Goal: Task Accomplishment & Management: Manage account settings

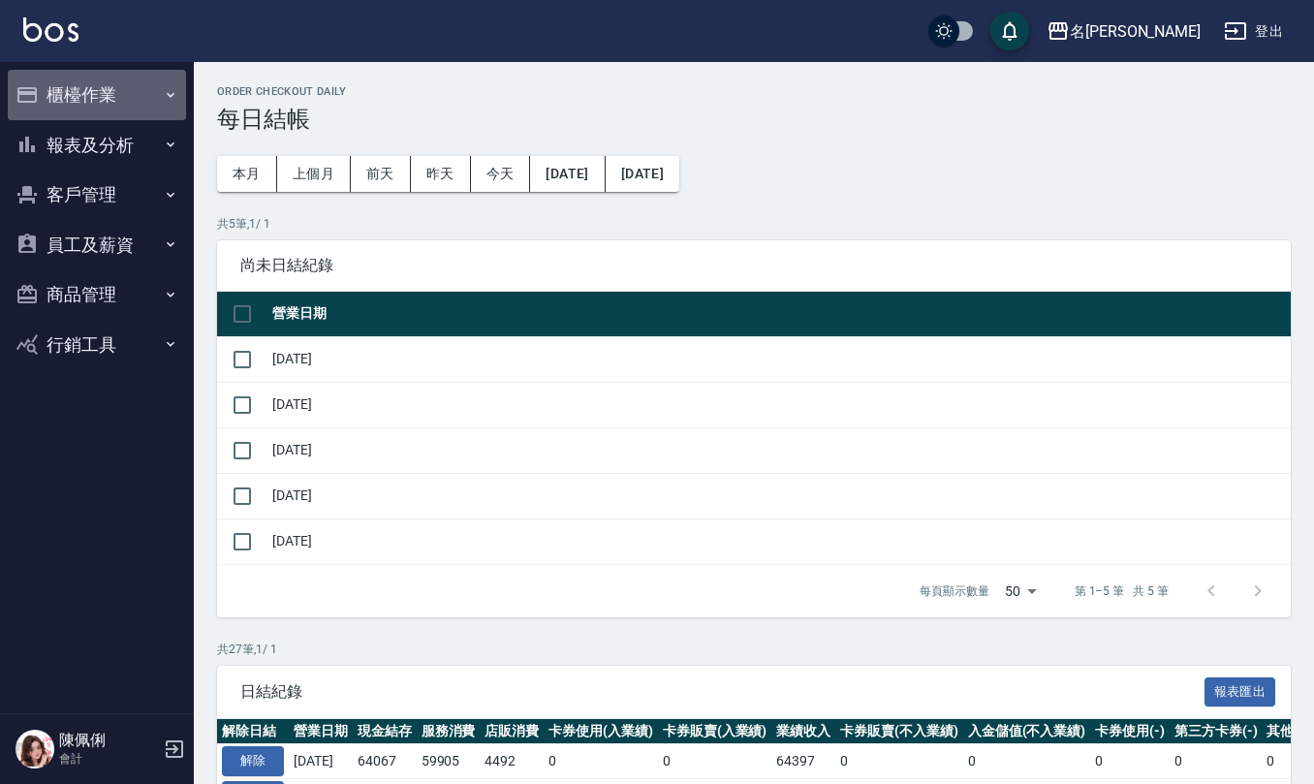
click at [85, 93] on button "櫃檯作業" at bounding box center [97, 95] width 178 height 50
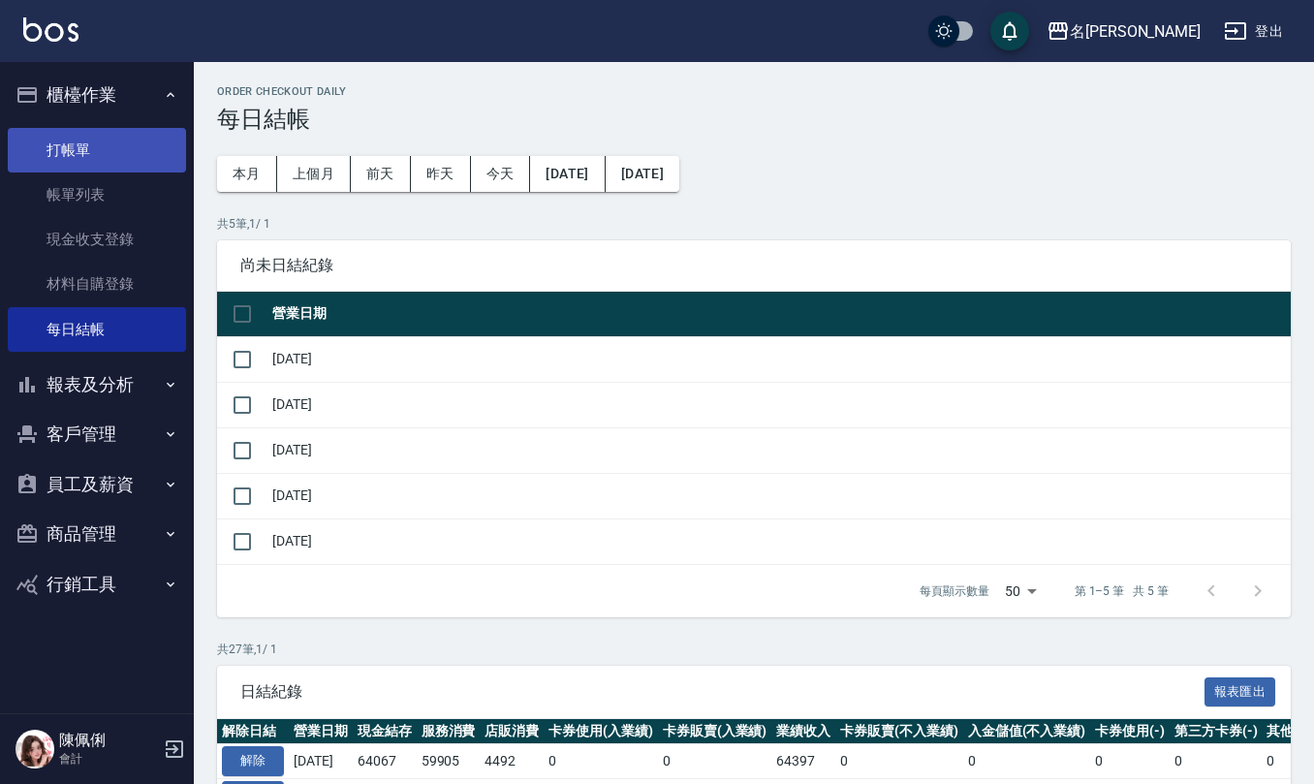
click at [93, 152] on link "打帳單" at bounding box center [97, 150] width 178 height 45
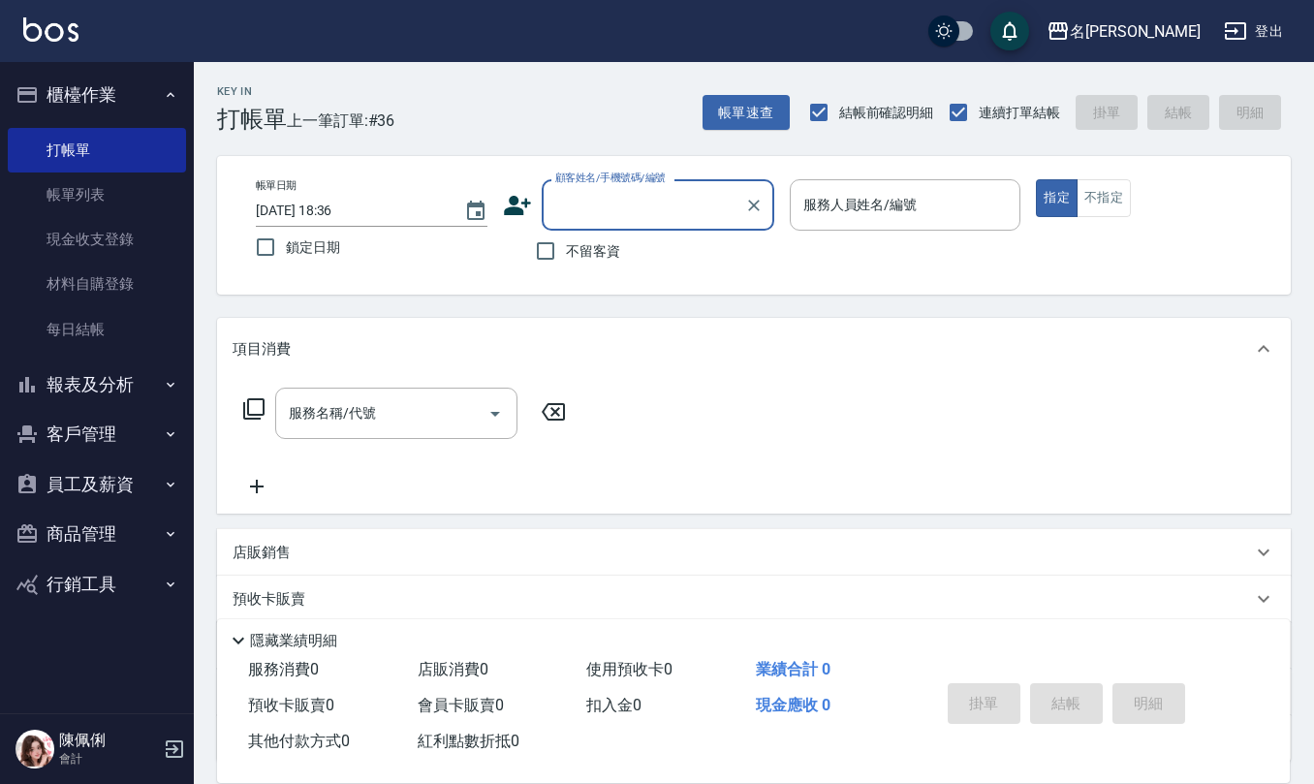
click at [567, 248] on span "不留客資" at bounding box center [593, 251] width 54 height 20
click at [566, 248] on input "不留客資" at bounding box center [545, 251] width 41 height 41
checkbox input "true"
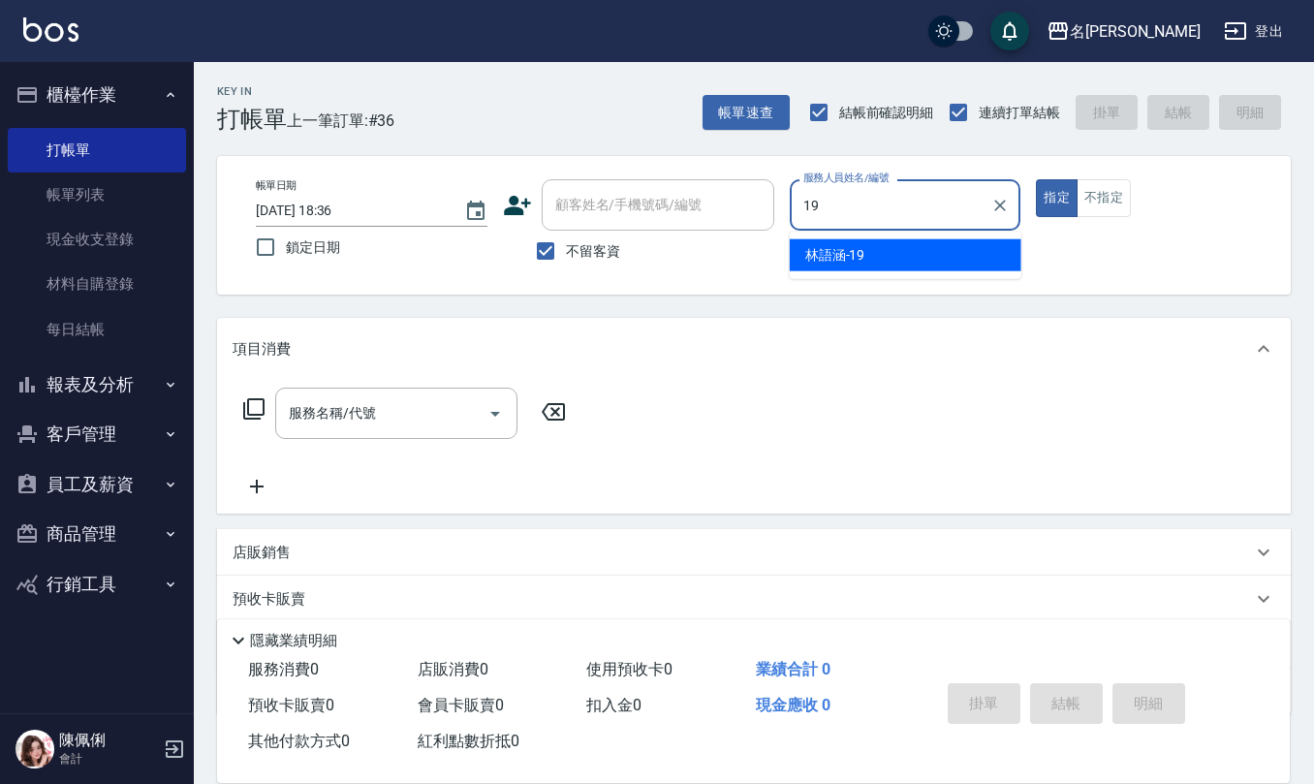
type input "[PERSON_NAME]-19"
type button "true"
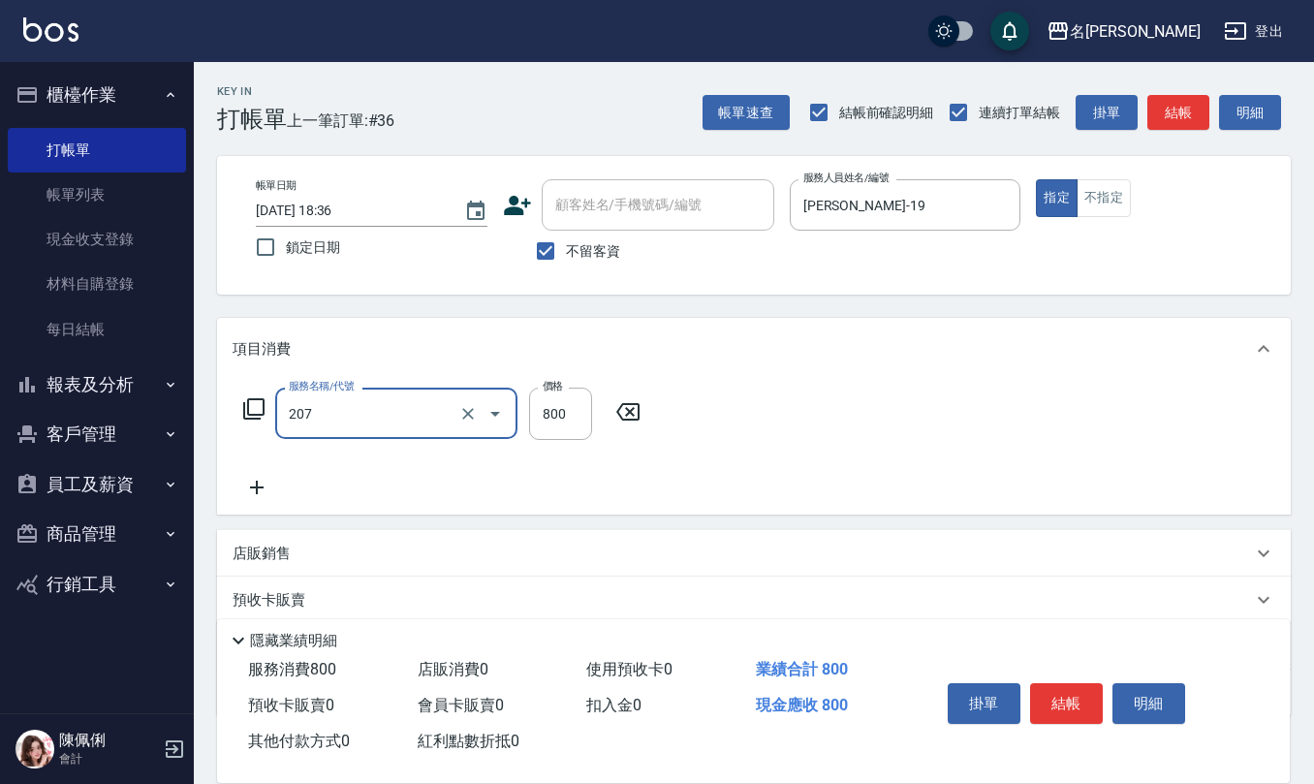
type input "清潔洗(207)"
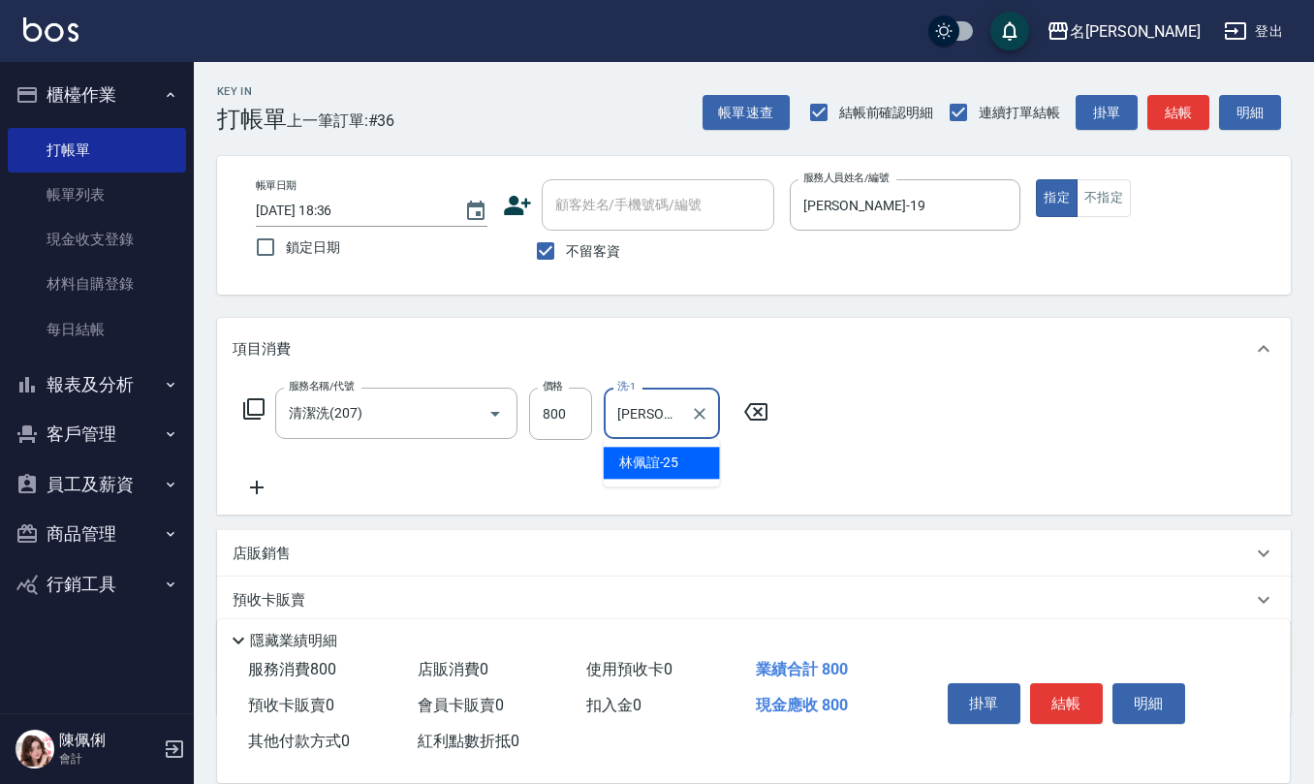
type input "[PERSON_NAME]-25"
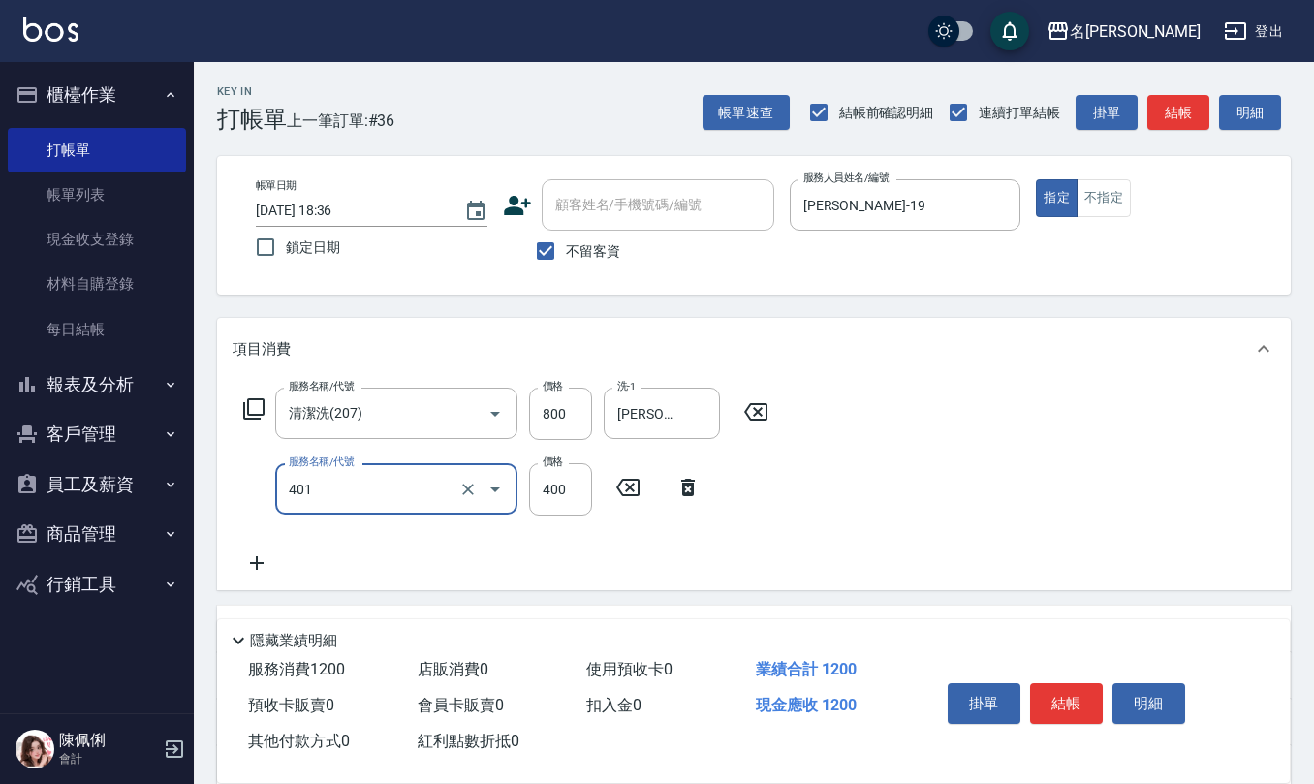
type input "剪髮(401)"
type input "500"
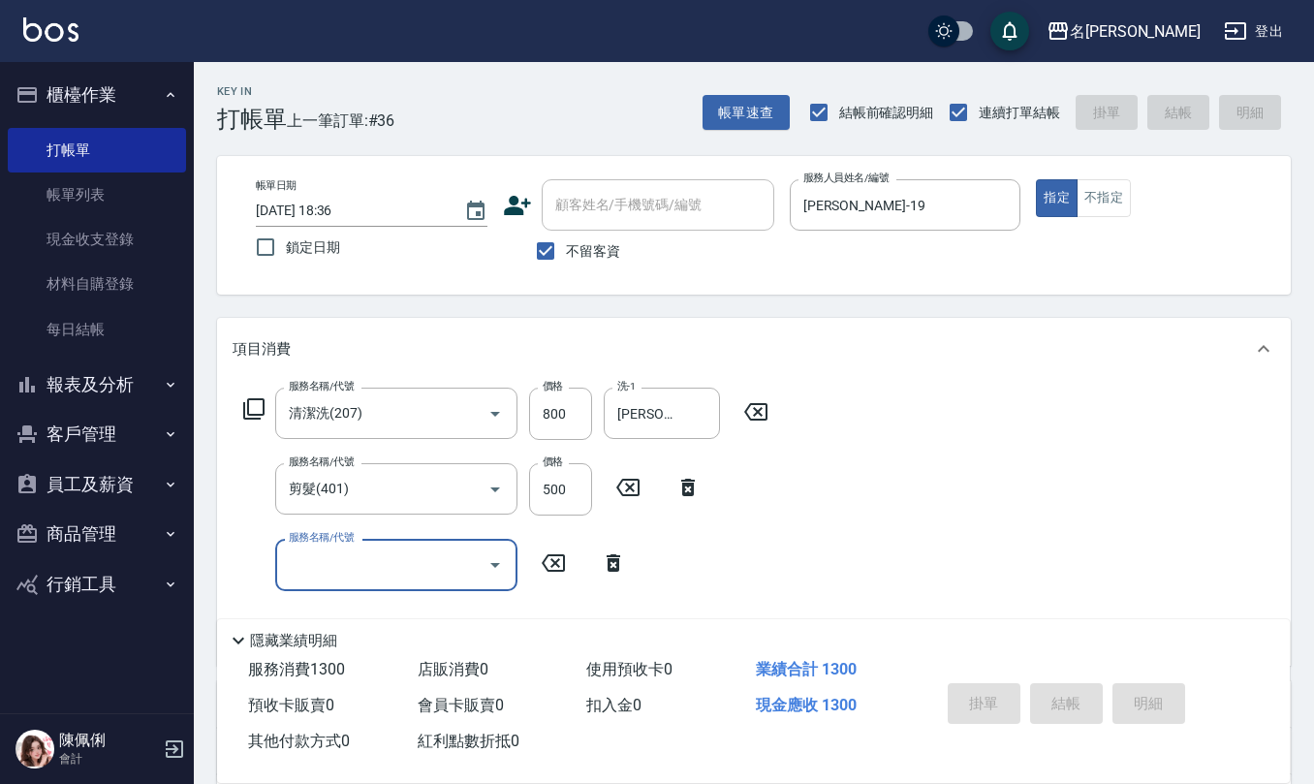
type input "2025/08/23 18:37"
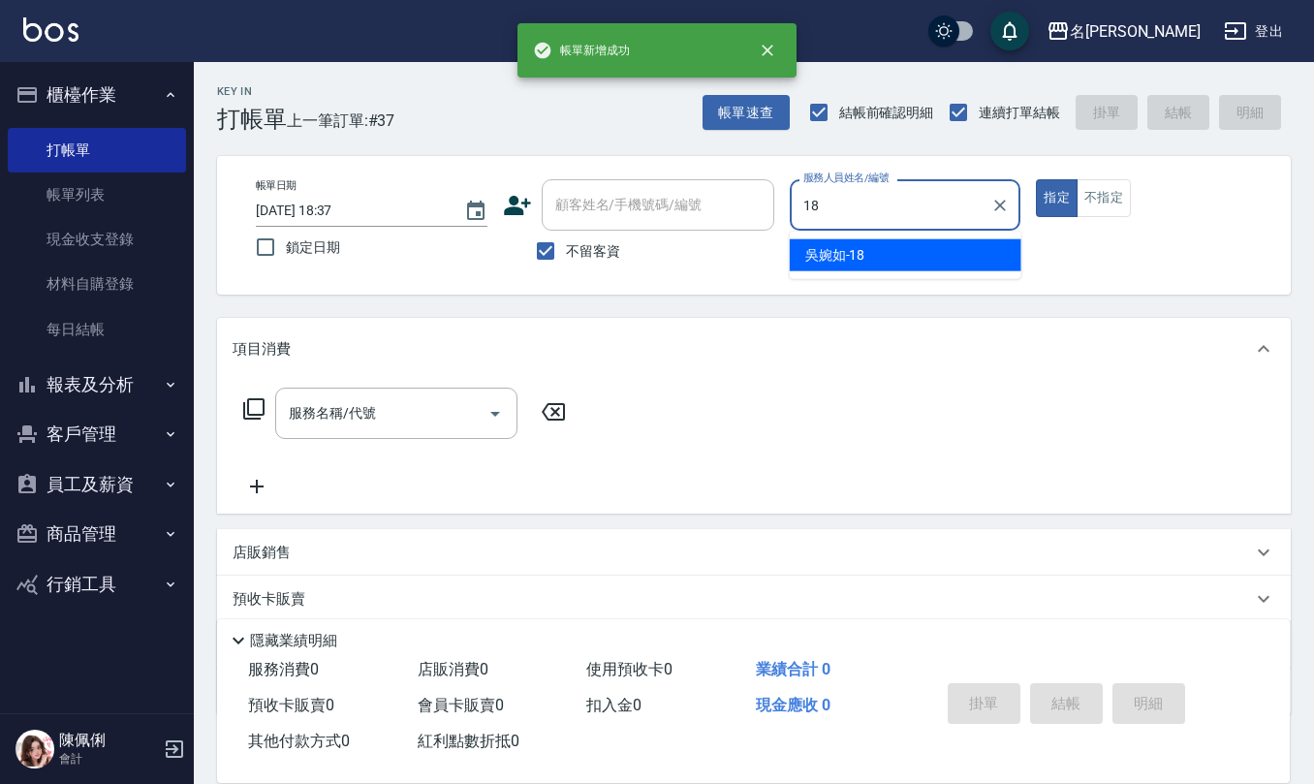
type input "[PERSON_NAME]-18"
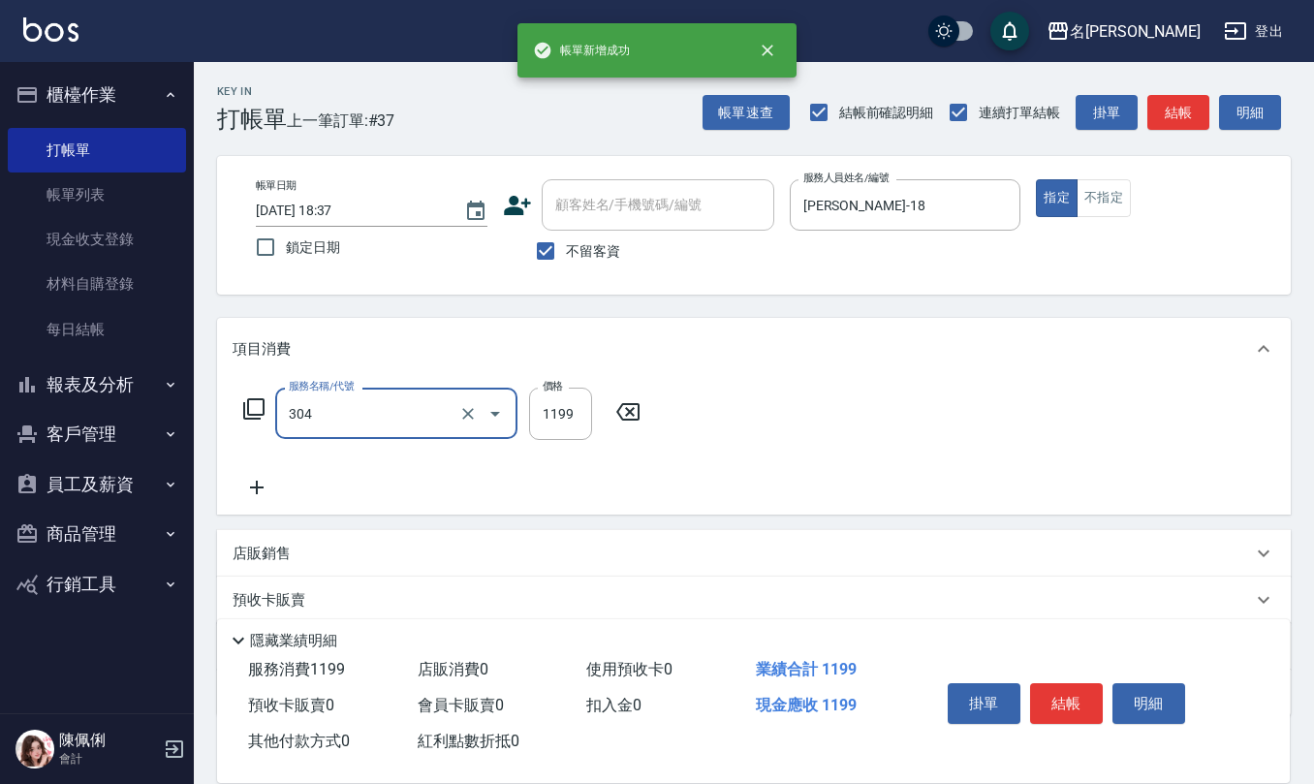
type input "離子燙(特價)(304)"
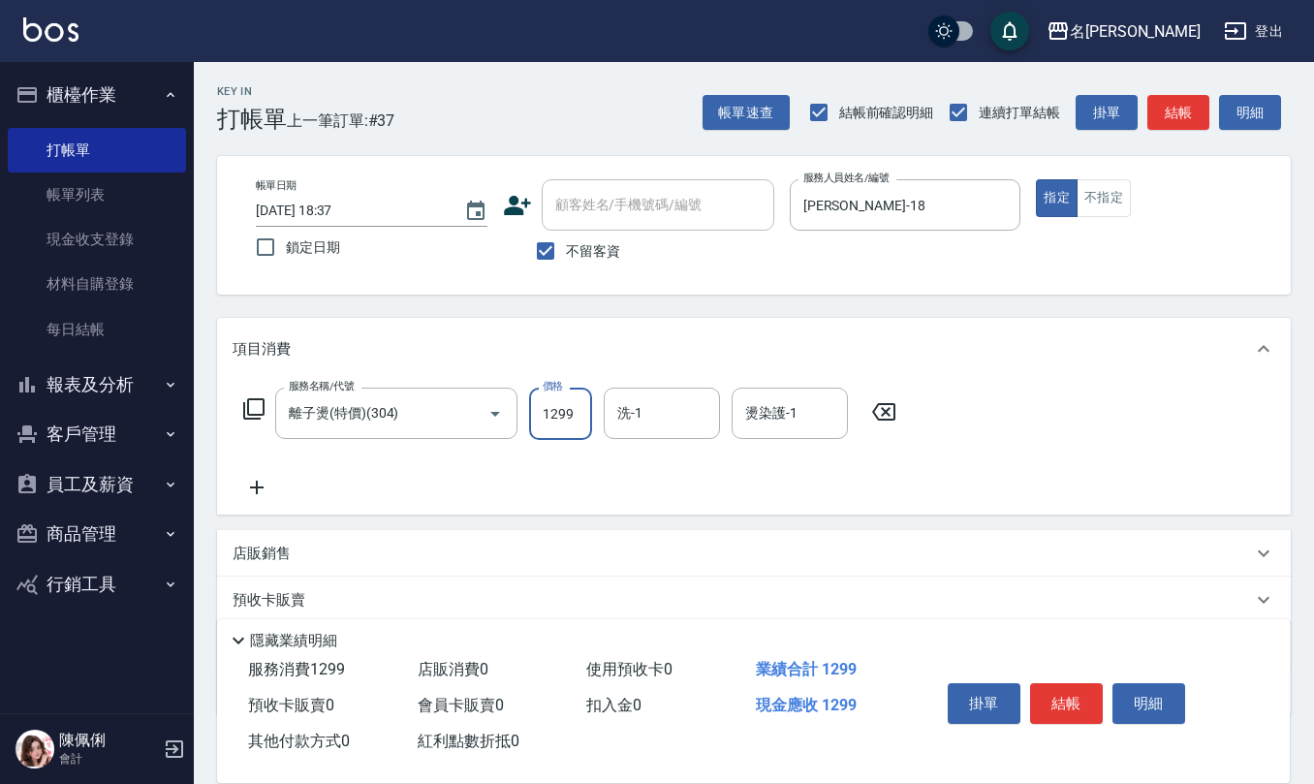
type input "1299"
type input "[PERSON_NAME]-32"
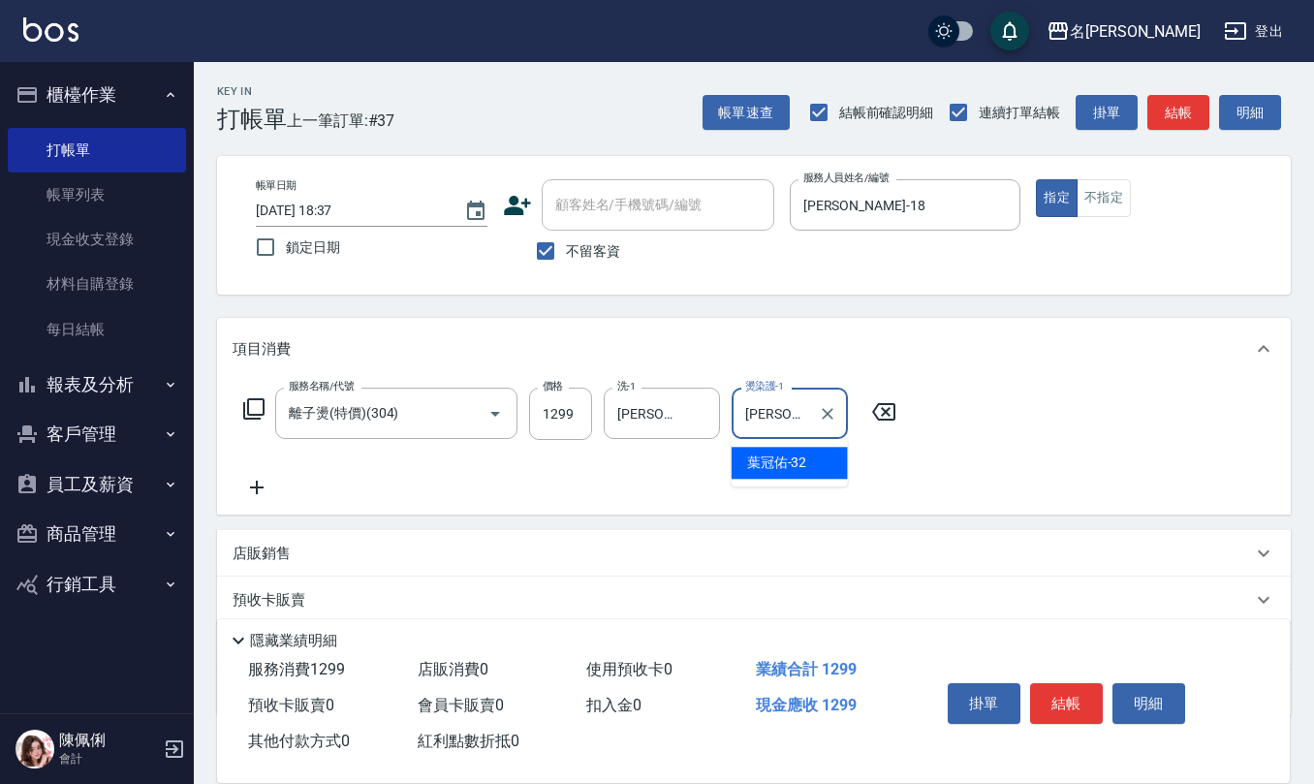
type input "[PERSON_NAME]-32"
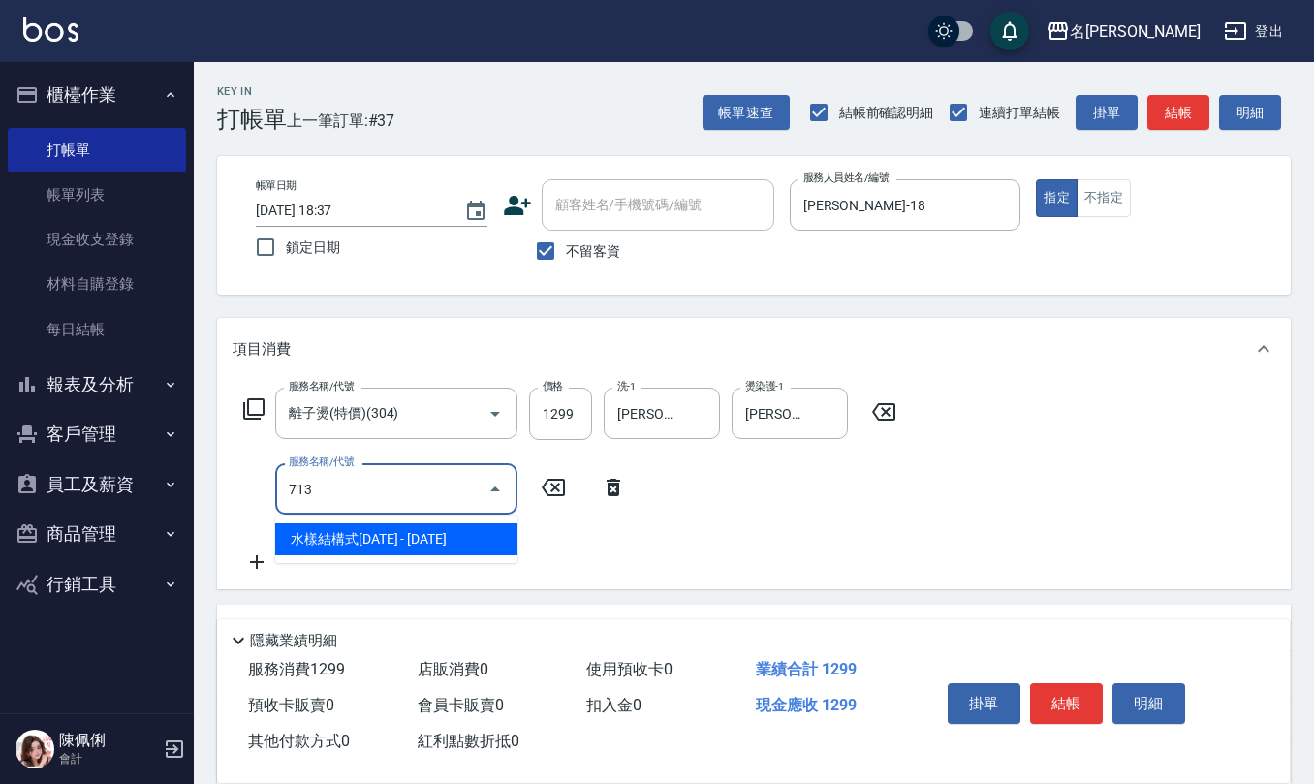
type input "水樣結構式1200(713)"
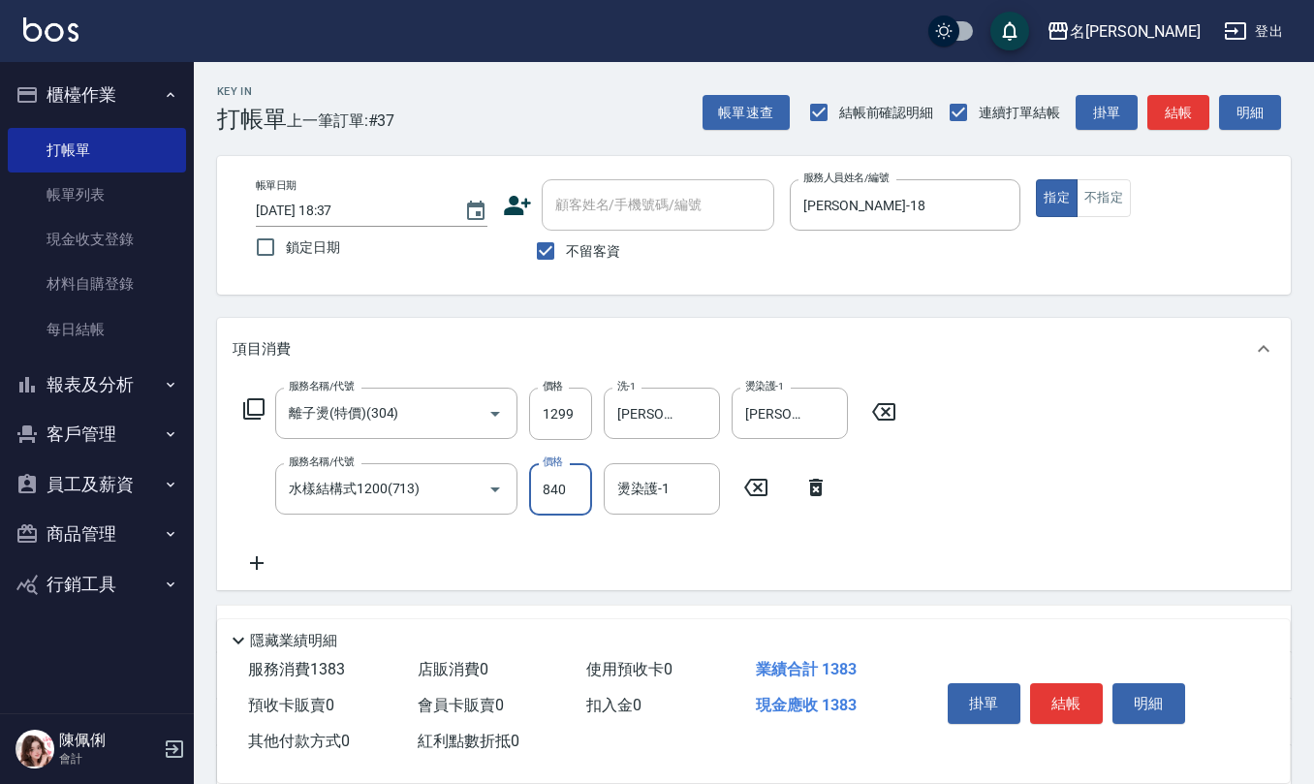
type input "840"
type input "[PERSON_NAME]-32"
click at [547, 245] on input "不留客資" at bounding box center [545, 251] width 41 height 41
checkbox input "false"
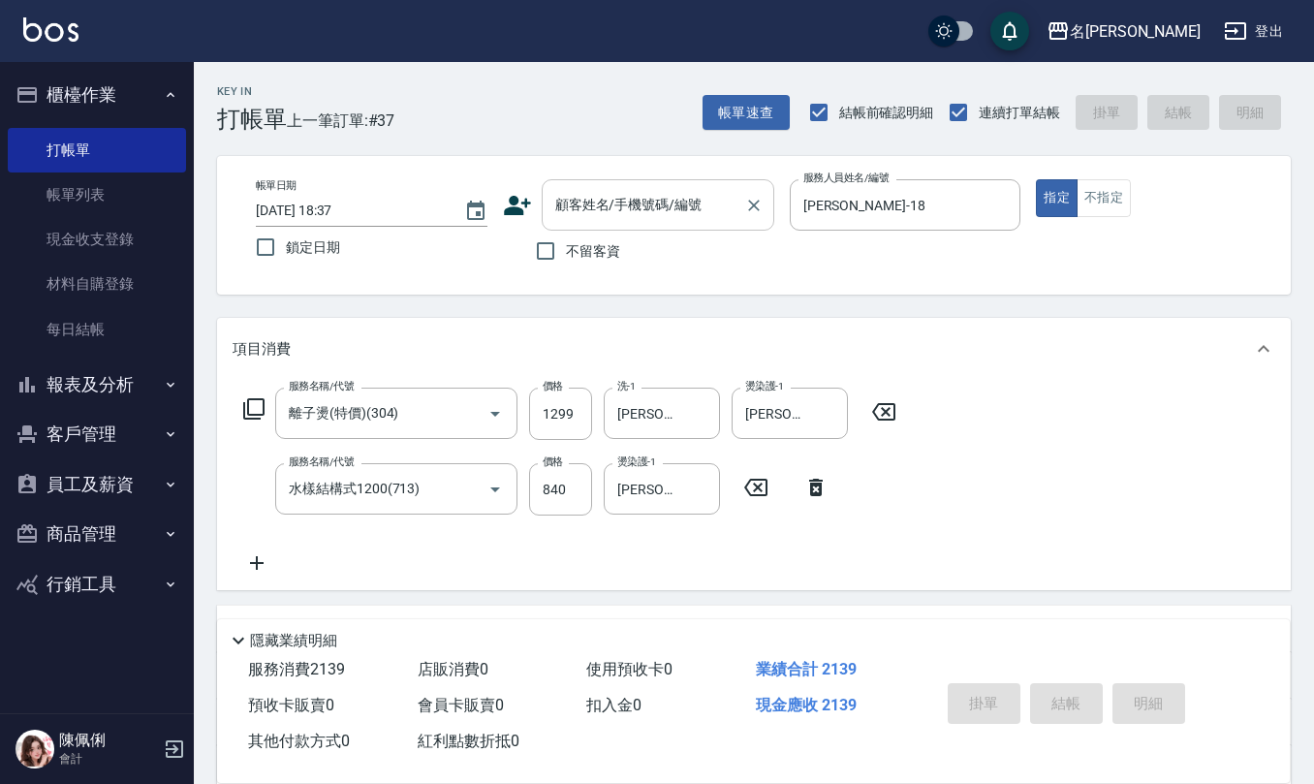
click at [594, 217] on input "顧客姓名/手機號碼/編號" at bounding box center [643, 205] width 186 height 34
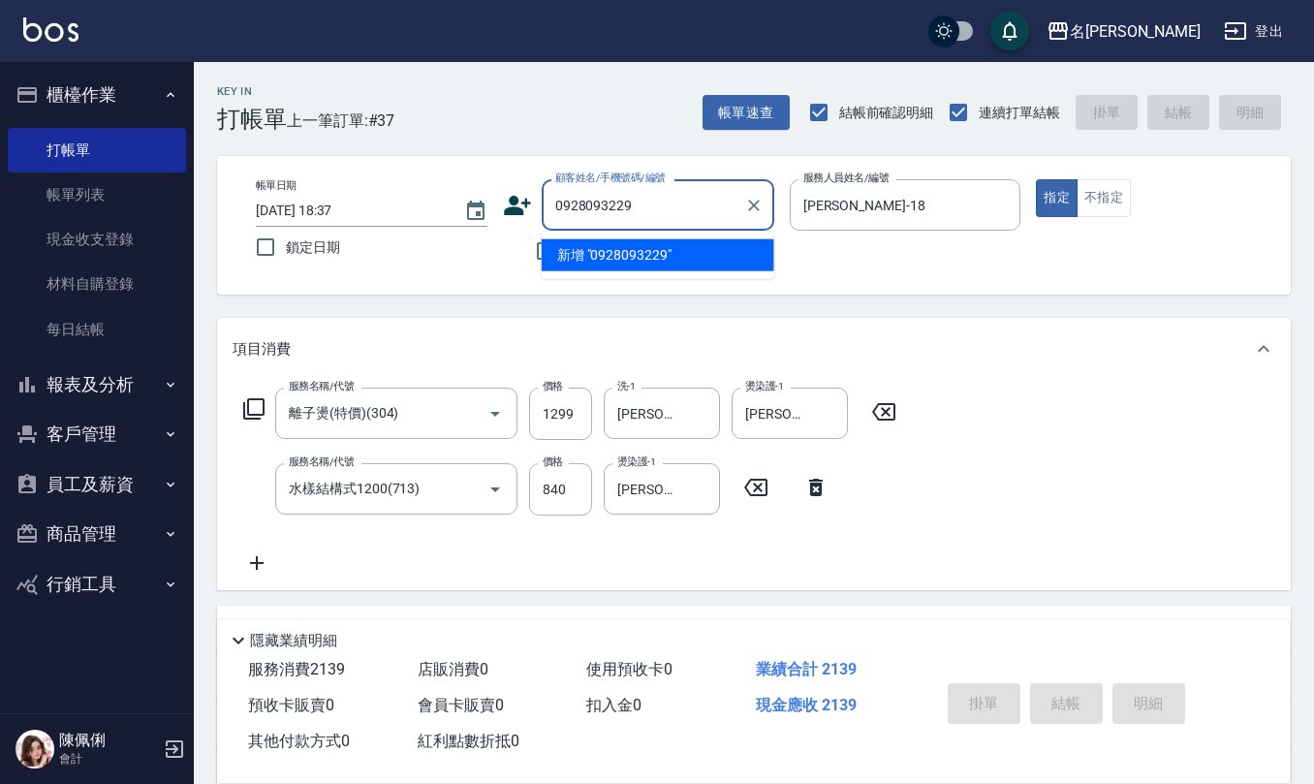
drag, startPoint x: 676, startPoint y: 203, endPoint x: 432, endPoint y: 200, distance: 244.2
click at [436, 211] on div "帳單日期 2025/08/23 18:37 鎖定日期 顧客姓名/手機號碼/編號 0928093229 顧客姓名/手機號碼/編號 不留客資 服務人員姓名/編號 …" at bounding box center [753, 225] width 1027 height 92
type input "0928093229"
click at [510, 209] on icon at bounding box center [517, 205] width 27 height 19
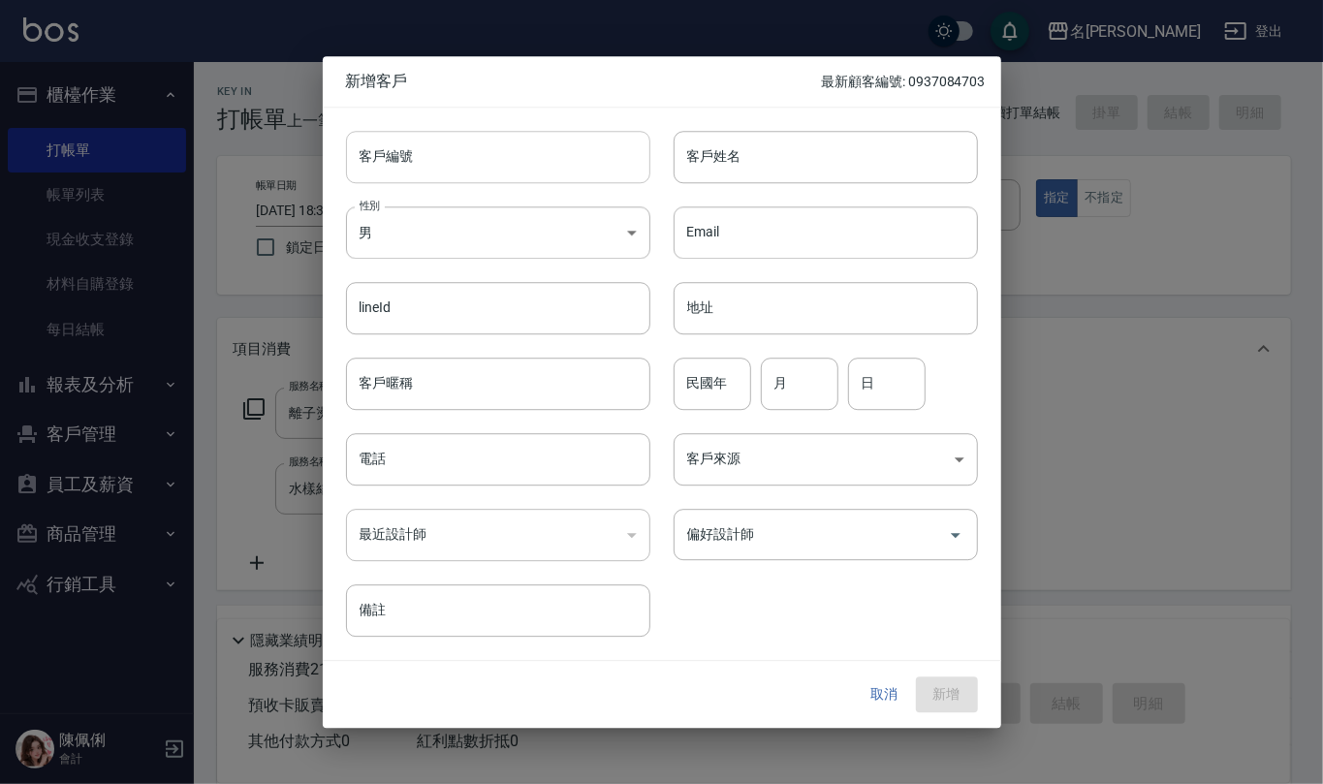
click at [498, 165] on input "客戶編號" at bounding box center [498, 157] width 304 height 52
paste input "0928093229"
type input "0928093229"
click at [459, 461] on input "電話" at bounding box center [498, 459] width 304 height 52
paste input "0928093229"
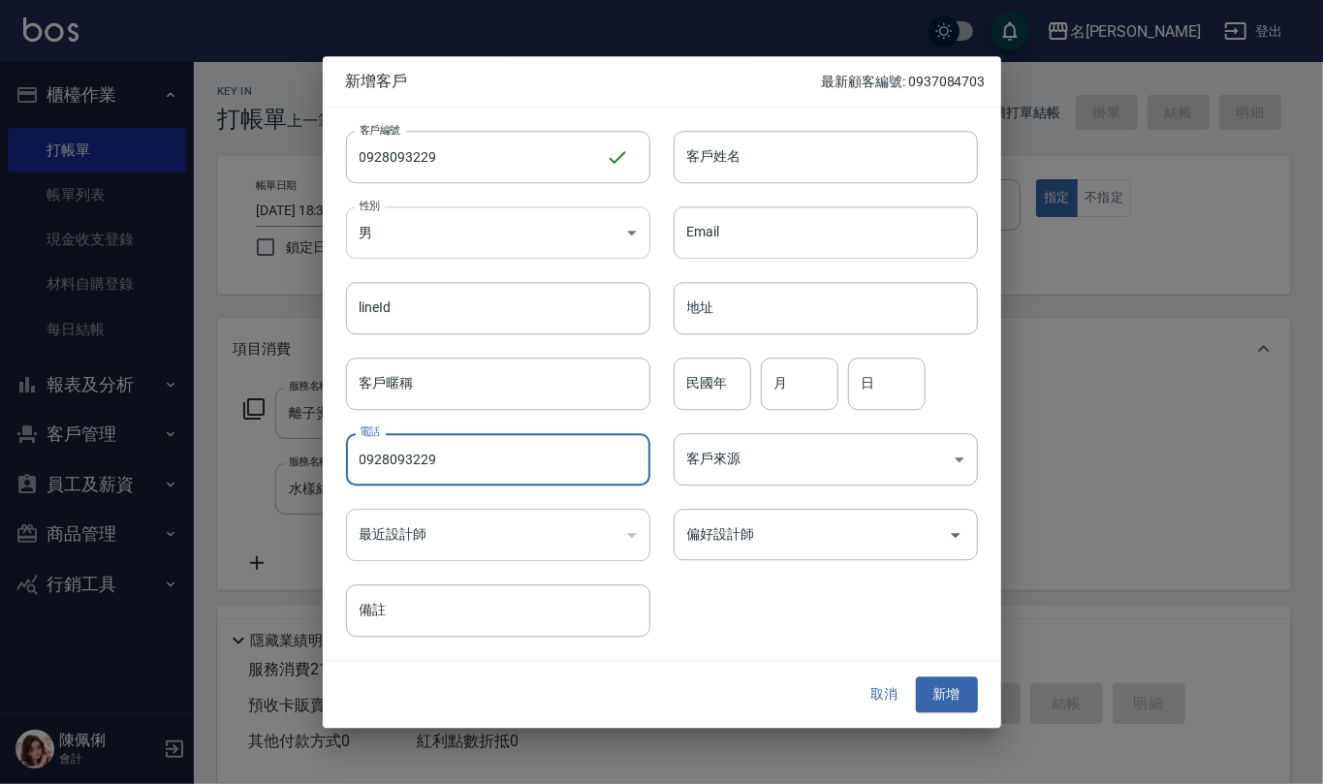
type input "0928093229"
click at [545, 241] on body "名留仁二 登出 櫃檯作業 打帳單 帳單列表 現金收支登錄 材料自購登錄 每日結帳 報表及分析 報表目錄 店家區間累計表 店家日報表 互助日報表 互助月報表 互…" at bounding box center [661, 510] width 1323 height 1020
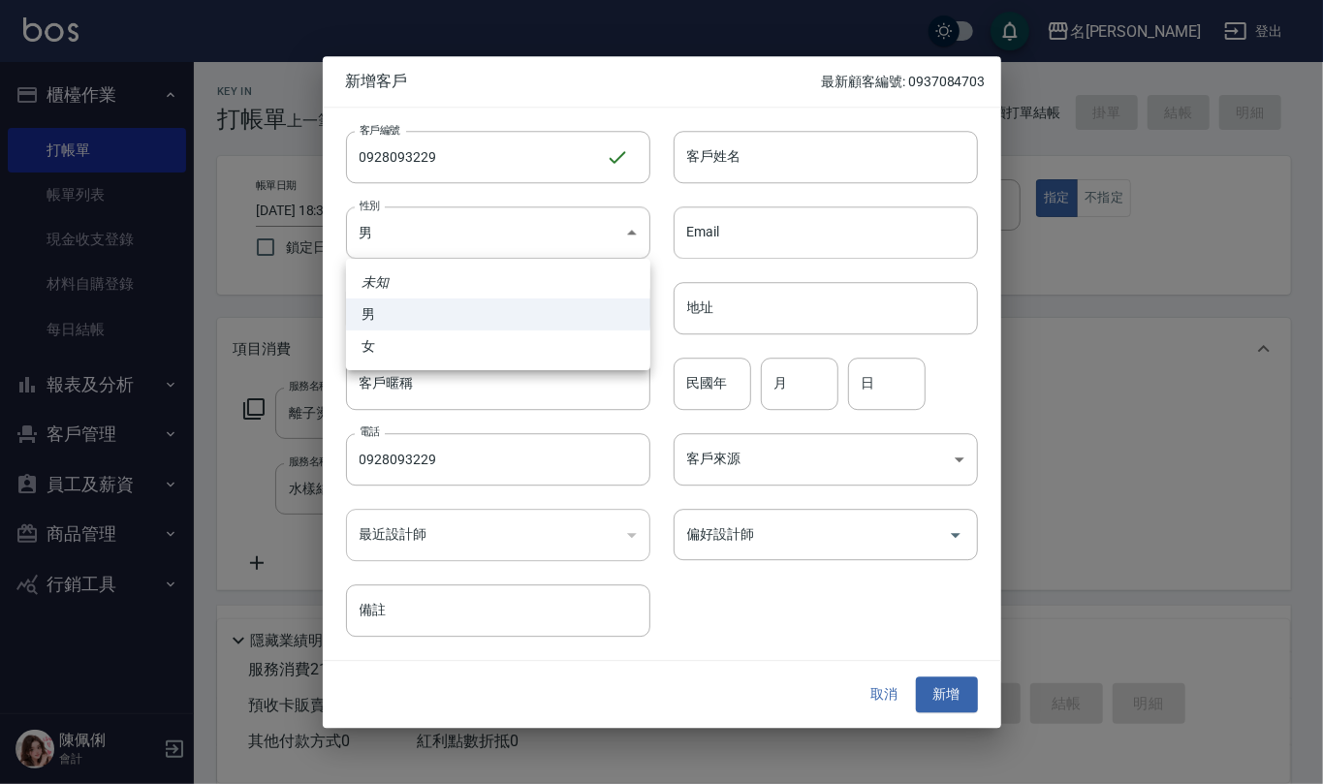
click at [521, 347] on li "女" at bounding box center [498, 346] width 304 height 32
type input "[DEMOGRAPHIC_DATA]"
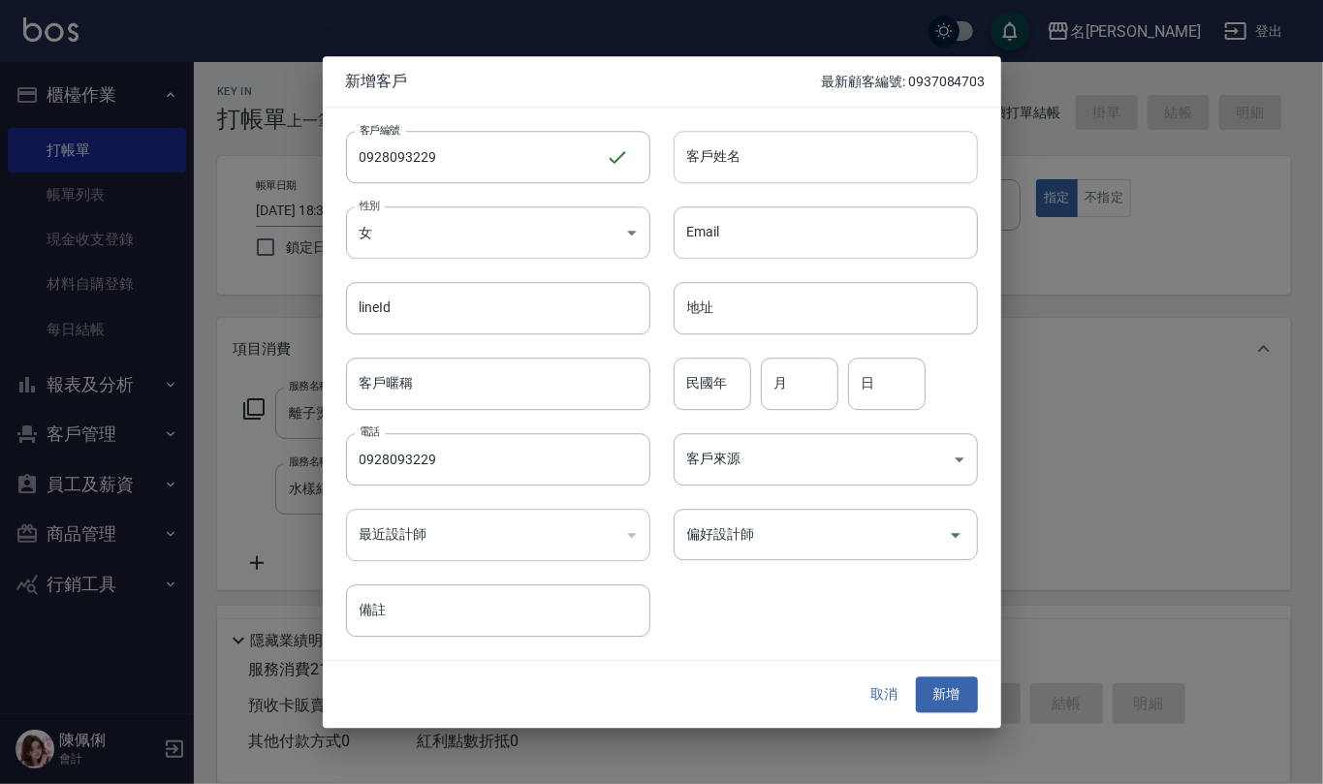
drag, startPoint x: 725, startPoint y: 164, endPoint x: 966, endPoint y: 98, distance: 250.1
click at [727, 161] on input "客戶姓名" at bounding box center [825, 157] width 304 height 52
type input "[PERSON_NAME]"
click at [719, 403] on input "民國年" at bounding box center [712, 384] width 78 height 52
type input "3"
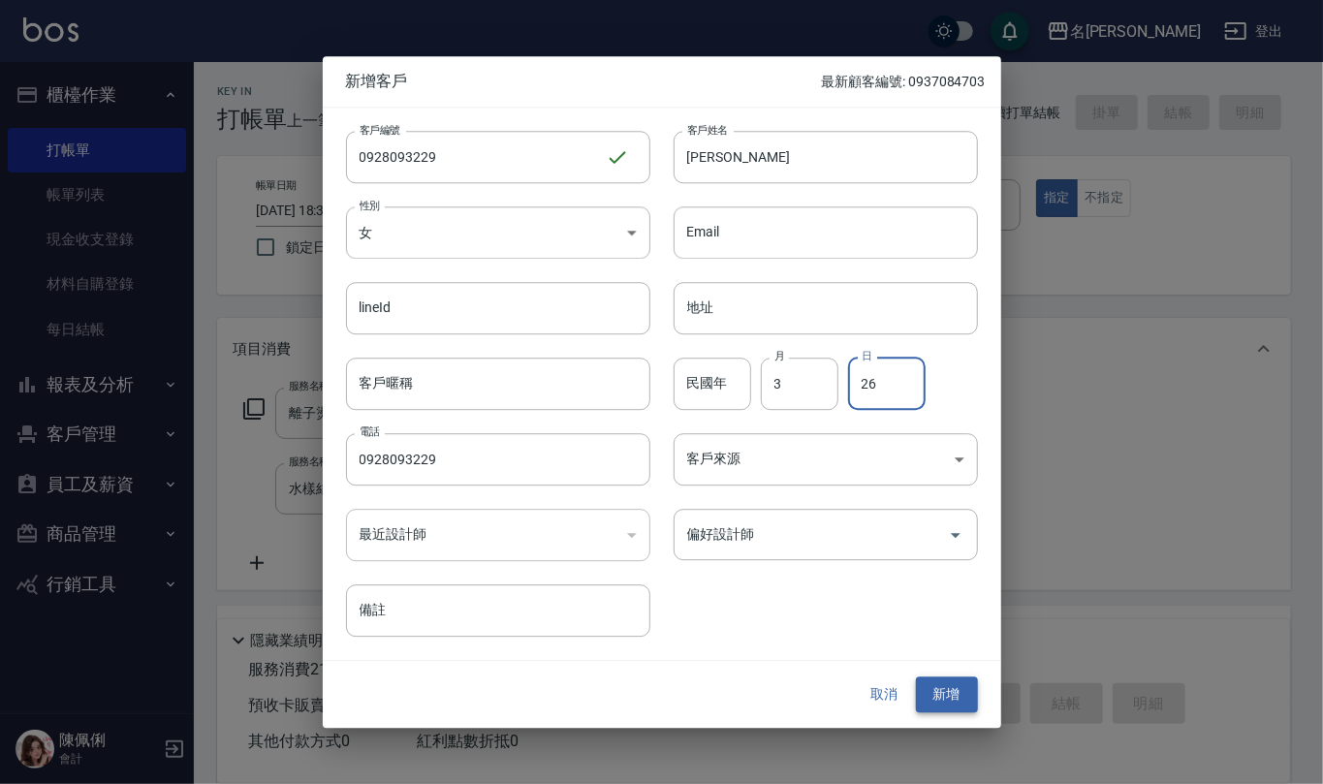
type input "26"
click at [944, 692] on button "新增" at bounding box center [947, 695] width 62 height 36
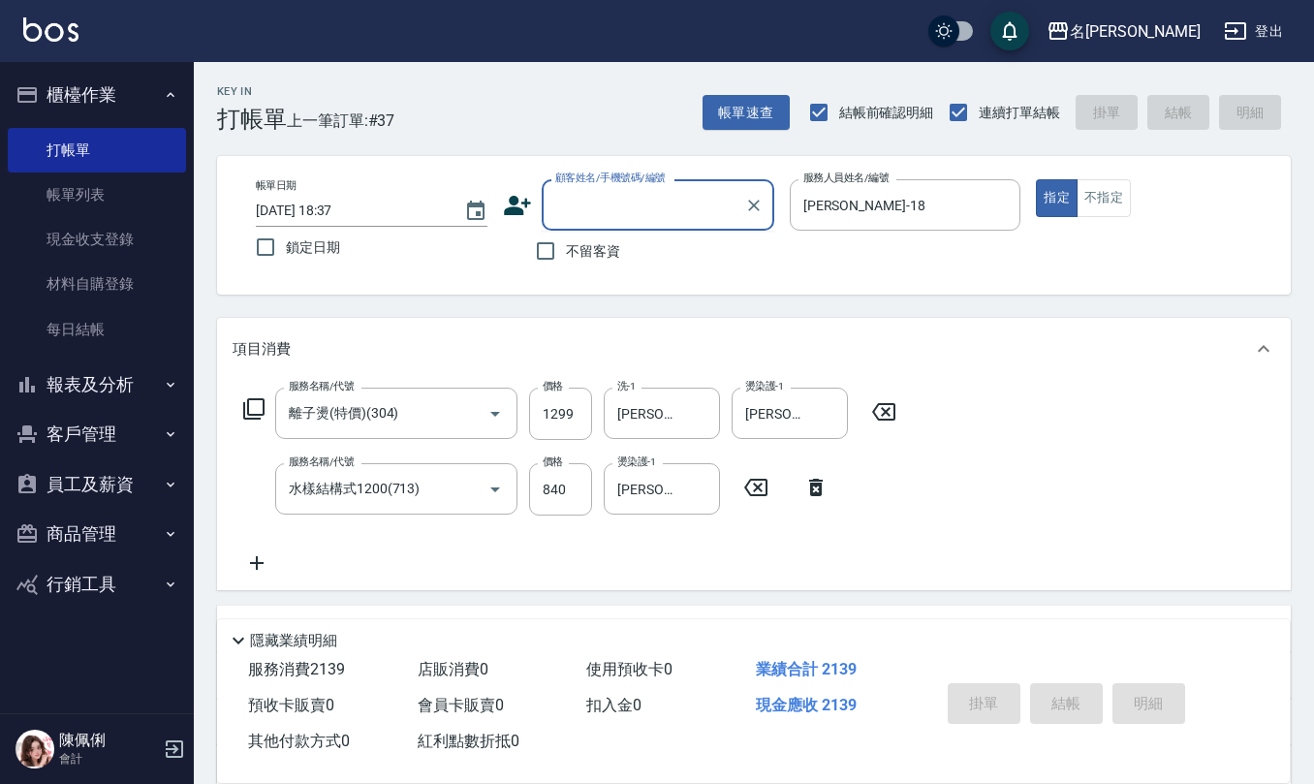
click at [612, 205] on input "顧客姓名/手機號碼/編號" at bounding box center [643, 205] width 186 height 34
paste input "0928093229"
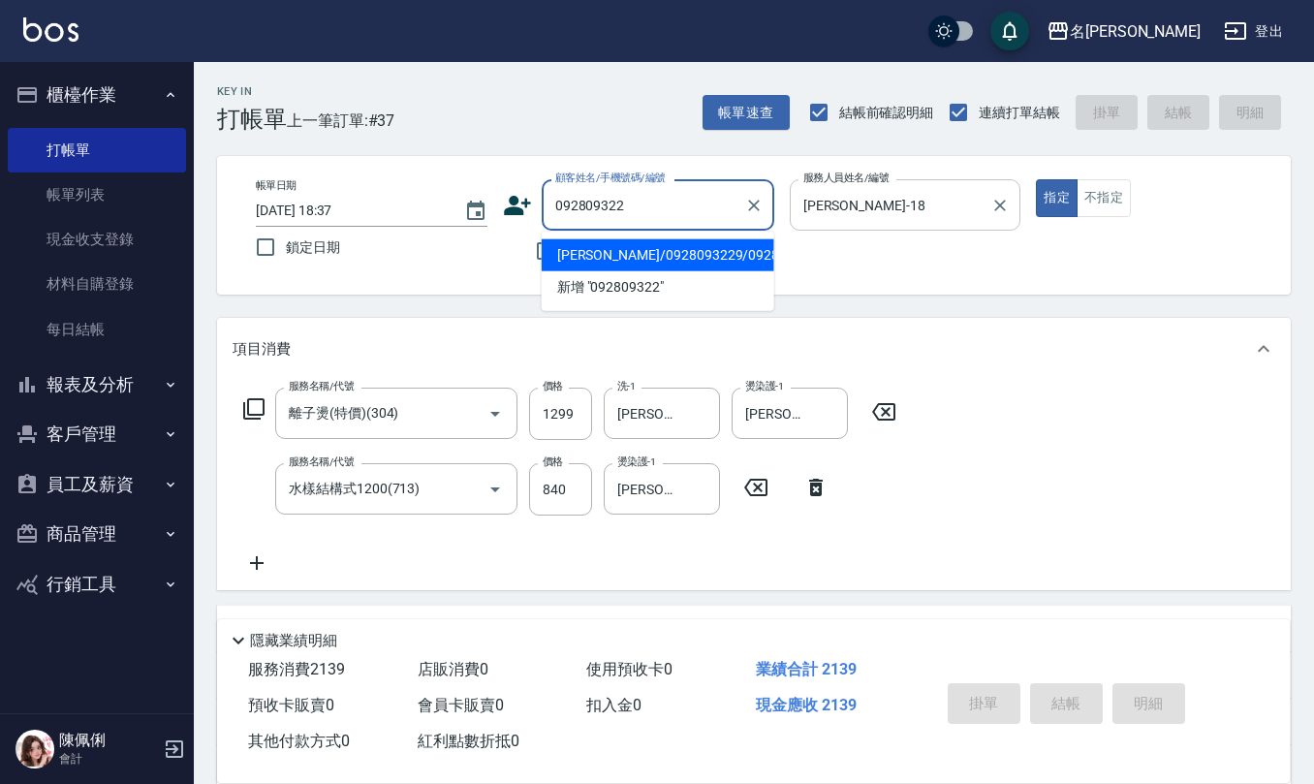
type input "[PERSON_NAME]/0928093229/0928093229"
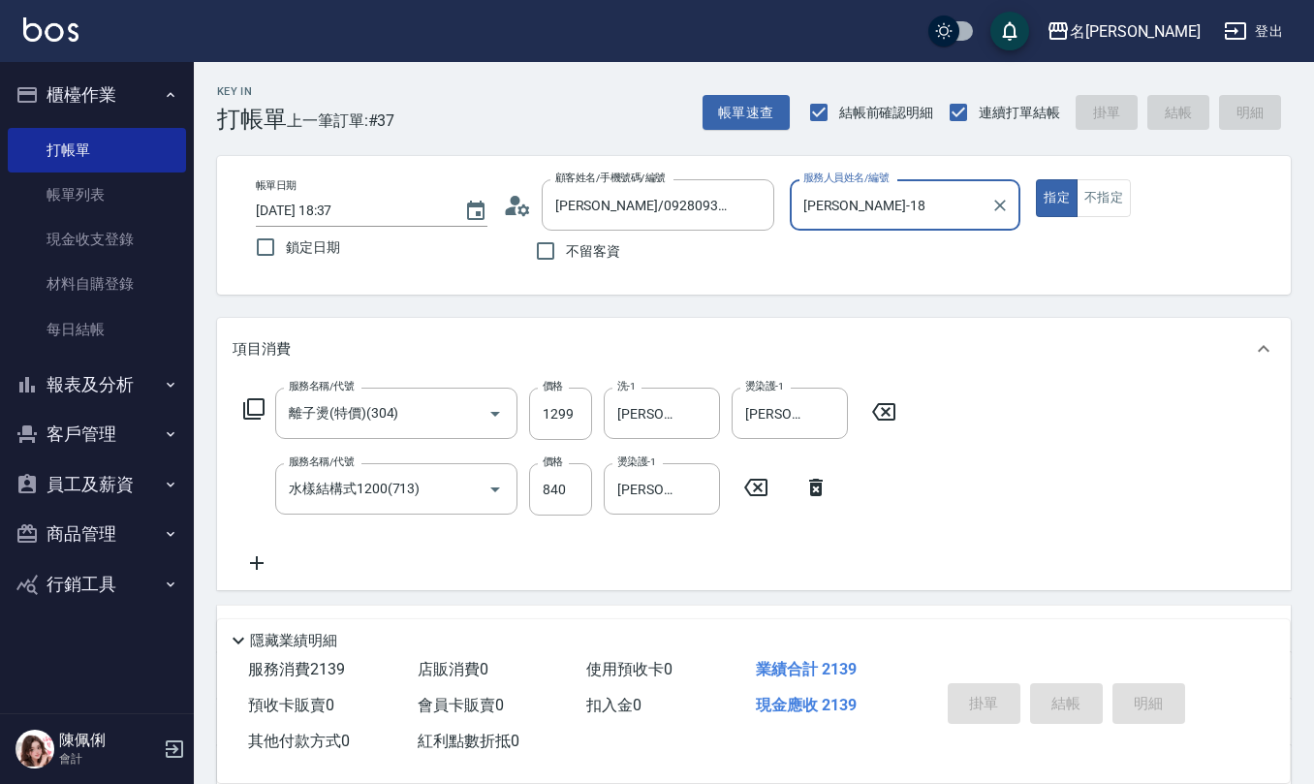
type input "2025/08/23 18:38"
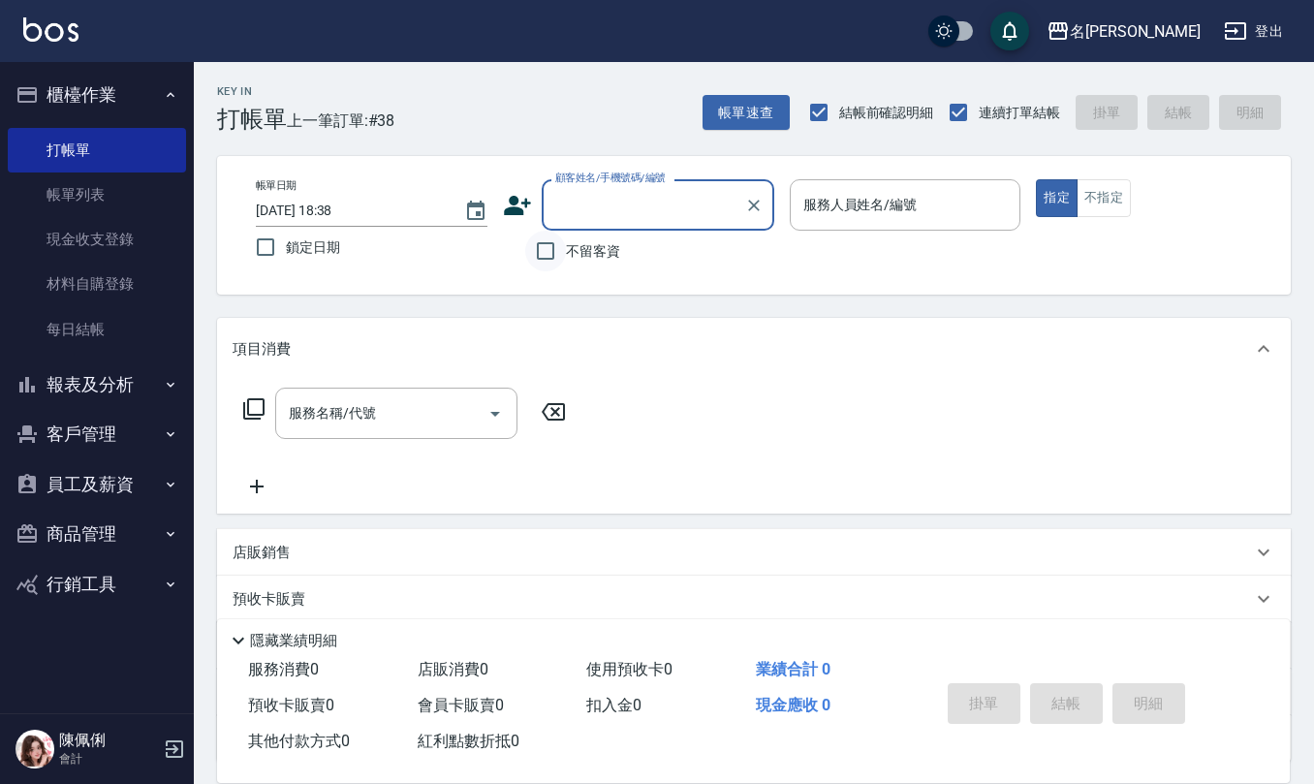
click at [560, 254] on input "不留客資" at bounding box center [545, 251] width 41 height 41
checkbox input "true"
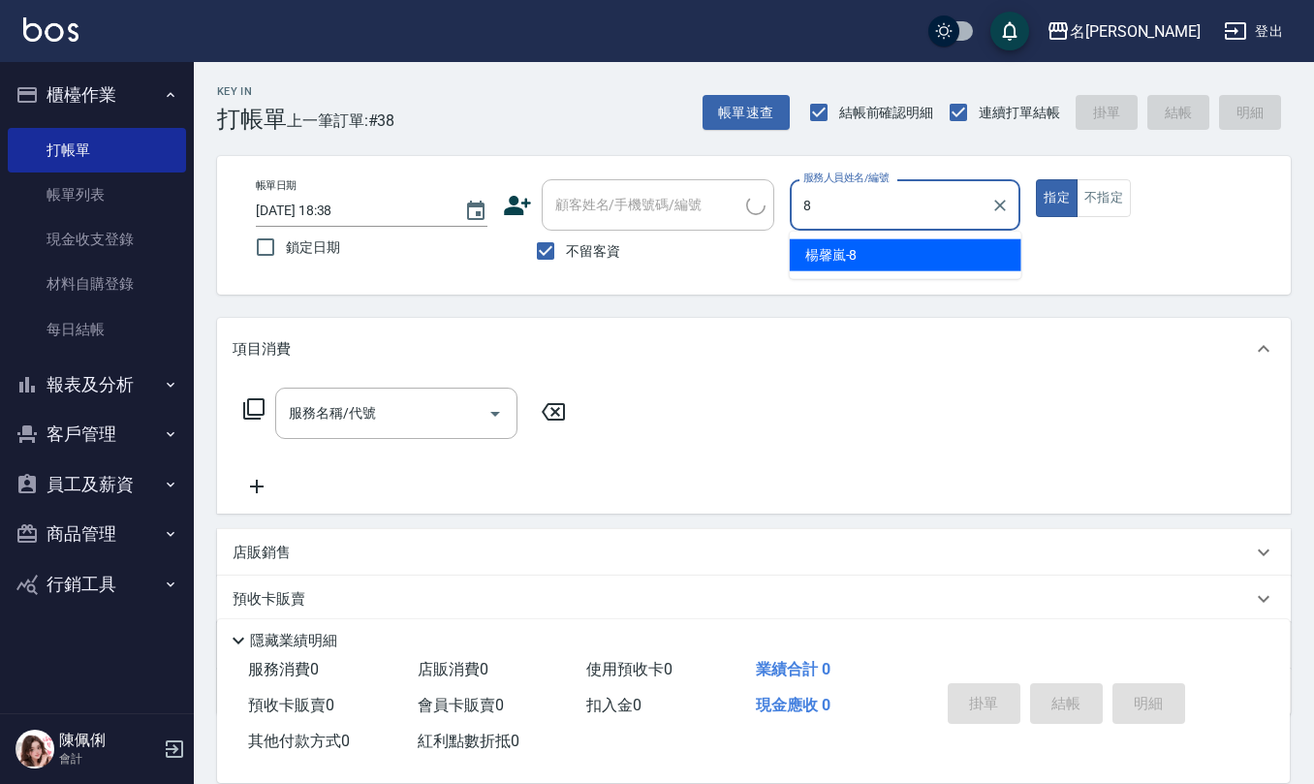
type input "[PERSON_NAME]-8"
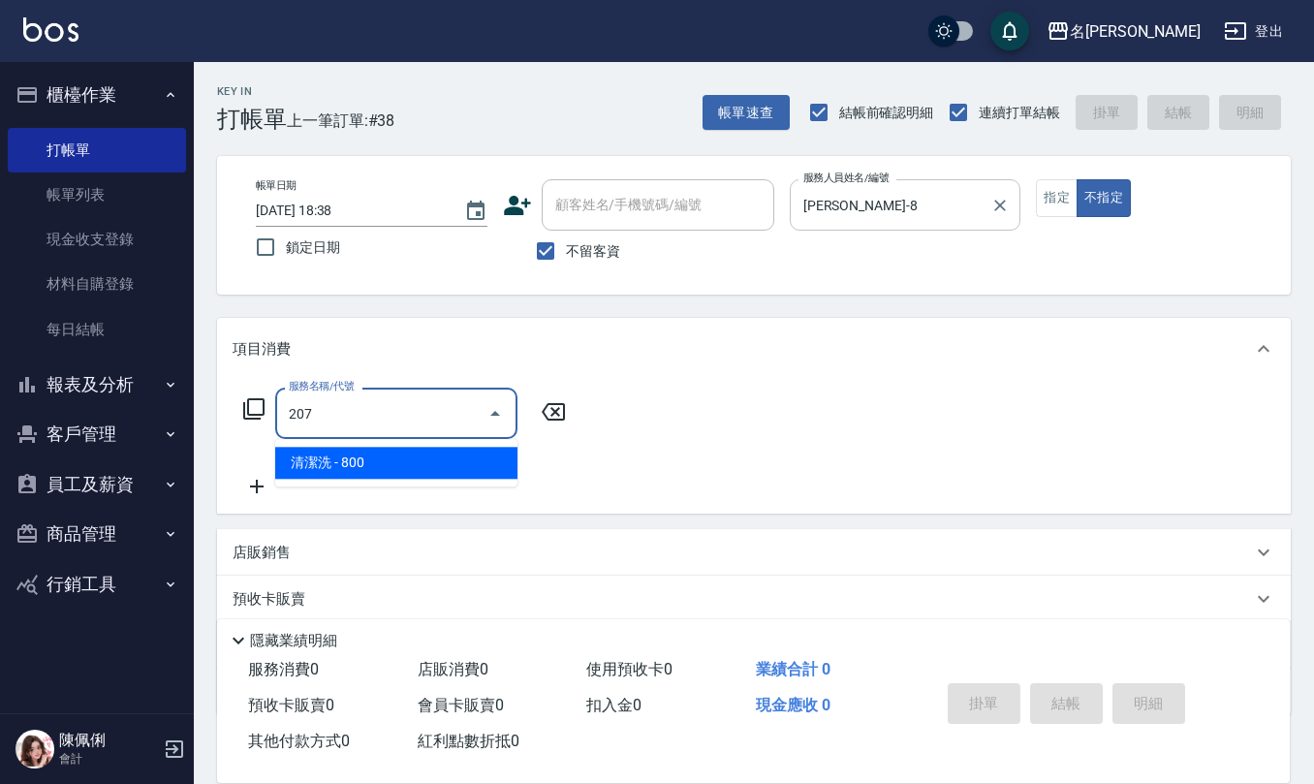
type input "清潔洗(207)"
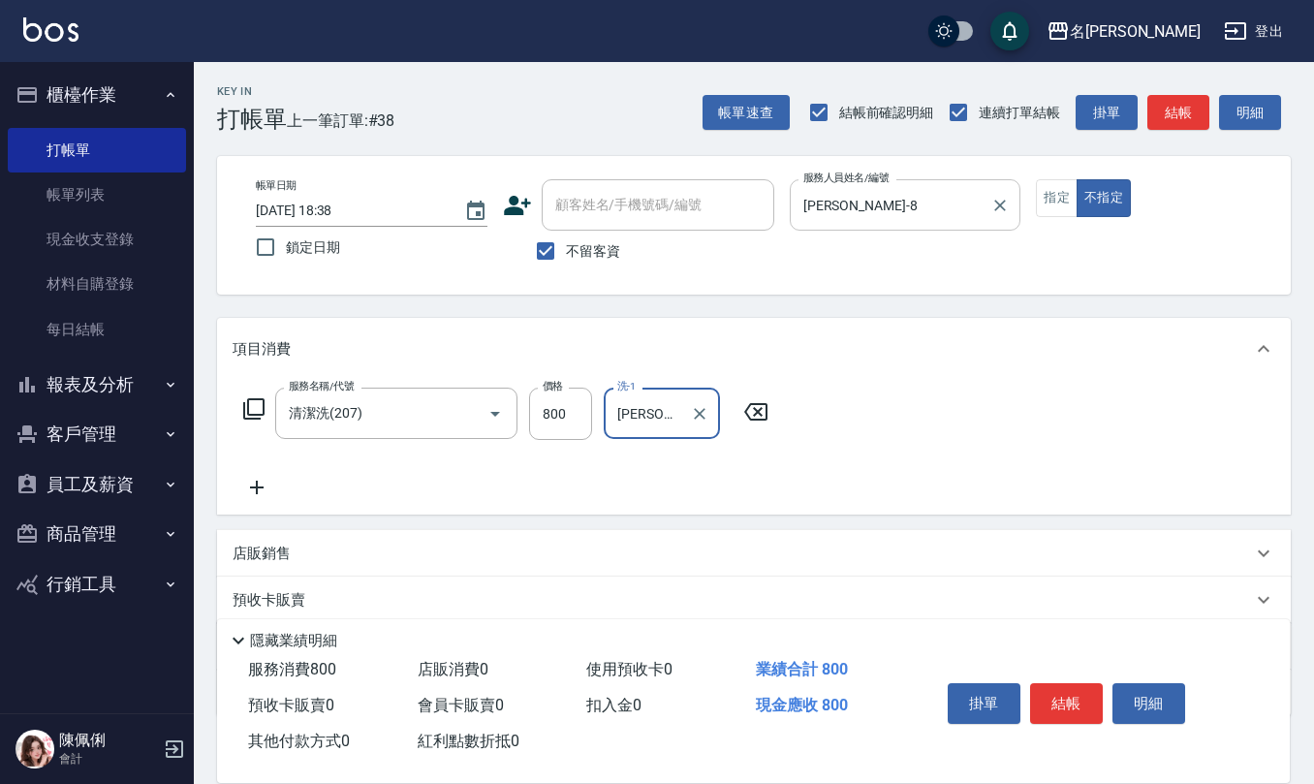
type input "[PERSON_NAME]-26"
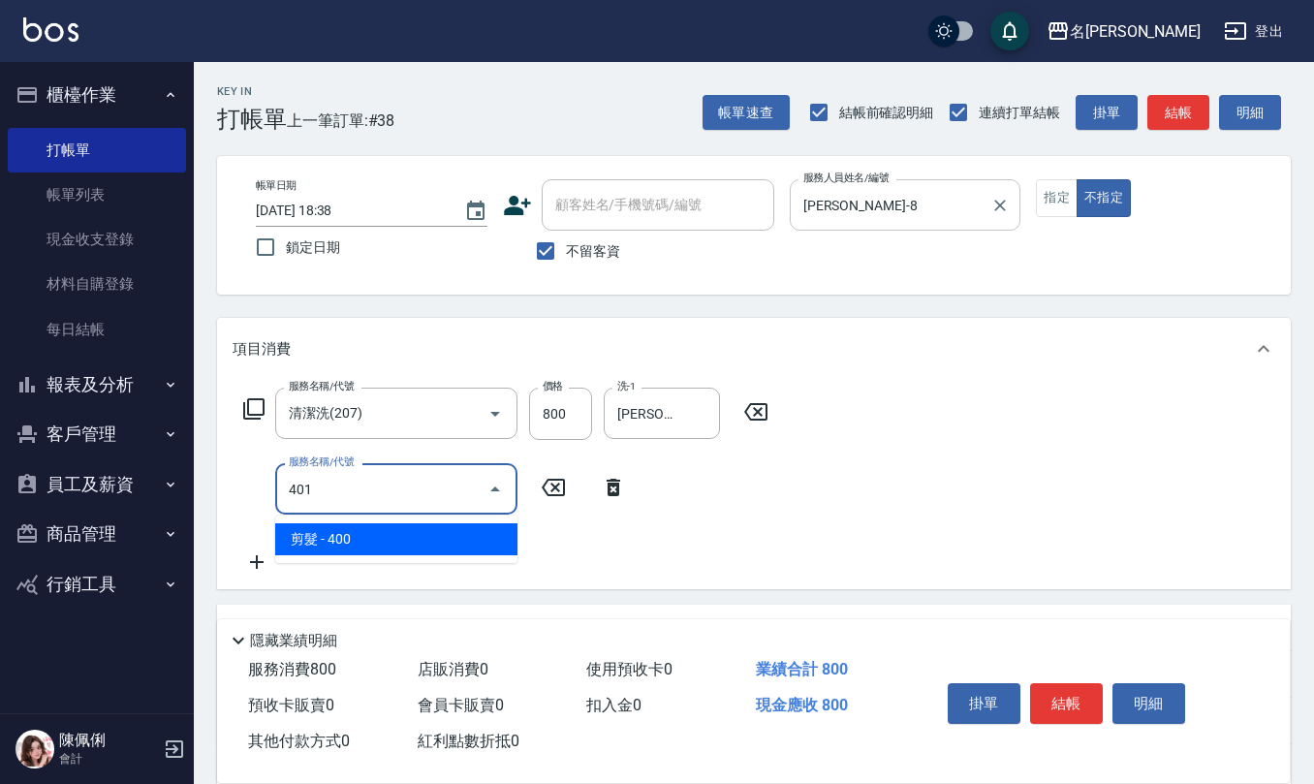
type input "剪髮(401)"
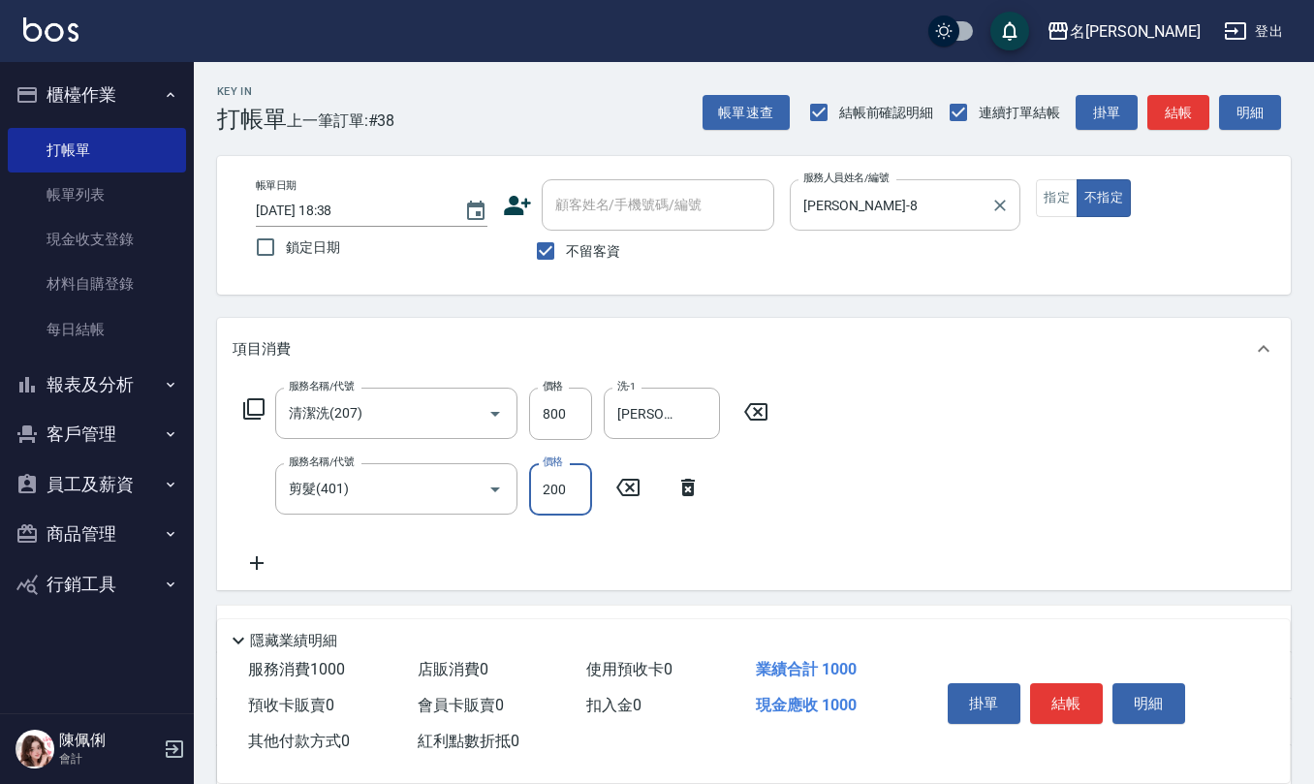
type input "200"
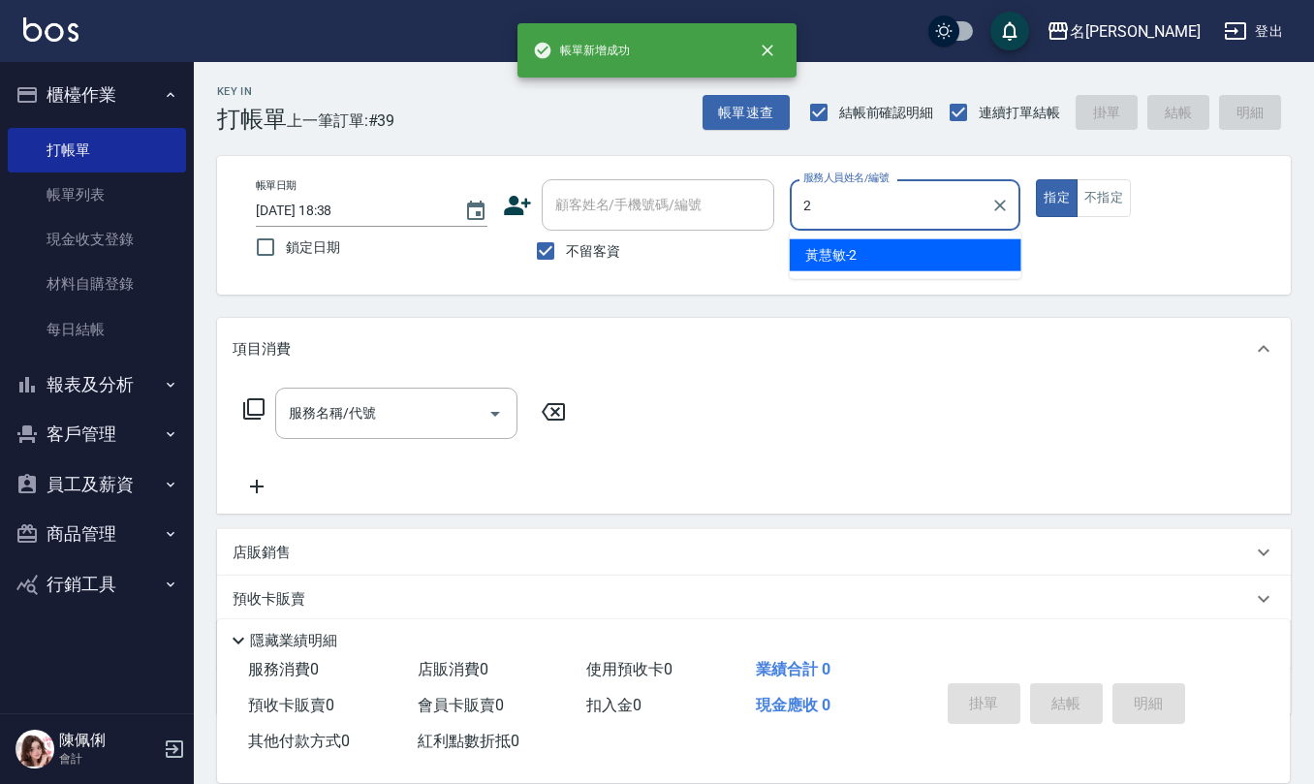
type input "黃慧敏-2"
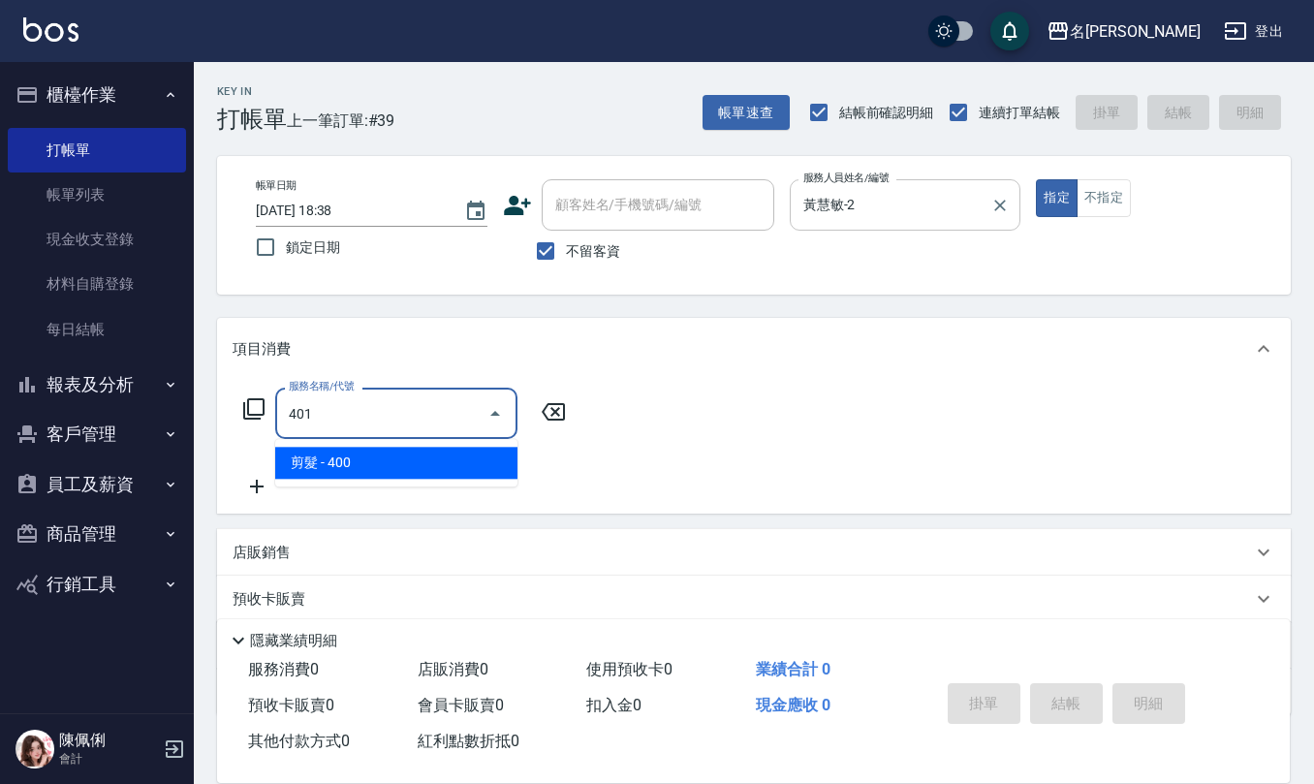
type input "剪髮(401)"
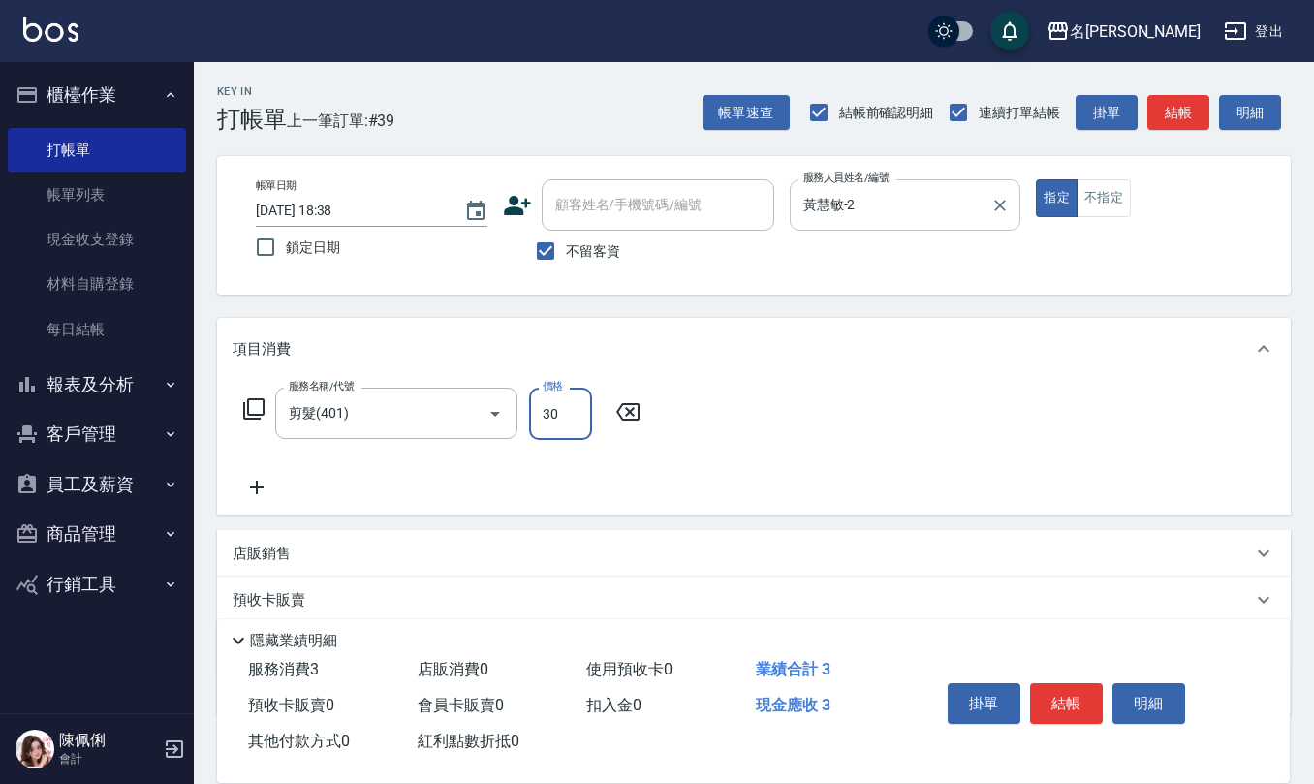
type input "300"
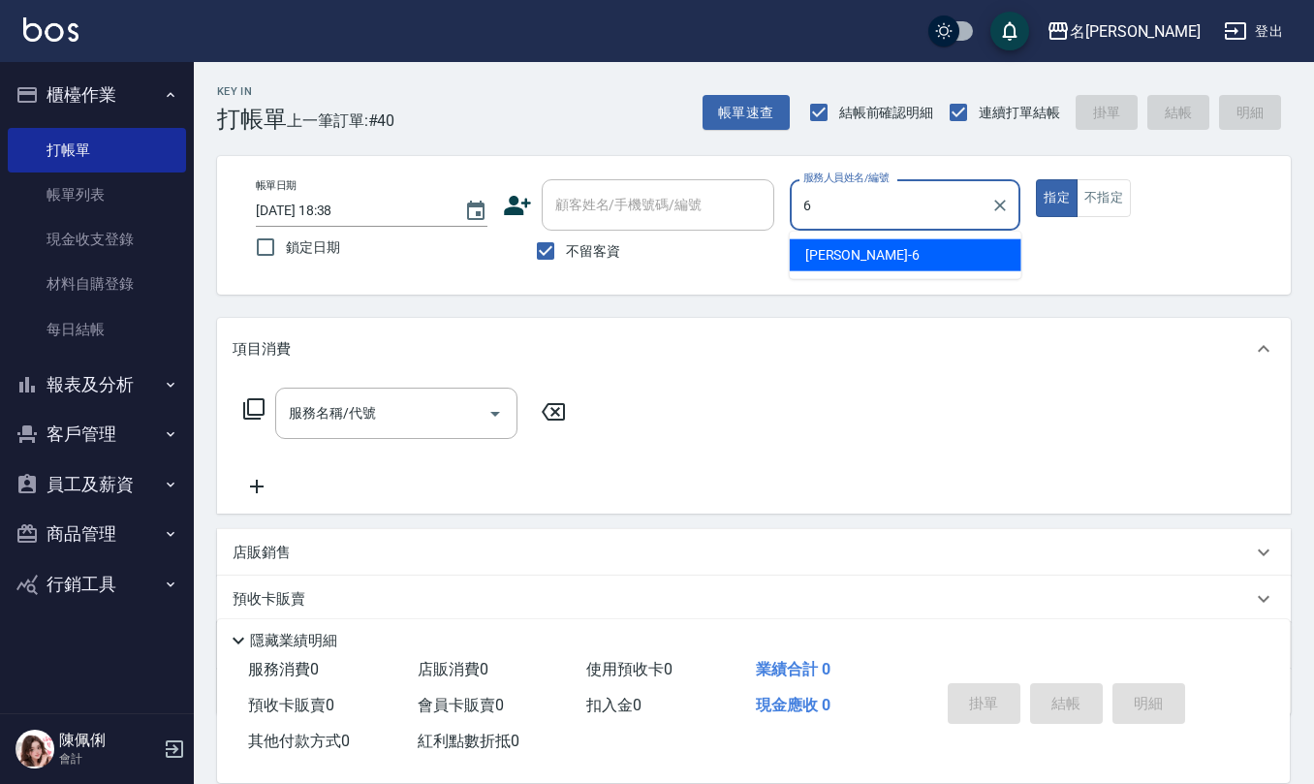
type input "[PERSON_NAME]-6"
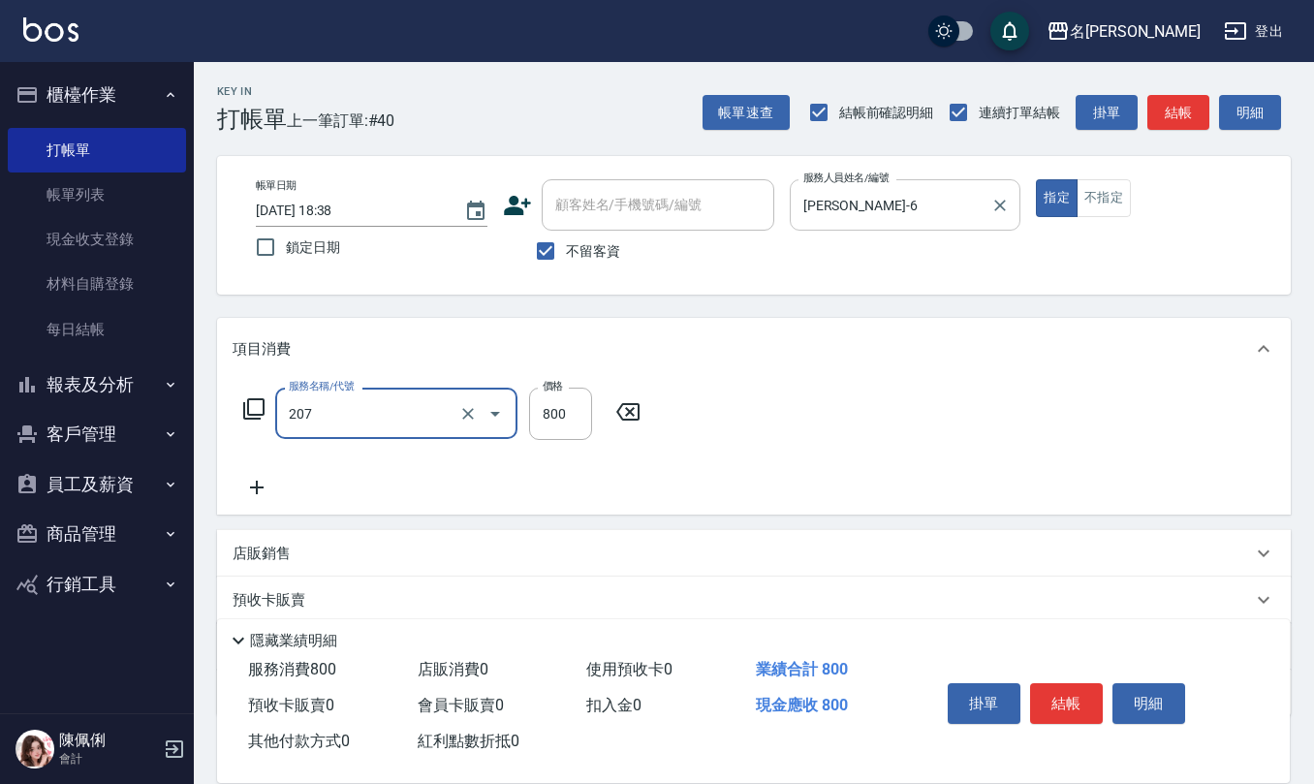
type input "清潔洗(207)"
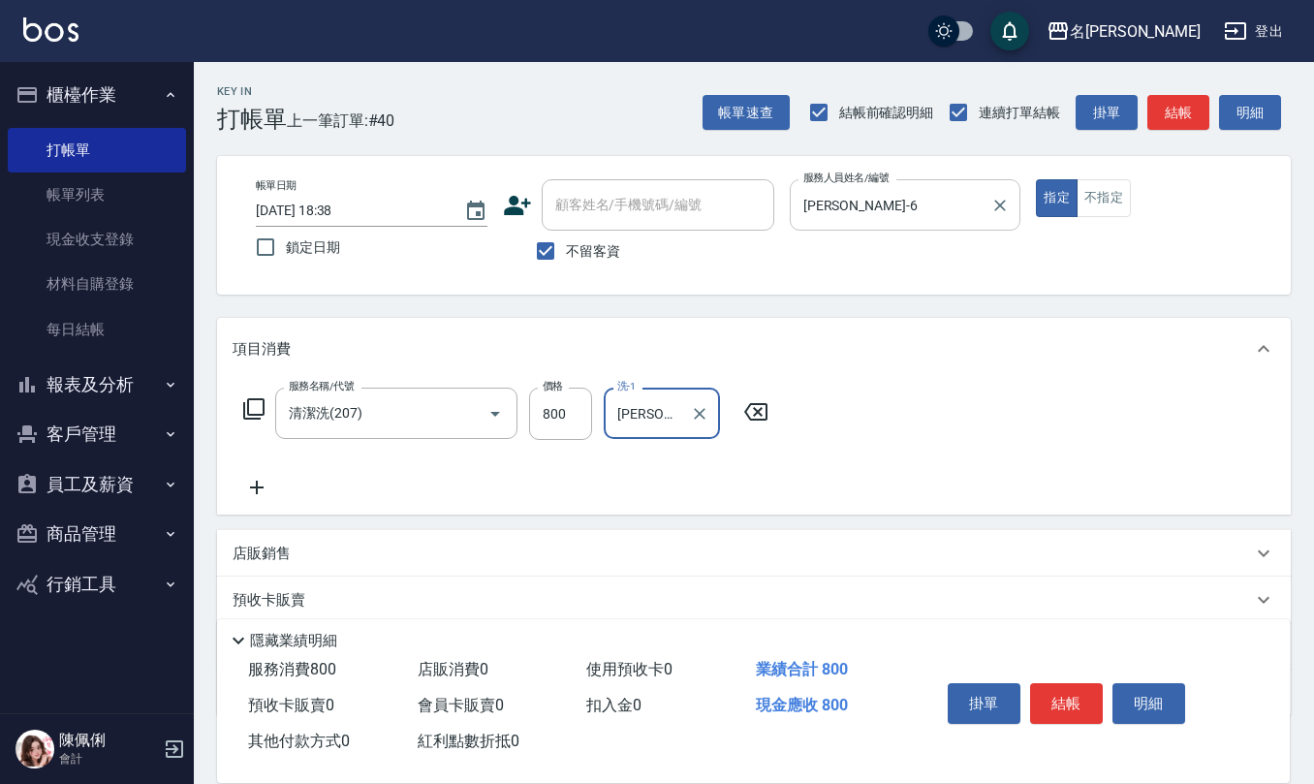
type input "[PERSON_NAME]-25"
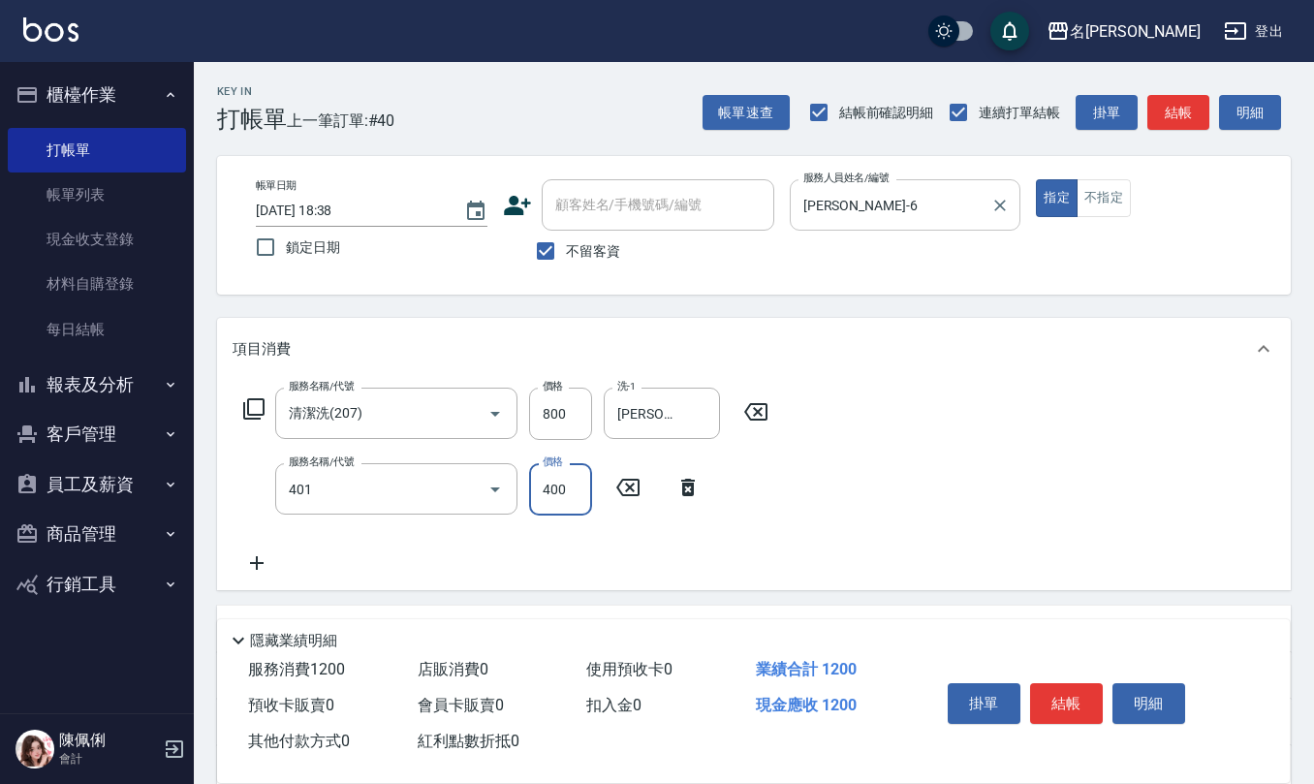
type input "剪髮(401)"
type input "350"
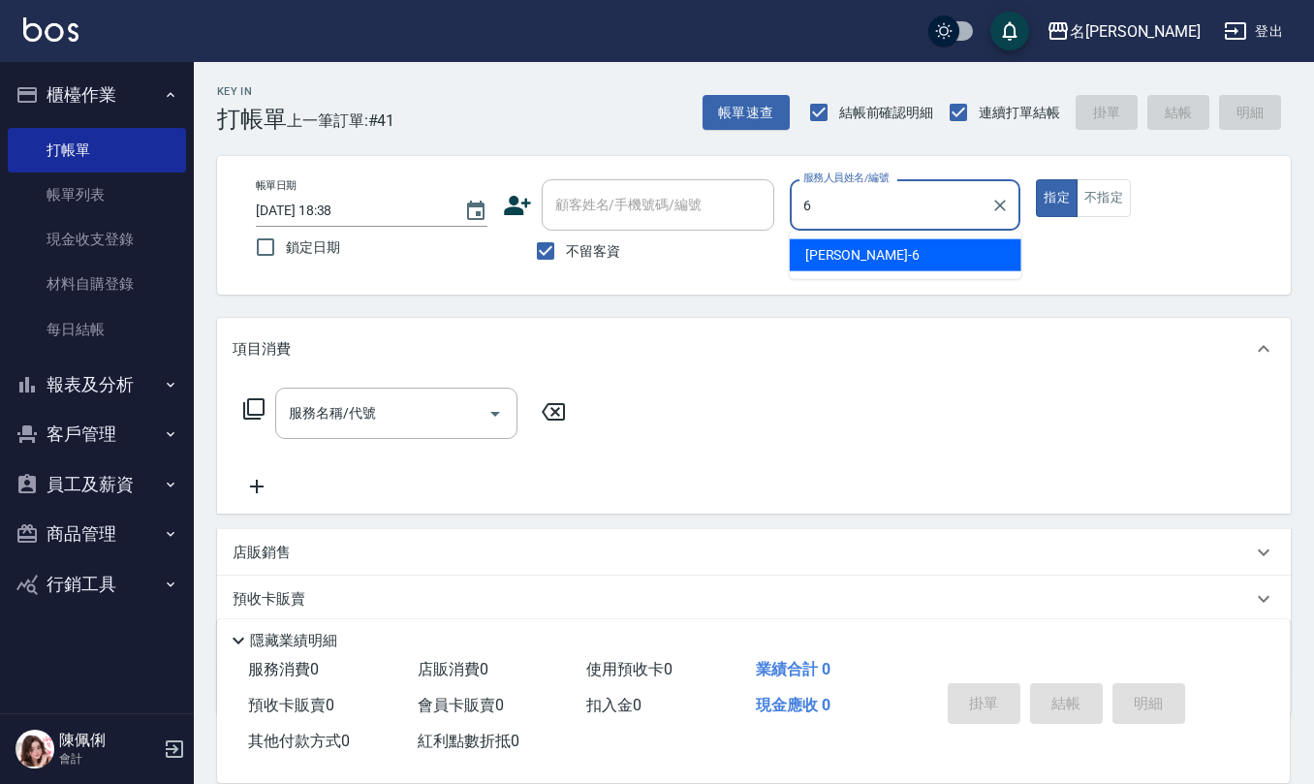
type input "[PERSON_NAME]-6"
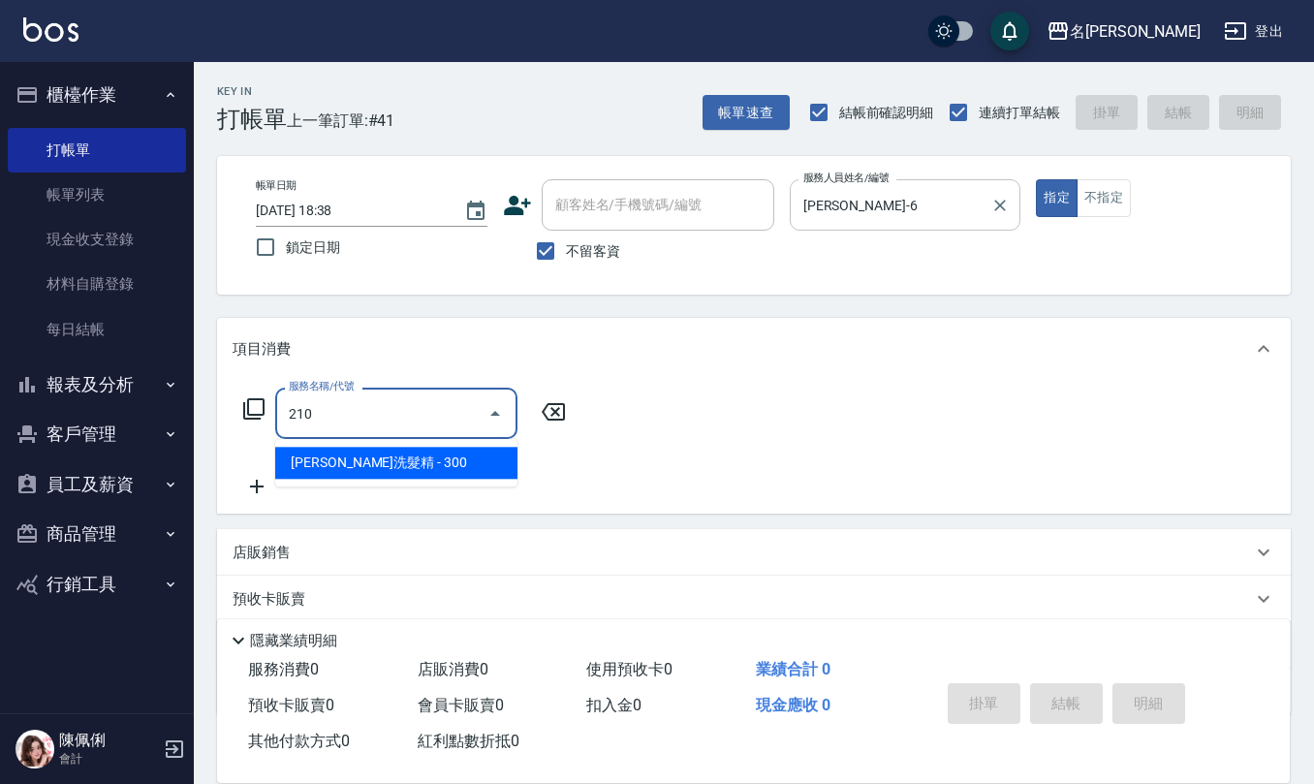
type input "歐娜洗髮精(210)"
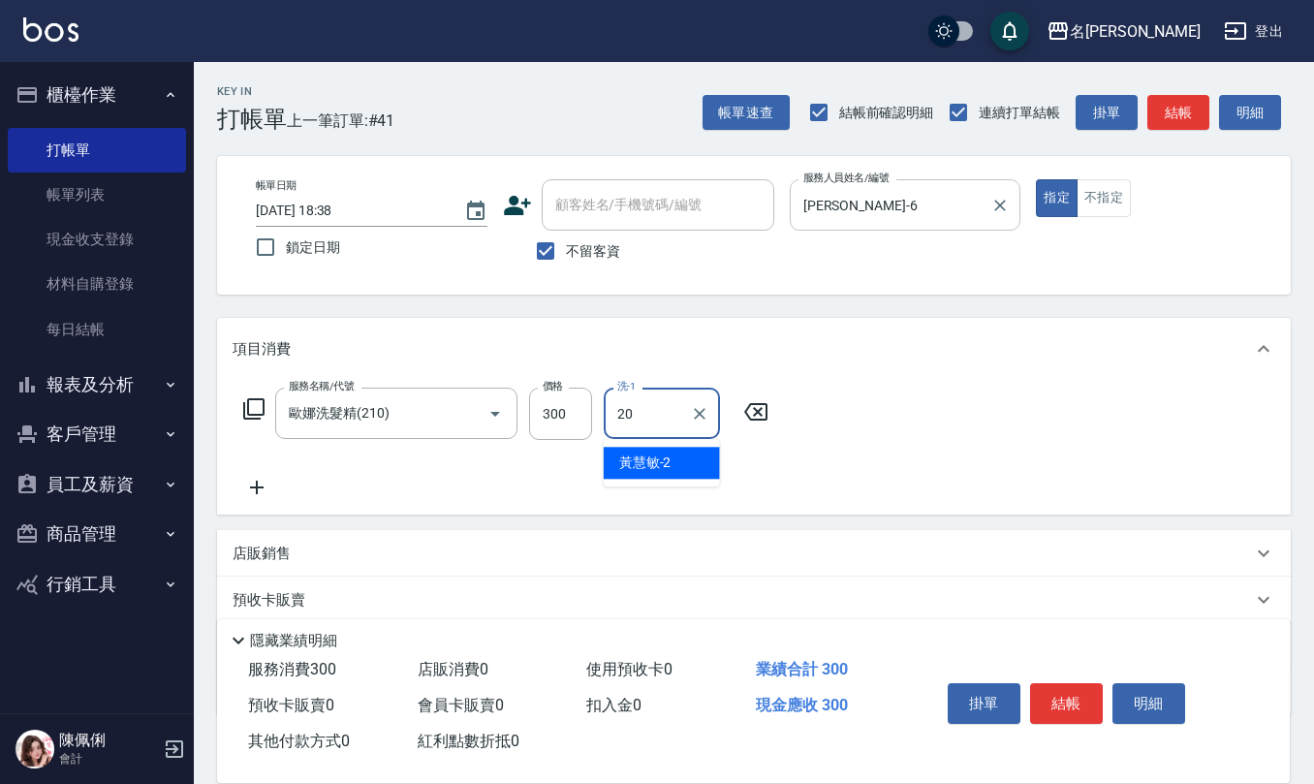
type input "[PERSON_NAME]-20"
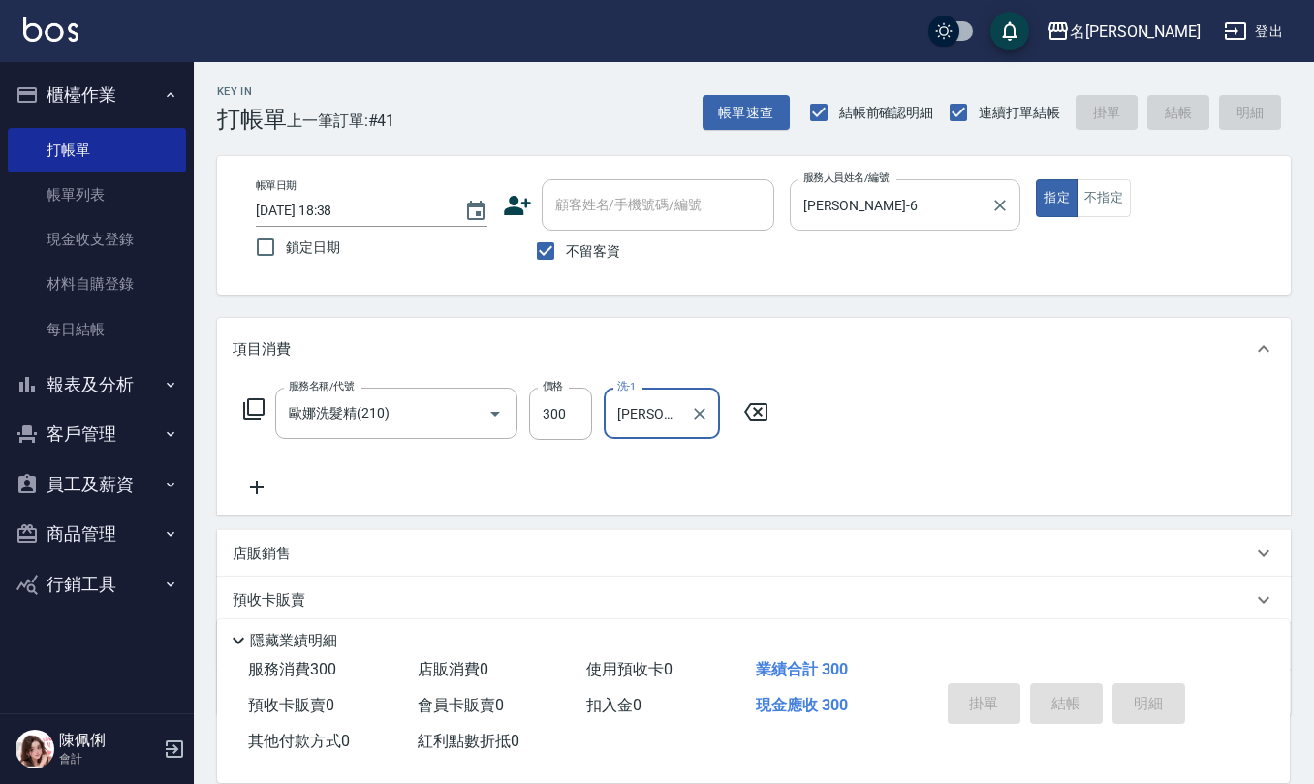
type input "2025/08/23 18:39"
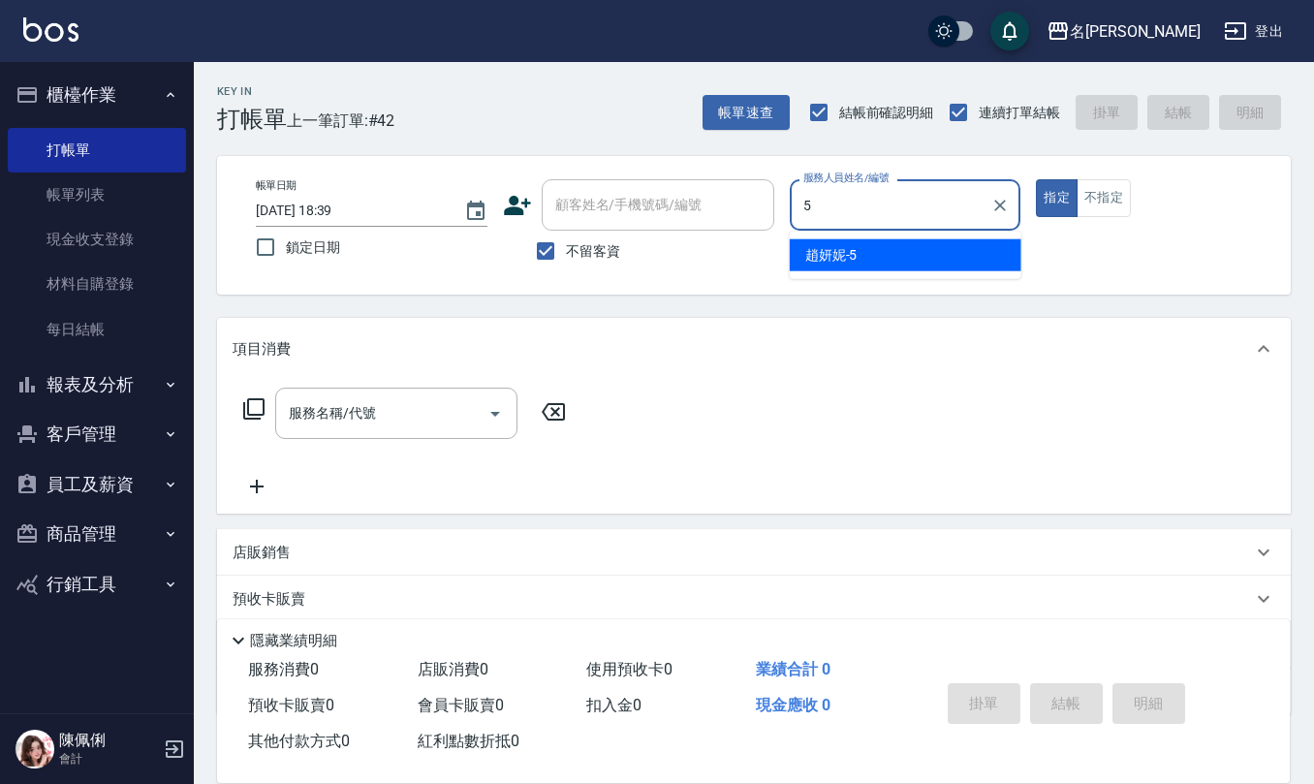
type input "[PERSON_NAME]5"
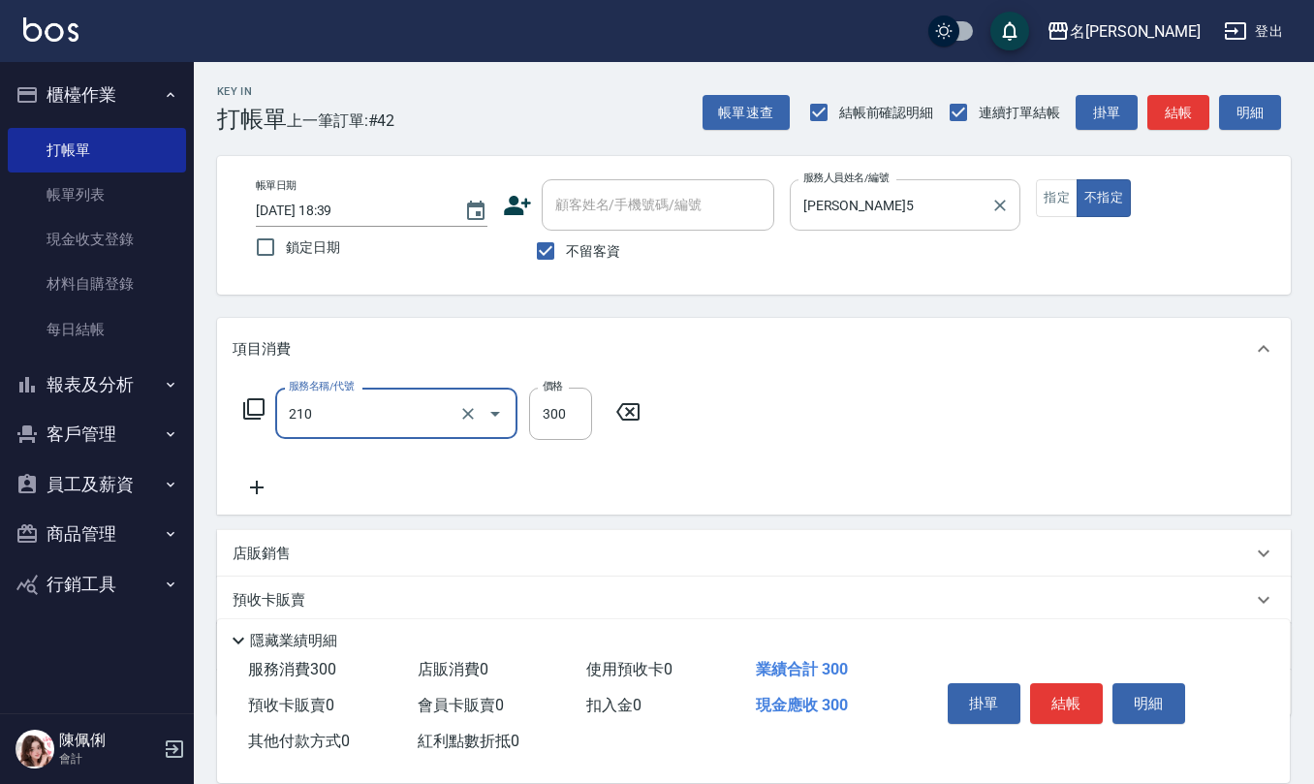
type input "歐娜洗髮精(210)"
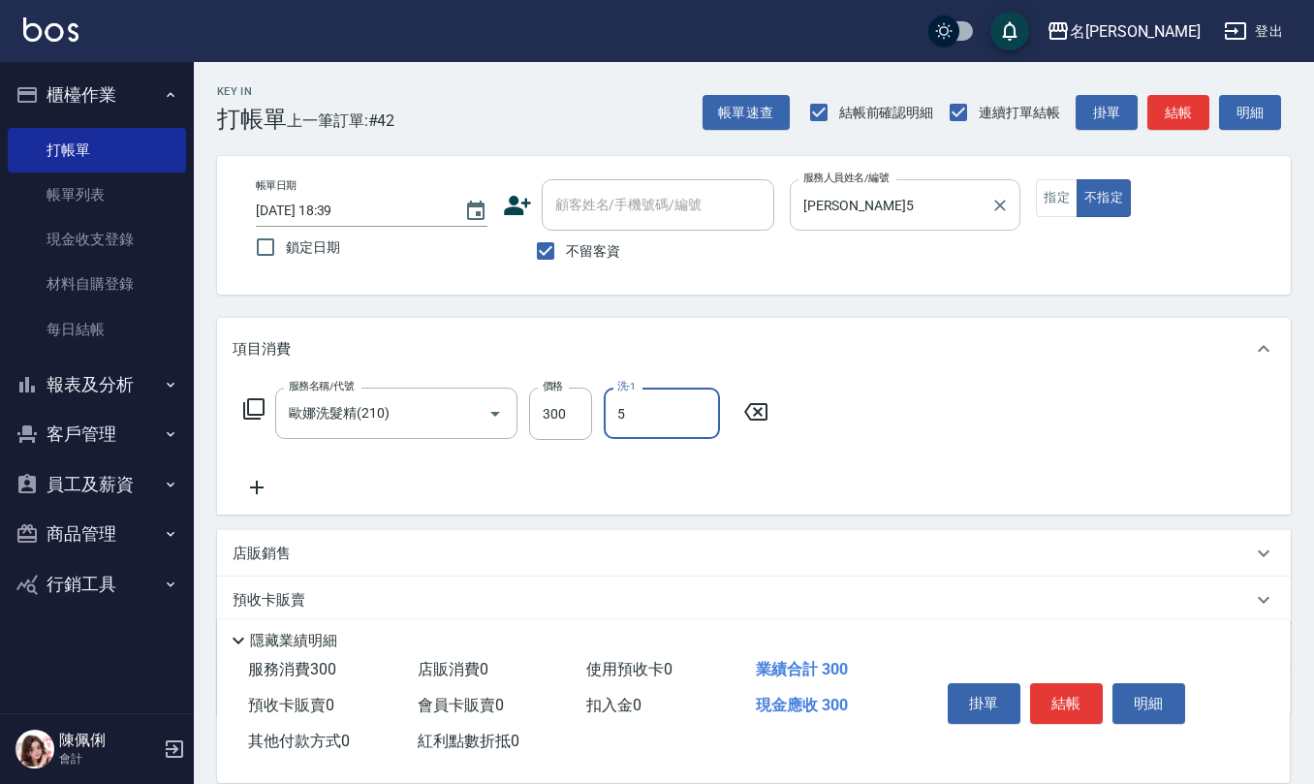
type input "[PERSON_NAME]5"
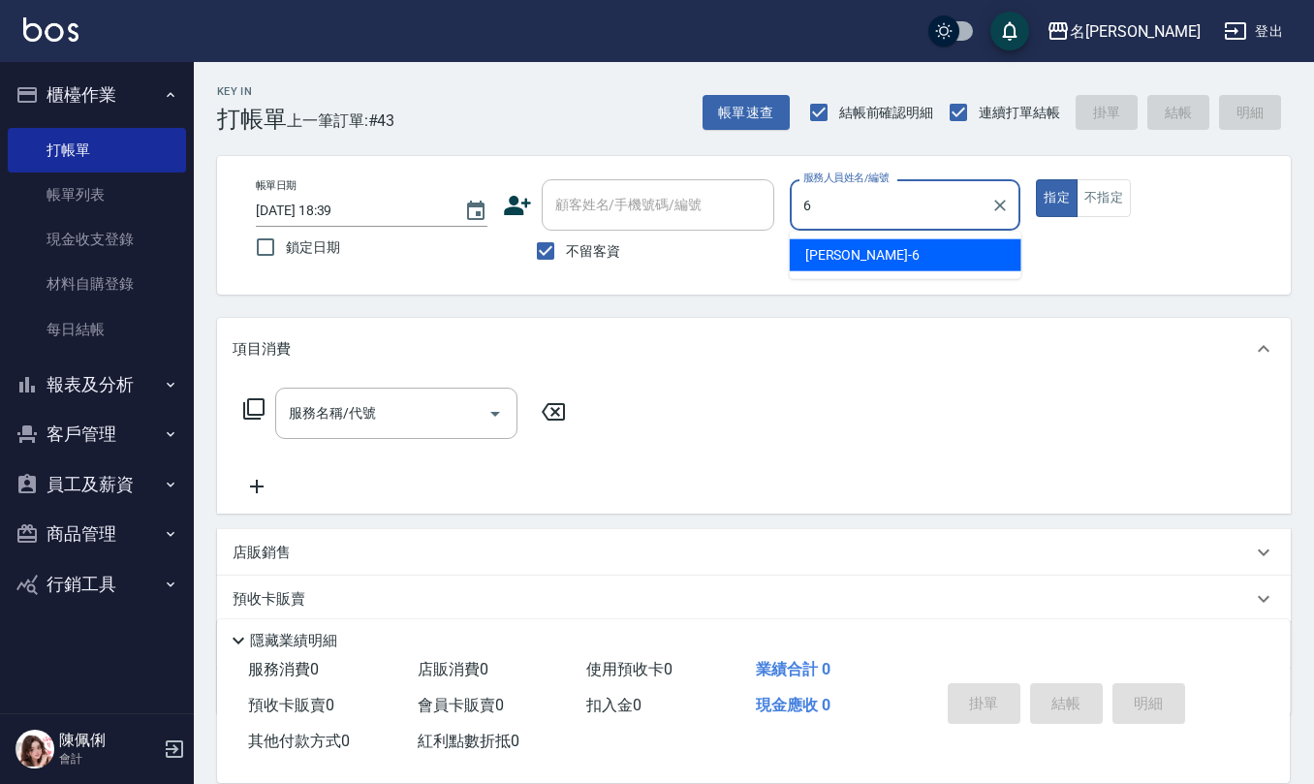
type input "[PERSON_NAME]-6"
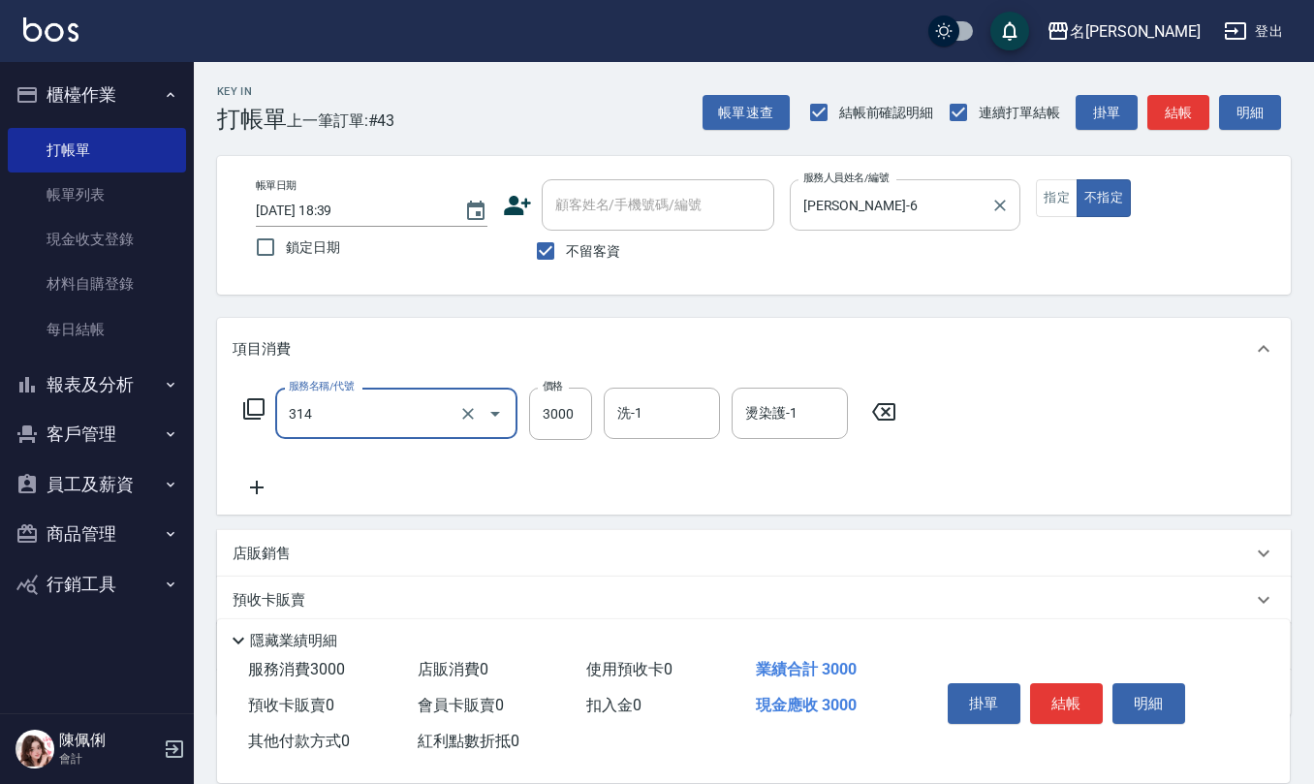
type input "CYA水質感2500UP(314)"
type input "2200"
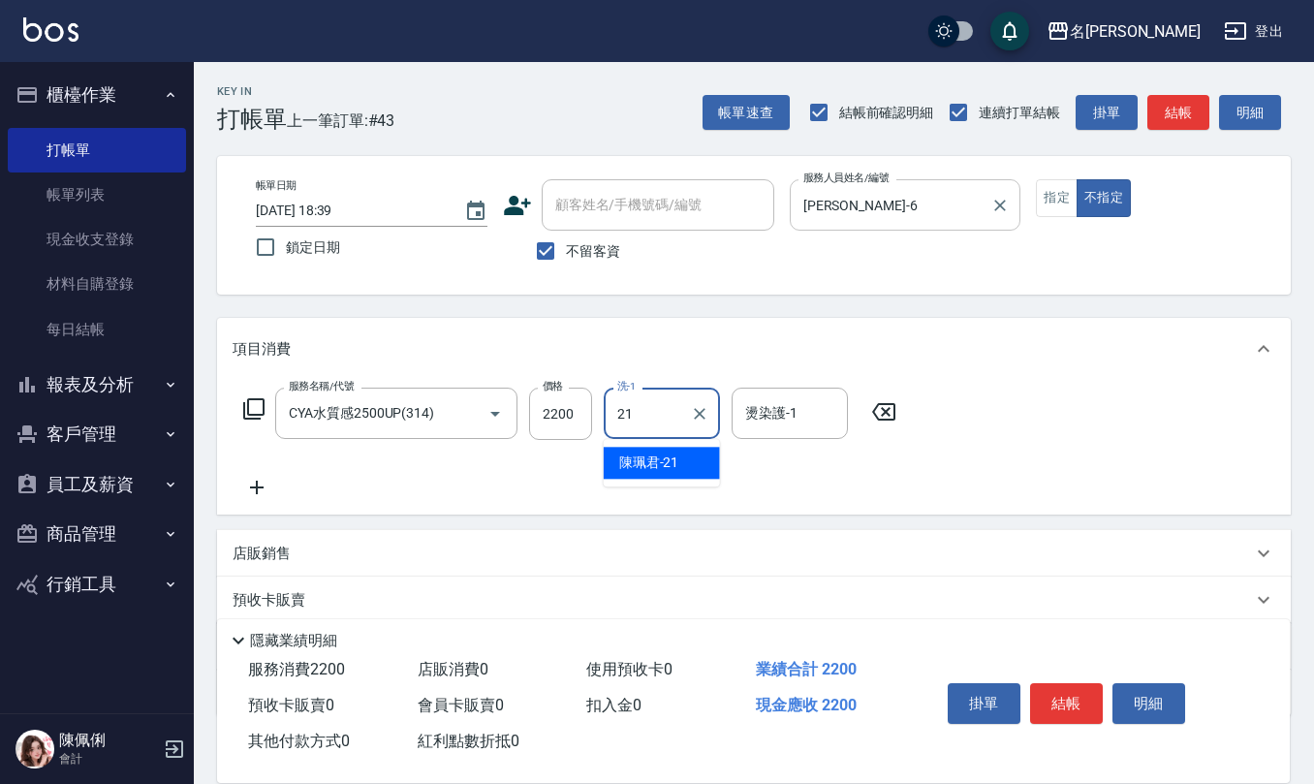
type input "[PERSON_NAME]-21"
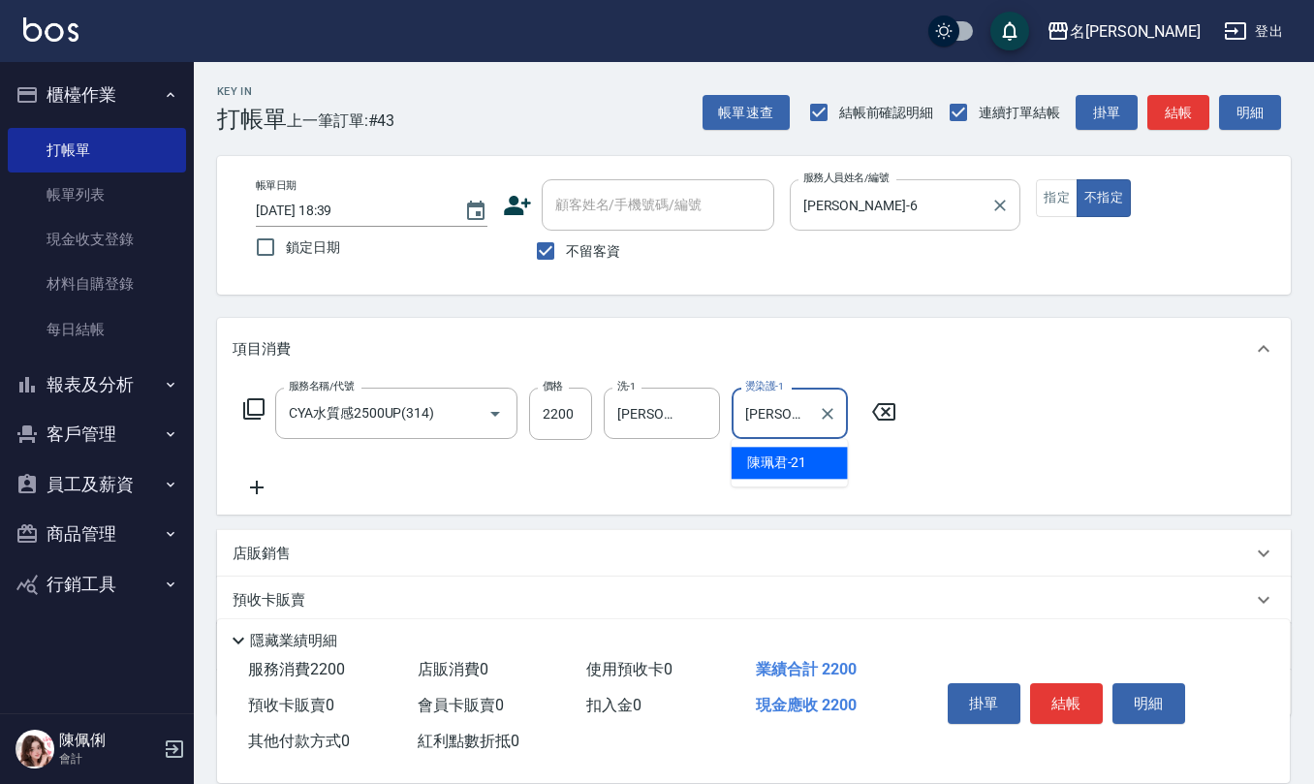
type input "[PERSON_NAME]-21"
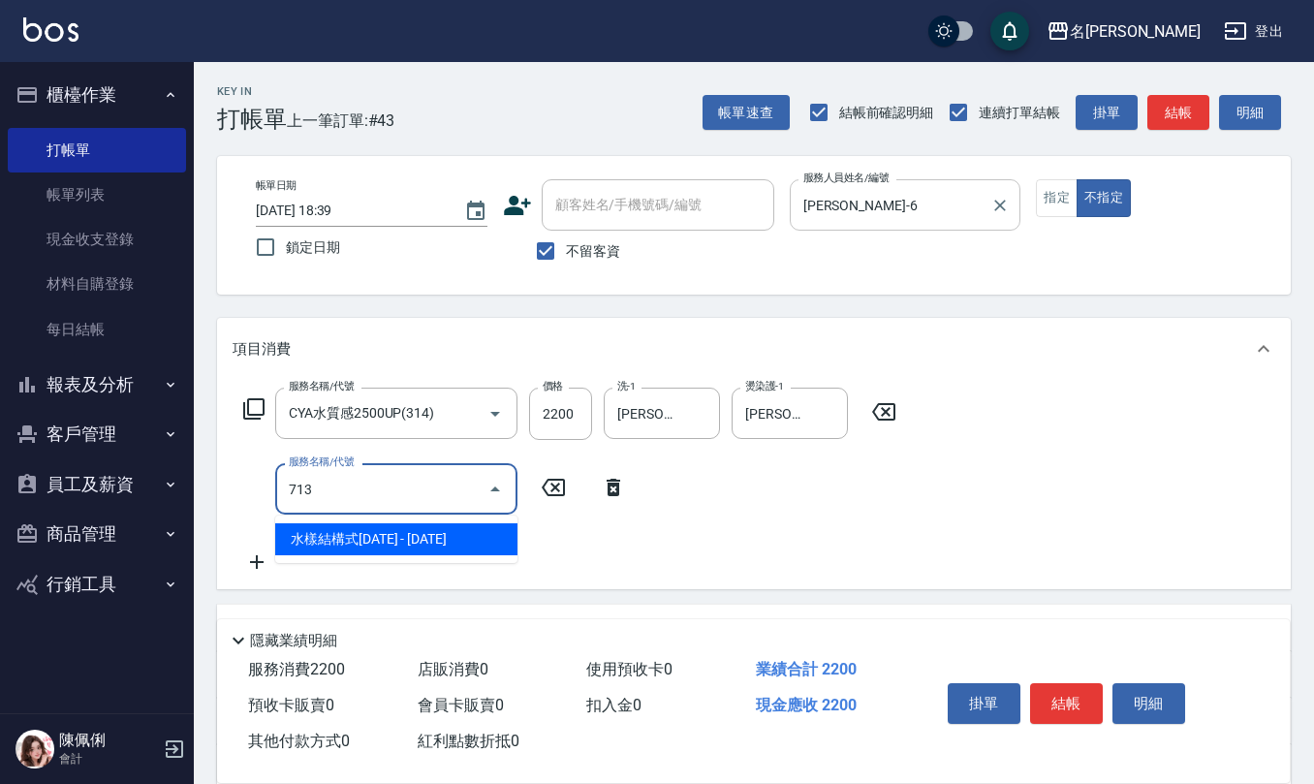
type input "水樣結構式1200(713)"
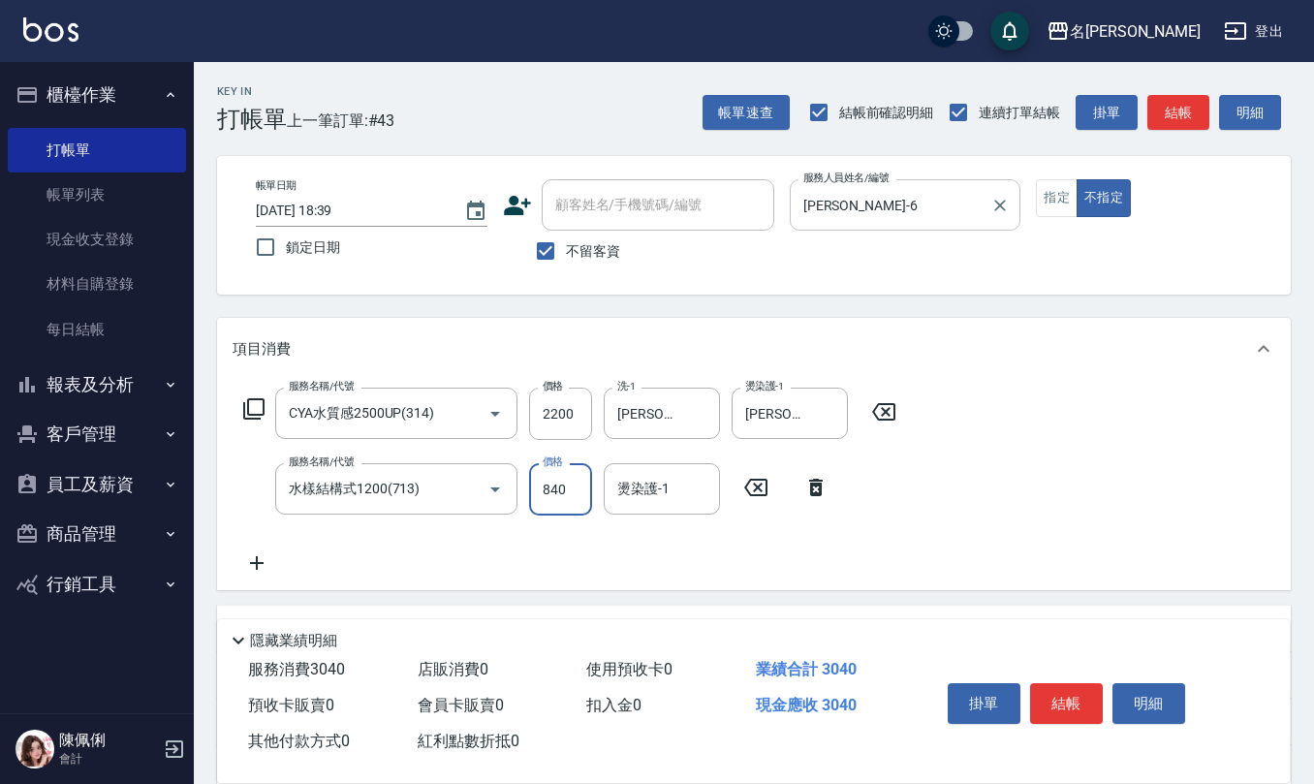
type input "840"
type input "[PERSON_NAME]-21"
click at [552, 246] on input "不留客資" at bounding box center [545, 251] width 41 height 41
checkbox input "false"
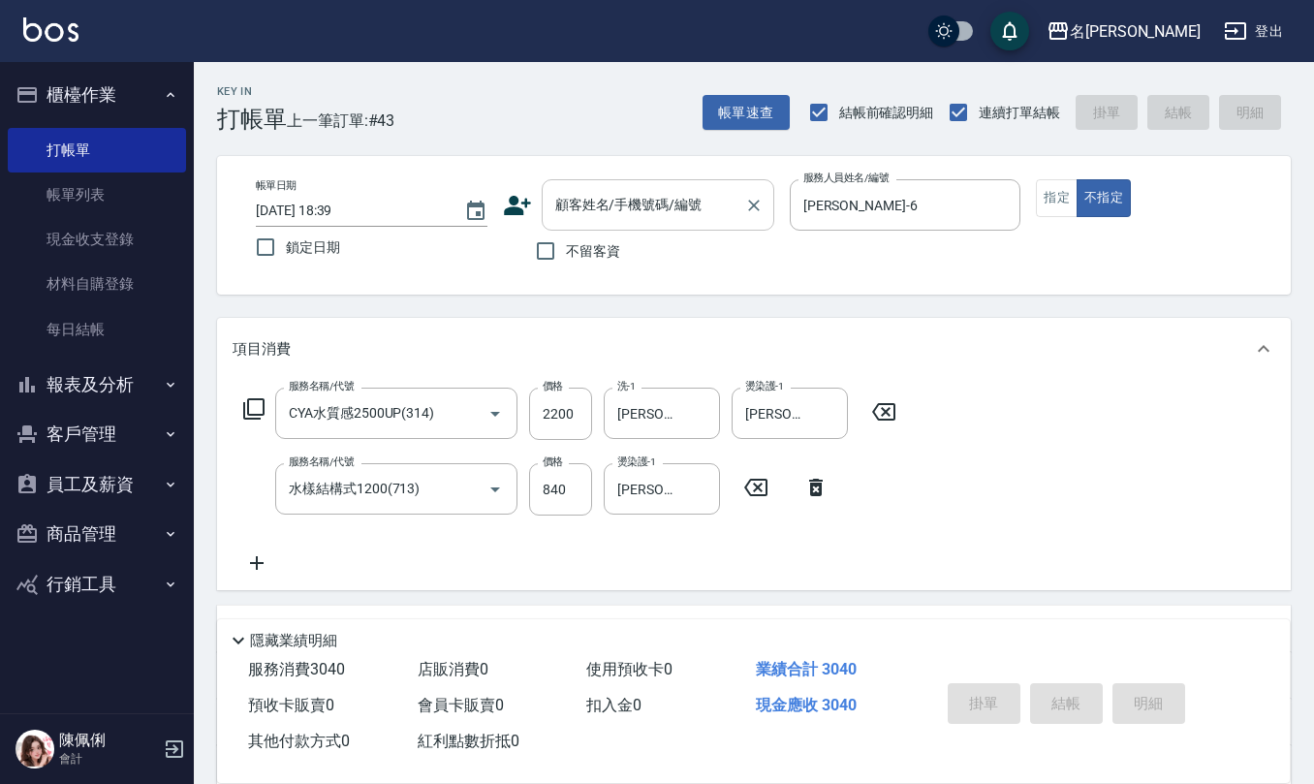
click at [560, 211] on input "顧客姓名/手機號碼/編號" at bounding box center [643, 205] width 186 height 34
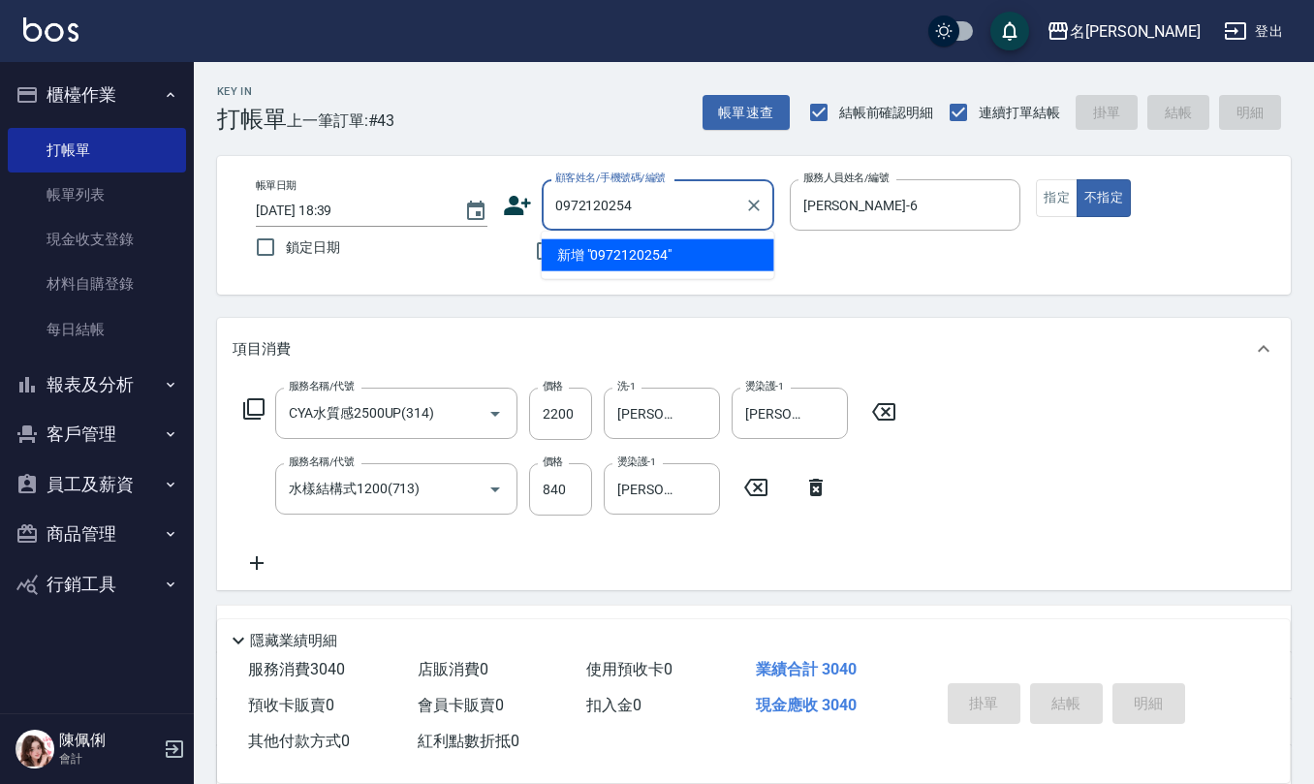
drag, startPoint x: 634, startPoint y: 211, endPoint x: 299, endPoint y: 217, distance: 334.3
click at [316, 209] on div "帳單日期 2025/08/23 18:39 鎖定日期 顧客姓名/手機號碼/編號 0972120254 顧客姓名/手機號碼/編號 不留客資 服務人員姓名/編號 …" at bounding box center [753, 225] width 1027 height 92
type input "0972120254"
click at [516, 200] on icon at bounding box center [517, 205] width 27 height 19
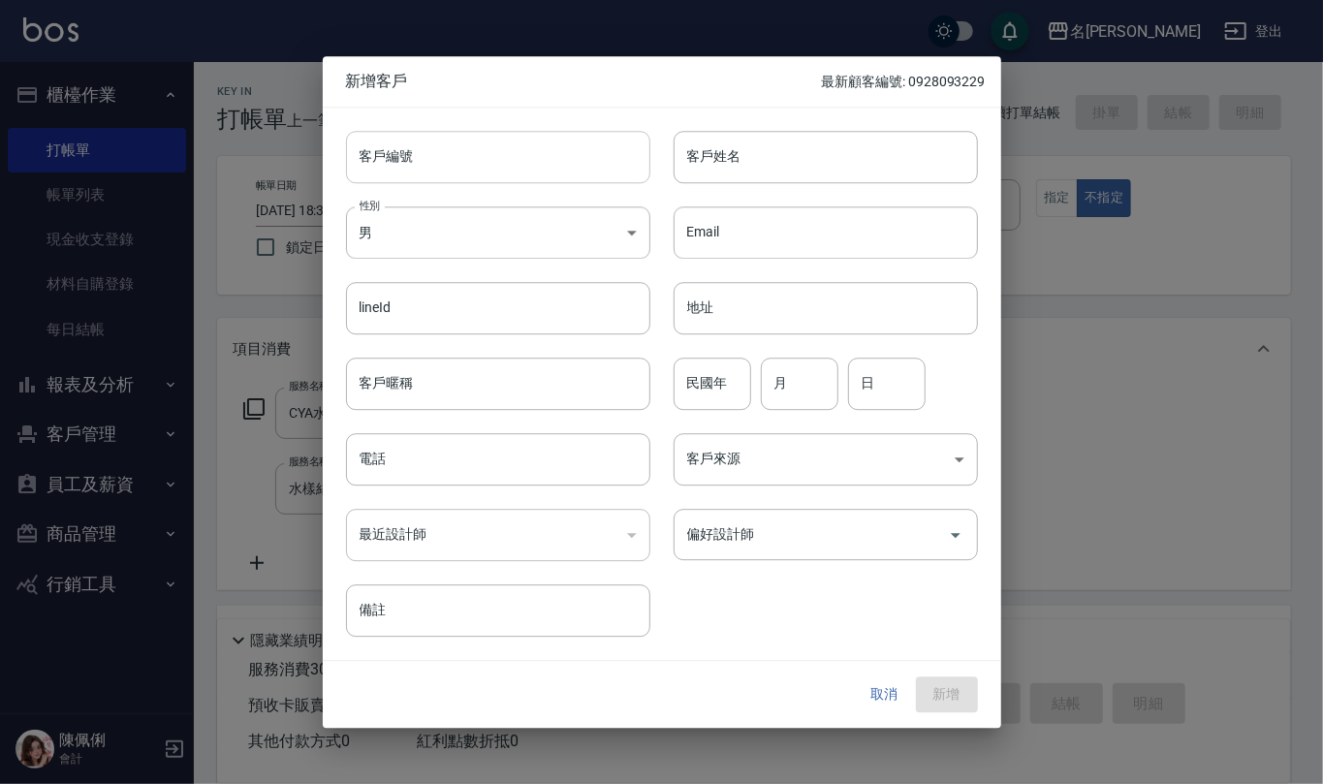
click at [478, 155] on input "客戶編號" at bounding box center [498, 157] width 304 height 52
paste input "0972120254"
type input "0972120254"
click at [430, 457] on input "電話" at bounding box center [498, 459] width 304 height 52
paste input "0972120254"
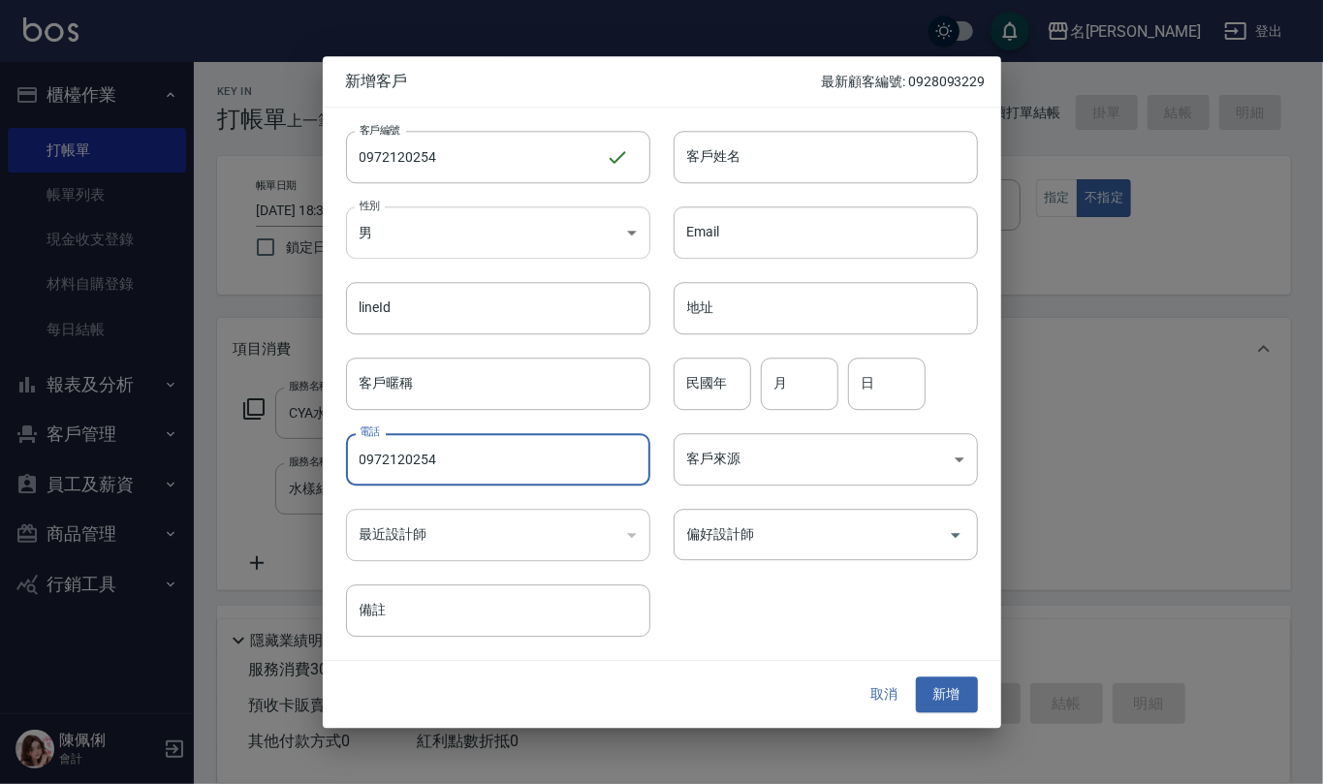
type input "0972120254"
click at [498, 250] on body "名留仁二 登出 櫃檯作業 打帳單 帳單列表 現金收支登錄 材料自購登錄 每日結帳 報表及分析 報表目錄 店家區間累計表 店家日報表 互助日報表 互助月報表 互…" at bounding box center [661, 510] width 1323 height 1020
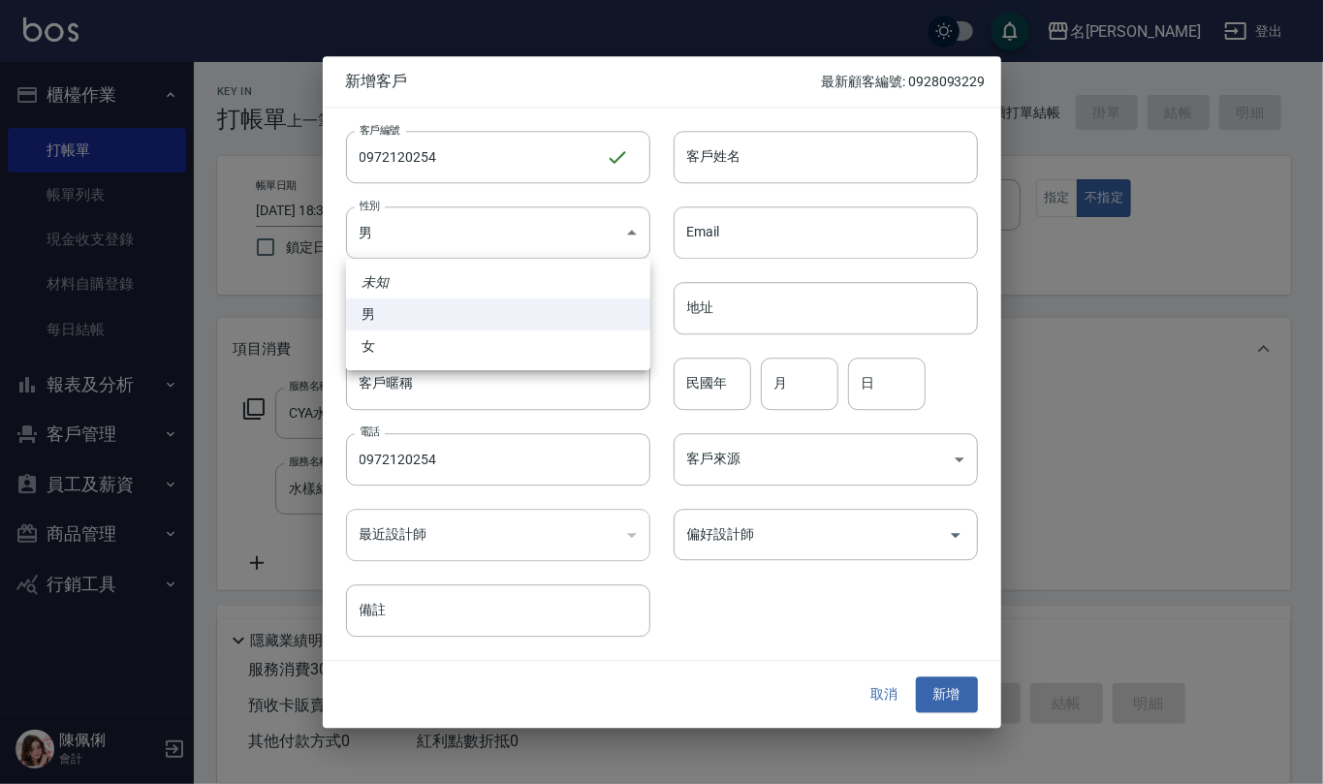
click at [498, 354] on li "女" at bounding box center [498, 346] width 304 height 32
type input "[DEMOGRAPHIC_DATA]"
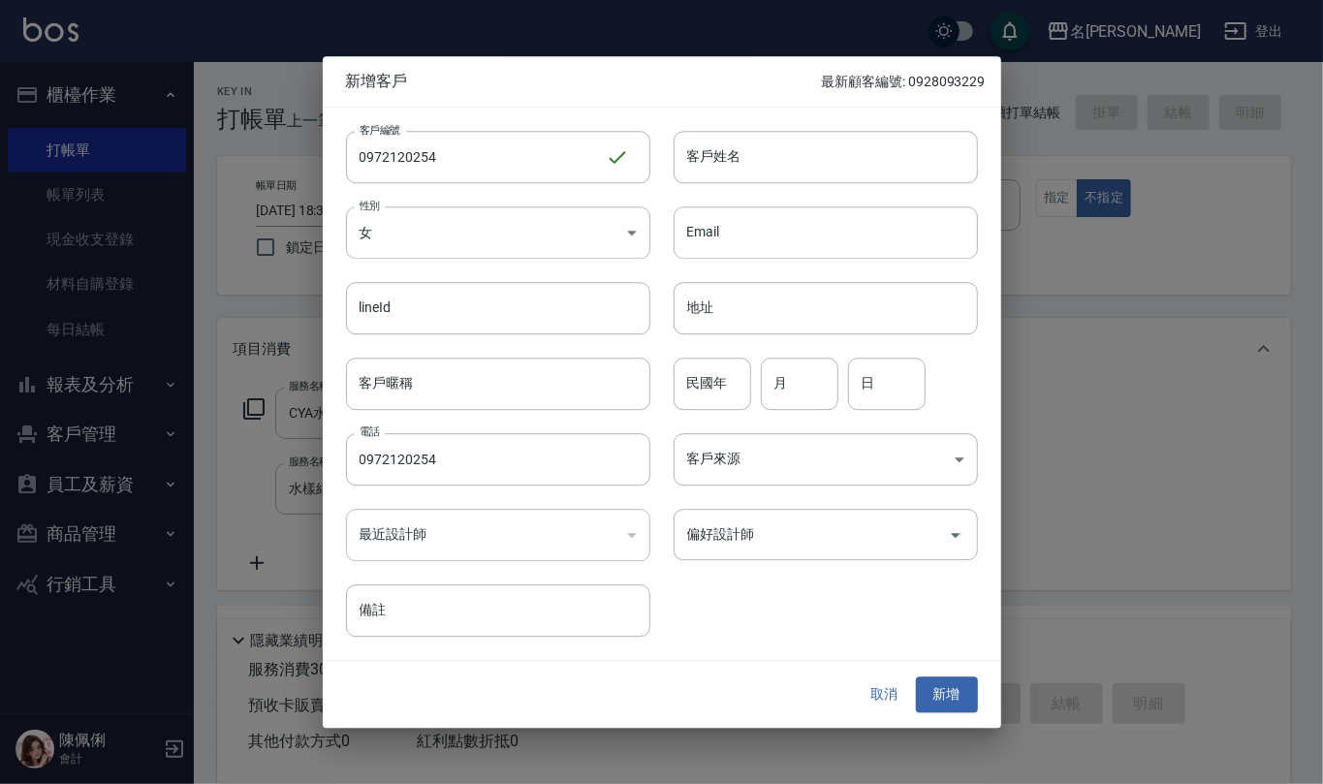
click at [733, 159] on input "客戶姓名" at bounding box center [825, 157] width 304 height 52
type input "d"
type input "[PERSON_NAME]"
click at [706, 389] on input "民國年" at bounding box center [712, 384] width 78 height 52
type input "84"
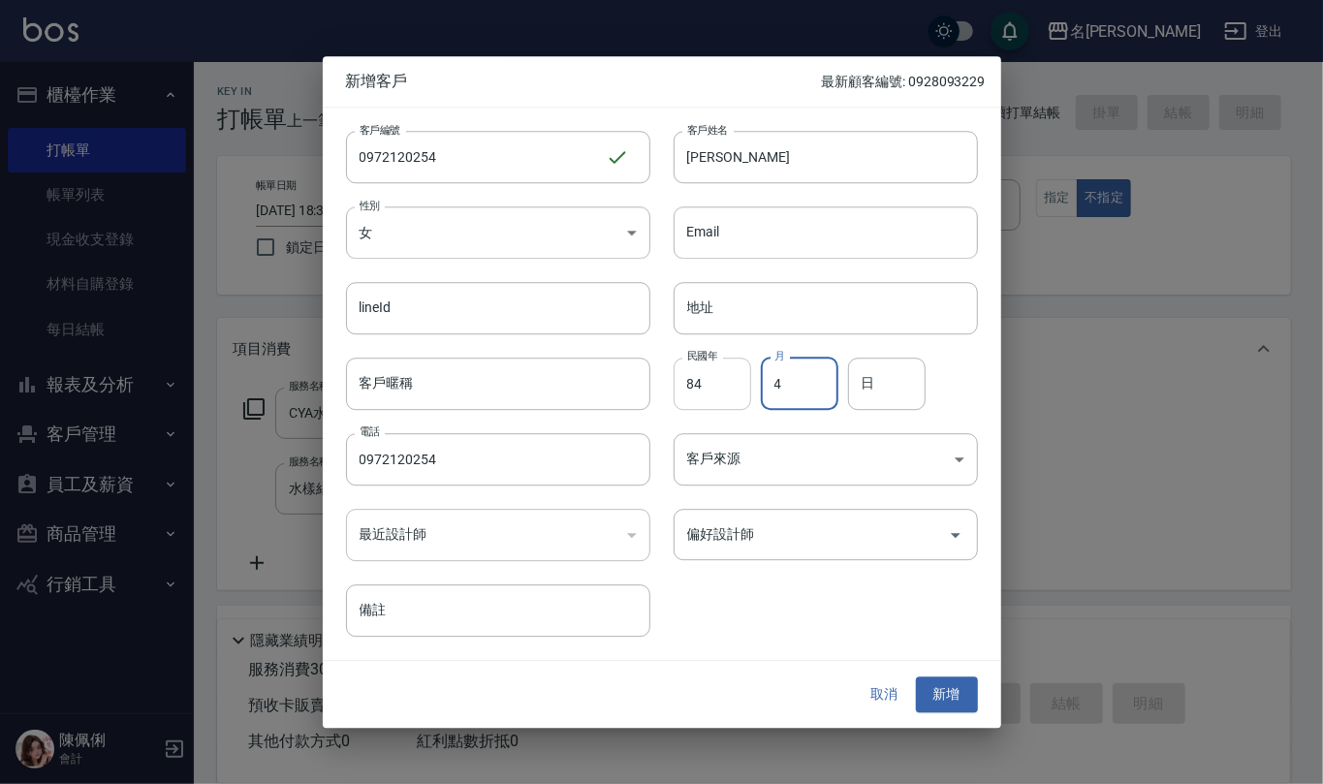
type input "4"
type input "23"
click at [939, 699] on button "新增" at bounding box center [947, 695] width 62 height 36
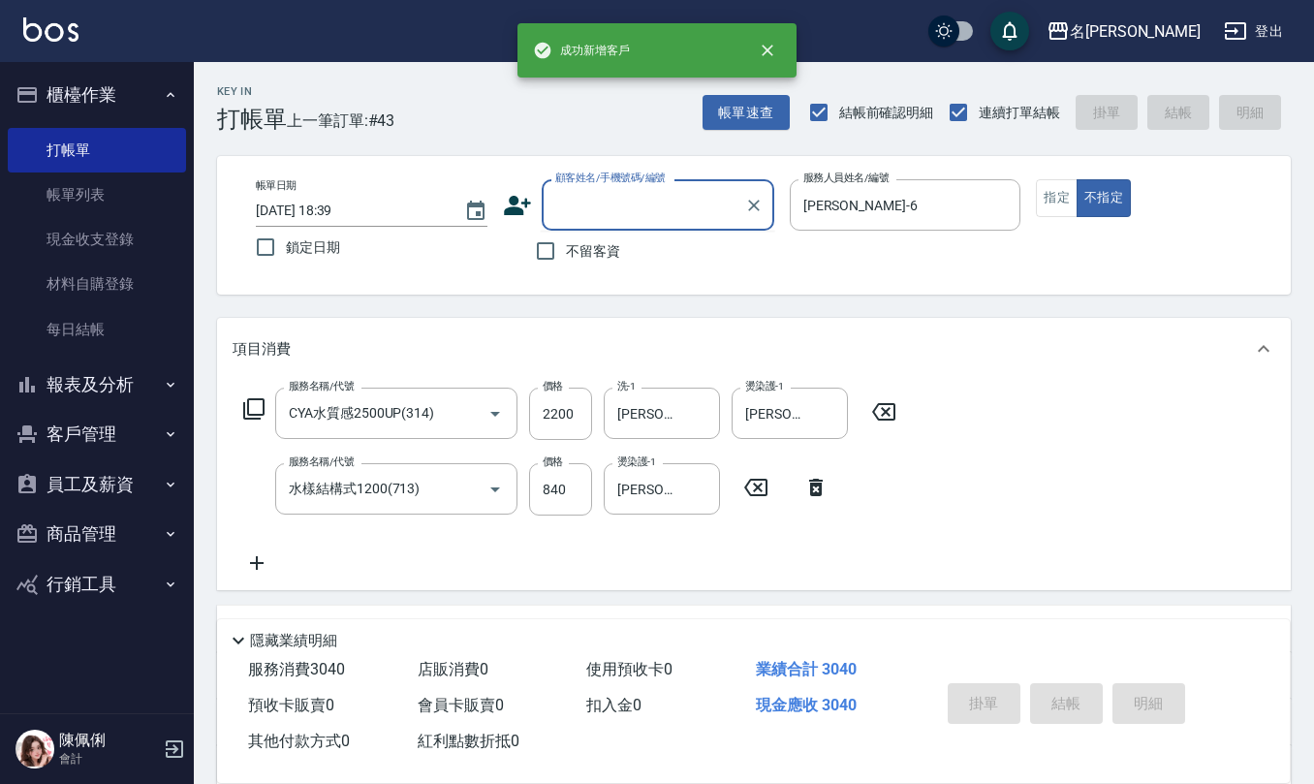
click at [663, 219] on input "顧客姓名/手機號碼/編號" at bounding box center [643, 205] width 186 height 34
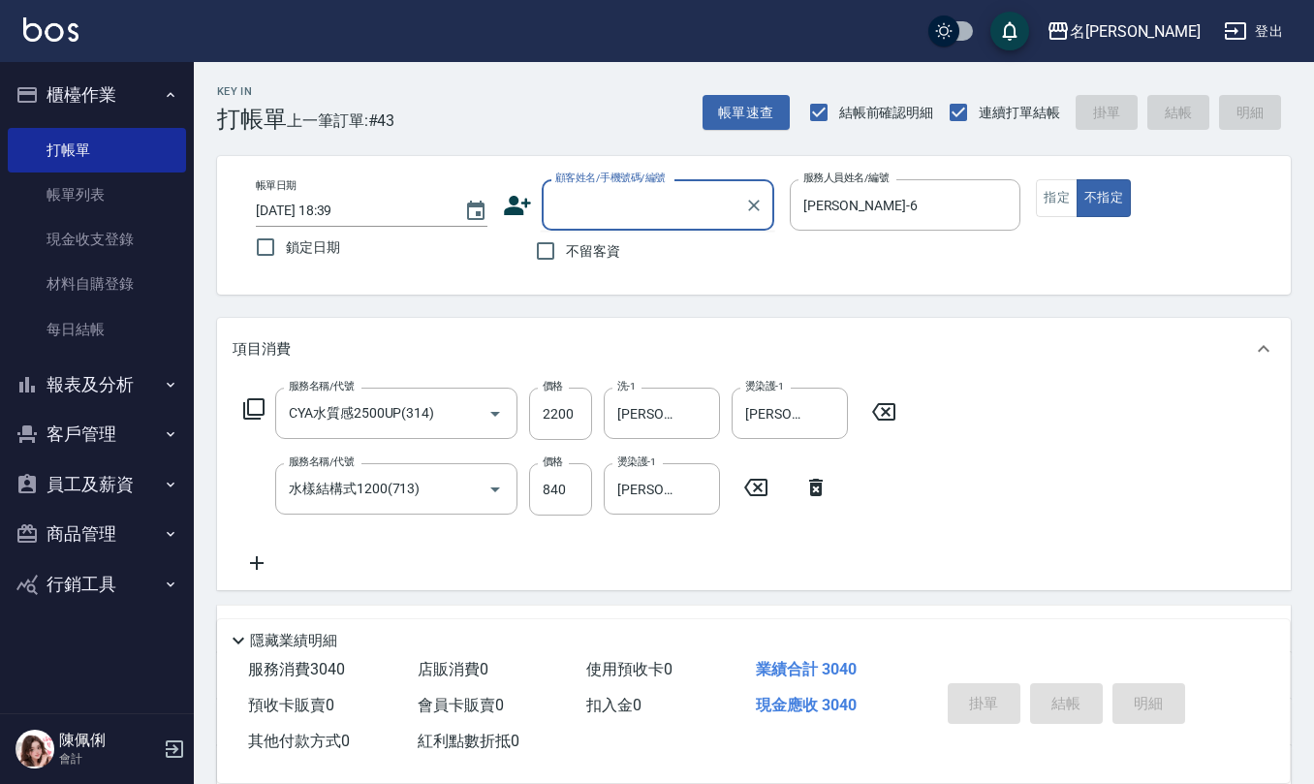
paste input "0972120254"
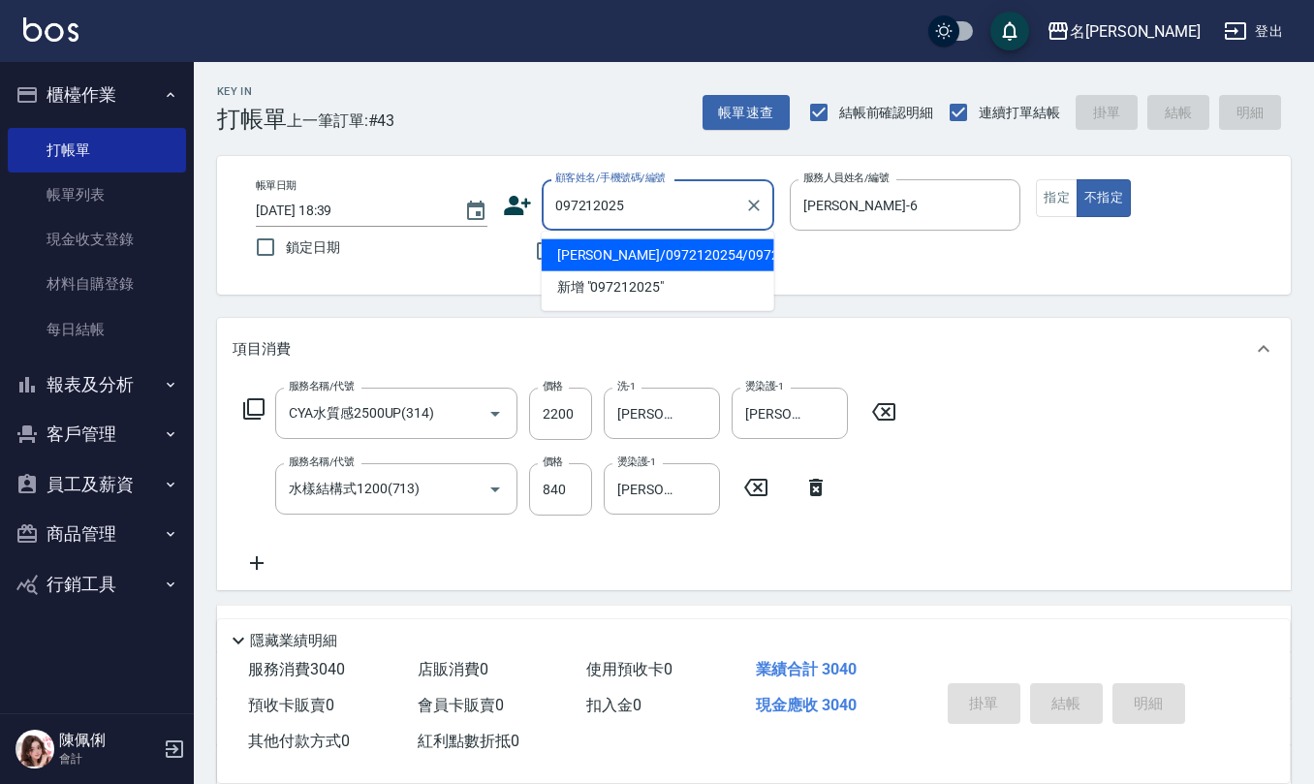
type input "[PERSON_NAME]/0972120254/0972120254"
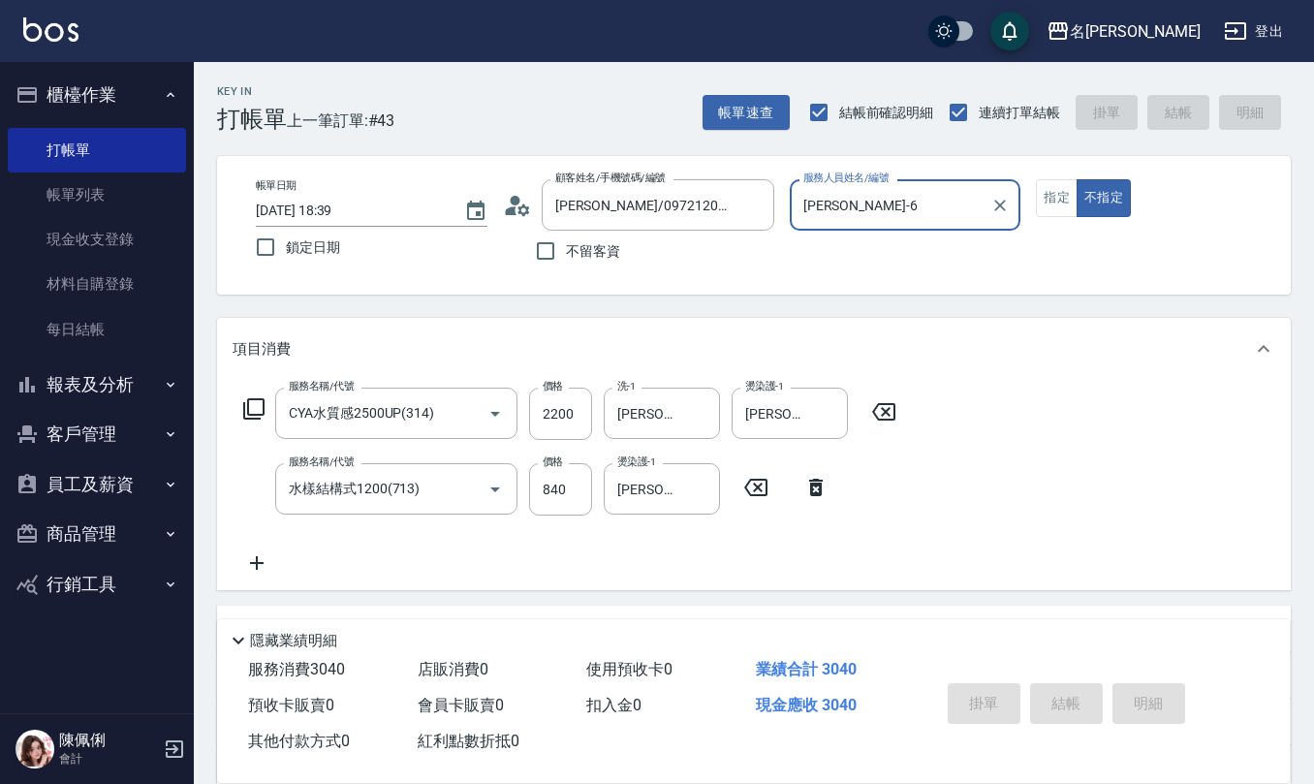
type input "2025/08/23 18:40"
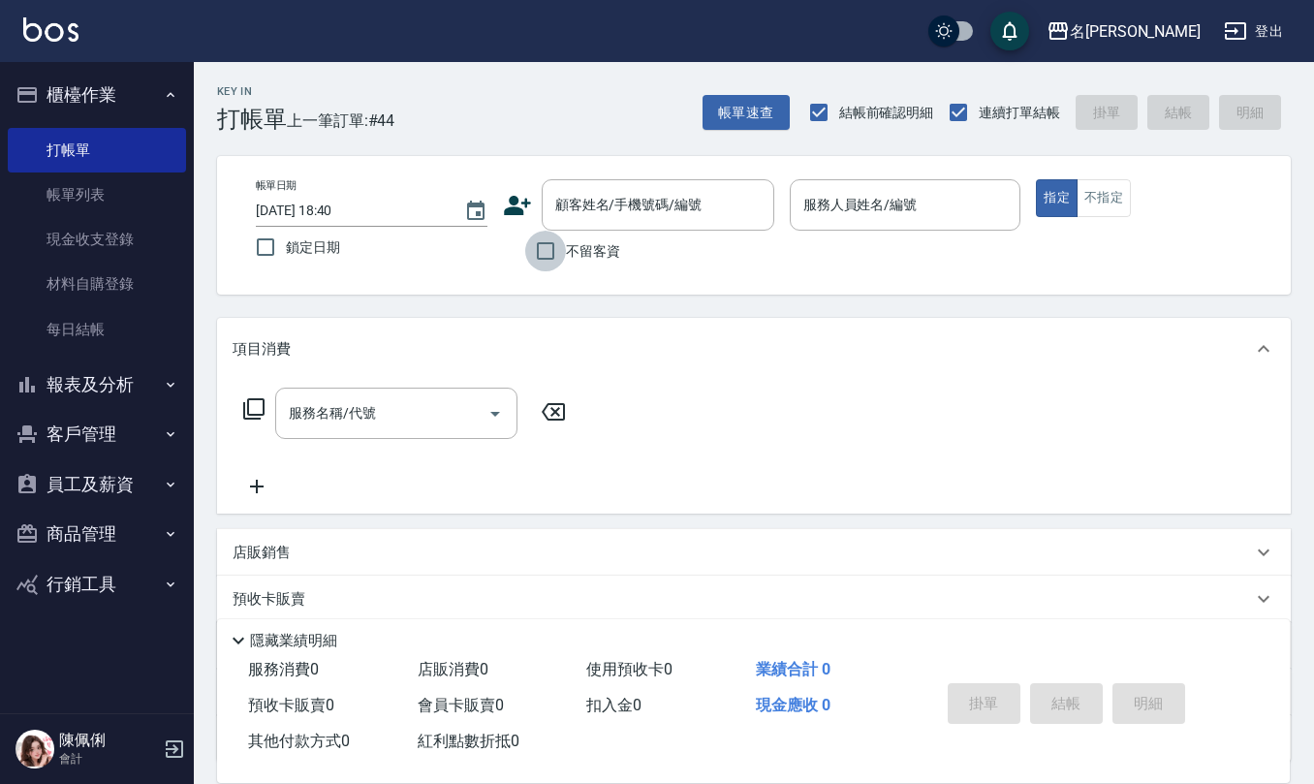
click at [550, 250] on input "不留客資" at bounding box center [545, 251] width 41 height 41
checkbox input "true"
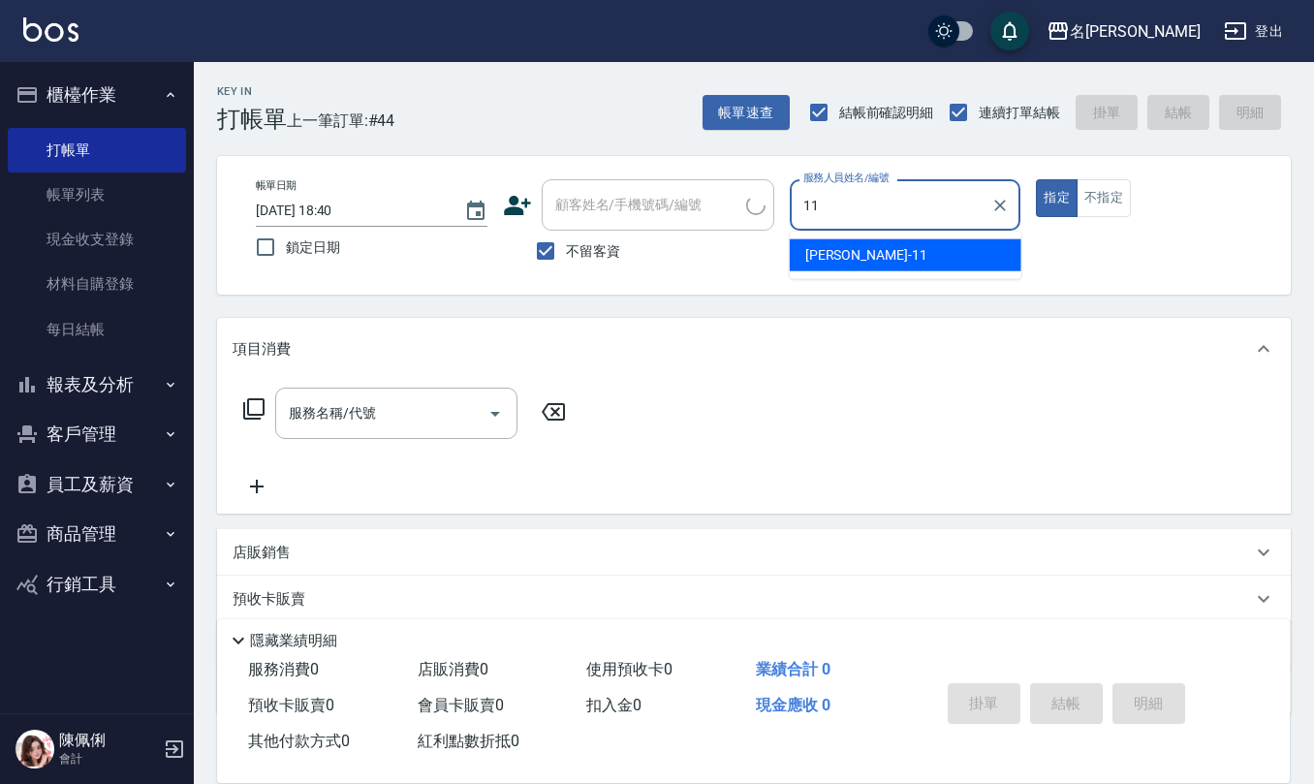
type input "[PERSON_NAME]橙-11"
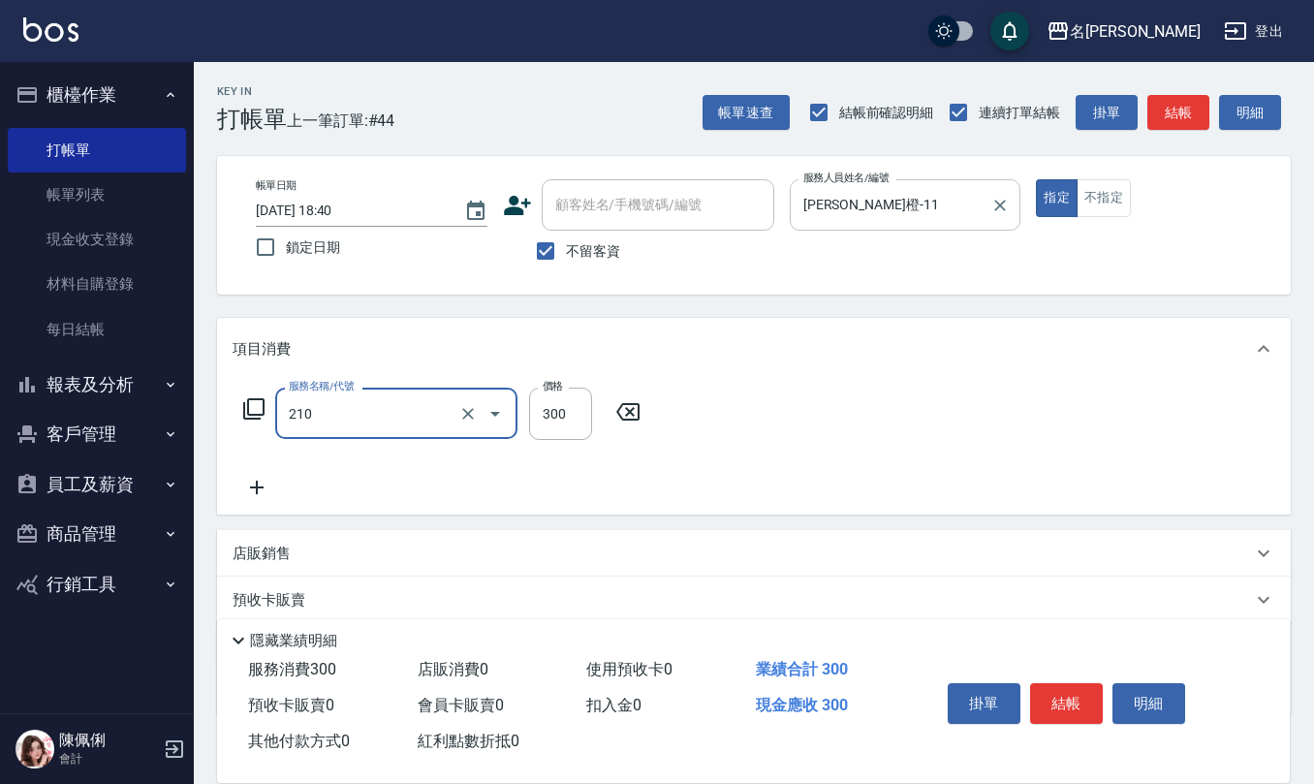
type input "歐娜洗髮精(210)"
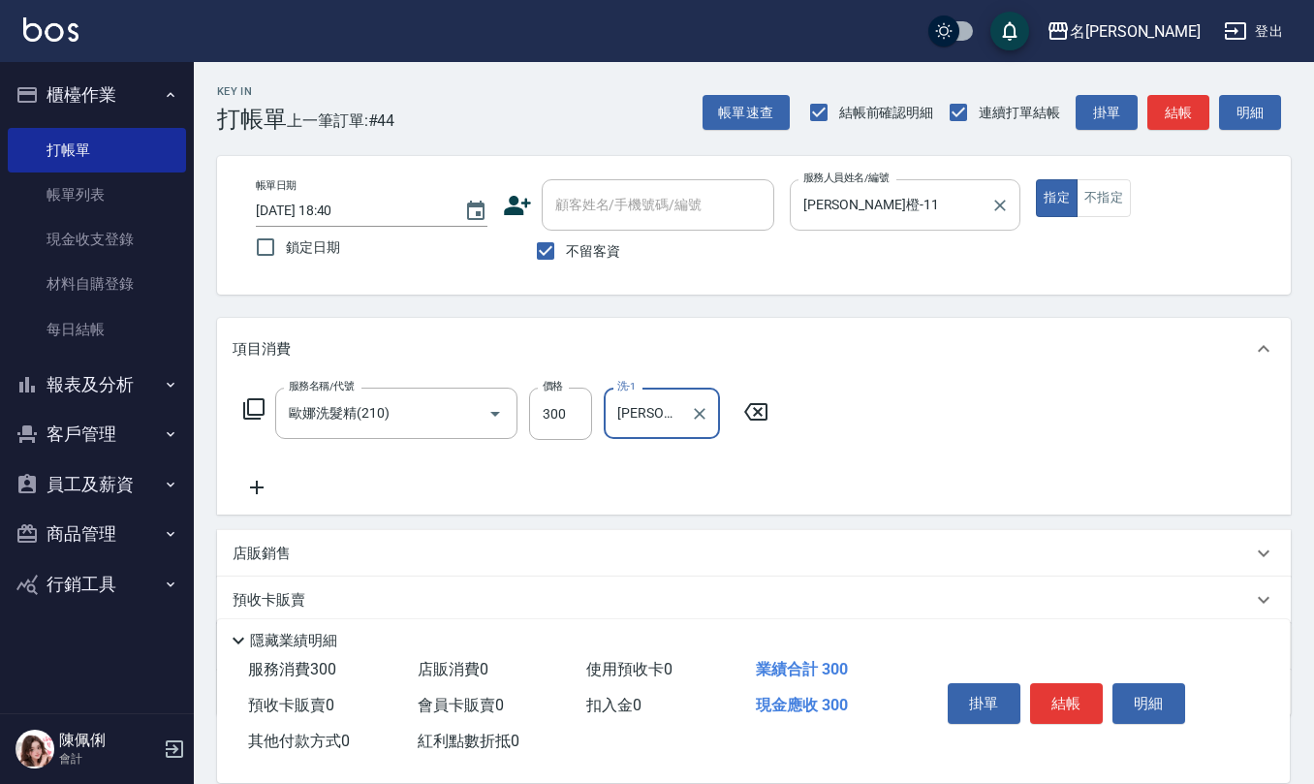
type input "[PERSON_NAME]橙-11"
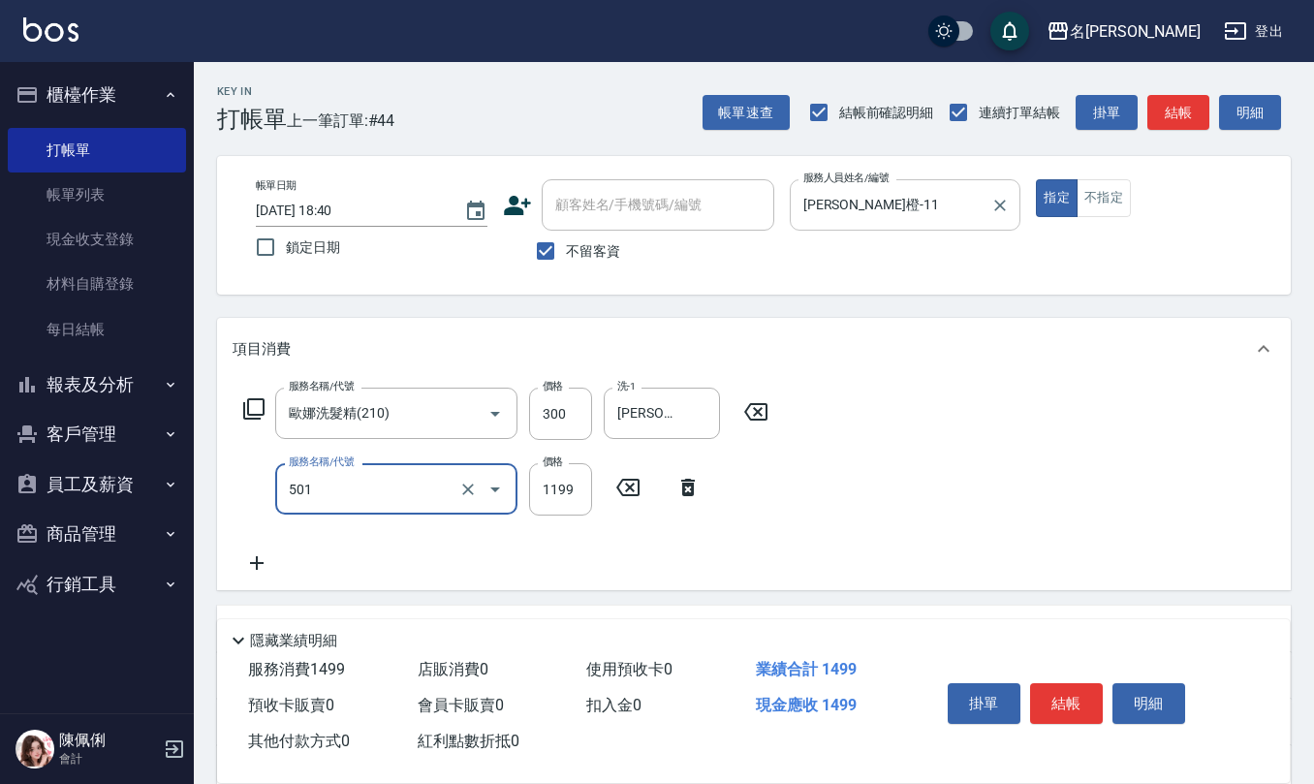
type input "染髮(501)"
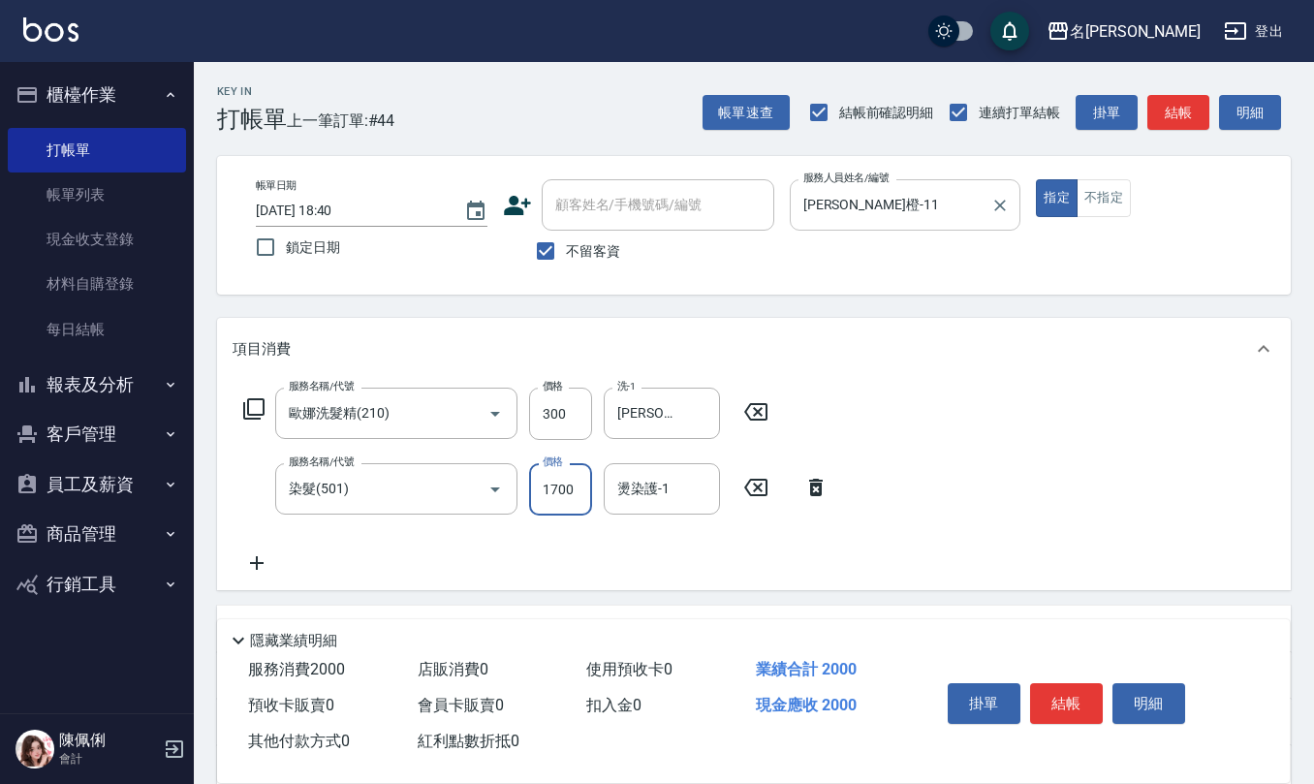
type input "1700"
type input "[PERSON_NAME]橙-11"
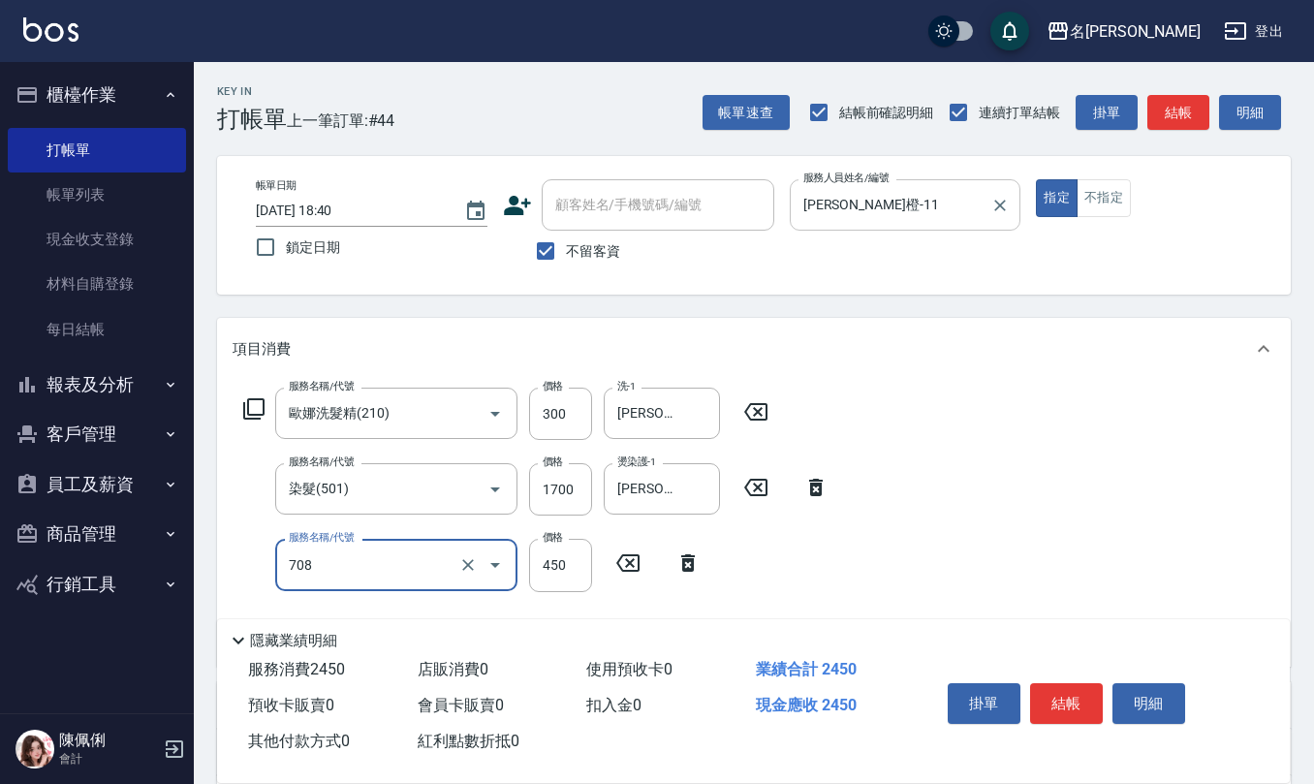
type input "松島舞鶴450(708)"
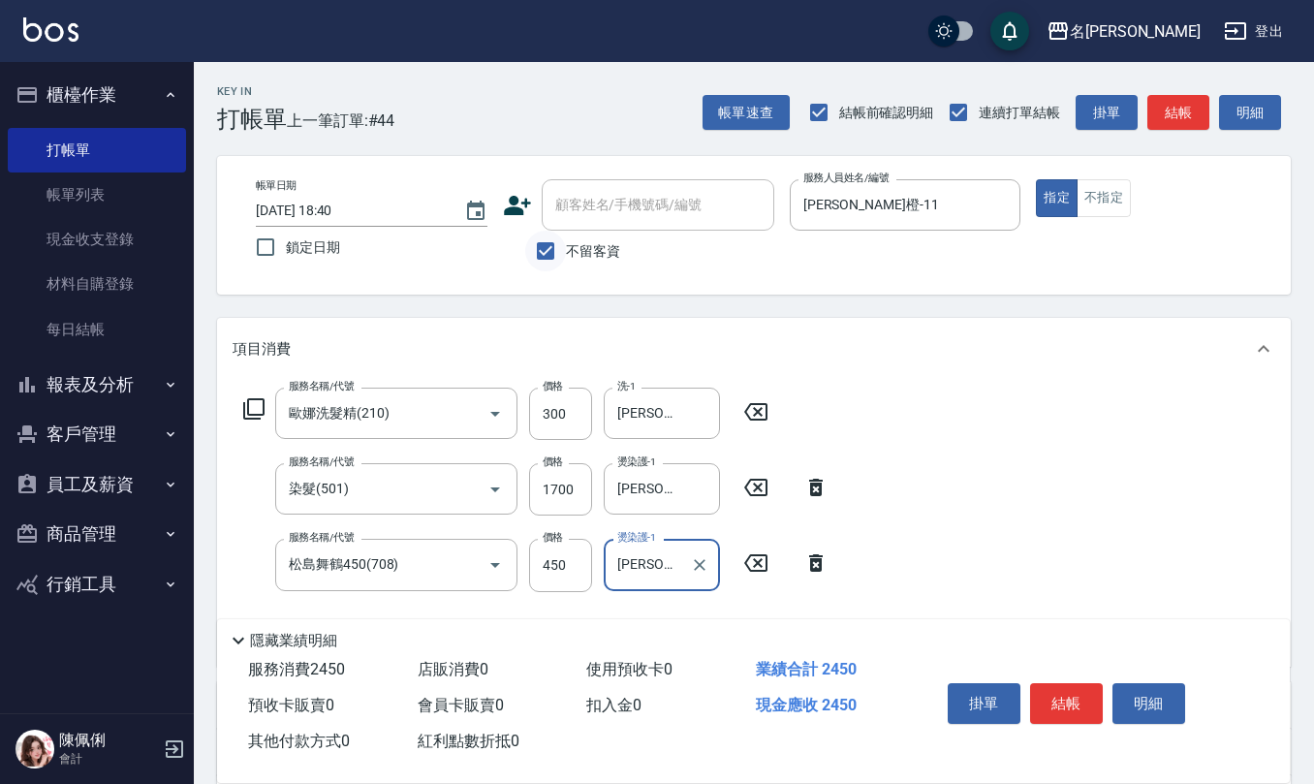
type input "[PERSON_NAME]橙-11"
click at [554, 256] on input "不留客資" at bounding box center [545, 251] width 41 height 41
checkbox input "false"
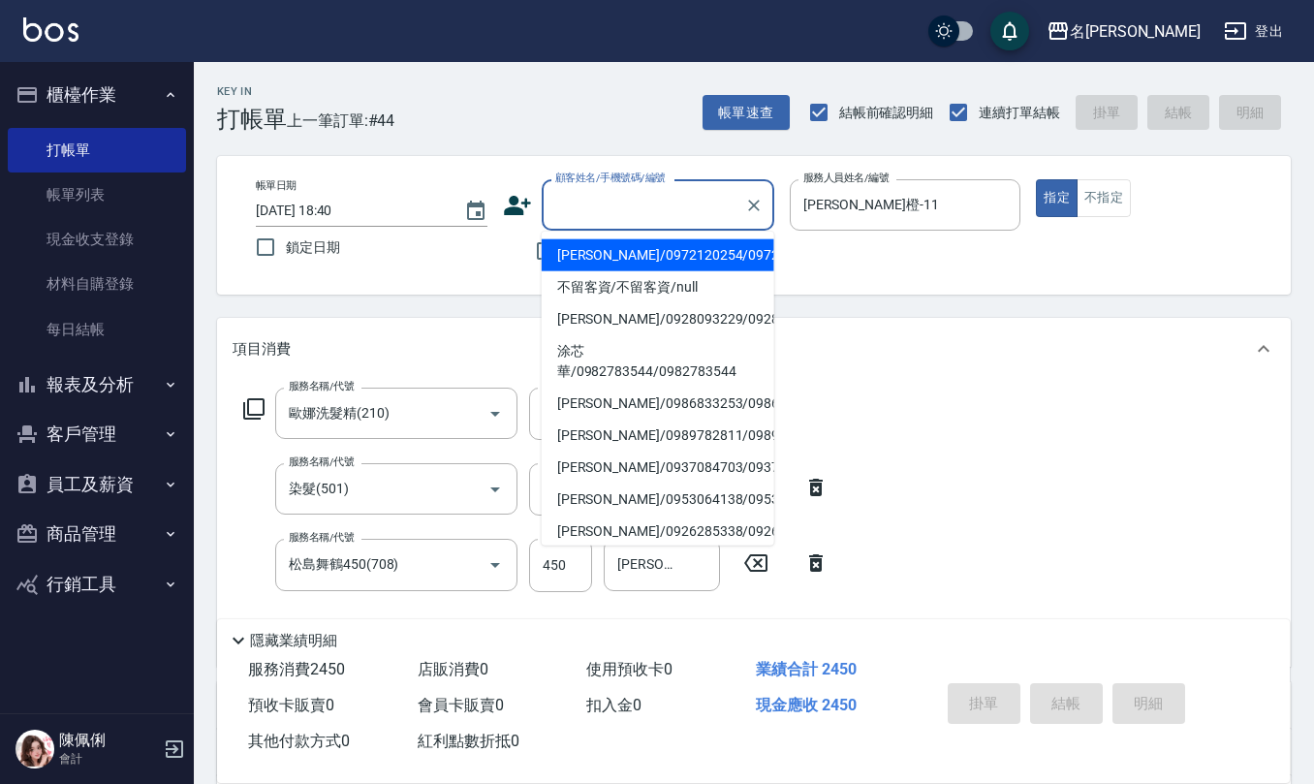
click at [593, 205] on input "顧客姓名/手機號碼/編號" at bounding box center [643, 205] width 186 height 34
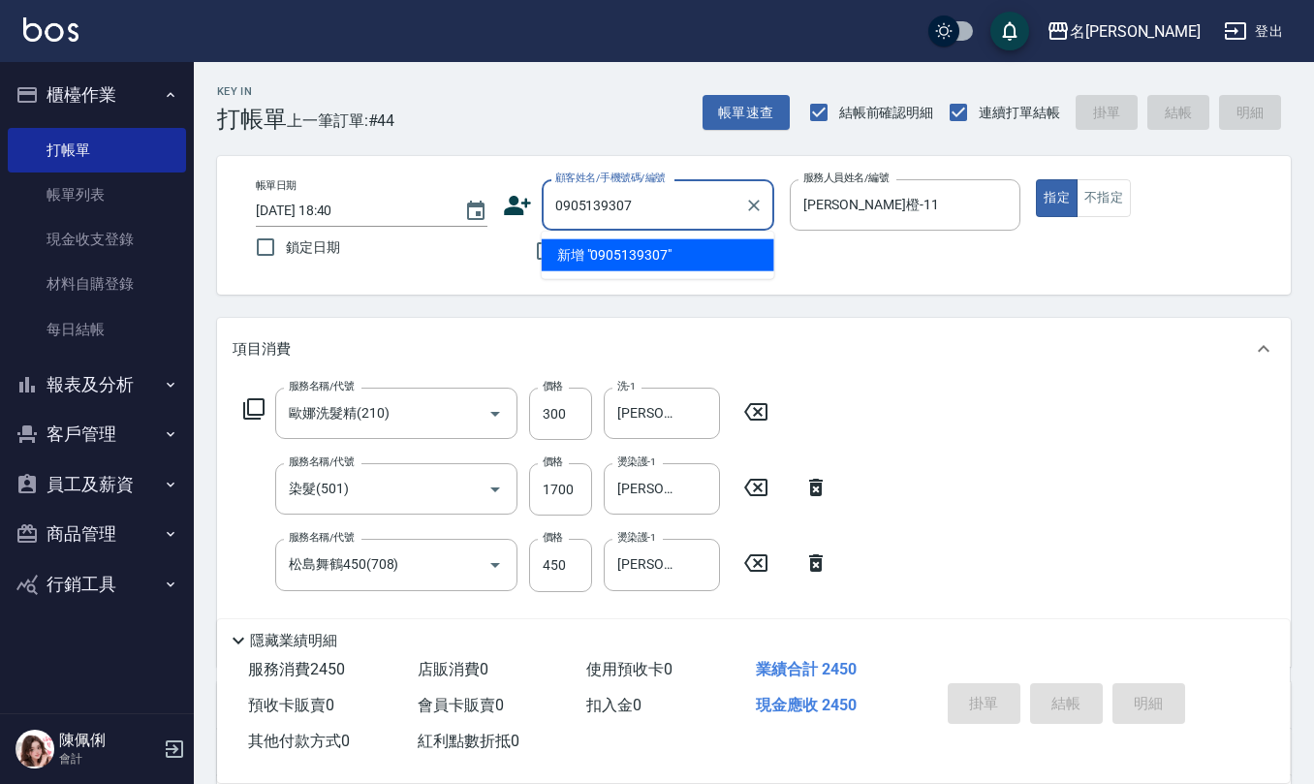
drag, startPoint x: 675, startPoint y: 202, endPoint x: 403, endPoint y: 182, distance: 272.9
click at [412, 180] on div "帳單日期 2025/08/23 18:40 鎖定日期 顧客姓名/手機號碼/編號 0905139307 顧客姓名/手機號碼/編號 不留客資 服務人員姓名/編號 …" at bounding box center [753, 225] width 1027 height 92
type input "0905139307"
click at [510, 203] on icon at bounding box center [517, 205] width 29 height 29
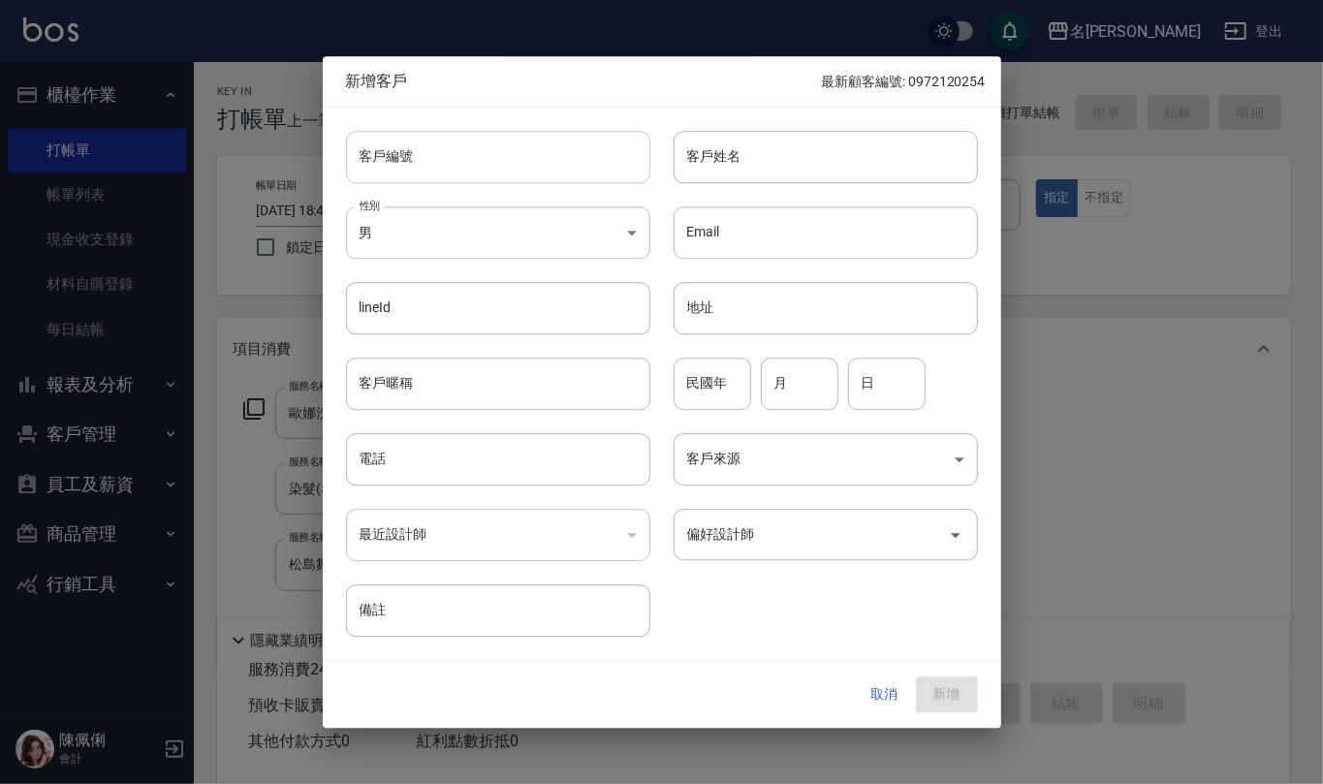
click at [482, 155] on input "客戶編號" at bounding box center [498, 157] width 304 height 52
paste input "0905139307"
type input "0905139307"
drag, startPoint x: 475, startPoint y: 451, endPoint x: 475, endPoint y: 426, distance: 24.2
click at [474, 448] on input "電話" at bounding box center [498, 459] width 304 height 52
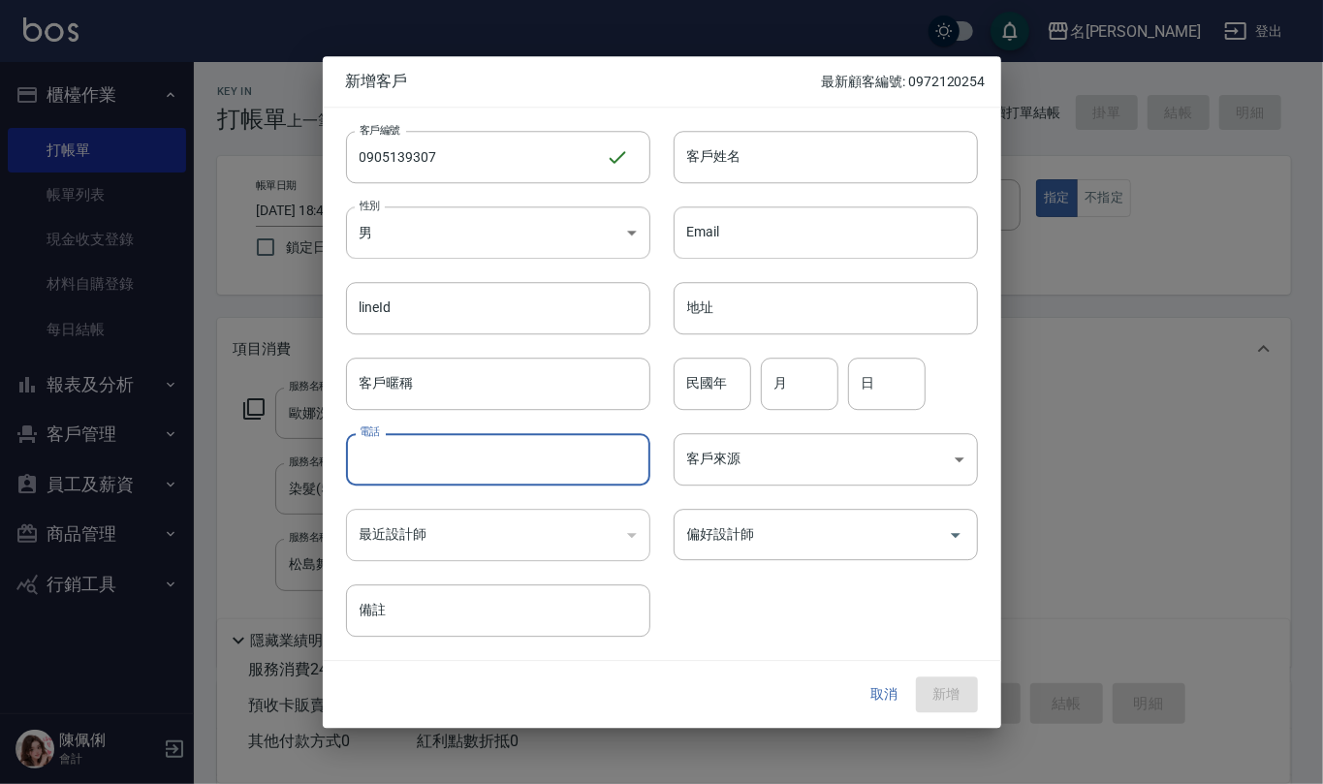
paste input "0905139307"
type input "0905139307"
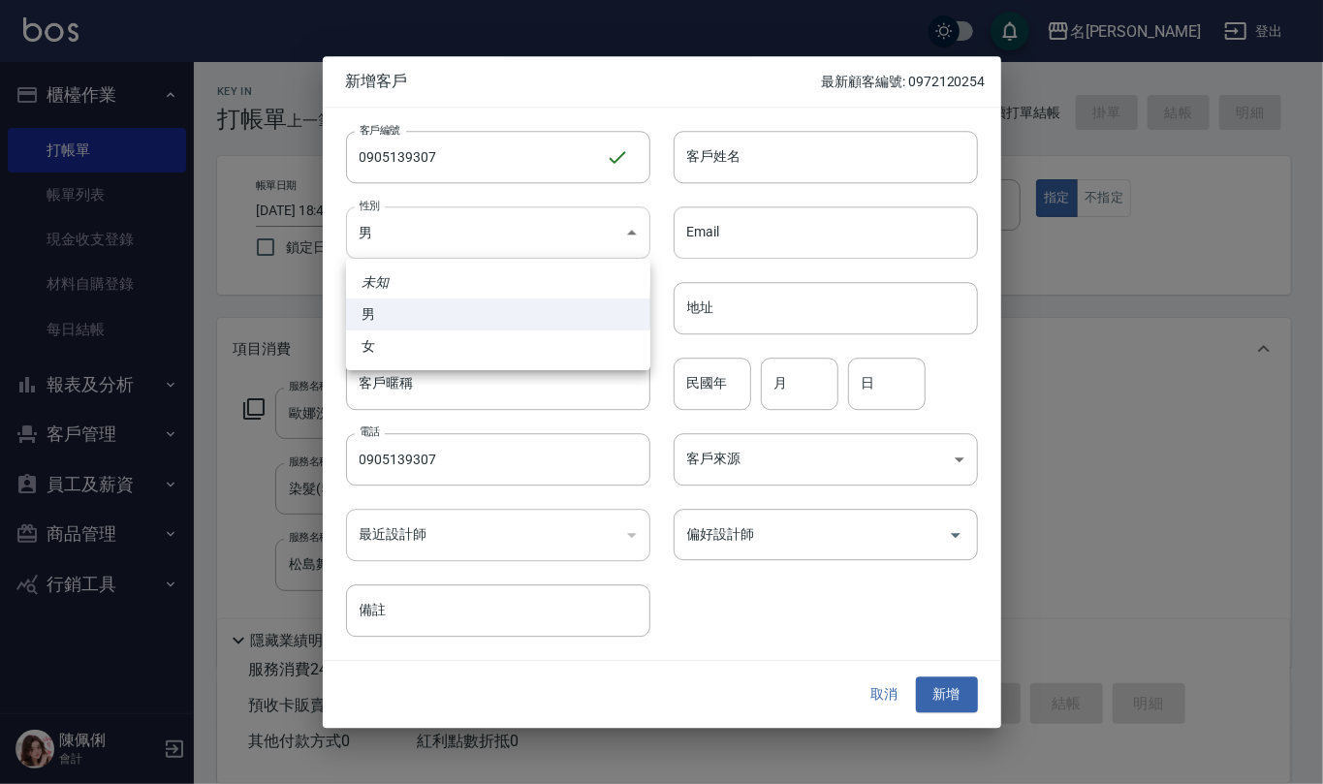
click at [581, 234] on body "名留仁二 登出 櫃檯作業 打帳單 帳單列表 現金收支登錄 材料自購登錄 每日結帳 報表及分析 報表目錄 店家區間累計表 店家日報表 互助日報表 互助月報表 互…" at bounding box center [661, 548] width 1323 height 1097
drag, startPoint x: 532, startPoint y: 345, endPoint x: 555, endPoint y: 306, distance: 45.2
click at [532, 342] on li "女" at bounding box center [498, 346] width 304 height 32
type input "[DEMOGRAPHIC_DATA]"
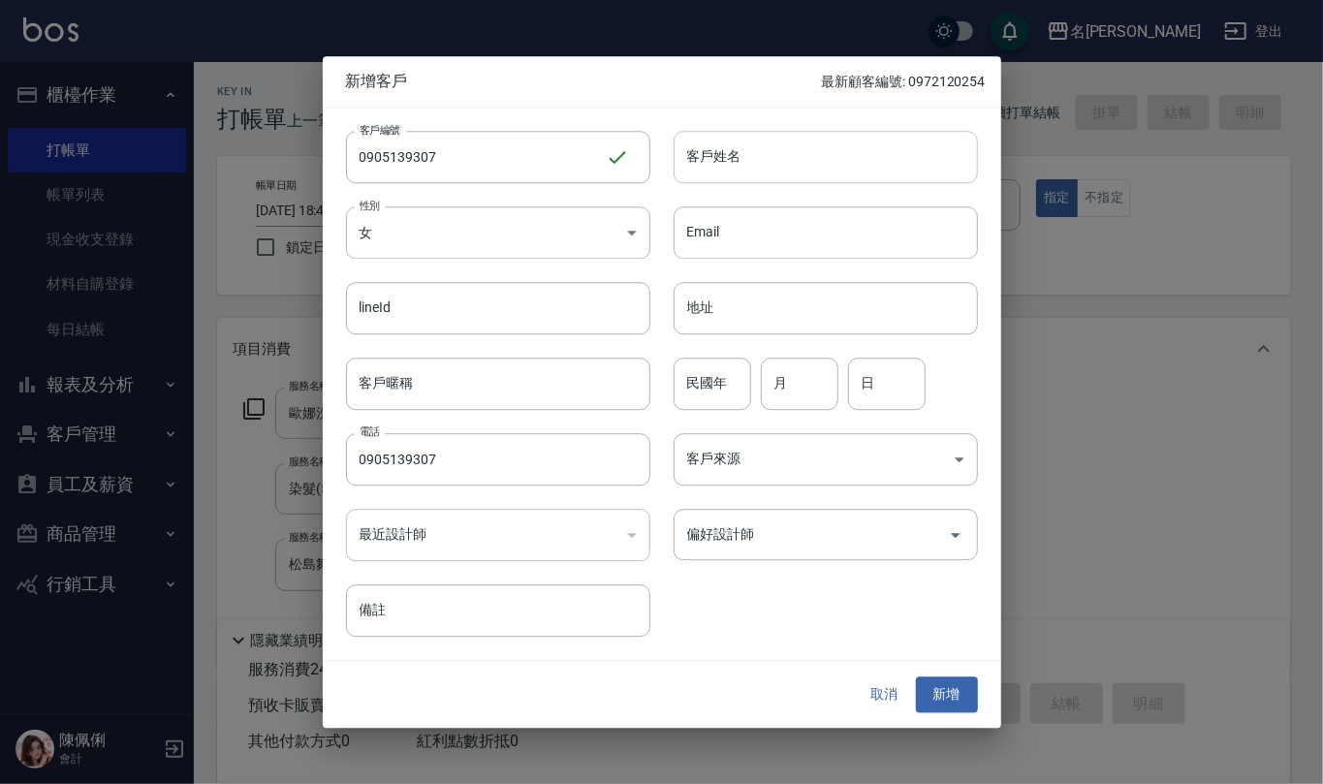
click at [714, 157] on input "客戶姓名" at bounding box center [825, 157] width 304 height 52
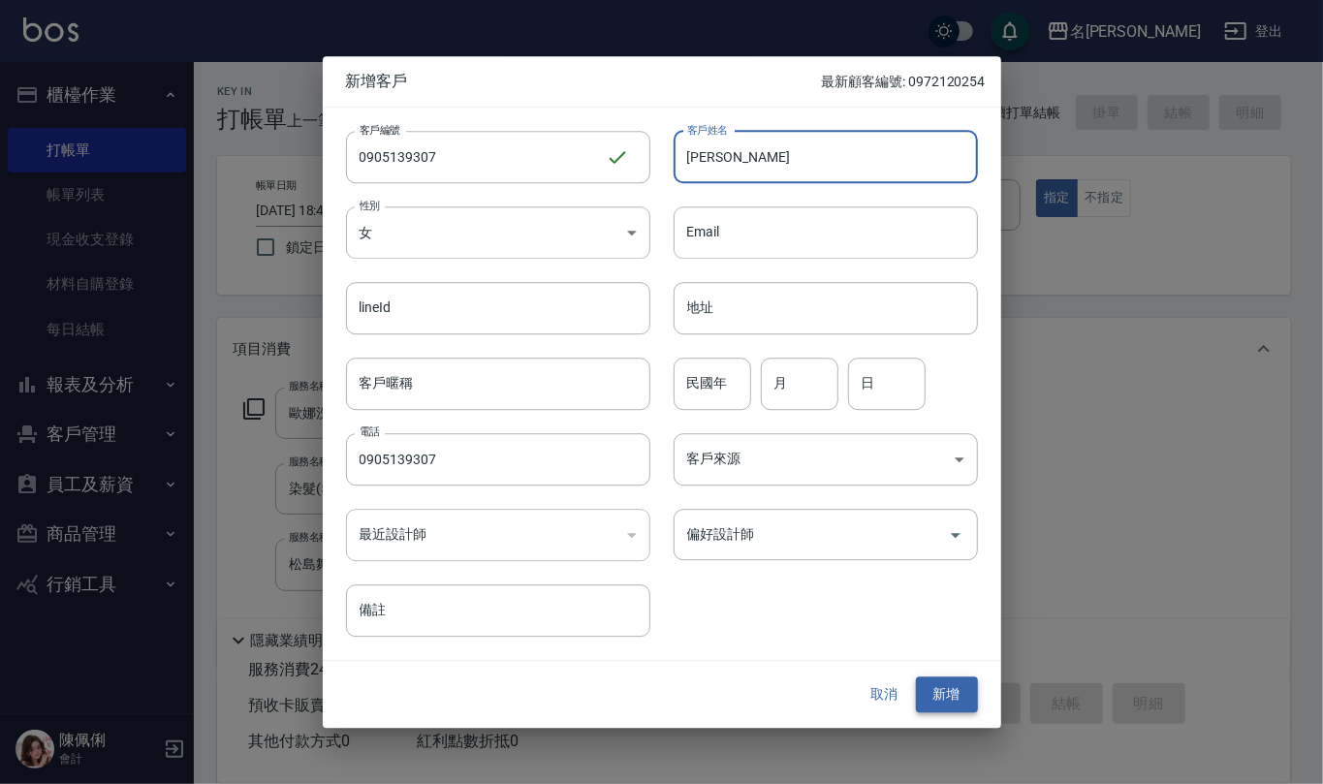
type input "[PERSON_NAME]"
click at [948, 690] on button "新增" at bounding box center [947, 695] width 62 height 36
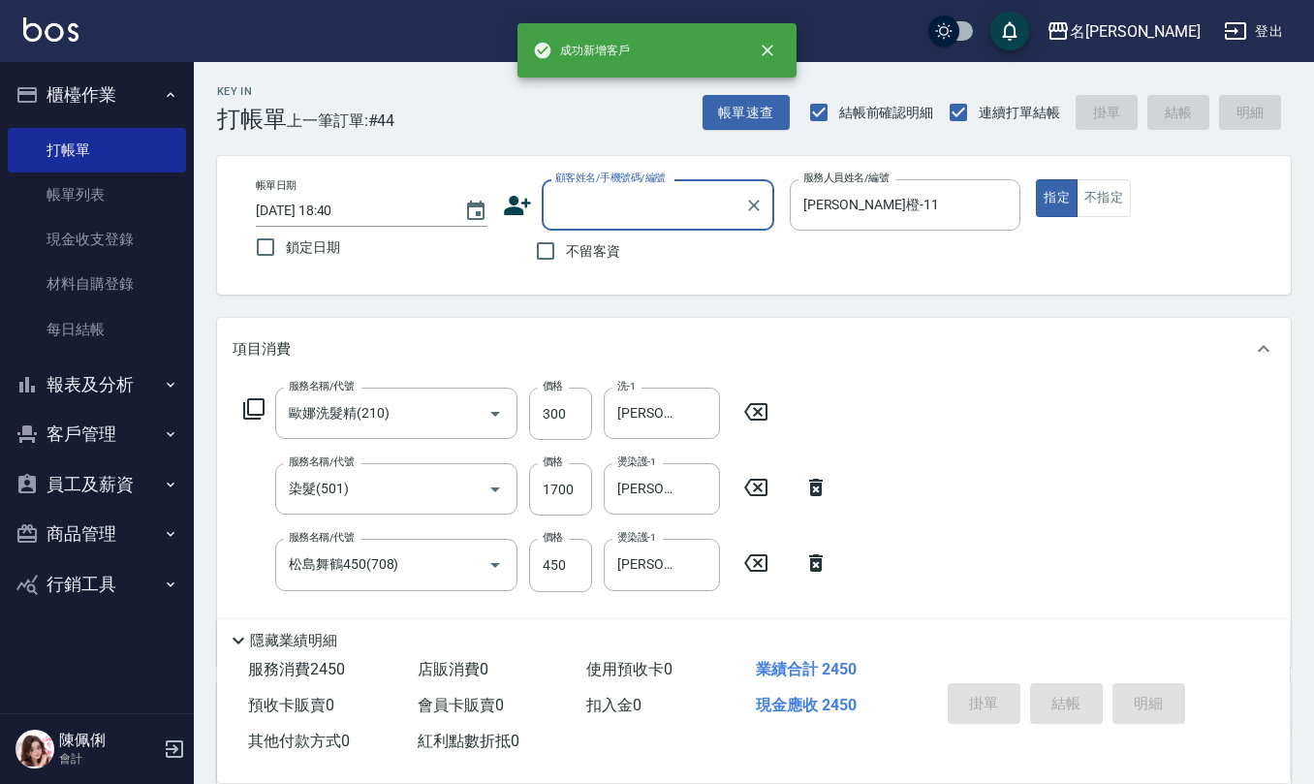
click at [590, 205] on input "顧客姓名/手機號碼/編號" at bounding box center [643, 205] width 186 height 34
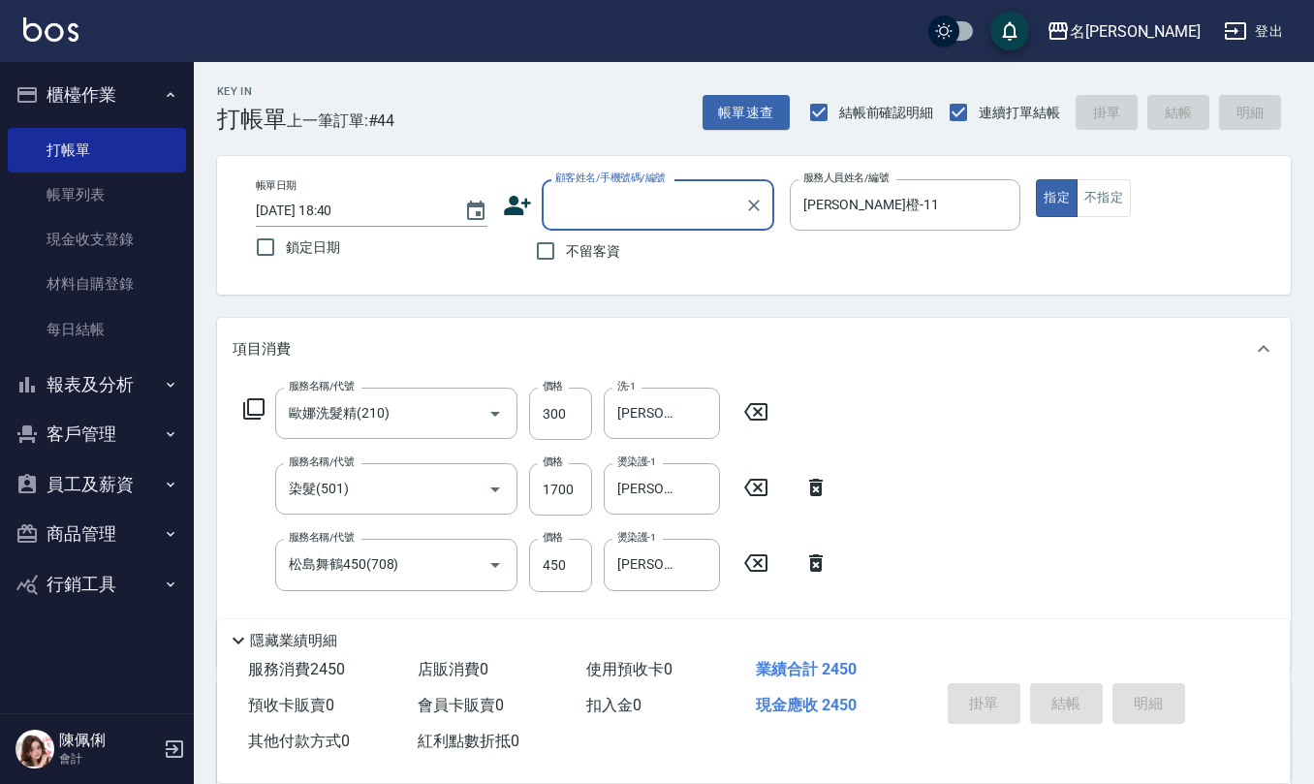
paste input "0905139307"
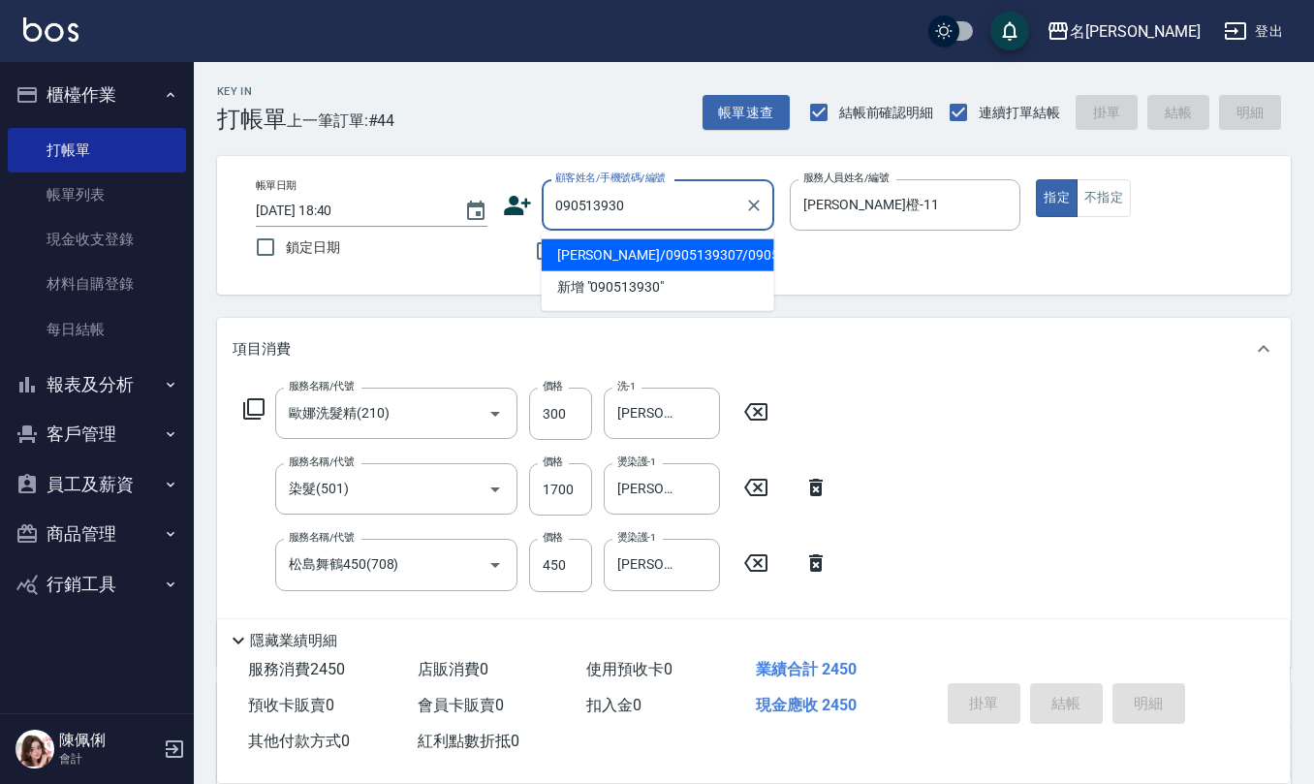
type input "[PERSON_NAME]/0905139307/0905139307"
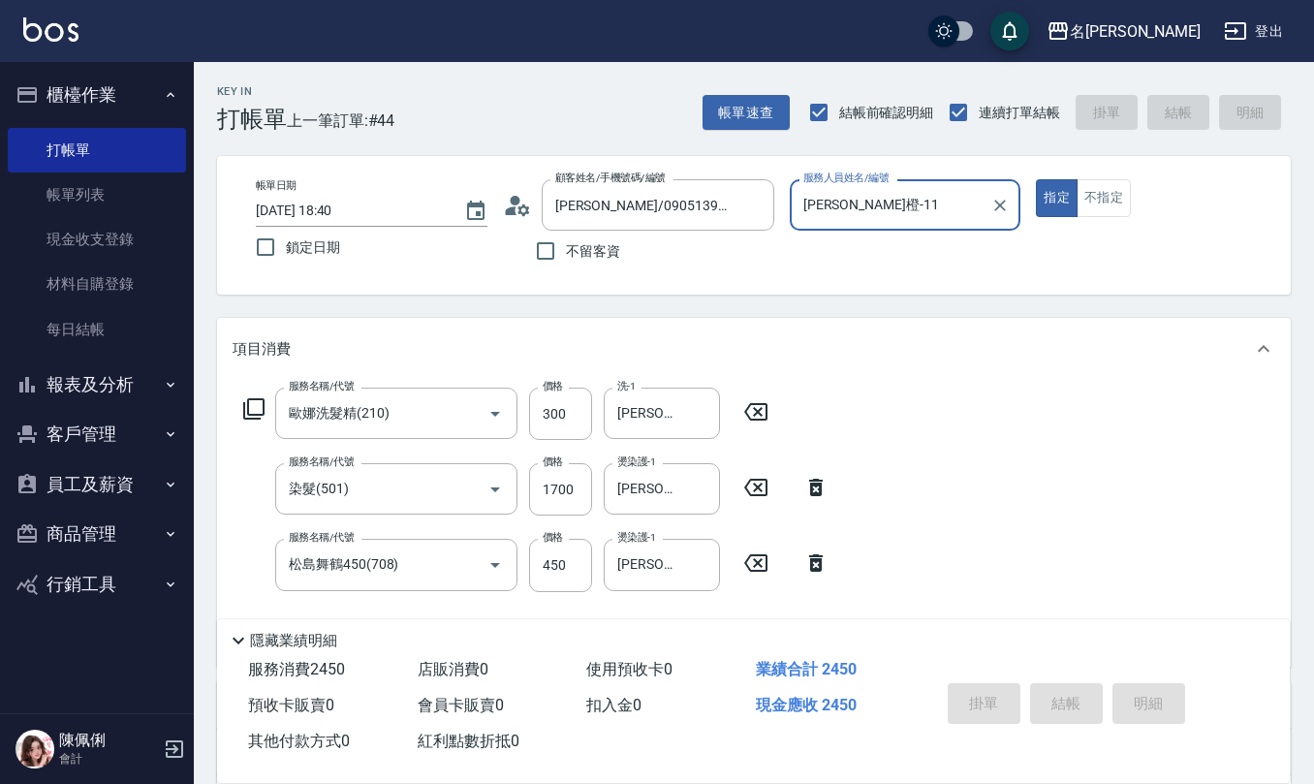
type input "2025/08/23 18:41"
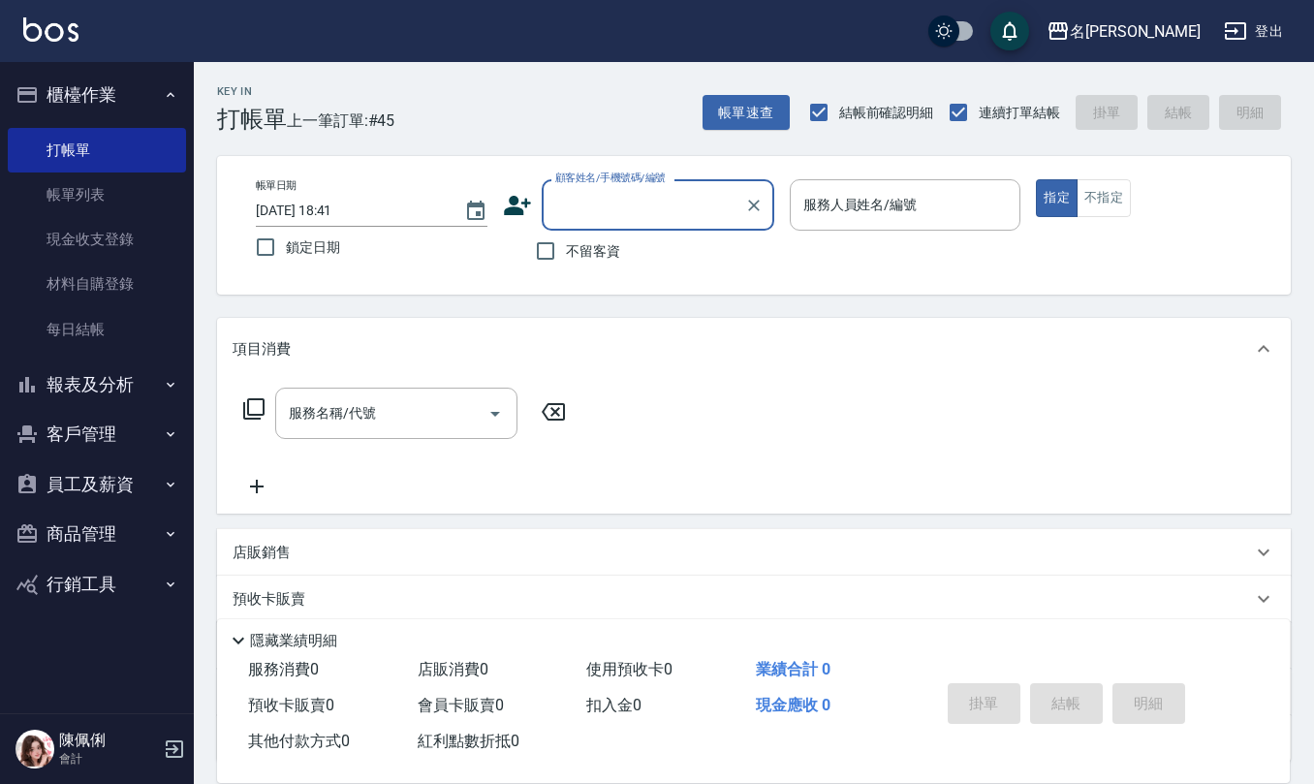
click at [99, 440] on button "客戶管理" at bounding box center [97, 434] width 178 height 50
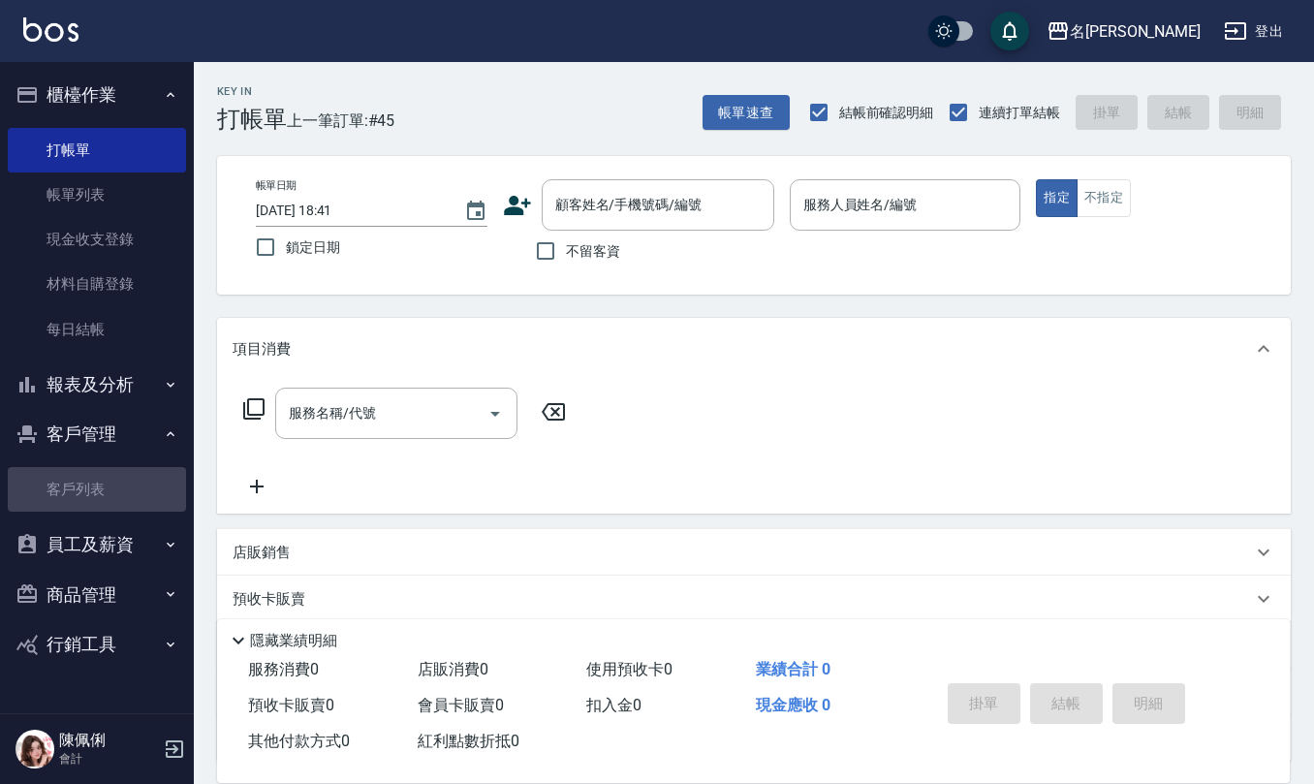
drag, startPoint x: 90, startPoint y: 481, endPoint x: 112, endPoint y: 465, distance: 27.1
click at [89, 481] on link "客戶列表" at bounding box center [97, 489] width 178 height 45
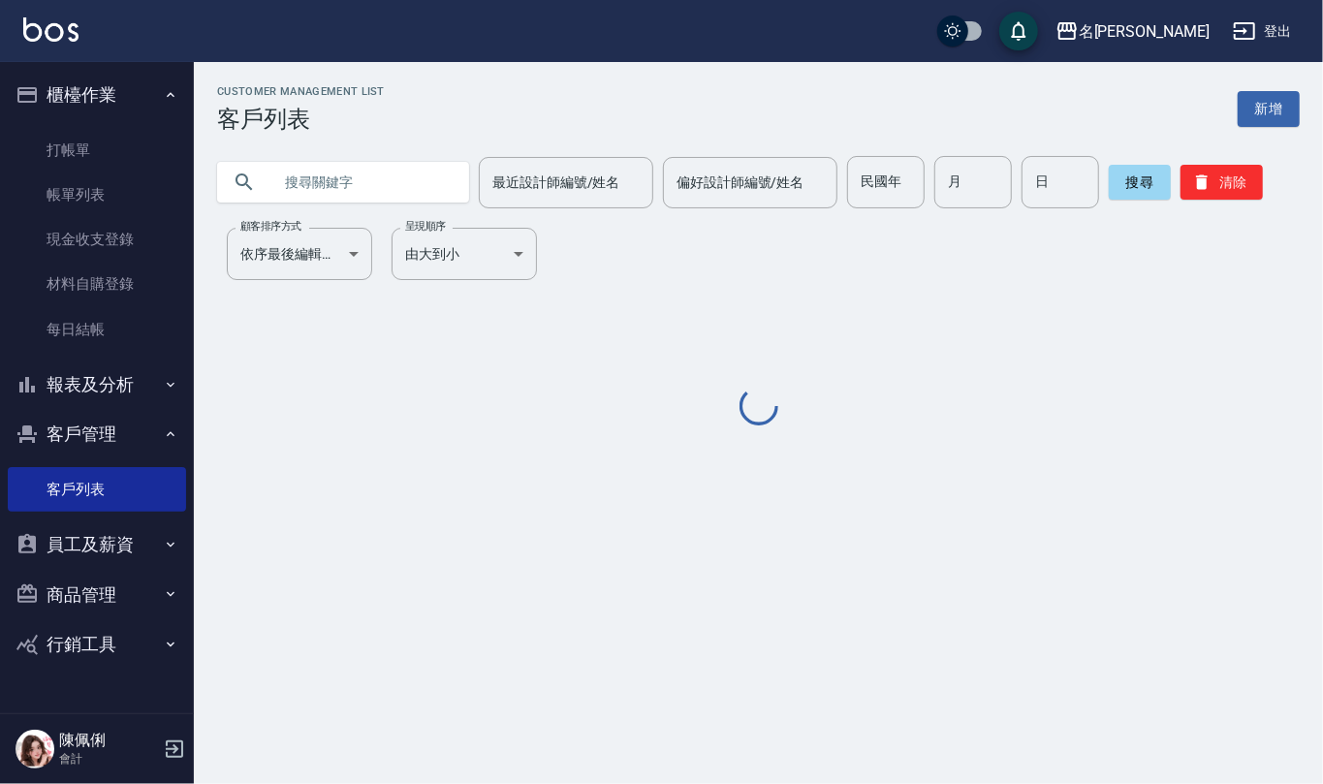
click at [365, 180] on input "text" at bounding box center [362, 182] width 182 height 52
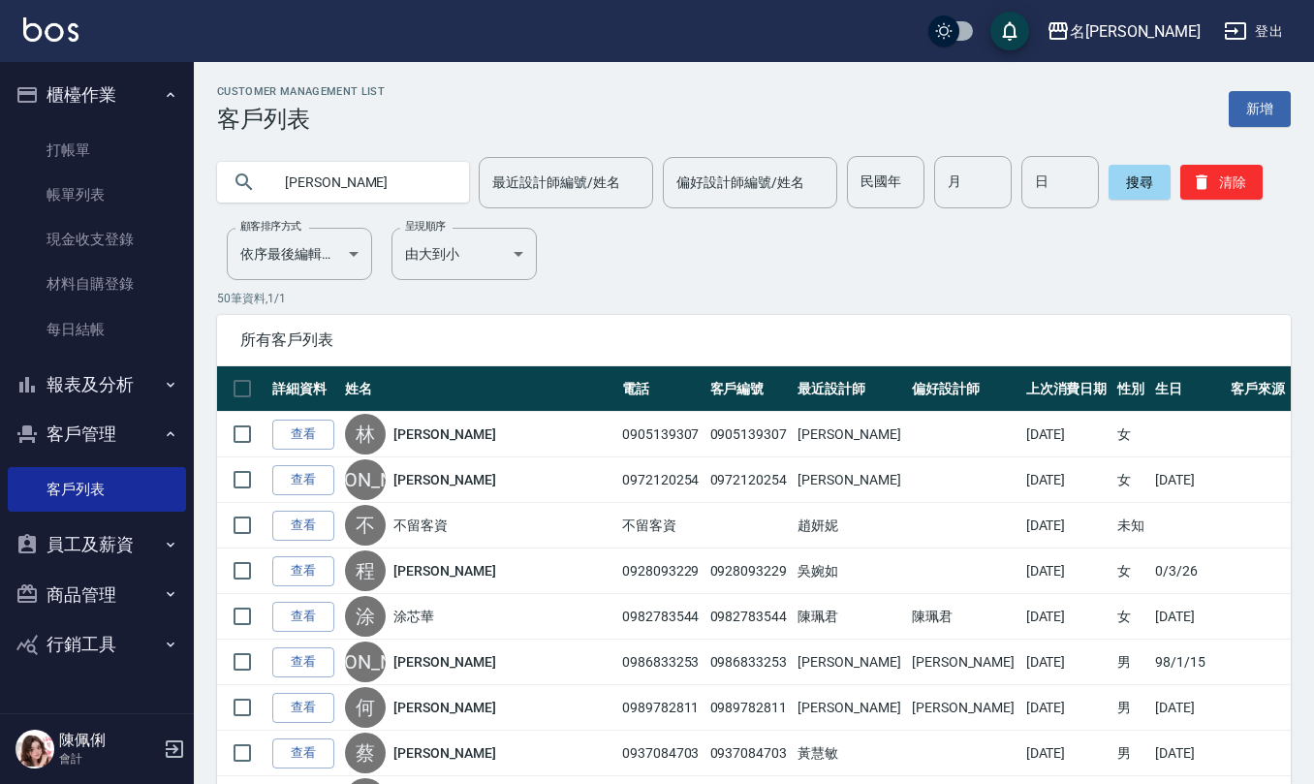
type input "[PERSON_NAME]"
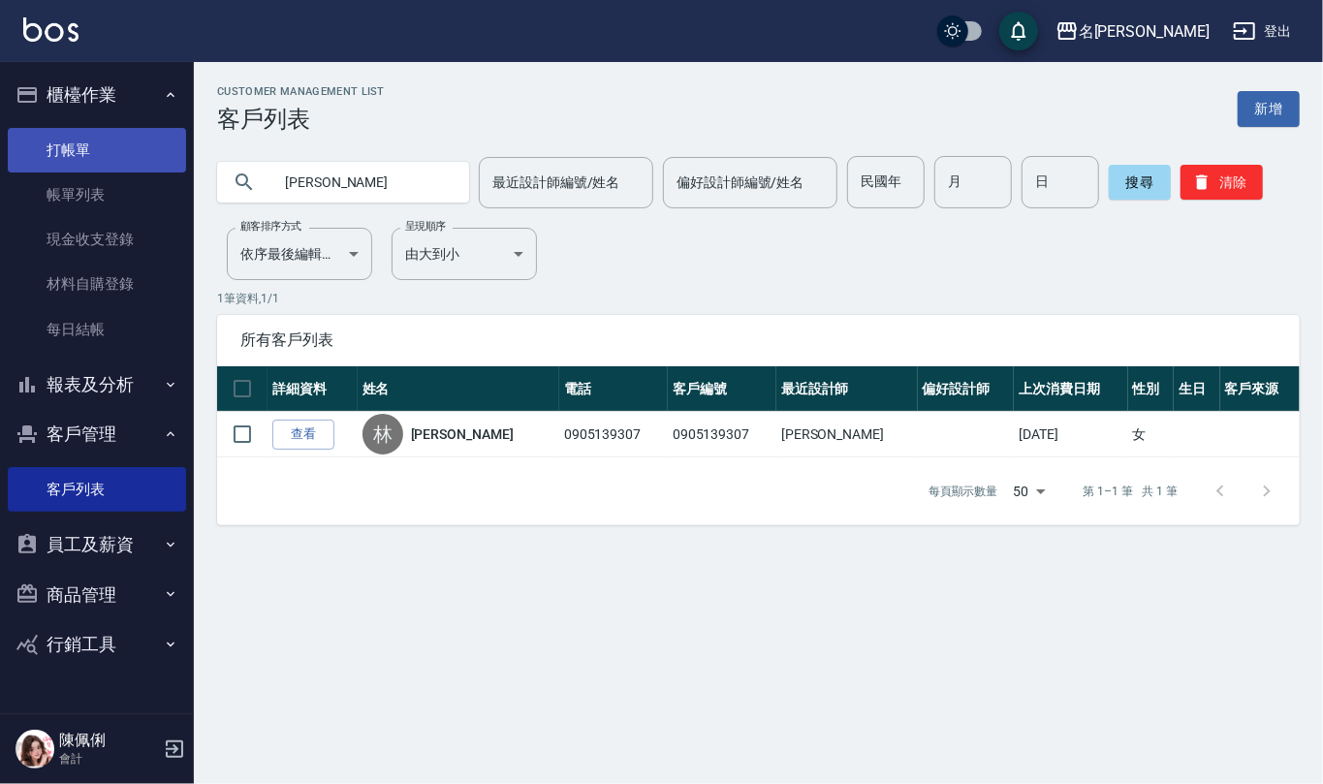
click at [93, 144] on link "打帳單" at bounding box center [97, 150] width 178 height 45
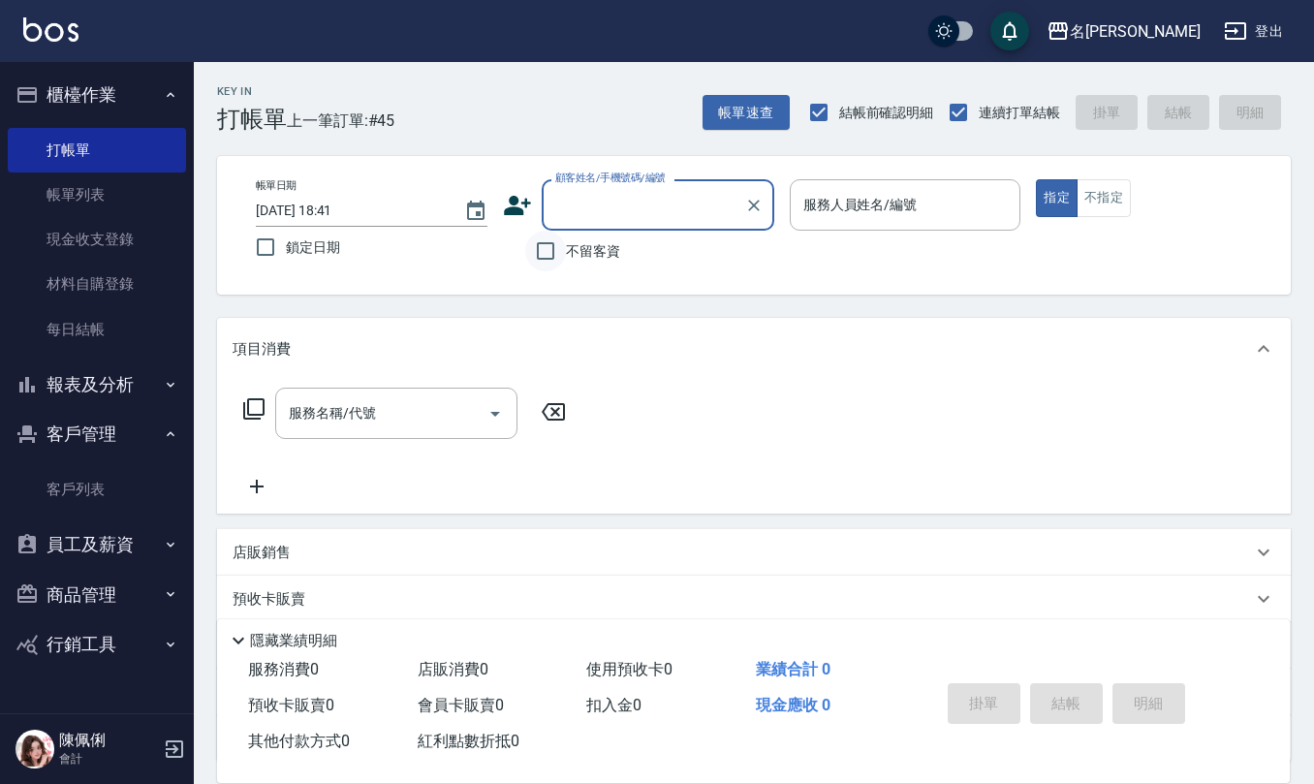
click at [552, 257] on input "不留客資" at bounding box center [545, 251] width 41 height 41
checkbox input "true"
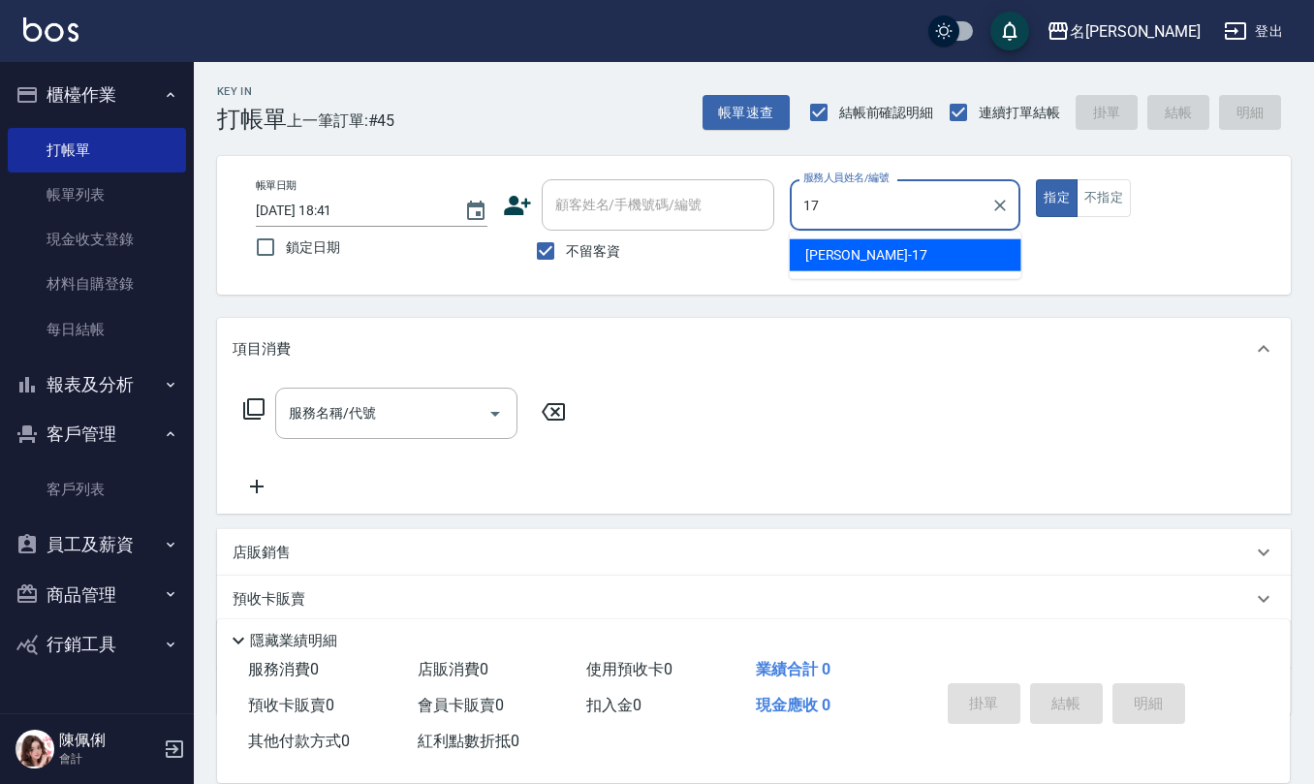
type input "[PERSON_NAME]-17"
type button "true"
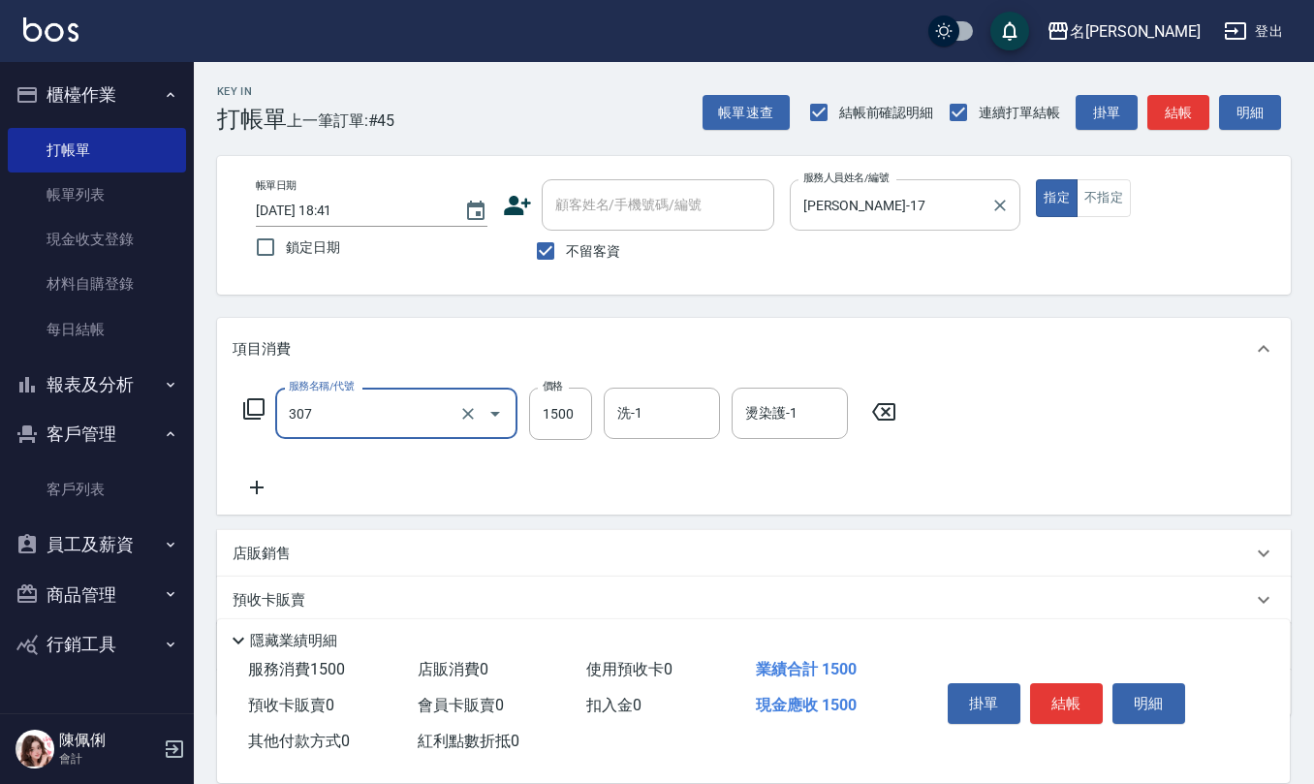
type input "EF麥拉寧燙髮1500(307)"
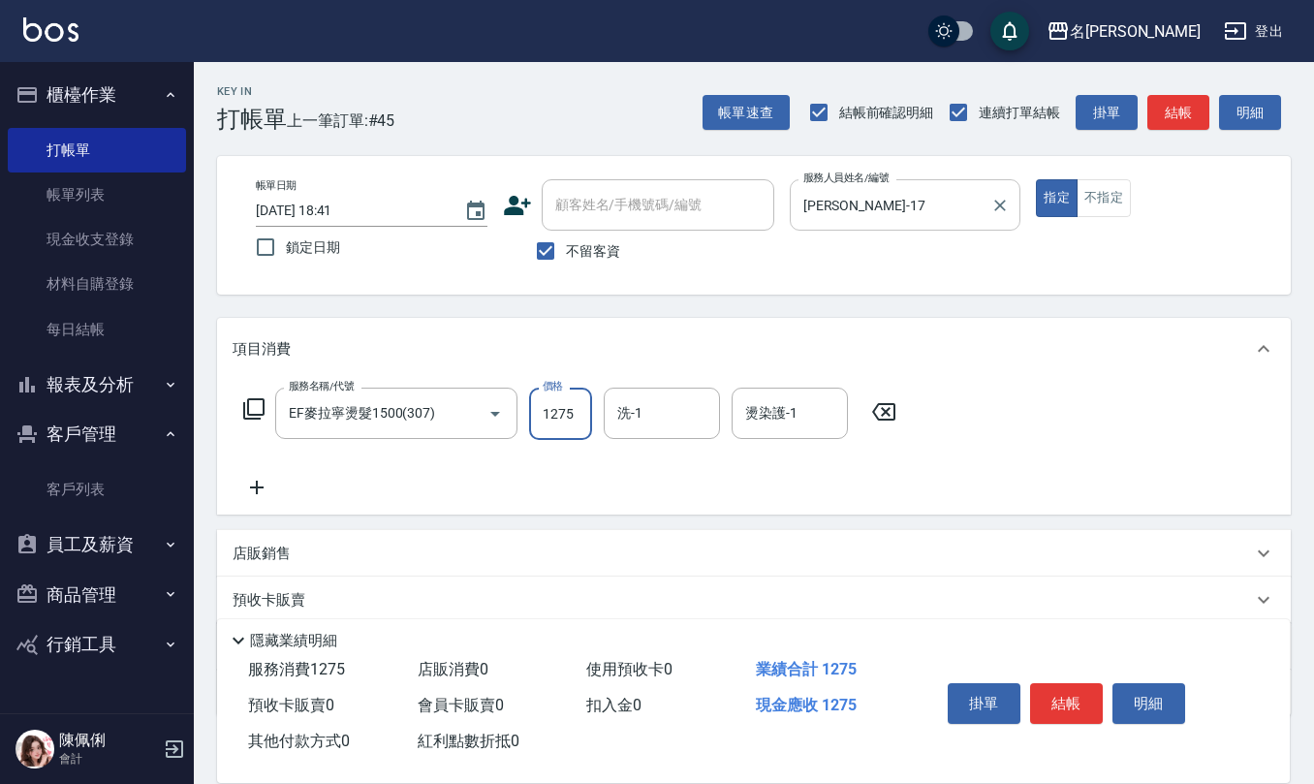
type input "1275"
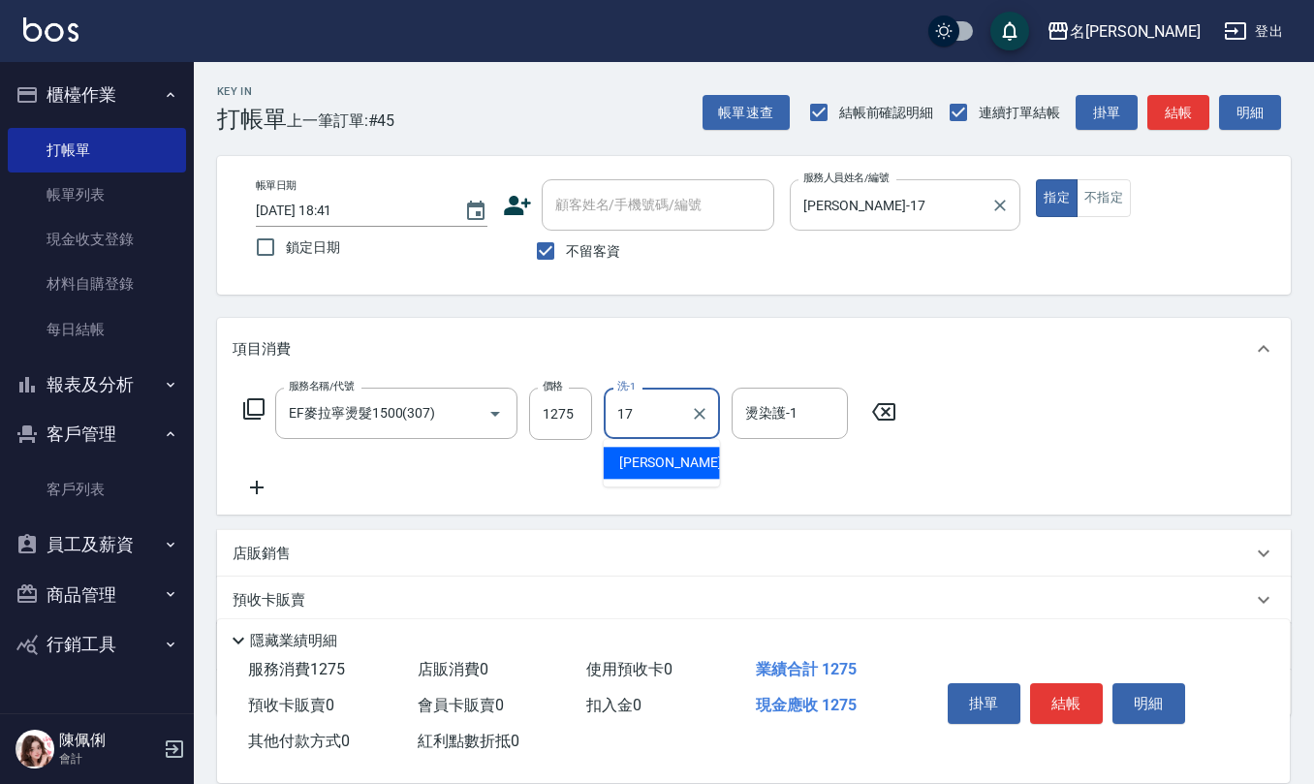
type input "[PERSON_NAME]-17"
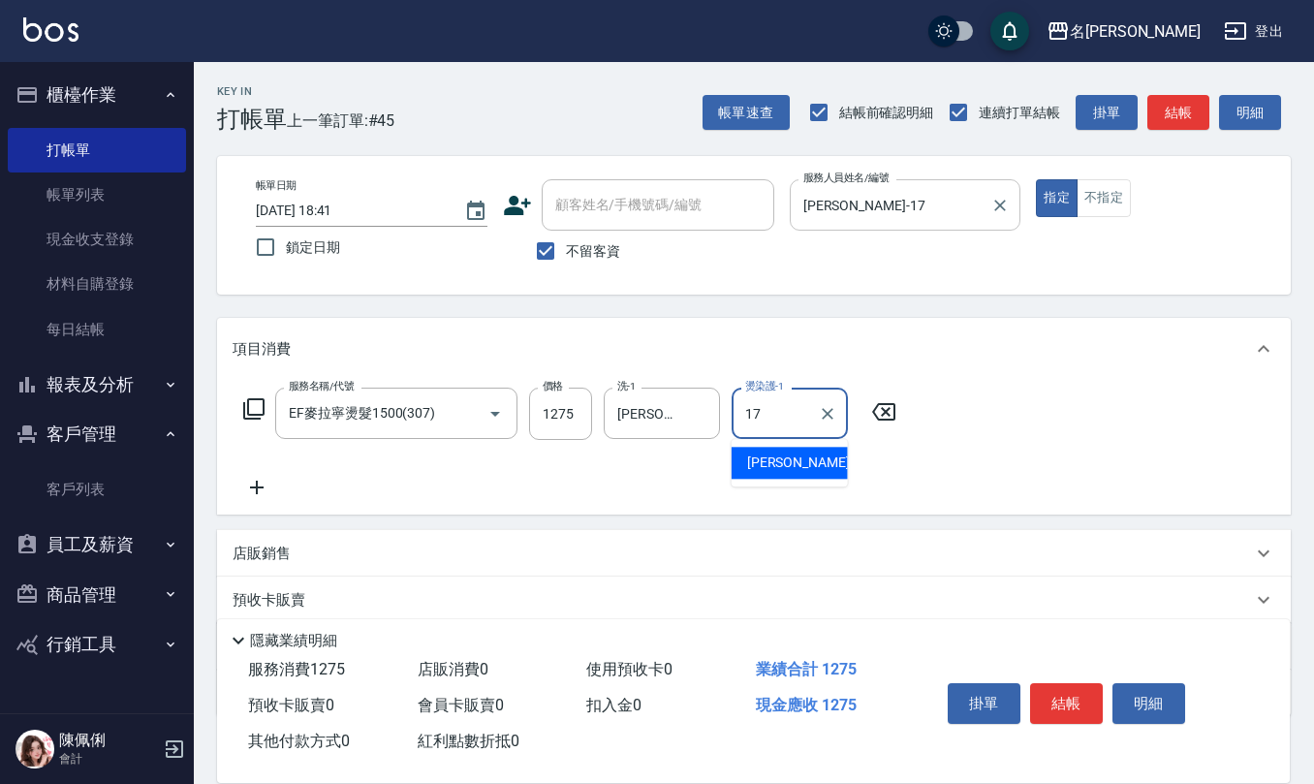
type input "[PERSON_NAME]-17"
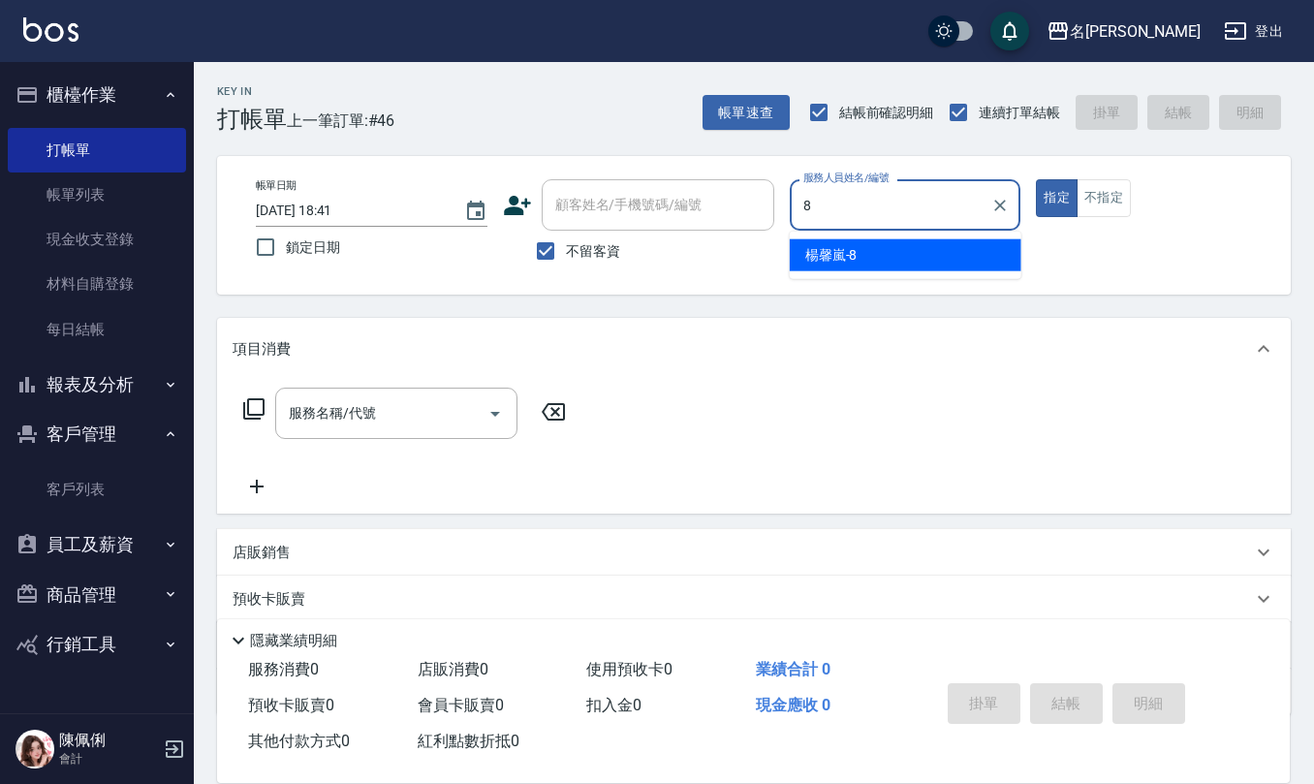
type input "[PERSON_NAME]-8"
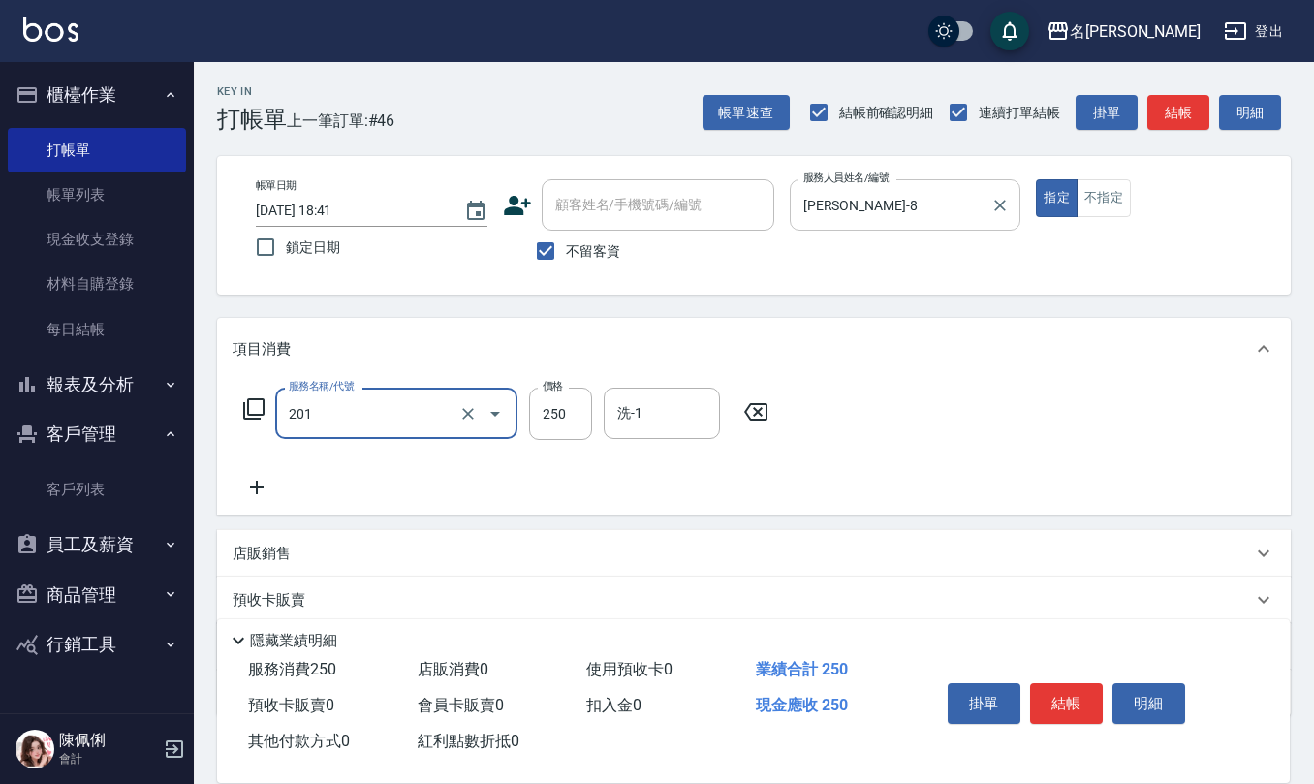
type input "洗髮(201)"
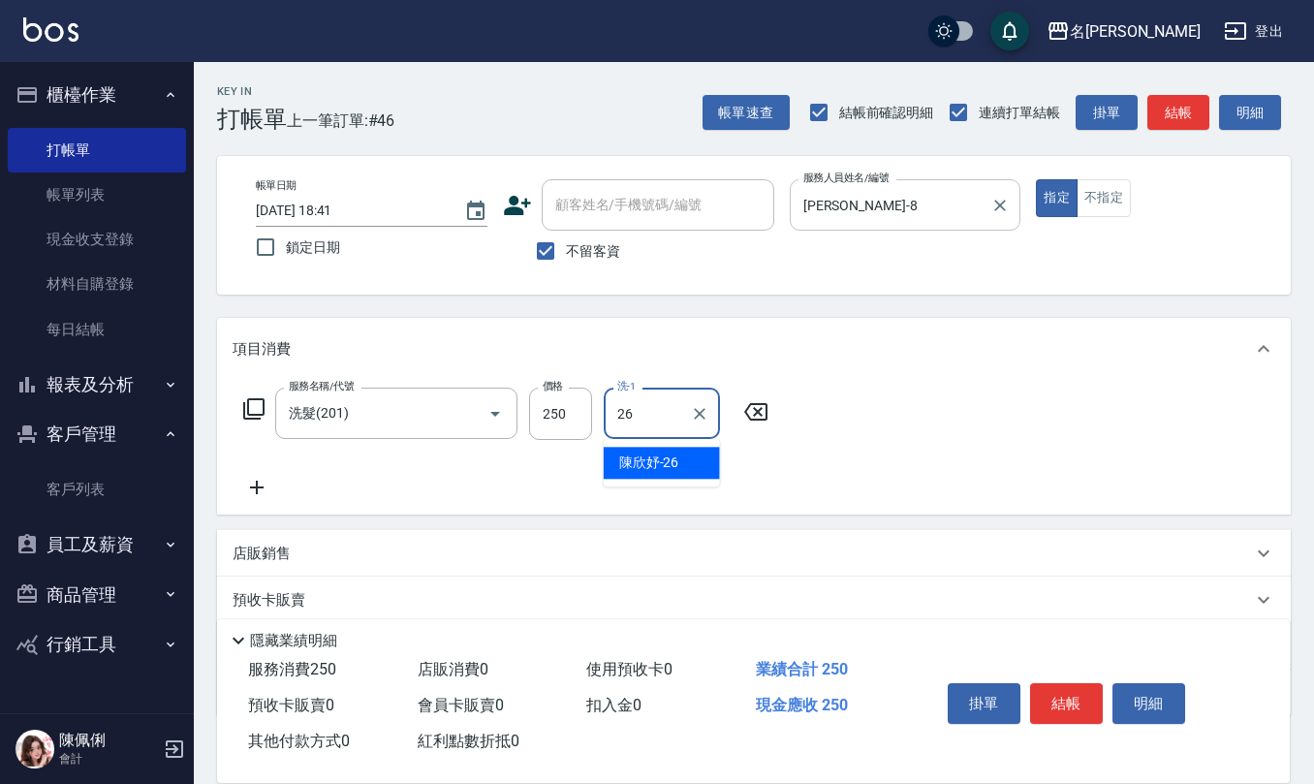
type input "[PERSON_NAME]-26"
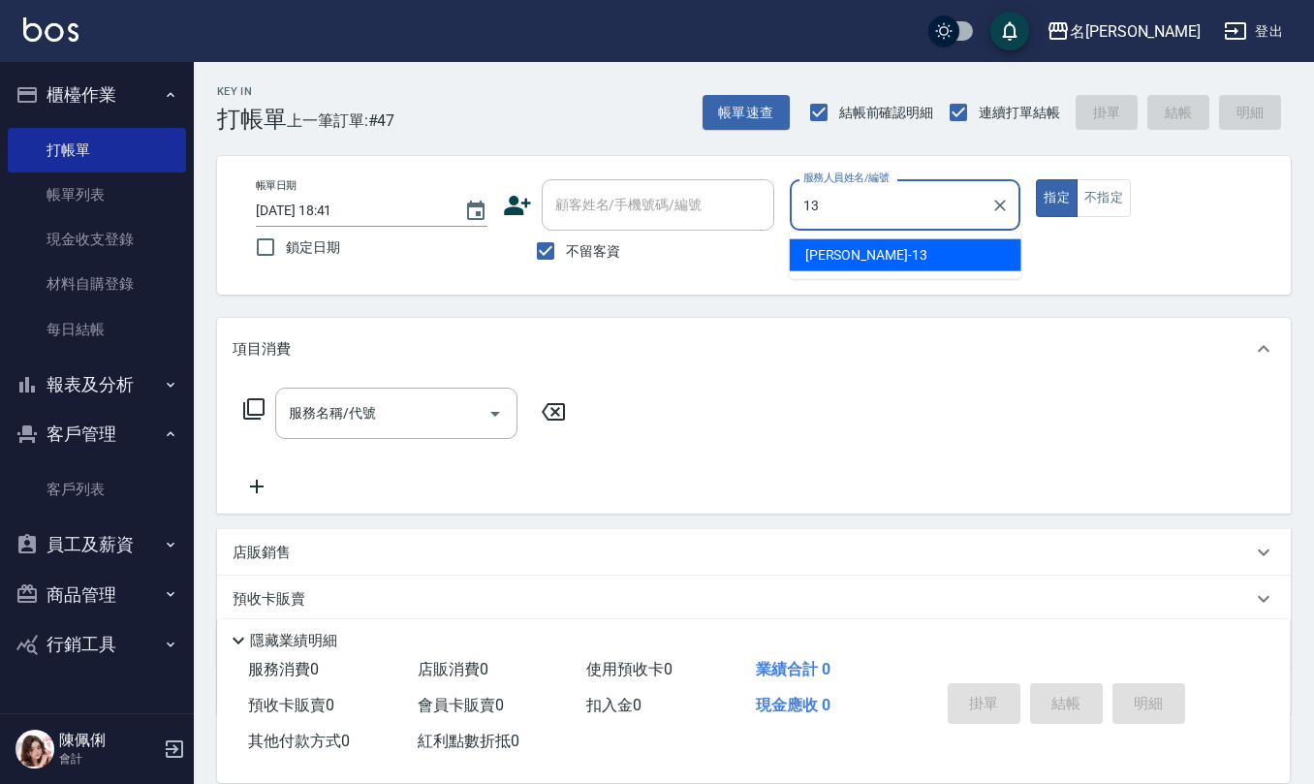
type input "[PERSON_NAME]-13"
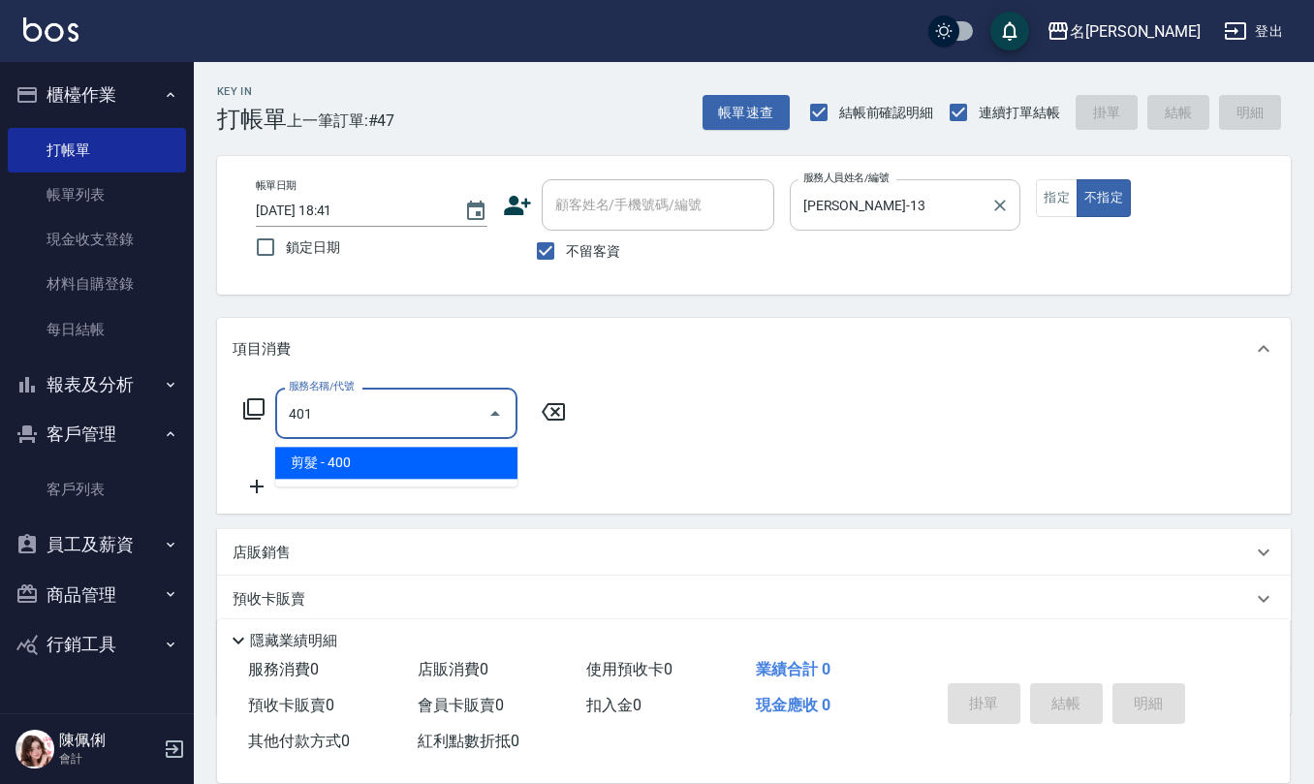
type input "剪髮(401)"
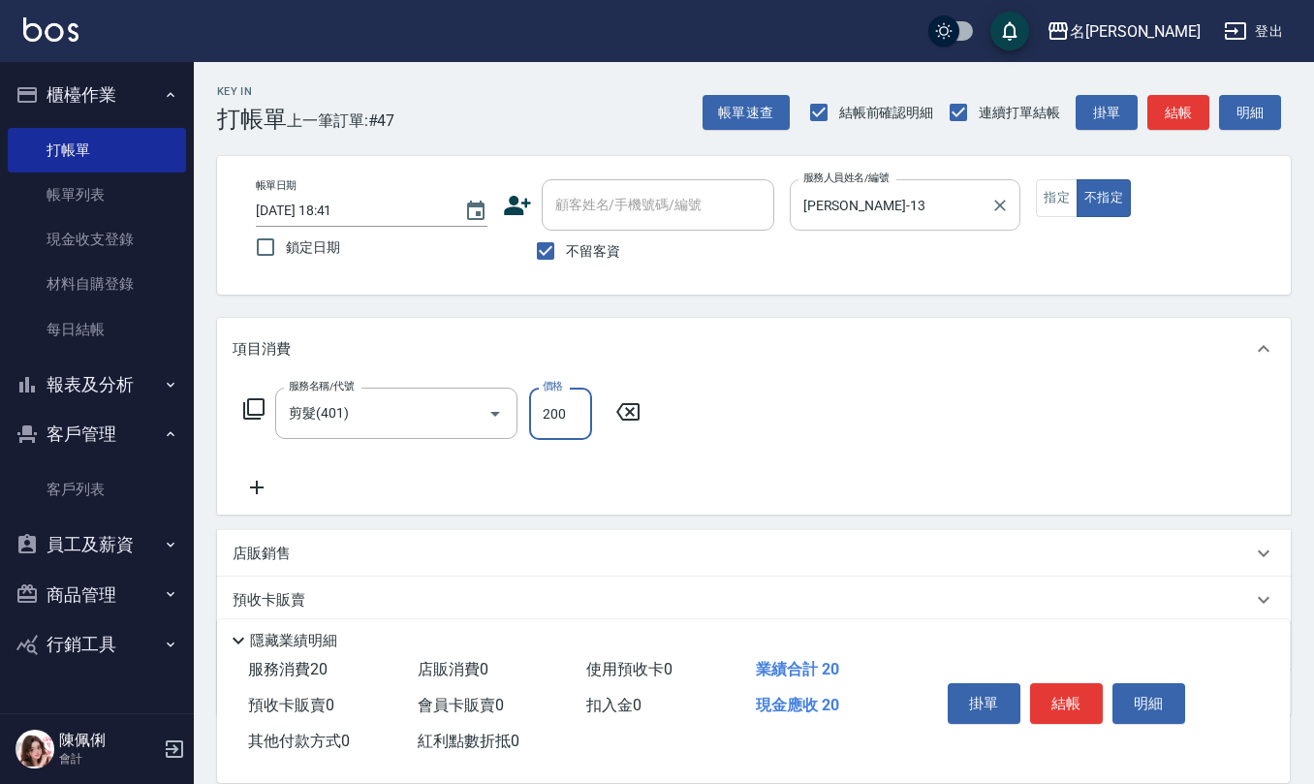
type input "200"
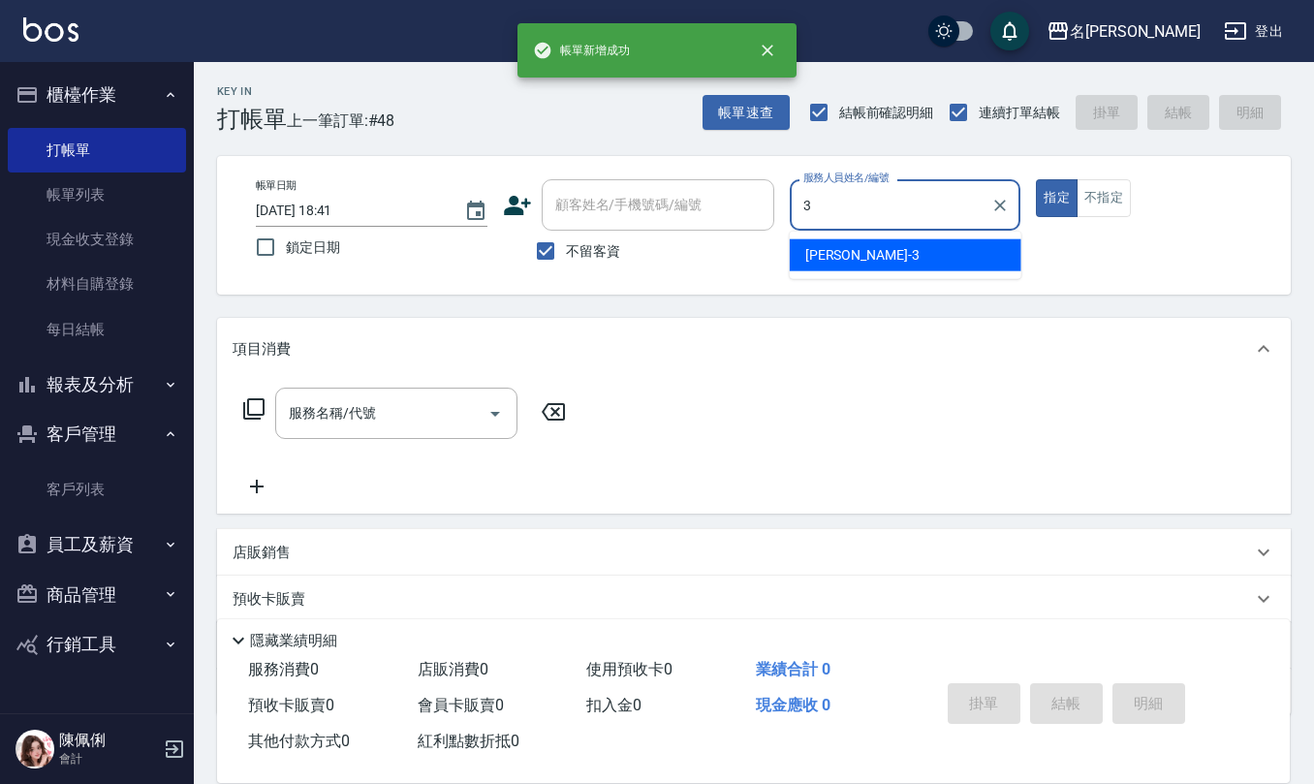
type input "[PERSON_NAME]-3"
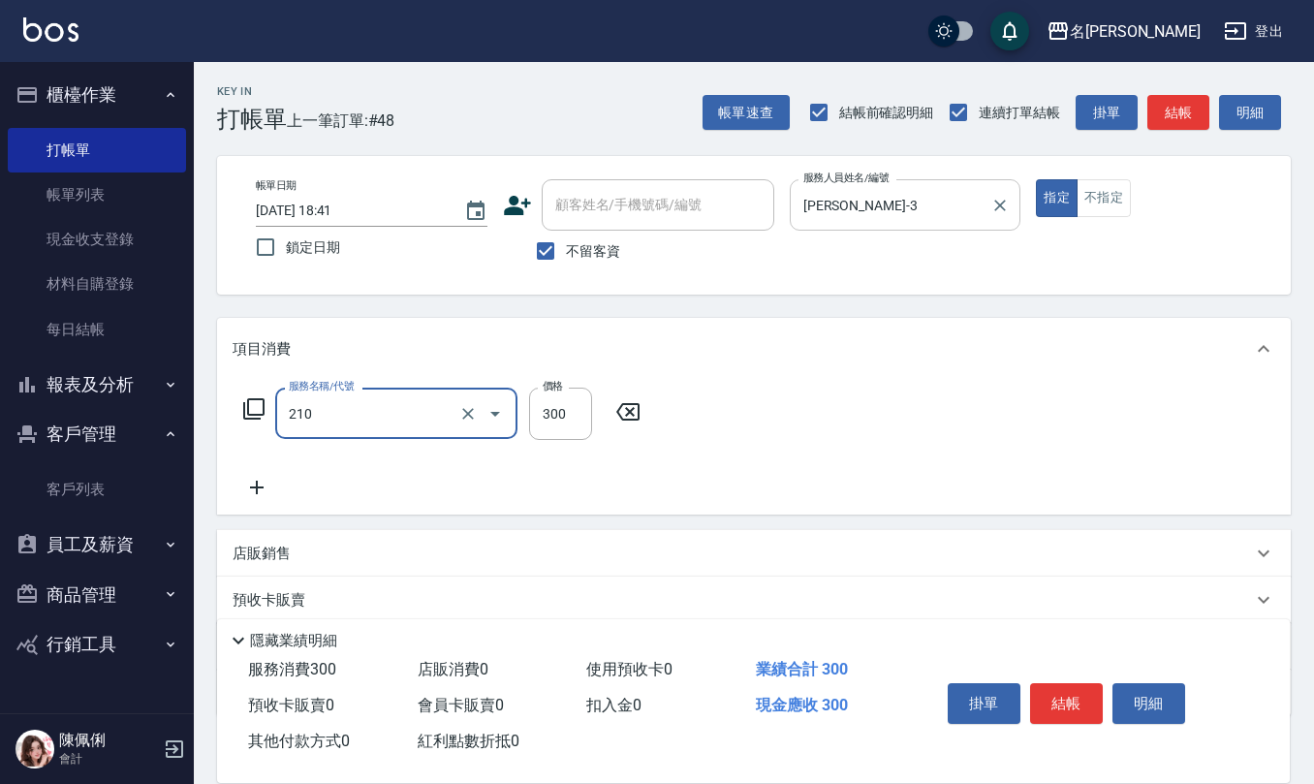
type input "歐娜洗髮精(210)"
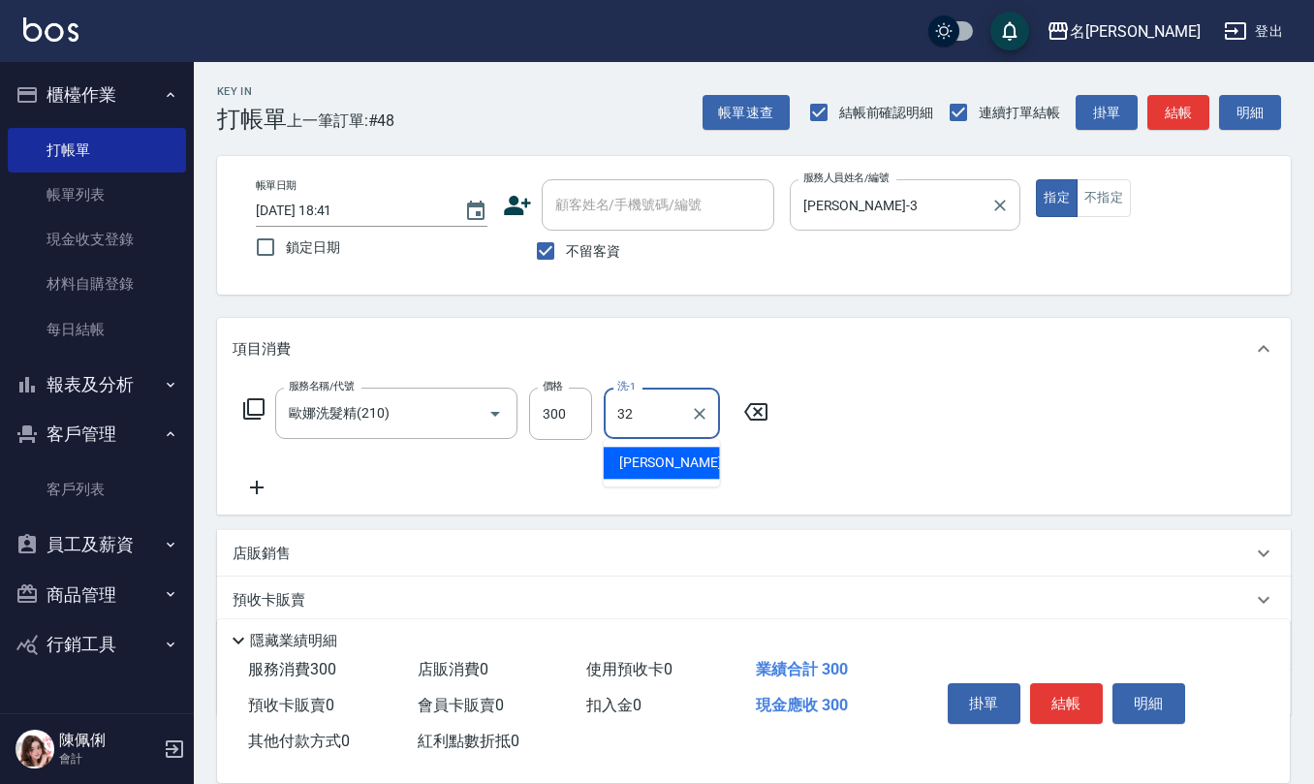
type input "[PERSON_NAME]-32"
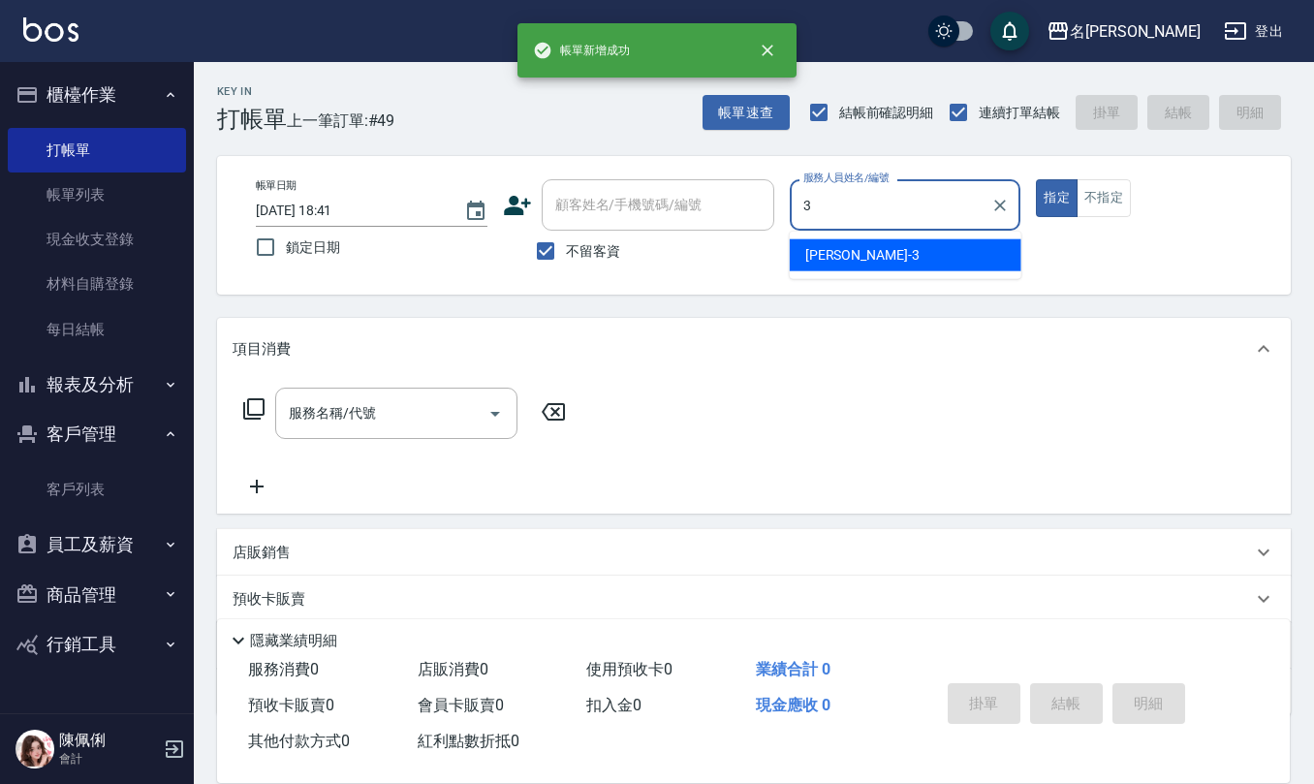
type input "[PERSON_NAME]-3"
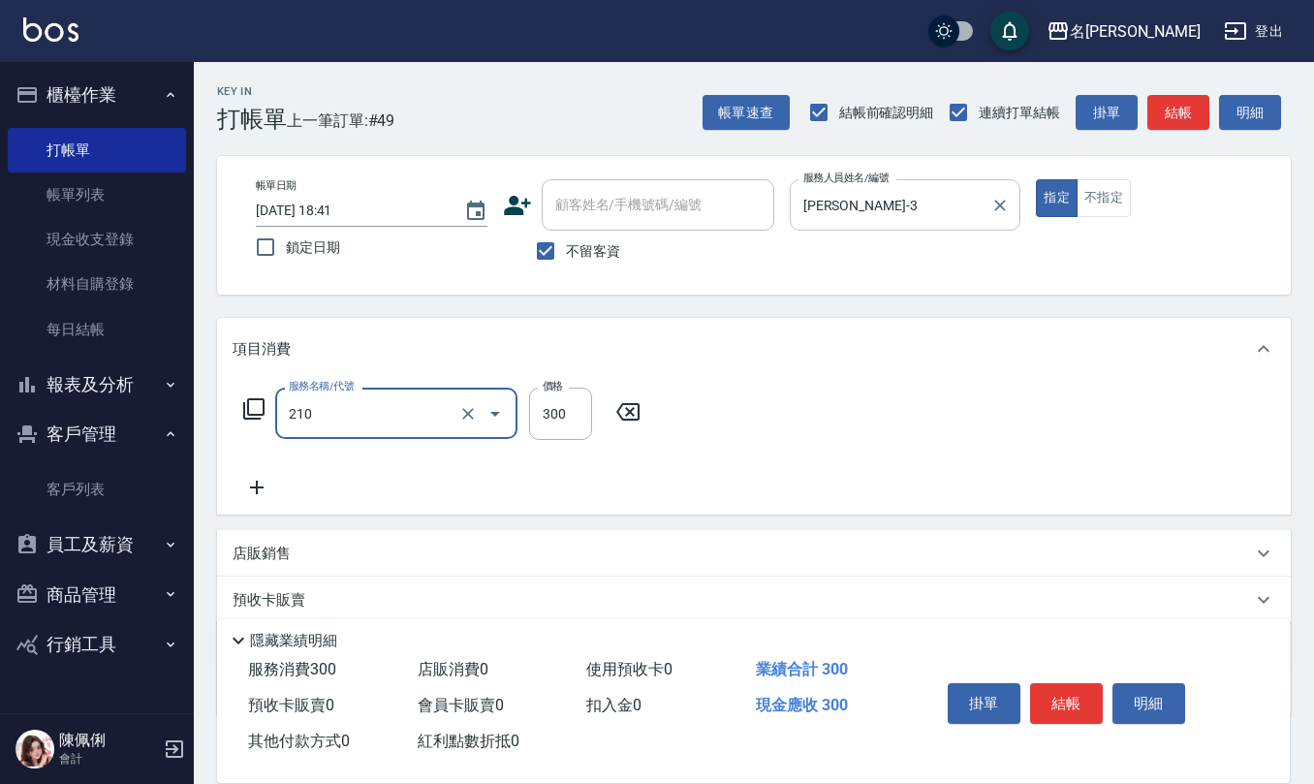
type input "歐娜洗髮精(210)"
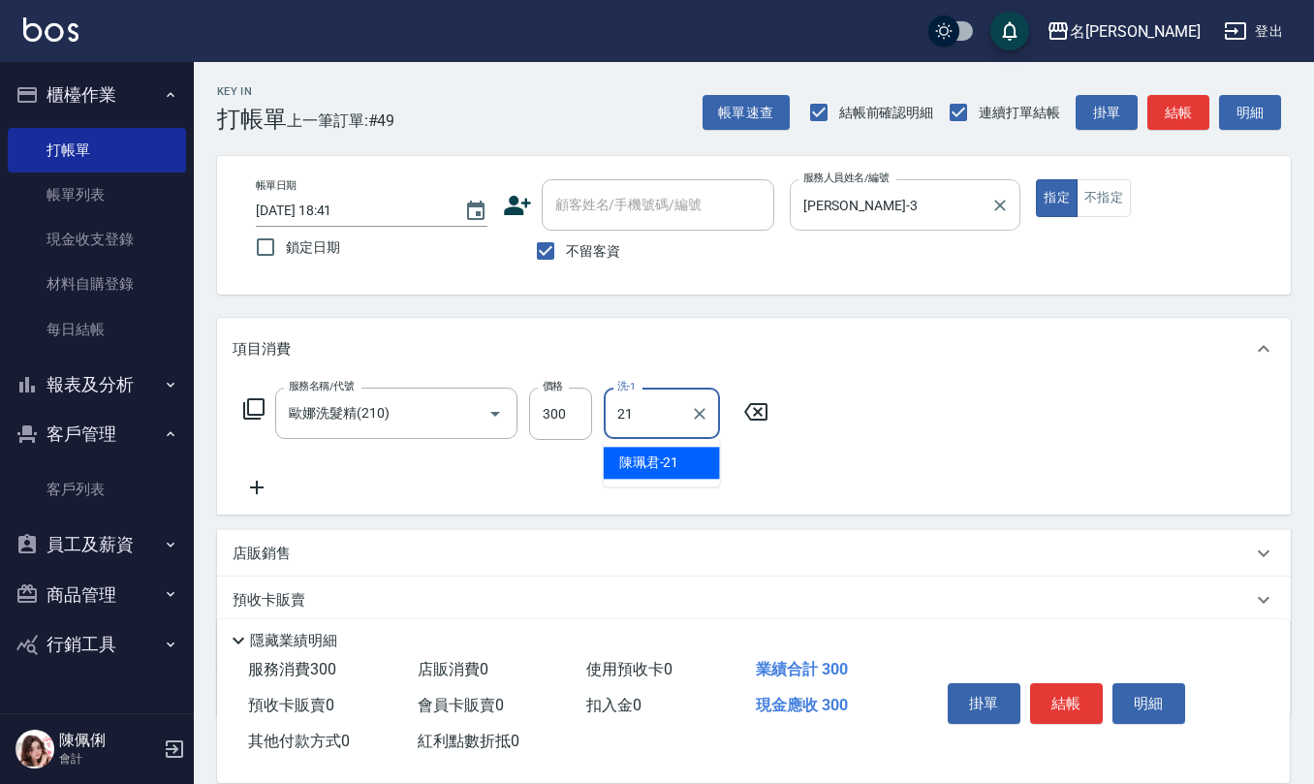
type input "[PERSON_NAME]-21"
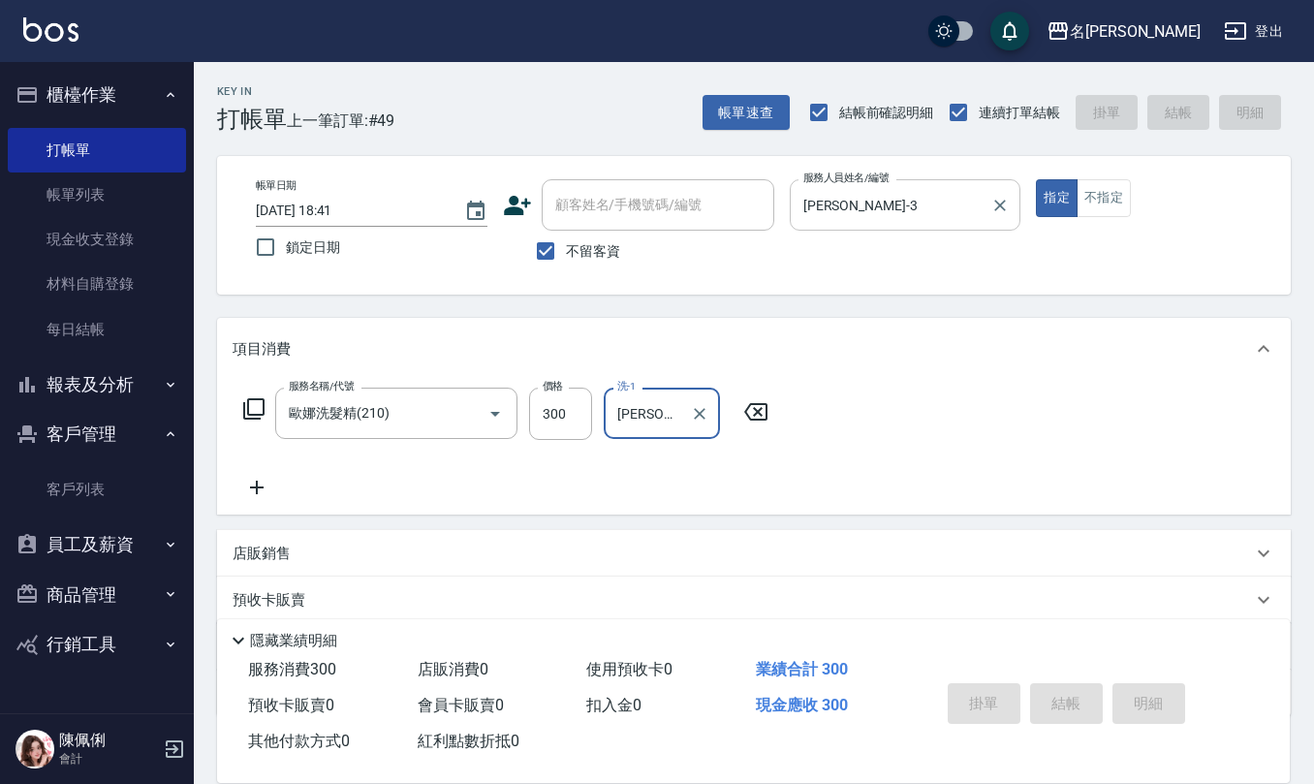
type input "2025/08/23 18:42"
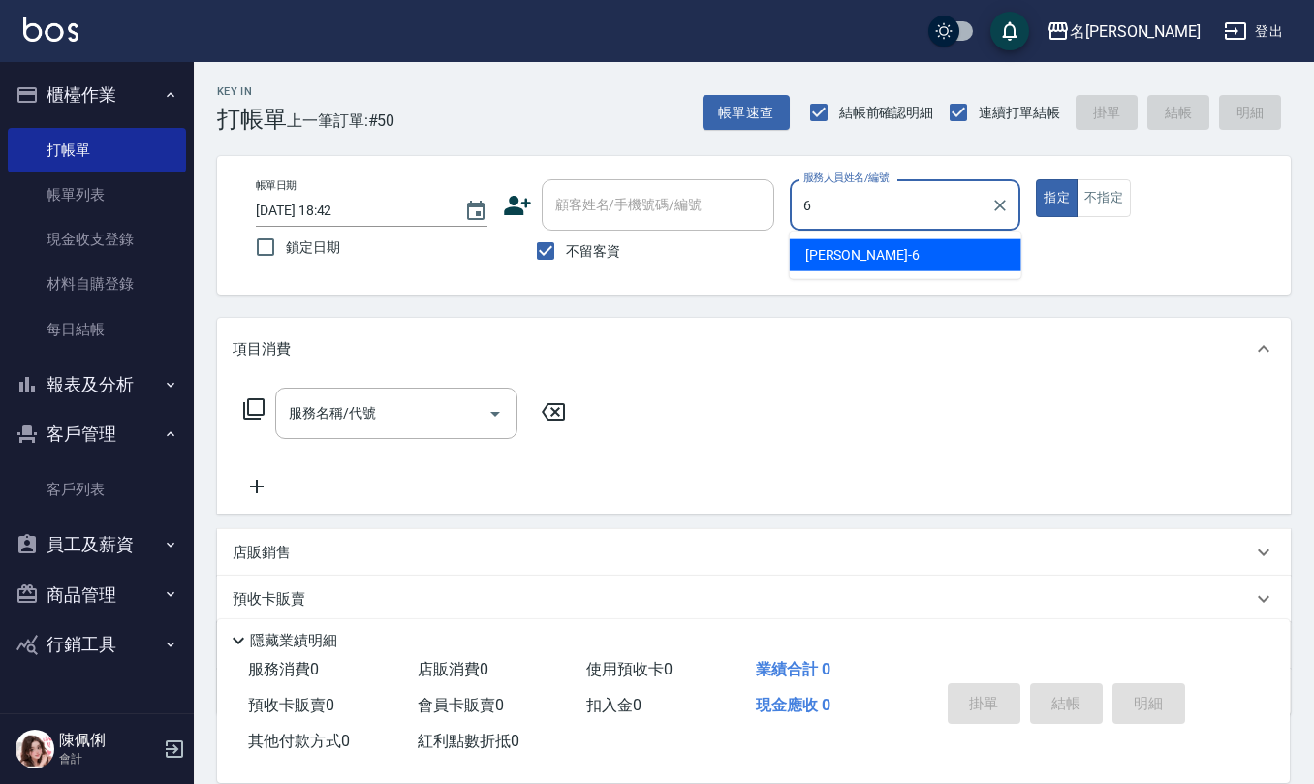
type input "[PERSON_NAME]-6"
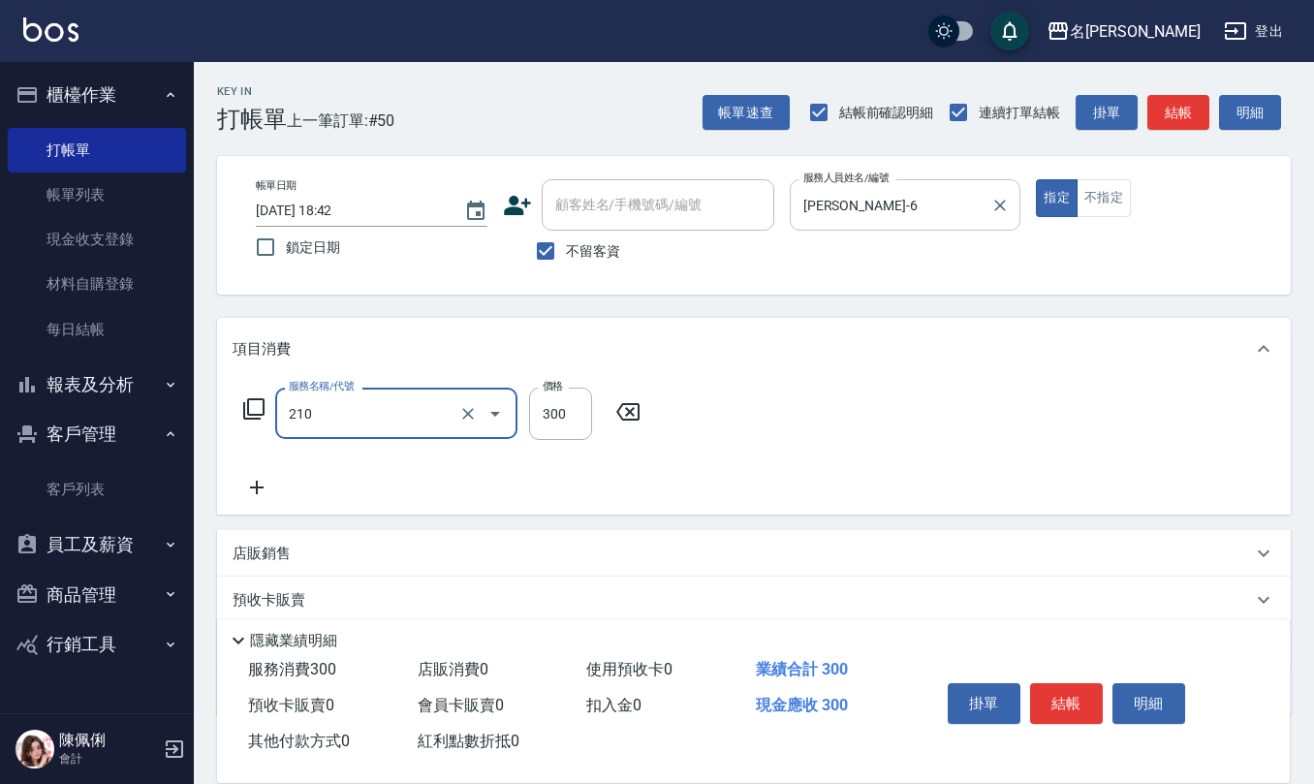
type input "歐娜洗髮精(210)"
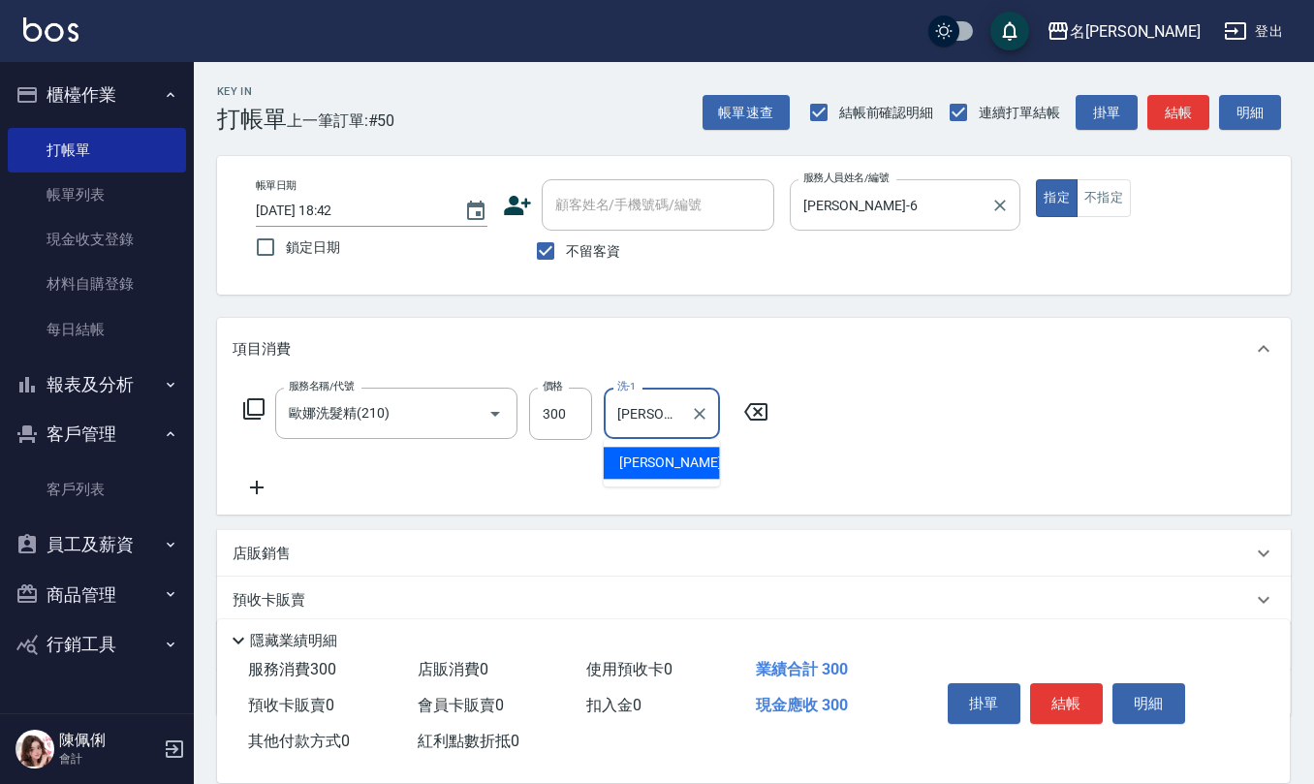
type input "[PERSON_NAME]-6"
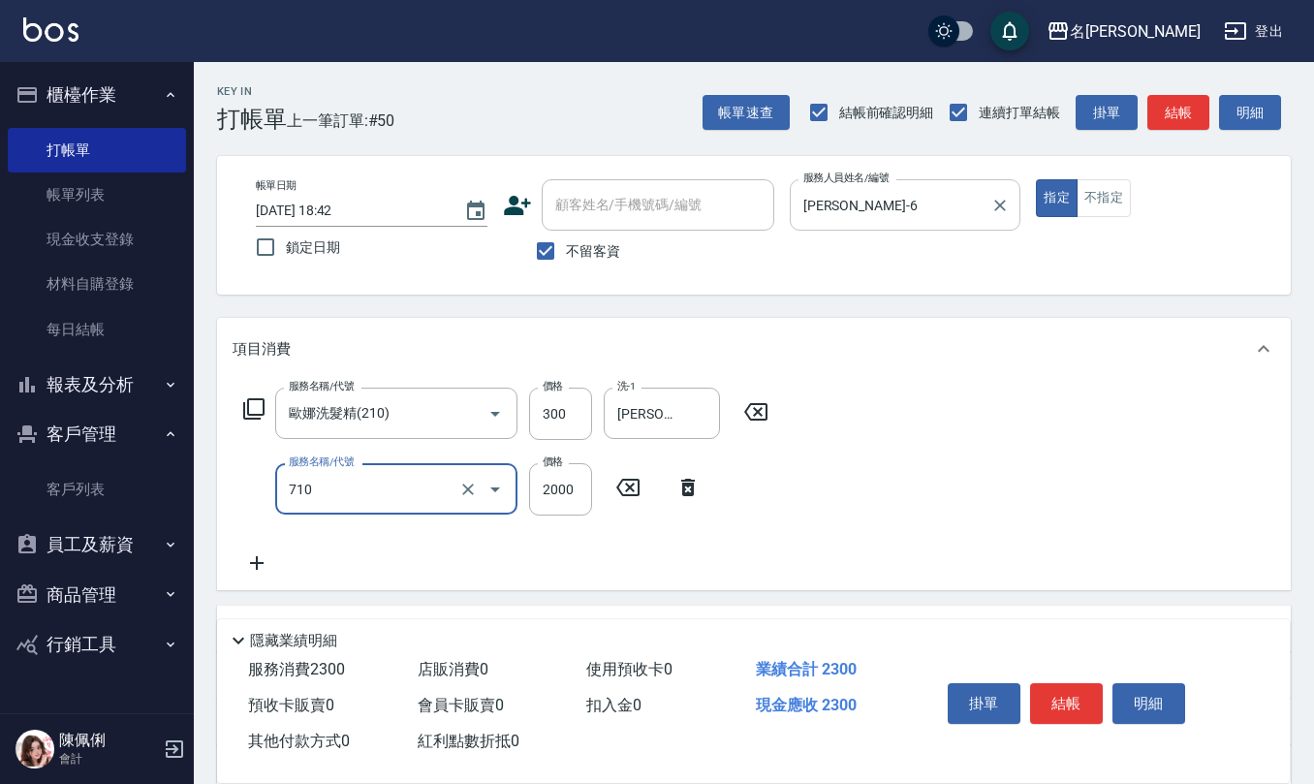
type input "髮善4段護髮2000(710)"
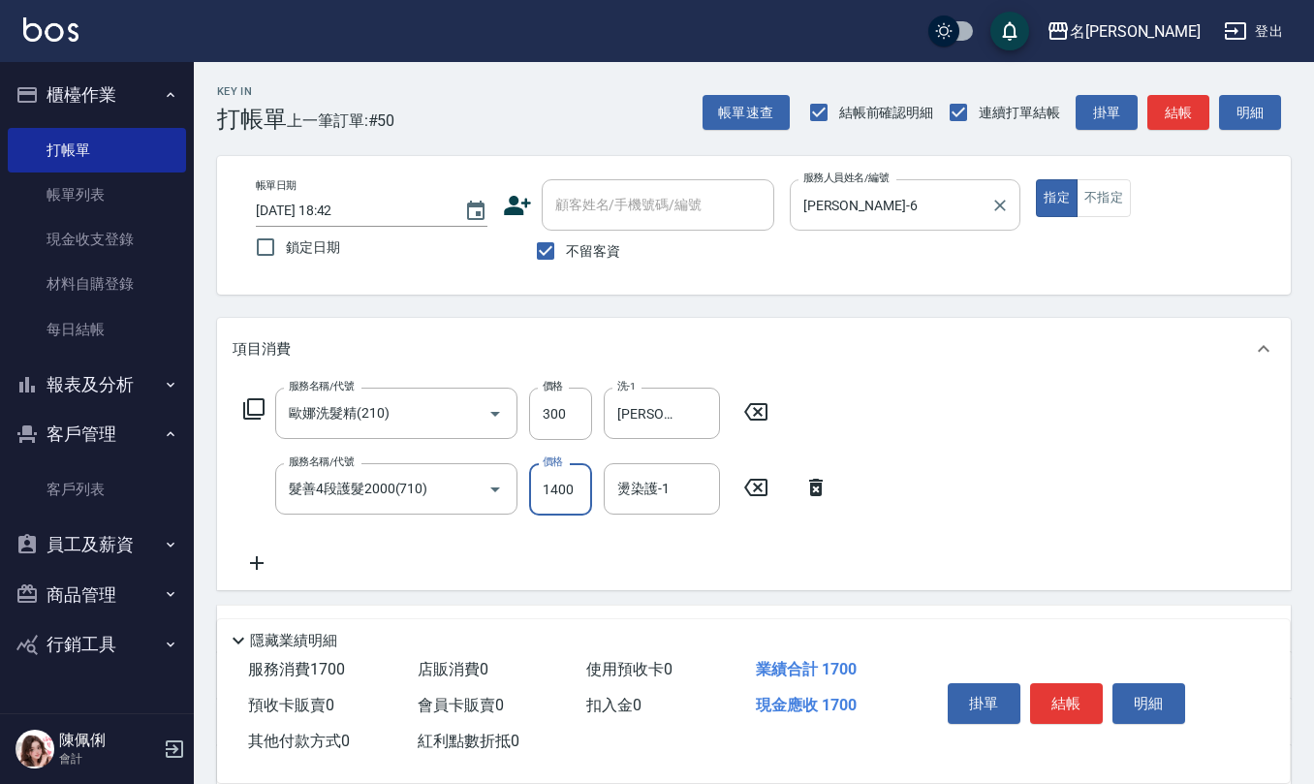
type input "1400"
type input "[PERSON_NAME]-6"
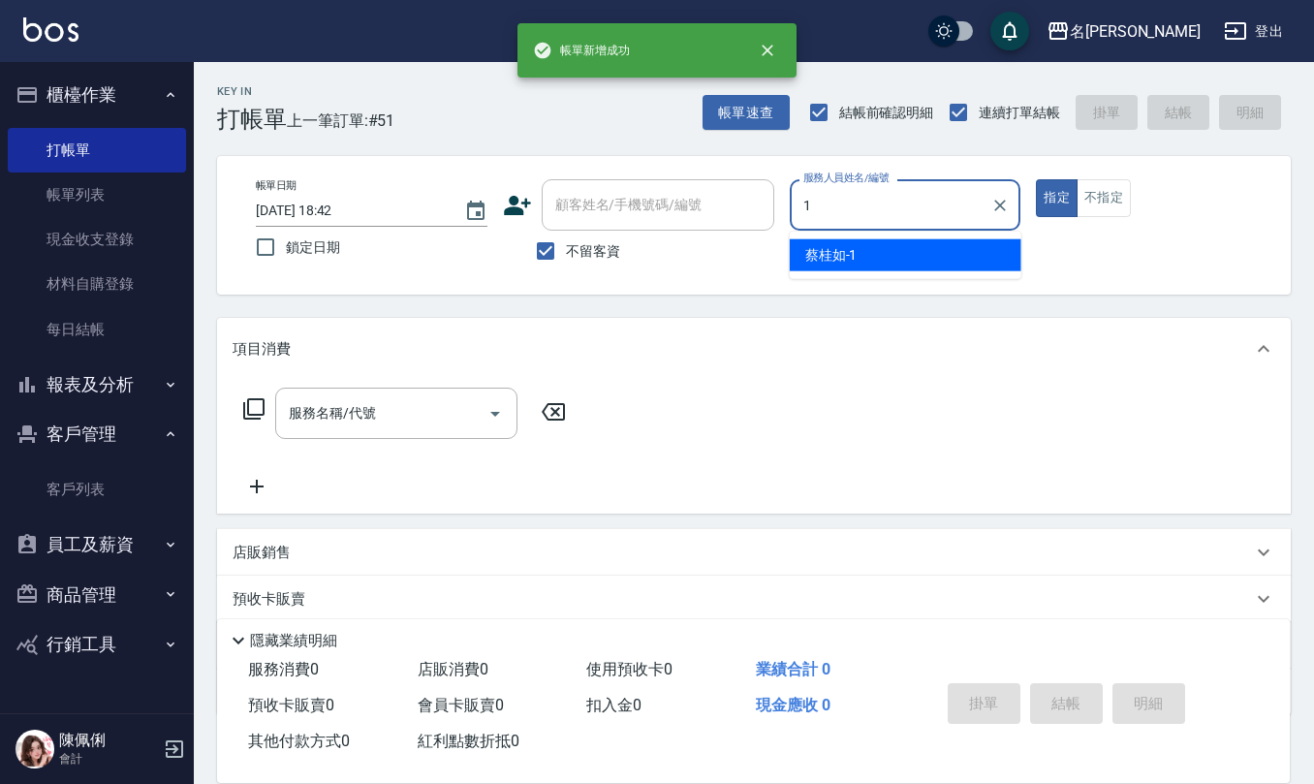
type input "[PERSON_NAME]1"
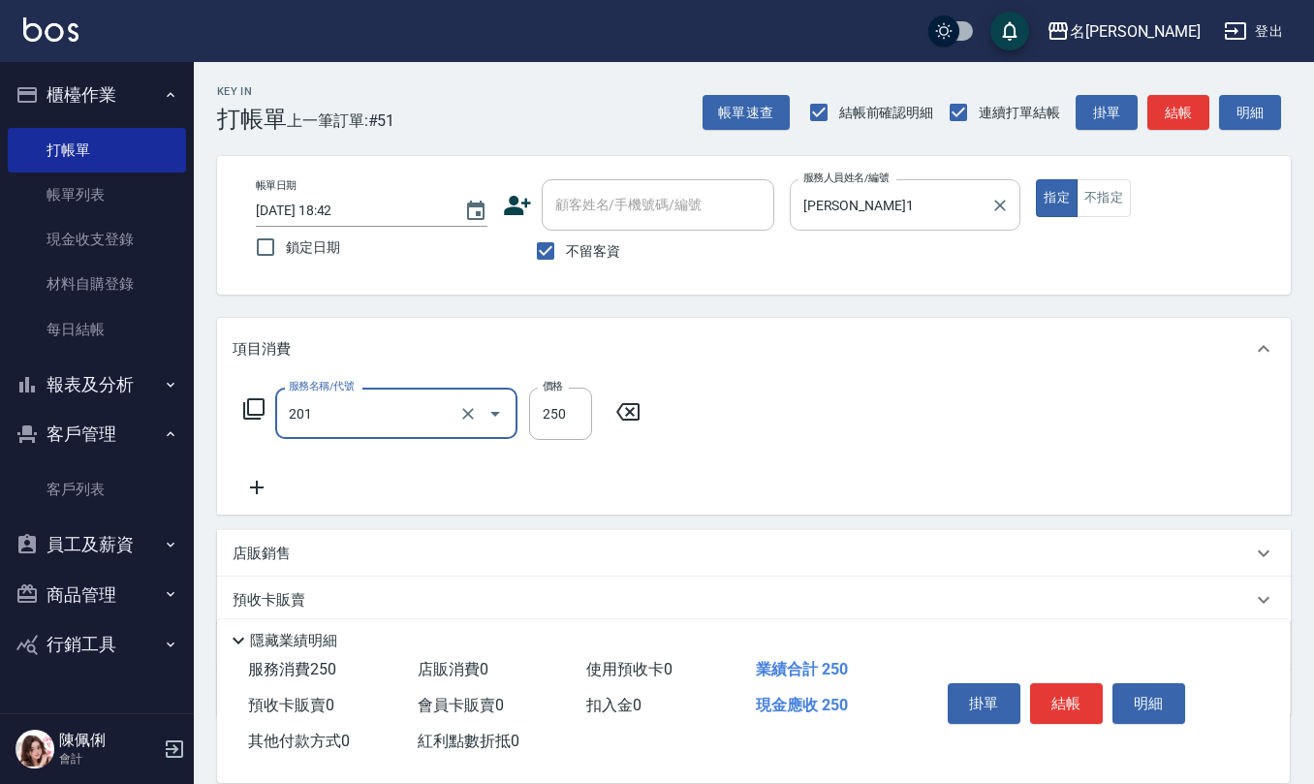
type input "洗髮(201)"
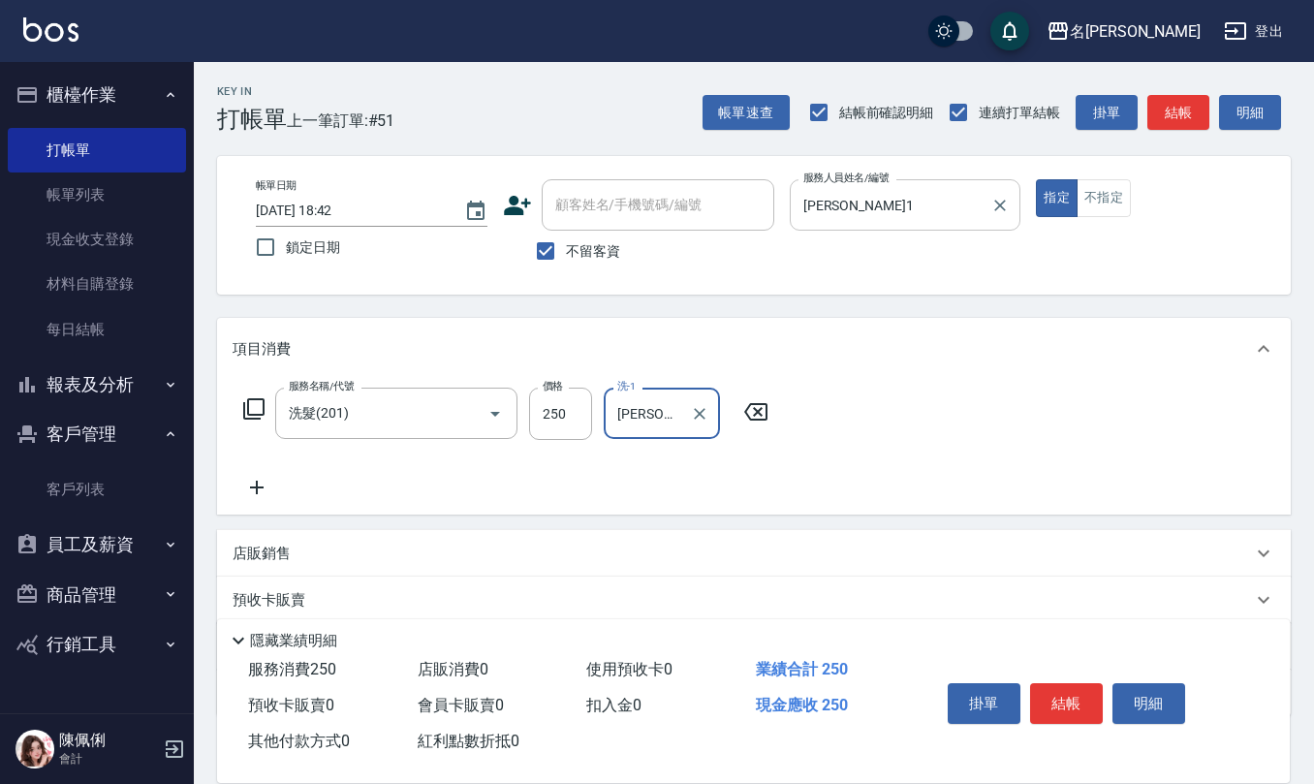
type input "[PERSON_NAME]-21"
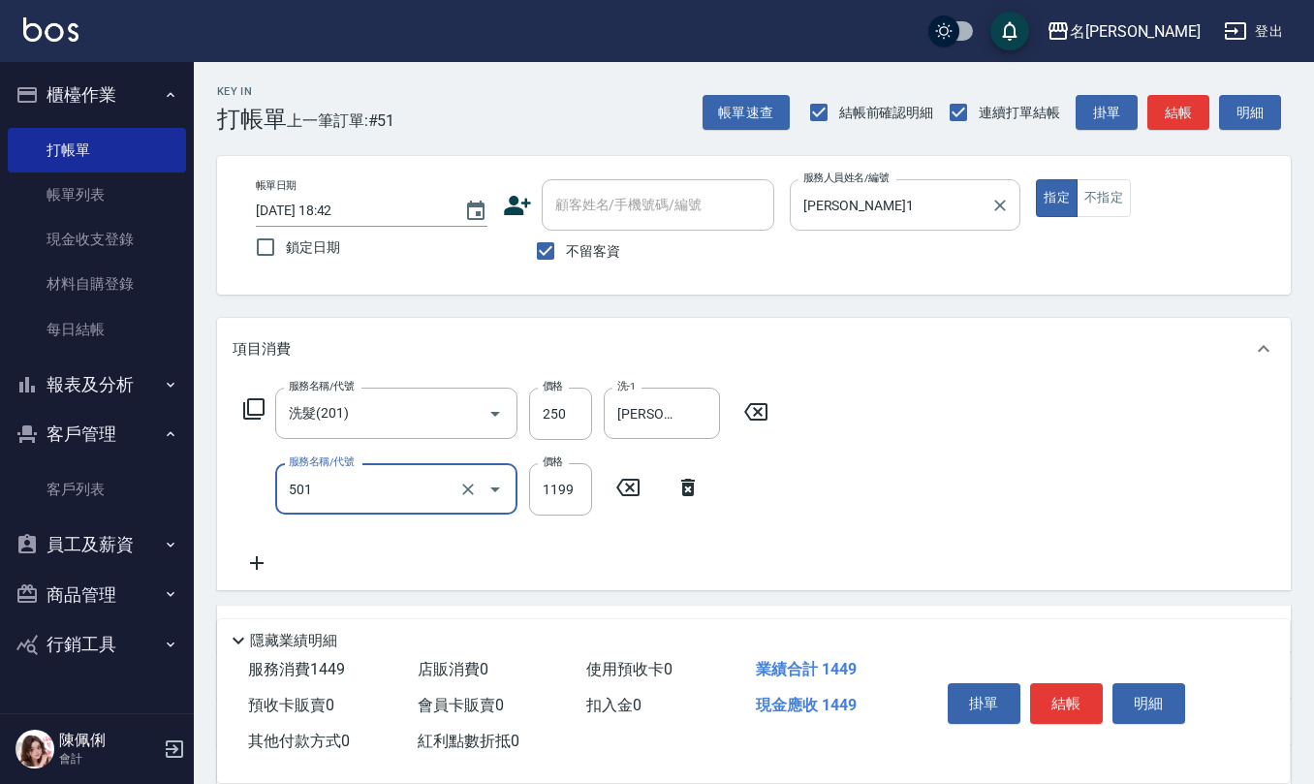
type input "染髮(501)"
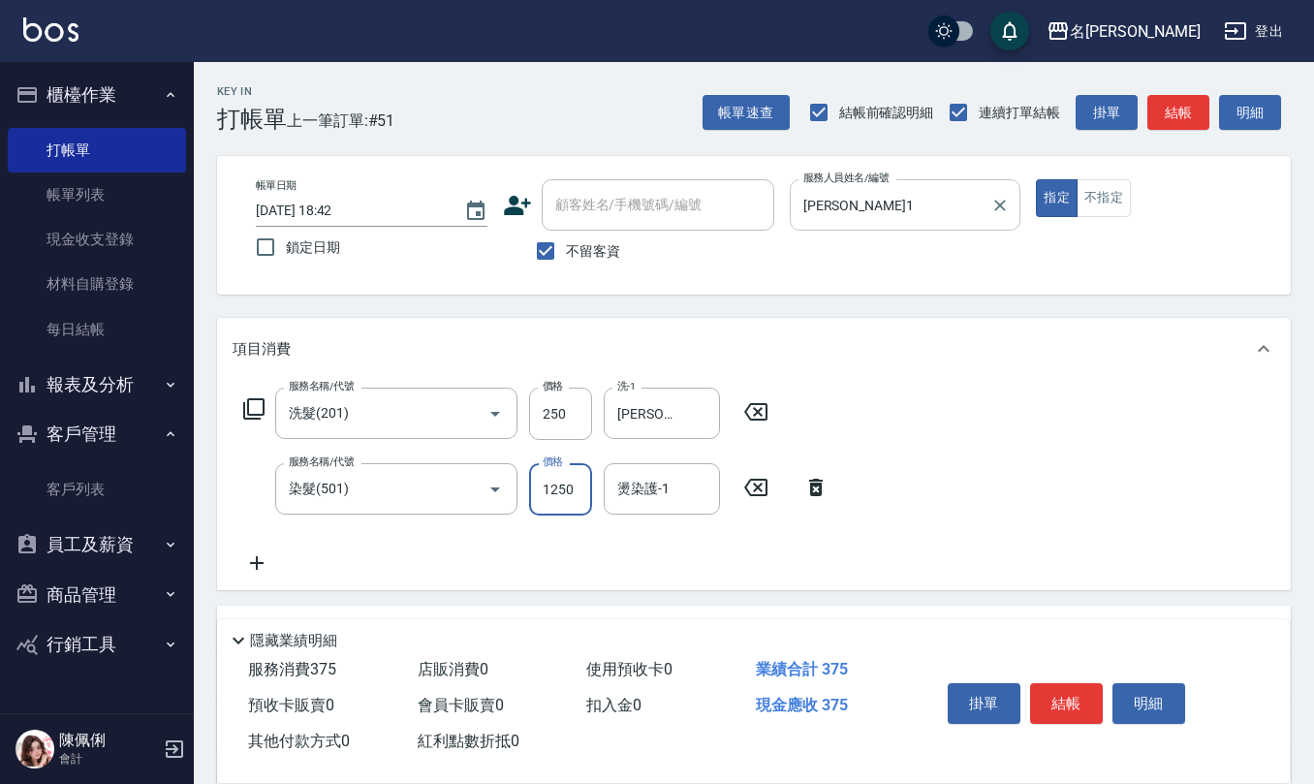
type input "1250"
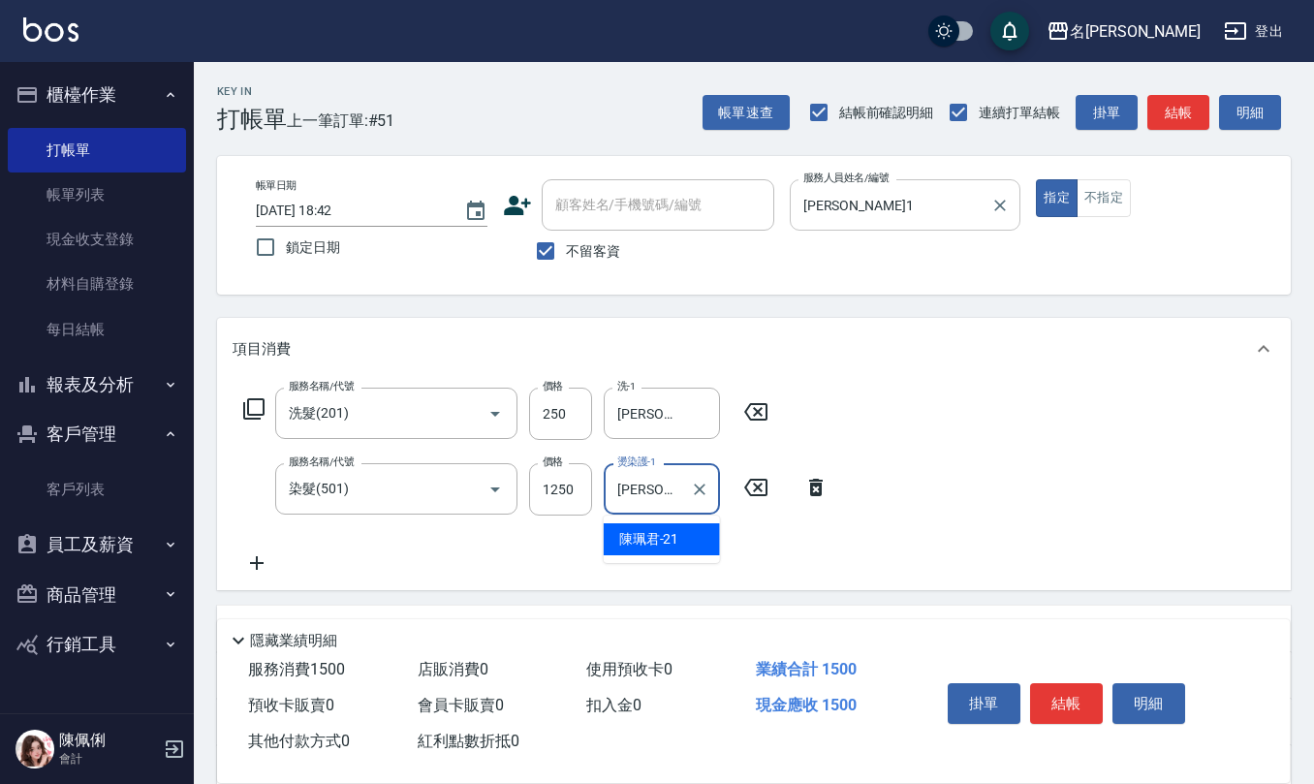
type input "[PERSON_NAME]-21"
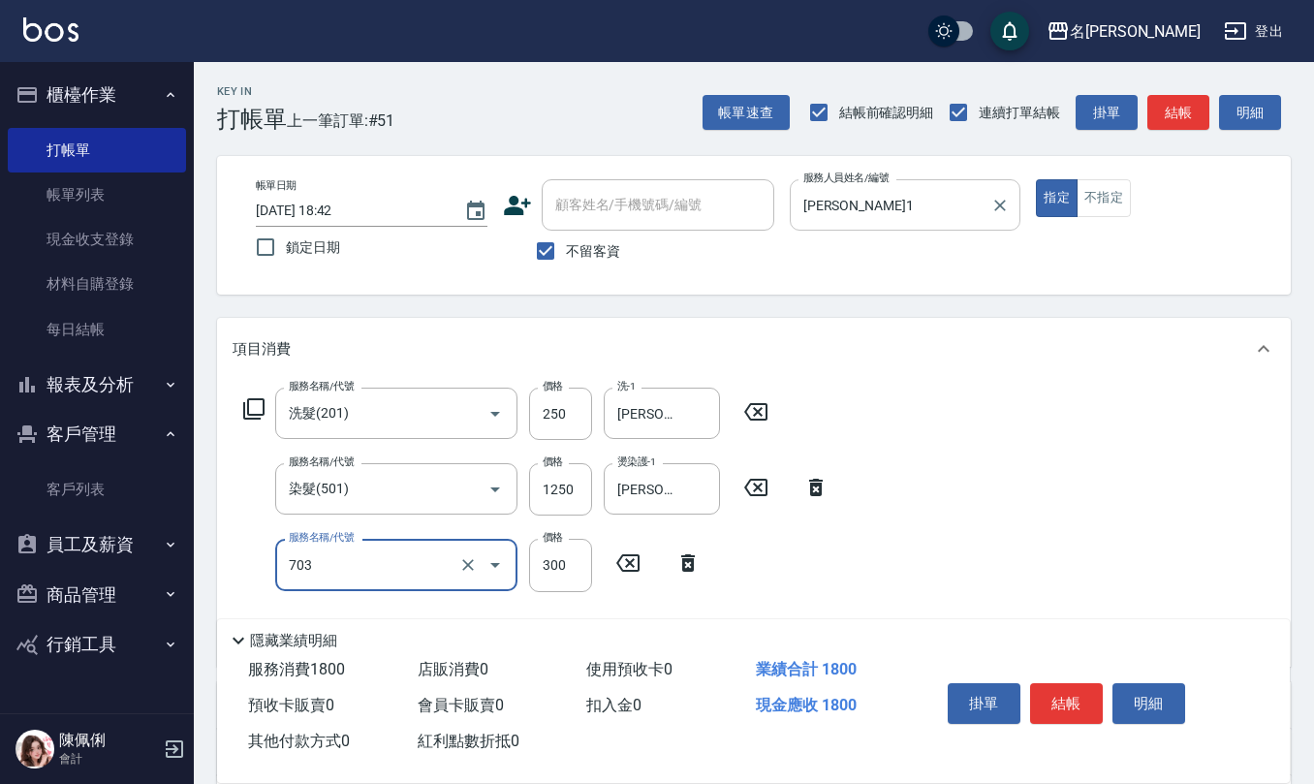
type input "(1236)設計師(703)"
type input "500"
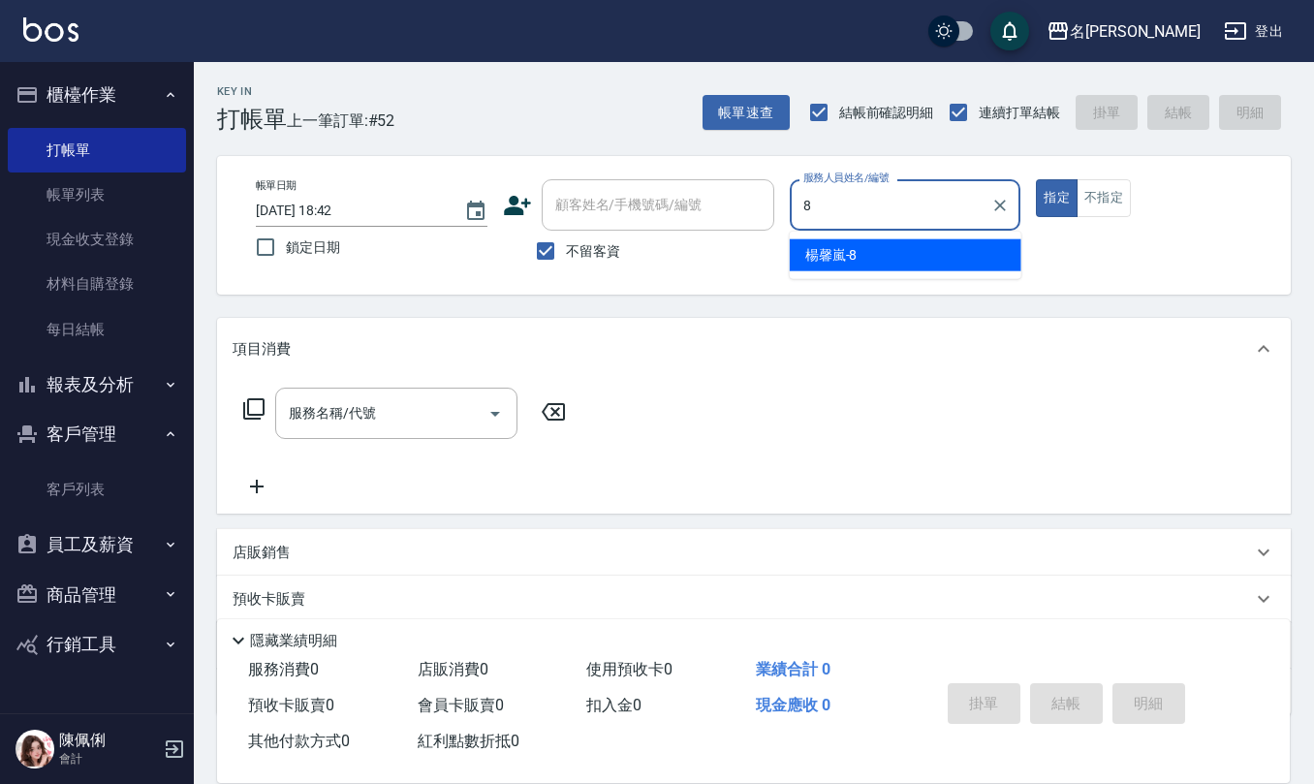
type input "[PERSON_NAME]-8"
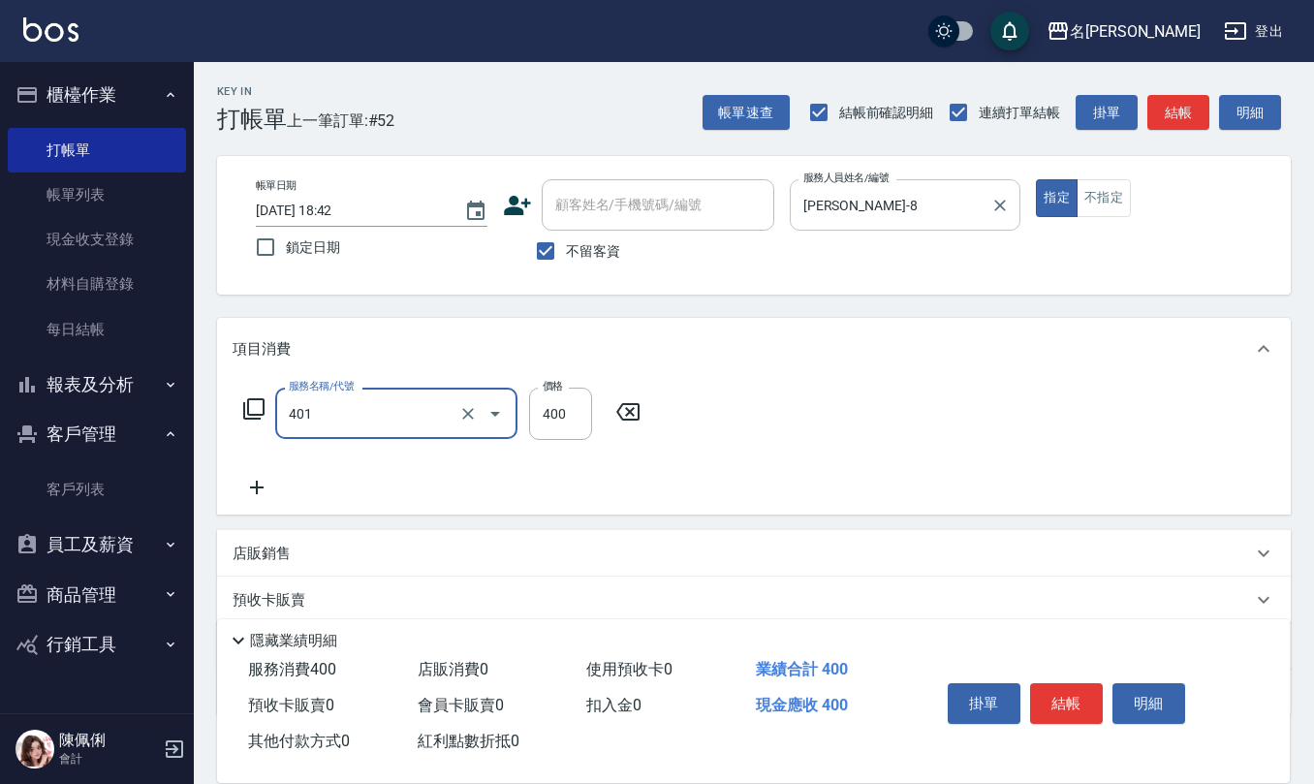
type input "剪髮(401)"
type input "400"
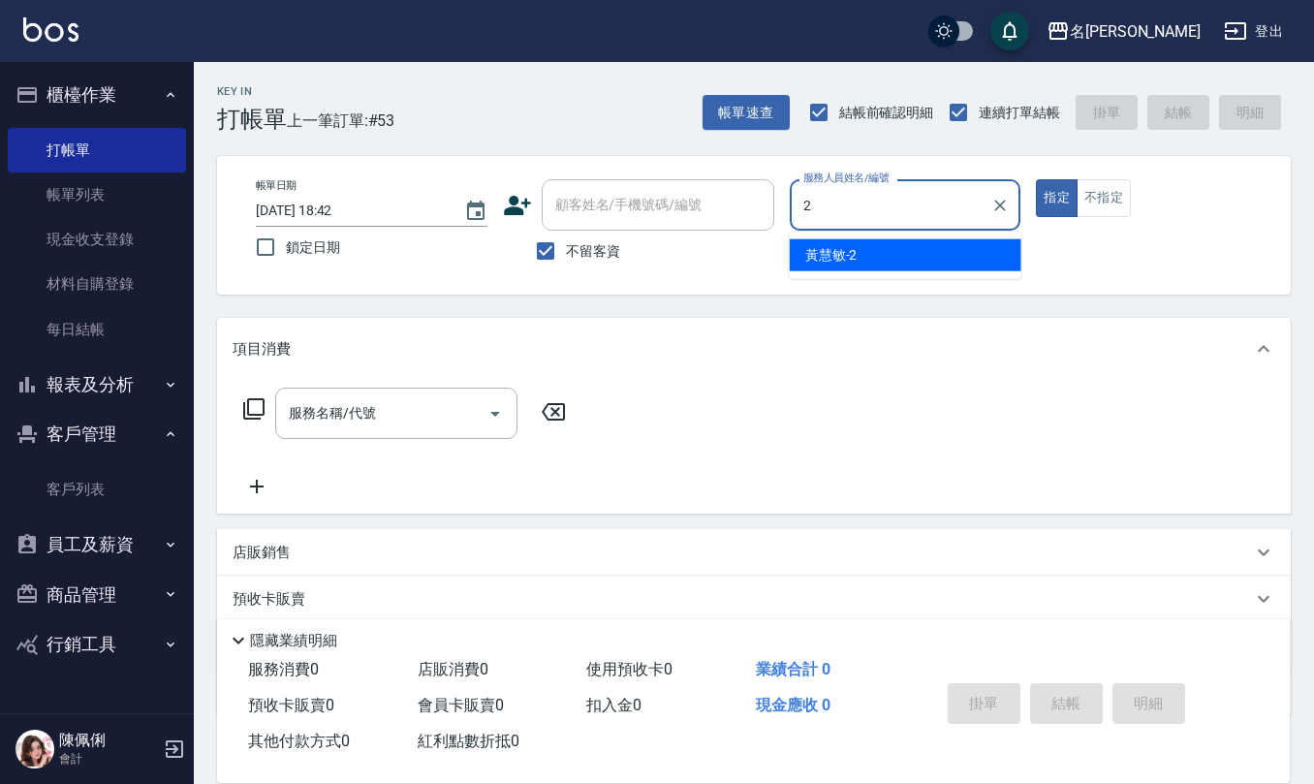
type input "黃慧敏-2"
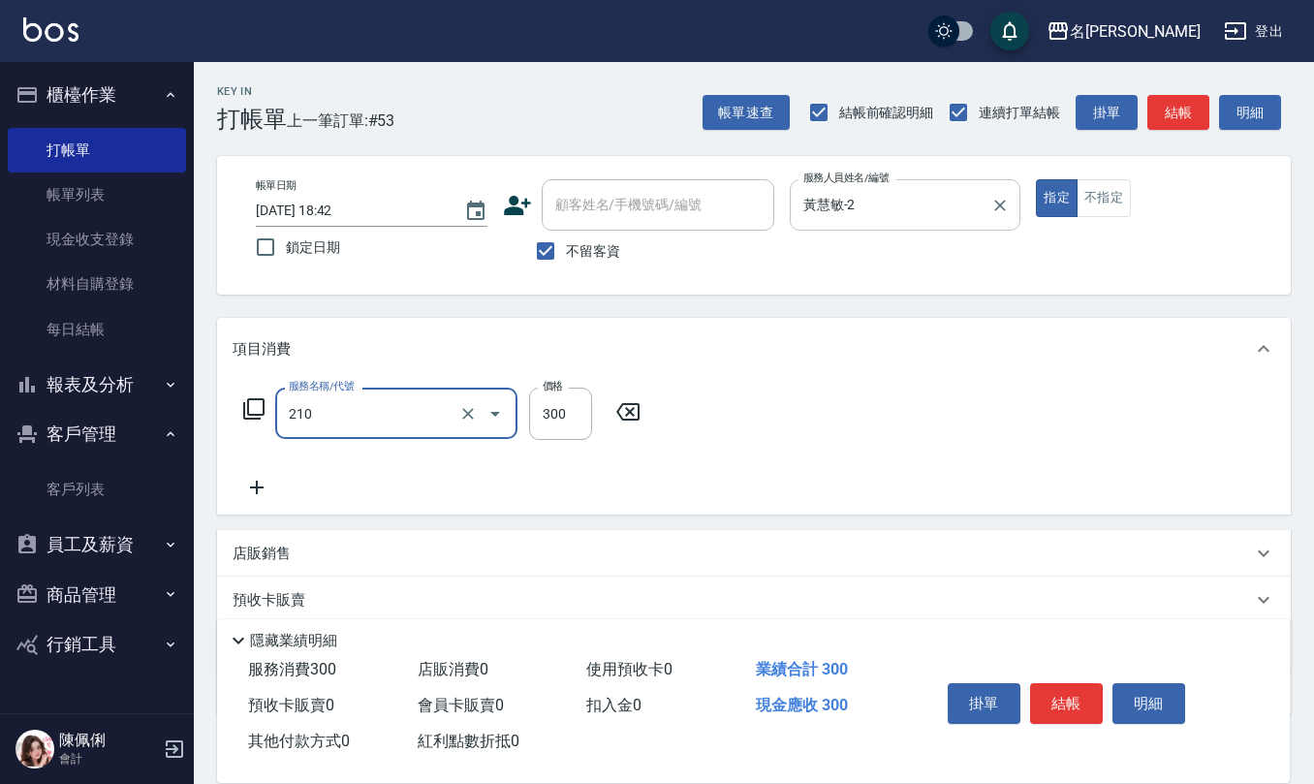
type input "歐娜洗髮精(210)"
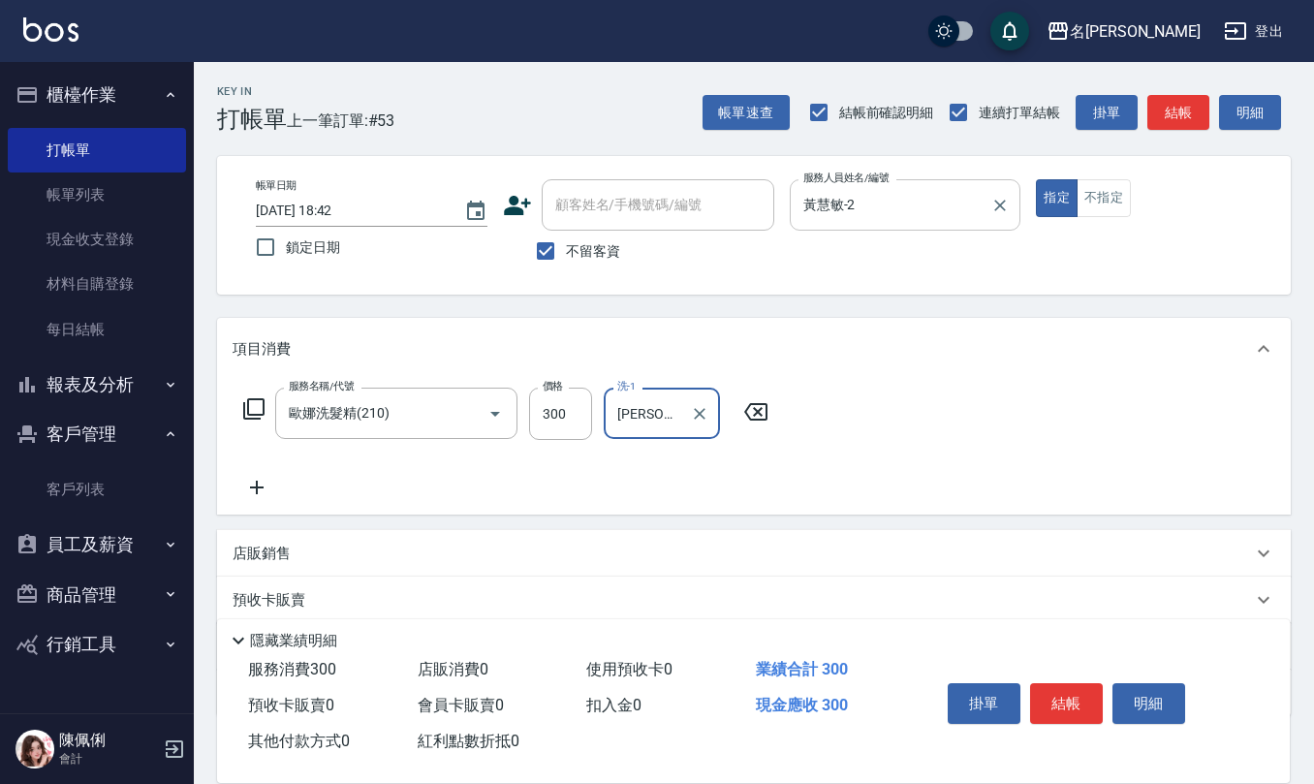
type input "[PERSON_NAME]-26"
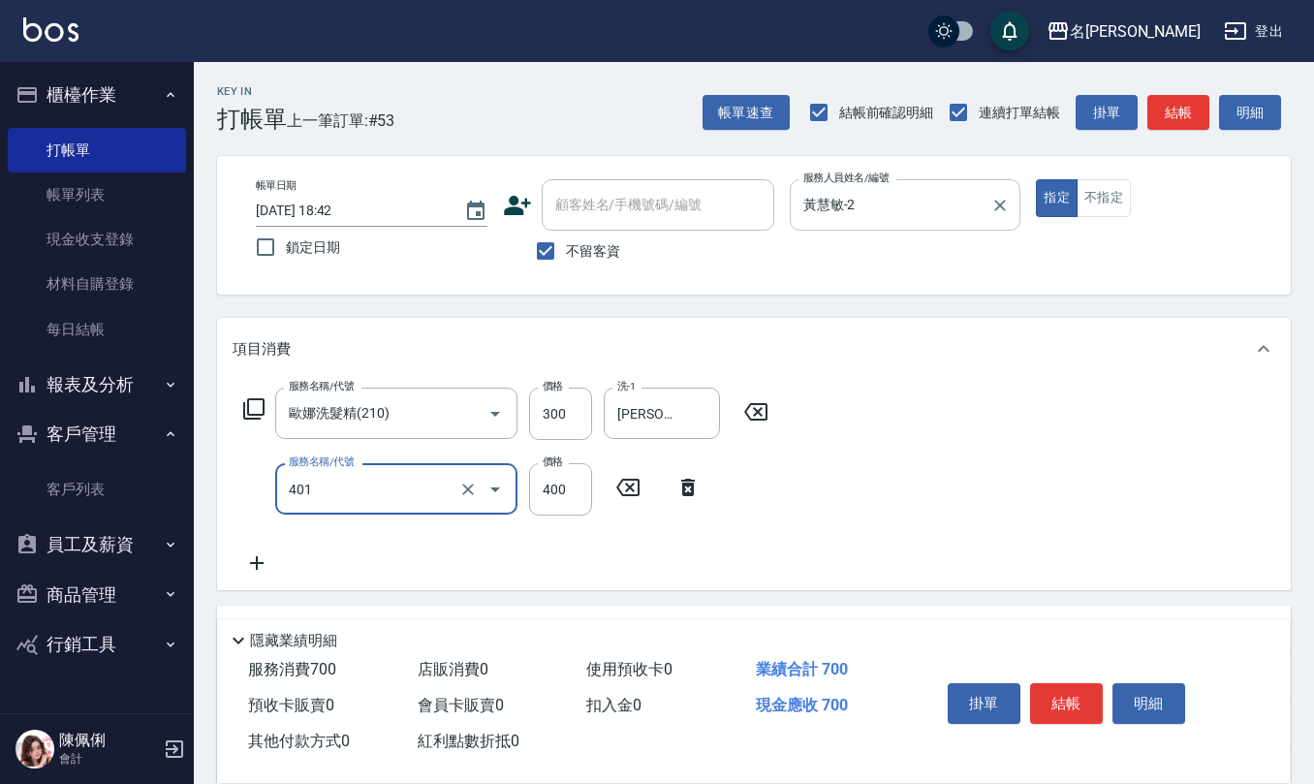
type input "剪髮(401)"
type input "350"
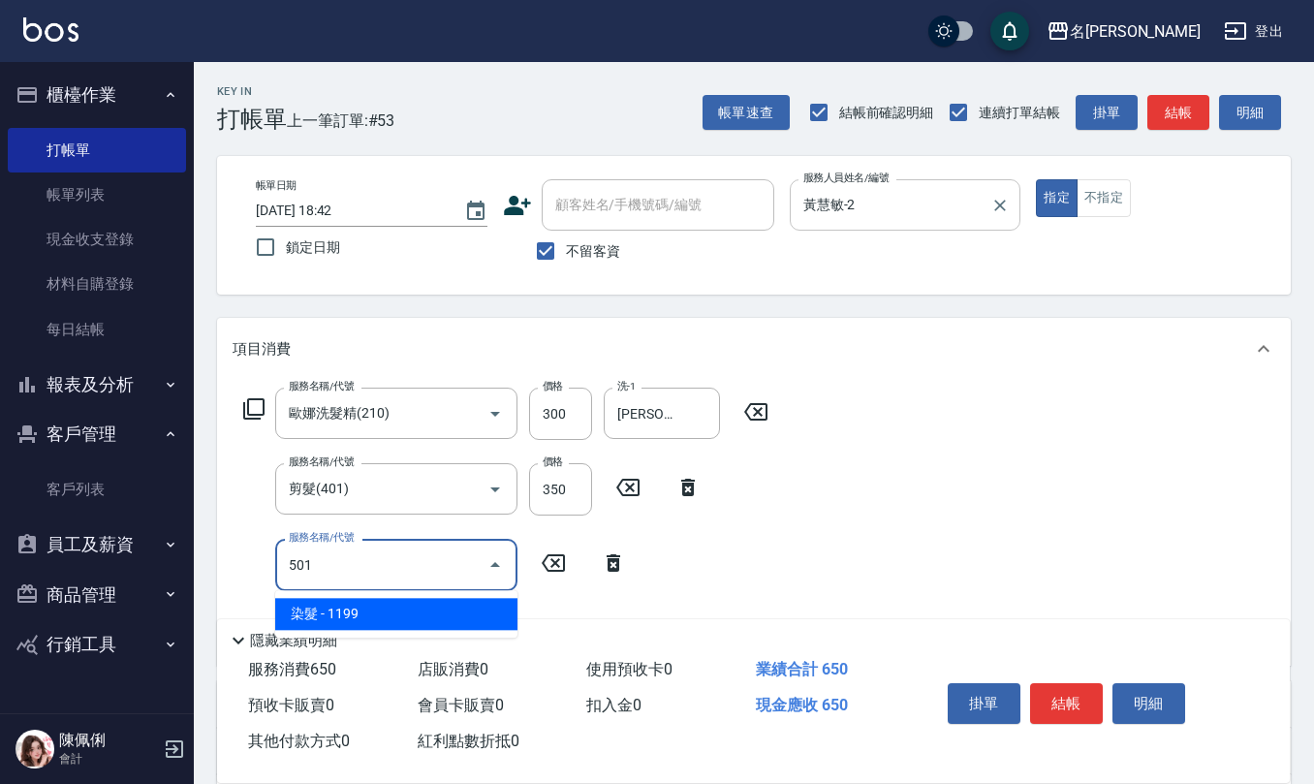
type input "染髮(501)"
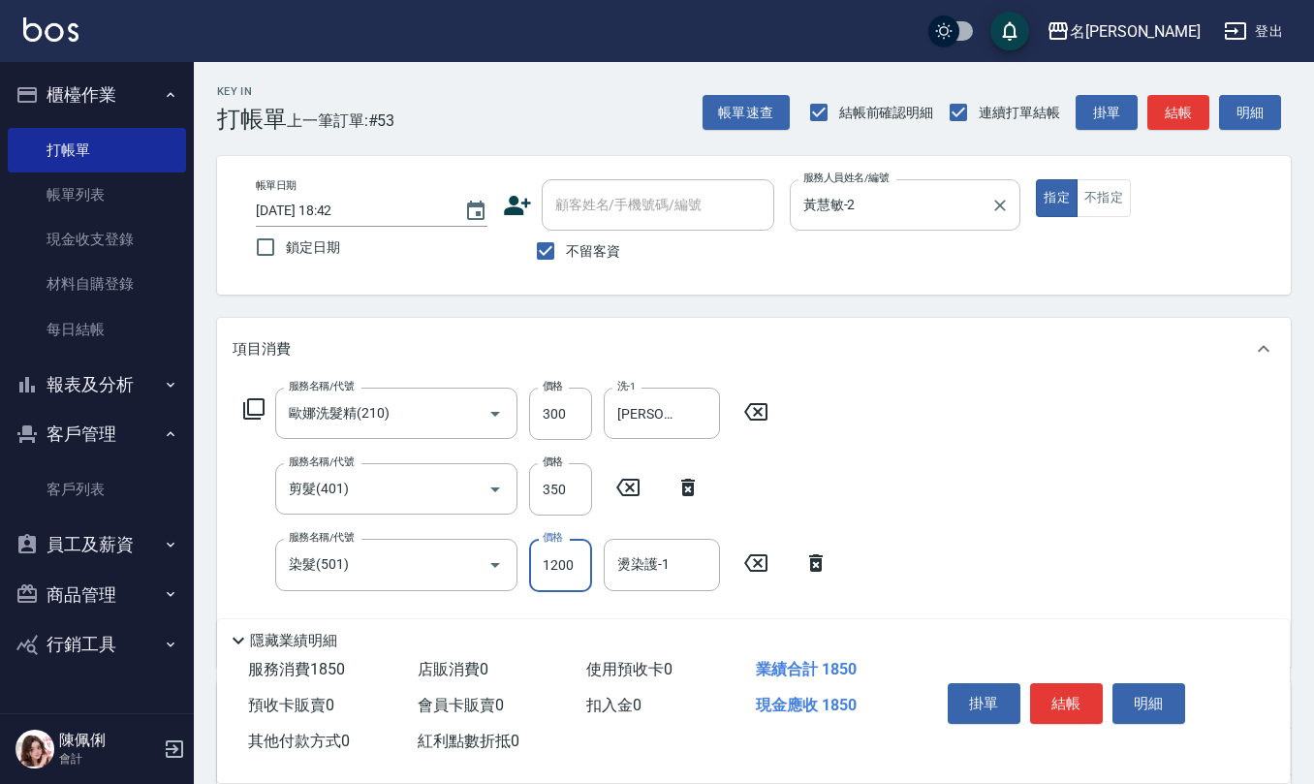
type input "1200"
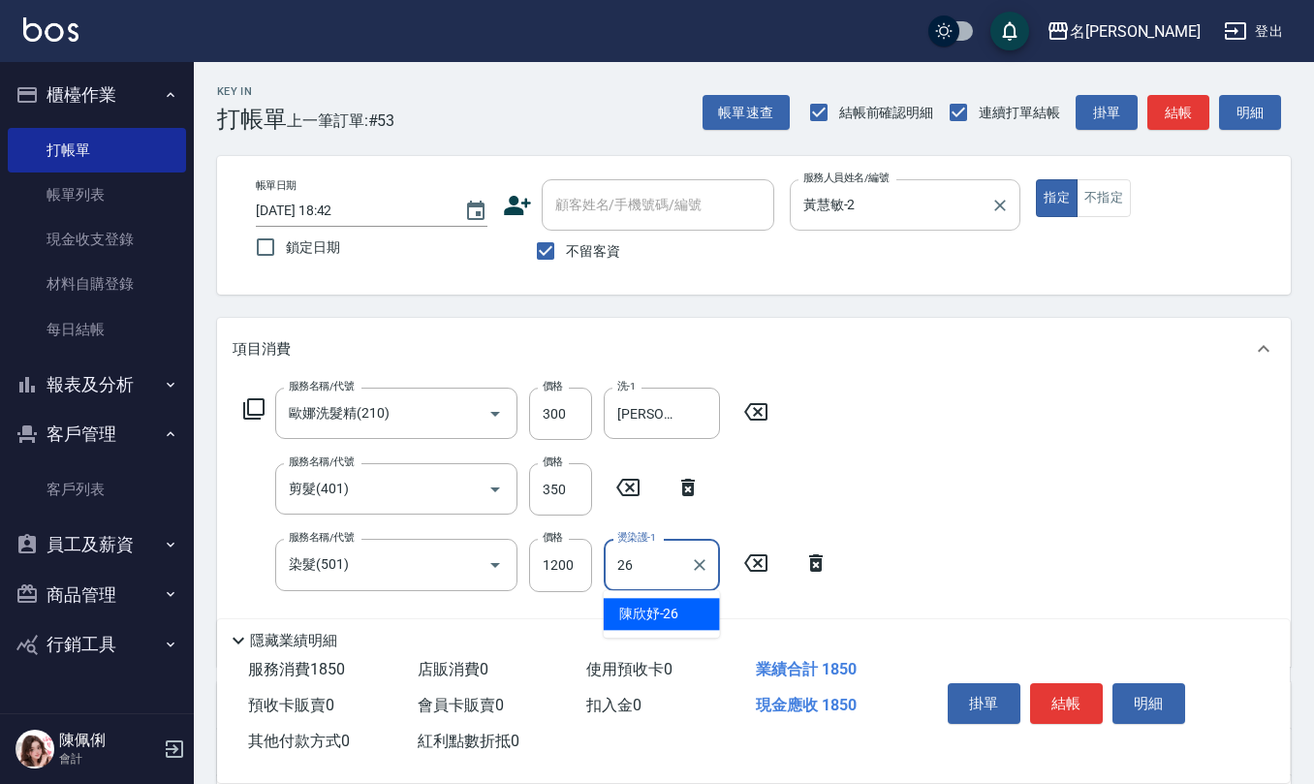
type input "[PERSON_NAME]-26"
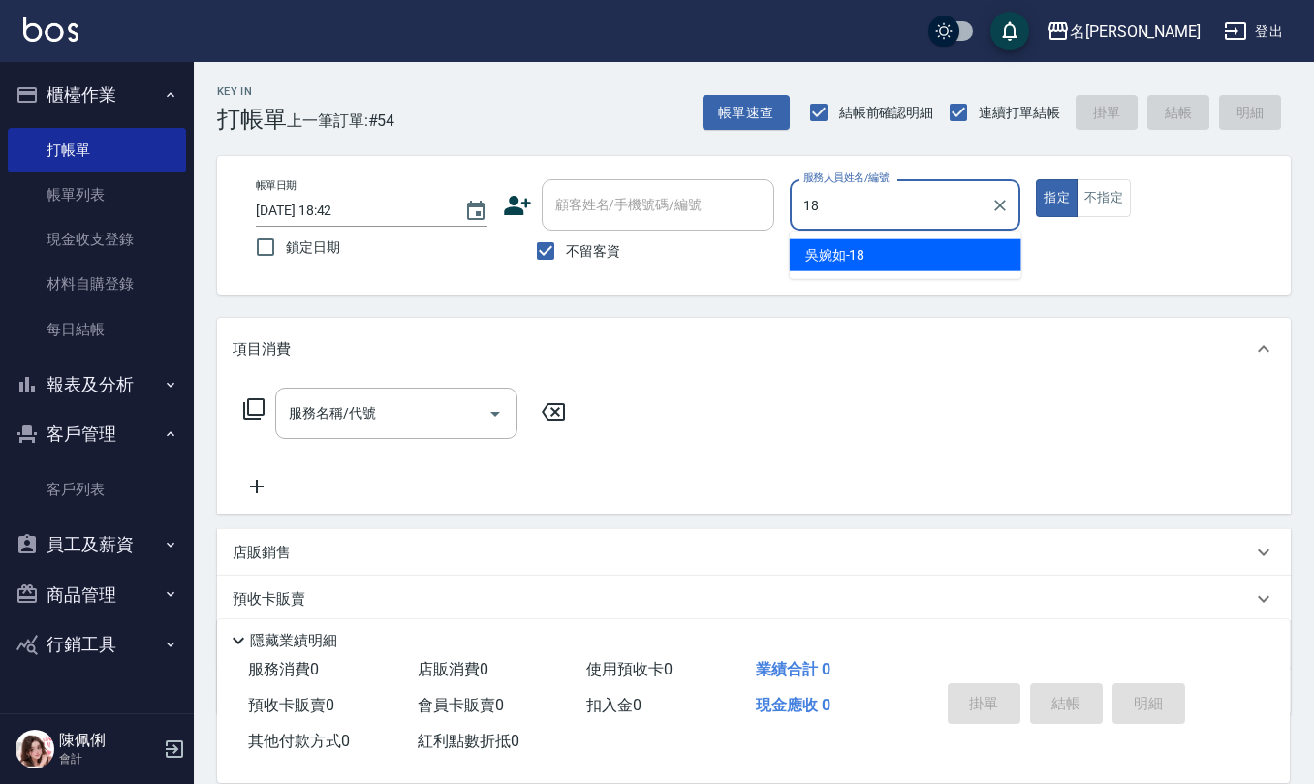
type input "[PERSON_NAME]-18"
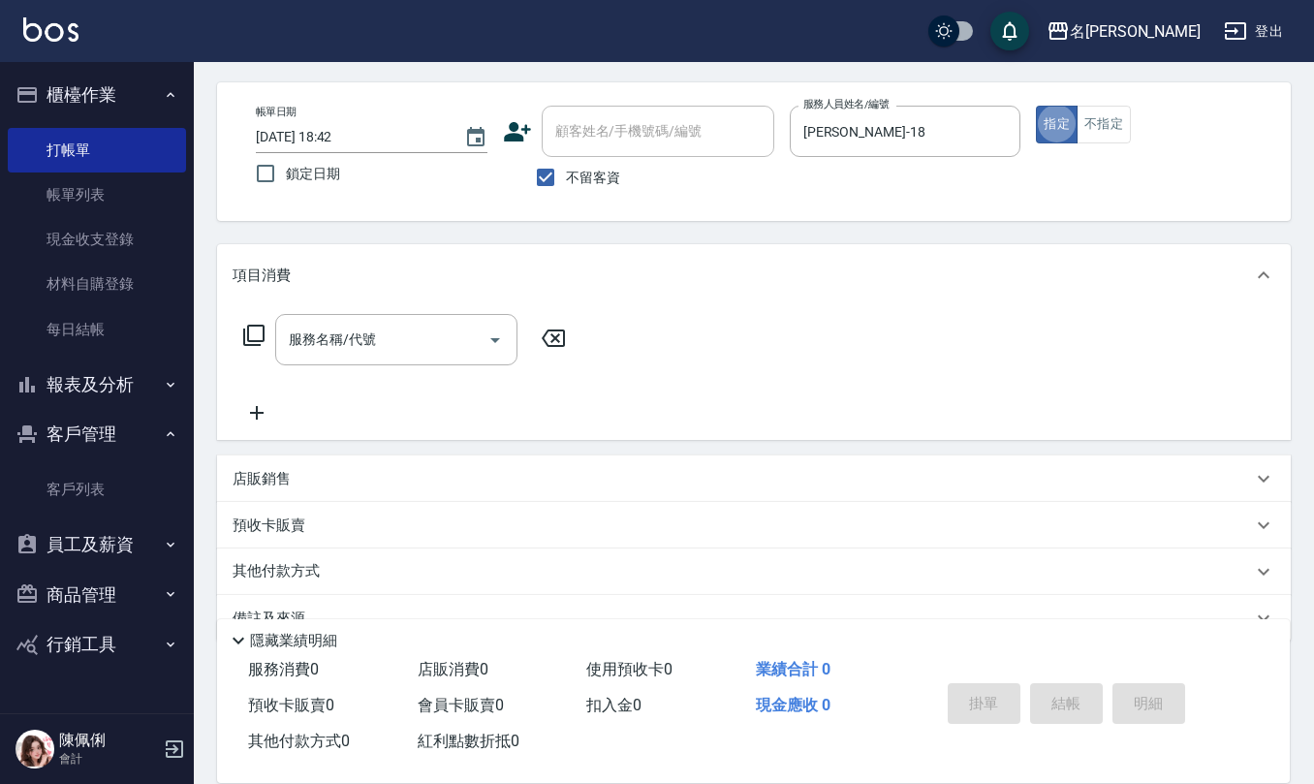
scroll to position [113, 0]
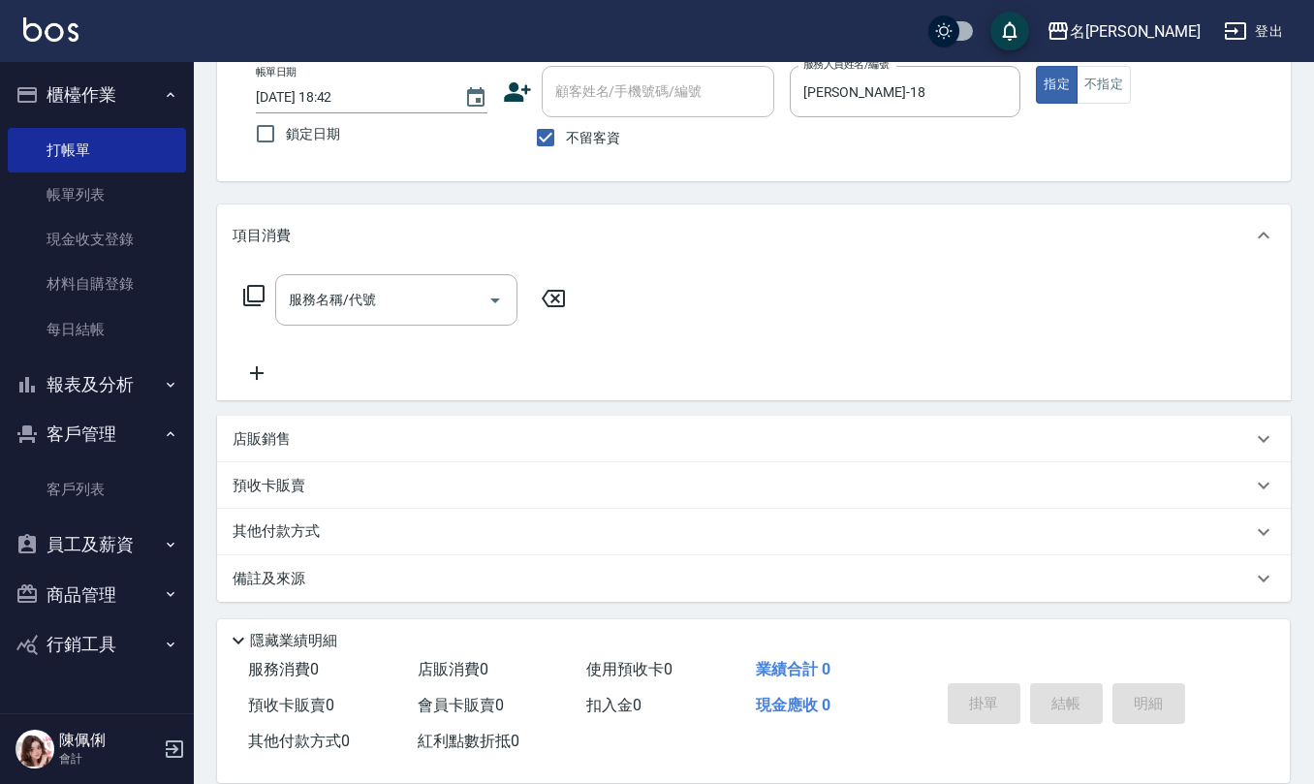
click at [287, 438] on p "店販銷售" at bounding box center [262, 439] width 58 height 20
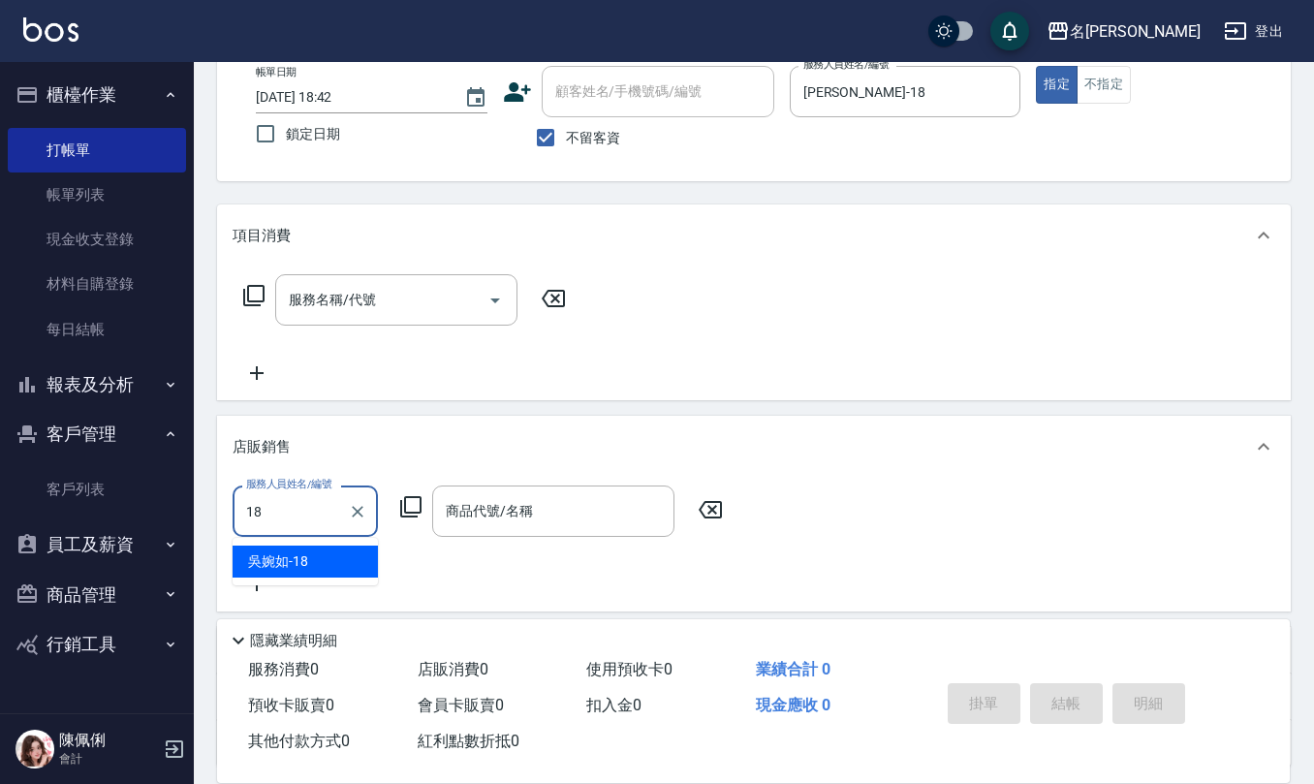
type input "[PERSON_NAME]-18"
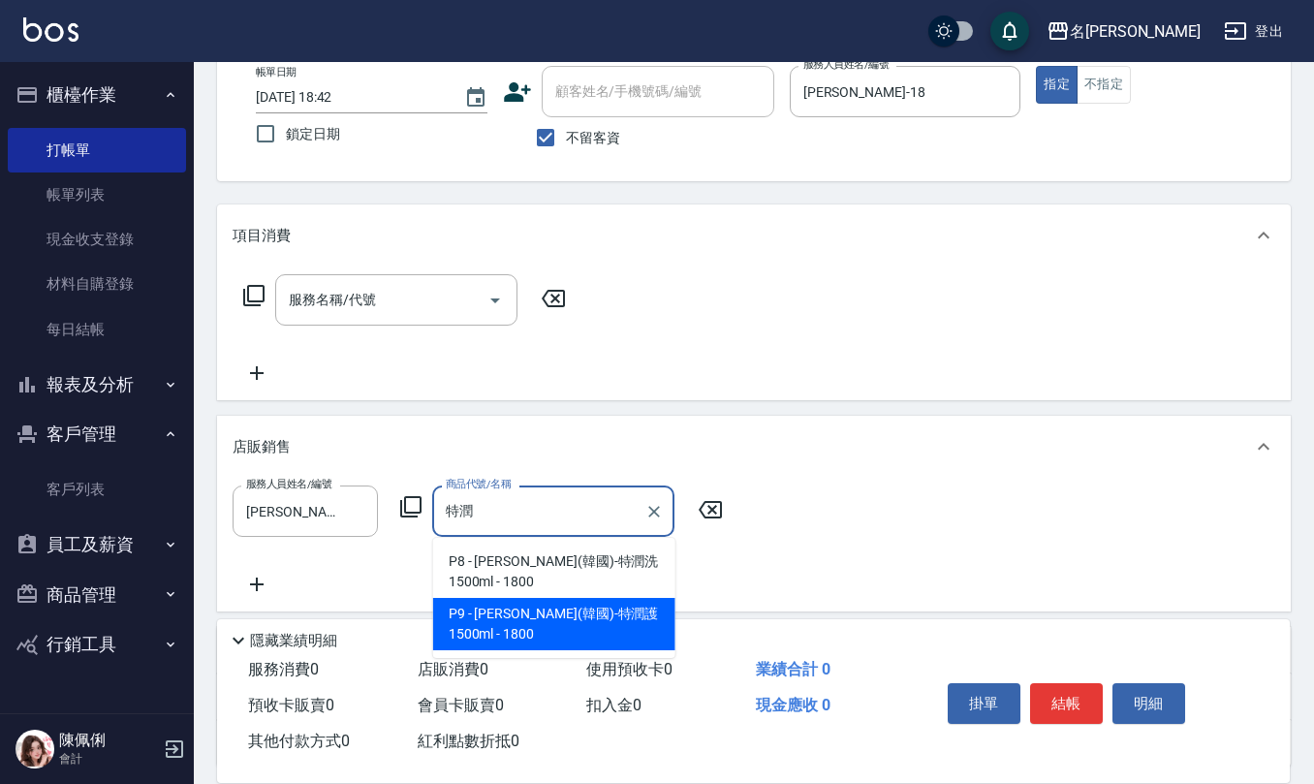
type input "[PERSON_NAME](韓國)-特潤護1500ml"
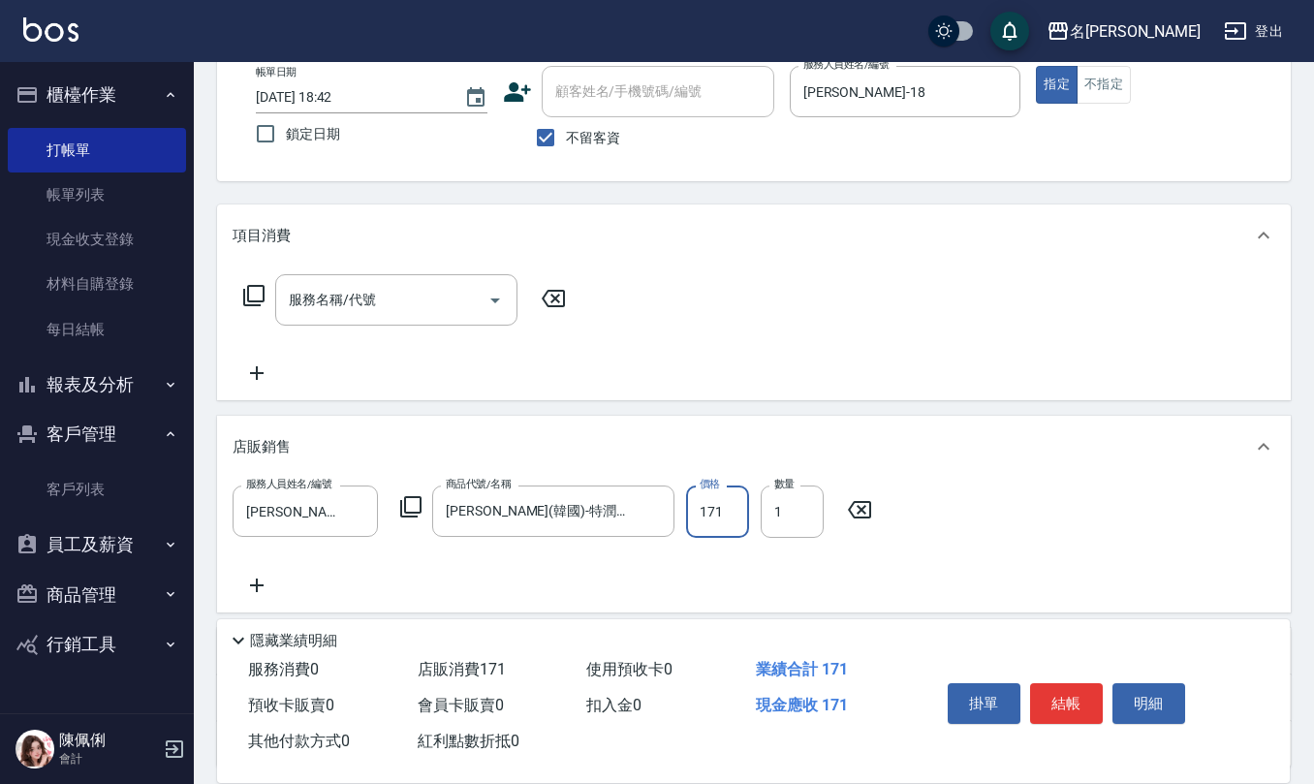
type input "1710"
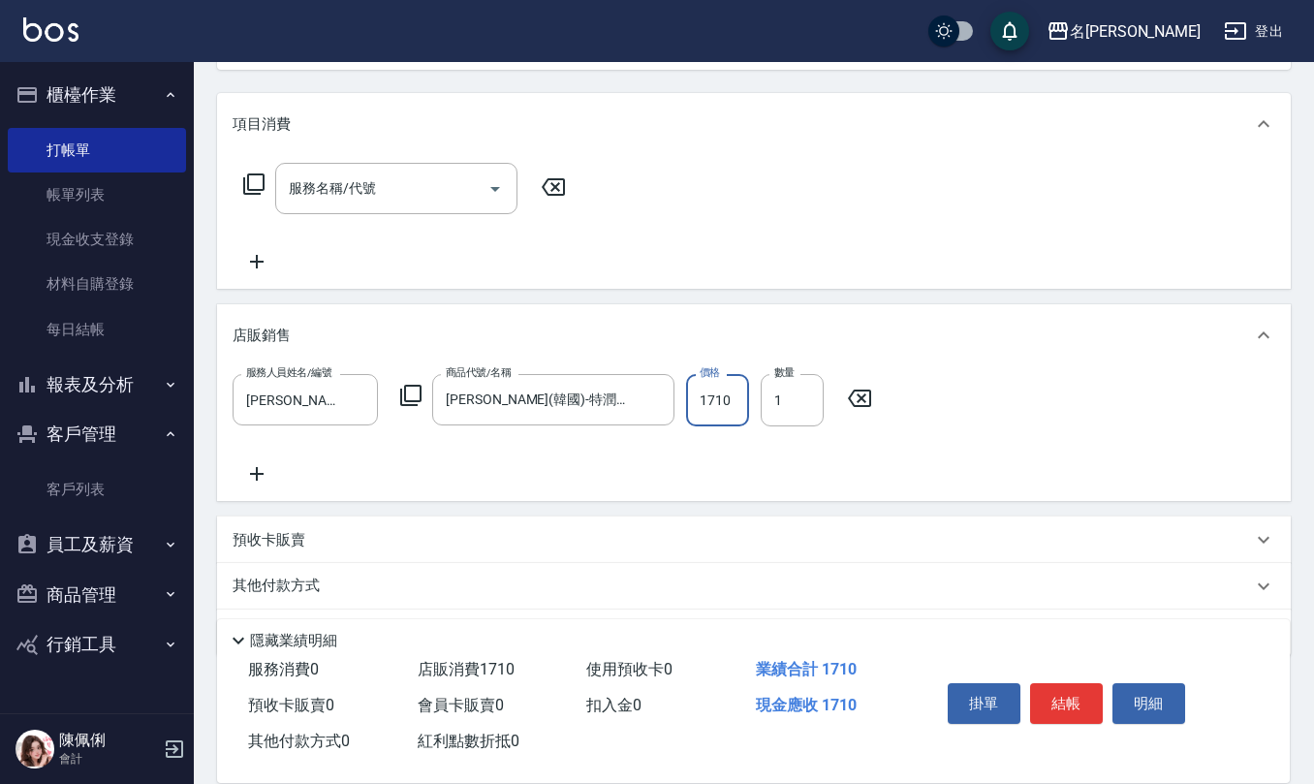
scroll to position [258, 0]
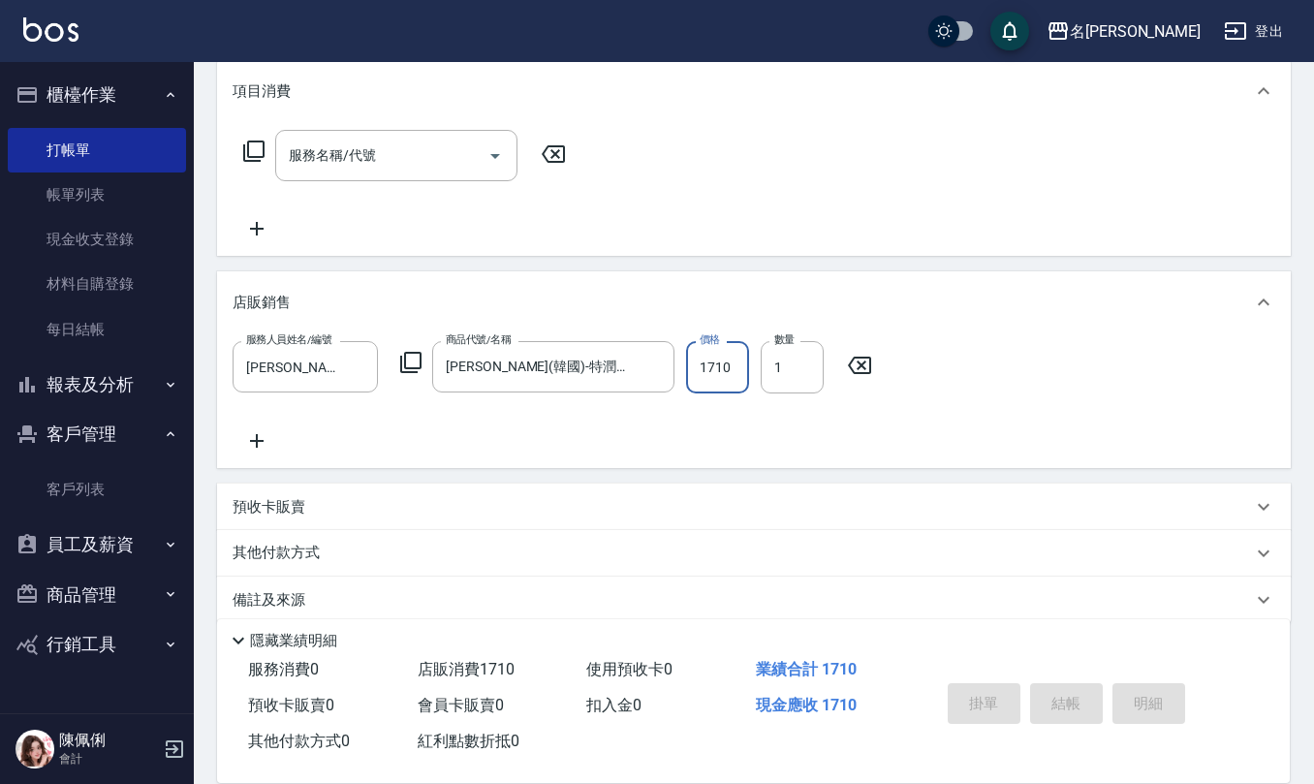
type input "2025/08/23 18:43"
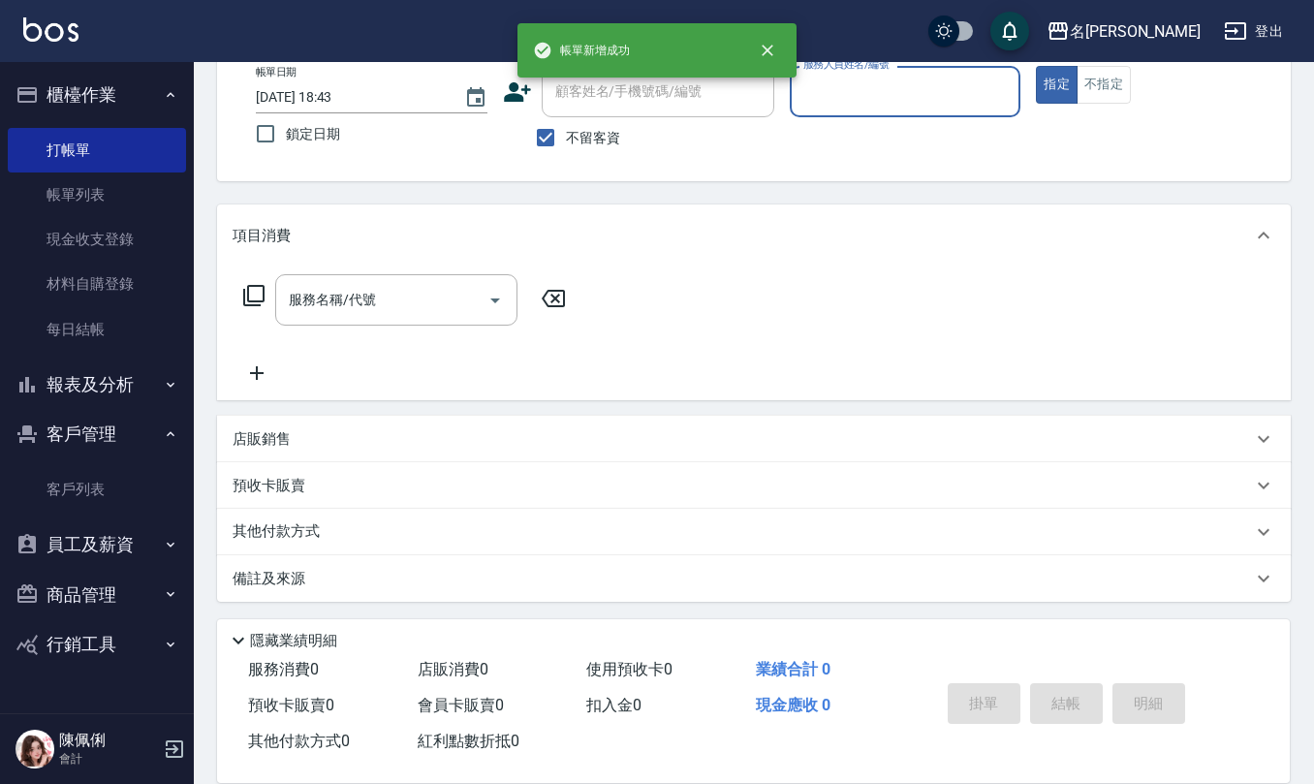
scroll to position [0, 0]
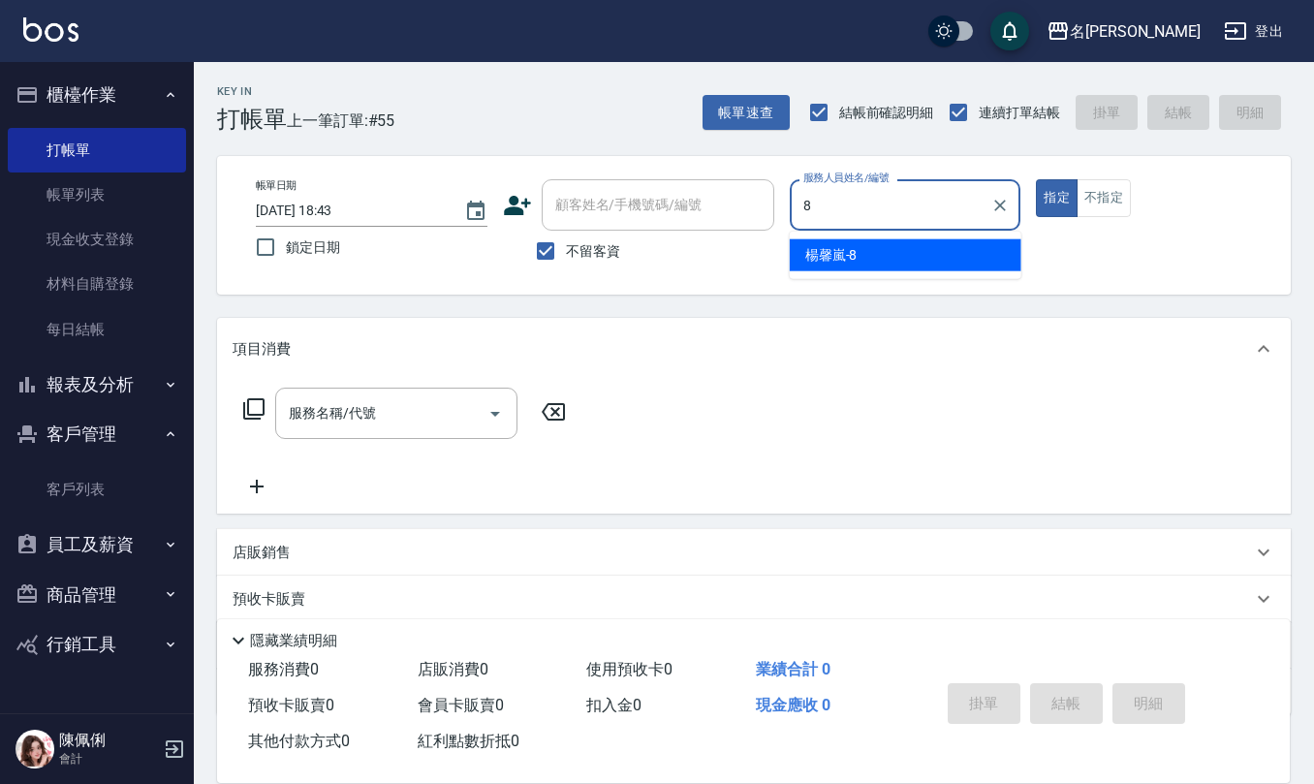
type input "[PERSON_NAME]-8"
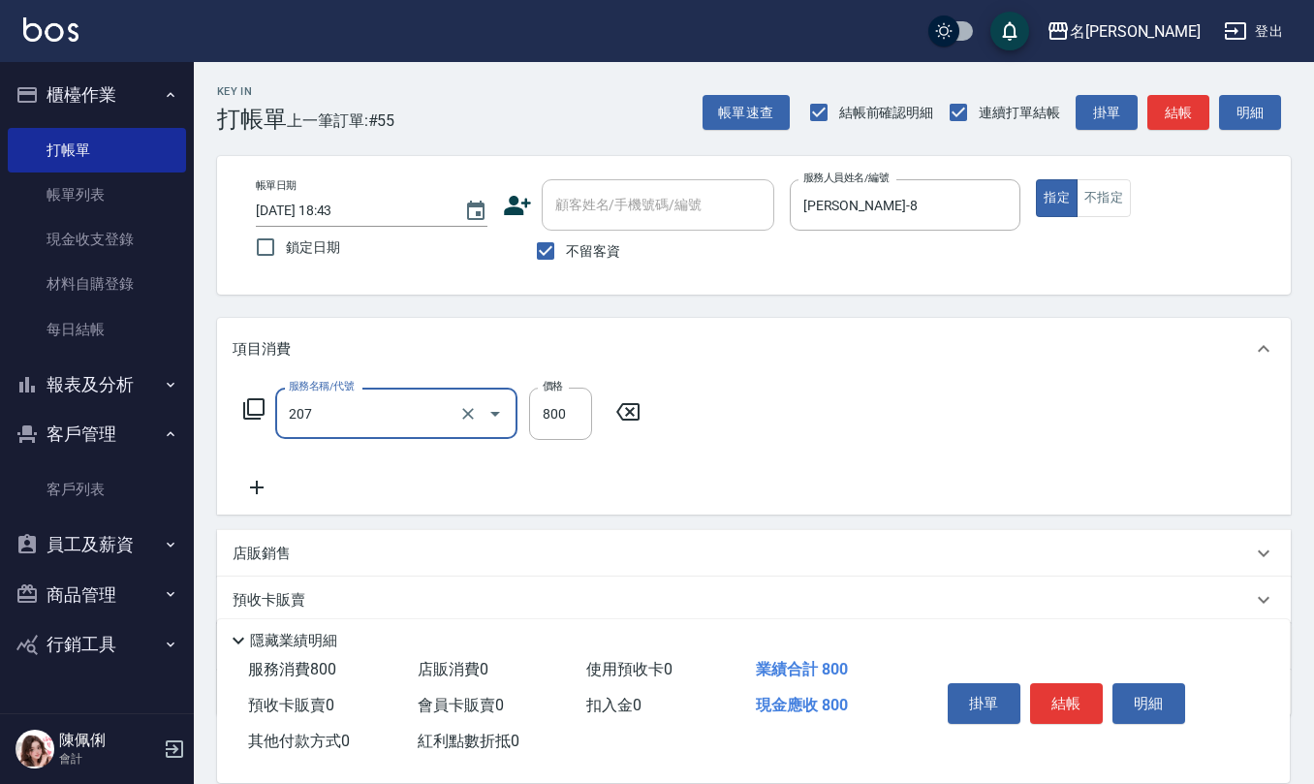
type input "清潔洗(207)"
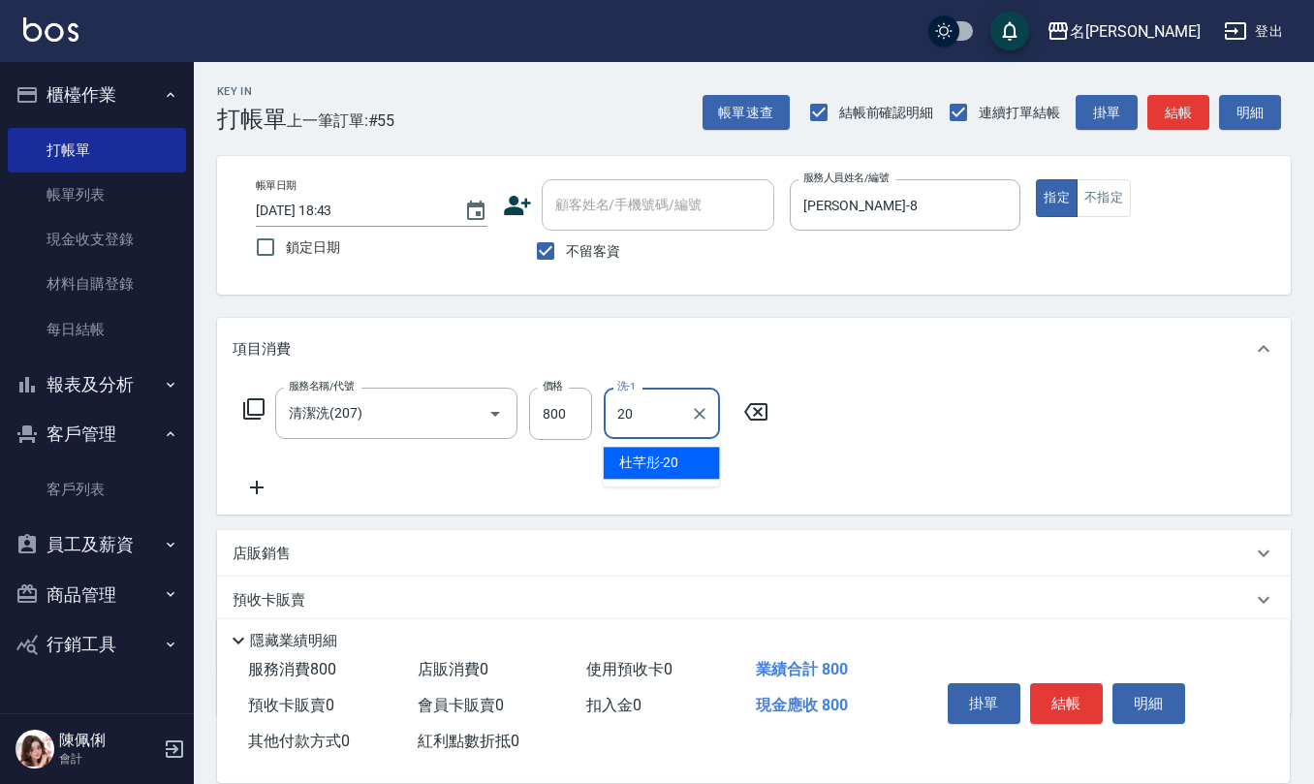
type input "[PERSON_NAME]-20"
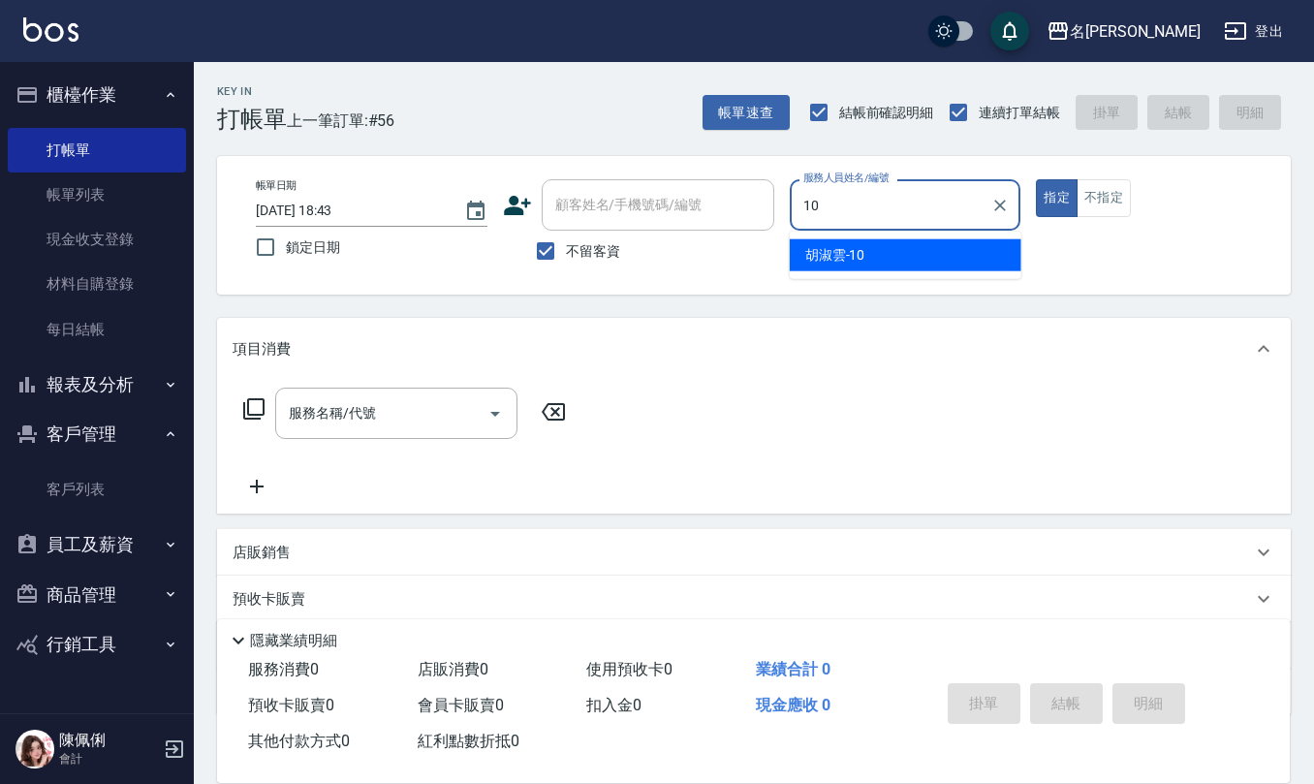
type input "[PERSON_NAME]-10"
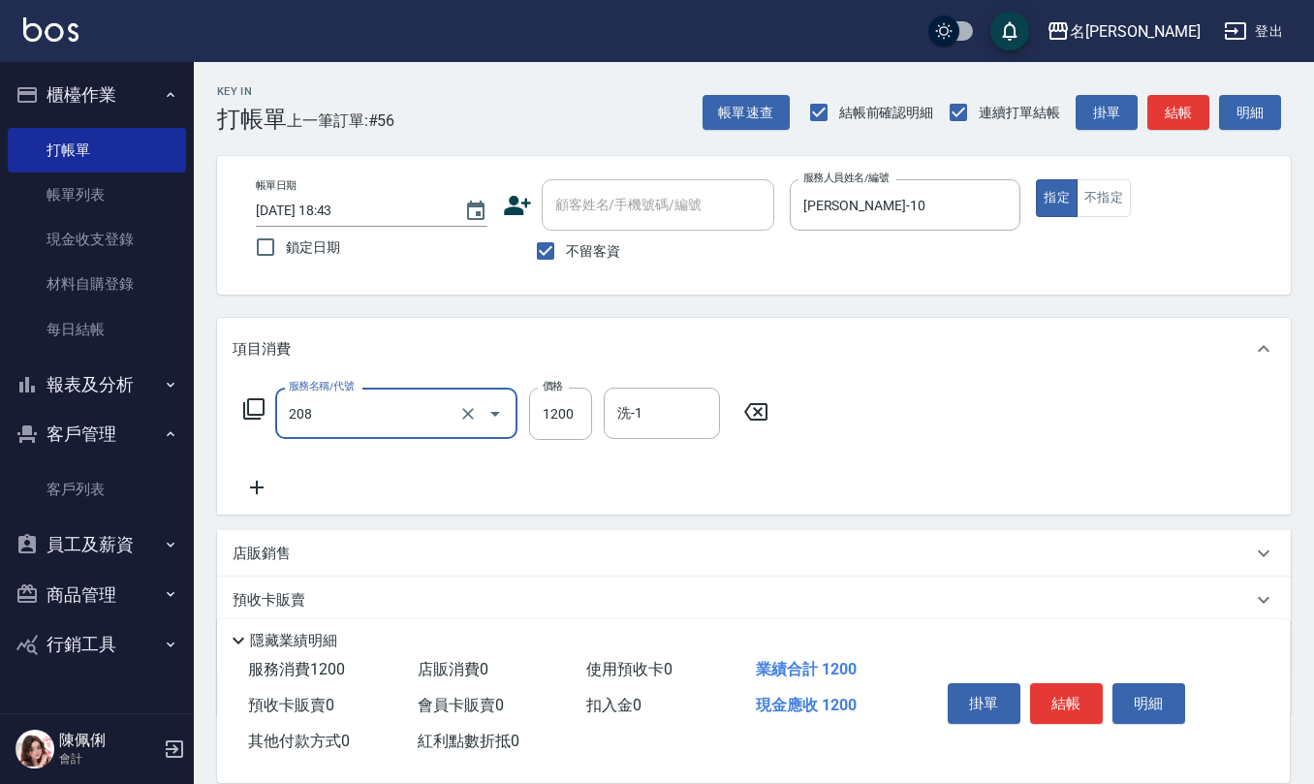
type input "深層洗(208)"
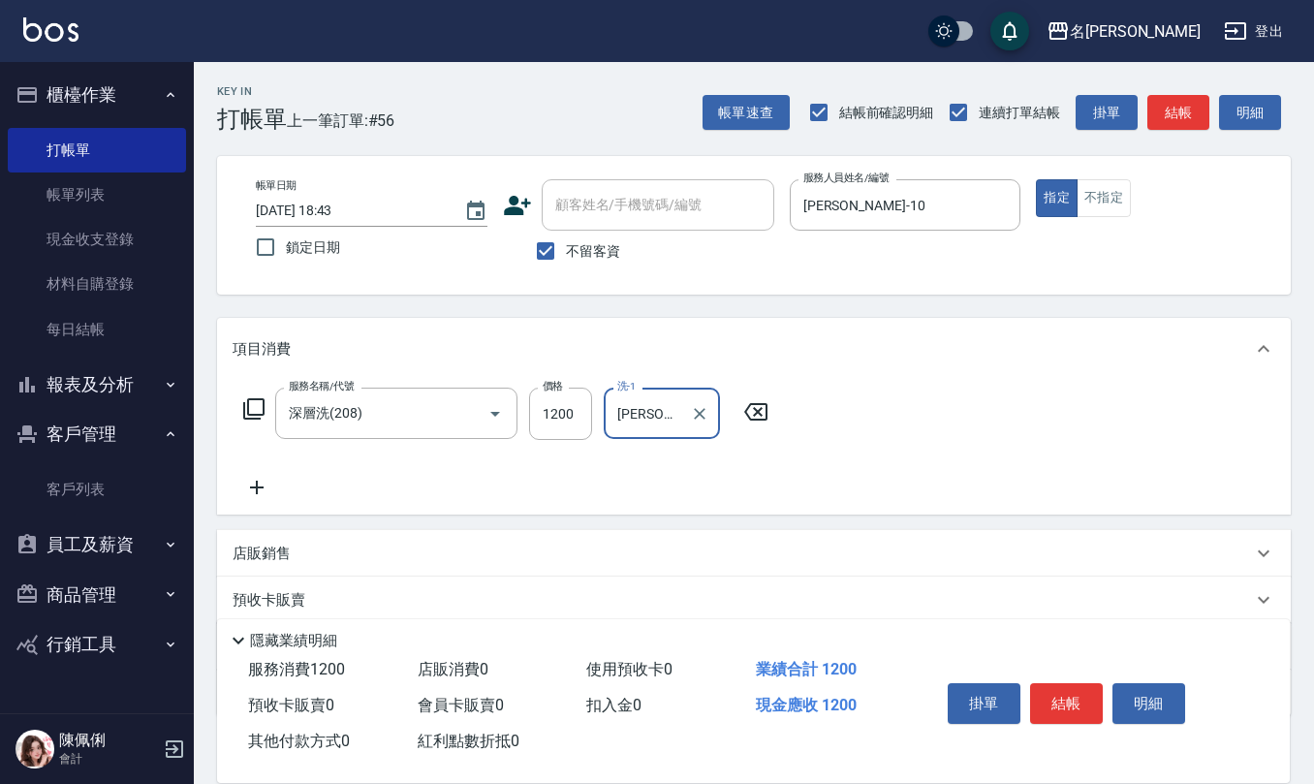
type input "[PERSON_NAME]5"
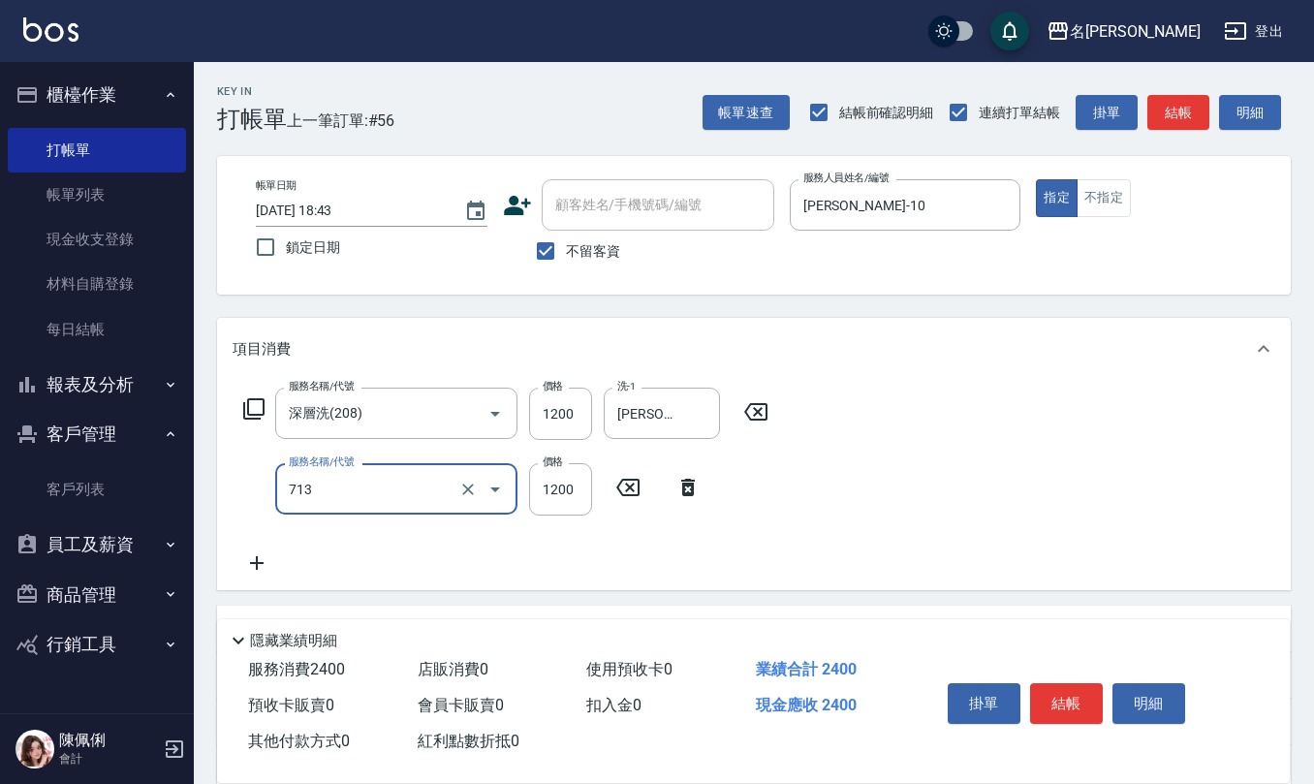
type input "水樣結構式1200(713)"
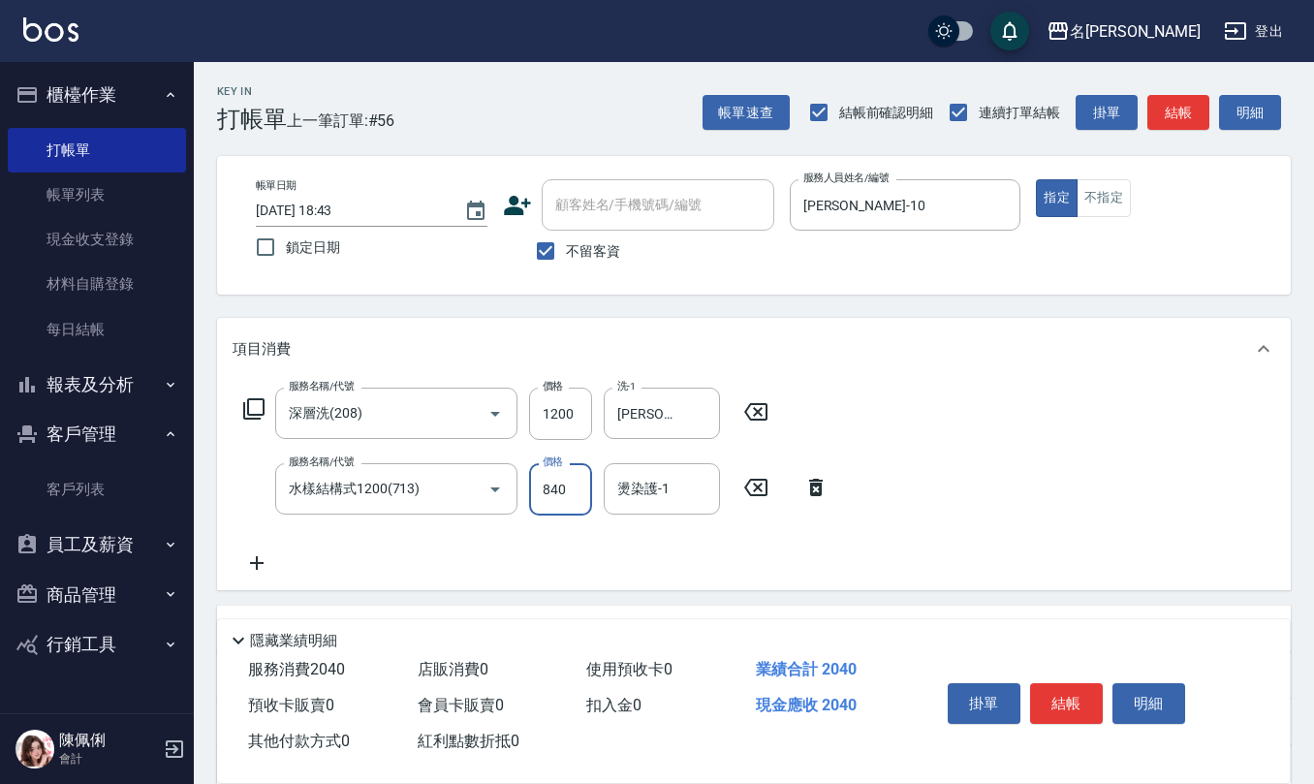
type input "840"
type input "[PERSON_NAME]5"
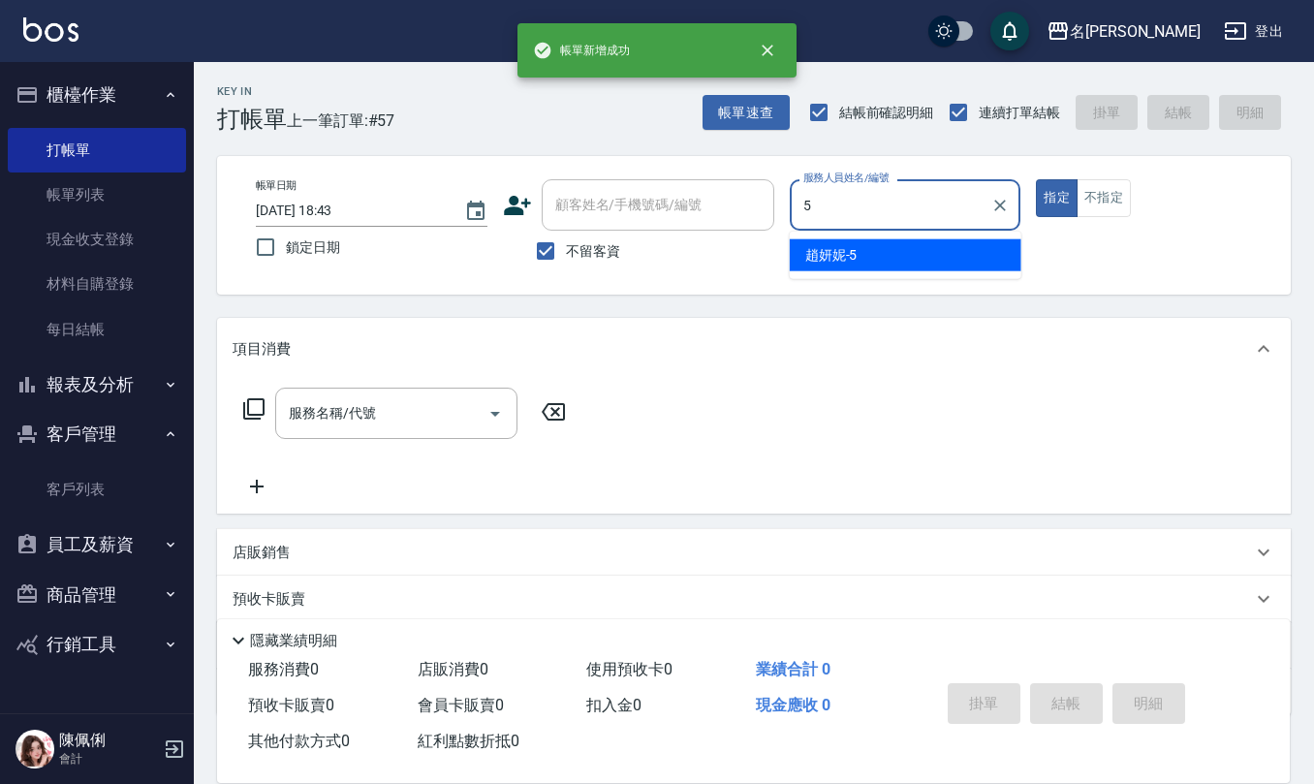
type input "[PERSON_NAME]5"
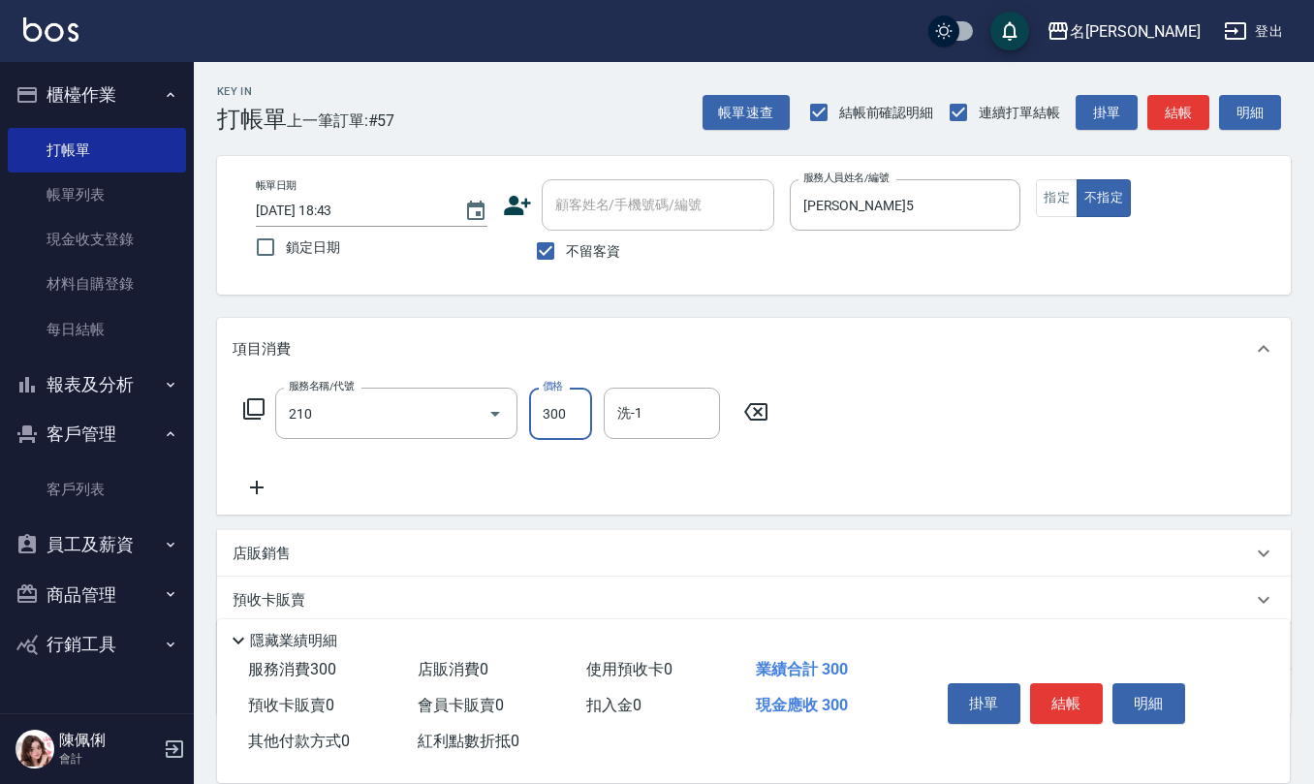
type input "歐娜洗髮精(210)"
type input "[PERSON_NAME]-32"
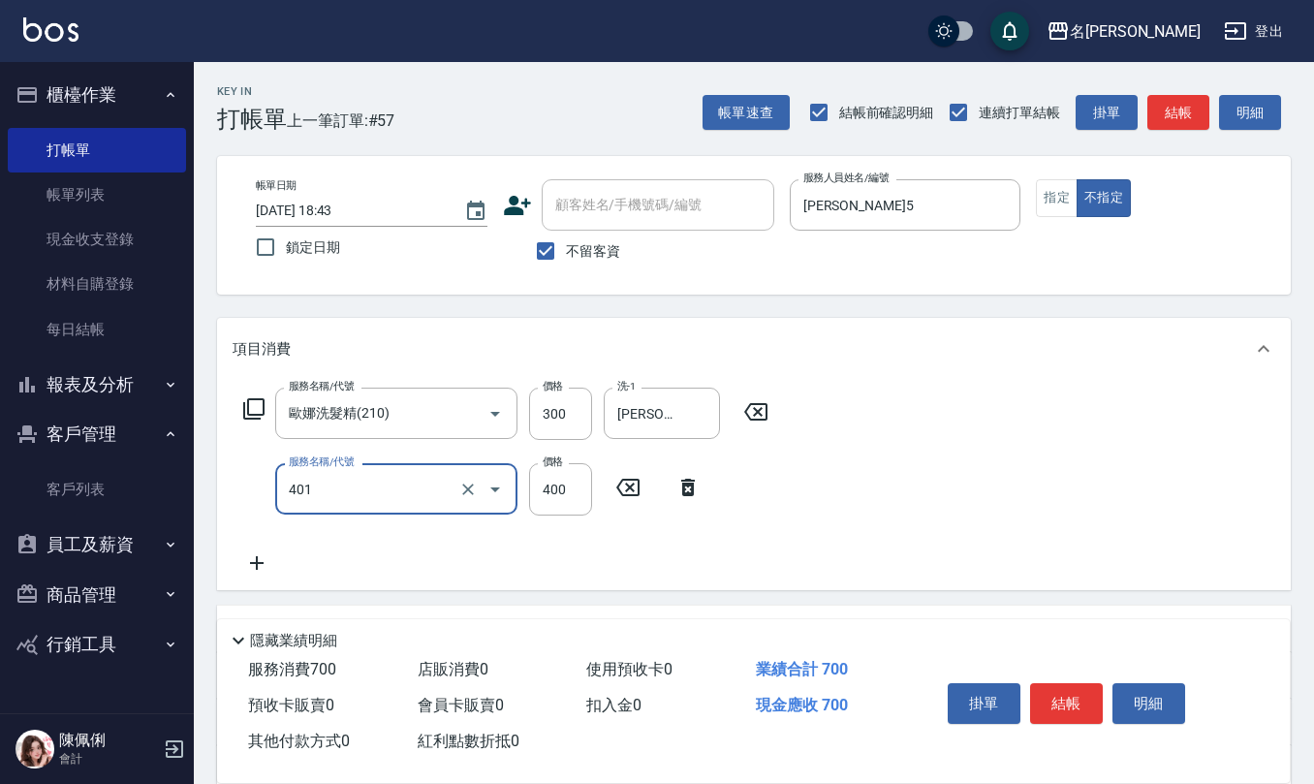
type input "剪髮(401)"
type input "200"
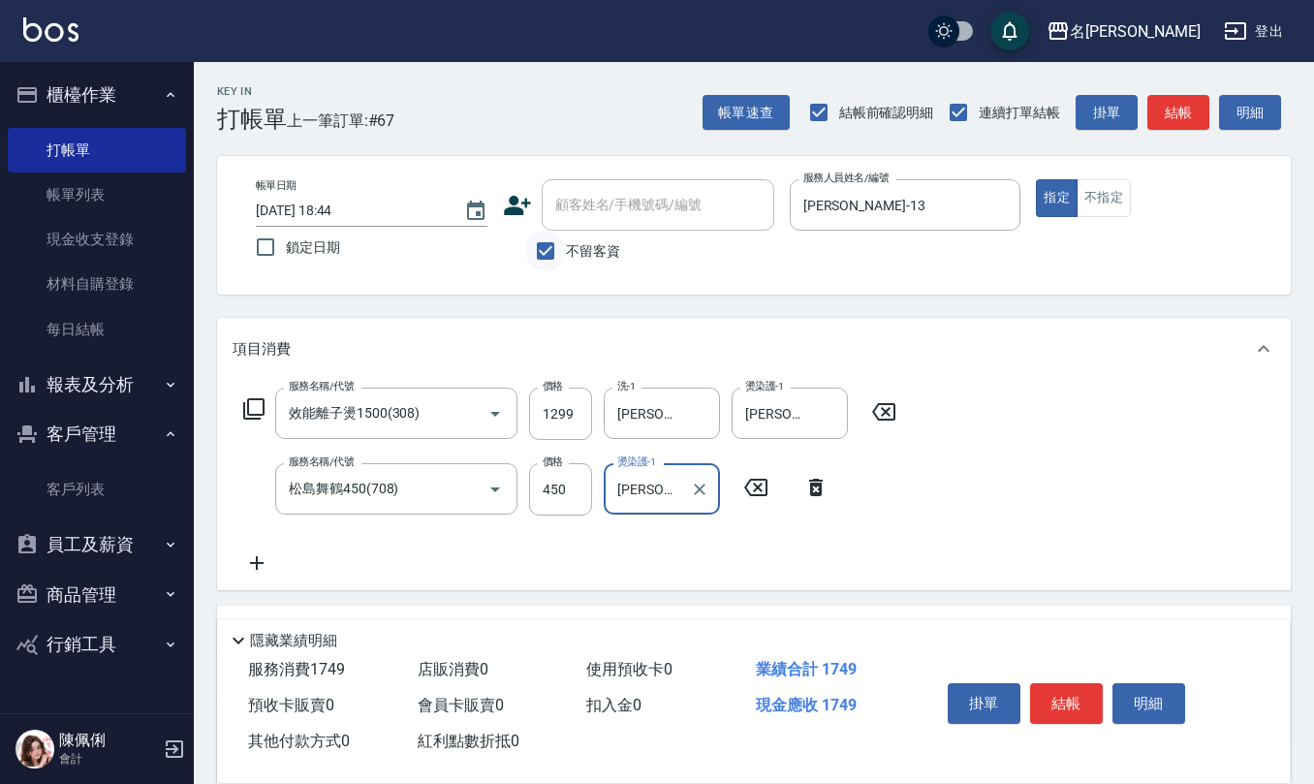
click at [552, 253] on input "不留客資" at bounding box center [545, 251] width 41 height 41
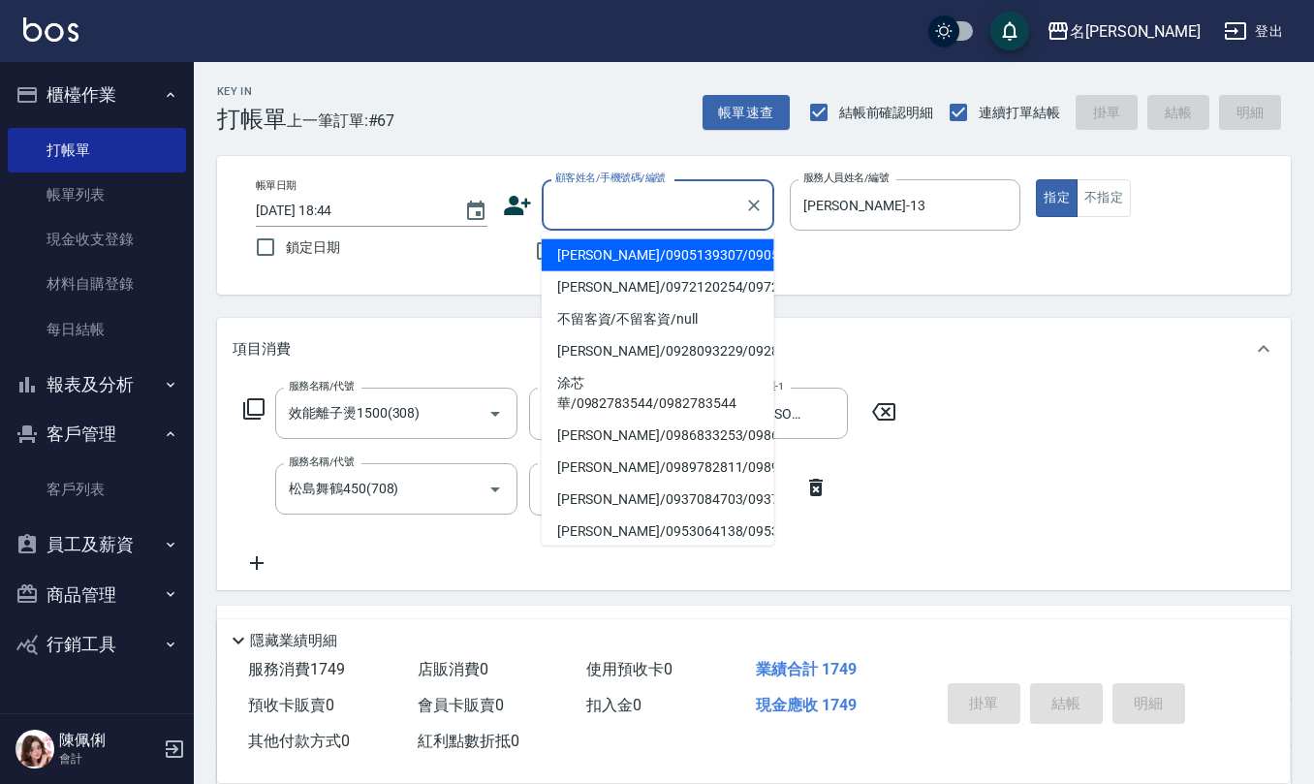
click at [609, 210] on input "顧客姓名/手機號碼/編號" at bounding box center [643, 205] width 186 height 34
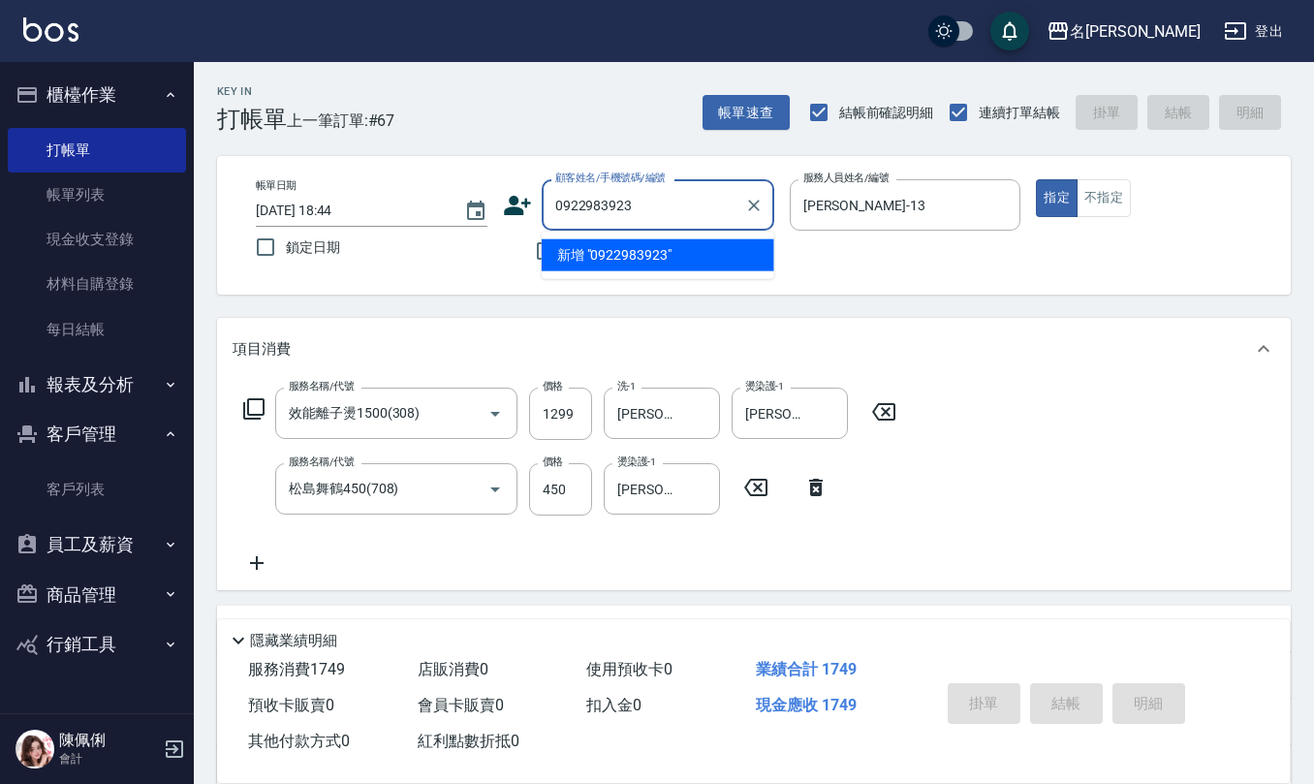
drag, startPoint x: 688, startPoint y: 195, endPoint x: 300, endPoint y: 209, distance: 387.8
click at [319, 211] on div "帳單日期 2025/08/23 18:44 鎖定日期 顧客姓名/手機號碼/編號 0922983923 顧客姓名/手機號碼/編號 不留客資 服務人員姓名/編號 …" at bounding box center [753, 225] width 1027 height 92
click at [514, 205] on icon at bounding box center [517, 205] width 29 height 29
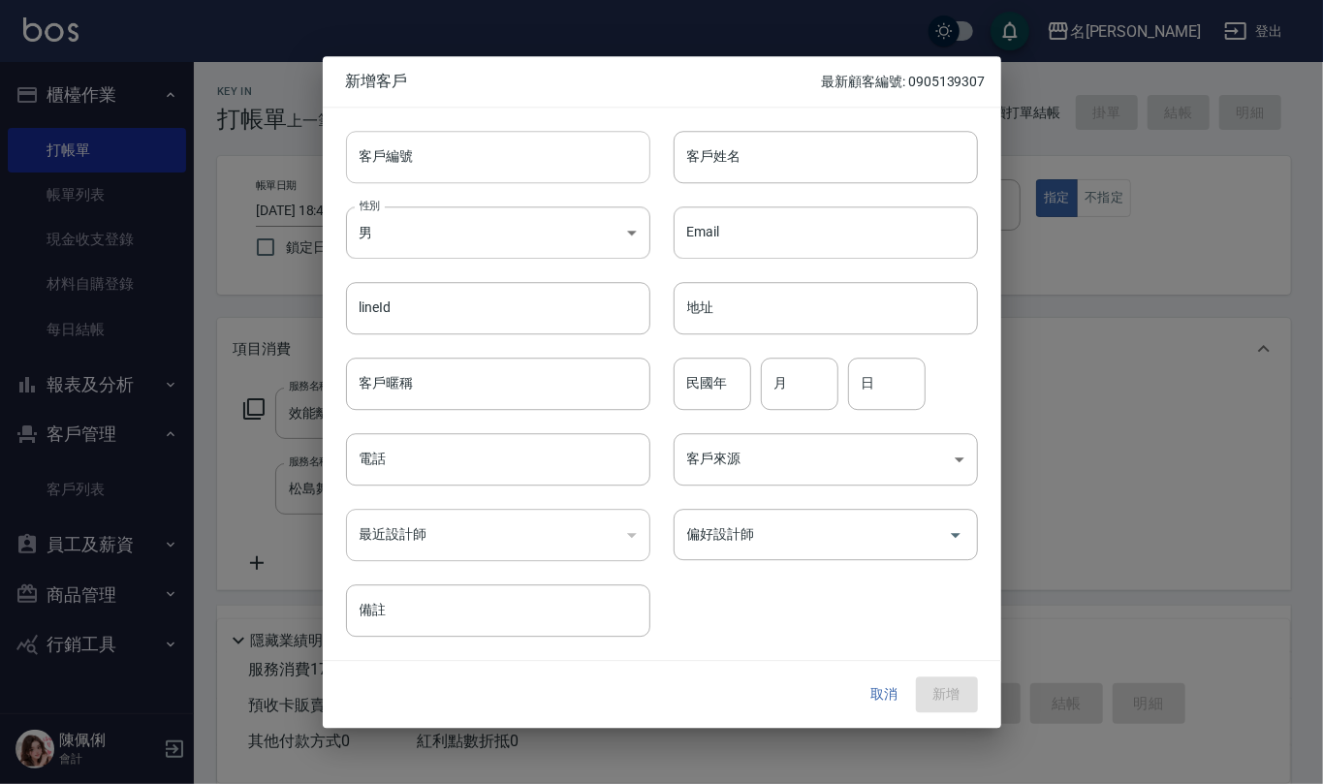
click at [516, 164] on input "客戶編號" at bounding box center [498, 157] width 304 height 52
paste input "0922983923"
click at [455, 466] on input "電話" at bounding box center [498, 459] width 304 height 52
paste input "0922983923"
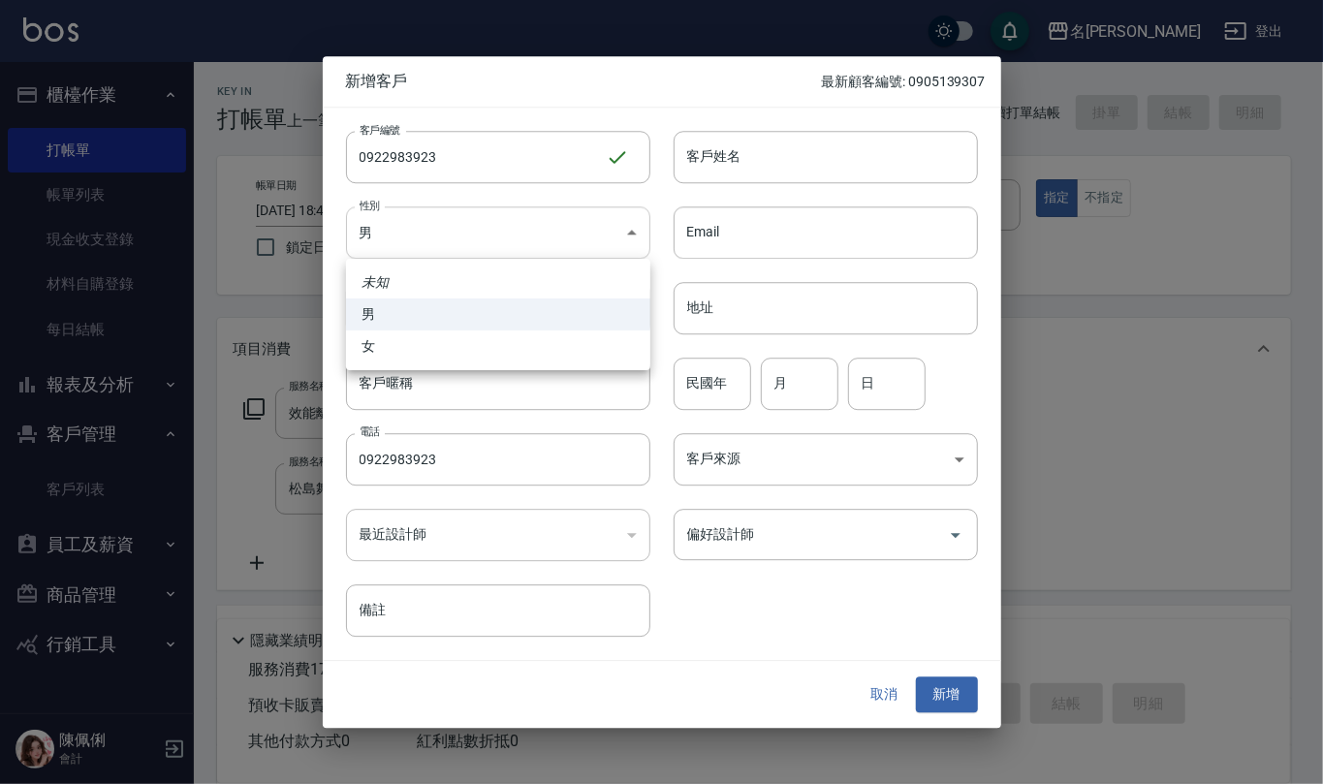
click at [563, 234] on body "名留仁二 登出 櫃檯作業 打帳單 帳單列表 現金收支登錄 材料自購登錄 每日結帳 報表及分析 報表目錄 店家區間累計表 店家日報表 互助日報表 互助月報表 互…" at bounding box center [661, 510] width 1323 height 1020
drag, startPoint x: 540, startPoint y: 362, endPoint x: 564, endPoint y: 306, distance: 61.2
click at [536, 361] on ul "未知 男 女" at bounding box center [498, 314] width 304 height 111
click at [552, 333] on li "女" at bounding box center [498, 346] width 304 height 32
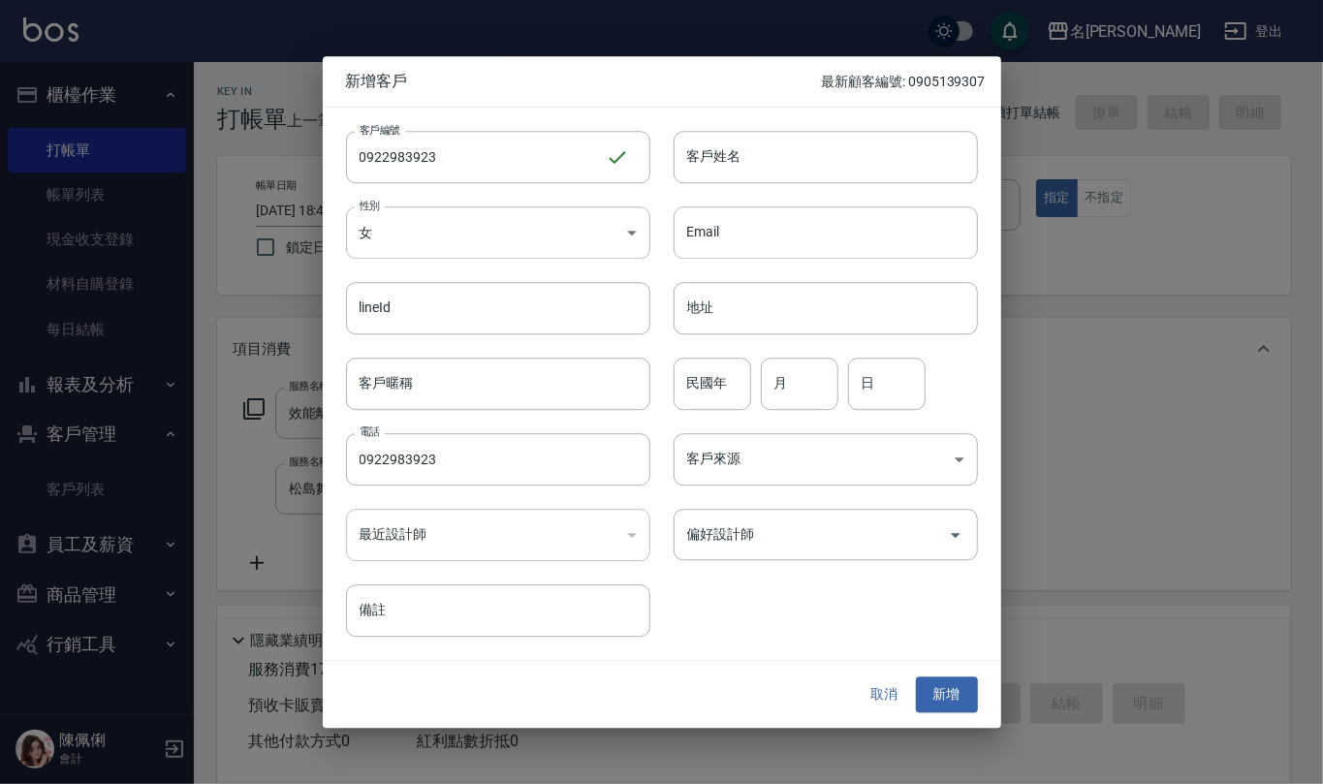
drag, startPoint x: 758, startPoint y: 161, endPoint x: 924, endPoint y: 106, distance: 175.6
click at [760, 161] on input "客戶姓名" at bounding box center [825, 157] width 304 height 52
click at [731, 384] on input "民國年" at bounding box center [712, 384] width 78 height 52
click at [935, 691] on button "新增" at bounding box center [947, 695] width 62 height 36
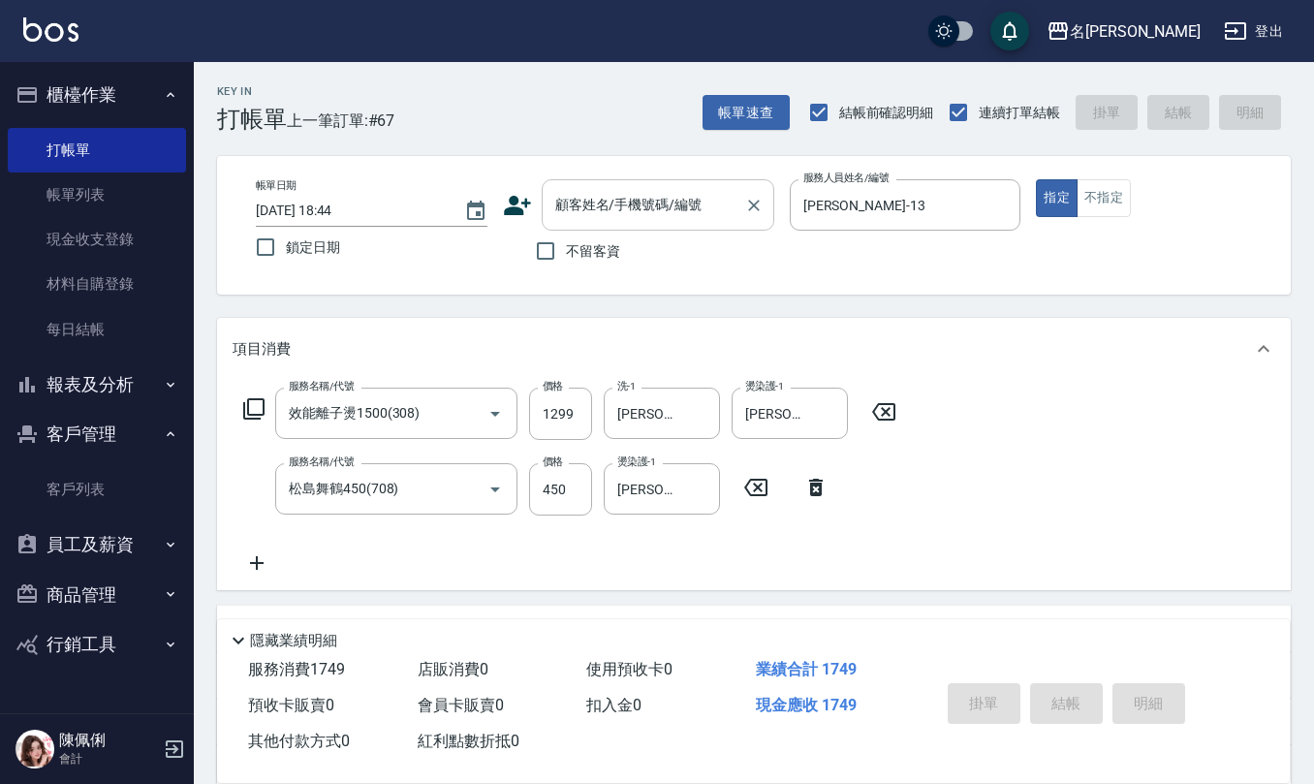
click at [655, 199] on input "顧客姓名/手機號碼/編號" at bounding box center [643, 205] width 186 height 34
paste input "0922983923"
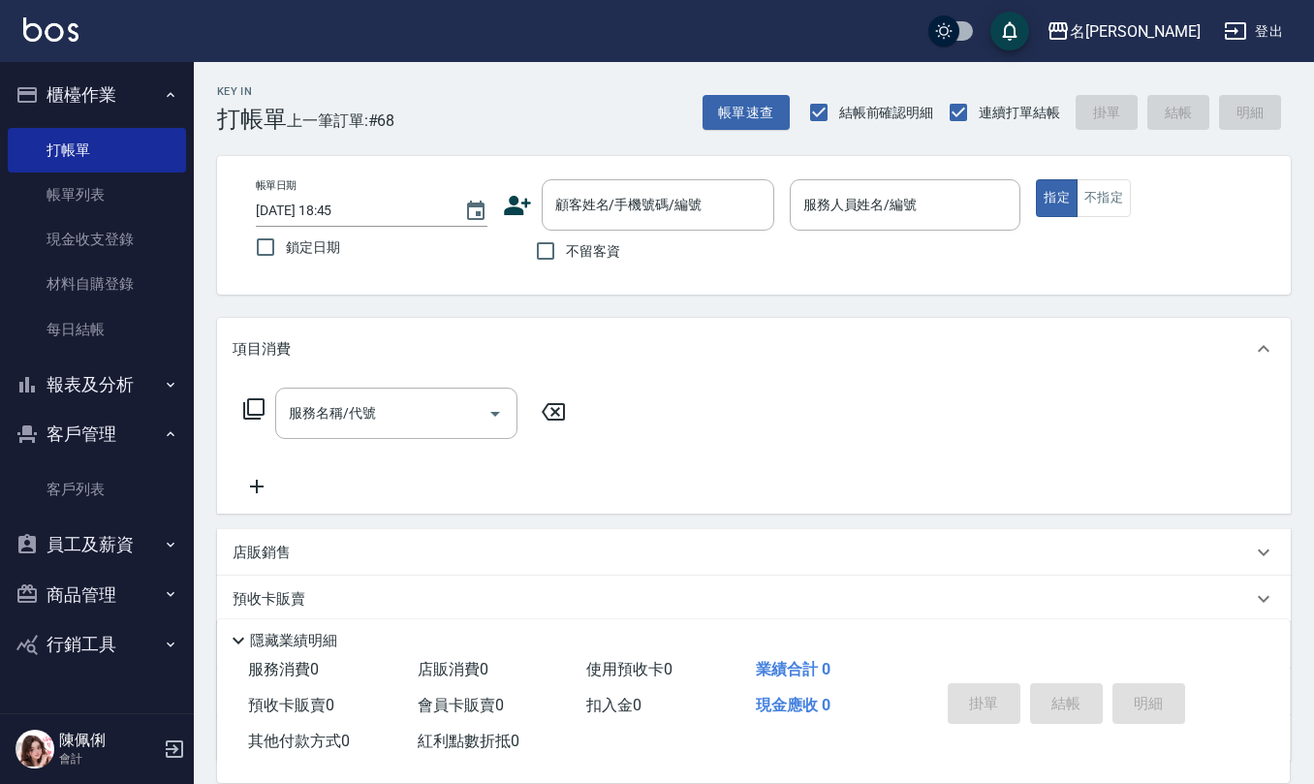
click at [574, 253] on span "不留客資" at bounding box center [593, 251] width 54 height 20
click at [566, 253] on input "不留客資" at bounding box center [545, 251] width 41 height 41
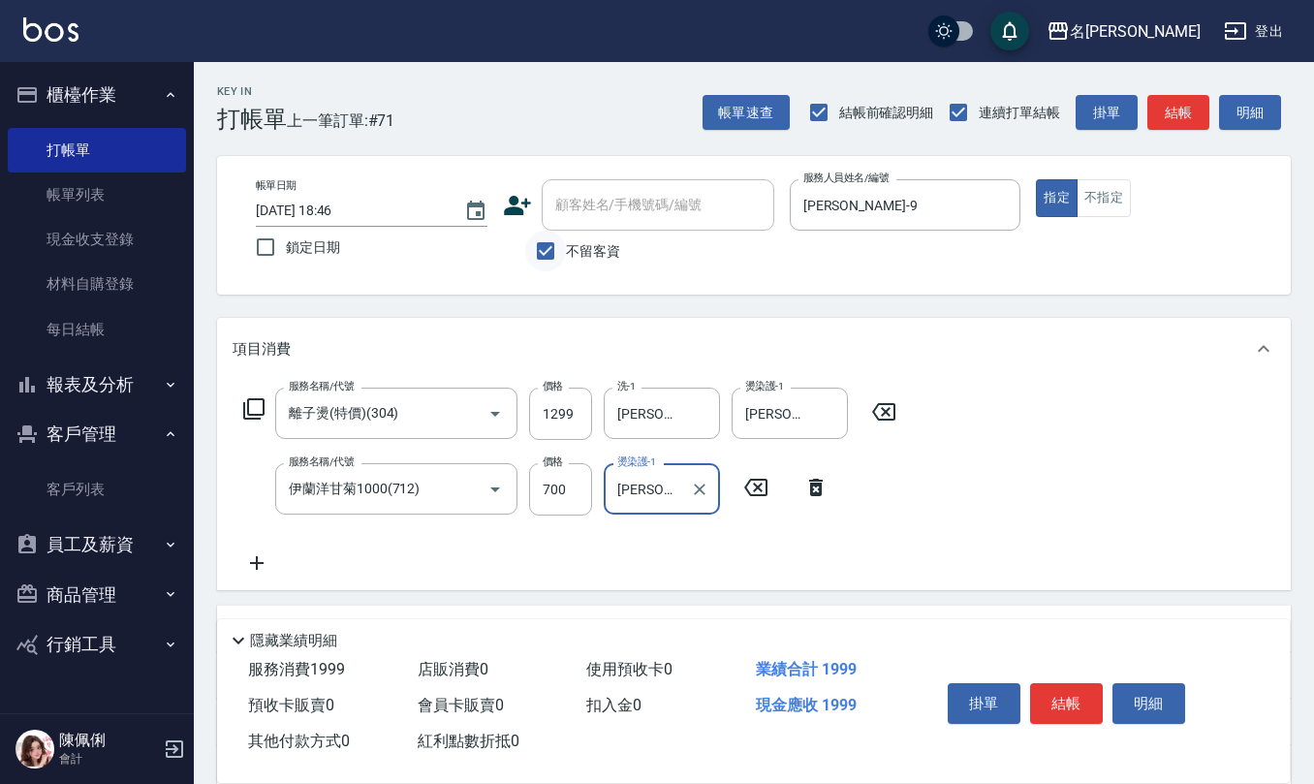
click at [546, 257] on input "不留客資" at bounding box center [545, 251] width 41 height 41
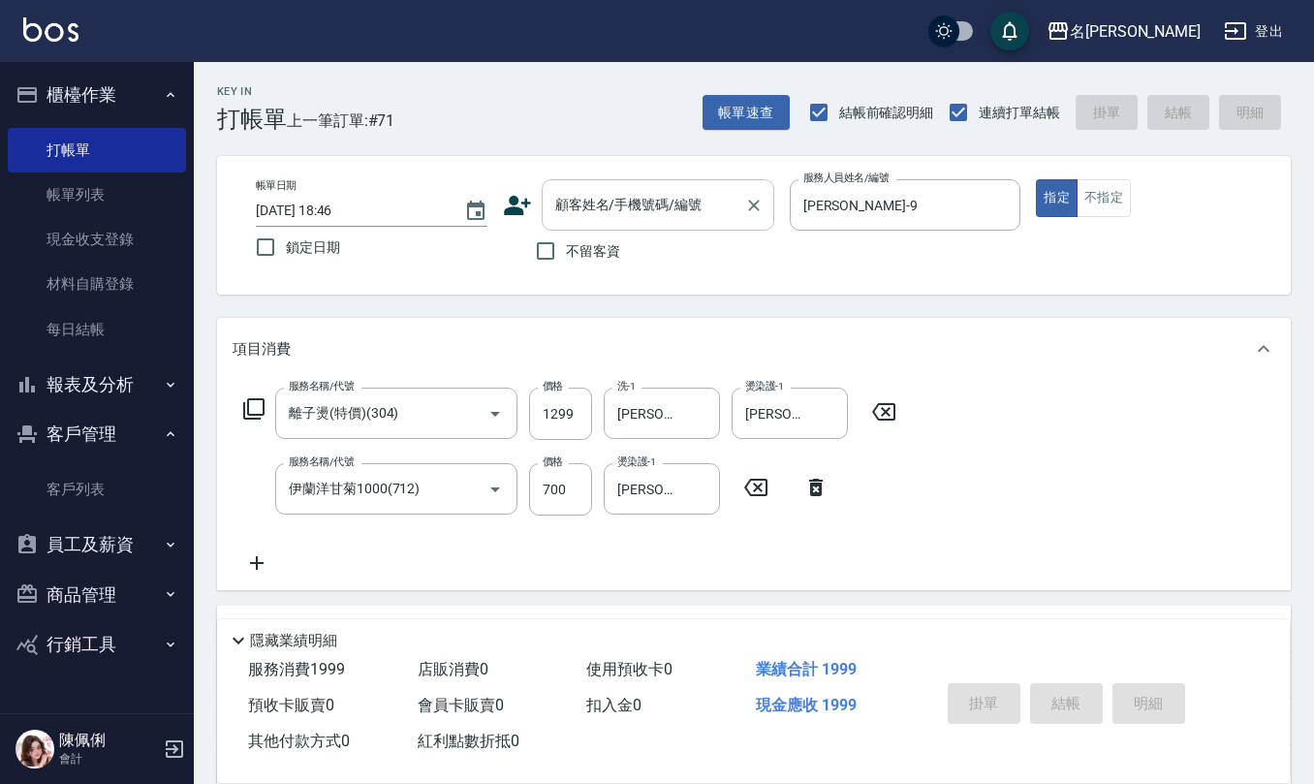
click at [605, 206] on input "顧客姓名/手機號碼/編號" at bounding box center [643, 205] width 186 height 34
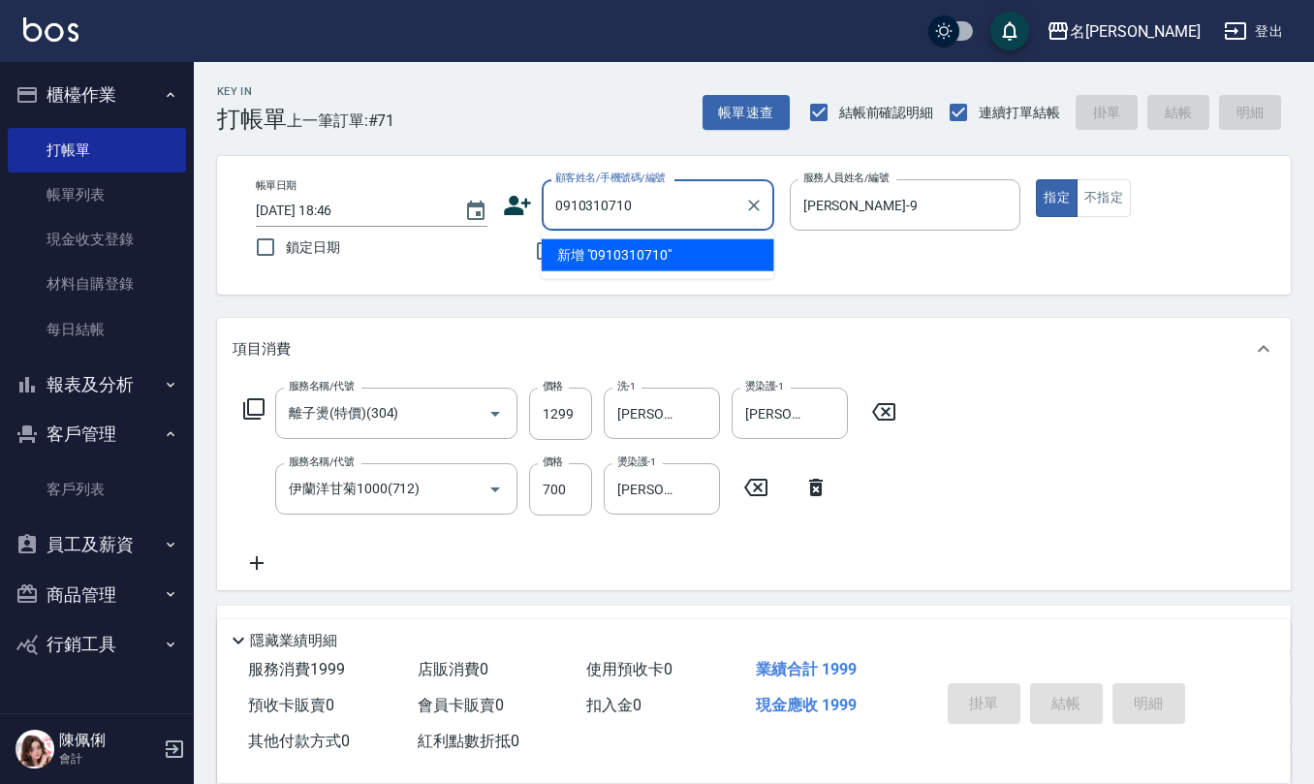
drag, startPoint x: 649, startPoint y: 205, endPoint x: 295, endPoint y: 213, distance: 354.7
click at [315, 217] on div "帳單日期 2025/08/23 18:46 鎖定日期 顧客姓名/手機號碼/編號 0910310710 顧客姓名/手機號碼/編號 不留客資 服務人員姓名/編號 …" at bounding box center [753, 225] width 1027 height 92
click at [520, 194] on icon at bounding box center [517, 205] width 29 height 29
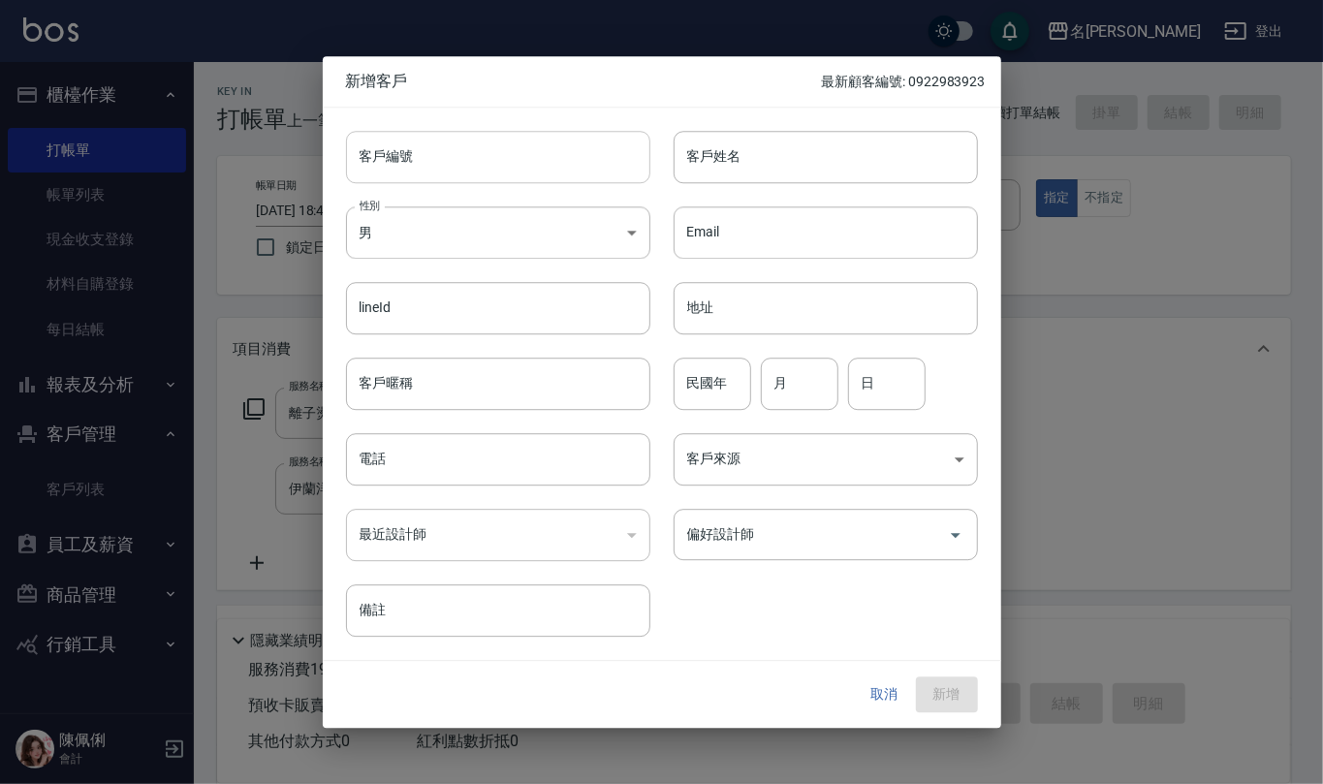
click at [514, 151] on input "客戶編號" at bounding box center [498, 157] width 304 height 52
paste input "0910310710"
click at [436, 471] on input "電話" at bounding box center [498, 459] width 304 height 52
paste input "0910310710"
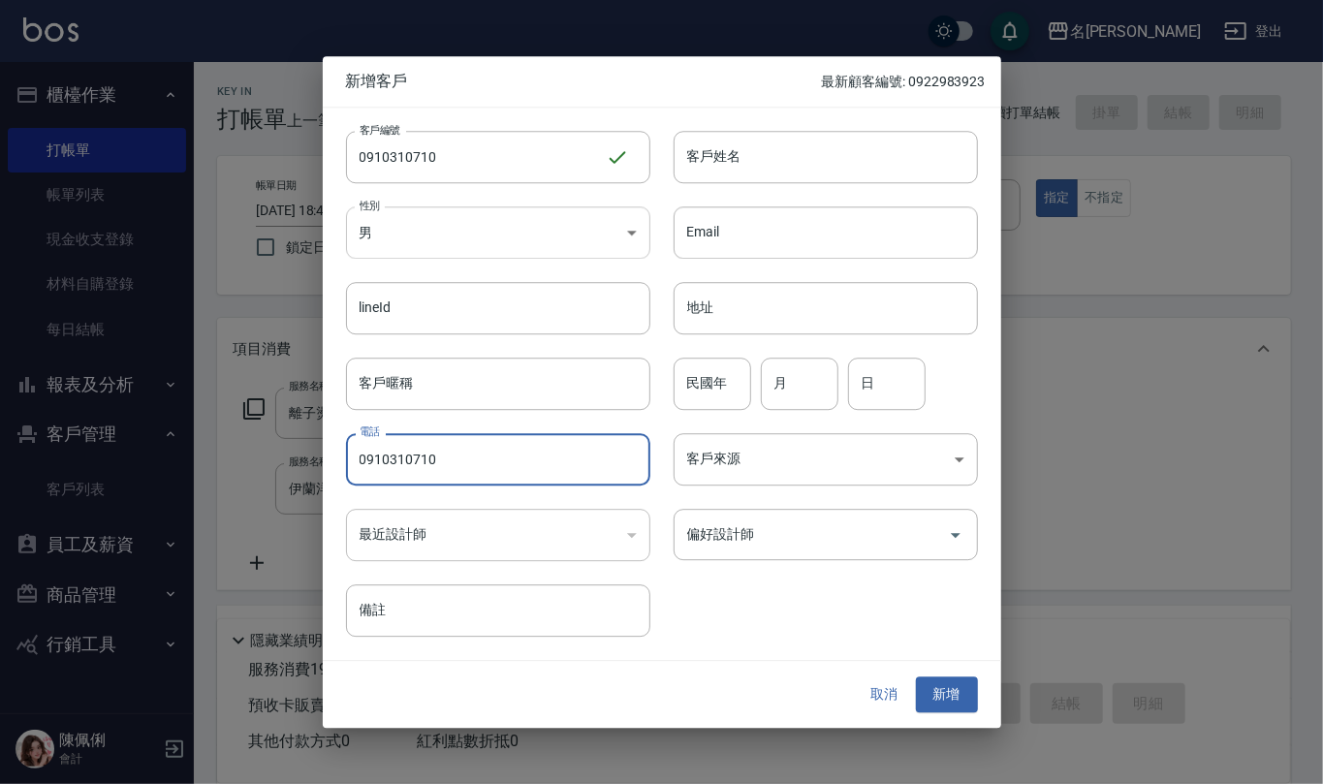
click at [548, 241] on body "名留仁二 登出 櫃檯作業 打帳單 帳單列表 現金收支登錄 材料自購登錄 每日結帳 報表及分析 報表目錄 店家區間累計表 店家日報表 互助日報表 互助月報表 互…" at bounding box center [661, 510] width 1323 height 1020
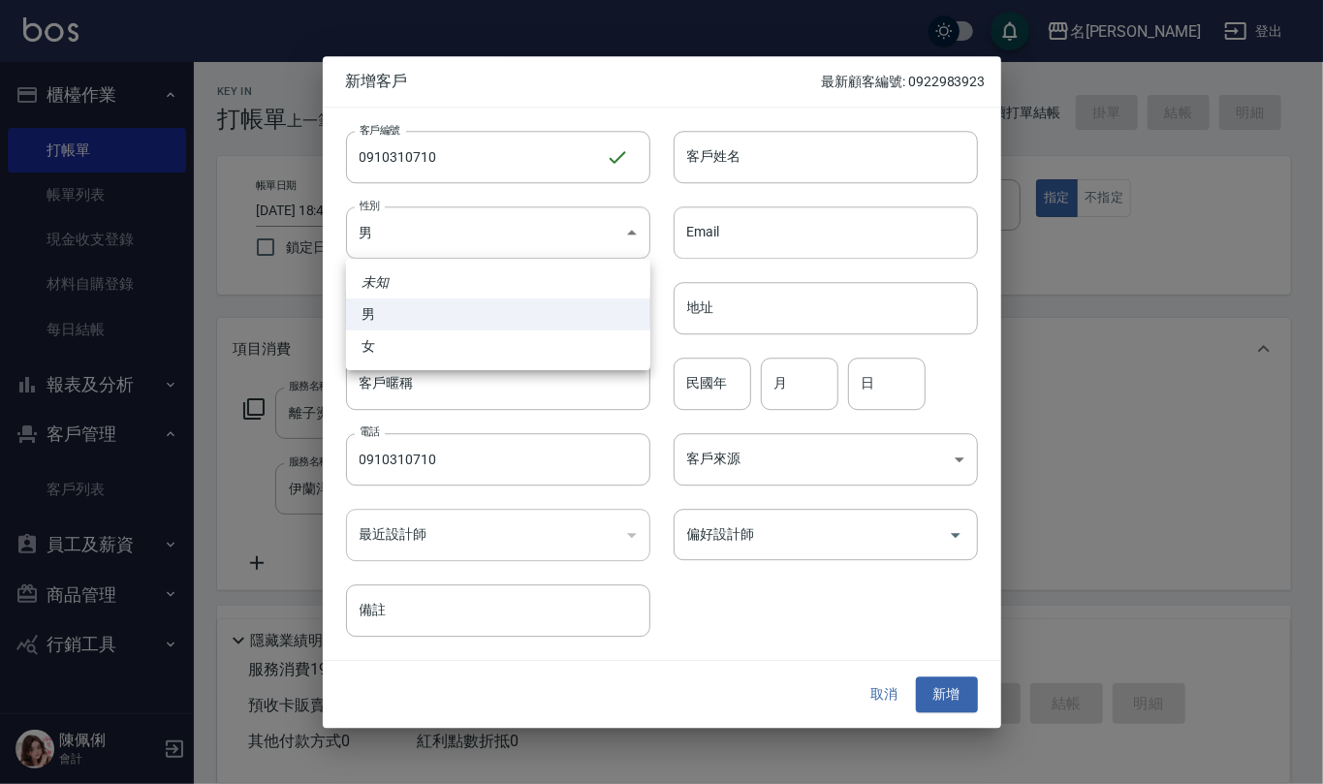
click at [490, 341] on li "女" at bounding box center [498, 346] width 304 height 32
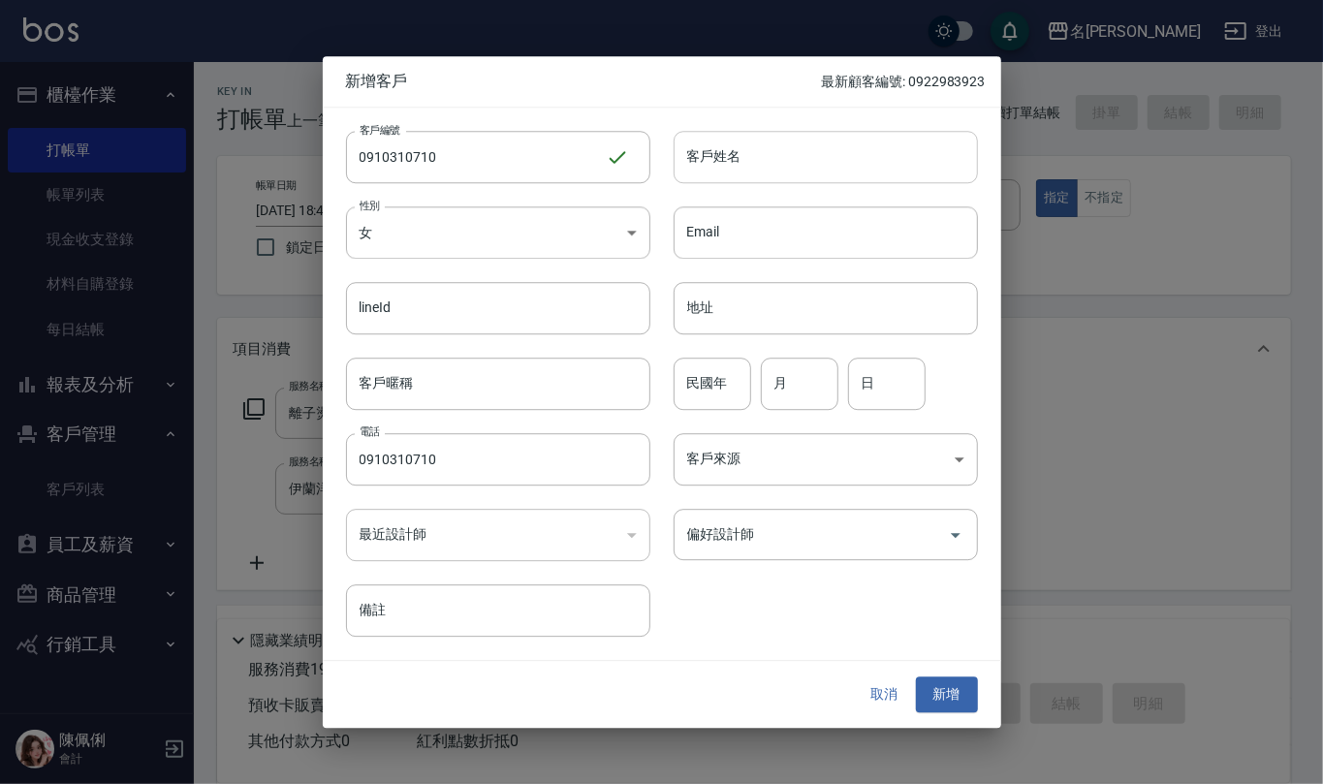
click at [761, 153] on input "客戶姓名" at bounding box center [825, 157] width 304 height 52
click at [690, 392] on input "民國年" at bounding box center [712, 384] width 78 height 52
click at [951, 684] on button "新增" at bounding box center [947, 695] width 62 height 36
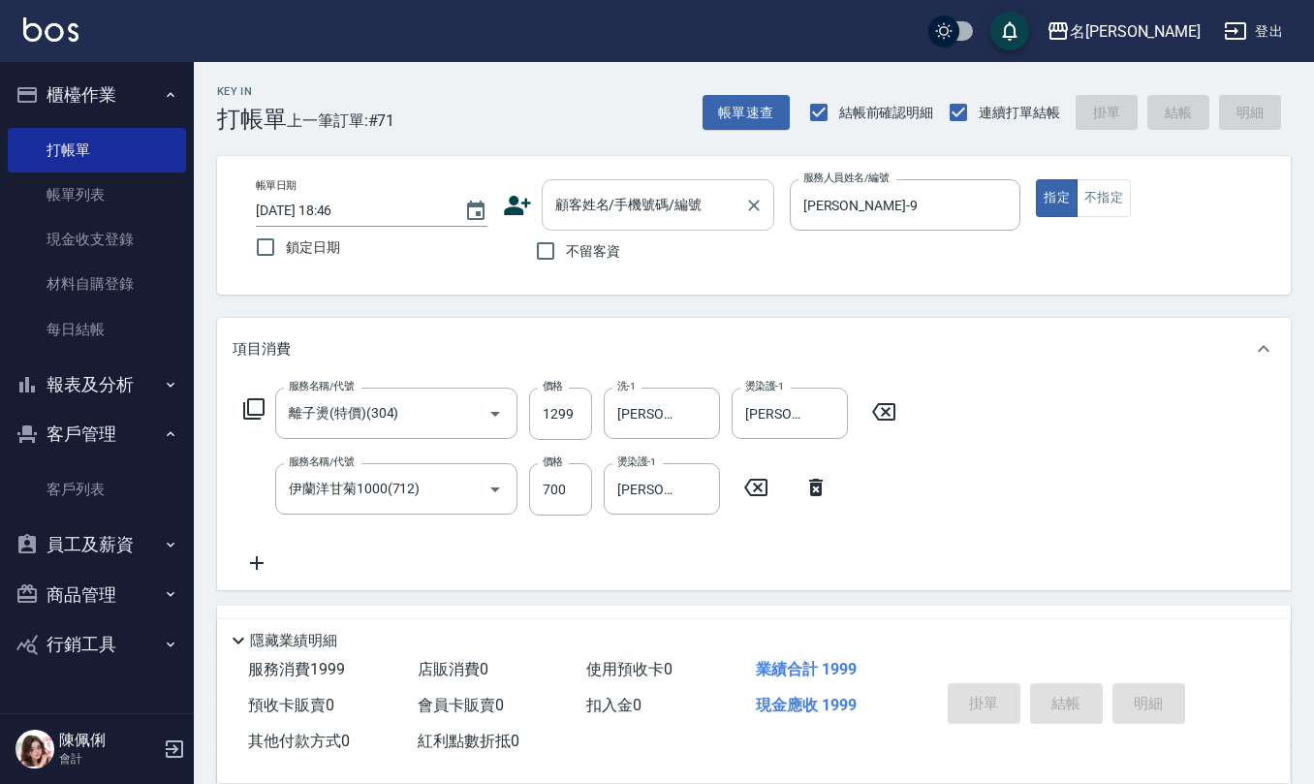
click at [637, 218] on input "顧客姓名/手機號碼/編號" at bounding box center [643, 205] width 186 height 34
paste input "0910310710"
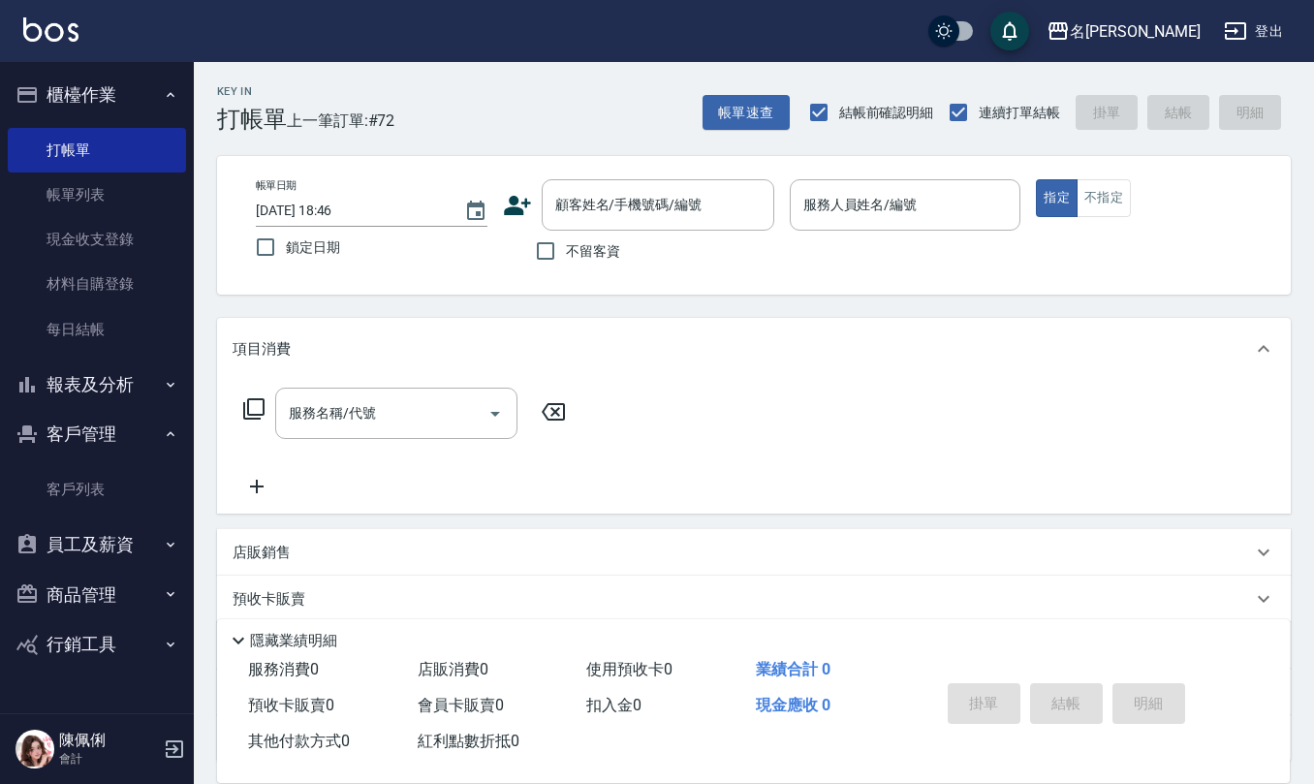
click at [607, 244] on span "不留客資" at bounding box center [593, 251] width 54 height 20
click at [566, 244] on input "不留客資" at bounding box center [545, 251] width 41 height 41
click at [408, 419] on input "服務名稱/代號" at bounding box center [382, 413] width 196 height 34
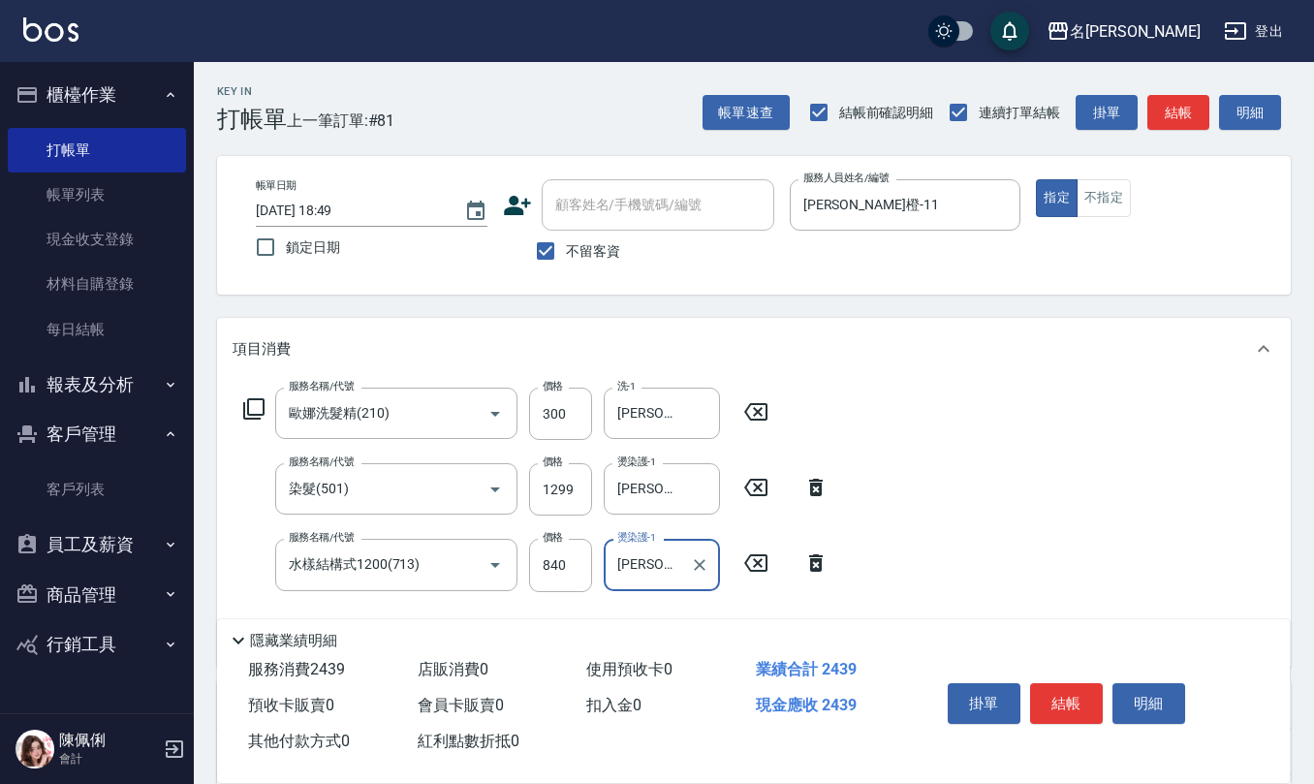
drag, startPoint x: 541, startPoint y: 252, endPoint x: 568, endPoint y: 226, distance: 37.7
click at [541, 246] on input "不留客資" at bounding box center [545, 251] width 41 height 41
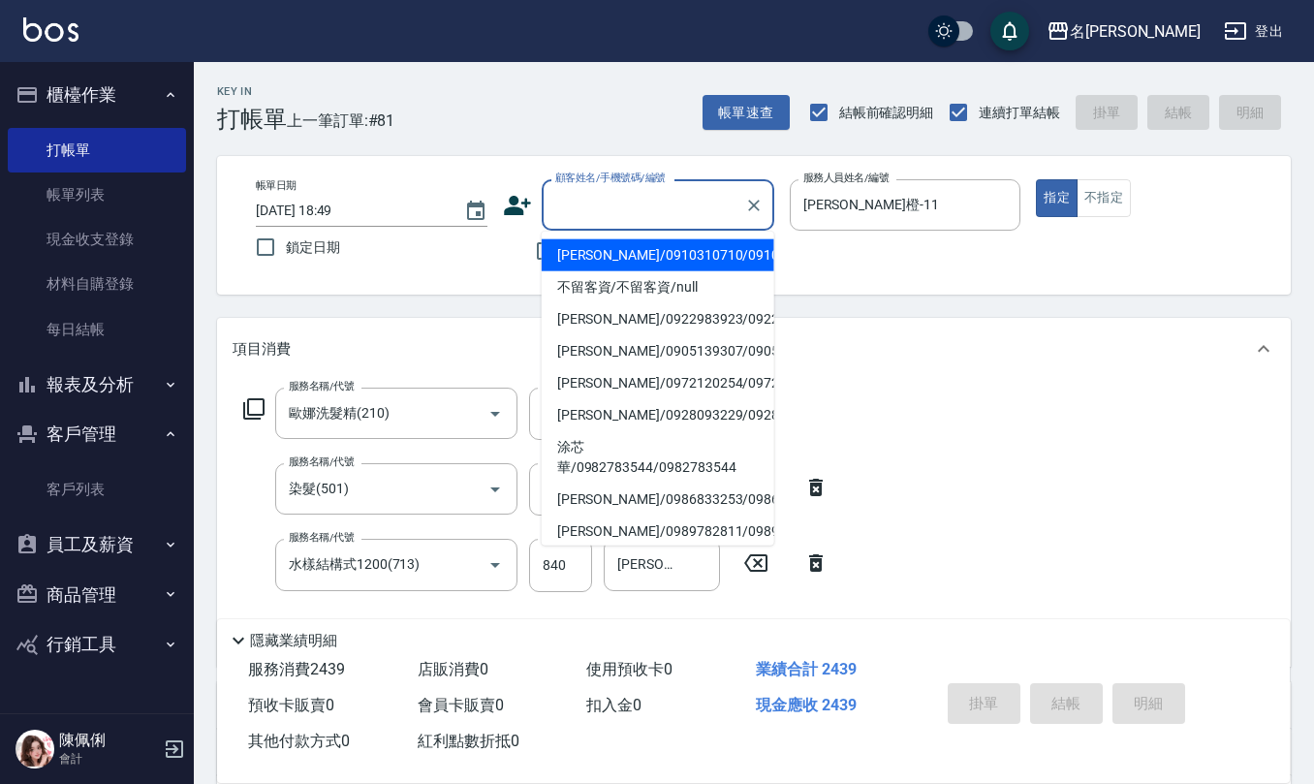
click at [590, 209] on input "顧客姓名/手機號碼/編號" at bounding box center [643, 205] width 186 height 34
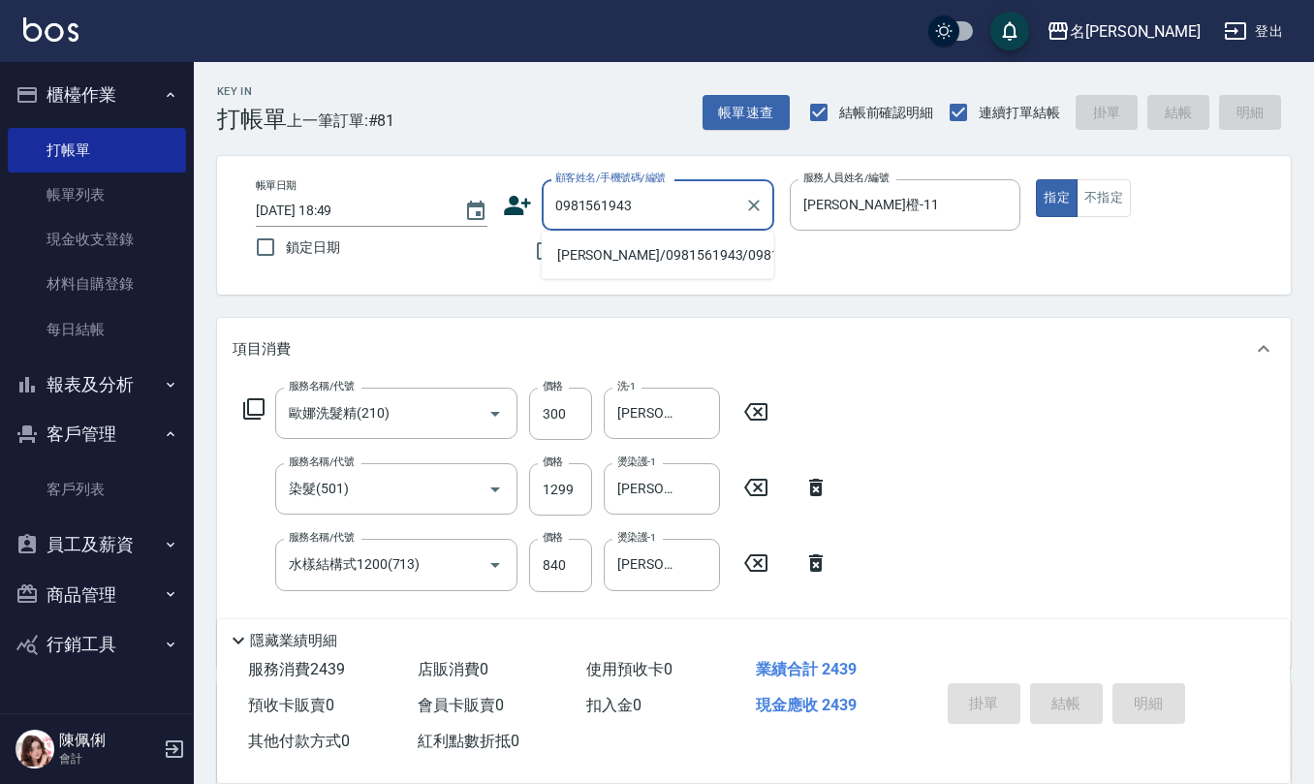
click at [603, 264] on li "廖寶君/0981561943/0981561943" at bounding box center [658, 255] width 233 height 32
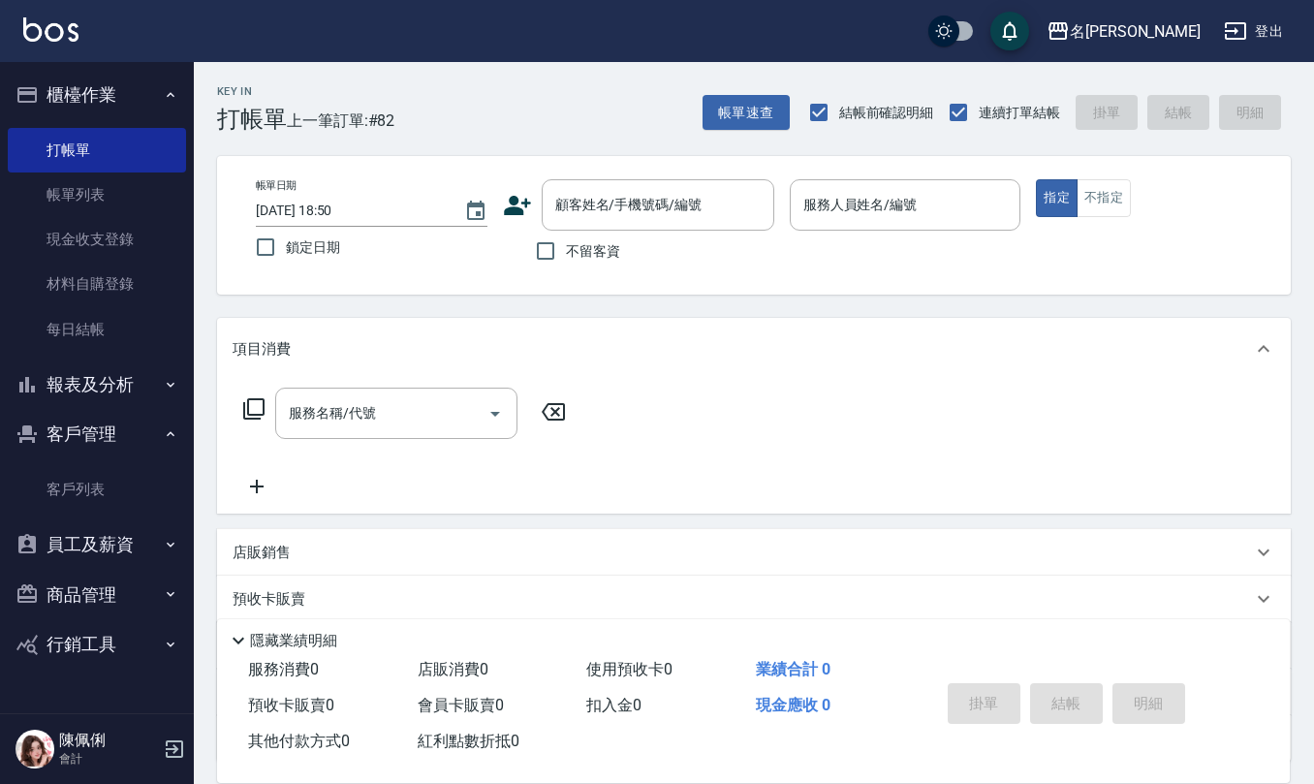
click at [587, 242] on span "不留客資" at bounding box center [593, 251] width 54 height 20
click at [566, 242] on input "不留客資" at bounding box center [545, 251] width 41 height 41
click at [98, 183] on link "帳單列表" at bounding box center [97, 194] width 178 height 45
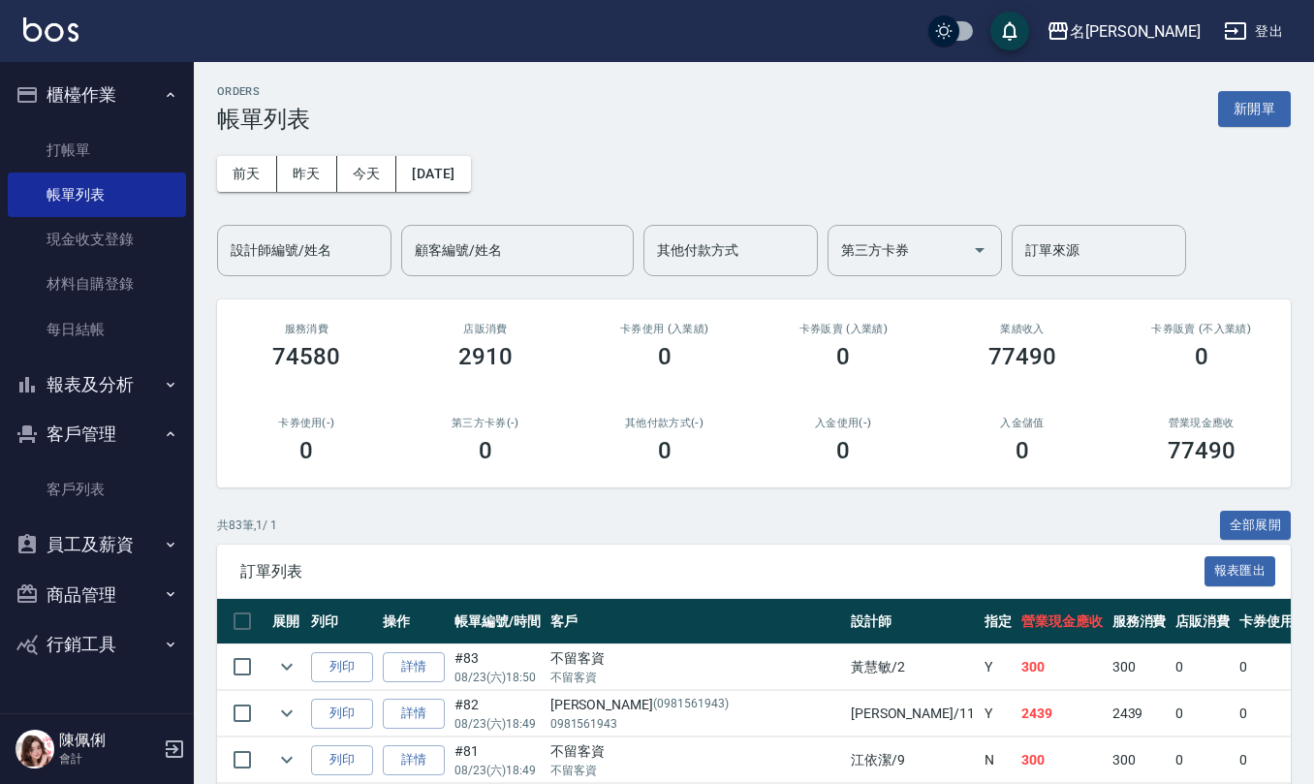
click at [279, 240] on input "設計師編號/姓名" at bounding box center [304, 250] width 157 height 34
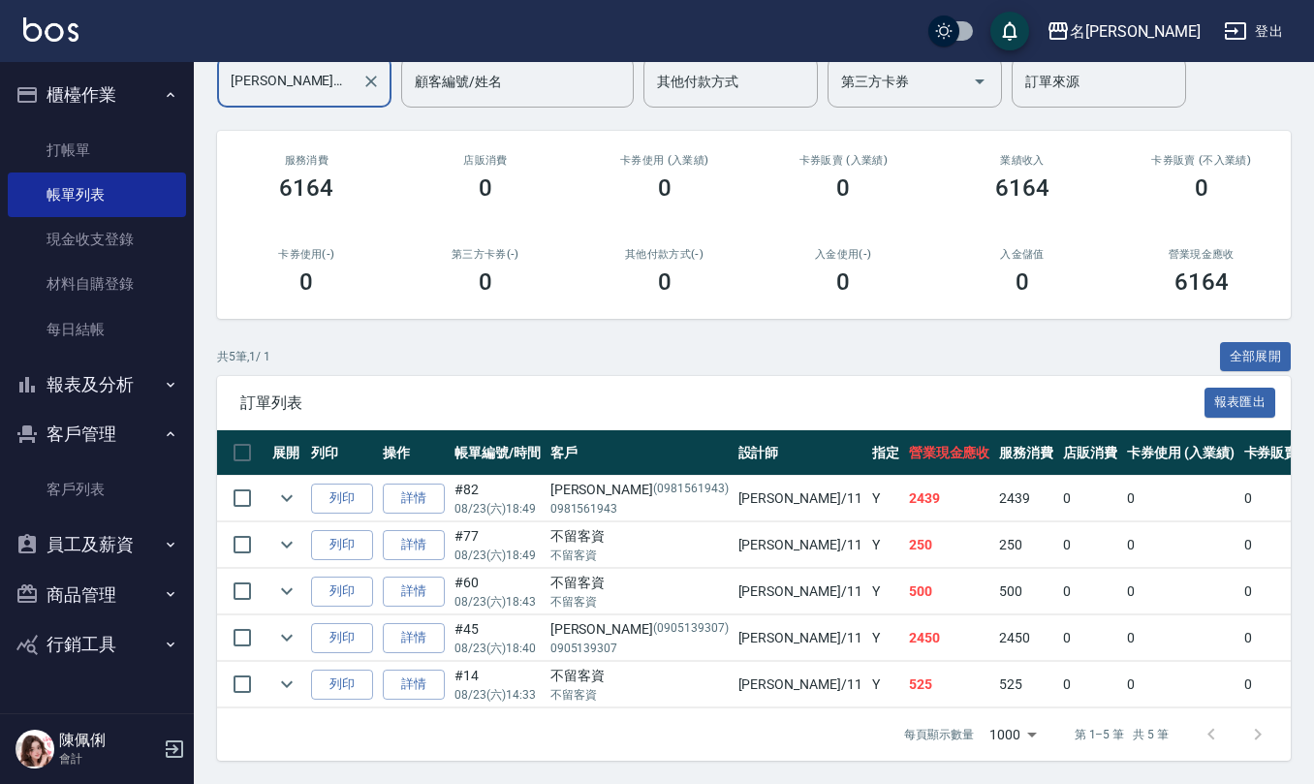
scroll to position [191, 0]
click at [101, 155] on link "打帳單" at bounding box center [97, 150] width 178 height 45
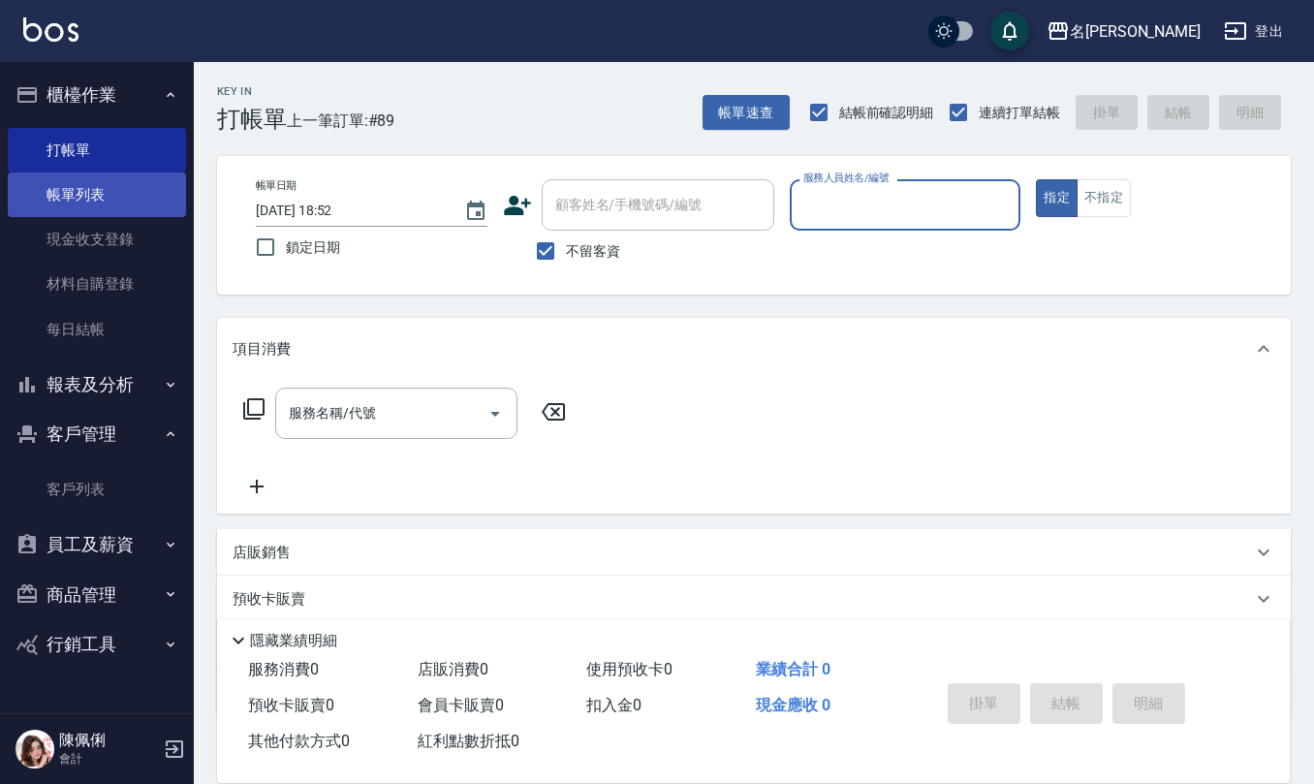
click at [79, 202] on link "帳單列表" at bounding box center [97, 194] width 178 height 45
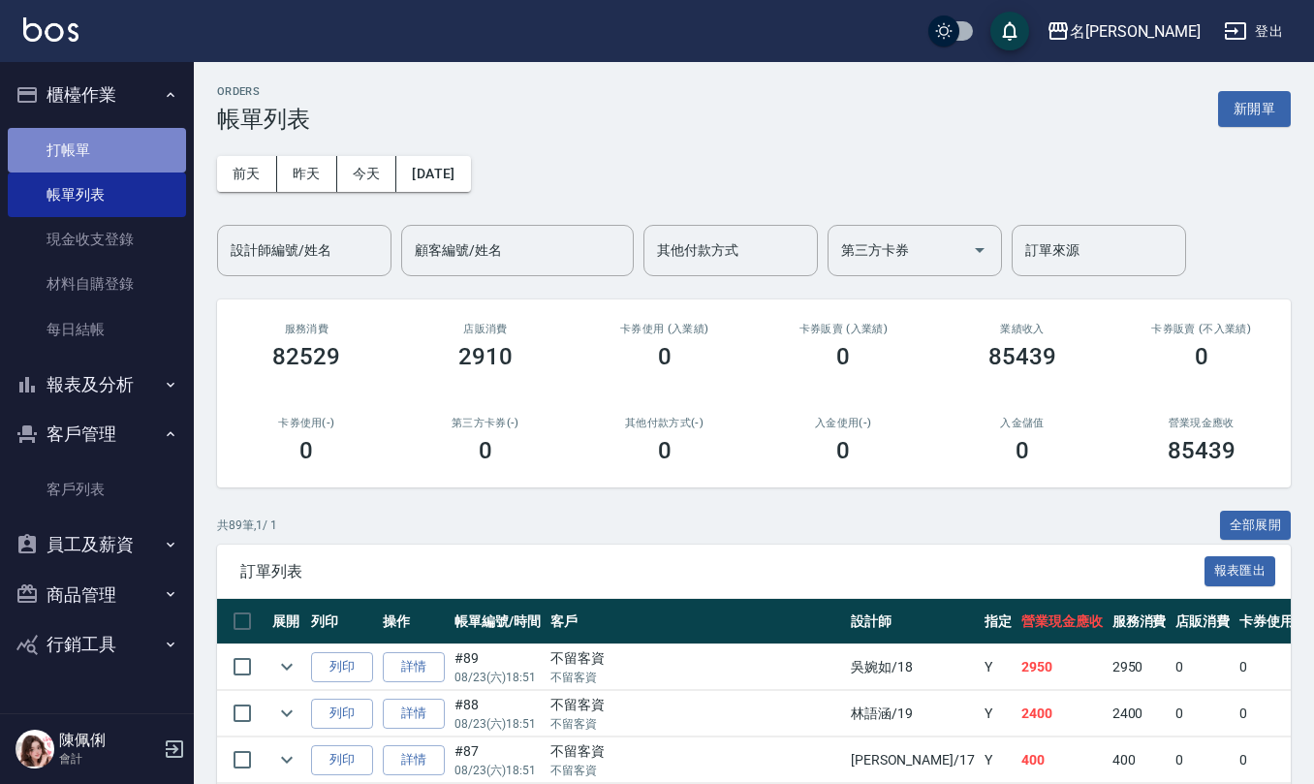
click at [120, 151] on link "打帳單" at bounding box center [97, 150] width 178 height 45
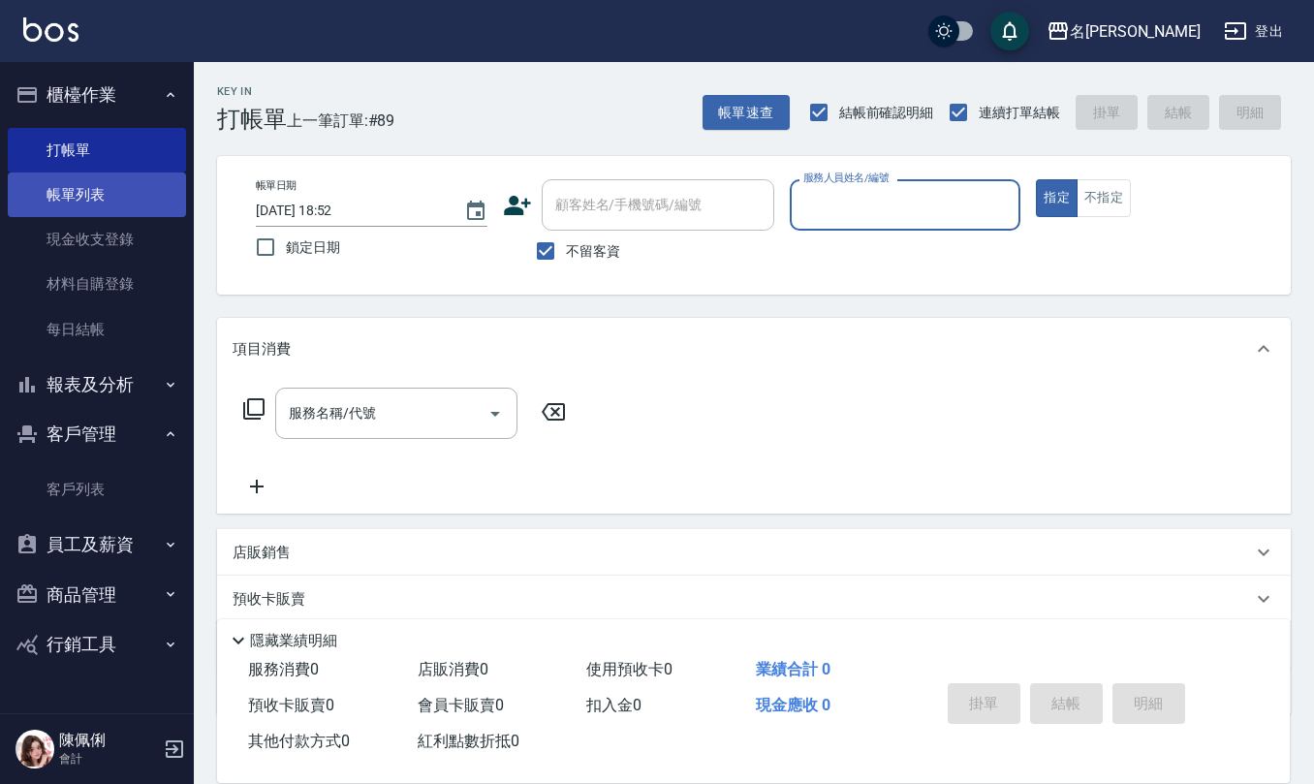
click at [95, 192] on link "帳單列表" at bounding box center [97, 194] width 178 height 45
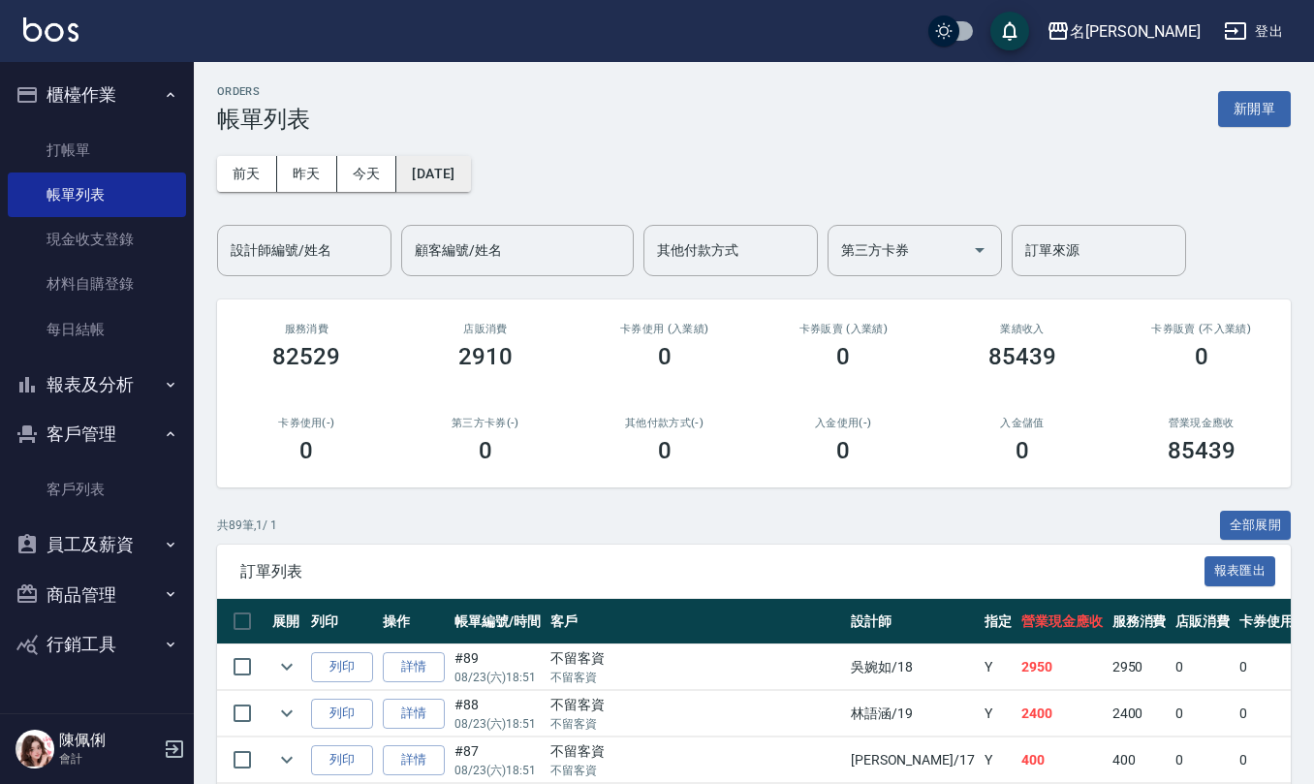
click at [470, 157] on button "[DATE]" at bounding box center [433, 174] width 74 height 36
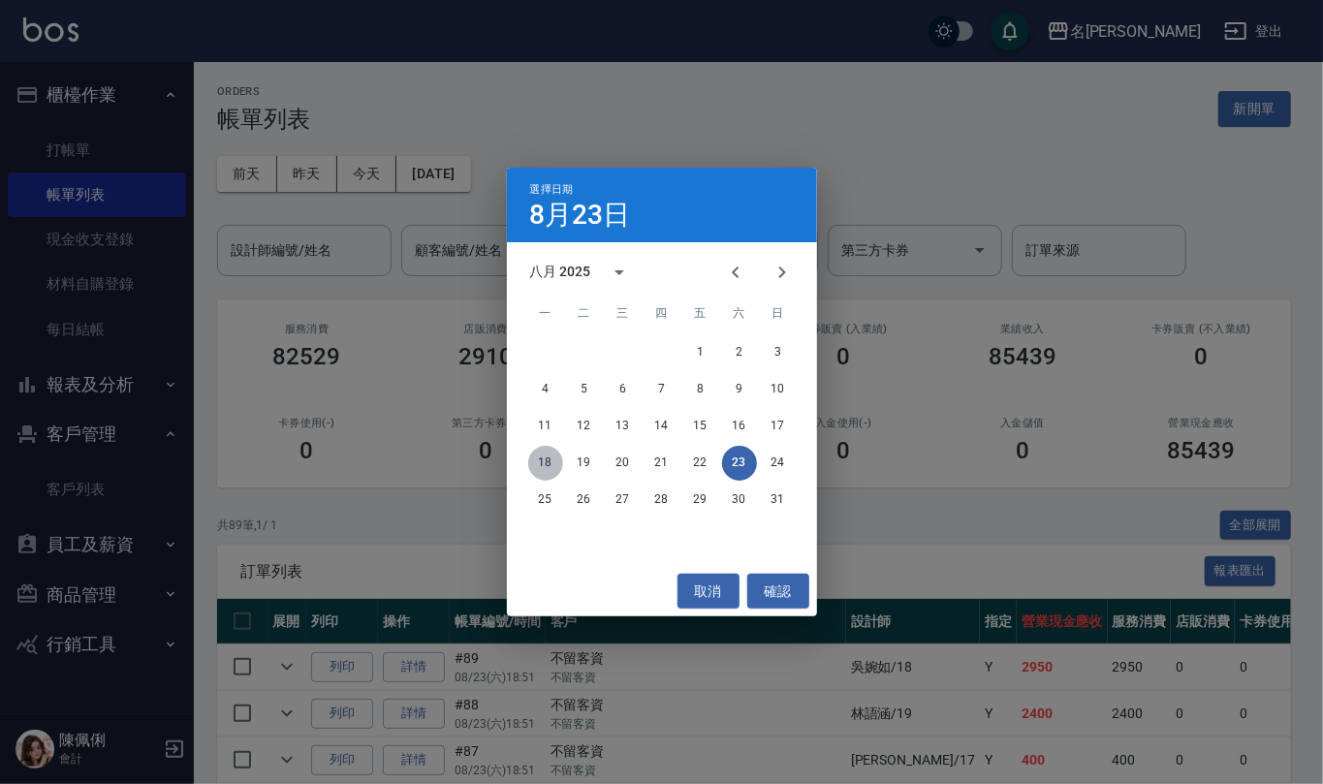
click at [547, 463] on button "18" at bounding box center [545, 463] width 35 height 35
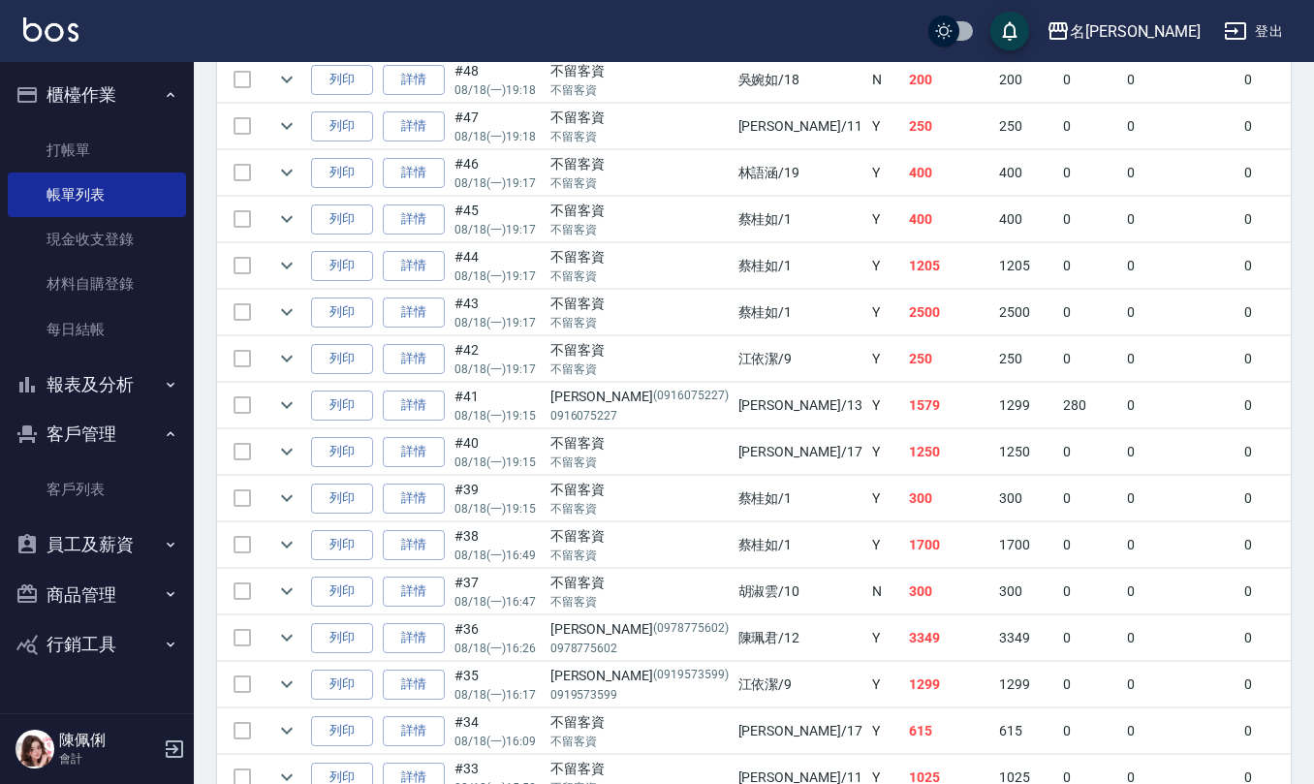
scroll to position [1808, 0]
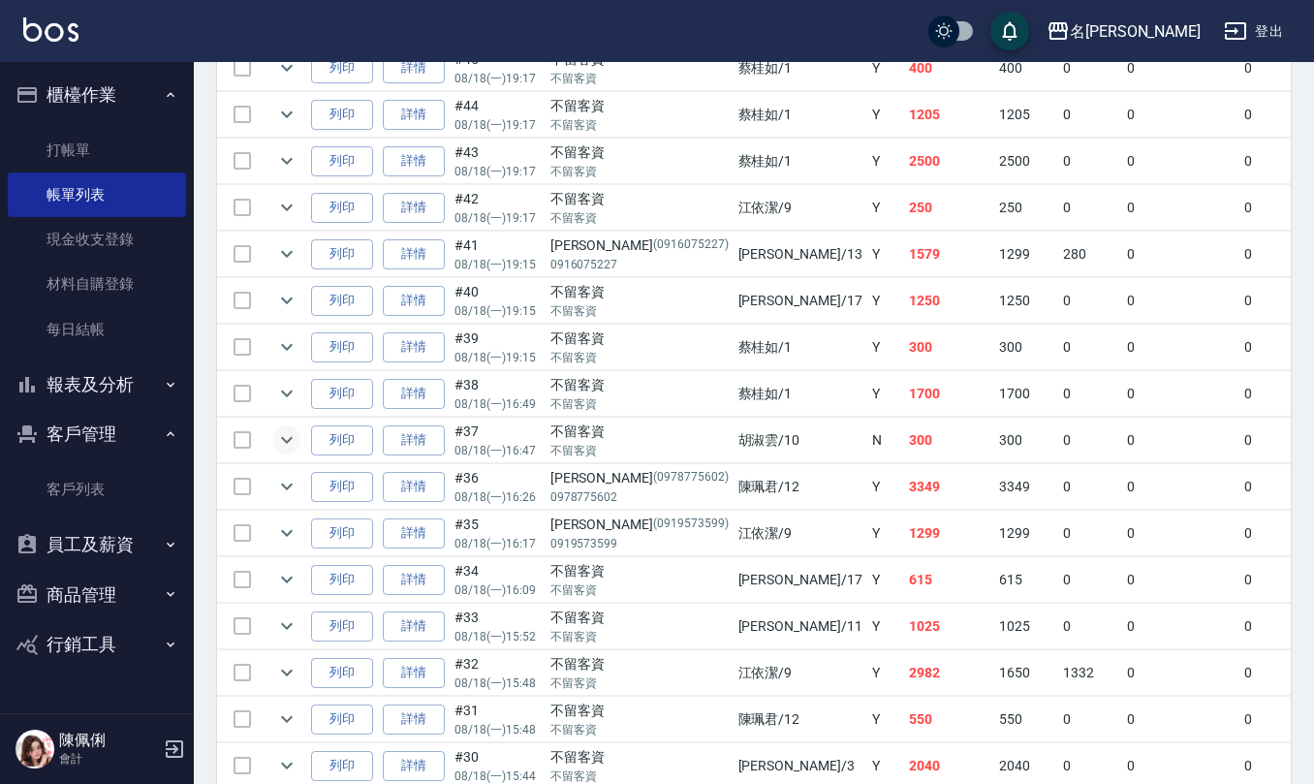
click at [292, 451] on icon "expand row" at bounding box center [286, 439] width 23 height 23
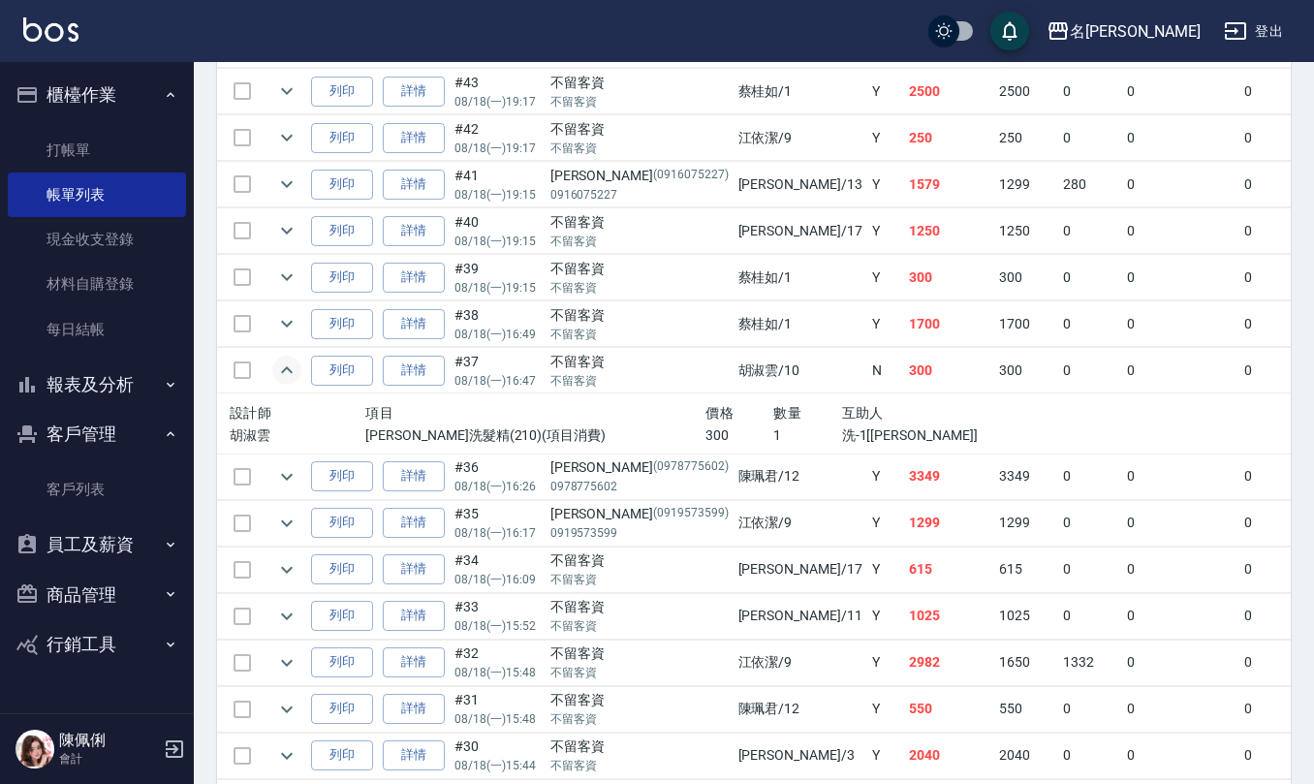
scroll to position [1938, 0]
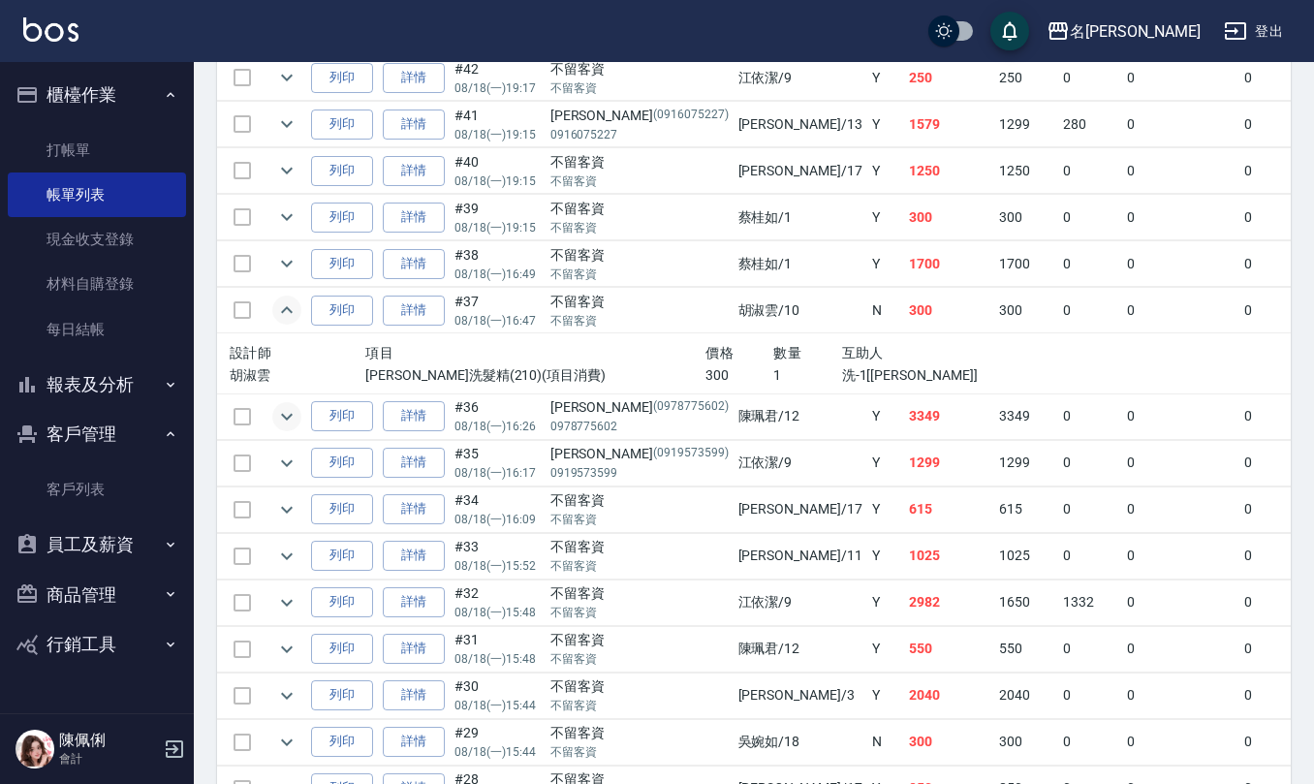
click at [291, 428] on icon "expand row" at bounding box center [286, 416] width 23 height 23
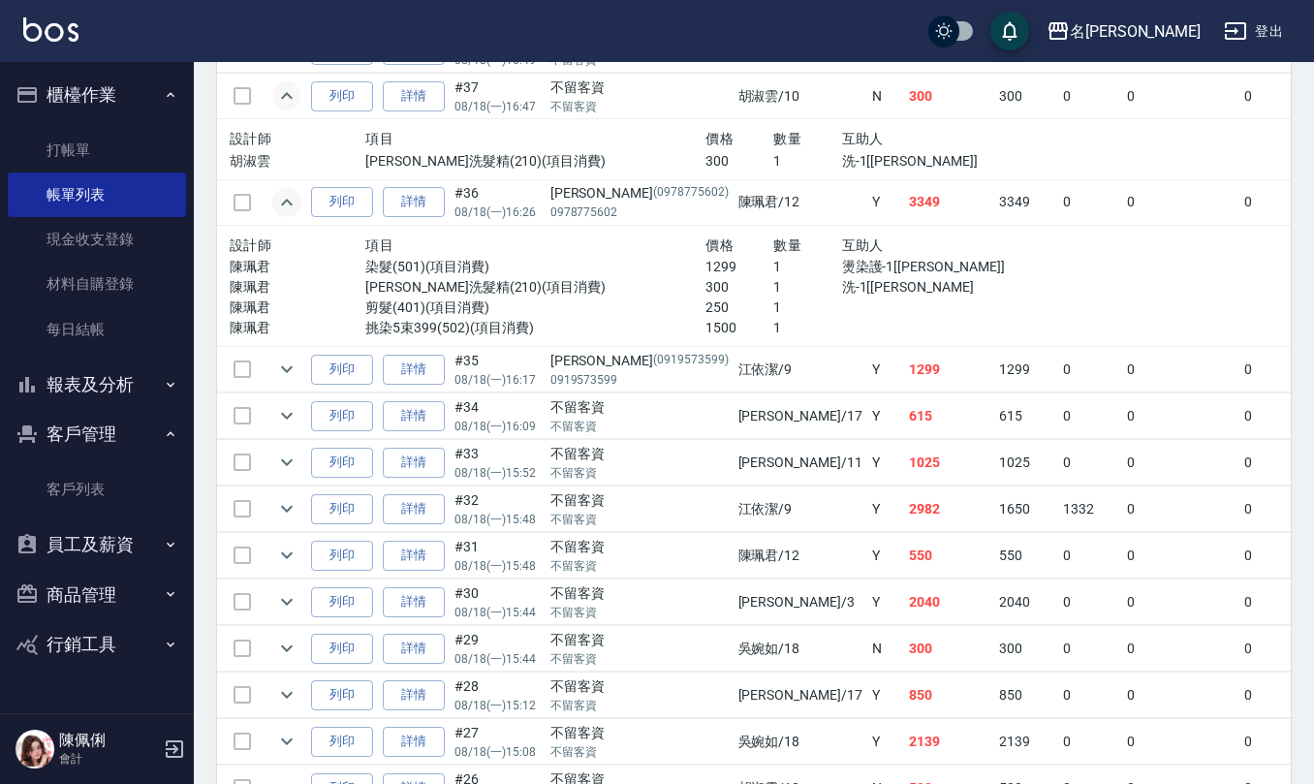
scroll to position [2195, 0]
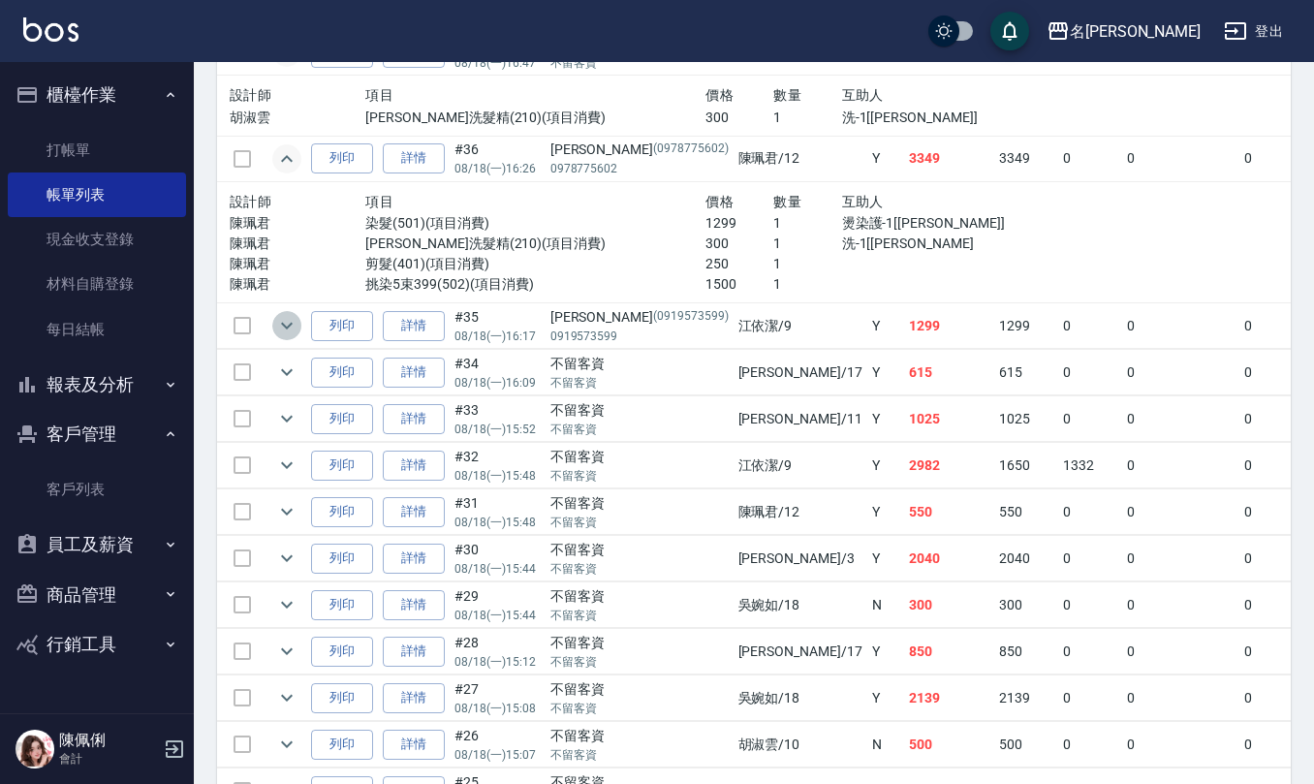
click at [284, 329] on icon "expand row" at bounding box center [287, 326] width 12 height 7
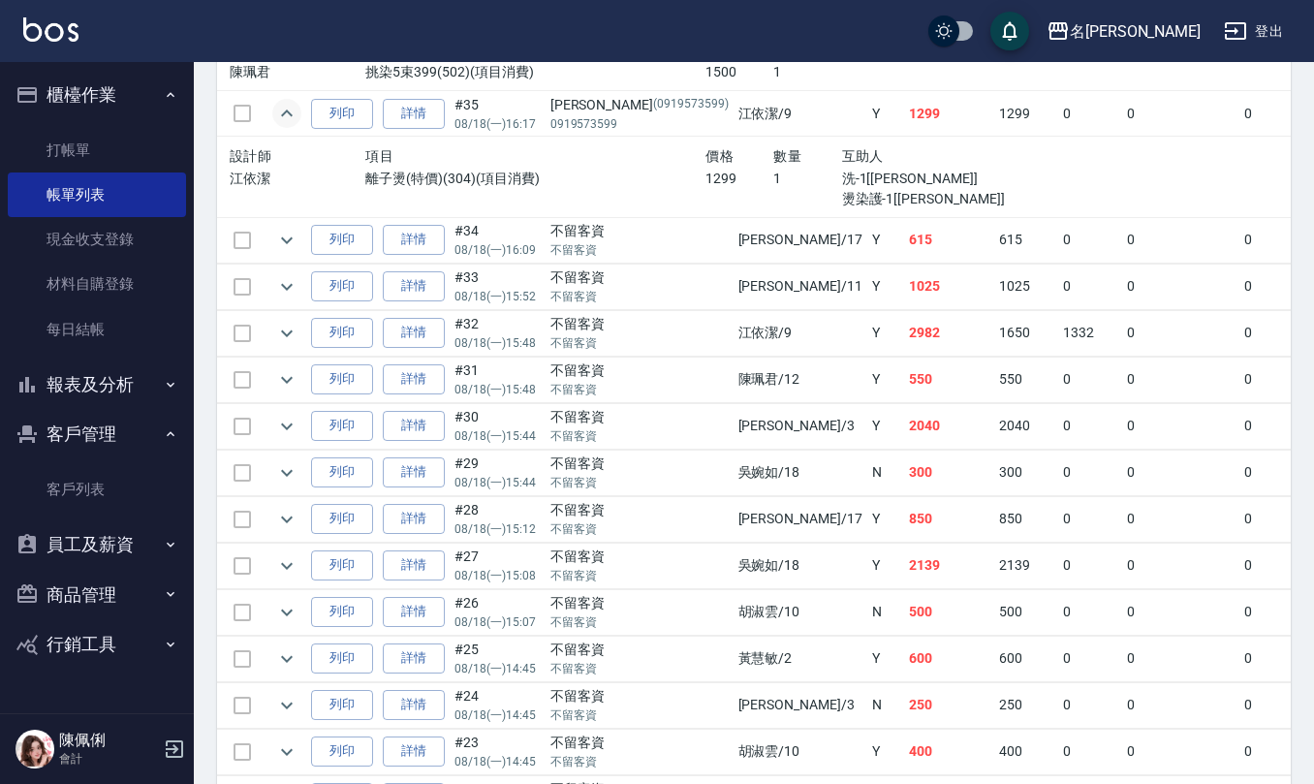
scroll to position [2454, 0]
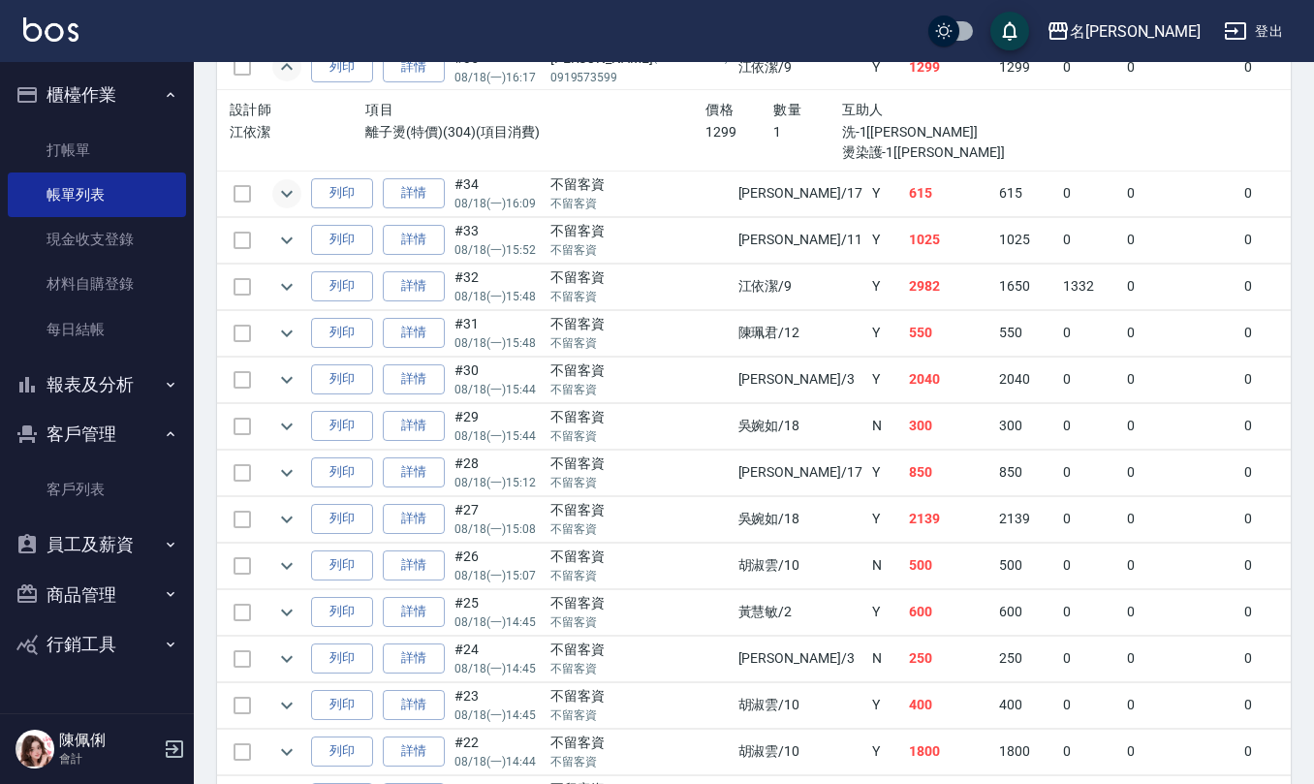
click at [287, 205] on icon "expand row" at bounding box center [286, 193] width 23 height 23
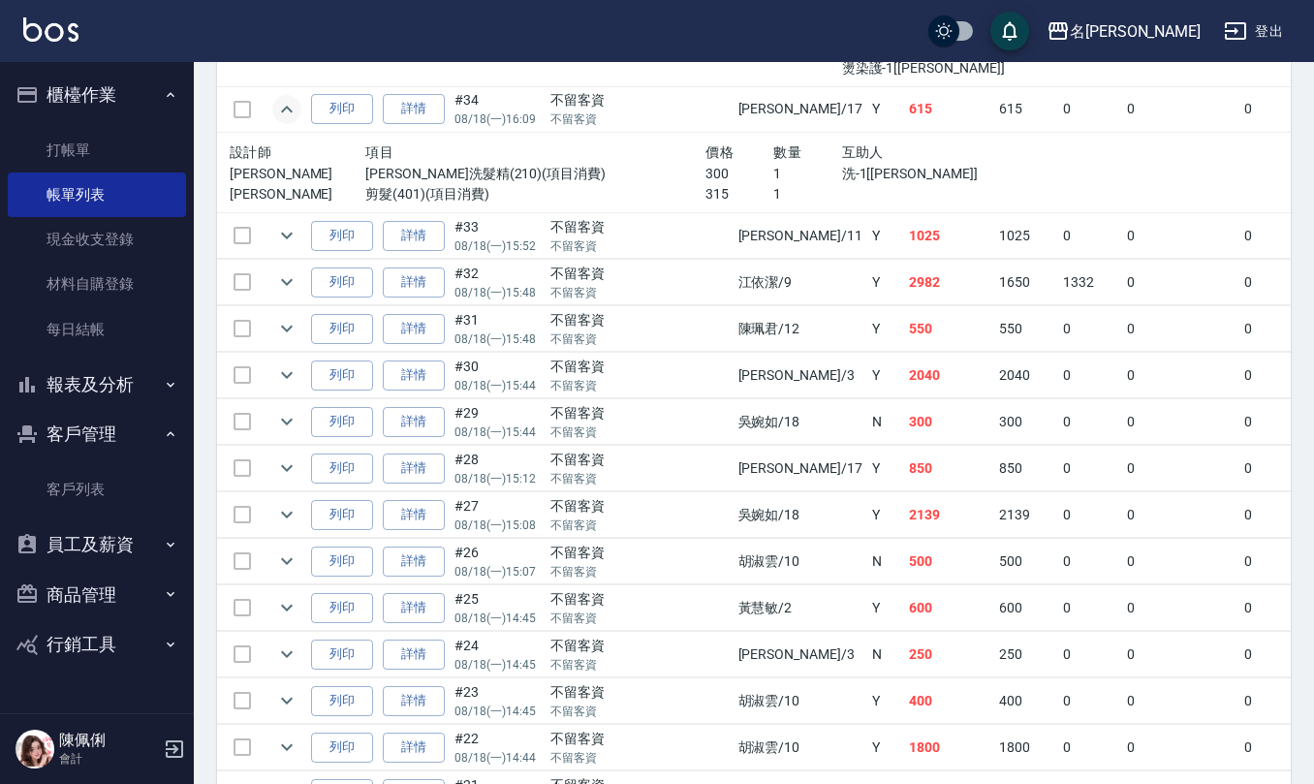
scroll to position [2583, 0]
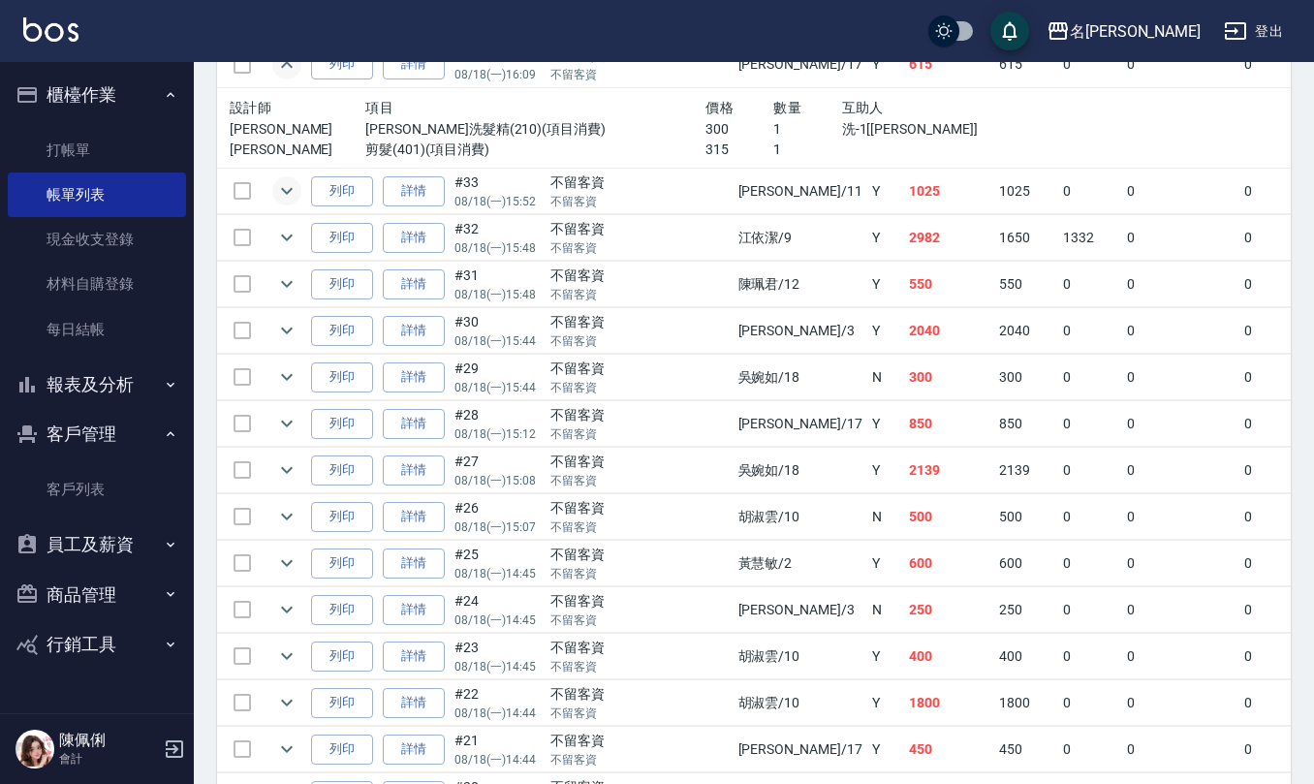
click at [285, 202] on icon "expand row" at bounding box center [286, 190] width 23 height 23
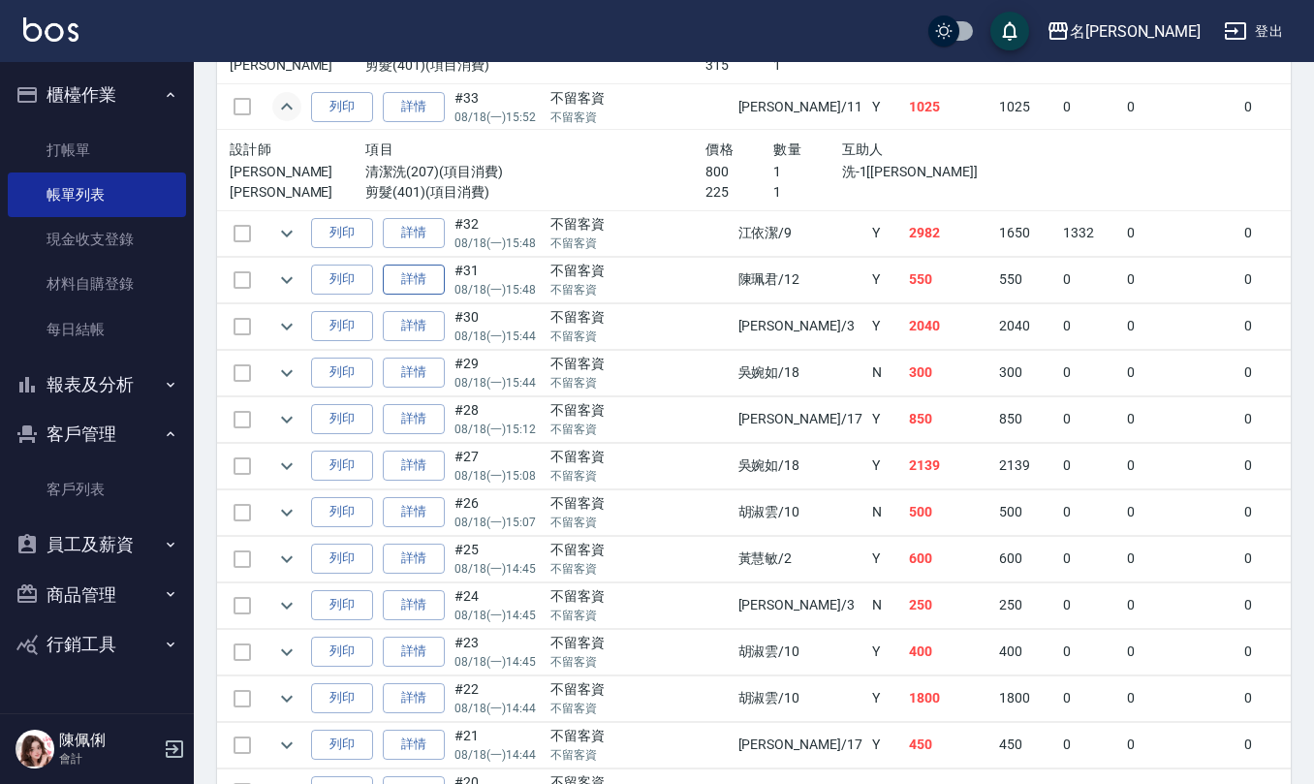
scroll to position [2713, 0]
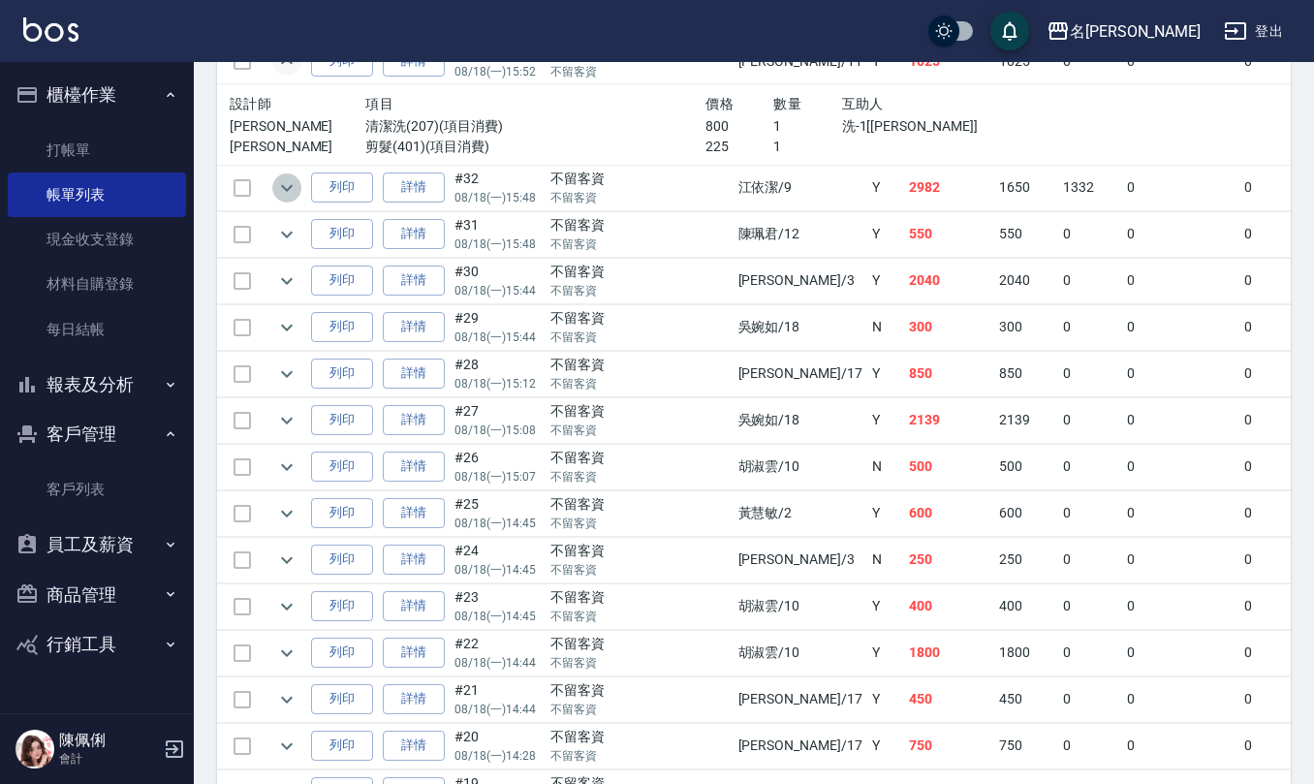
click at [284, 200] on icon "expand row" at bounding box center [286, 187] width 23 height 23
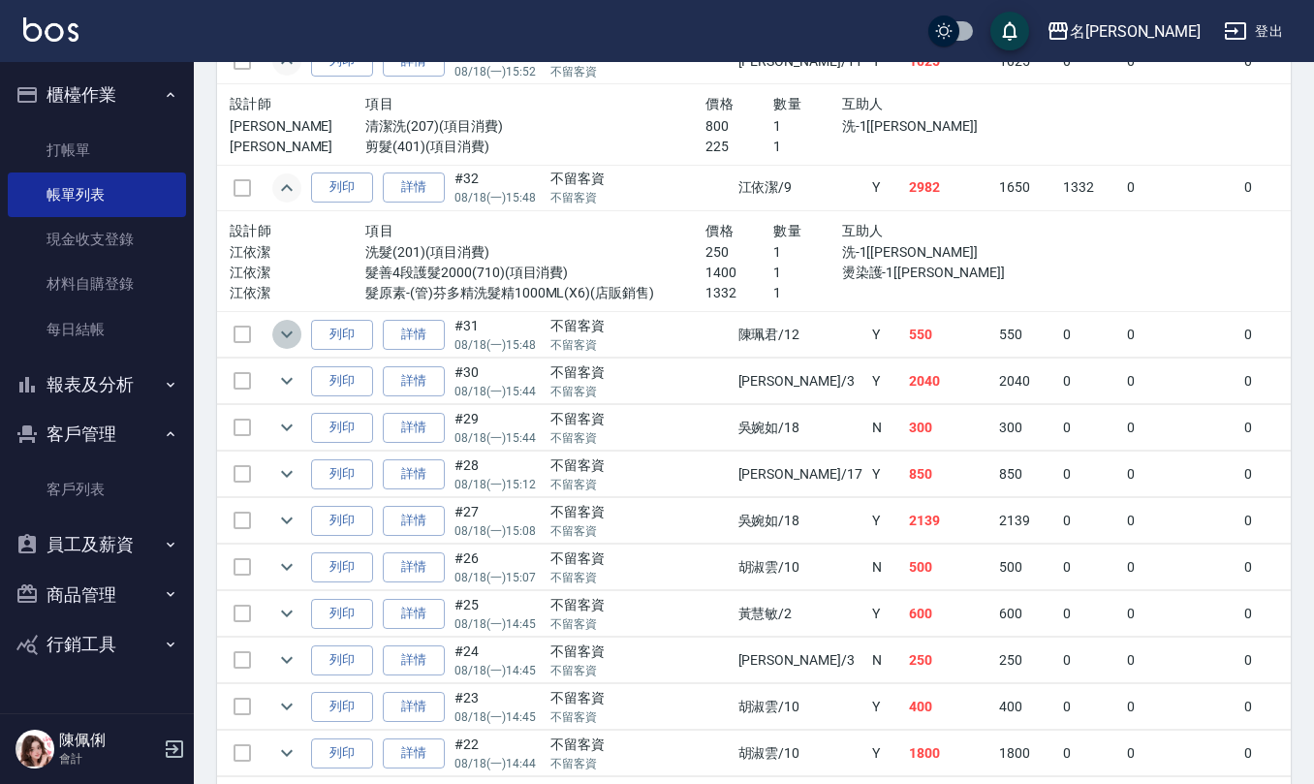
click at [287, 338] on icon "expand row" at bounding box center [287, 334] width 12 height 7
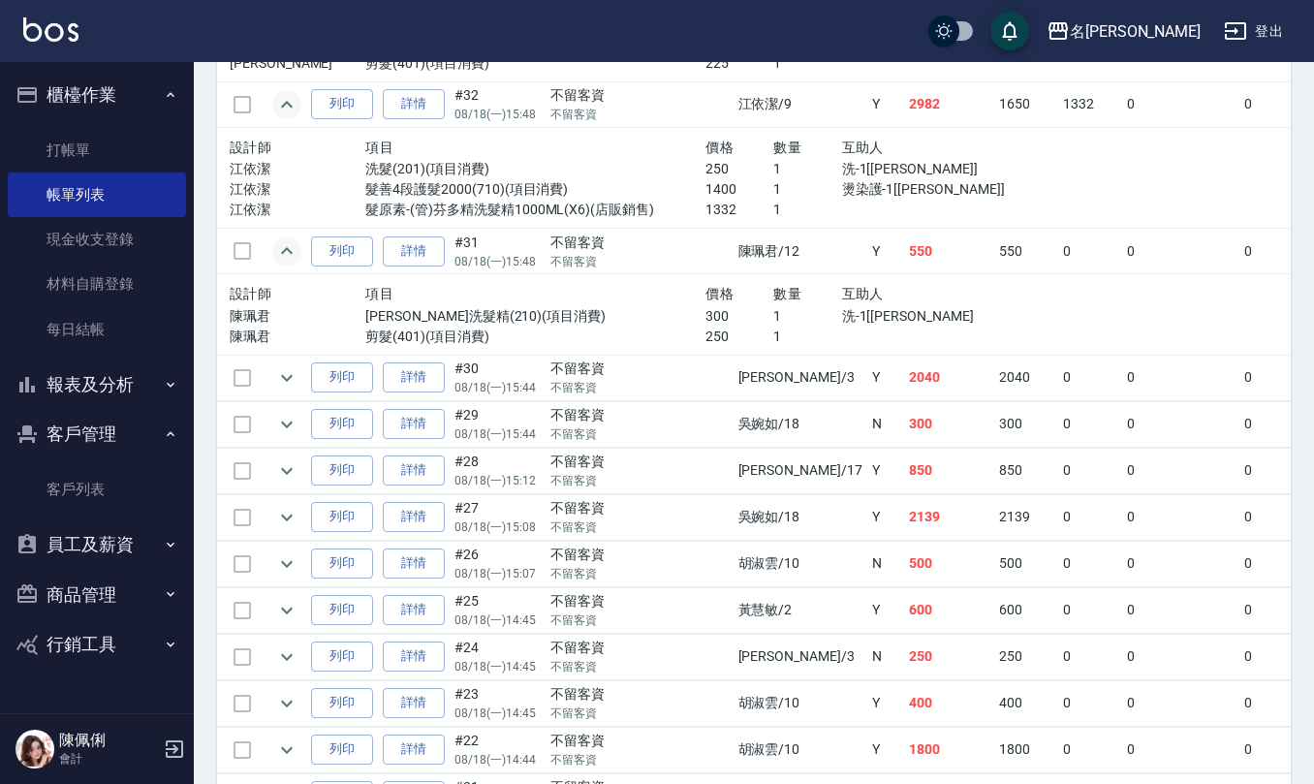
scroll to position [2842, 0]
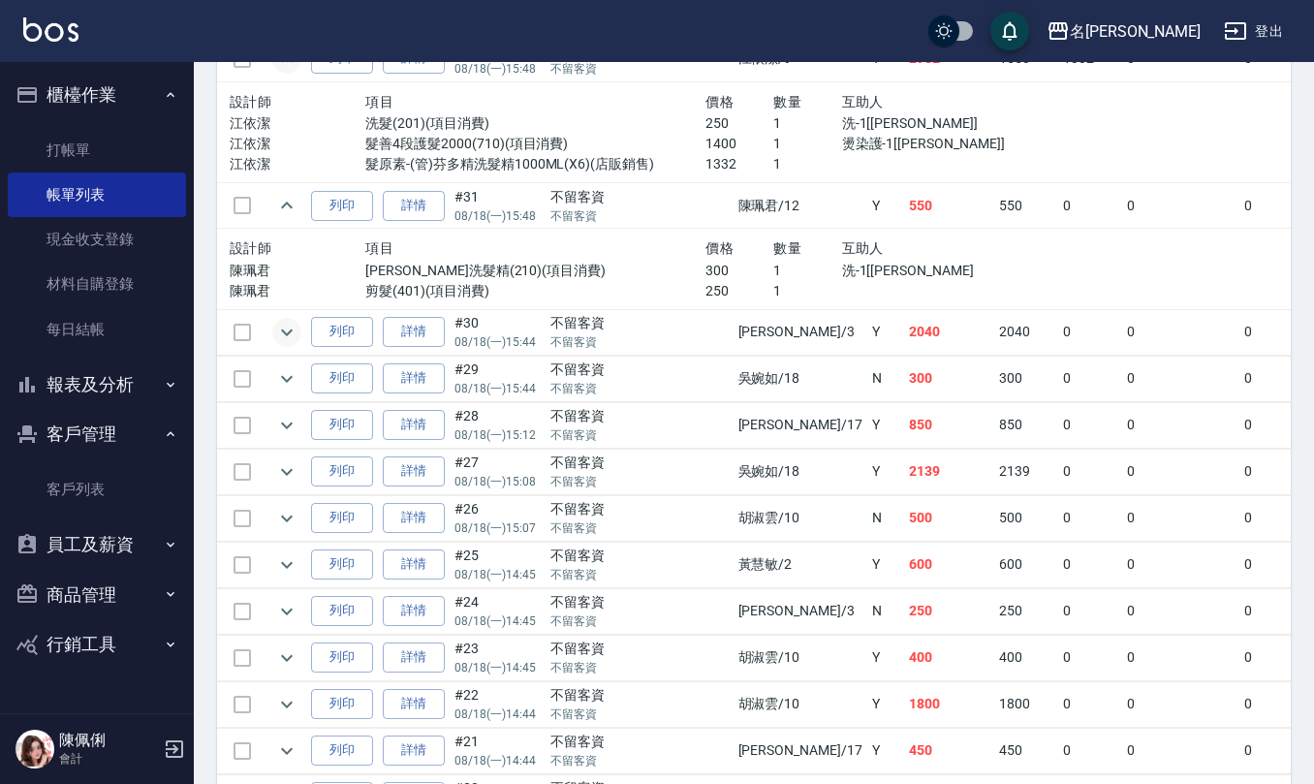
click at [291, 344] on icon "expand row" at bounding box center [286, 332] width 23 height 23
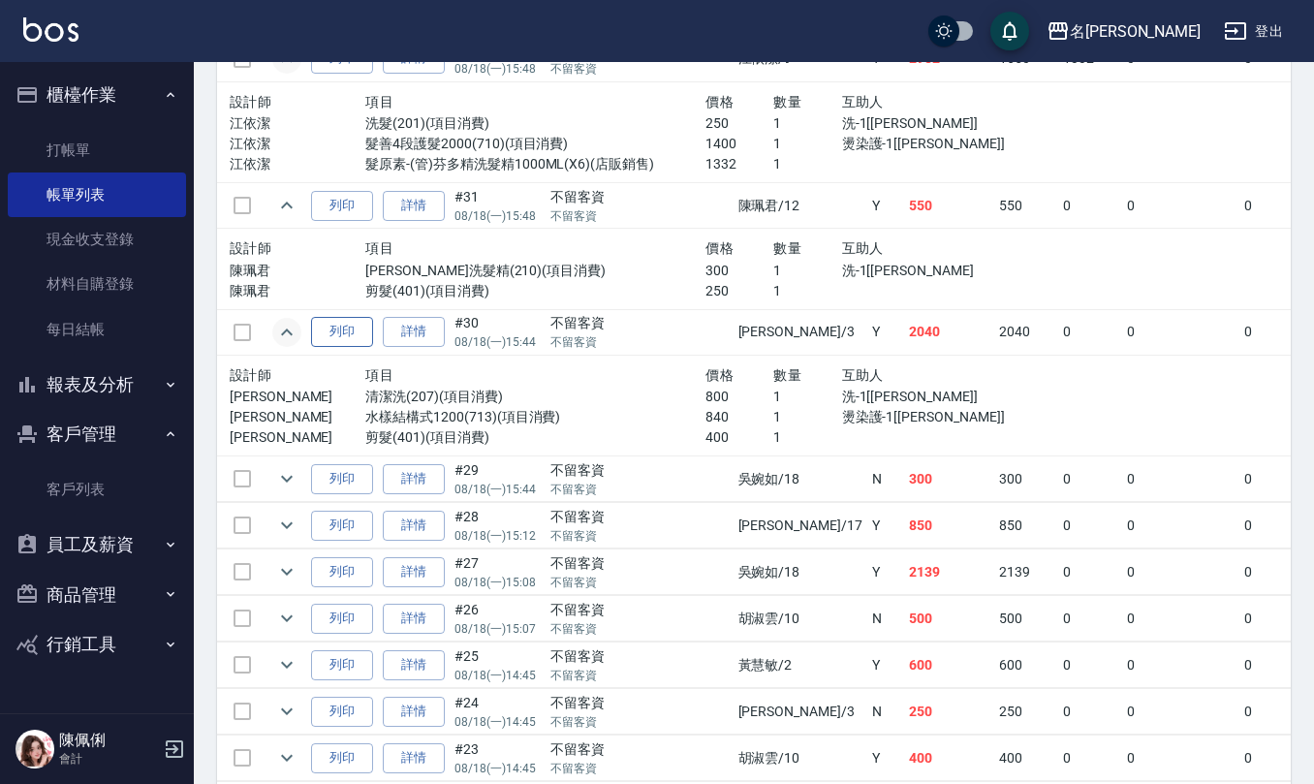
scroll to position [2971, 0]
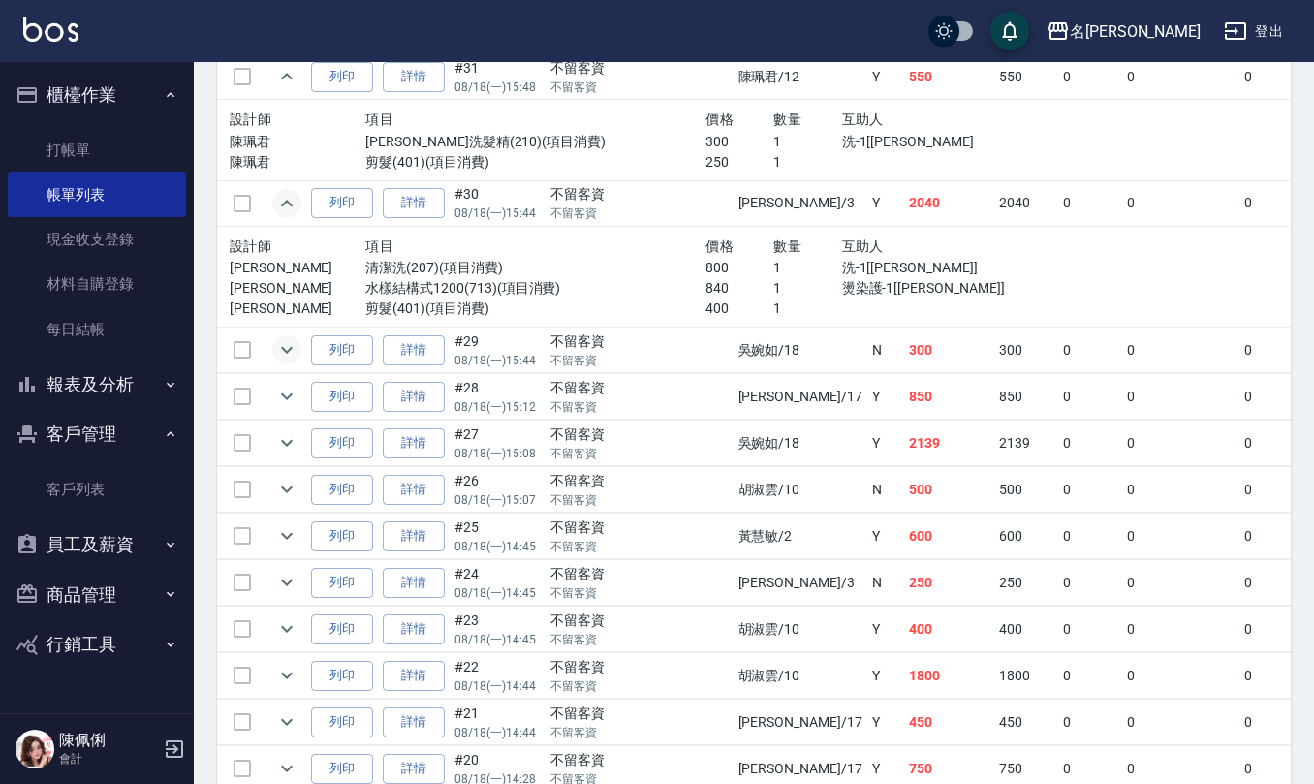
click at [295, 361] on icon "expand row" at bounding box center [286, 349] width 23 height 23
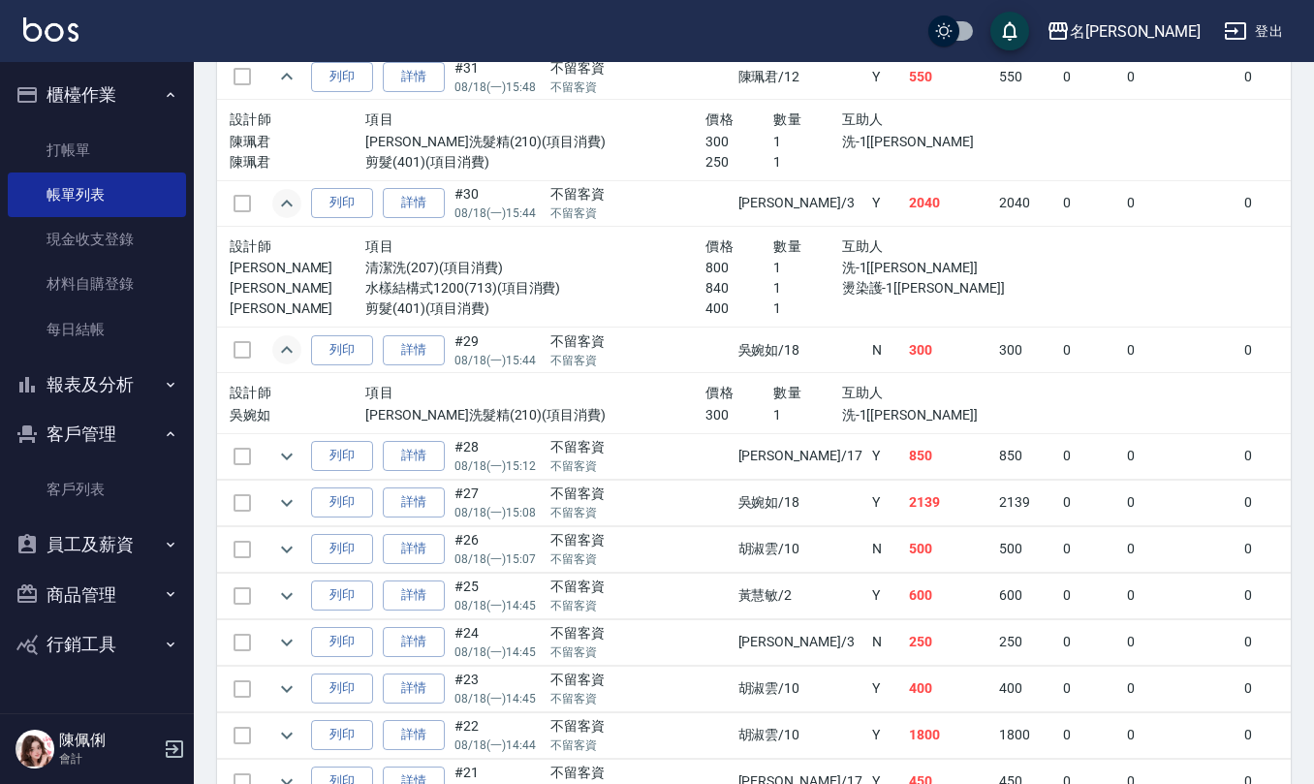
scroll to position [3100, 0]
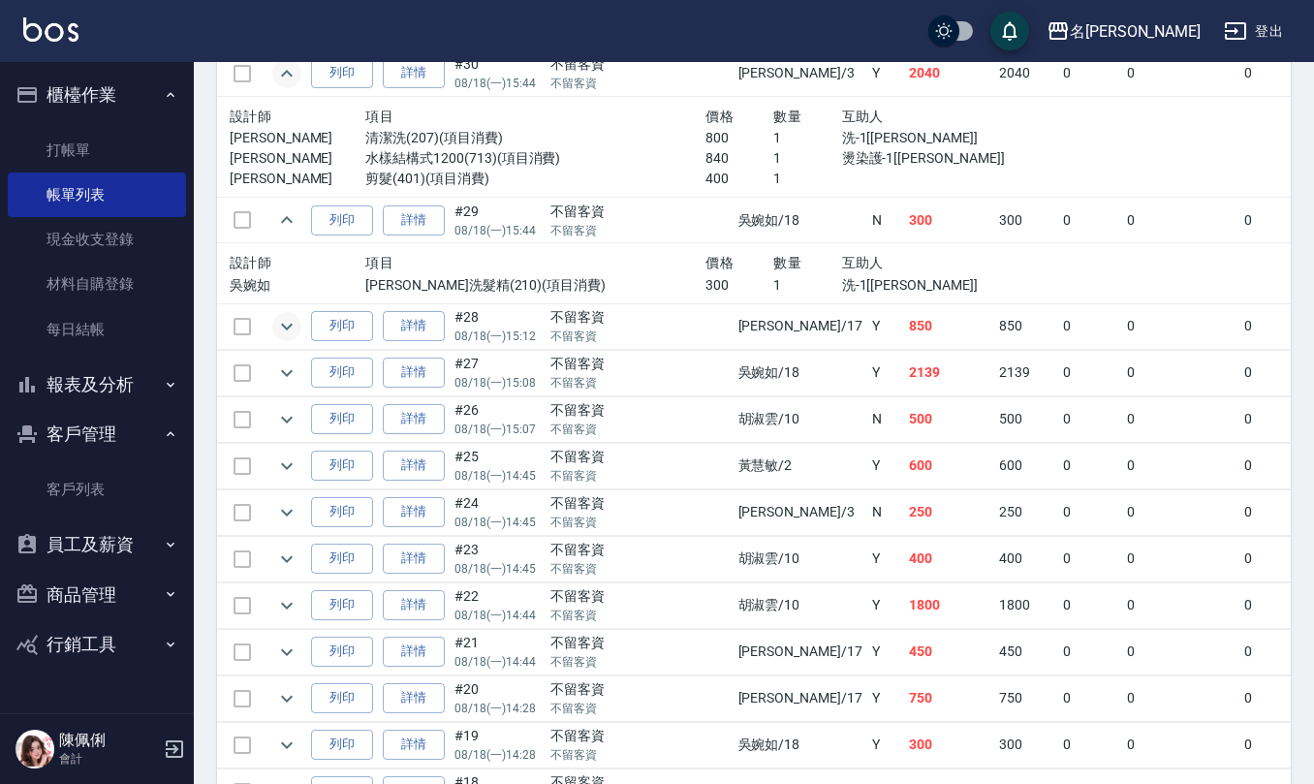
click at [287, 338] on icon "expand row" at bounding box center [286, 326] width 23 height 23
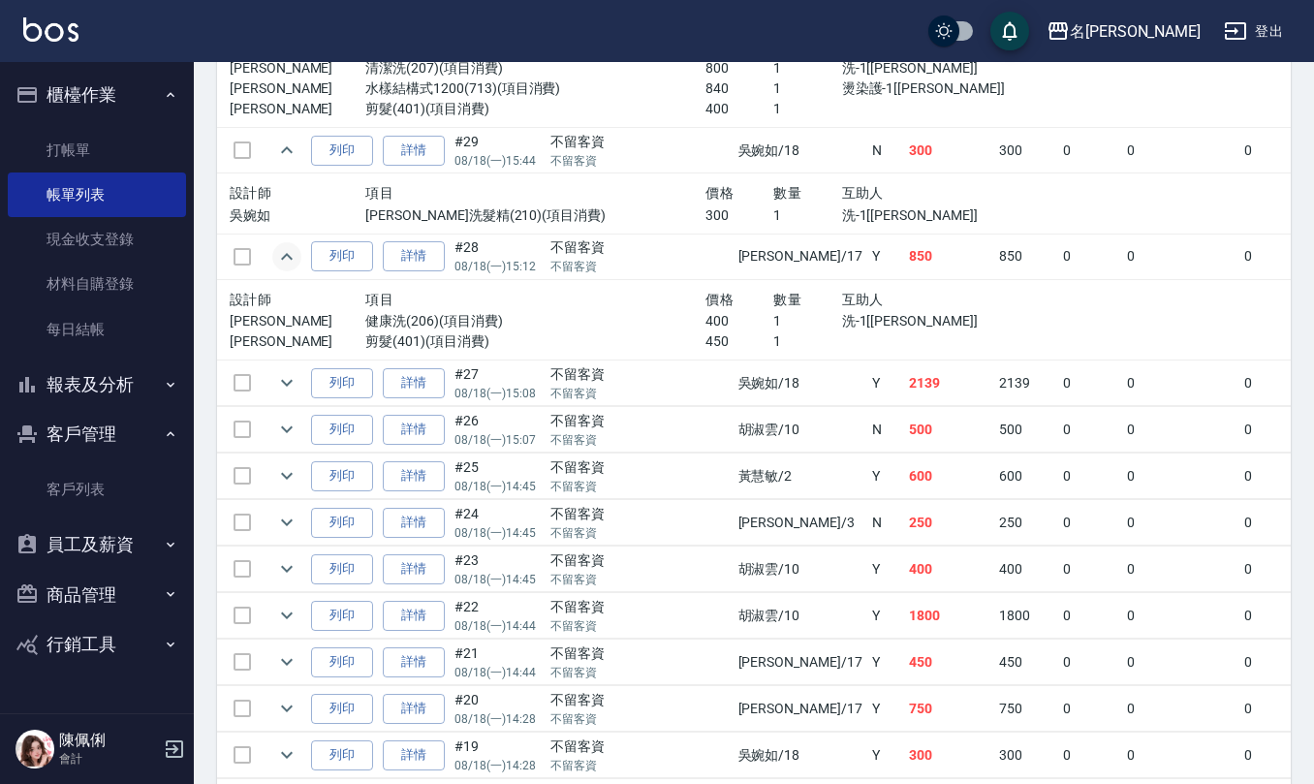
scroll to position [3229, 0]
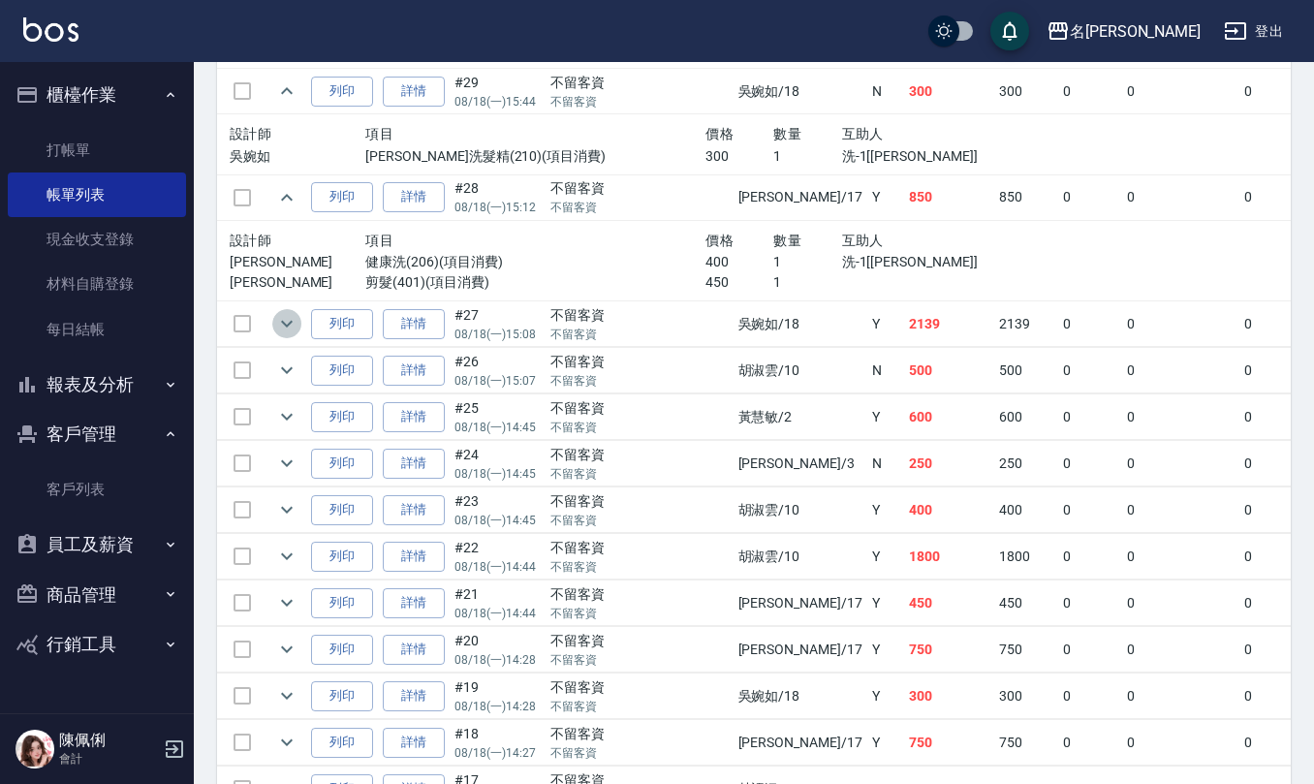
click at [285, 335] on icon "expand row" at bounding box center [286, 323] width 23 height 23
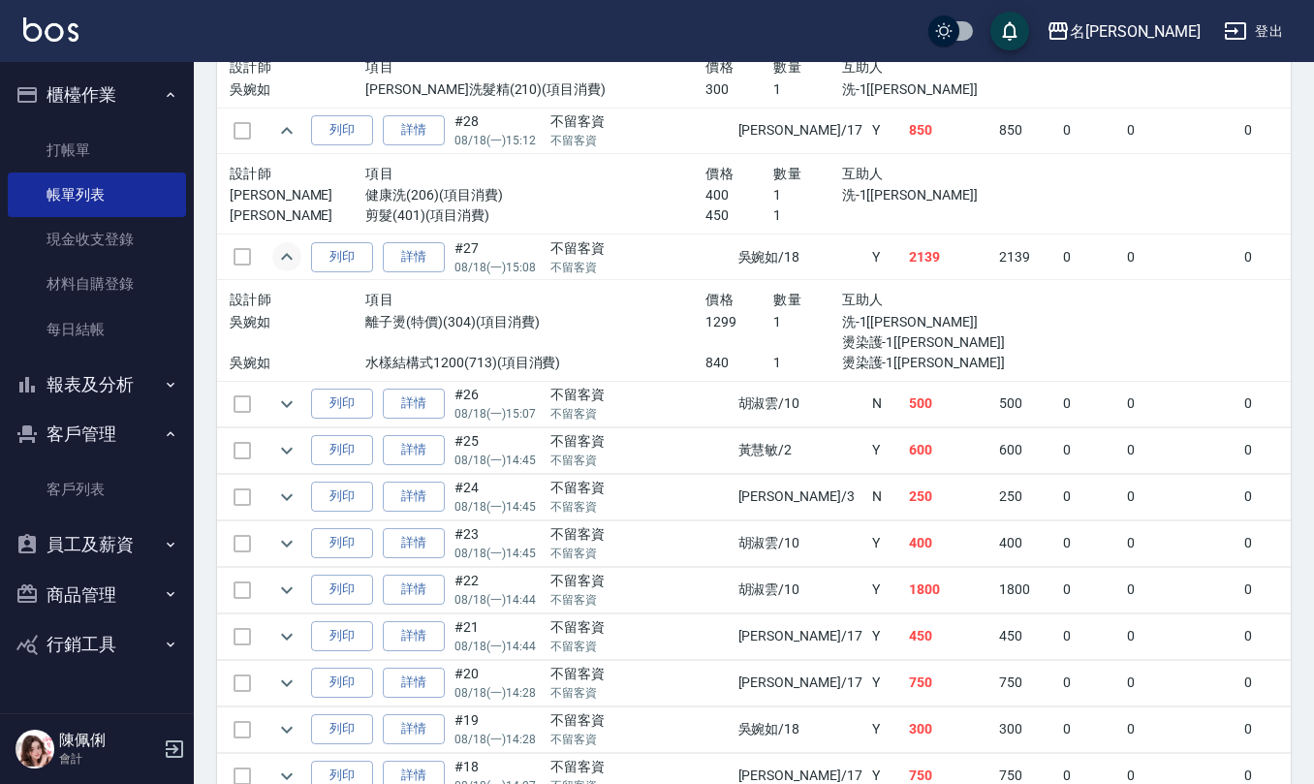
scroll to position [3358, 0]
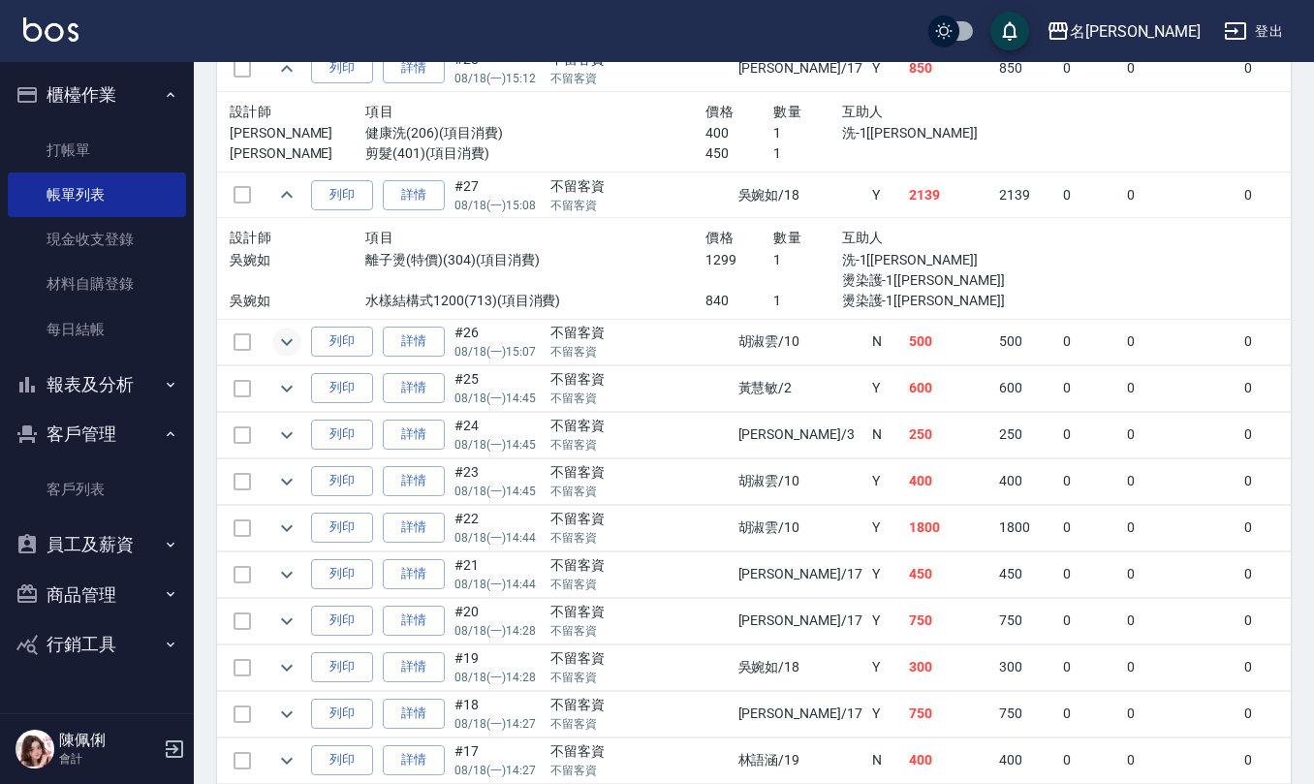
click at [293, 354] on icon "expand row" at bounding box center [286, 341] width 23 height 23
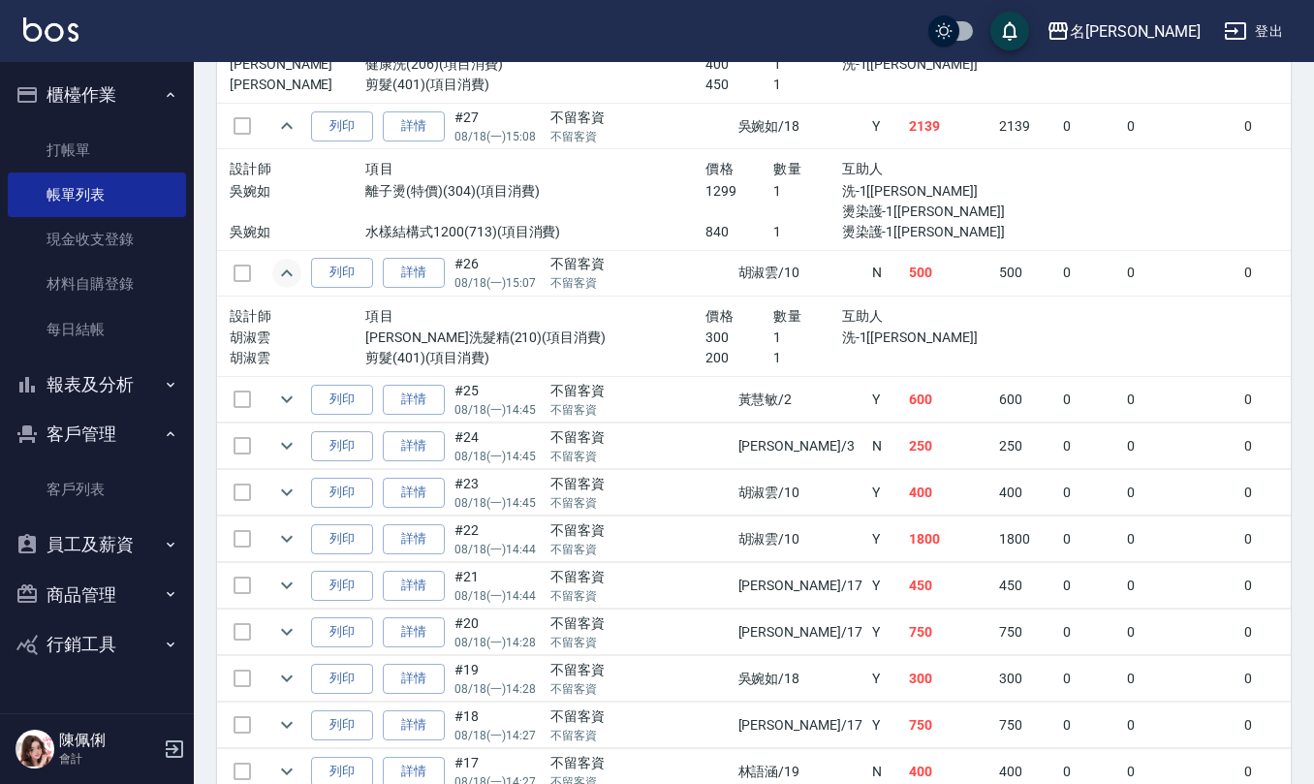
scroll to position [3488, 0]
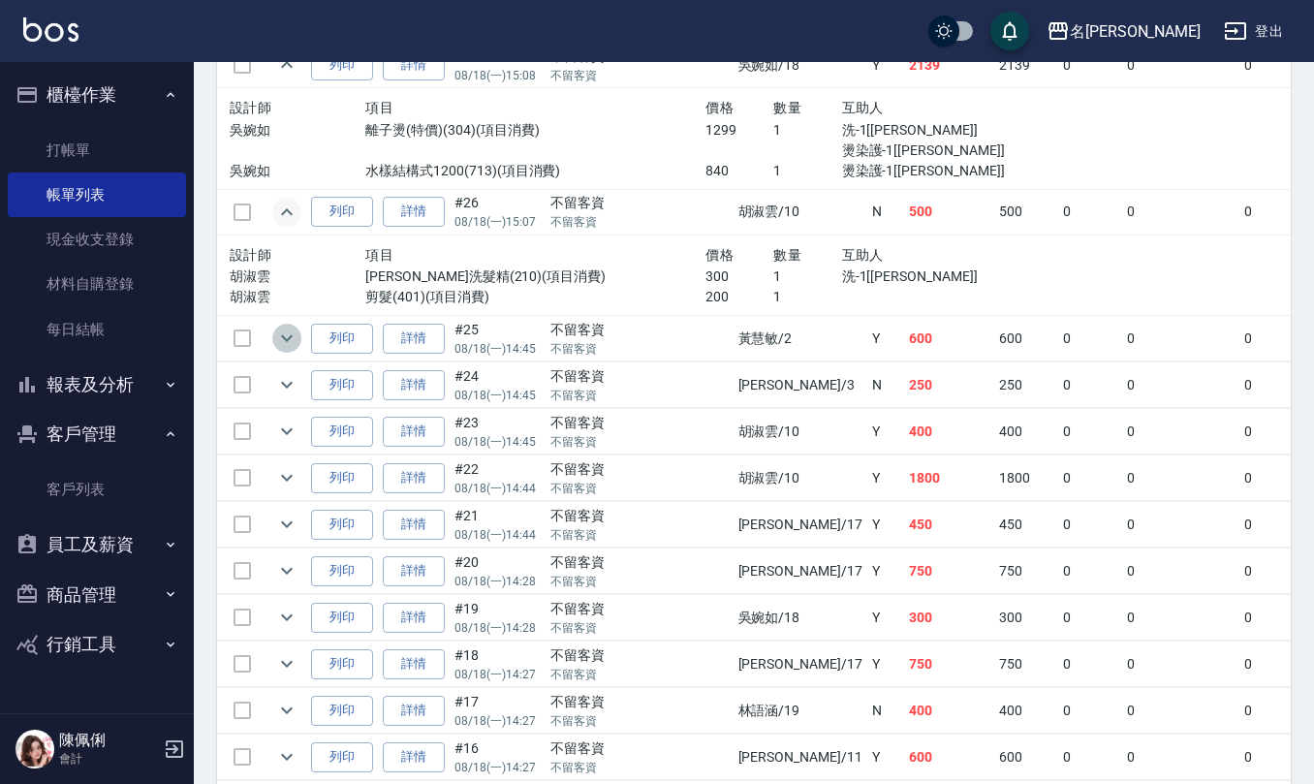
click at [289, 342] on icon "expand row" at bounding box center [287, 338] width 12 height 7
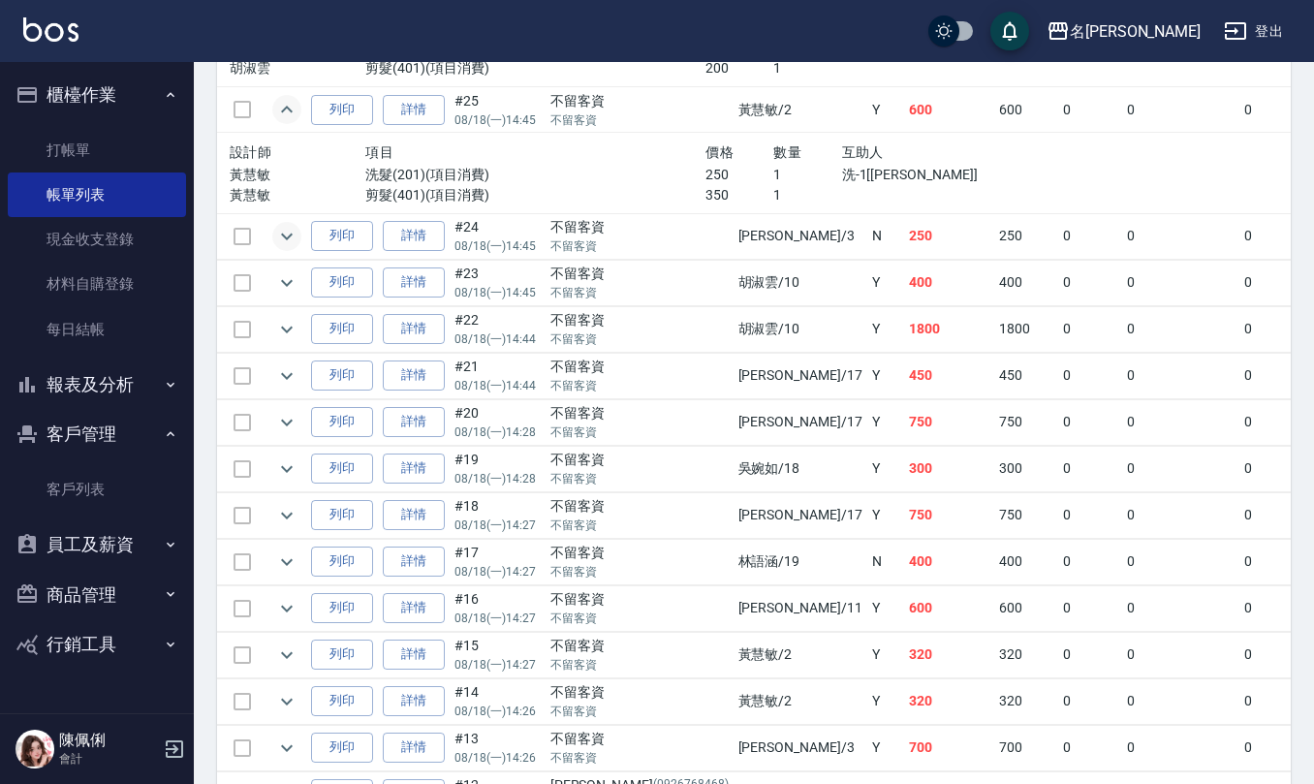
scroll to position [3746, 0]
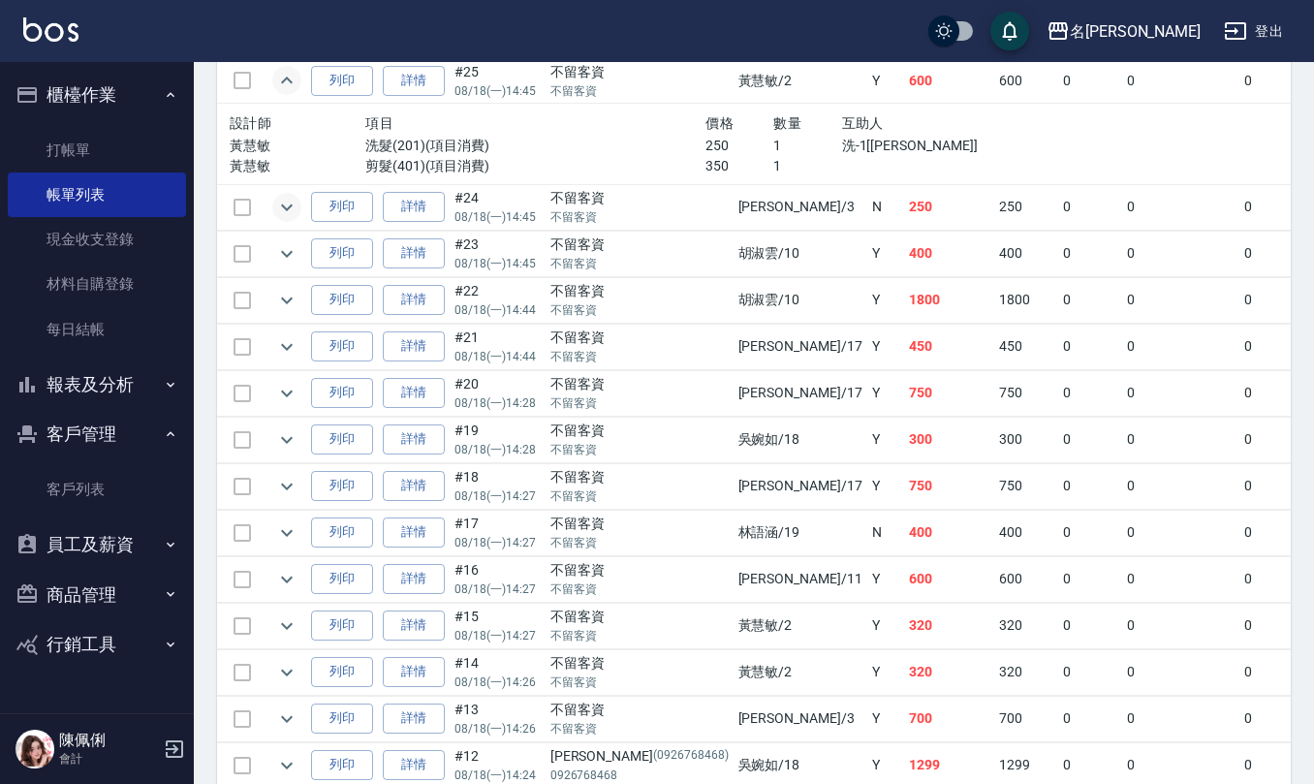
click at [284, 219] on icon "expand row" at bounding box center [286, 207] width 23 height 23
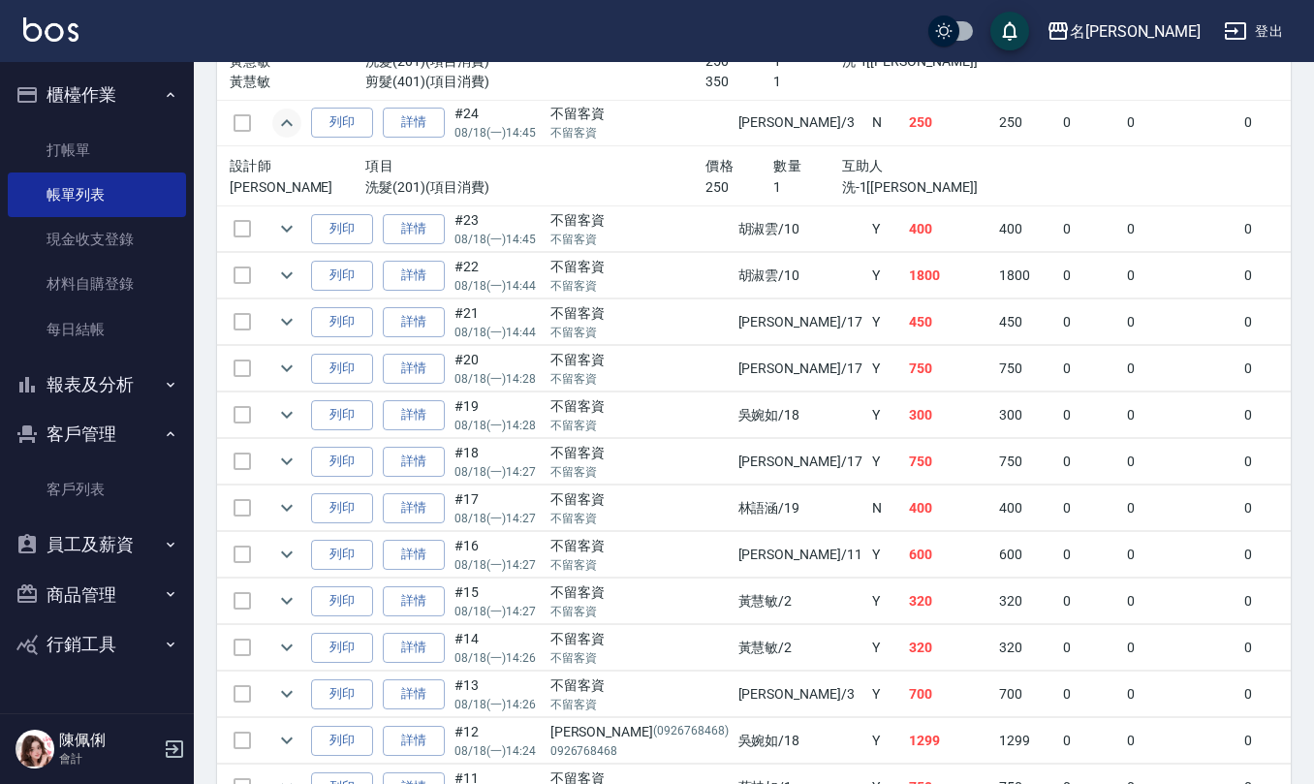
scroll to position [3875, 0]
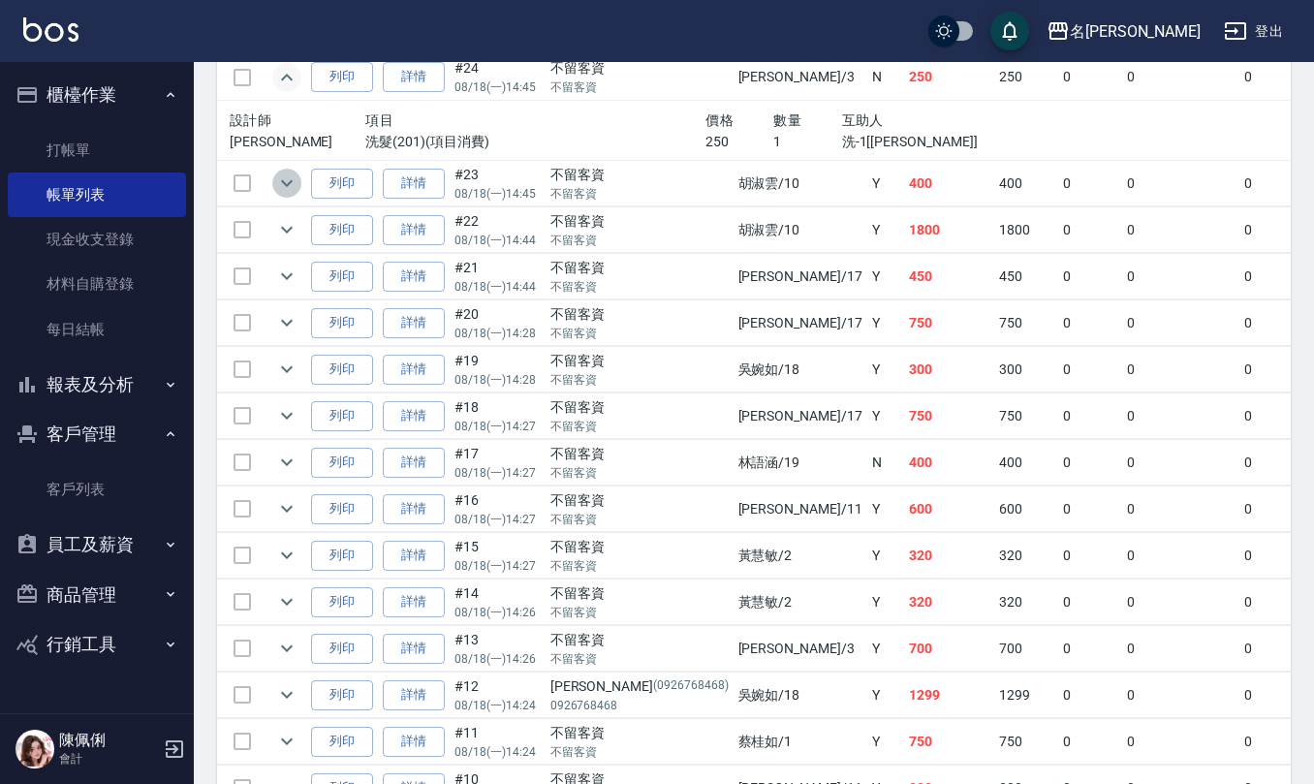
click at [281, 195] on icon "expand row" at bounding box center [286, 182] width 23 height 23
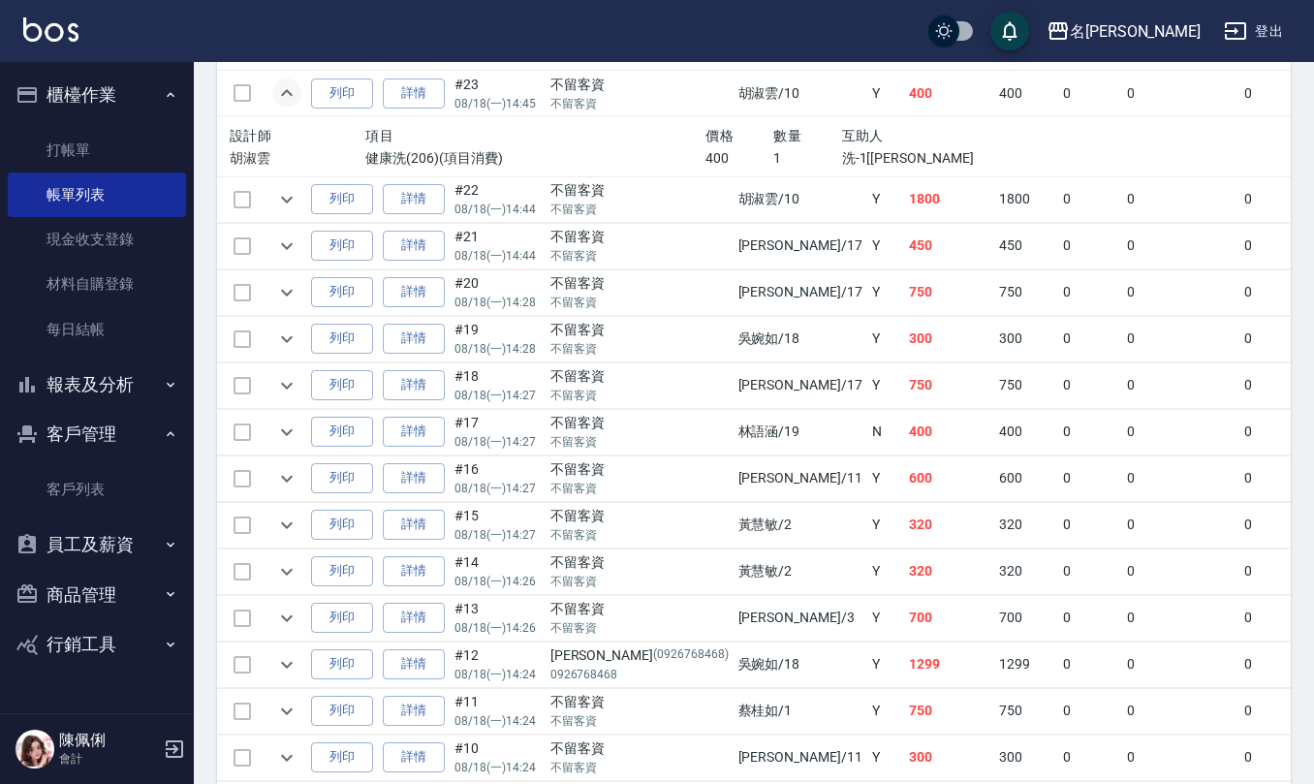
scroll to position [4004, 0]
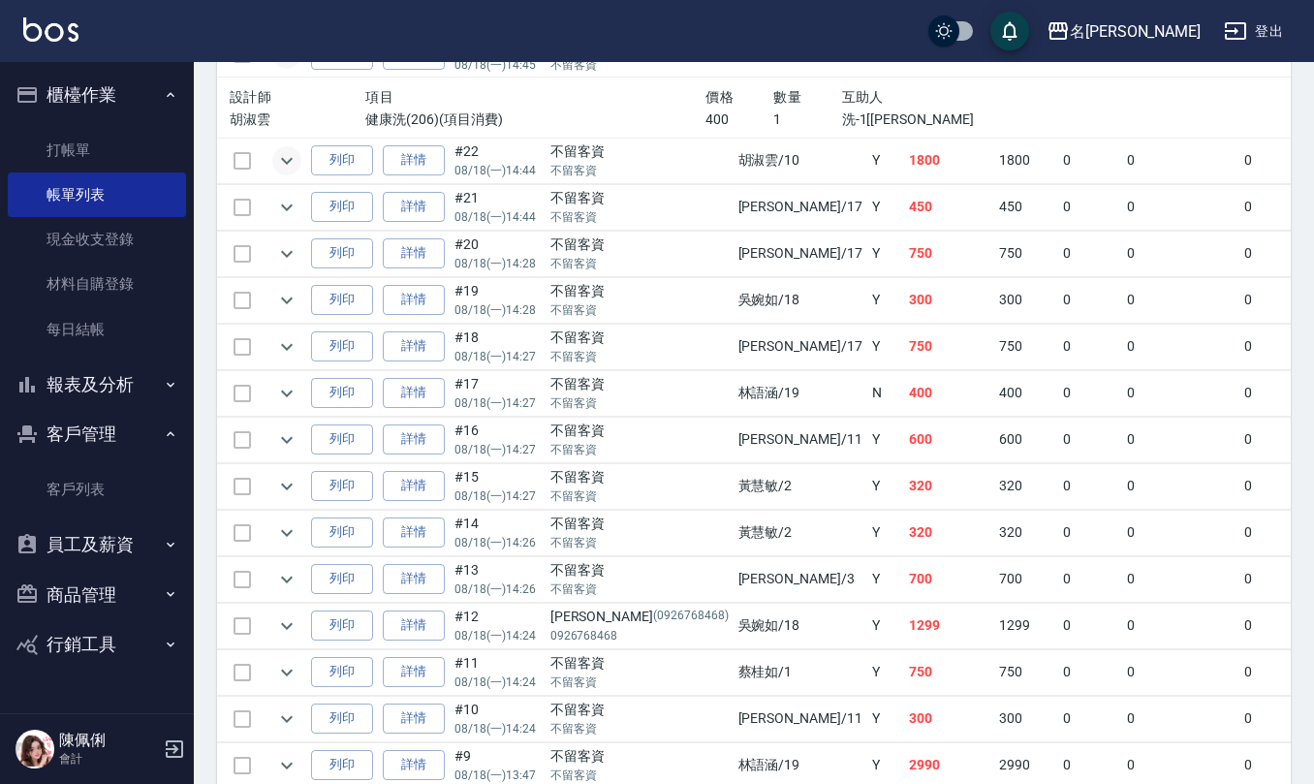
click at [284, 164] on icon "expand row" at bounding box center [287, 160] width 12 height 7
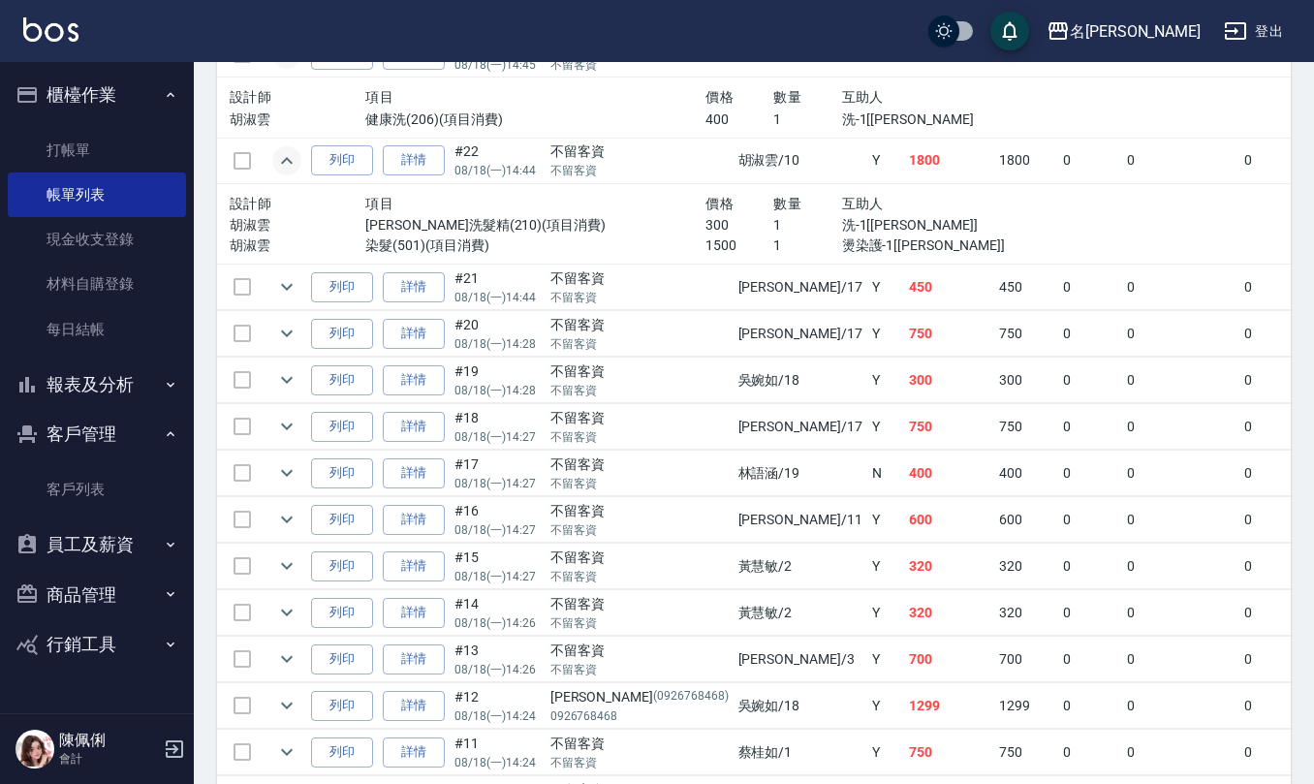
drag, startPoint x: 334, startPoint y: 4, endPoint x: 566, endPoint y: 234, distance: 326.8
click at [566, 216] on div "項目" at bounding box center [535, 204] width 340 height 24
click at [428, 175] on link "詳情" at bounding box center [414, 160] width 62 height 30
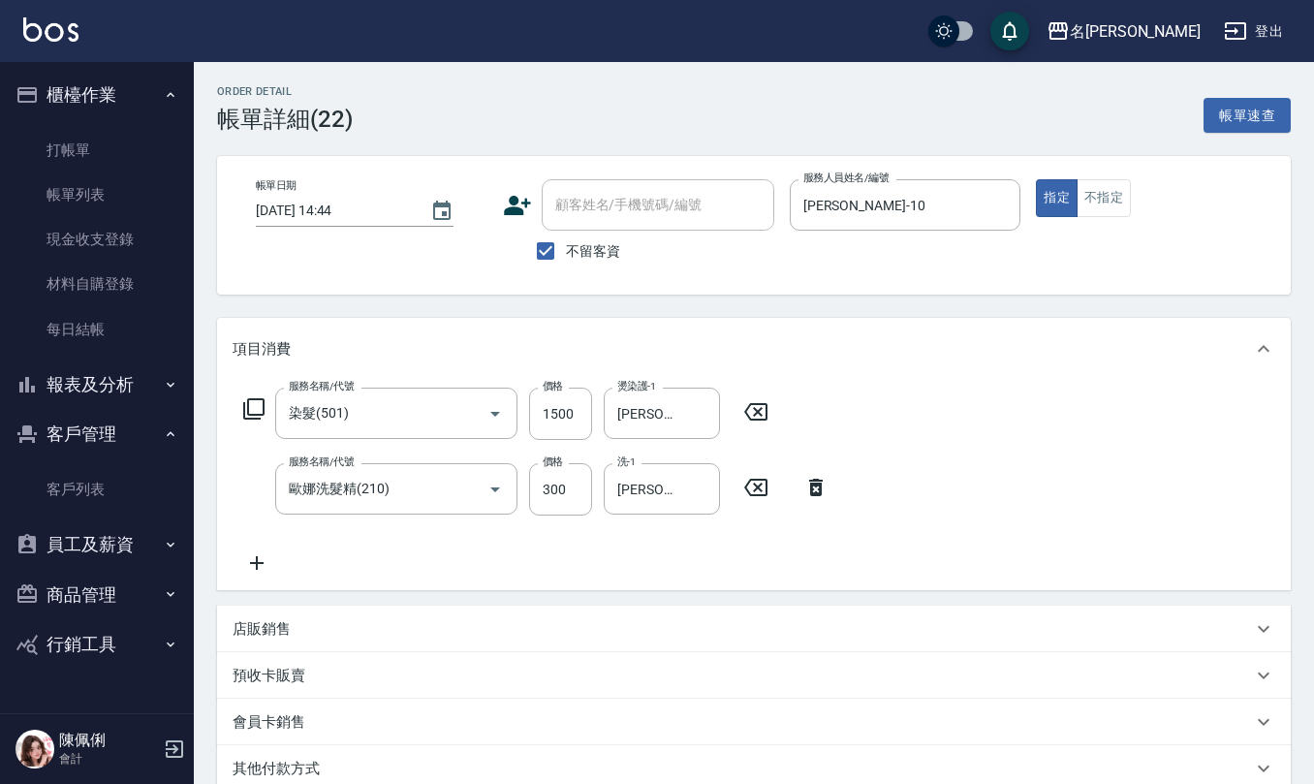
drag, startPoint x: 543, startPoint y: 254, endPoint x: 575, endPoint y: 244, distance: 33.4
click at [551, 249] on input "不留客資" at bounding box center [545, 251] width 41 height 41
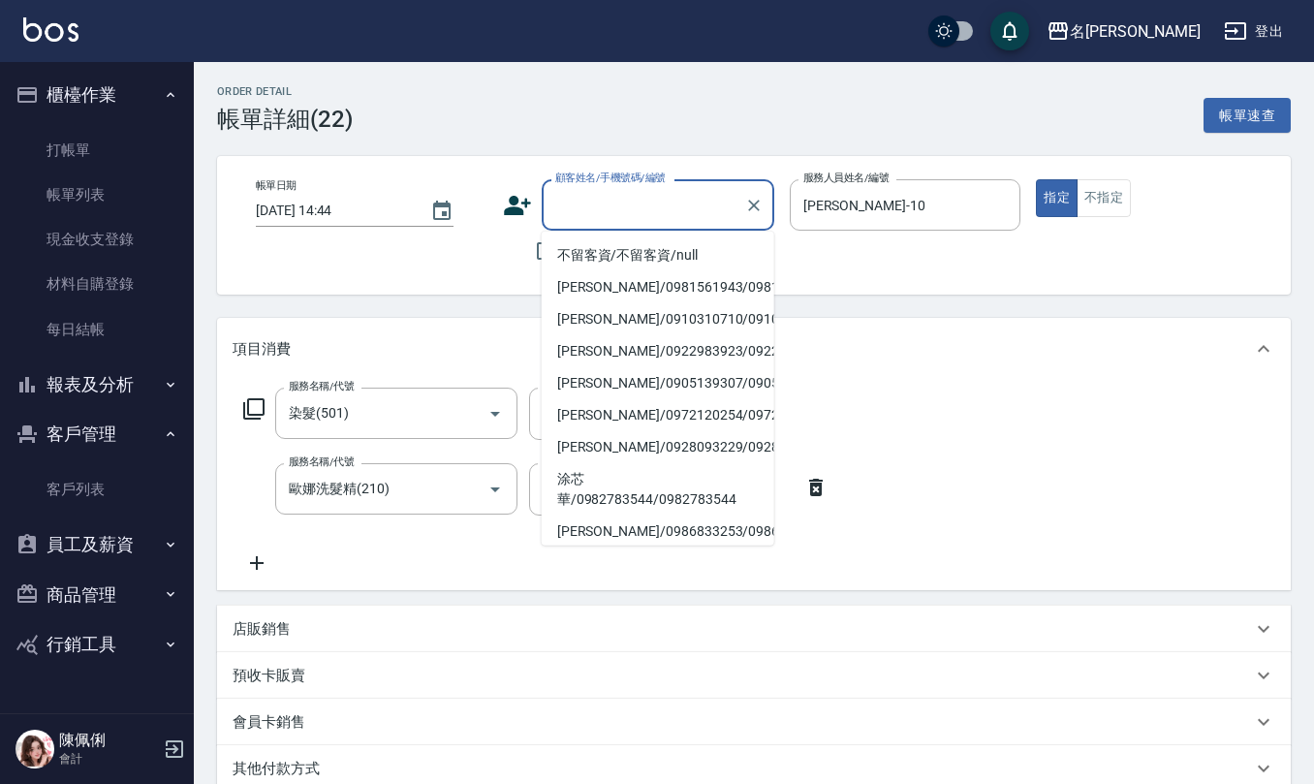
click at [620, 209] on input "顧客姓名/手機號碼/編號" at bounding box center [643, 205] width 186 height 34
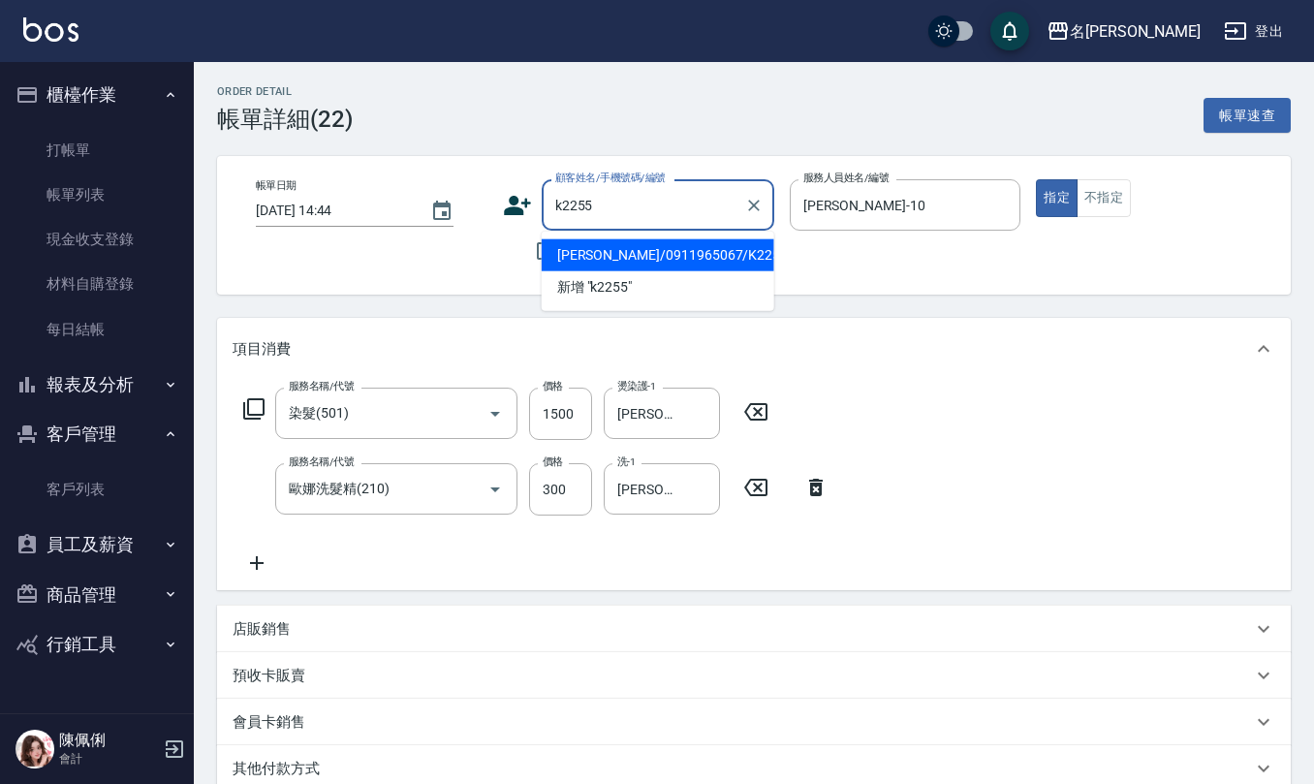
click at [613, 252] on li "石雅文/0911965067/K2255" at bounding box center [658, 255] width 233 height 32
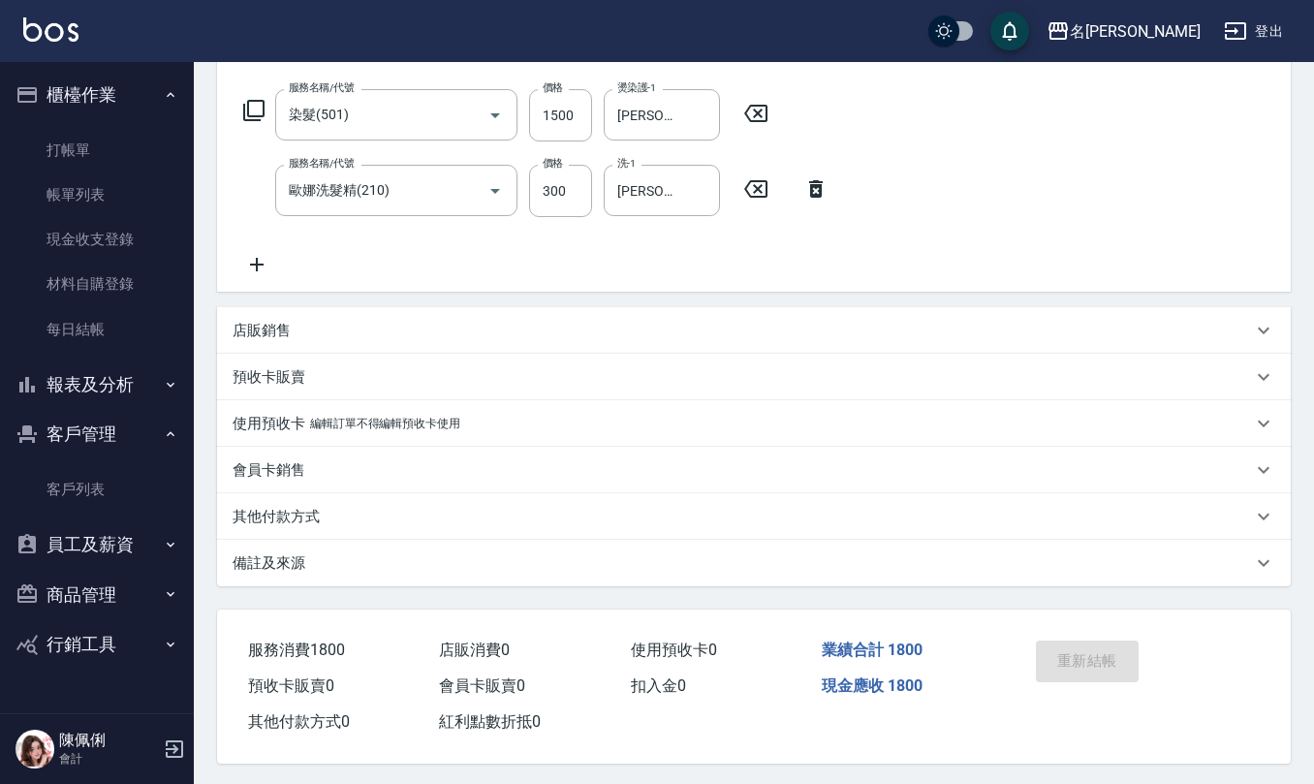
scroll to position [306, 0]
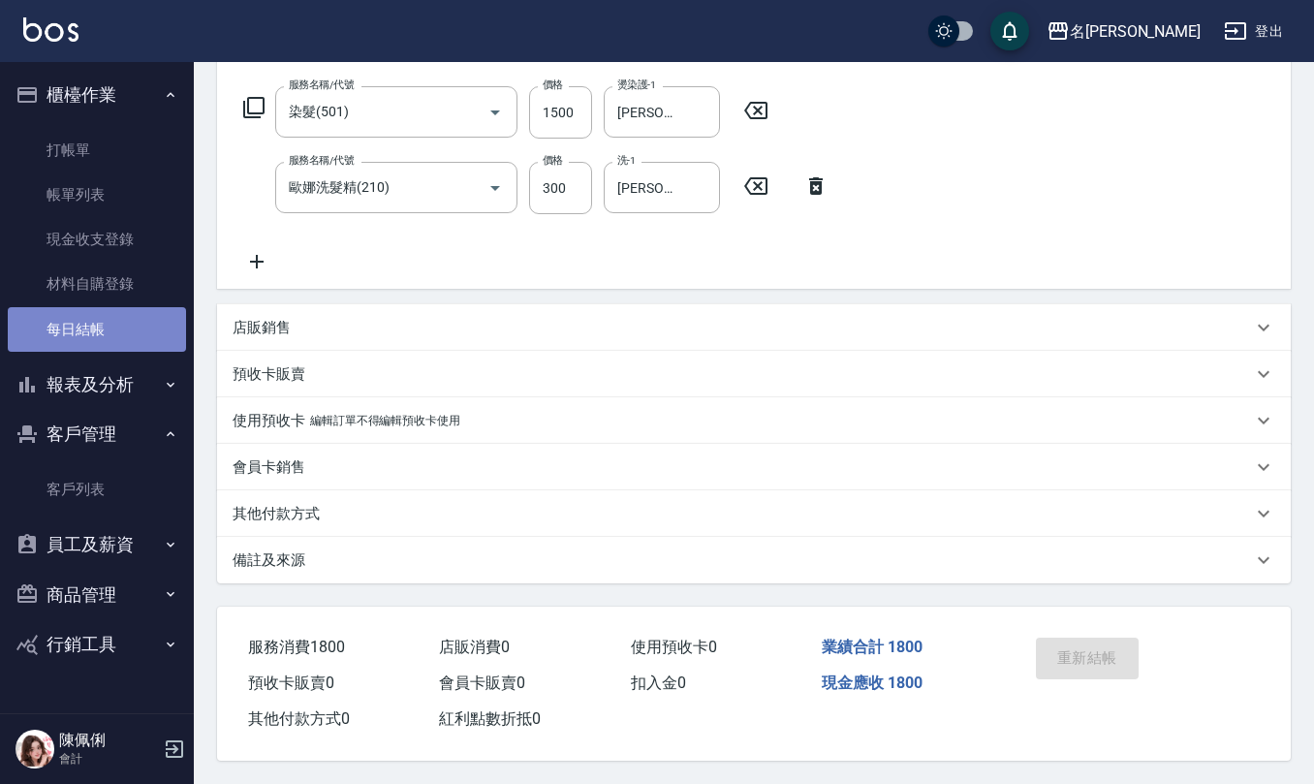
click at [41, 315] on link "每日結帳" at bounding box center [97, 329] width 178 height 45
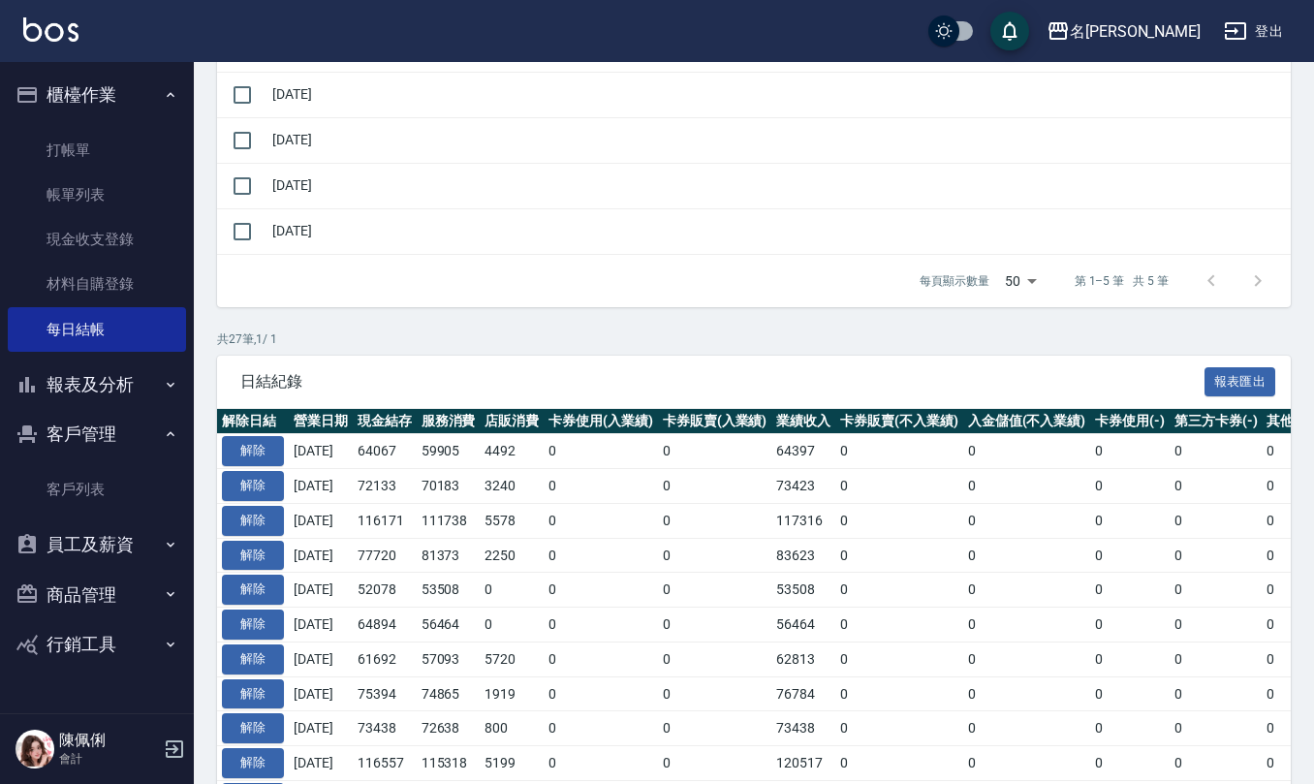
scroll to position [388, 0]
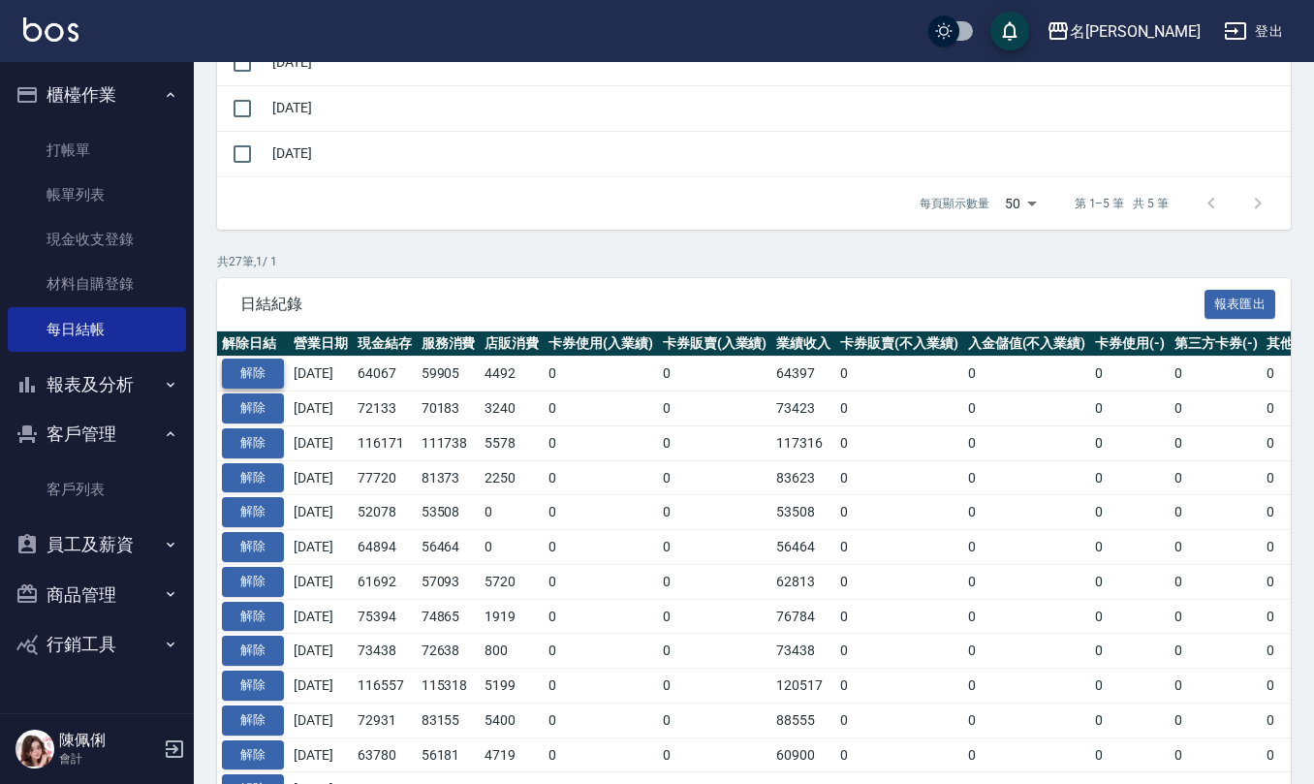
click at [256, 372] on button "解除" at bounding box center [253, 373] width 62 height 30
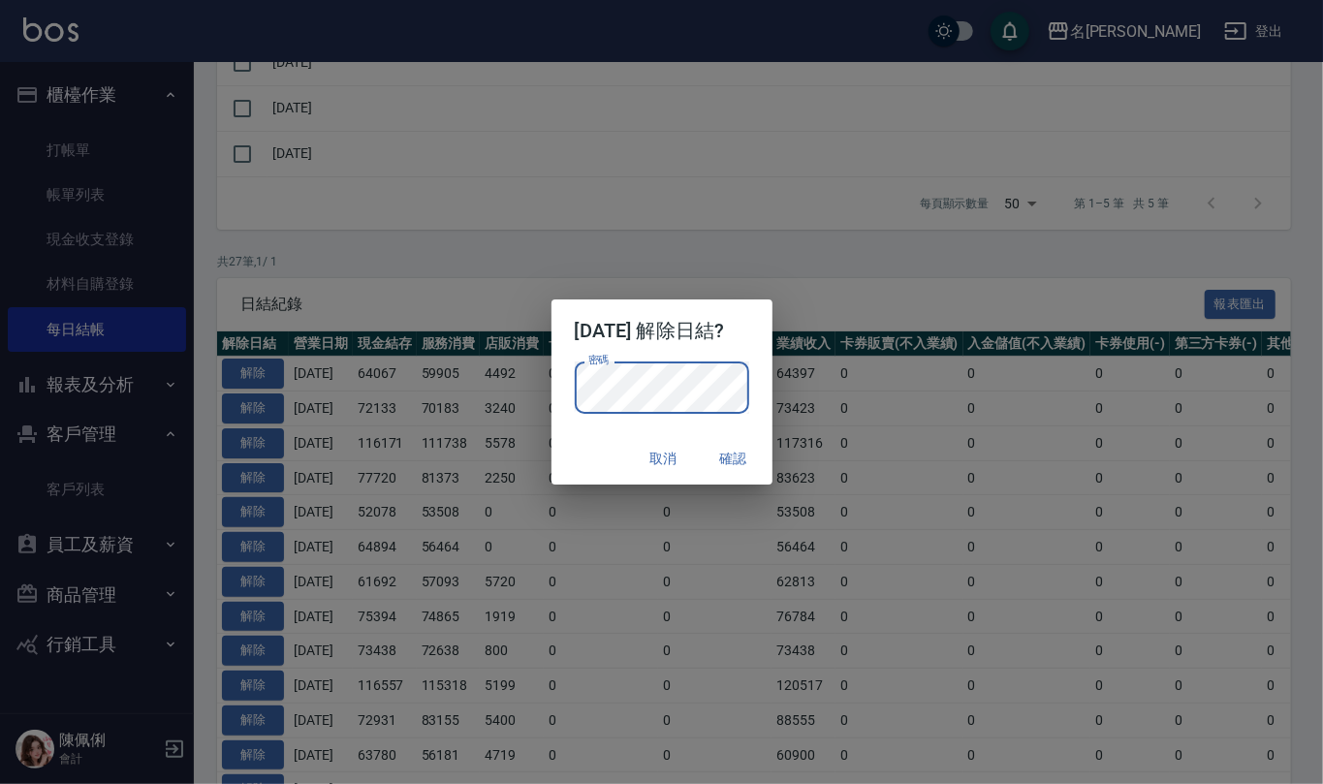
click at [748, 451] on button "確認" at bounding box center [733, 459] width 62 height 36
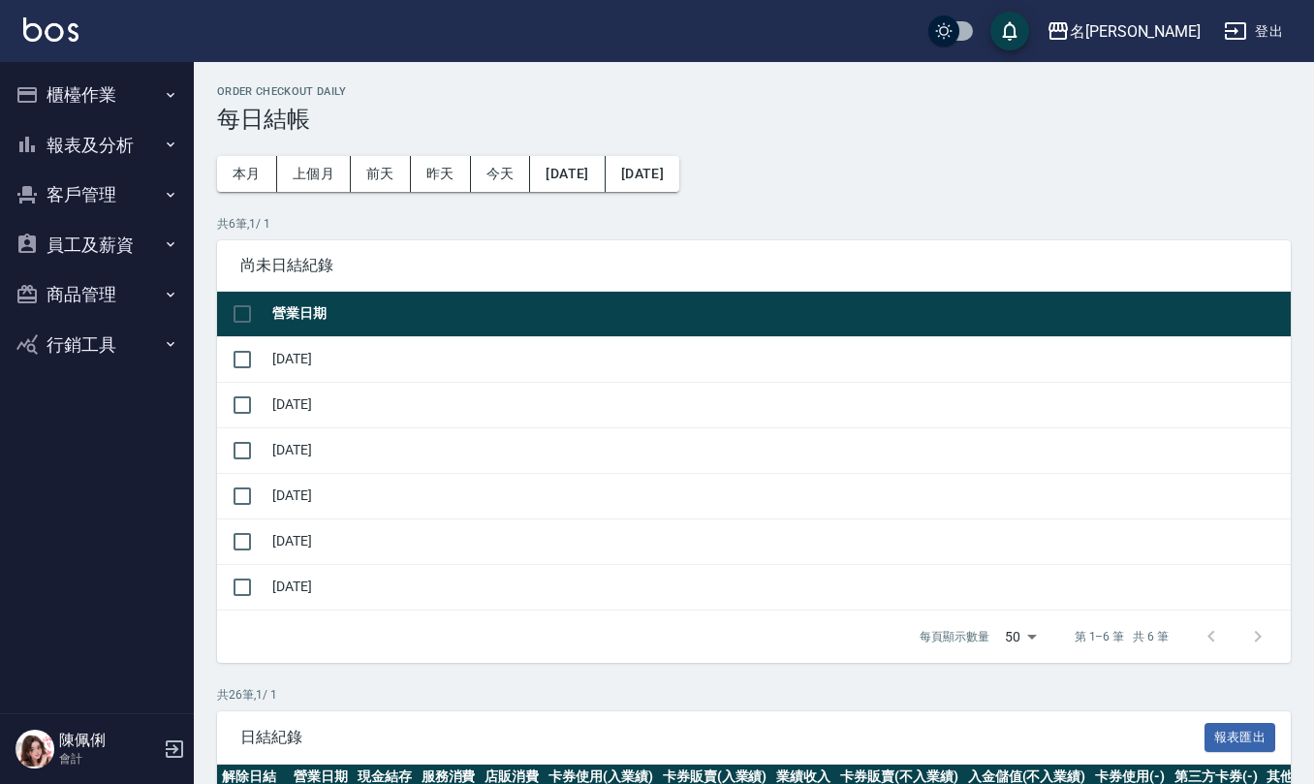
click at [99, 94] on button "櫃檯作業" at bounding box center [97, 95] width 178 height 50
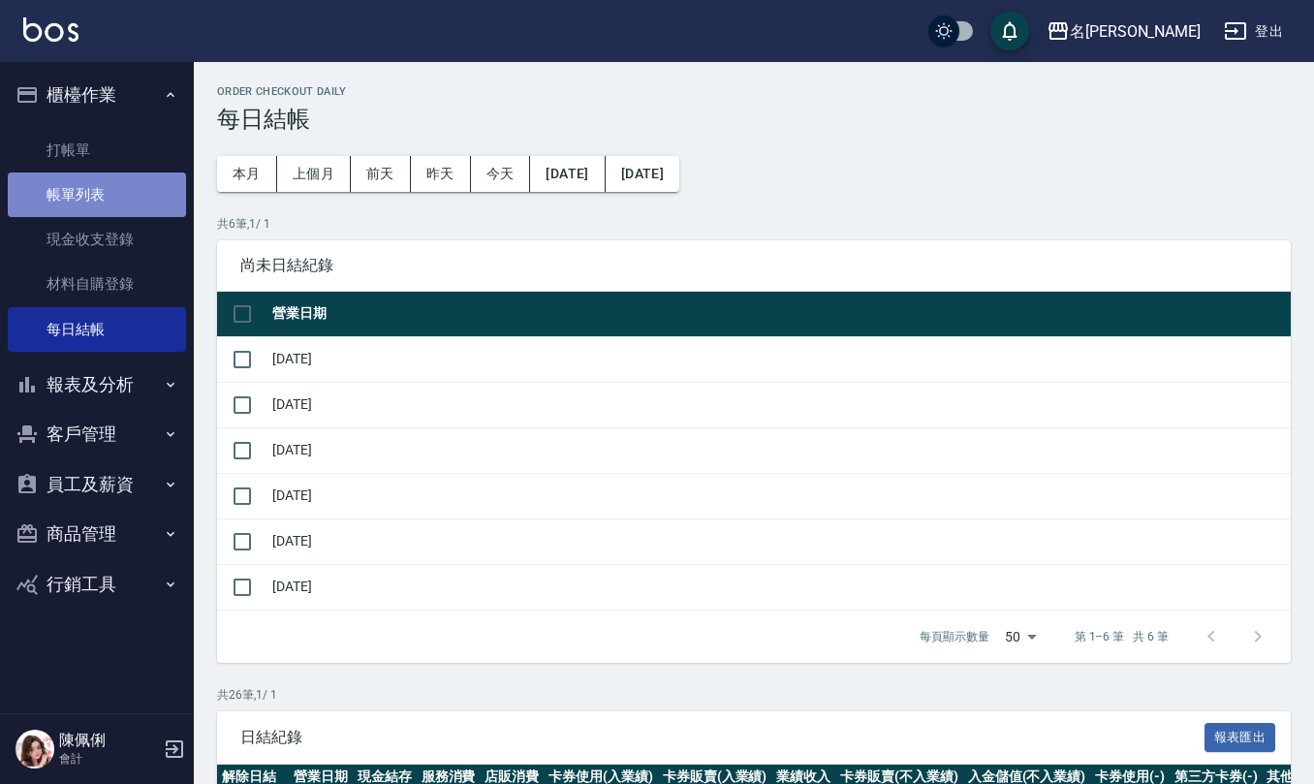
click at [109, 172] on link "帳單列表" at bounding box center [97, 194] width 178 height 45
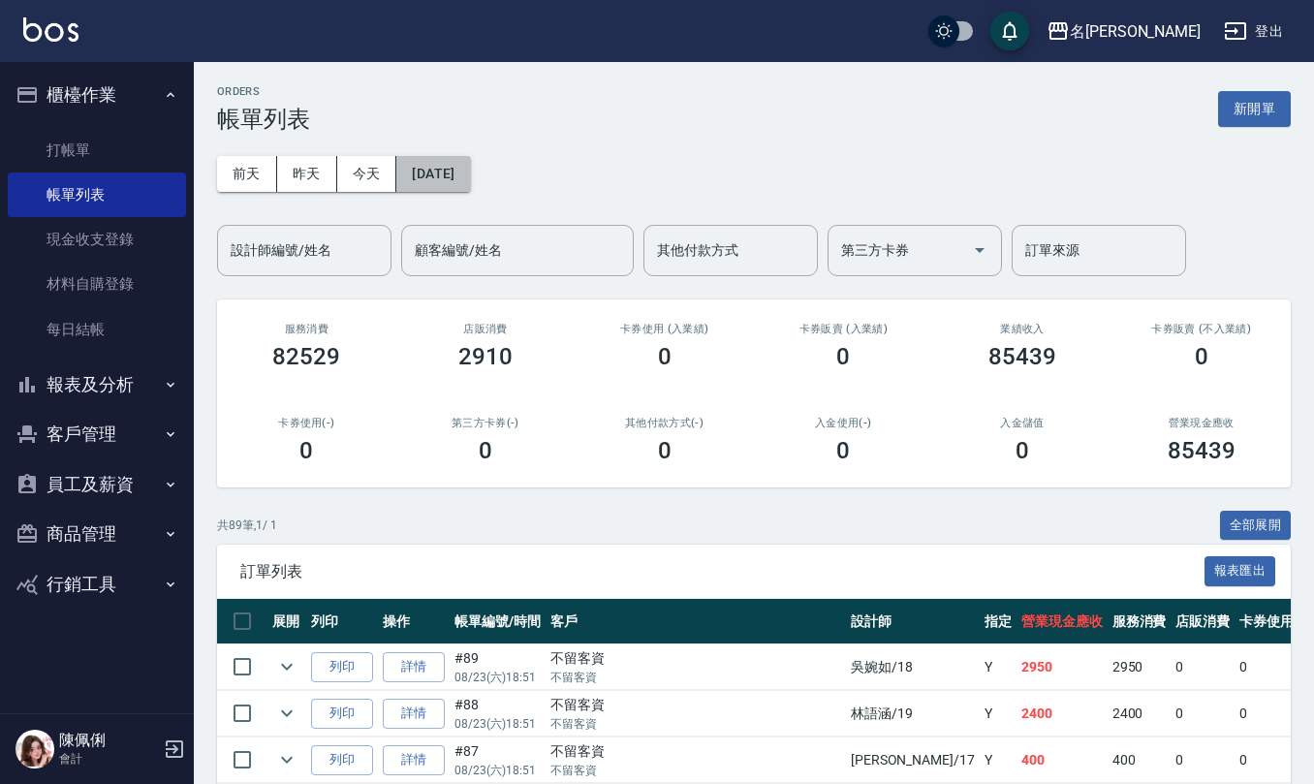
click at [462, 165] on button "[DATE]" at bounding box center [433, 174] width 74 height 36
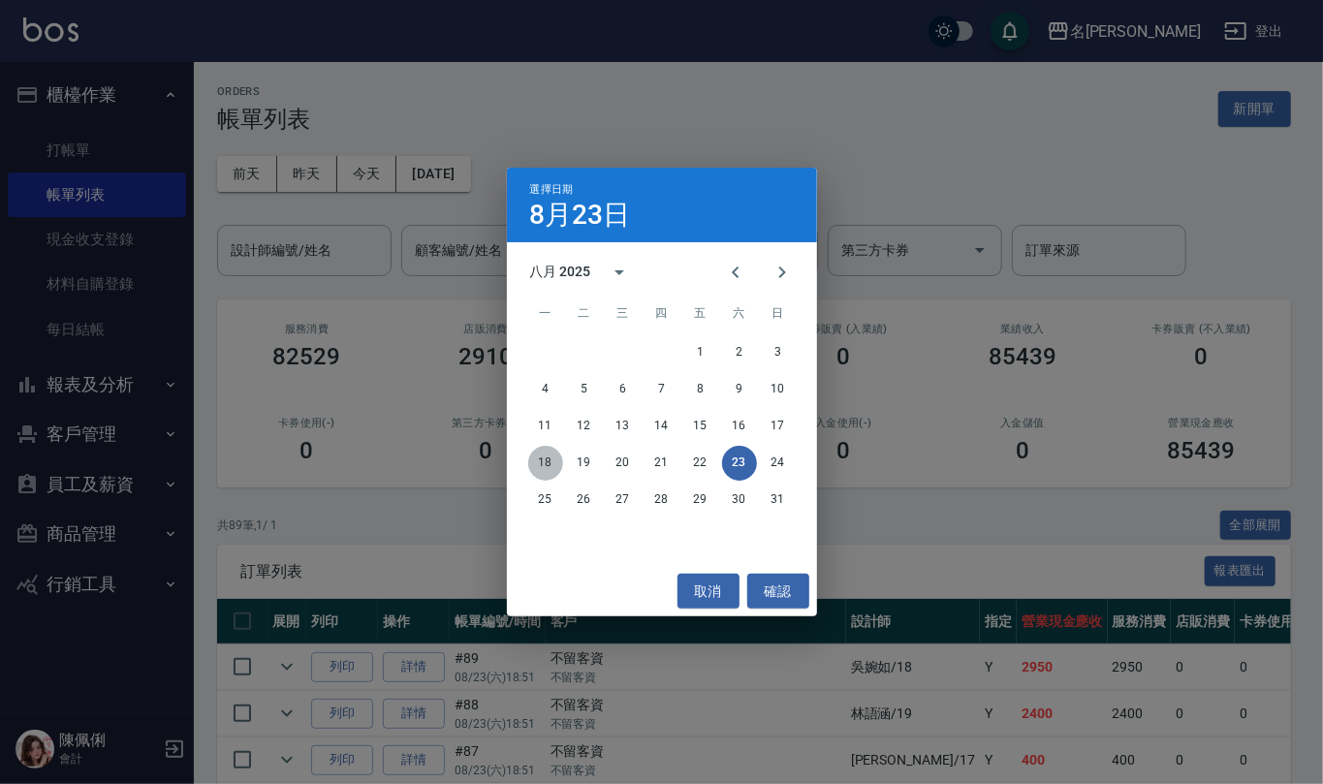
click at [545, 463] on button "18" at bounding box center [545, 463] width 35 height 35
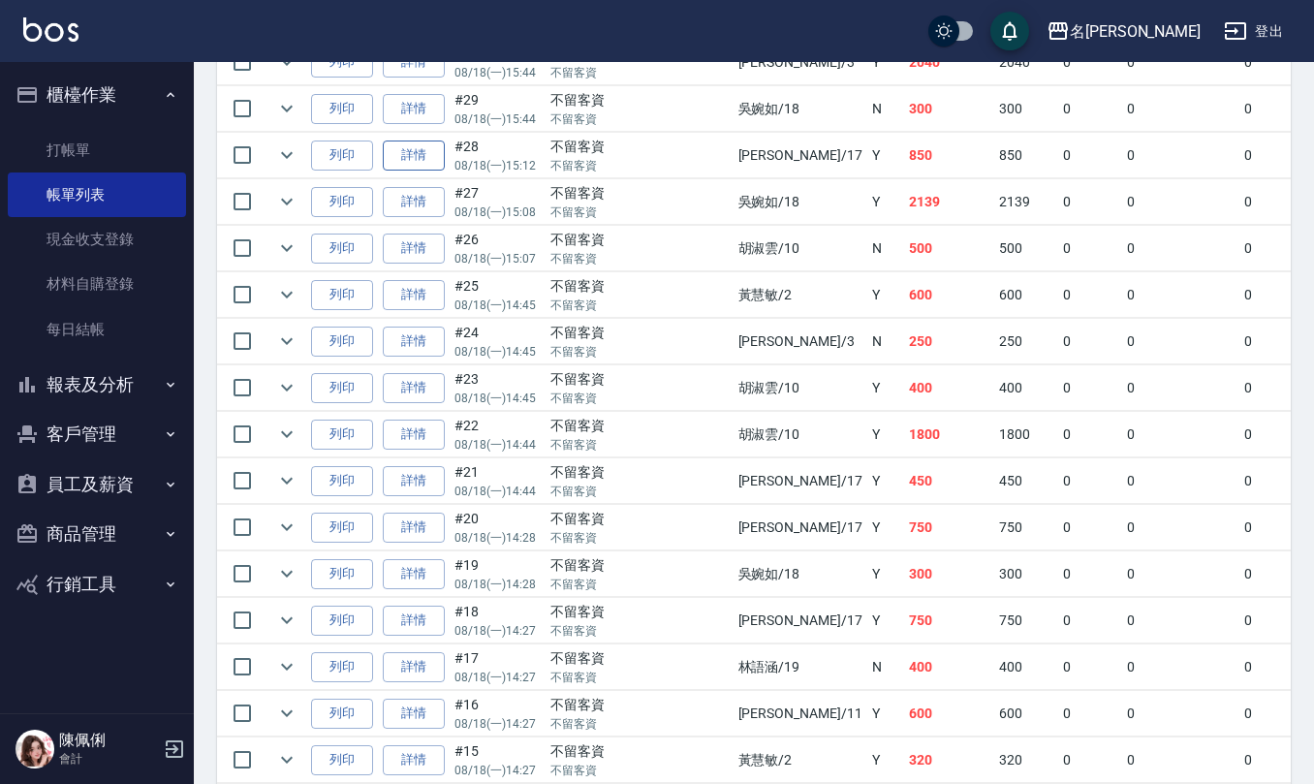
scroll to position [2583, 0]
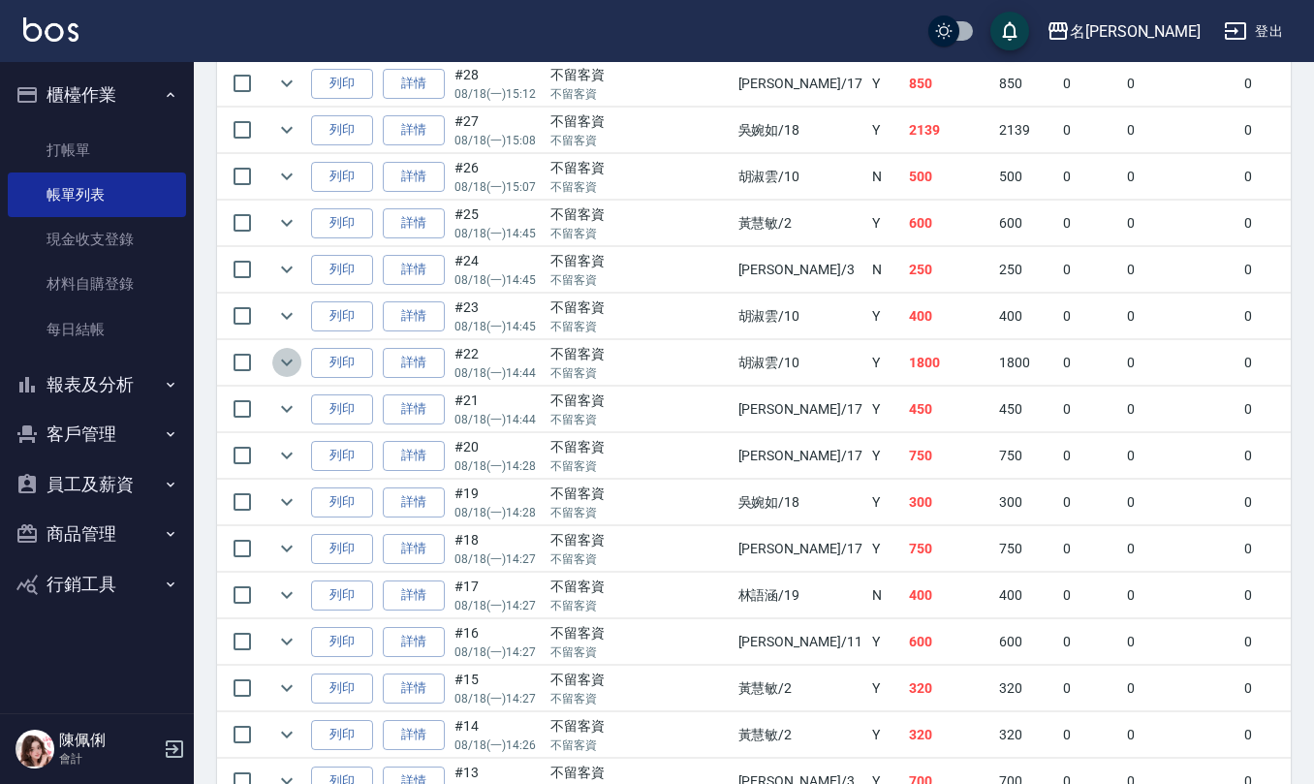
click at [284, 366] on icon "expand row" at bounding box center [287, 362] width 12 height 7
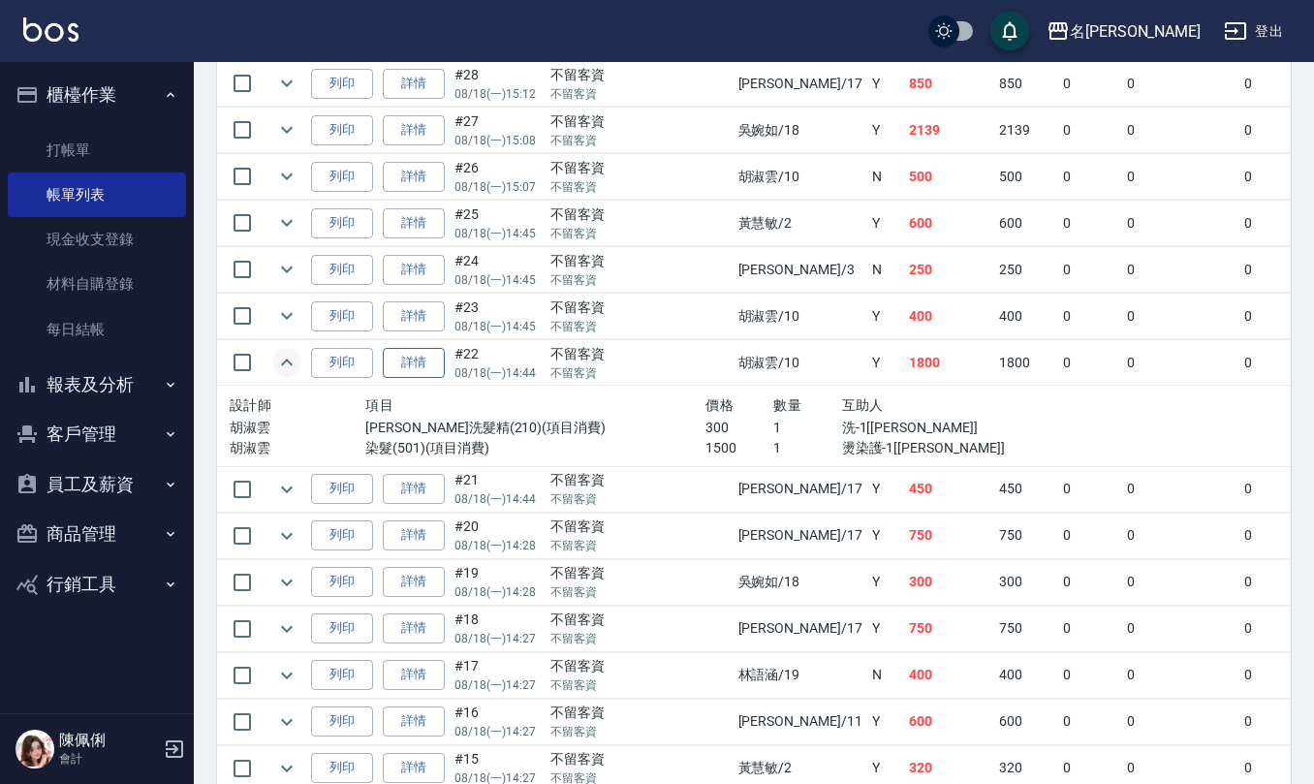
click at [411, 378] on link "詳情" at bounding box center [414, 363] width 62 height 30
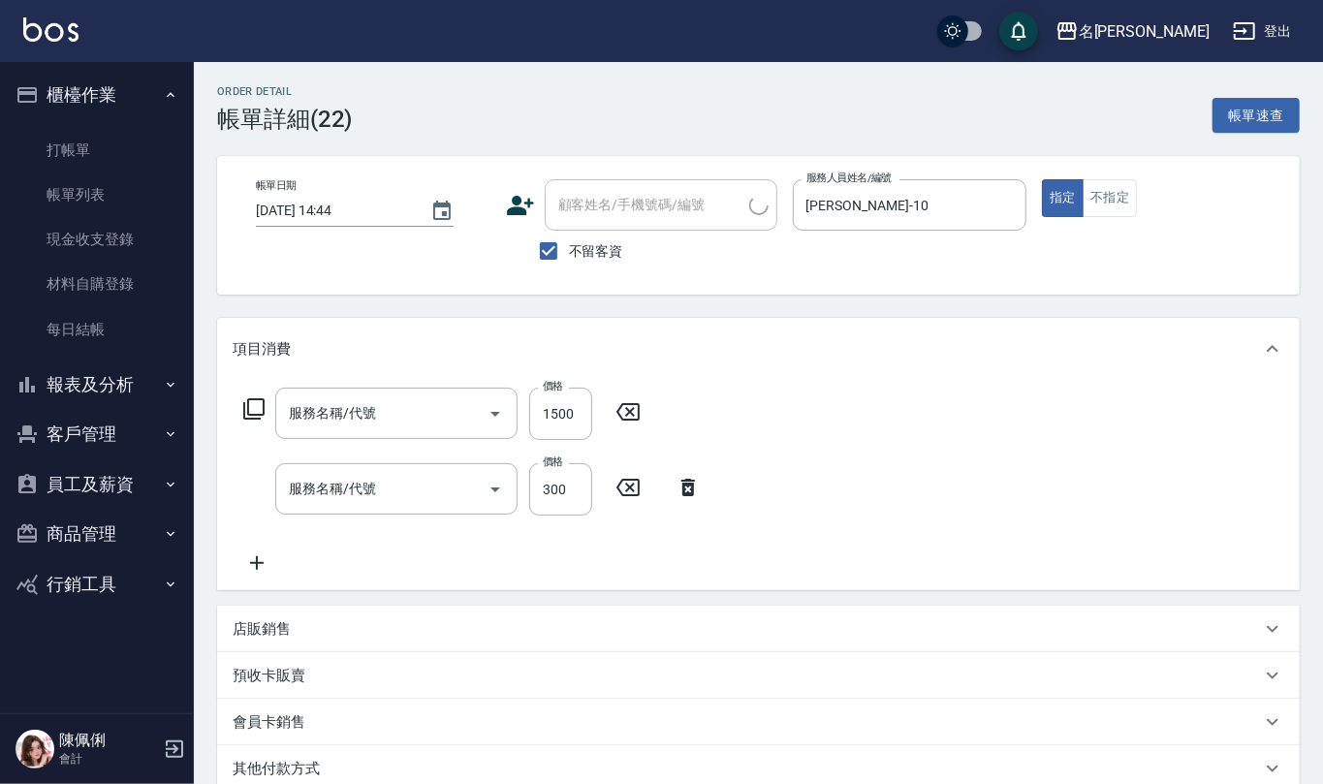
type input "2025/08/18 14:44"
checkbox input "true"
type input "[PERSON_NAME]-10"
type input "染髮(501)"
type input "歐娜洗髮精(210)"
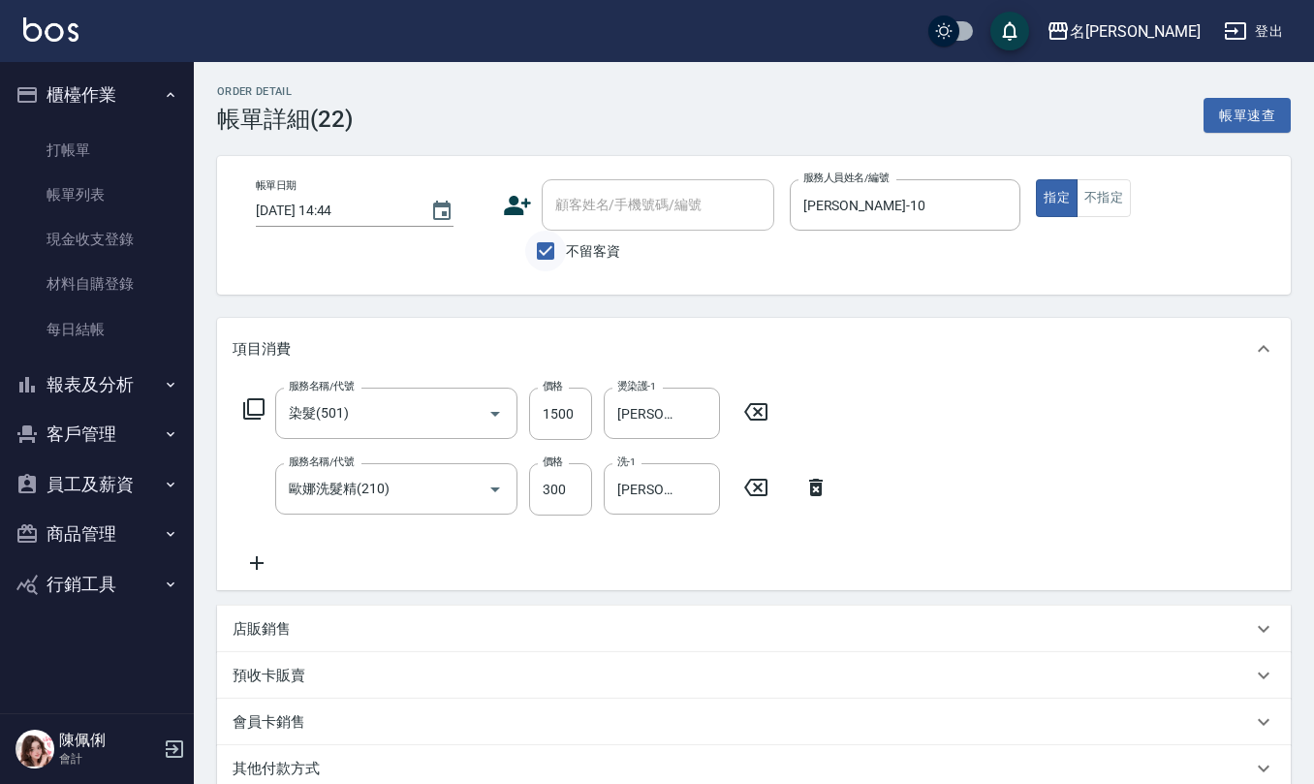
click at [537, 246] on input "不留客資" at bounding box center [545, 251] width 41 height 41
checkbox input "false"
click at [618, 206] on div "顧客姓名/手機號碼/編號 顧客姓名/手機號碼/編號" at bounding box center [658, 204] width 233 height 51
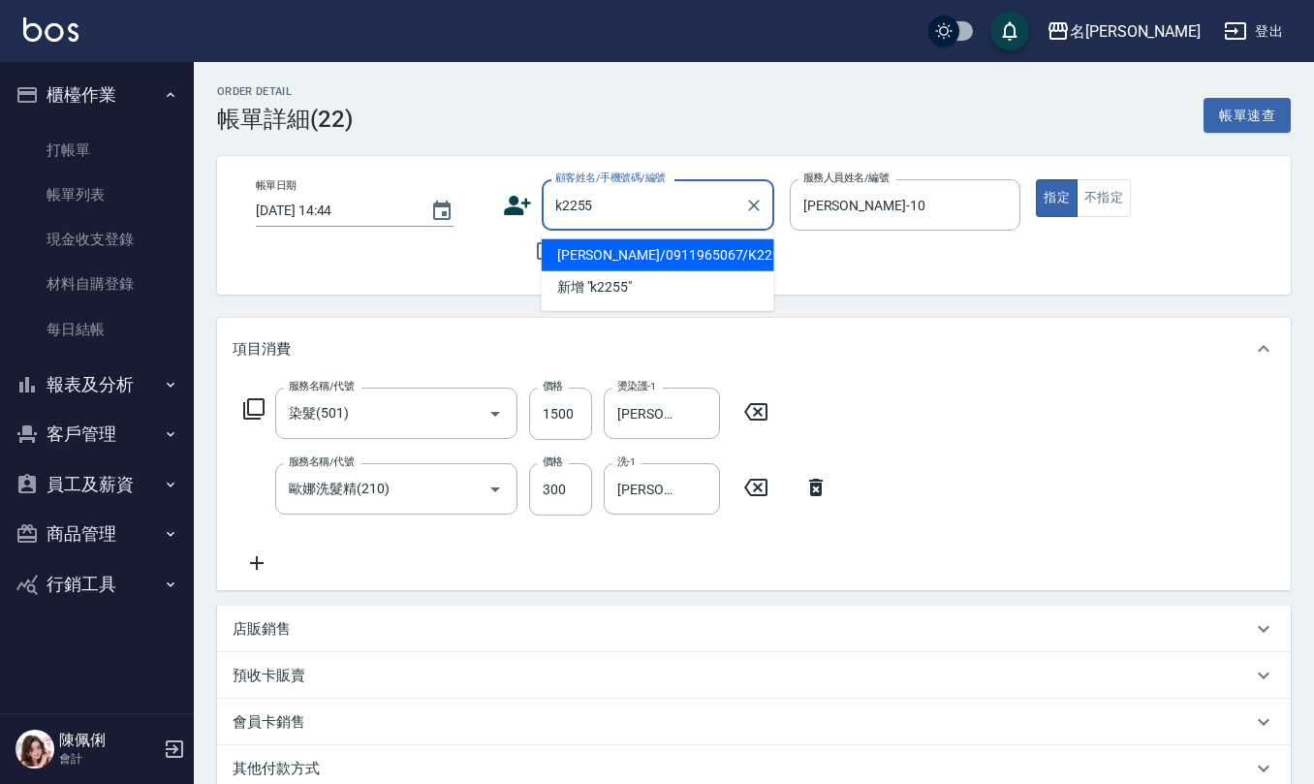
click at [621, 244] on li "[PERSON_NAME]/0911965067/K2255" at bounding box center [658, 255] width 233 height 32
type input "[PERSON_NAME]/0911965067/K2255"
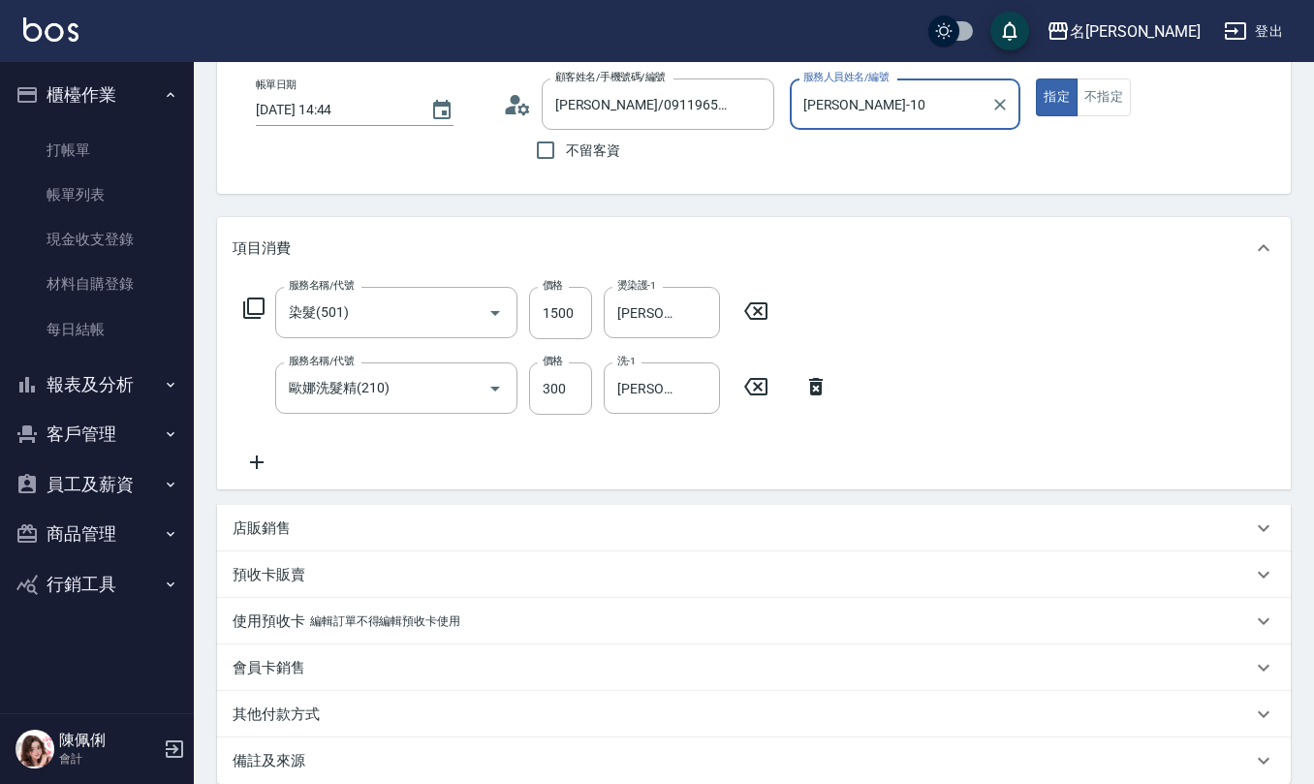
scroll to position [306, 0]
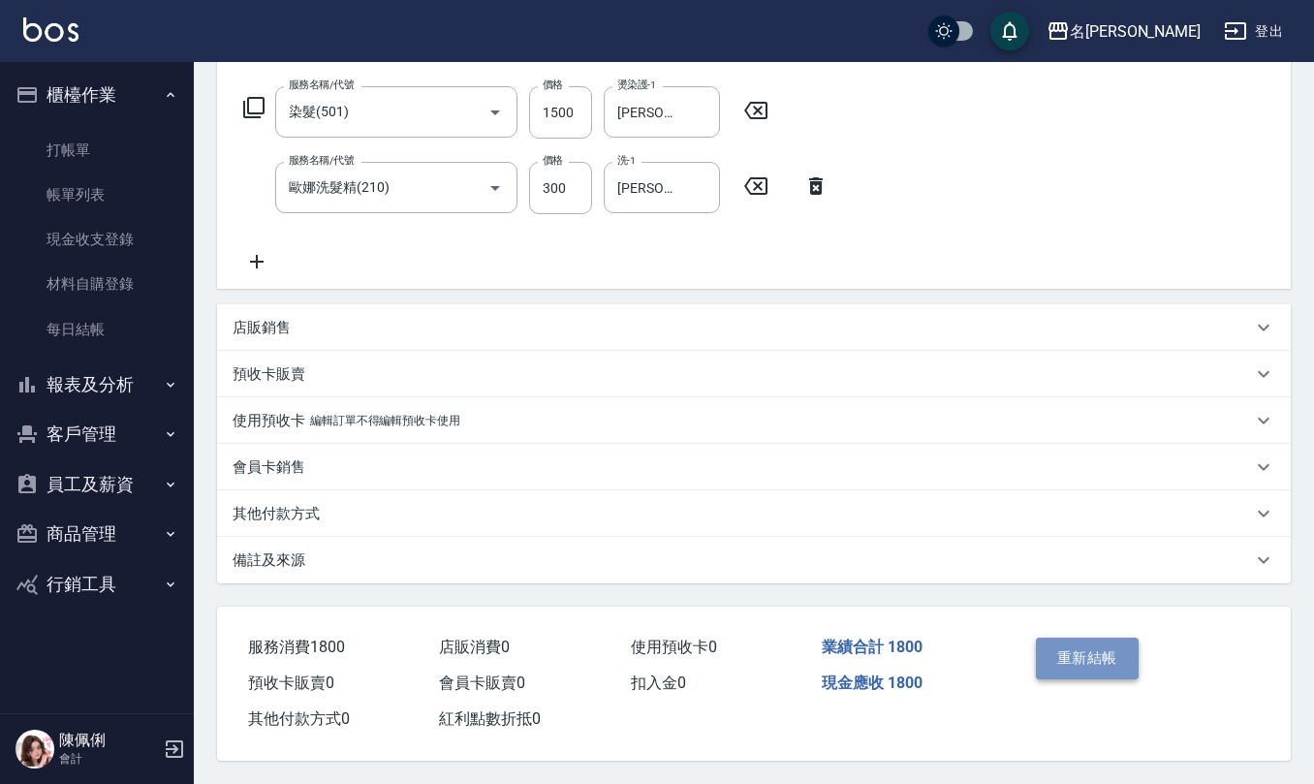
click at [1079, 643] on button "重新結帳" at bounding box center [1087, 658] width 103 height 41
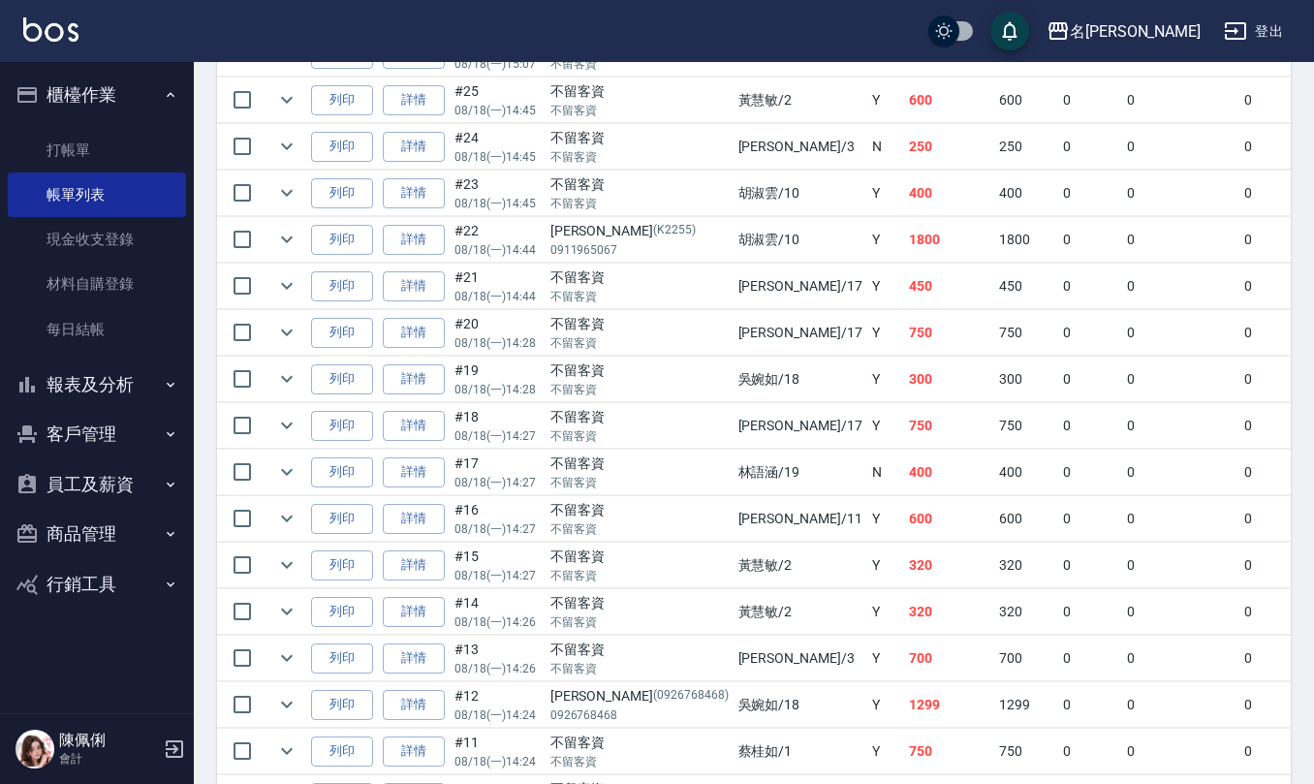
scroll to position [2713, 0]
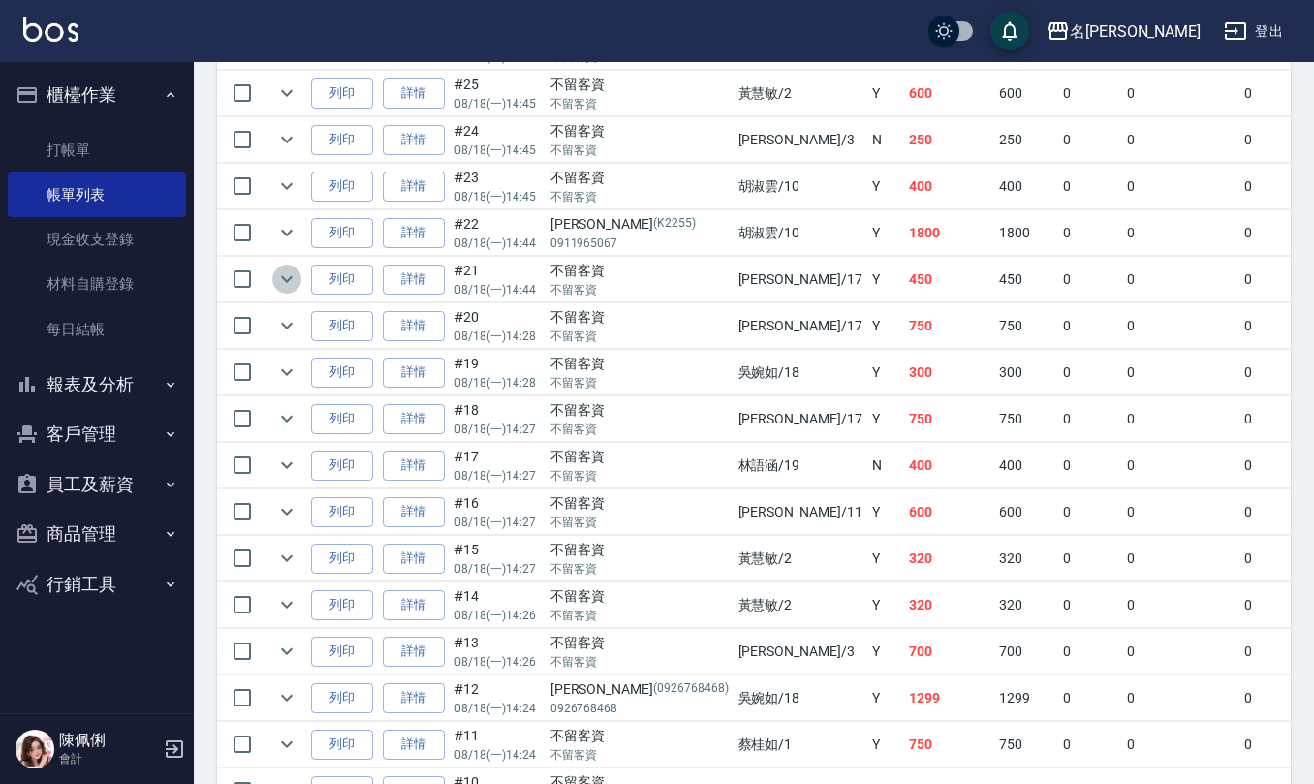
click at [283, 291] on icon "expand row" at bounding box center [286, 278] width 23 height 23
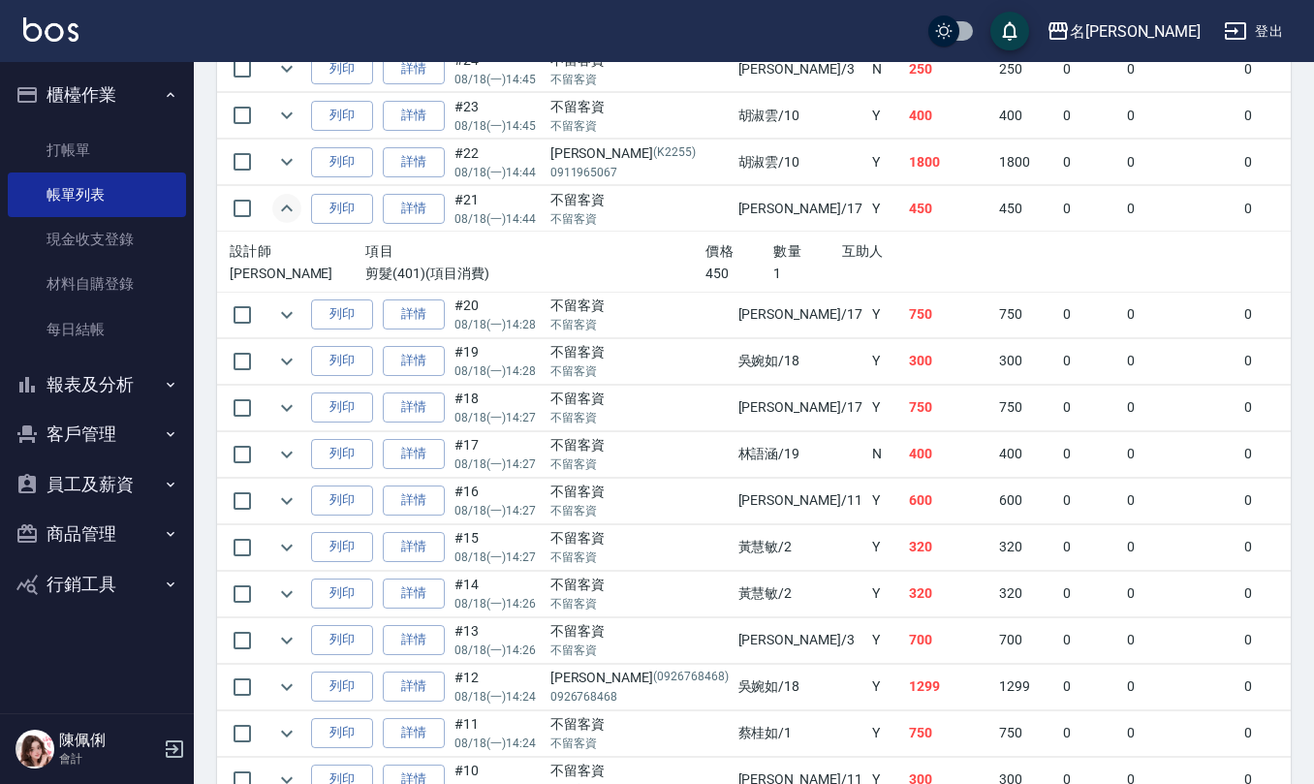
scroll to position [2842, 0]
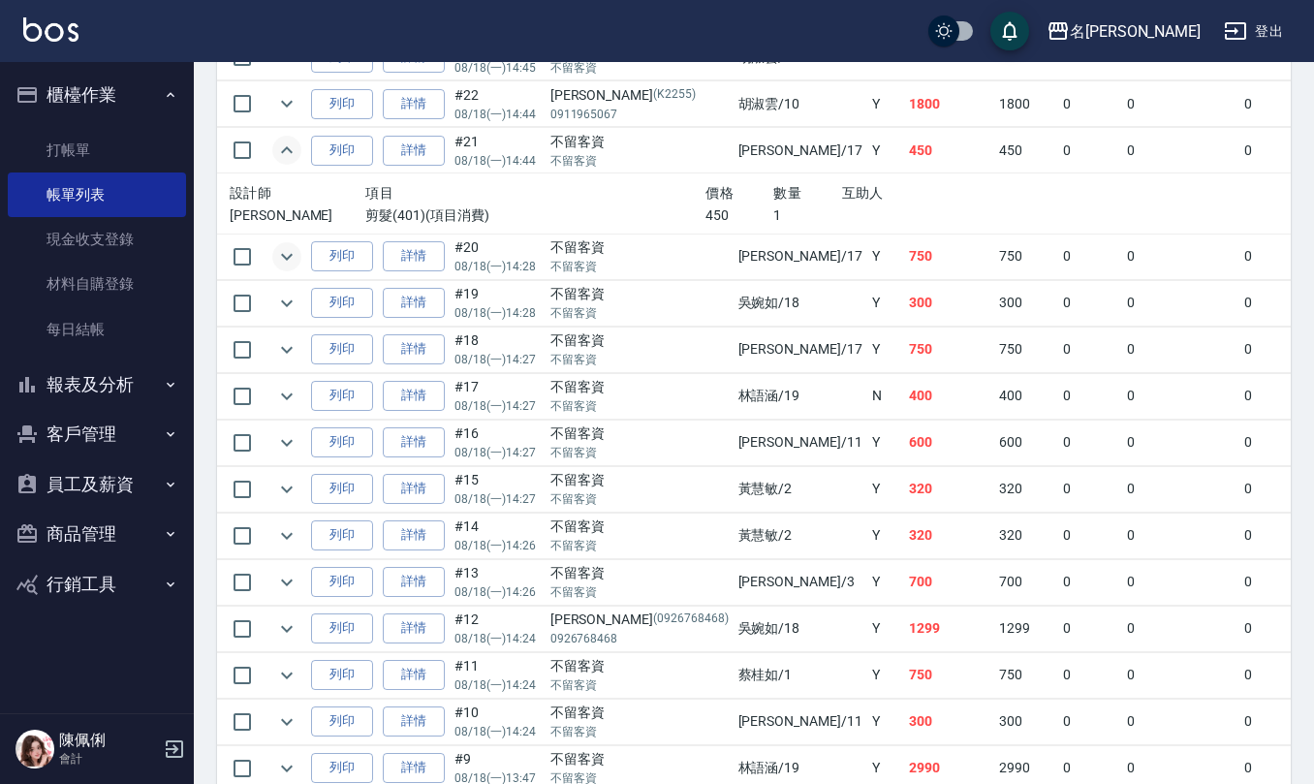
click at [291, 260] on icon "expand row" at bounding box center [287, 256] width 12 height 7
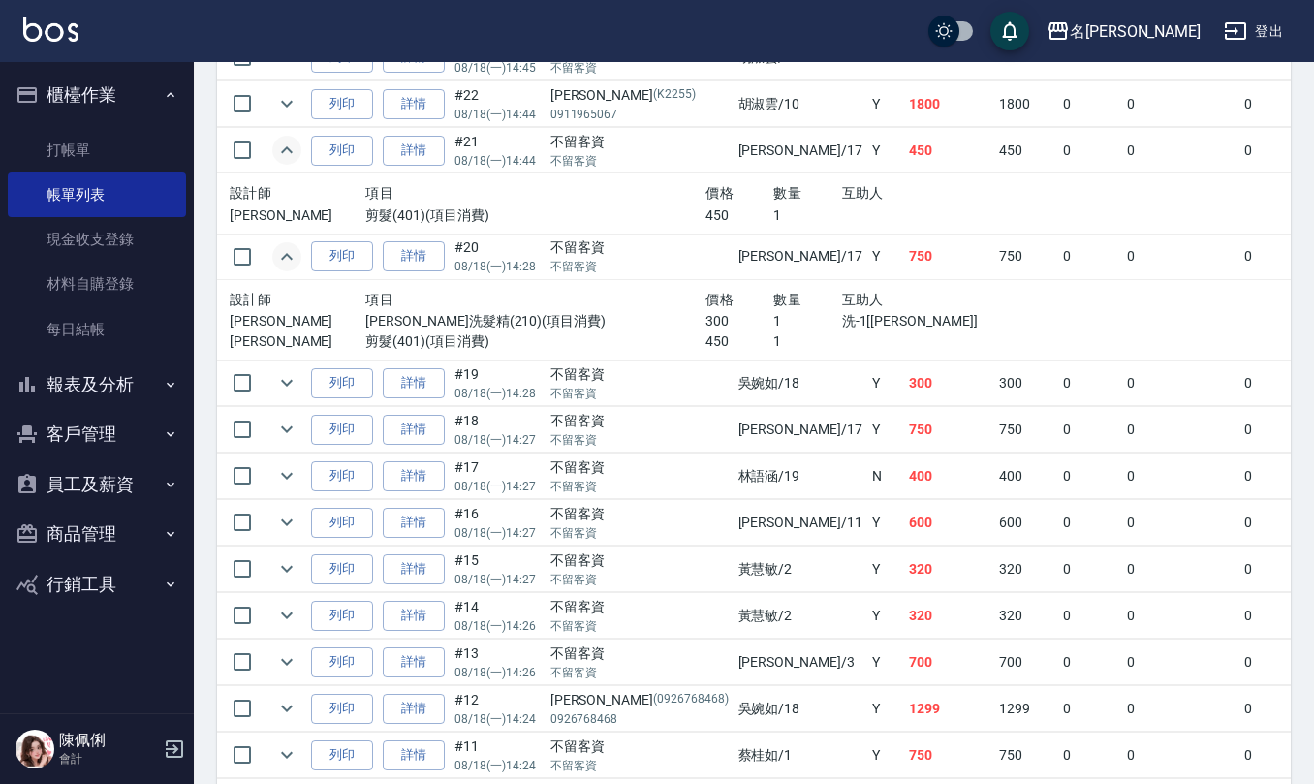
scroll to position [2971, 0]
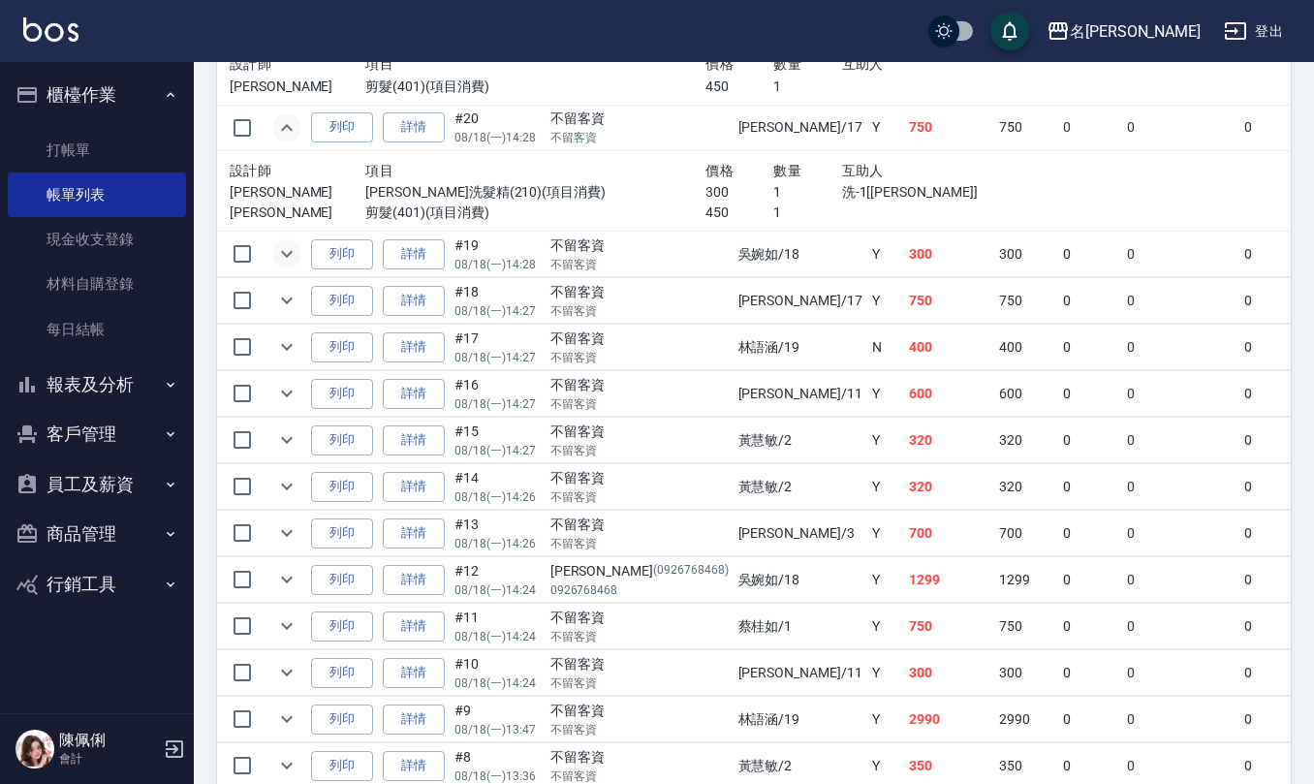
click at [279, 265] on icon "expand row" at bounding box center [286, 253] width 23 height 23
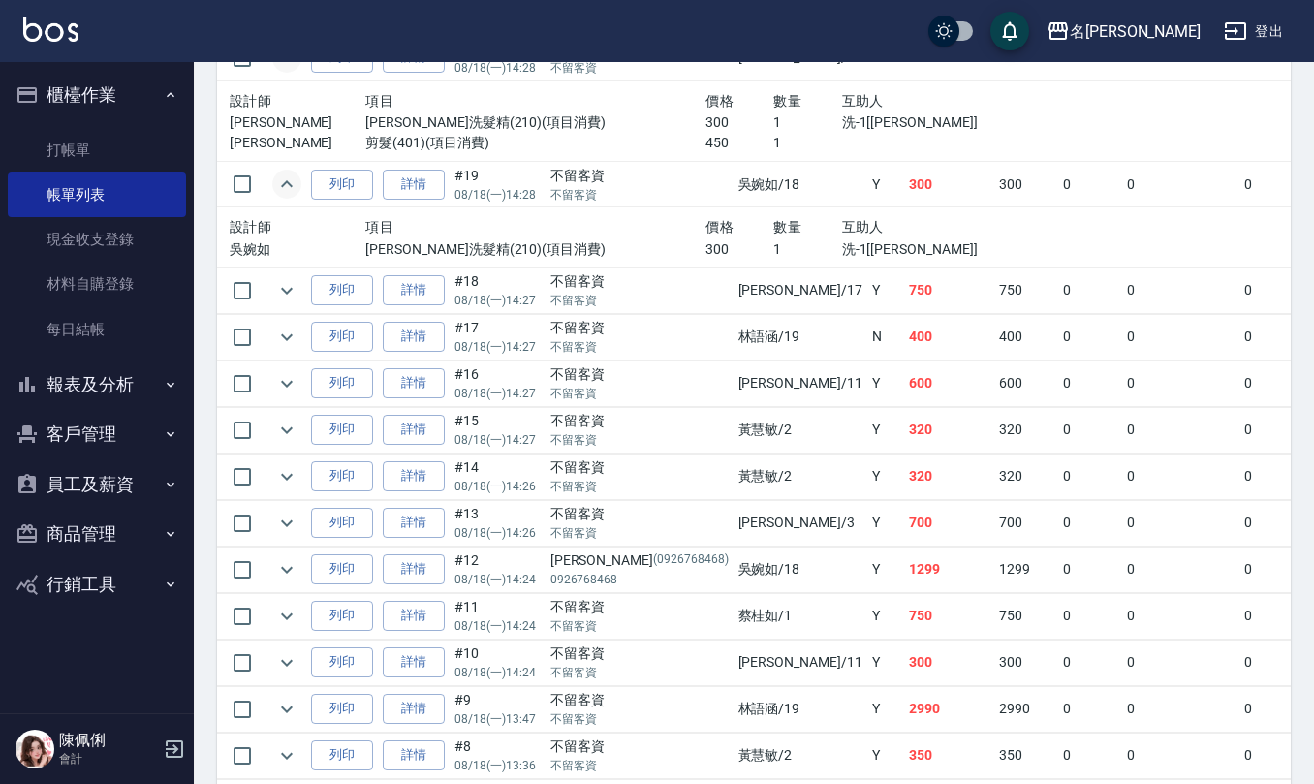
scroll to position [3100, 0]
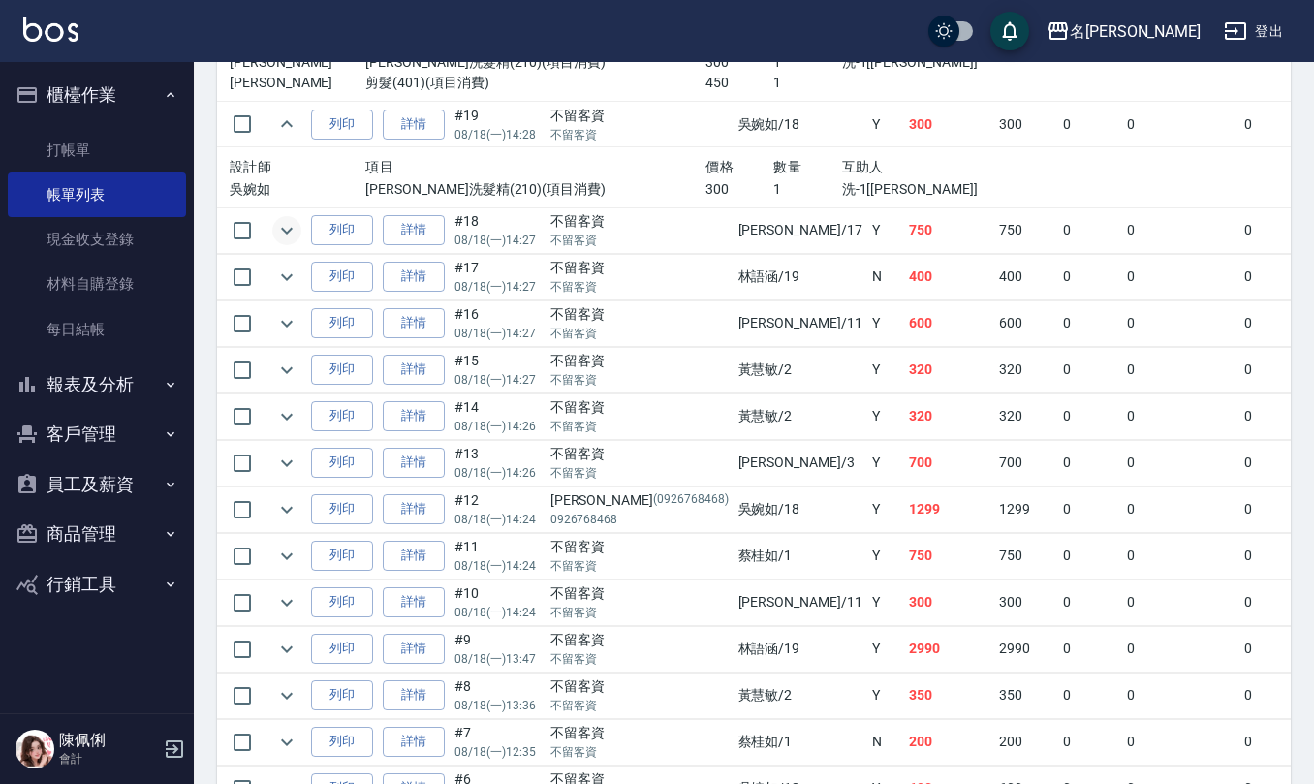
click at [284, 242] on icon "expand row" at bounding box center [286, 230] width 23 height 23
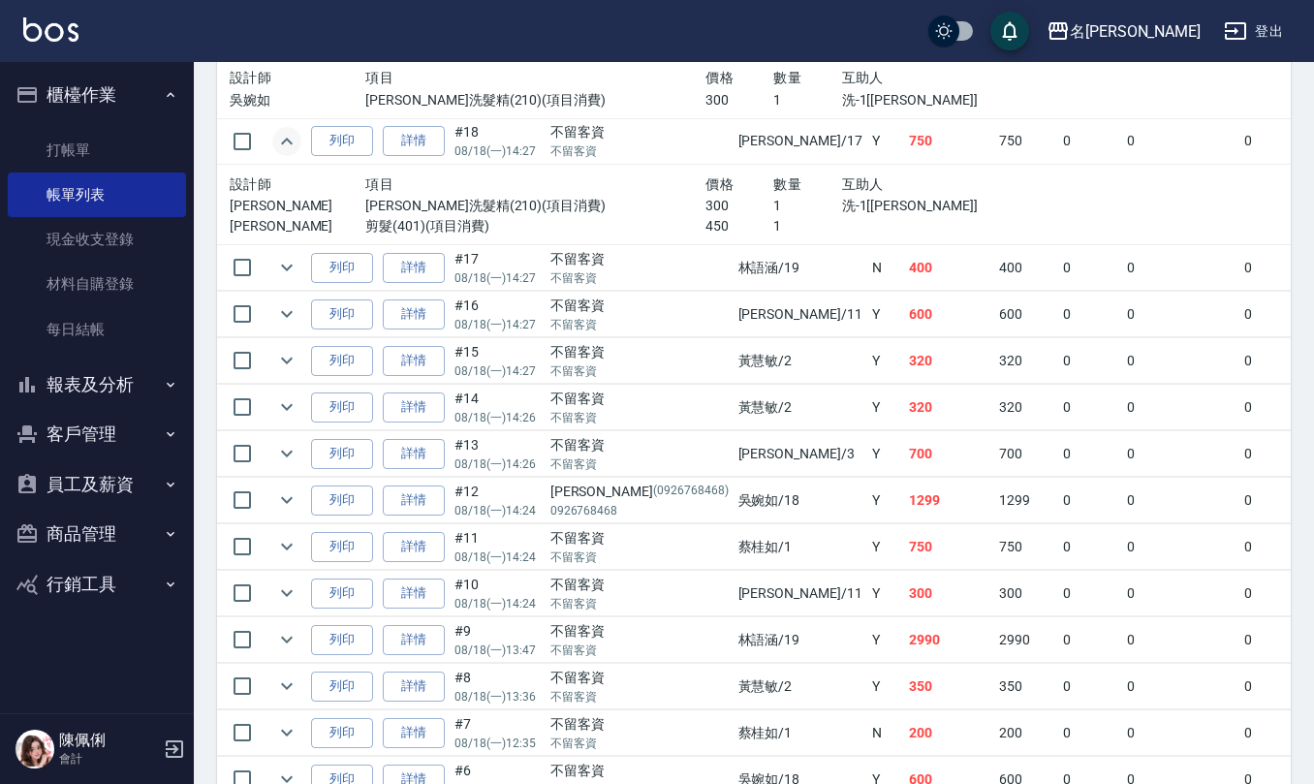
scroll to position [3229, 0]
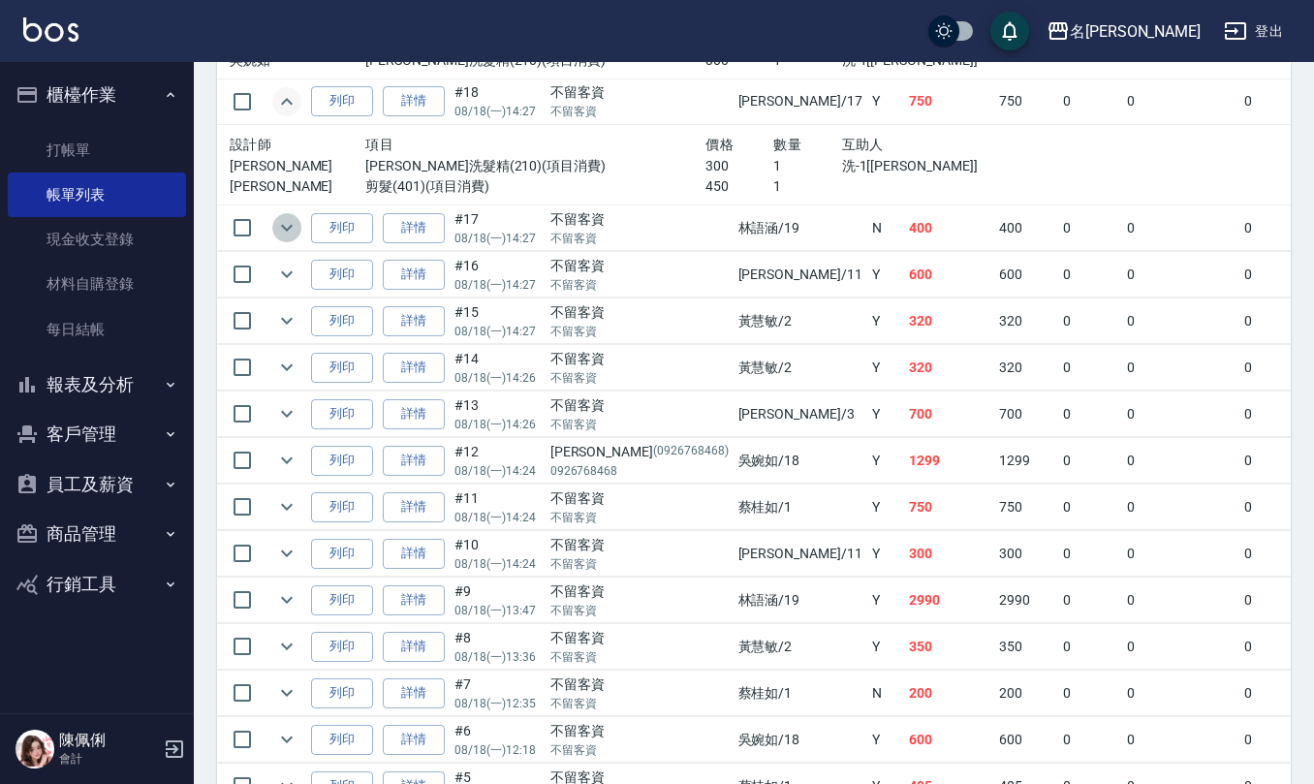
click at [291, 239] on icon "expand row" at bounding box center [286, 227] width 23 height 23
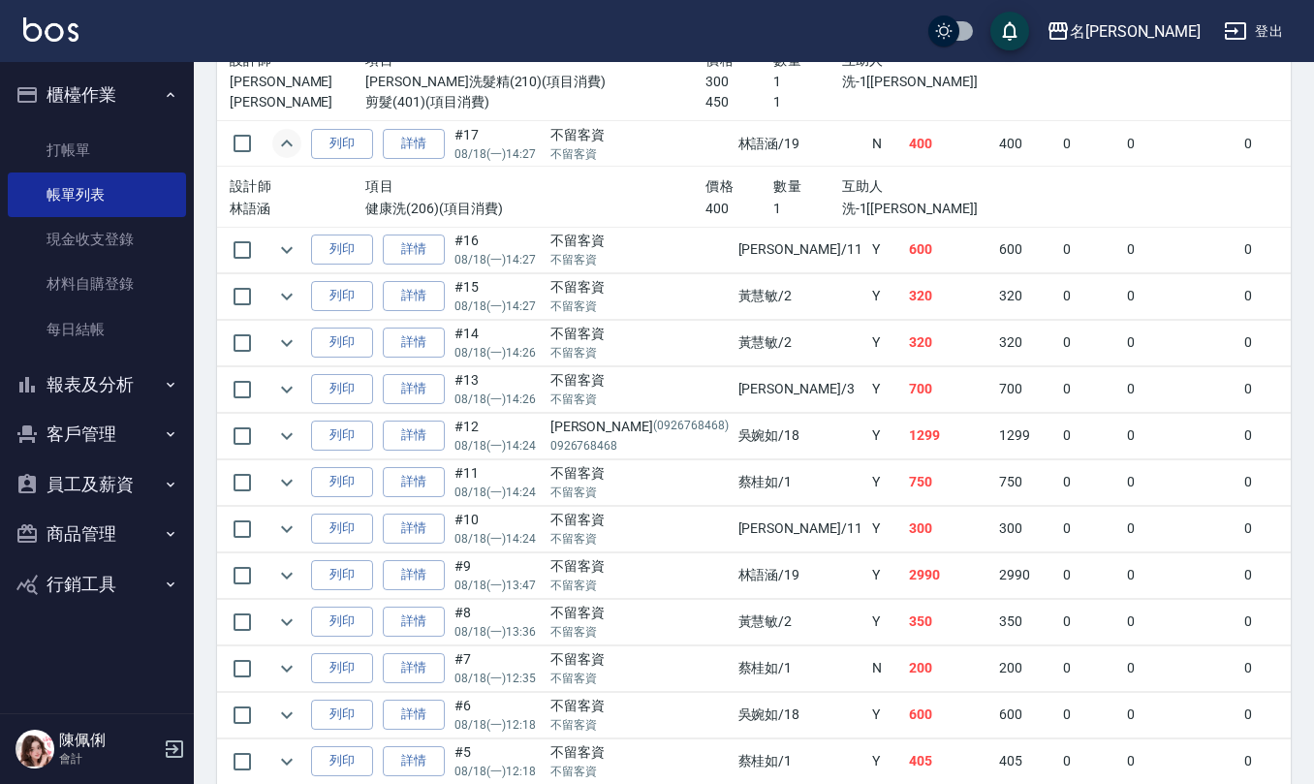
scroll to position [3358, 0]
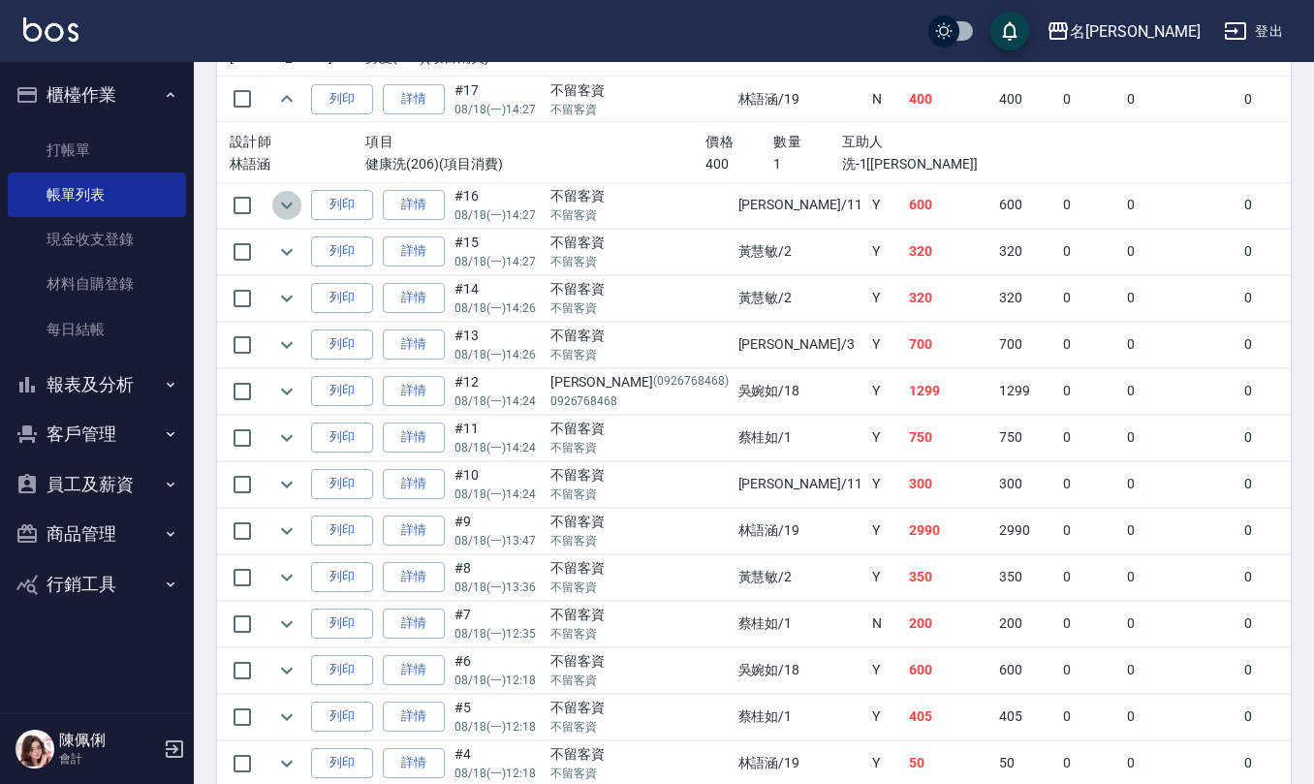
click at [272, 220] on button "expand row" at bounding box center [286, 205] width 29 height 29
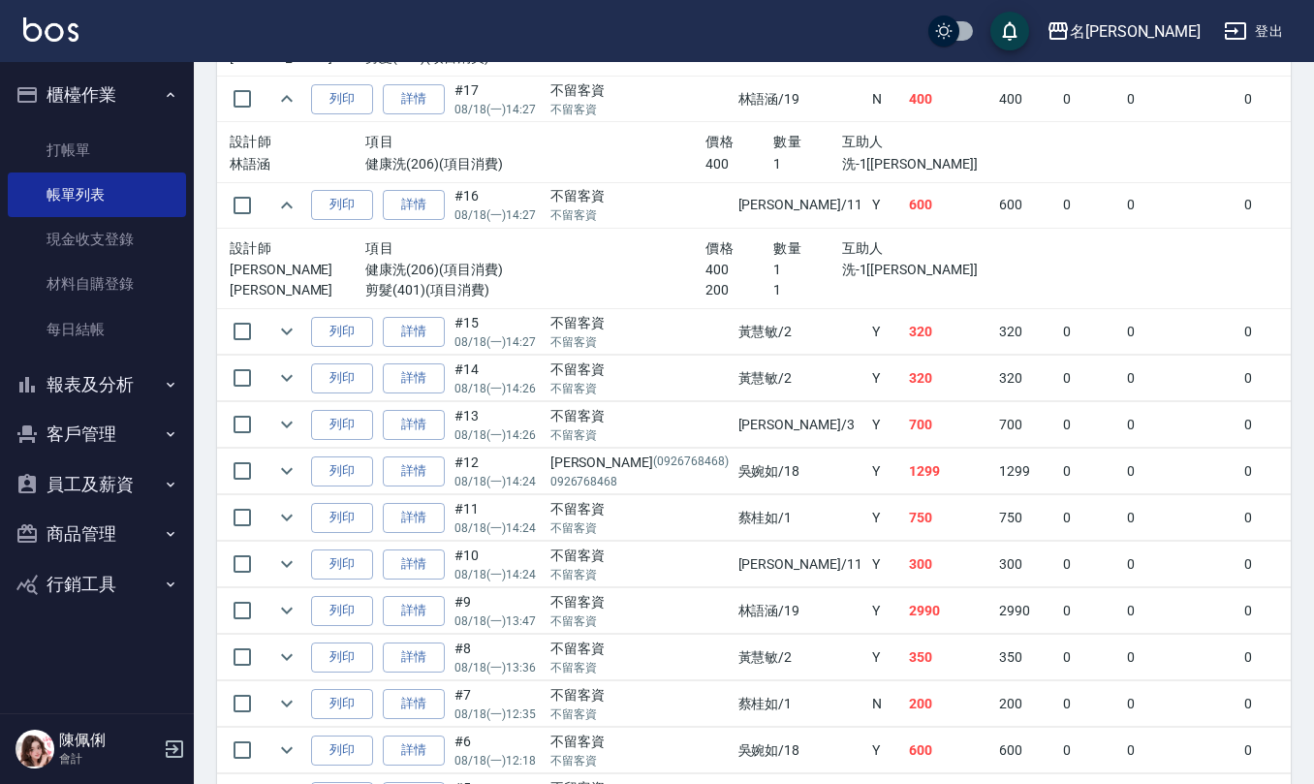
scroll to position [3488, 0]
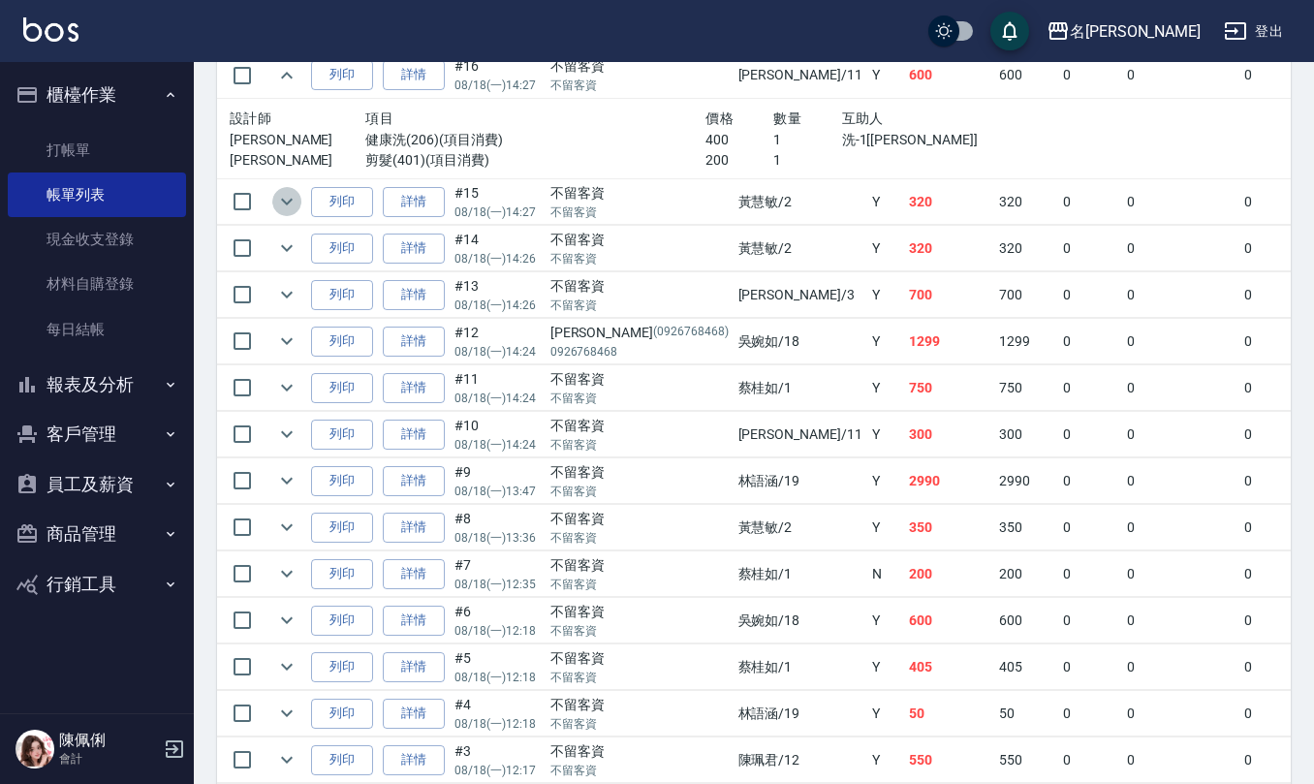
click at [289, 205] on icon "expand row" at bounding box center [287, 202] width 12 height 7
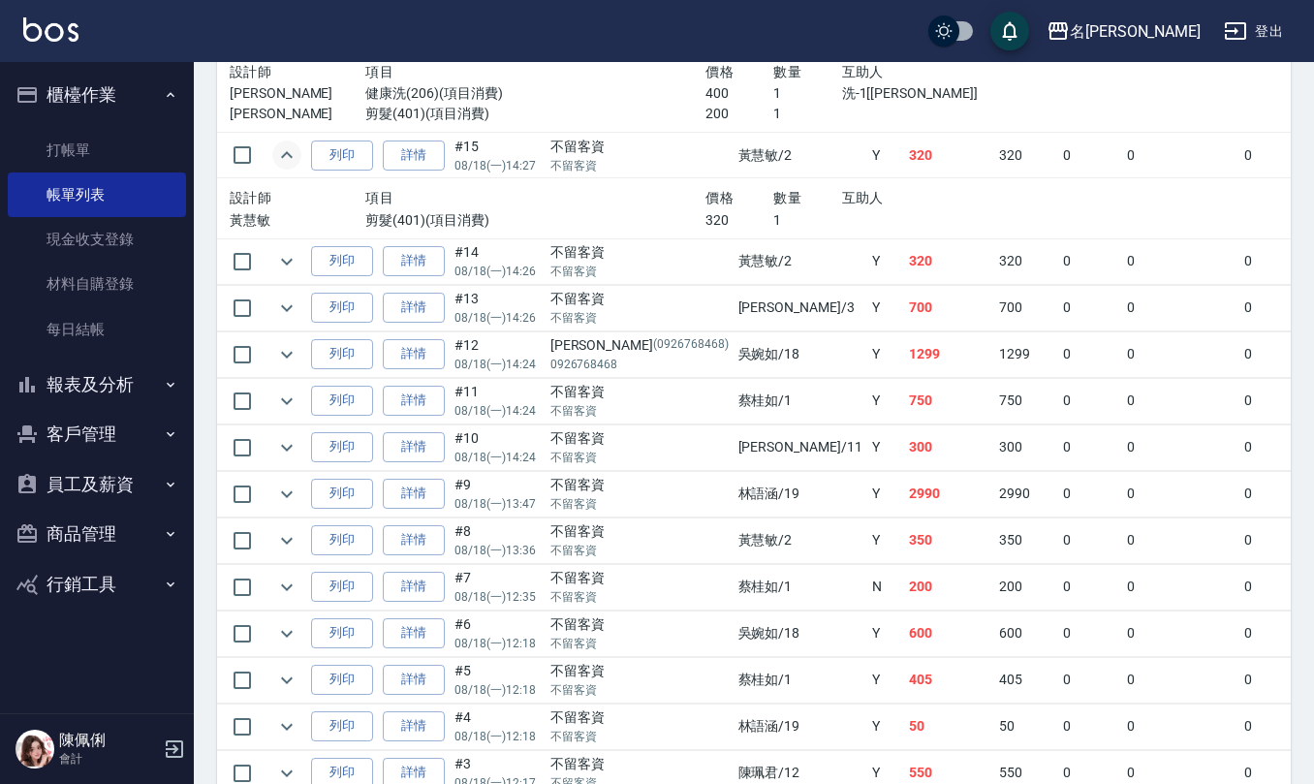
scroll to position [3617, 0]
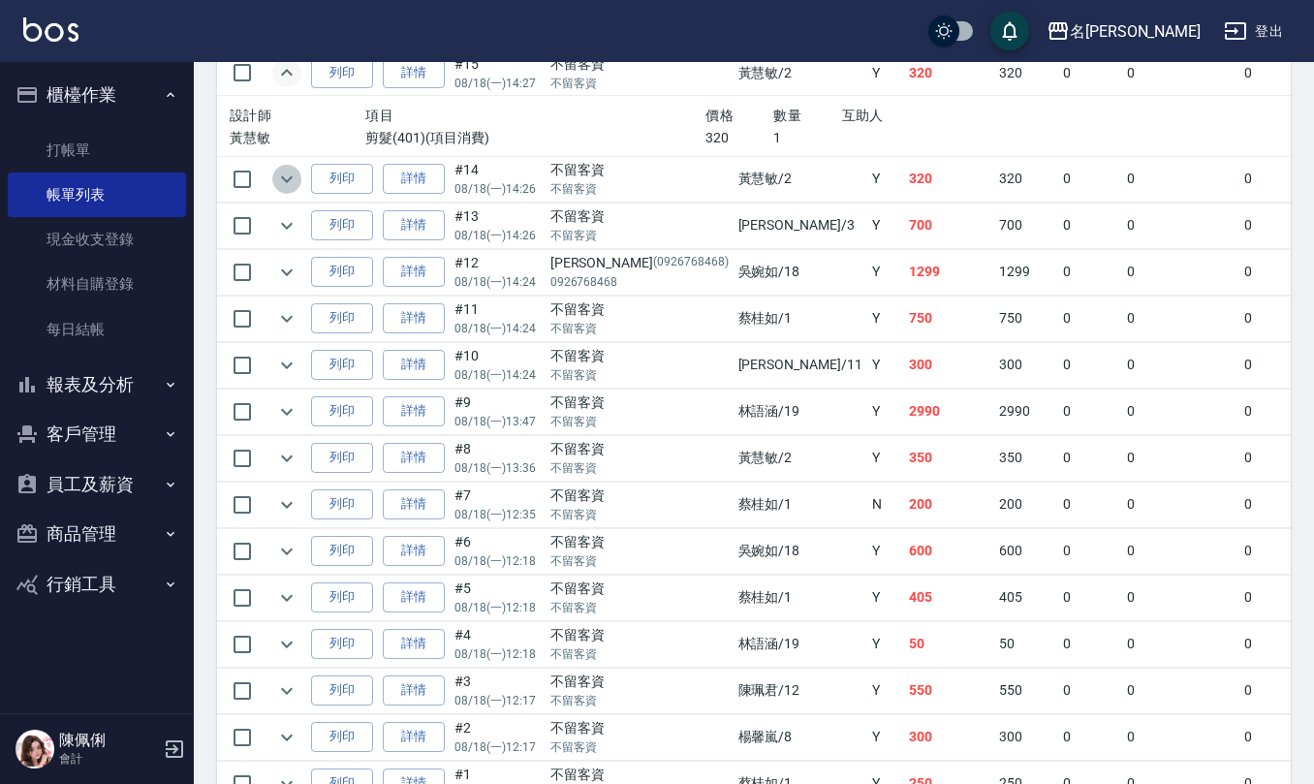
click at [295, 191] on icon "expand row" at bounding box center [286, 179] width 23 height 23
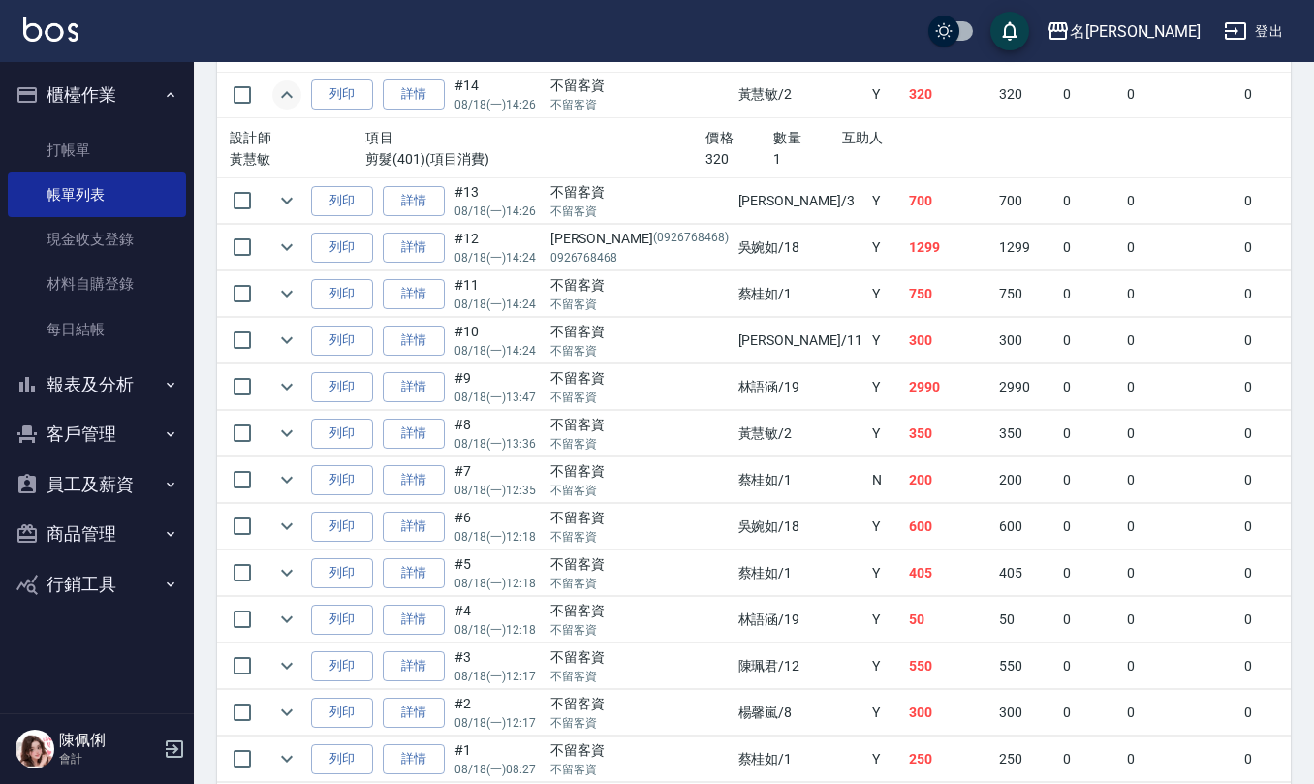
scroll to position [3746, 0]
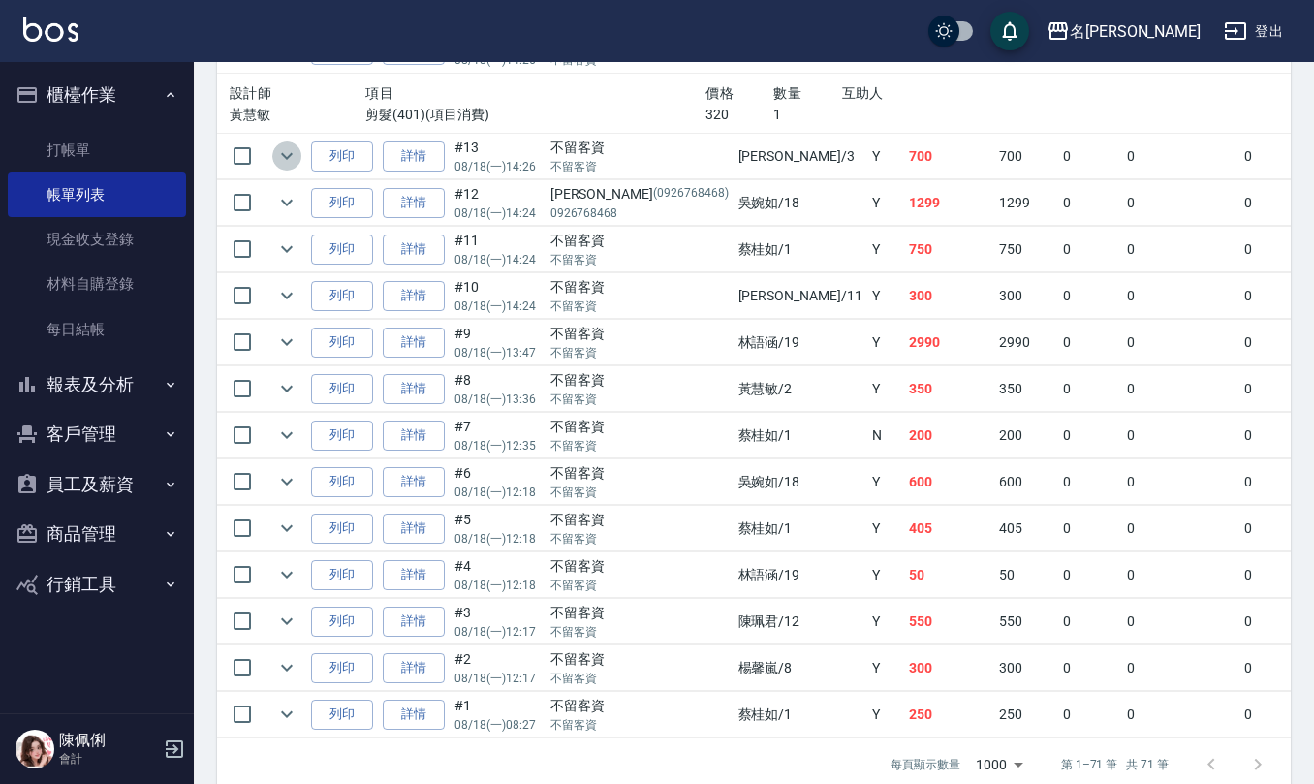
click at [283, 168] on icon "expand row" at bounding box center [286, 155] width 23 height 23
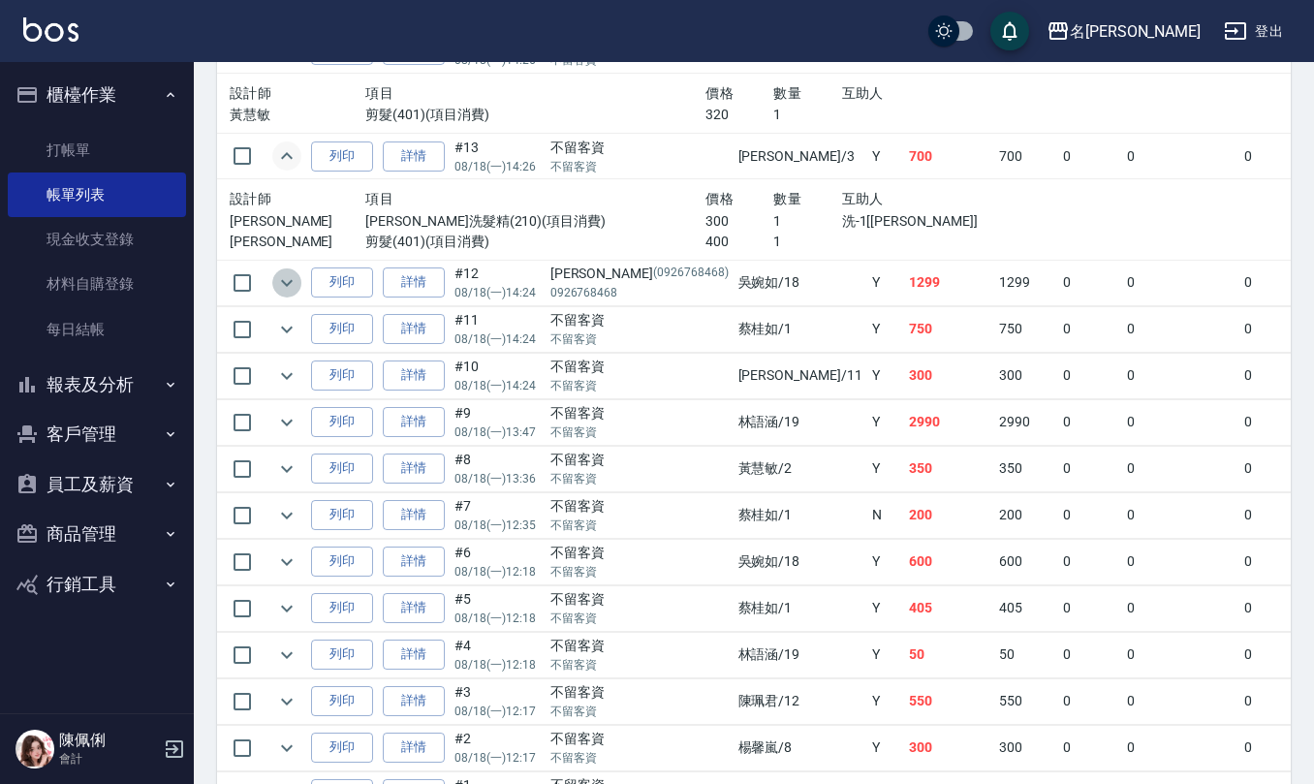
click at [283, 295] on icon "expand row" at bounding box center [286, 282] width 23 height 23
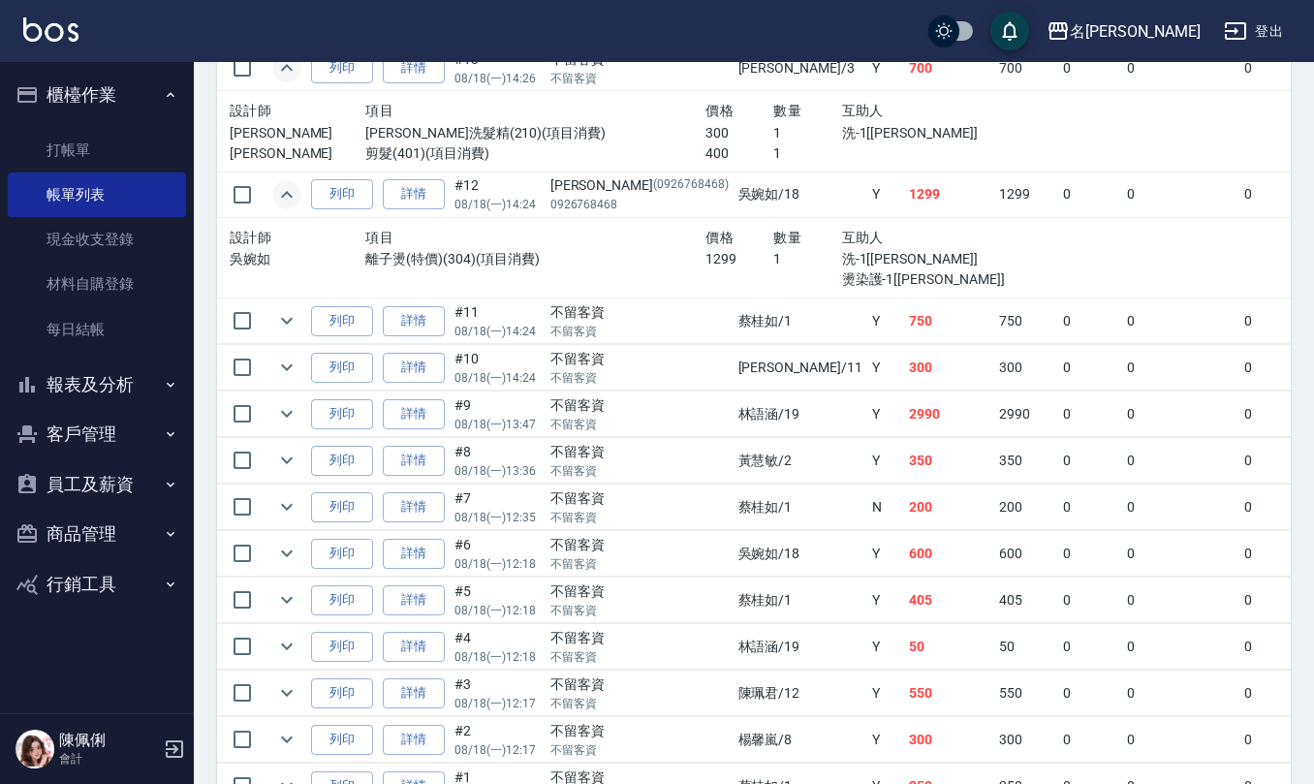
scroll to position [3875, 0]
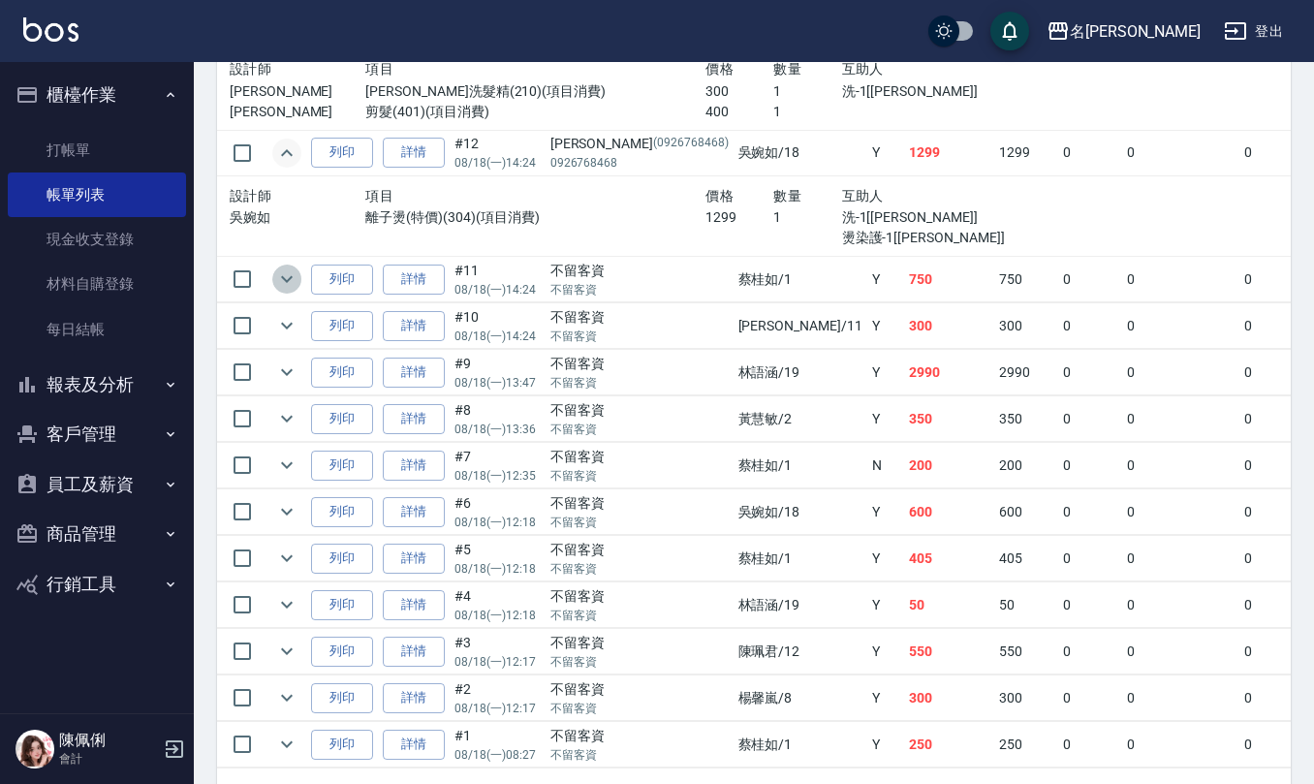
click at [285, 291] on icon "expand row" at bounding box center [286, 278] width 23 height 23
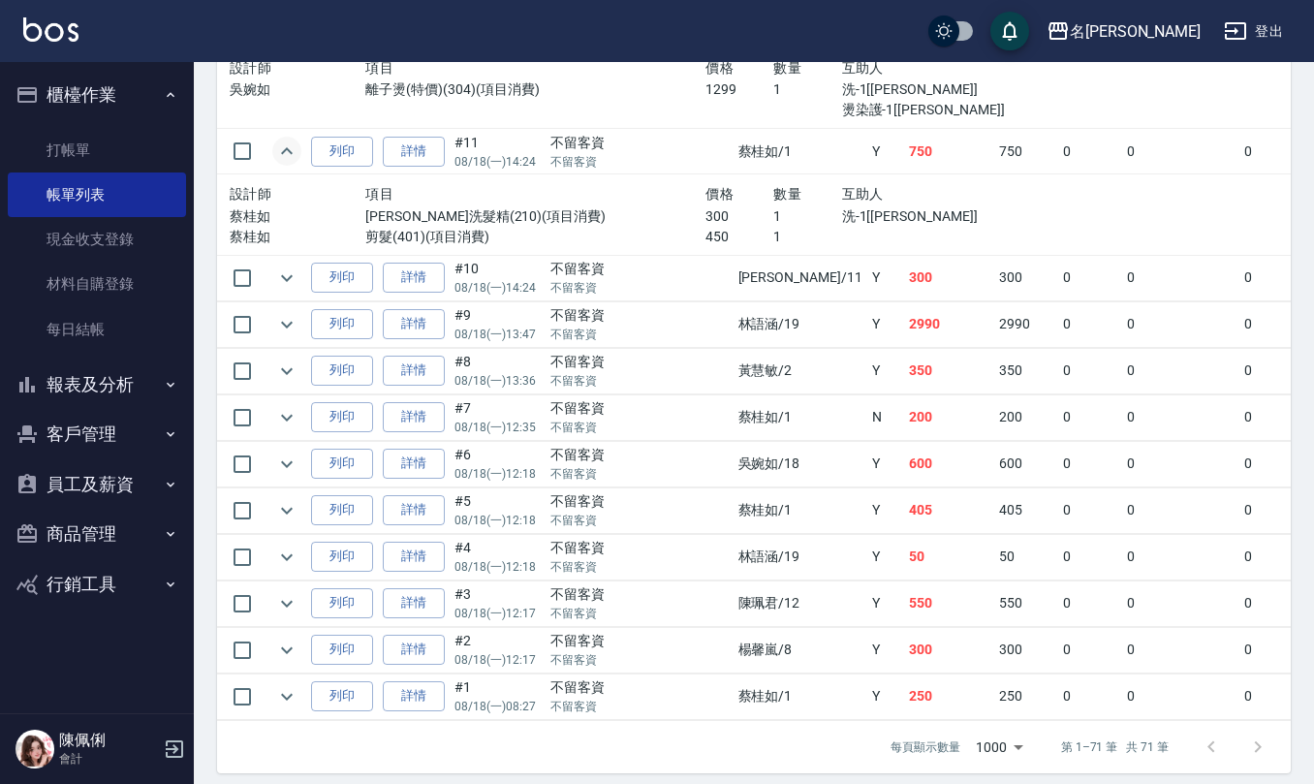
scroll to position [4004, 0]
click at [288, 289] on icon "expand row" at bounding box center [286, 276] width 23 height 23
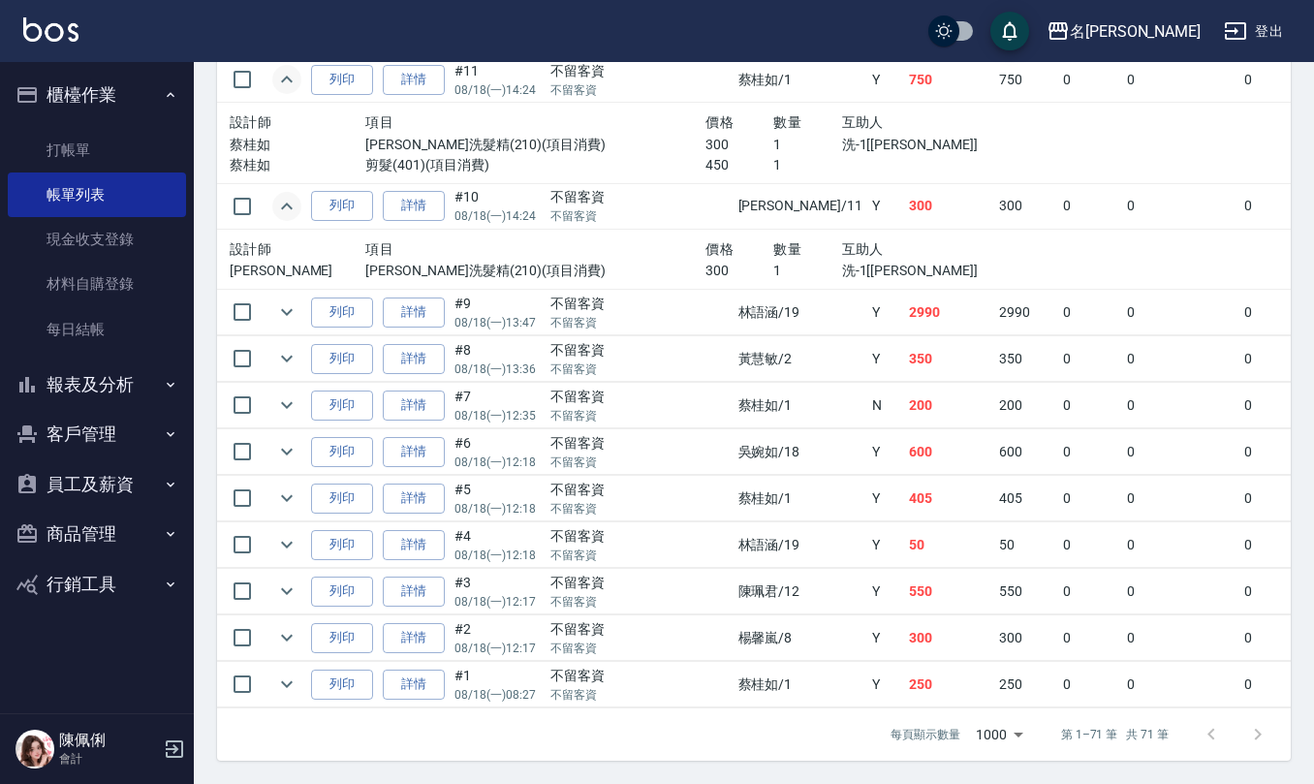
scroll to position [4140, 0]
click at [289, 300] on icon "expand row" at bounding box center [286, 311] width 23 height 23
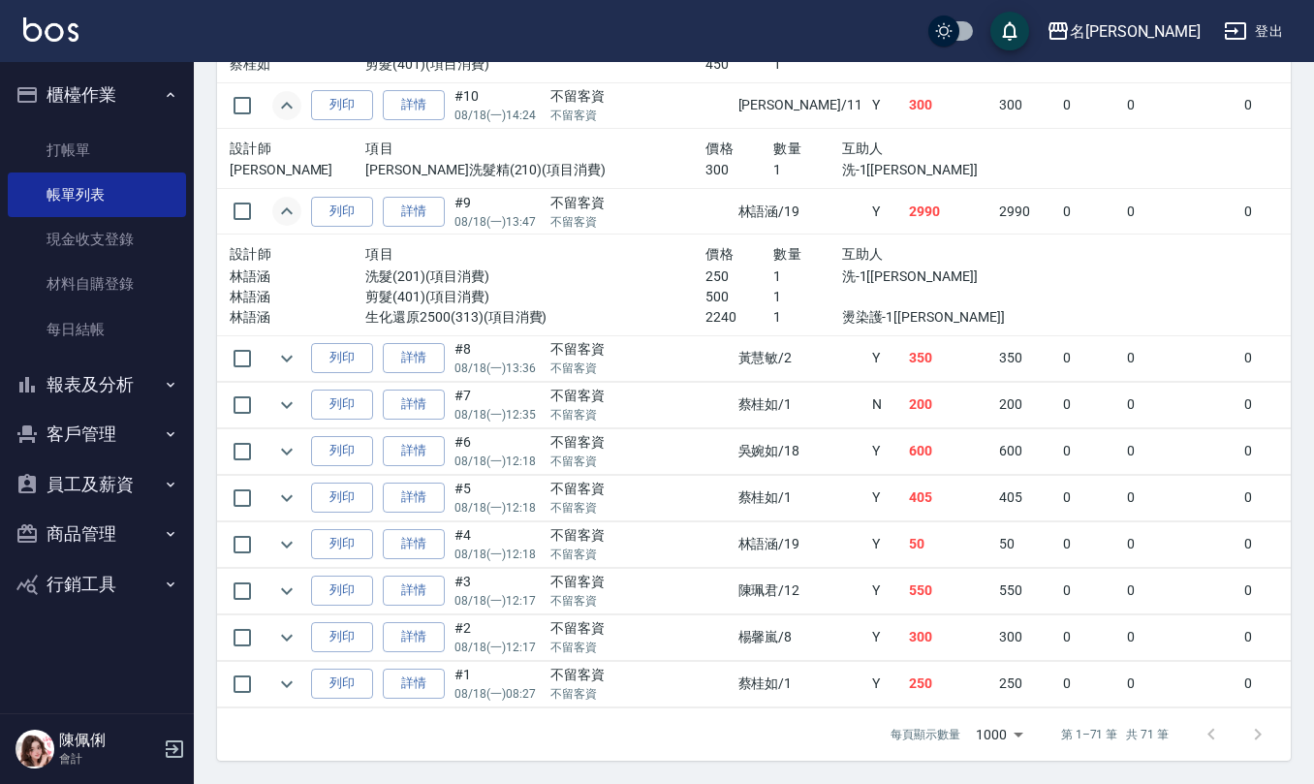
scroll to position [4241, 0]
click at [289, 347] on icon "expand row" at bounding box center [286, 358] width 23 height 23
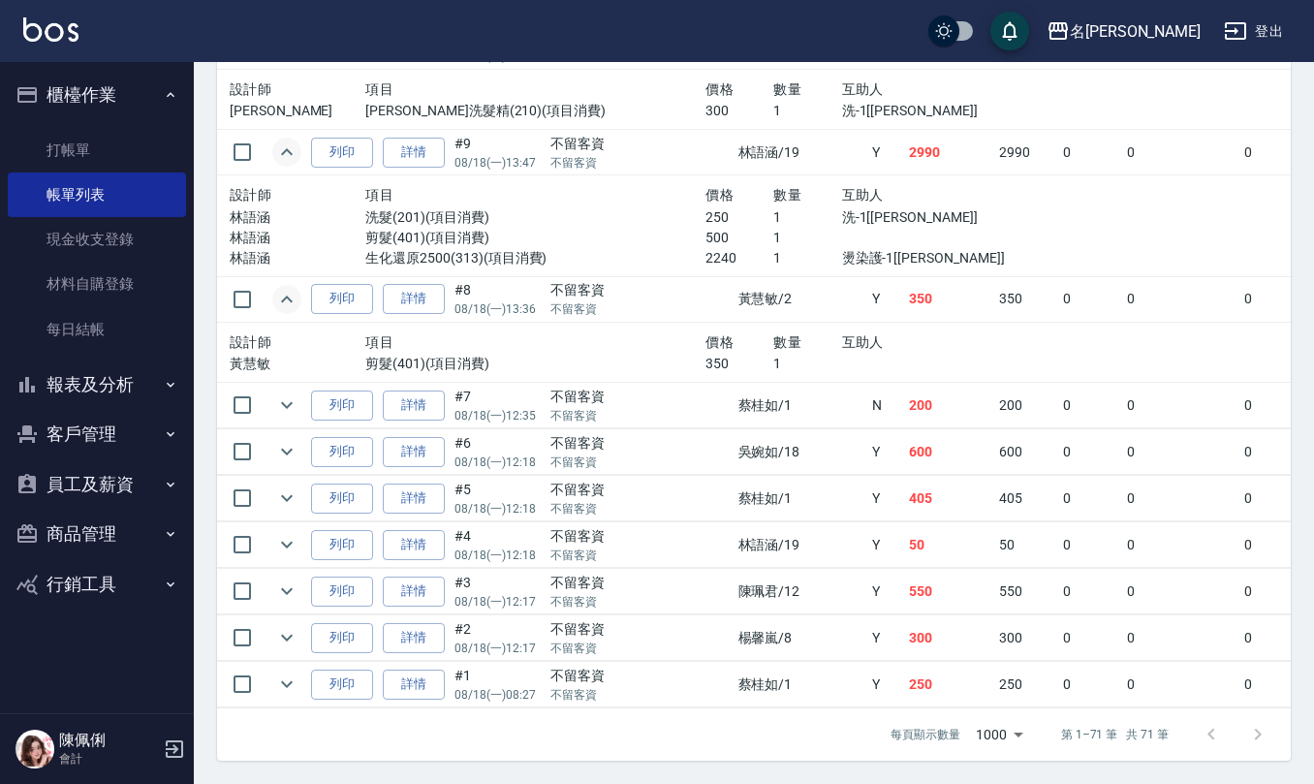
scroll to position [4300, 0]
click at [285, 393] on icon "expand row" at bounding box center [286, 404] width 23 height 23
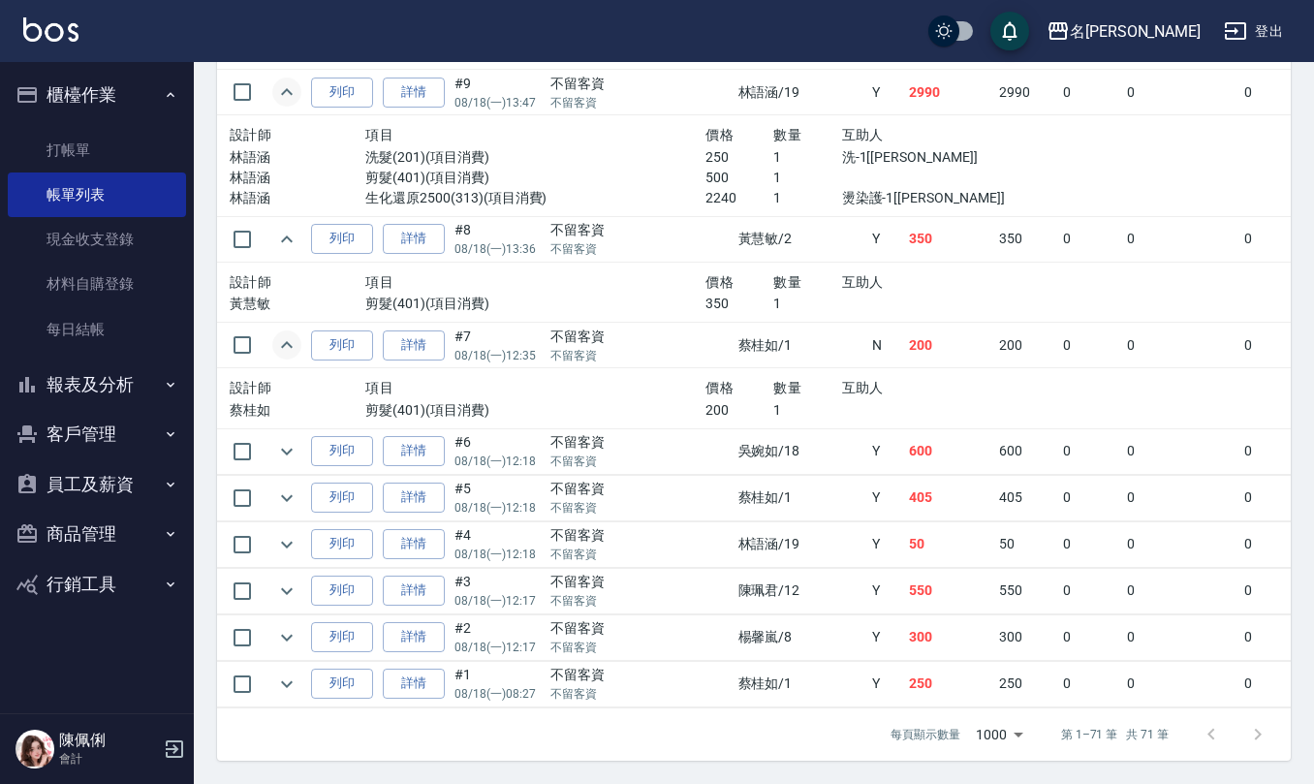
scroll to position [4360, 0]
click at [293, 440] on icon "expand row" at bounding box center [286, 451] width 23 height 23
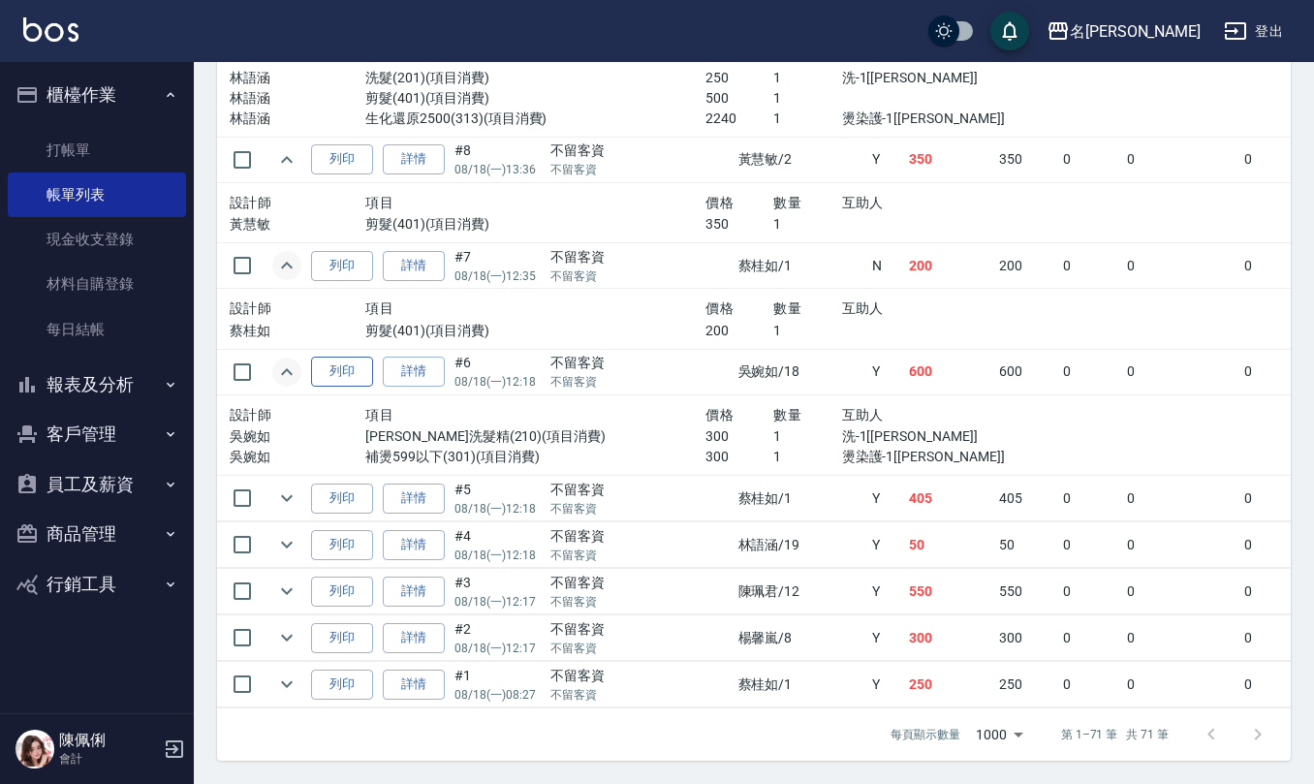
scroll to position [4439, 0]
click at [296, 486] on icon "expand row" at bounding box center [286, 497] width 23 height 23
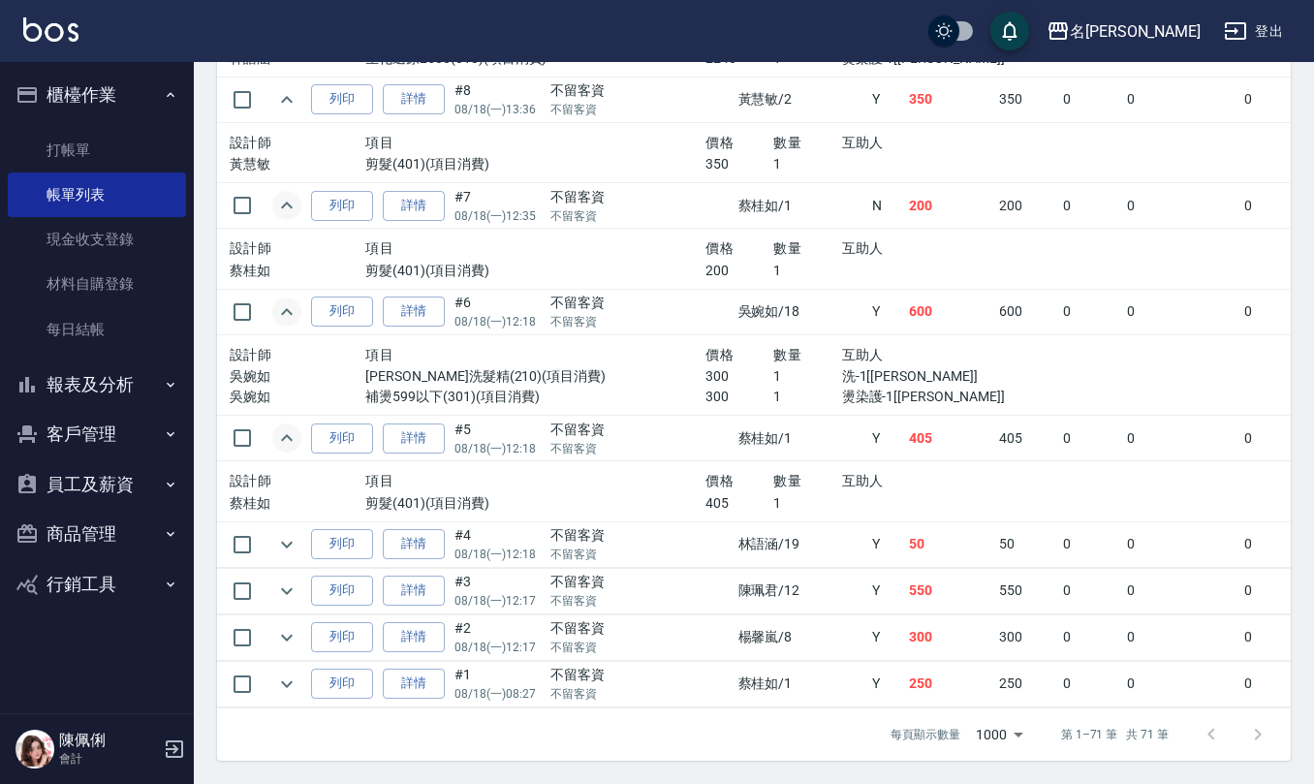
scroll to position [4499, 0]
click at [280, 533] on icon "expand row" at bounding box center [286, 544] width 23 height 23
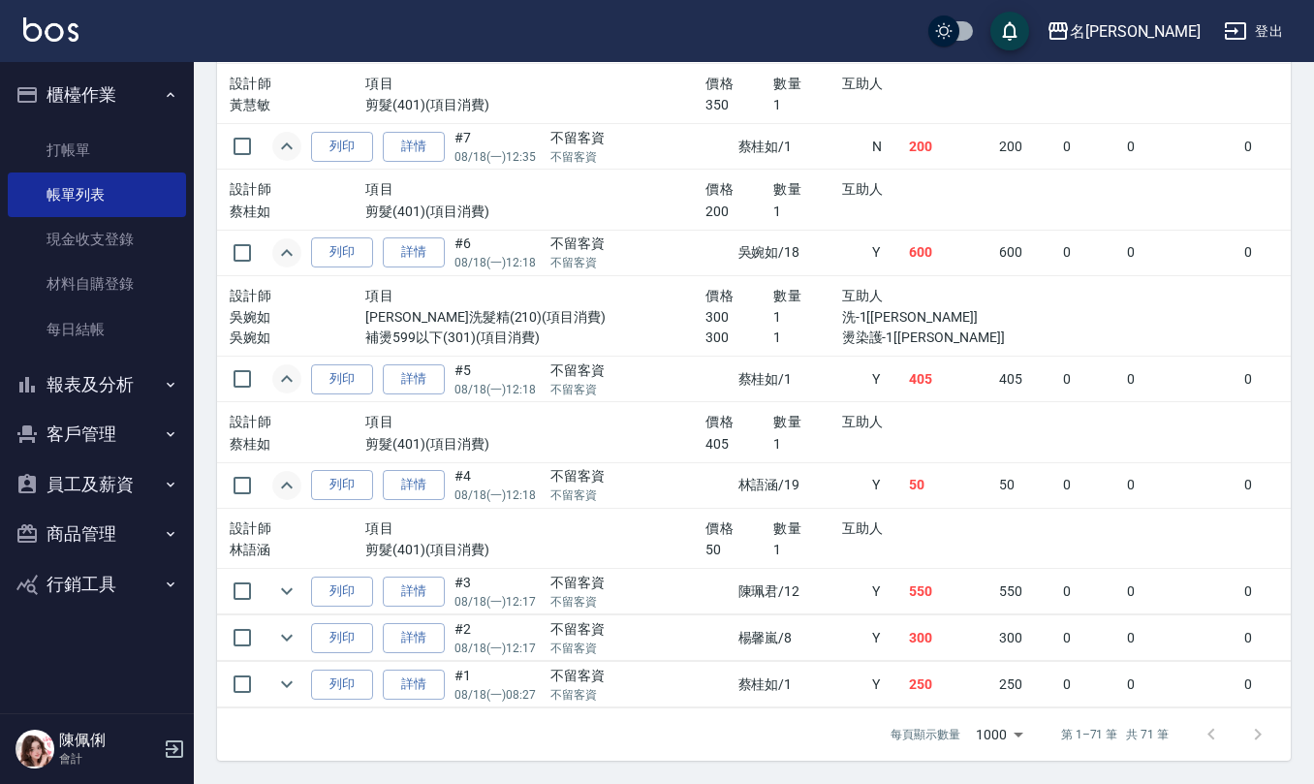
scroll to position [4559, 0]
click at [289, 579] on icon "expand row" at bounding box center [286, 590] width 23 height 23
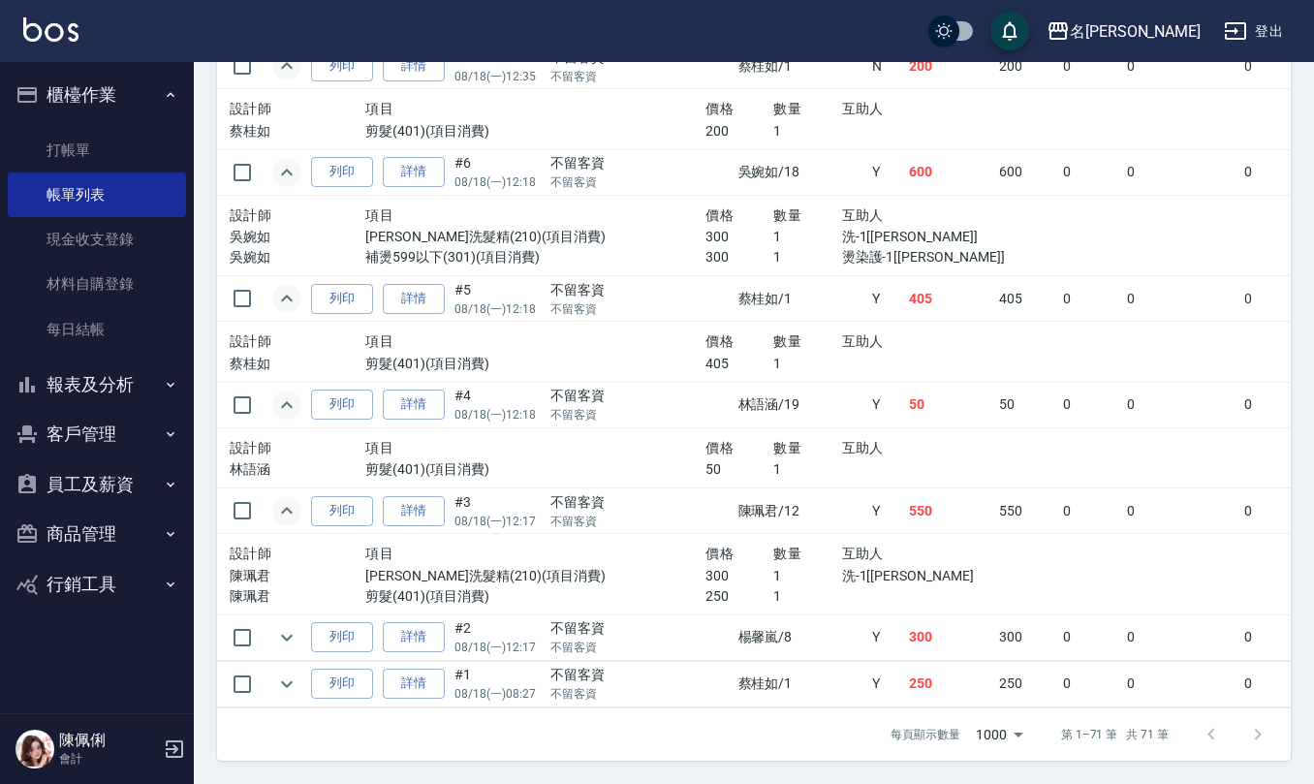
scroll to position [4639, 0]
click at [285, 626] on icon "expand row" at bounding box center [286, 637] width 23 height 23
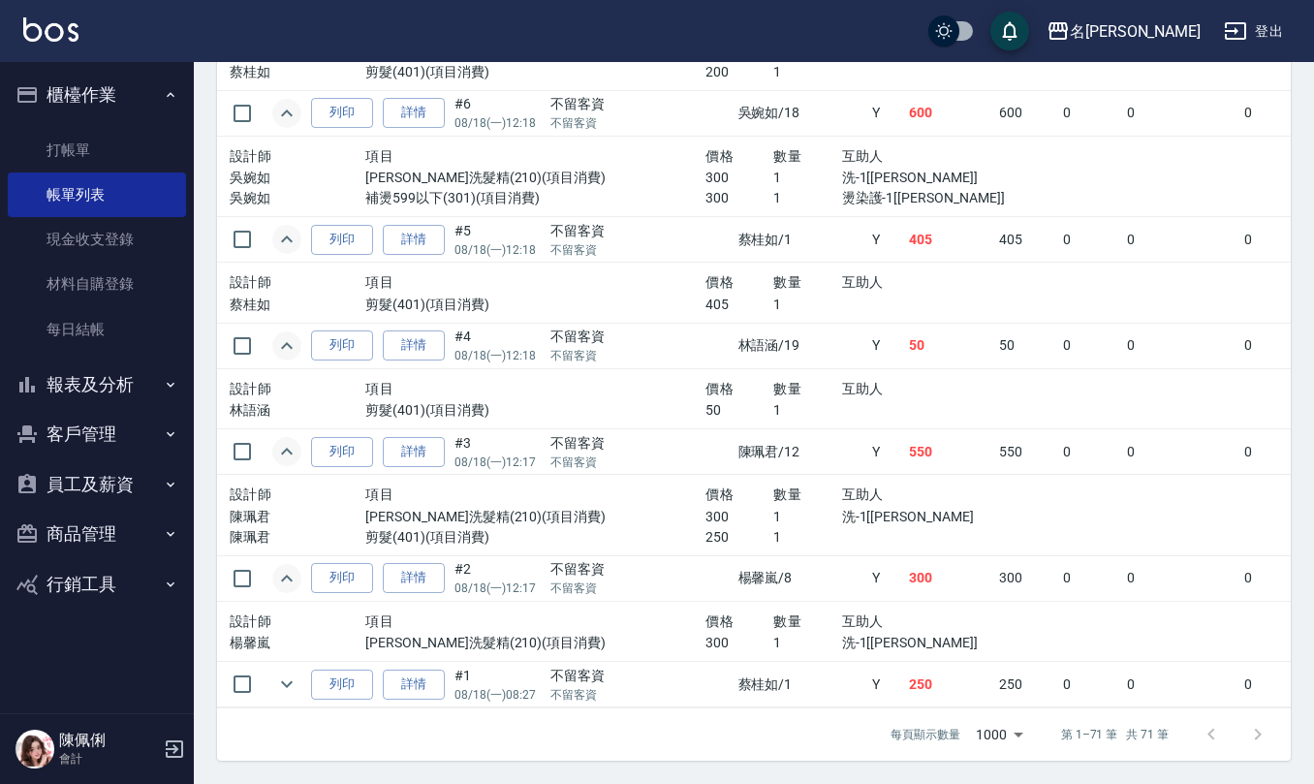
scroll to position [4698, 0]
click at [281, 672] on icon "expand row" at bounding box center [286, 683] width 23 height 23
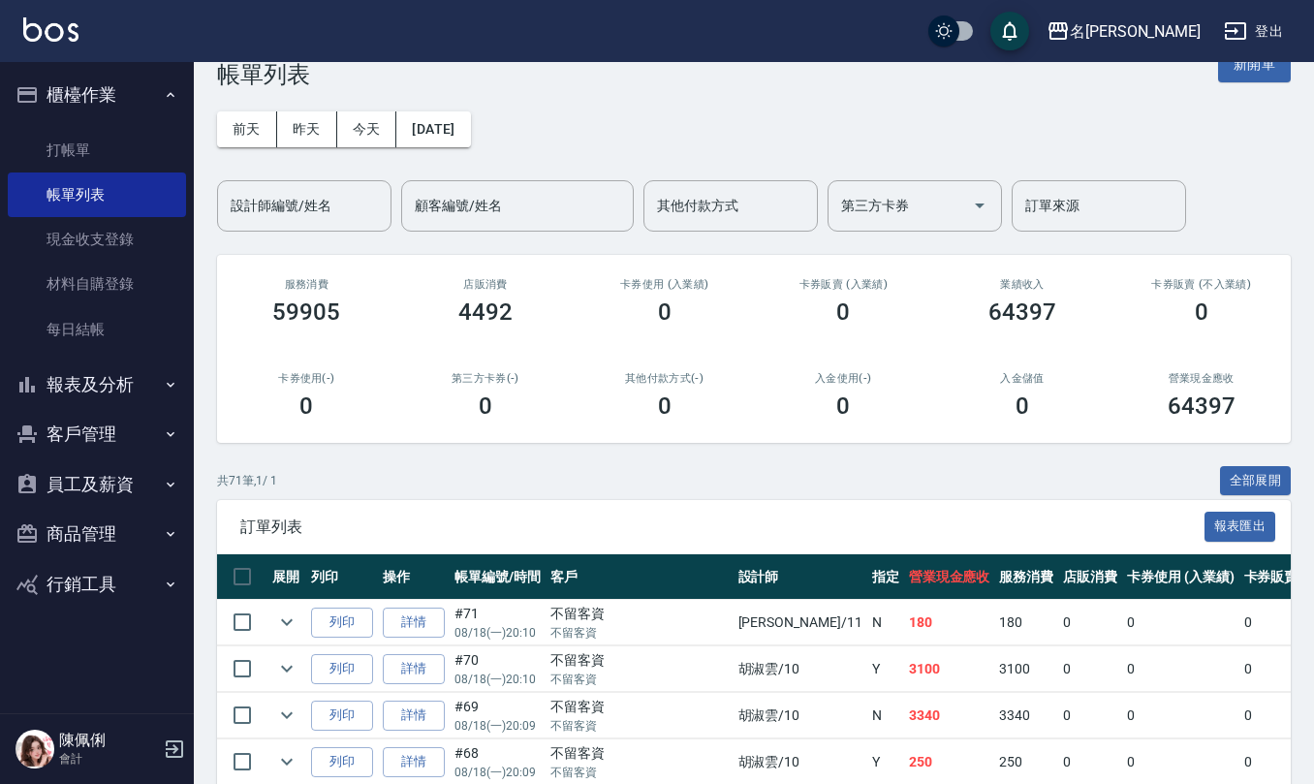
scroll to position [0, 0]
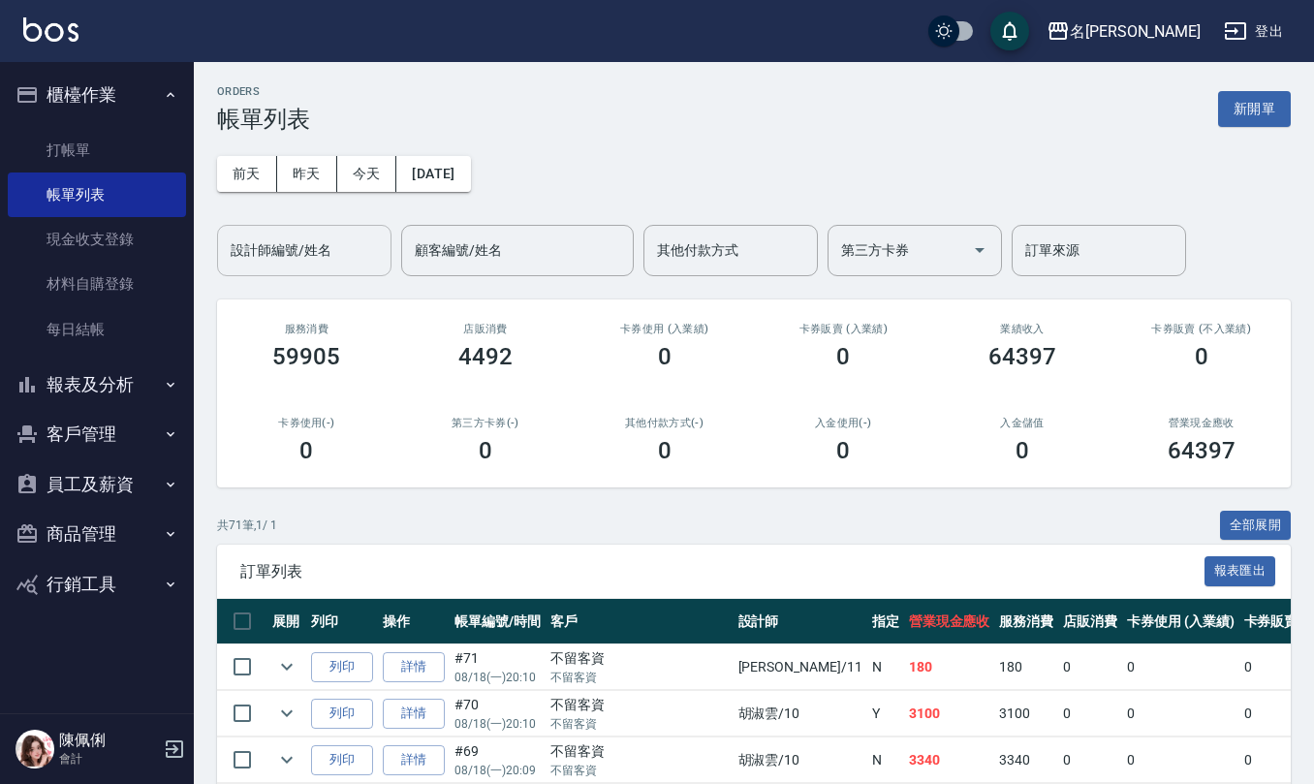
click at [349, 256] on input "設計師編號/姓名" at bounding box center [304, 250] width 157 height 34
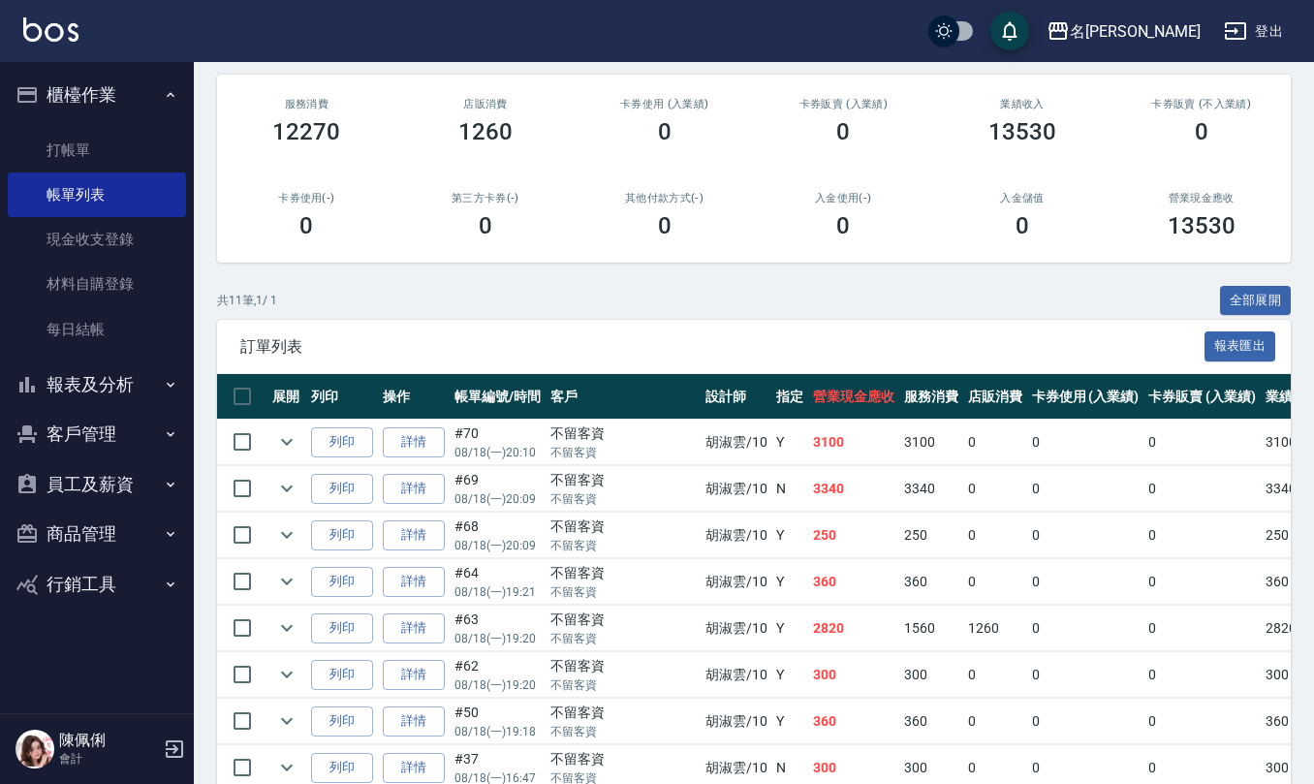
scroll to position [258, 0]
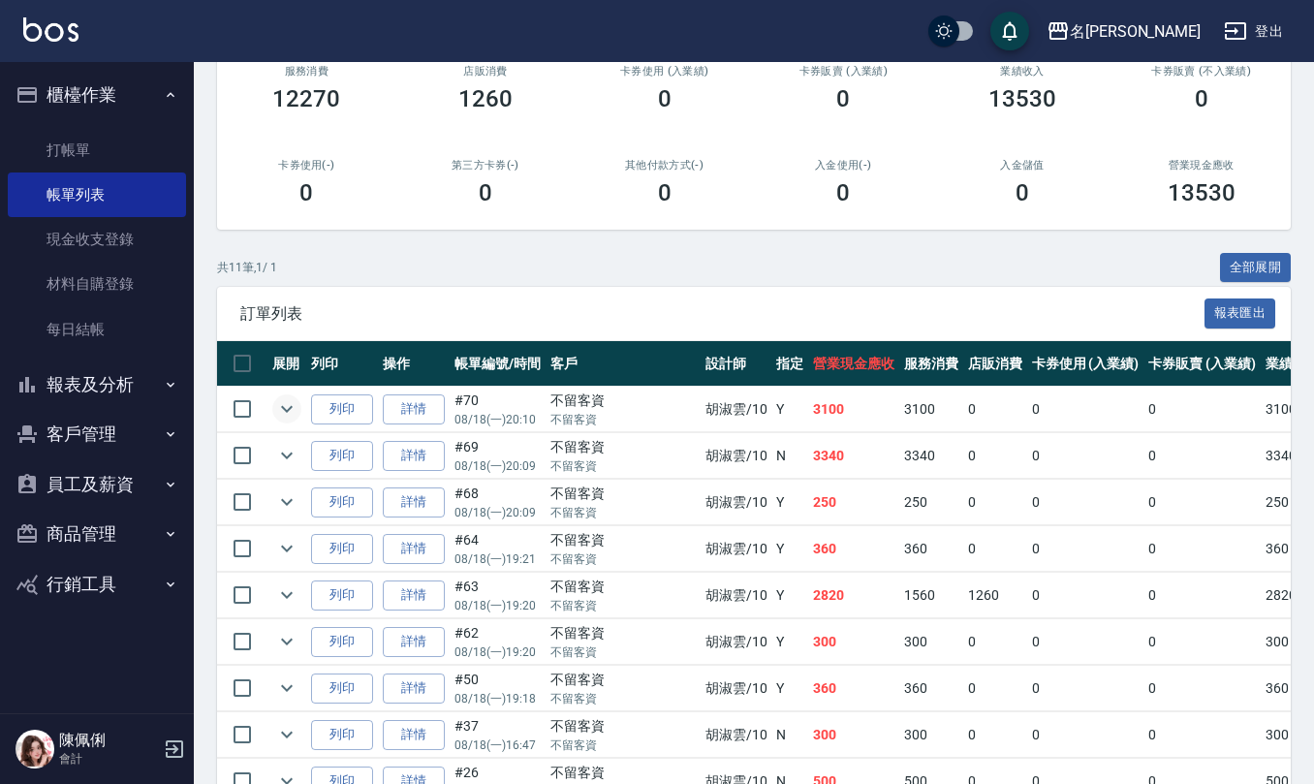
type input "[PERSON_NAME]-10"
click at [293, 408] on icon "expand row" at bounding box center [286, 408] width 23 height 23
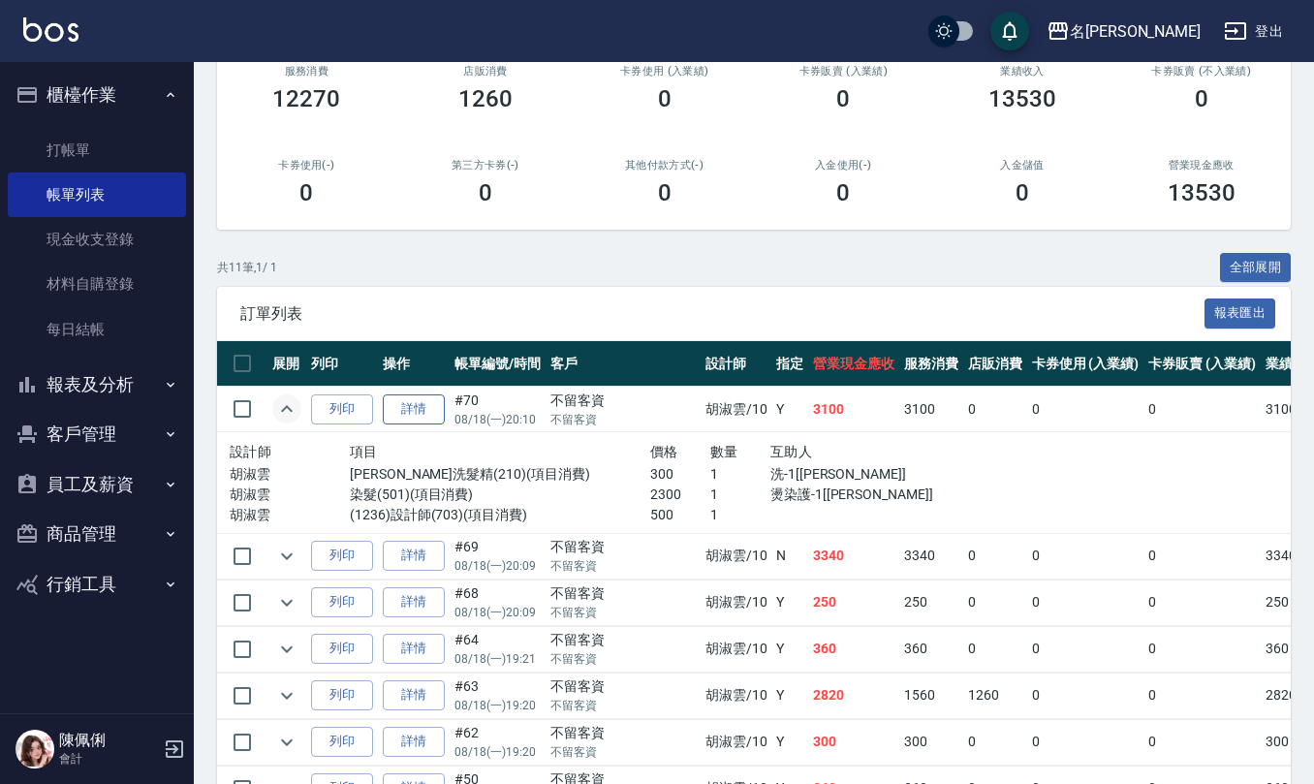
click at [419, 416] on link "詳情" at bounding box center [414, 409] width 62 height 30
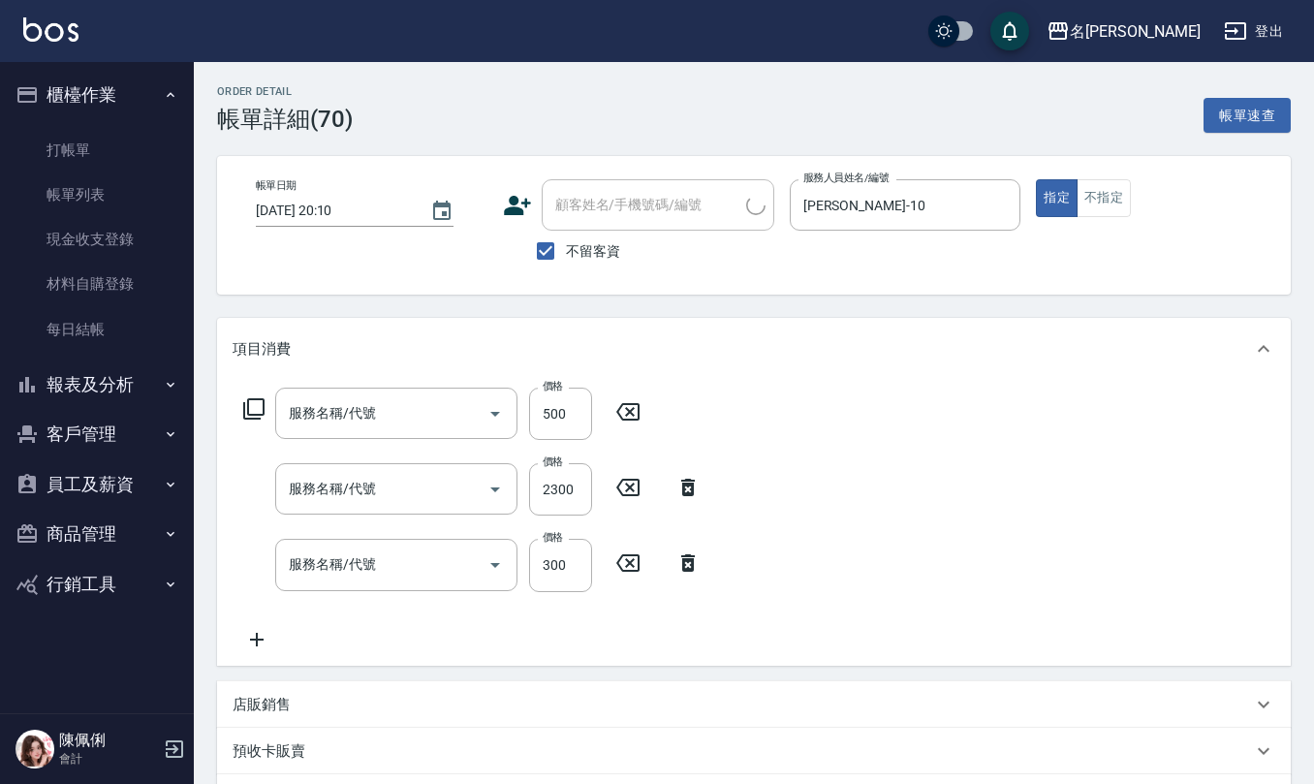
type input "2025/08/18 20:10"
checkbox input "true"
type input "[PERSON_NAME]-10"
type input "(1236)設計師(703)"
type input "染髮(501)"
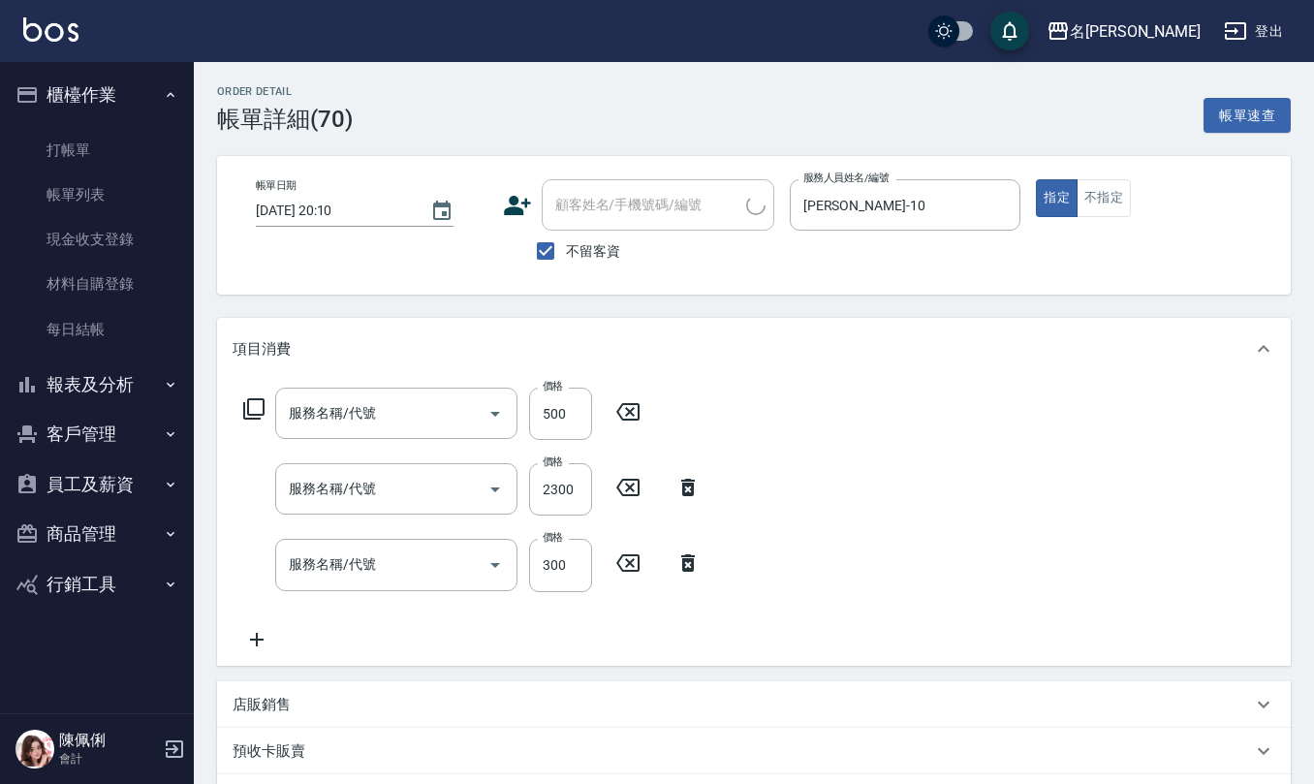
type input "歐娜洗髮精(210)"
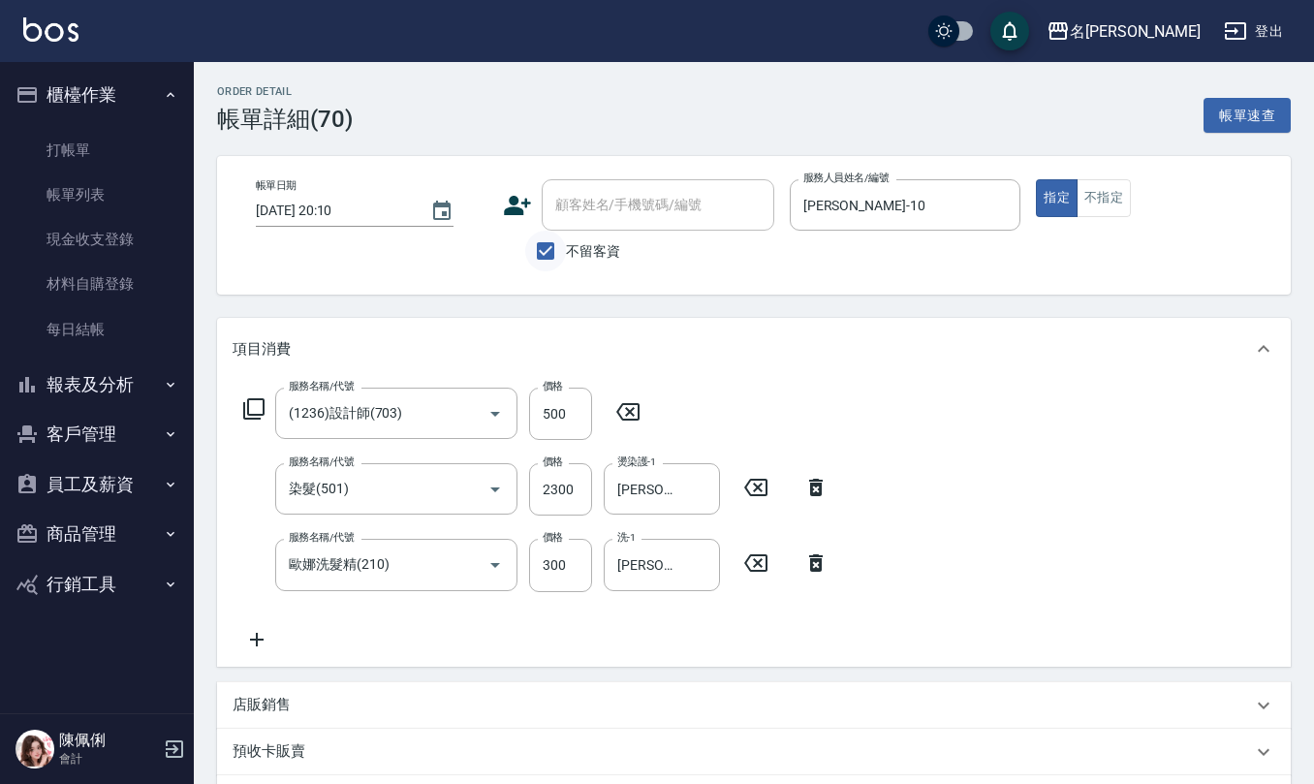
click at [550, 256] on input "不留客資" at bounding box center [545, 251] width 41 height 41
checkbox input "false"
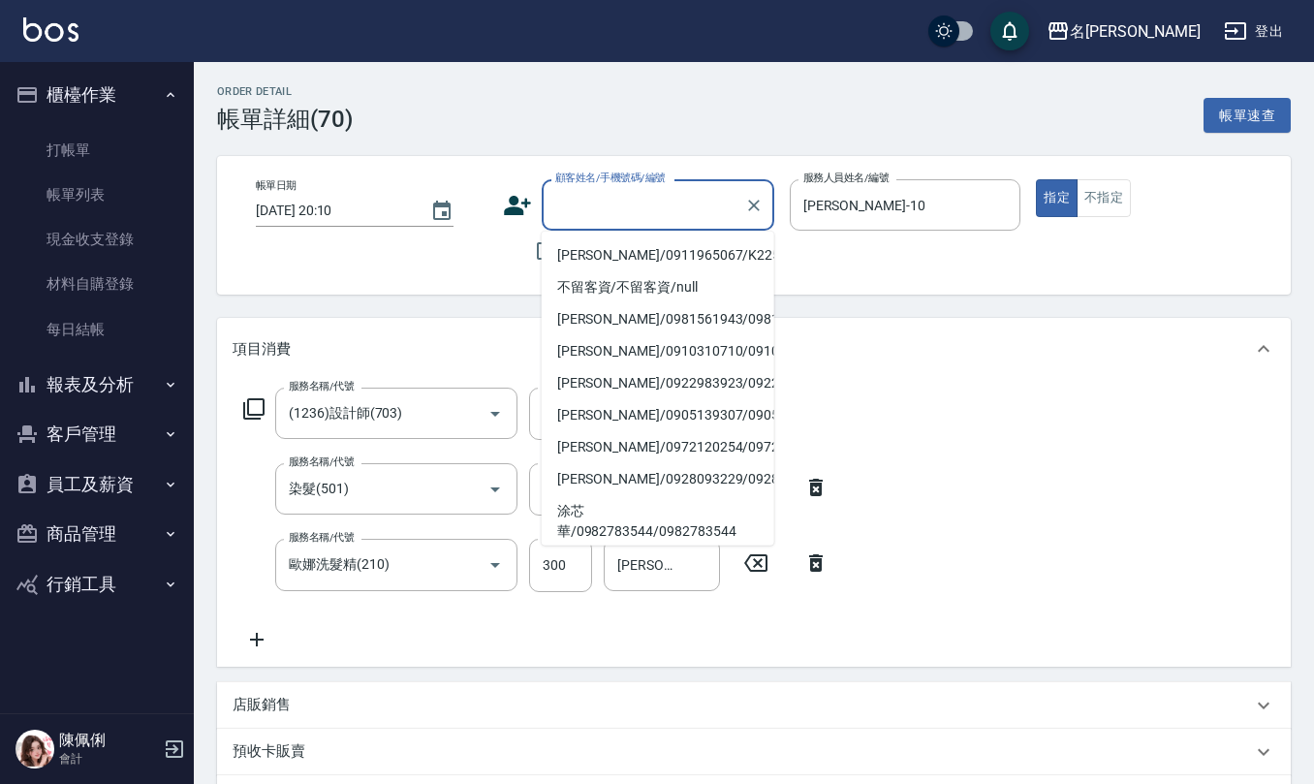
click at [610, 207] on input "顧客姓名/手機號碼/編號" at bounding box center [643, 205] width 186 height 34
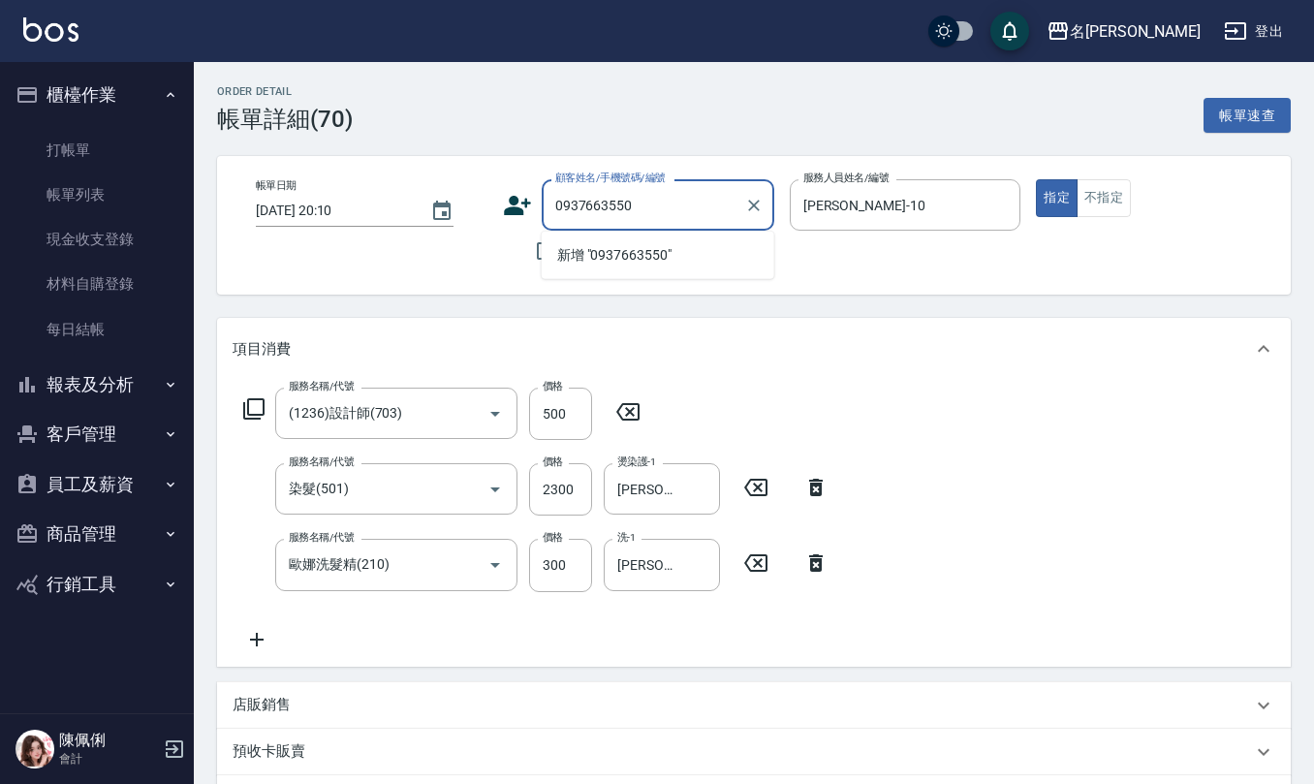
drag, startPoint x: 680, startPoint y: 207, endPoint x: 401, endPoint y: 240, distance: 281.0
click at [442, 225] on div "帳單日期 2025/08/18 20:10 顧客姓名/手機號碼/編號 0937663550 顧客姓名/手機號碼/編號 不留客資 服務人員姓名/編號 胡淑雲-1…" at bounding box center [753, 225] width 1027 height 92
type input "0937663550"
click at [505, 198] on icon at bounding box center [517, 205] width 29 height 29
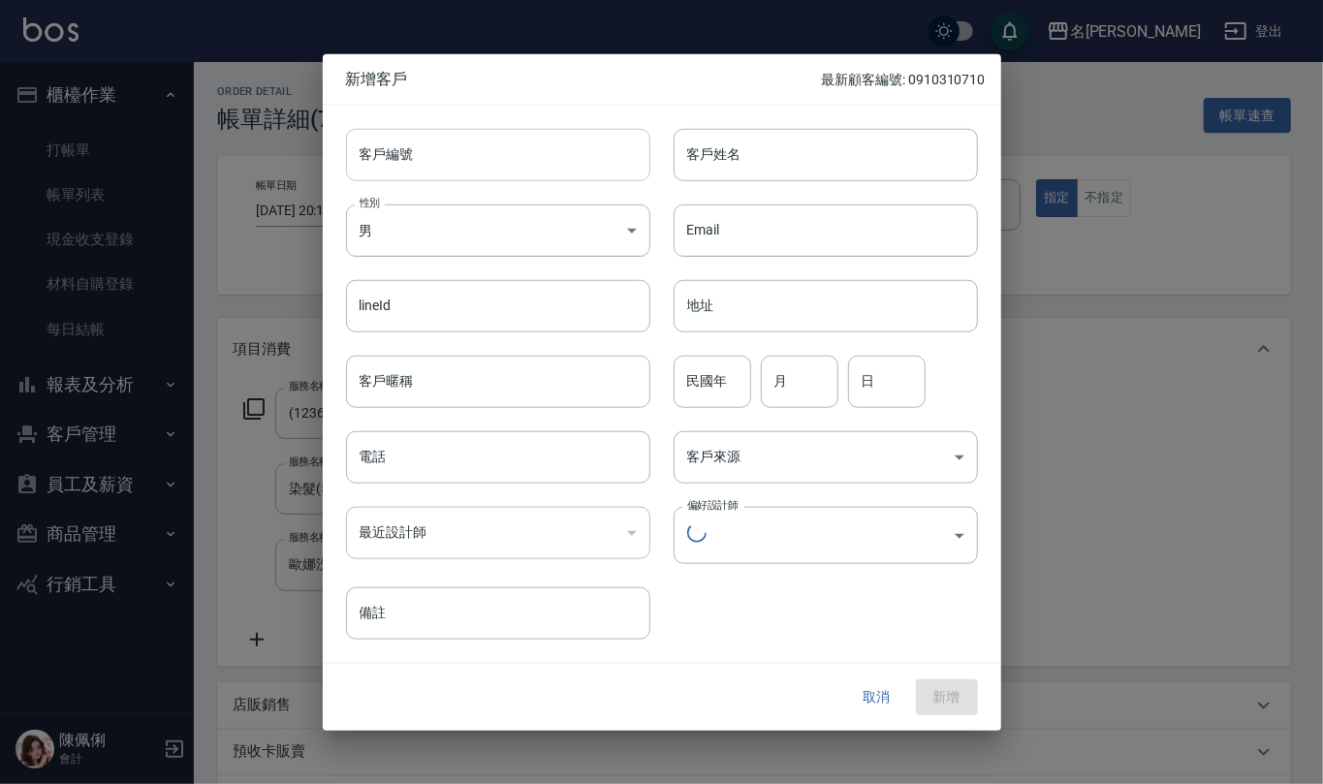
click at [528, 165] on input "客戶編號" at bounding box center [498, 154] width 304 height 52
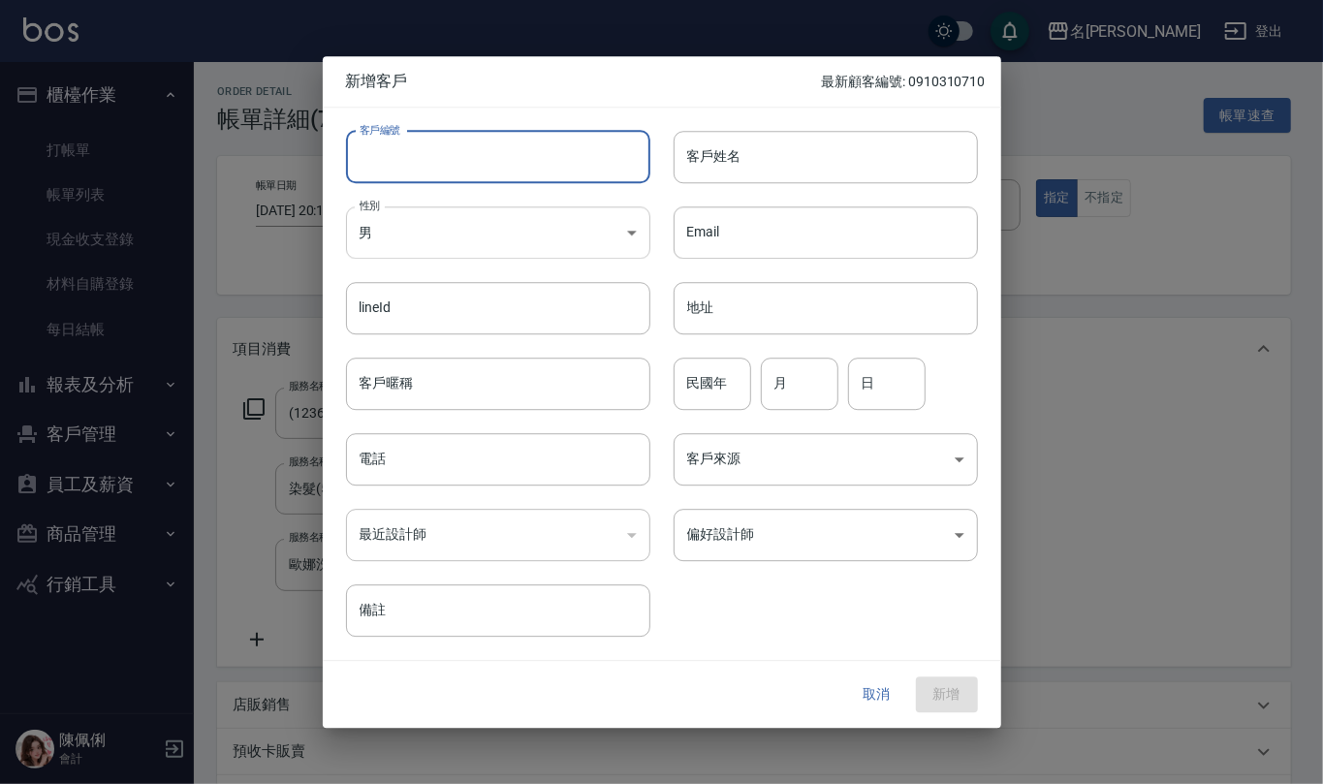
paste input "0937663550"
type input "0937663550"
click at [494, 461] on input "電話" at bounding box center [498, 459] width 304 height 52
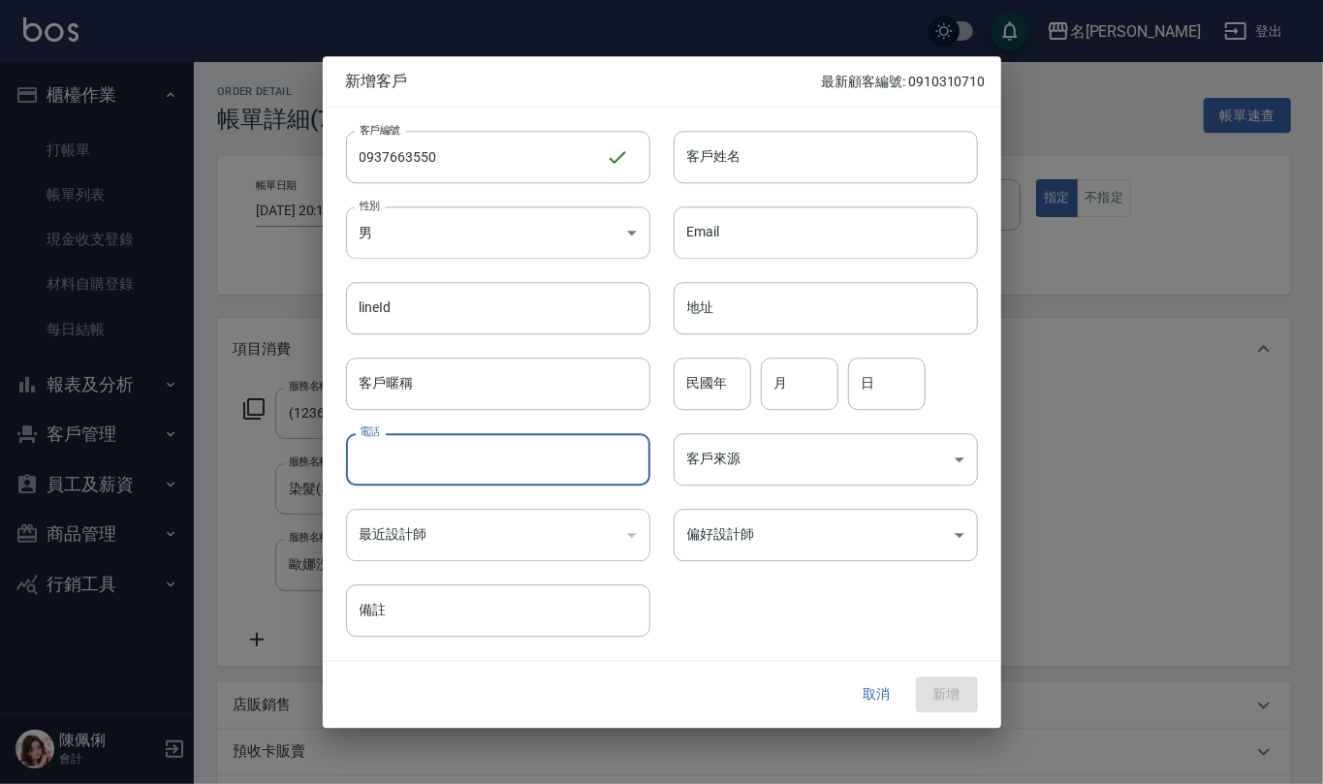
paste input "0937663550"
type input "0937663550"
click at [517, 222] on body "名留仁二 登出 櫃檯作業 打帳單 帳單列表 現金收支登錄 材料自購登錄 每日結帳 報表及分析 報表目錄 店家區間累計表 店家日報表 互助日報表 互助月報表 互…" at bounding box center [661, 557] width 1323 height 1115
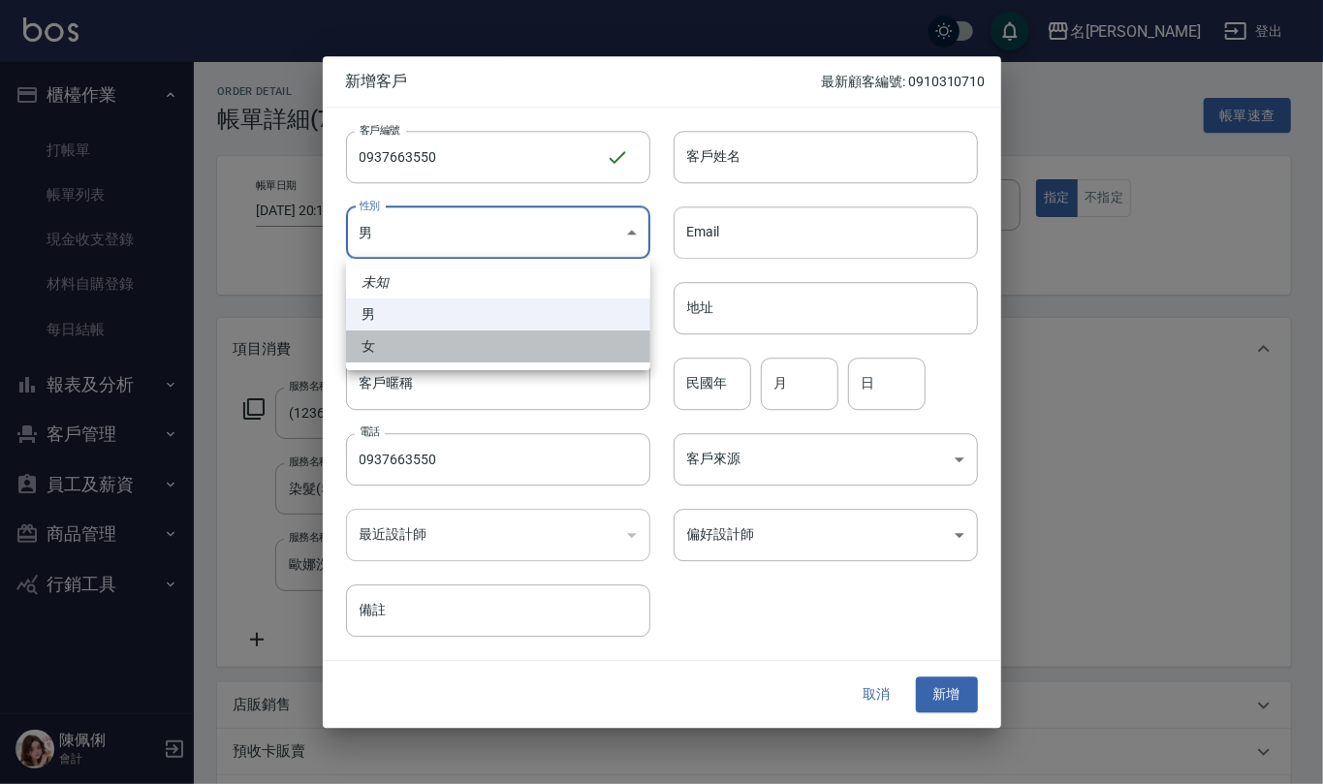
click at [496, 342] on li "女" at bounding box center [498, 346] width 304 height 32
type input "[DEMOGRAPHIC_DATA]"
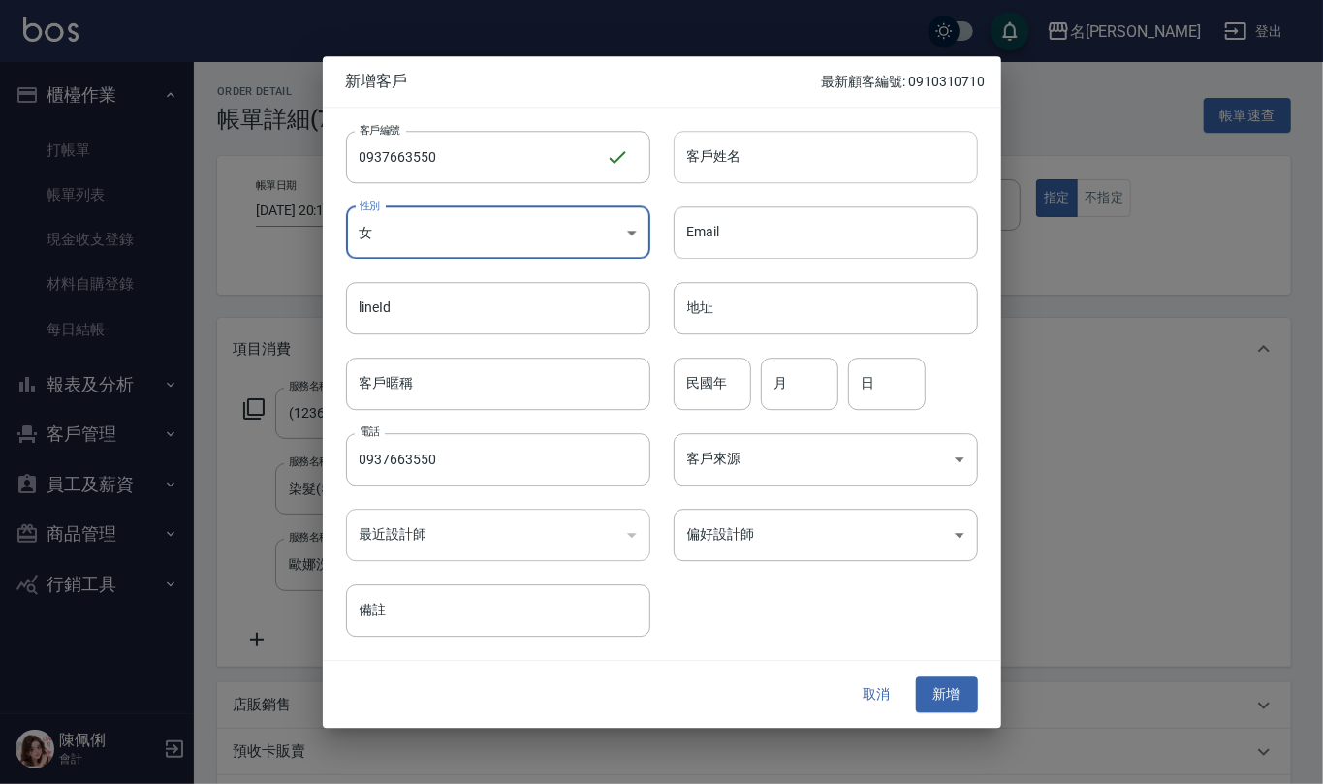
click at [730, 145] on input "客戶姓名" at bounding box center [825, 157] width 304 height 52
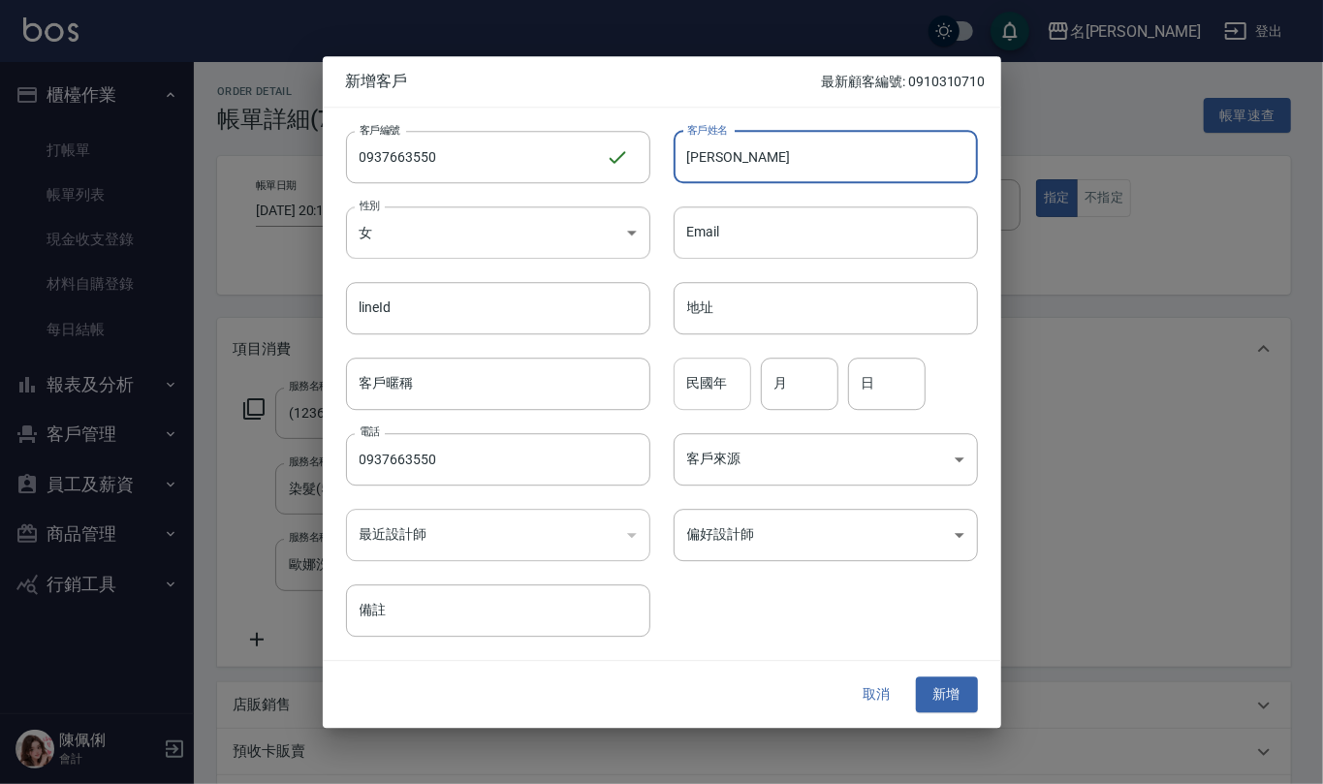
type input "甘美娜"
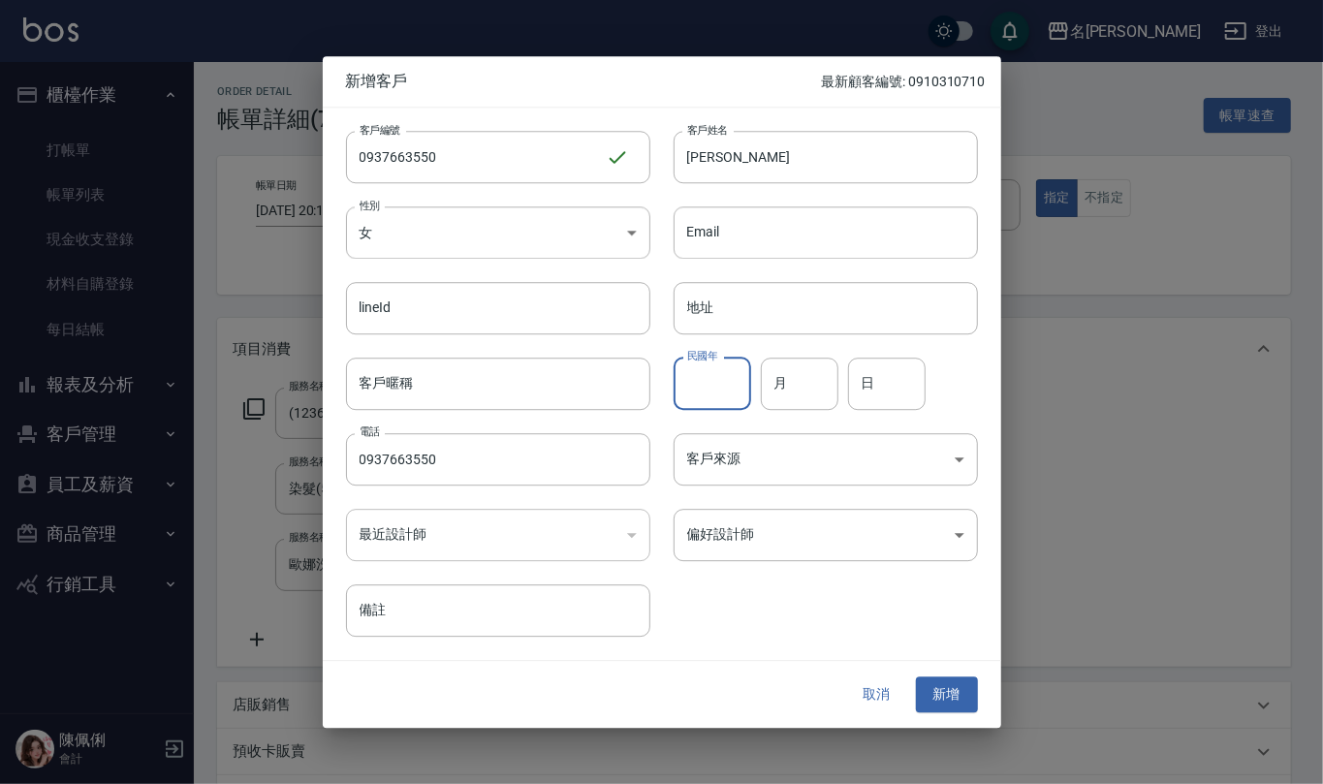
click at [719, 388] on input "民國年" at bounding box center [712, 384] width 78 height 52
type input "2"
type input "5"
click at [545, 606] on input "備註" at bounding box center [498, 611] width 304 height 52
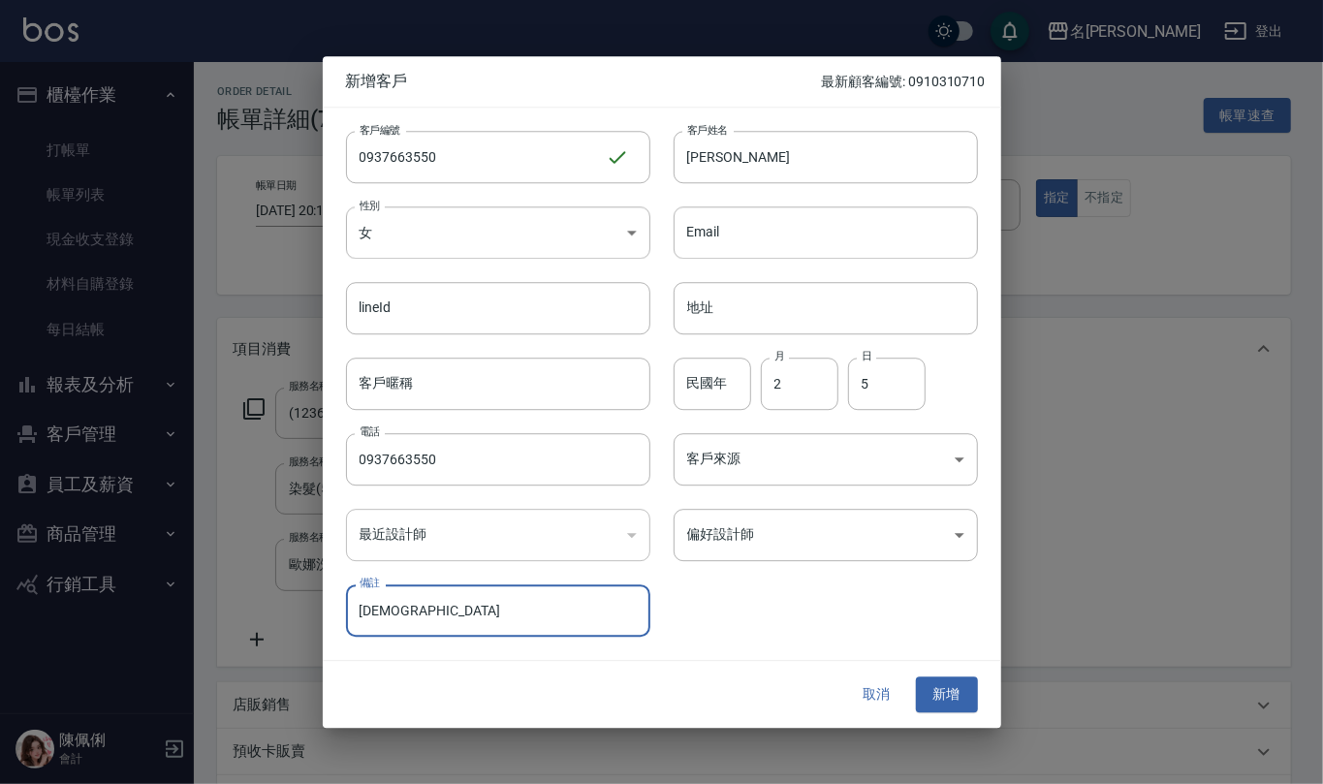
type input "印尼人"
click at [961, 674] on div "取消 新增" at bounding box center [662, 695] width 678 height 67
click at [961, 684] on button "新增" at bounding box center [947, 695] width 62 height 36
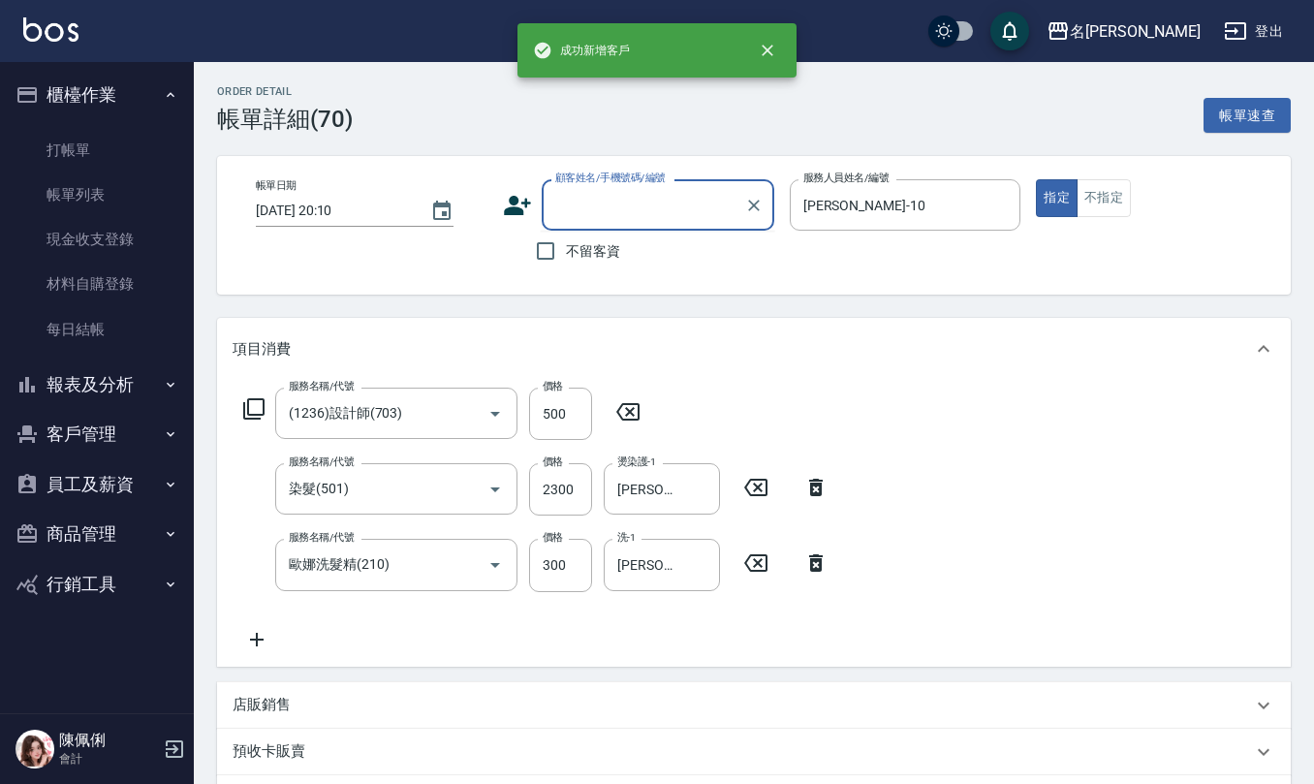
click at [663, 202] on input "顧客姓名/手機號碼/編號" at bounding box center [643, 205] width 186 height 34
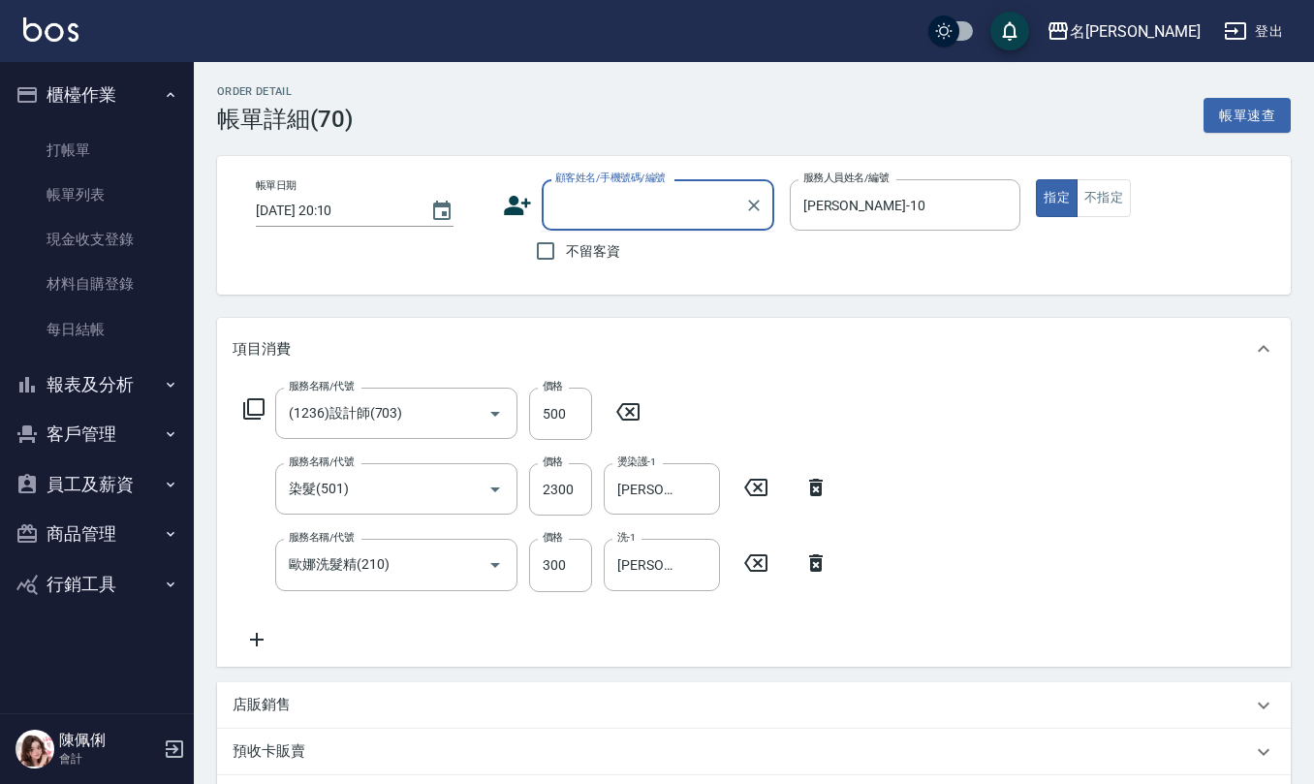
paste input "0937663550"
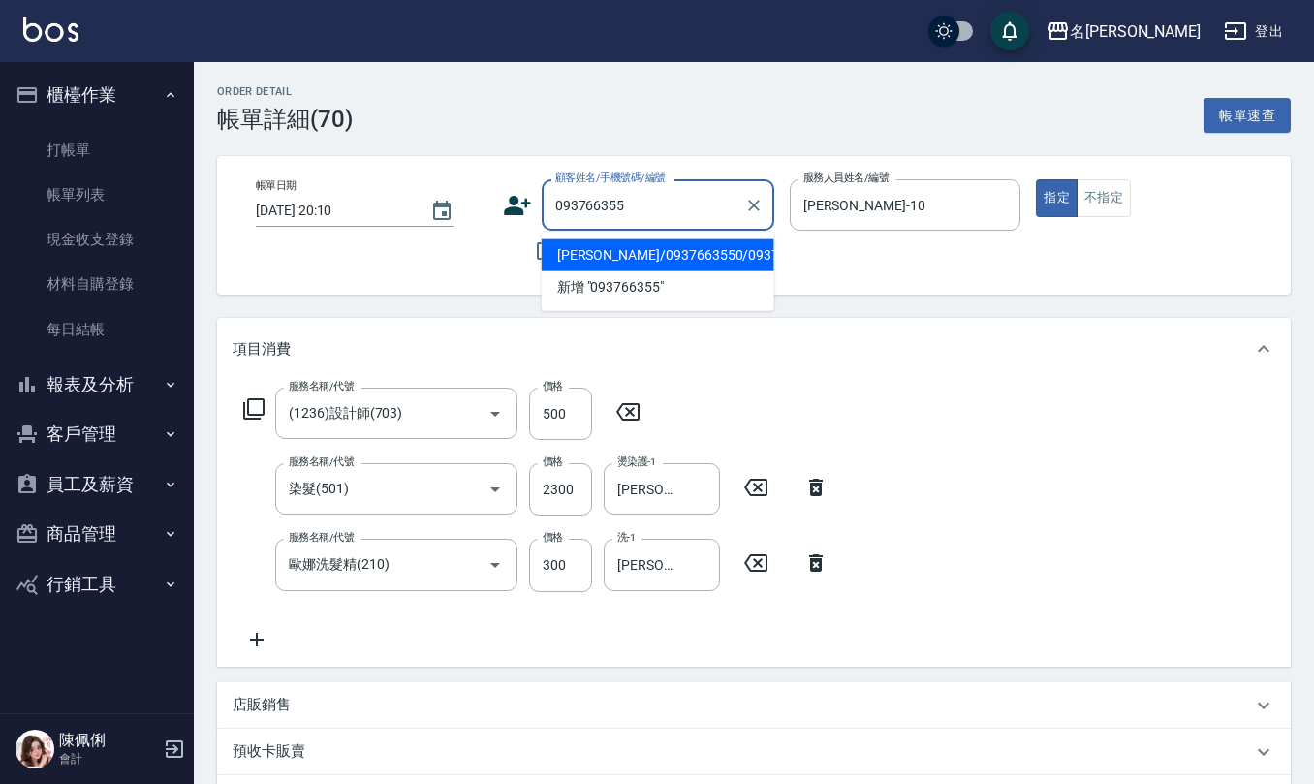
type input "[PERSON_NAME]/0937663550/0937663550"
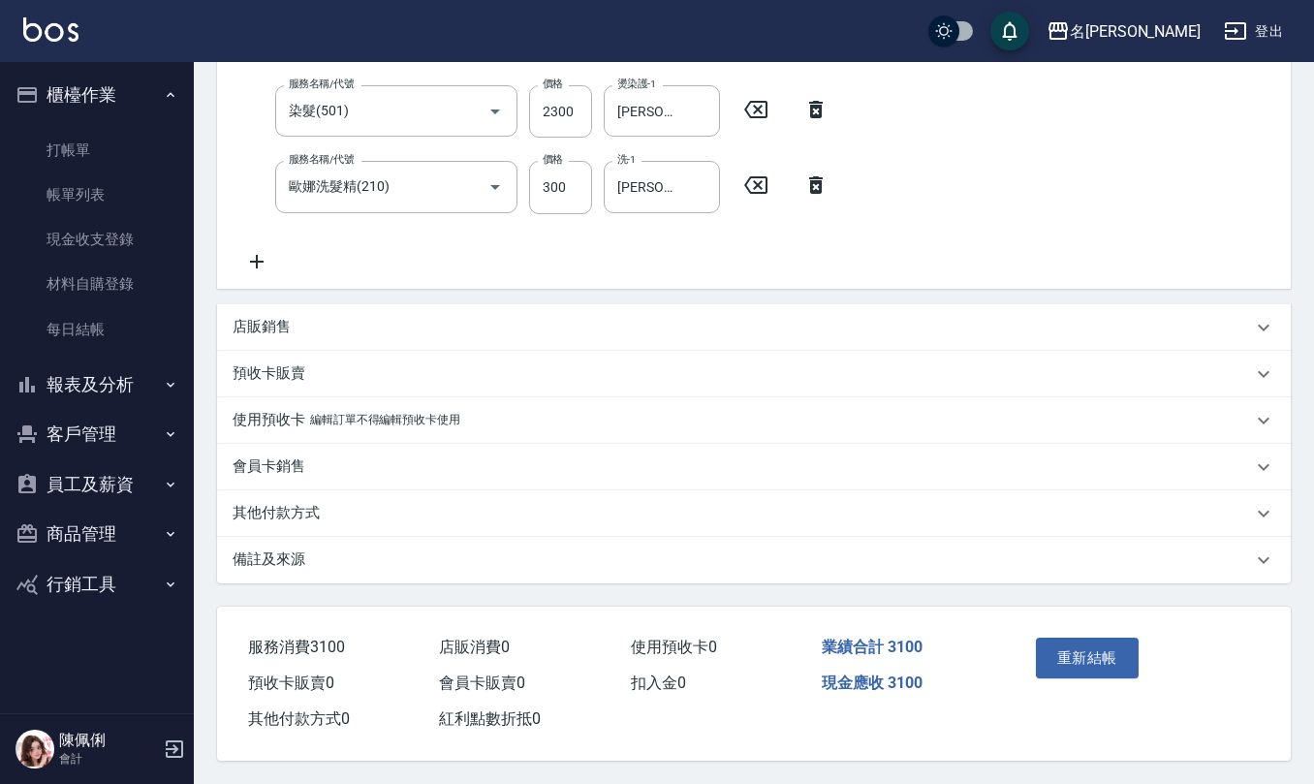
scroll to position [382, 0]
click at [1083, 664] on button "重新結帳" at bounding box center [1087, 658] width 103 height 41
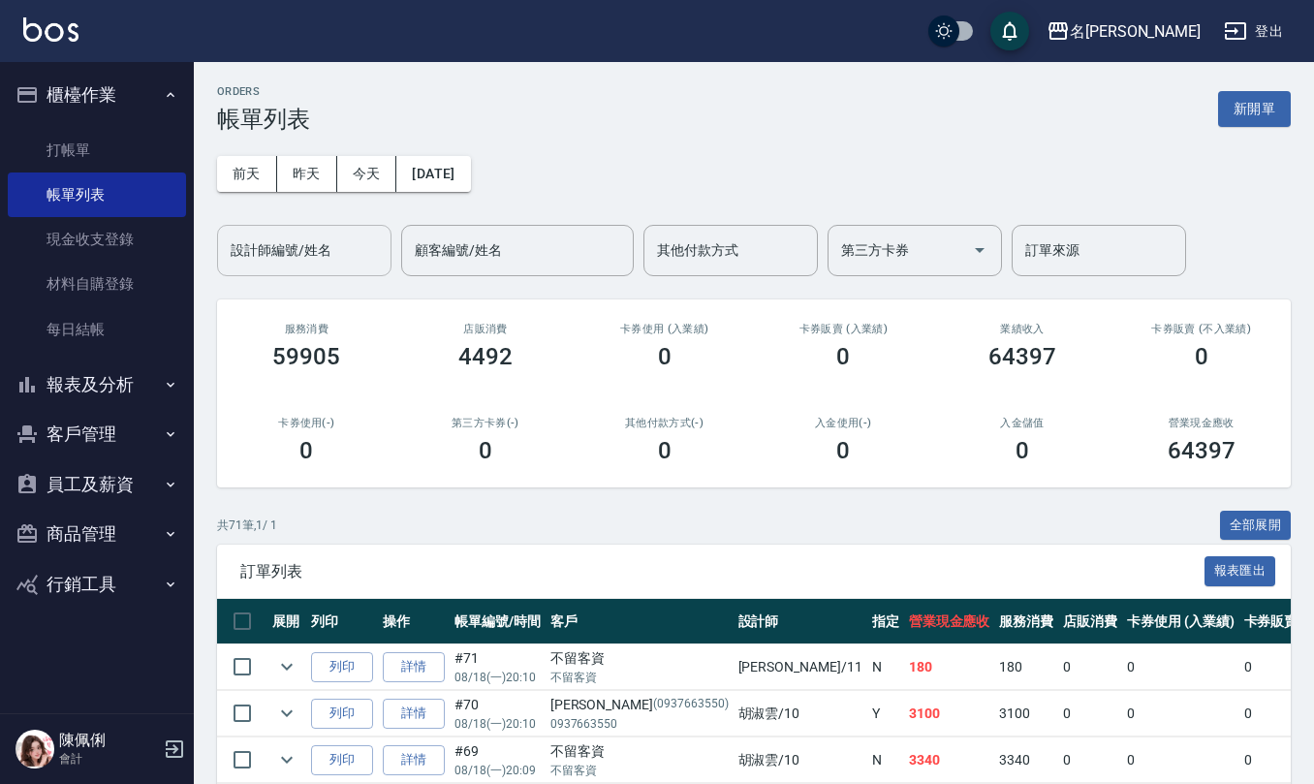
click at [302, 249] on input "設計師編號/姓名" at bounding box center [304, 250] width 157 height 34
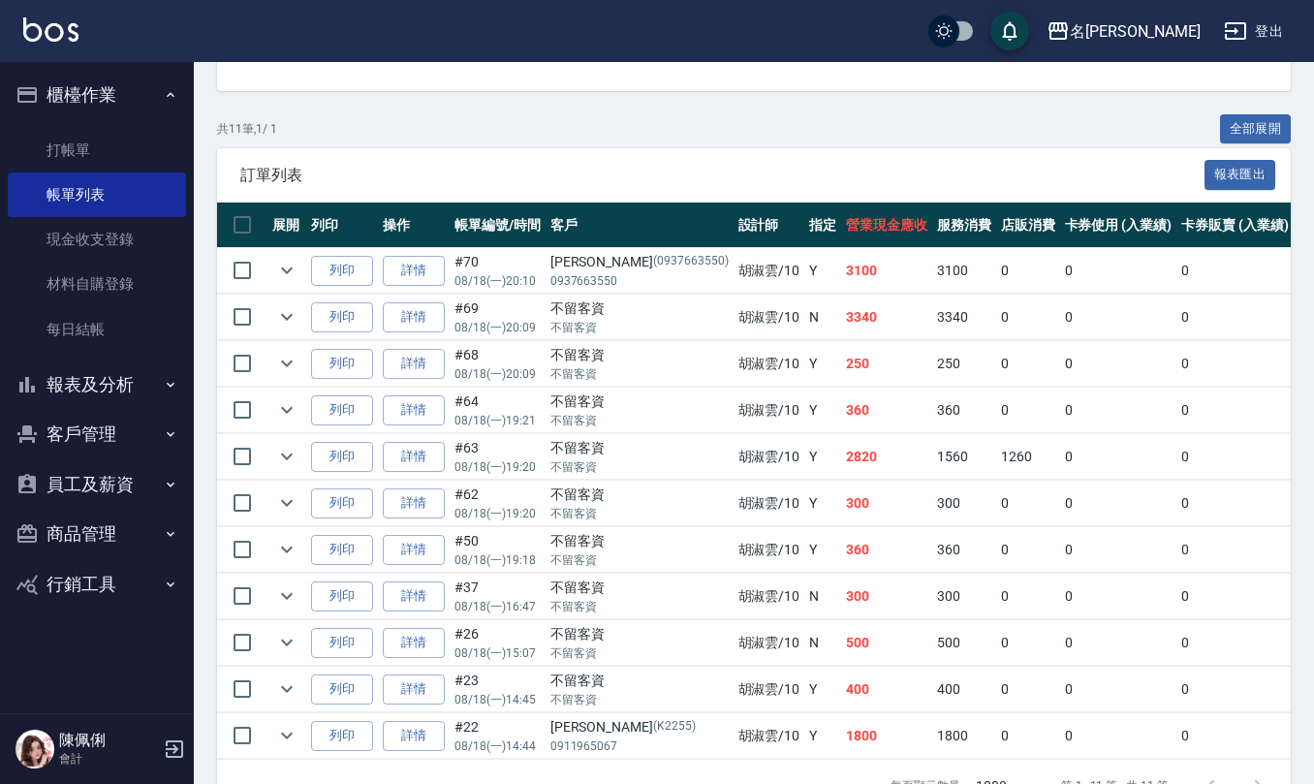
scroll to position [474, 0]
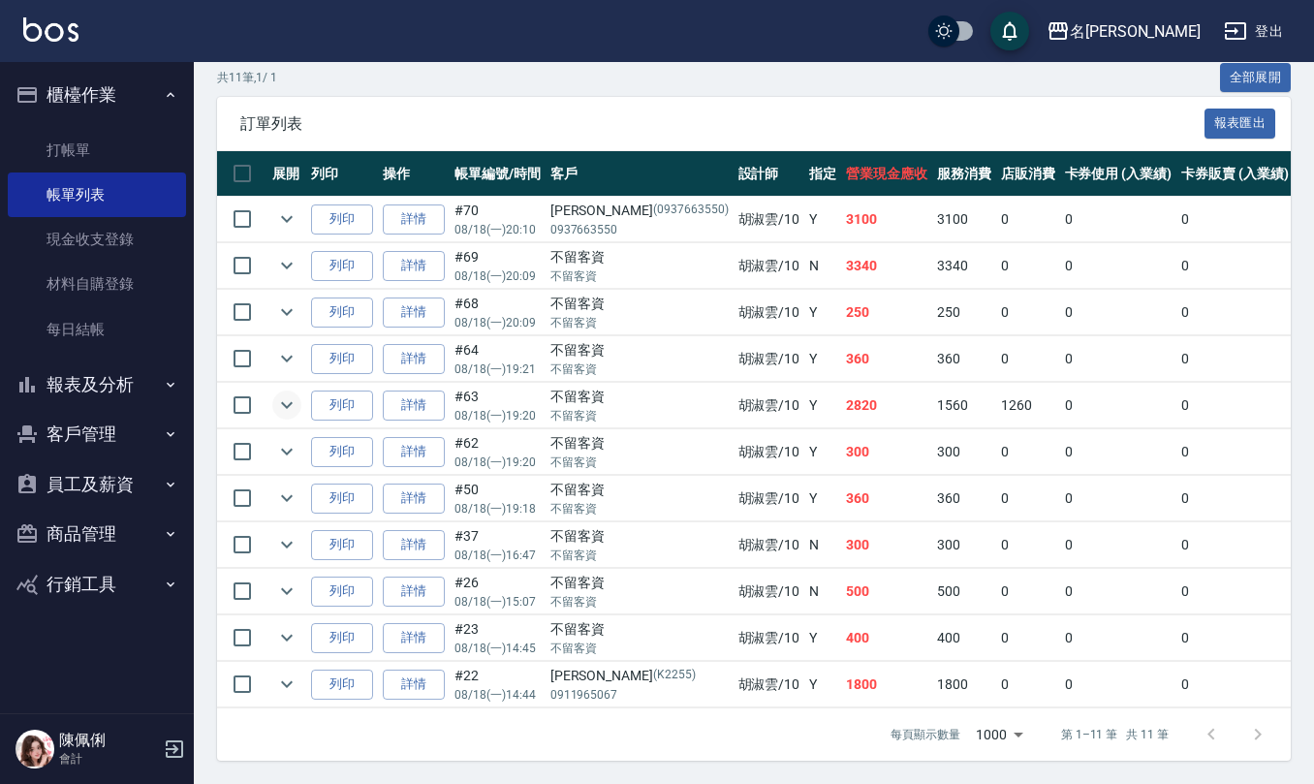
type input "[PERSON_NAME]-10"
click at [283, 393] on icon "expand row" at bounding box center [286, 404] width 23 height 23
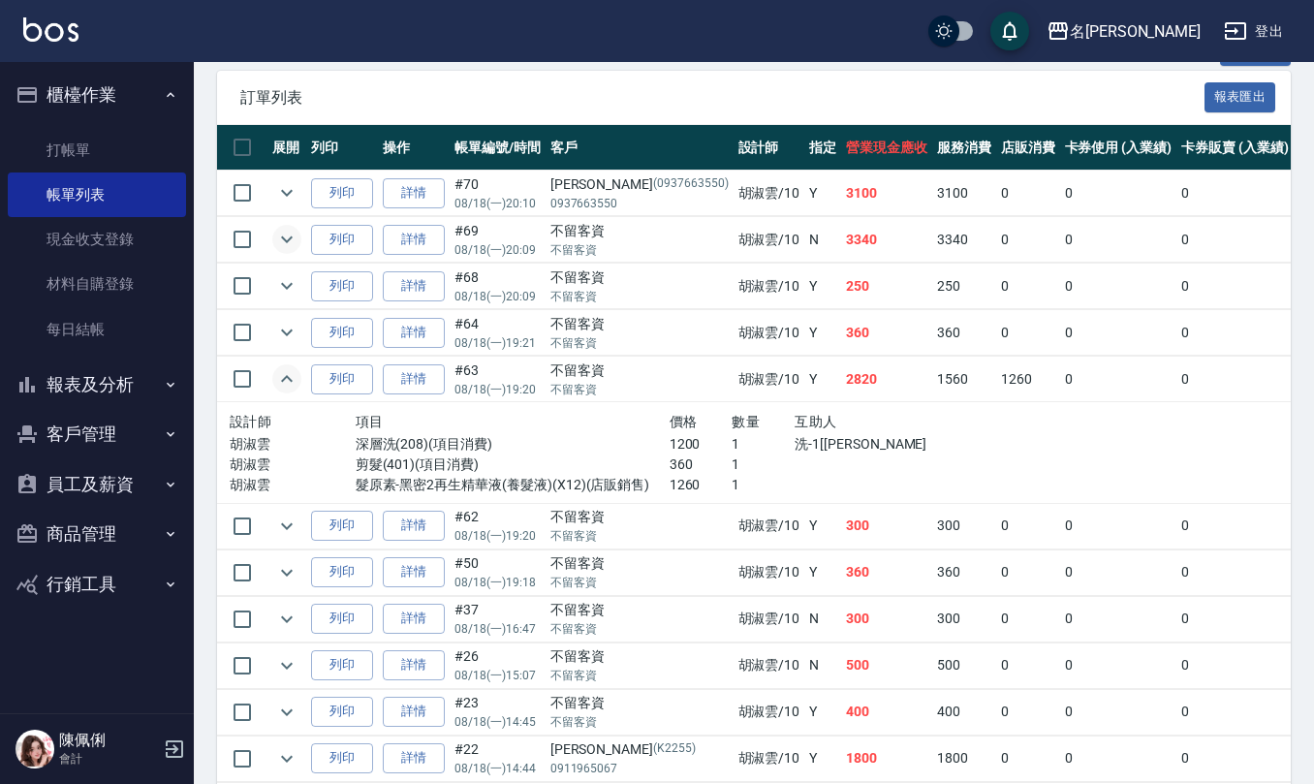
click at [287, 233] on icon "expand row" at bounding box center [286, 239] width 23 height 23
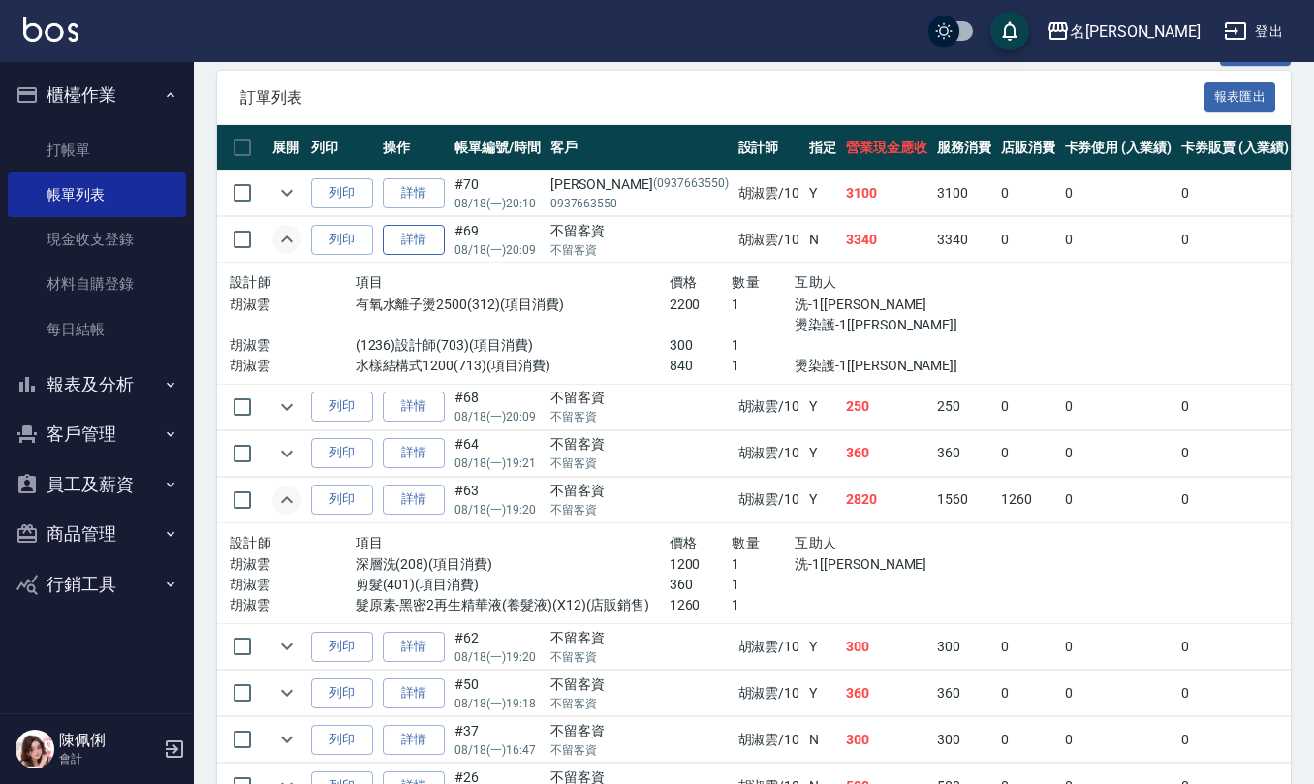
click at [422, 242] on link "詳情" at bounding box center [414, 240] width 62 height 30
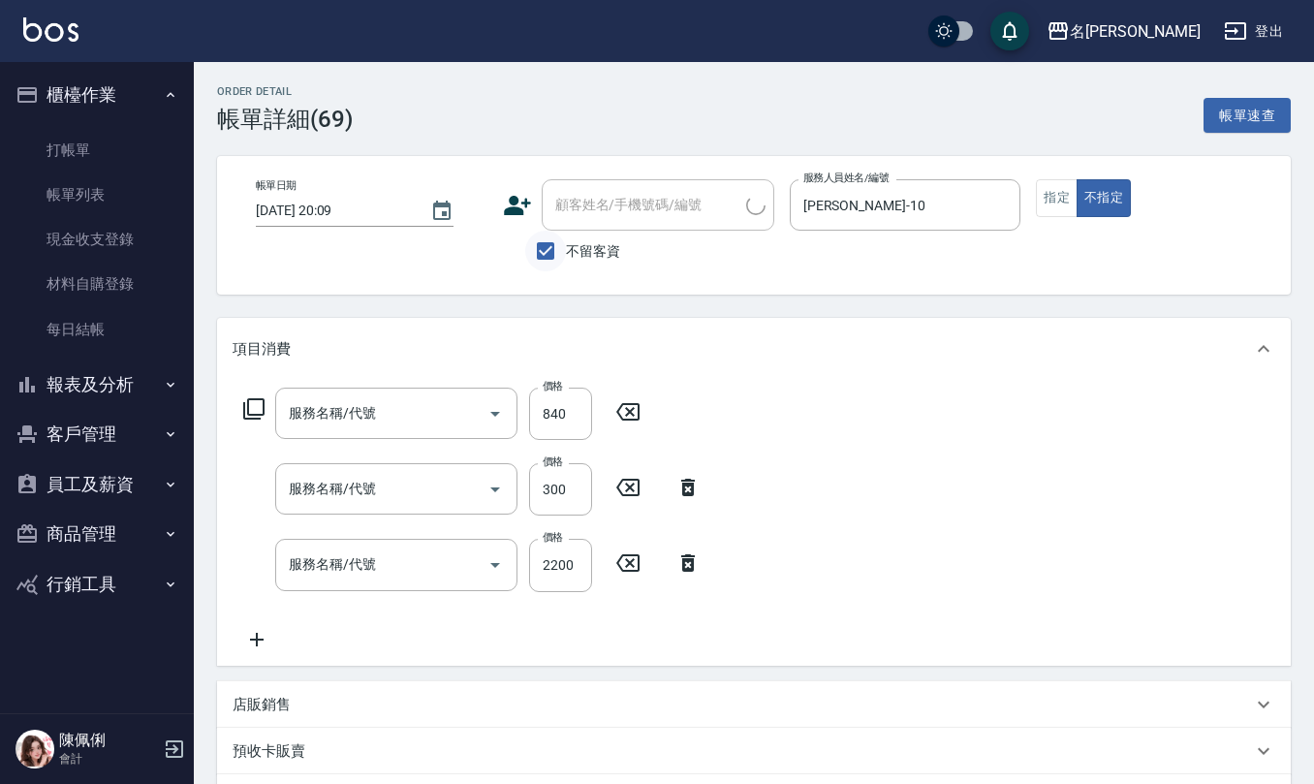
type input "2025/08/18 20:09"
checkbox input "true"
type input "[PERSON_NAME]-10"
type input "水樣結構式1200(713)"
type input "(1236)設計師(703)"
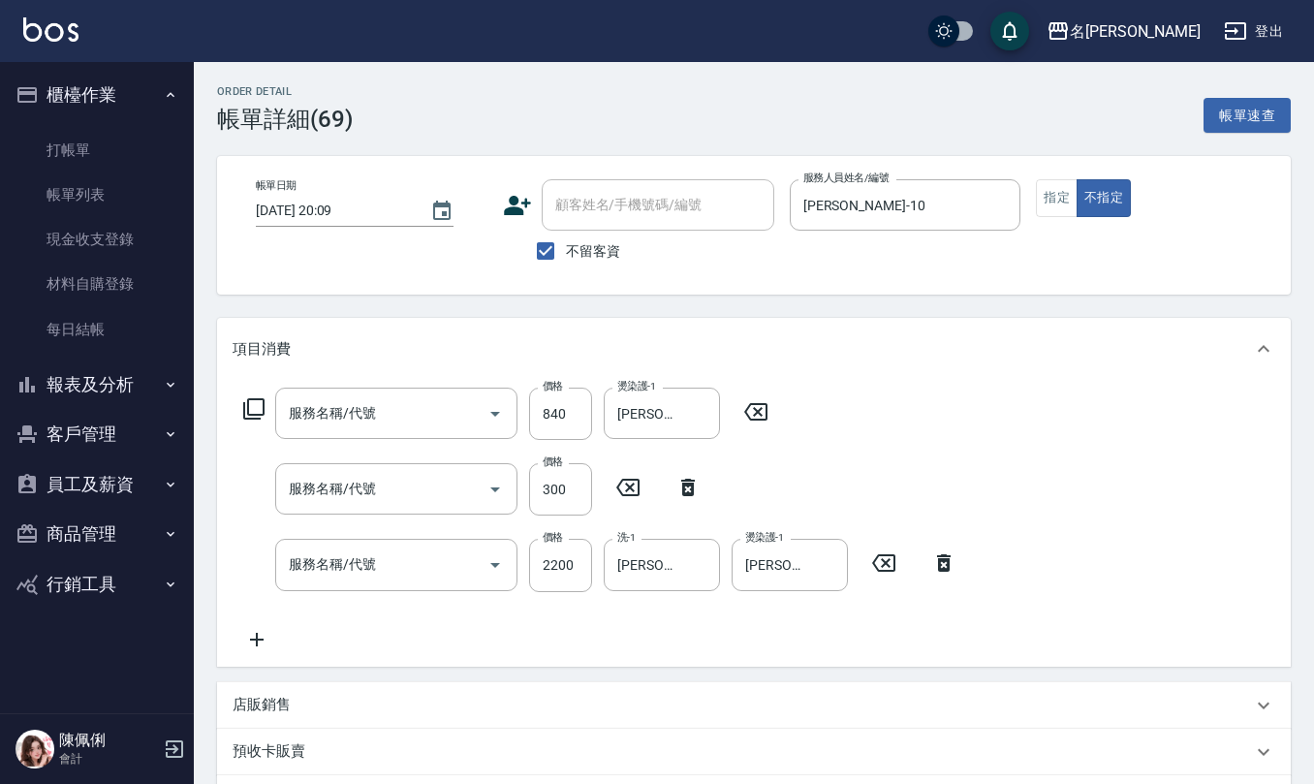
type input "有氧水離子燙2500(312)"
drag, startPoint x: 546, startPoint y: 260, endPoint x: 598, endPoint y: 210, distance: 71.3
click at [546, 254] on input "不留客資" at bounding box center [545, 251] width 41 height 41
checkbox input "false"
click at [598, 207] on input "顧客姓名/手機號碼/編號" at bounding box center [643, 205] width 186 height 34
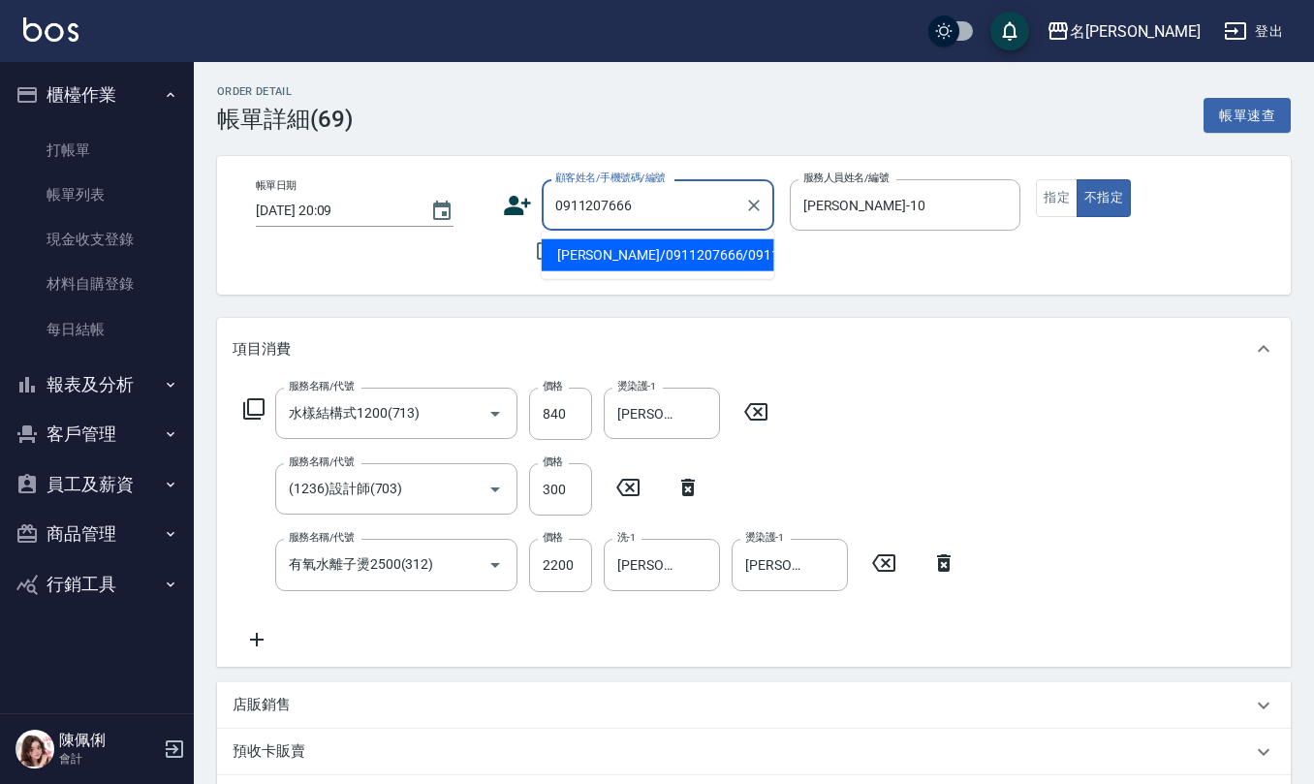
click at [607, 271] on li "[PERSON_NAME]/0911207666/0911207666" at bounding box center [658, 255] width 233 height 32
type input "[PERSON_NAME]/0911207666/0911207666"
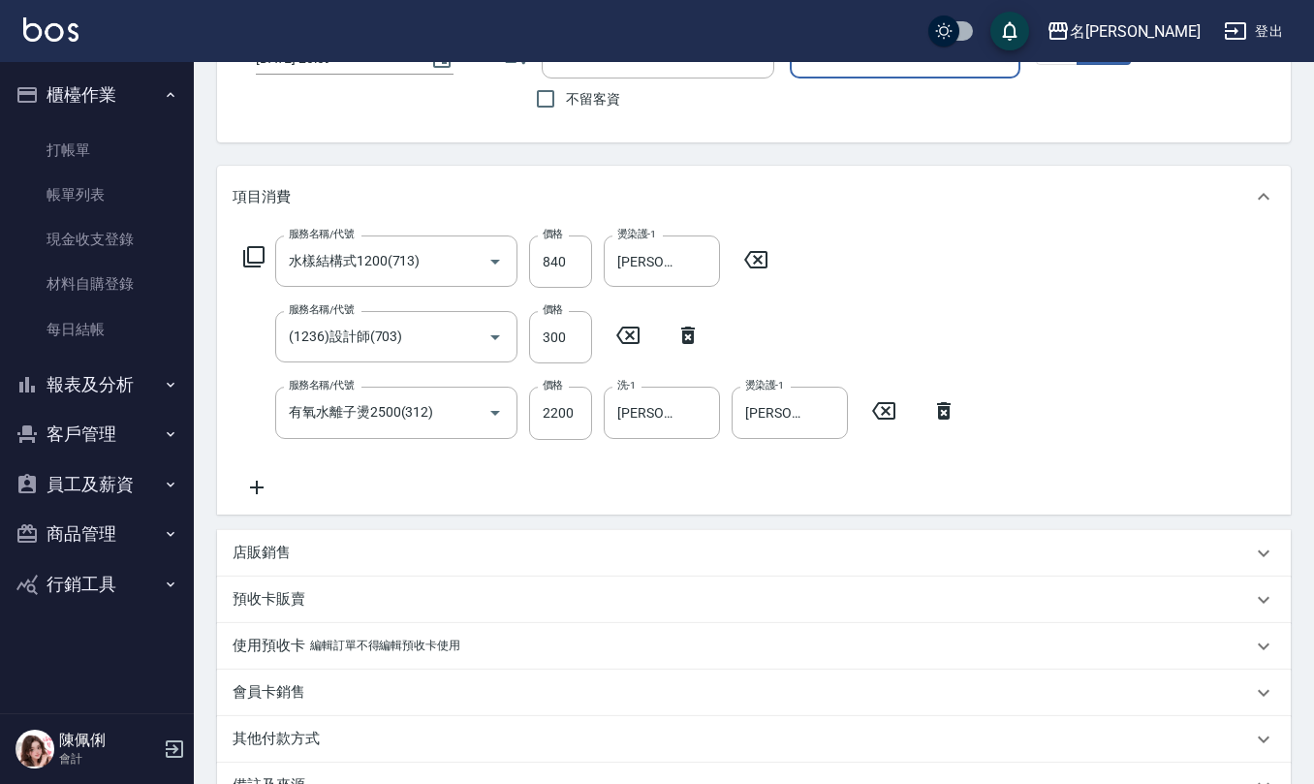
scroll to position [382, 0]
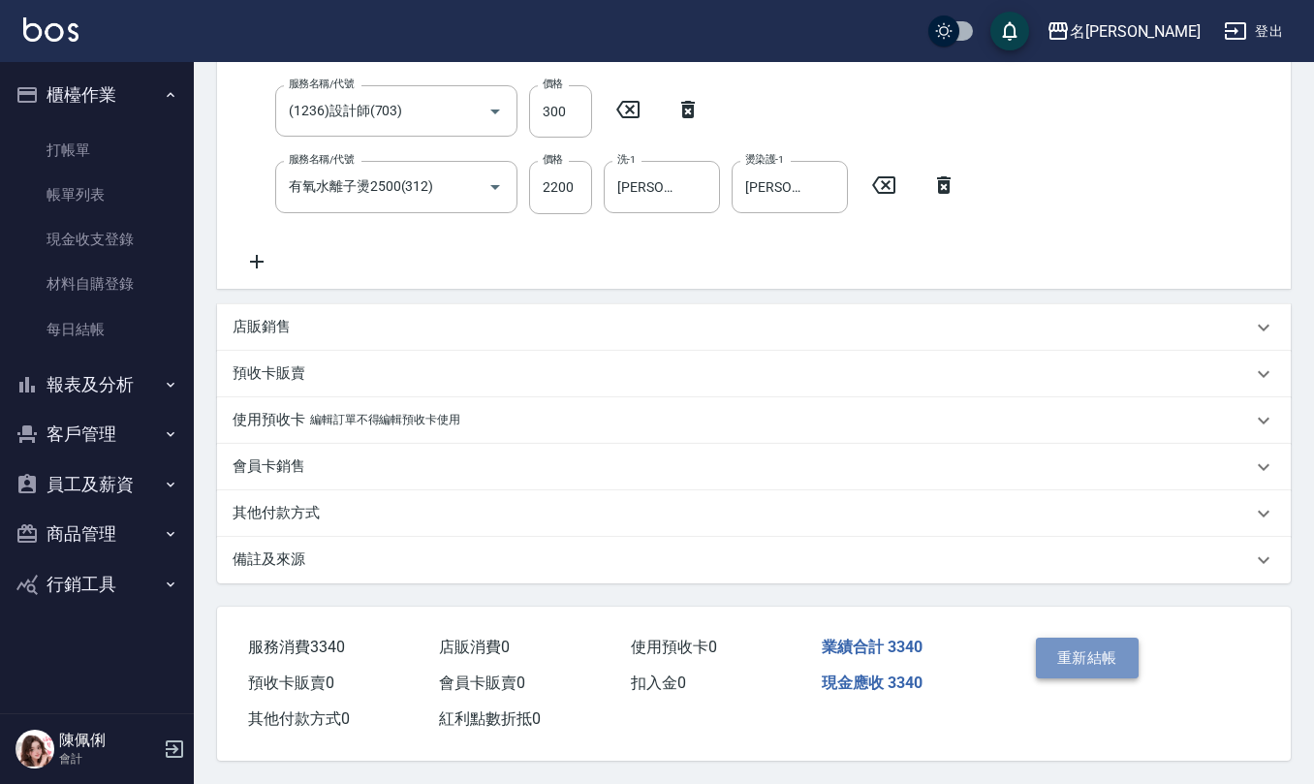
click at [1089, 655] on button "重新結帳" at bounding box center [1087, 658] width 103 height 41
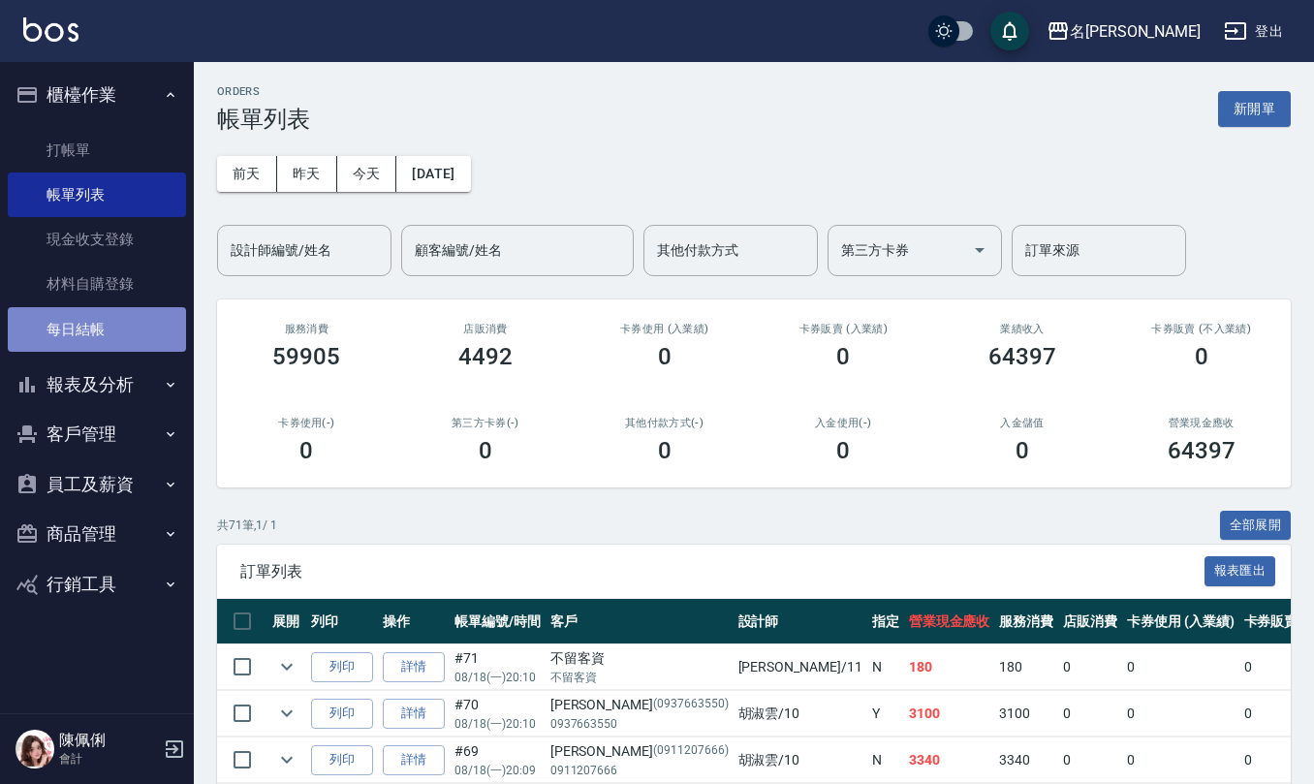
click at [78, 330] on link "每日結帳" at bounding box center [97, 329] width 178 height 45
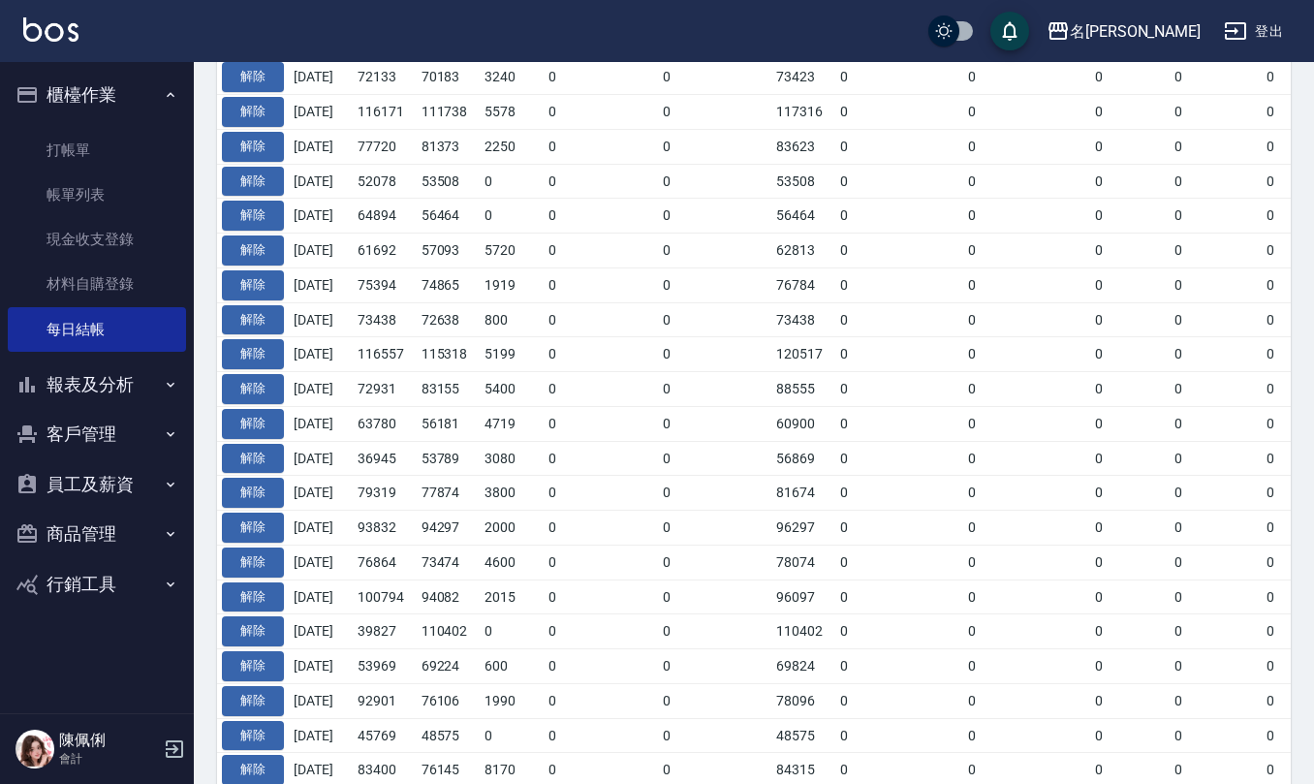
scroll to position [775, 0]
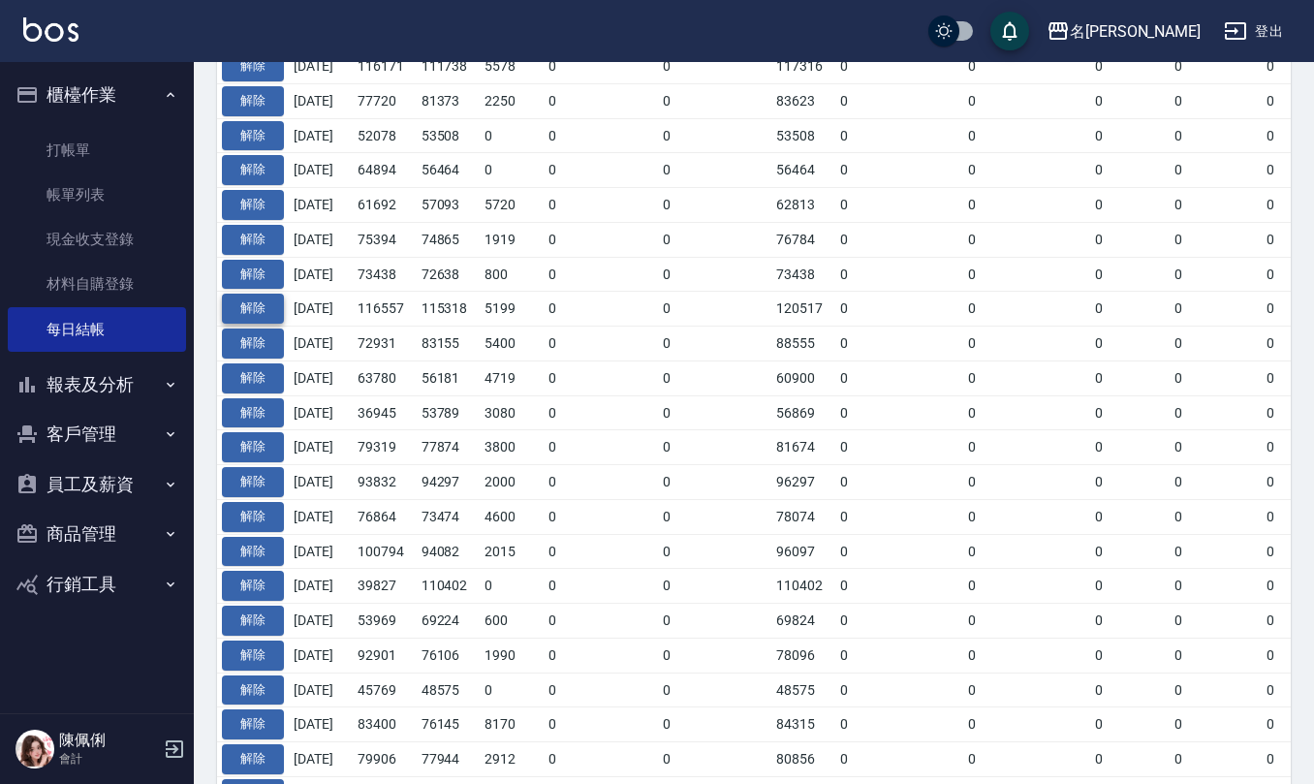
click at [271, 315] on button "解除" at bounding box center [253, 309] width 62 height 30
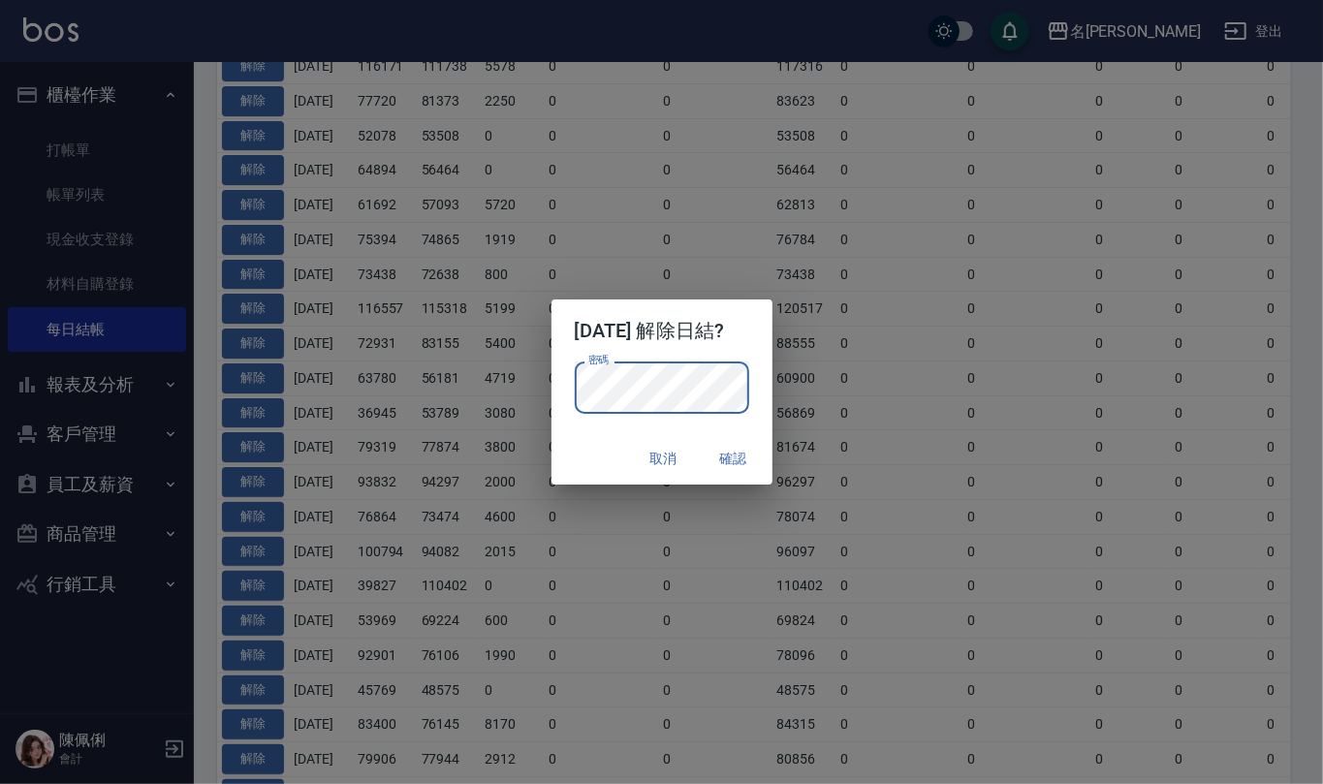
click at [752, 461] on button "確認" at bounding box center [733, 459] width 62 height 36
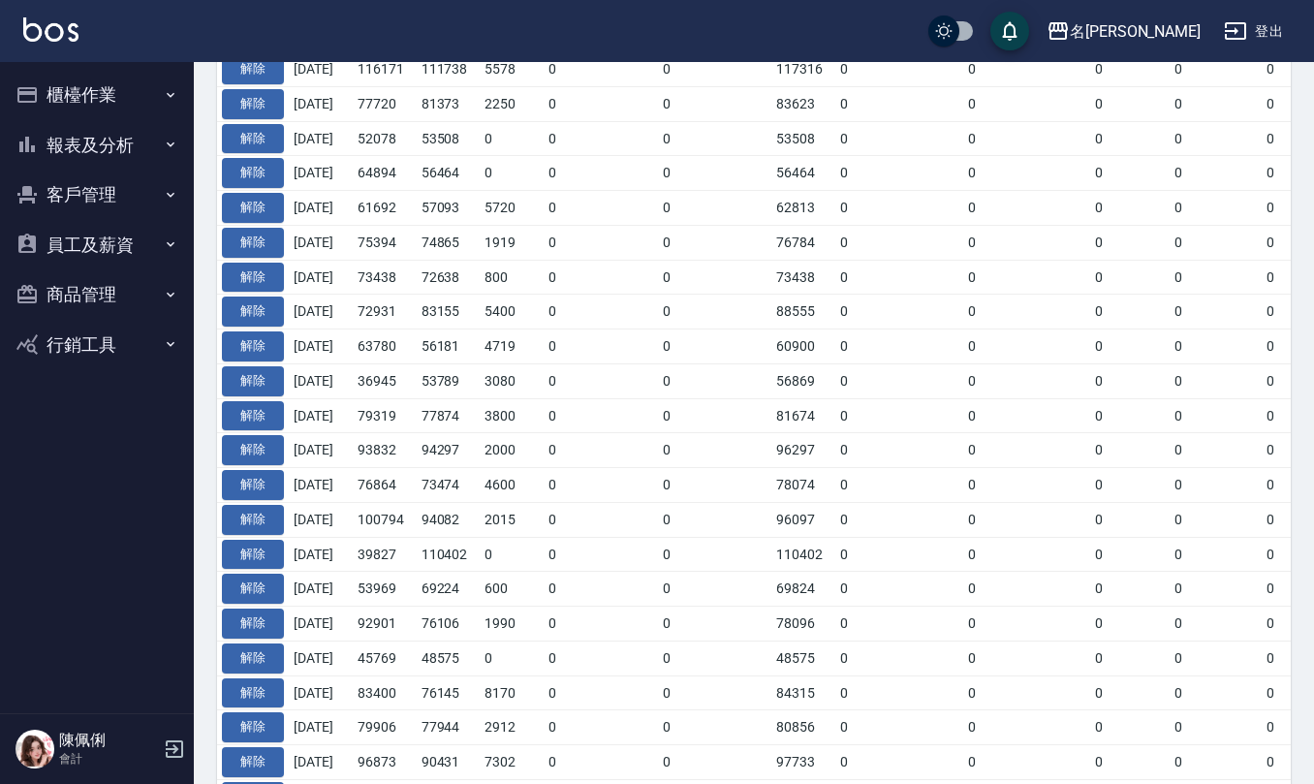
scroll to position [818, 0]
click at [103, 91] on button "櫃檯作業" at bounding box center [97, 95] width 178 height 50
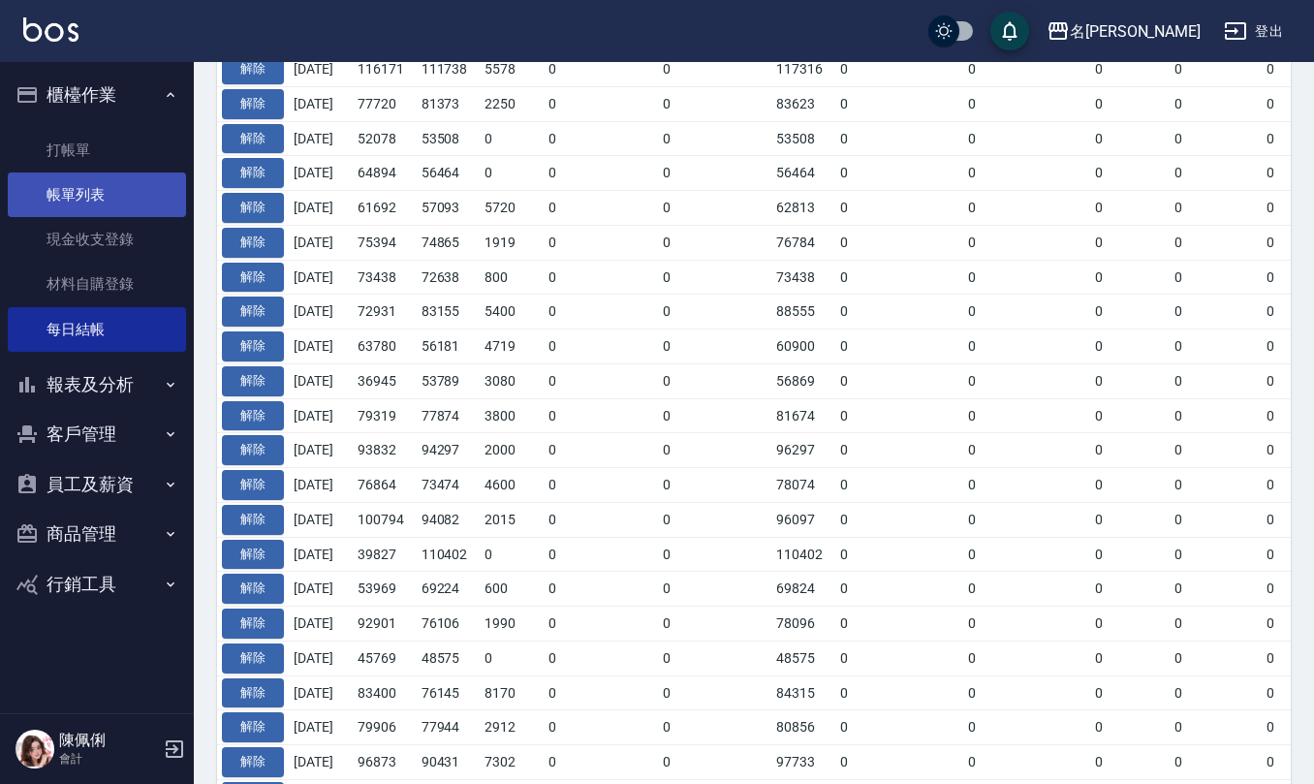
click at [109, 188] on link "帳單列表" at bounding box center [97, 194] width 178 height 45
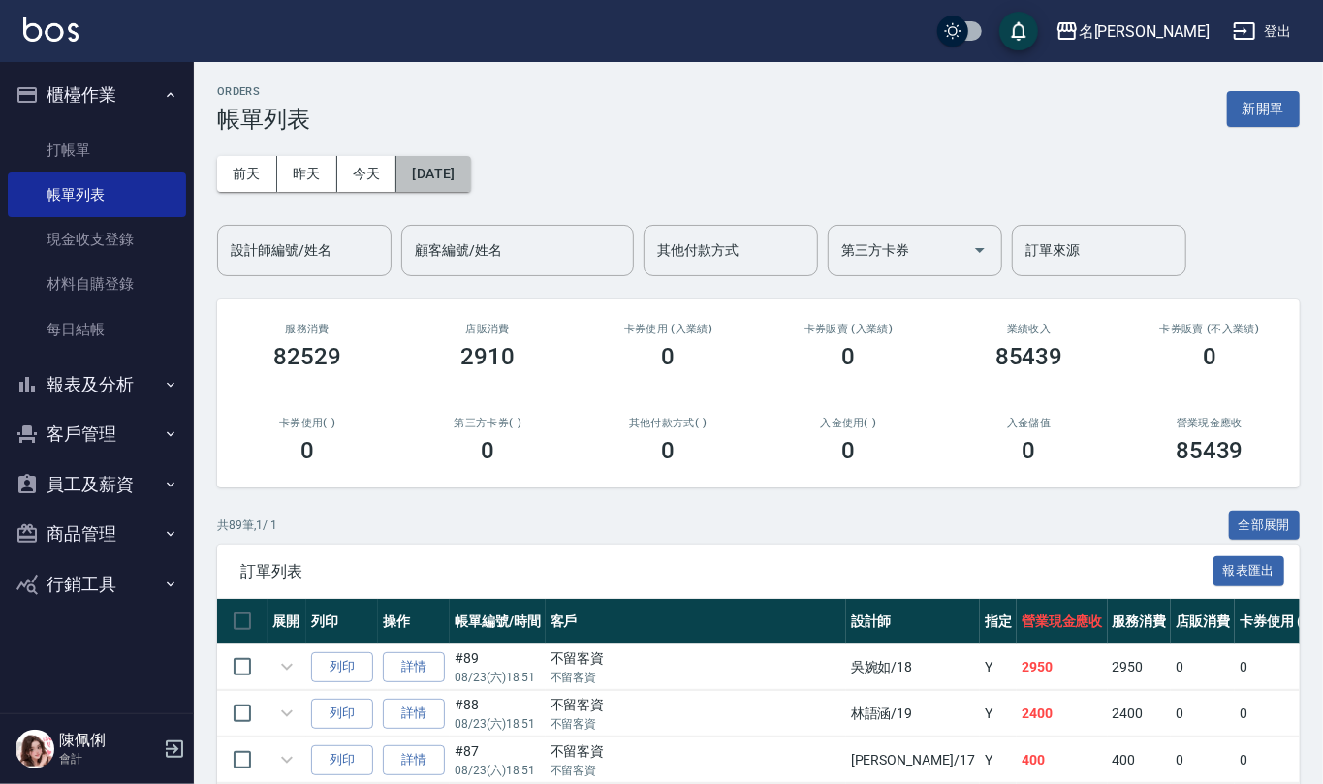
click at [470, 175] on button "[DATE]" at bounding box center [433, 174] width 74 height 36
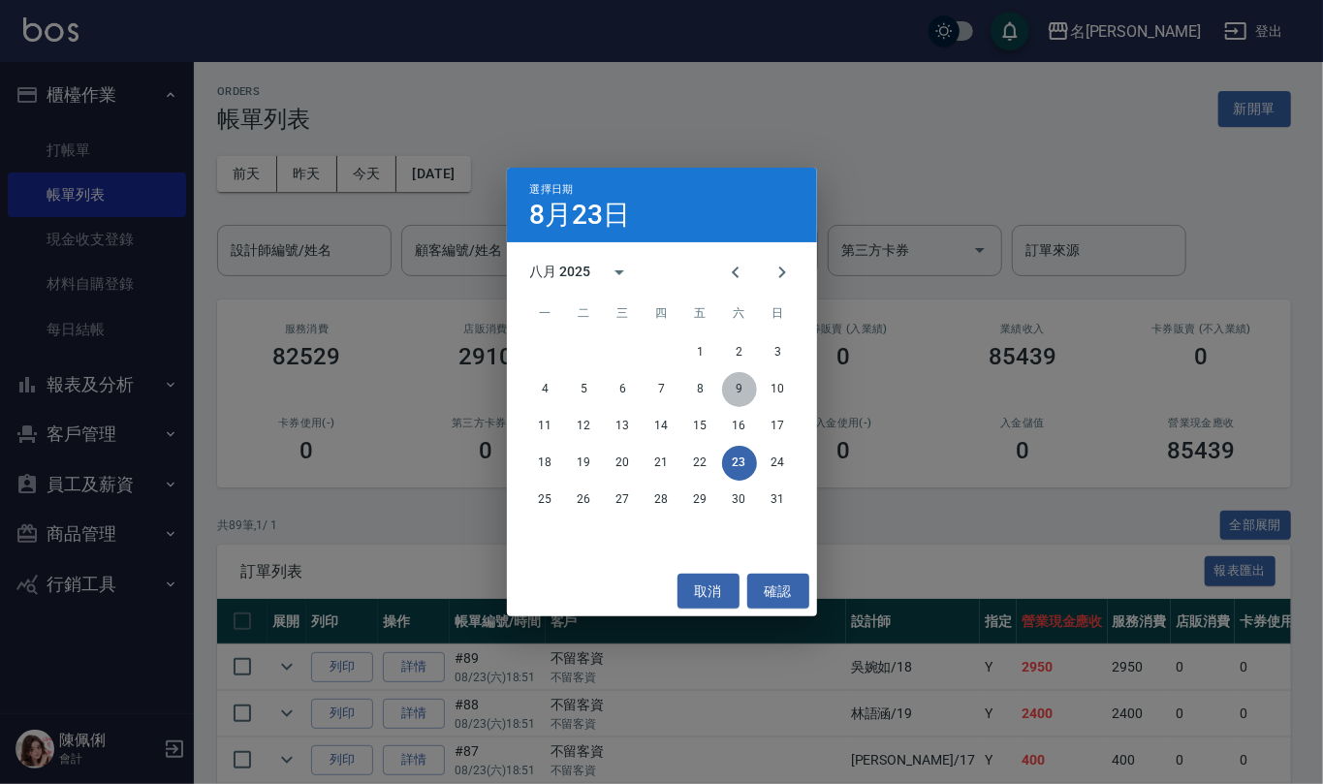
click at [732, 392] on button "9" at bounding box center [739, 389] width 35 height 35
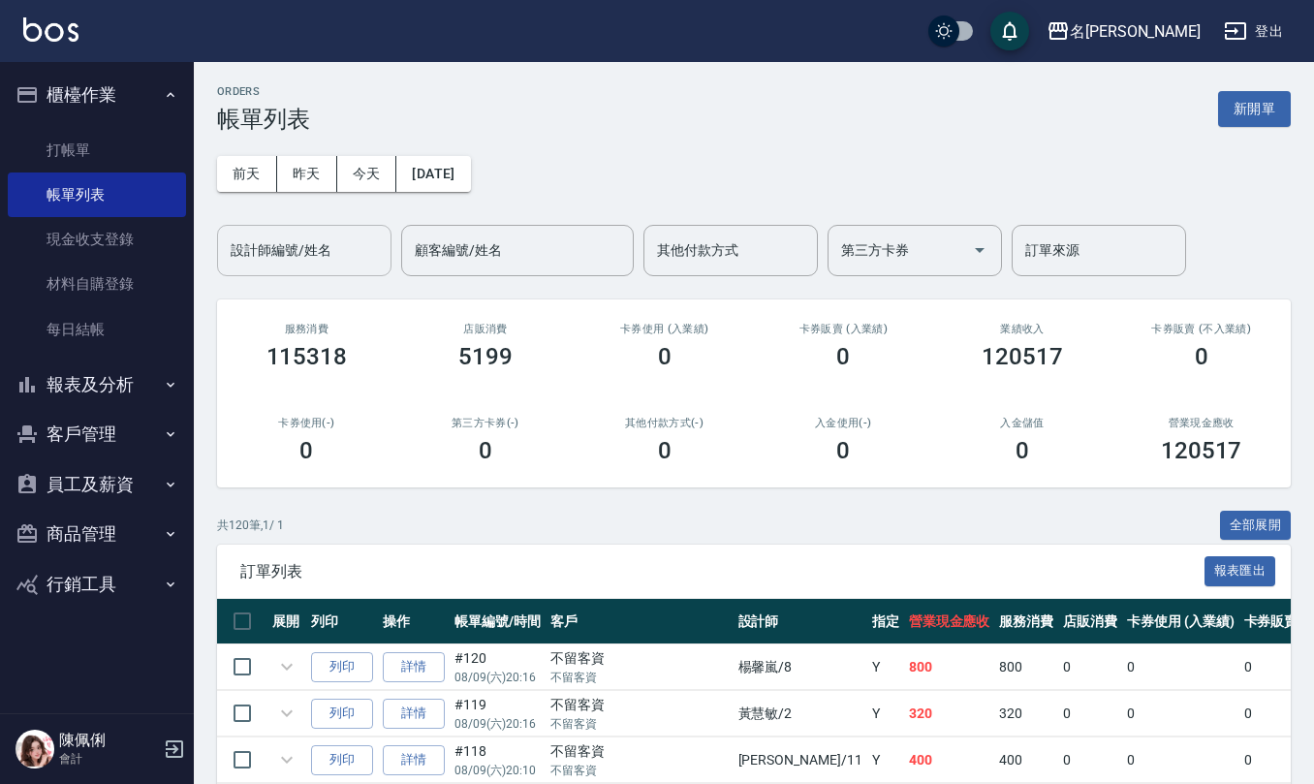
click at [357, 242] on input "設計師編號/姓名" at bounding box center [304, 250] width 157 height 34
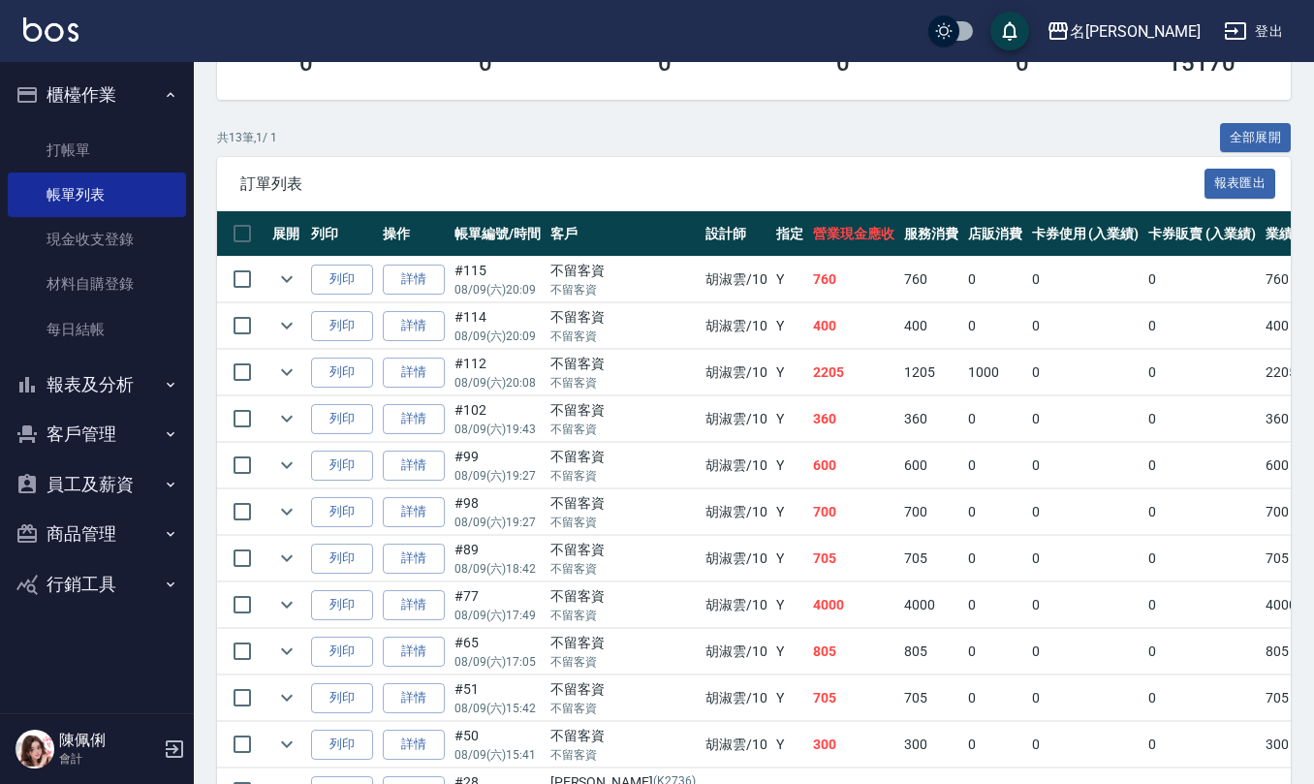
scroll to position [516, 0]
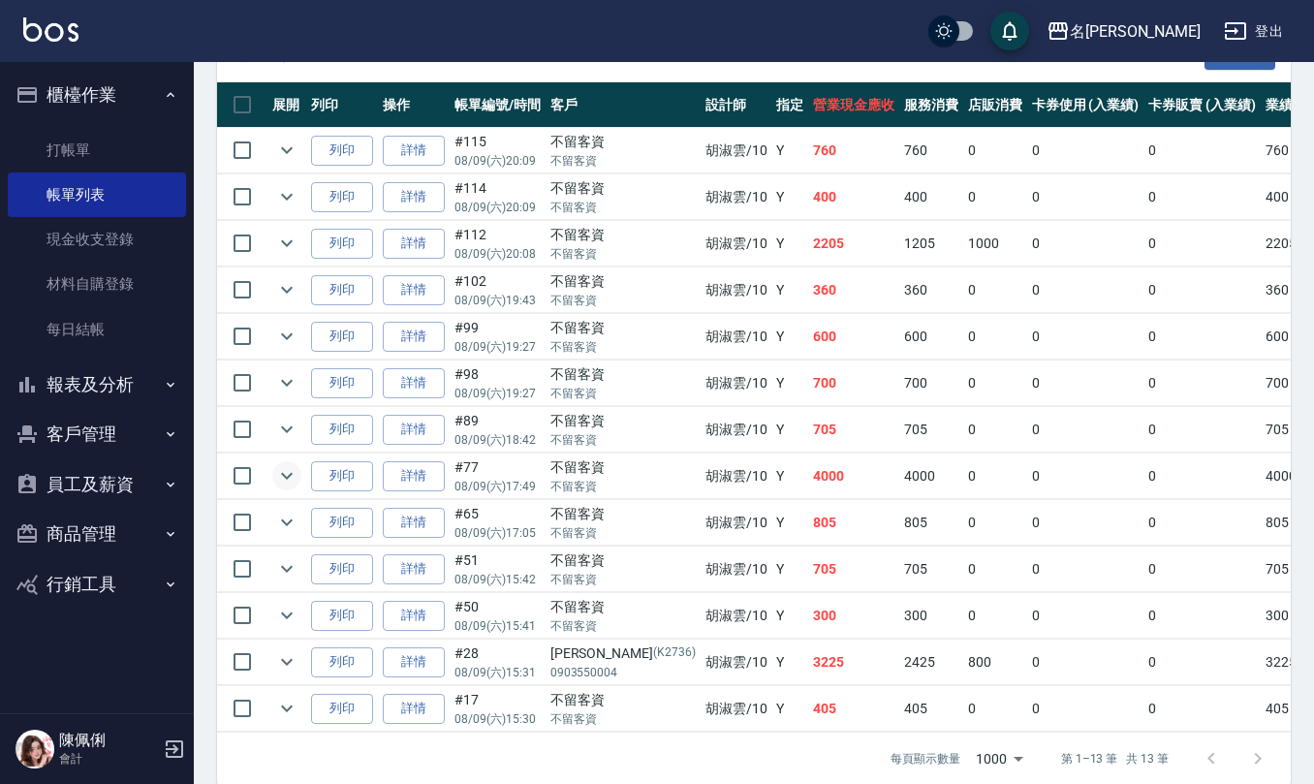
type input "[PERSON_NAME]-10"
click at [289, 478] on icon "expand row" at bounding box center [286, 475] width 23 height 23
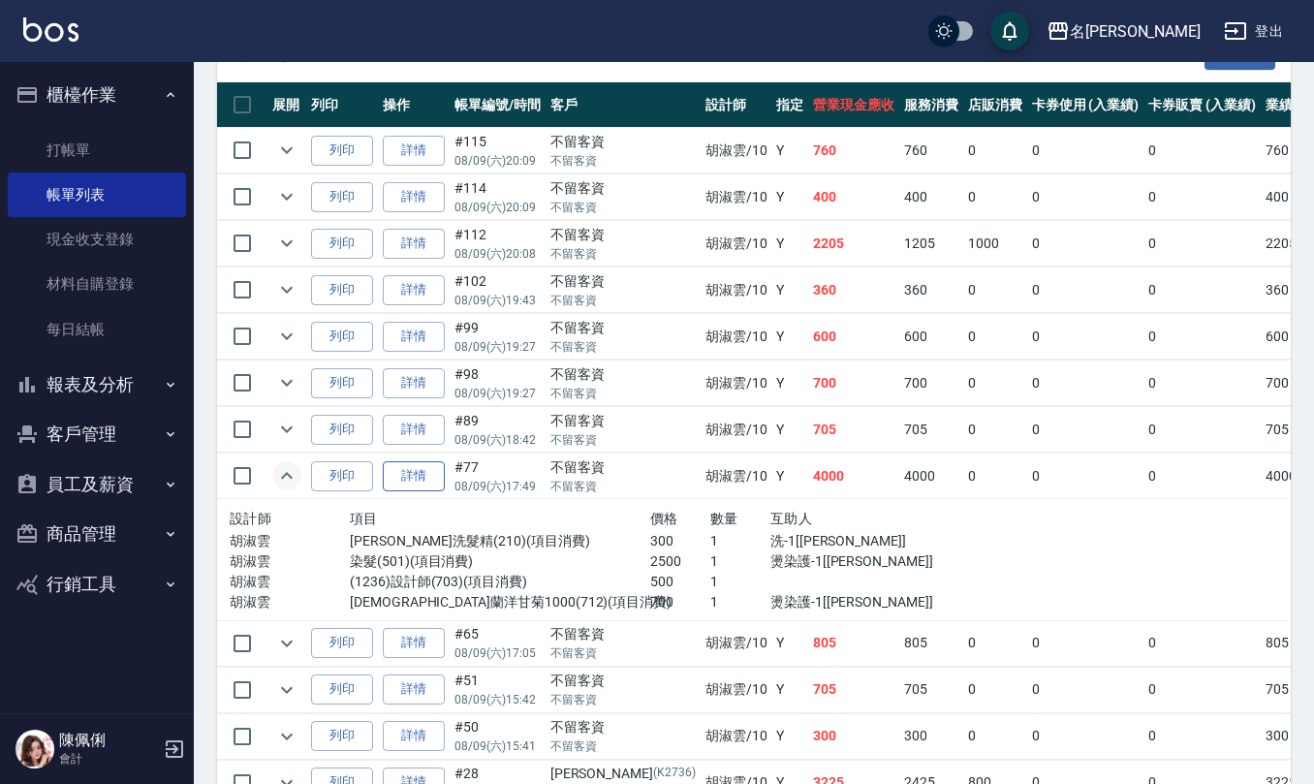
click at [417, 485] on link "詳情" at bounding box center [414, 476] width 62 height 30
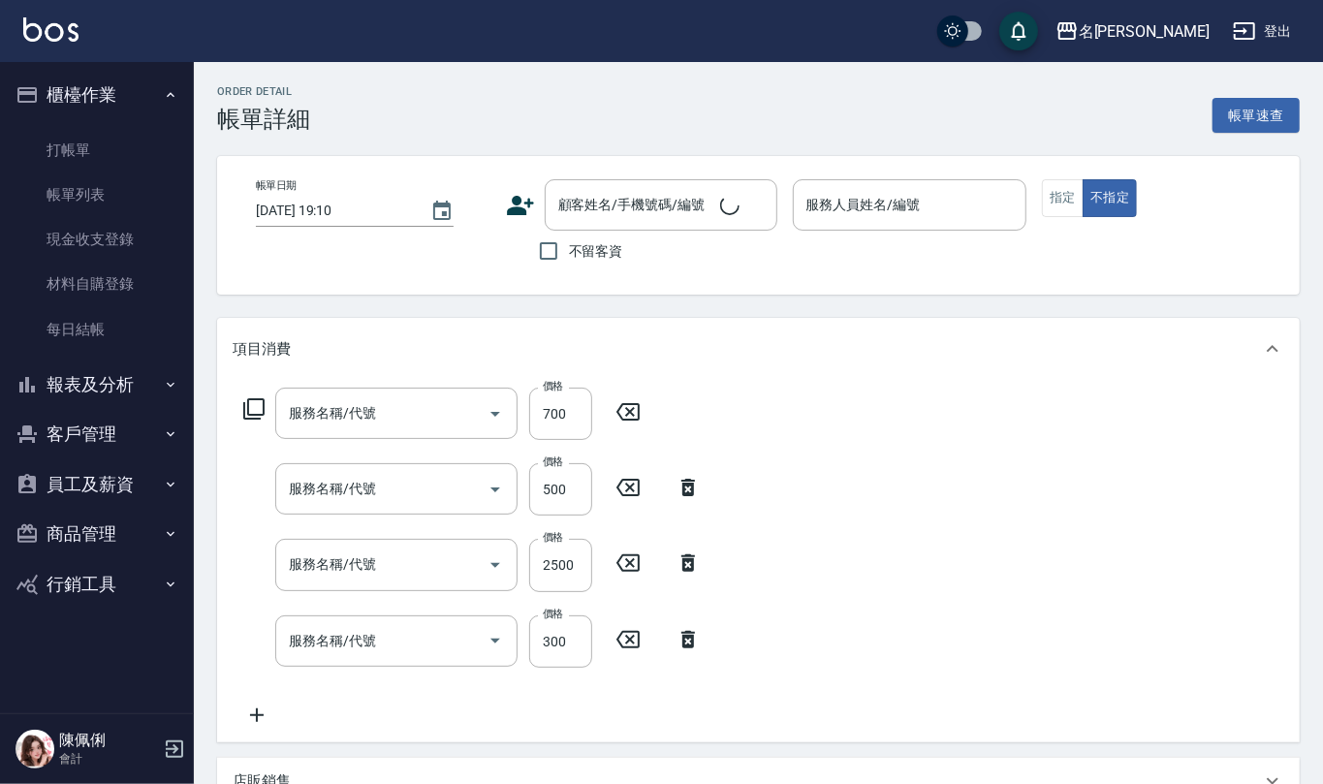
type input "2025/08/09 17:49"
checkbox input "true"
type input "[PERSON_NAME]-10"
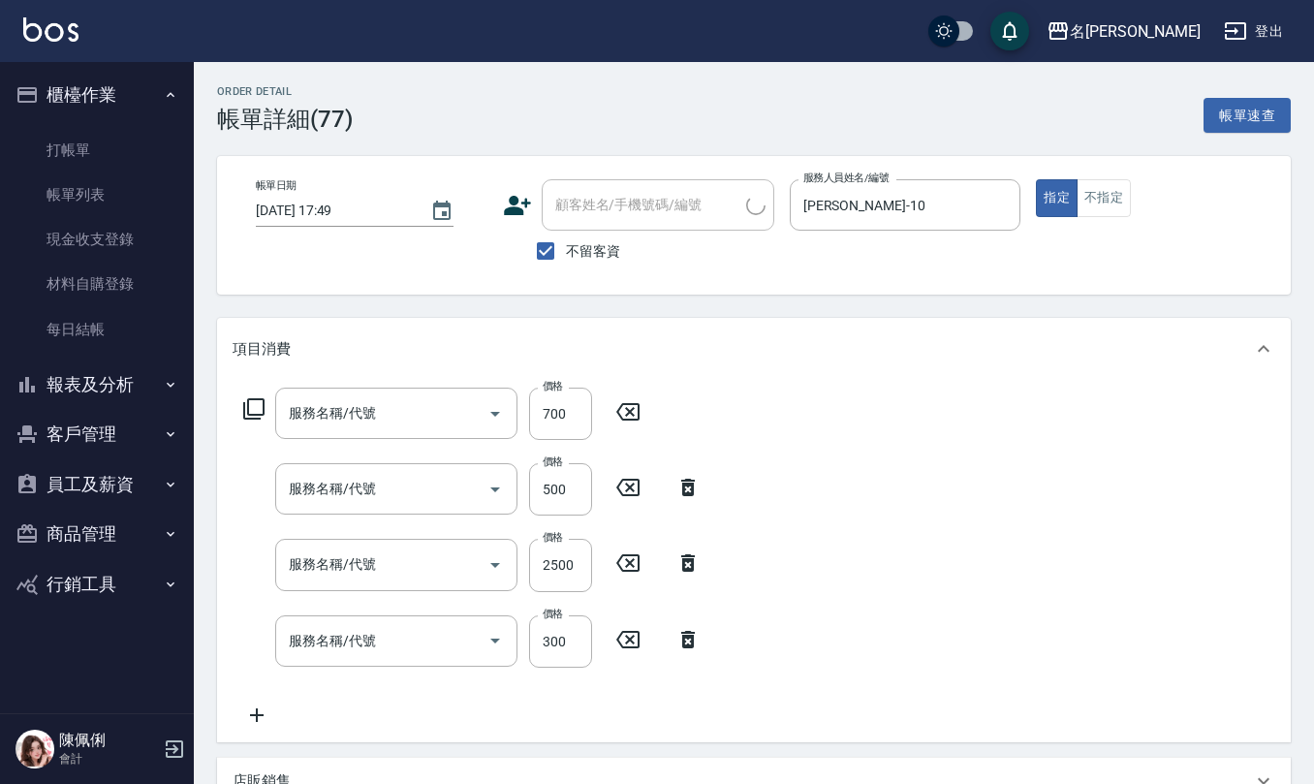
type input "伊蘭洋甘菊1000(712)"
type input "(1236)設計師(703)"
type input "染髮(501)"
type input "歐娜洗髮精(210)"
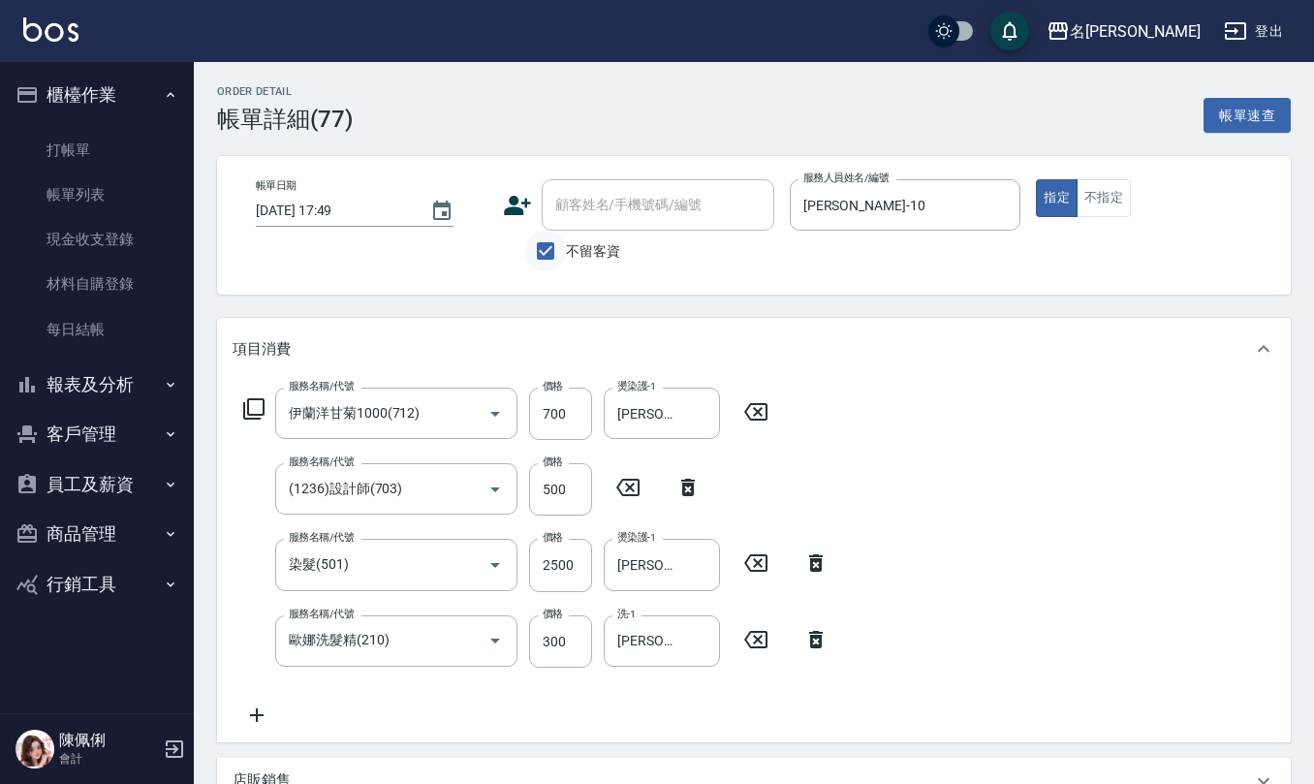
click at [541, 250] on input "不留客資" at bounding box center [545, 251] width 41 height 41
checkbox input "false"
click at [602, 202] on input "顧客姓名/手機號碼/編號" at bounding box center [643, 205] width 186 height 34
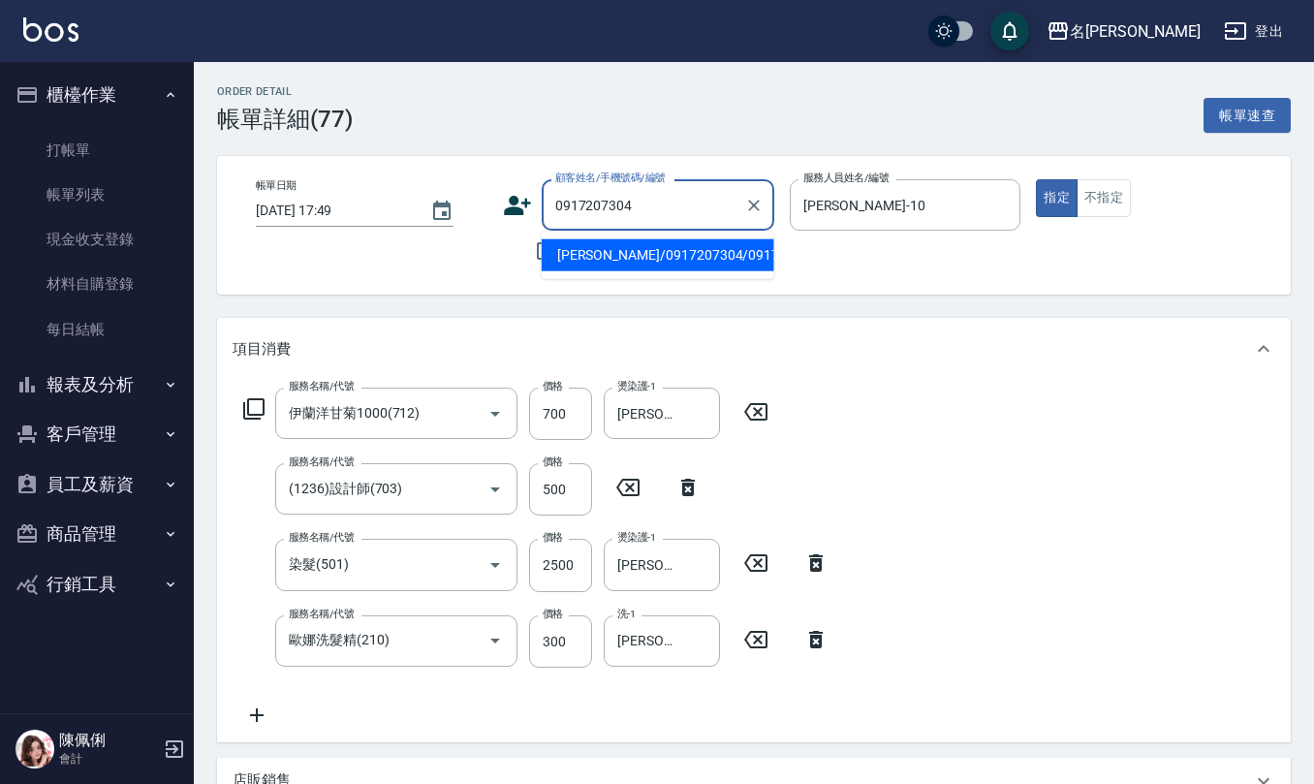
click at [653, 262] on li "[PERSON_NAME]/0917207304/0917207304" at bounding box center [658, 255] width 233 height 32
type input "[PERSON_NAME]/0917207304/0917207304"
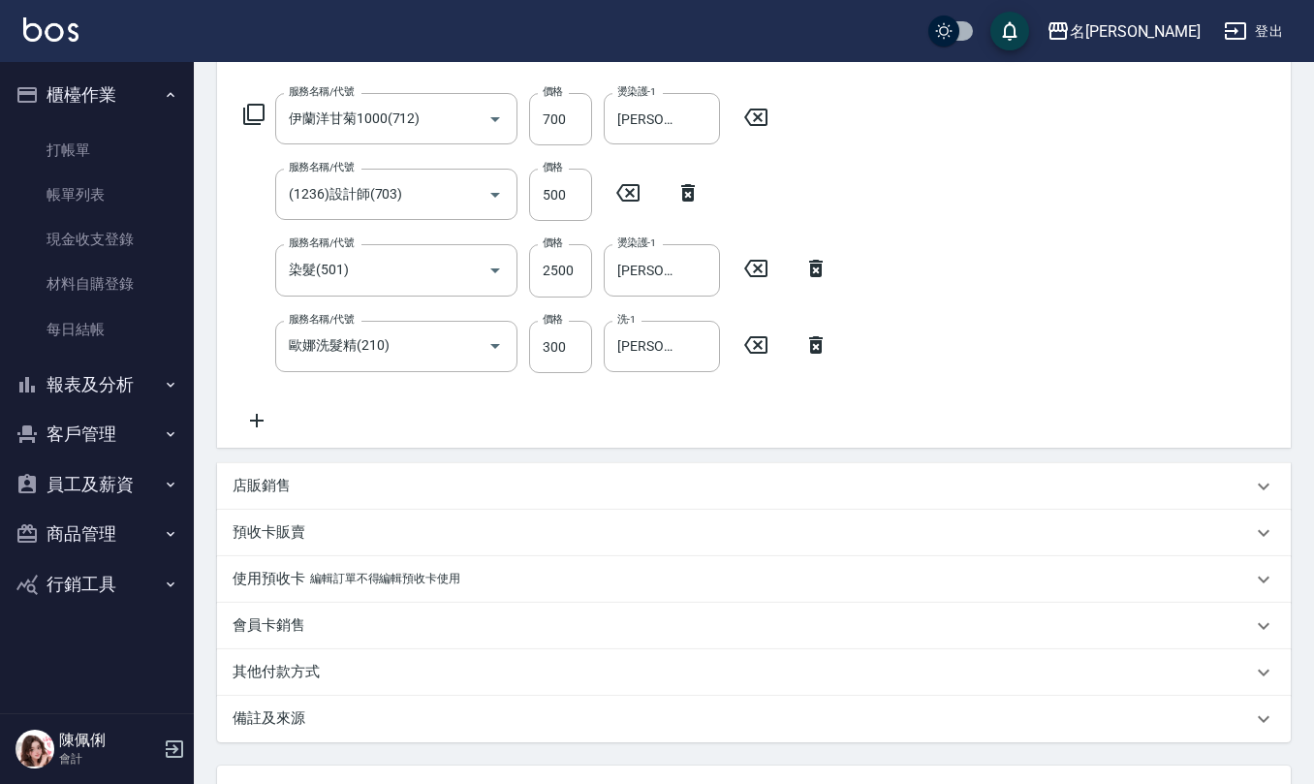
scroll to position [457, 0]
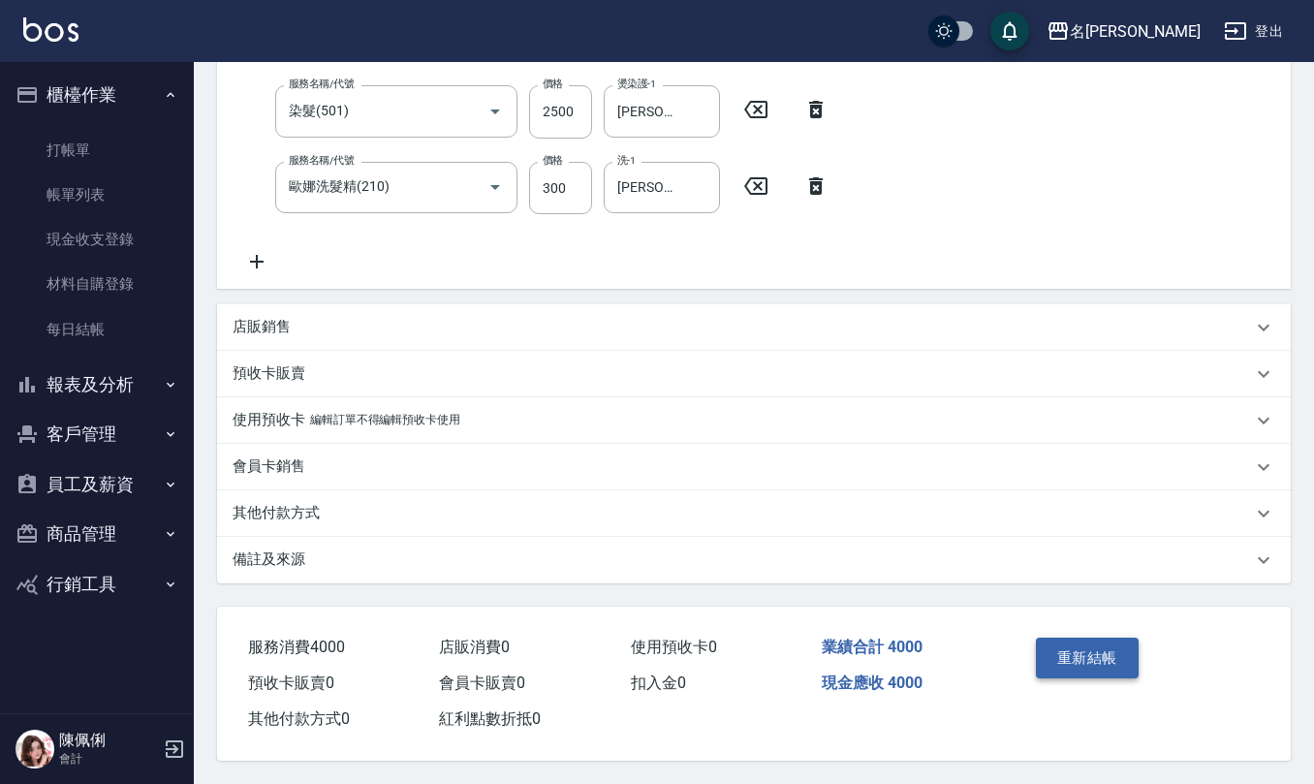
click at [1094, 661] on button "重新結帳" at bounding box center [1087, 658] width 103 height 41
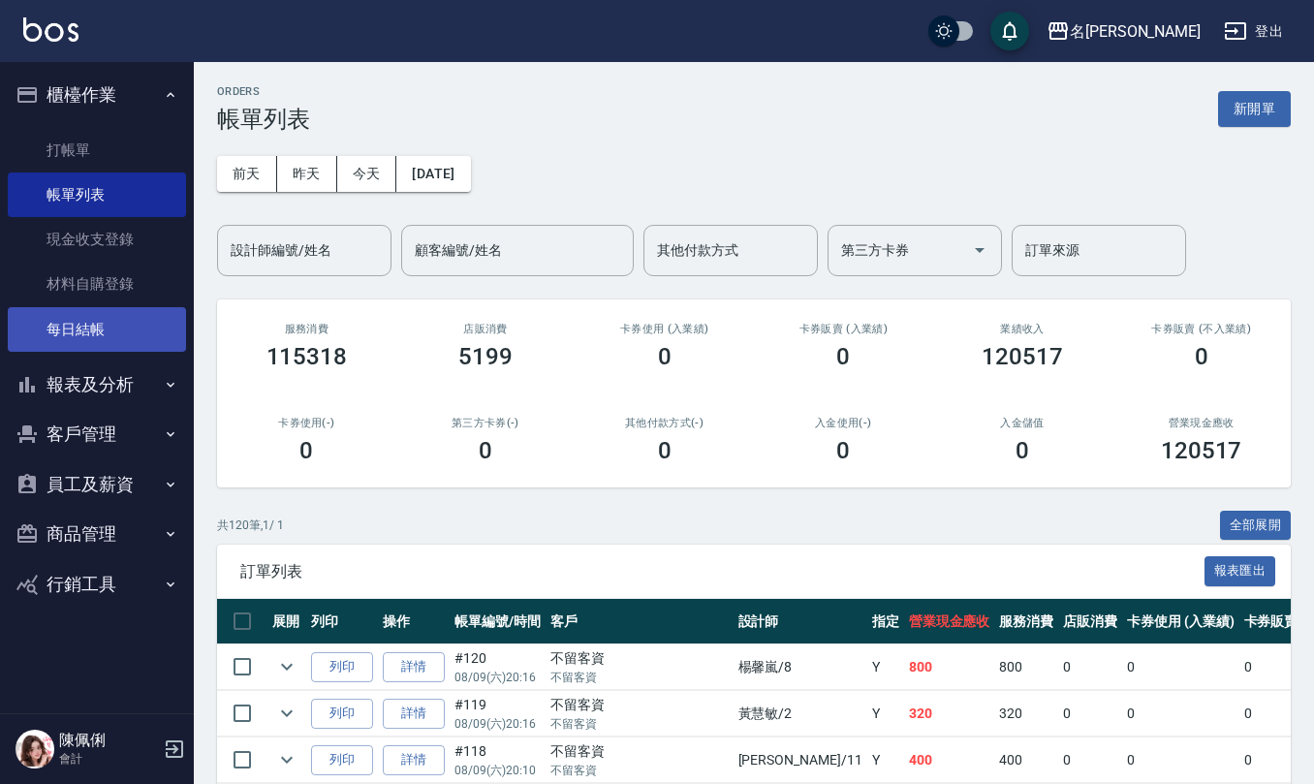
click at [116, 322] on link "每日結帳" at bounding box center [97, 329] width 178 height 45
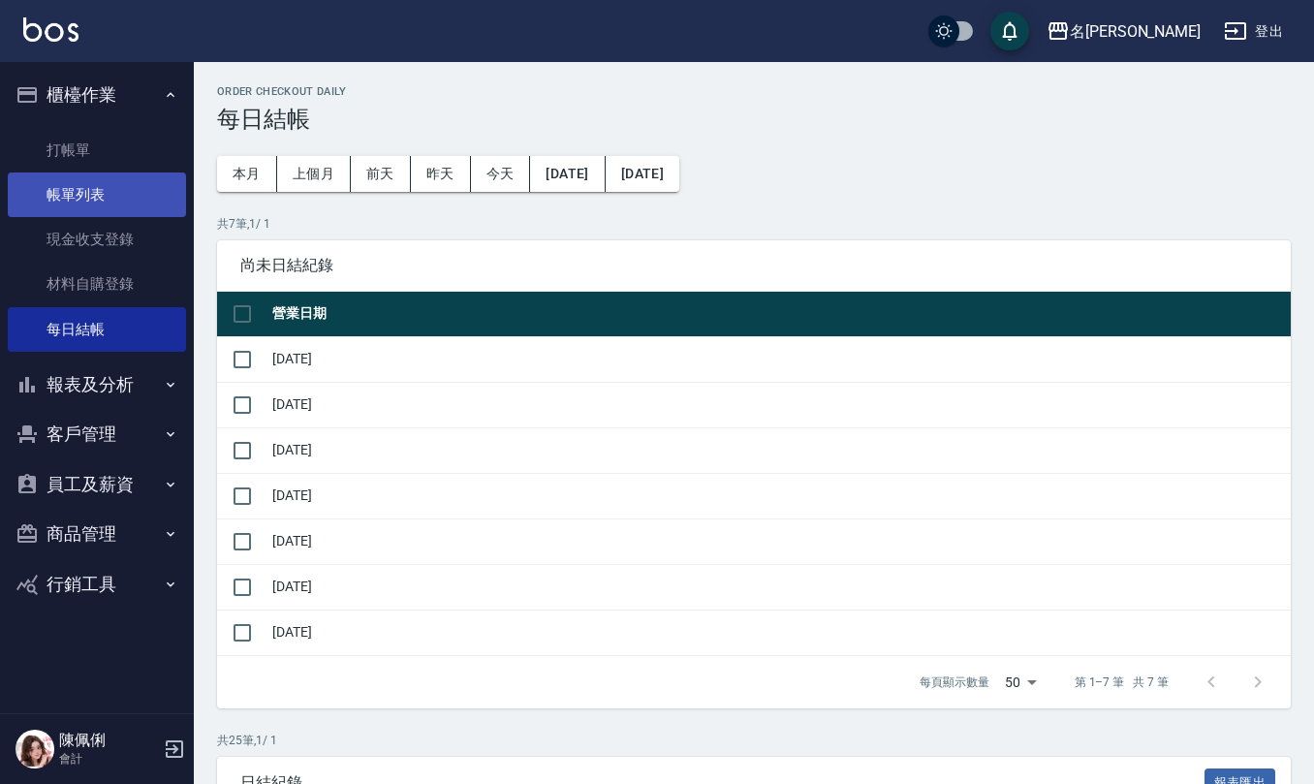
click at [109, 192] on link "帳單列表" at bounding box center [97, 194] width 178 height 45
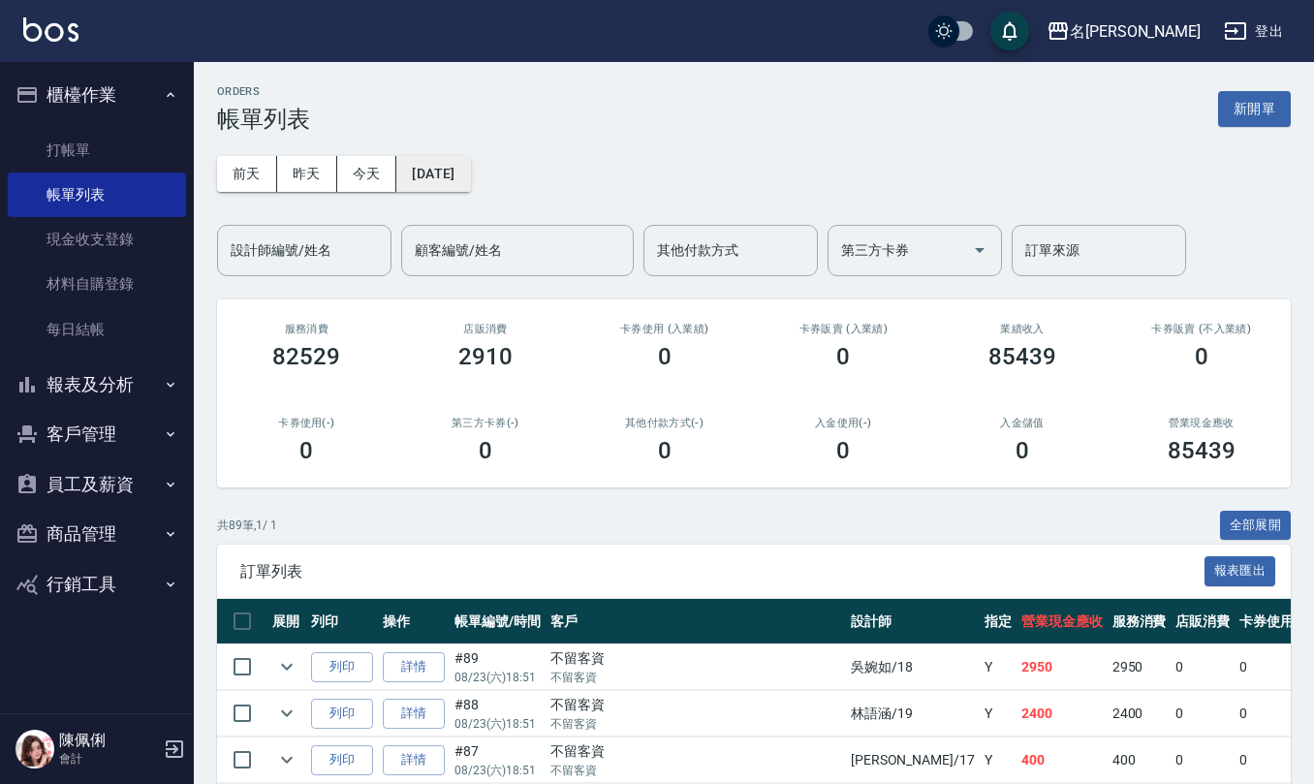
click at [470, 168] on button "[DATE]" at bounding box center [433, 174] width 74 height 36
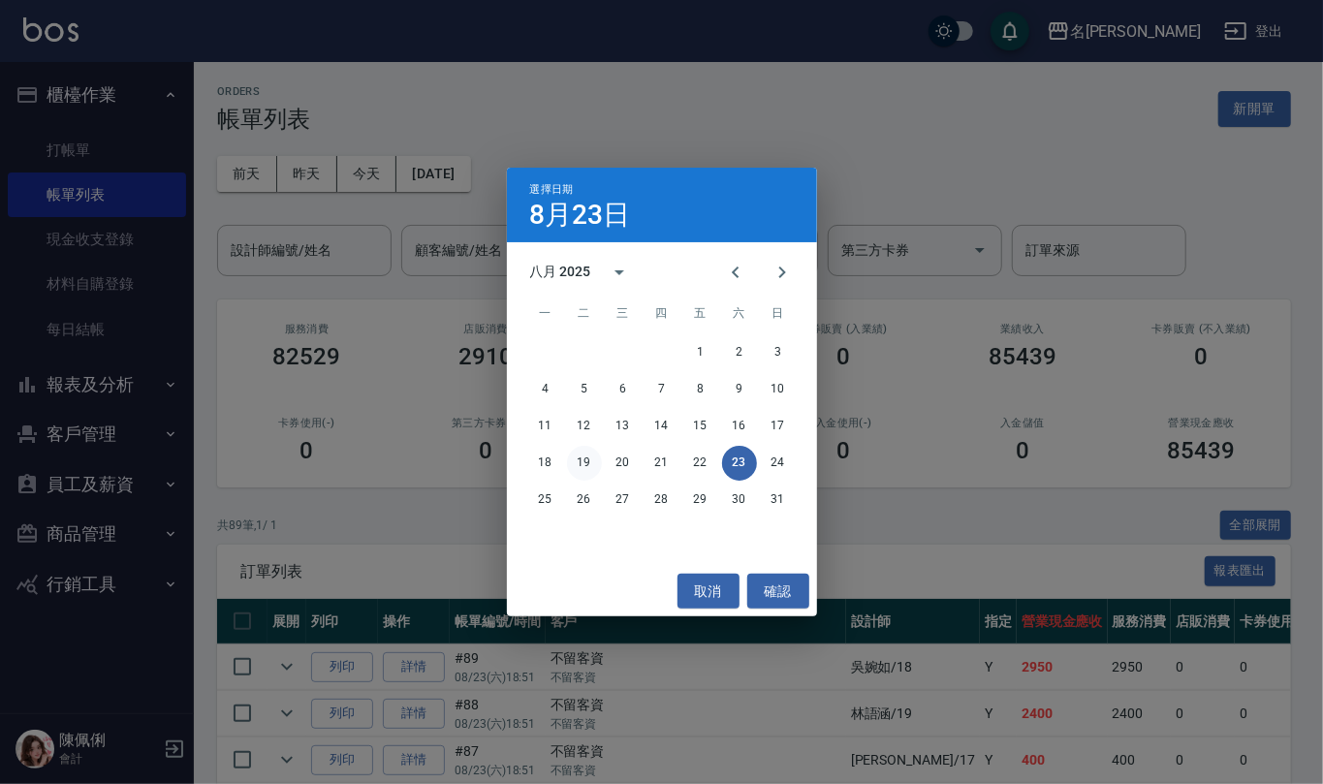
click at [583, 455] on button "19" at bounding box center [584, 463] width 35 height 35
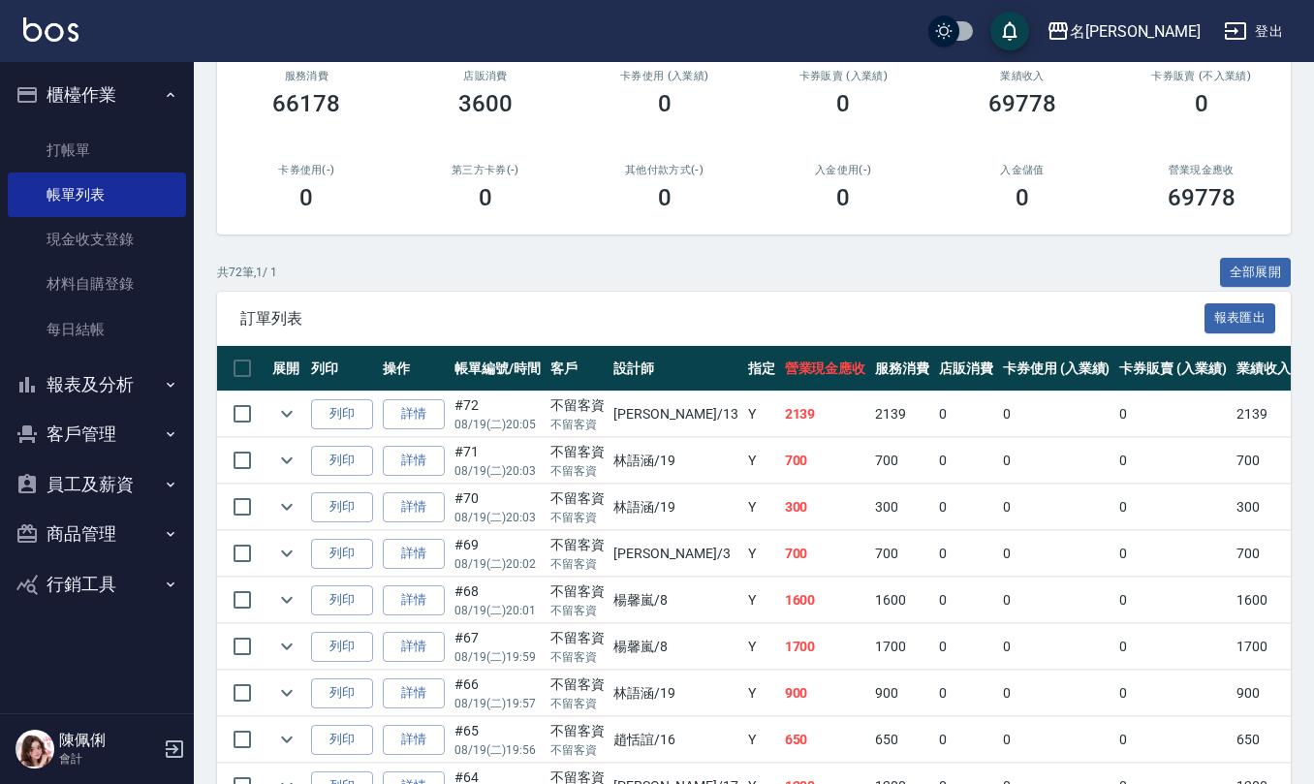
scroll to position [258, 0]
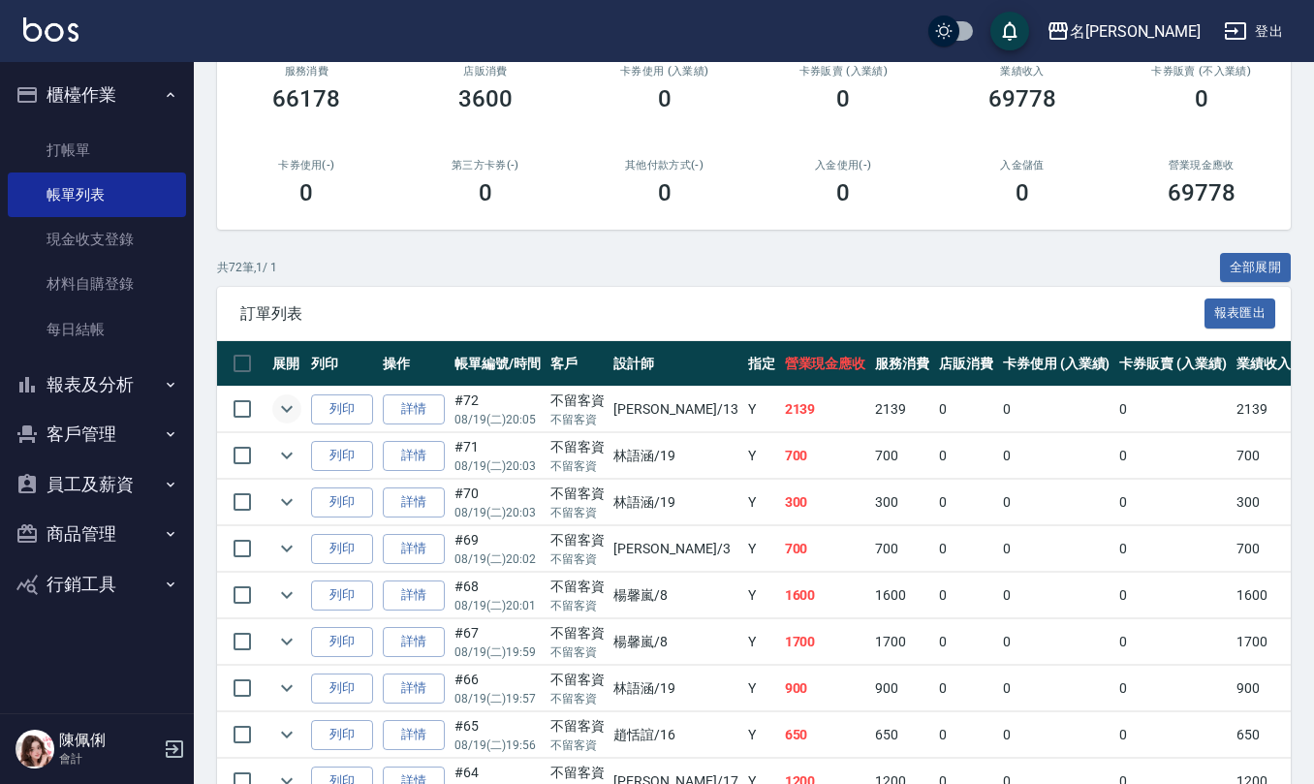
click at [285, 399] on icon "expand row" at bounding box center [286, 408] width 23 height 23
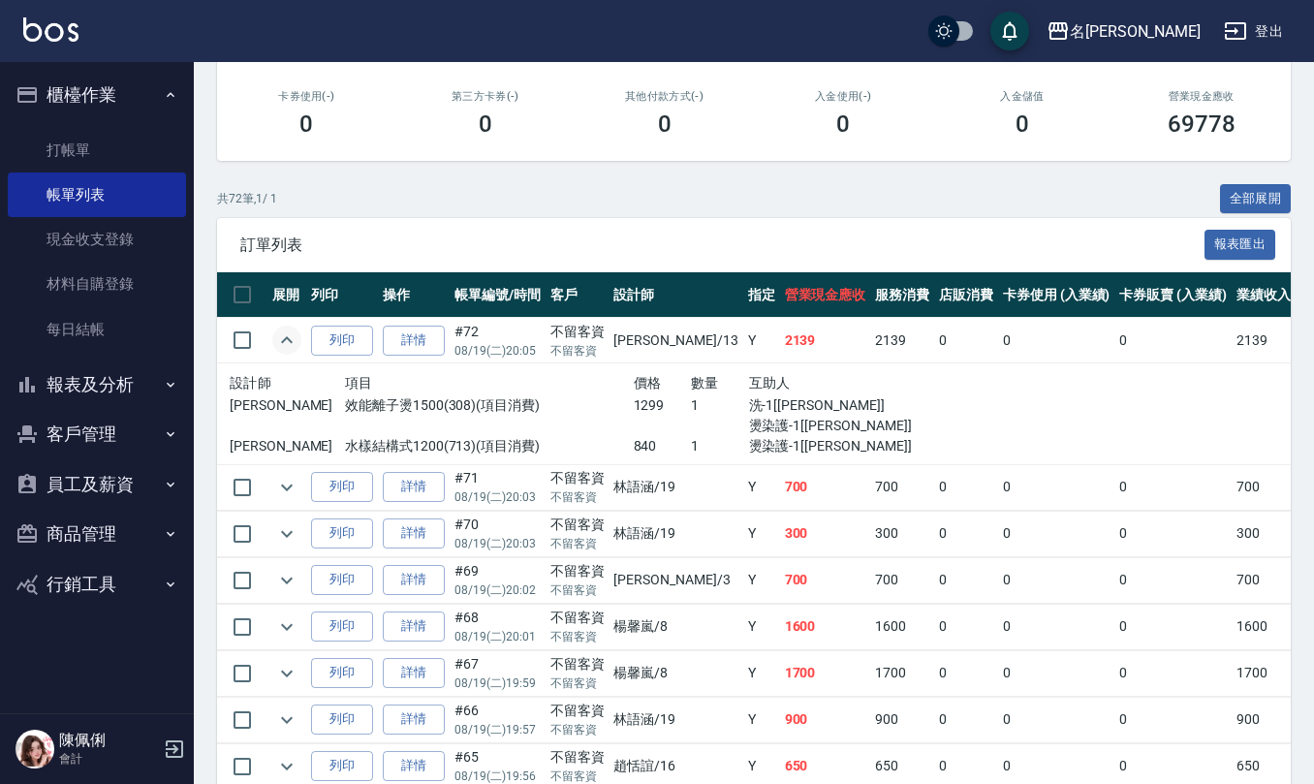
scroll to position [388, 0]
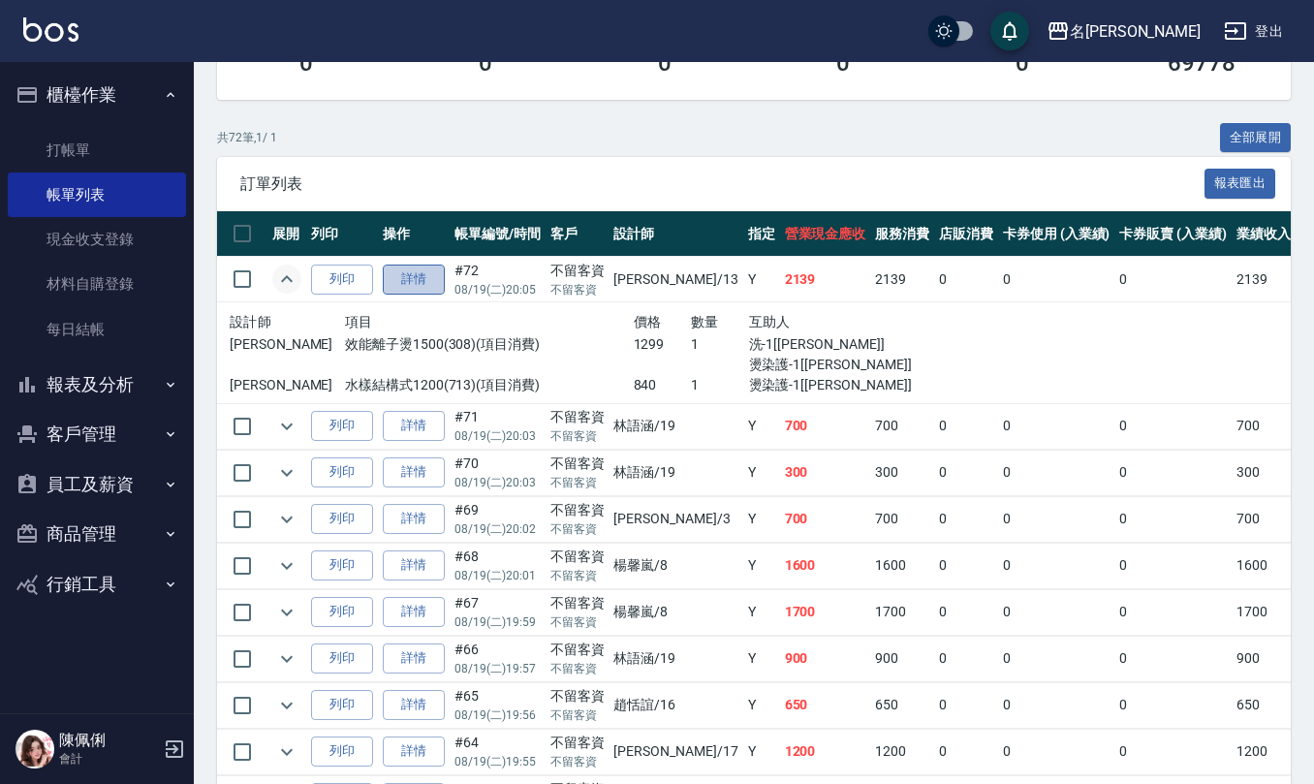
click at [435, 288] on link "詳情" at bounding box center [414, 280] width 62 height 30
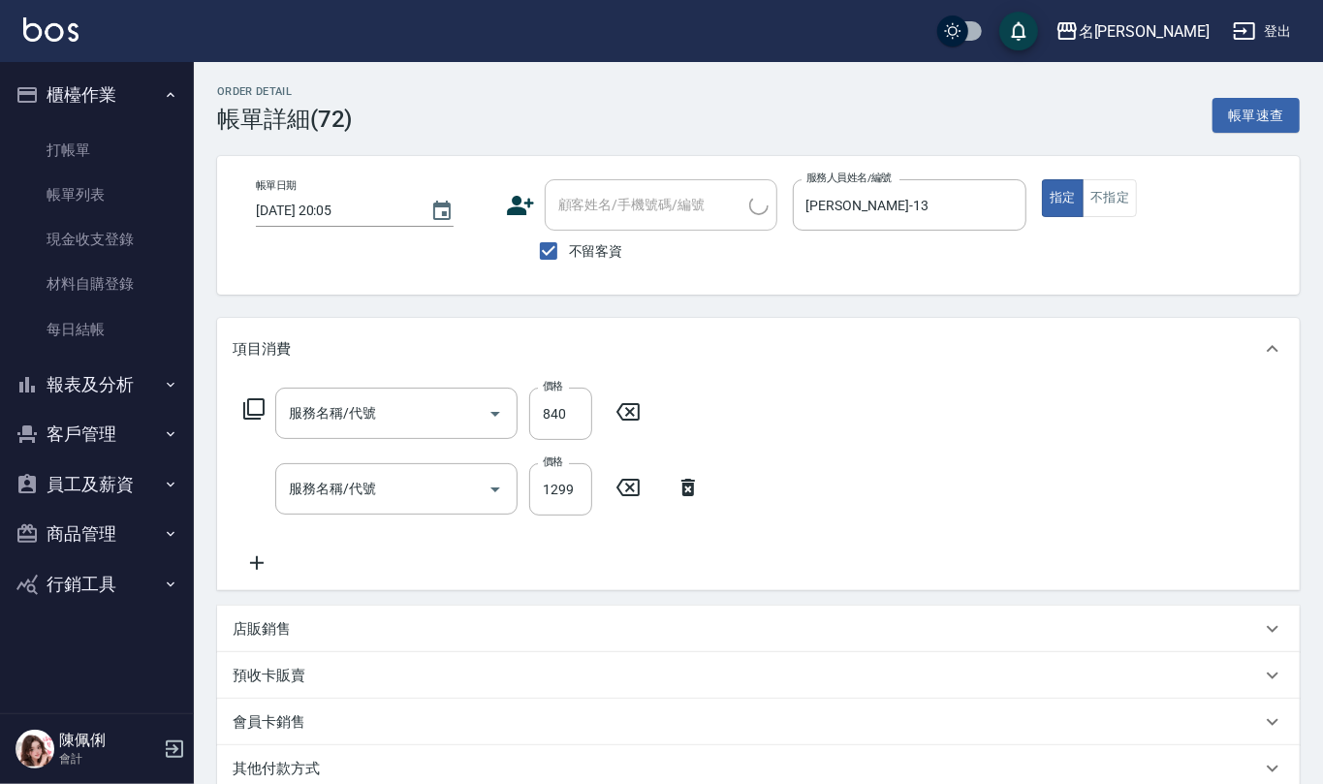
type input "2025/08/19 20:05"
checkbox input "true"
type input "[PERSON_NAME]-13"
type input "水離子 1299"
type input "水樣結構式1200(713)"
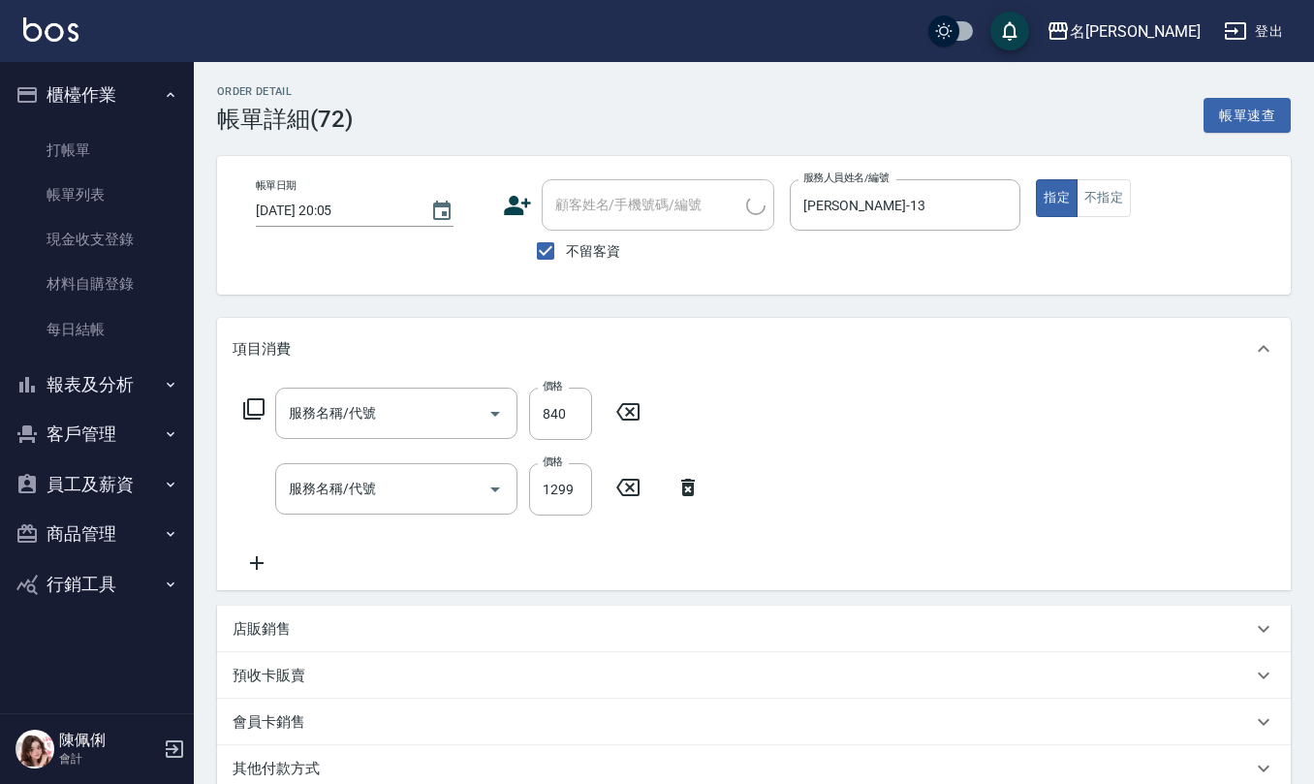
type input "效能離子燙1500(308)"
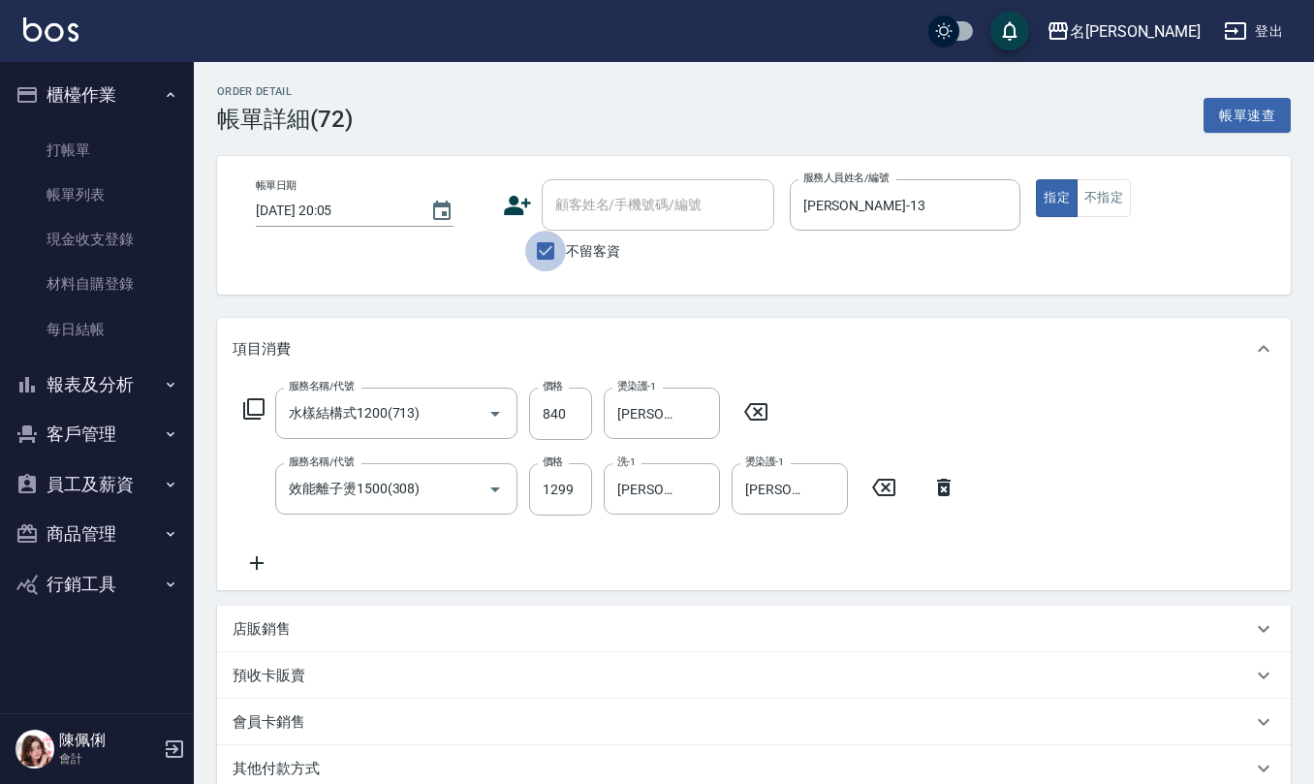
click at [554, 246] on input "不留客資" at bounding box center [545, 251] width 41 height 41
checkbox input "false"
click at [610, 215] on input "顧客姓名/手機號碼/編號" at bounding box center [643, 205] width 186 height 34
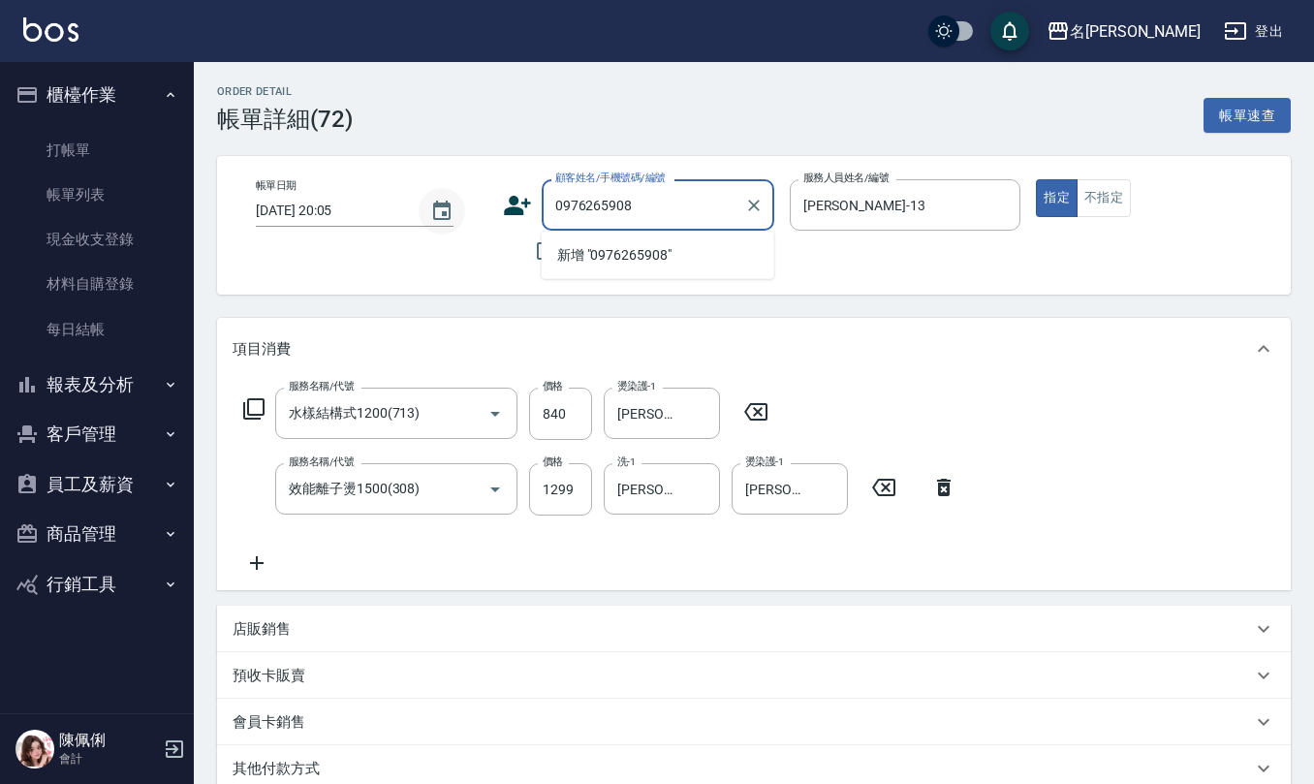
drag, startPoint x: 683, startPoint y: 206, endPoint x: 435, endPoint y: 205, distance: 248.0
click at [443, 205] on div "帳單日期 2025/08/19 20:05 顧客姓名/手機號碼/編號 0976265908 顧客姓名/手機號碼/編號 不留客資 服務人員姓名/編號 蘇亭云-1…" at bounding box center [753, 225] width 1027 height 92
type input "0976265908"
click at [505, 206] on icon at bounding box center [517, 205] width 29 height 29
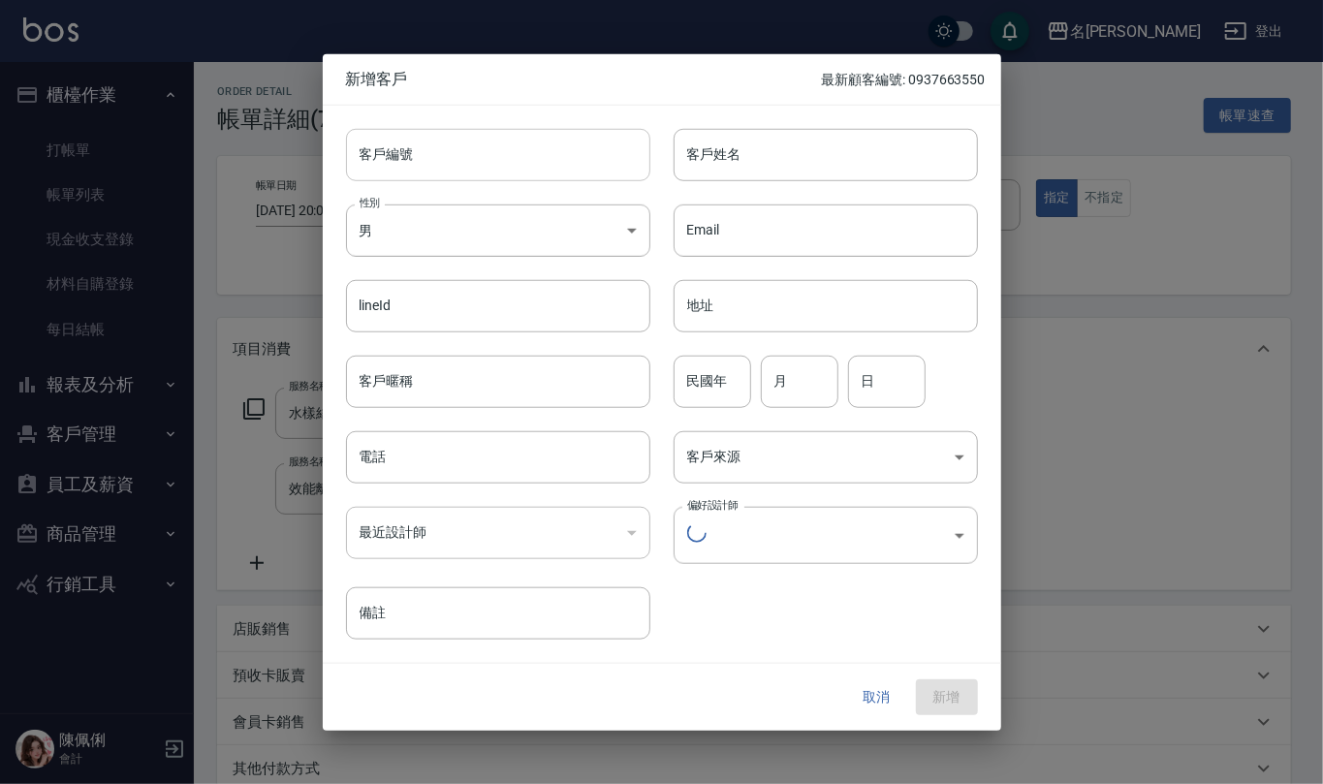
click at [520, 152] on input "客戶編號" at bounding box center [498, 154] width 304 height 52
paste input "0976265908"
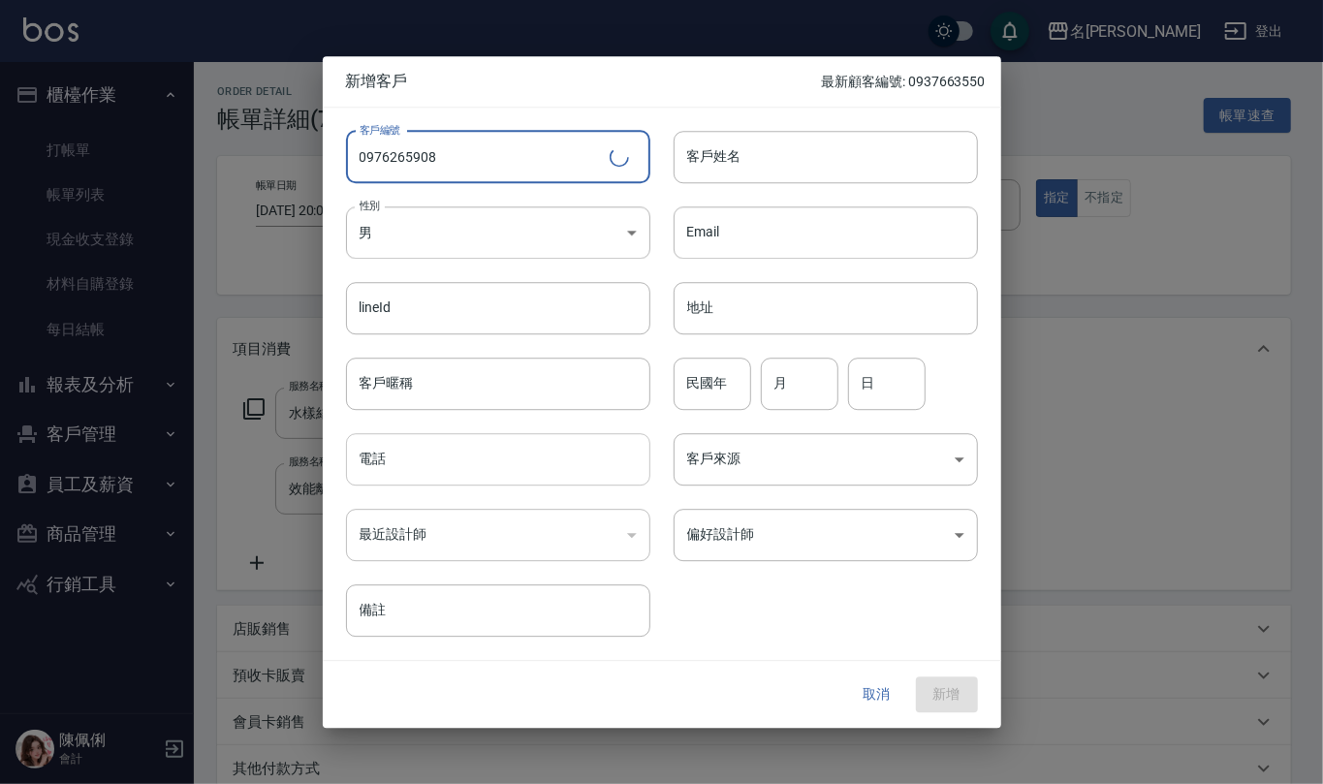
type input "0976265908"
click at [509, 450] on input "電話" at bounding box center [498, 459] width 304 height 52
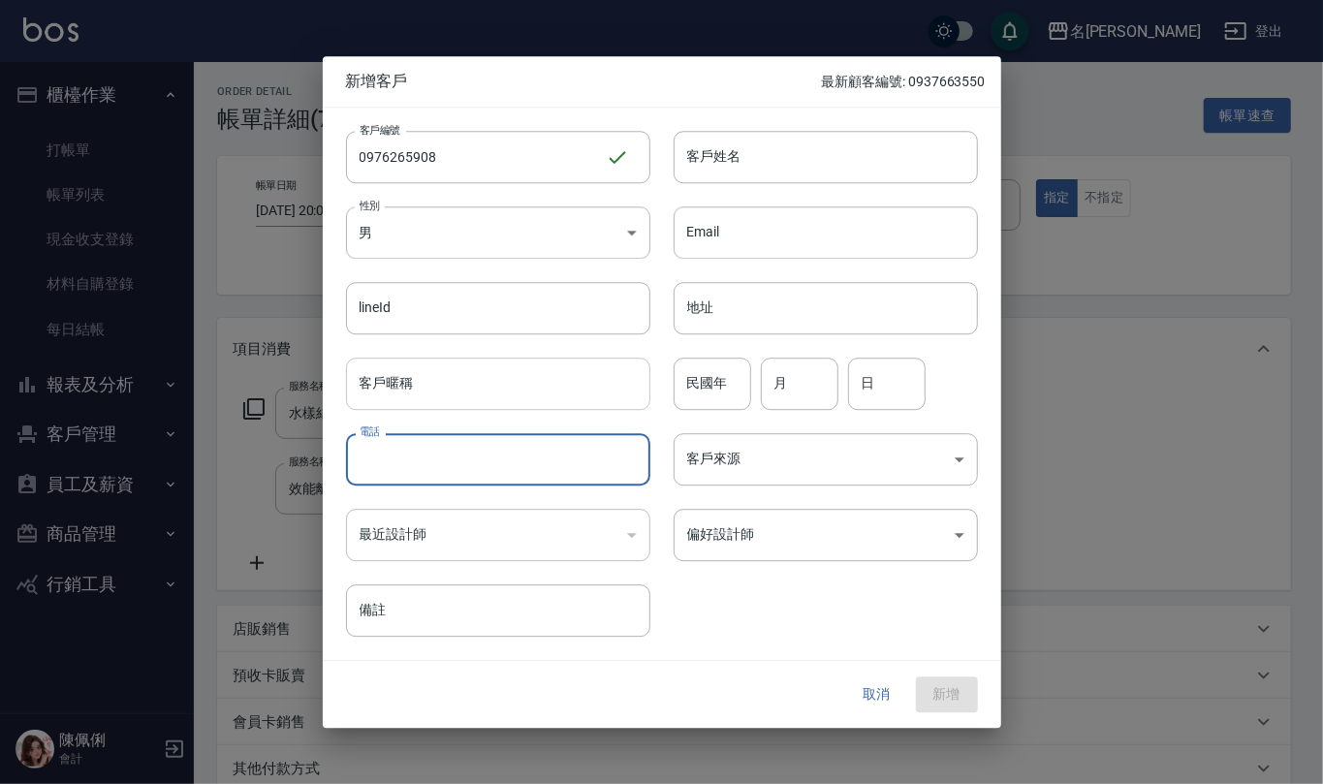
paste input "0976265908"
type input "0976265908"
click at [590, 215] on body "名留仁二 登出 櫃檯作業 打帳單 帳單列表 現金收支登錄 材料自購登錄 每日結帳 報表及分析 報表目錄 店家區間累計表 店家日報表 互助日報表 互助月報表 互…" at bounding box center [661, 584] width 1323 height 1169
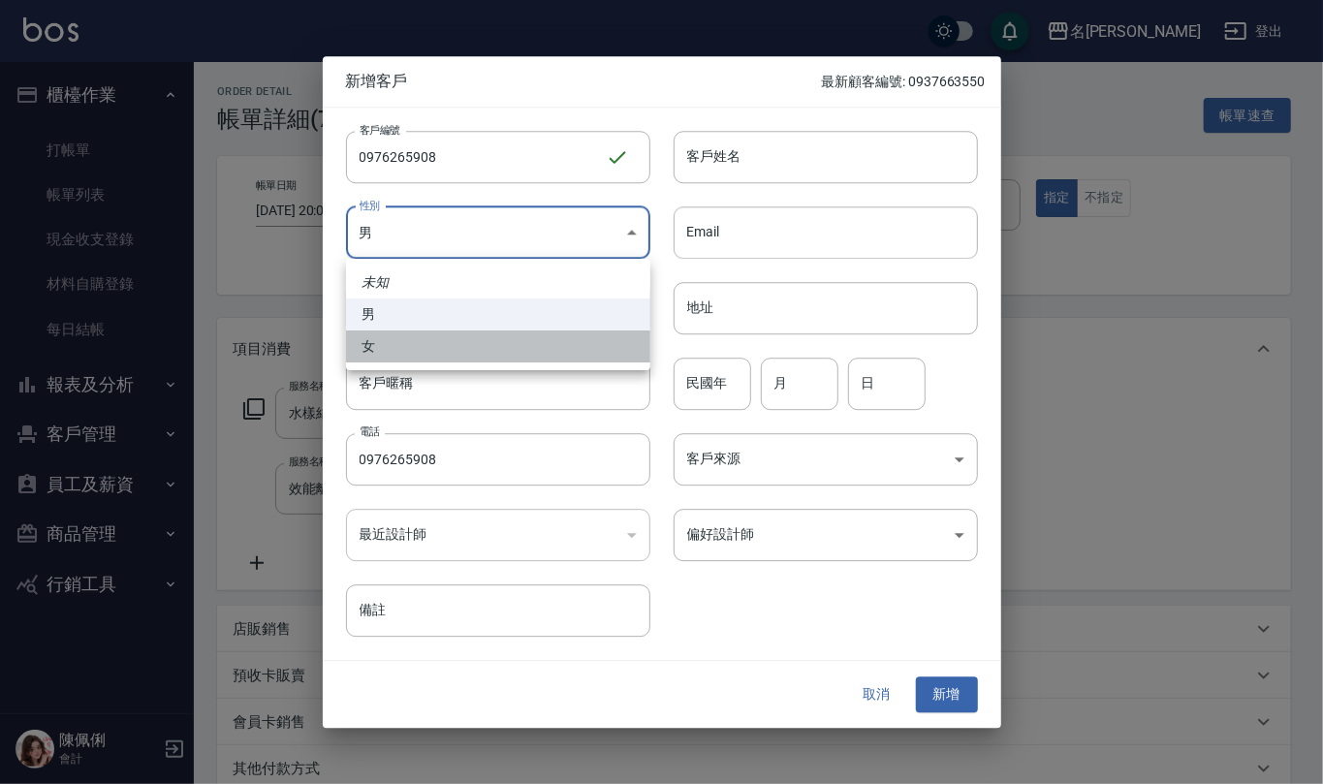
click at [535, 342] on li "女" at bounding box center [498, 346] width 304 height 32
type input "[DEMOGRAPHIC_DATA]"
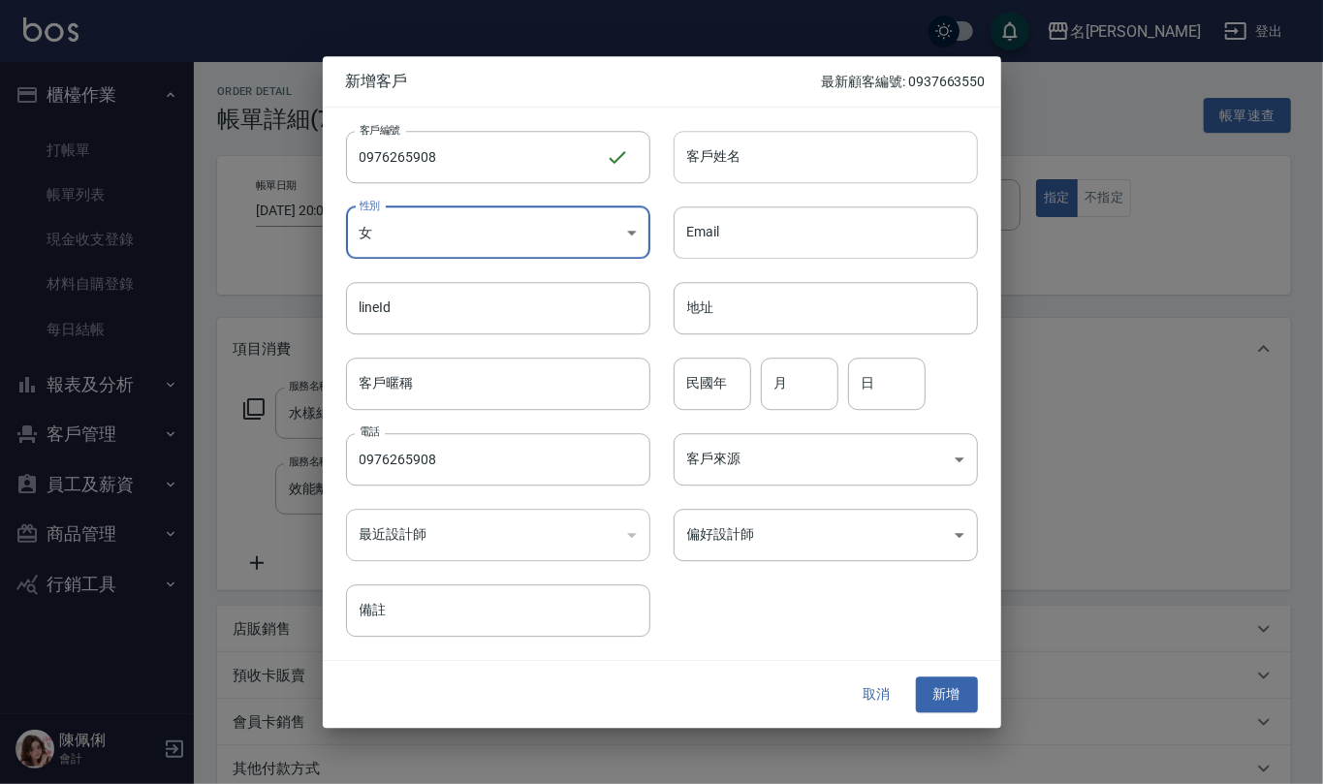
click at [767, 156] on input "客戶姓名" at bounding box center [825, 157] width 304 height 52
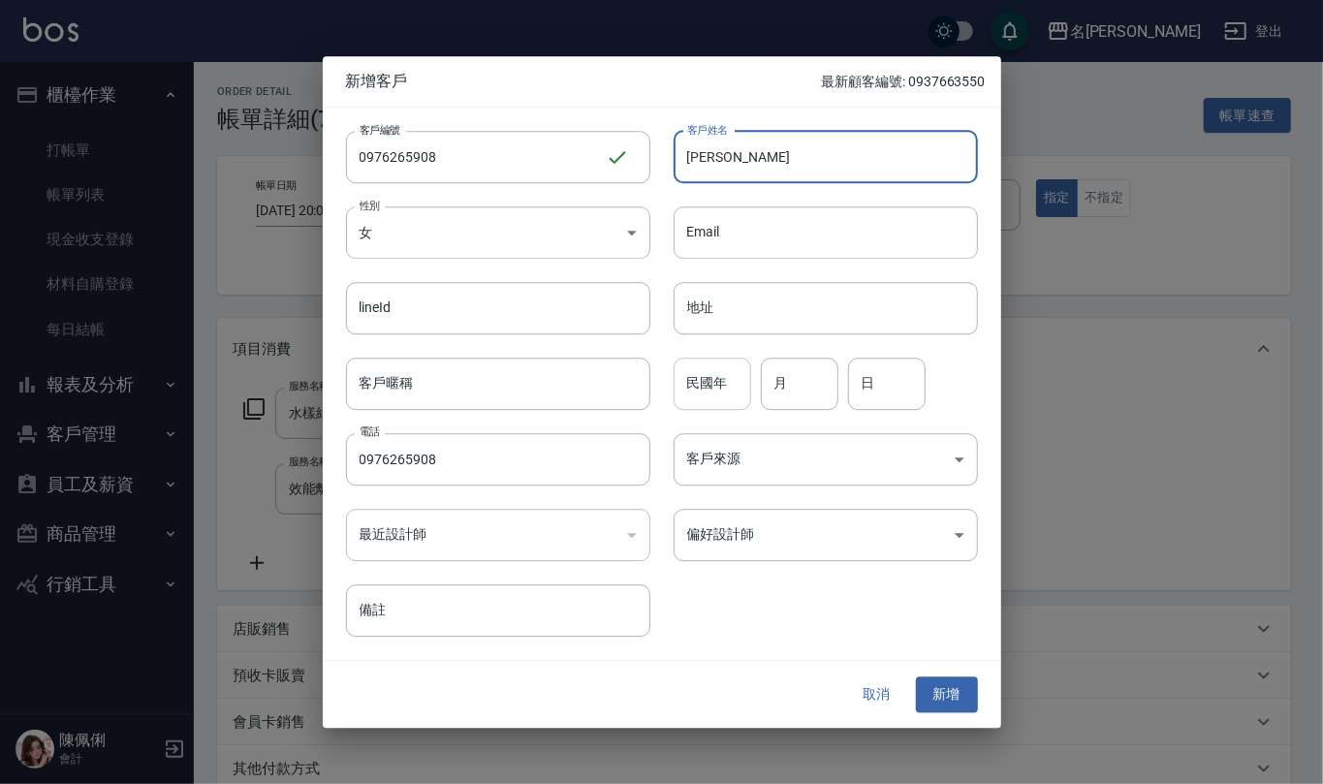
type input "余岢璇"
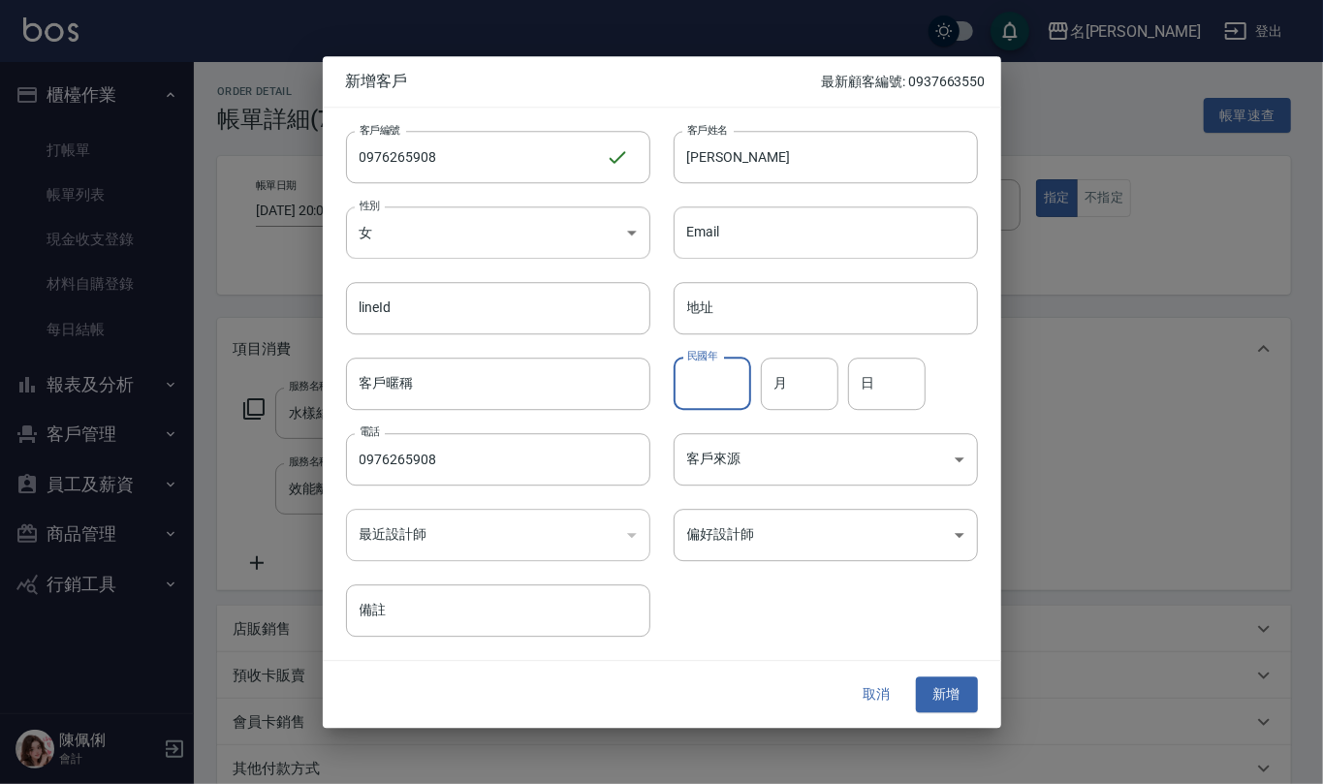
click at [729, 388] on input "民國年" at bounding box center [712, 384] width 78 height 52
type input "87"
type input "1"
type input "31"
click at [958, 688] on button "新增" at bounding box center [947, 695] width 62 height 36
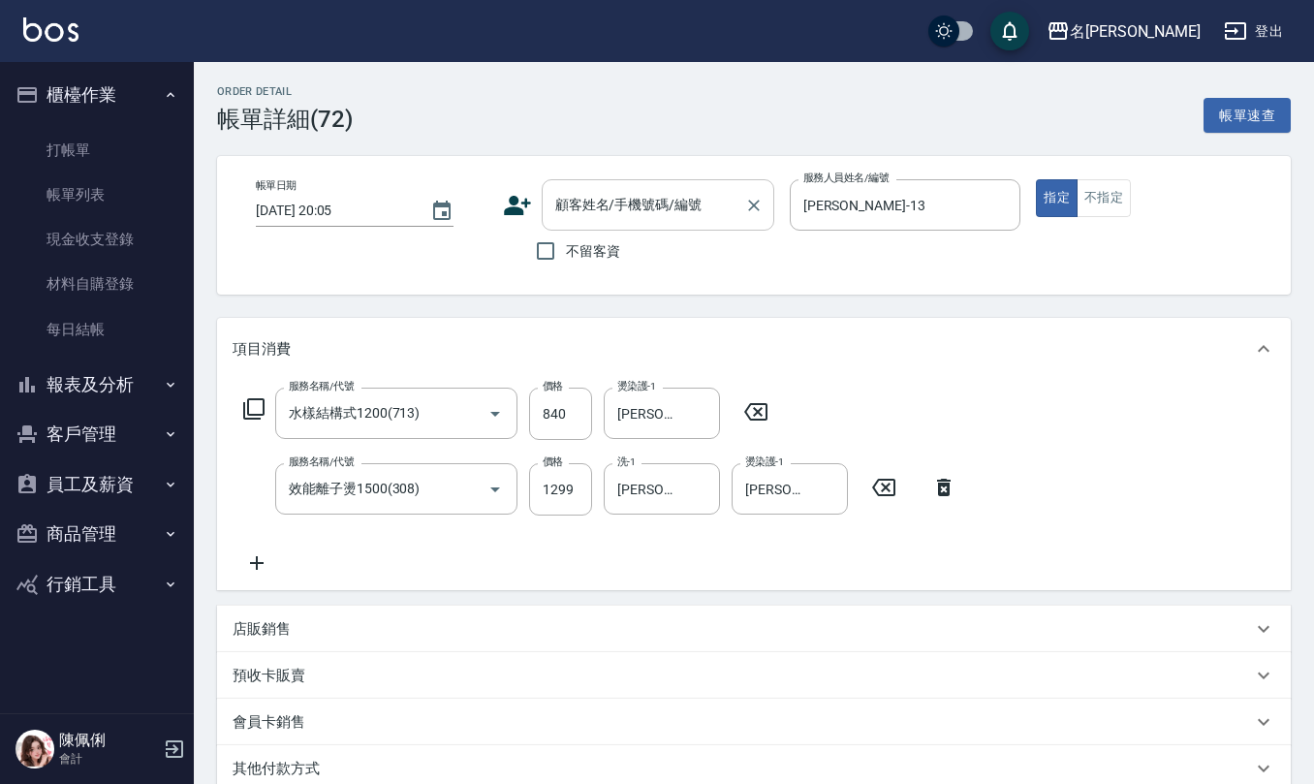
click at [649, 198] on input "顧客姓名/手機號碼/編號" at bounding box center [643, 205] width 186 height 34
paste input "0976265908"
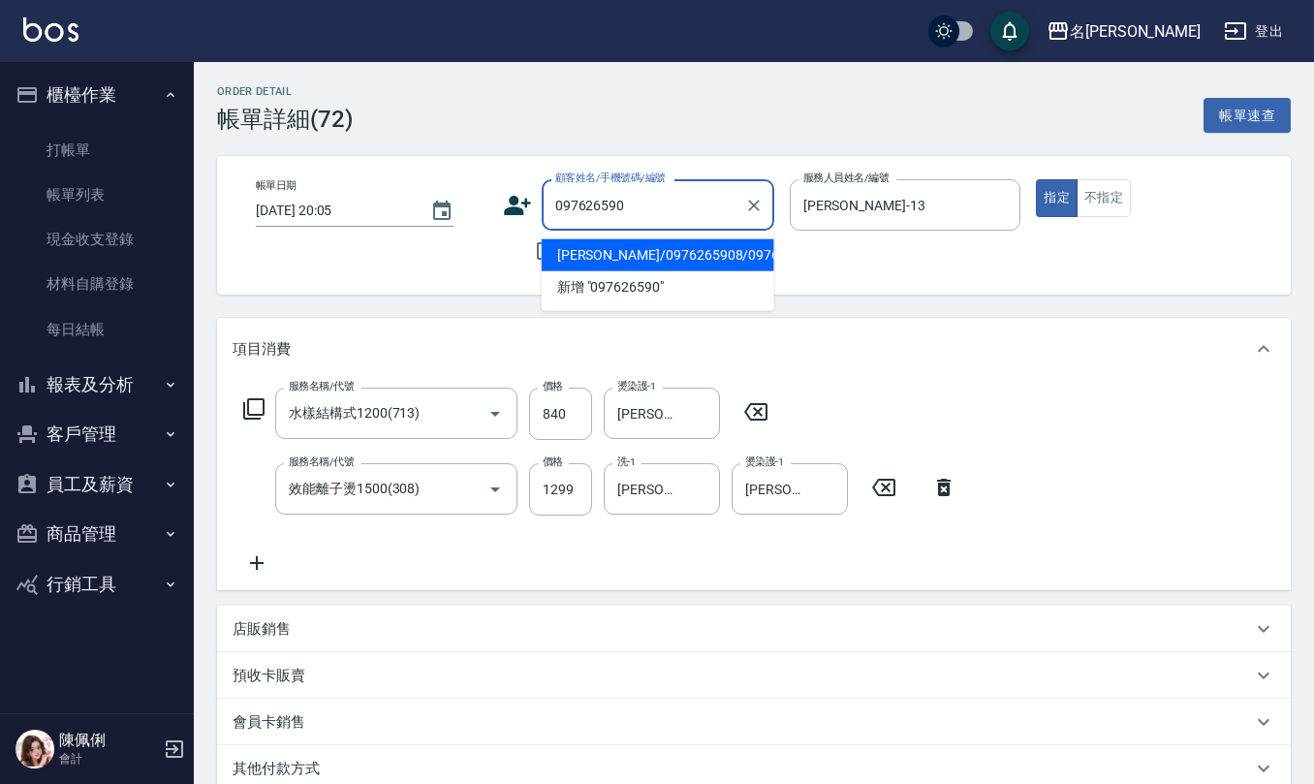
type input "[PERSON_NAME]/0976265908/0976265908"
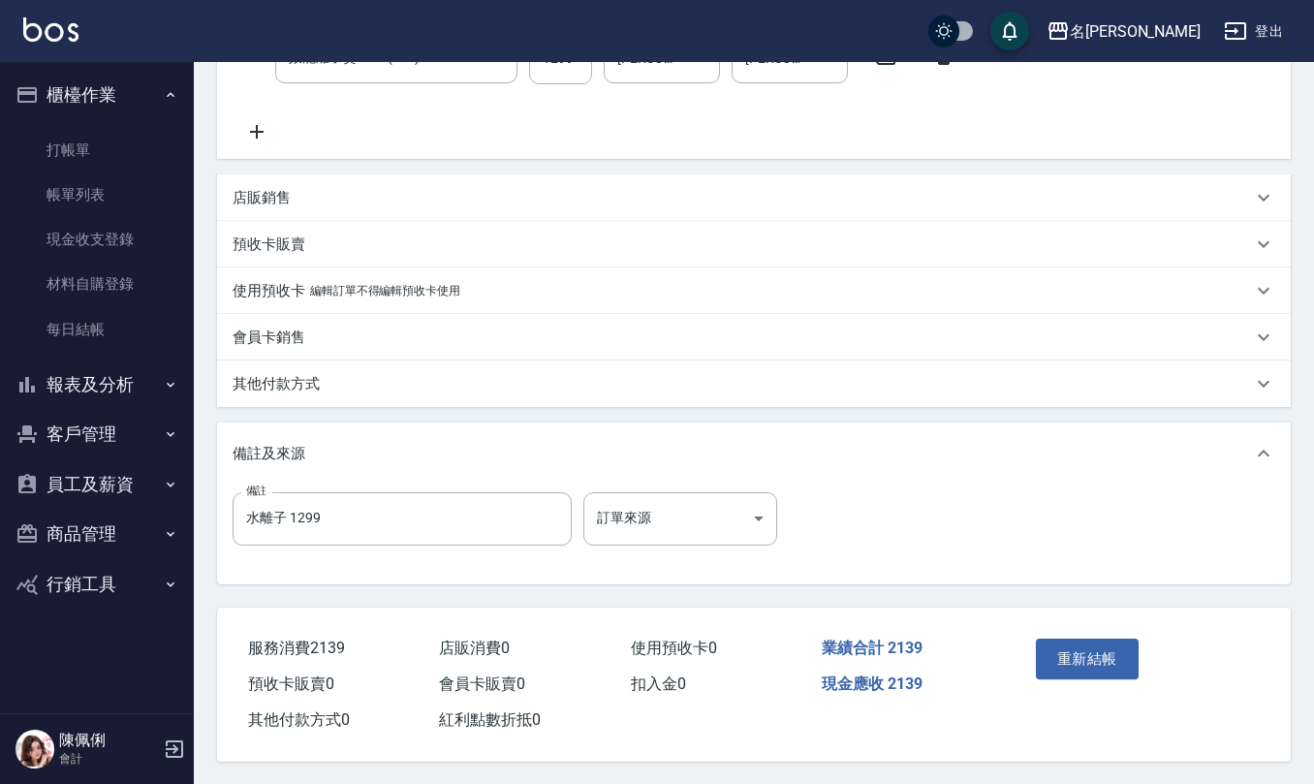
scroll to position [436, 0]
click at [1075, 656] on button "重新結帳" at bounding box center [1087, 658] width 103 height 41
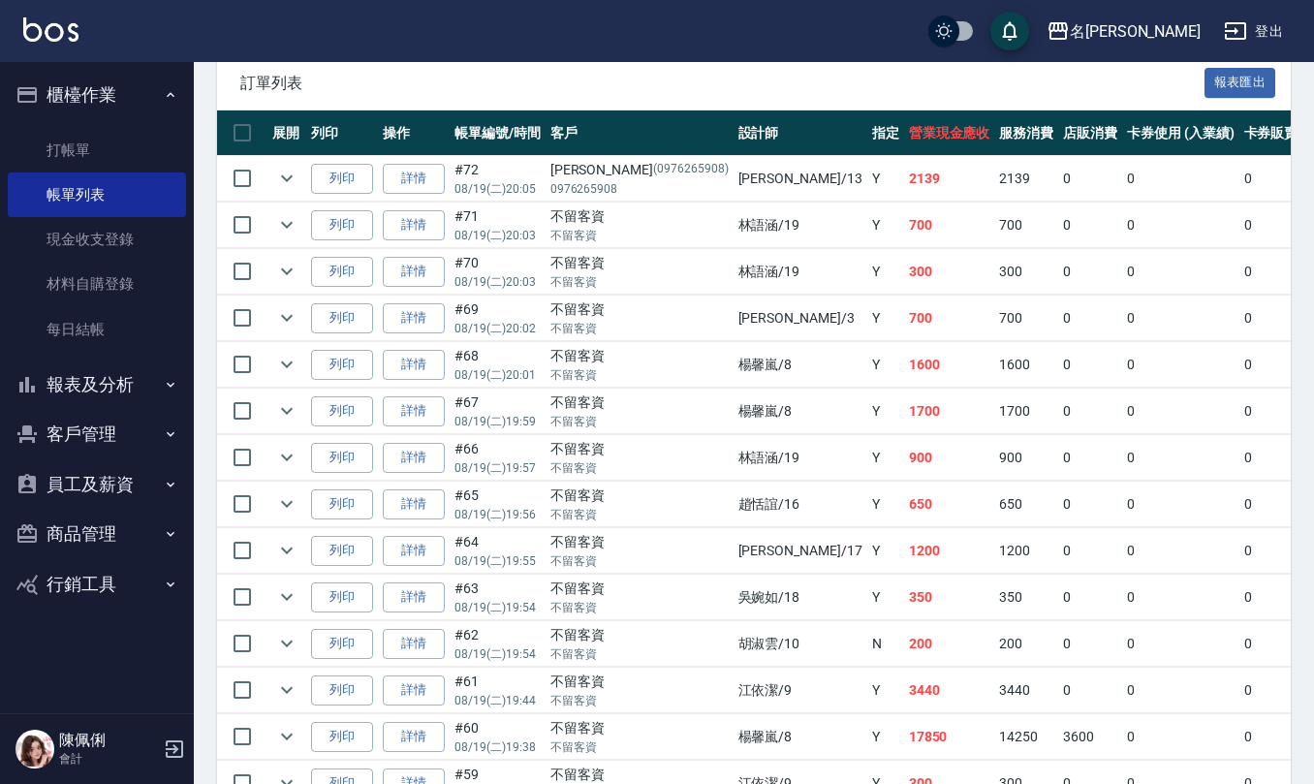
scroll to position [516, 0]
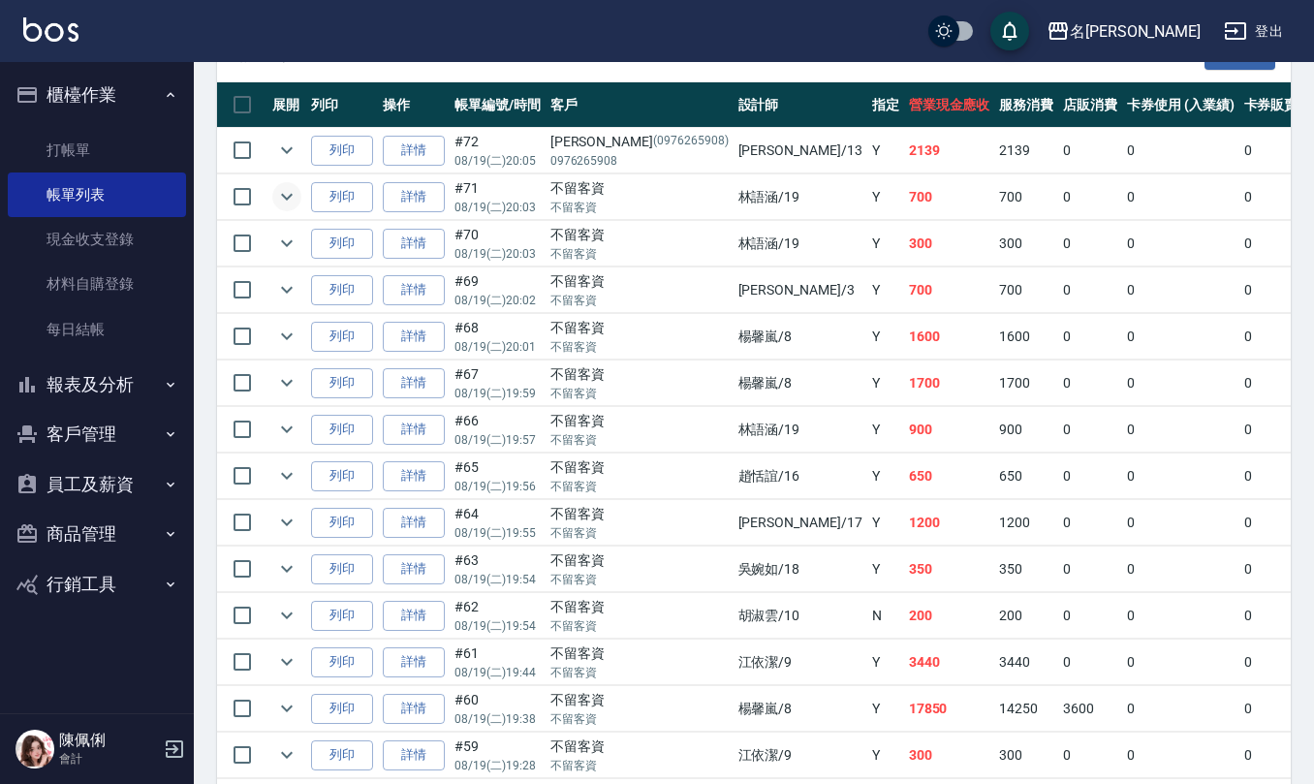
click at [284, 202] on icon "expand row" at bounding box center [286, 196] width 23 height 23
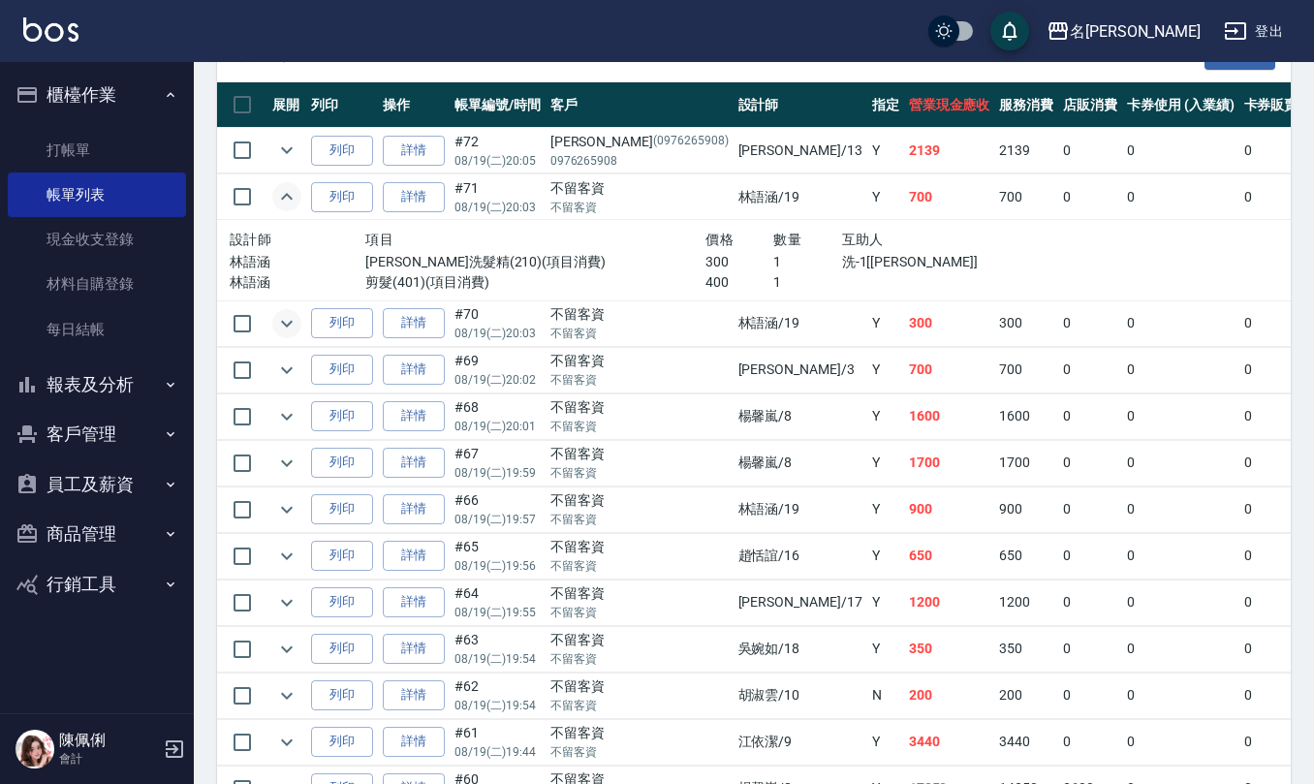
click at [276, 326] on icon "expand row" at bounding box center [286, 323] width 23 height 23
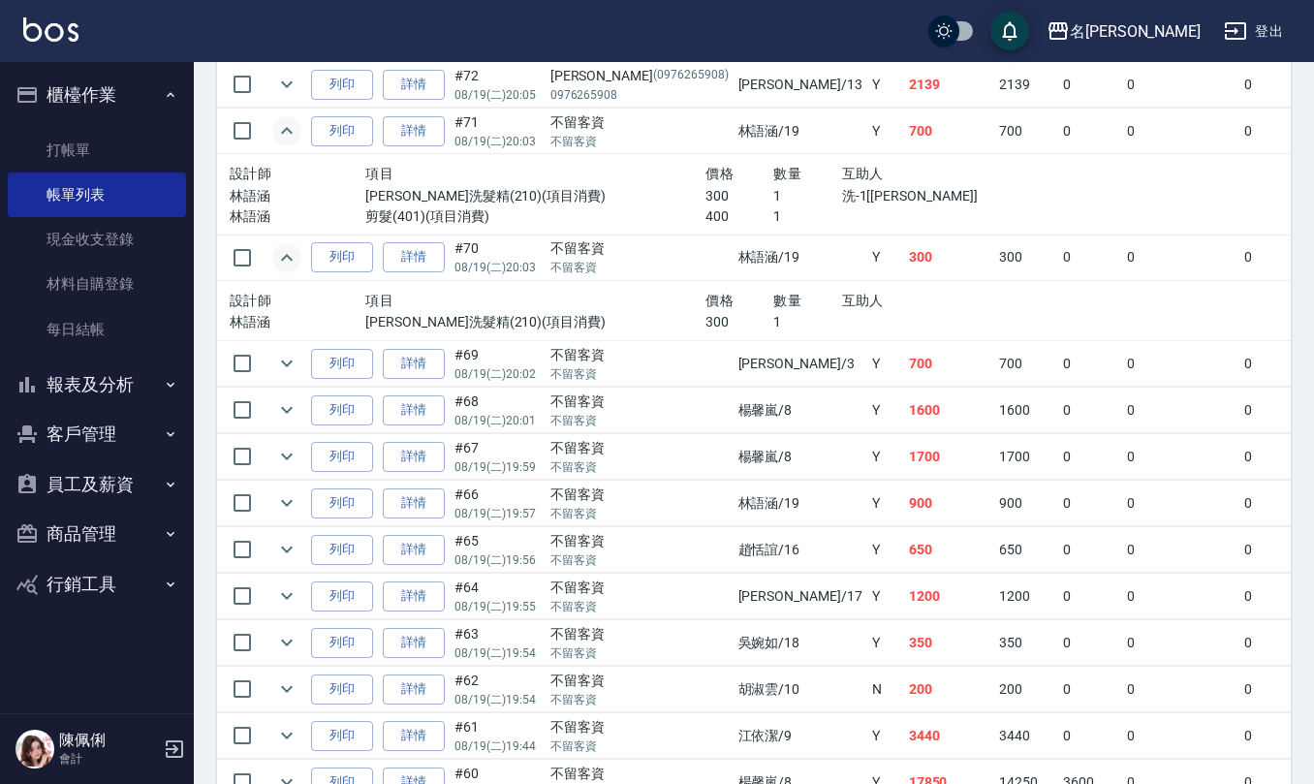
scroll to position [645, 0]
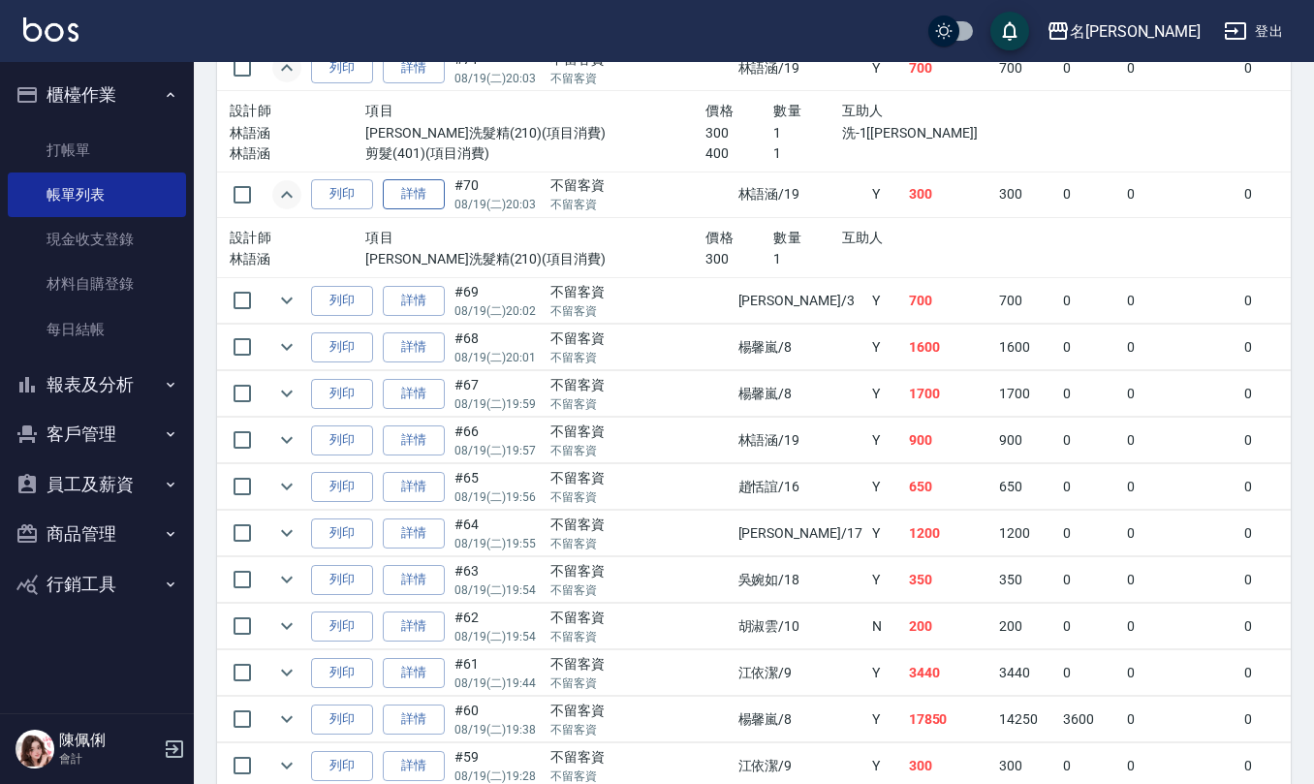
click at [430, 191] on link "詳情" at bounding box center [414, 194] width 62 height 30
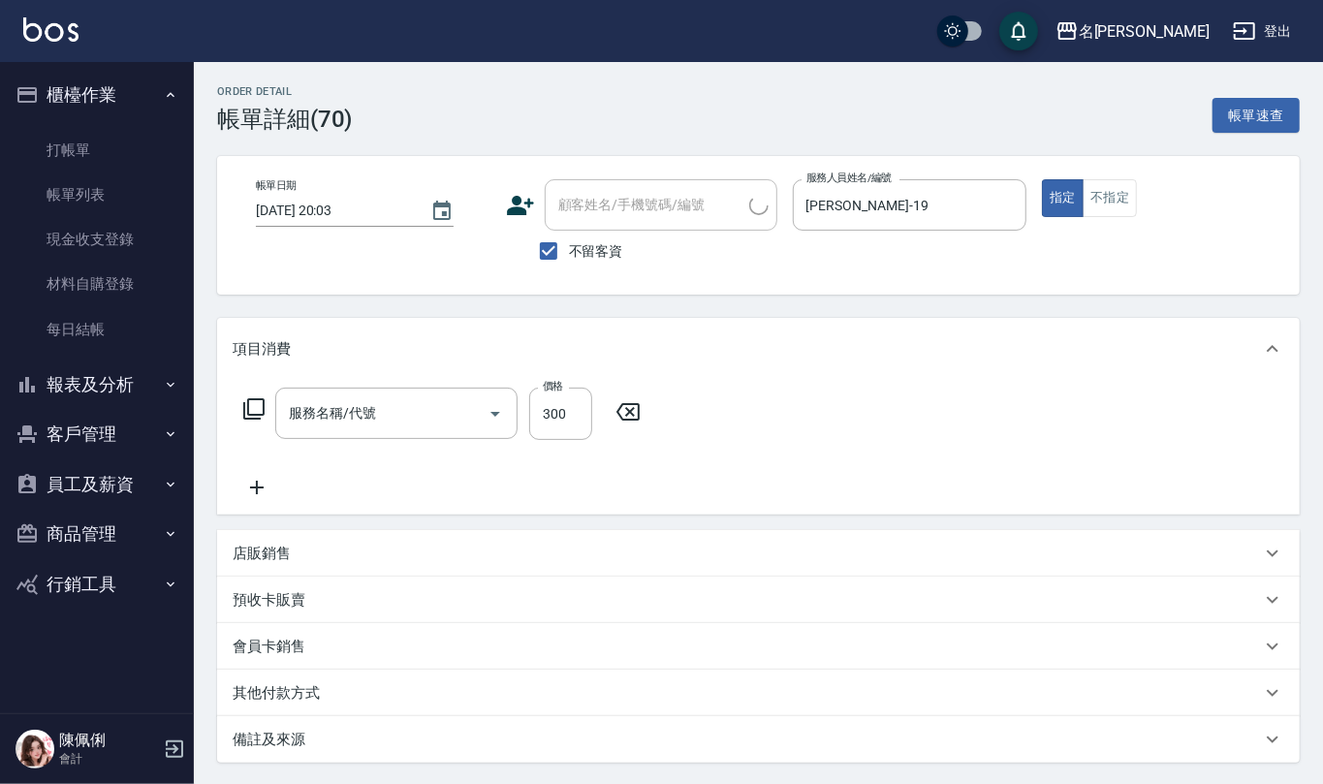
type input "2025/08/19 20:03"
checkbox input "true"
type input "[PERSON_NAME]-19"
type input "歐娜洗髮精(210)"
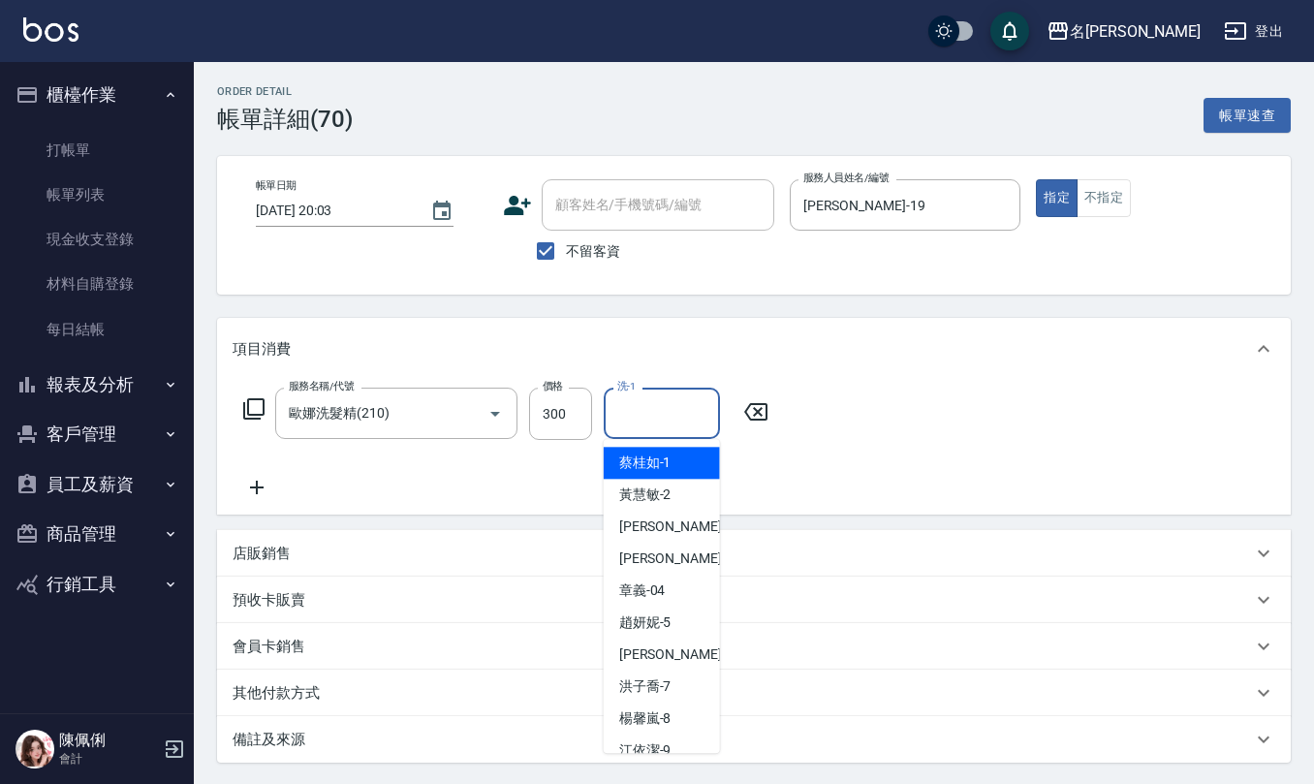
click at [648, 412] on input "洗-1" at bounding box center [661, 413] width 99 height 34
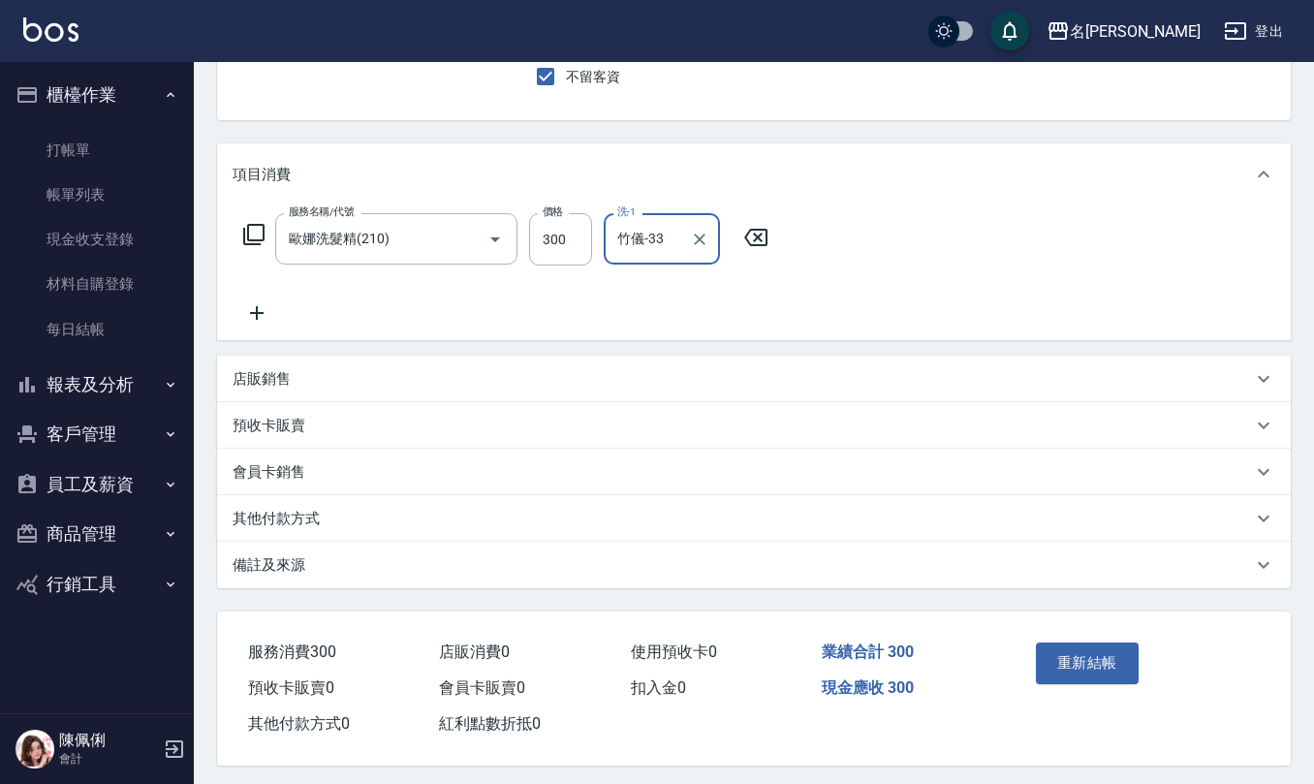
scroll to position [183, 0]
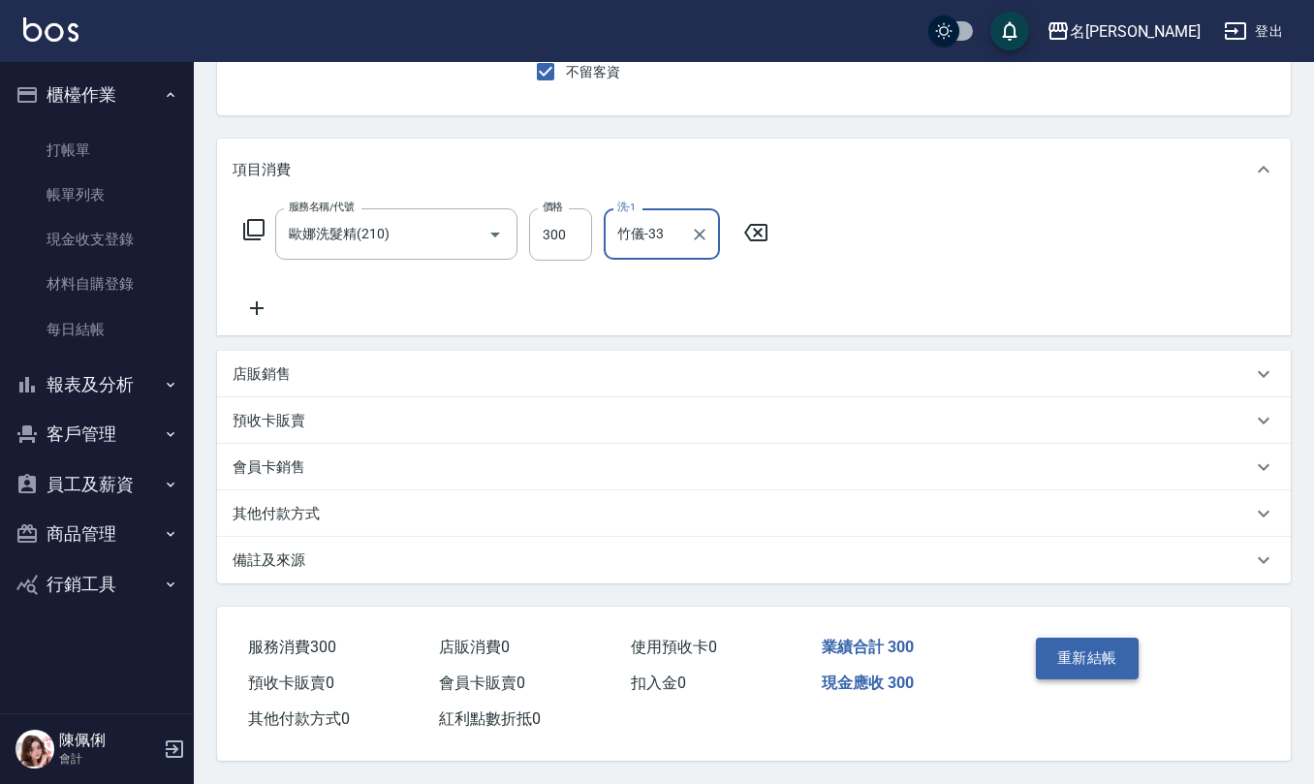
type input "竹儀-33"
click at [1058, 649] on button "重新結帳" at bounding box center [1087, 658] width 103 height 41
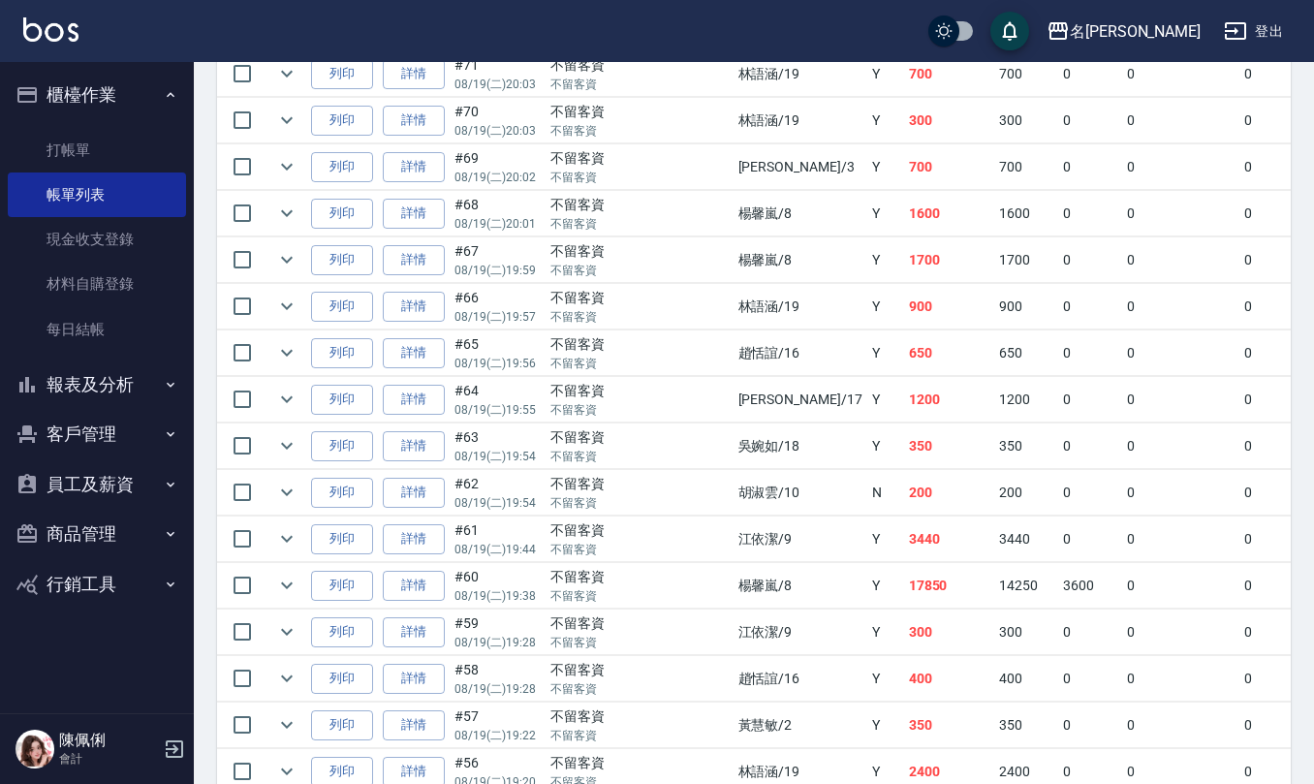
scroll to position [645, 0]
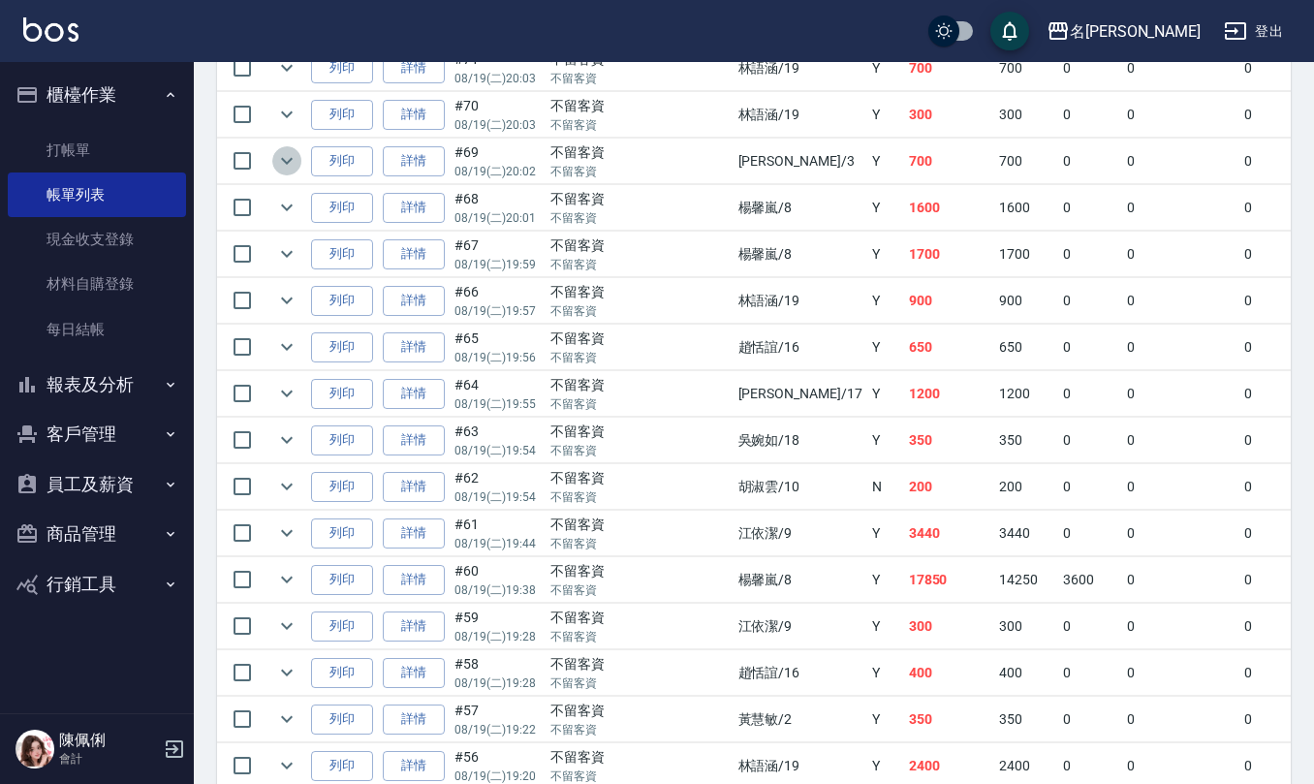
click at [287, 164] on icon "expand row" at bounding box center [287, 161] width 12 height 7
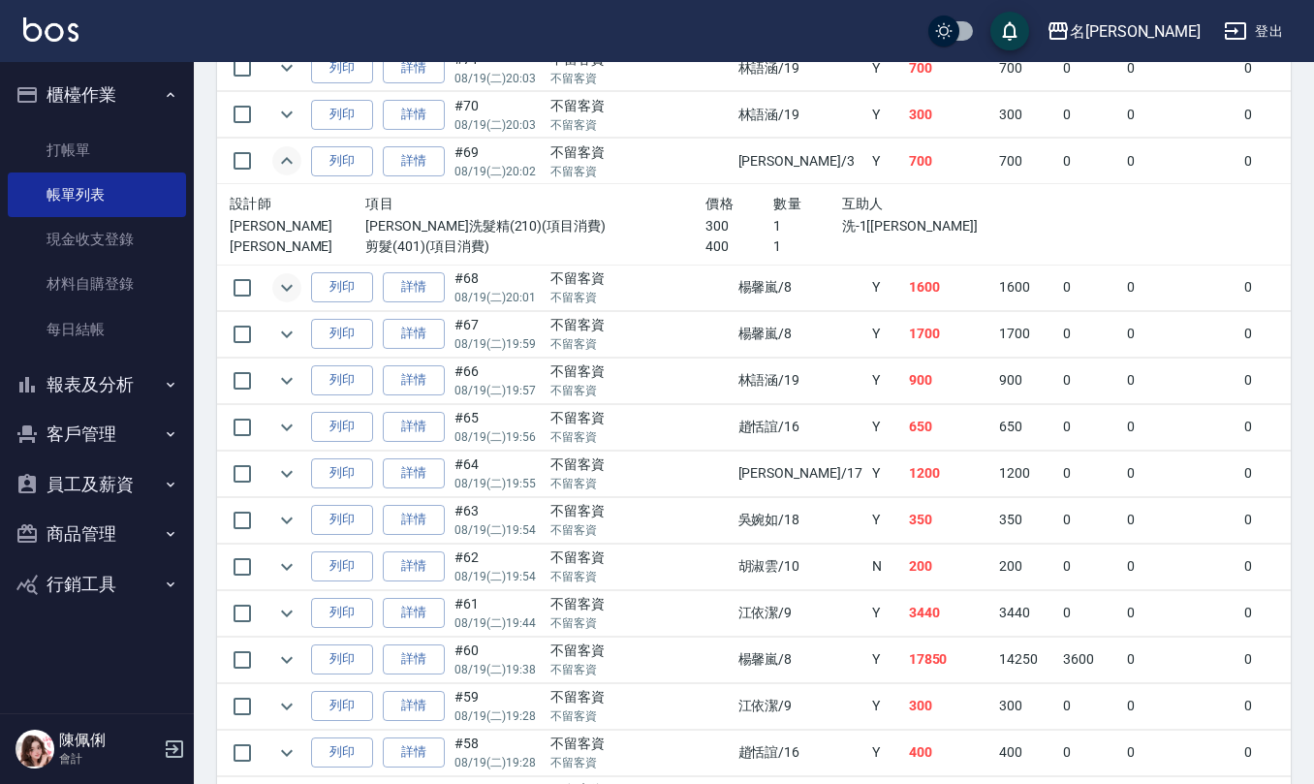
click at [291, 289] on icon "expand row" at bounding box center [287, 287] width 12 height 7
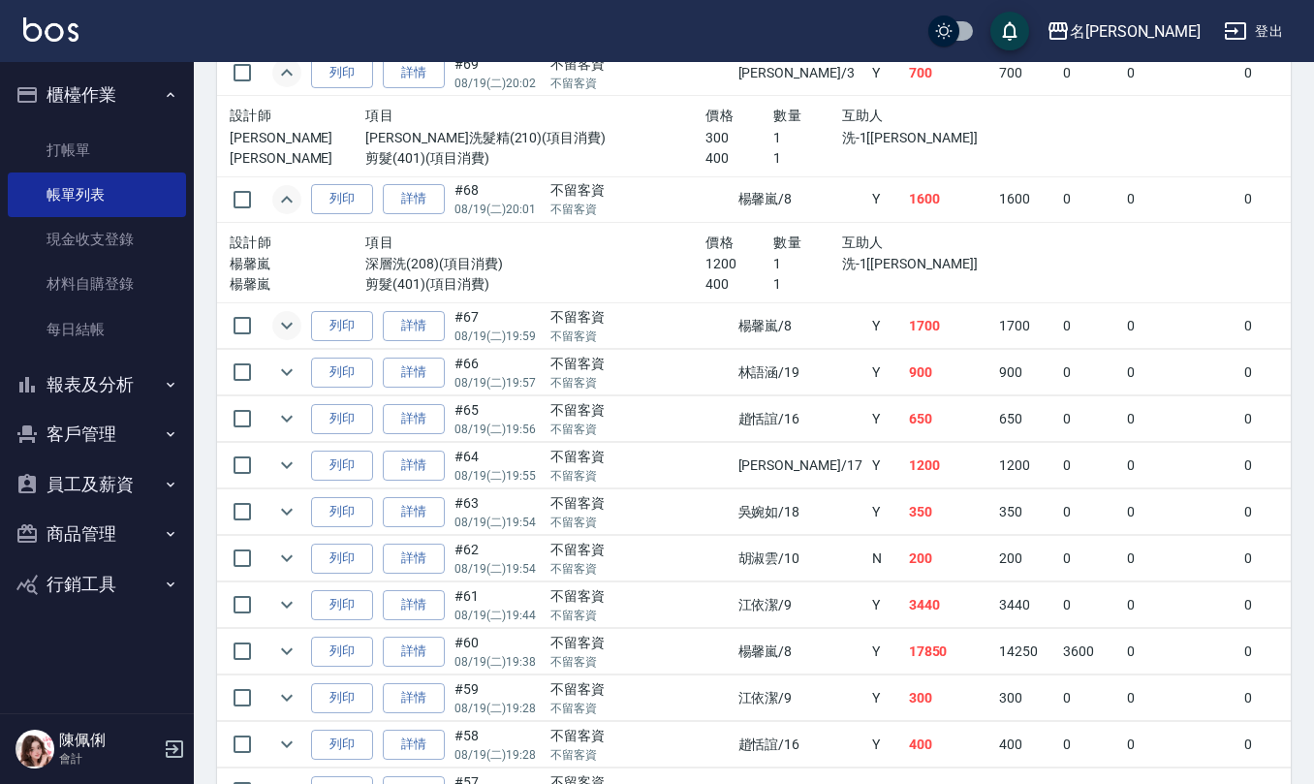
scroll to position [775, 0]
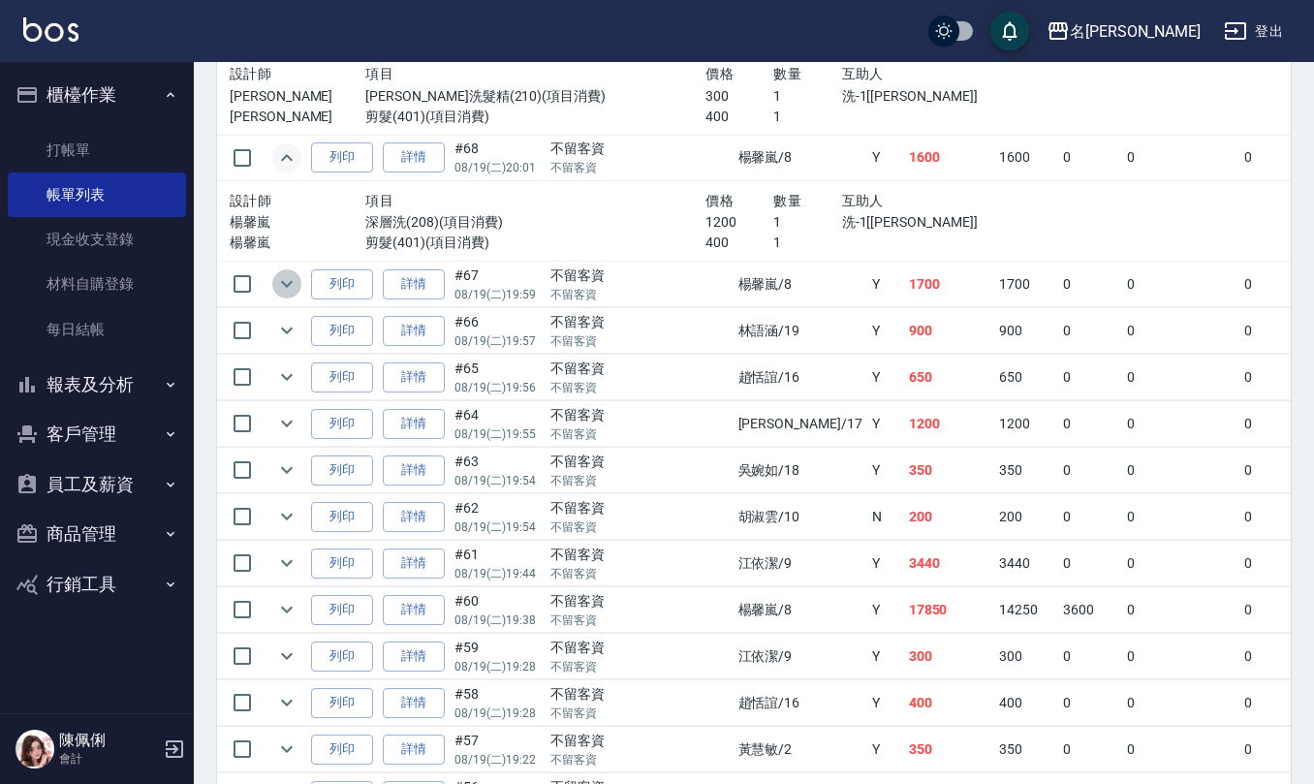
click at [288, 288] on icon "expand row" at bounding box center [287, 284] width 12 height 7
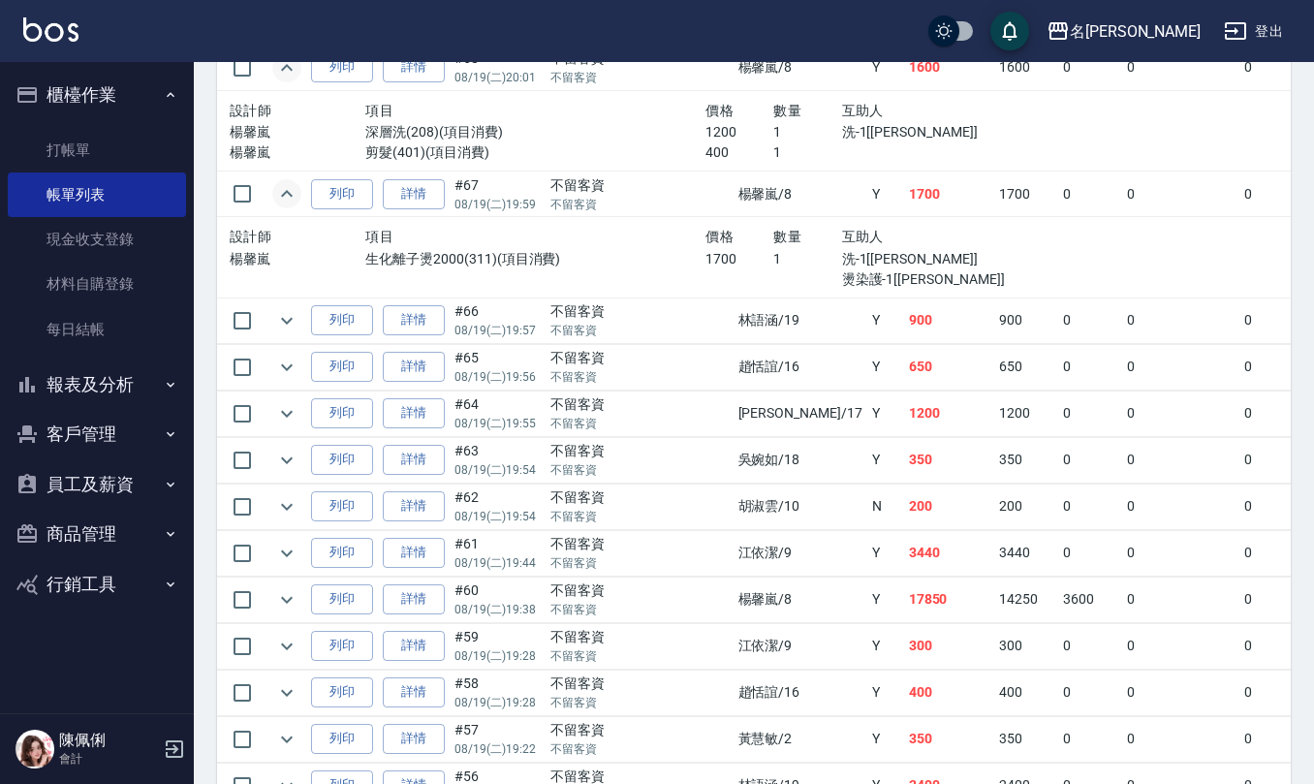
scroll to position [904, 0]
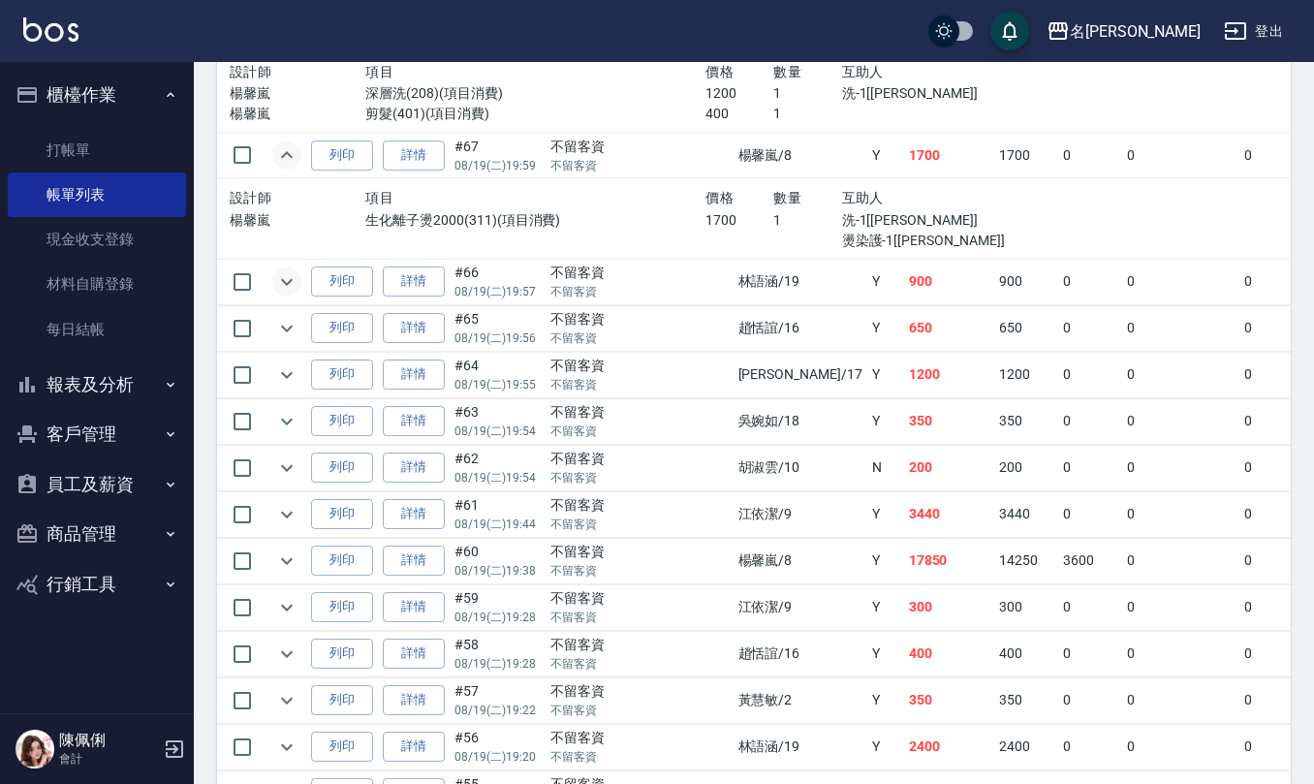
click at [285, 284] on icon "expand row" at bounding box center [286, 281] width 23 height 23
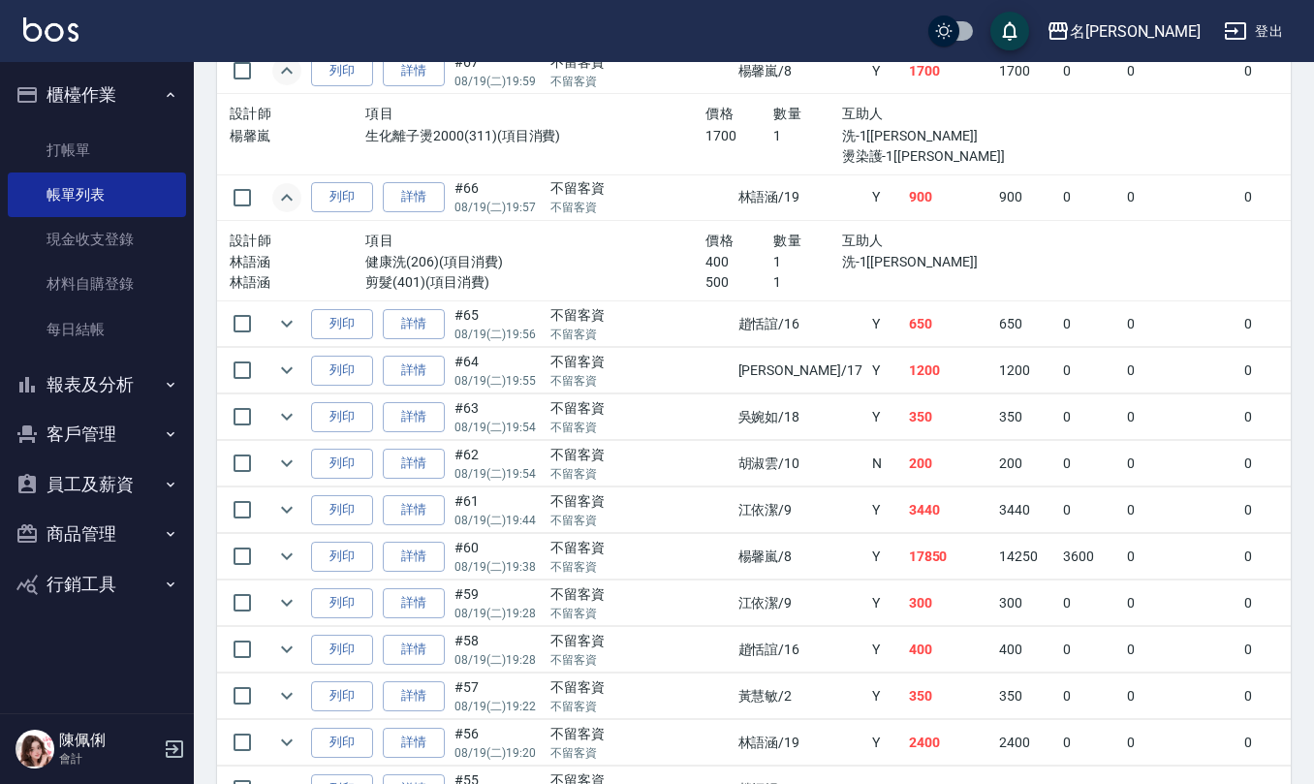
scroll to position [1033, 0]
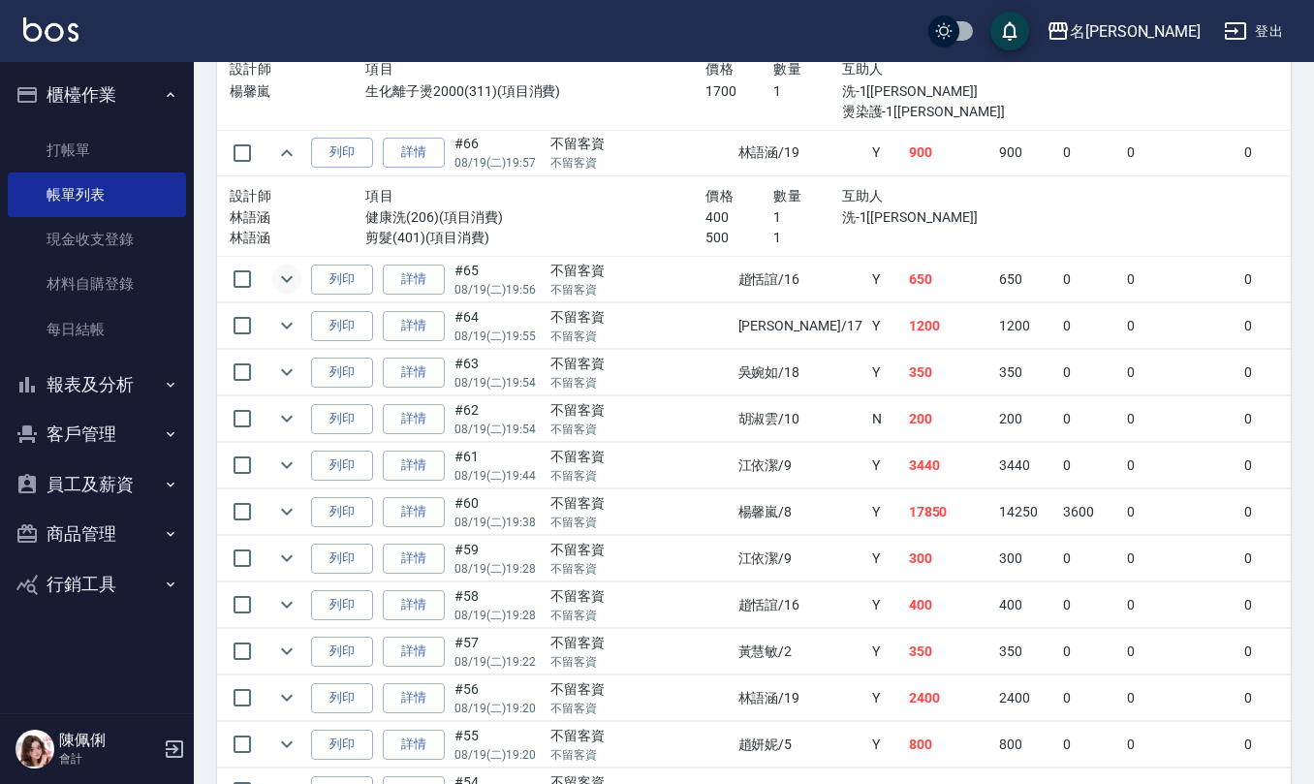
click at [289, 277] on icon "expand row" at bounding box center [286, 278] width 23 height 23
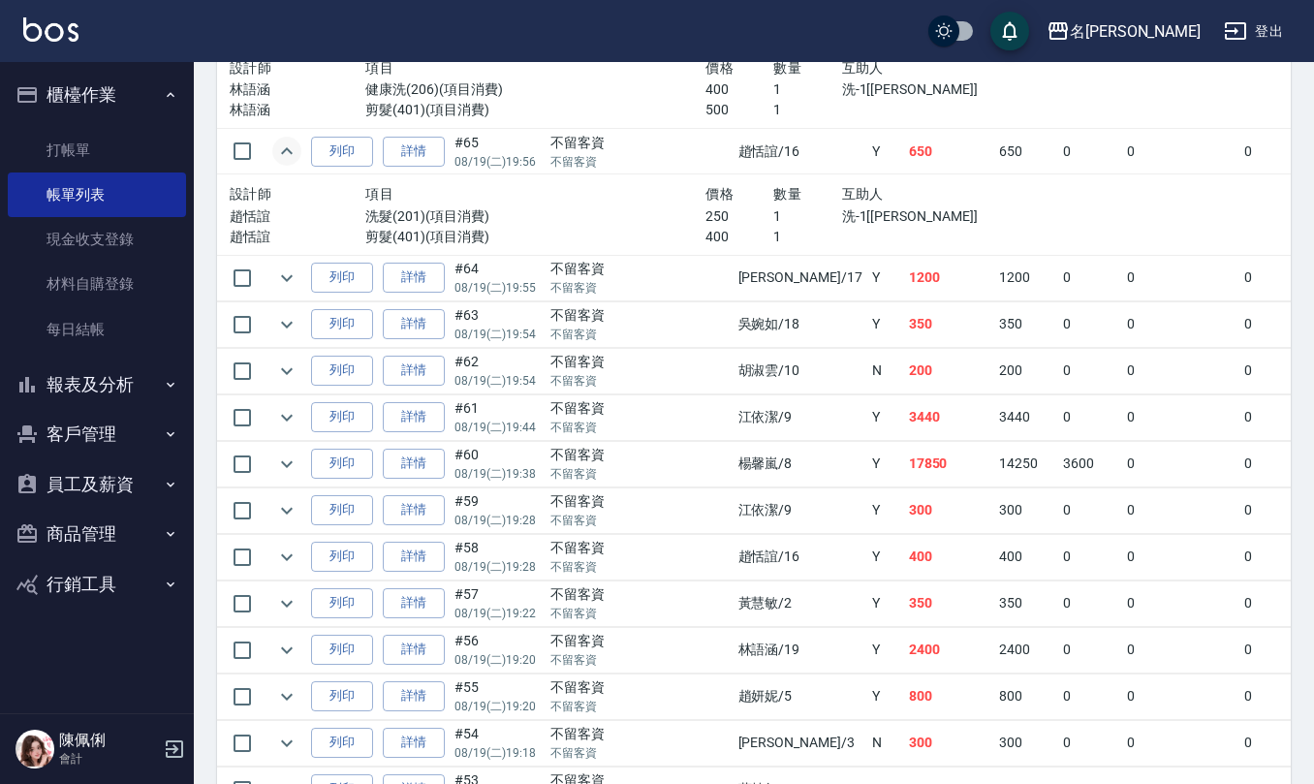
scroll to position [1163, 0]
click at [289, 288] on icon "expand row" at bounding box center [286, 276] width 23 height 23
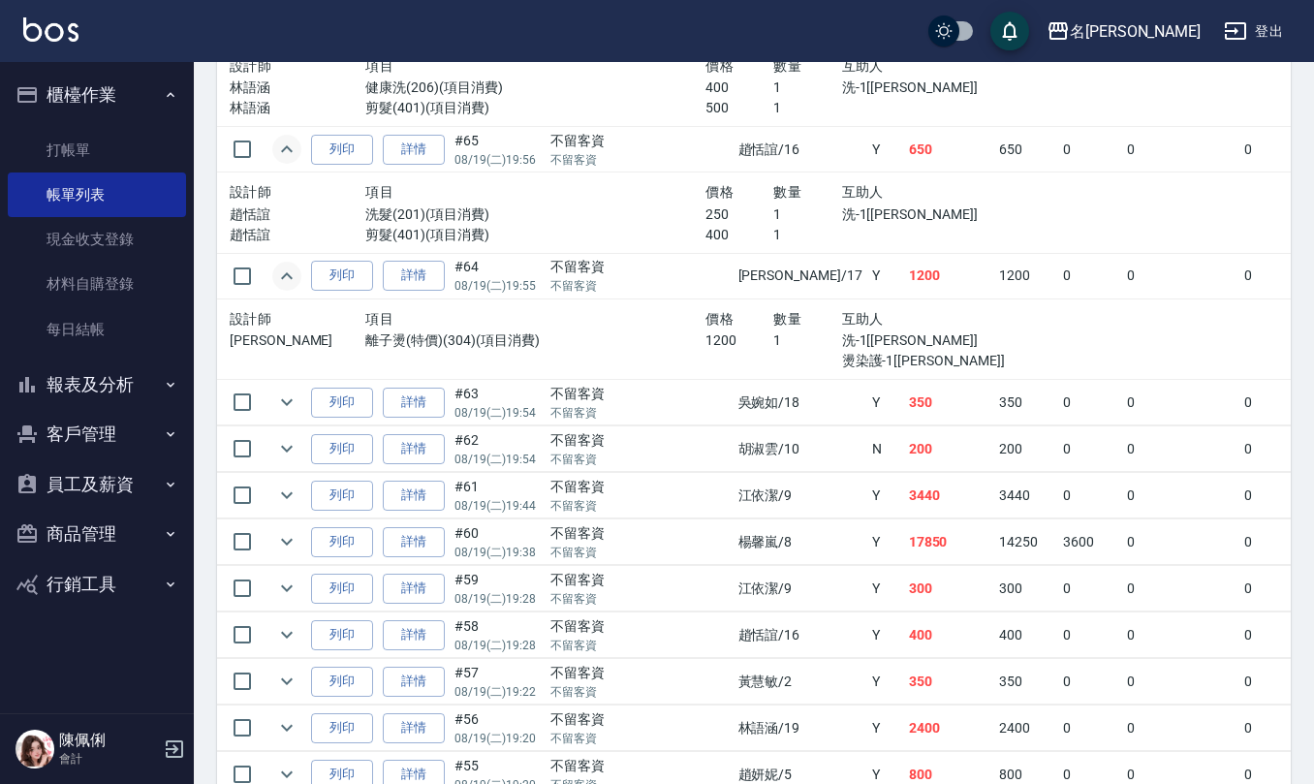
scroll to position [1292, 0]
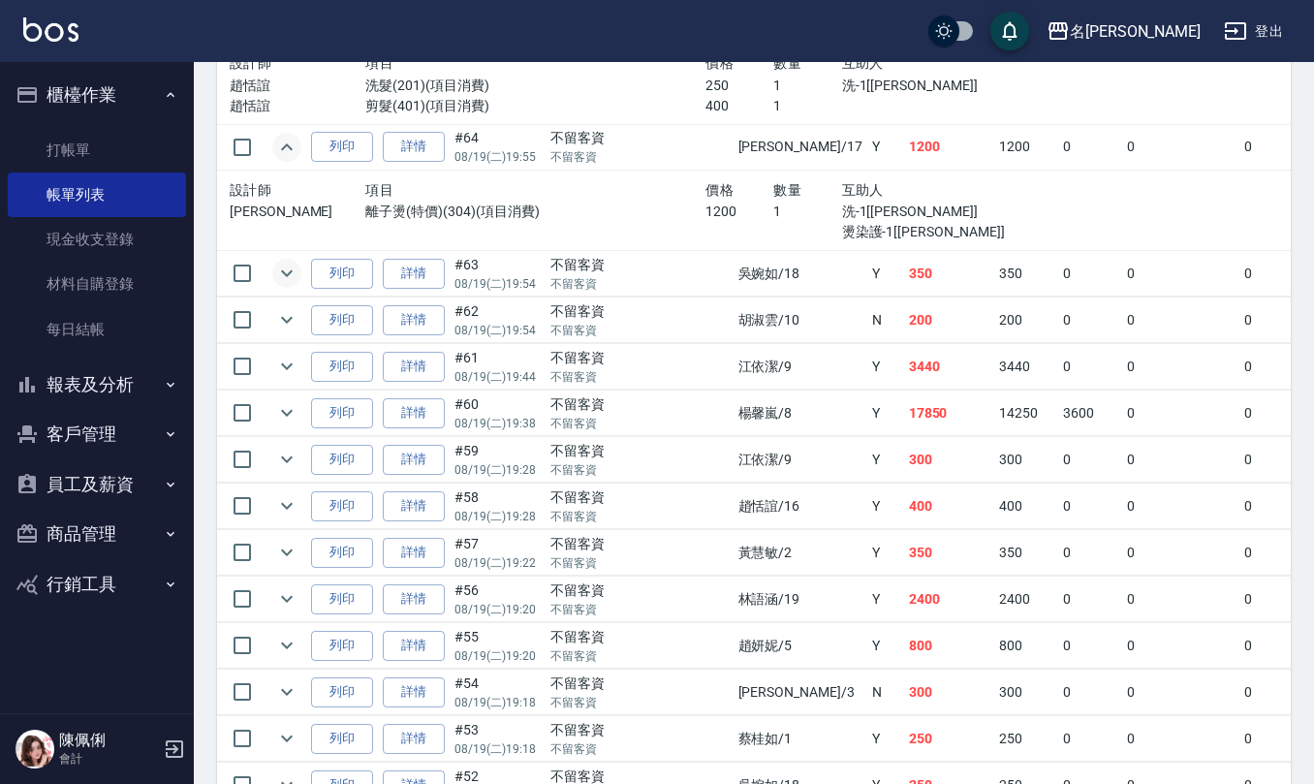
click at [289, 276] on icon "expand row" at bounding box center [286, 273] width 23 height 23
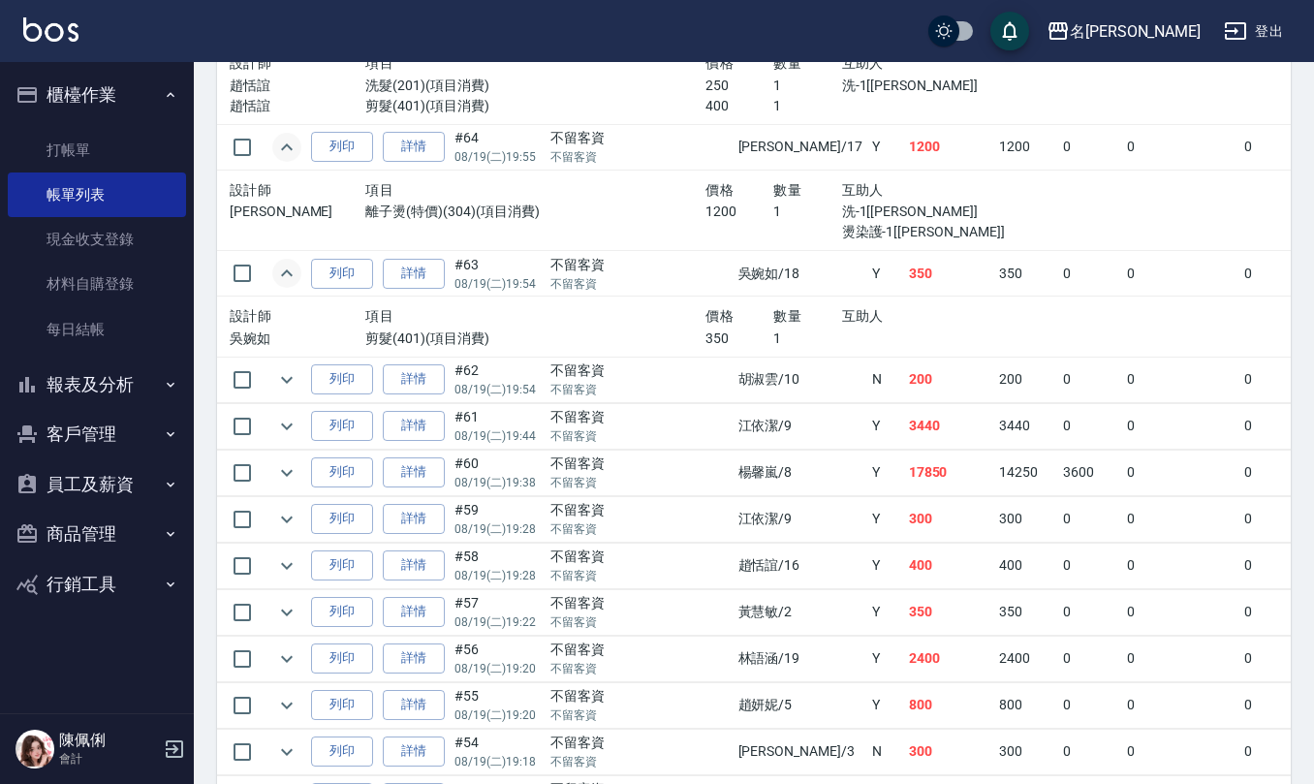
scroll to position [1420, 0]
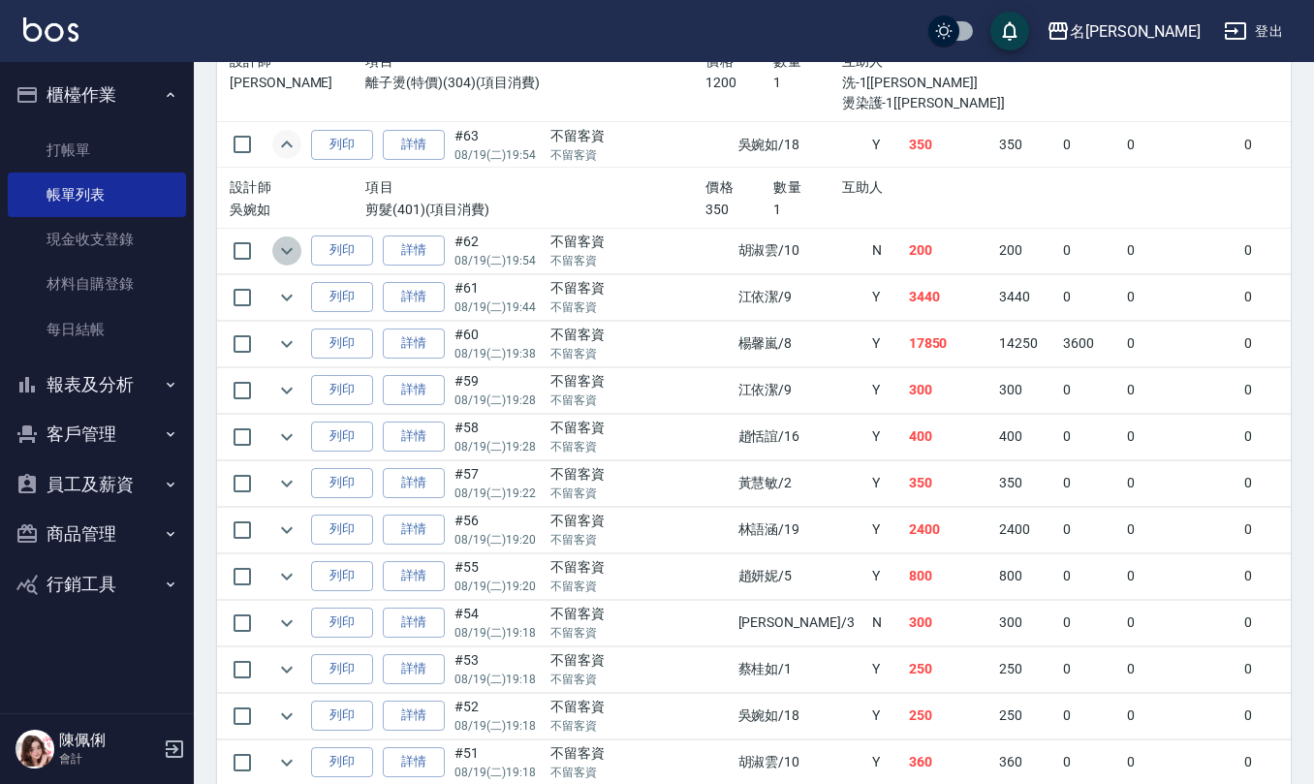
click at [283, 253] on icon "expand row" at bounding box center [286, 250] width 23 height 23
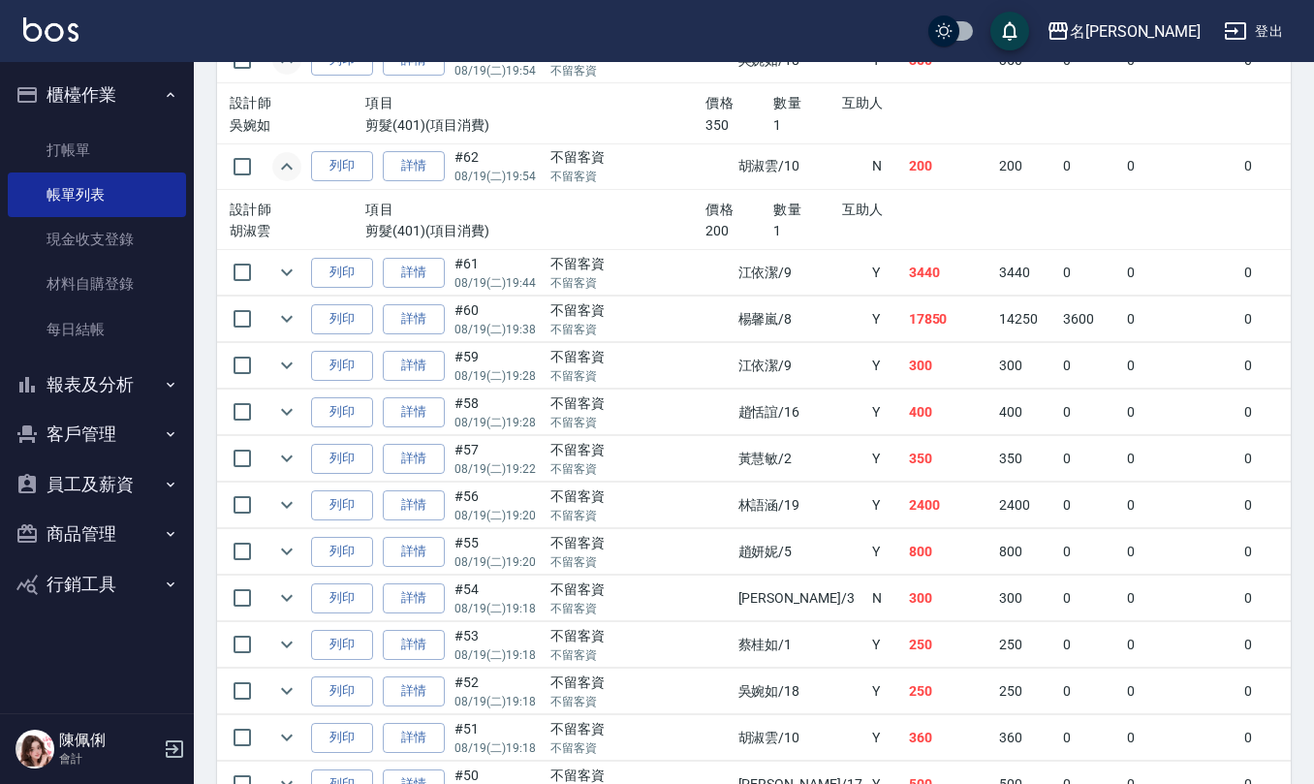
scroll to position [1550, 0]
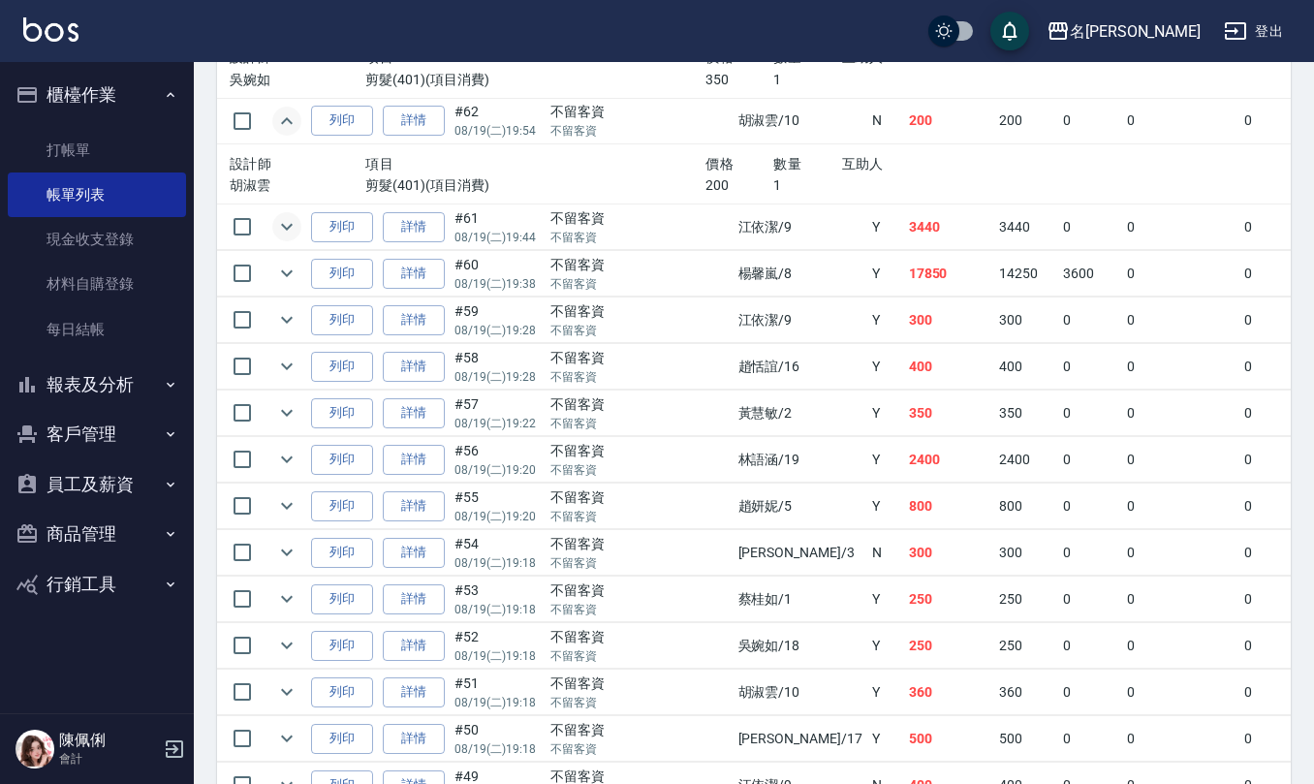
click at [279, 236] on icon "expand row" at bounding box center [286, 226] width 23 height 23
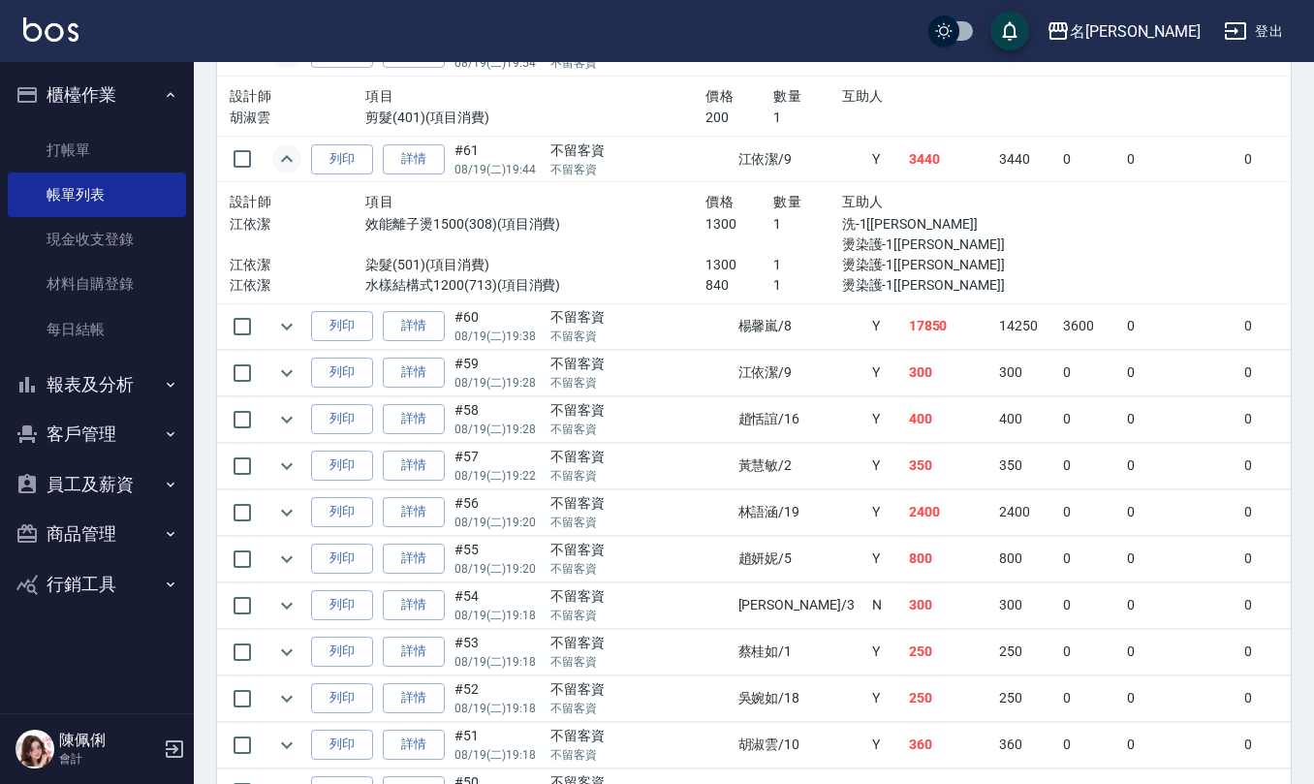
scroll to position [1679, 0]
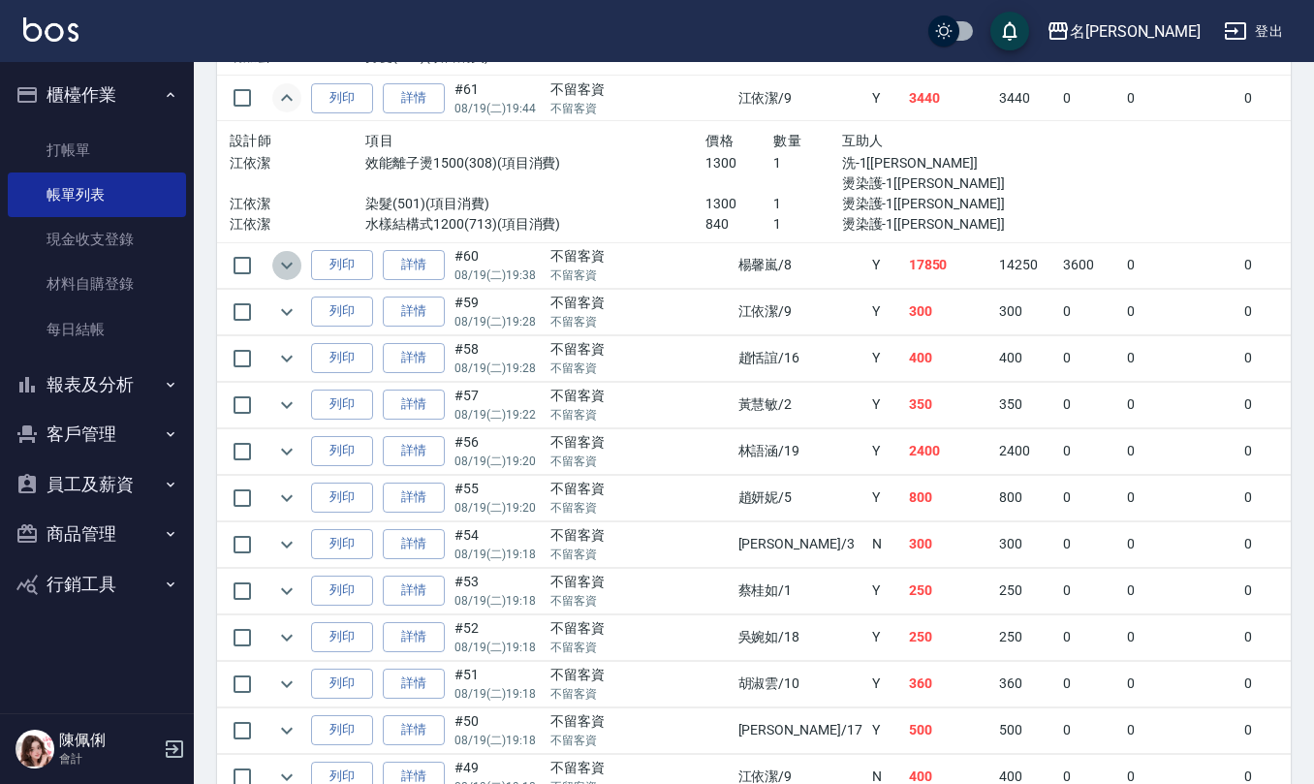
click at [279, 267] on icon "expand row" at bounding box center [286, 265] width 23 height 23
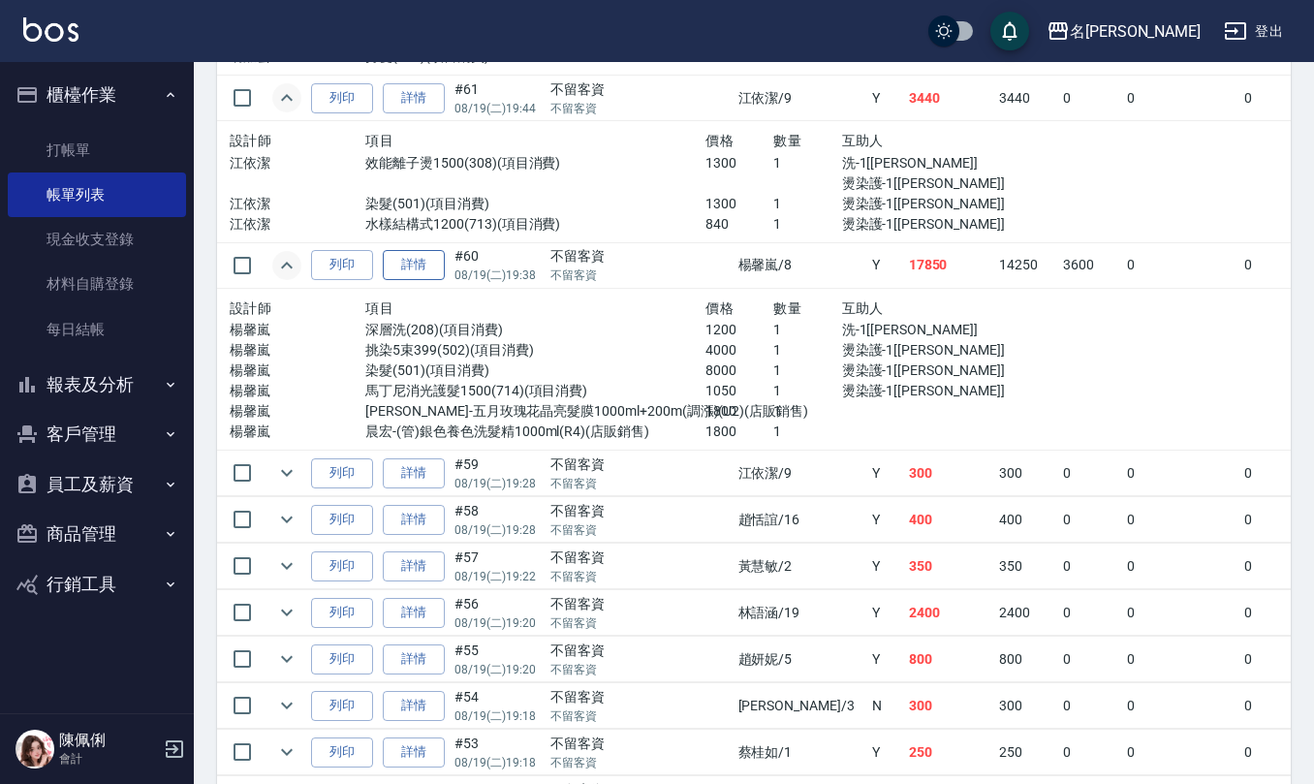
click at [417, 272] on link "詳情" at bounding box center [414, 265] width 62 height 30
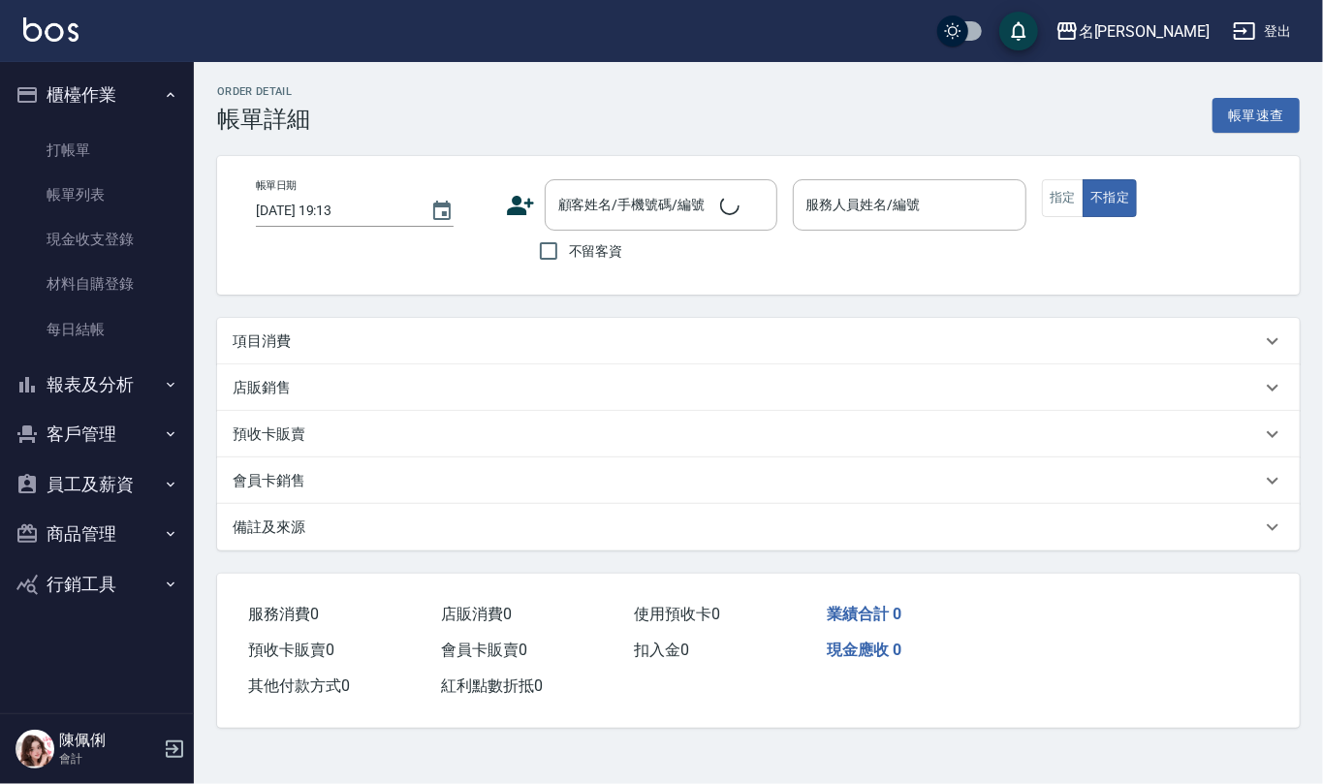
type input "2025/08/19 19:38"
checkbox input "true"
type input "[PERSON_NAME]-8"
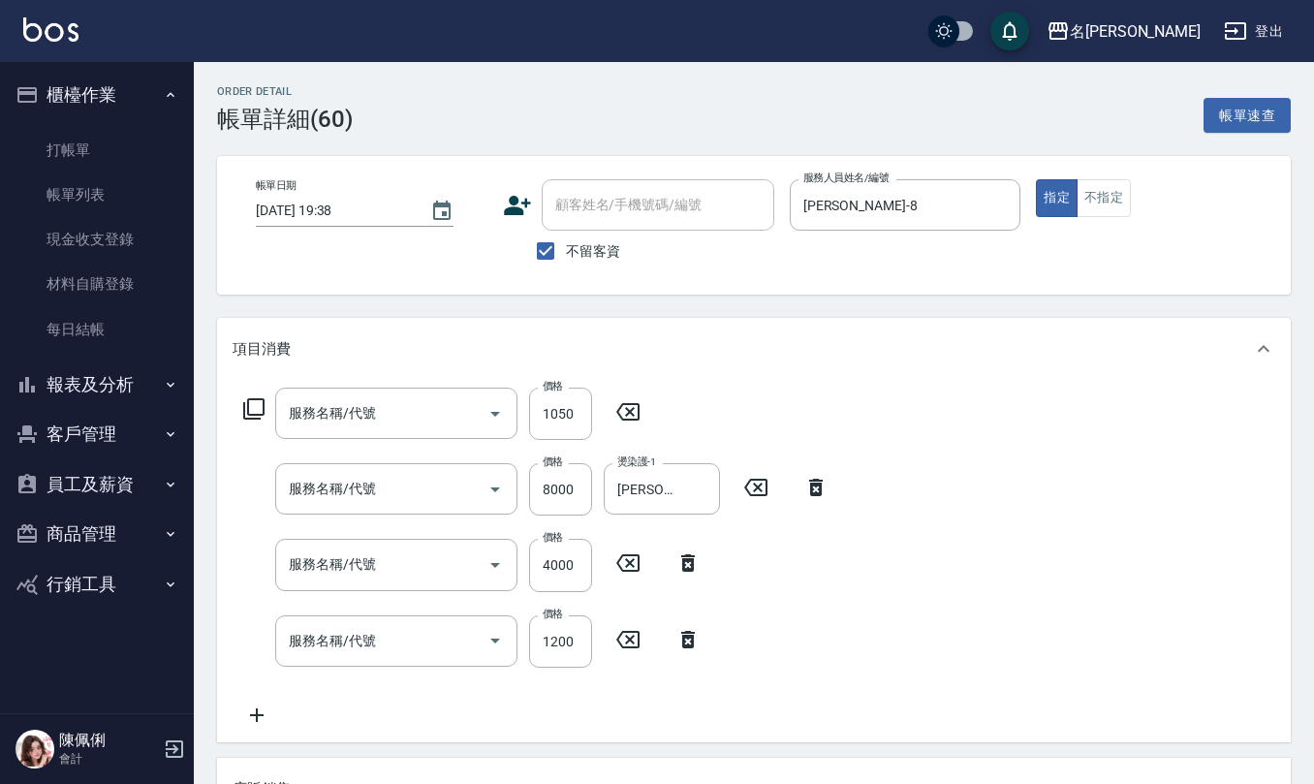
type input "馬丁尼消光護髮1500(714)"
type input "染髮(501)"
type input "挑染5束399(502)"
type input "深層洗(208)"
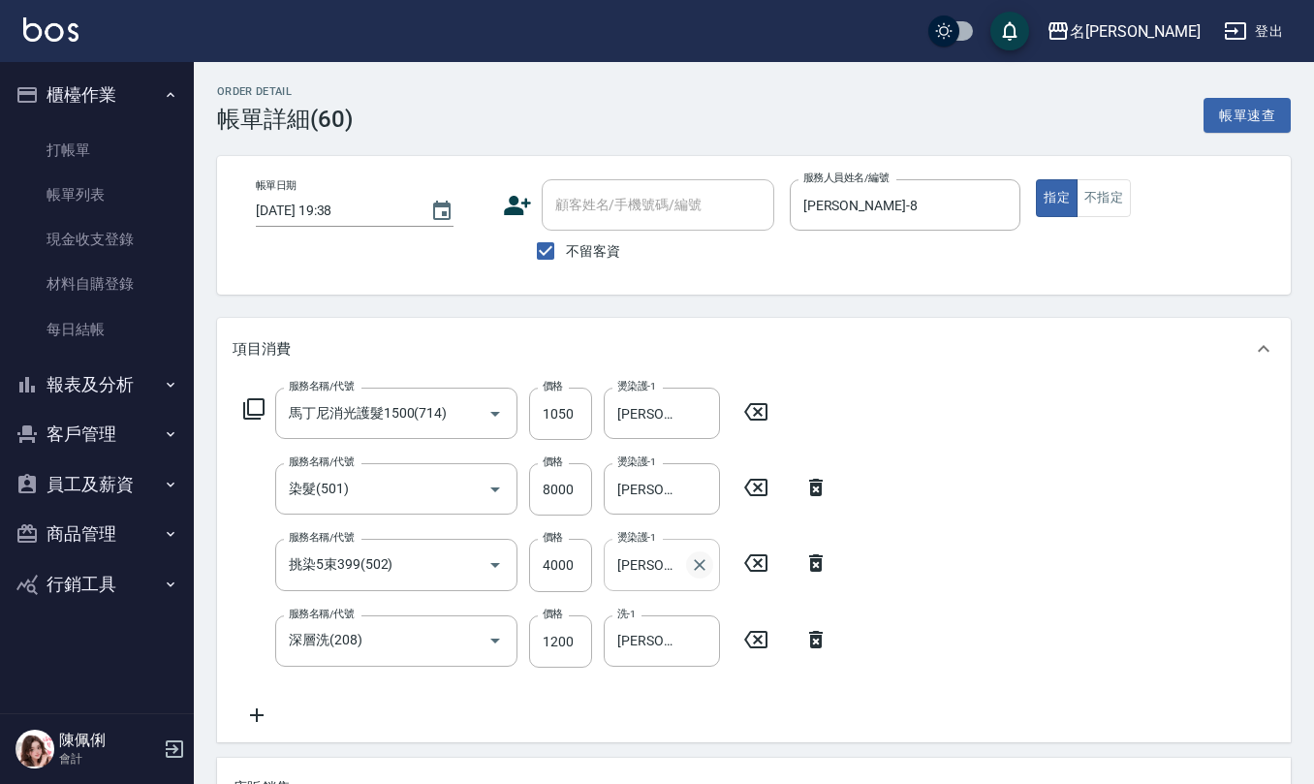
click at [699, 564] on icon "Clear" at bounding box center [700, 565] width 12 height 12
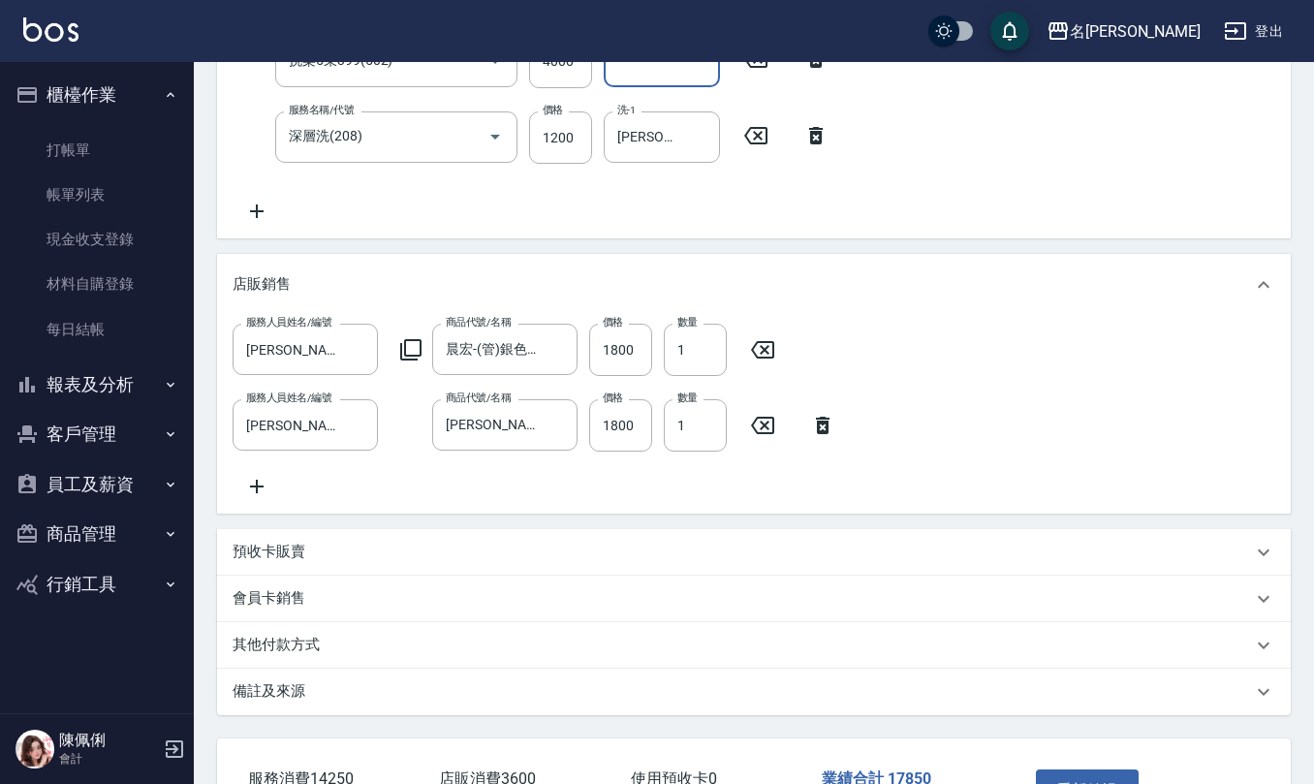
scroll to position [659, 0]
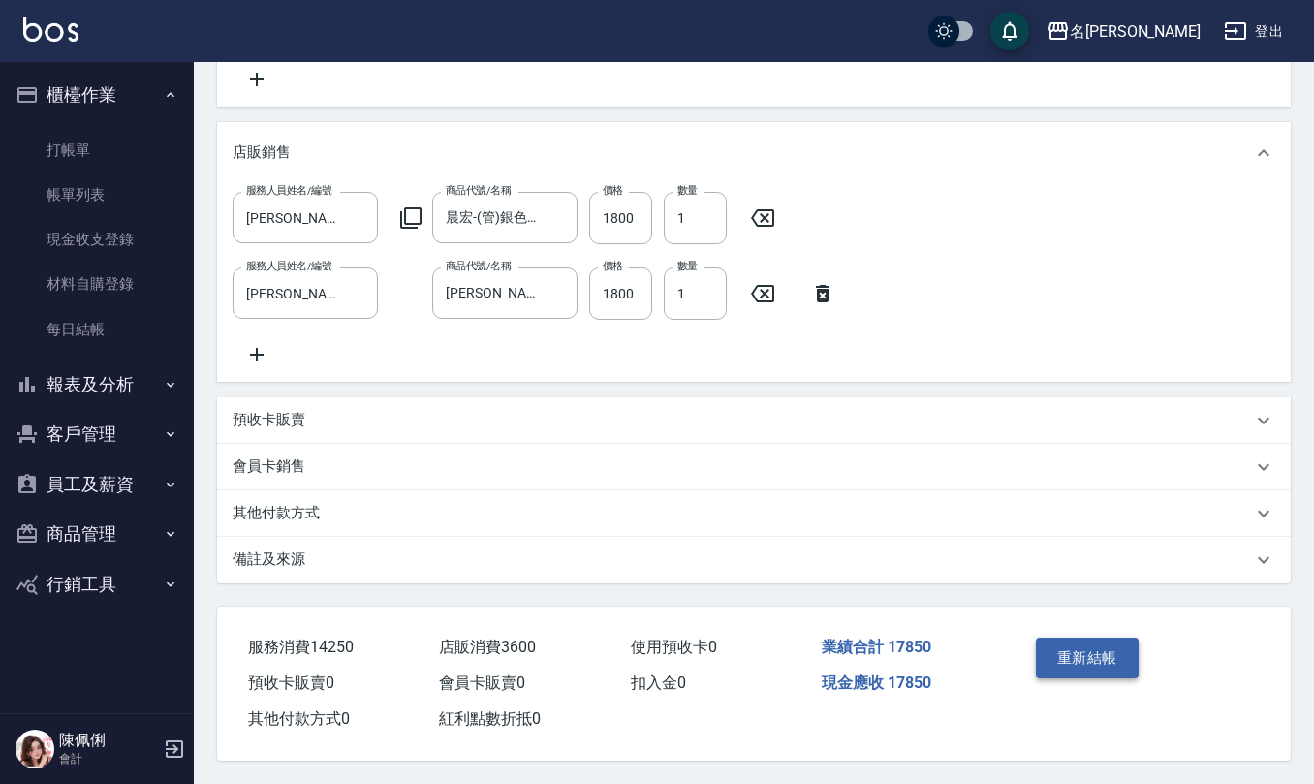
click at [1074, 651] on button "重新結帳" at bounding box center [1087, 658] width 103 height 41
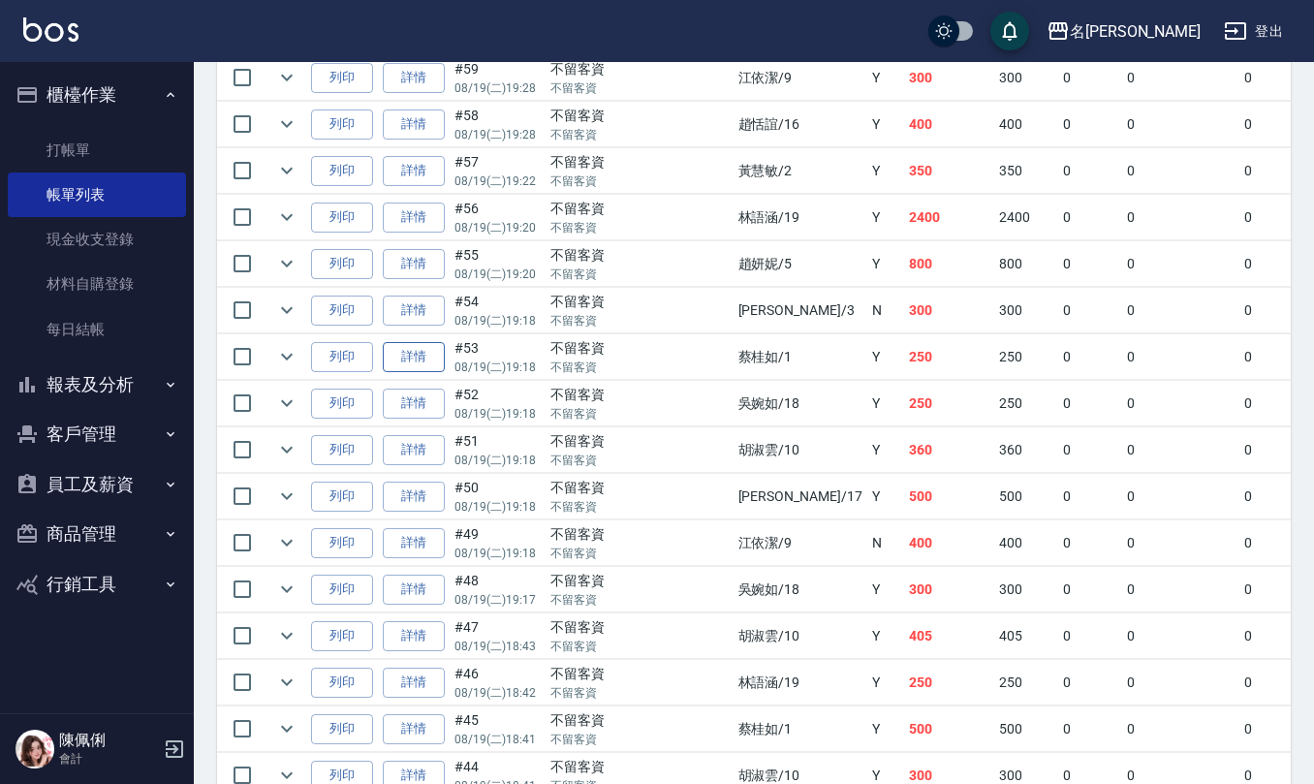
scroll to position [1163, 0]
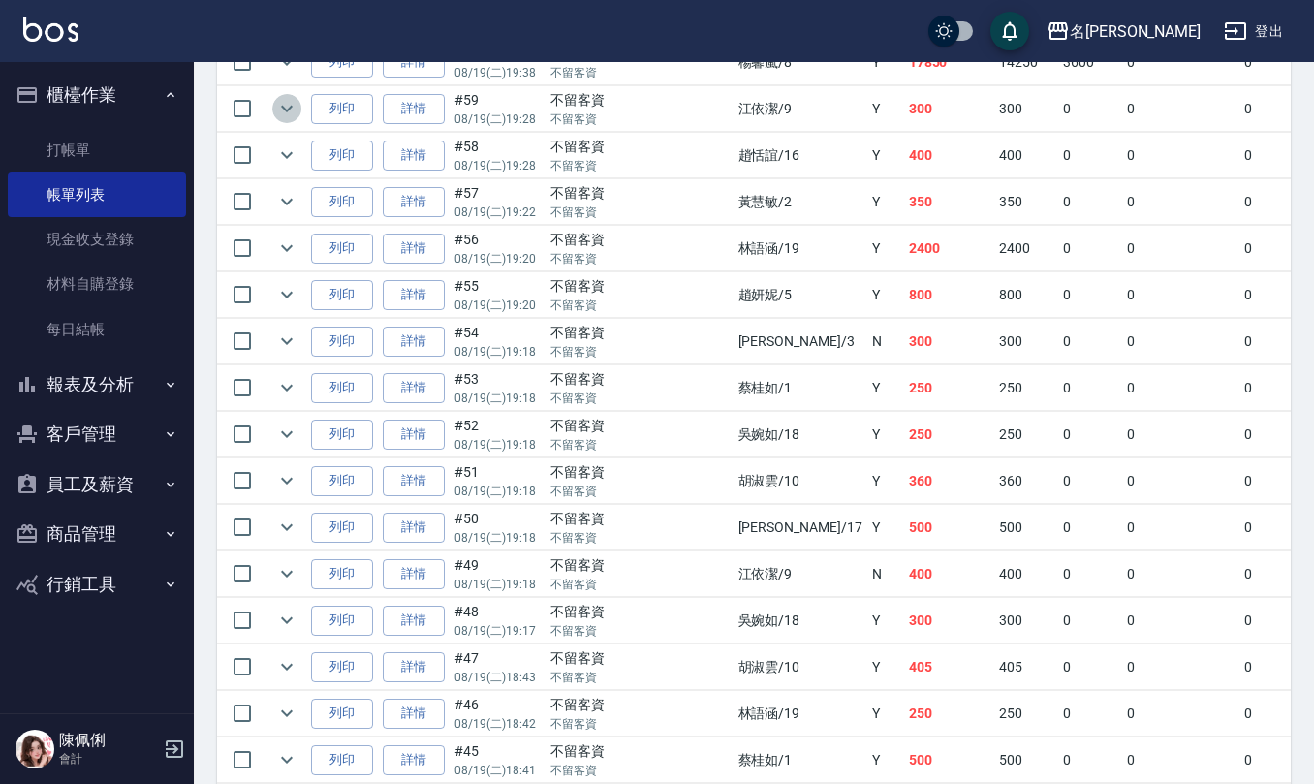
click at [291, 109] on icon "expand row" at bounding box center [286, 108] width 23 height 23
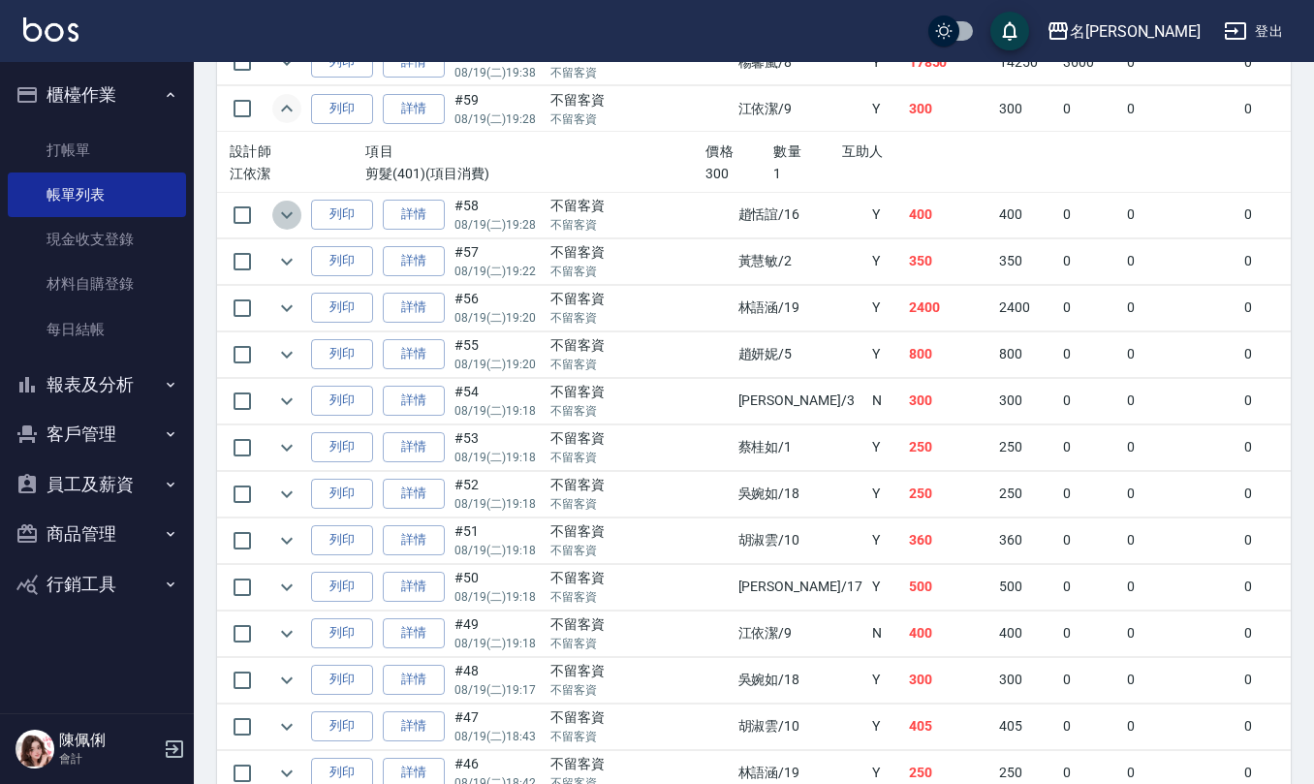
click at [285, 213] on icon "expand row" at bounding box center [286, 214] width 23 height 23
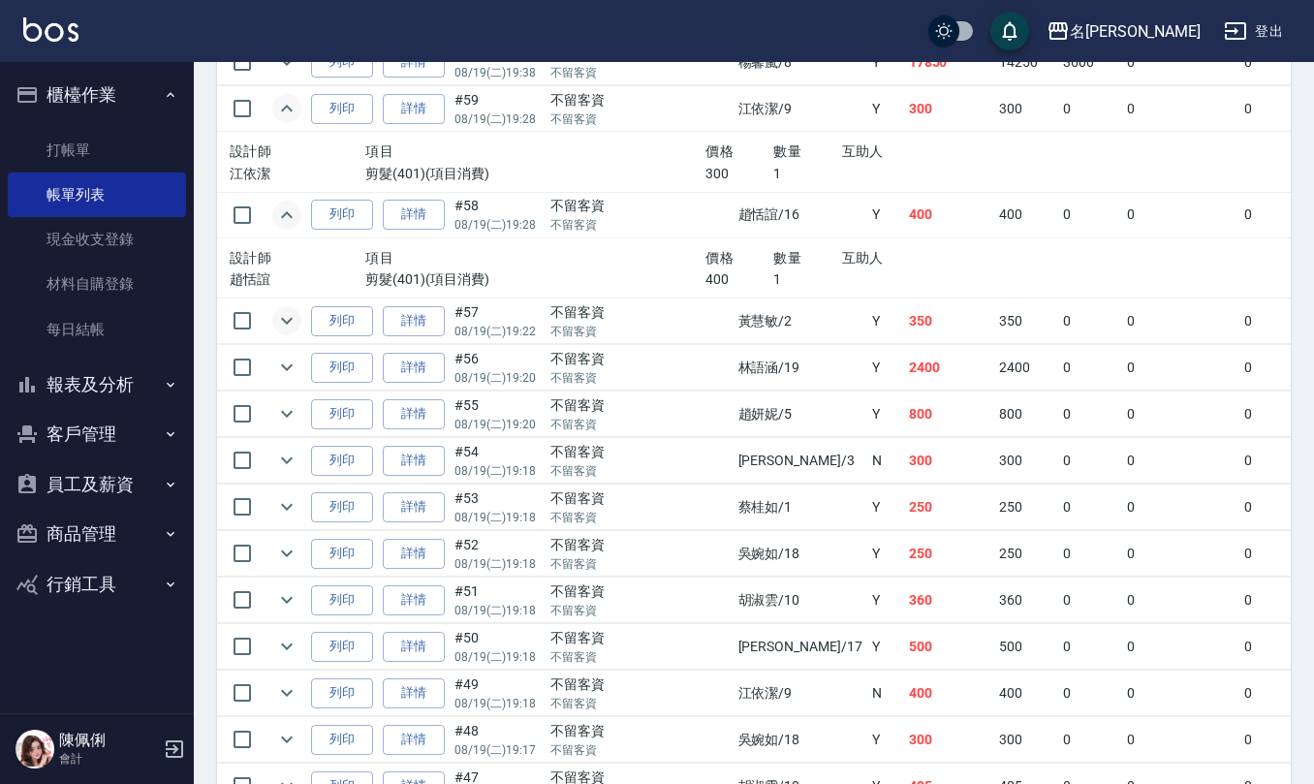
click at [287, 327] on icon "expand row" at bounding box center [286, 320] width 23 height 23
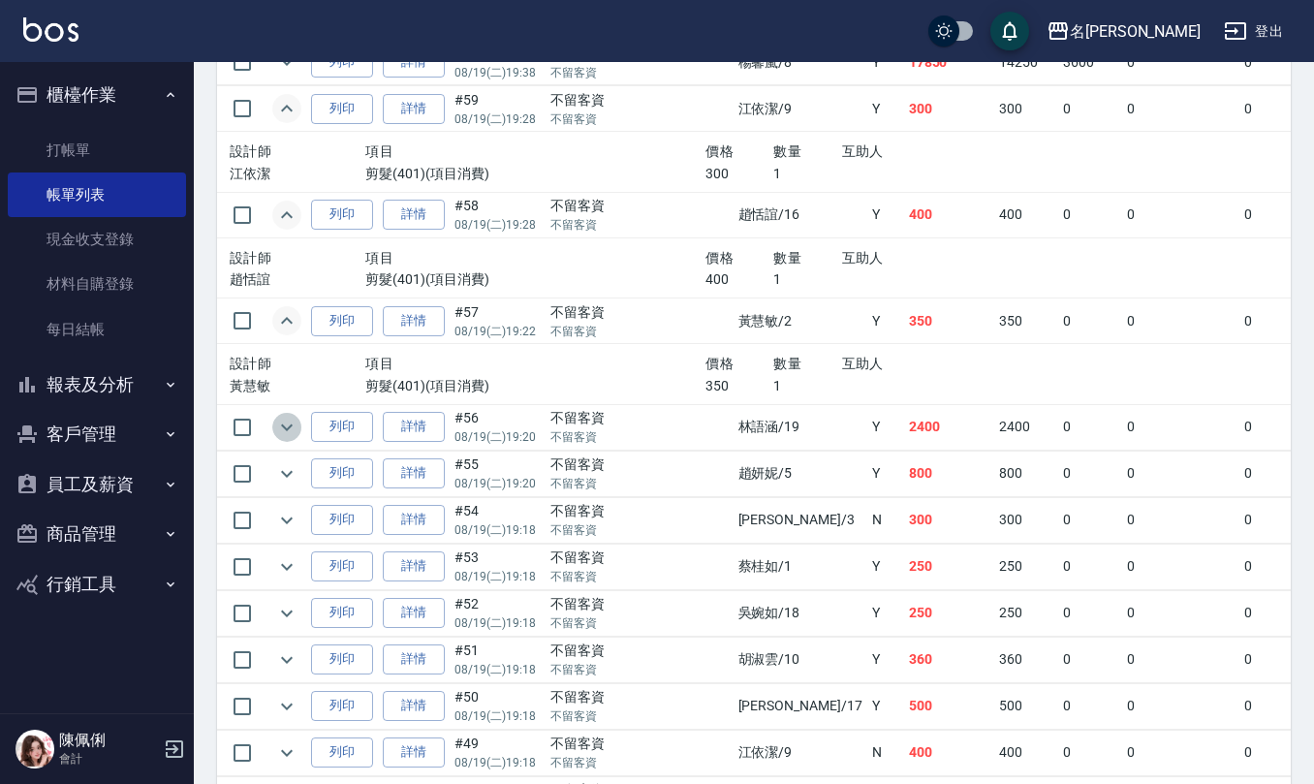
click at [296, 436] on icon "expand row" at bounding box center [286, 427] width 23 height 23
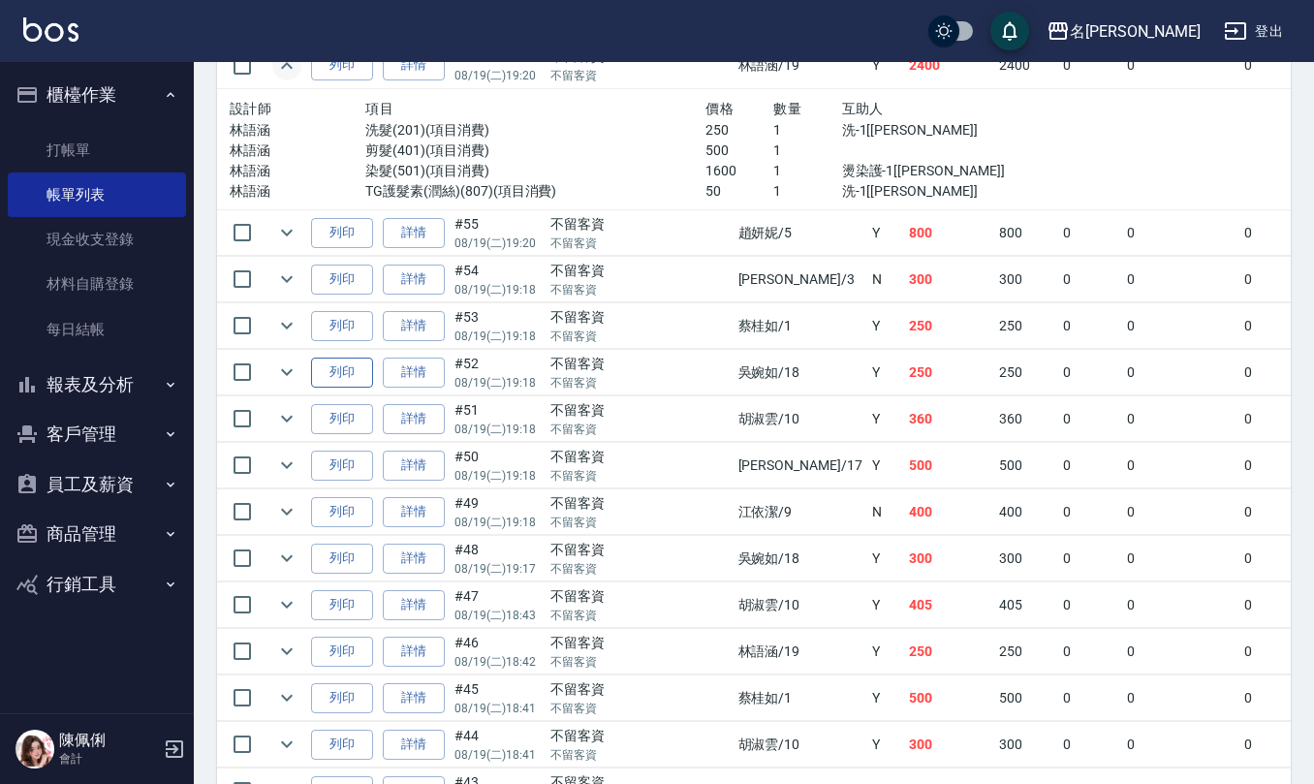
scroll to position [1550, 0]
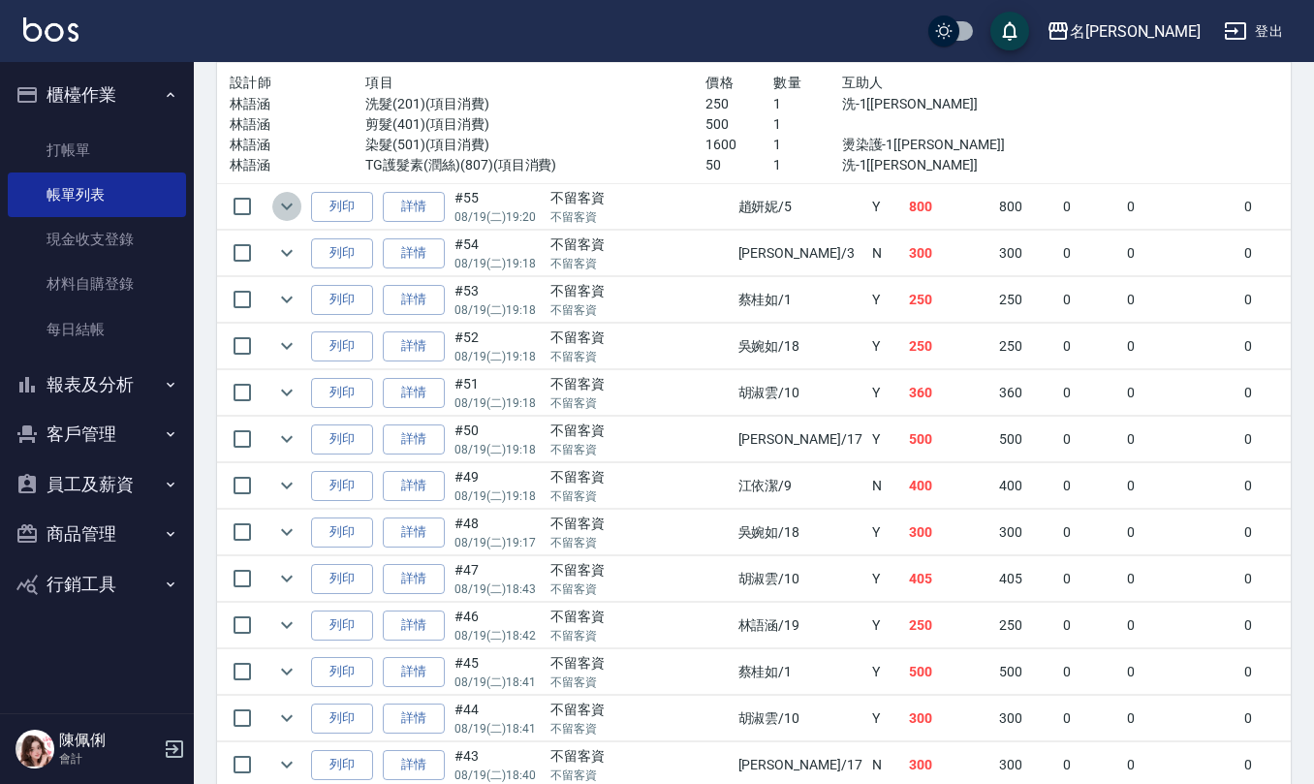
click at [285, 210] on icon "expand row" at bounding box center [287, 206] width 12 height 7
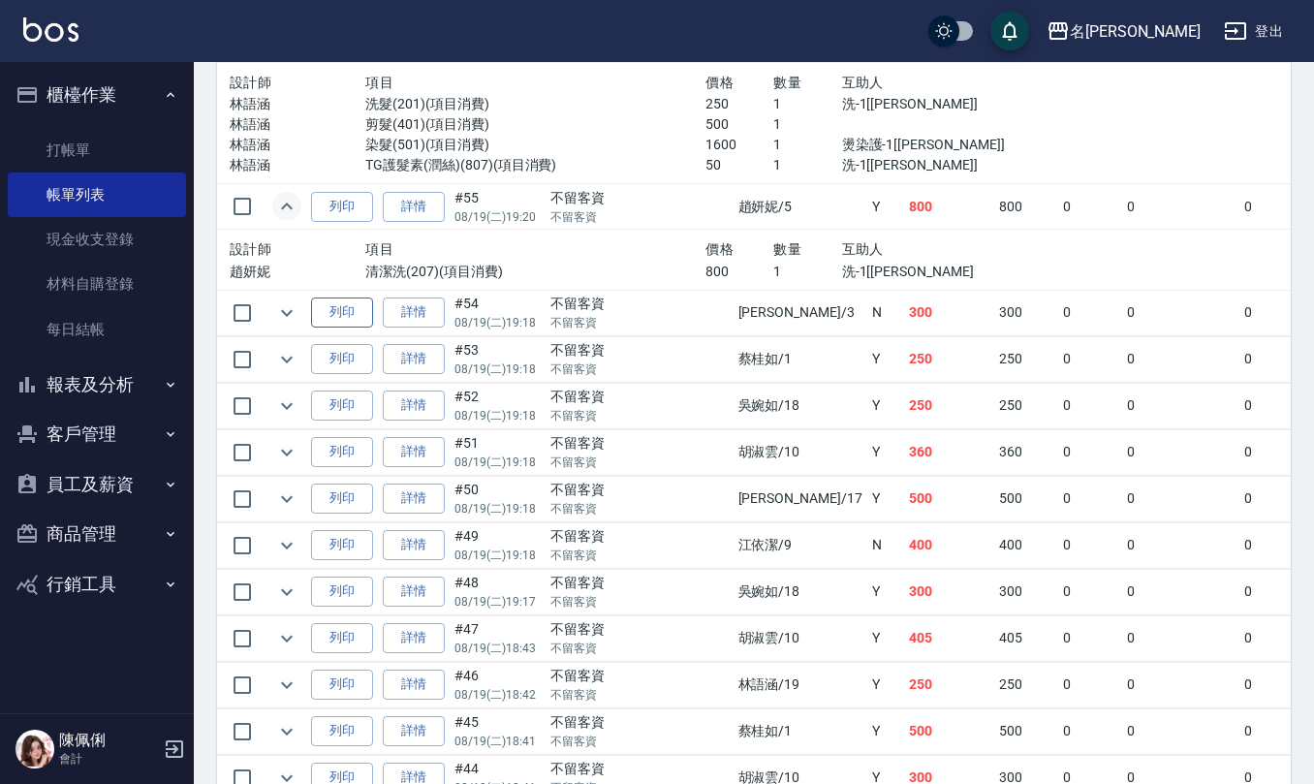
scroll to position [1679, 0]
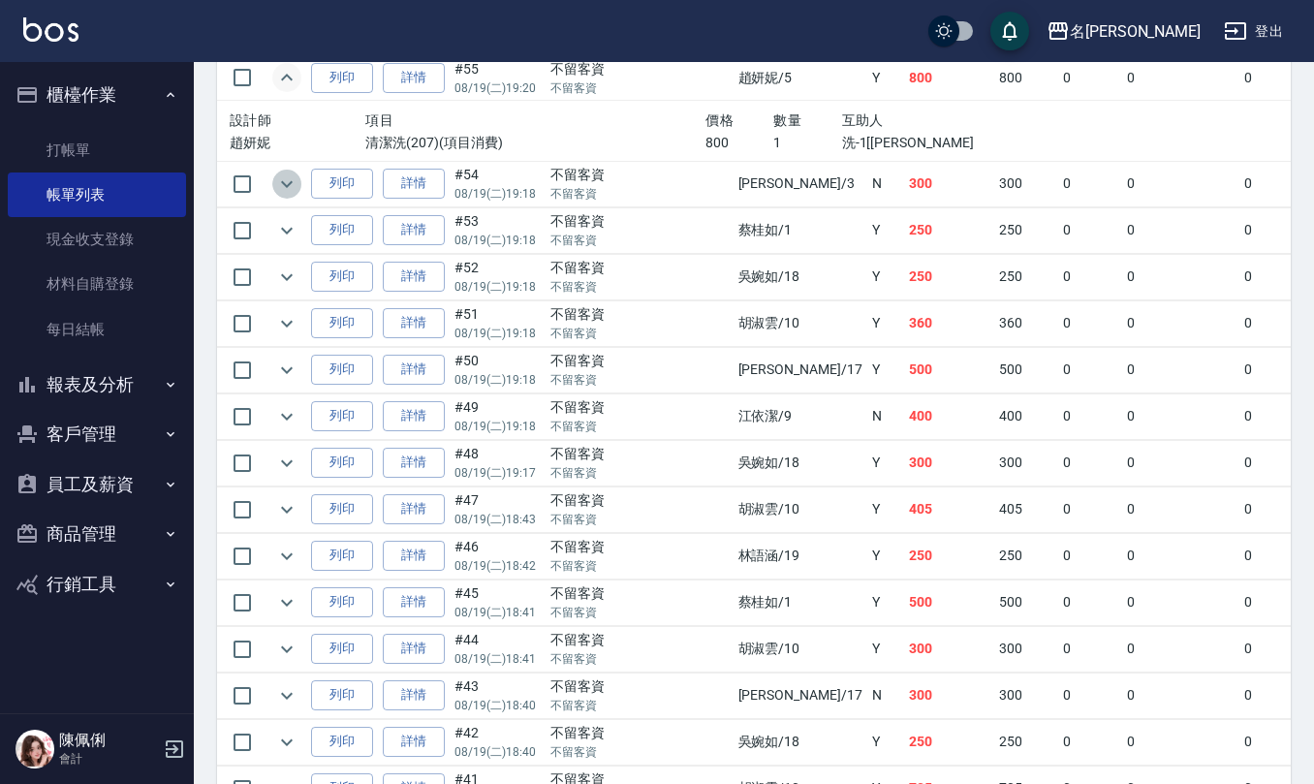
click at [285, 192] on icon "expand row" at bounding box center [286, 183] width 23 height 23
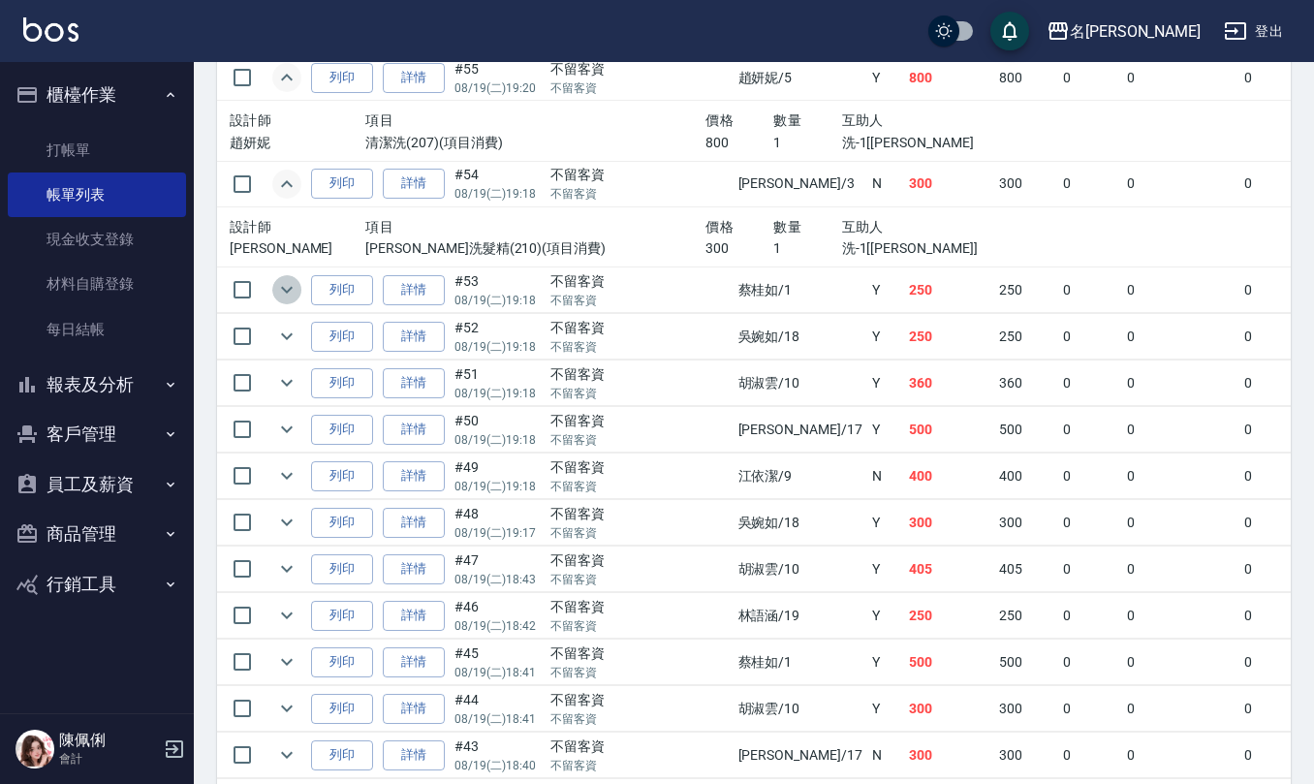
click at [287, 301] on icon "expand row" at bounding box center [286, 289] width 23 height 23
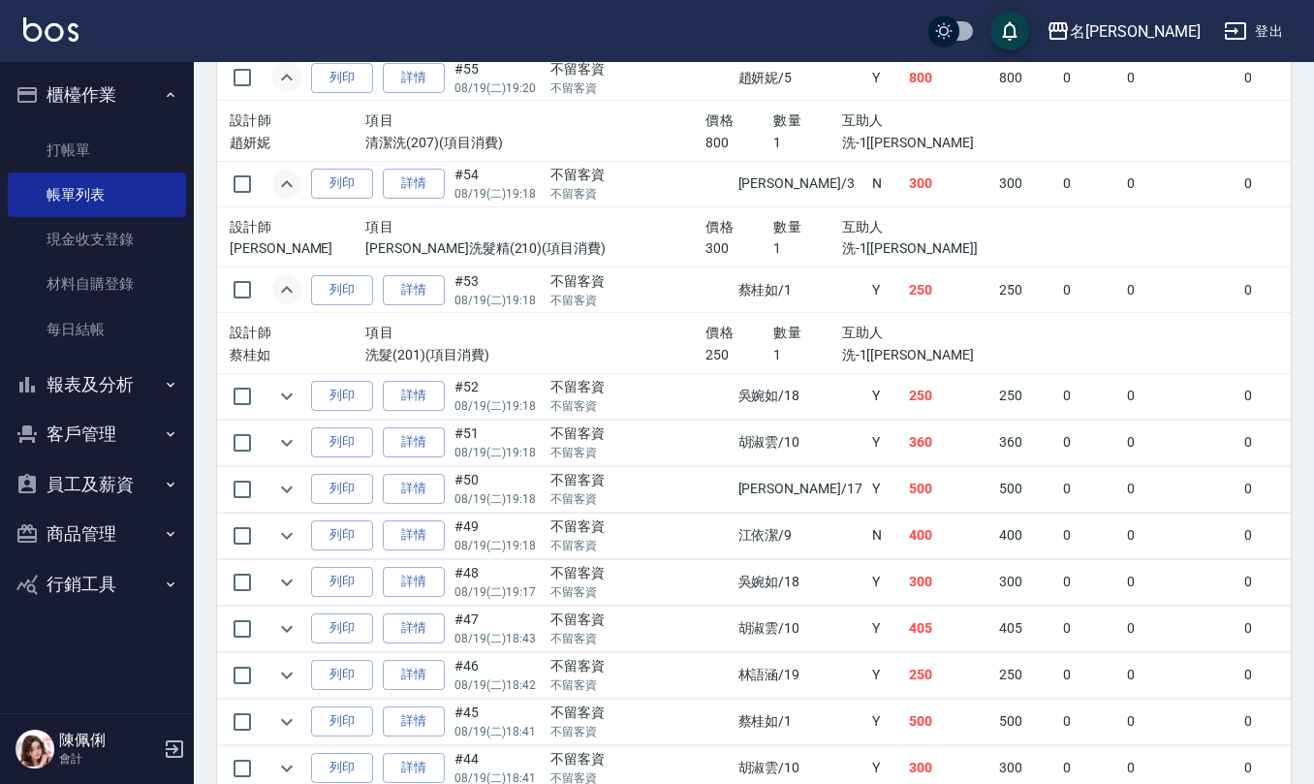
scroll to position [1808, 0]
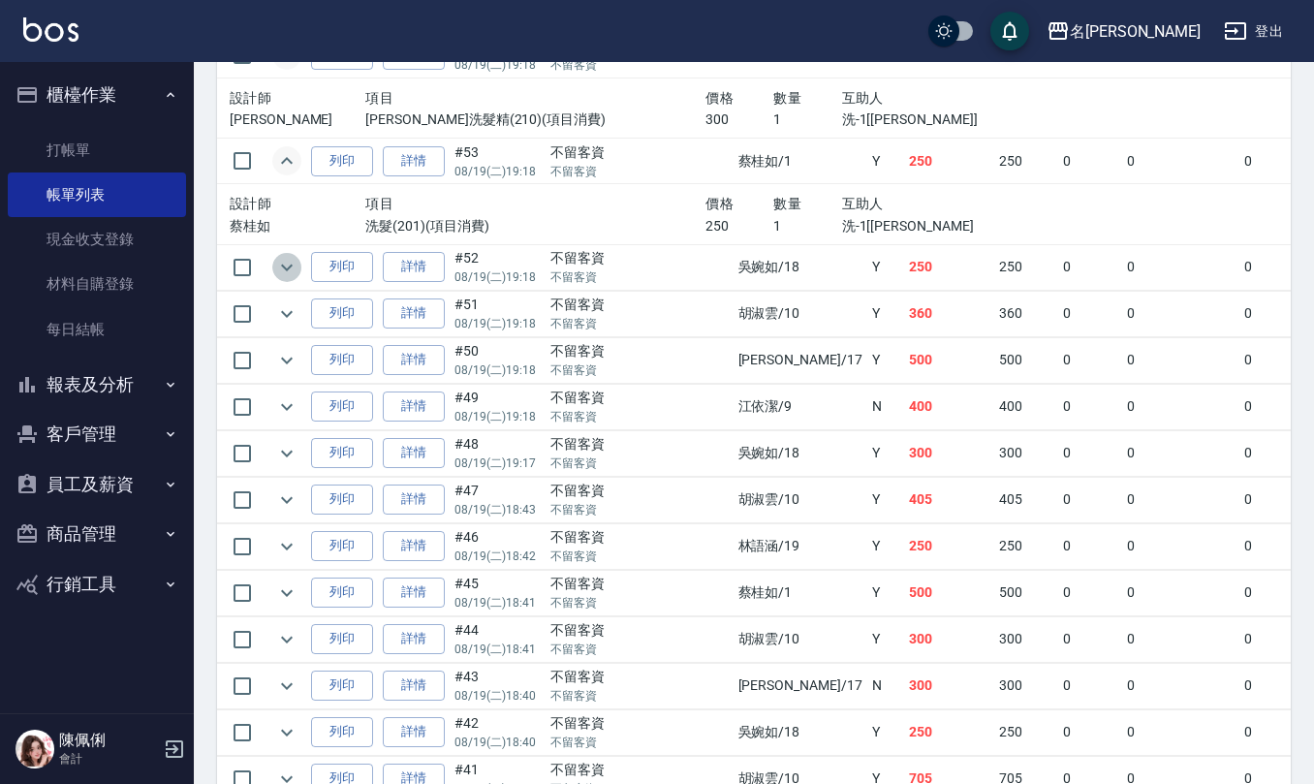
click at [291, 270] on icon "expand row" at bounding box center [287, 267] width 12 height 7
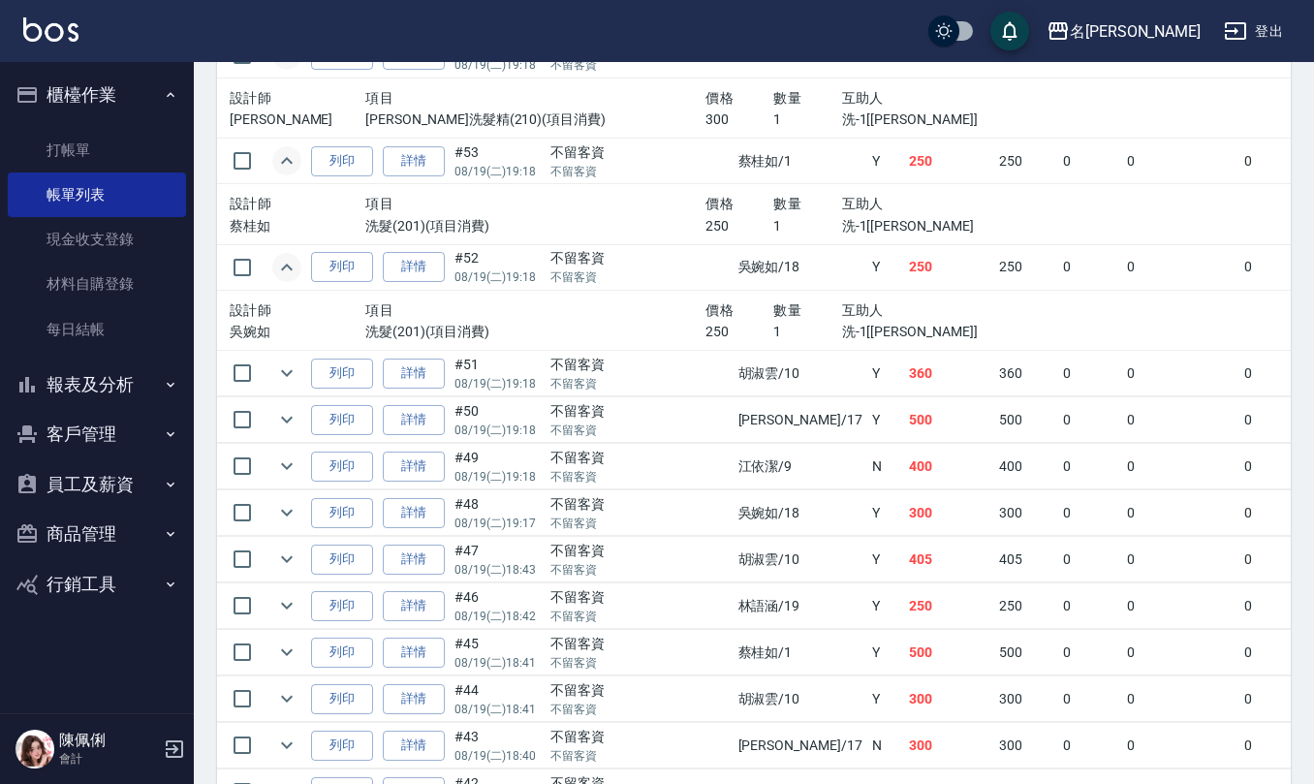
scroll to position [1938, 0]
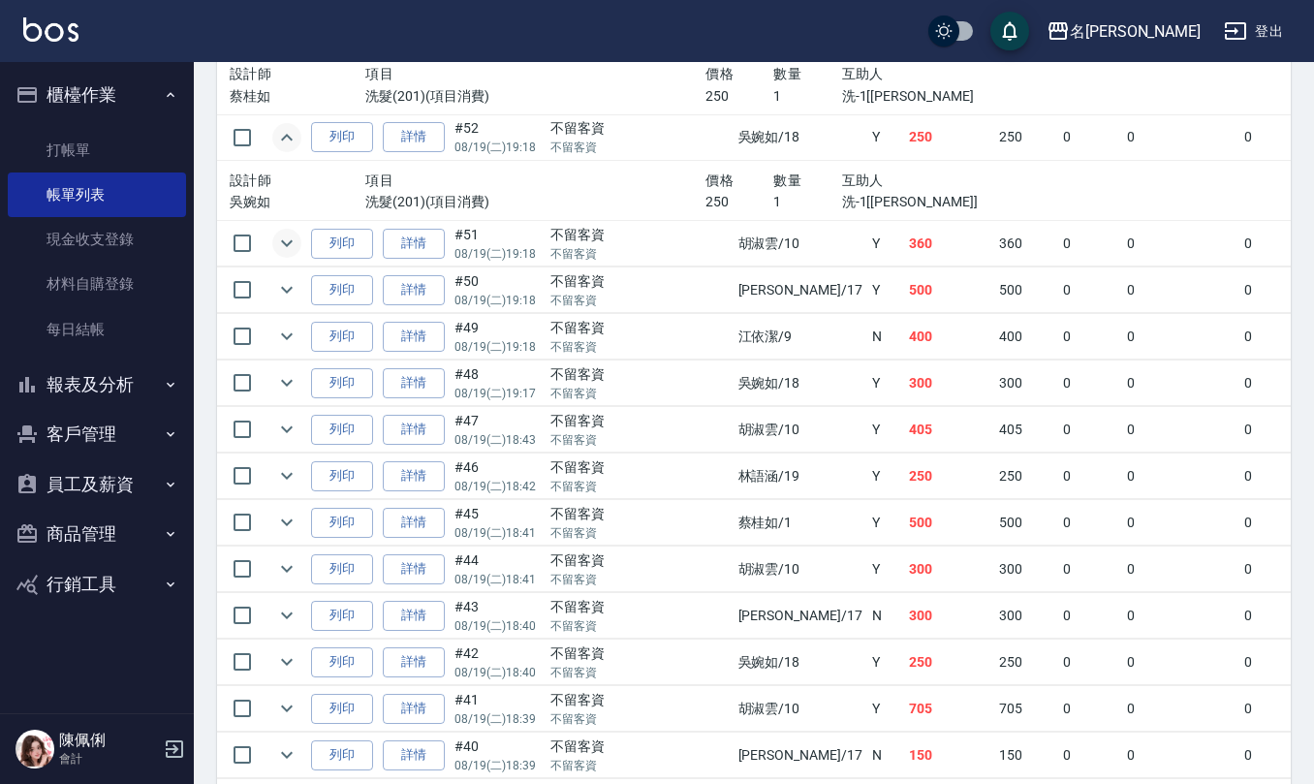
click at [293, 248] on icon "expand row" at bounding box center [286, 243] width 23 height 23
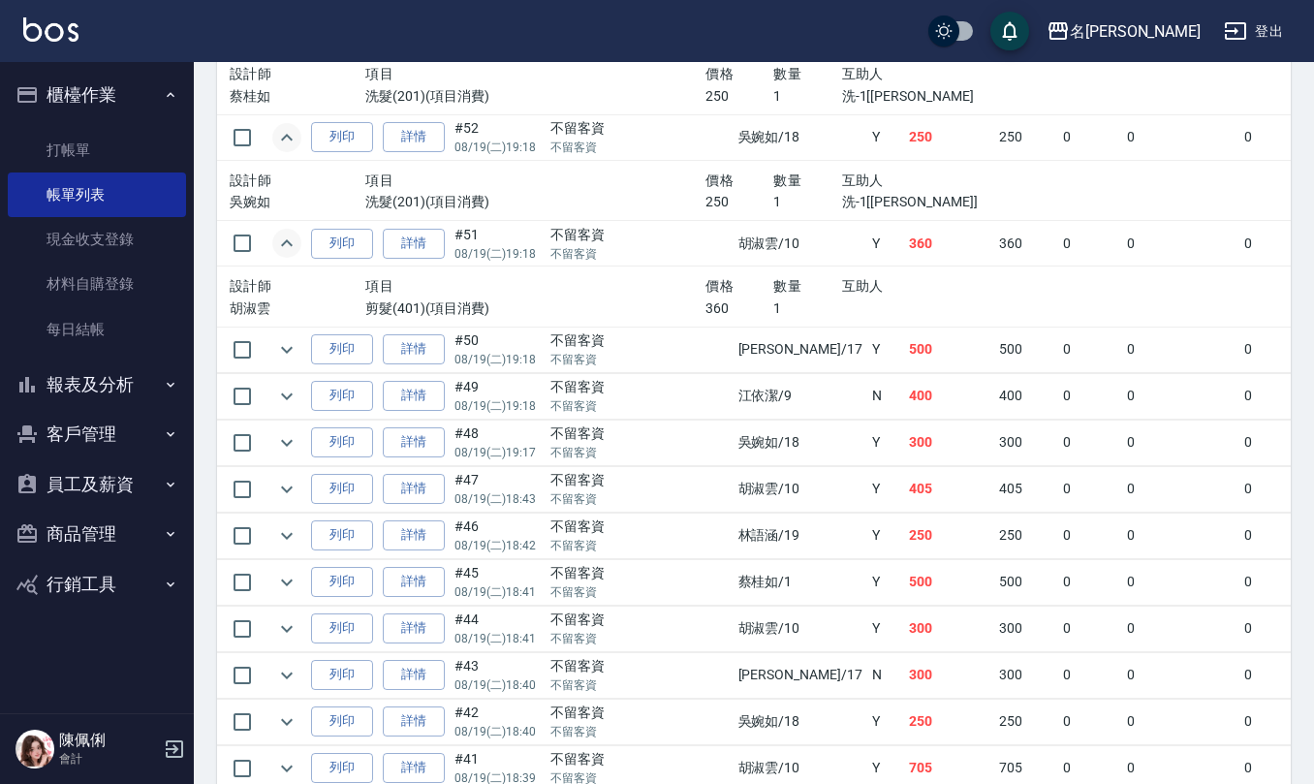
scroll to position [2067, 0]
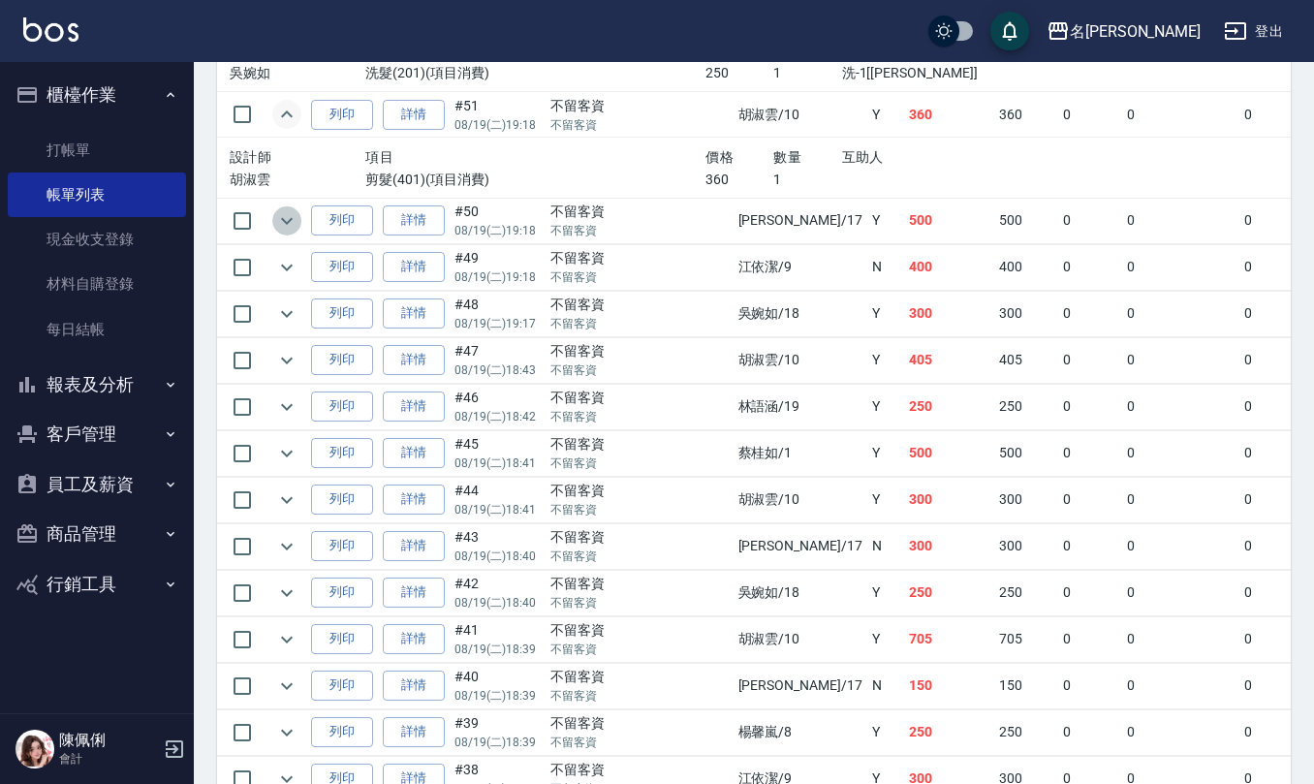
click at [287, 233] on icon "expand row" at bounding box center [286, 220] width 23 height 23
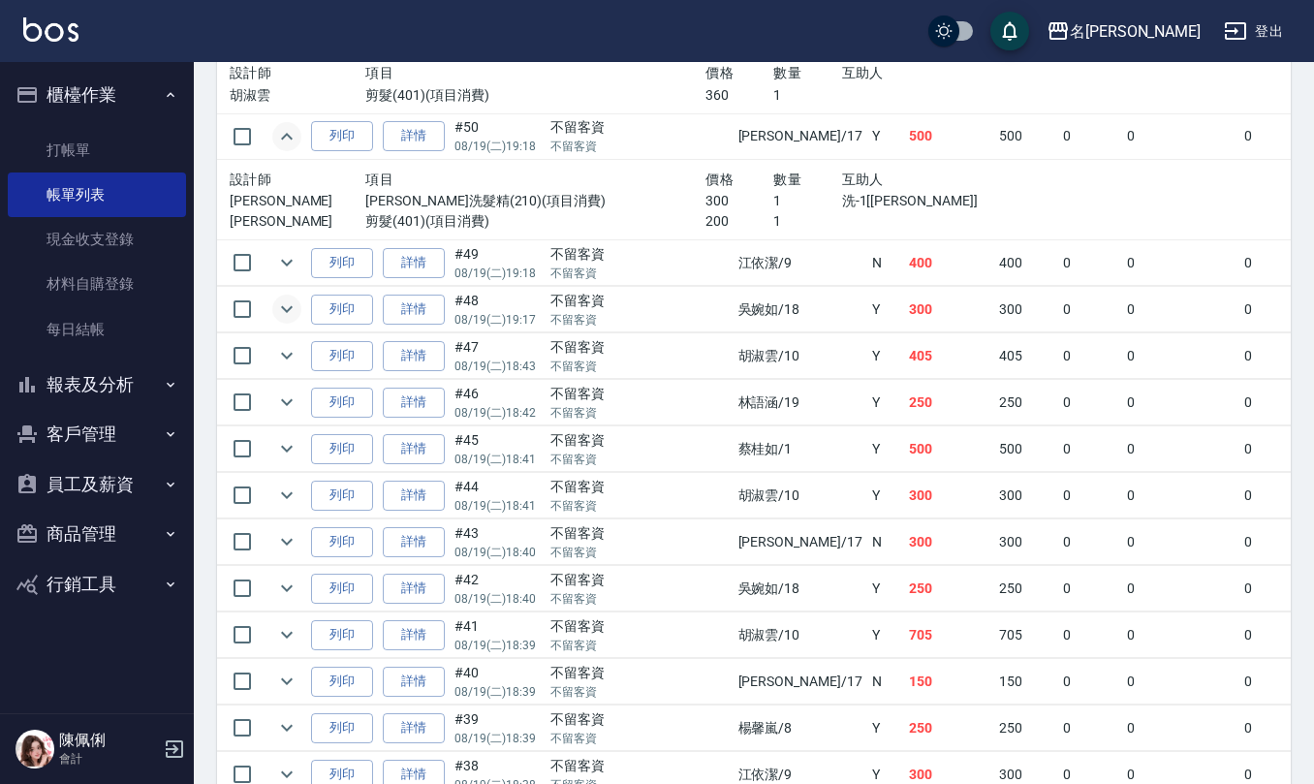
scroll to position [2195, 0]
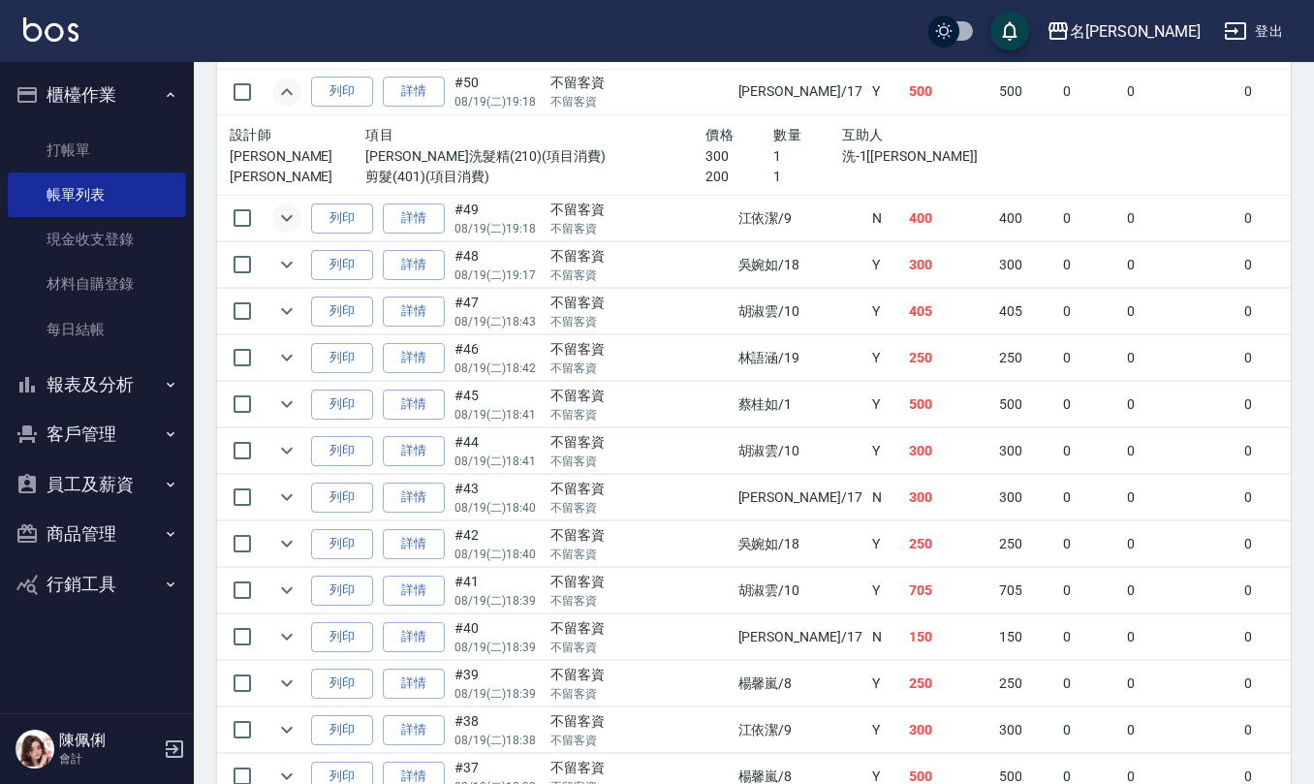
click at [284, 222] on icon "expand row" at bounding box center [287, 218] width 12 height 7
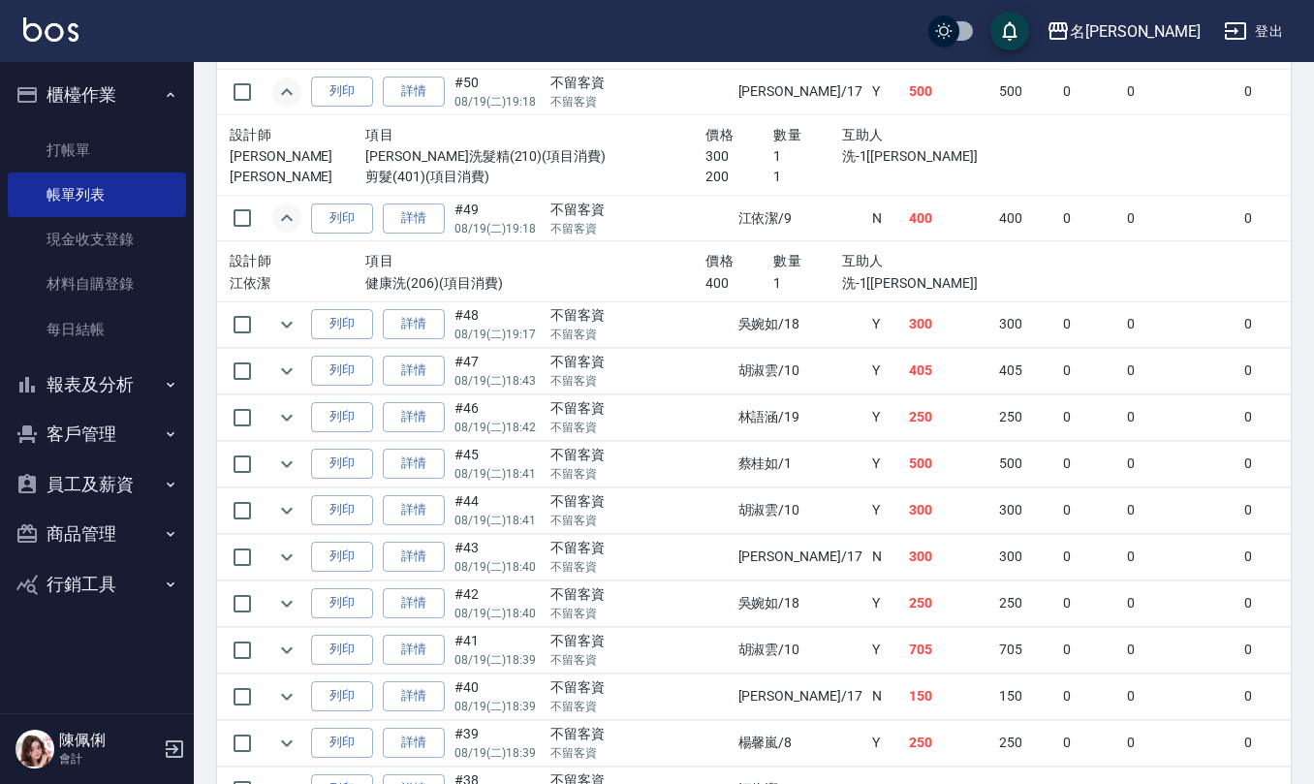
scroll to position [2325, 0]
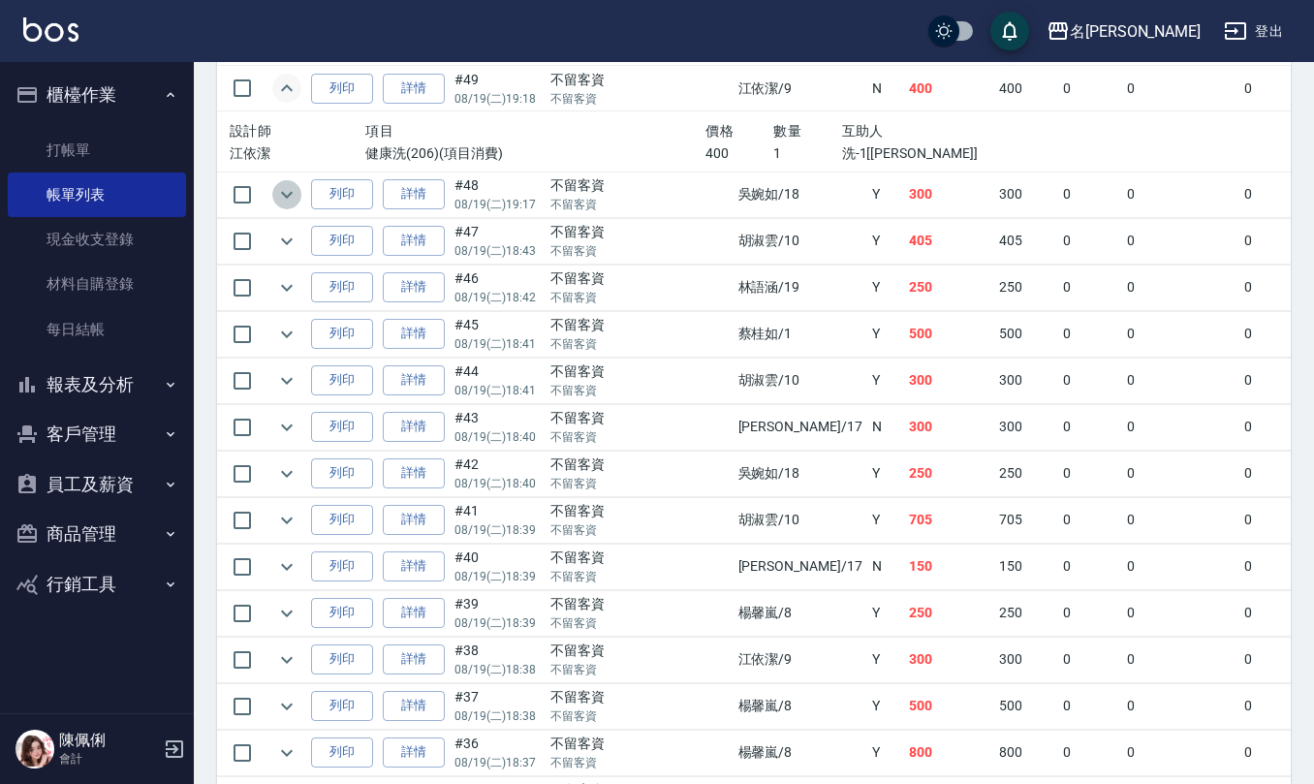
click at [288, 198] on icon "expand row" at bounding box center [287, 194] width 12 height 7
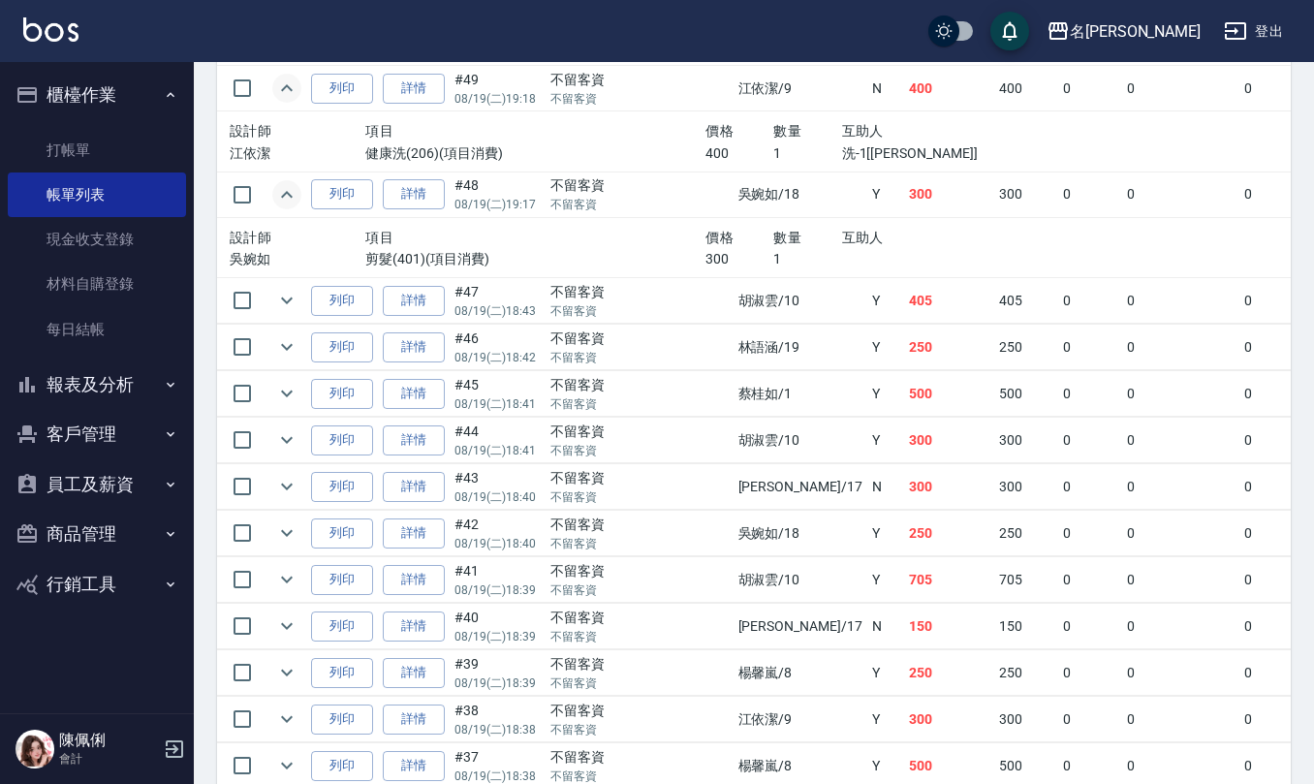
scroll to position [2454, 0]
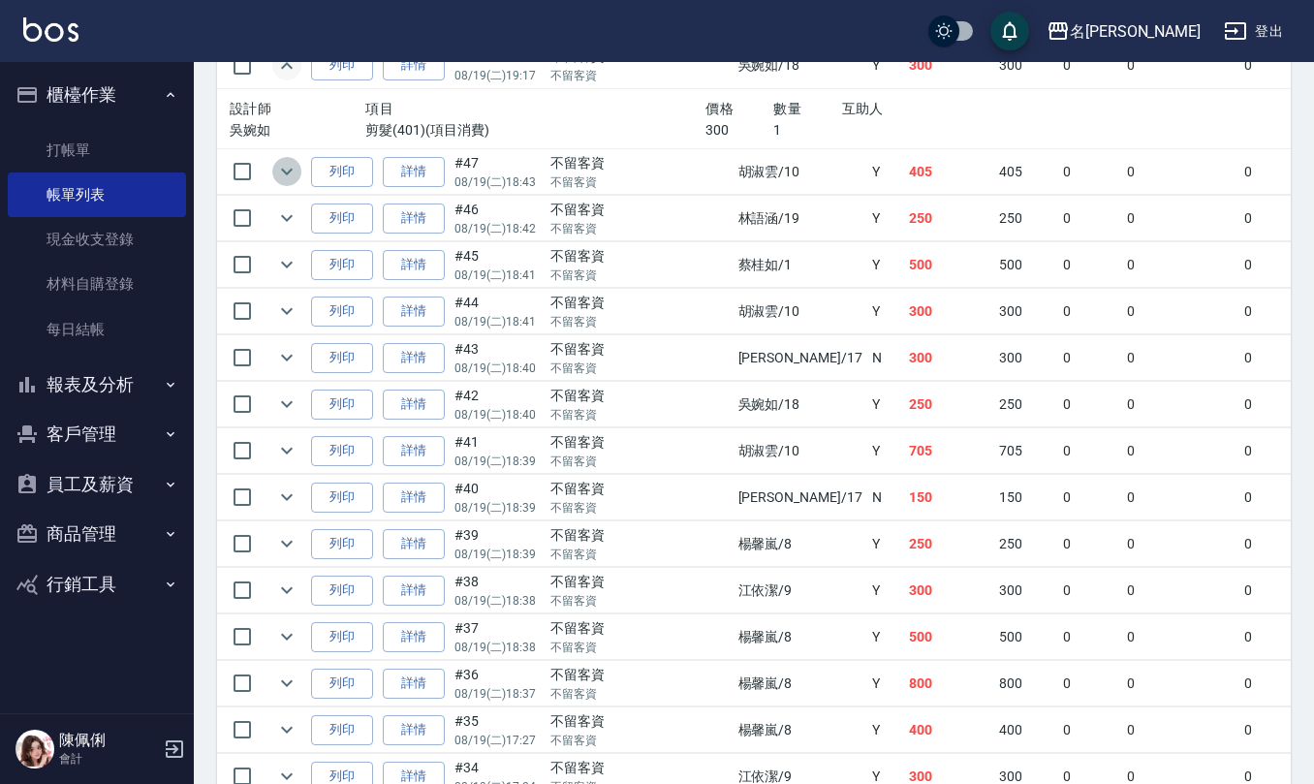
click at [298, 186] on button "expand row" at bounding box center [286, 171] width 29 height 29
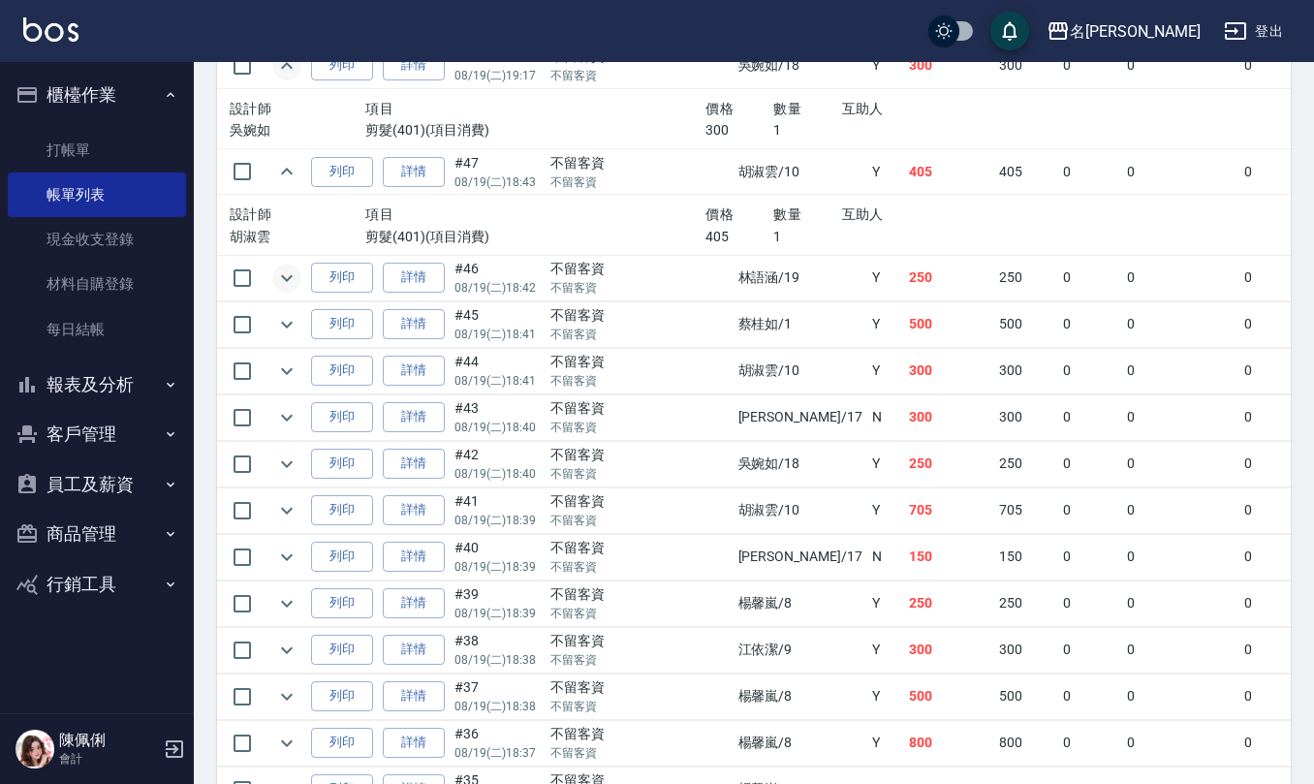
click at [285, 290] on icon "expand row" at bounding box center [286, 277] width 23 height 23
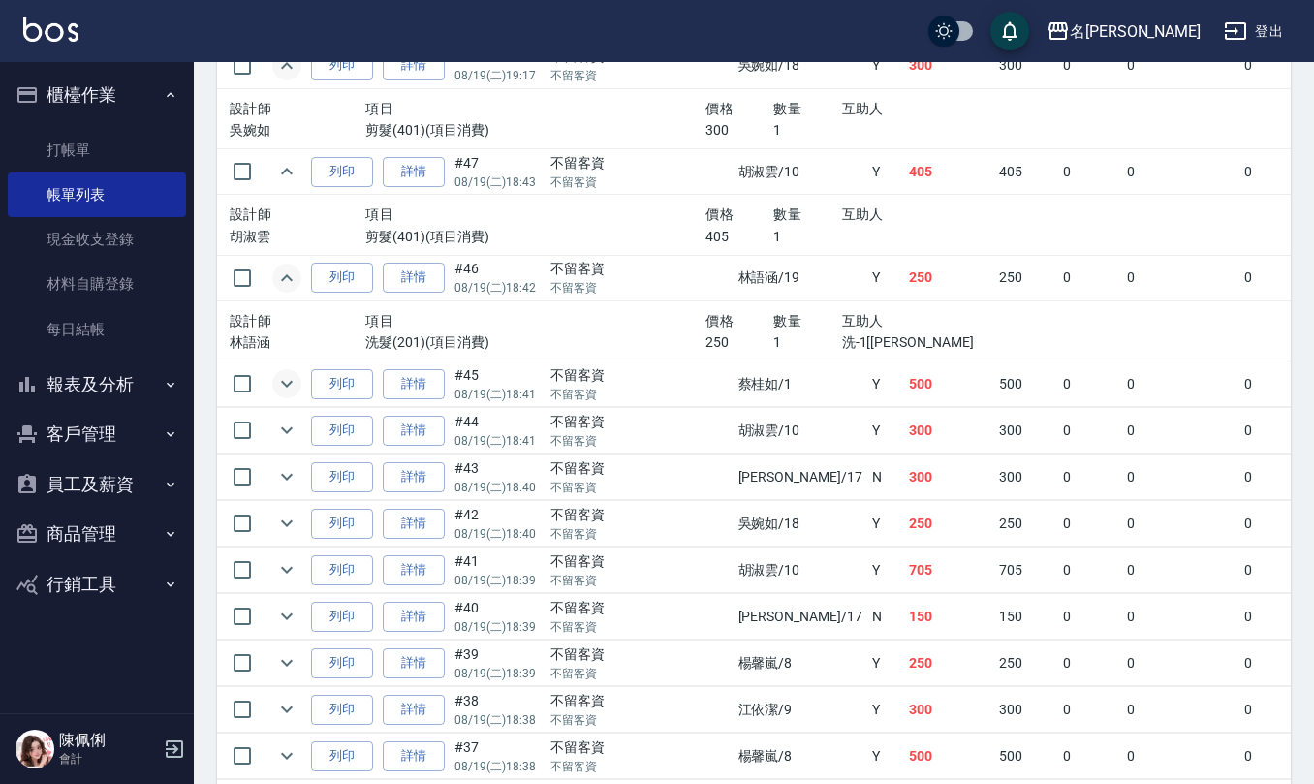
click at [281, 395] on icon "expand row" at bounding box center [286, 383] width 23 height 23
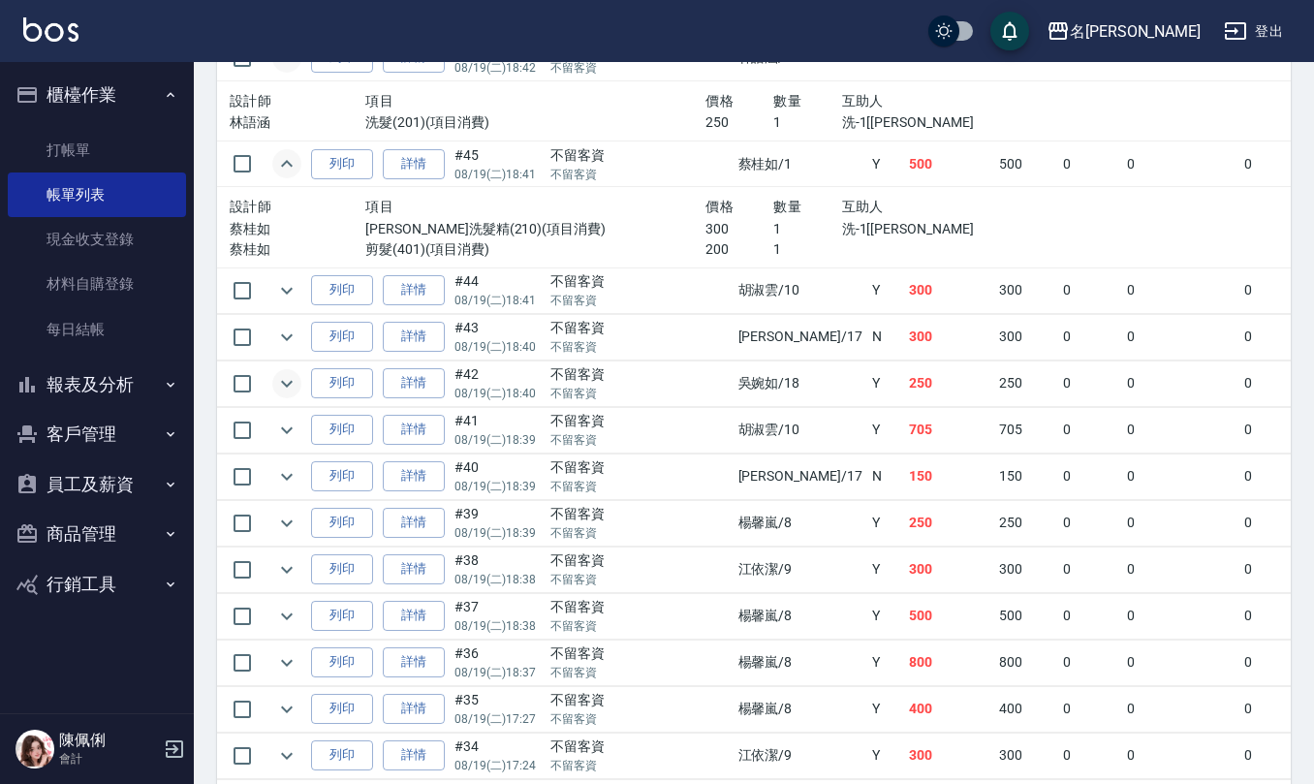
scroll to position [2713, 0]
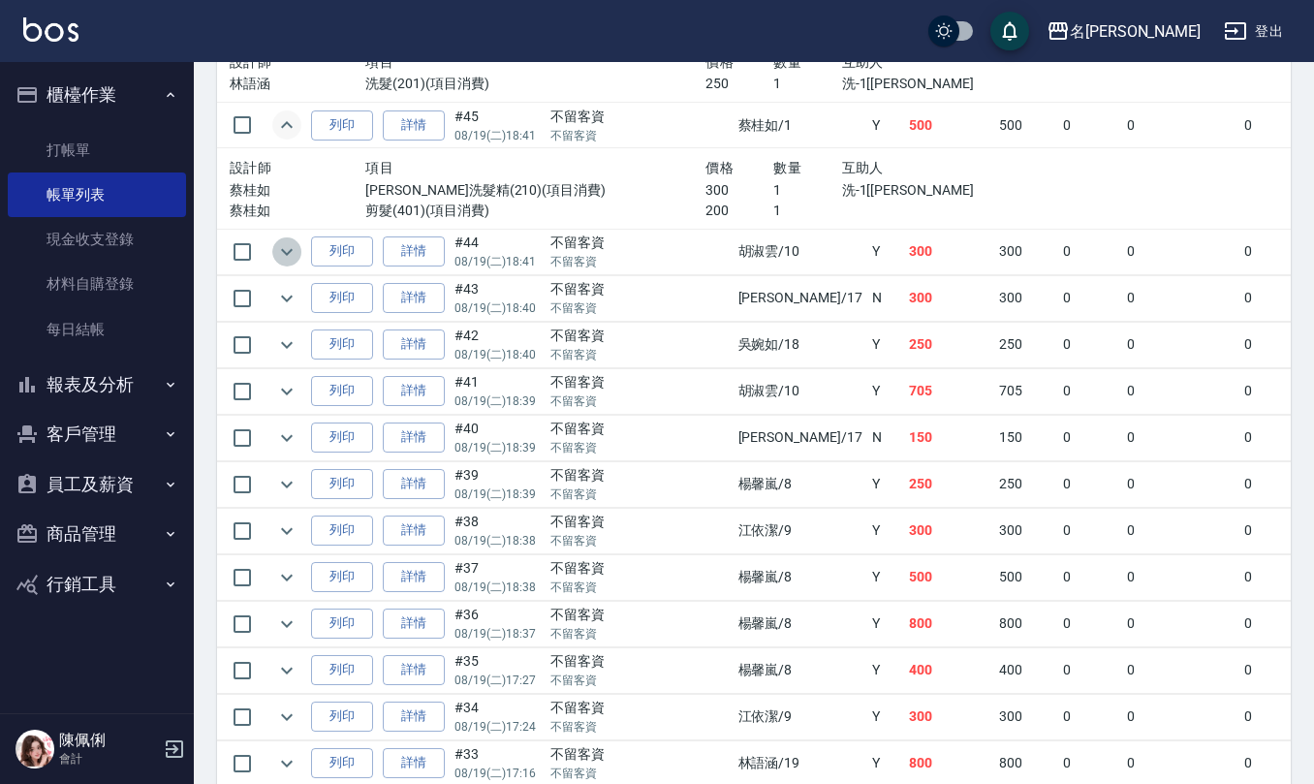
click at [291, 264] on icon "expand row" at bounding box center [286, 251] width 23 height 23
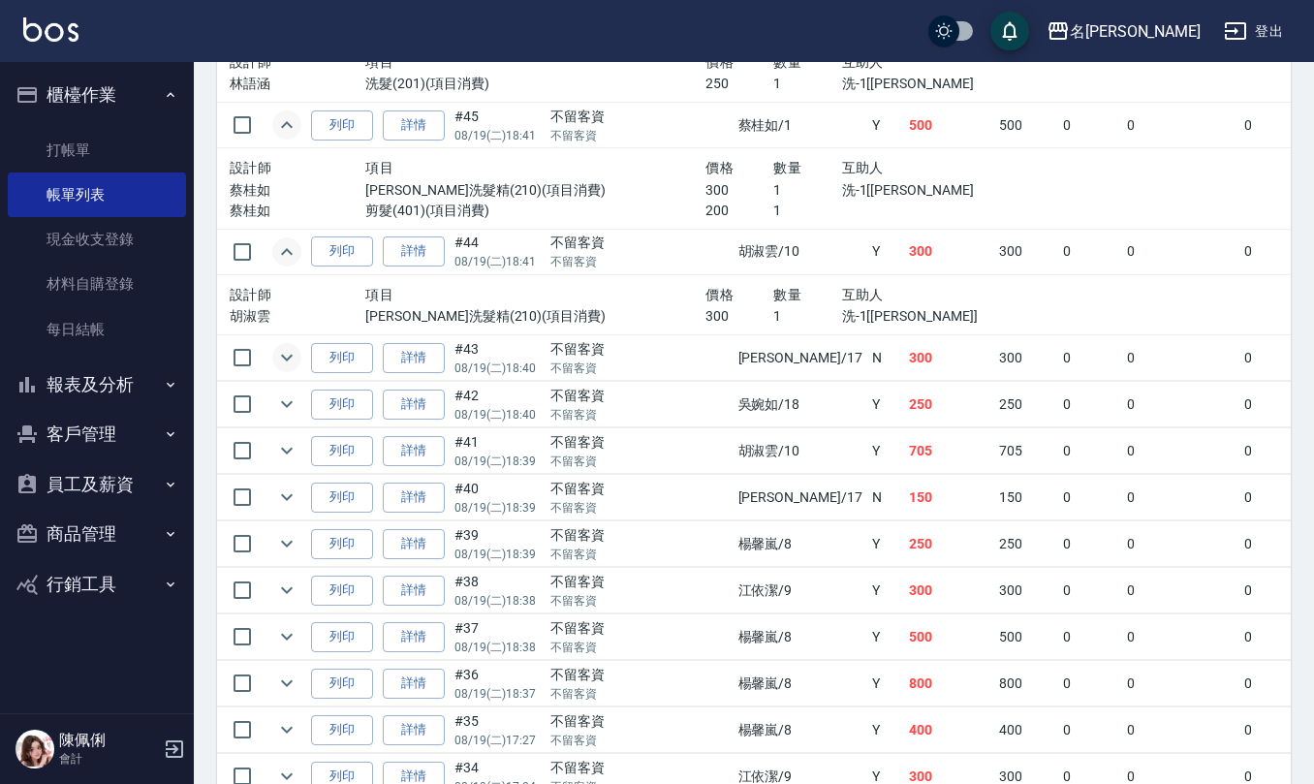
click at [283, 369] on icon "expand row" at bounding box center [286, 357] width 23 height 23
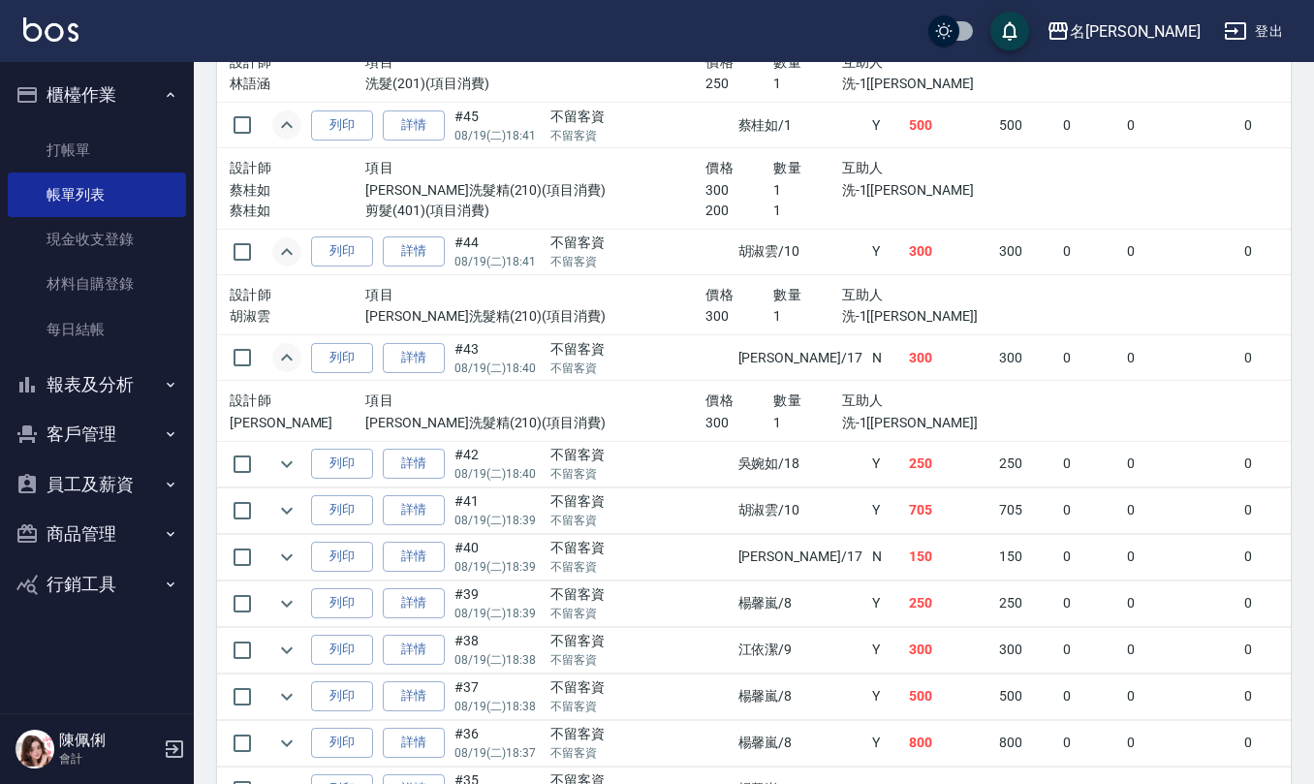
scroll to position [2842, 0]
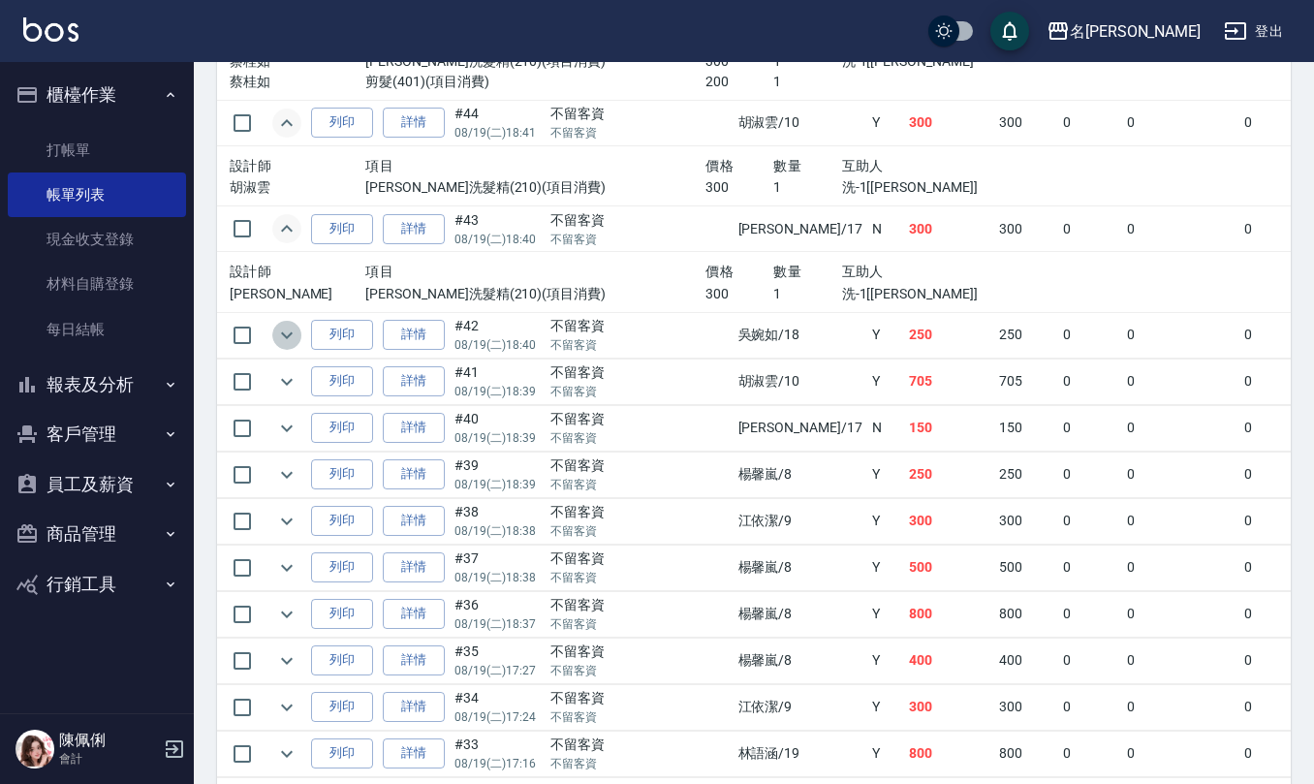
click at [289, 347] on icon "expand row" at bounding box center [286, 335] width 23 height 23
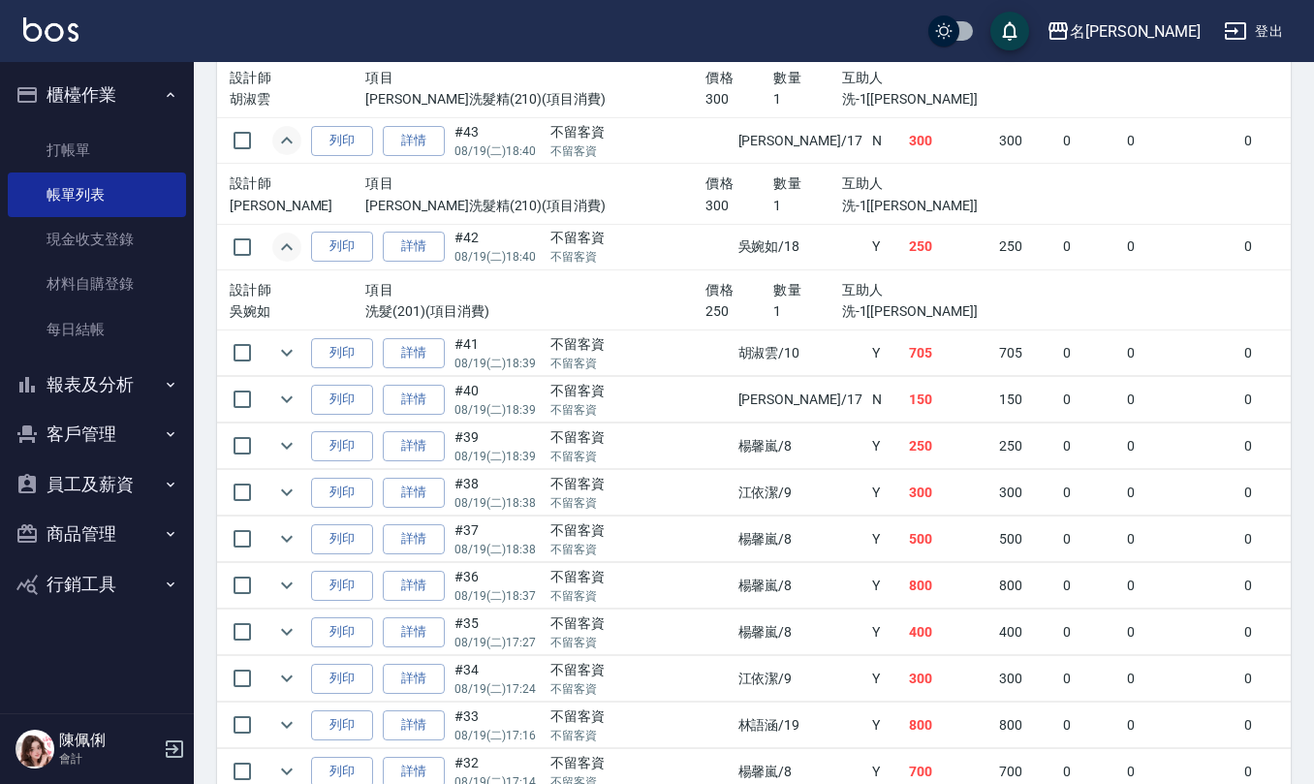
scroll to position [2971, 0]
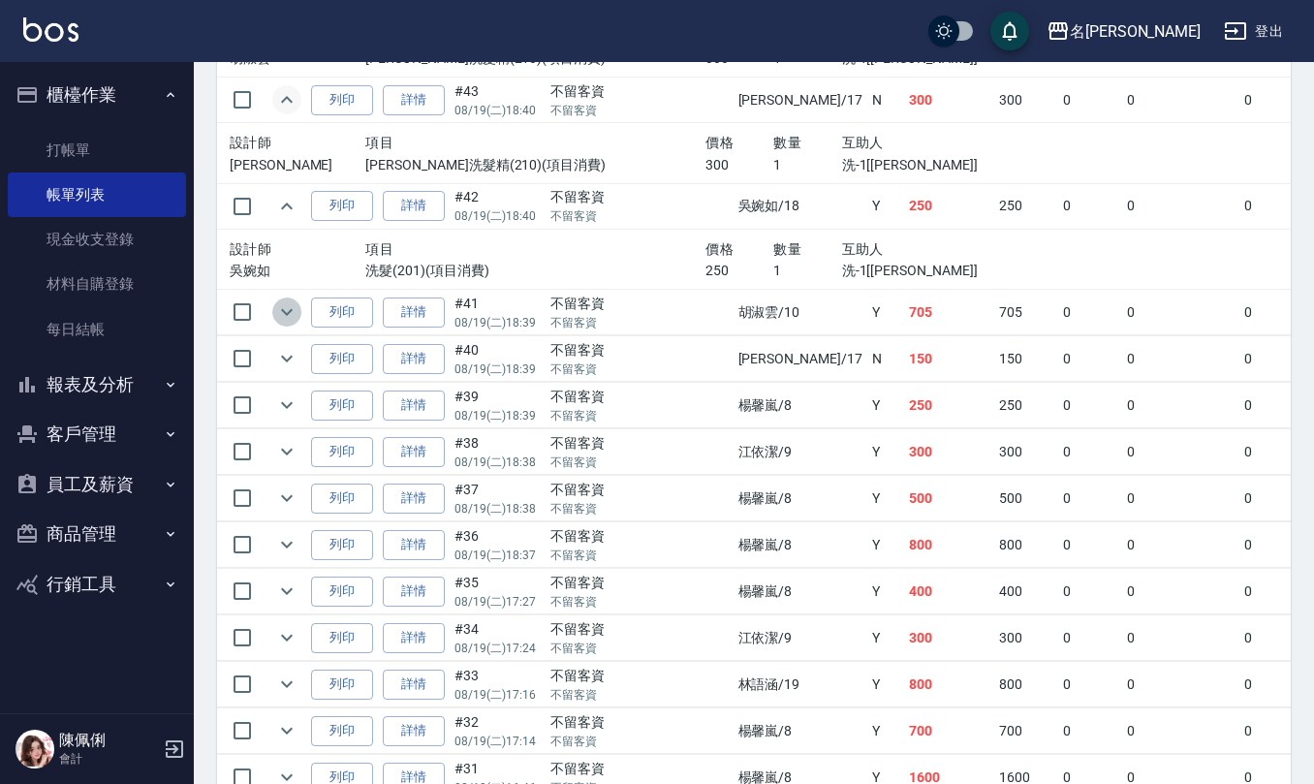
click at [284, 324] on icon "expand row" at bounding box center [286, 311] width 23 height 23
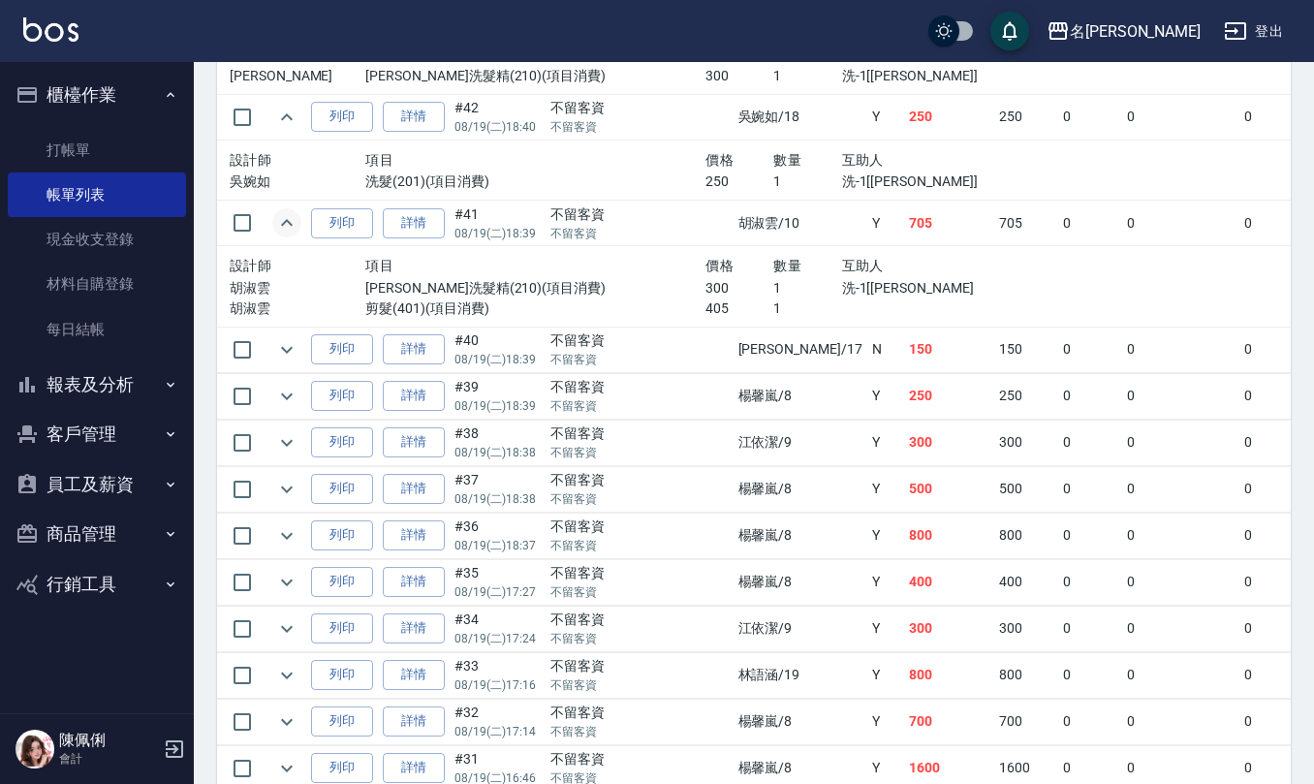
scroll to position [3100, 0]
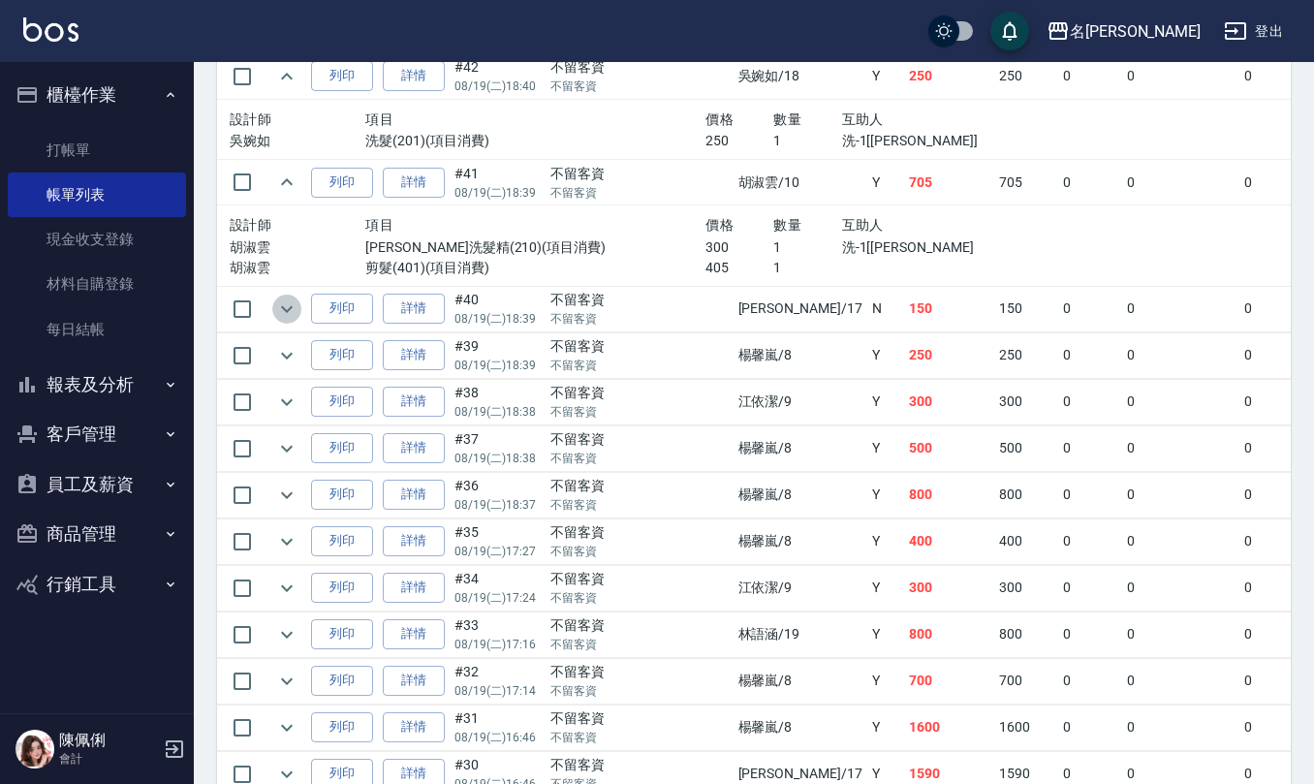
click at [284, 321] on icon "expand row" at bounding box center [286, 308] width 23 height 23
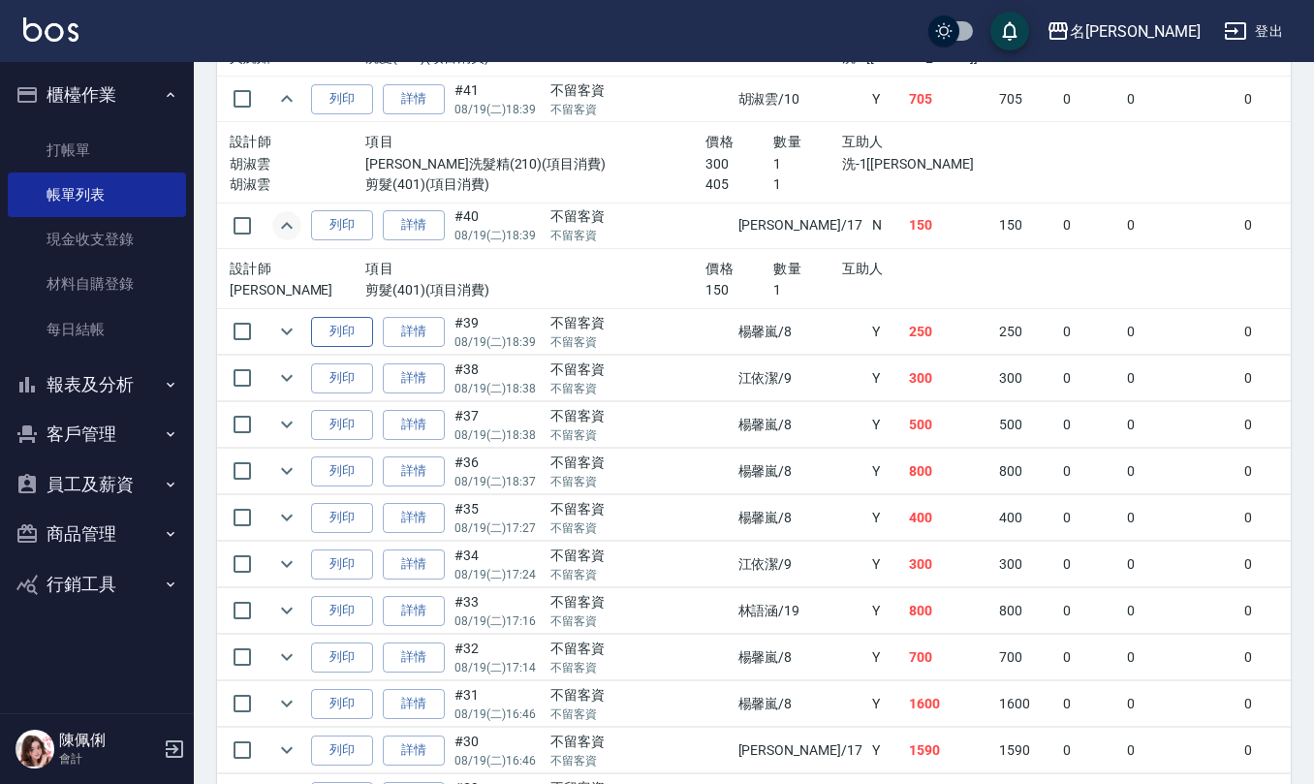
scroll to position [3229, 0]
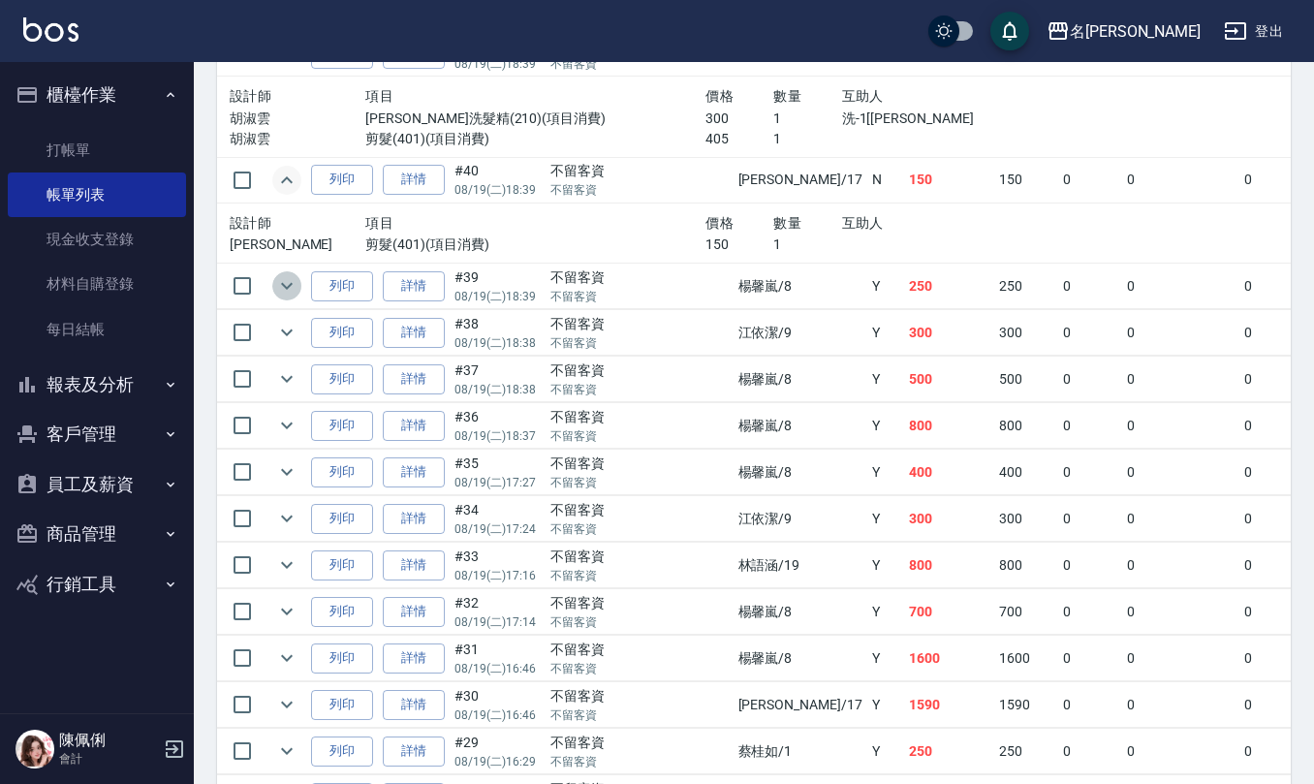
click at [285, 290] on icon "expand row" at bounding box center [287, 286] width 12 height 7
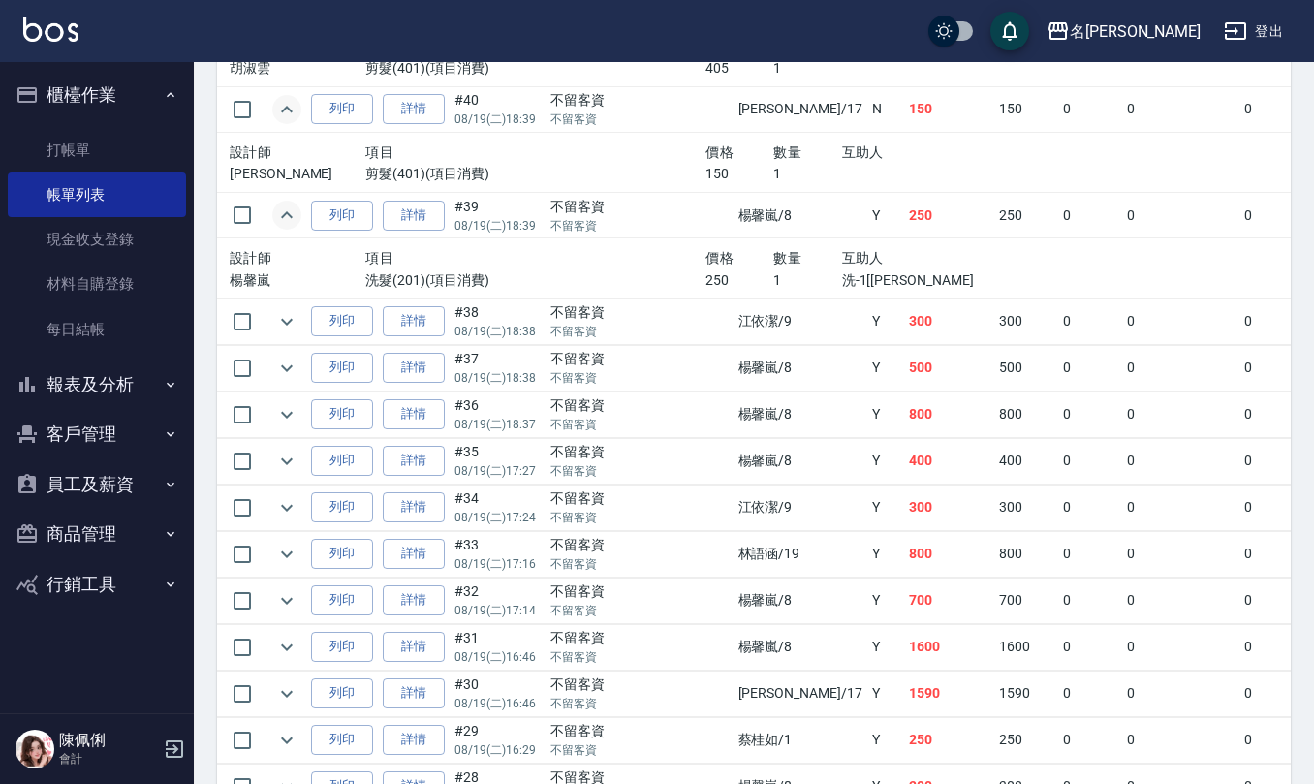
scroll to position [3358, 0]
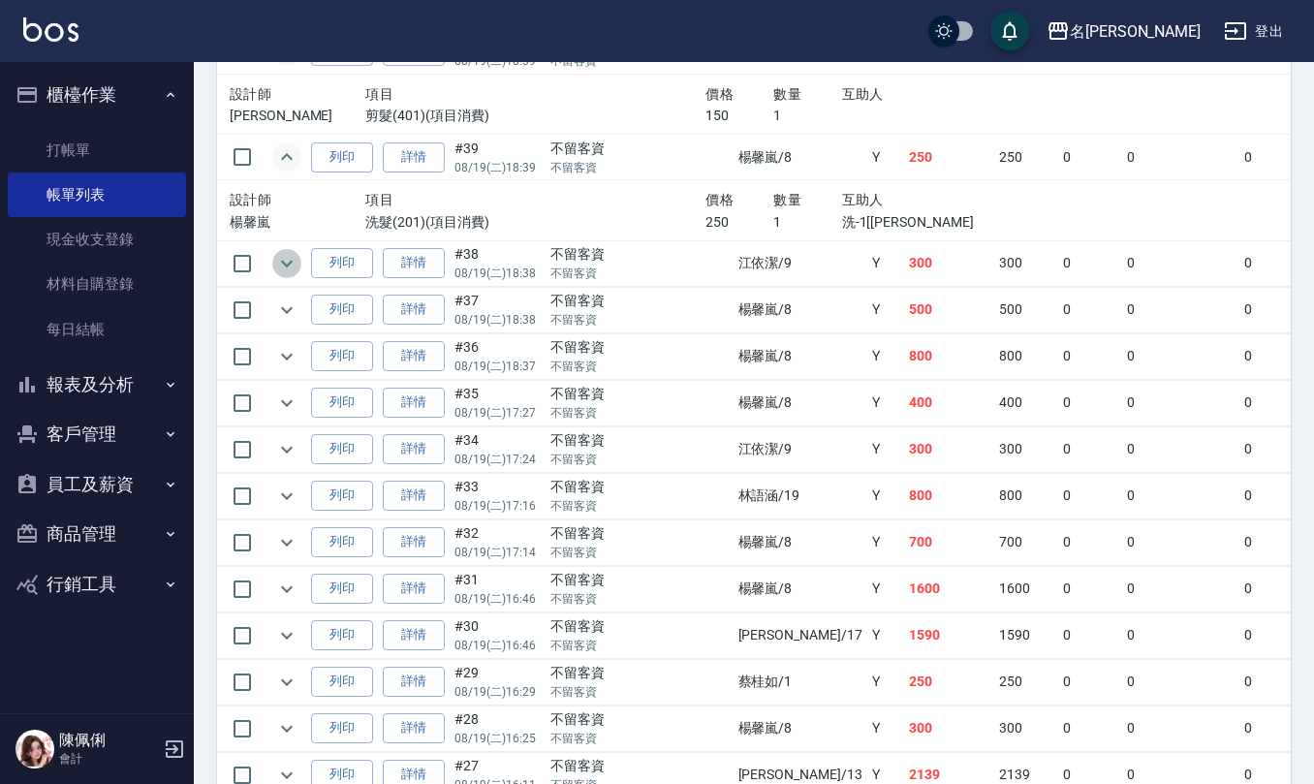
click at [287, 275] on icon "expand row" at bounding box center [286, 263] width 23 height 23
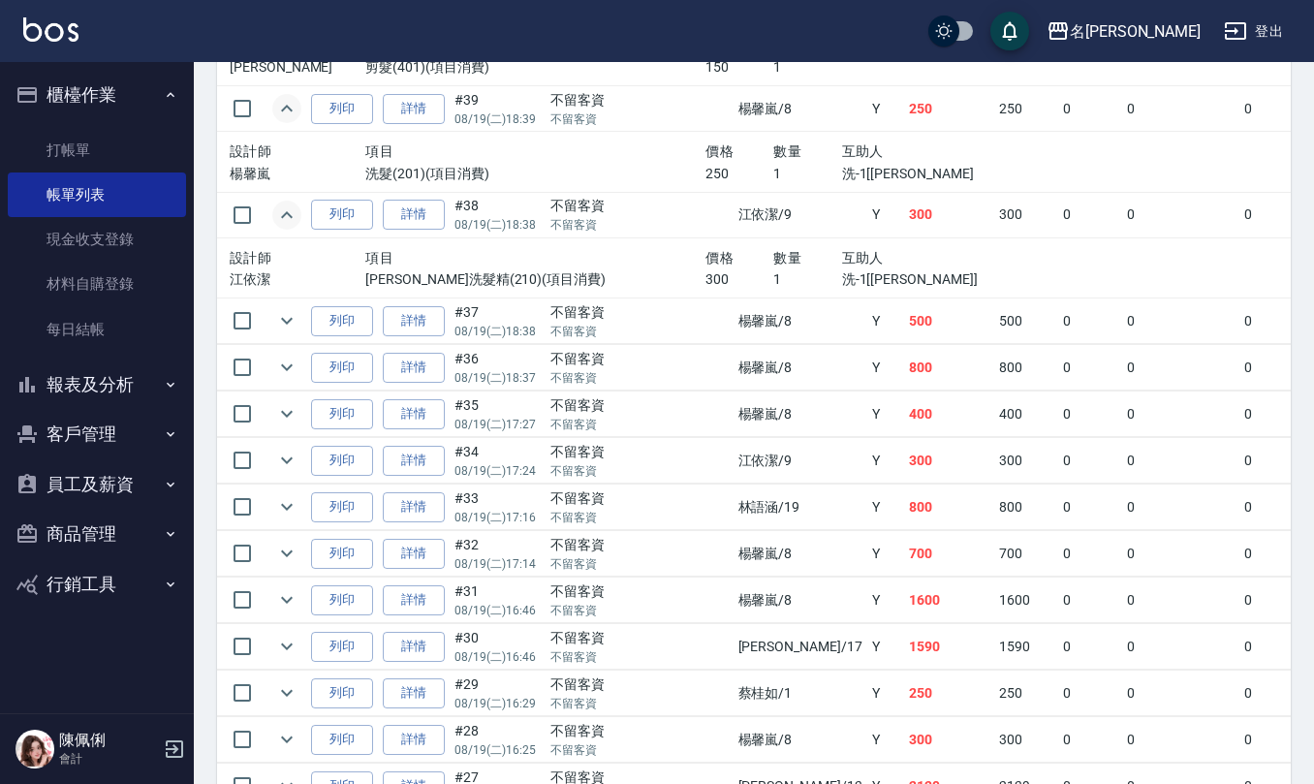
scroll to position [3488, 0]
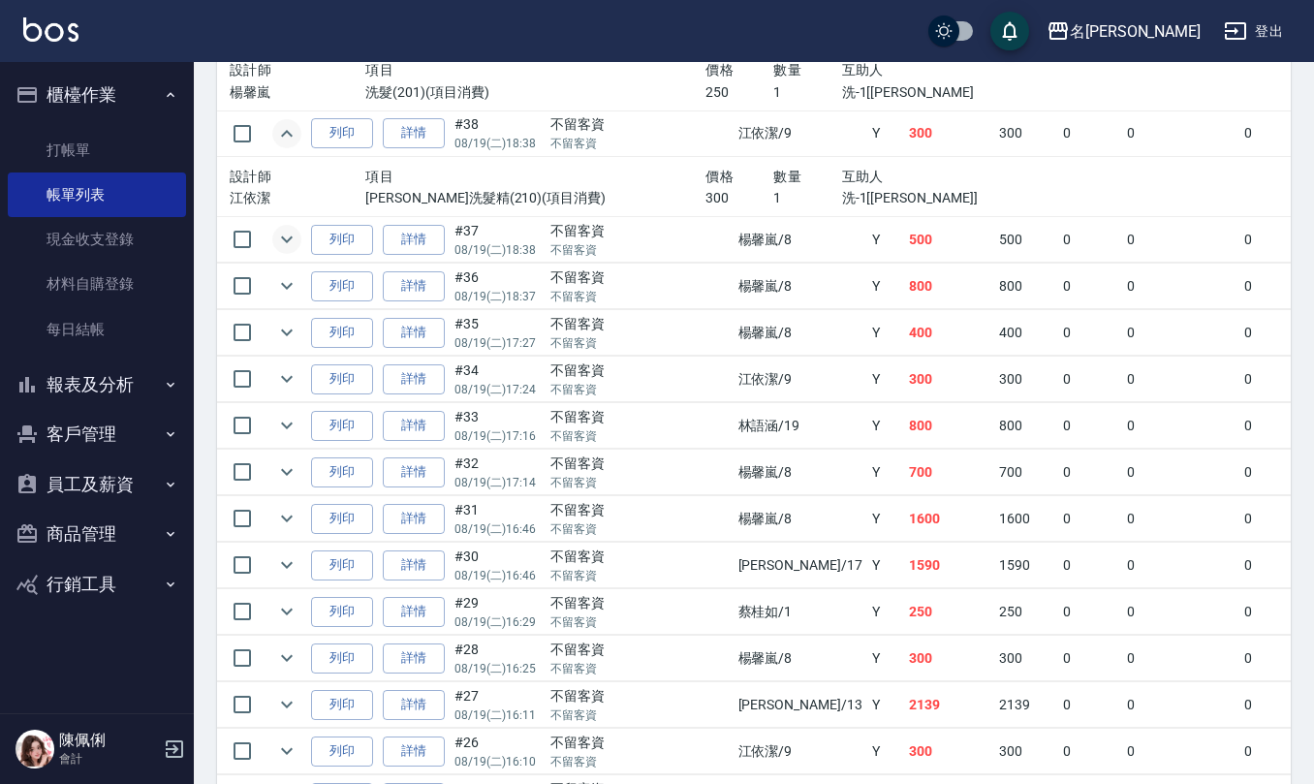
click at [283, 251] on icon "expand row" at bounding box center [286, 239] width 23 height 23
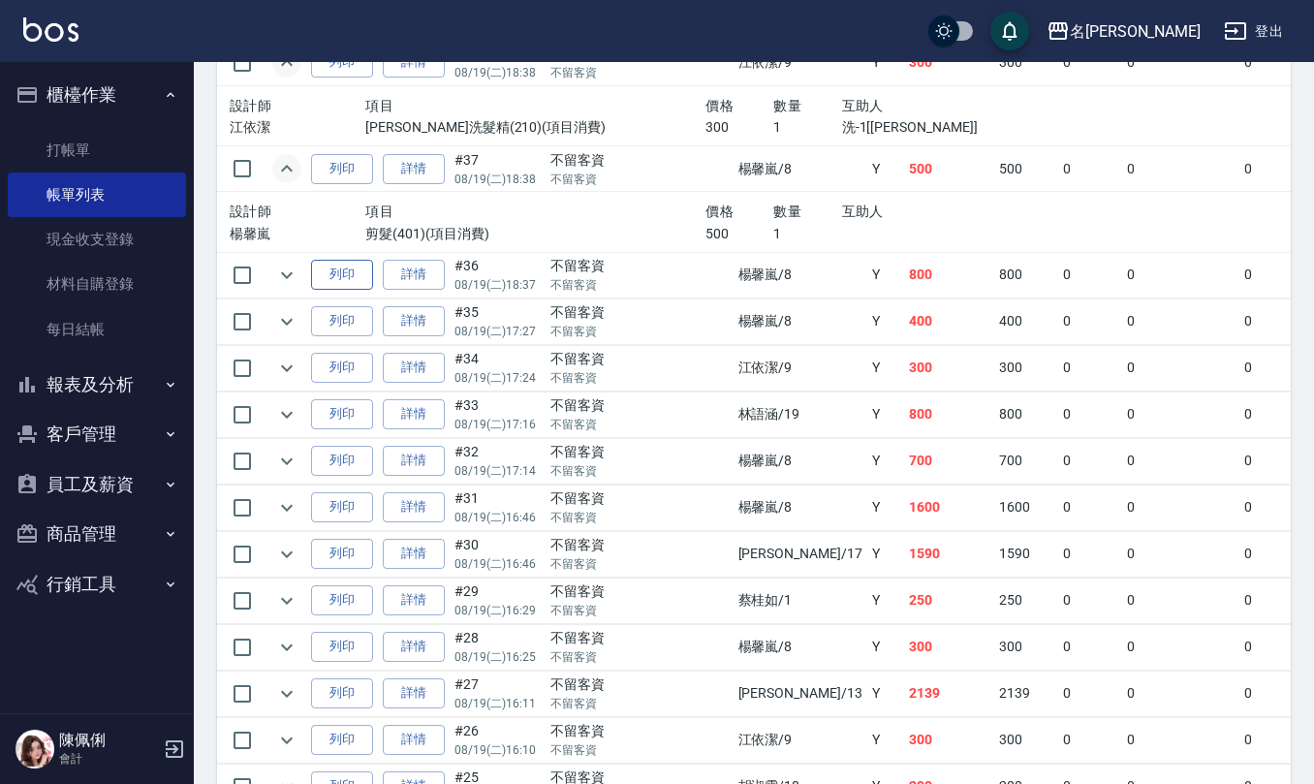
scroll to position [3617, 0]
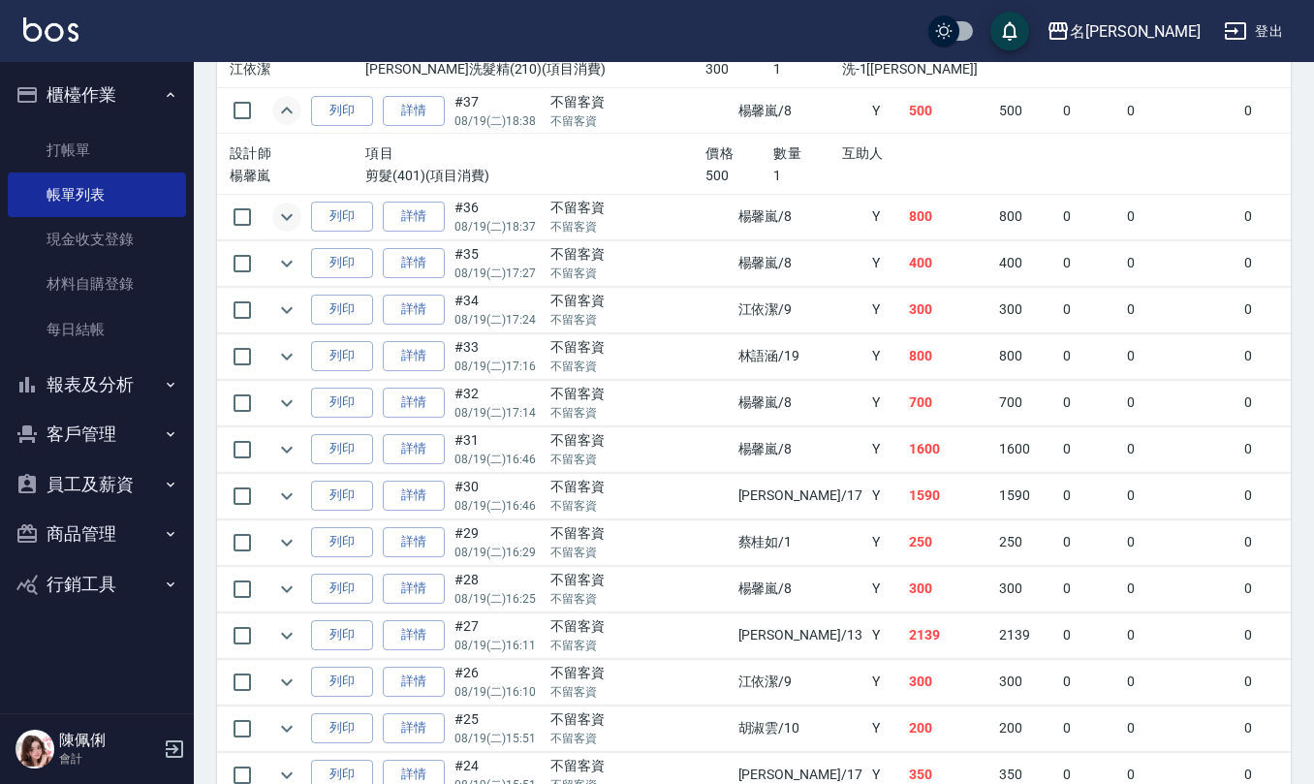
click at [280, 229] on icon "expand row" at bounding box center [286, 216] width 23 height 23
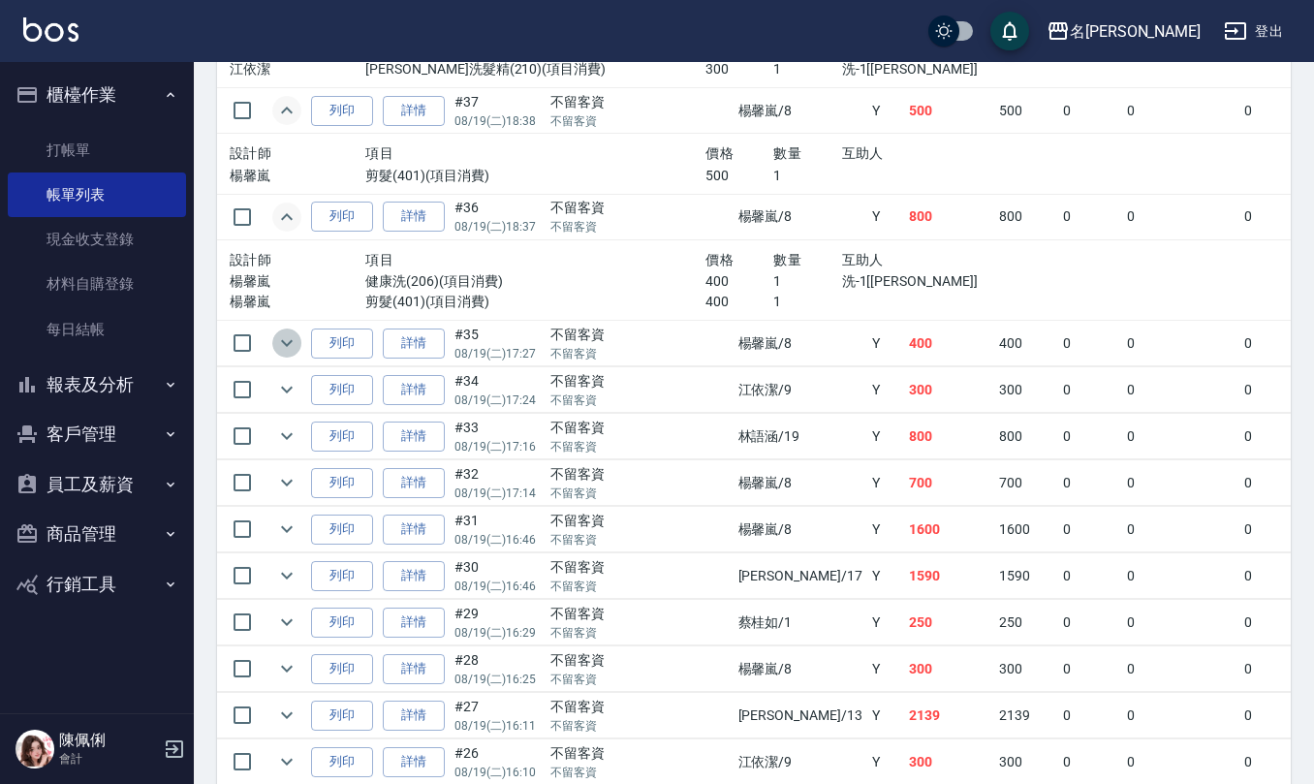
click at [279, 355] on icon "expand row" at bounding box center [286, 342] width 23 height 23
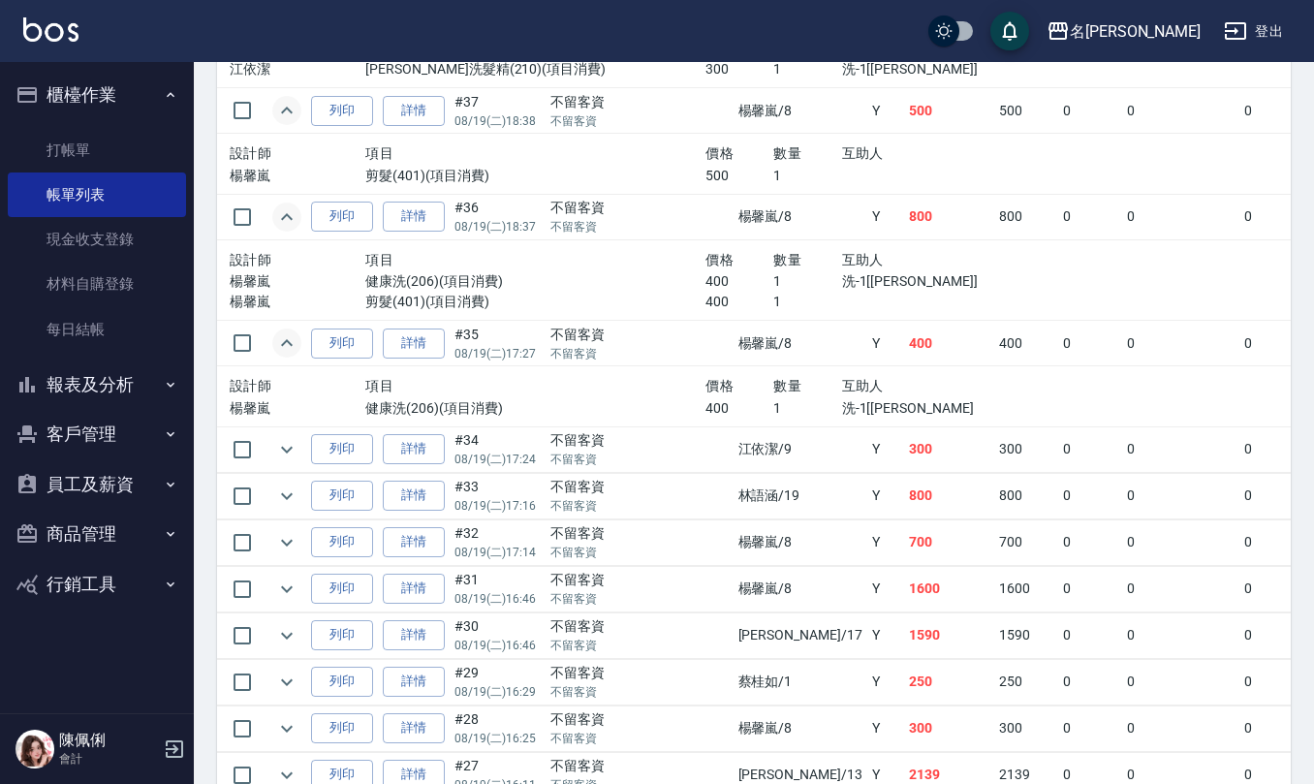
scroll to position [3746, 0]
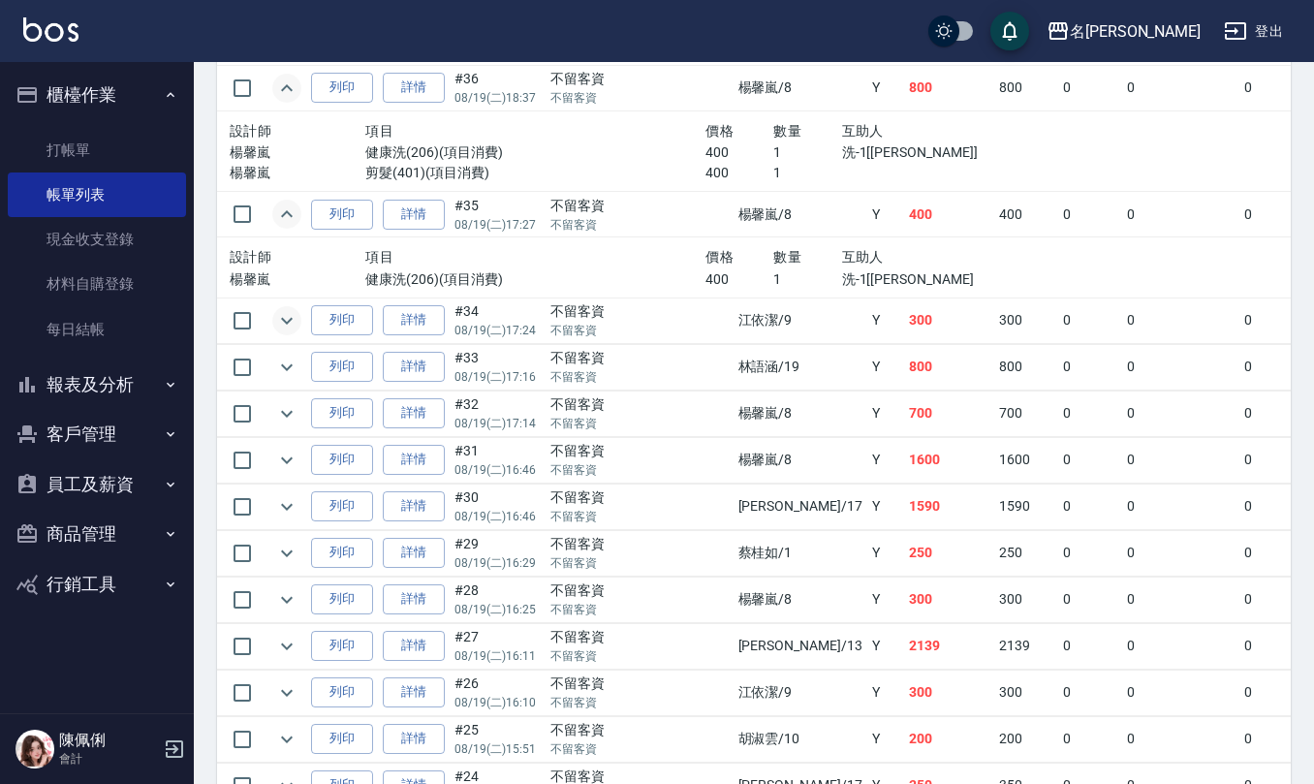
click at [291, 324] on icon "expand row" at bounding box center [287, 320] width 12 height 7
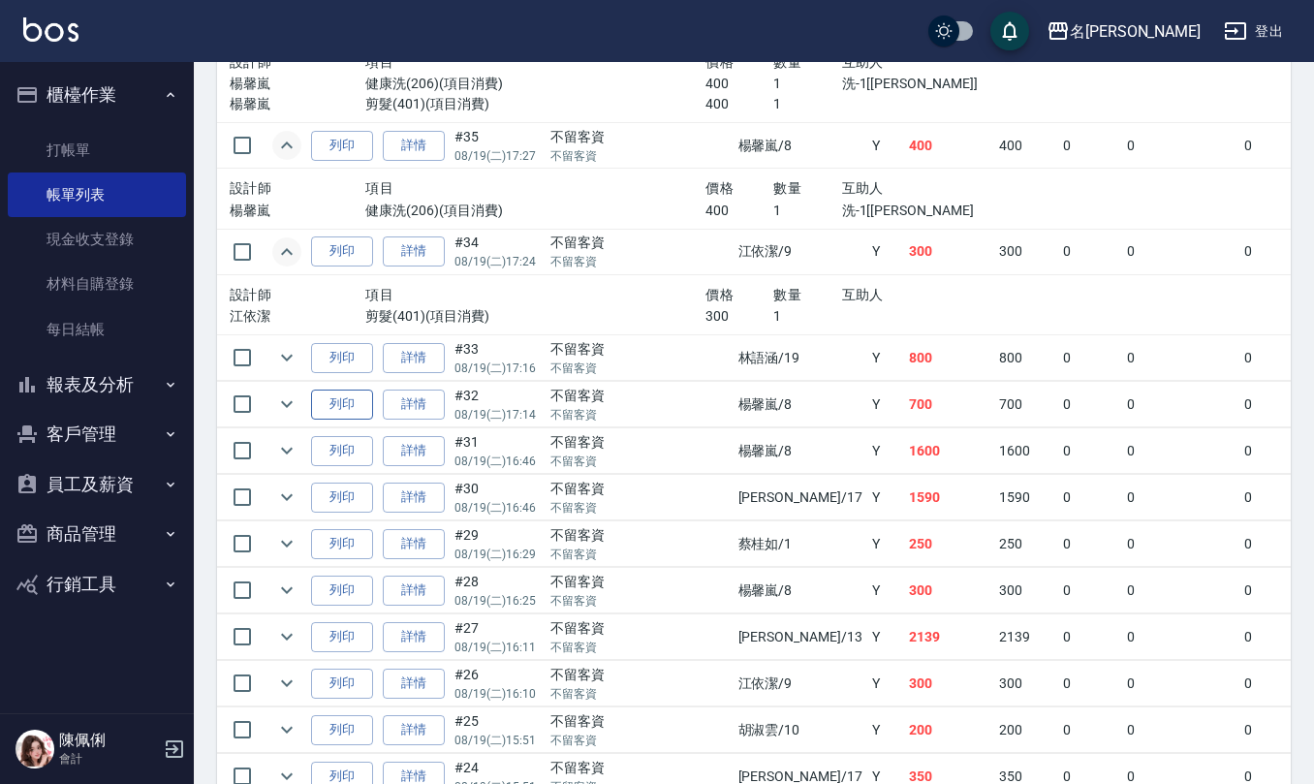
scroll to position [3875, 0]
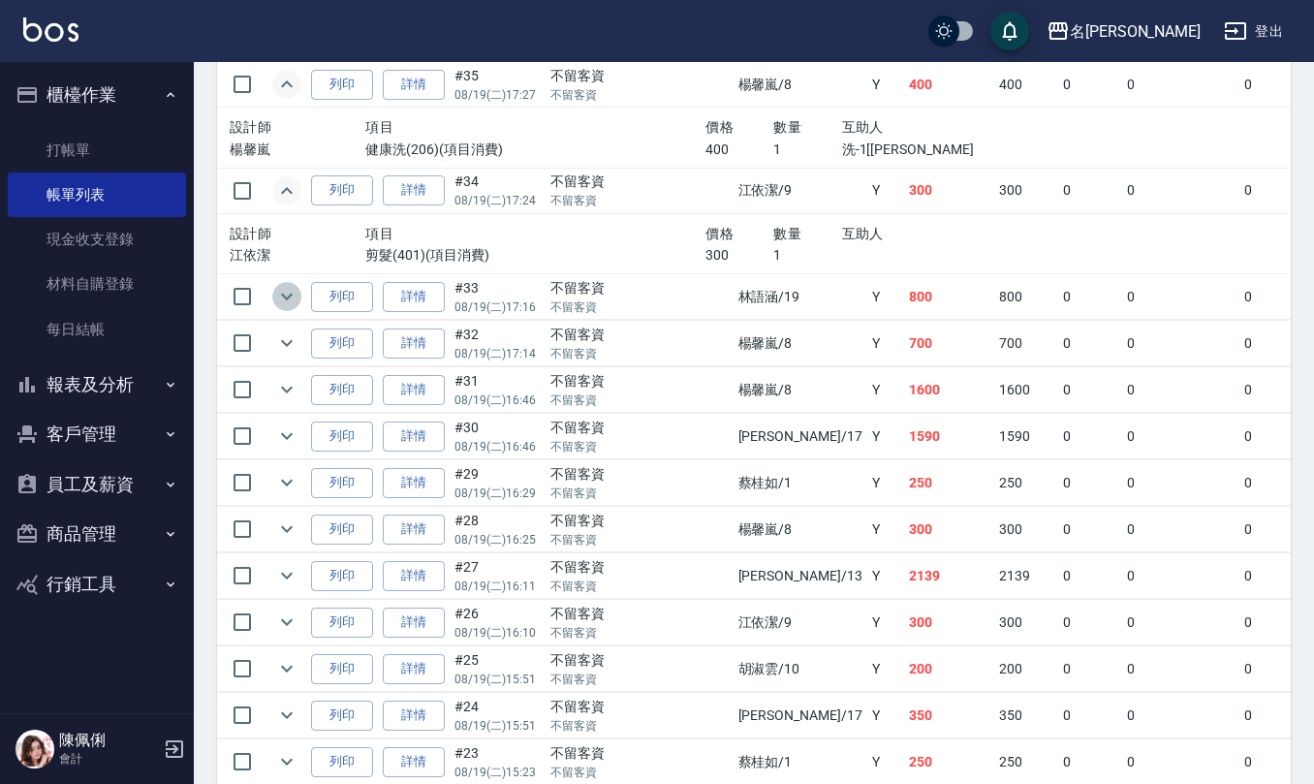
click at [289, 308] on icon "expand row" at bounding box center [286, 296] width 23 height 23
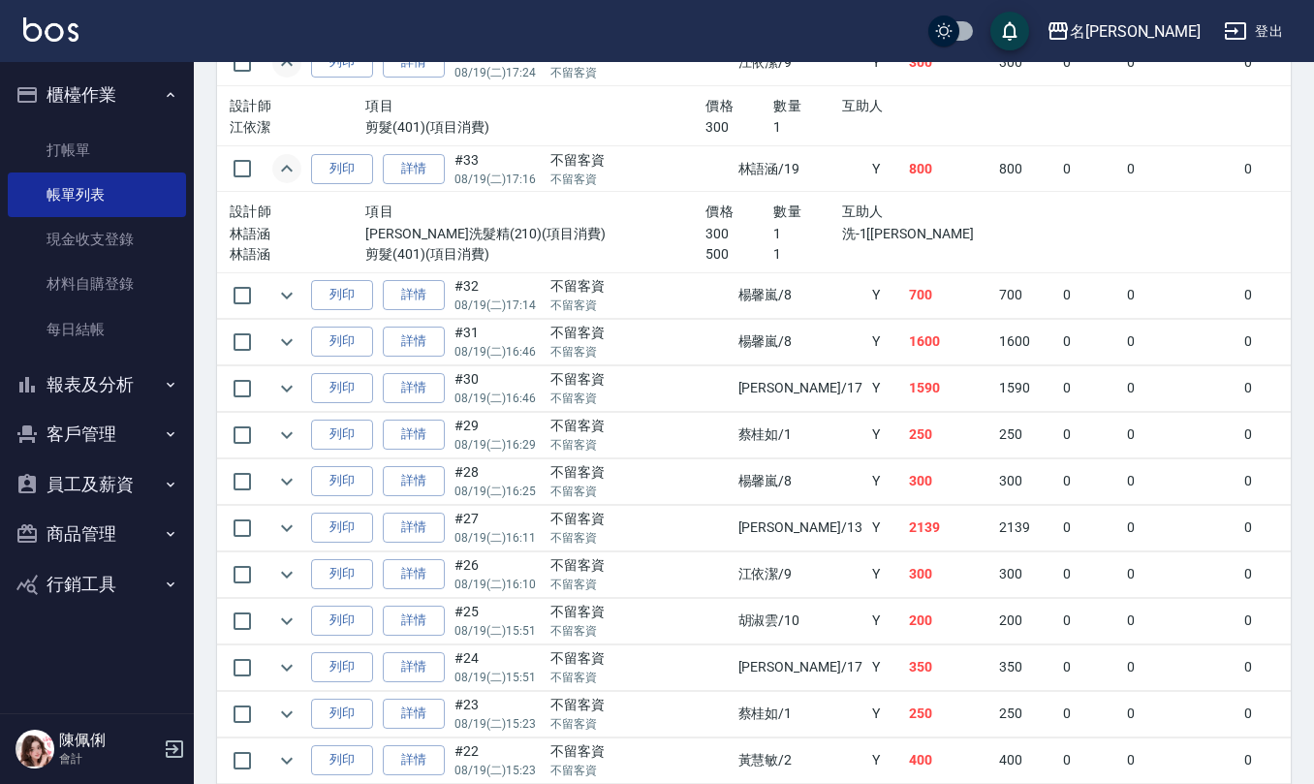
scroll to position [4004, 0]
click at [288, 306] on icon "expand row" at bounding box center [286, 294] width 23 height 23
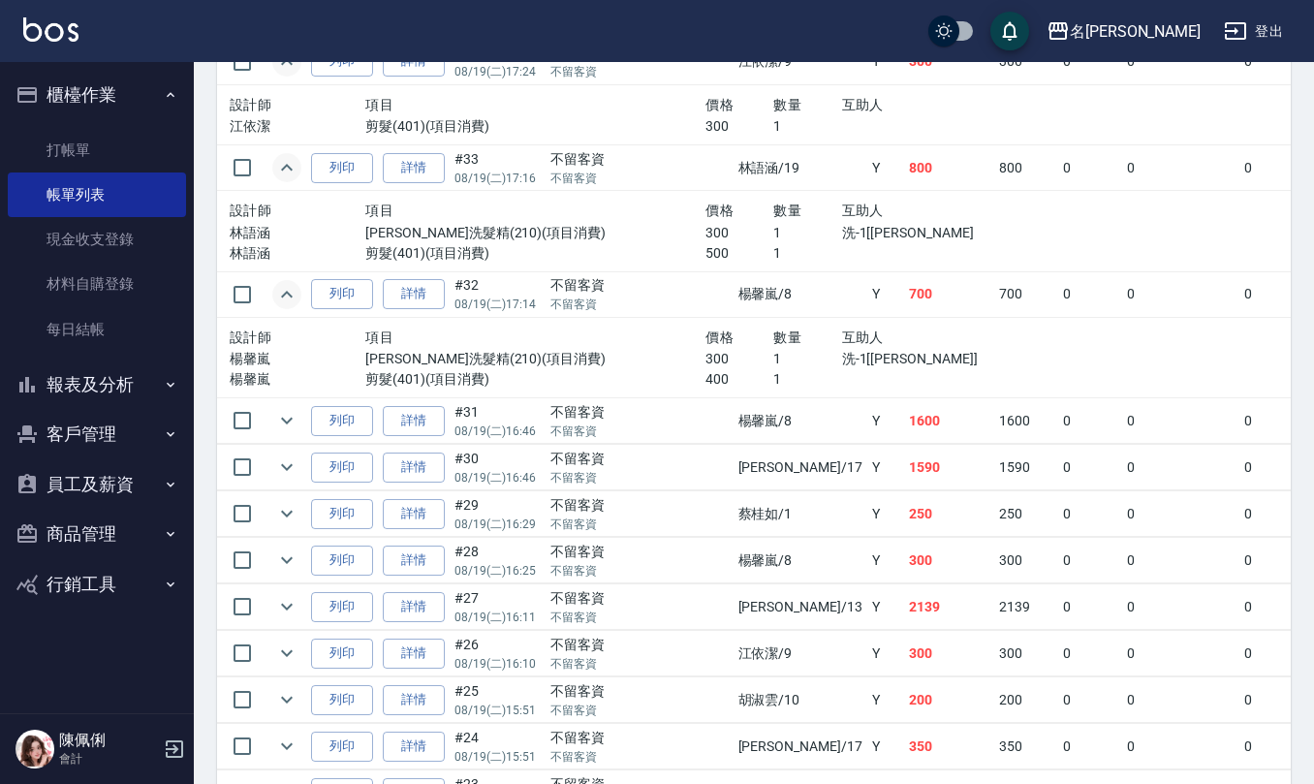
scroll to position [4133, 0]
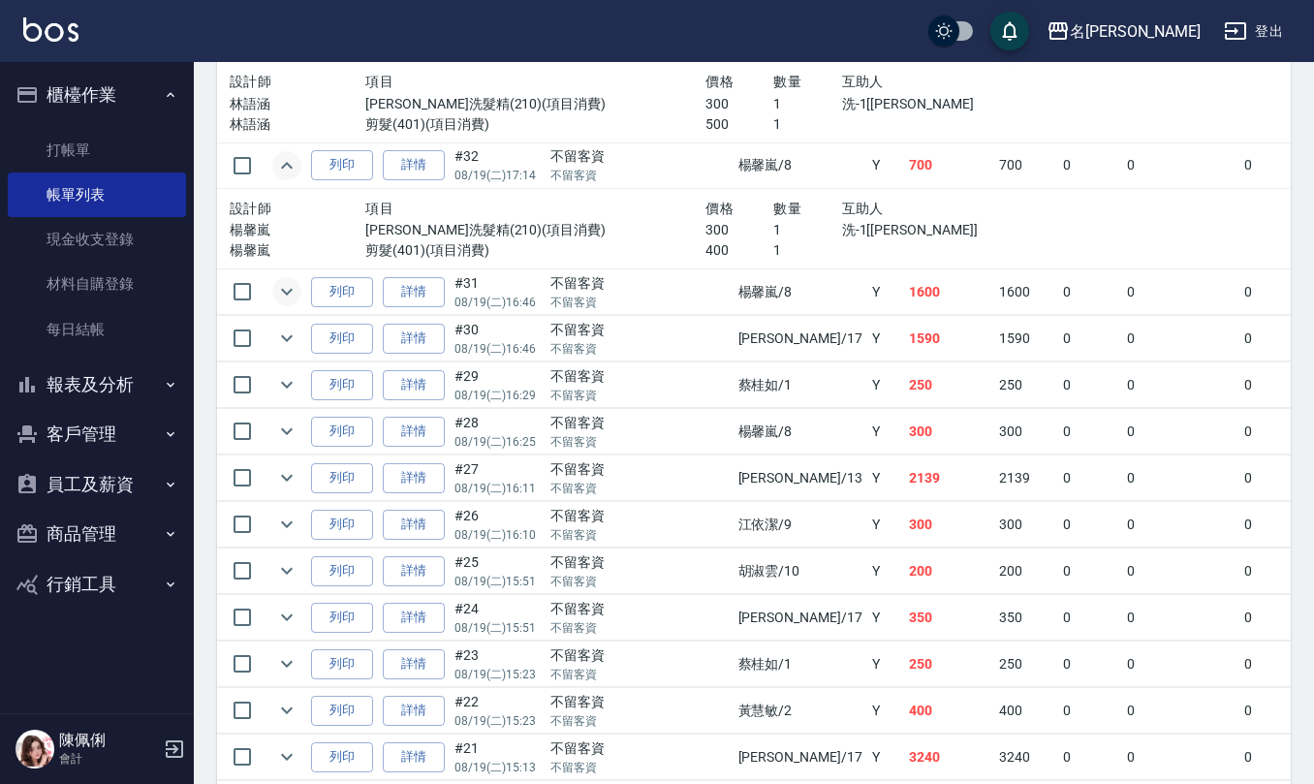
click at [291, 303] on icon "expand row" at bounding box center [286, 291] width 23 height 23
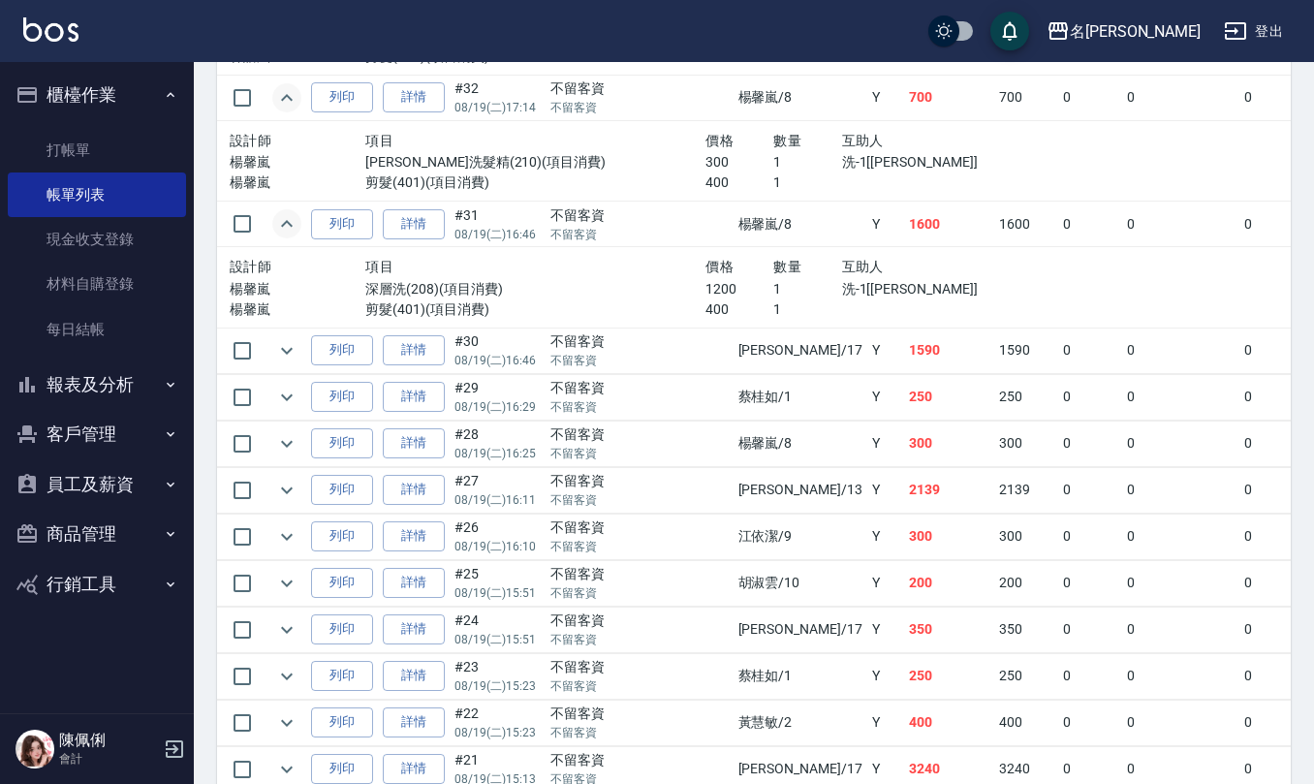
scroll to position [4263, 0]
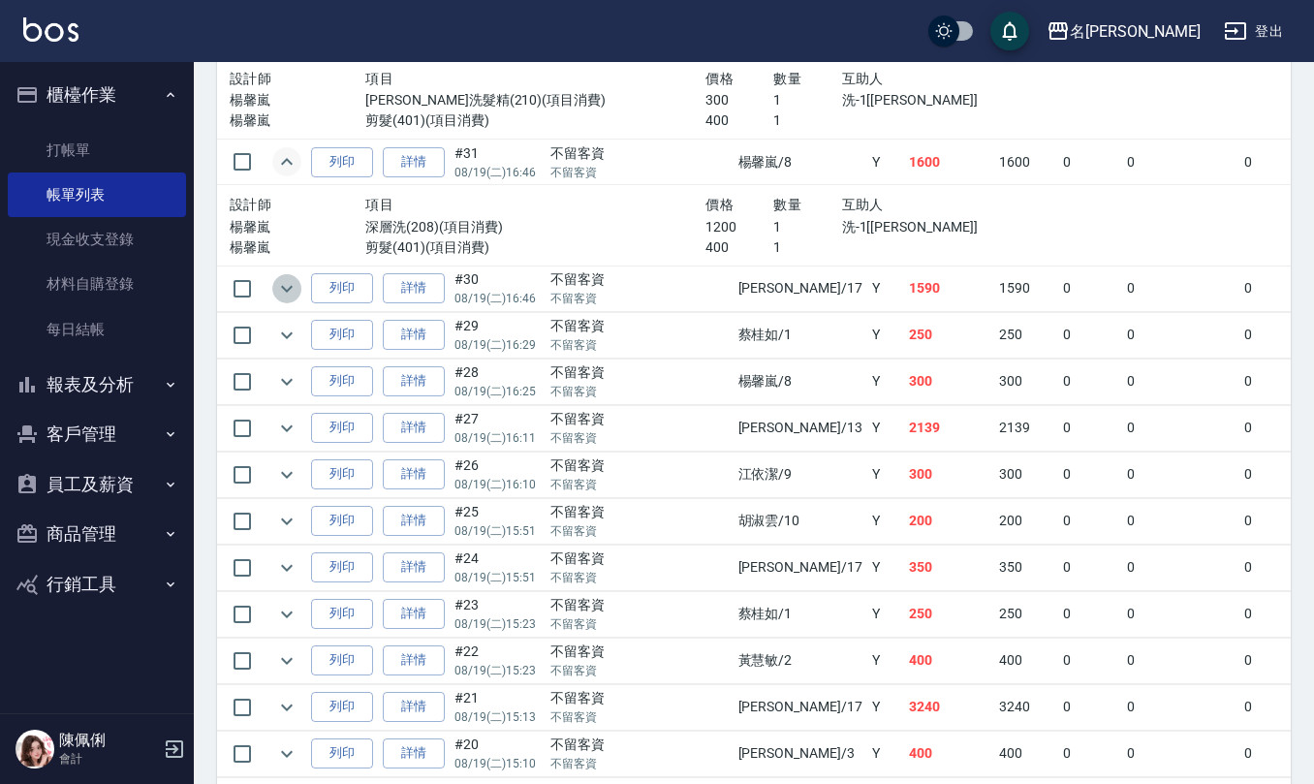
click at [280, 300] on icon "expand row" at bounding box center [286, 288] width 23 height 23
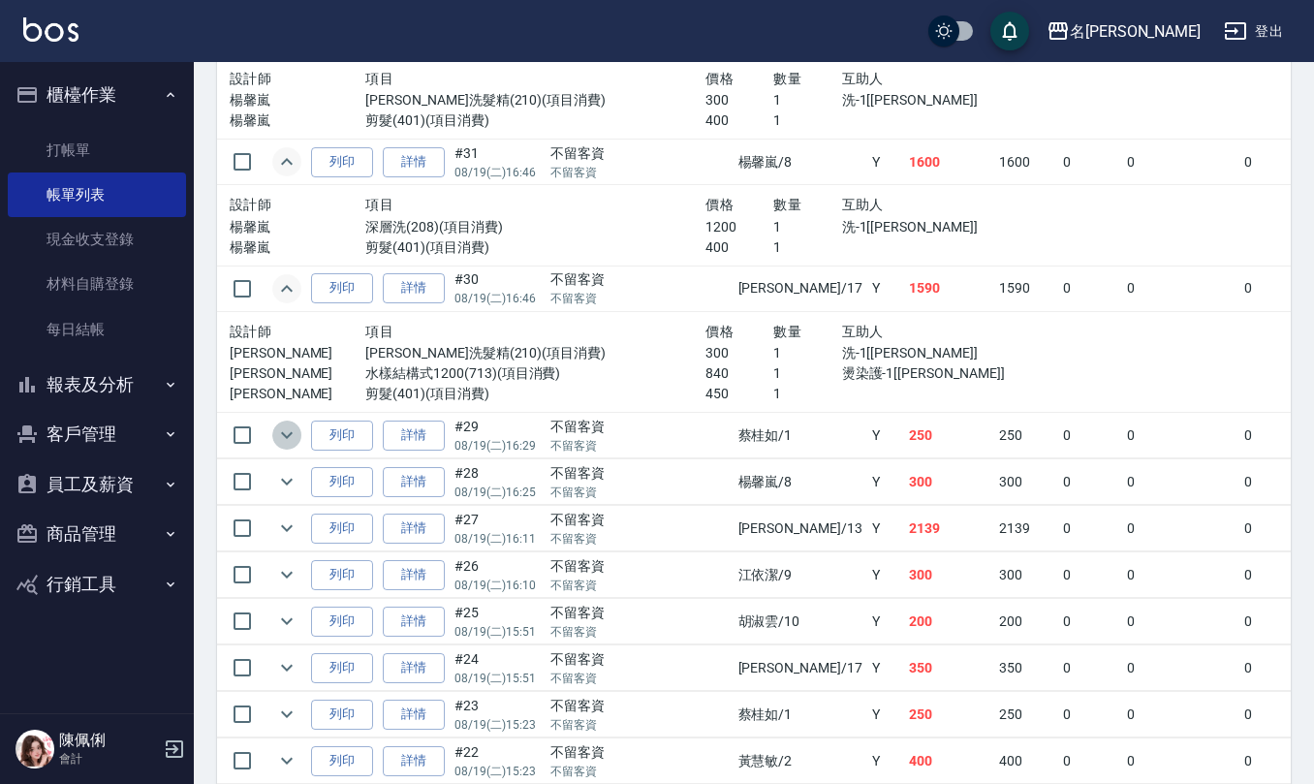
click at [289, 439] on icon "expand row" at bounding box center [287, 435] width 12 height 7
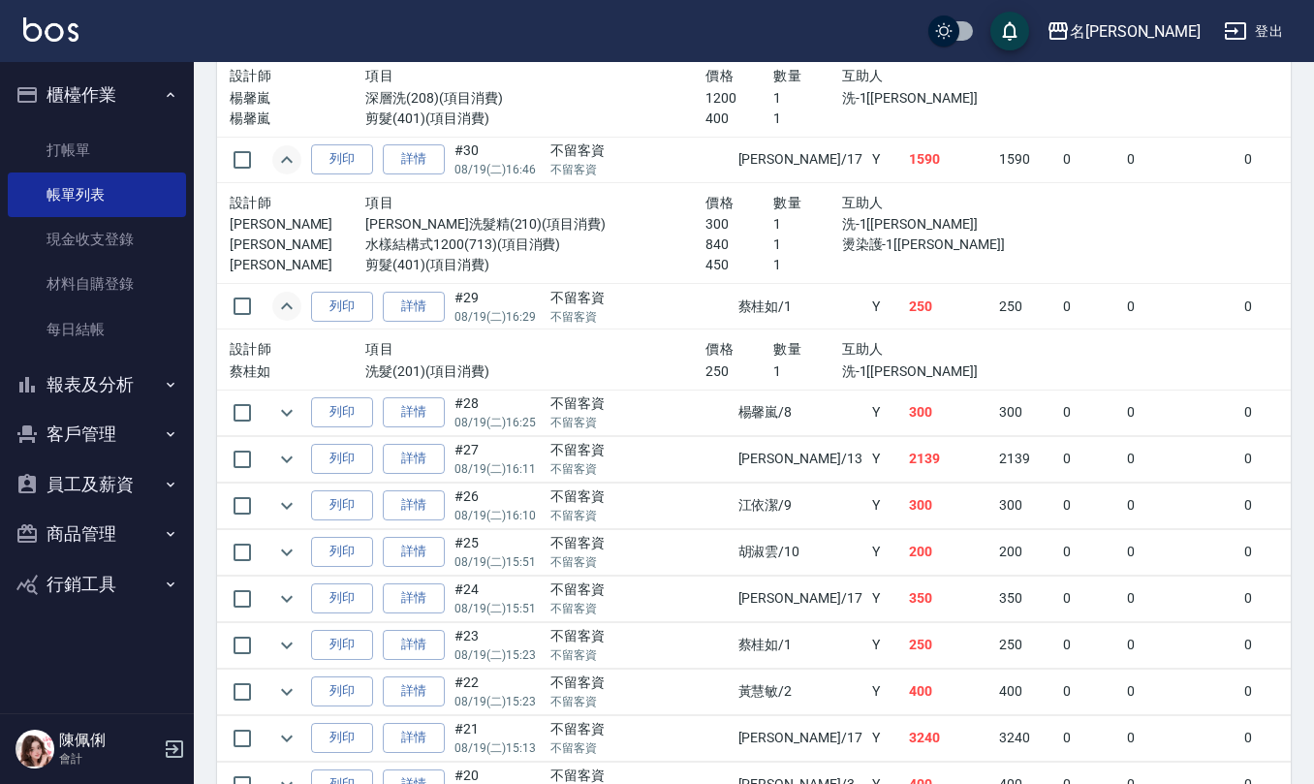
scroll to position [4521, 0]
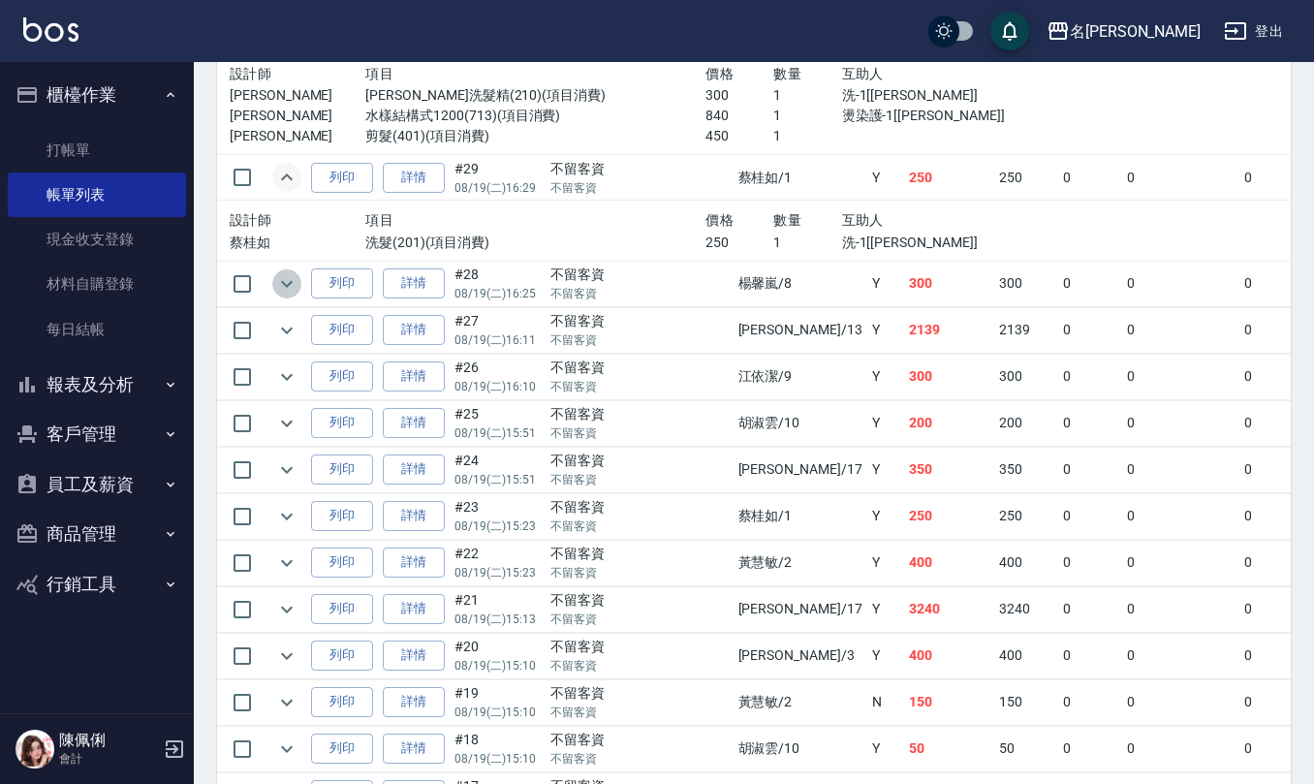
click at [279, 296] on icon "expand row" at bounding box center [286, 283] width 23 height 23
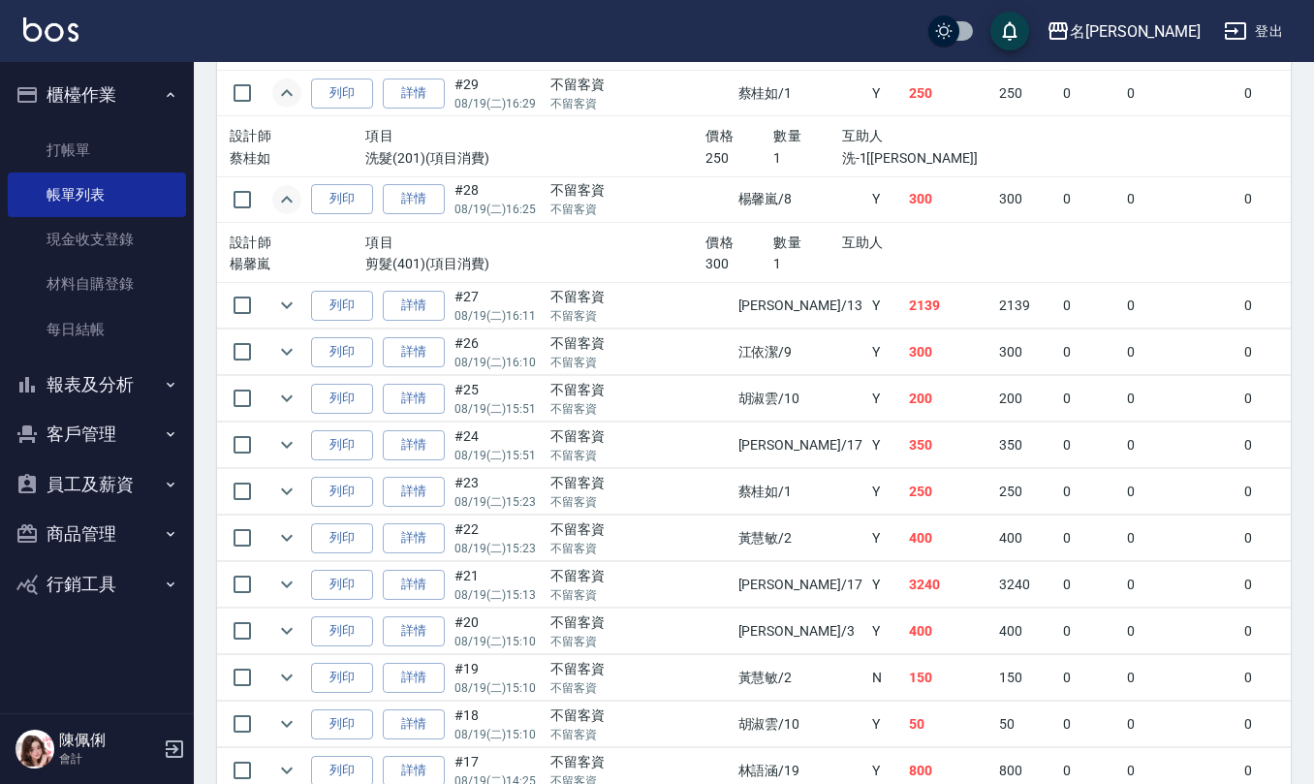
scroll to position [4651, 0]
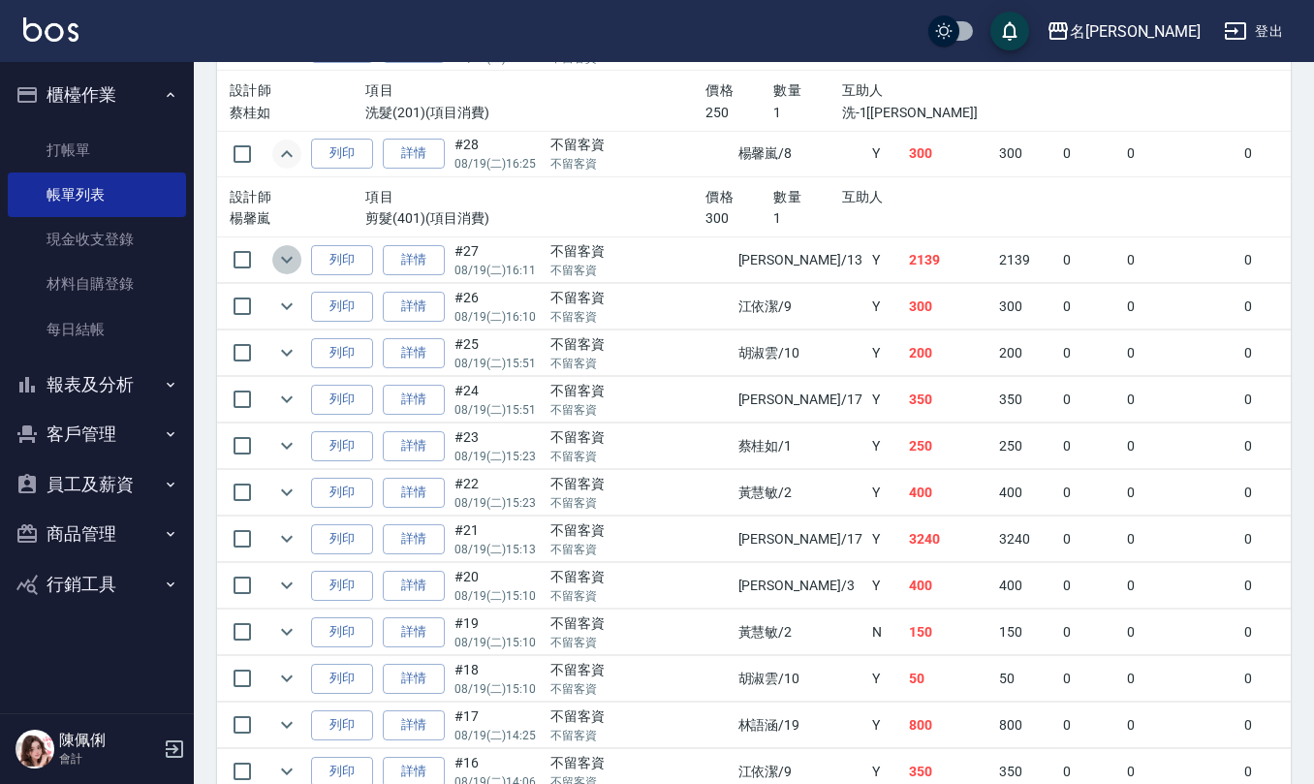
click at [293, 271] on icon "expand row" at bounding box center [286, 259] width 23 height 23
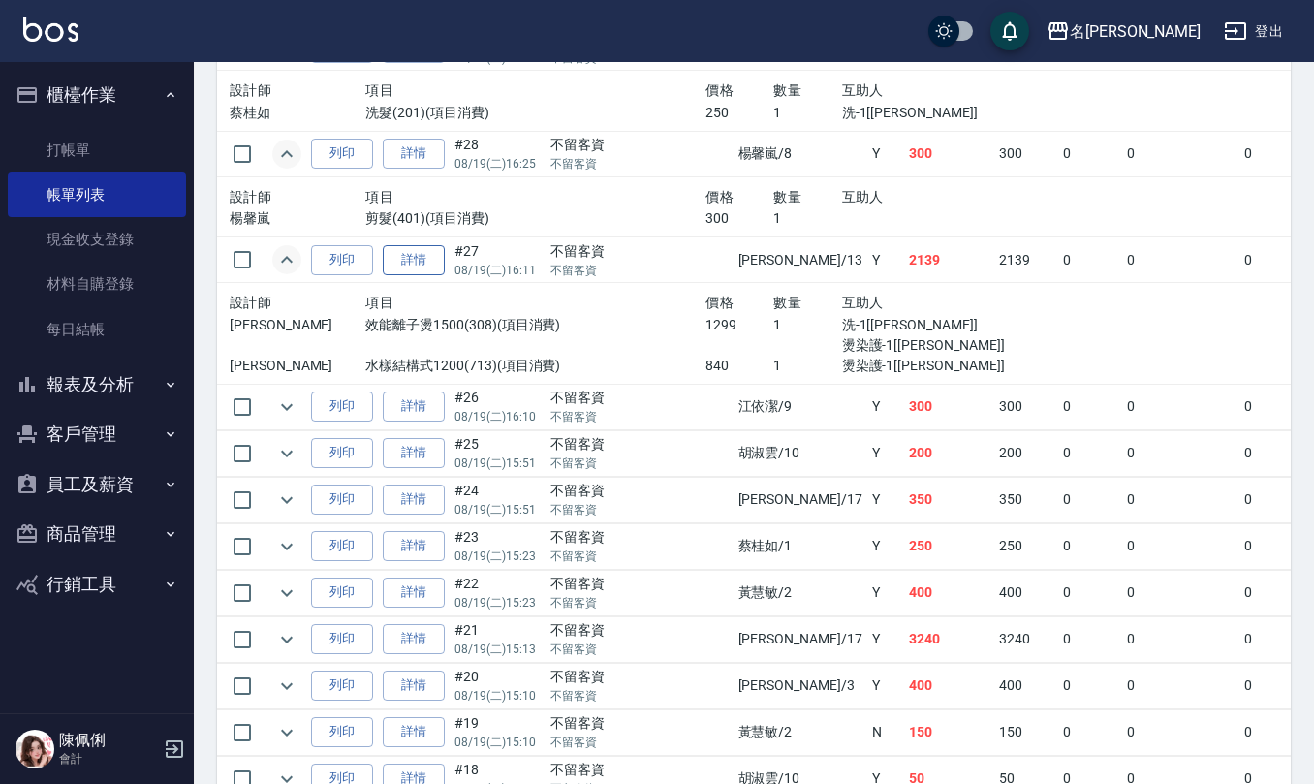
click at [407, 275] on link "詳情" at bounding box center [414, 260] width 62 height 30
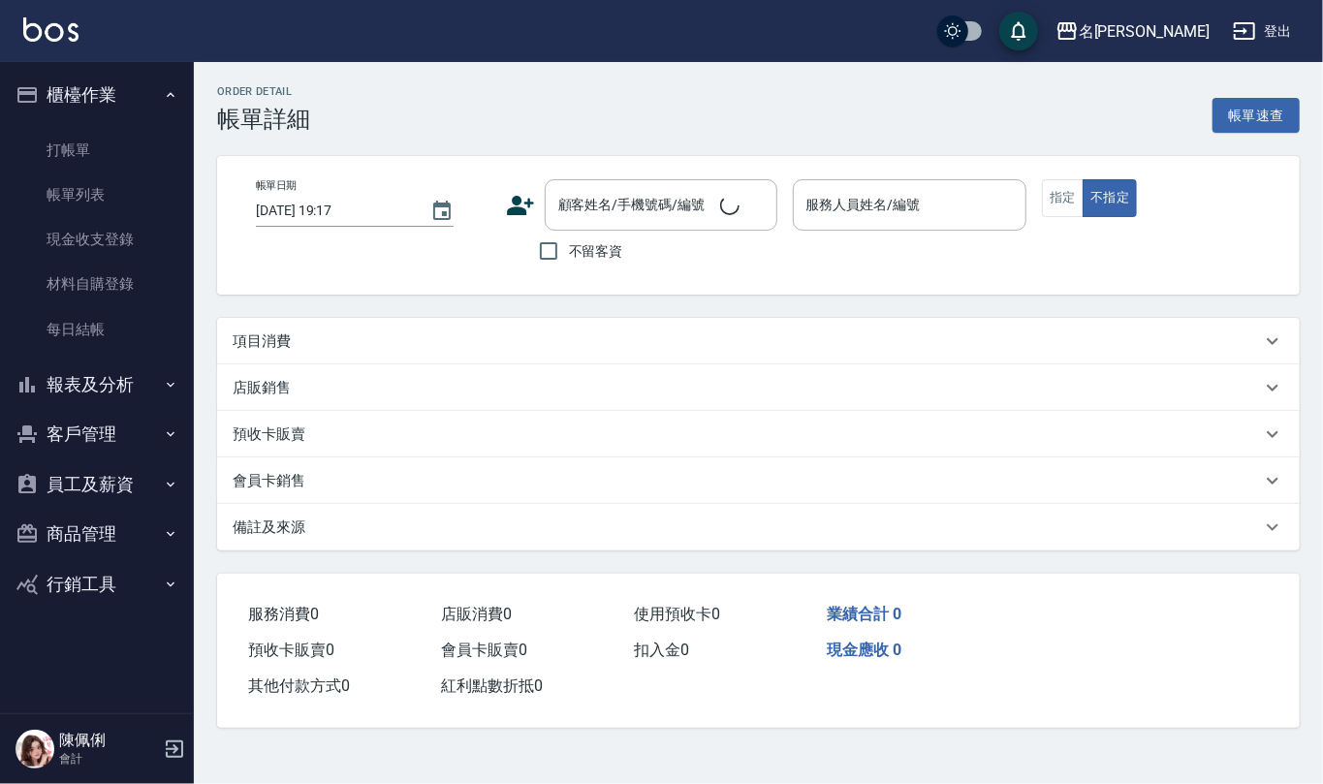
type input "2025/08/19 16:11"
checkbox input "true"
type input "蘇亭云-13"
type input "有氧水離"
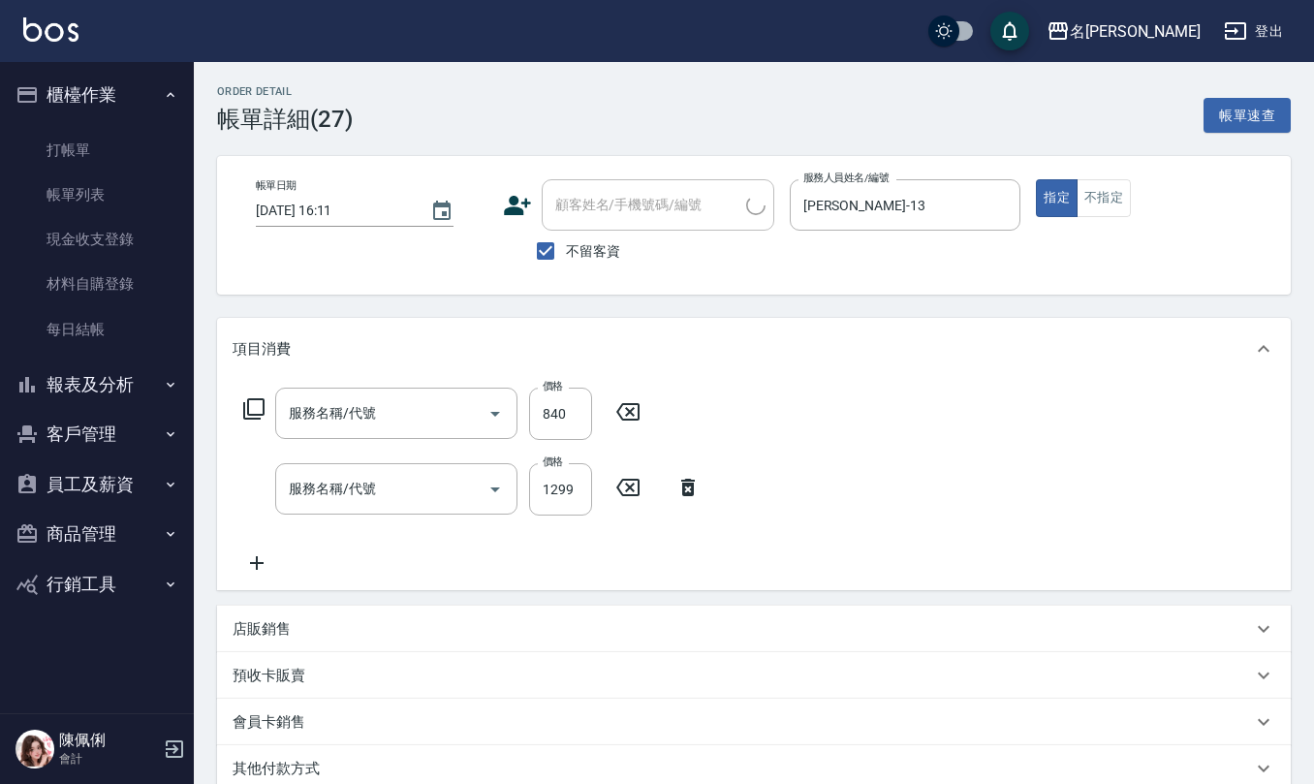
type input "水樣結構式1200(713)"
type input "效能離子燙1500(308)"
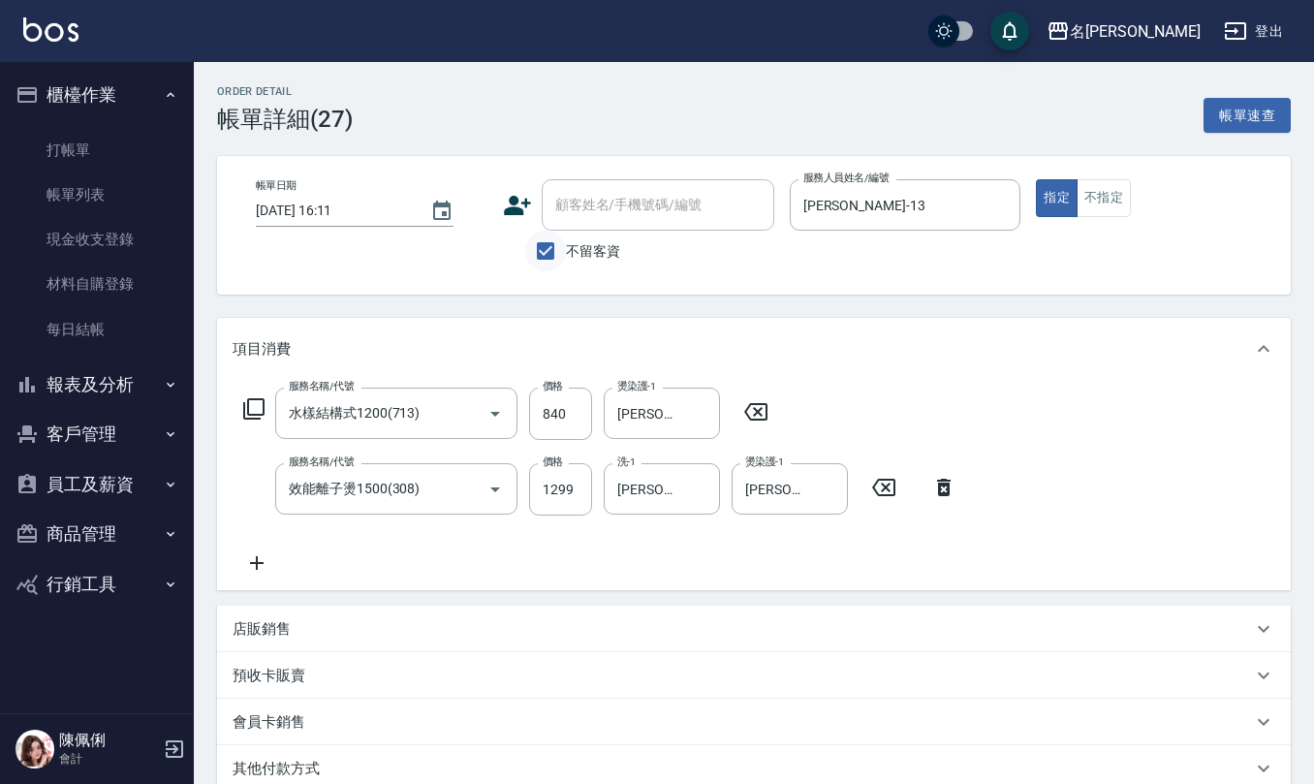
click at [545, 240] on input "不留客資" at bounding box center [545, 251] width 41 height 41
checkbox input "false"
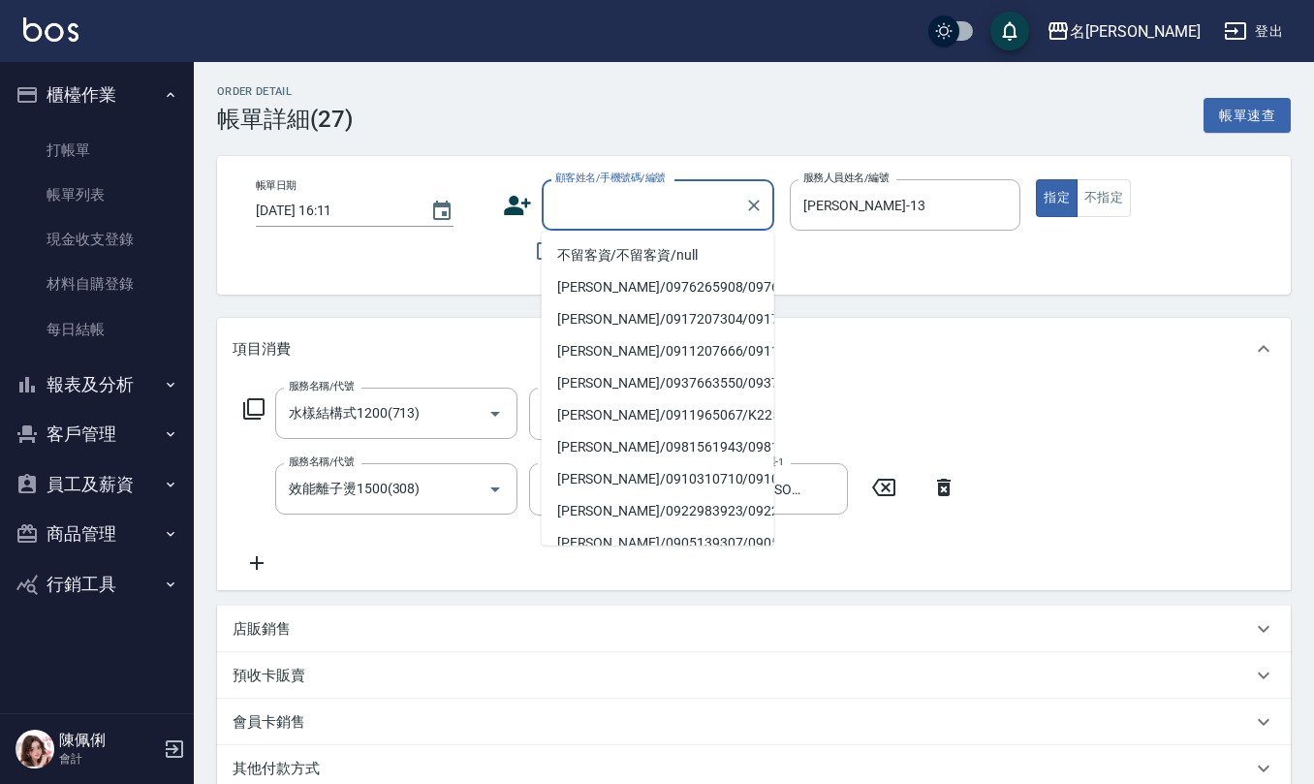
drag, startPoint x: 590, startPoint y: 206, endPoint x: 568, endPoint y: 164, distance: 48.1
click at [591, 205] on input "顧客姓名/手機號碼/編號" at bounding box center [643, 205] width 186 height 34
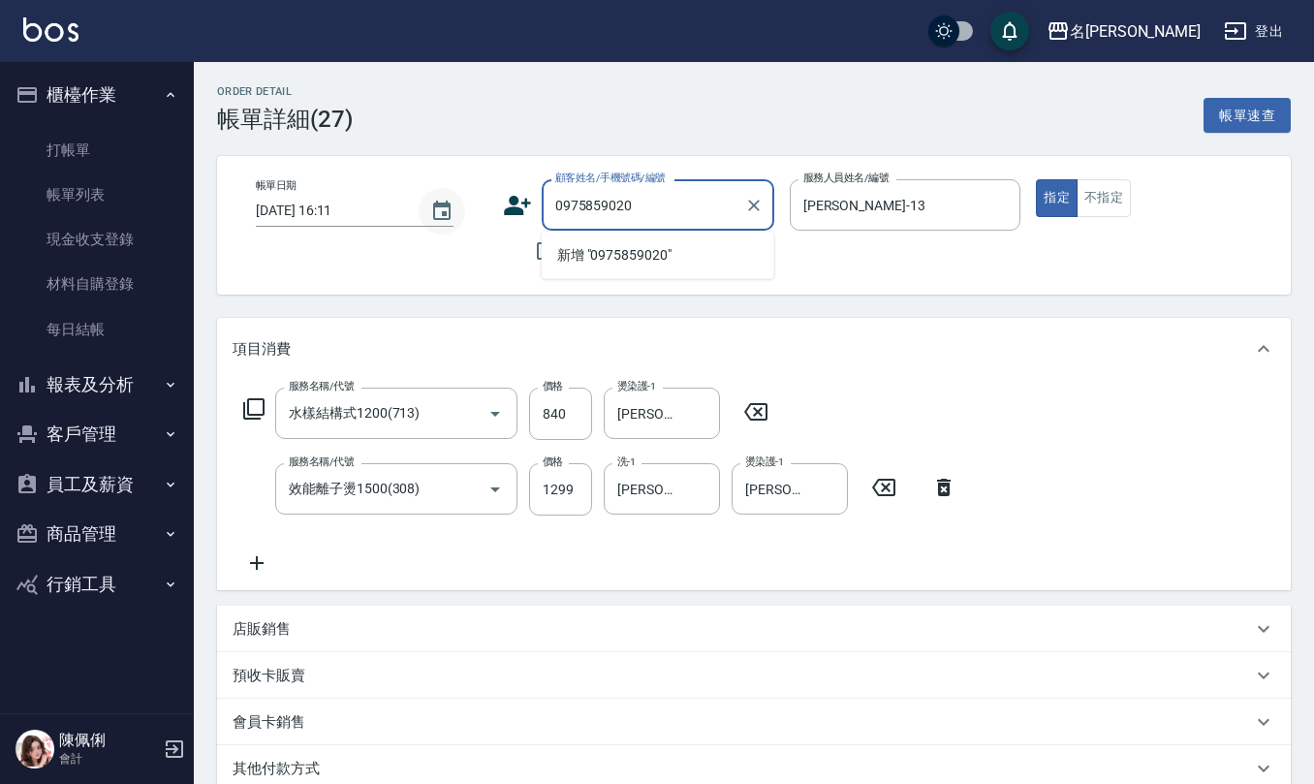
drag, startPoint x: 643, startPoint y: 213, endPoint x: 430, endPoint y: 205, distance: 213.3
click at [470, 205] on div "帳單日期 2025/08/19 16:11 顧客姓名/手機號碼/編號 0975859020 顧客姓名/手機號碼/編號 不留客資 服務人員姓名/編號 蘇亭云-1…" at bounding box center [753, 225] width 1027 height 92
type input "0975859020"
click at [514, 199] on icon at bounding box center [517, 205] width 27 height 19
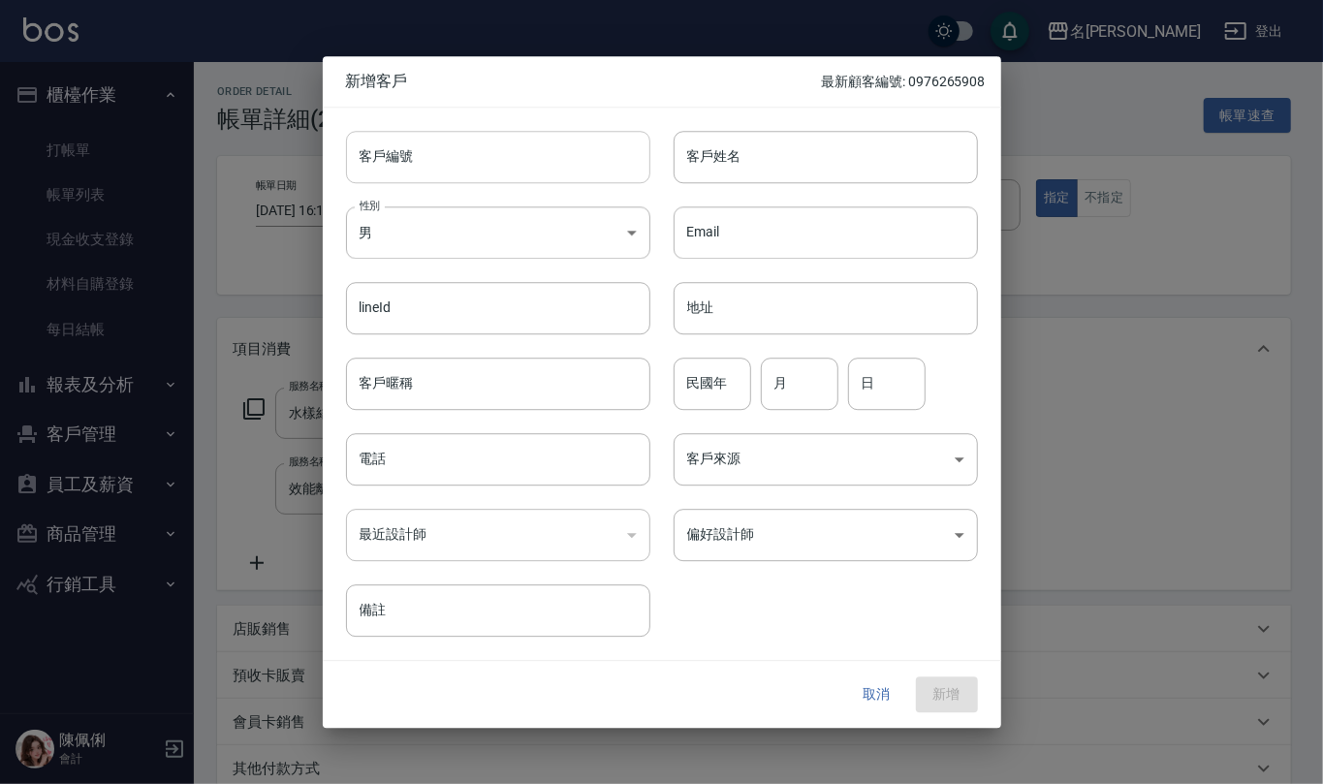
click at [528, 165] on input "客戶編號" at bounding box center [498, 157] width 304 height 52
paste input "0975859020"
type input "0975859020"
click at [467, 463] on input "電話" at bounding box center [498, 459] width 304 height 52
paste input "0975859020"
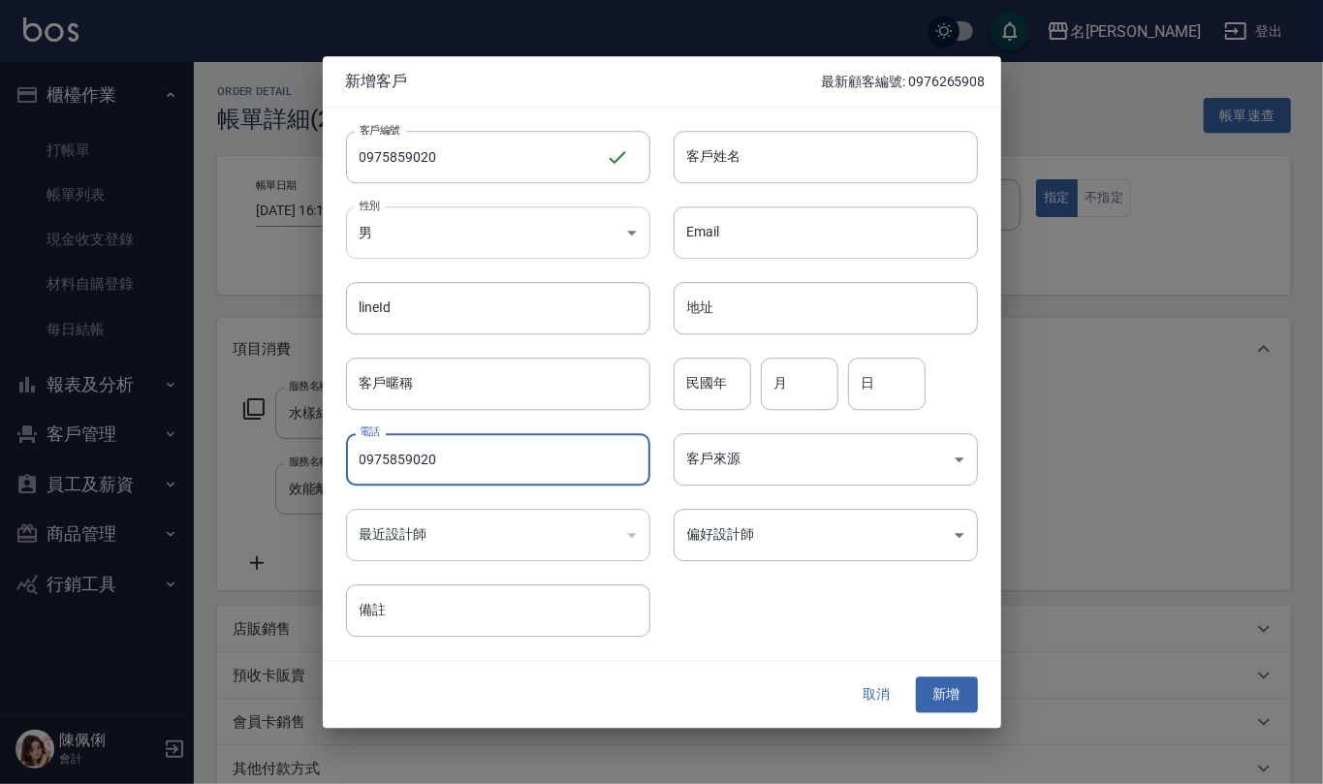
type input "0975859020"
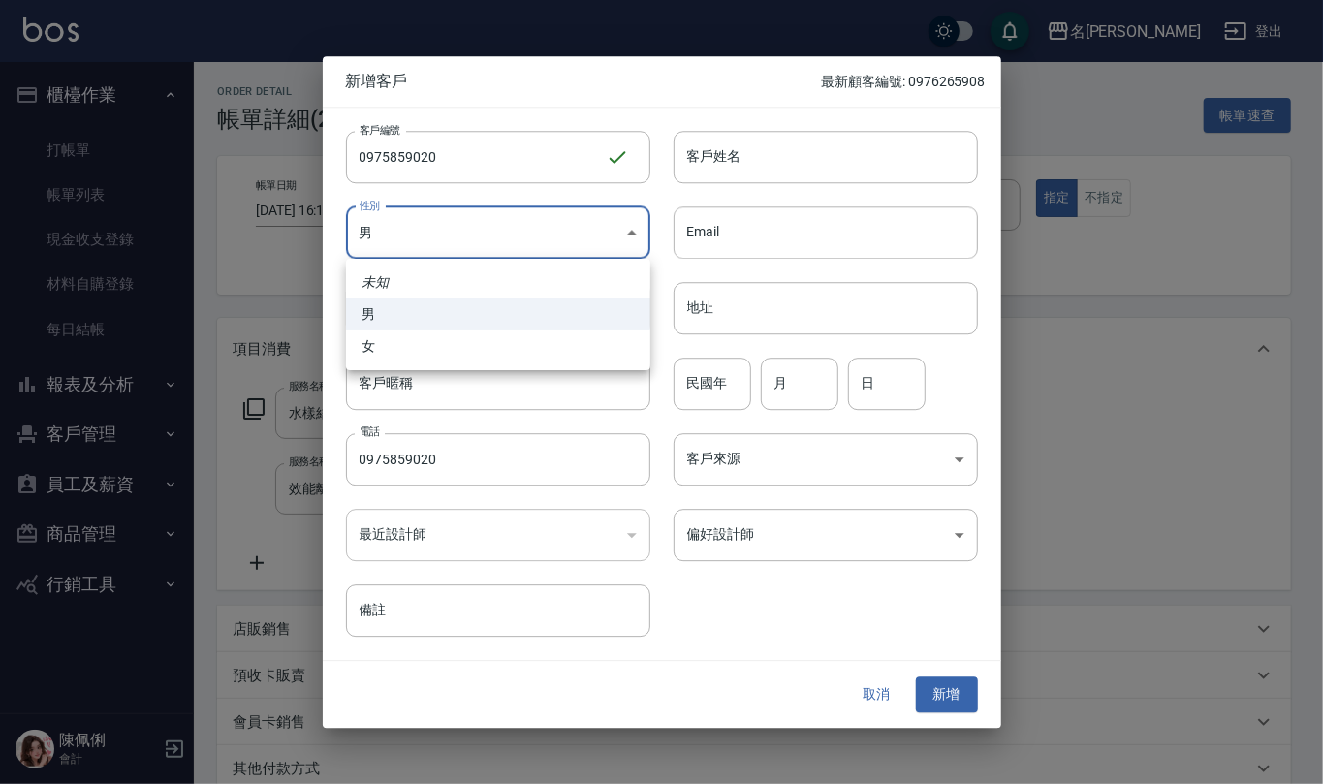
click at [552, 227] on body "名留仁二 登出 櫃檯作業 打帳單 帳單列表 現金收支登錄 材料自購登錄 每日結帳 報表及分析 報表目錄 店家區間累計表 店家日報表 互助日報表 互助月報表 互…" at bounding box center [661, 584] width 1323 height 1169
click at [532, 353] on li "女" at bounding box center [498, 346] width 304 height 32
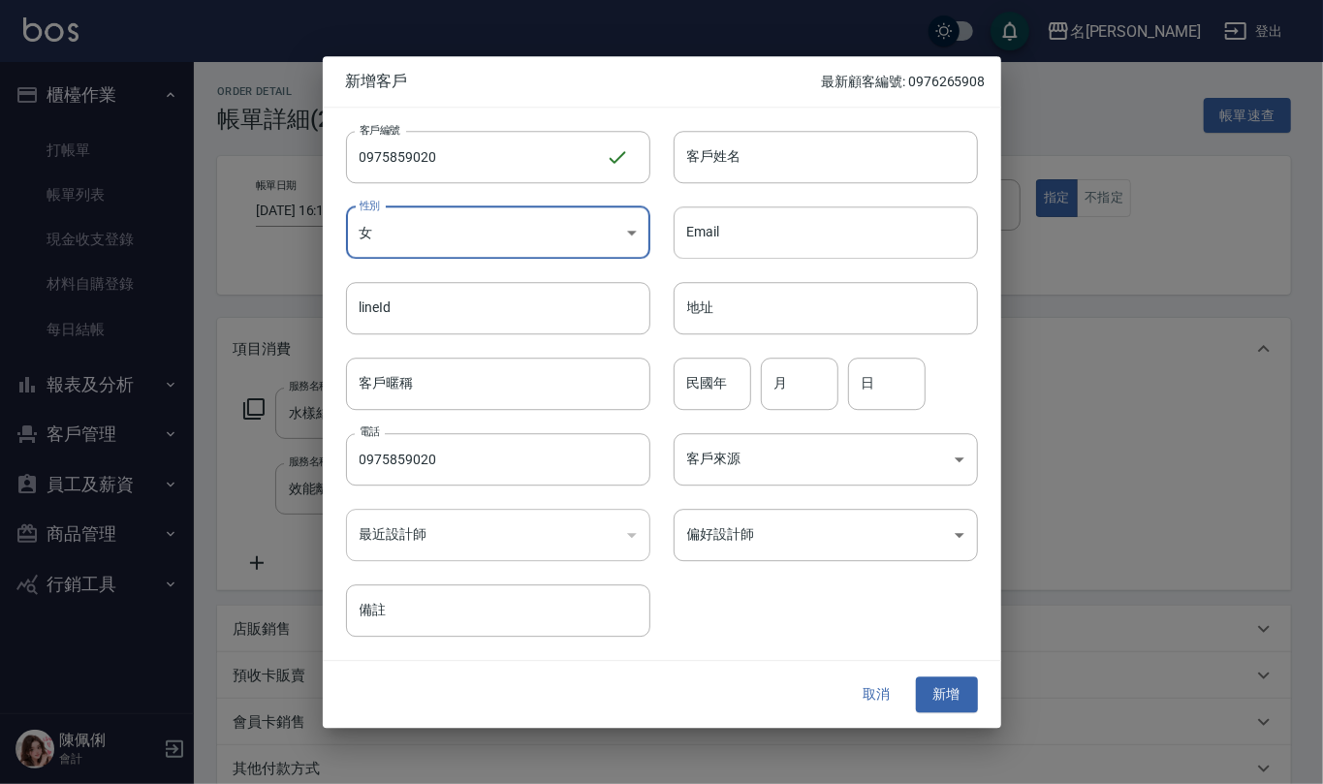
type input "FEMALE"
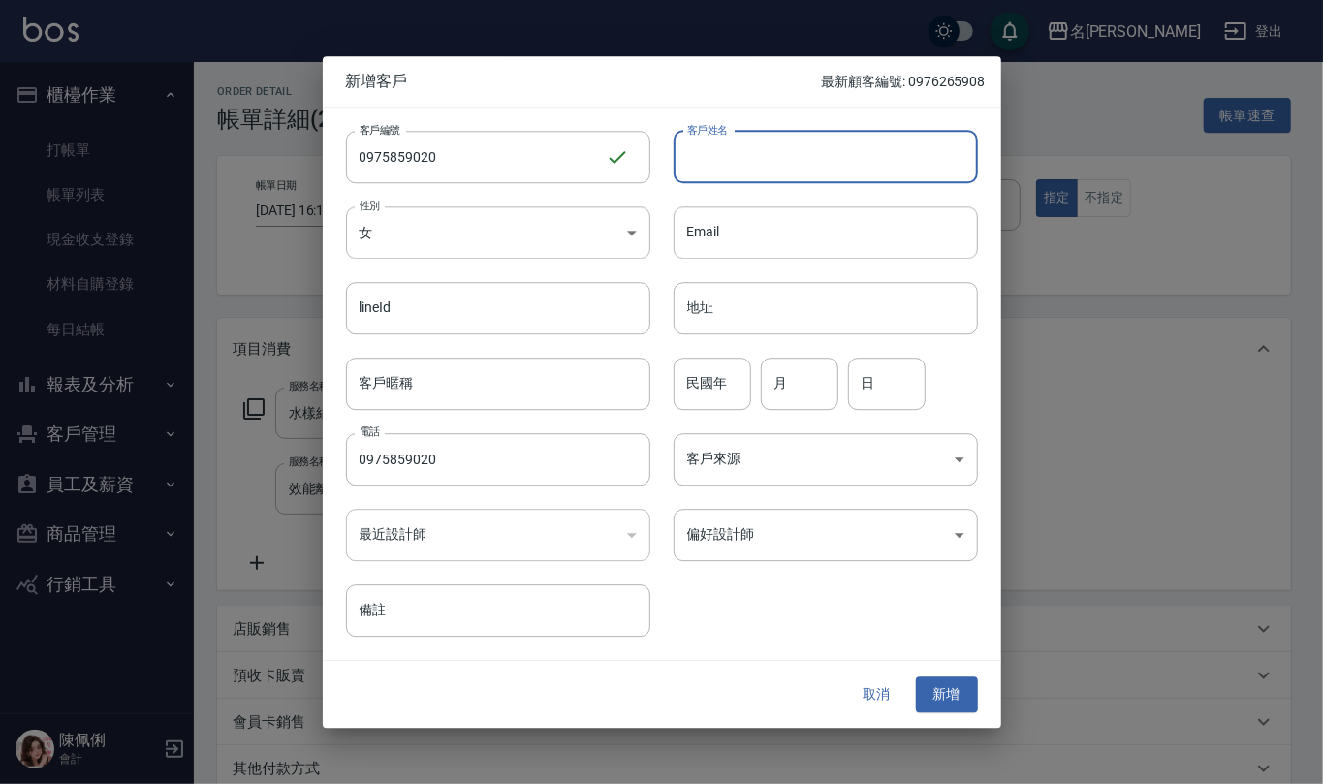
click at [780, 141] on input "客戶姓名" at bounding box center [825, 157] width 304 height 52
type input "黃珮慈"
click at [718, 392] on input "民國年" at bounding box center [712, 384] width 78 height 52
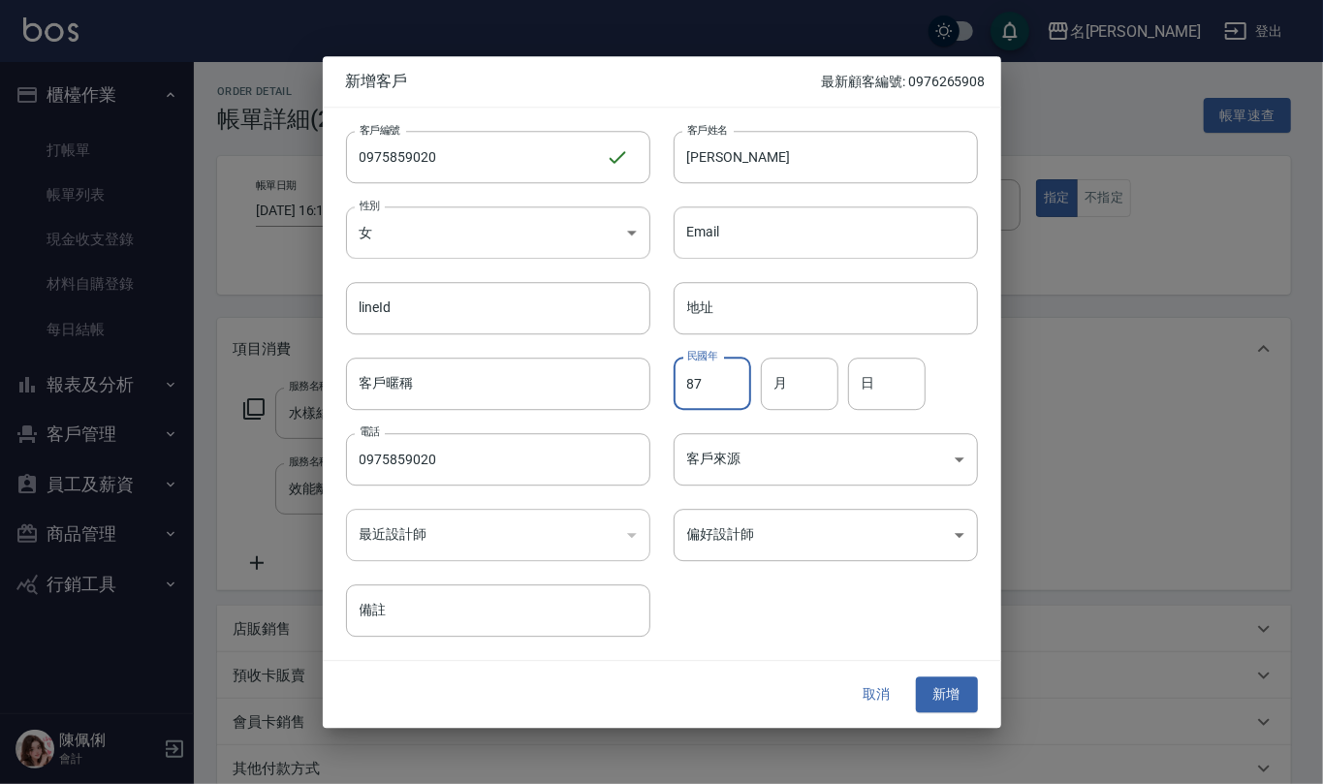
type input "87"
type input "8"
type input "14"
click at [958, 691] on button "新增" at bounding box center [947, 695] width 62 height 36
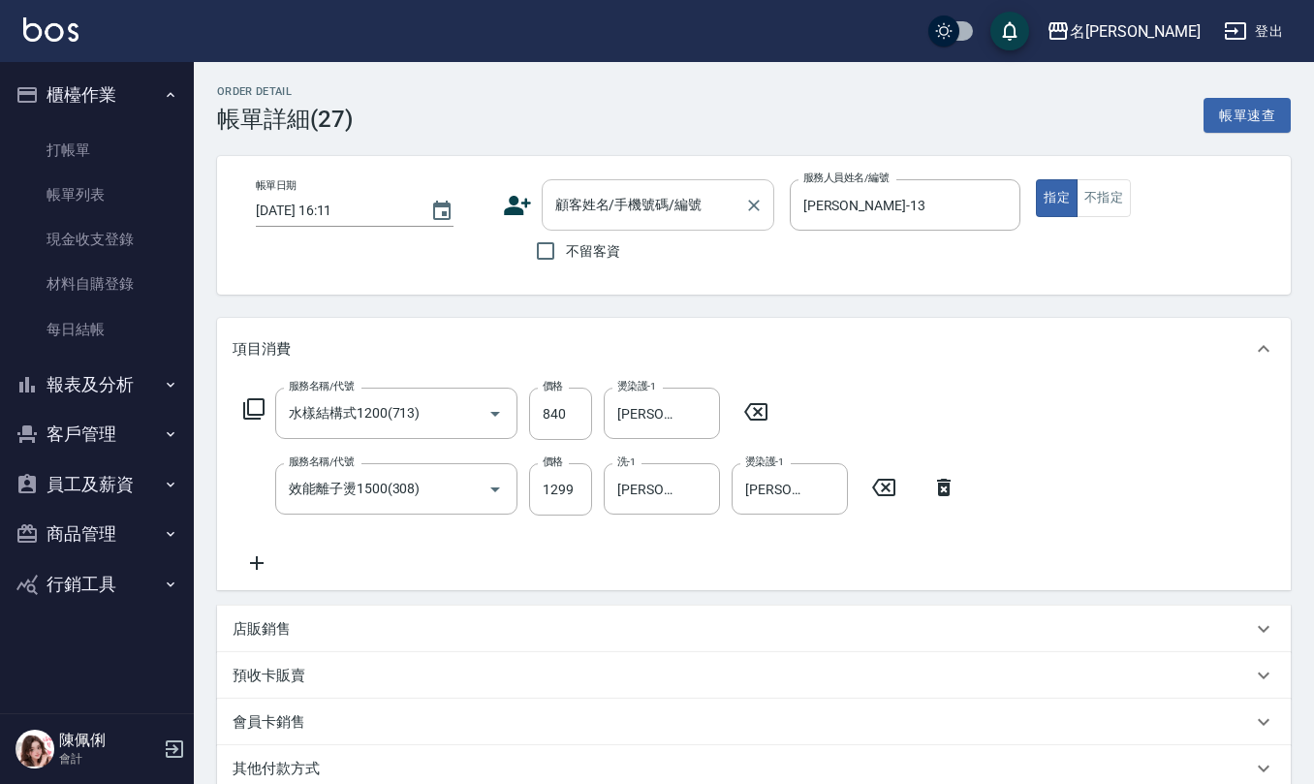
click at [669, 200] on input "顧客姓名/手機號碼/編號" at bounding box center [643, 205] width 186 height 34
paste input "0975859020"
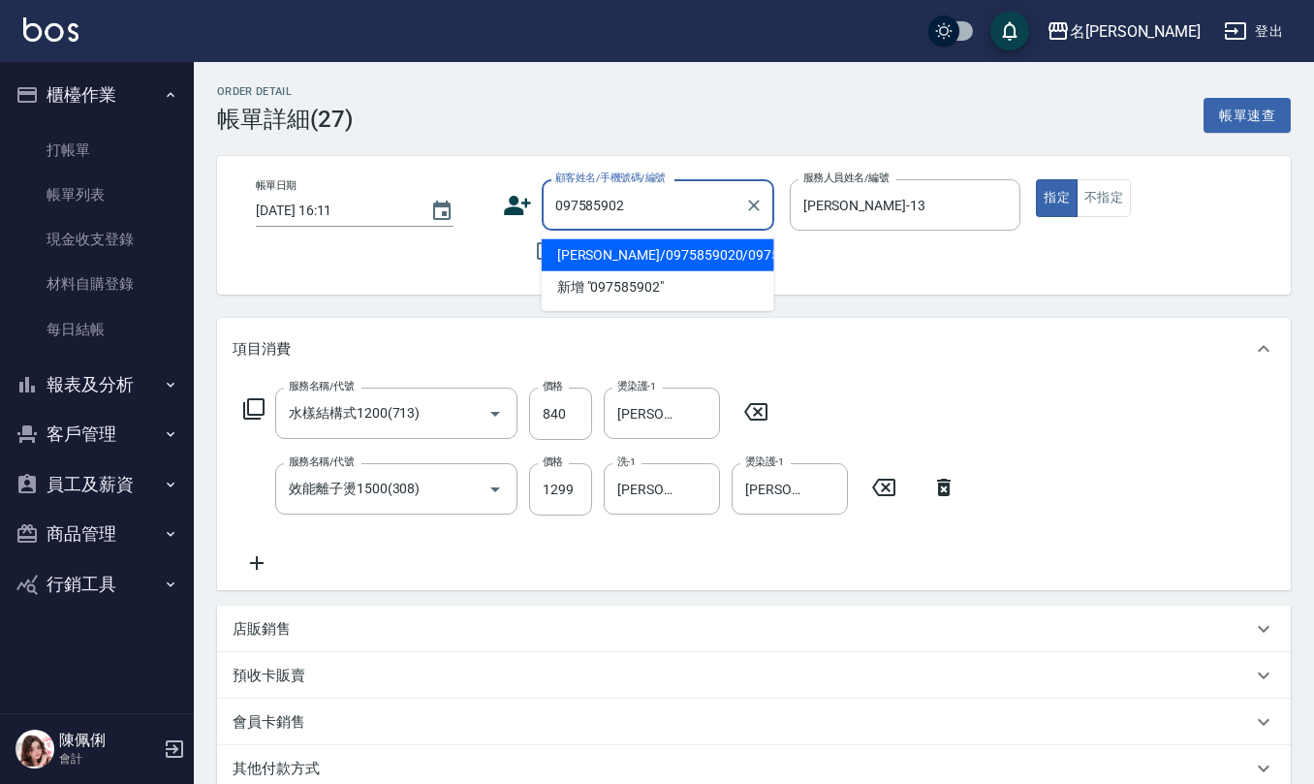
type input "黃珮慈/0975859020/0975859020"
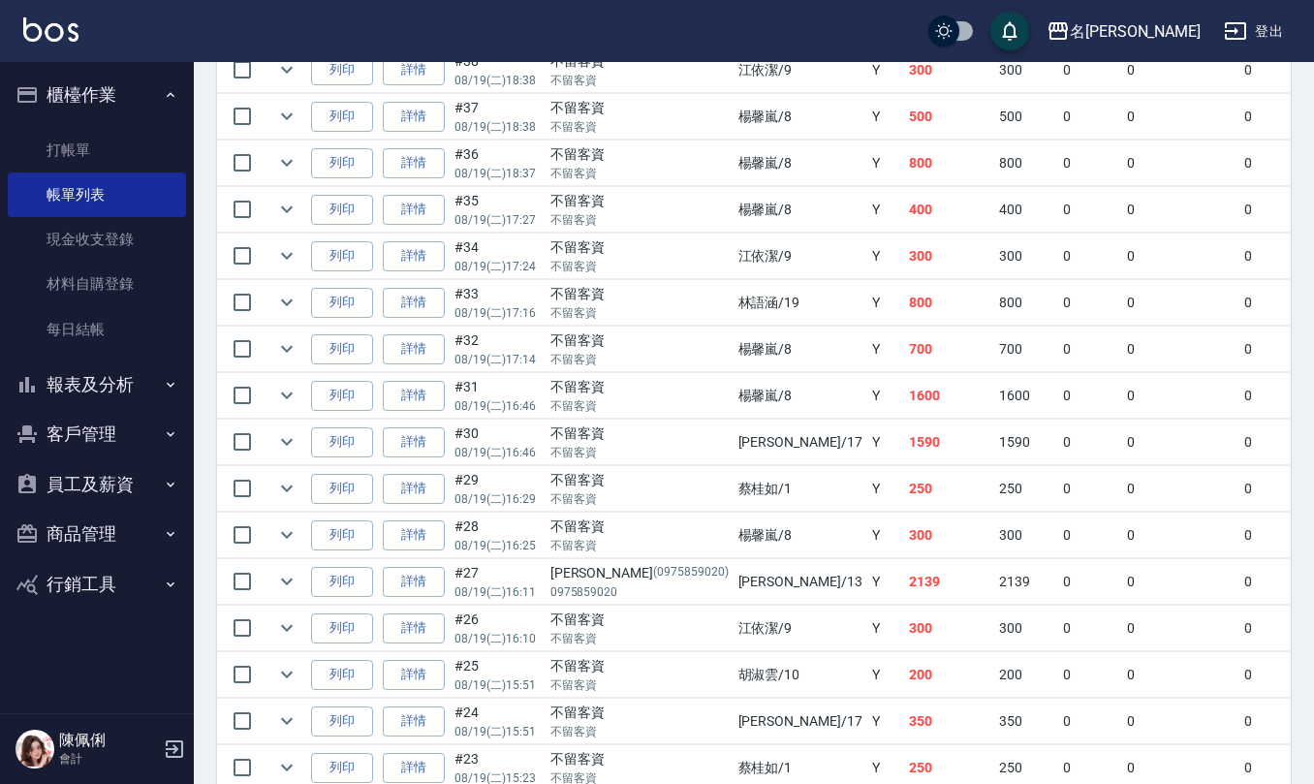
scroll to position [2325, 0]
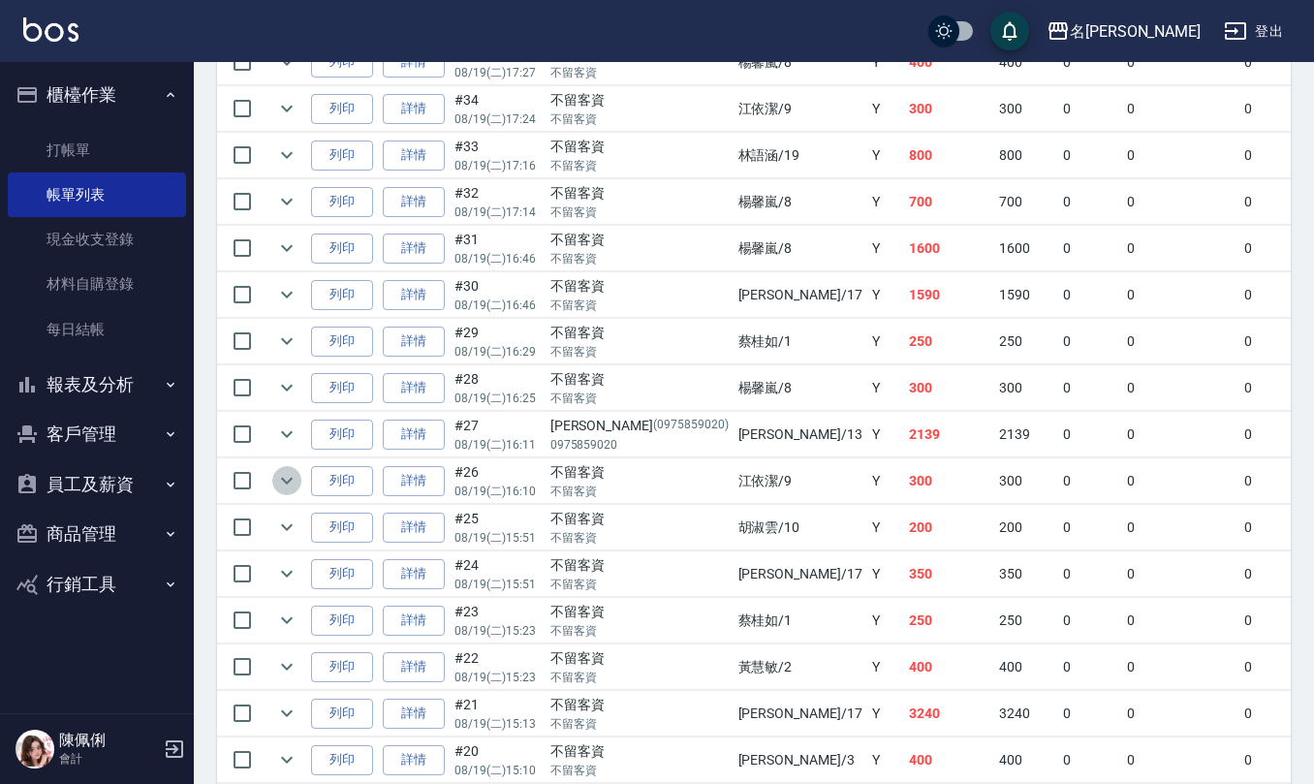
click at [293, 492] on icon "expand row" at bounding box center [286, 480] width 23 height 23
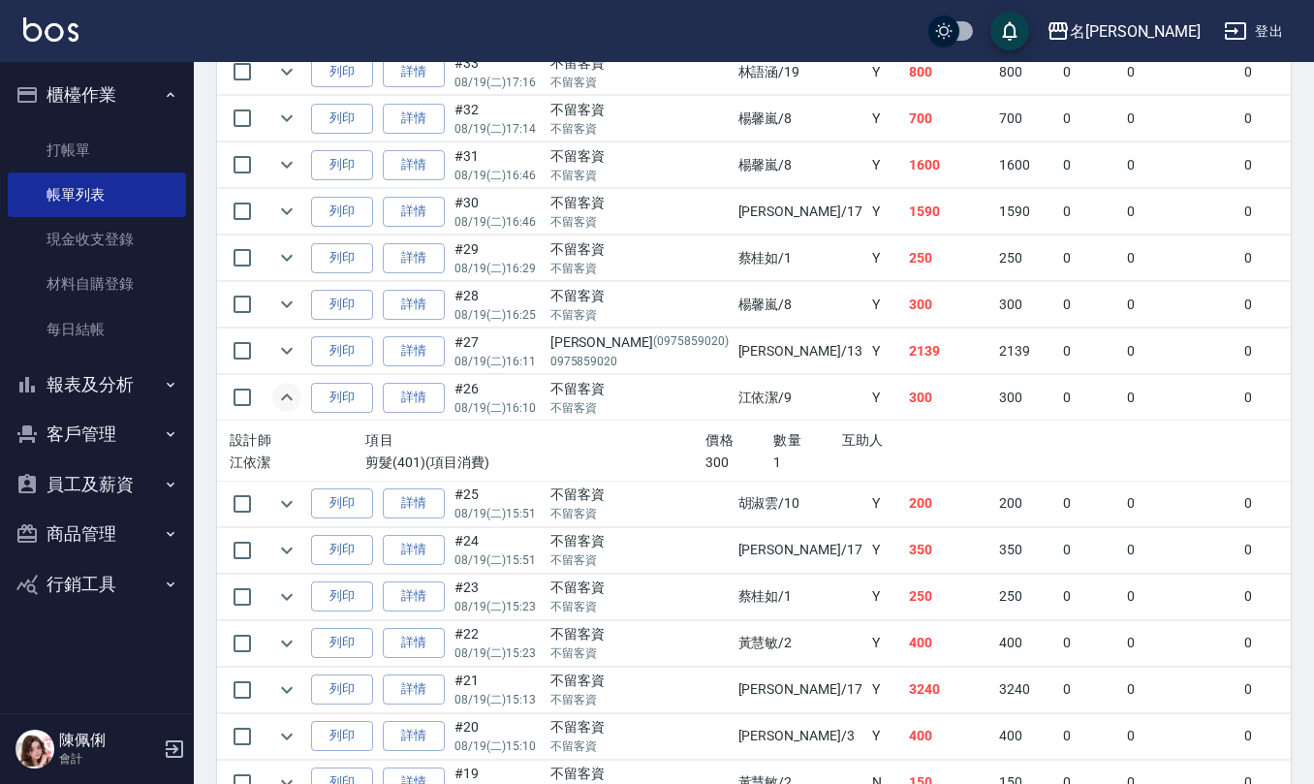
scroll to position [2454, 0]
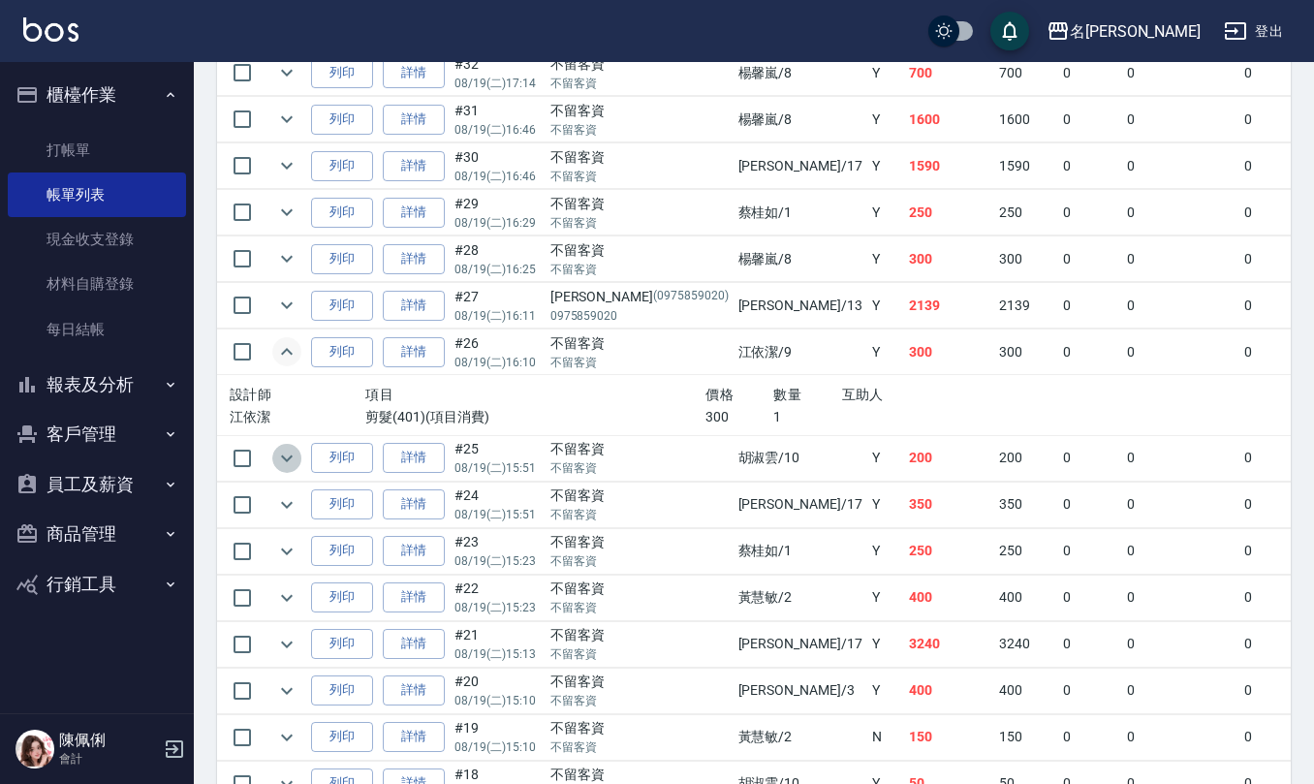
click at [287, 470] on icon "expand row" at bounding box center [286, 458] width 23 height 23
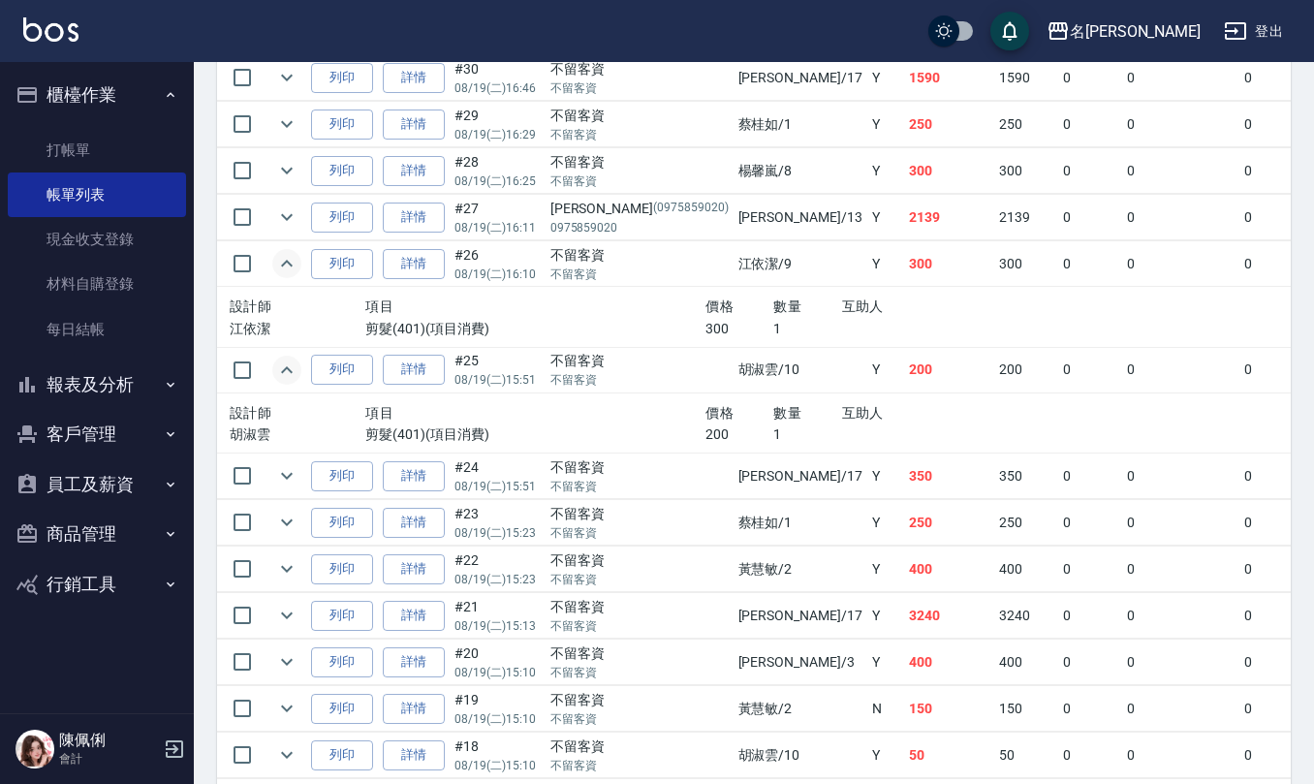
scroll to position [2583, 0]
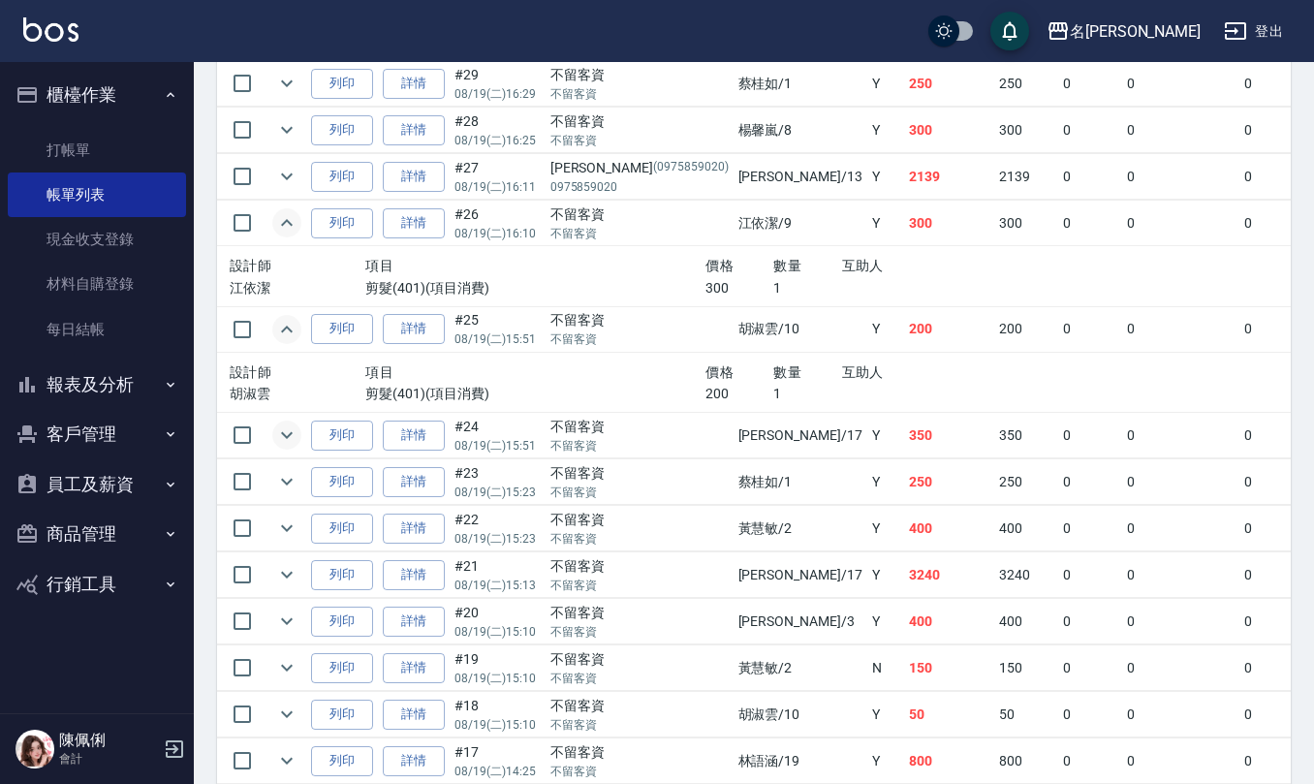
click at [296, 447] on icon "expand row" at bounding box center [286, 434] width 23 height 23
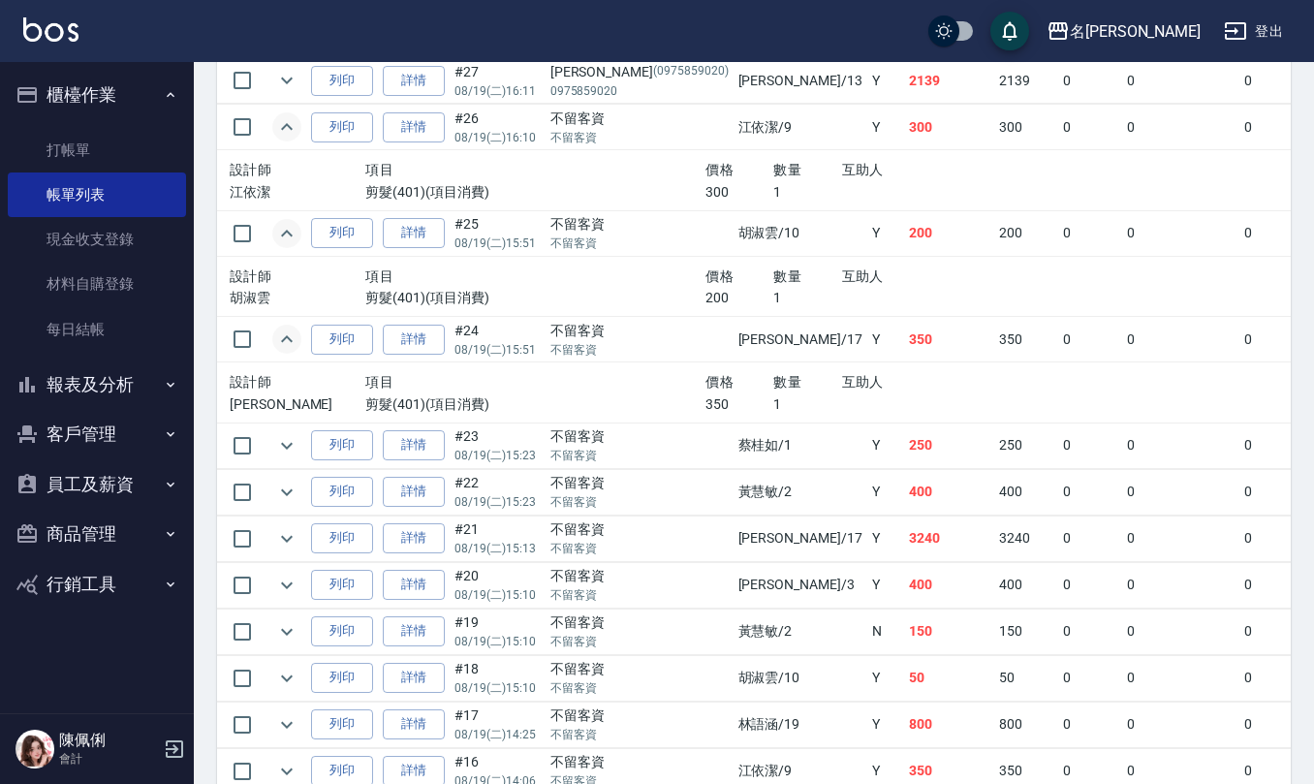
scroll to position [2842, 0]
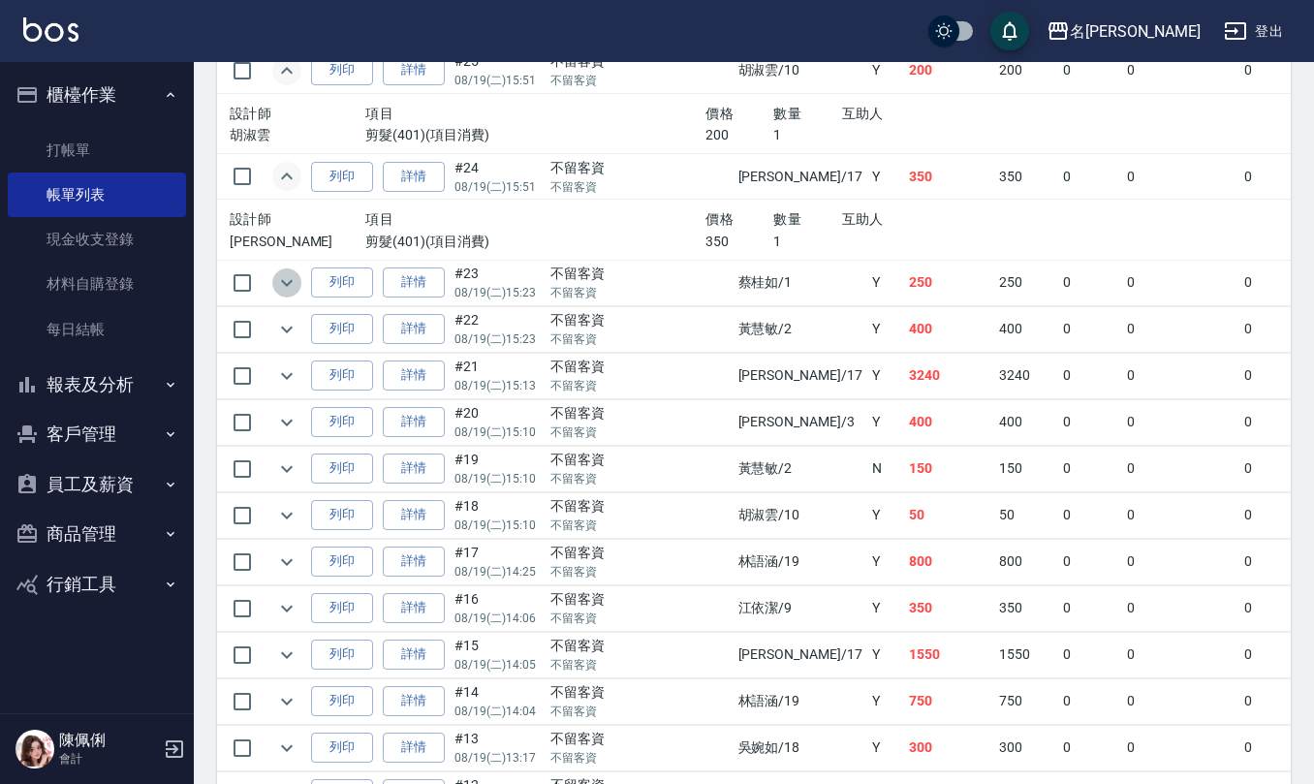
click at [280, 295] on icon "expand row" at bounding box center [286, 282] width 23 height 23
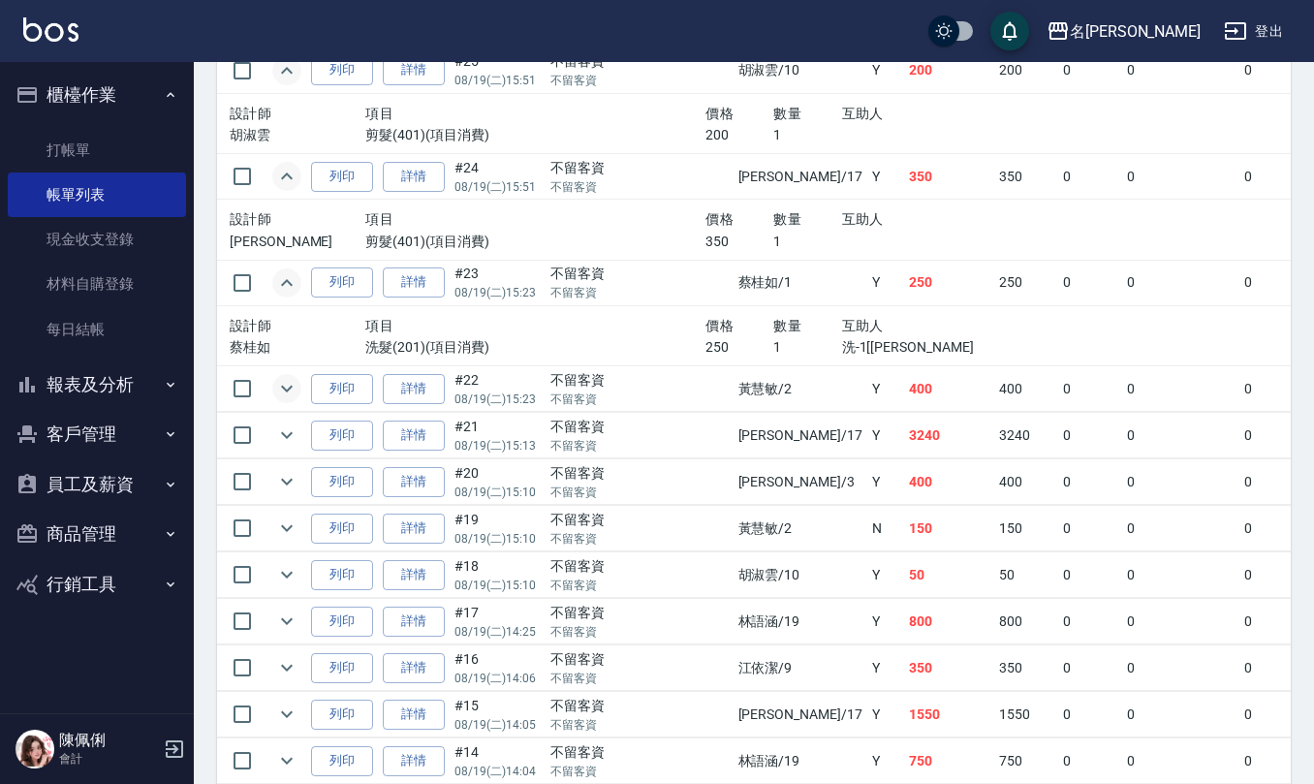
click at [283, 400] on icon "expand row" at bounding box center [286, 388] width 23 height 23
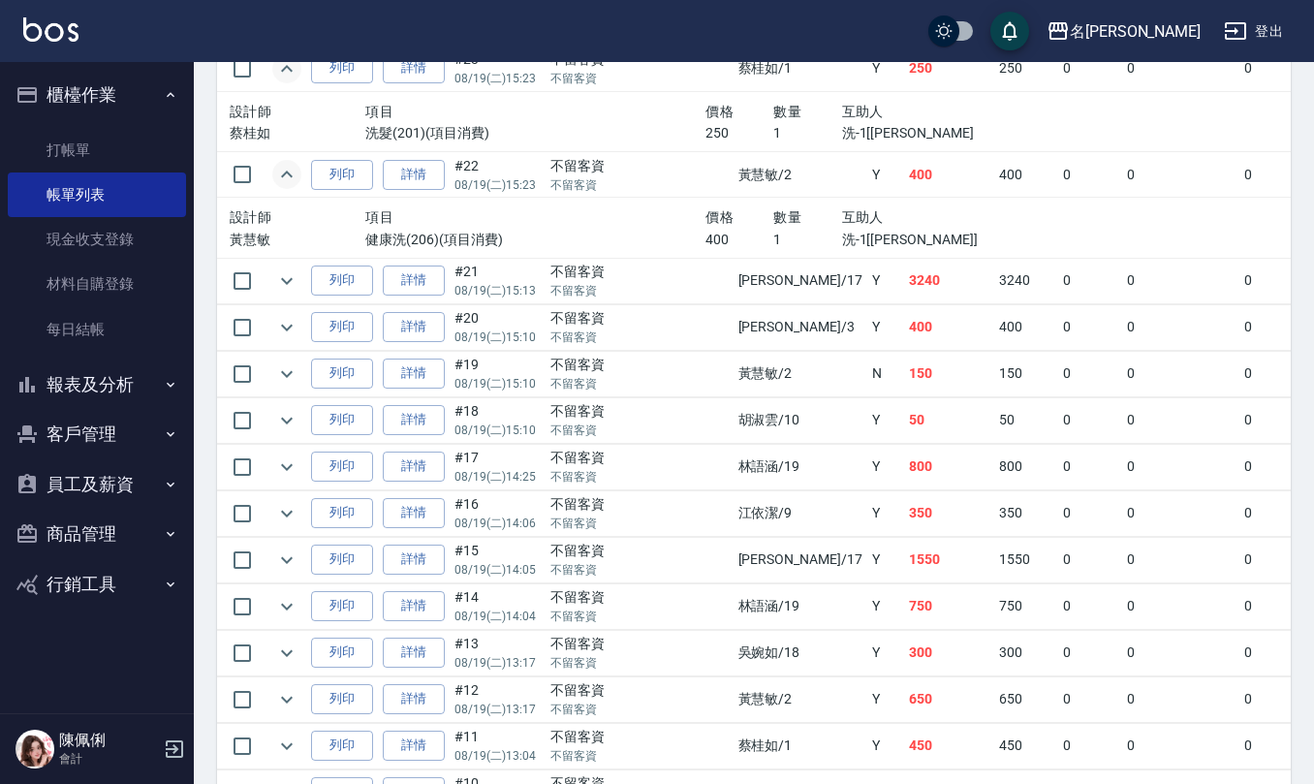
scroll to position [3100, 0]
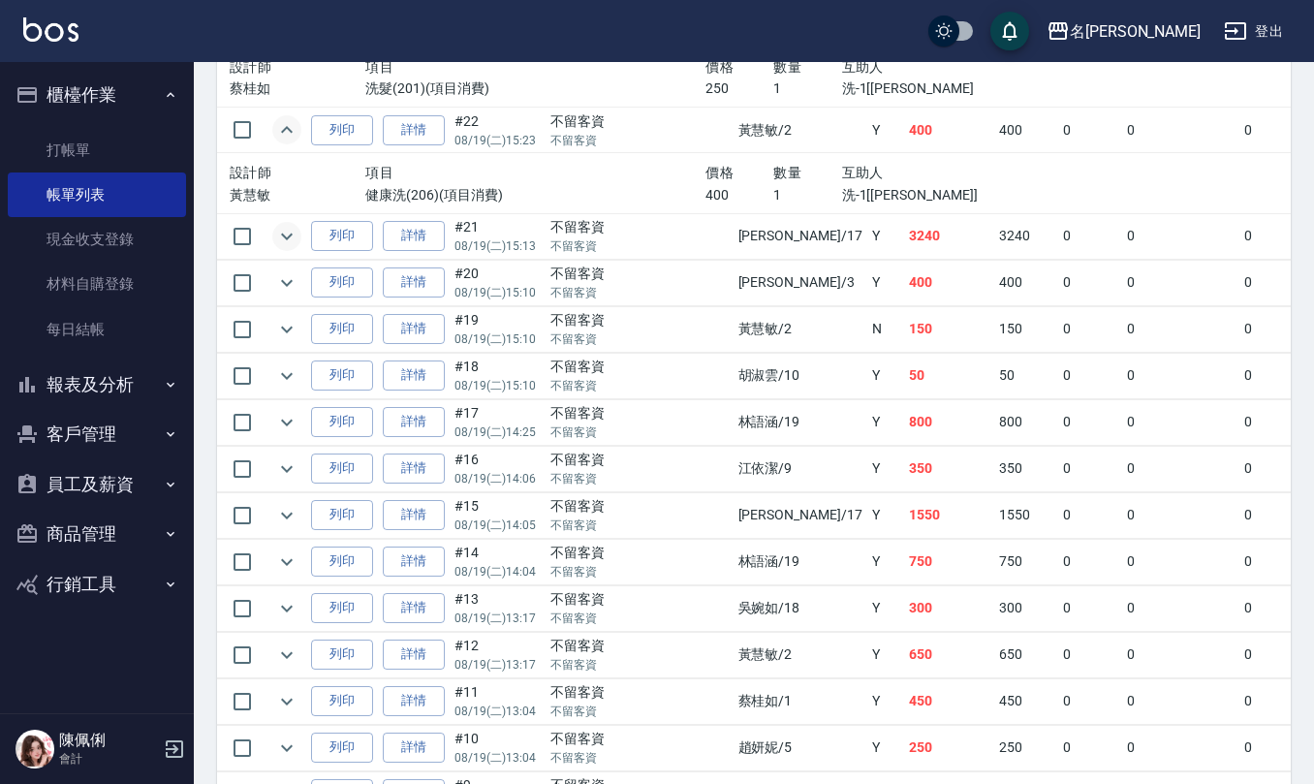
click at [292, 248] on icon "expand row" at bounding box center [286, 236] width 23 height 23
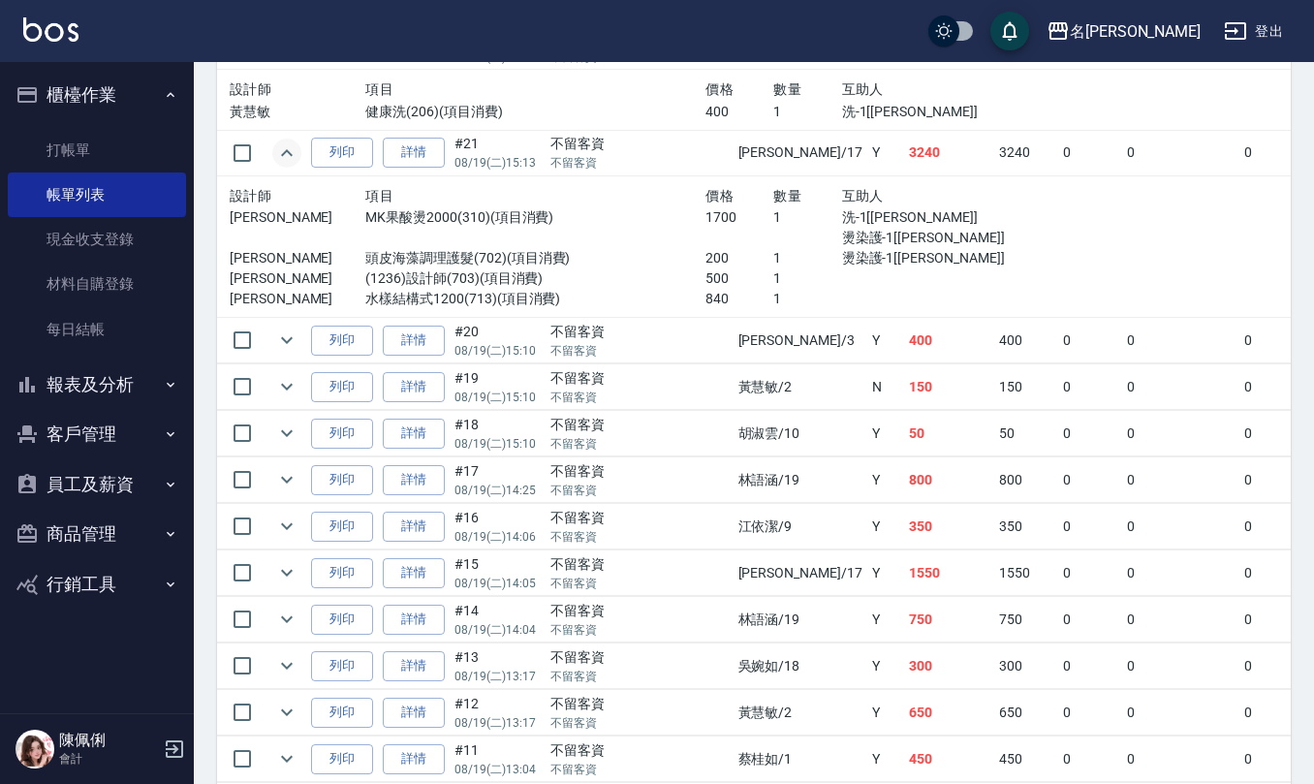
scroll to position [3229, 0]
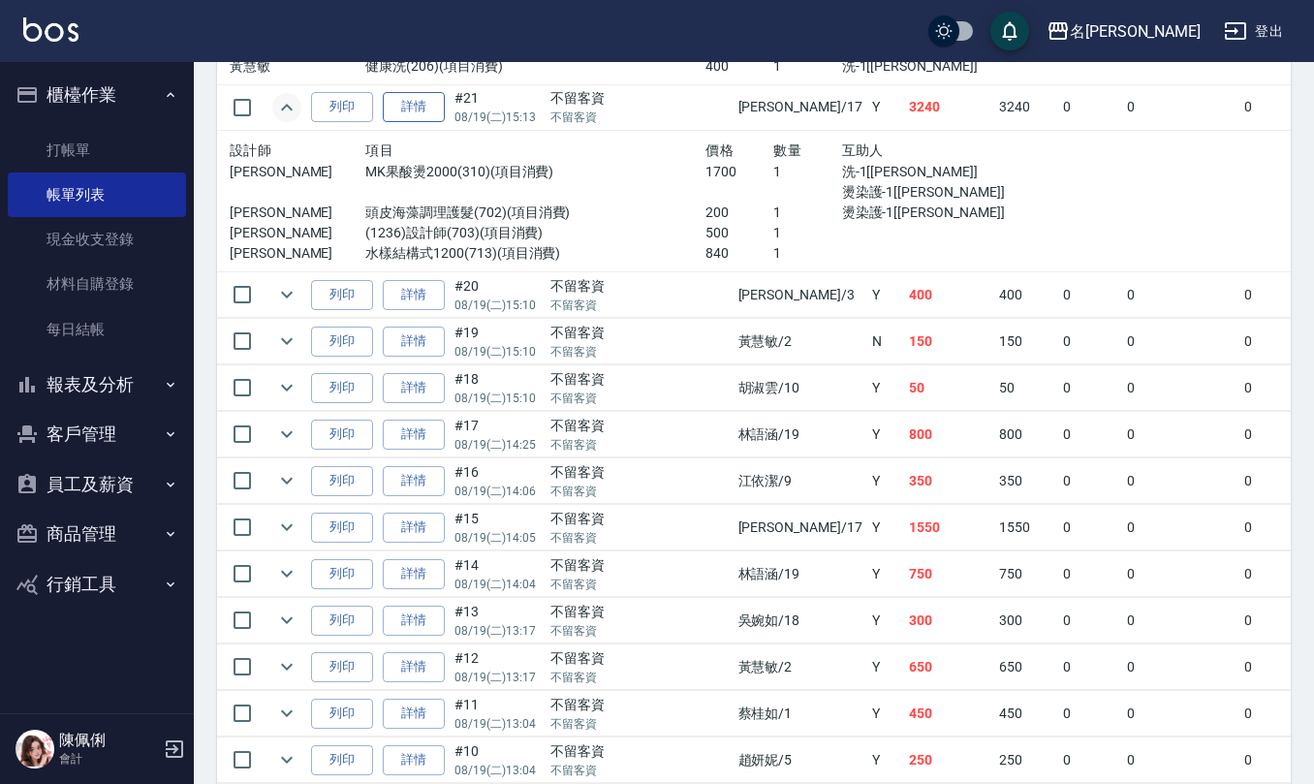
click at [411, 122] on link "詳情" at bounding box center [414, 107] width 62 height 30
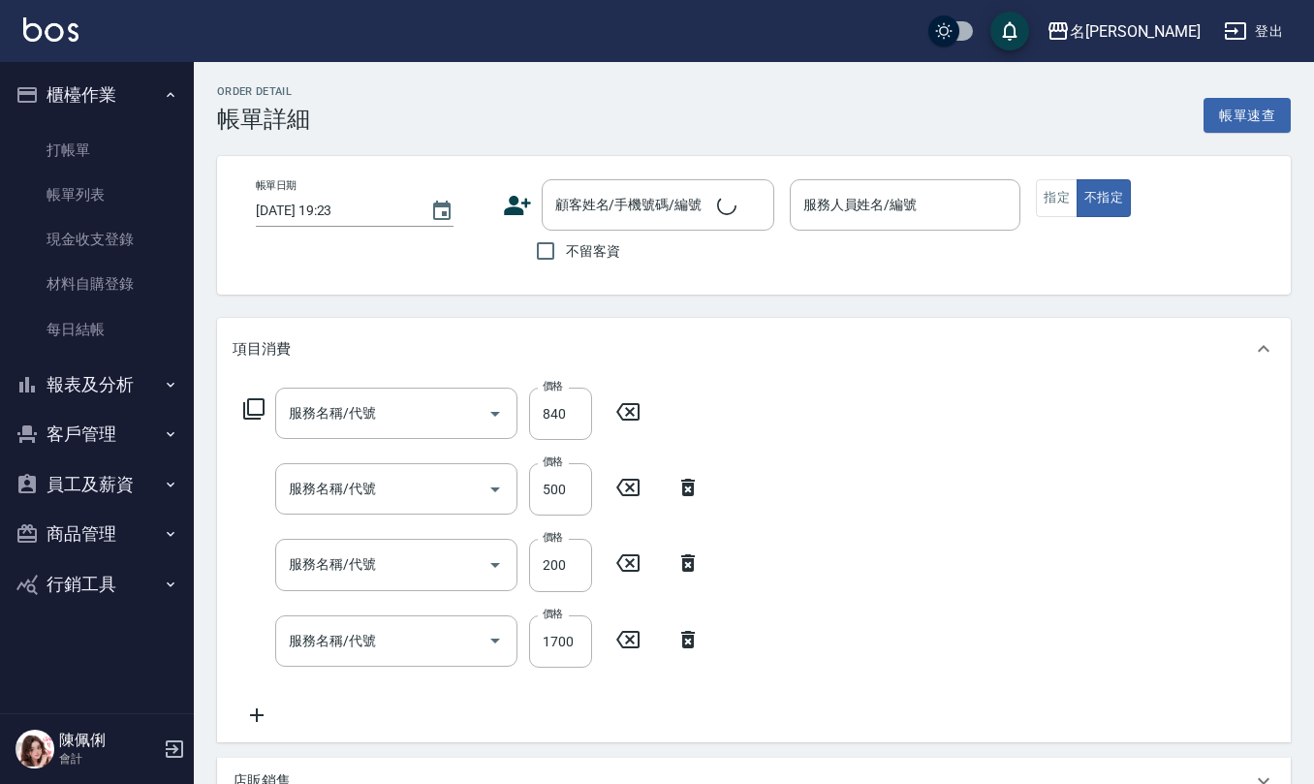
type input "水樣結構式1200(713)"
type input "(1236)設計師(703)"
type input "頭皮海藻調理護髮(702)"
type input "MK果酸燙2000(310)"
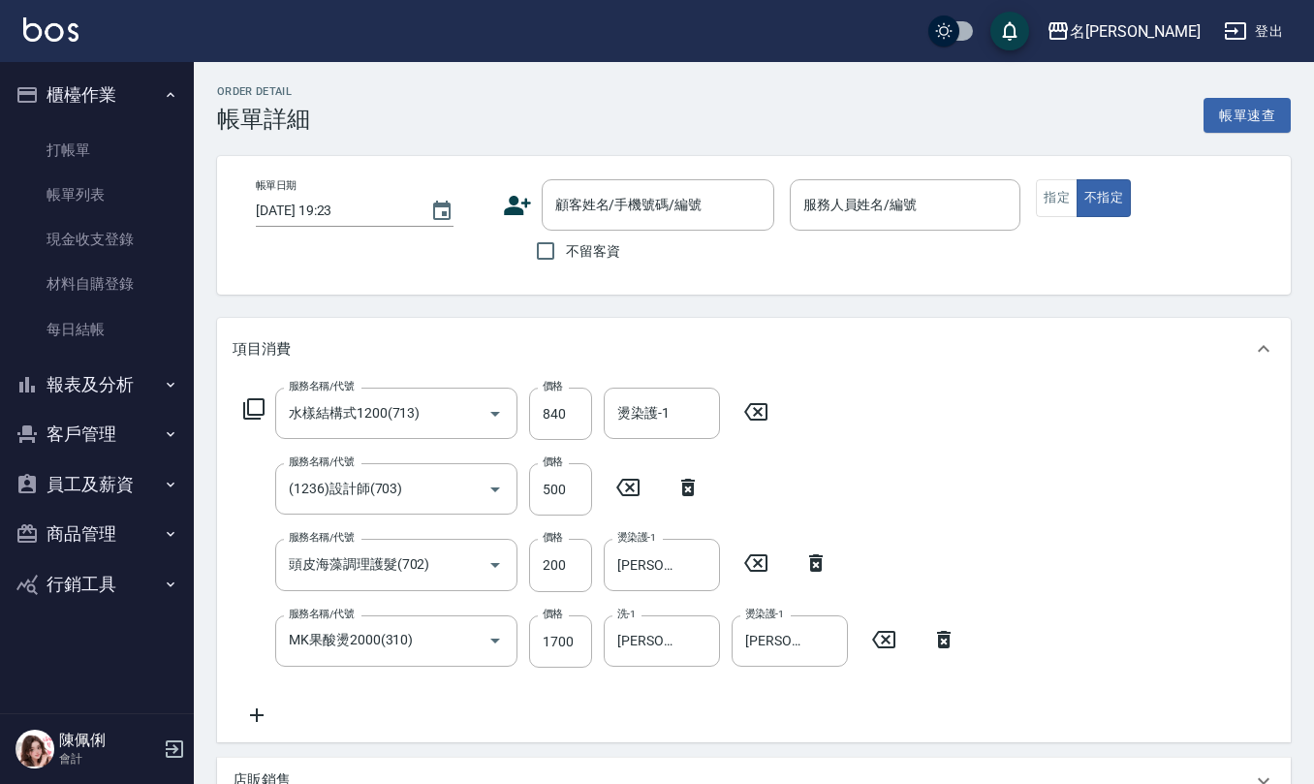
type input "2025/08/19 15:13"
checkbox input "true"
type input "李俞玫-17"
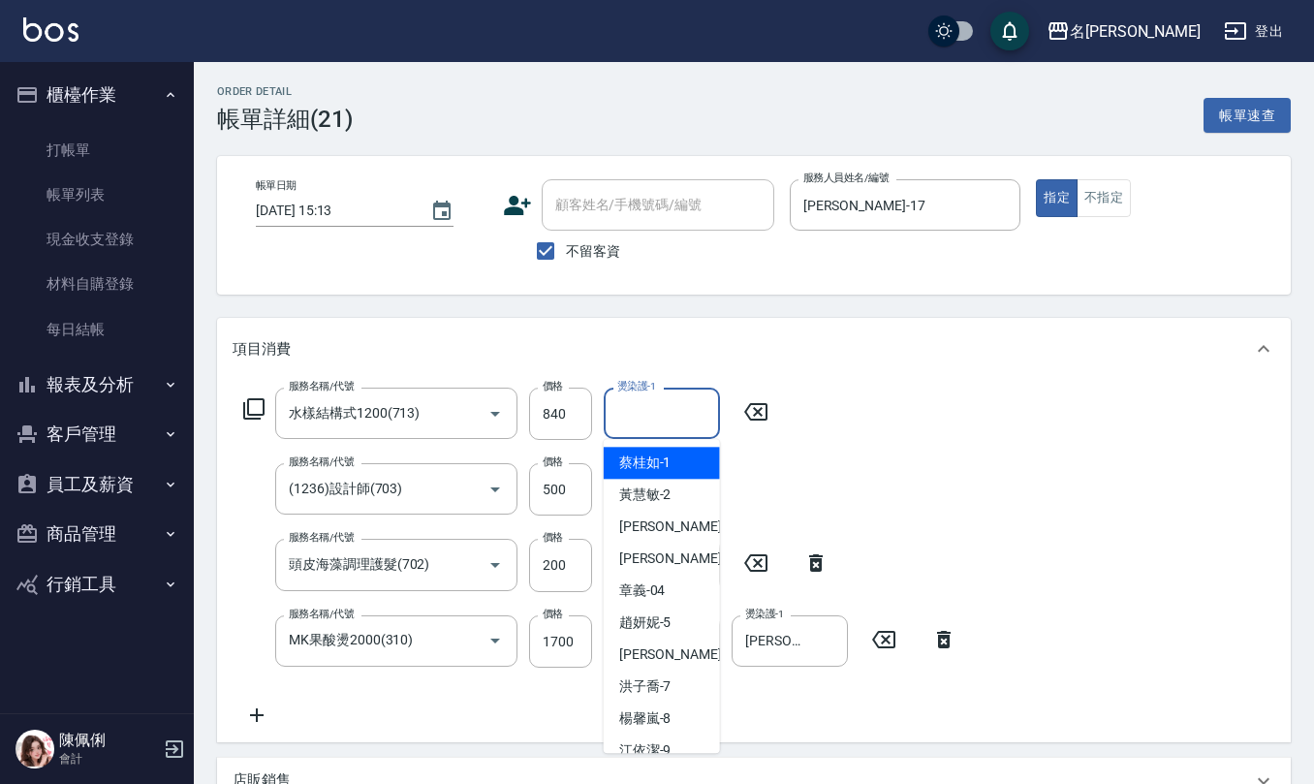
click at [663, 412] on input "燙染護-1" at bounding box center [661, 413] width 99 height 34
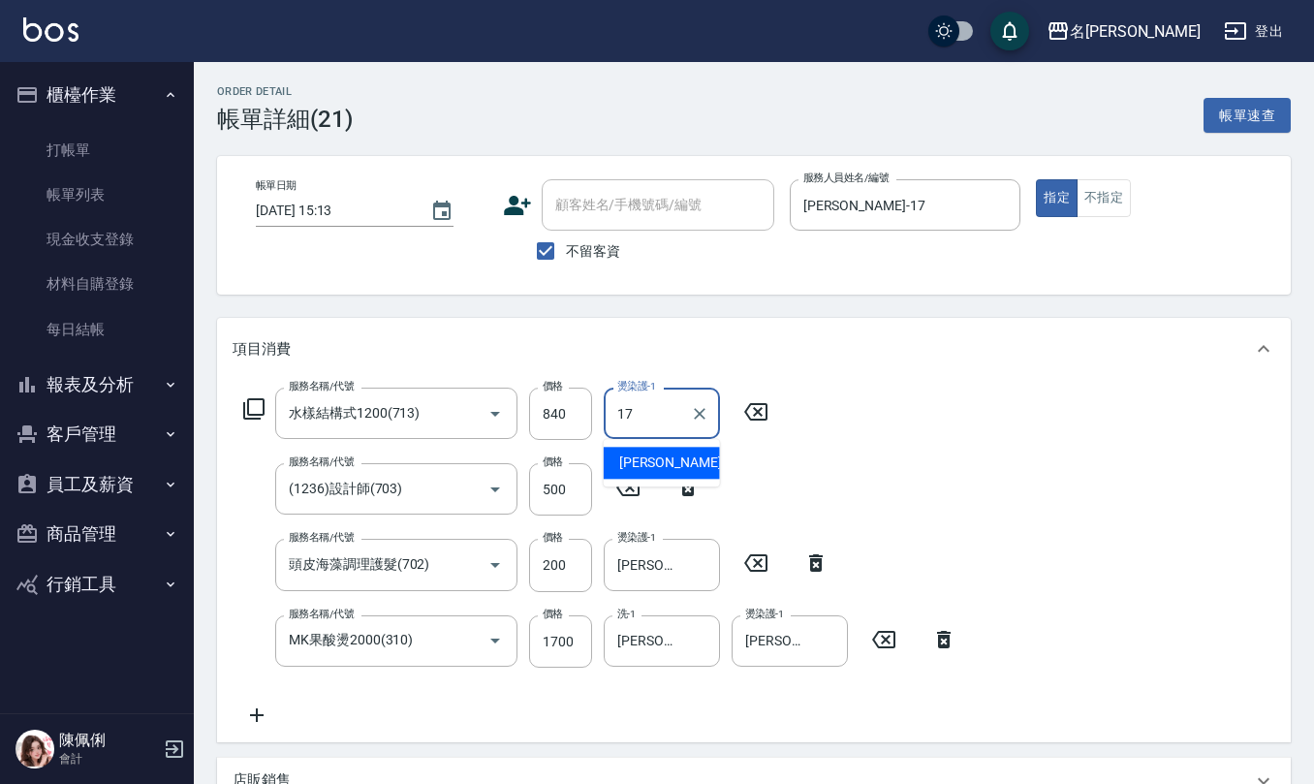
type input "李俞玫-17"
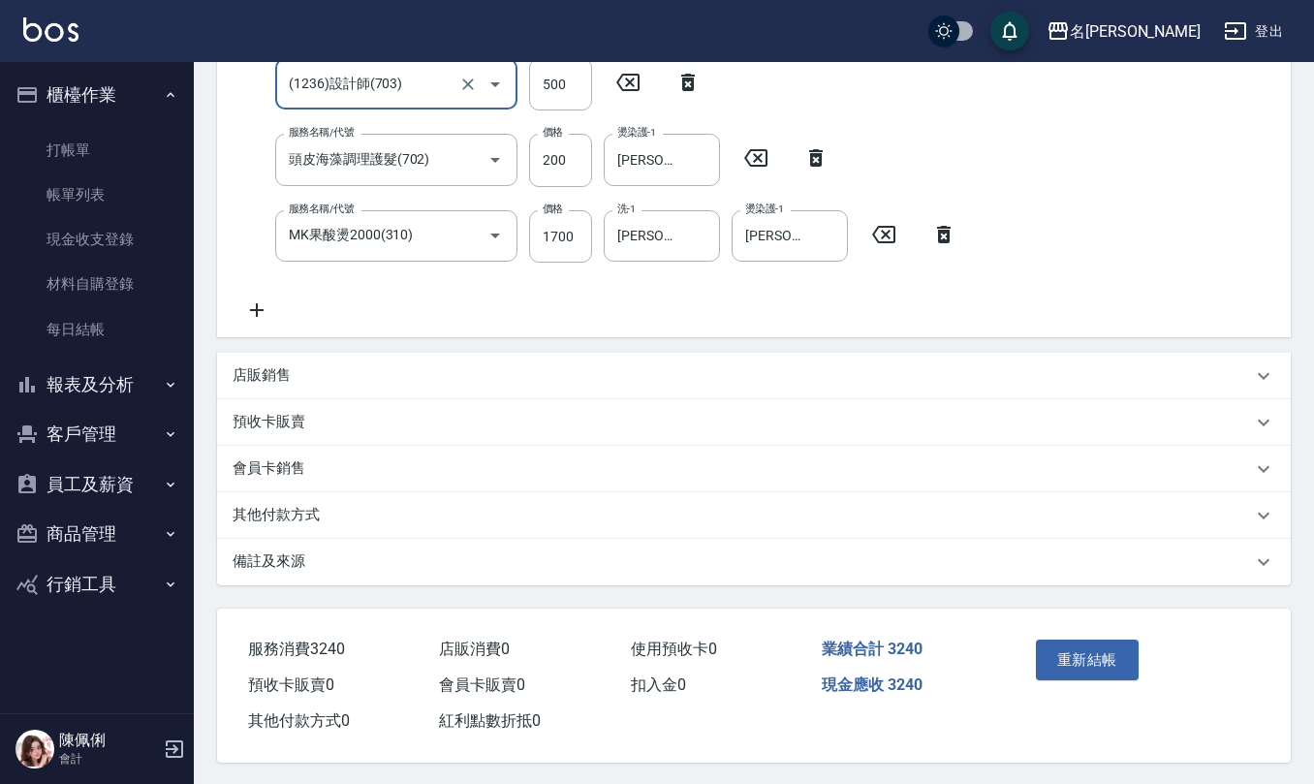
scroll to position [411, 0]
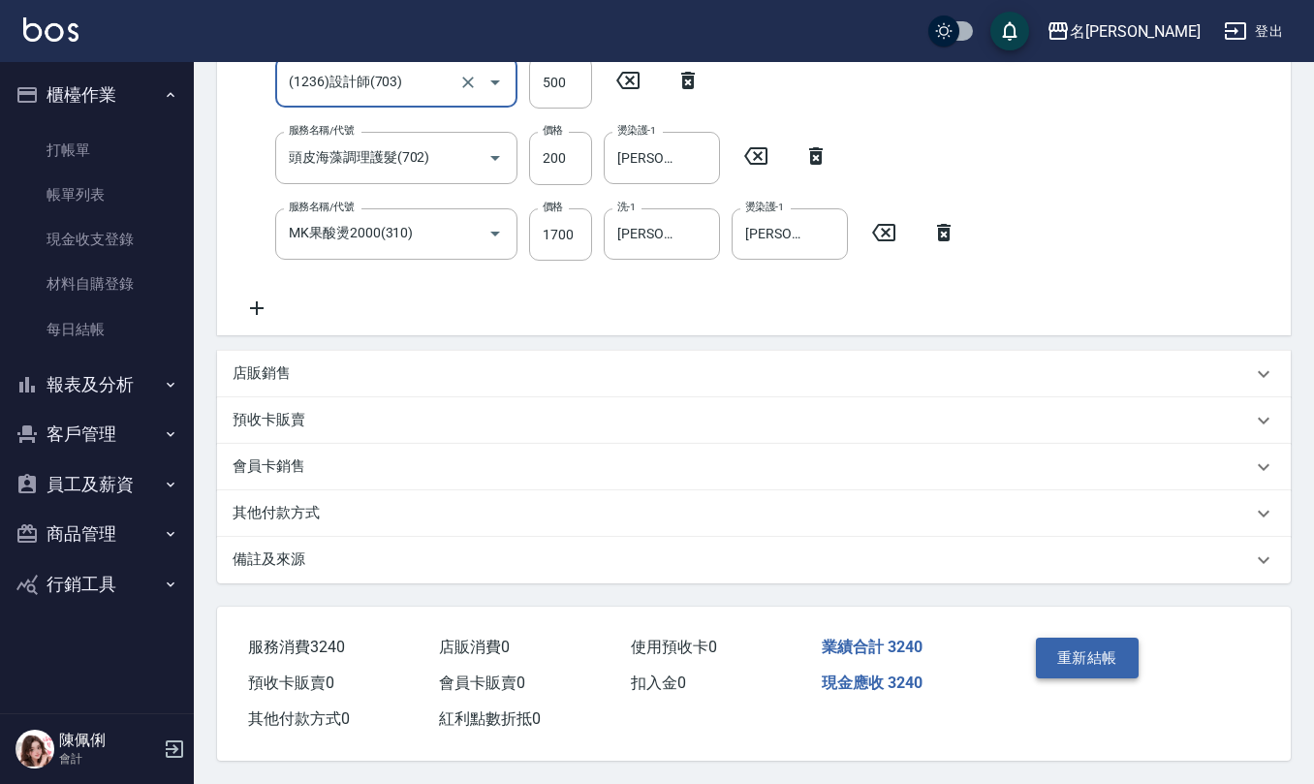
click at [1094, 644] on button "重新結帳" at bounding box center [1087, 658] width 103 height 41
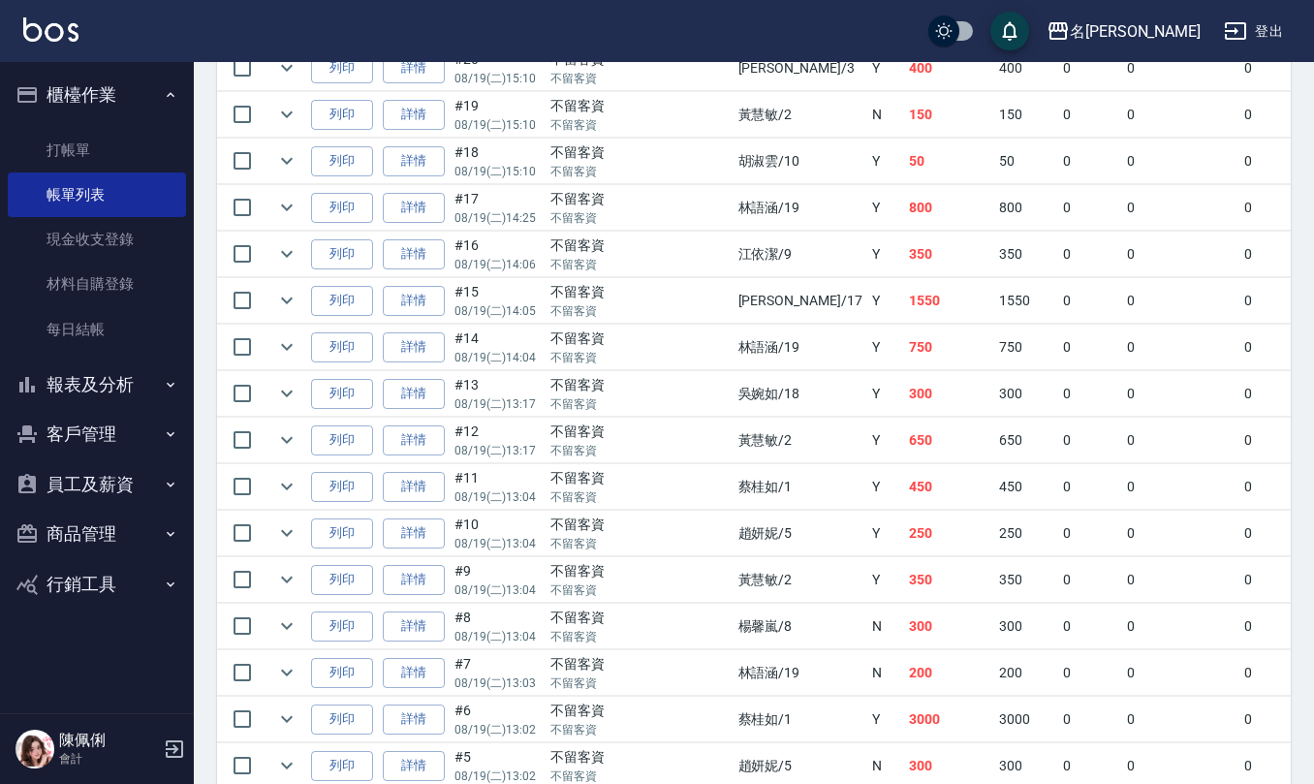
scroll to position [2963, 0]
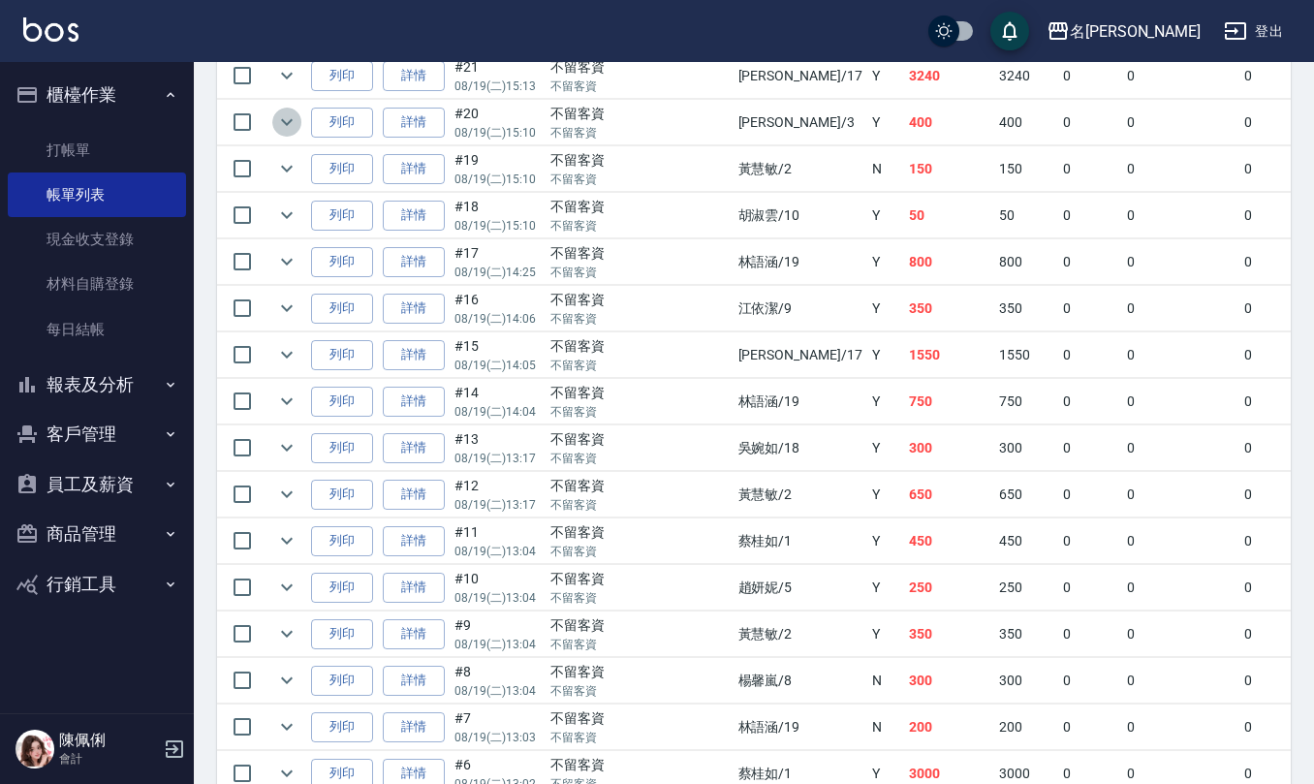
click at [284, 126] on icon "expand row" at bounding box center [287, 122] width 12 height 7
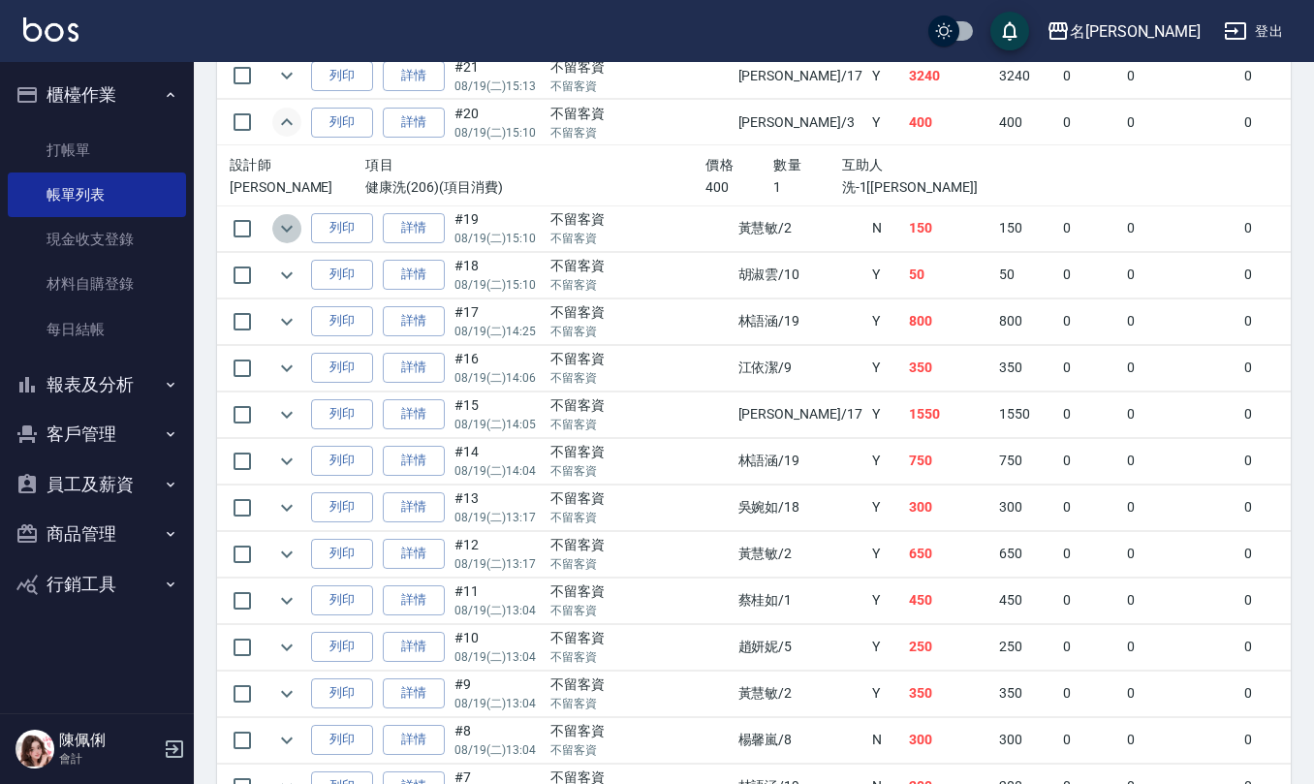
click at [288, 240] on icon "expand row" at bounding box center [286, 228] width 23 height 23
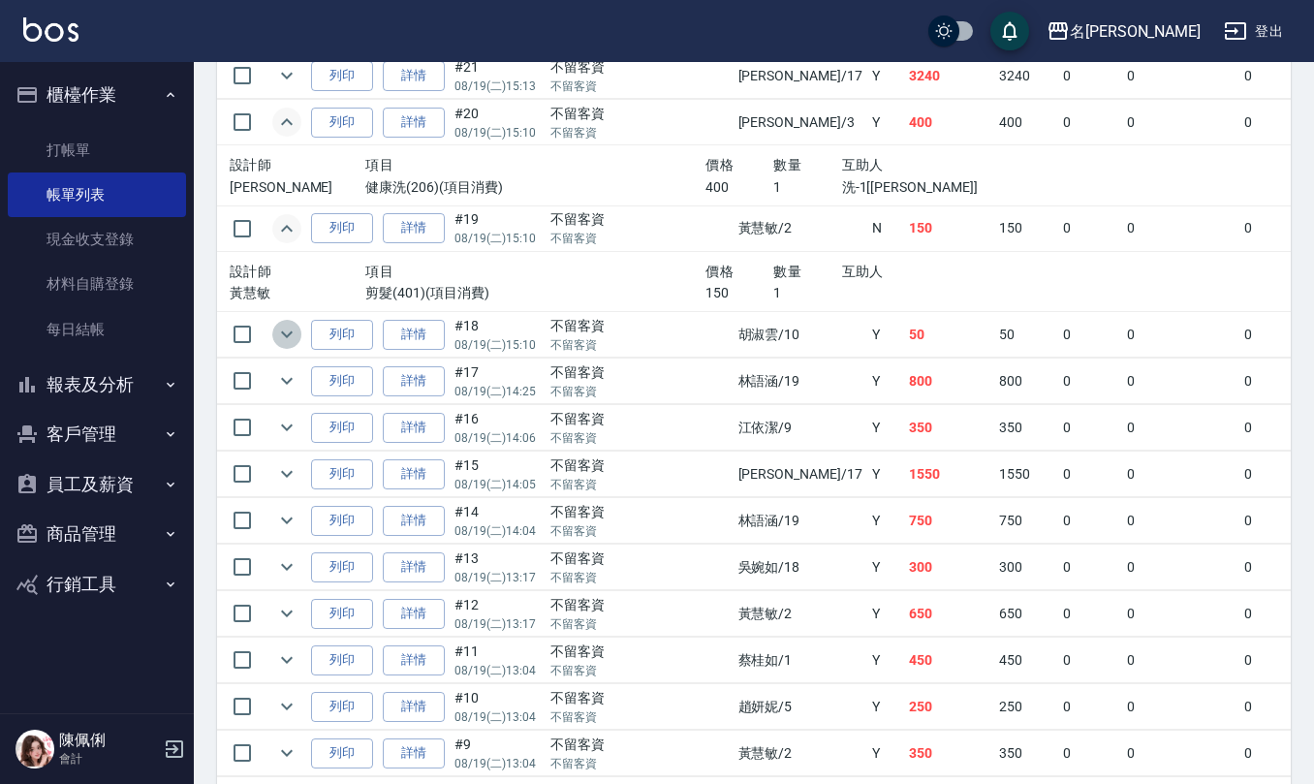
click at [284, 338] on icon "expand row" at bounding box center [287, 334] width 12 height 7
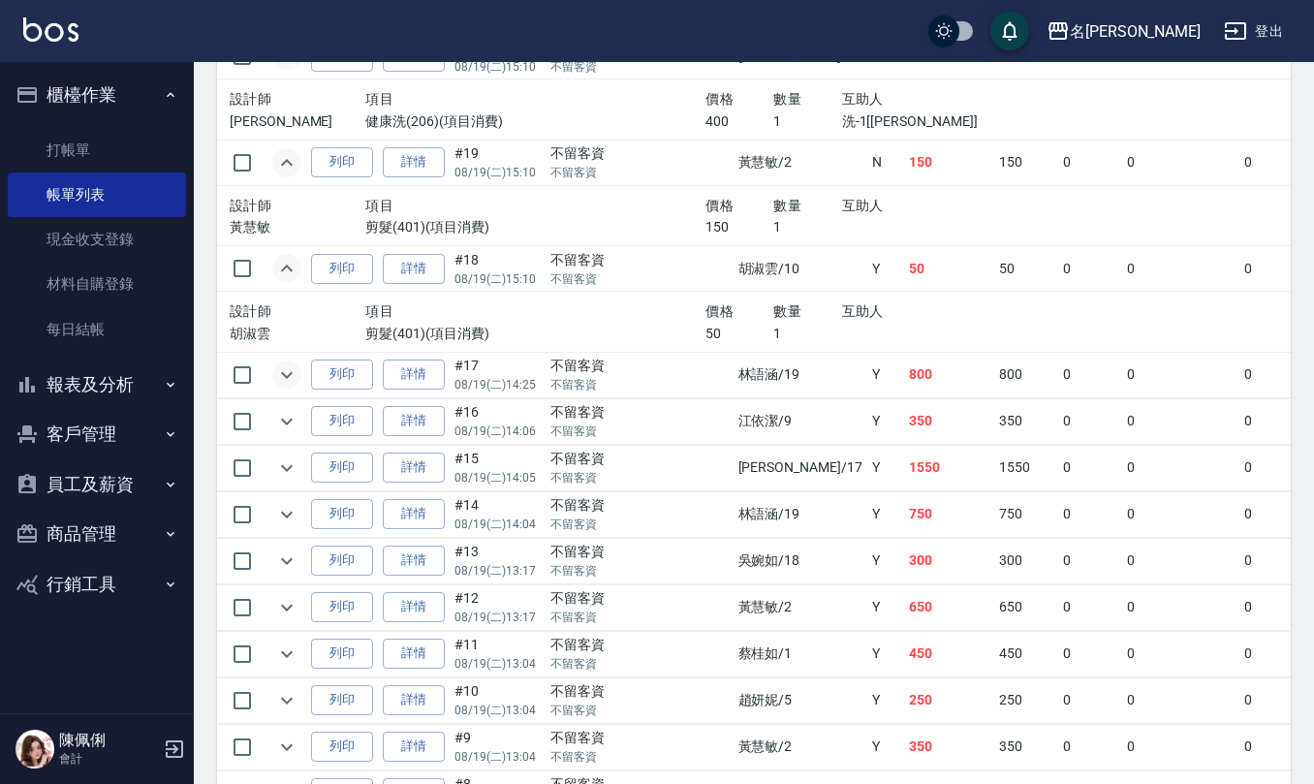
scroll to position [3093, 0]
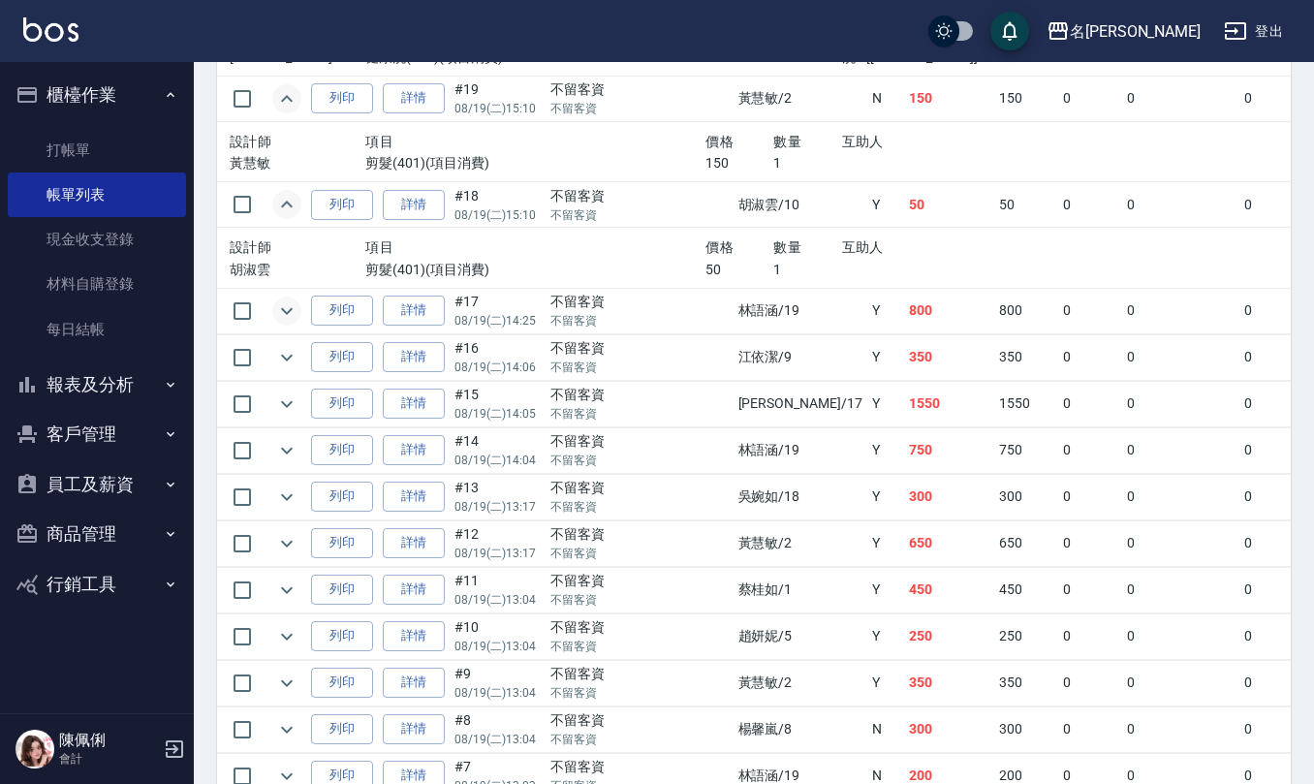
click at [273, 326] on button "expand row" at bounding box center [286, 310] width 29 height 29
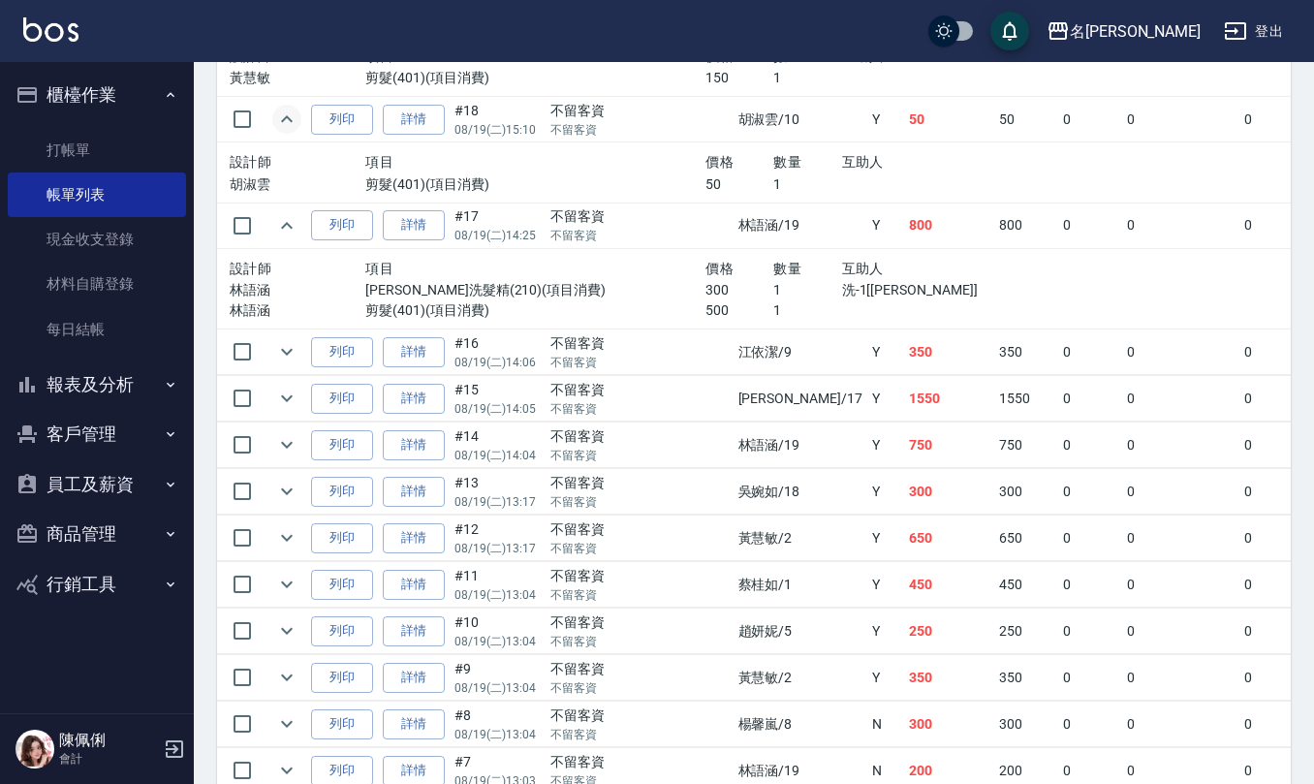
scroll to position [3222, 0]
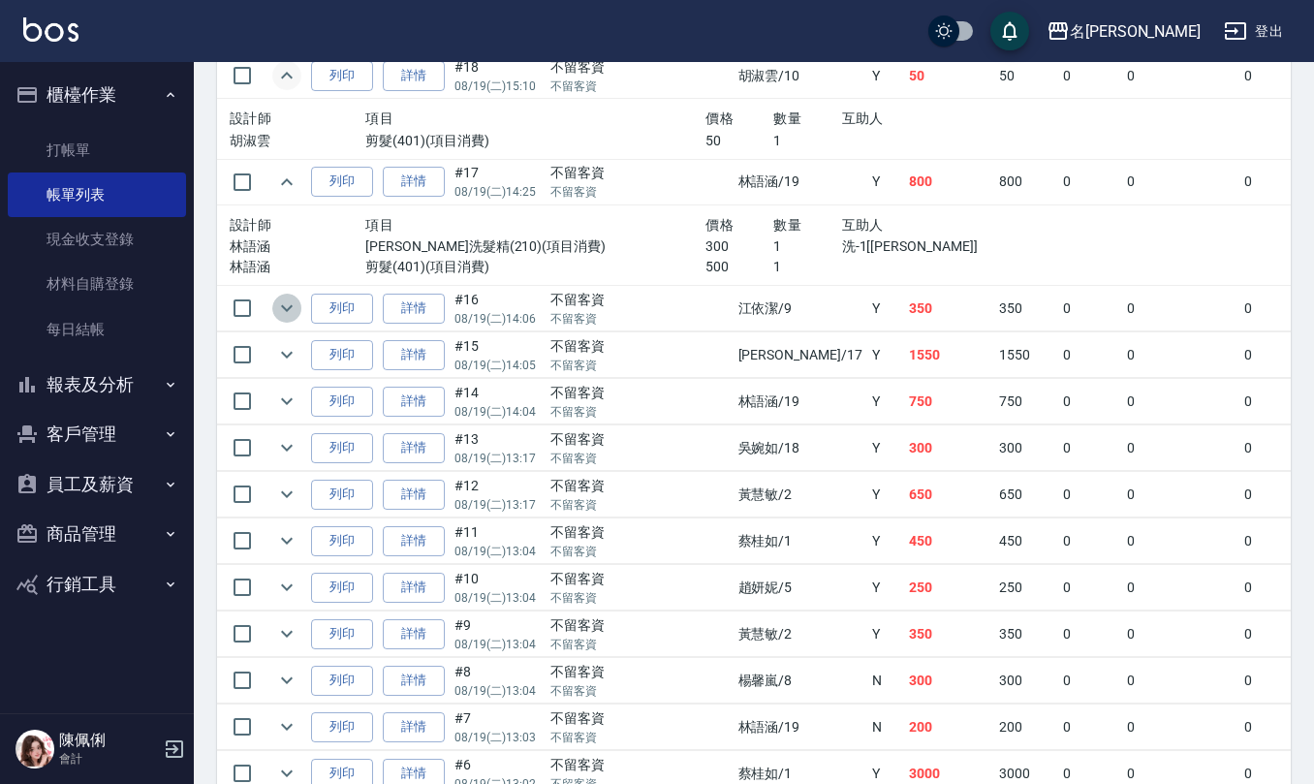
click at [284, 312] on icon "expand row" at bounding box center [287, 308] width 12 height 7
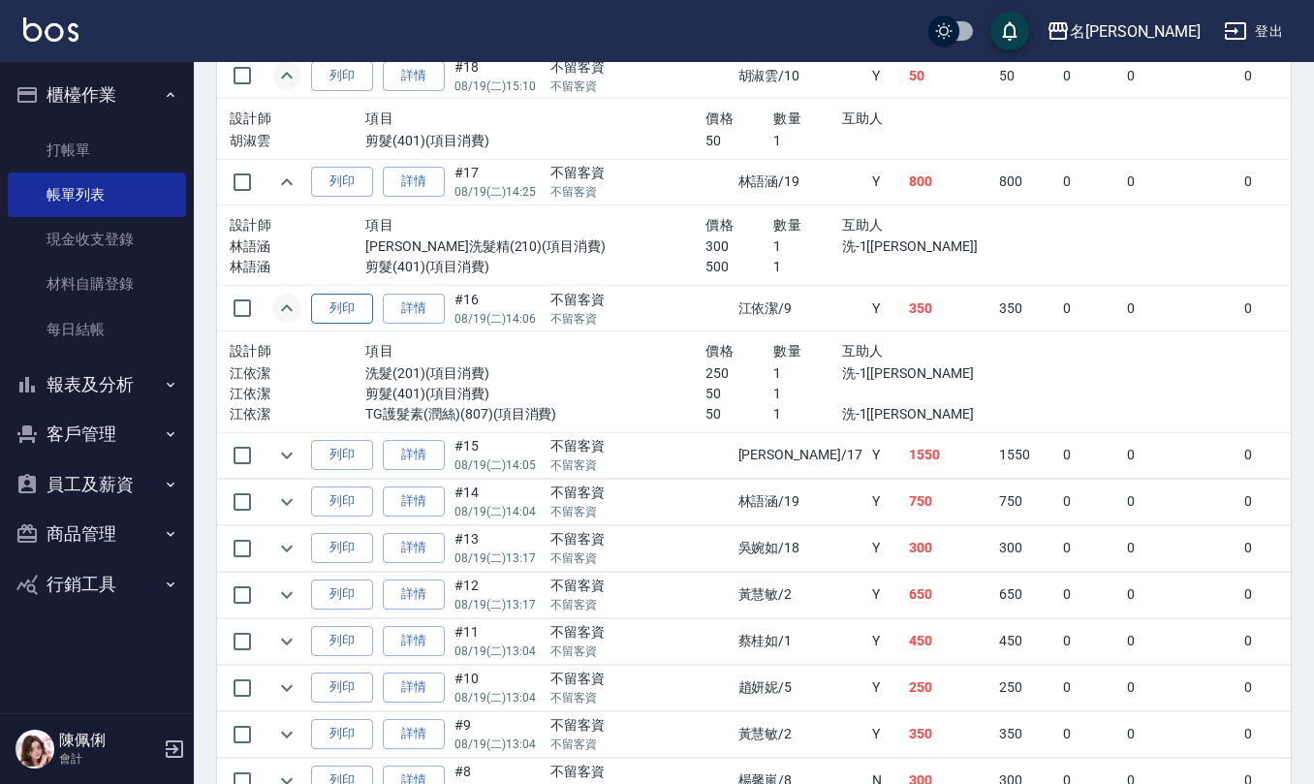
scroll to position [3350, 0]
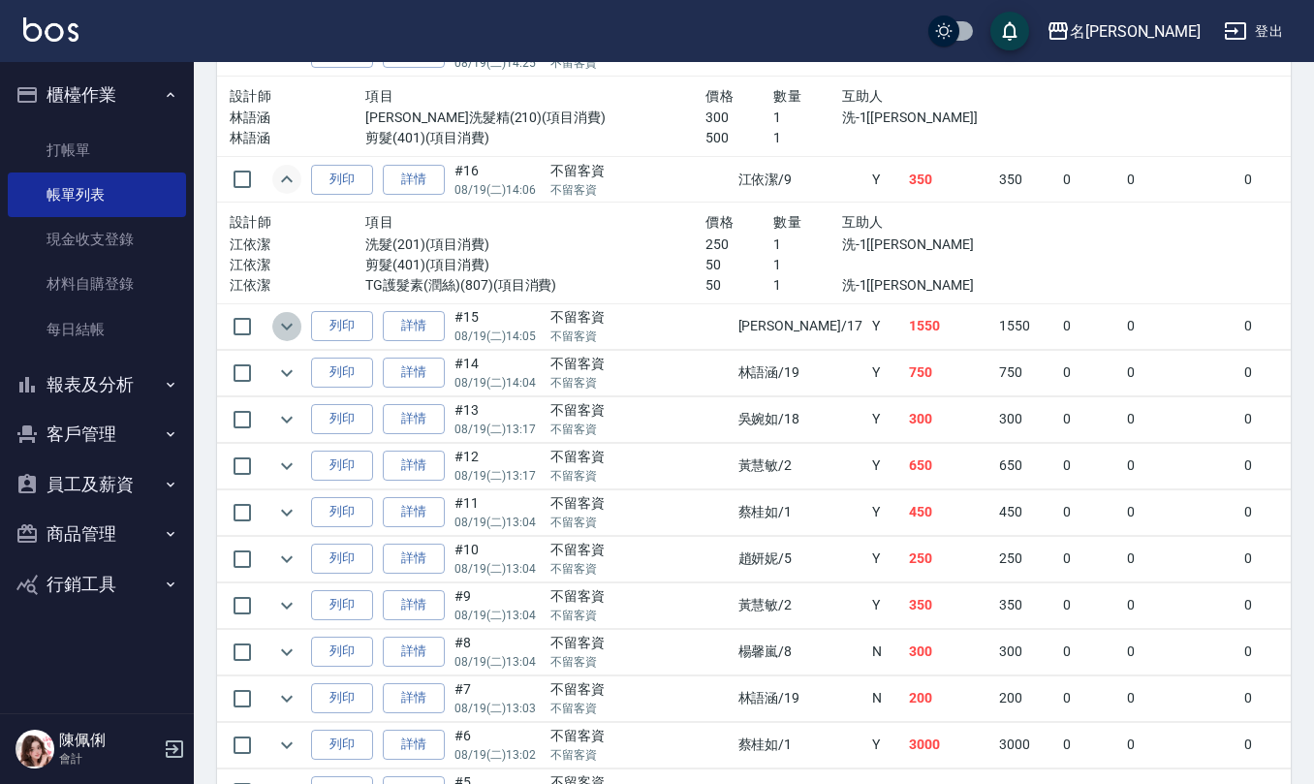
click at [292, 338] on icon "expand row" at bounding box center [286, 326] width 23 height 23
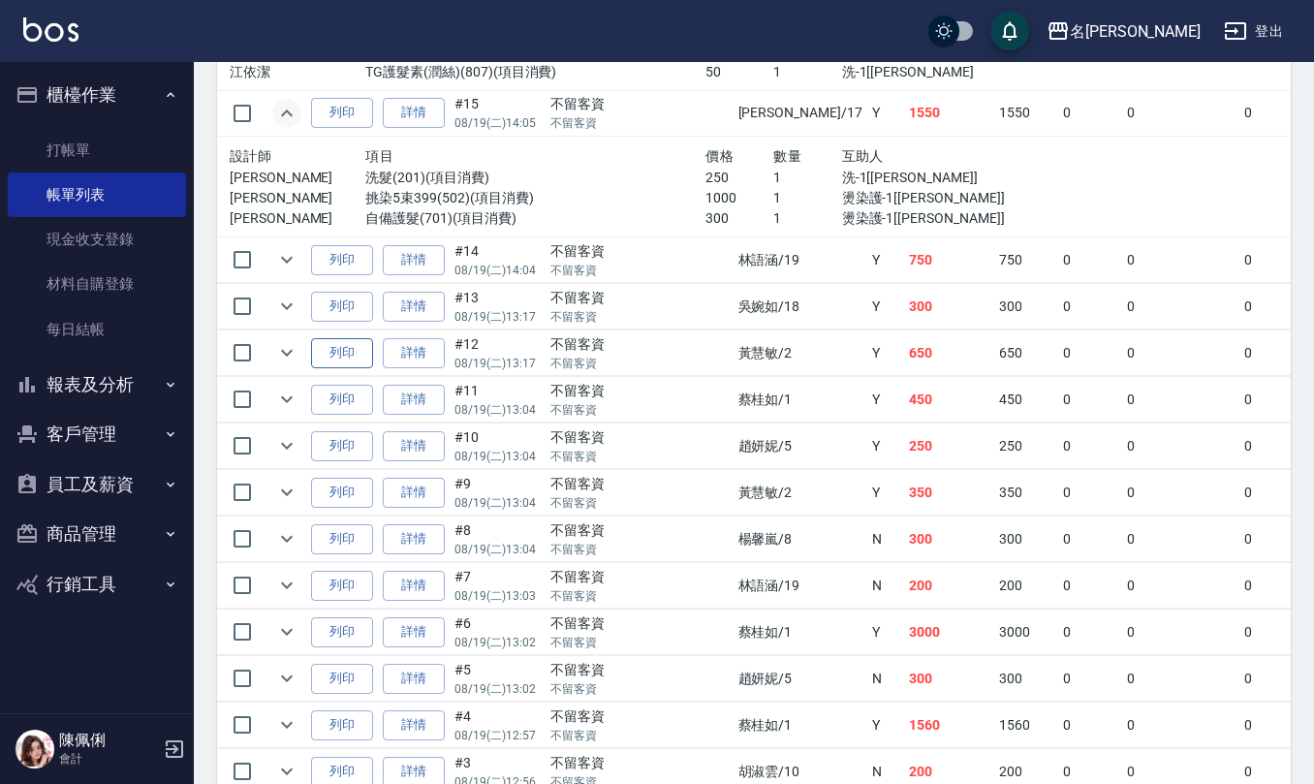
scroll to position [3609, 0]
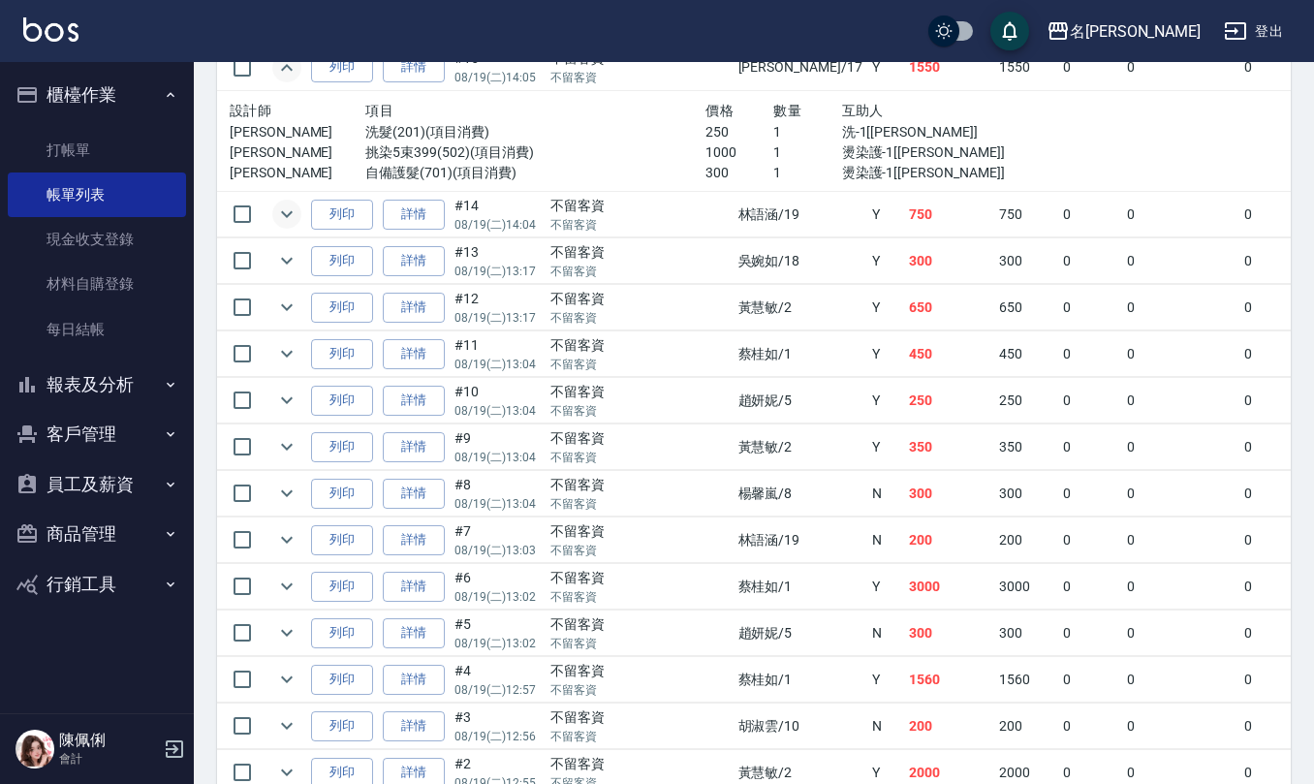
click at [285, 226] on icon "expand row" at bounding box center [286, 213] width 23 height 23
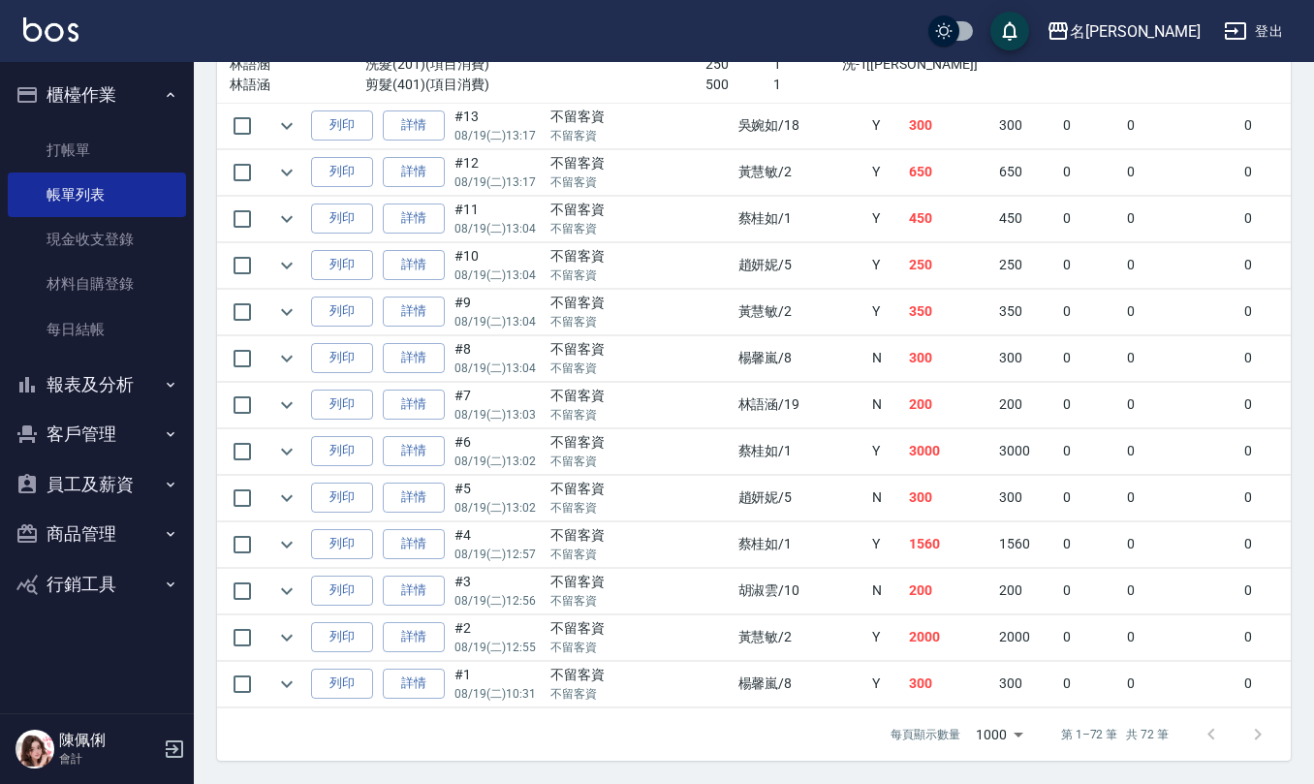
scroll to position [3868, 0]
click at [288, 114] on icon "expand row" at bounding box center [286, 125] width 23 height 23
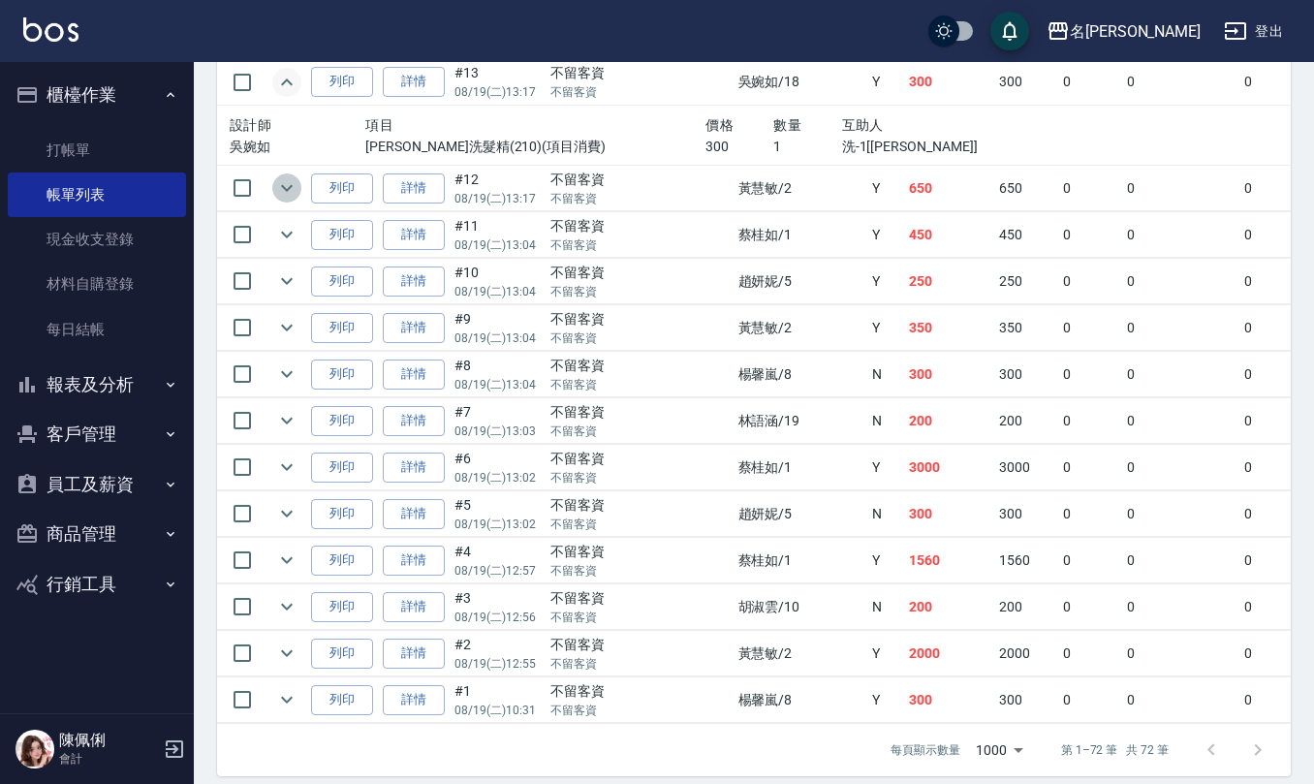
click at [291, 200] on icon "expand row" at bounding box center [286, 187] width 23 height 23
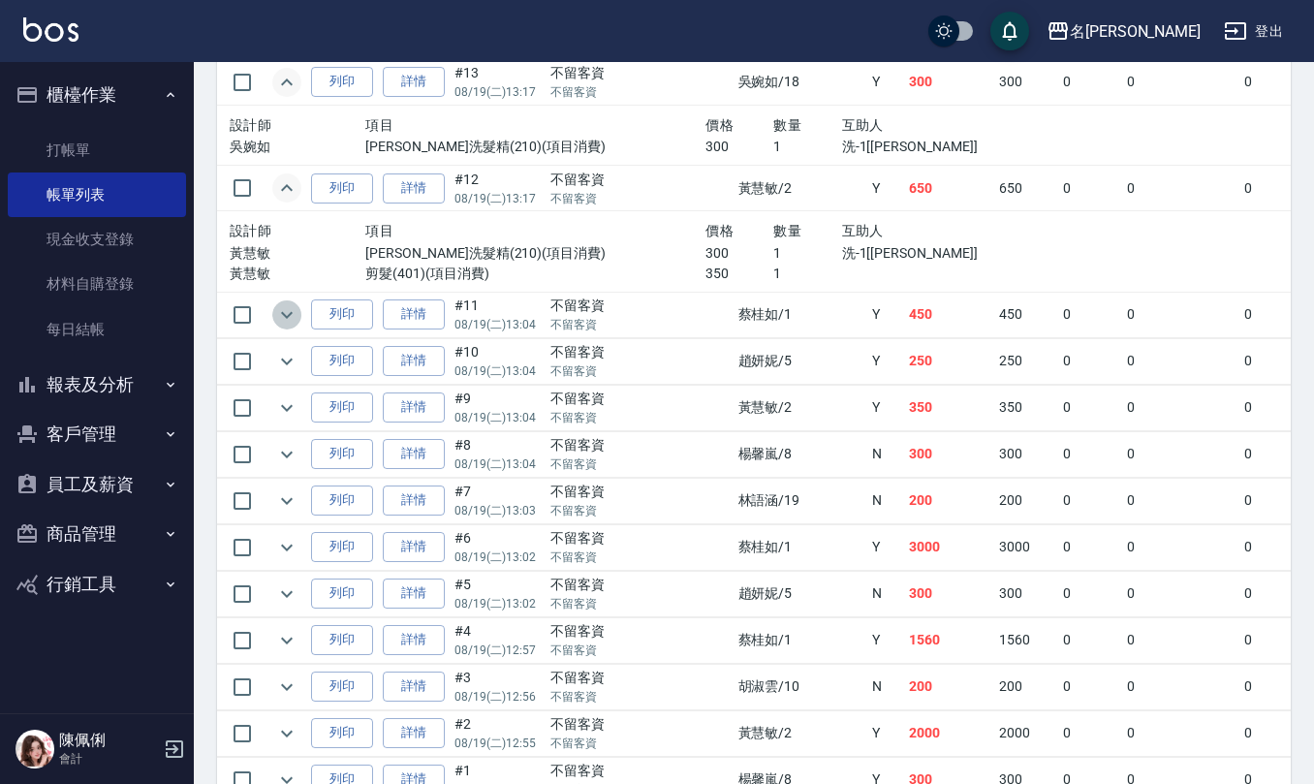
click at [284, 327] on icon "expand row" at bounding box center [286, 314] width 23 height 23
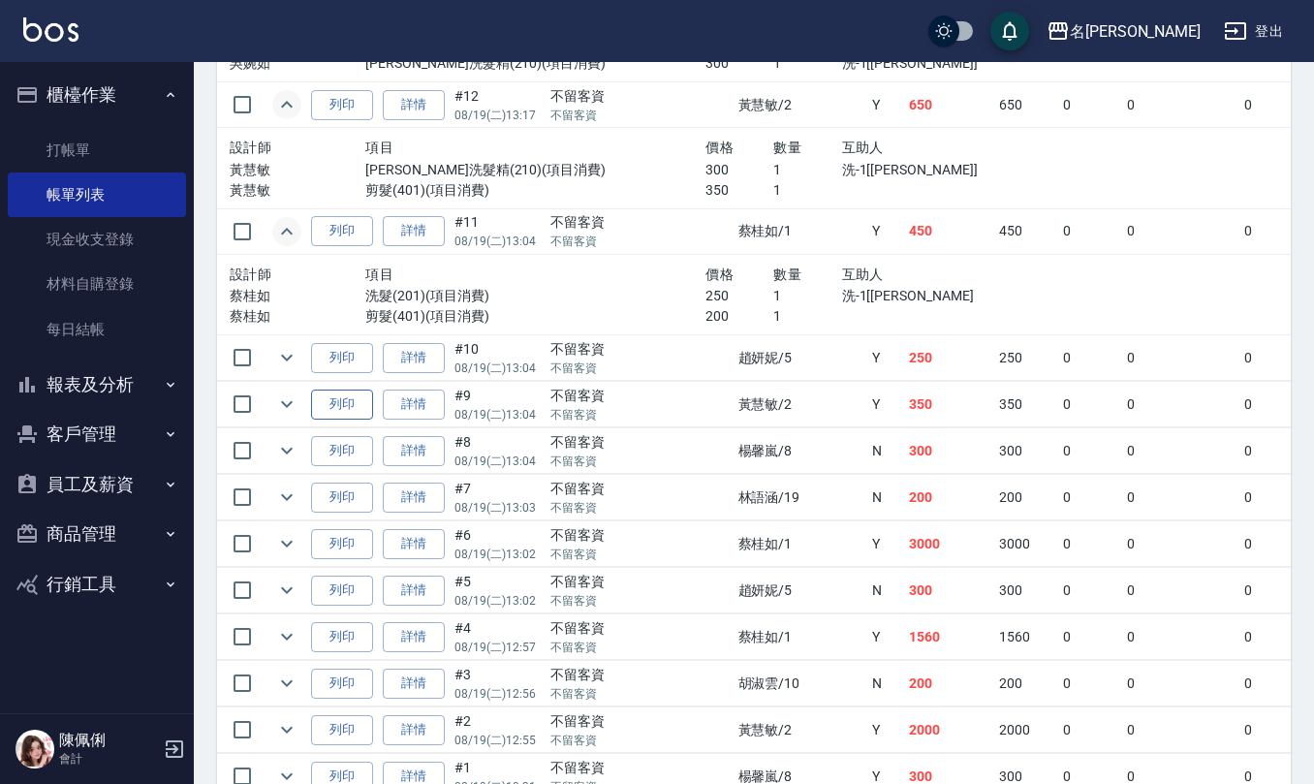
scroll to position [3997, 0]
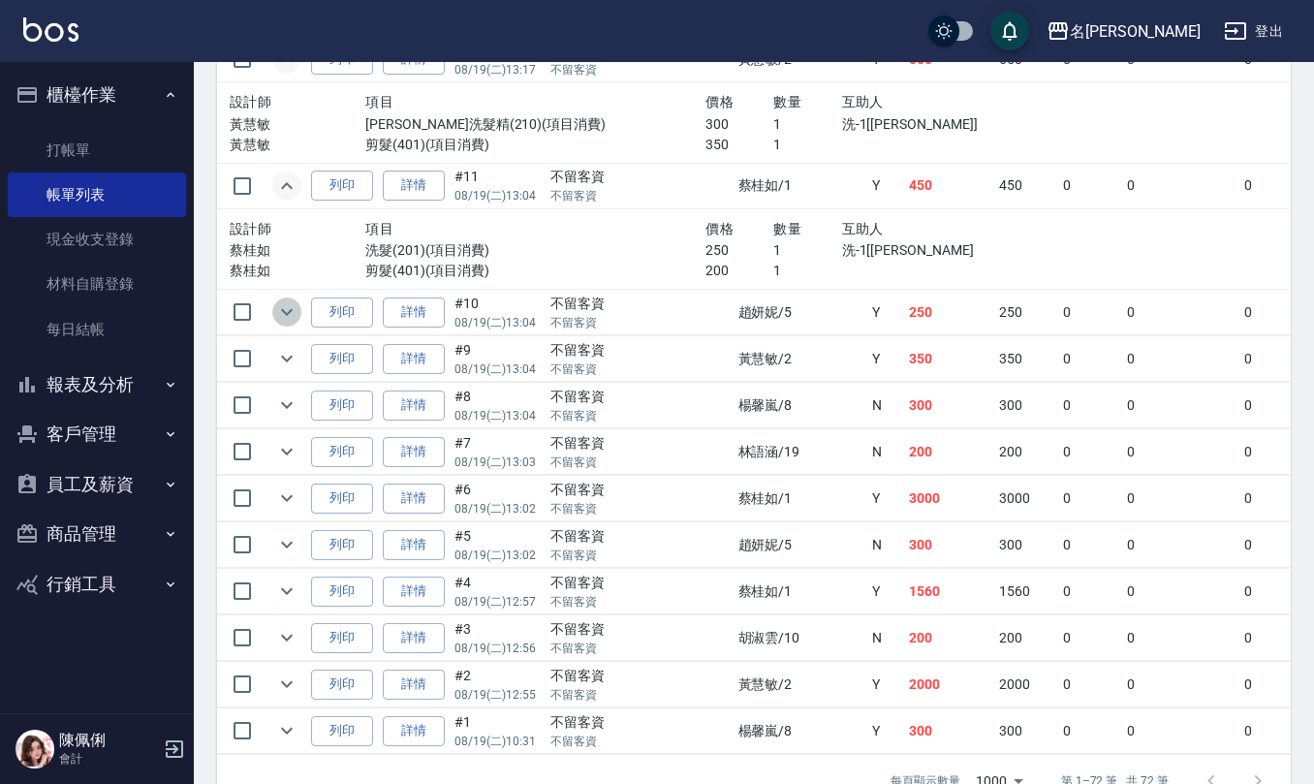
click at [288, 324] on icon "expand row" at bounding box center [286, 311] width 23 height 23
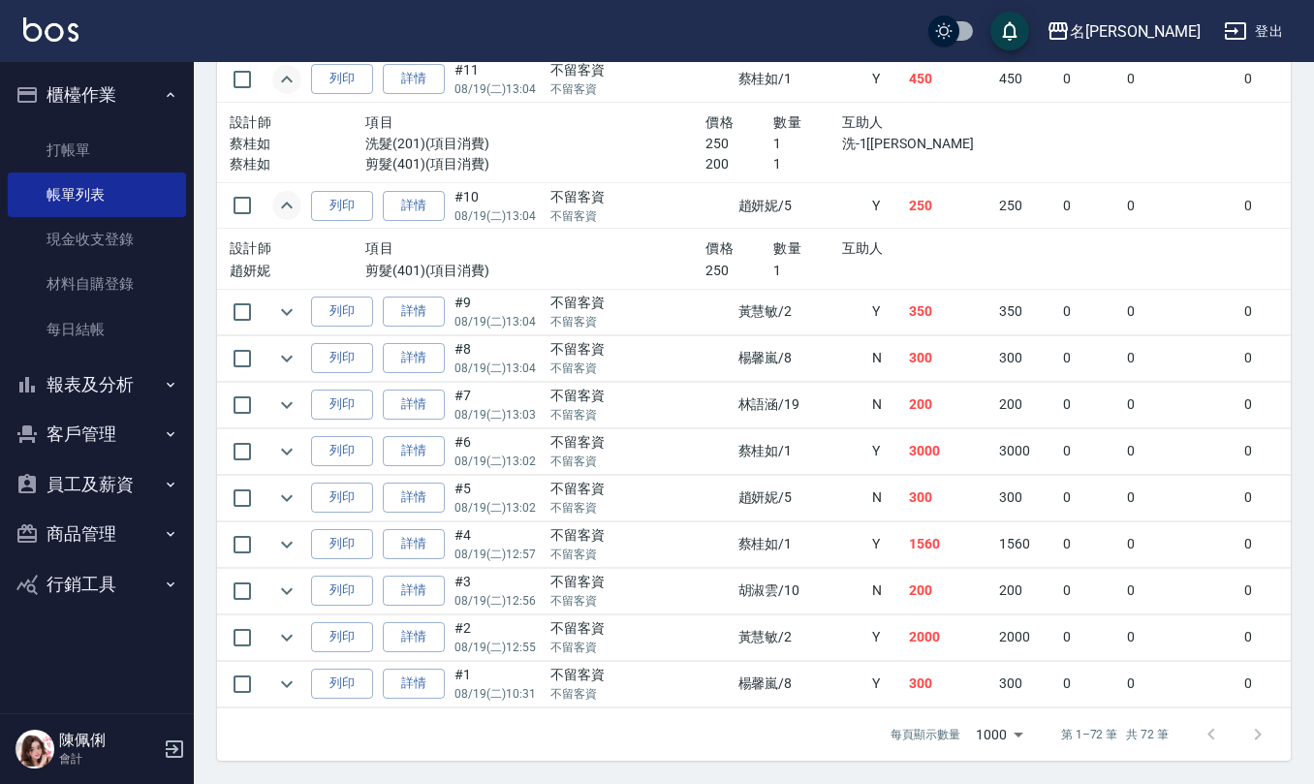
scroll to position [4168, 0]
click at [284, 308] on icon "expand row" at bounding box center [287, 311] width 12 height 7
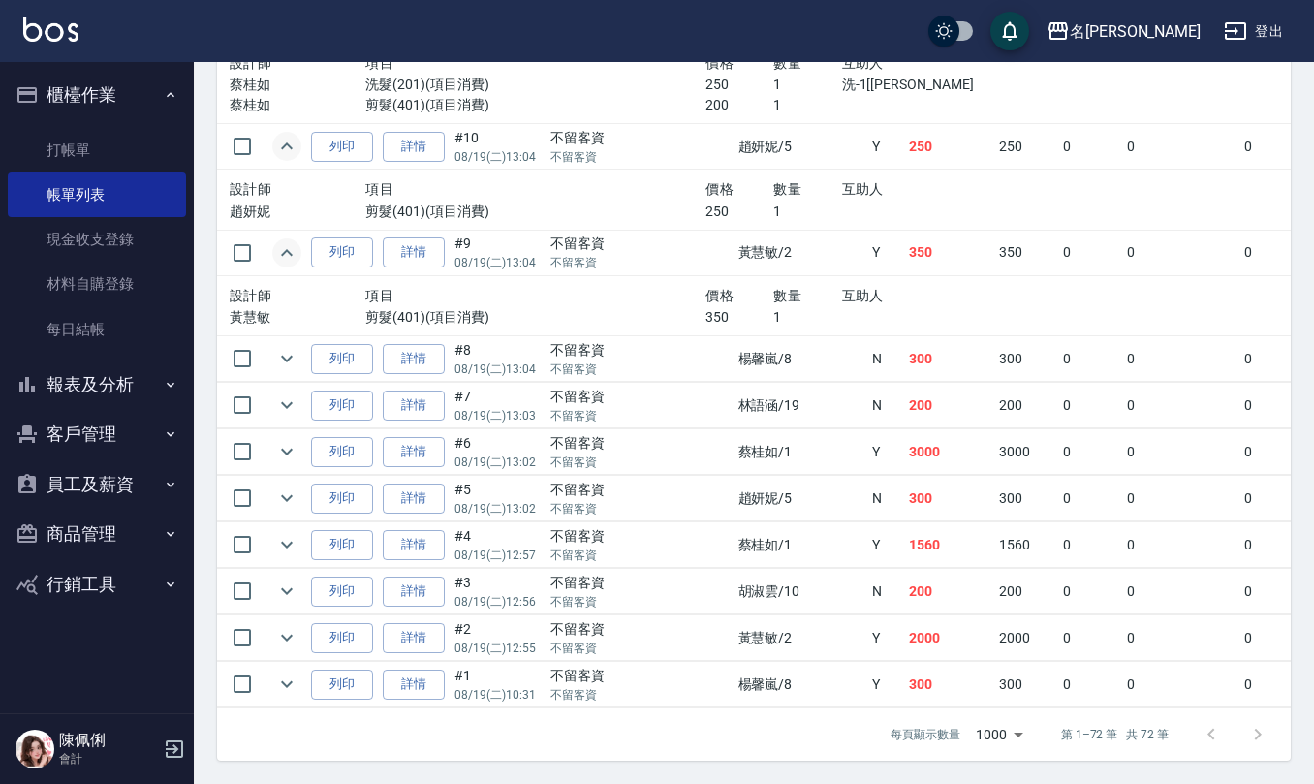
scroll to position [4228, 0]
click at [288, 347] on icon "expand row" at bounding box center [286, 358] width 23 height 23
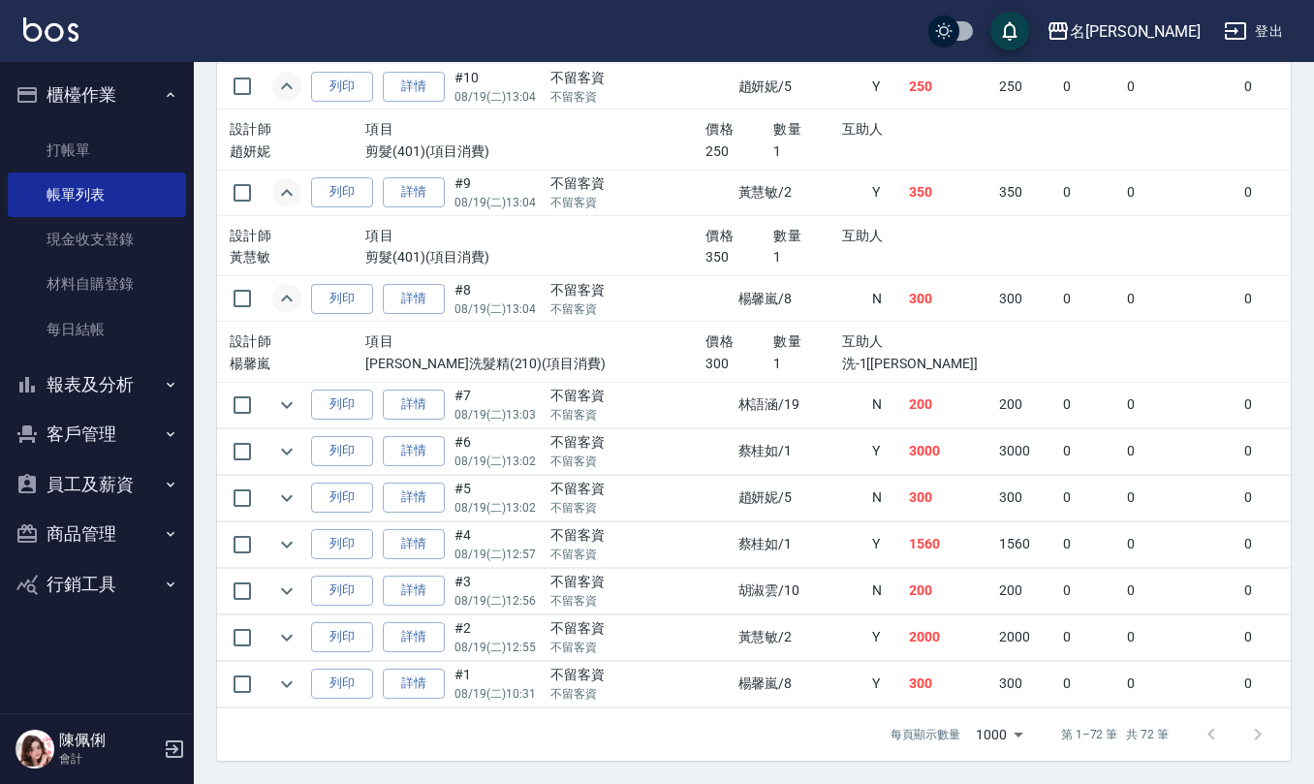
scroll to position [4288, 0]
click at [296, 393] on icon "expand row" at bounding box center [286, 404] width 23 height 23
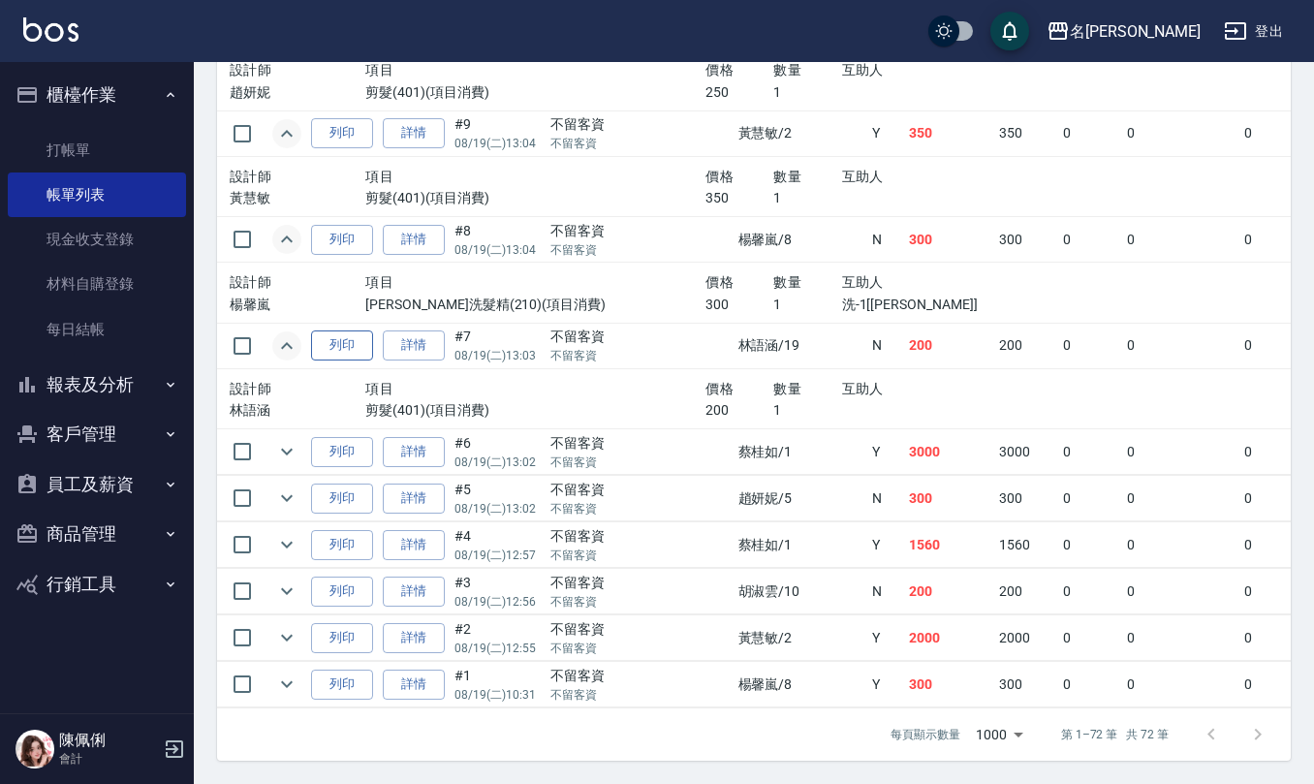
scroll to position [4348, 0]
click at [277, 440] on icon "expand row" at bounding box center [286, 451] width 23 height 23
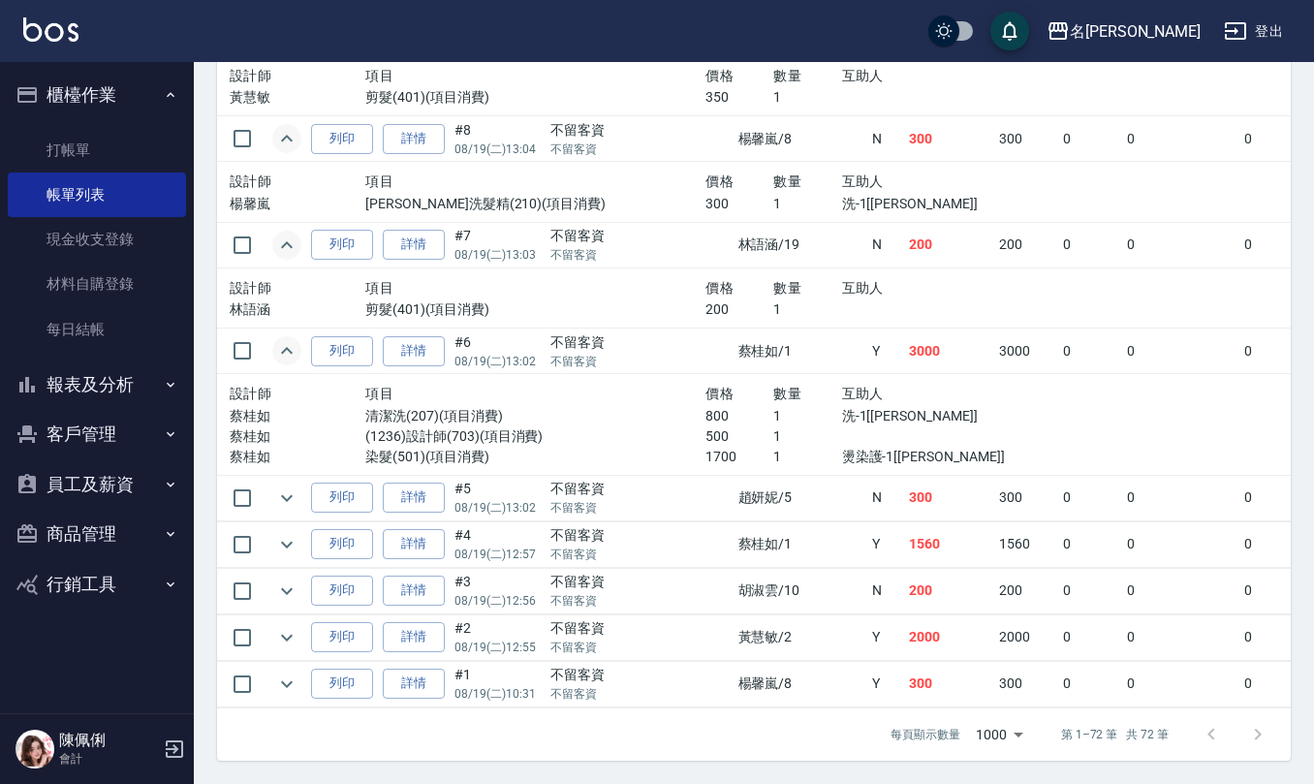
scroll to position [4447, 0]
click at [281, 486] on icon "expand row" at bounding box center [286, 497] width 23 height 23
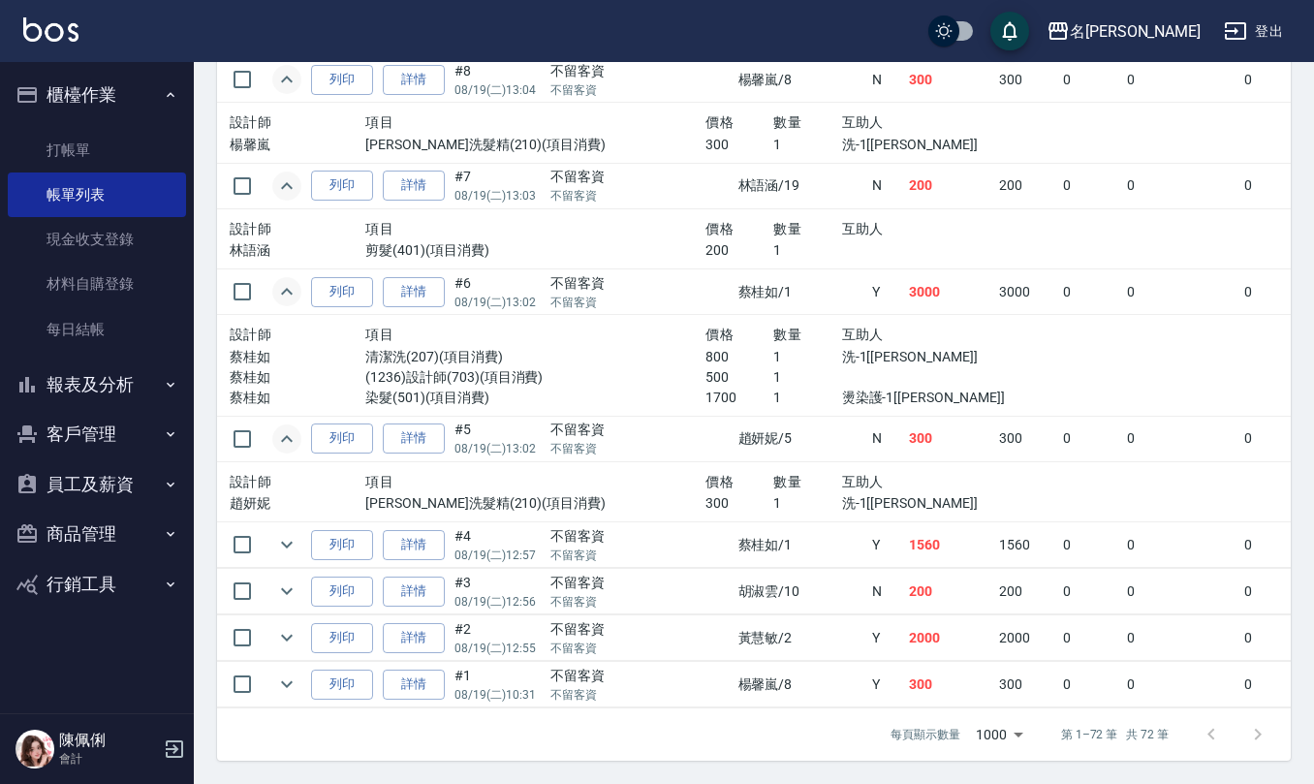
scroll to position [4507, 0]
click at [289, 533] on icon "expand row" at bounding box center [286, 544] width 23 height 23
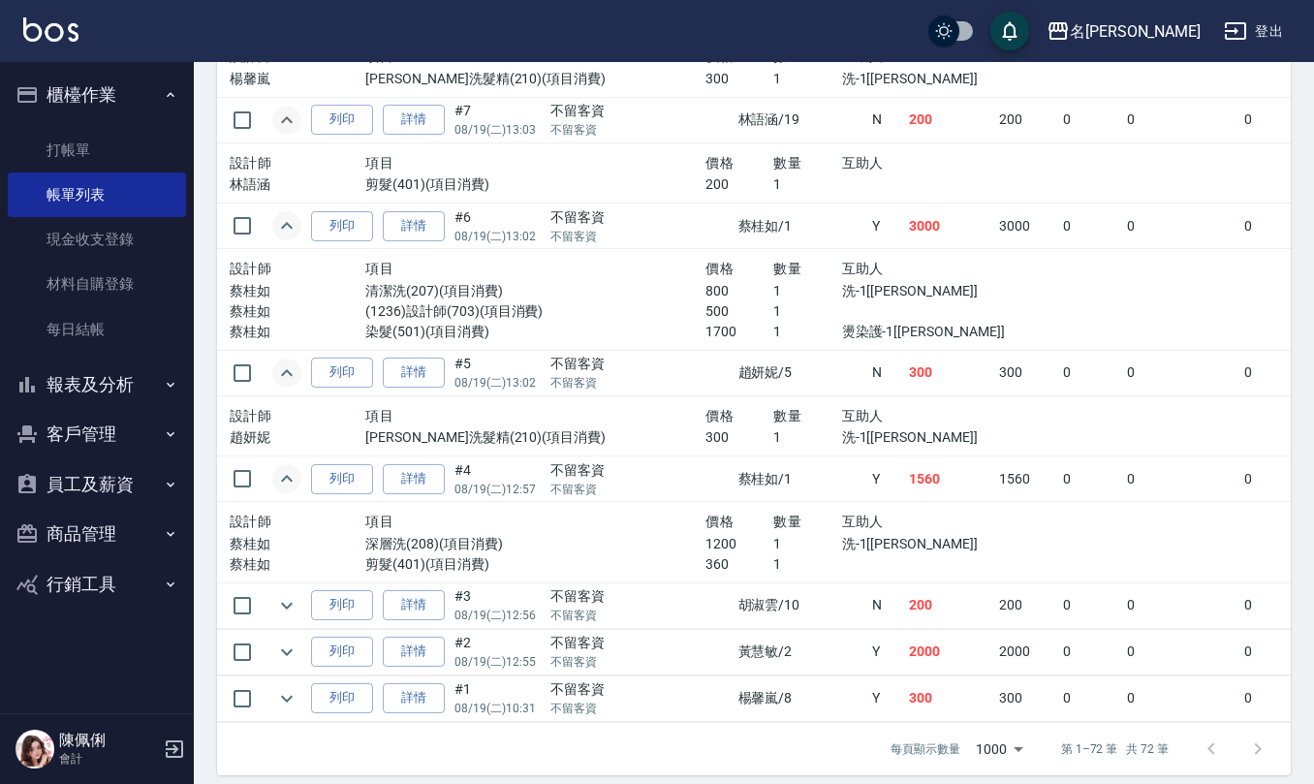
scroll to position [4587, 0]
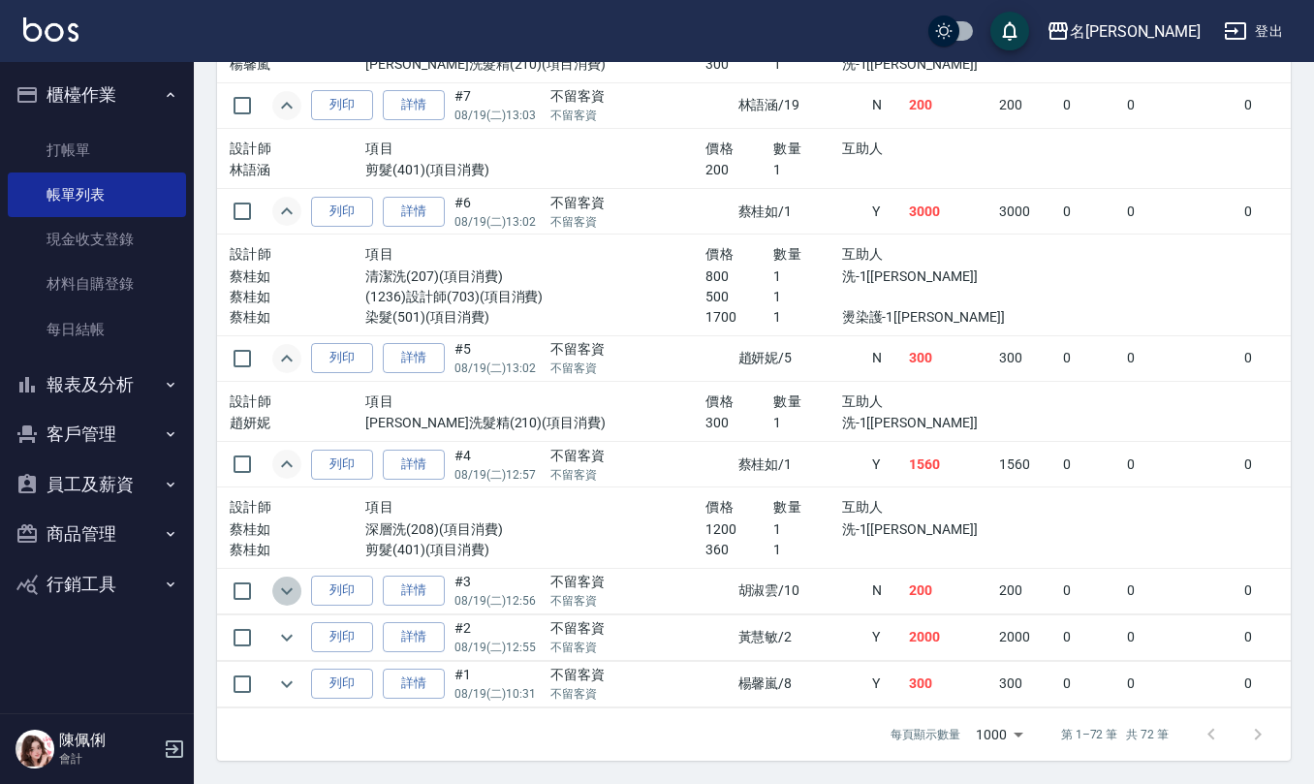
click at [285, 579] on icon "expand row" at bounding box center [286, 590] width 23 height 23
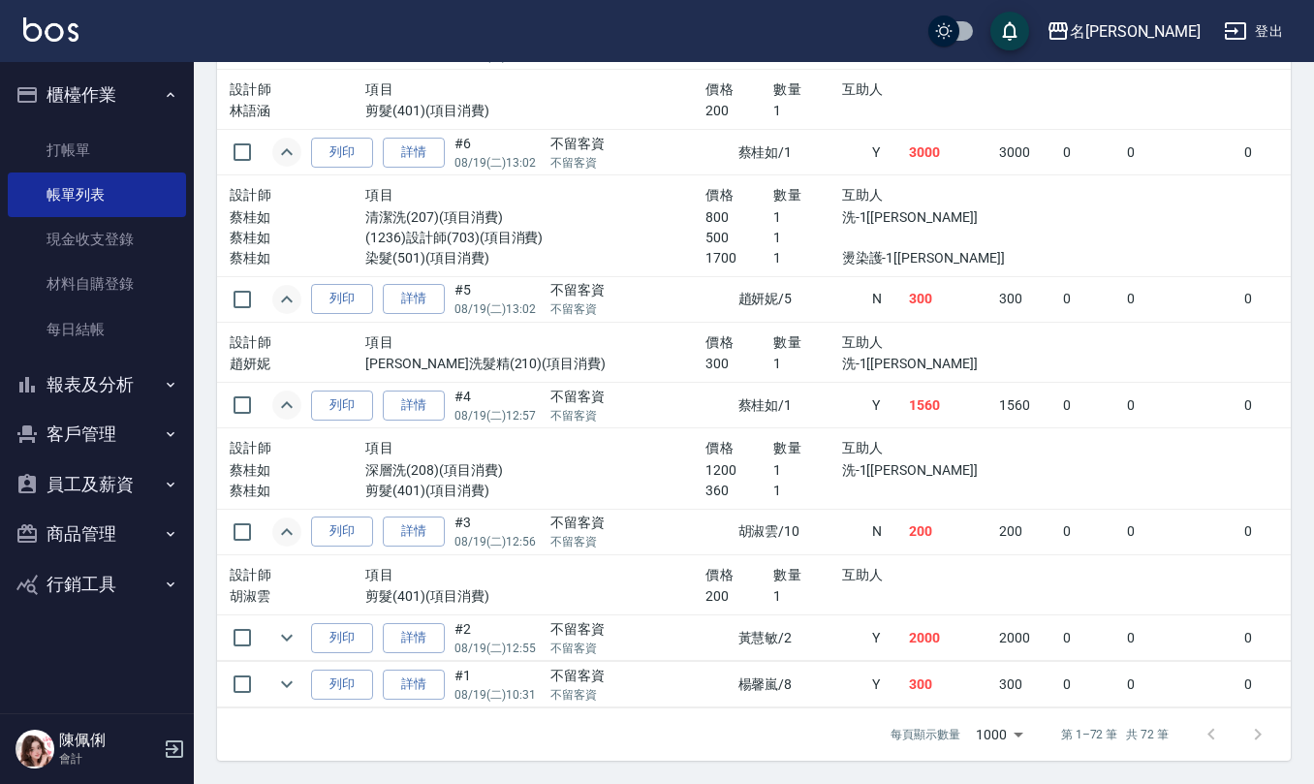
scroll to position [4647, 0]
click at [289, 626] on icon "expand row" at bounding box center [286, 637] width 23 height 23
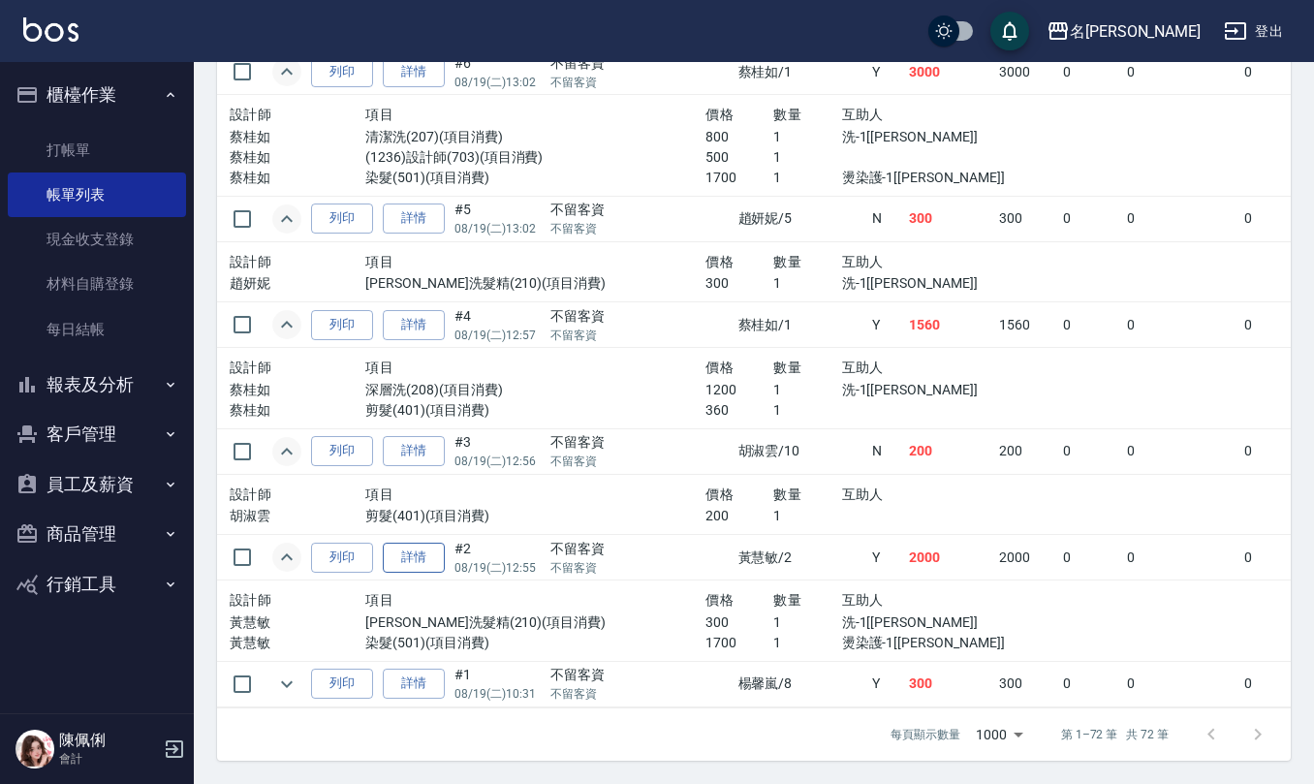
scroll to position [4726, 0]
click at [289, 672] on icon "expand row" at bounding box center [286, 683] width 23 height 23
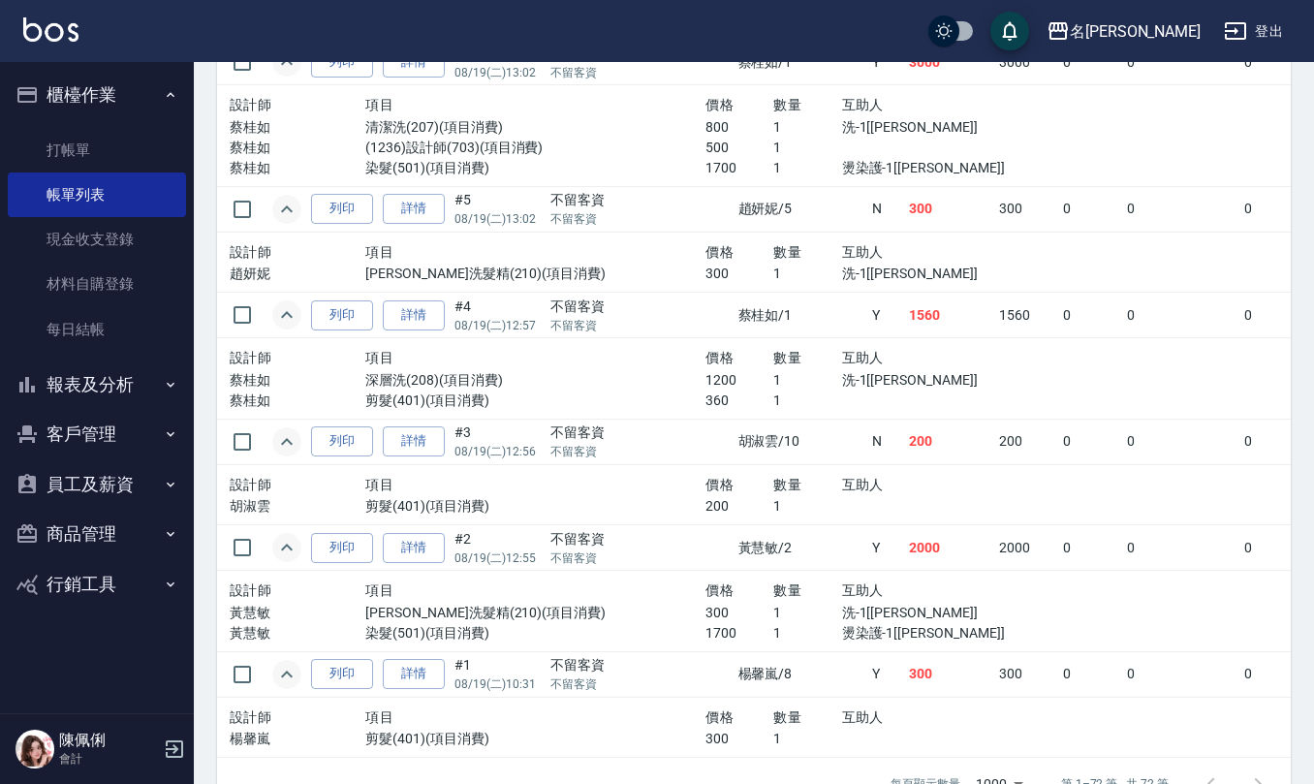
scroll to position [4528, 0]
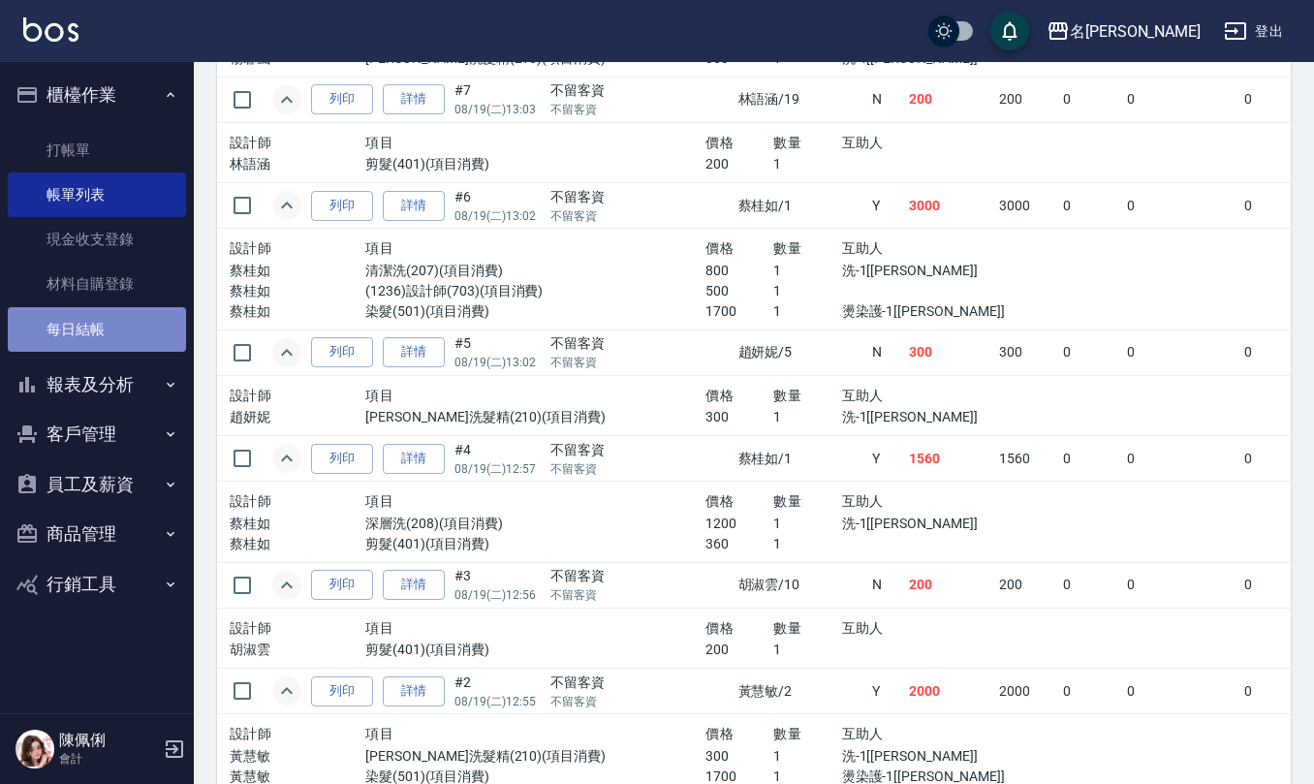
click at [99, 326] on link "每日結帳" at bounding box center [97, 329] width 178 height 45
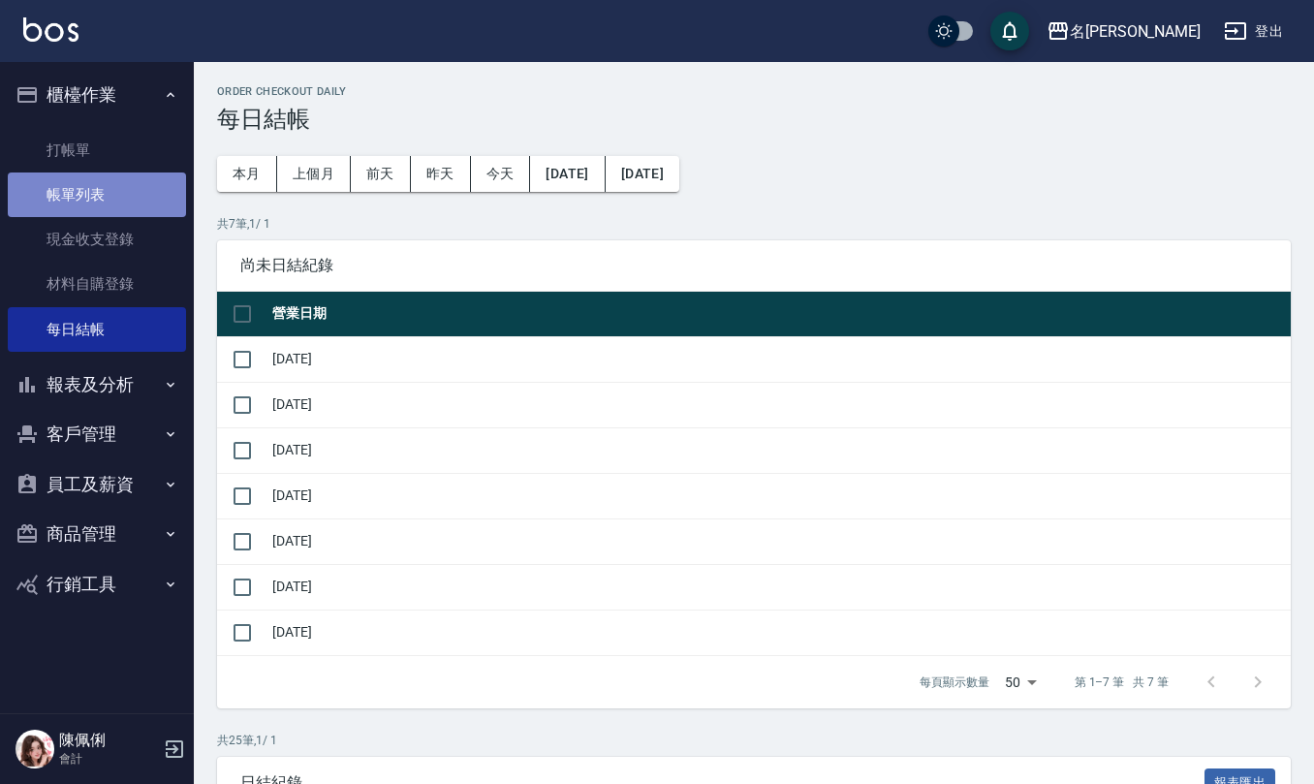
click at [89, 195] on link "帳單列表" at bounding box center [97, 194] width 178 height 45
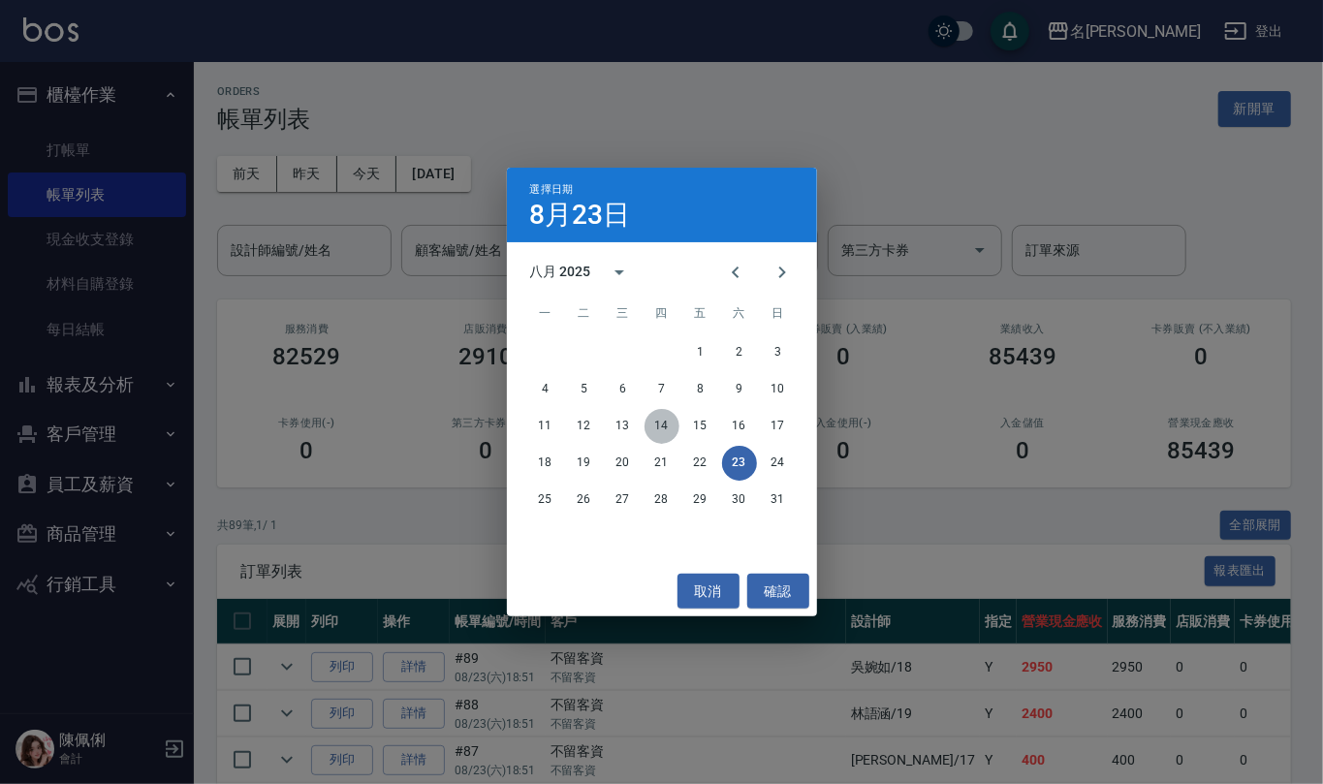
click at [648, 426] on button "14" at bounding box center [661, 426] width 35 height 35
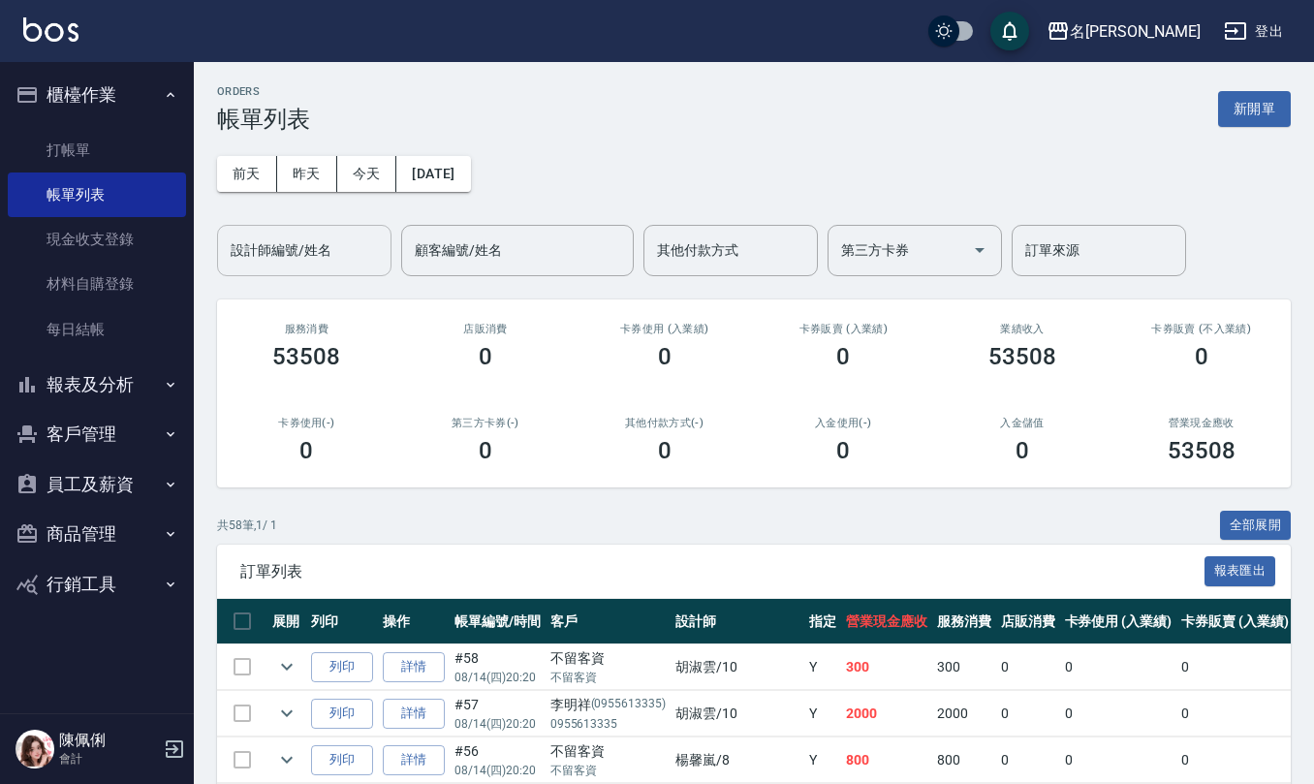
click at [342, 252] on input "設計師編號/姓名" at bounding box center [304, 250] width 157 height 34
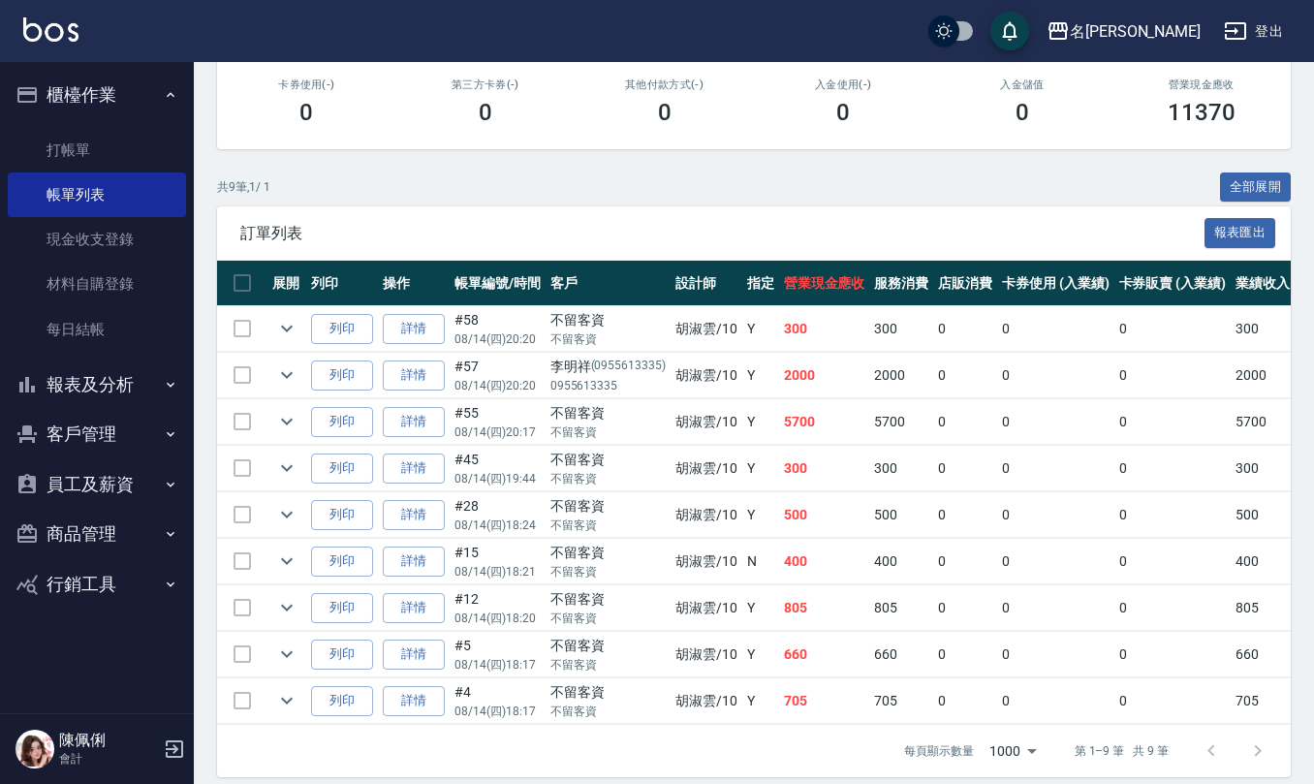
scroll to position [380, 0]
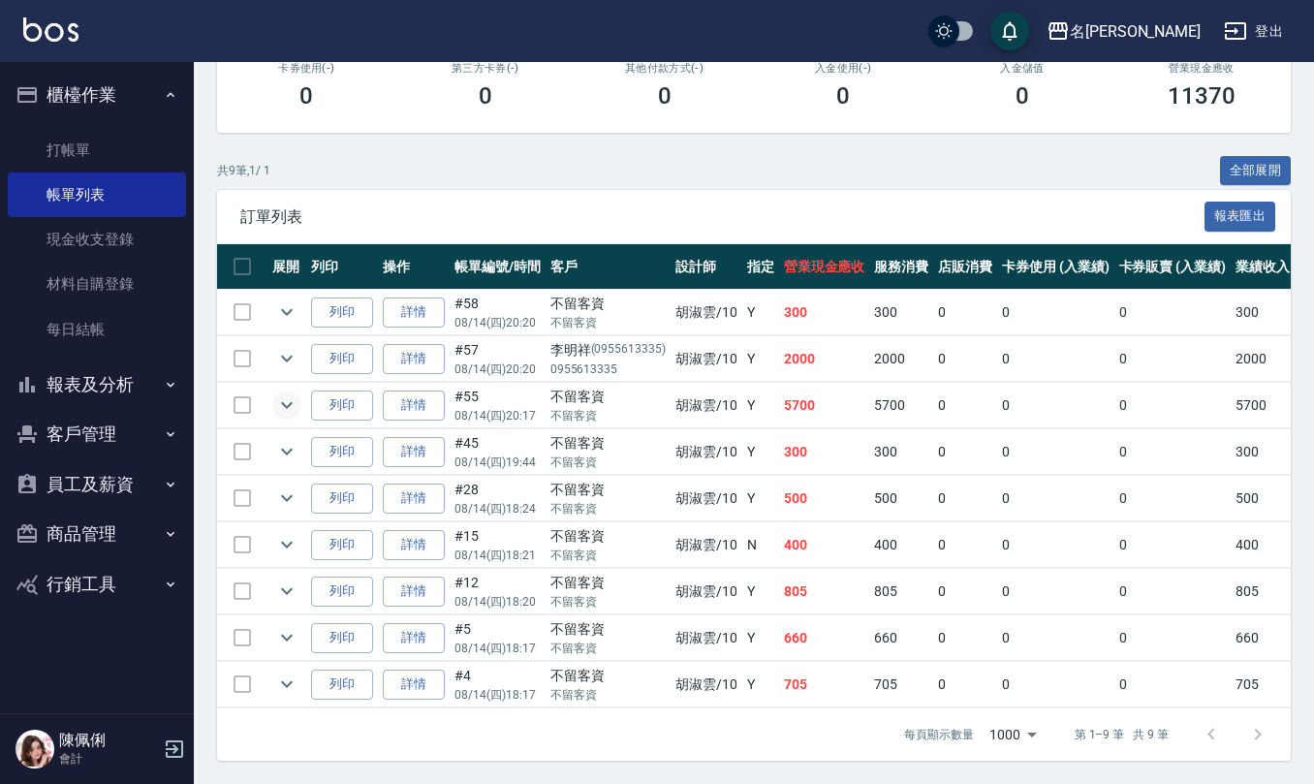
type input "胡淑雲-10"
click at [291, 393] on icon "expand row" at bounding box center [286, 404] width 23 height 23
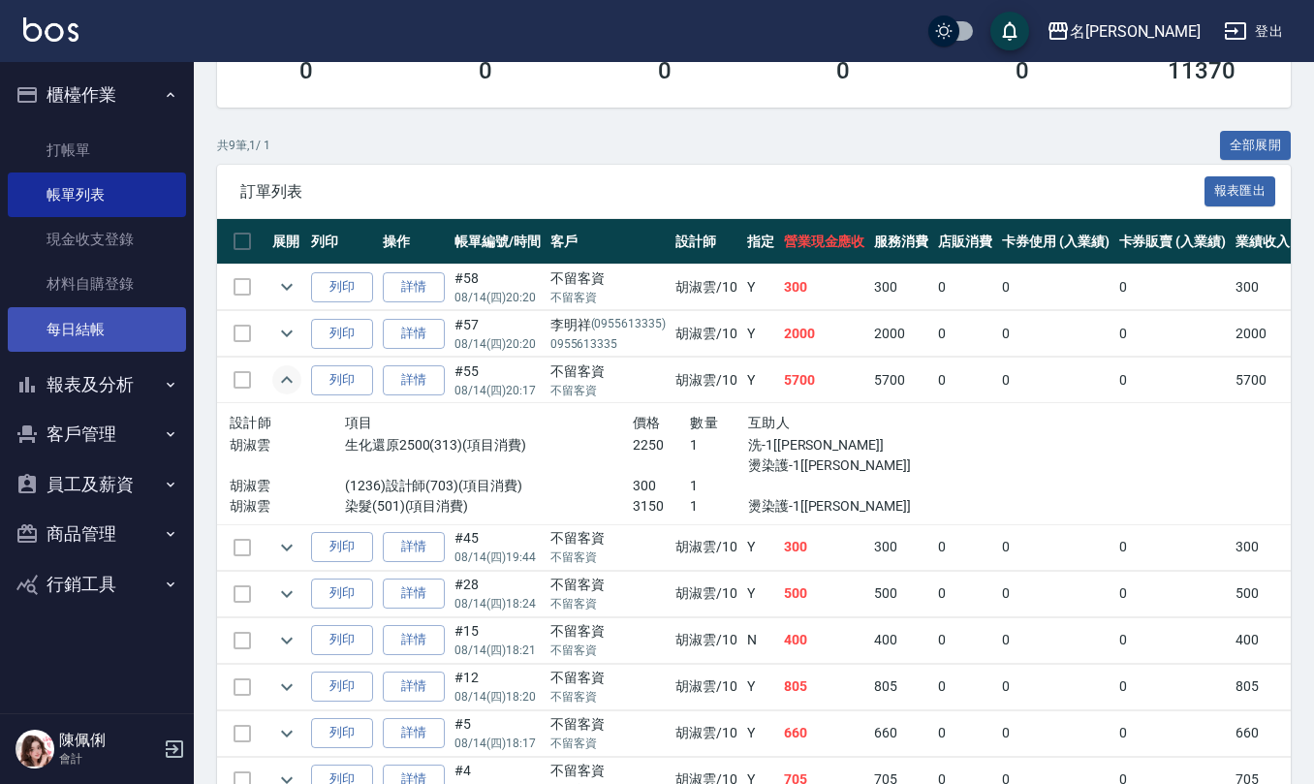
click at [78, 319] on link "每日結帳" at bounding box center [97, 329] width 178 height 45
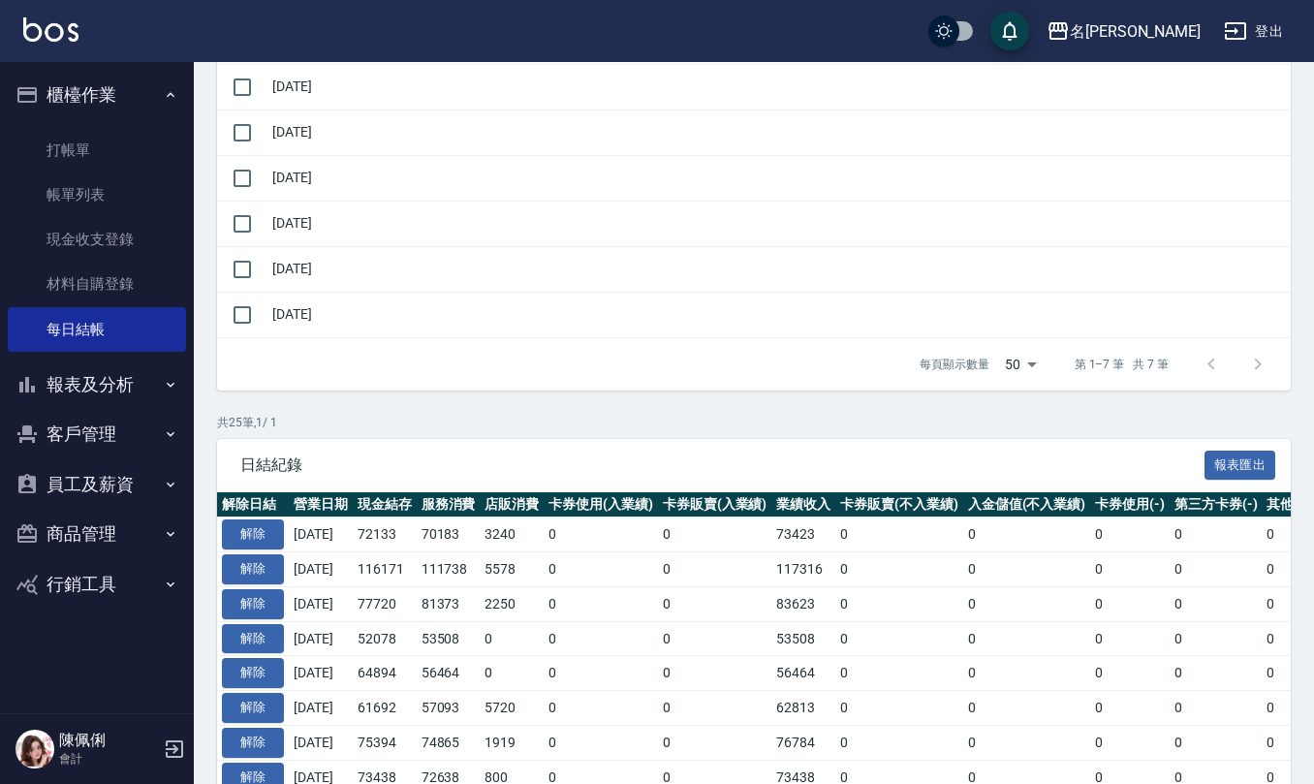
scroll to position [516, 0]
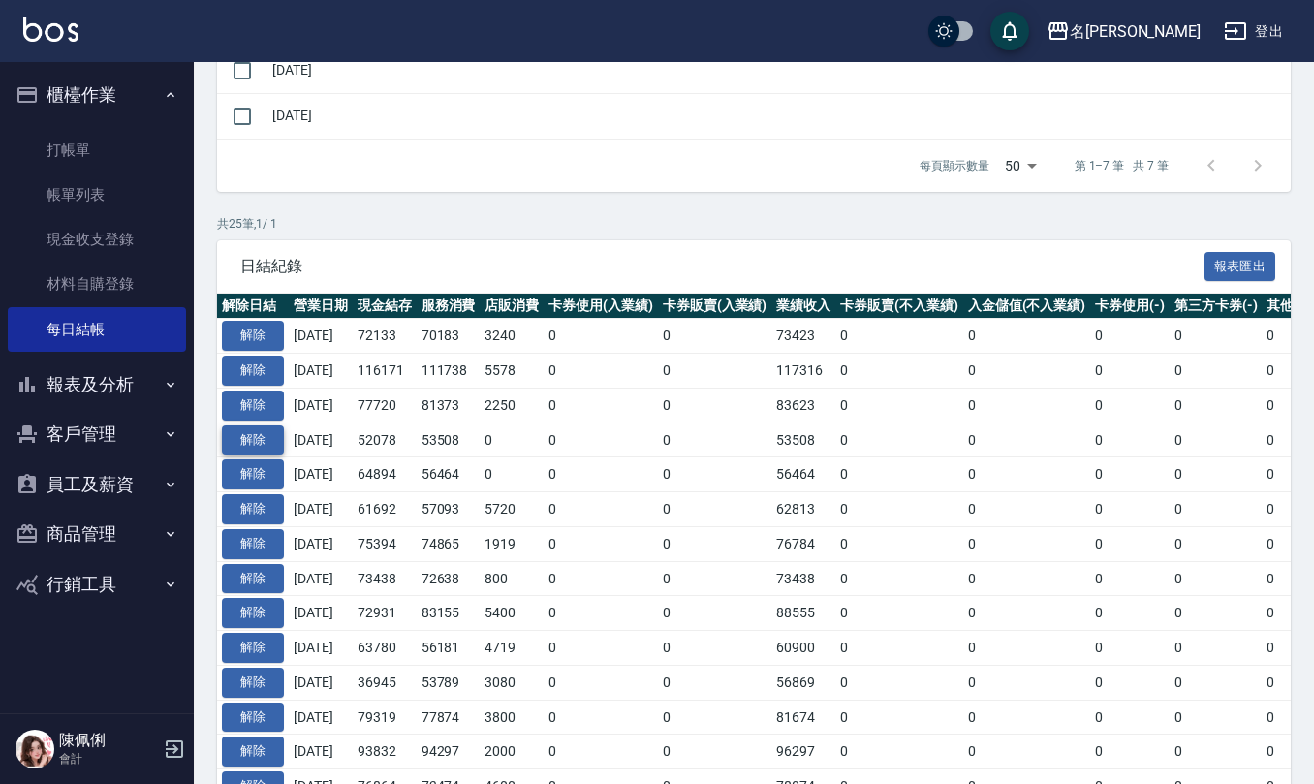
click at [252, 432] on button "解除" at bounding box center [253, 440] width 62 height 30
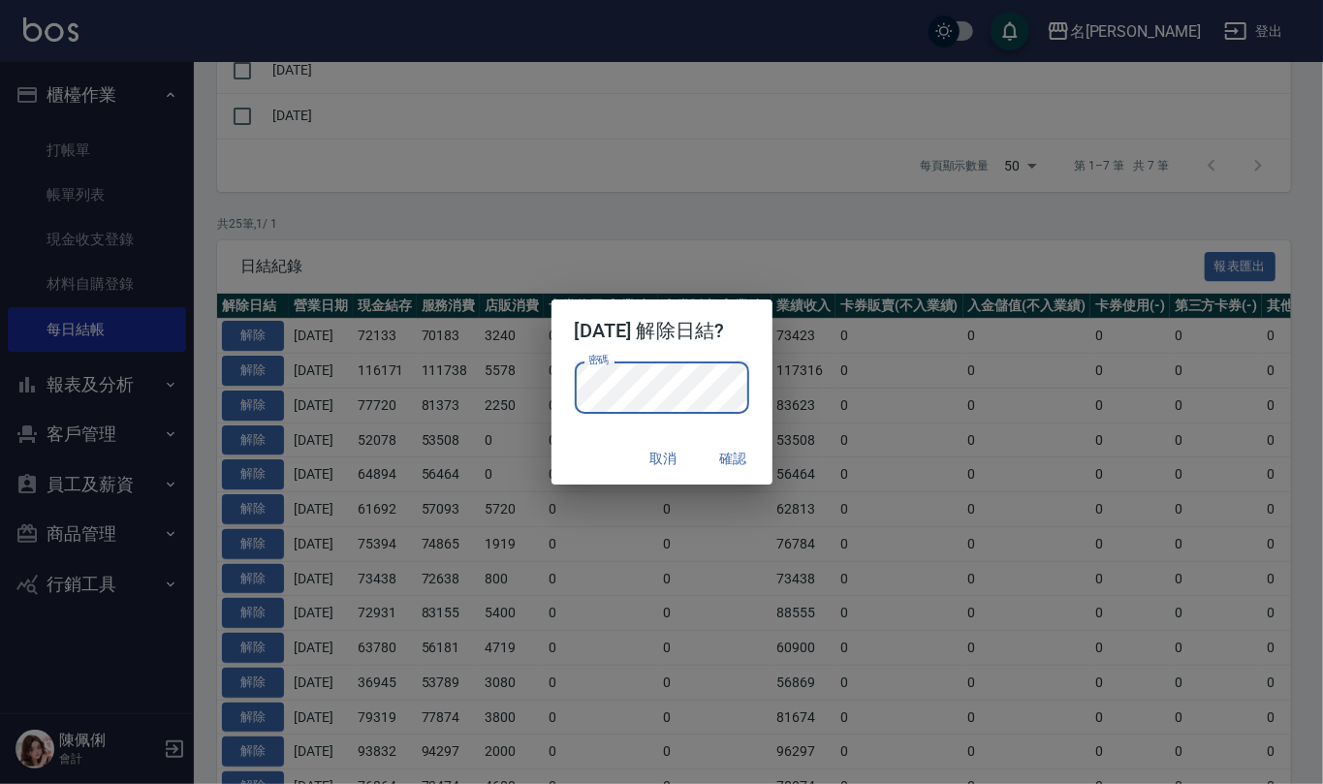
click at [744, 455] on button "確認" at bounding box center [733, 459] width 62 height 36
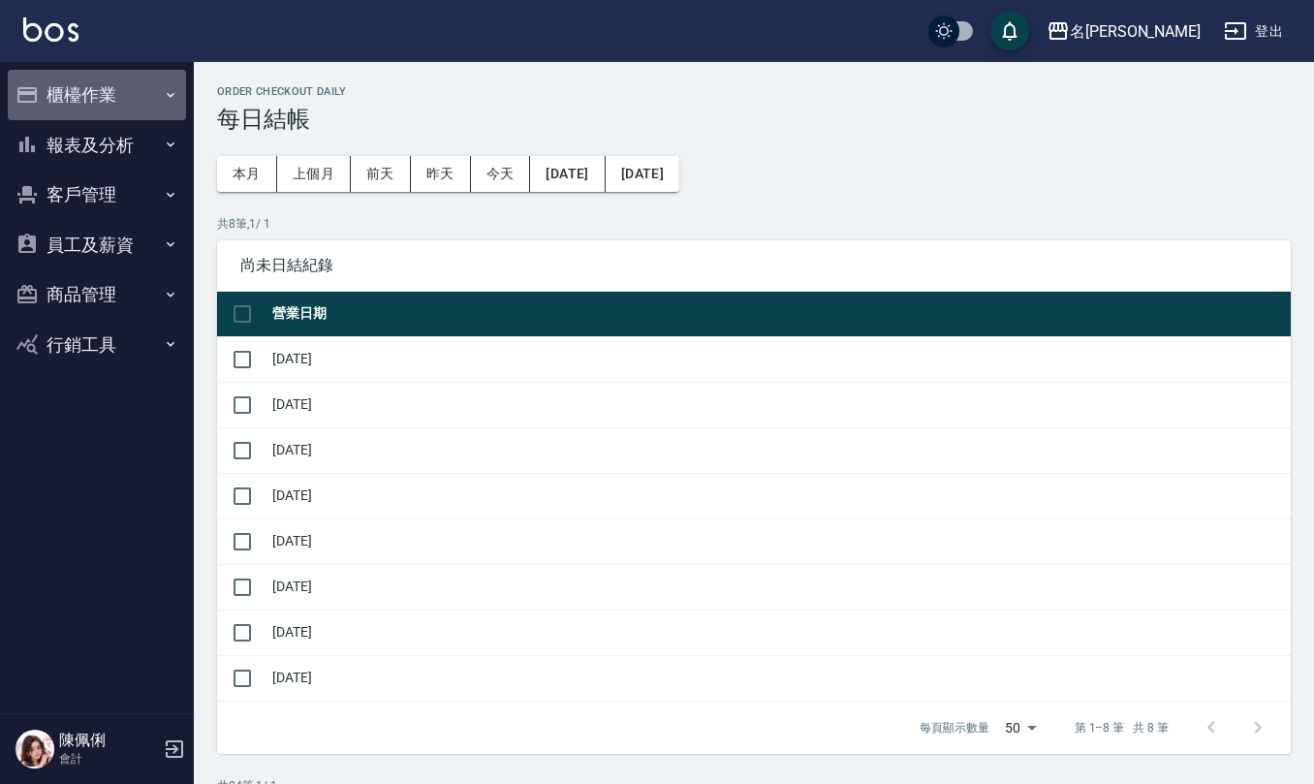
click at [102, 89] on button "櫃檯作業" at bounding box center [97, 95] width 178 height 50
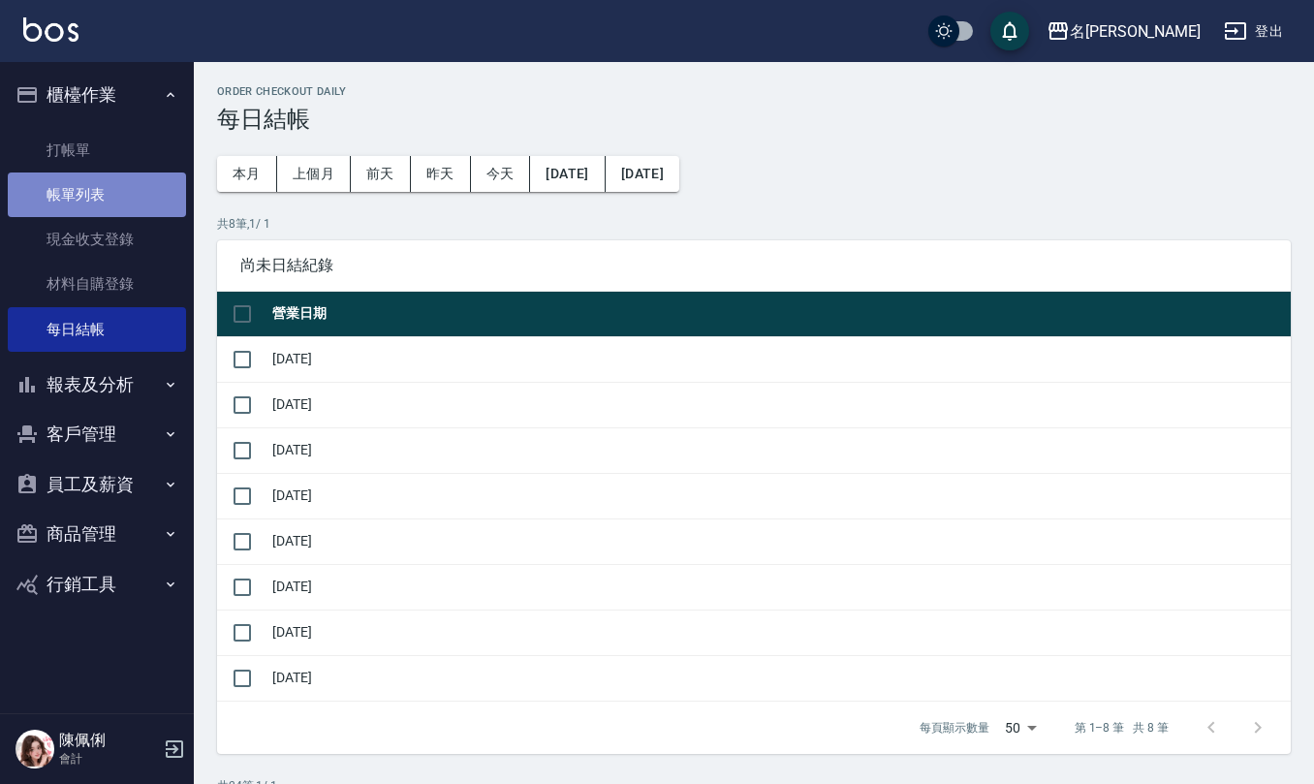
click at [117, 182] on link "帳單列表" at bounding box center [97, 194] width 178 height 45
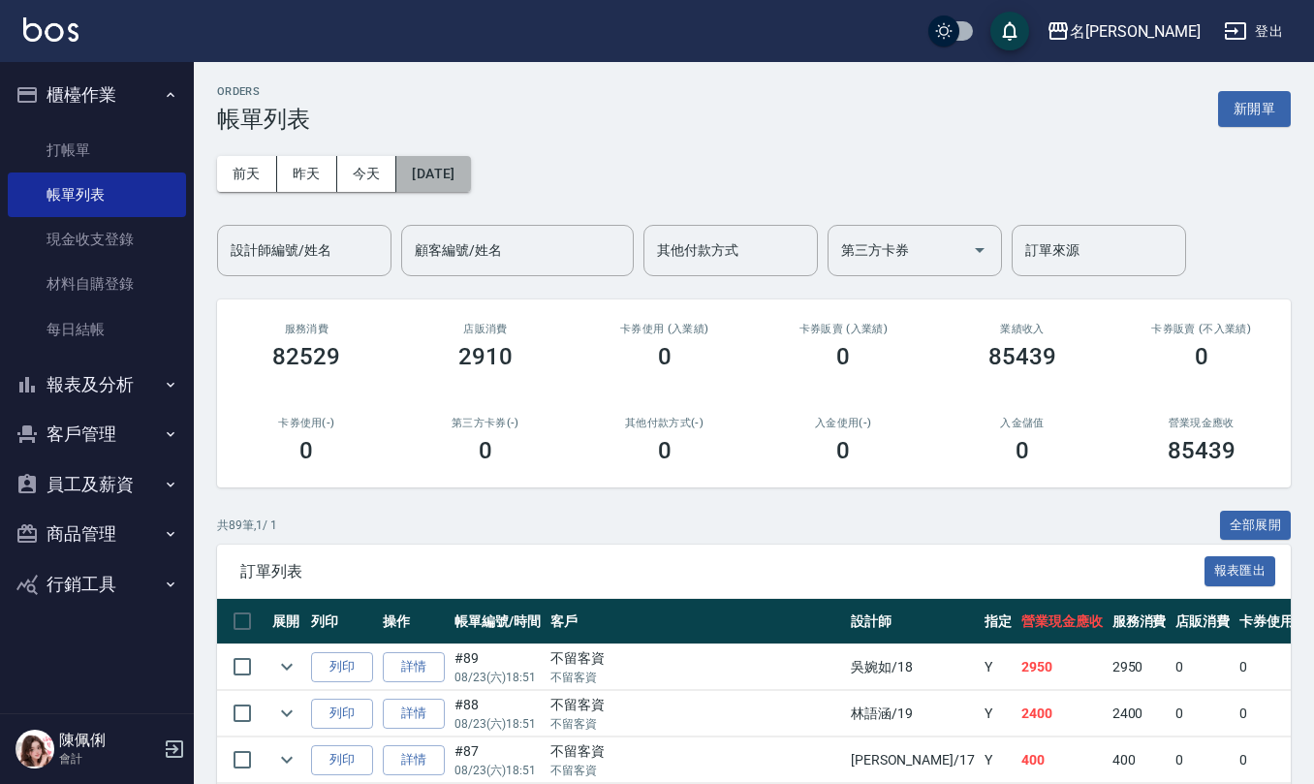
click at [459, 179] on button "[DATE]" at bounding box center [433, 174] width 74 height 36
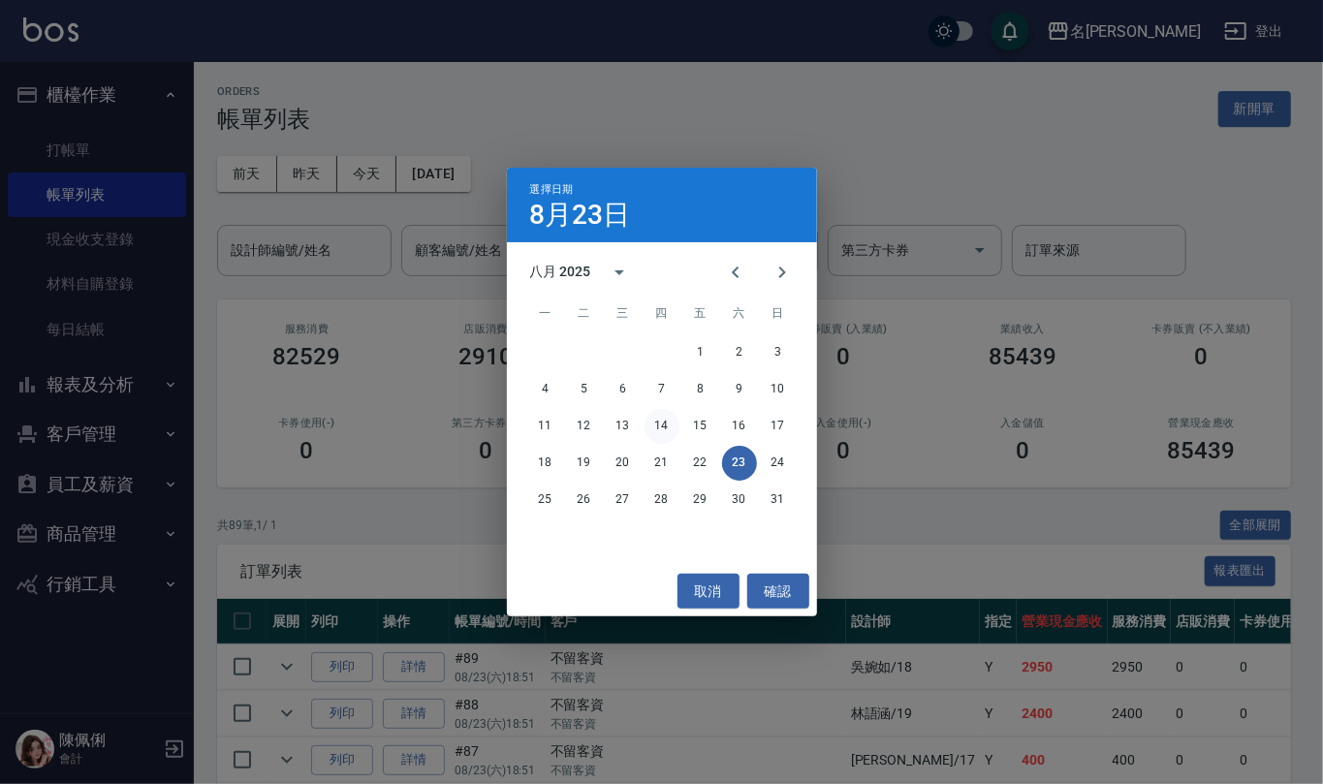
click at [669, 428] on button "14" at bounding box center [661, 426] width 35 height 35
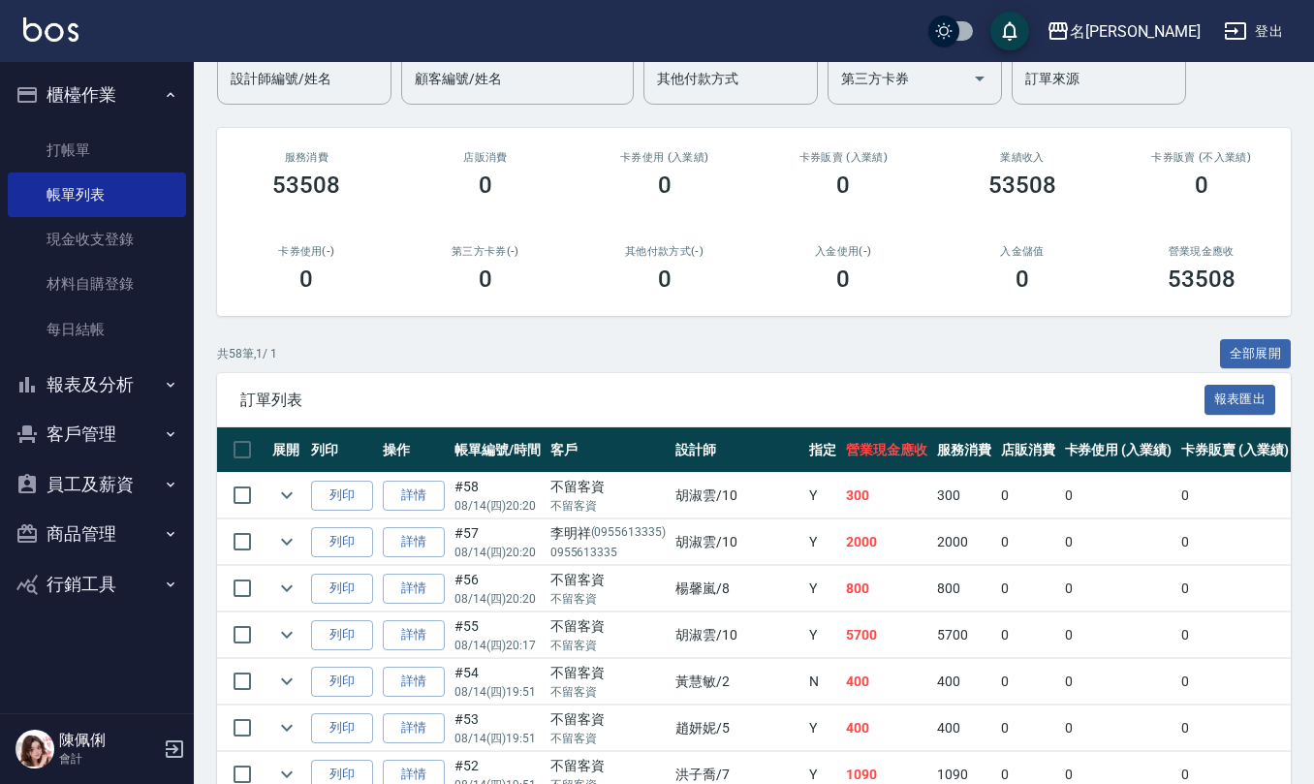
scroll to position [129, 0]
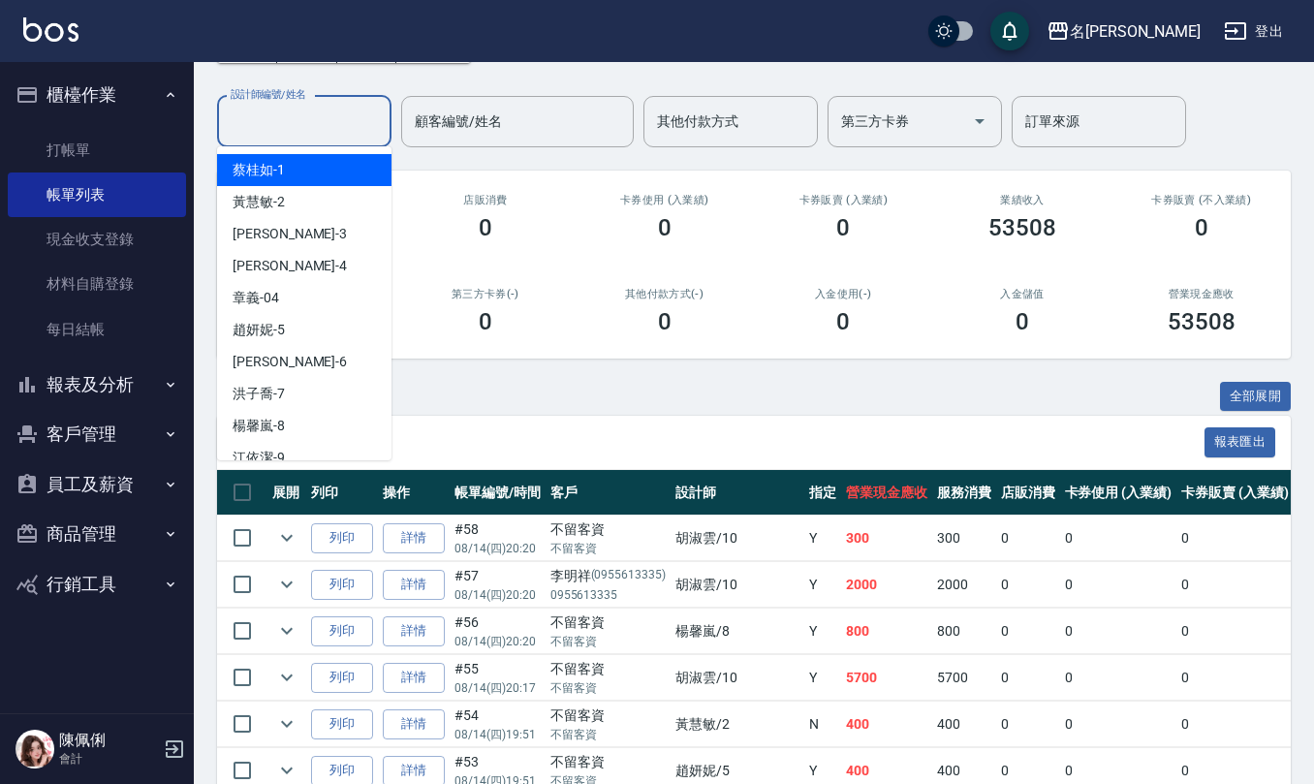
click at [365, 117] on input "設計師編號/姓名" at bounding box center [304, 122] width 157 height 34
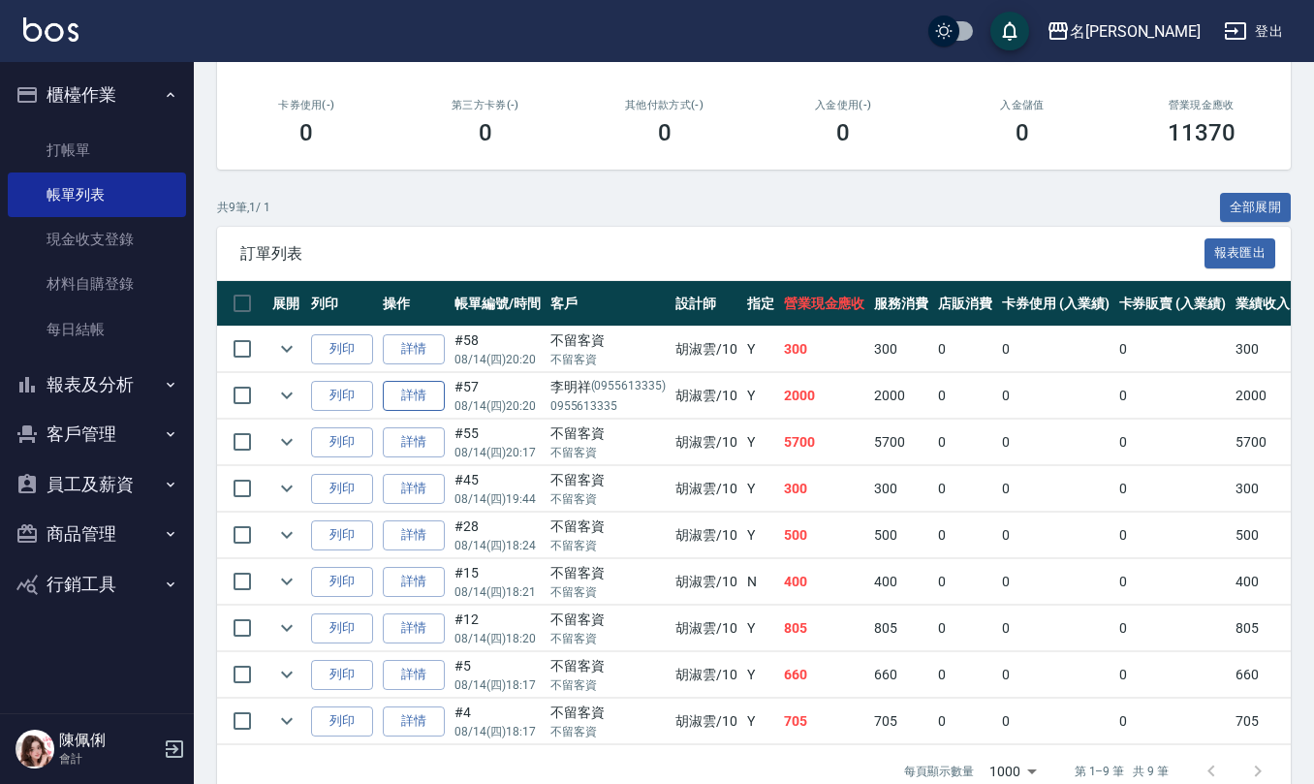
scroll to position [380, 0]
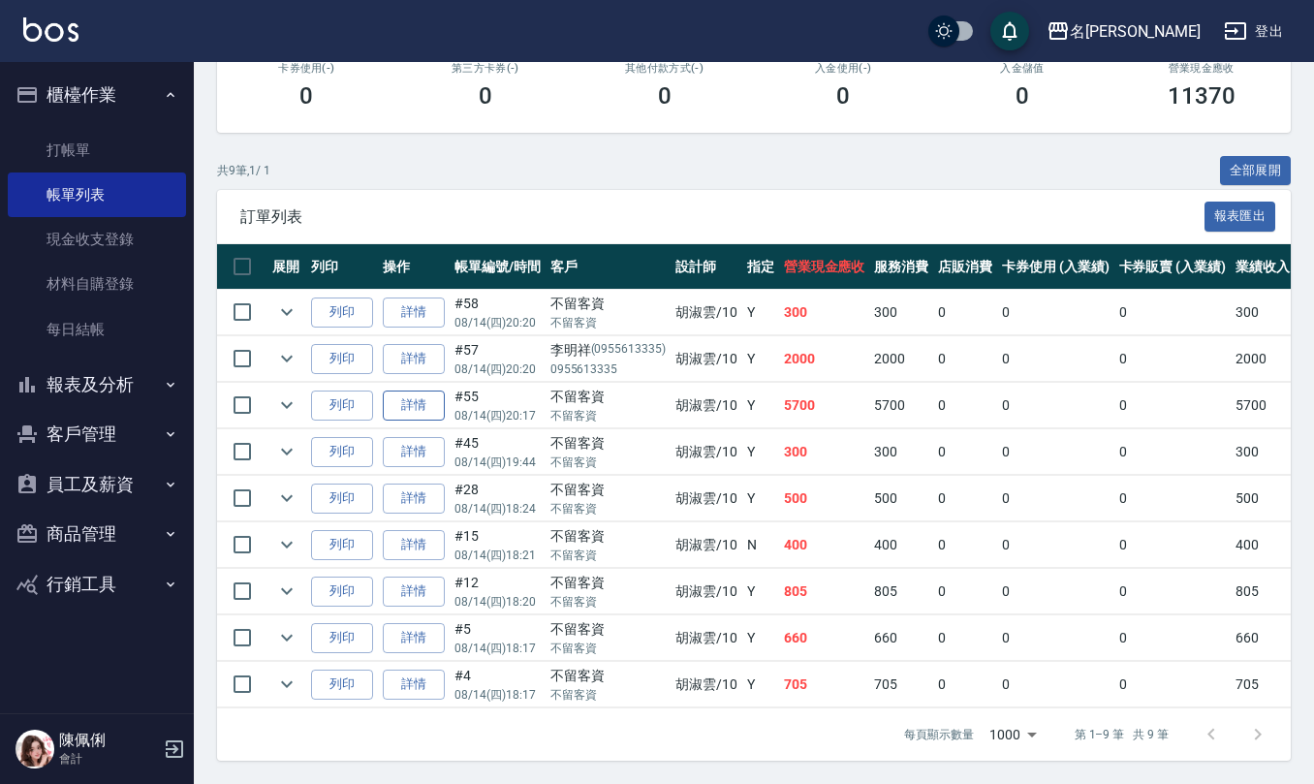
type input "[PERSON_NAME]-10"
click at [409, 390] on link "詳情" at bounding box center [414, 405] width 62 height 30
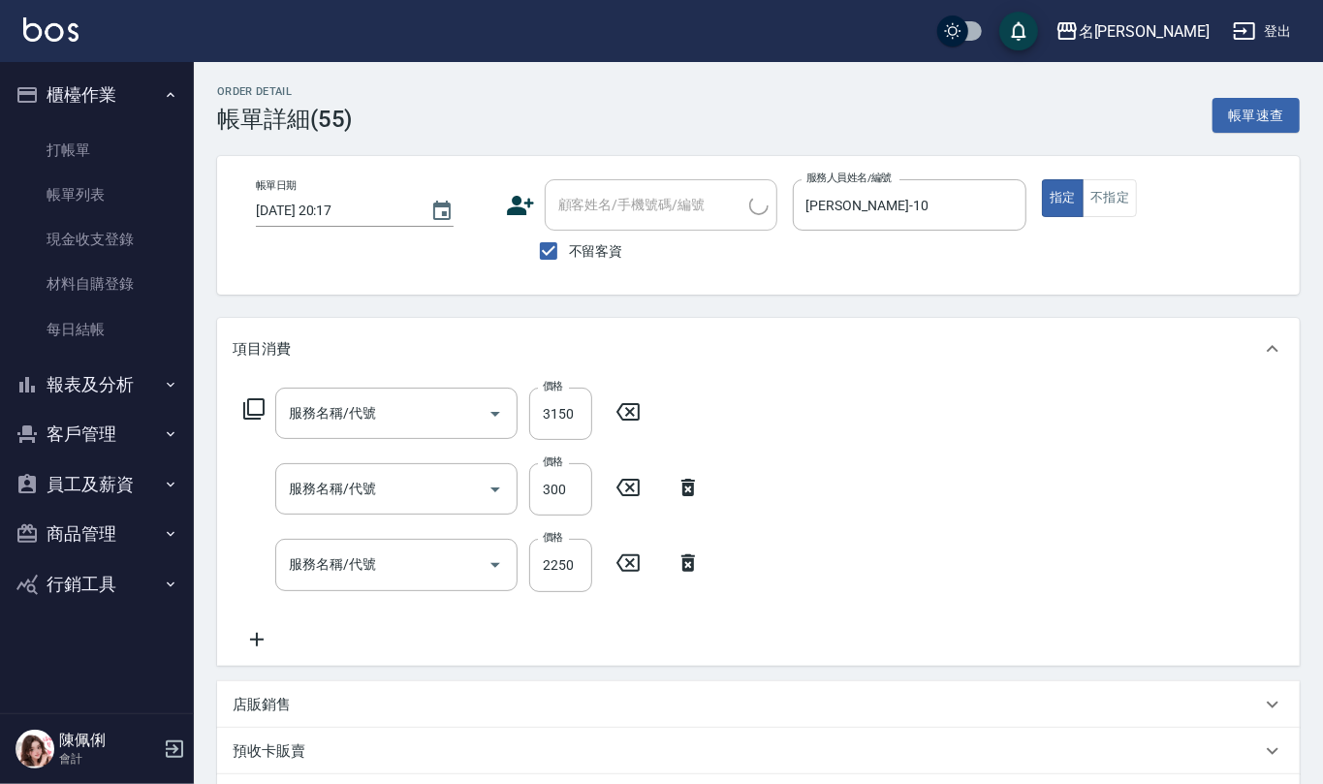
type input "[DATE] 20:17"
checkbox input "true"
type input "[PERSON_NAME]-10"
type input "完美冷燙"
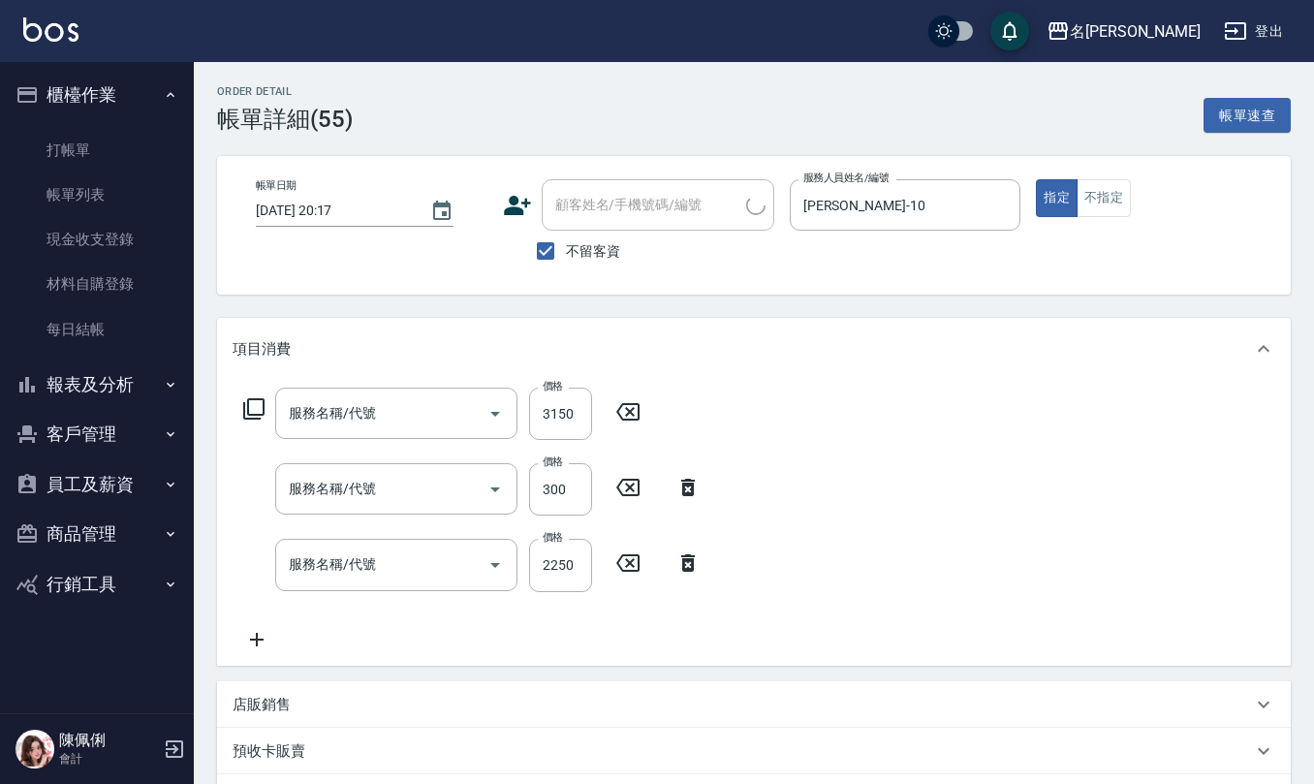
type input "染髮(501)"
type input "(1236)設計師(703)"
type input "生化還原2500(313)"
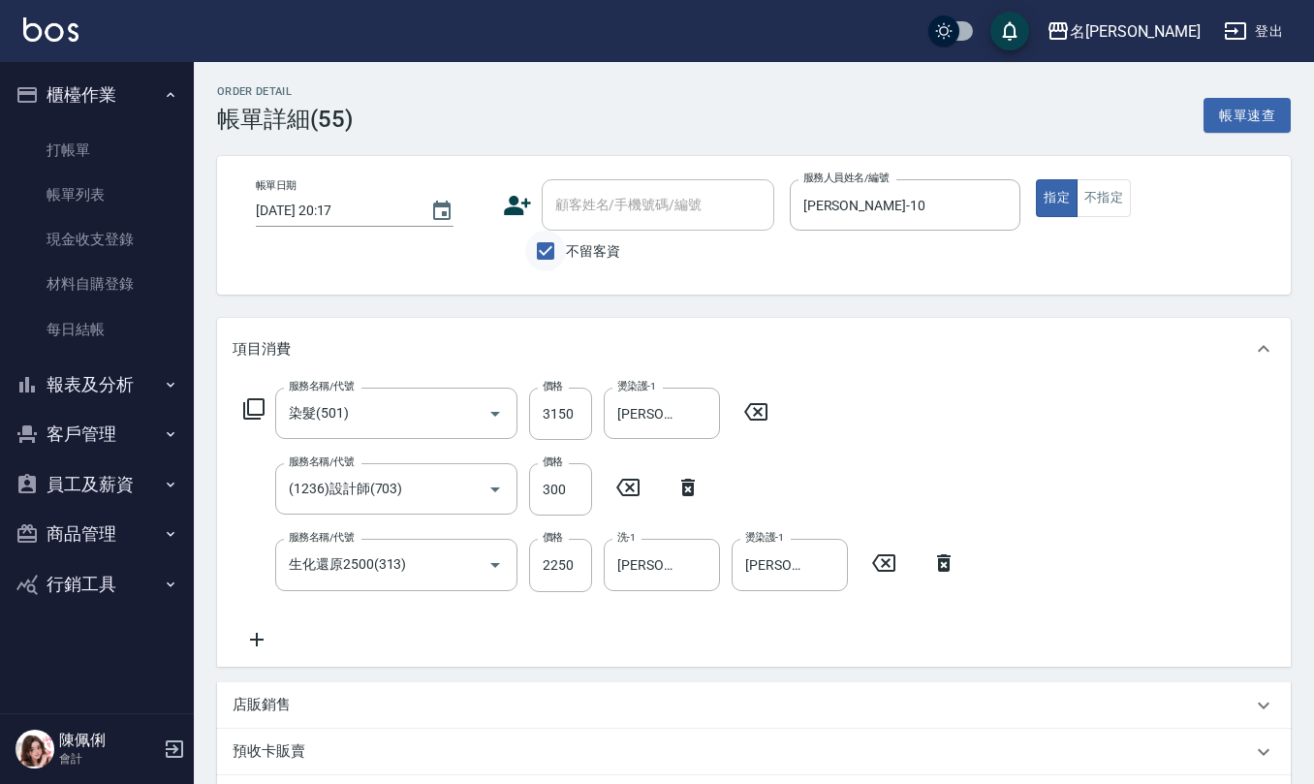
click at [541, 254] on input "不留客資" at bounding box center [545, 251] width 41 height 41
checkbox input "false"
click at [585, 211] on input "顧客姓名/手機號碼/編號" at bounding box center [643, 205] width 186 height 34
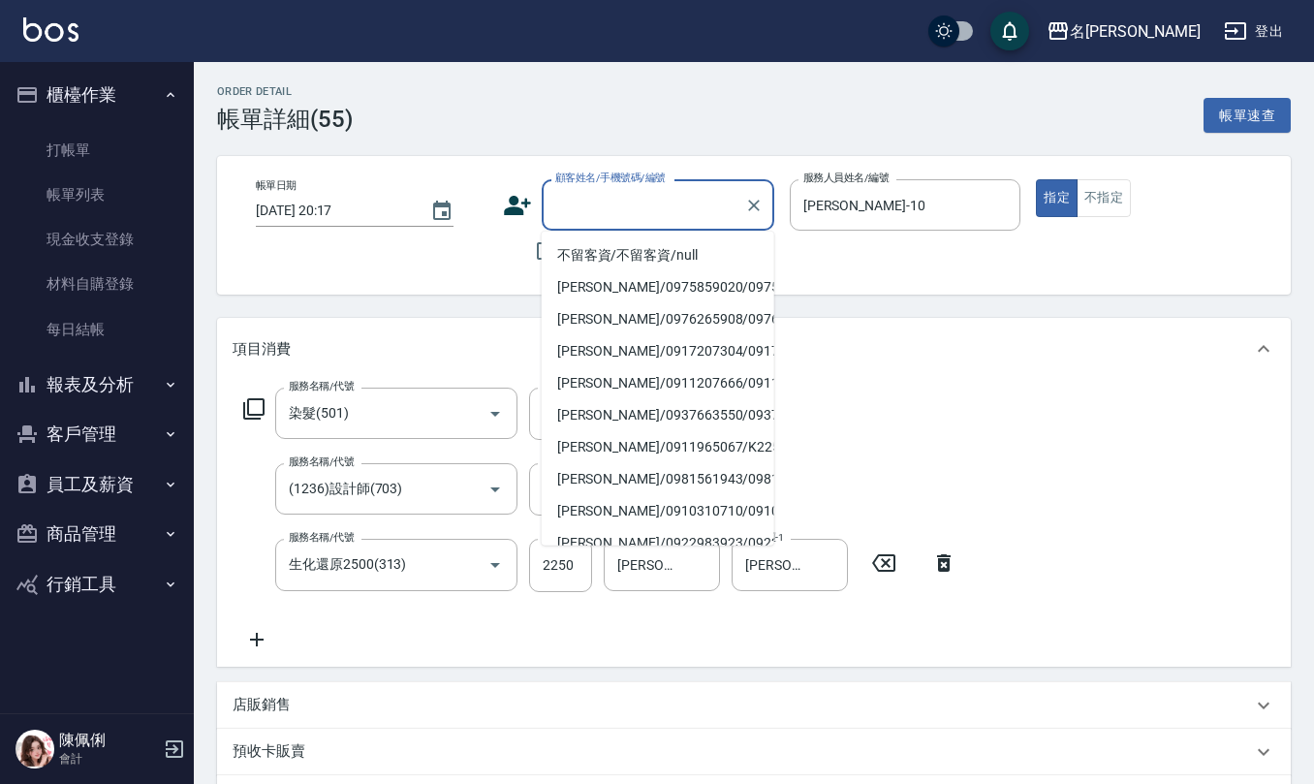
type input "0"
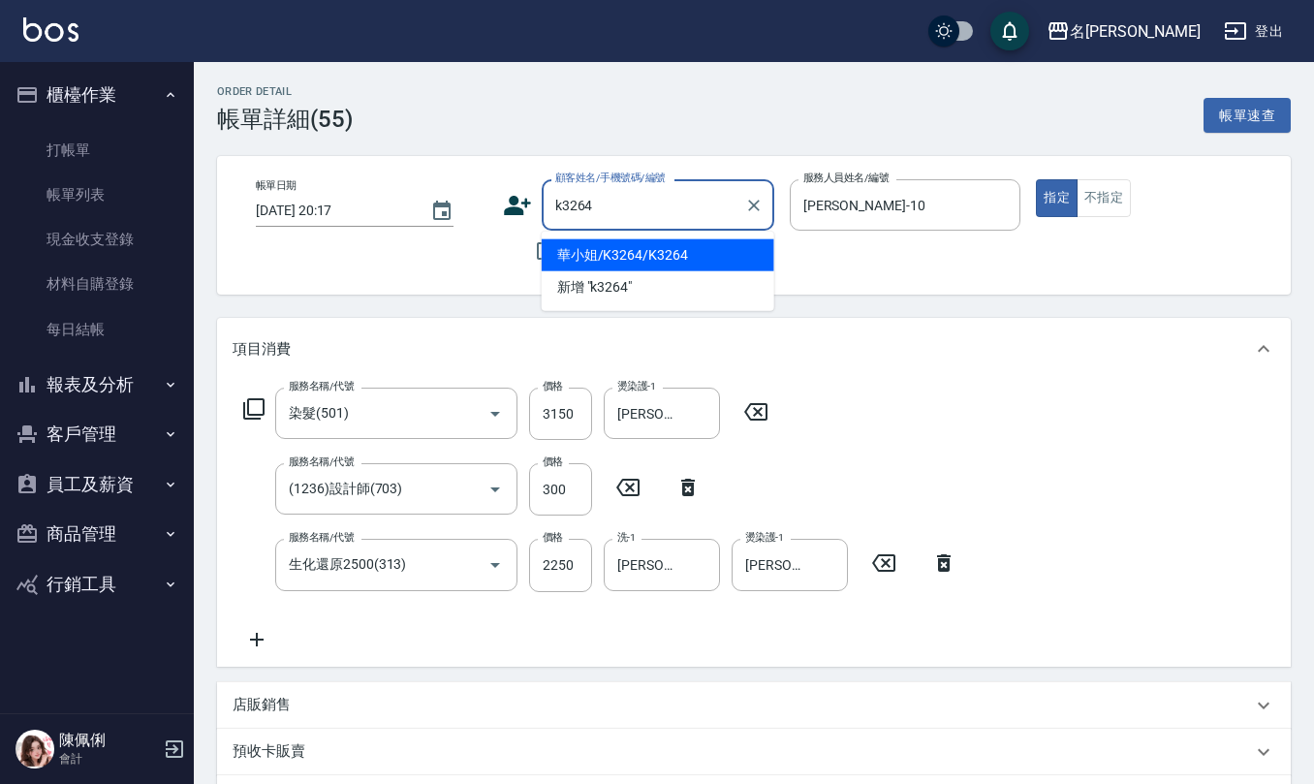
click at [655, 260] on li "華小姐/K3264/K3264" at bounding box center [658, 255] width 233 height 32
type input "華小姐/K3264/K3264"
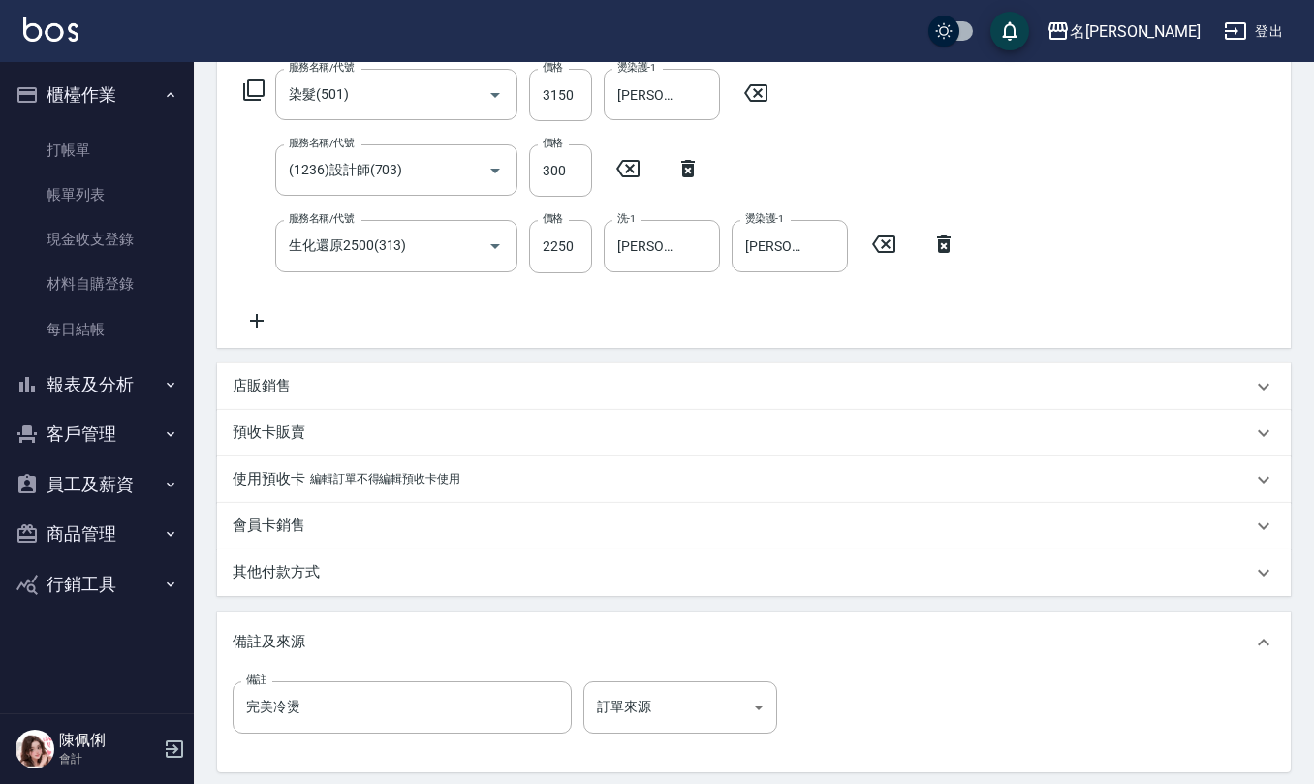
scroll to position [512, 0]
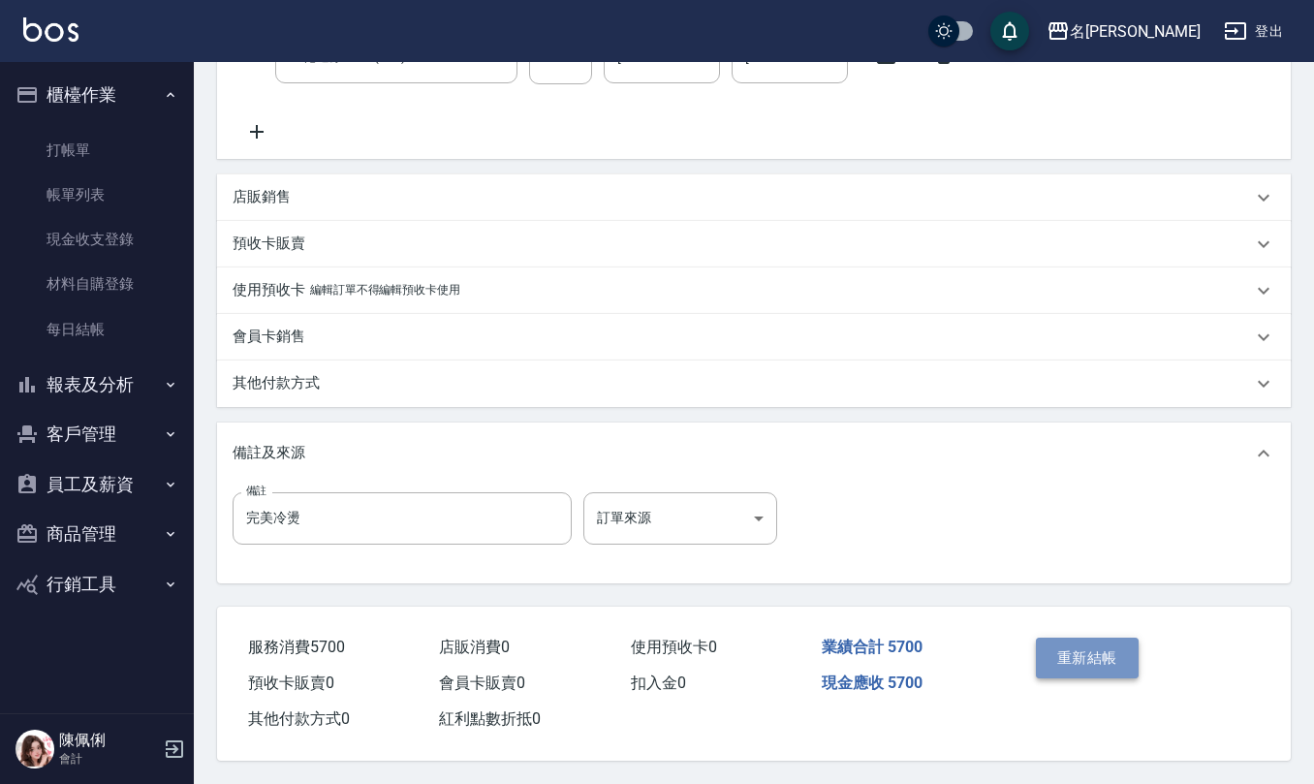
click at [1072, 649] on button "重新結帳" at bounding box center [1087, 658] width 103 height 41
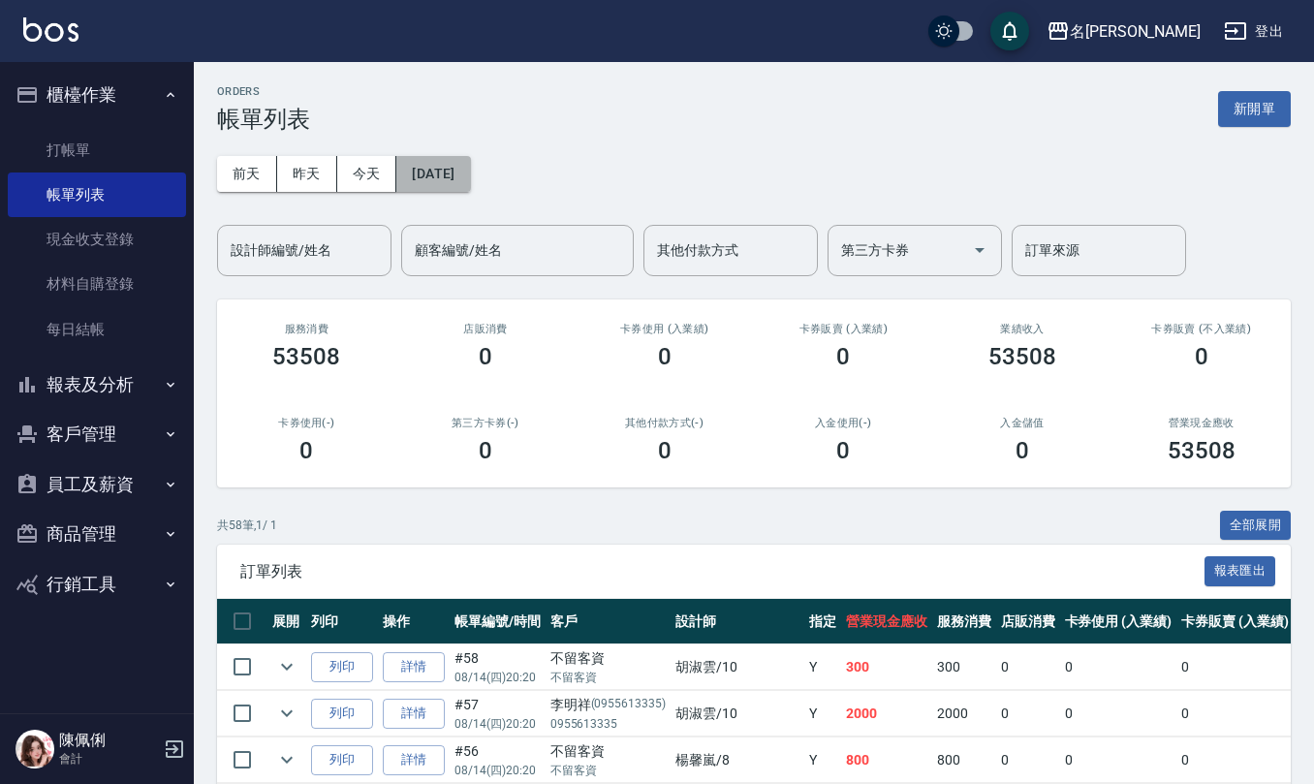
click at [466, 157] on button "[DATE]" at bounding box center [433, 174] width 74 height 36
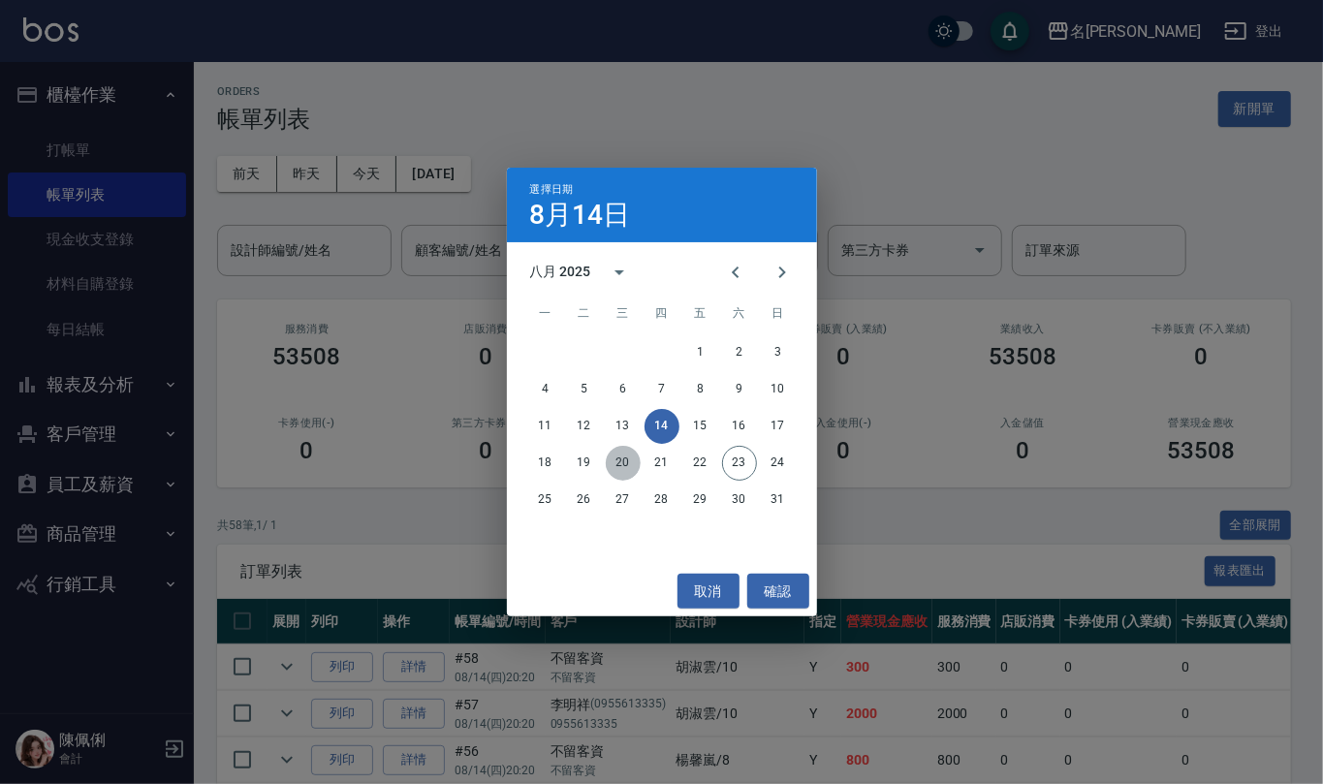
click at [626, 458] on button "20" at bounding box center [623, 463] width 35 height 35
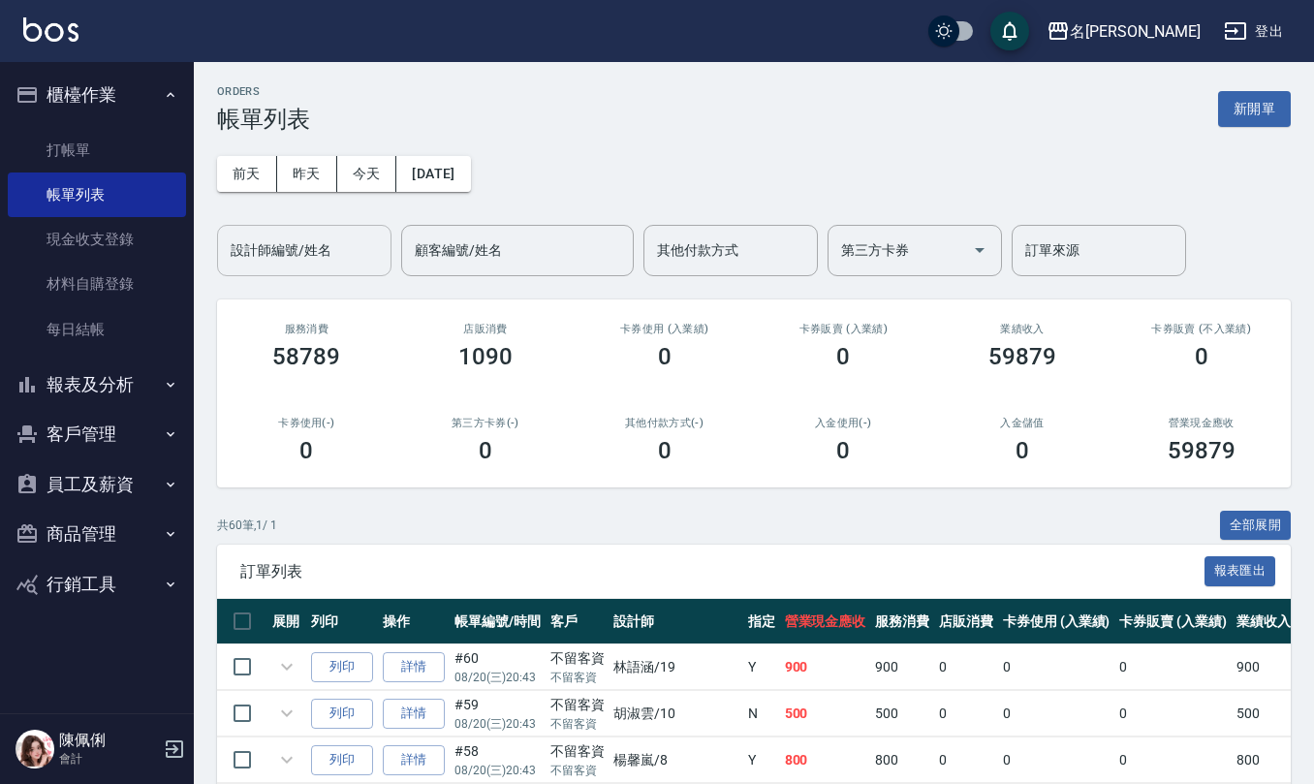
click at [342, 254] on input "設計師編號/姓名" at bounding box center [304, 250] width 157 height 34
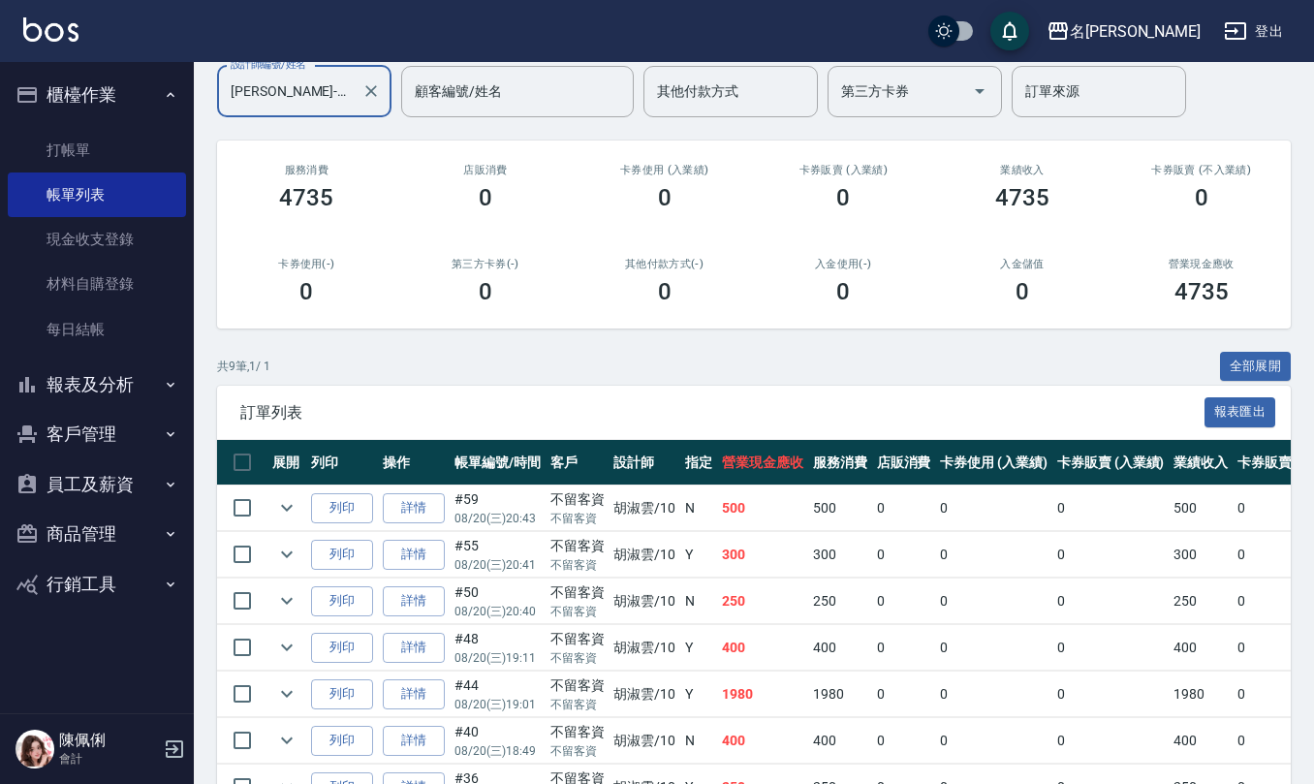
scroll to position [258, 0]
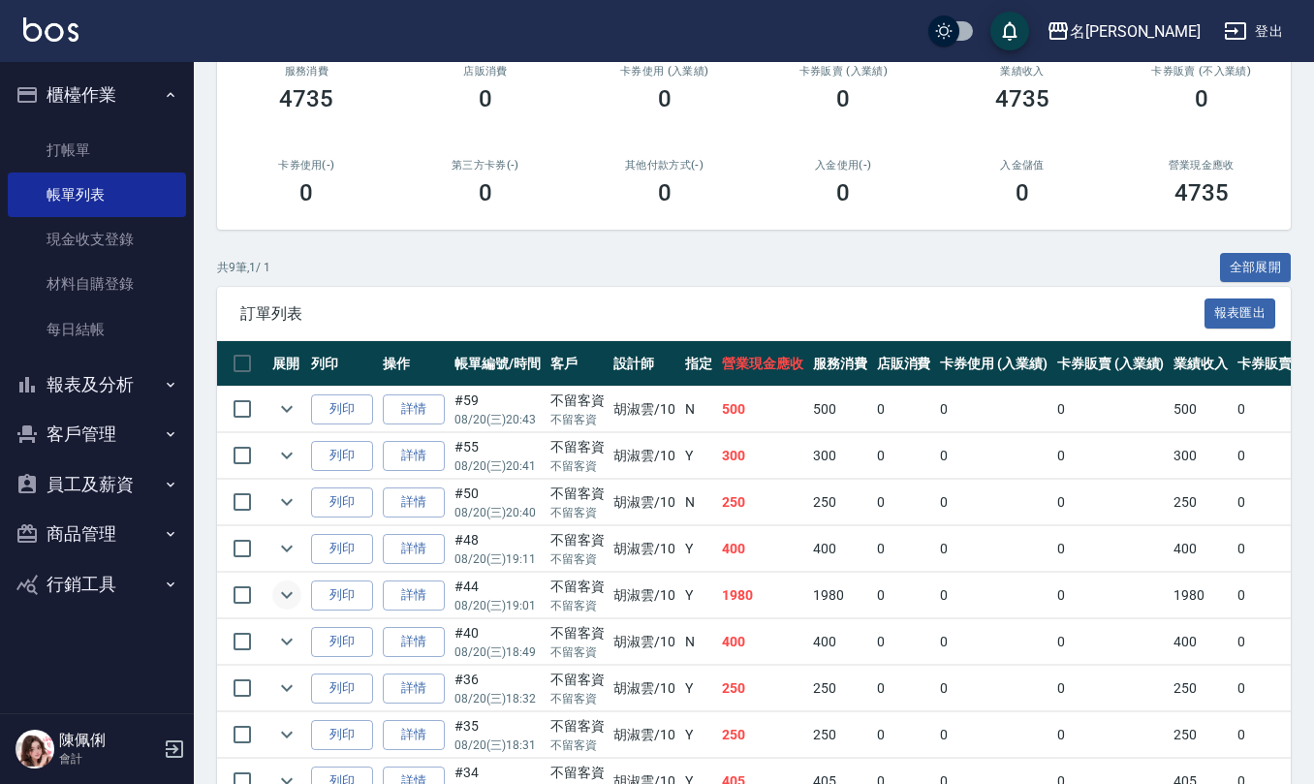
type input "[PERSON_NAME]-10"
click at [293, 599] on icon "expand row" at bounding box center [286, 594] width 23 height 23
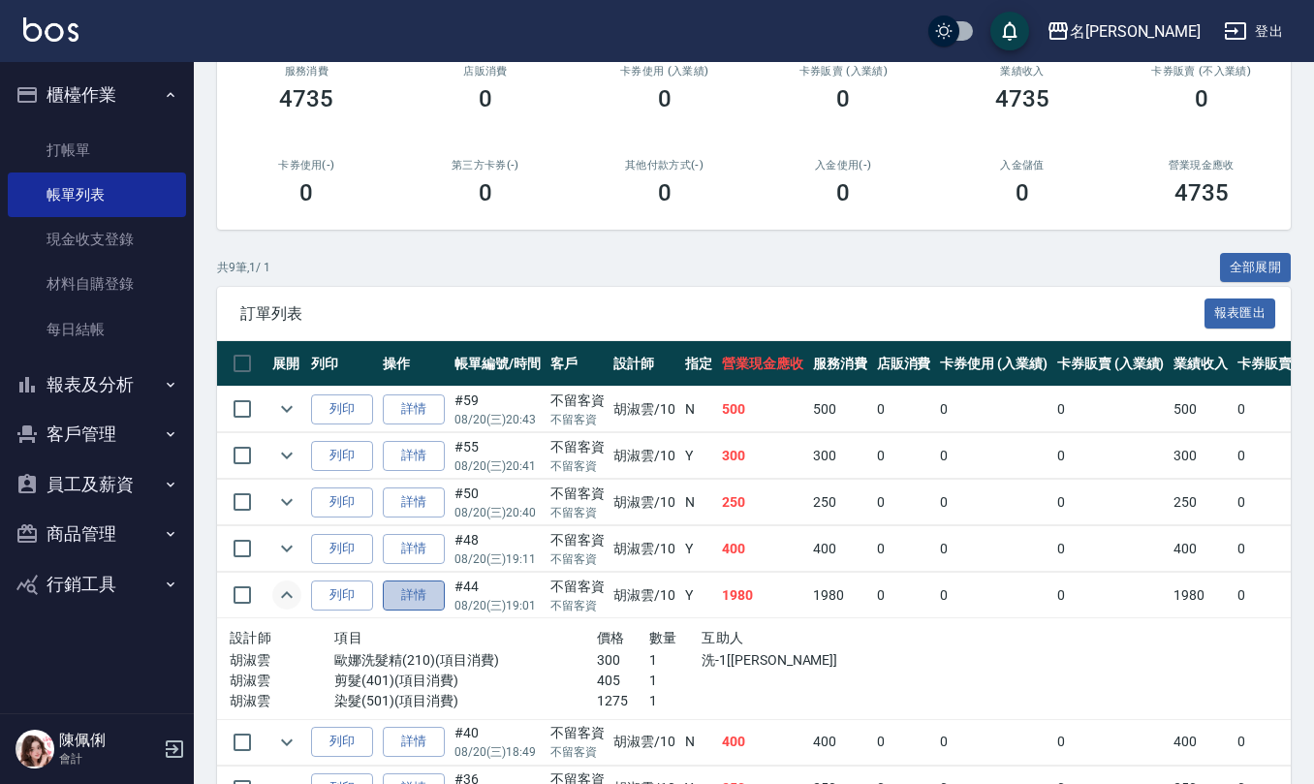
click at [428, 599] on link "詳情" at bounding box center [414, 595] width 62 height 30
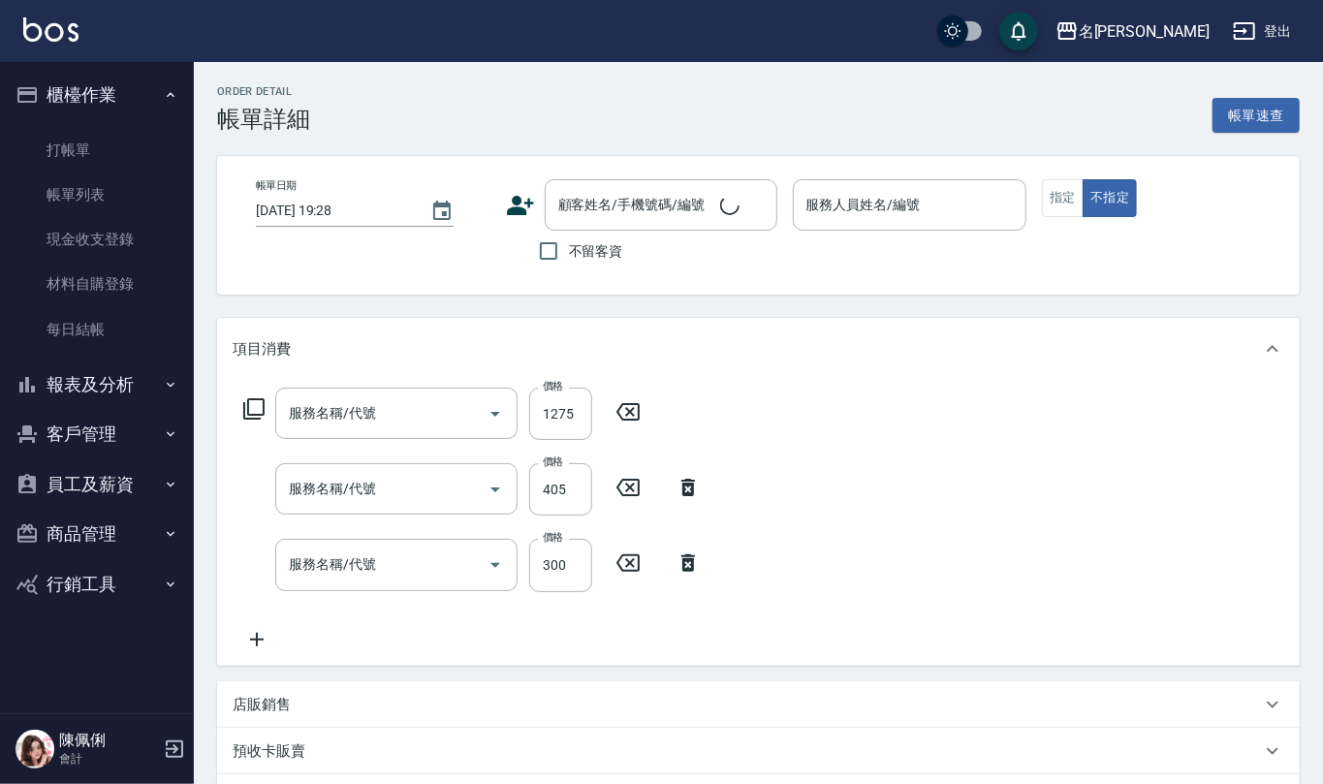
type input "[DATE] 19:01"
checkbox input "true"
type input "[PERSON_NAME]-10"
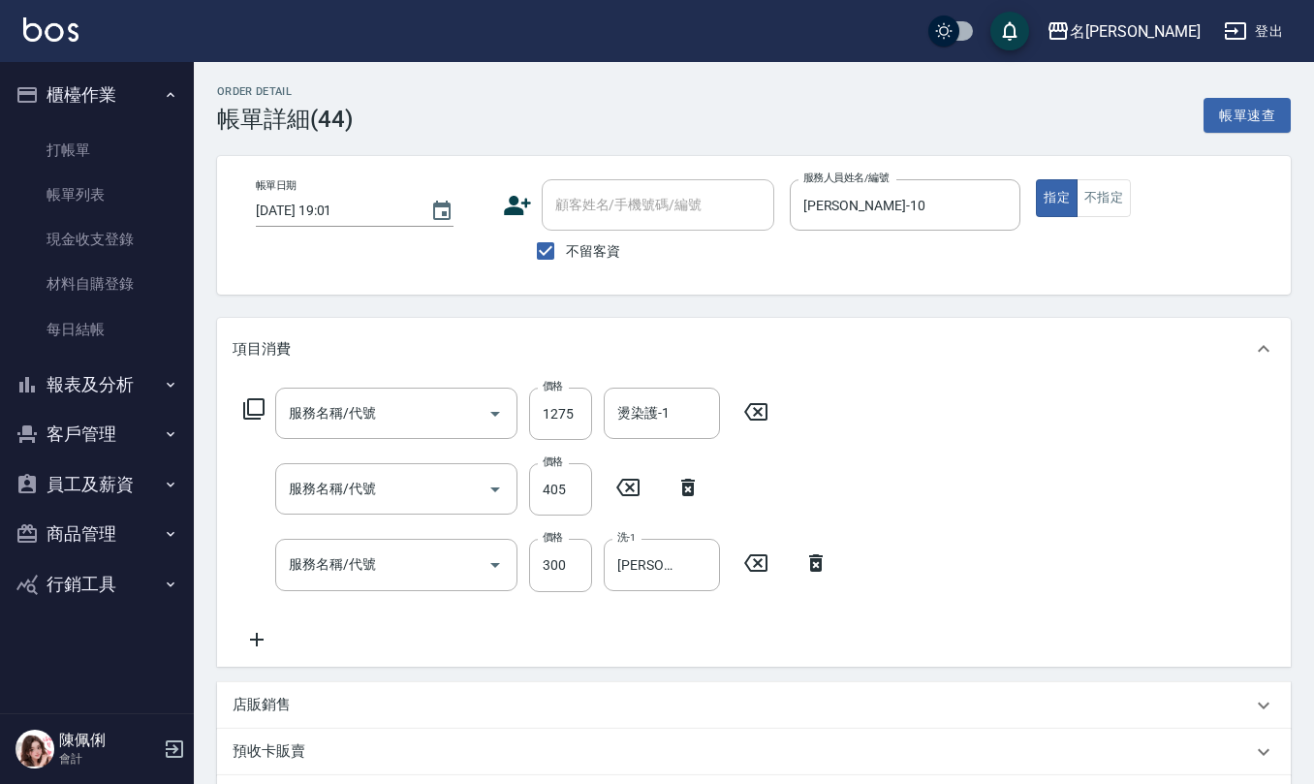
type input "染髮(501)"
type input "剪髮(401)"
type input "歐娜洗髮精(210)"
click at [546, 246] on input "不留客資" at bounding box center [545, 251] width 41 height 41
checkbox input "false"
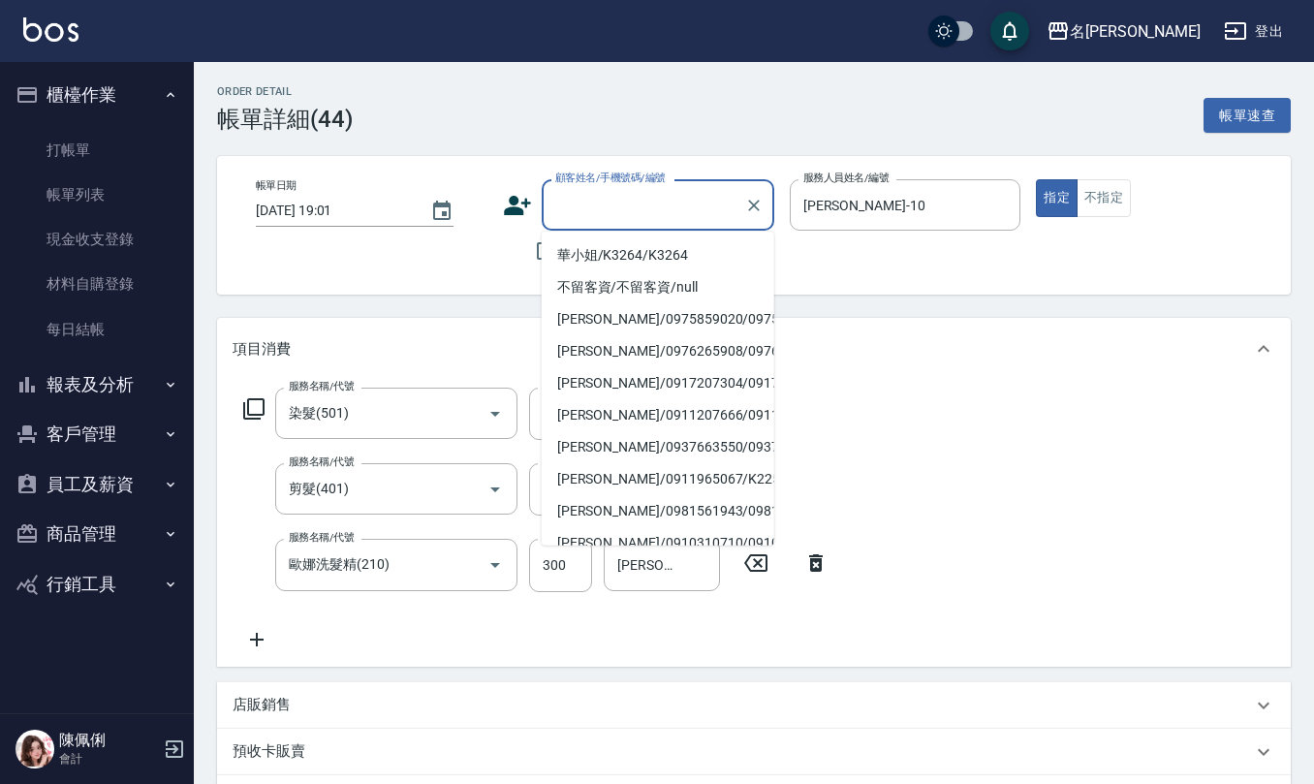
click at [583, 195] on input "顧客姓名/手機號碼/編號" at bounding box center [643, 205] width 186 height 34
type input "0"
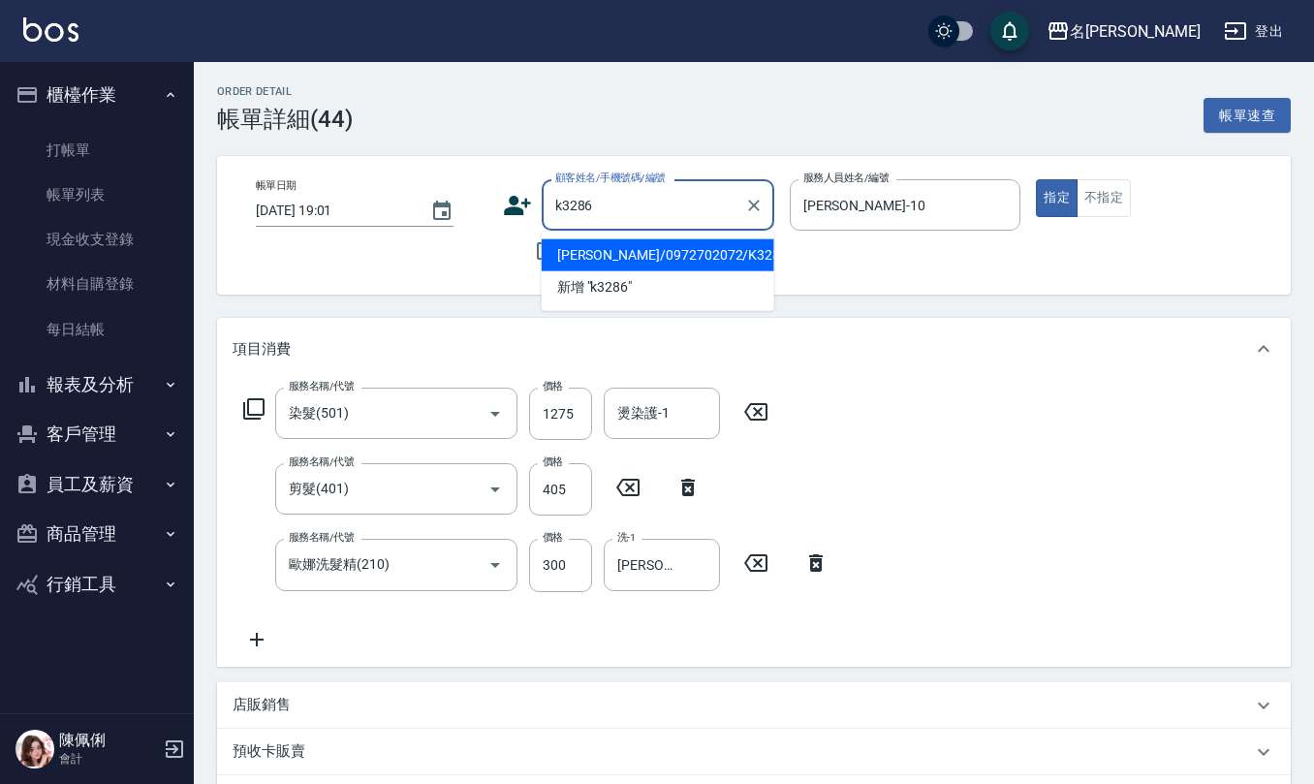
click at [614, 261] on li "[PERSON_NAME]/0972702072/K3286" at bounding box center [658, 255] width 233 height 32
type input "[PERSON_NAME]/0972702072/K3286"
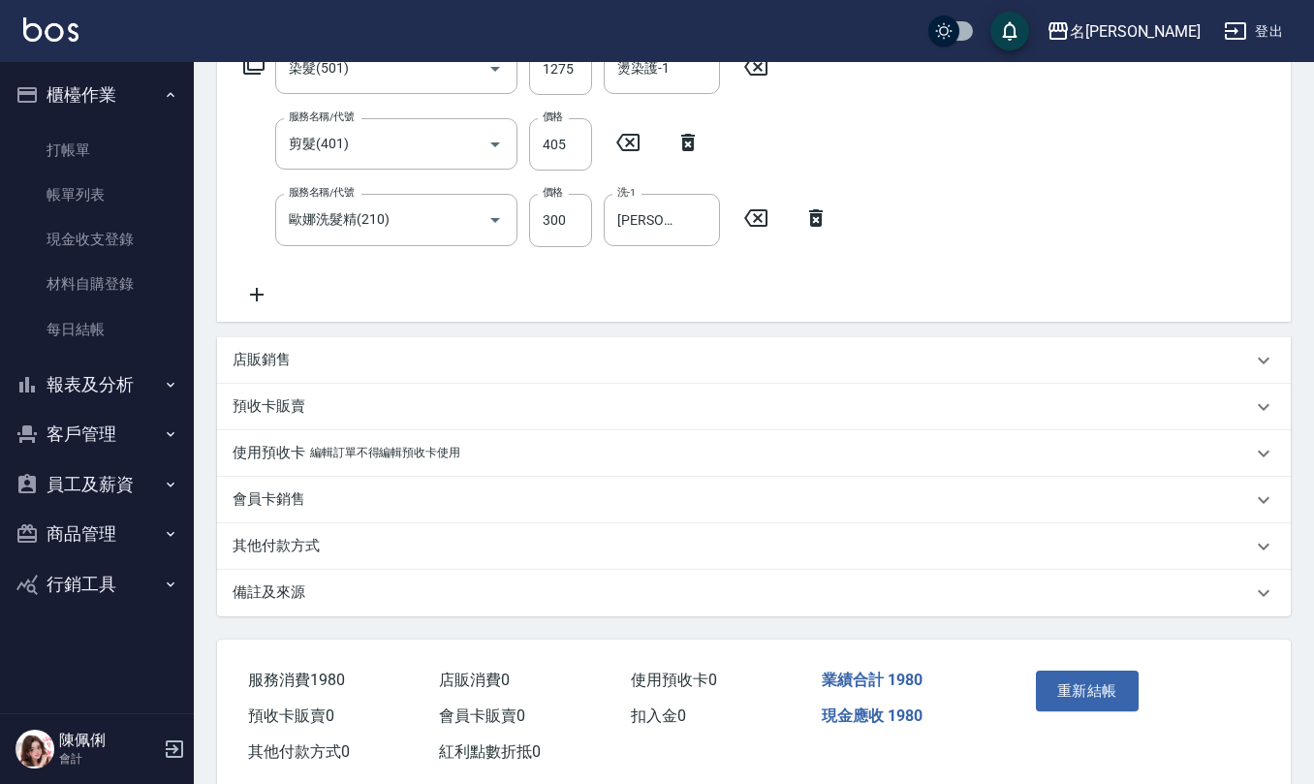
scroll to position [382, 0]
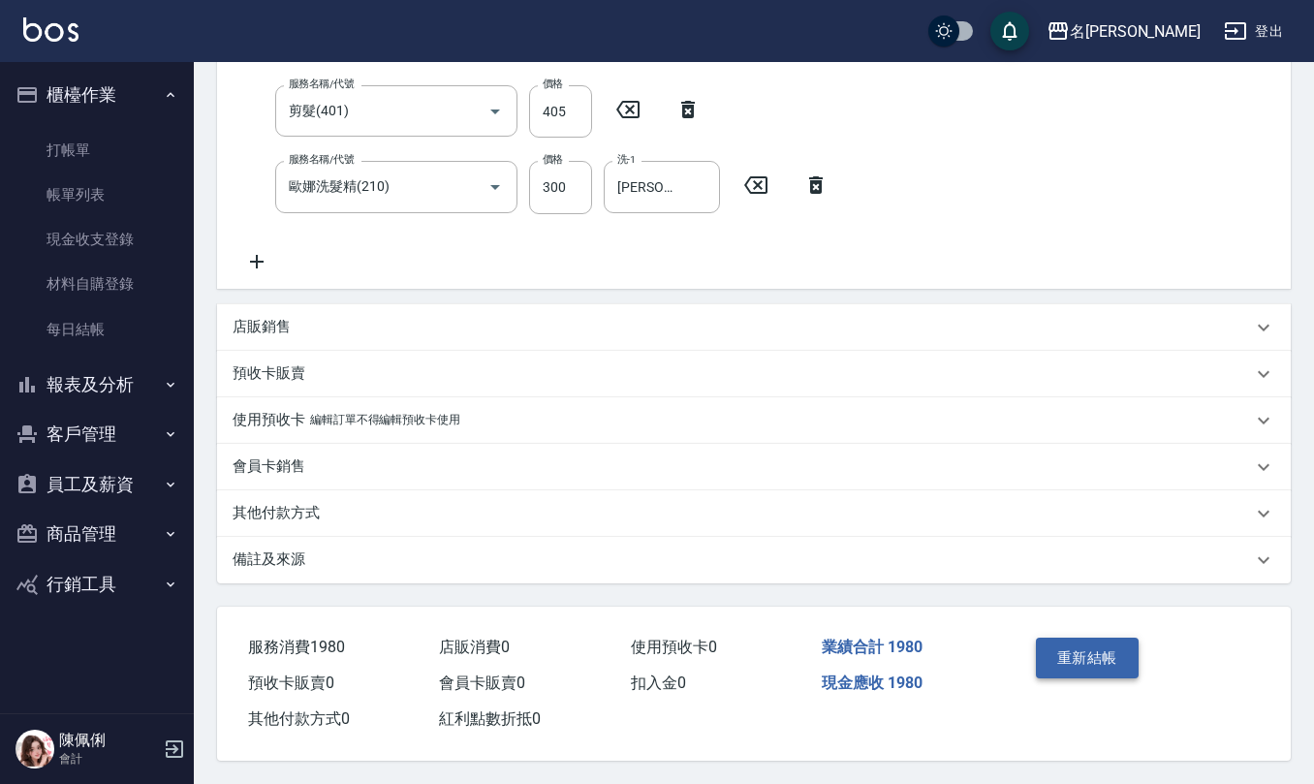
click at [1055, 653] on button "重新結帳" at bounding box center [1087, 658] width 103 height 41
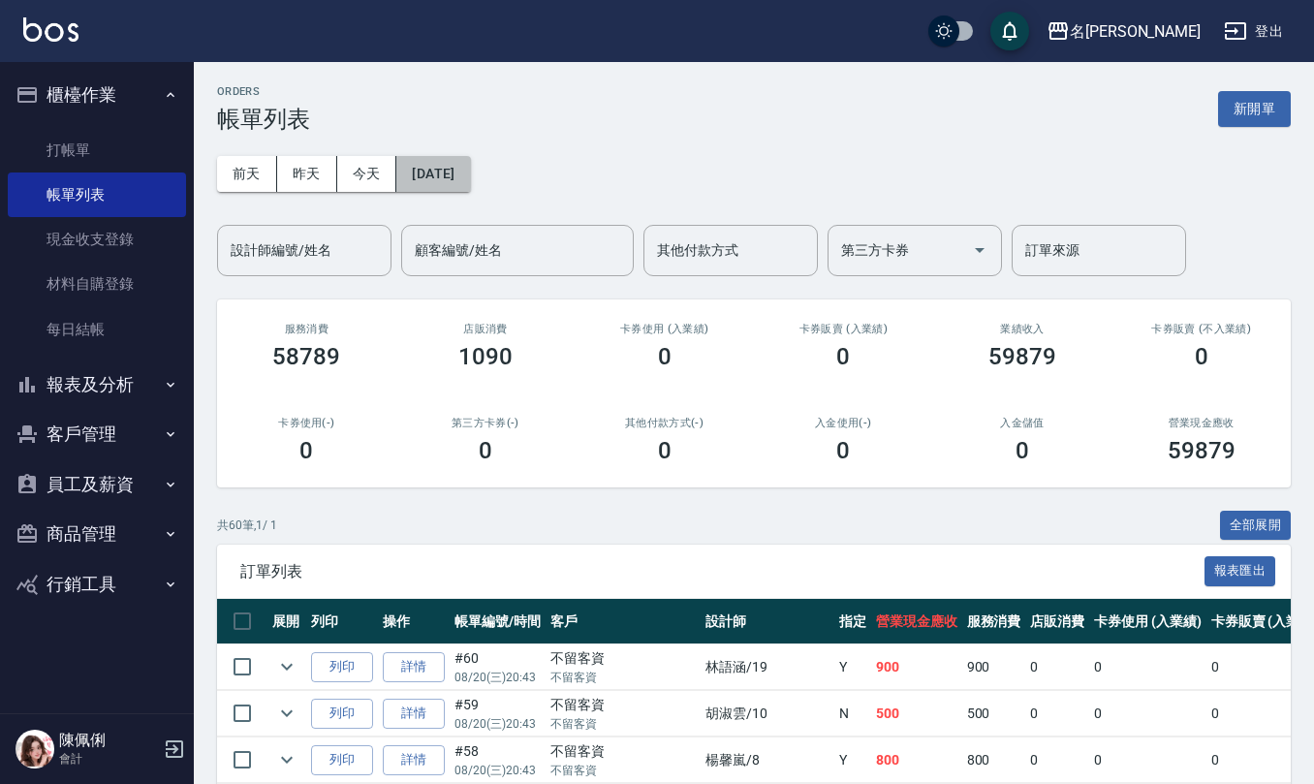
drag, startPoint x: 493, startPoint y: 172, endPoint x: 484, endPoint y: 198, distance: 26.7
click at [484, 198] on div "[DATE] [DATE] [DATE] [DATE] 設計師編號/姓名 設計師編號/姓名 顧客編號/姓名 顧客編號/姓名 其他付款方式 其他付款方式 第三方…" at bounding box center [754, 204] width 1074 height 143
click at [467, 169] on button "[DATE]" at bounding box center [433, 174] width 74 height 36
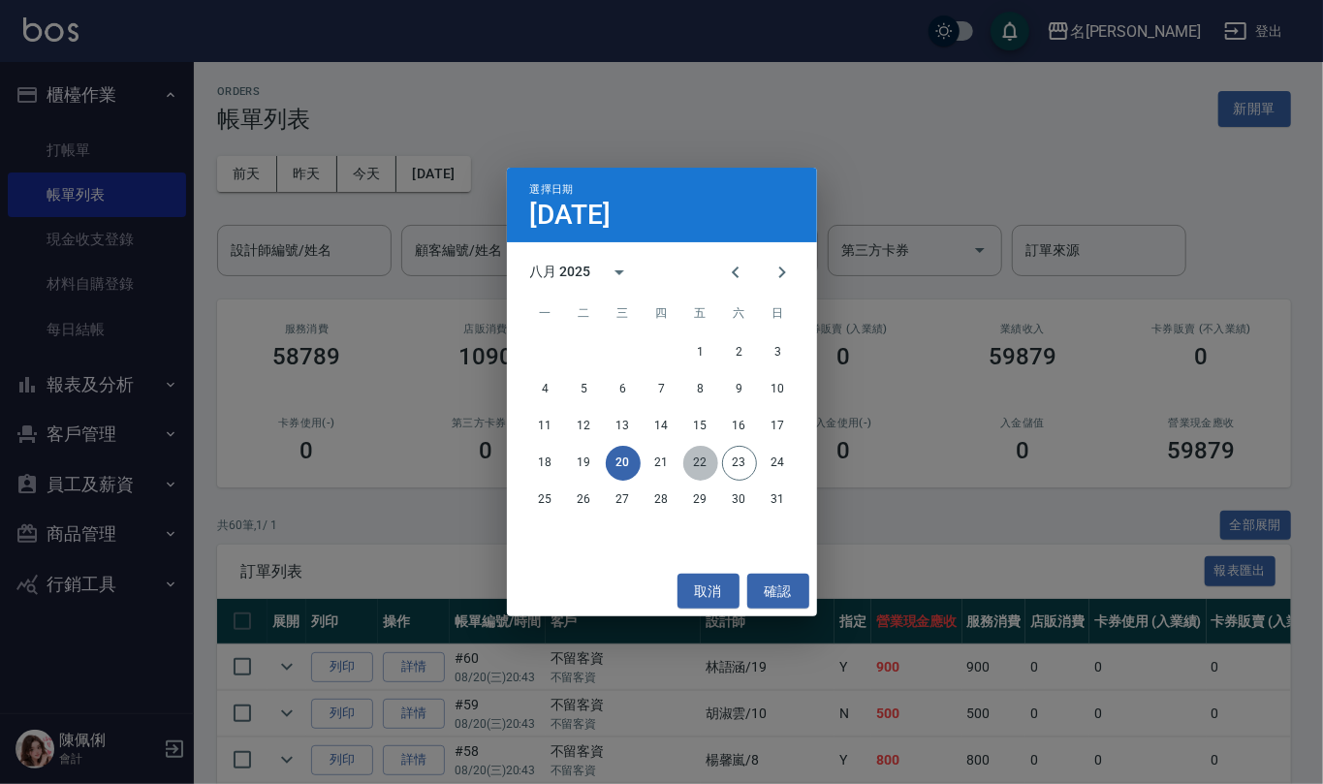
click at [694, 461] on button "22" at bounding box center [700, 463] width 35 height 35
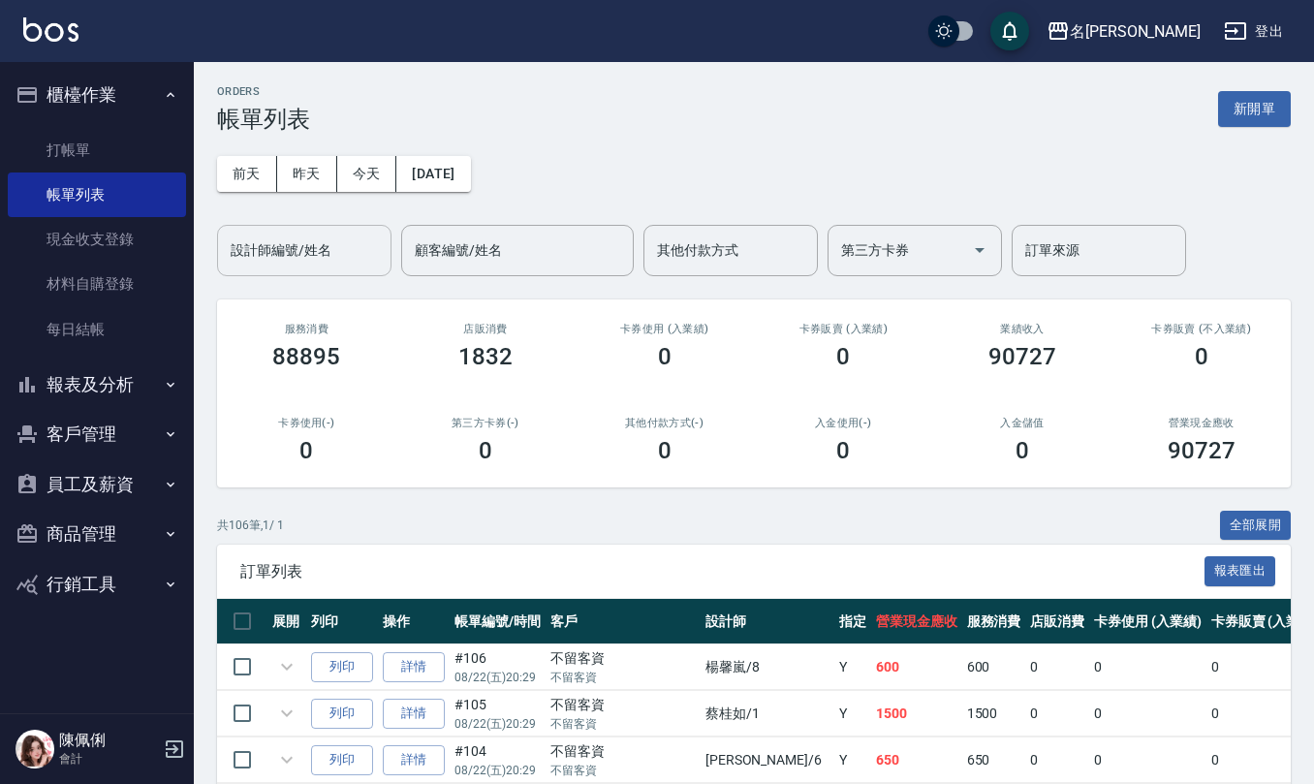
click at [362, 250] on input "設計師編號/姓名" at bounding box center [304, 250] width 157 height 34
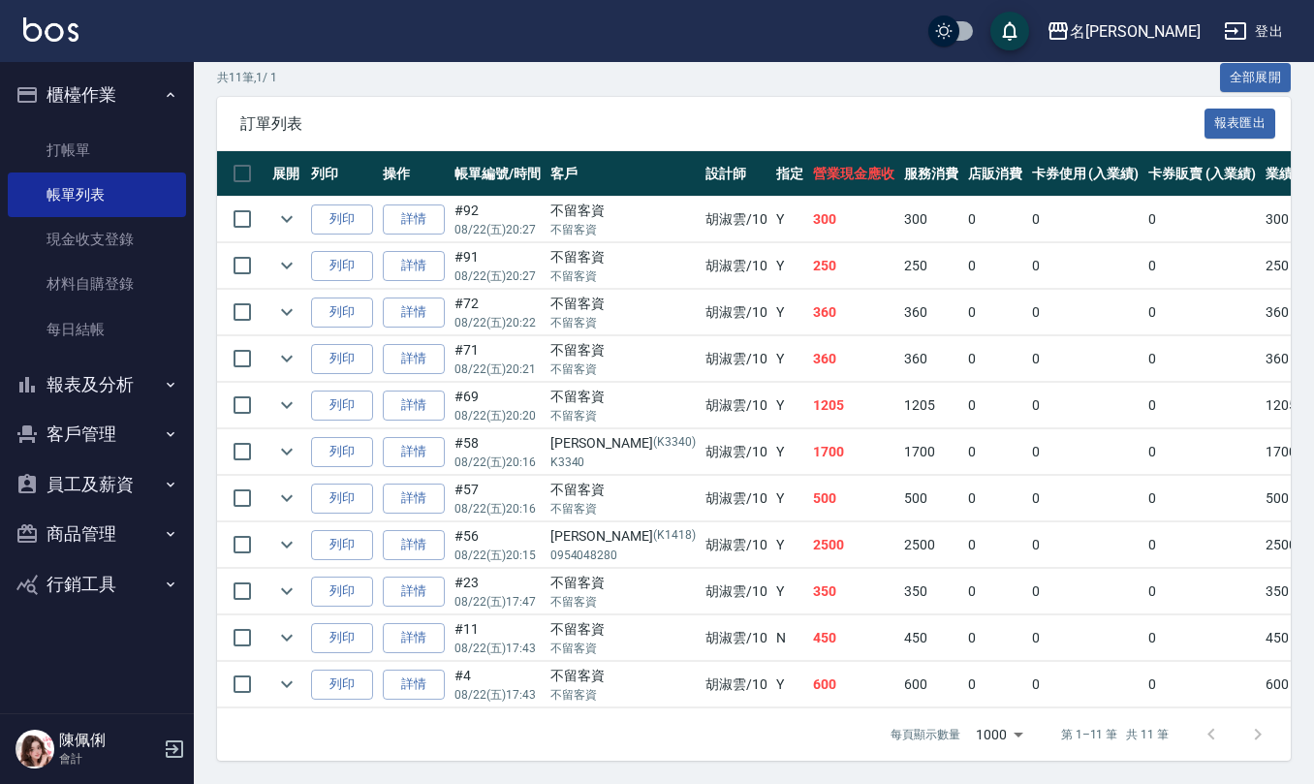
scroll to position [474, 0]
type input "[PERSON_NAME]-10"
click at [280, 672] on icon "expand row" at bounding box center [286, 683] width 23 height 23
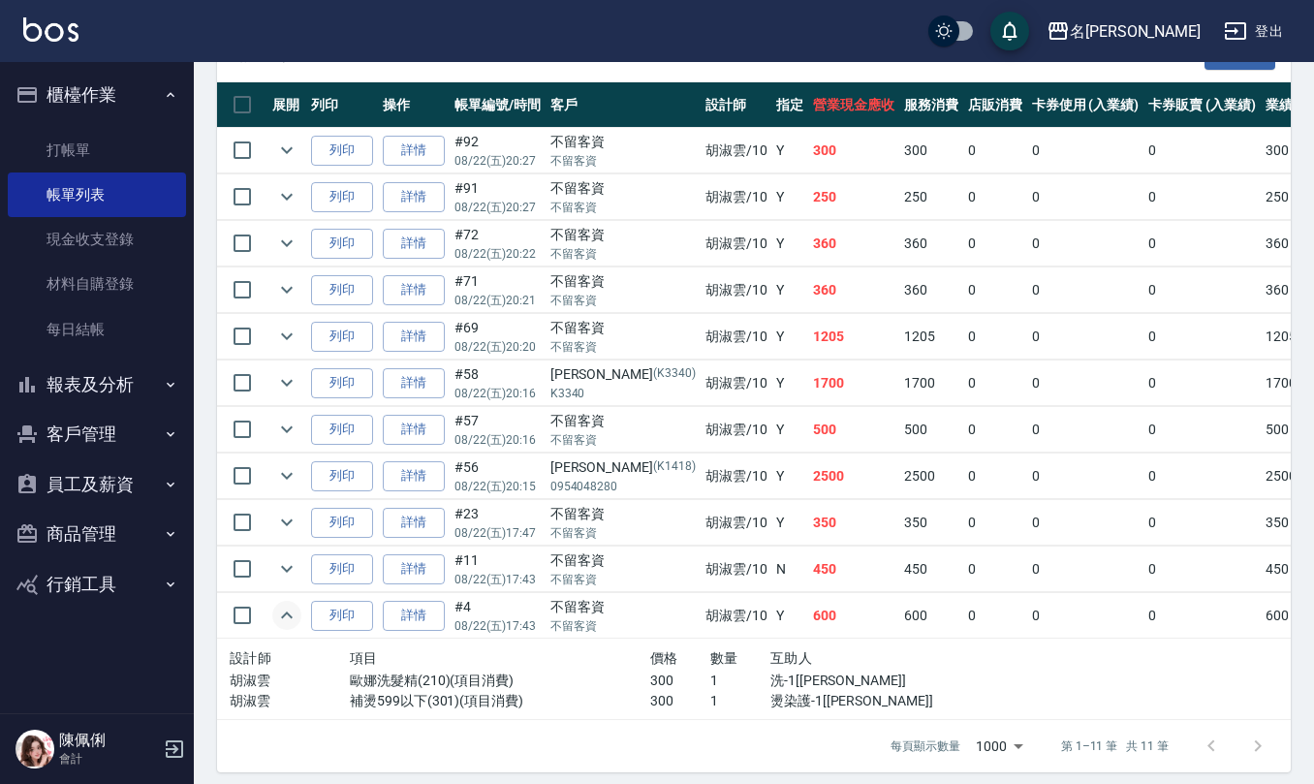
scroll to position [554, 0]
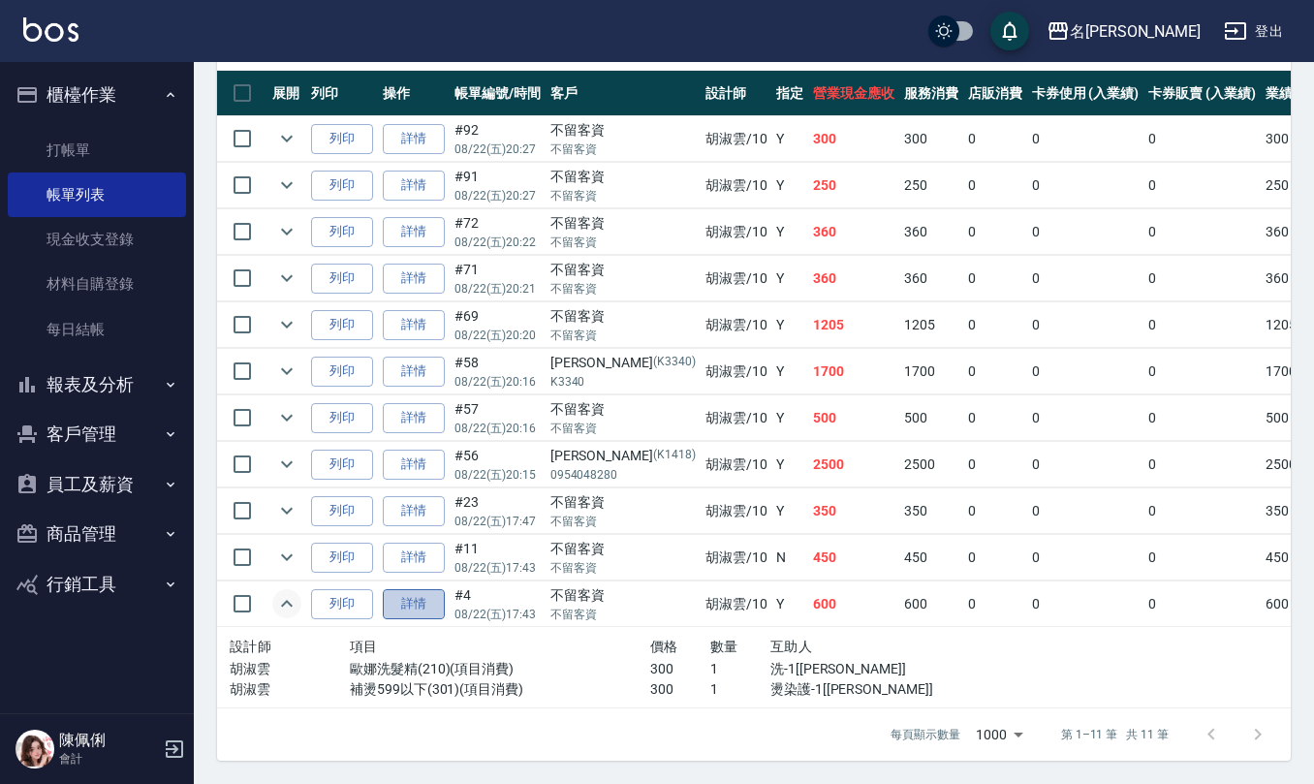
click at [432, 589] on link "詳情" at bounding box center [414, 604] width 62 height 30
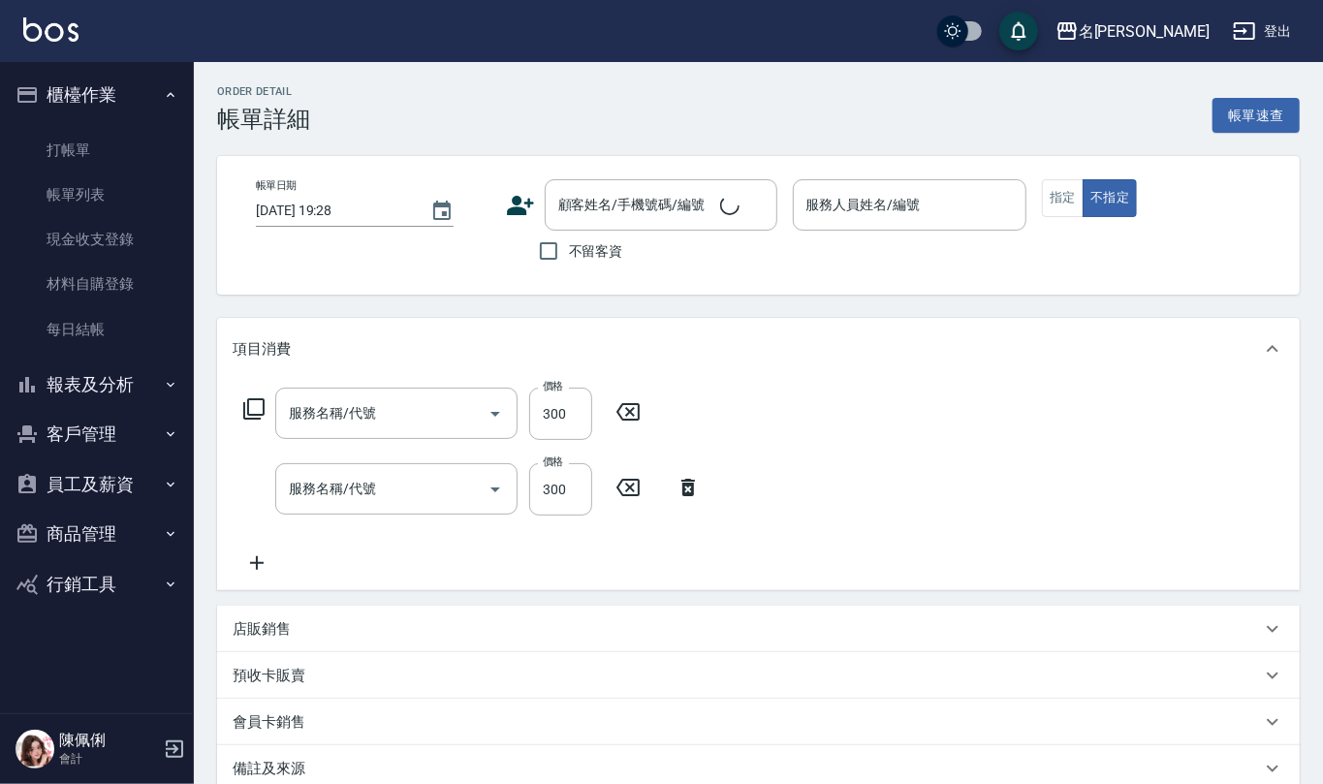
type input "[DATE] 17:43"
checkbox input "true"
type input "[PERSON_NAME]-10"
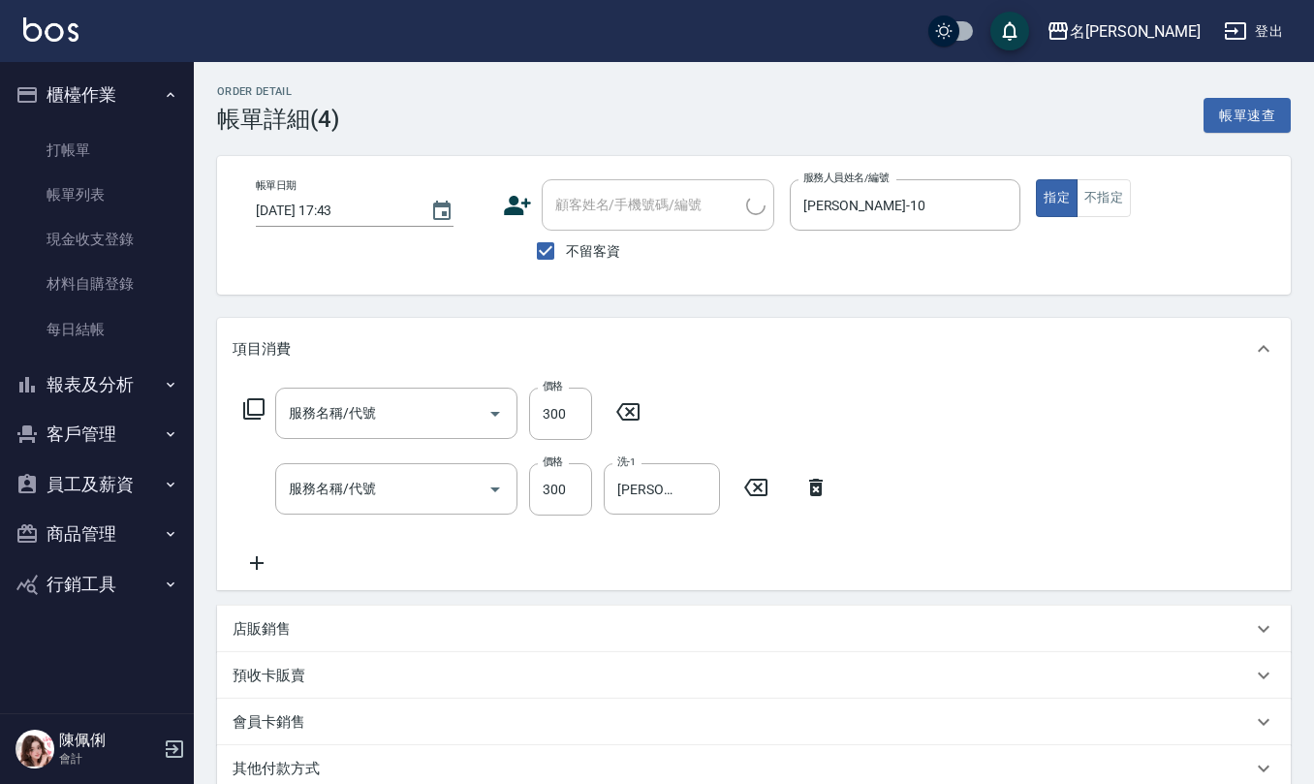
type input "補燙599以下(301)"
type input "歐娜洗髮精(210)"
click at [551, 245] on input "不留客資" at bounding box center [545, 251] width 41 height 41
checkbox input "false"
click at [617, 206] on input "顧客姓名/手機號碼/編號" at bounding box center [643, 205] width 186 height 34
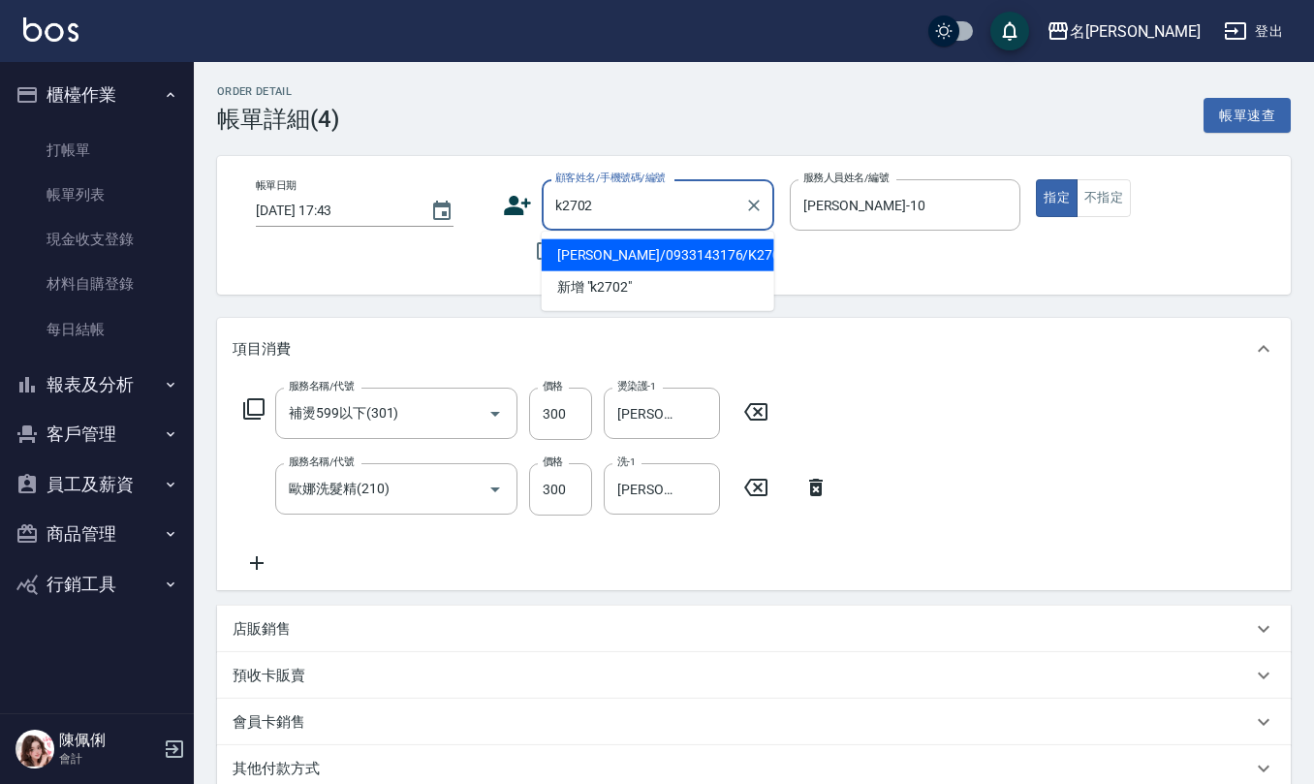
click at [628, 248] on li "[PERSON_NAME]/0933143176/K2702" at bounding box center [658, 255] width 233 height 32
type input "[PERSON_NAME]/0933143176/K2702"
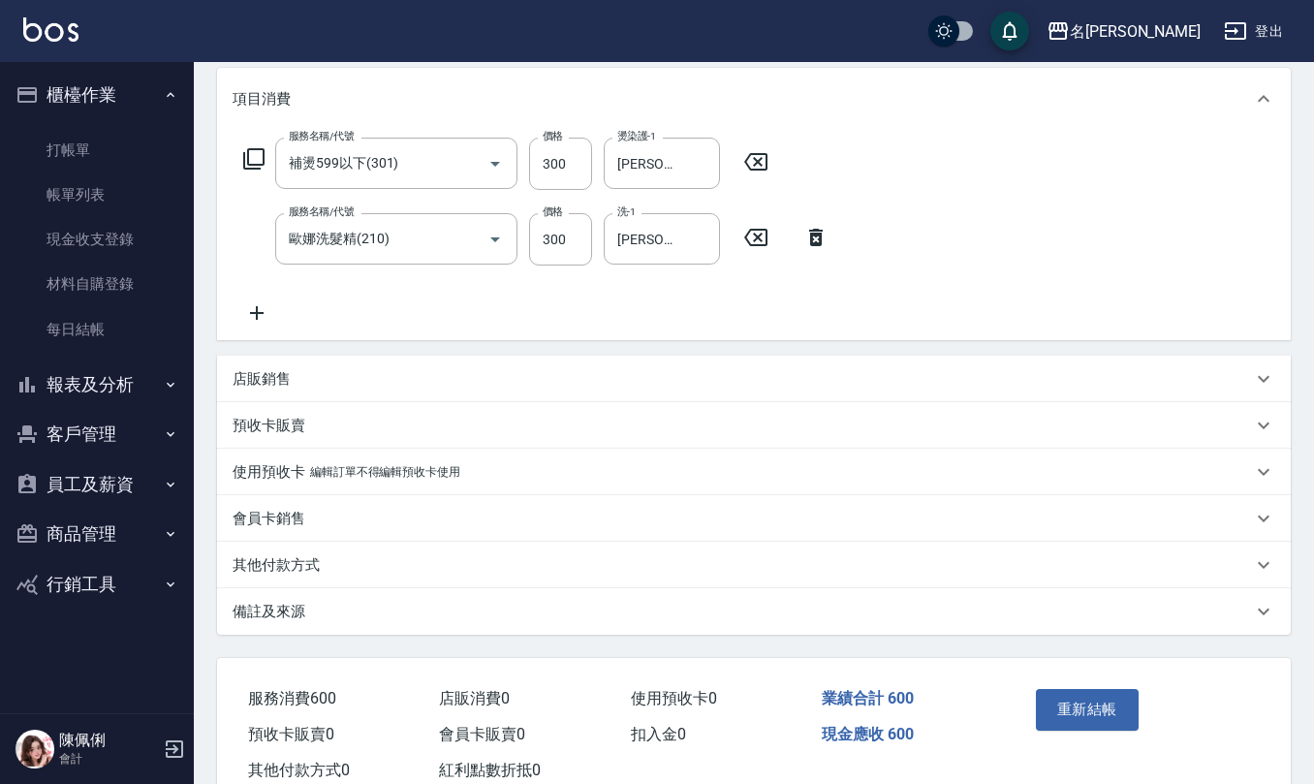
scroll to position [306, 0]
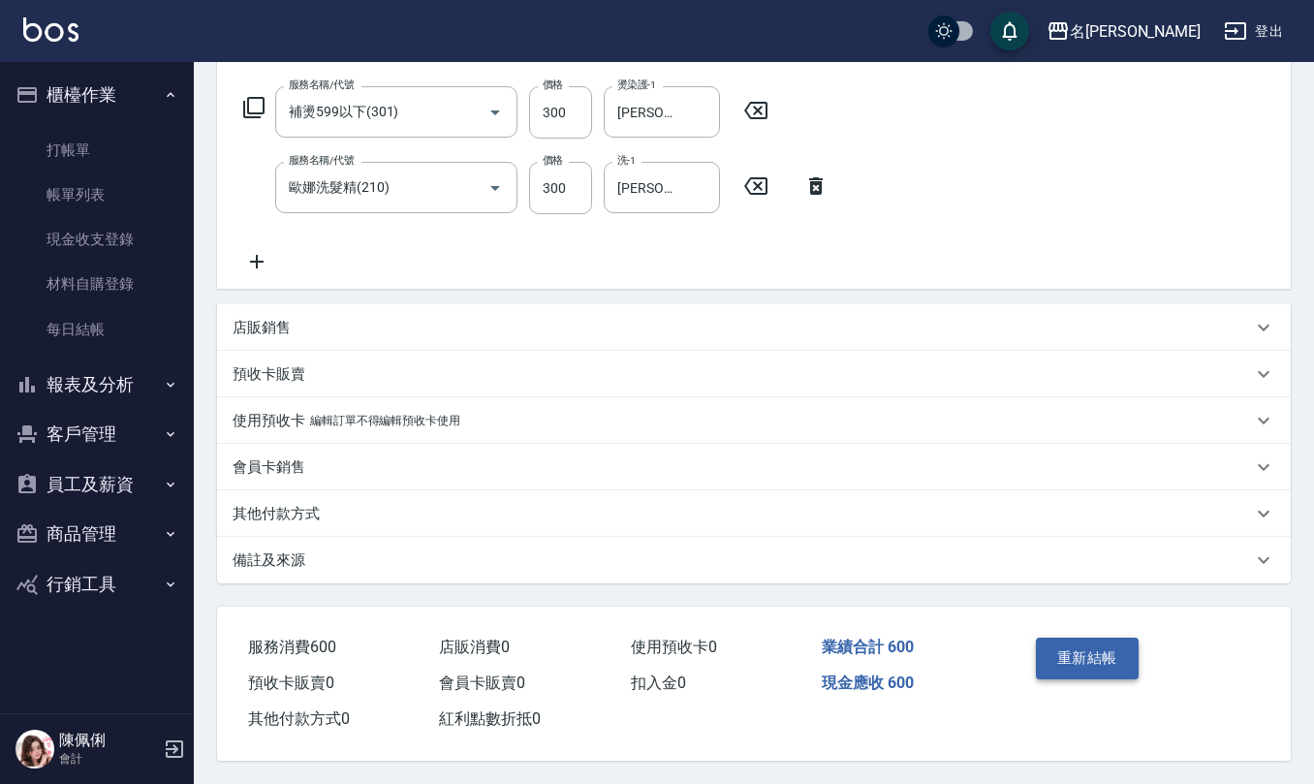
click at [1087, 649] on button "重新結帳" at bounding box center [1087, 658] width 103 height 41
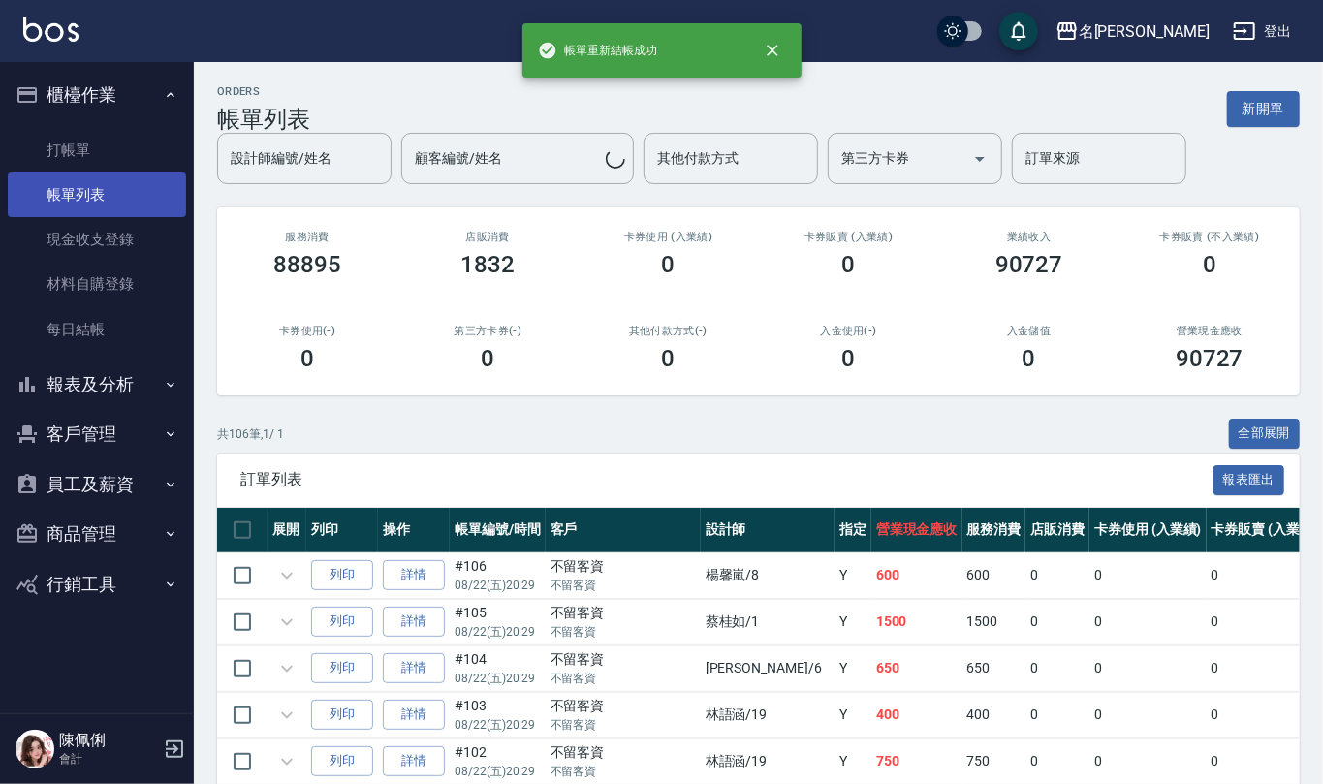
click at [76, 190] on link "帳單列表" at bounding box center [97, 194] width 178 height 45
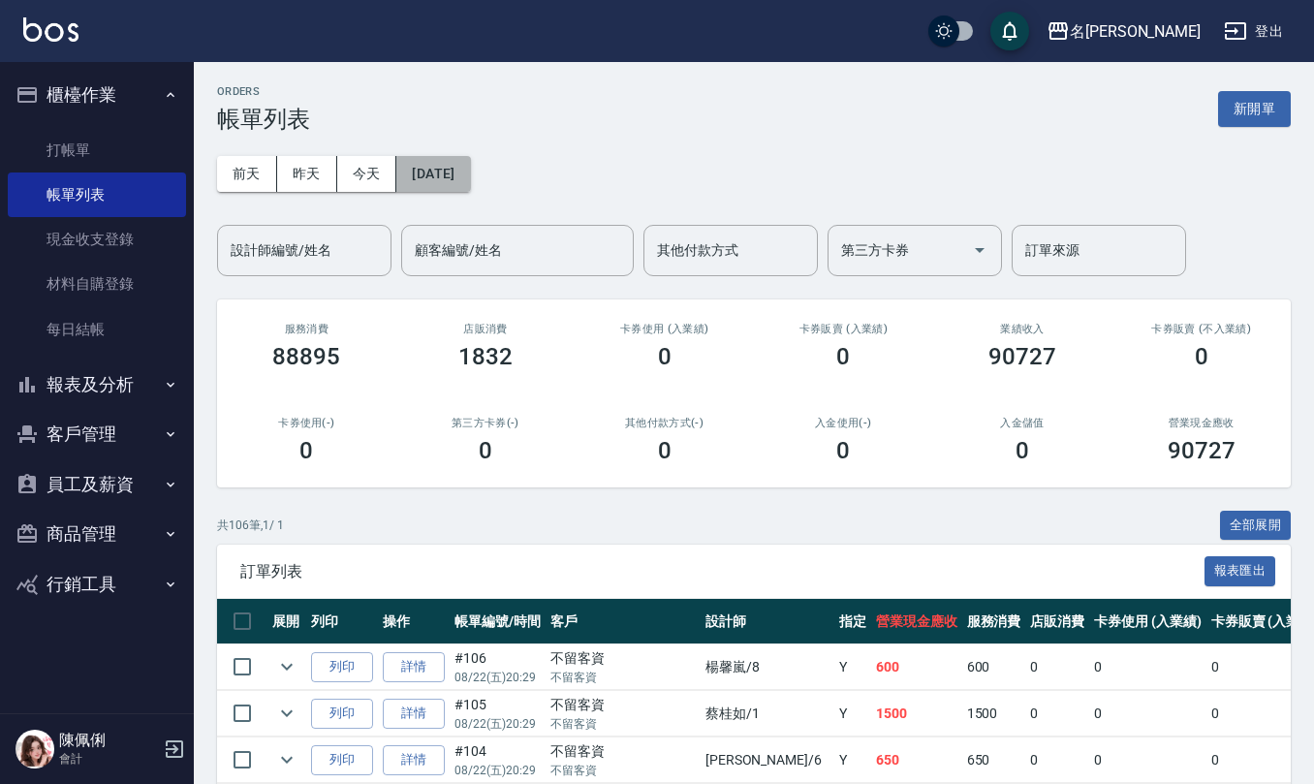
click at [470, 167] on button "[DATE]" at bounding box center [433, 174] width 74 height 36
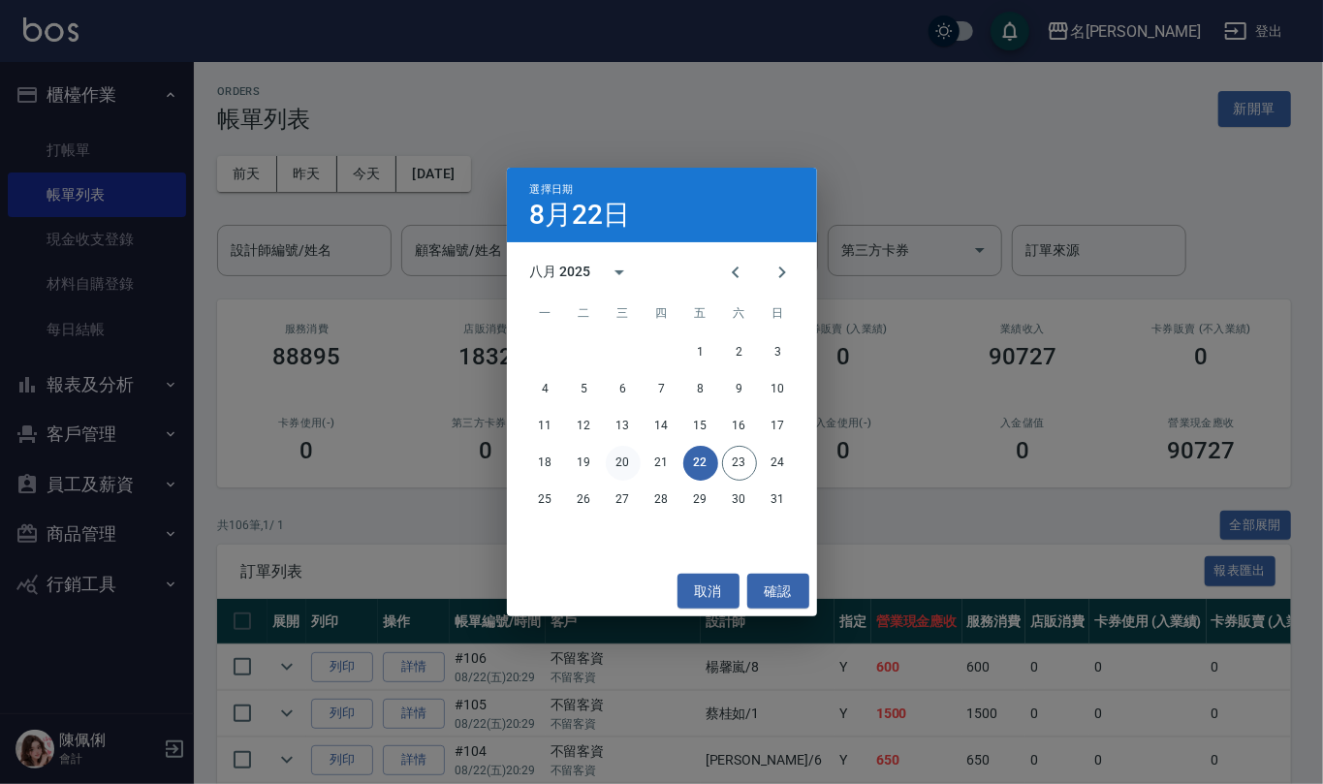
click at [626, 454] on button "20" at bounding box center [623, 463] width 35 height 35
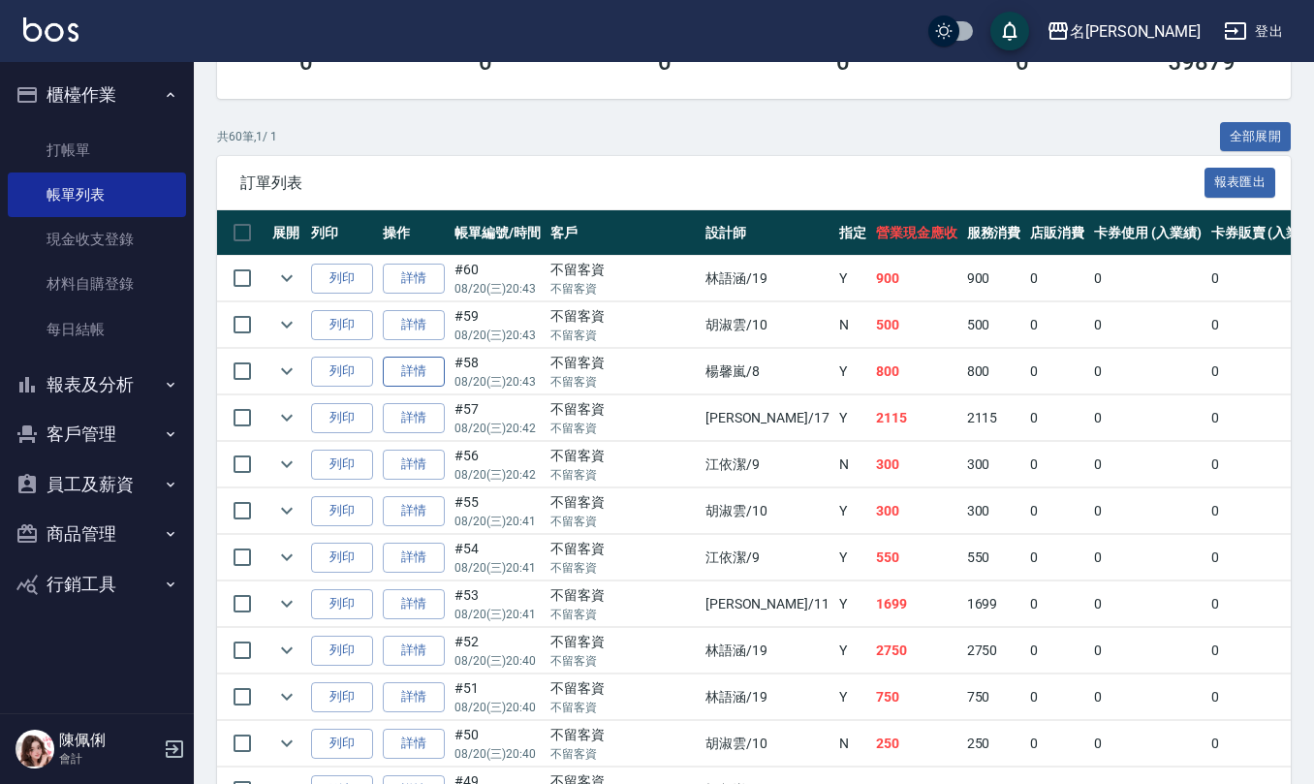
scroll to position [388, 0]
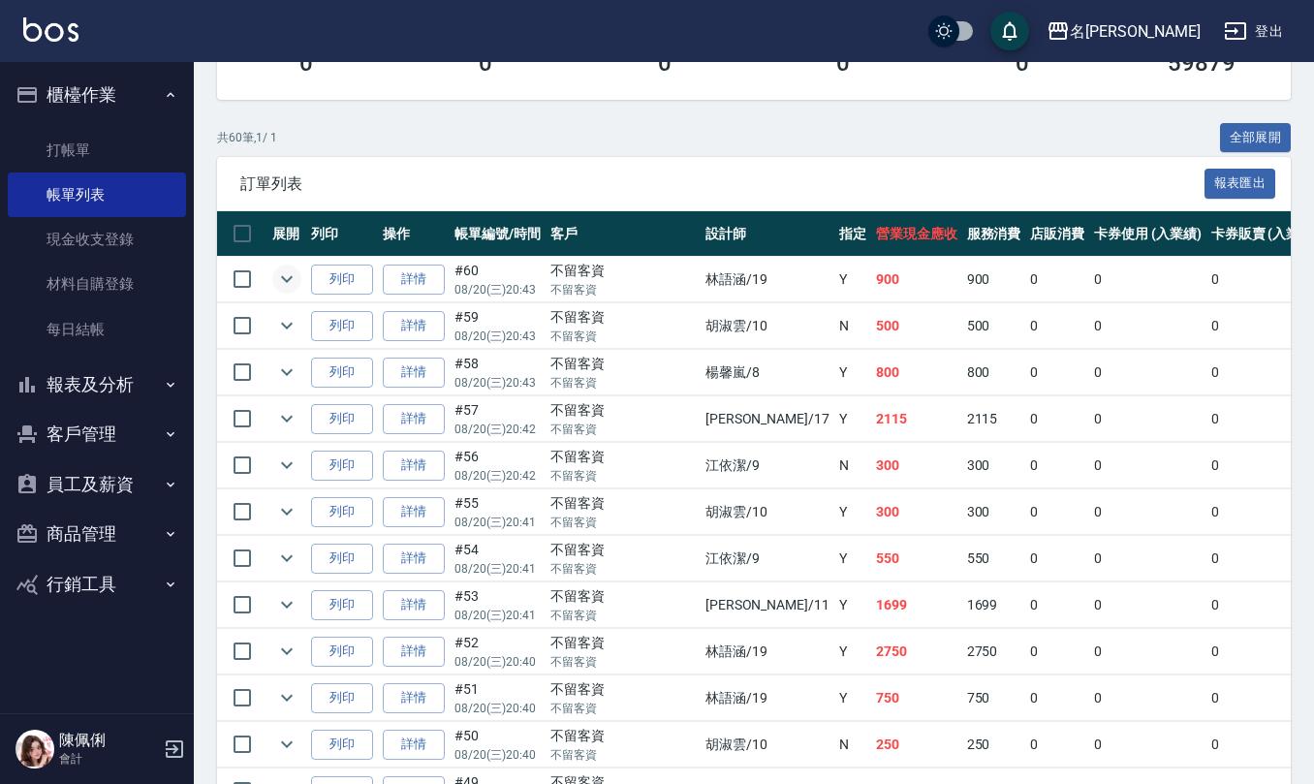
click at [284, 277] on icon "expand row" at bounding box center [286, 278] width 23 height 23
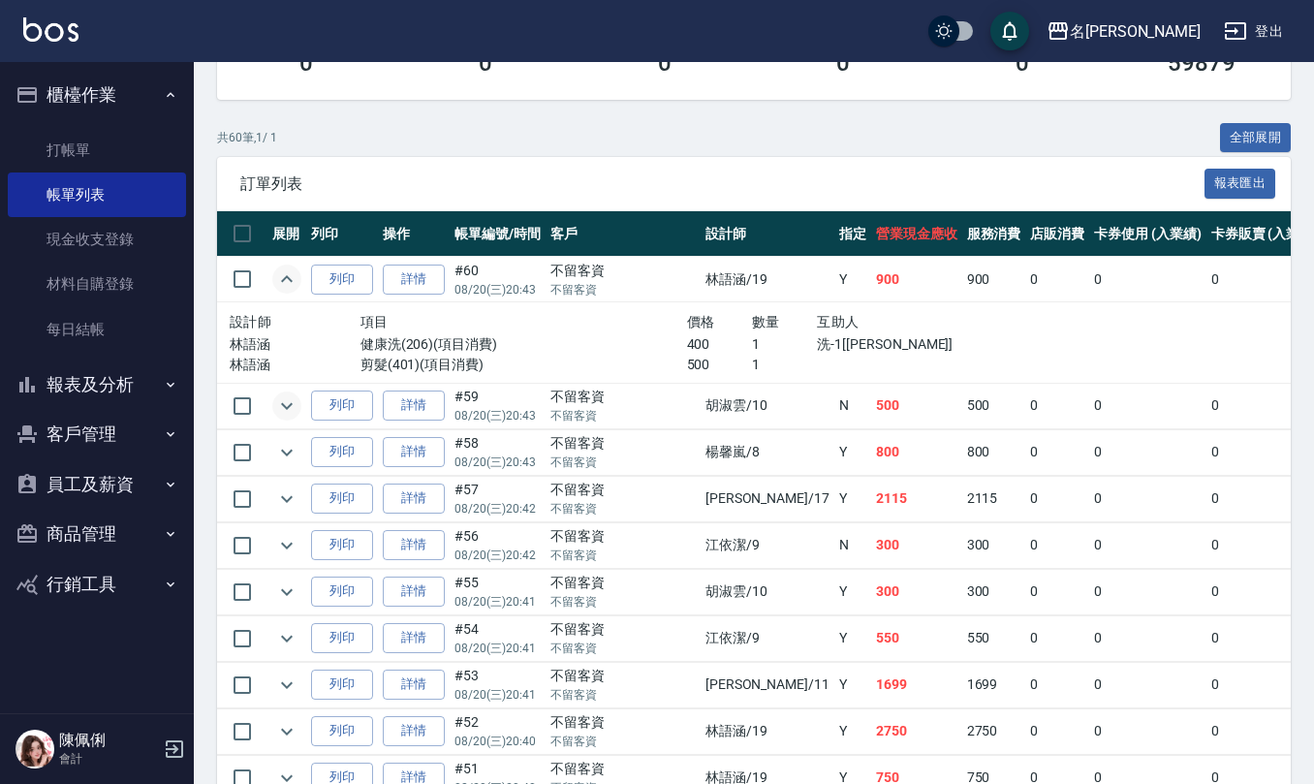
click at [283, 408] on icon "expand row" at bounding box center [286, 405] width 23 height 23
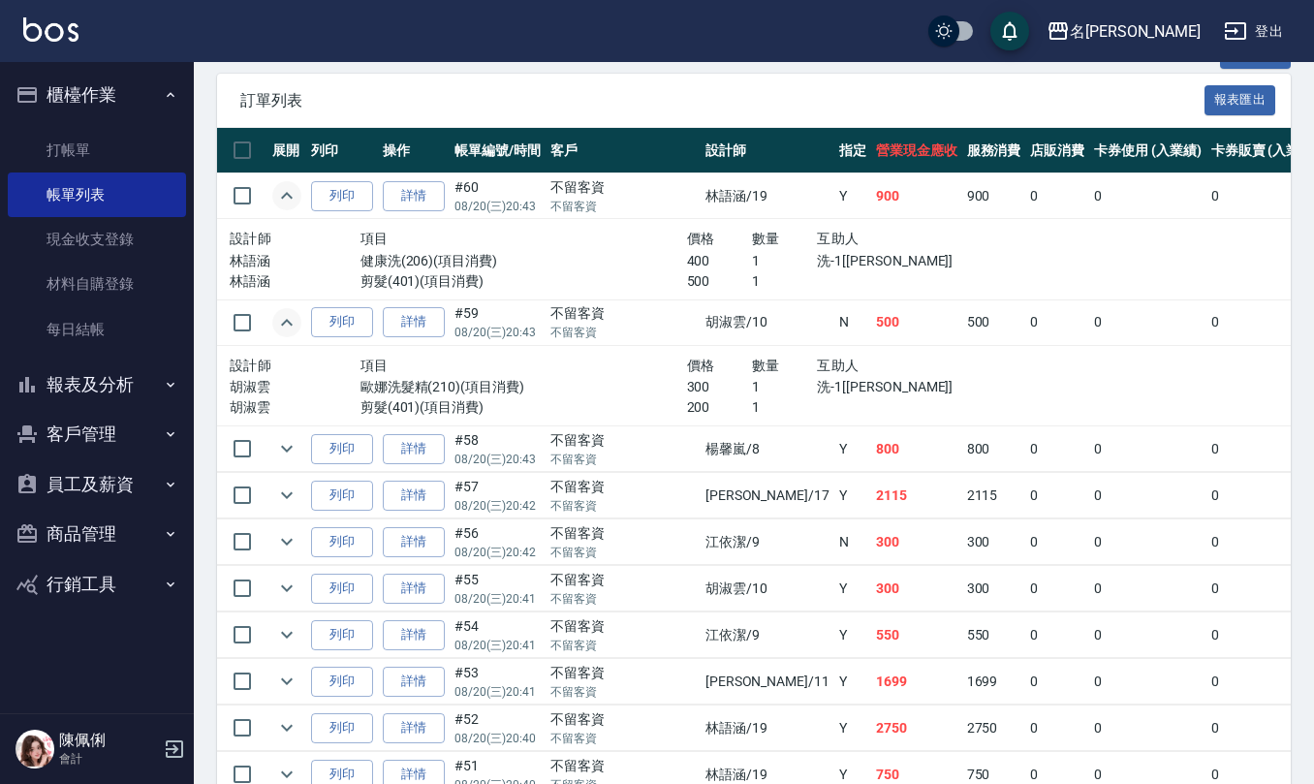
scroll to position [516, 0]
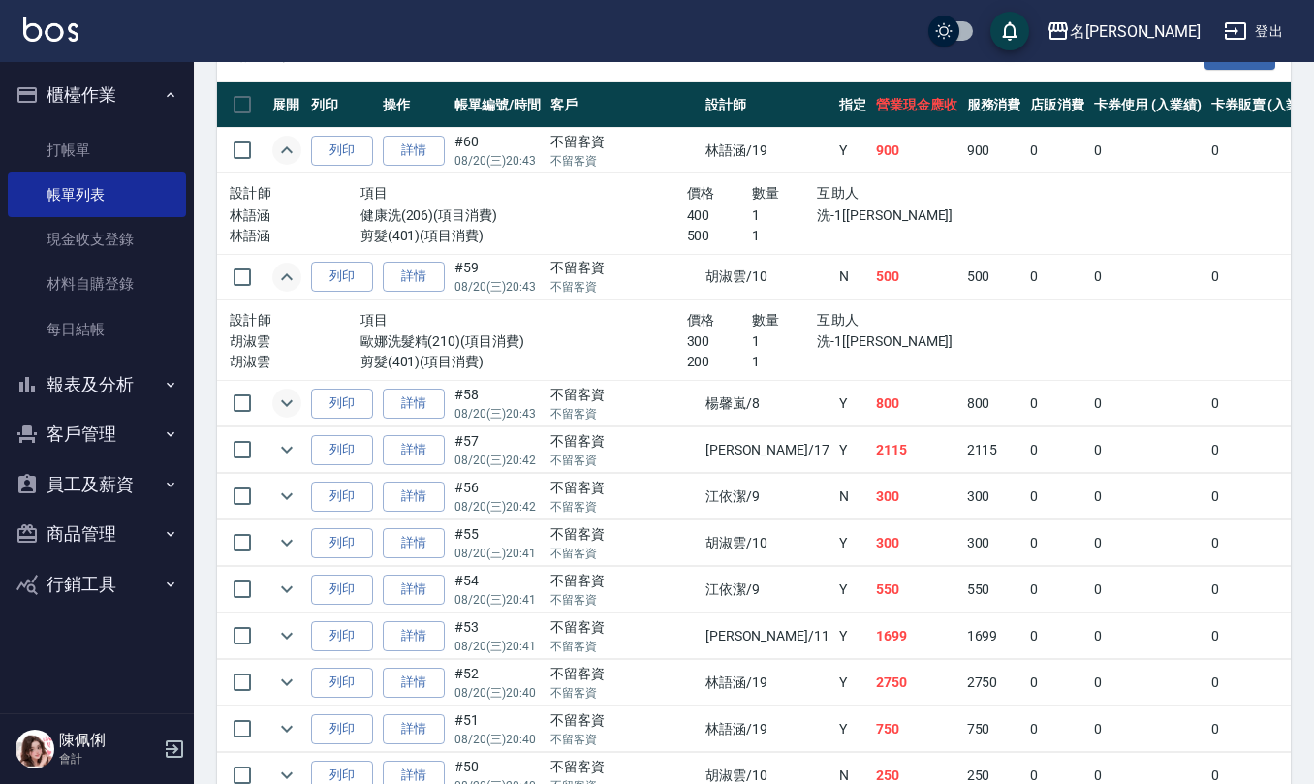
click at [289, 409] on icon "expand row" at bounding box center [286, 402] width 23 height 23
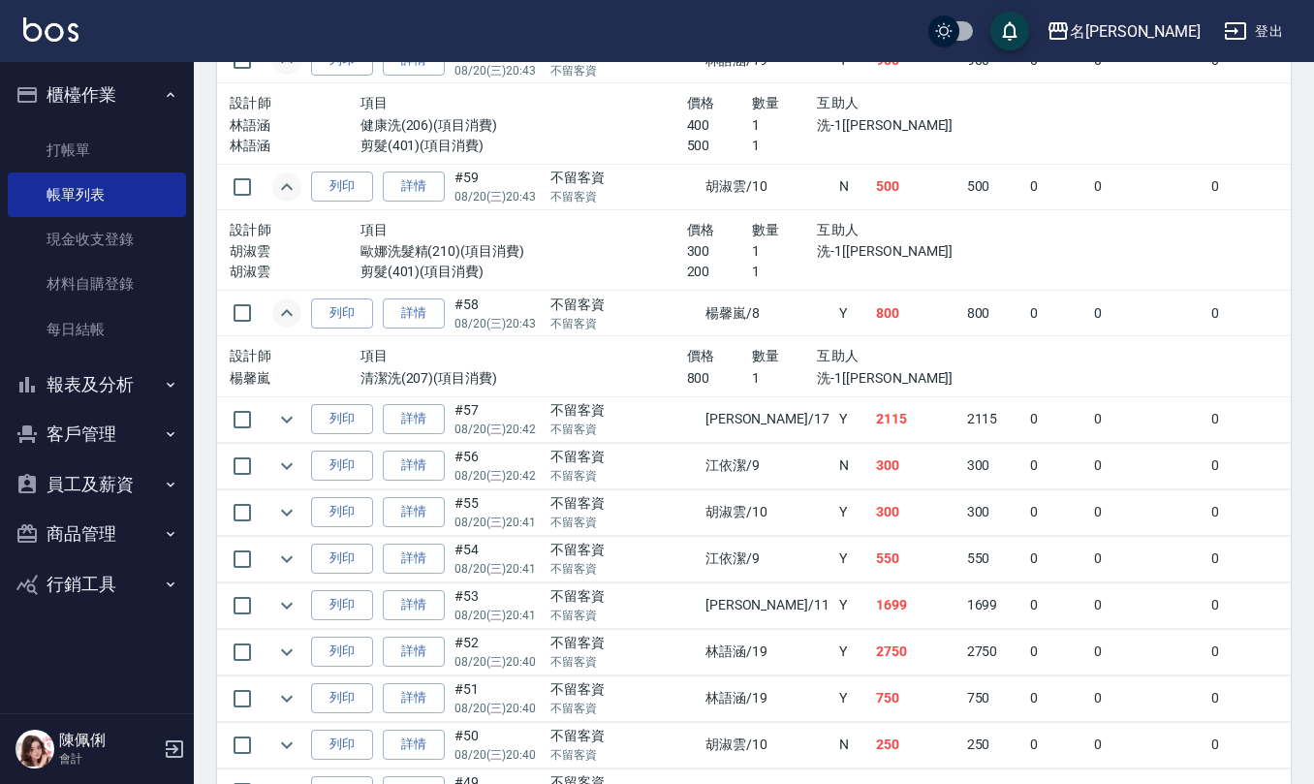
scroll to position [645, 0]
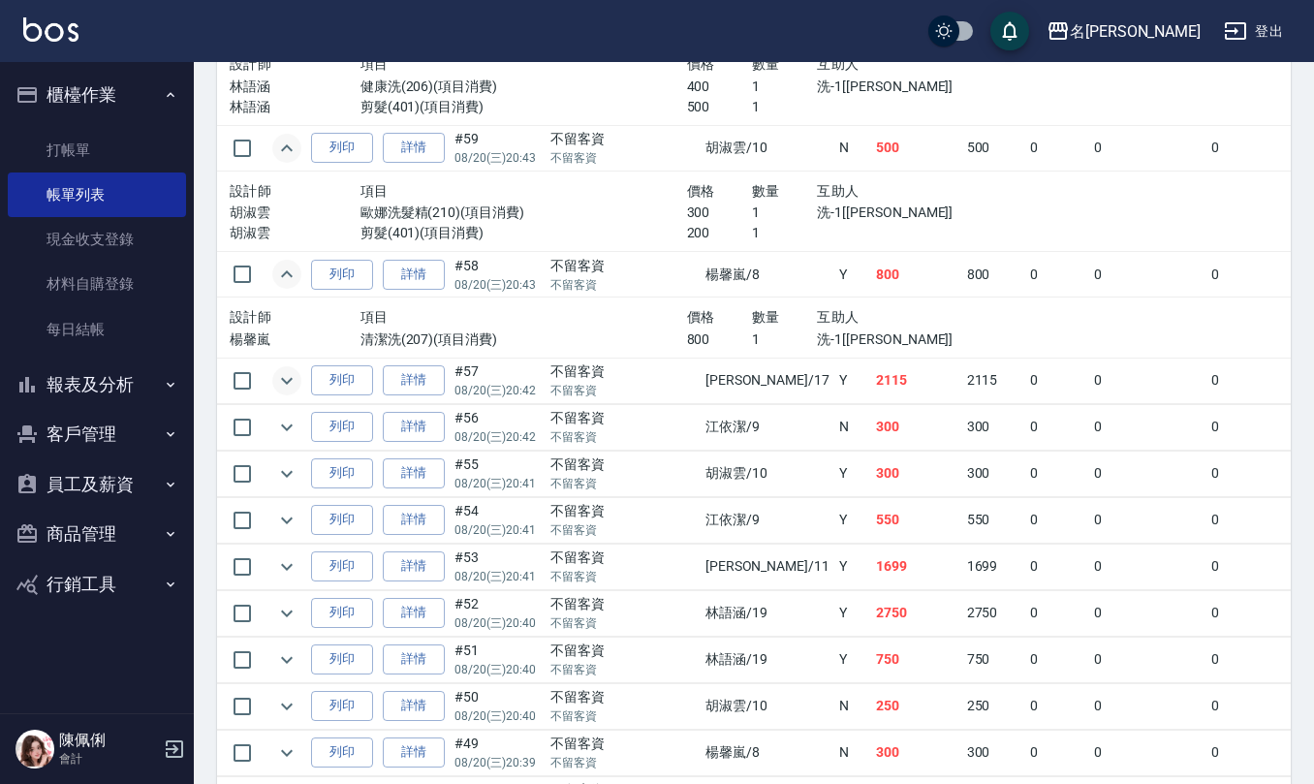
click at [285, 381] on icon "expand row" at bounding box center [286, 380] width 23 height 23
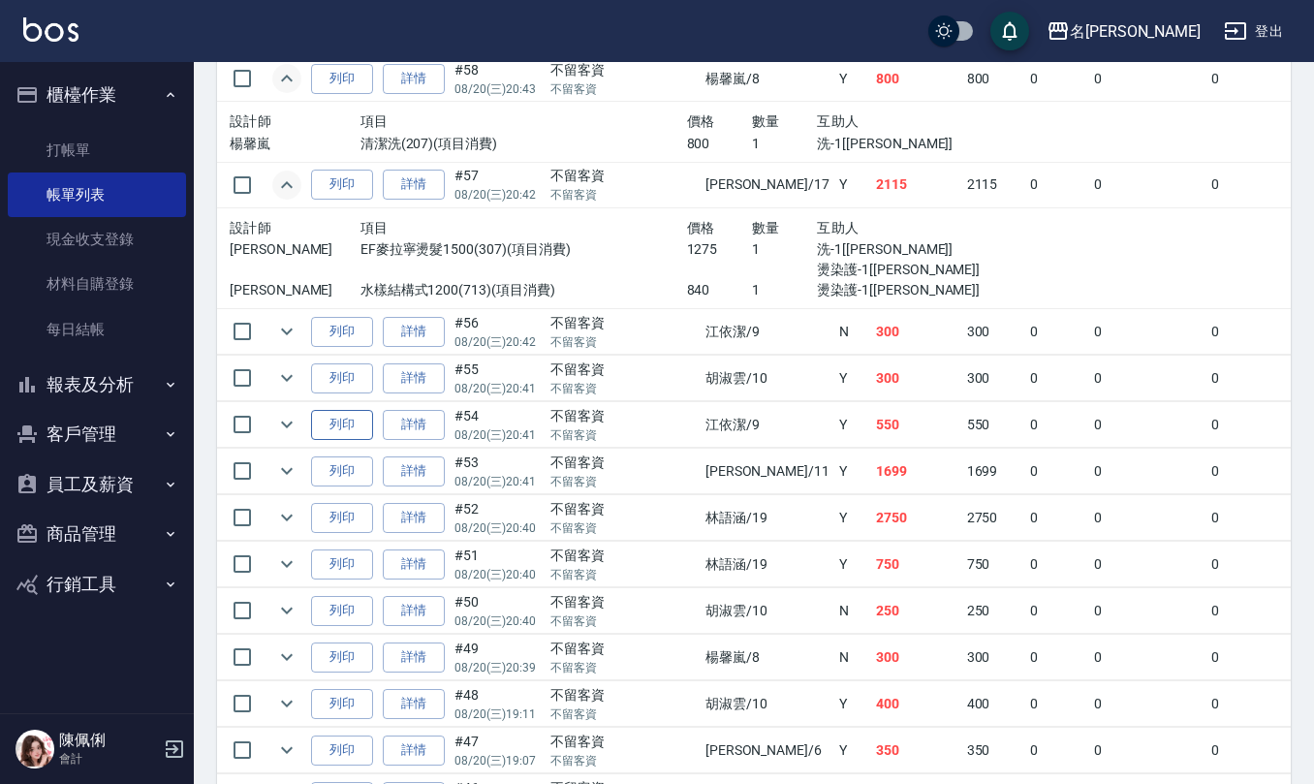
scroll to position [904, 0]
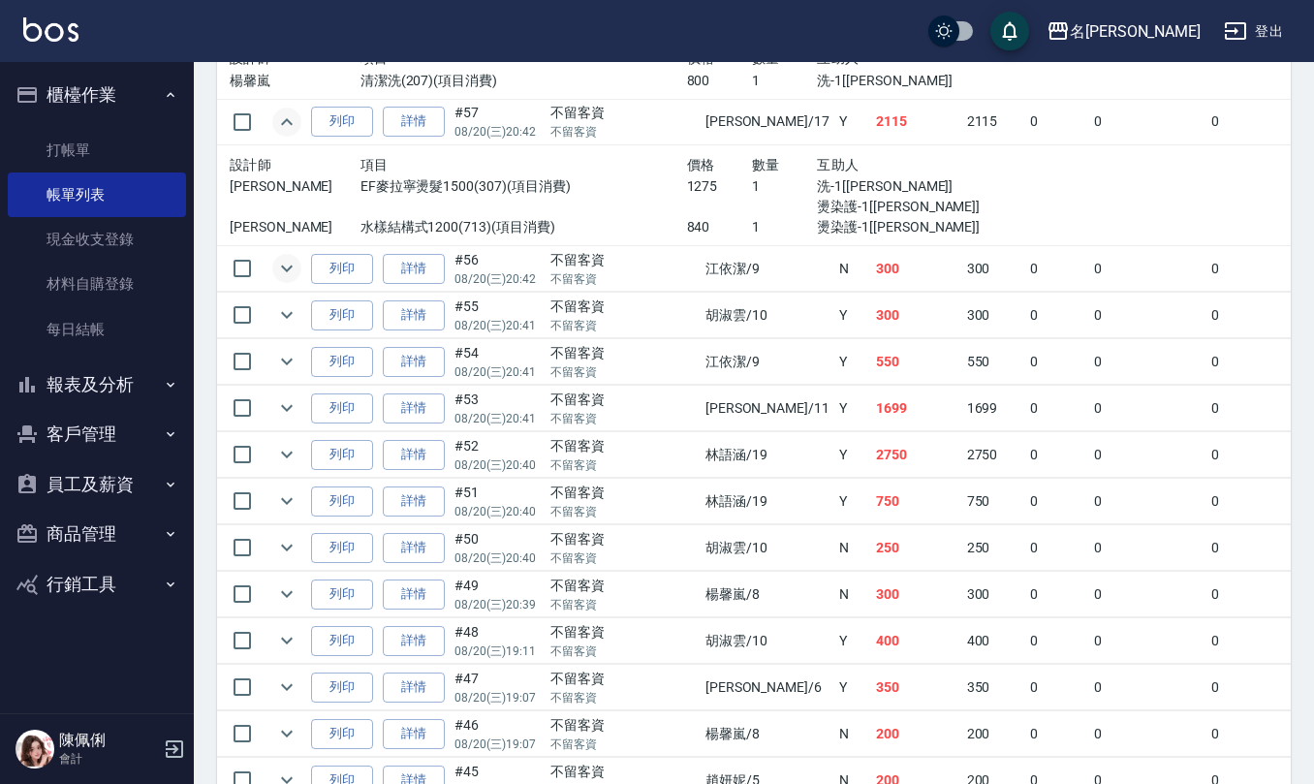
click at [284, 271] on icon "expand row" at bounding box center [287, 268] width 12 height 7
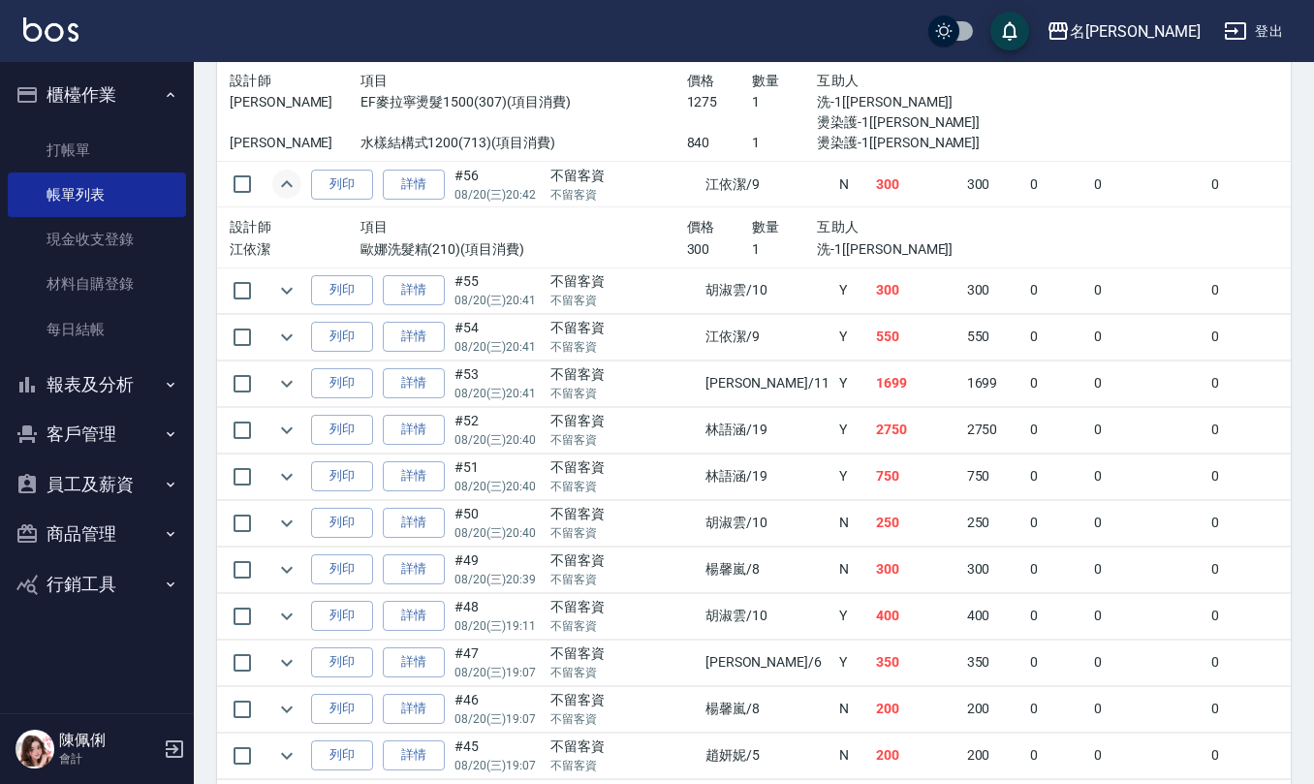
scroll to position [1033, 0]
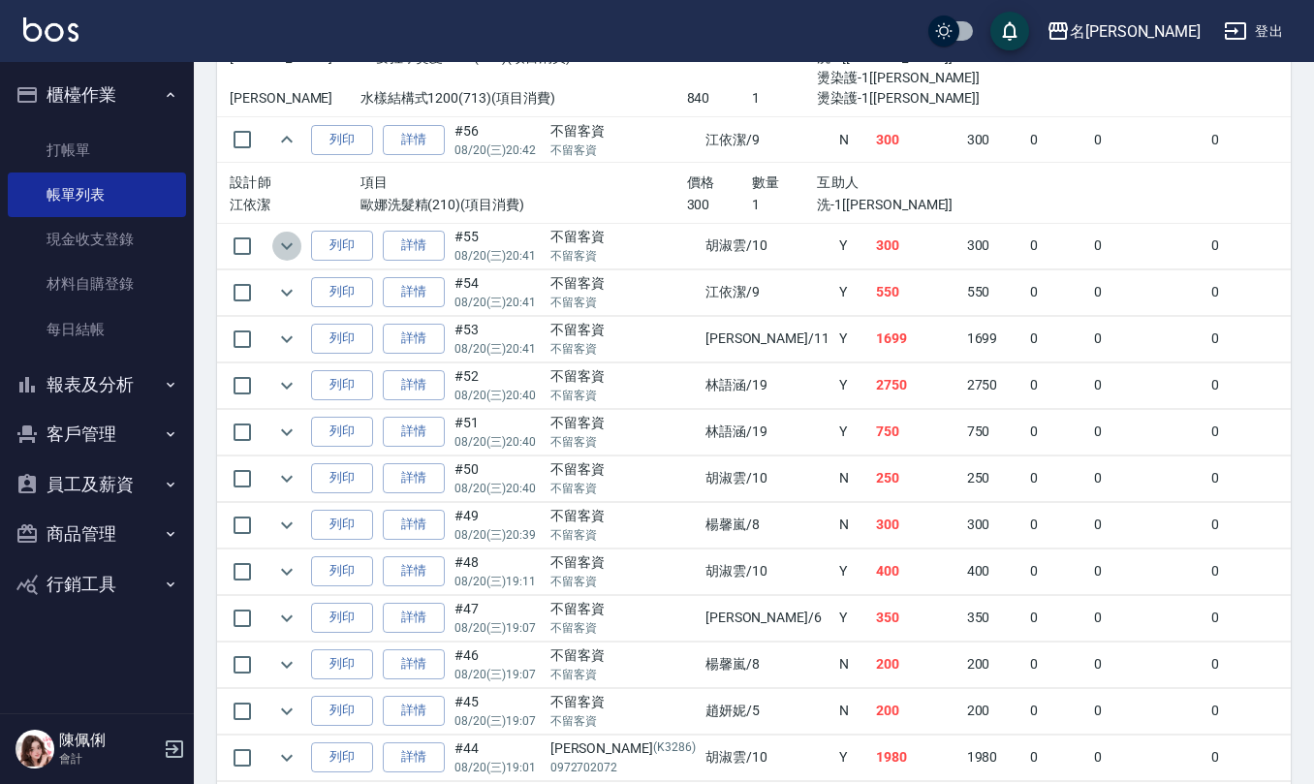
click at [285, 242] on icon "expand row" at bounding box center [286, 245] width 23 height 23
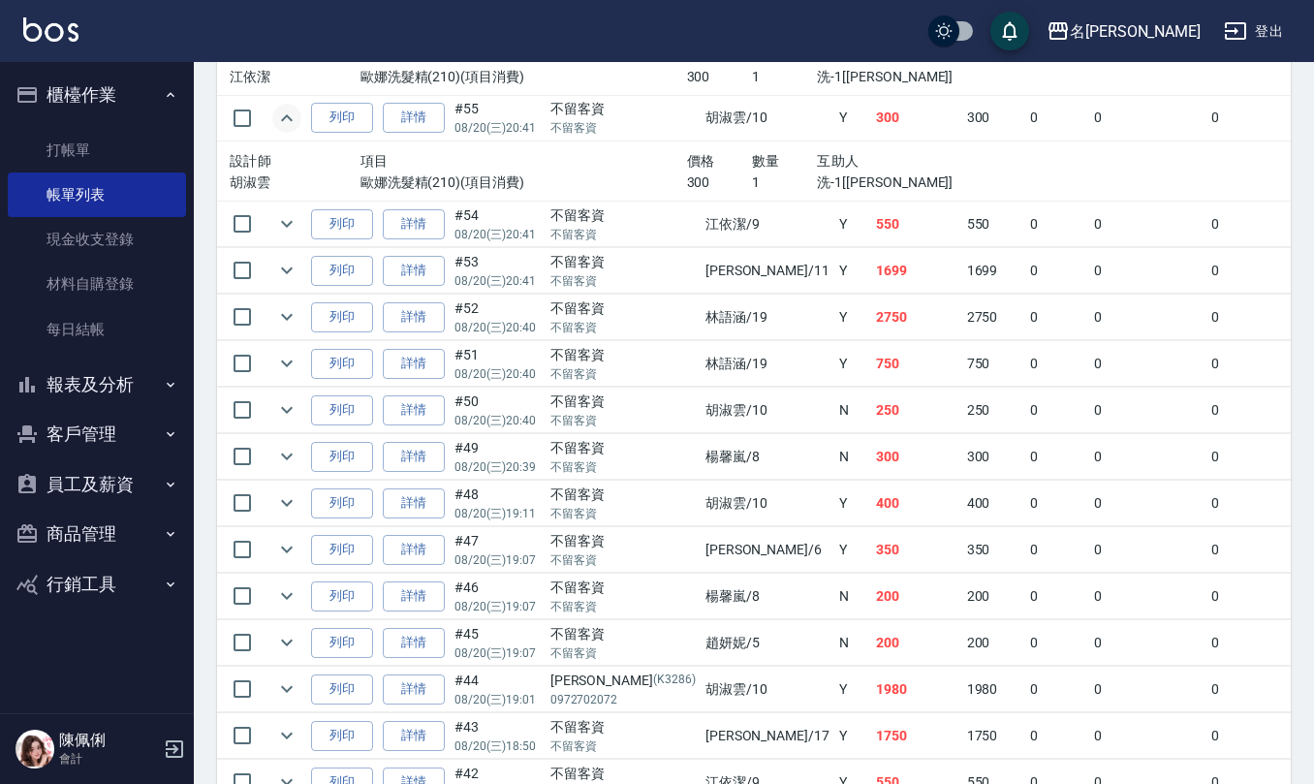
scroll to position [1163, 0]
click at [284, 223] on icon "expand row" at bounding box center [286, 221] width 23 height 23
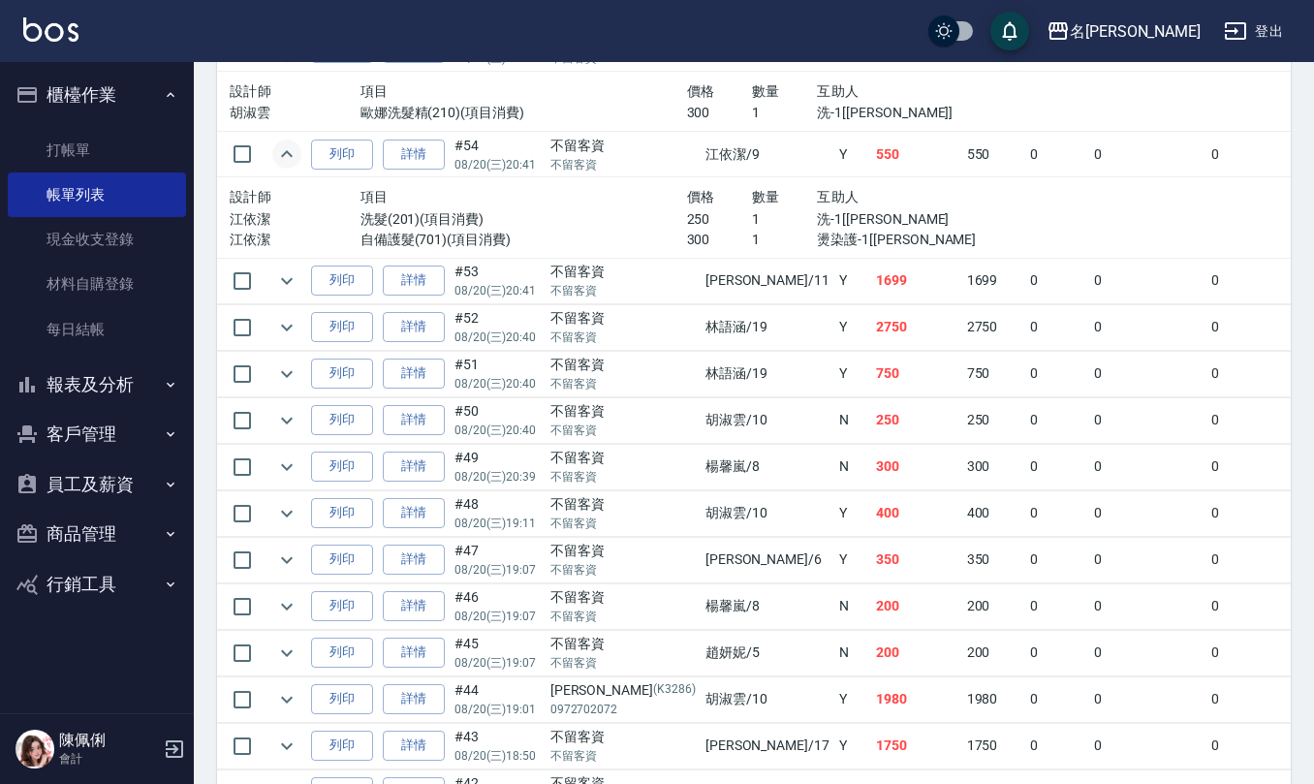
scroll to position [1292, 0]
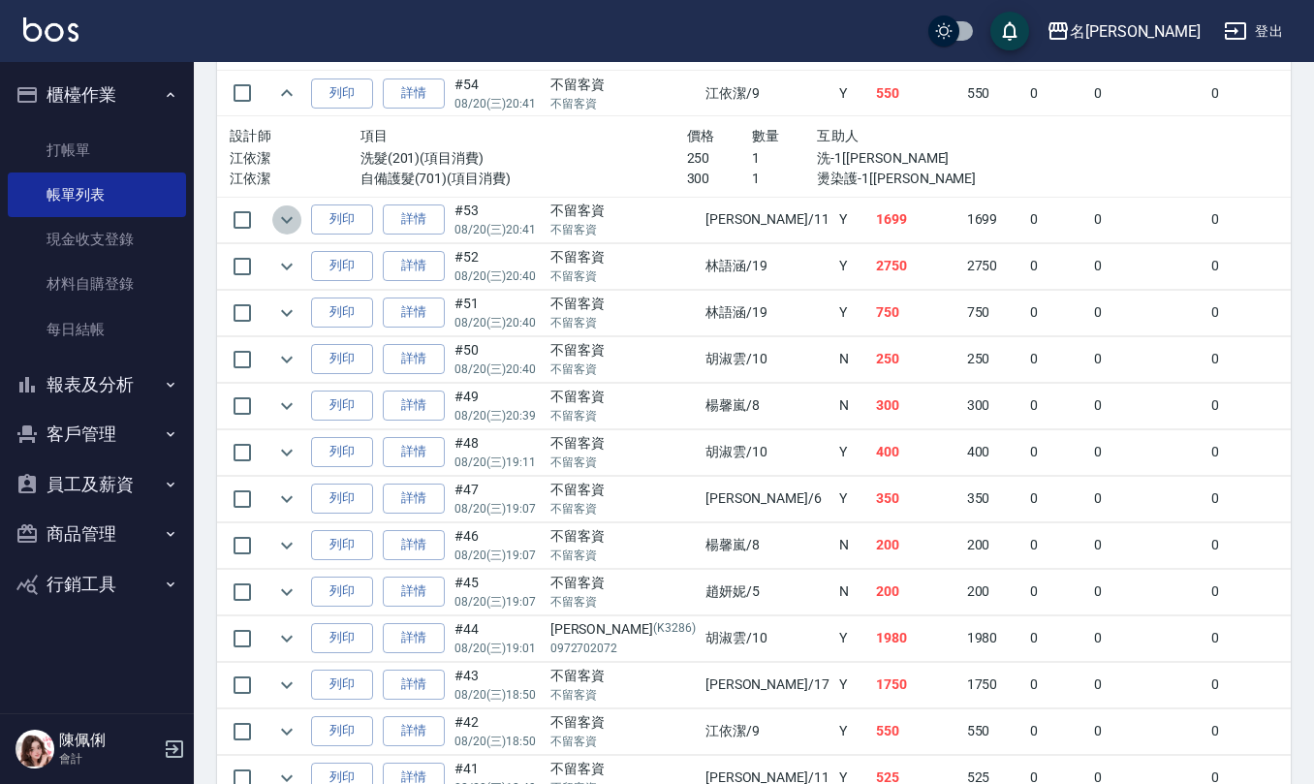
click at [283, 215] on icon "expand row" at bounding box center [286, 219] width 23 height 23
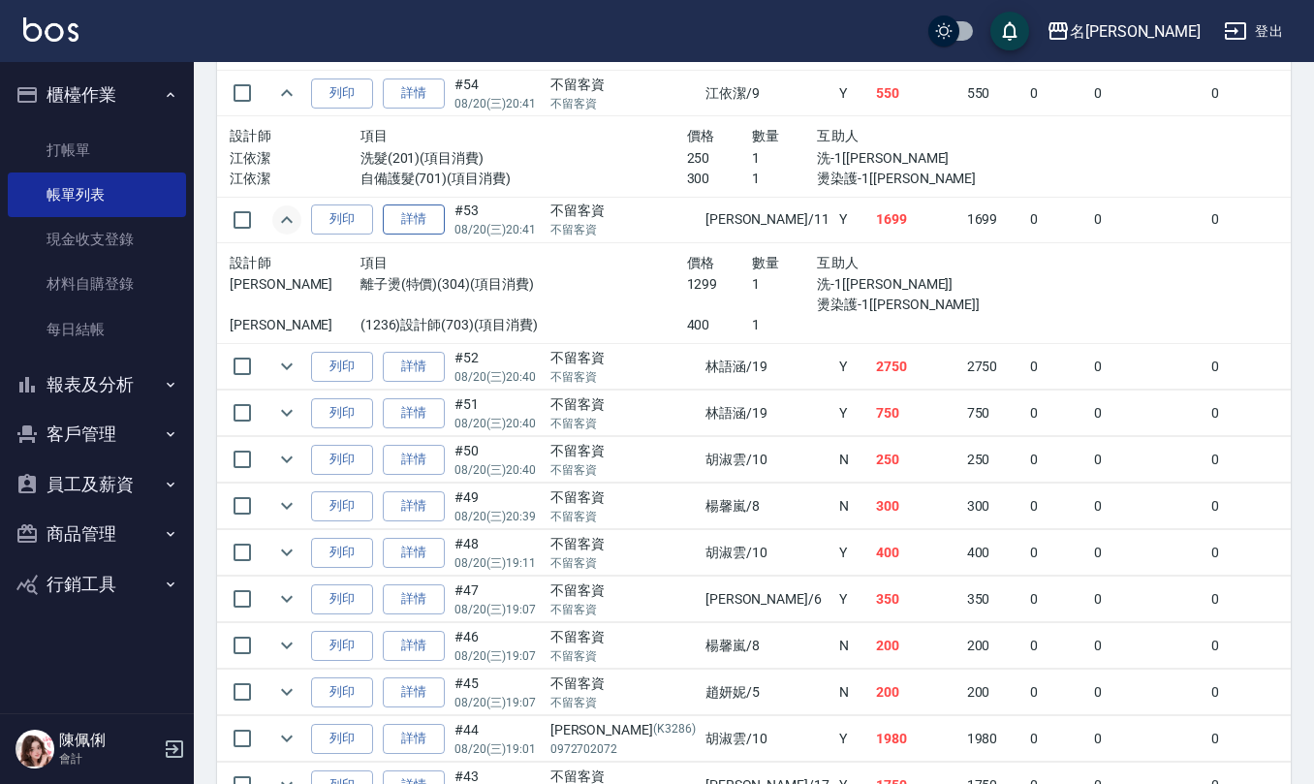
click at [417, 217] on link "詳情" at bounding box center [414, 219] width 62 height 30
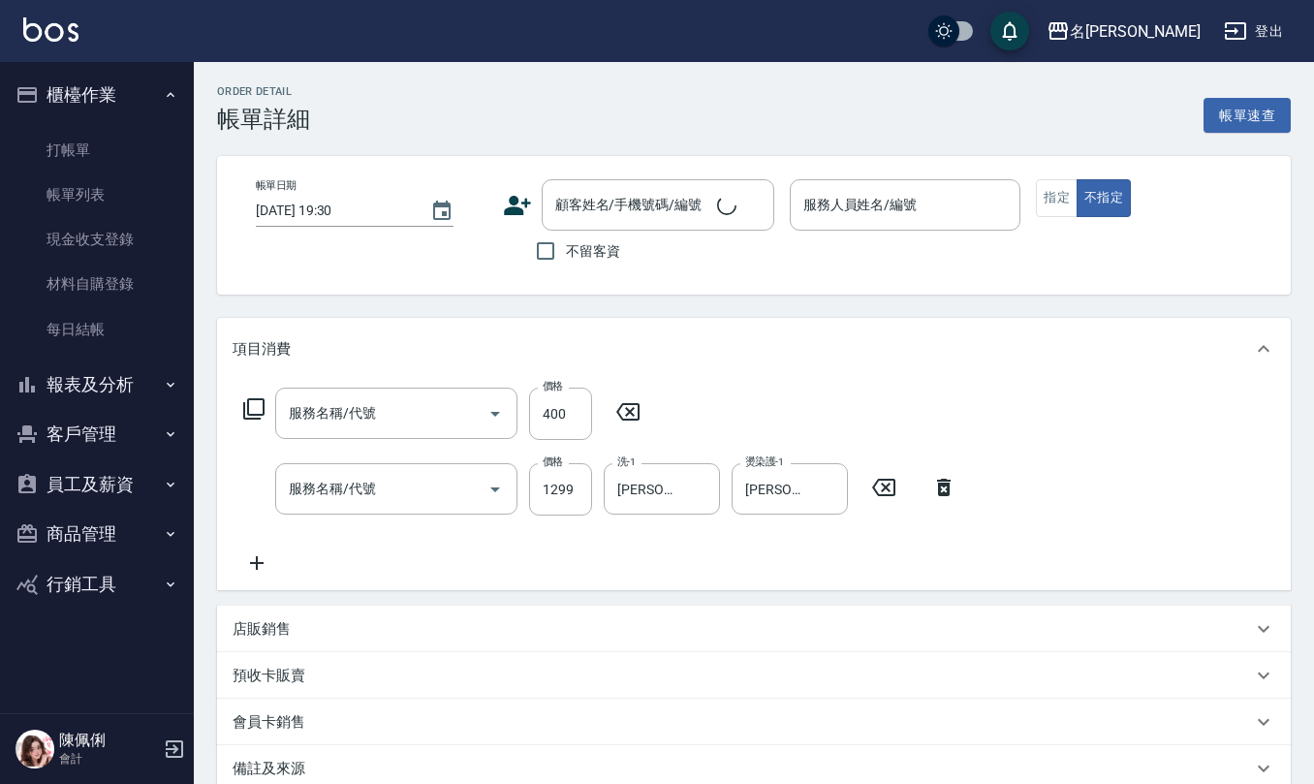
type input "2025/08/20 20:41"
checkbox input "true"
type input "詹沛橙-11"
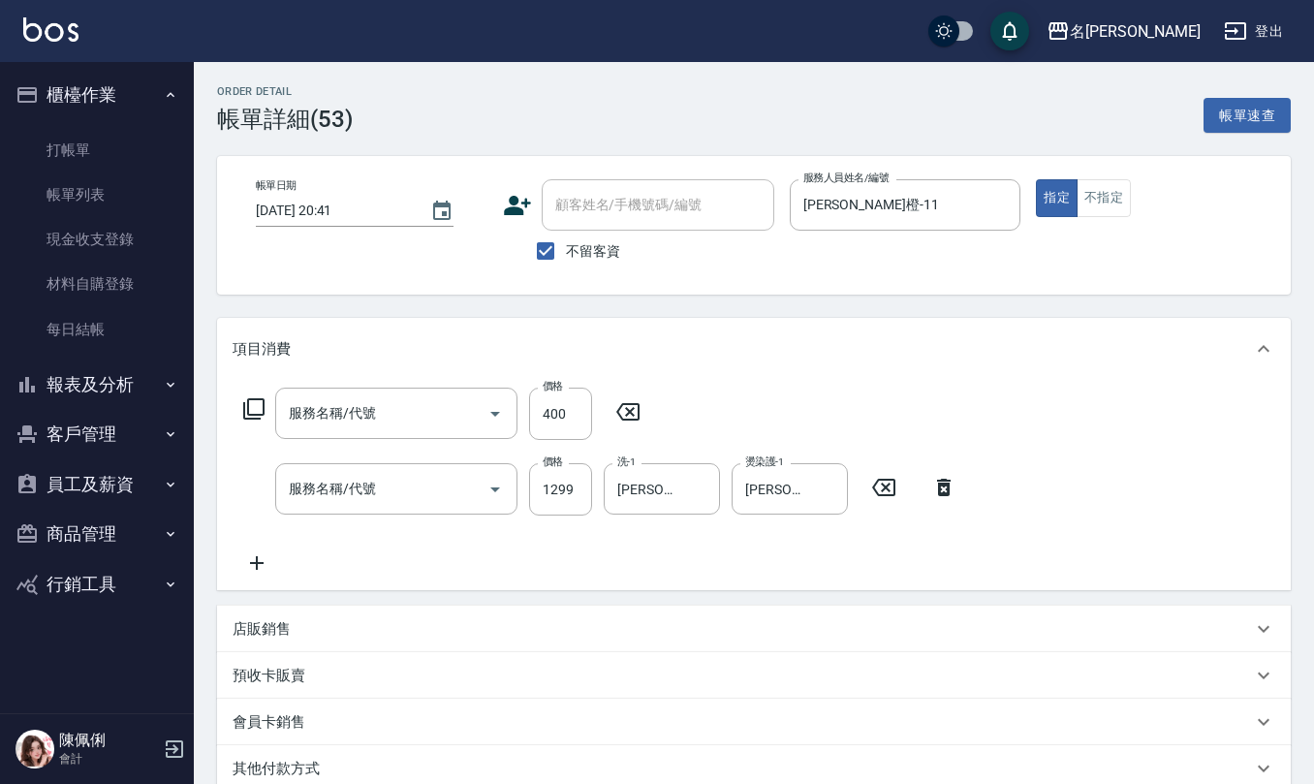
type input "(1236)設計師(703)"
type input "離子燙(特價)(304)"
drag, startPoint x: 548, startPoint y: 249, endPoint x: 639, endPoint y: 186, distance: 110.7
click at [548, 244] on input "不留客資" at bounding box center [545, 251] width 41 height 41
checkbox input "false"
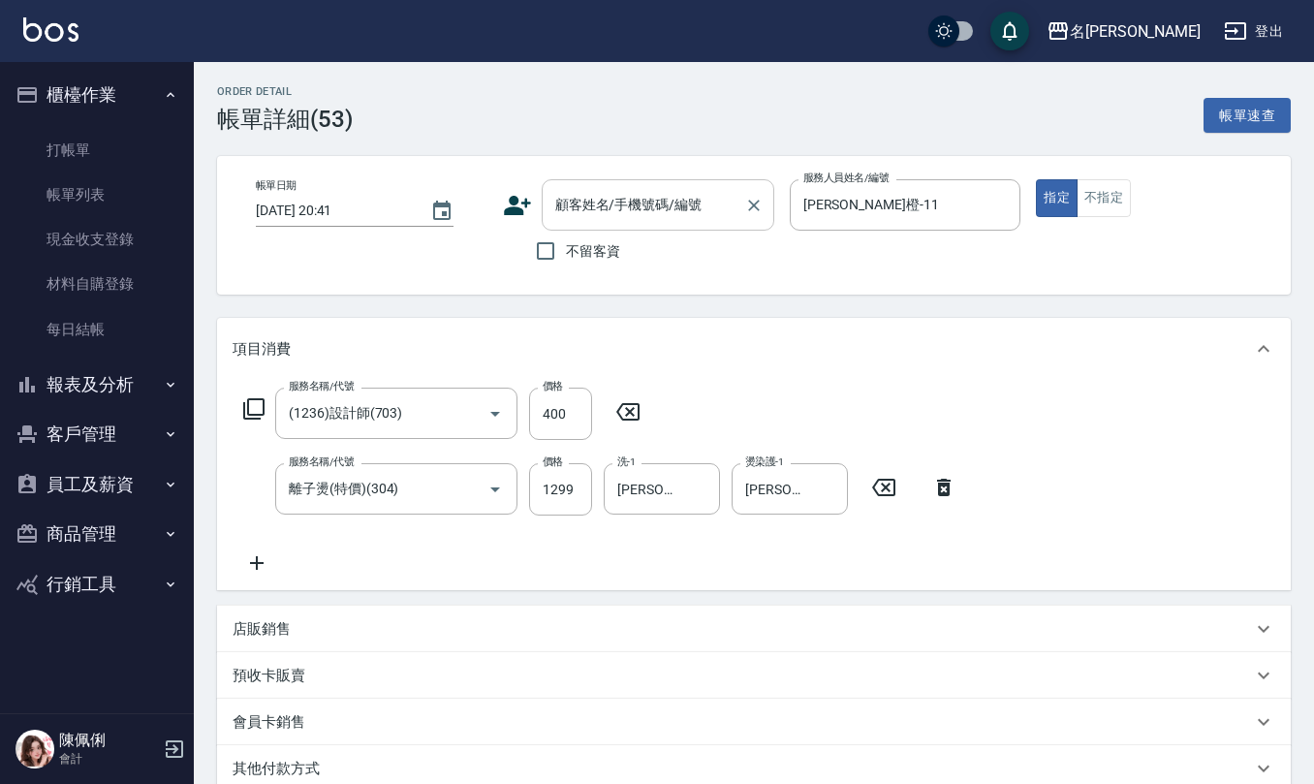
click at [639, 186] on div "顧客姓名/手機號碼/編號" at bounding box center [658, 204] width 233 height 51
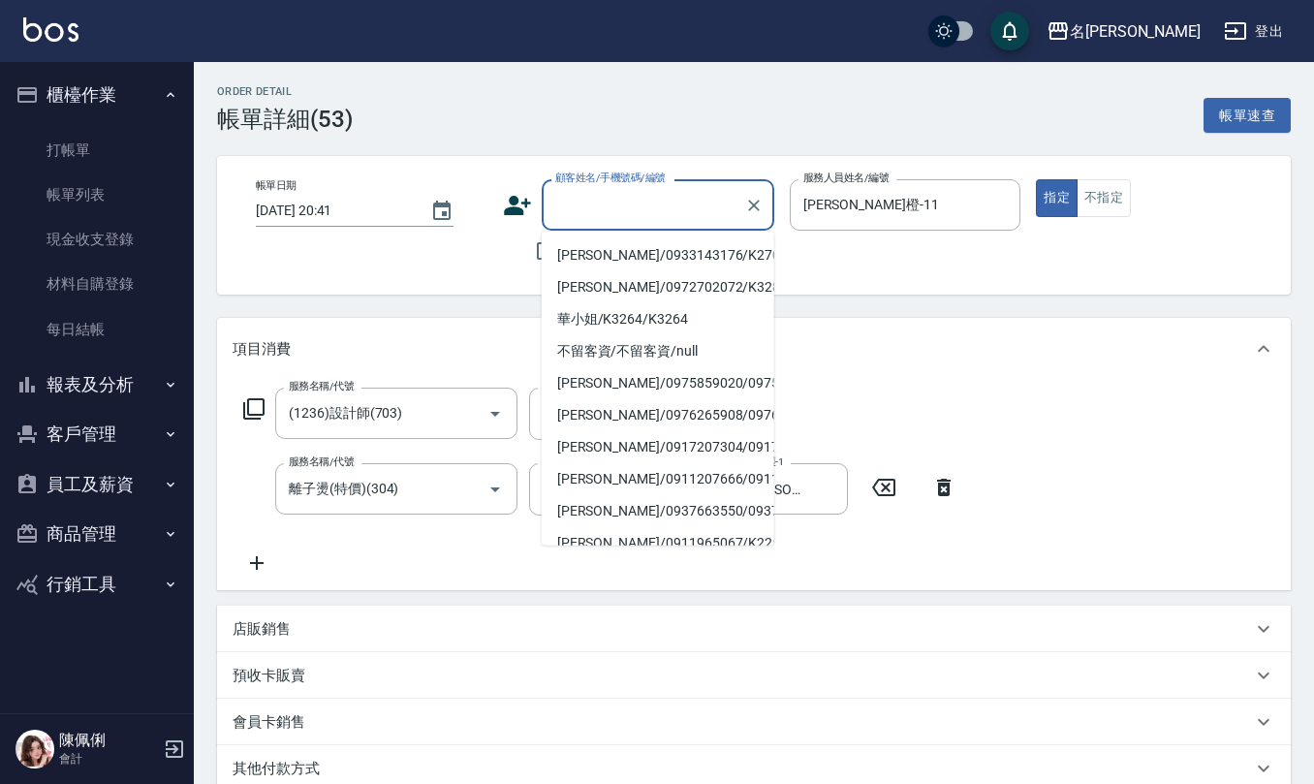
type input "."
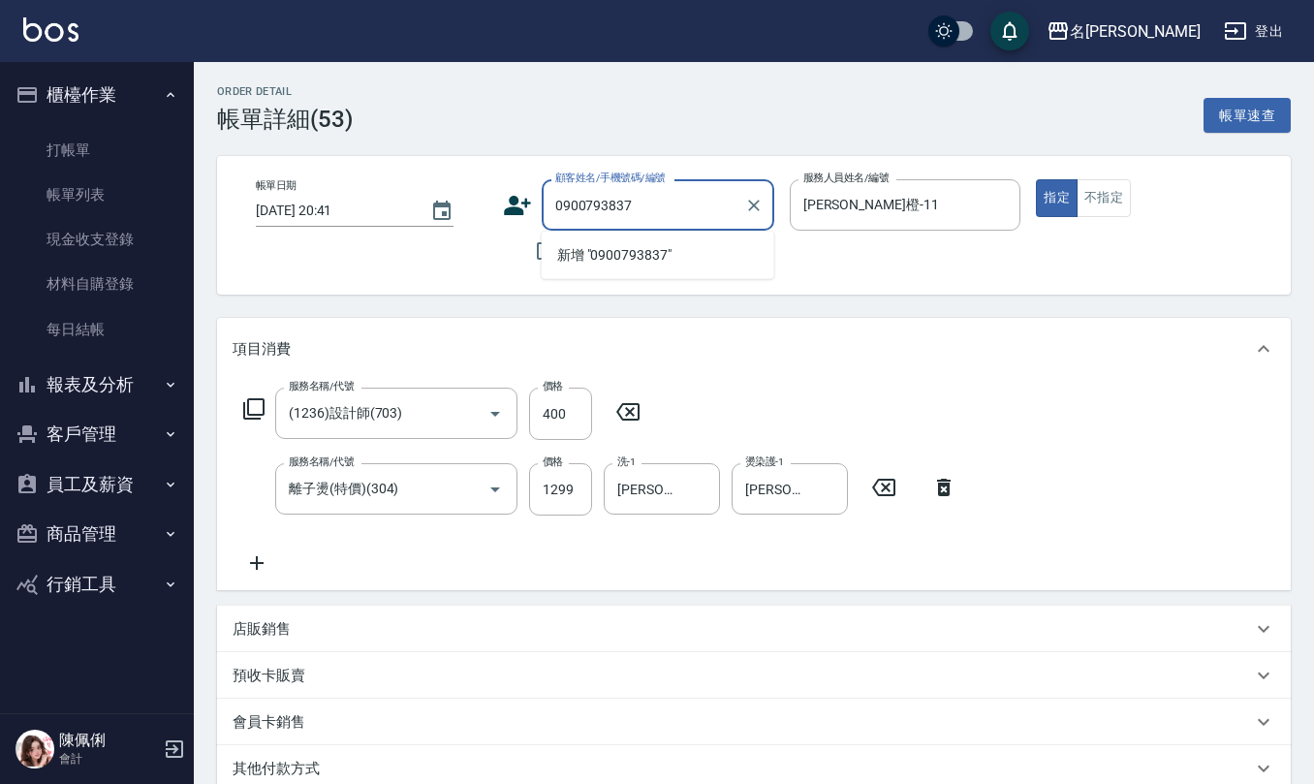
drag, startPoint x: 657, startPoint y: 198, endPoint x: 346, endPoint y: 223, distance: 312.0
click at [361, 222] on div "帳單日期 2025/08/20 20:41 顧客姓名/手機號碼/編號 0900793837 顧客姓名/手機號碼/編號 不留客資 服務人員姓名/編號 詹沛橙-1…" at bounding box center [753, 225] width 1027 height 92
type input "c"
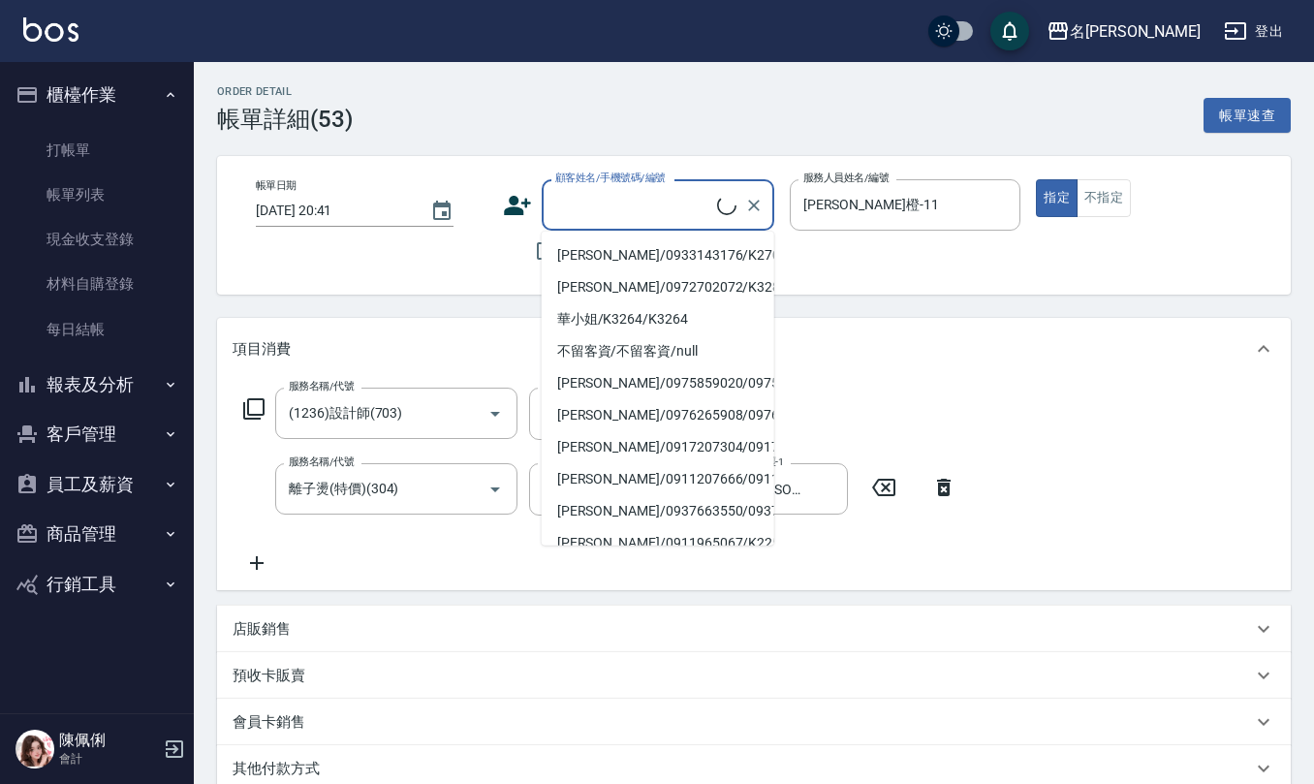
click at [513, 203] on icon at bounding box center [517, 205] width 27 height 19
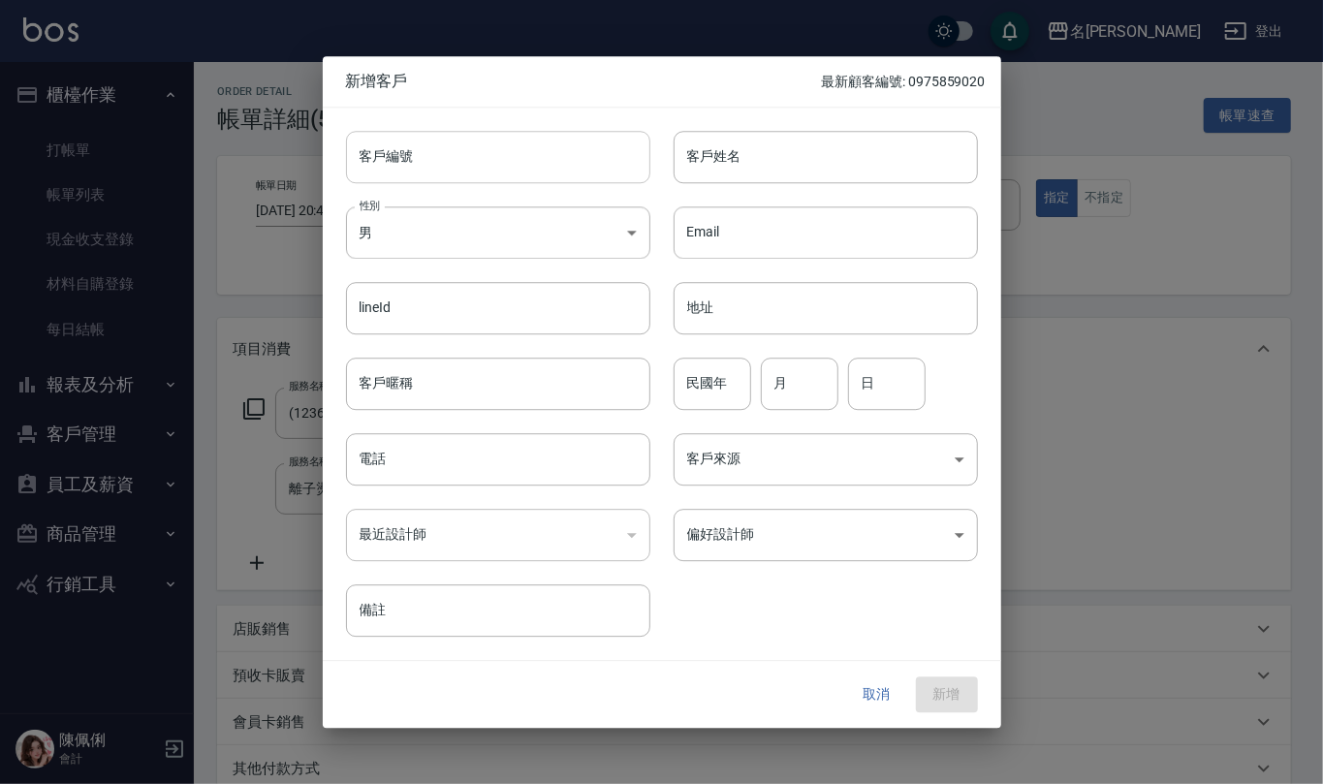
click at [505, 160] on input "客戶編號" at bounding box center [498, 157] width 304 height 52
drag, startPoint x: 287, startPoint y: 171, endPoint x: 144, endPoint y: 176, distance: 142.5
click at [155, 171] on div "新增客戶 最新顧客編號: 0975859020 客戶編號 0900793837 ​ 客戶編號 客戶姓名 客戶姓名 性別 男 MALE 性別 Email Ema…" at bounding box center [661, 392] width 1323 height 784
type input "0900793837"
click at [426, 466] on input "電話" at bounding box center [498, 459] width 304 height 52
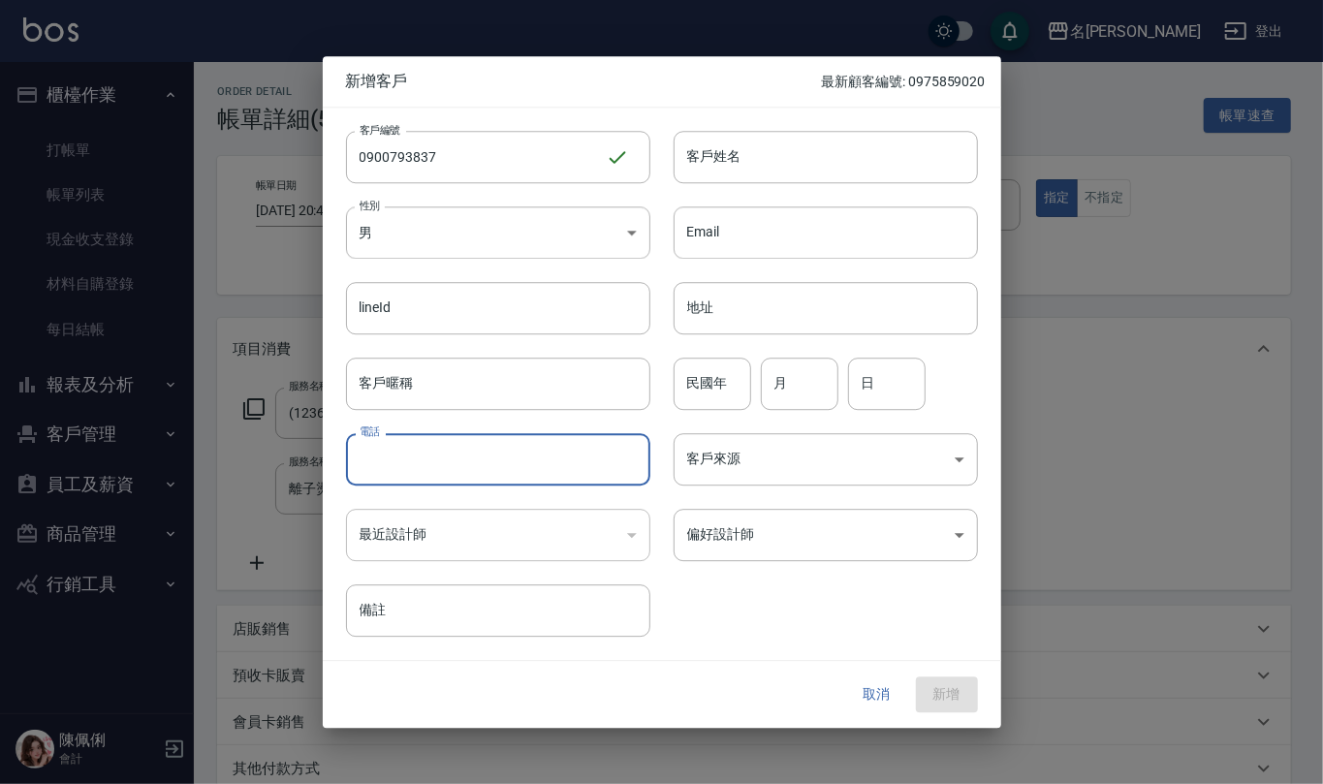
paste input "0900793837"
type input "0900793837"
click at [497, 230] on body "名留仁二 登出 櫃檯作業 打帳單 帳單列表 現金收支登錄 材料自購登錄 每日結帳 報表及分析 報表目錄 店家區間累計表 店家日報表 互助日報表 互助月報表 互…" at bounding box center [661, 519] width 1323 height 1039
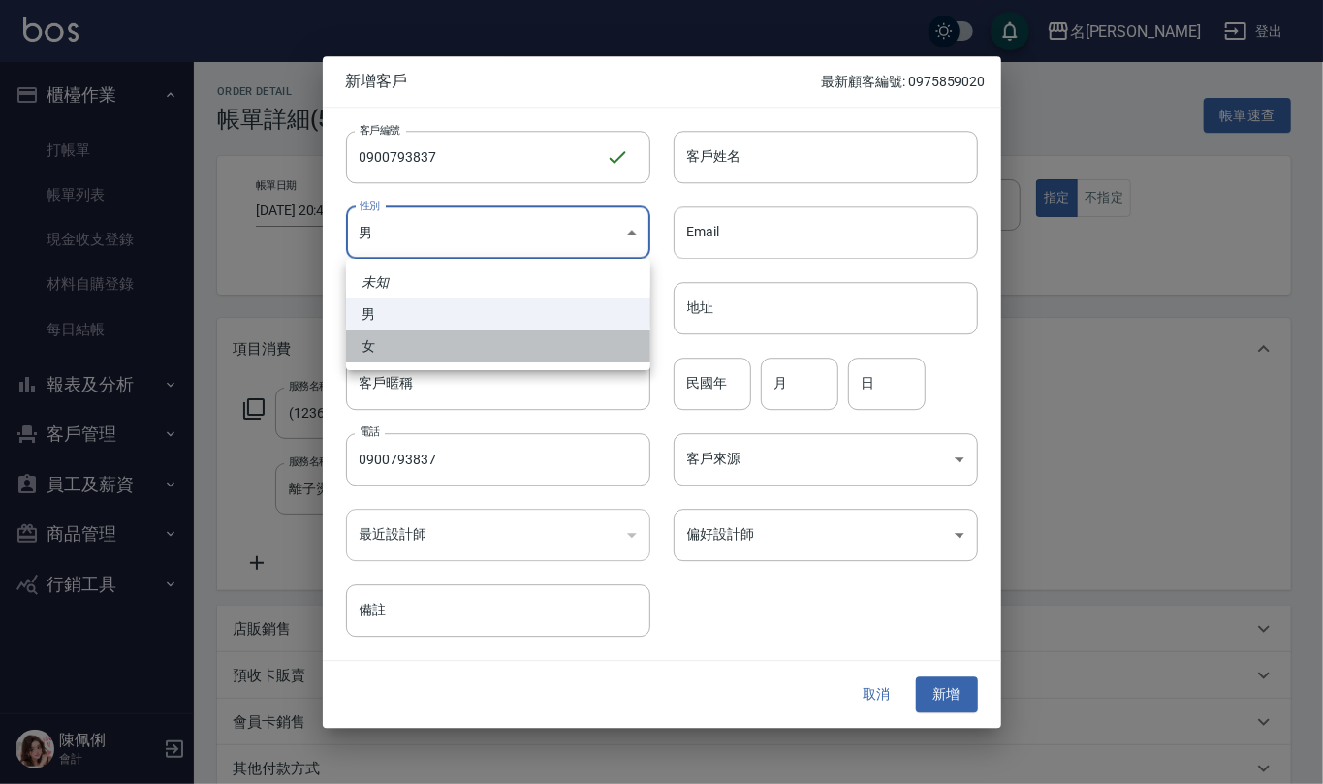
drag, startPoint x: 497, startPoint y: 345, endPoint x: 695, endPoint y: 214, distance: 237.0
click at [504, 343] on li "女" at bounding box center [498, 346] width 304 height 32
type input "FEMALE"
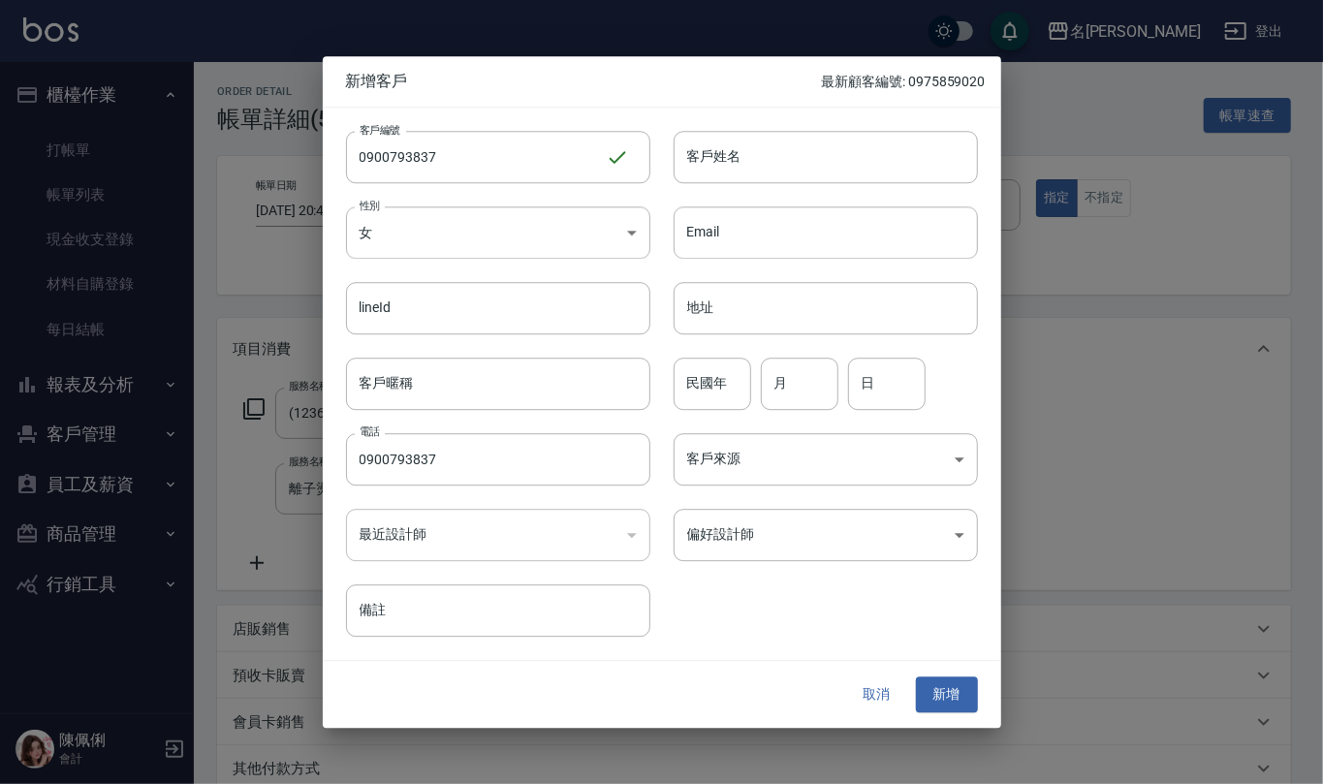
click at [758, 129] on div "客戶姓名 客戶姓名" at bounding box center [813, 146] width 327 height 76
click at [758, 160] on input "客戶姓名" at bounding box center [825, 157] width 304 height 52
type input "吳佩芬"
click at [727, 388] on input "民國年" at bounding box center [712, 384] width 78 height 52
type input "66"
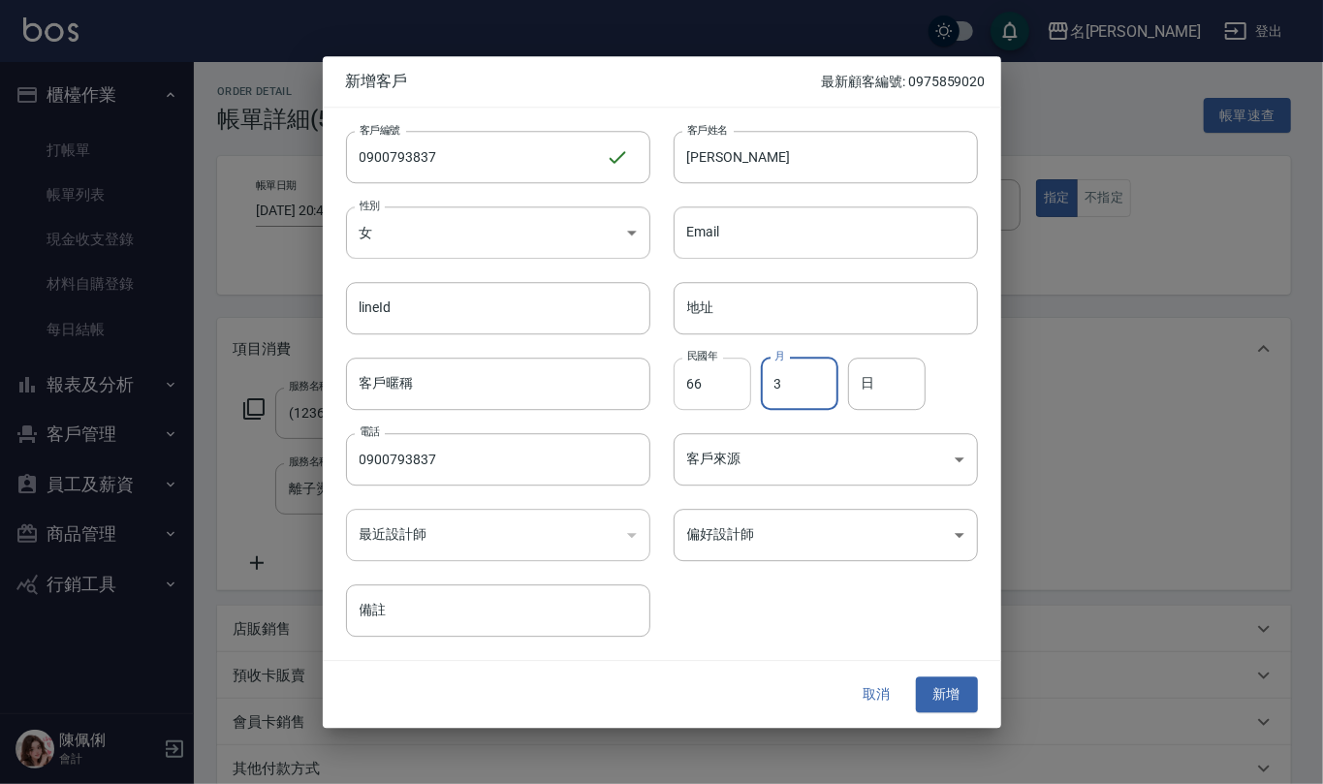
type input "3"
type input "28"
click at [943, 698] on button "新增" at bounding box center [947, 695] width 62 height 36
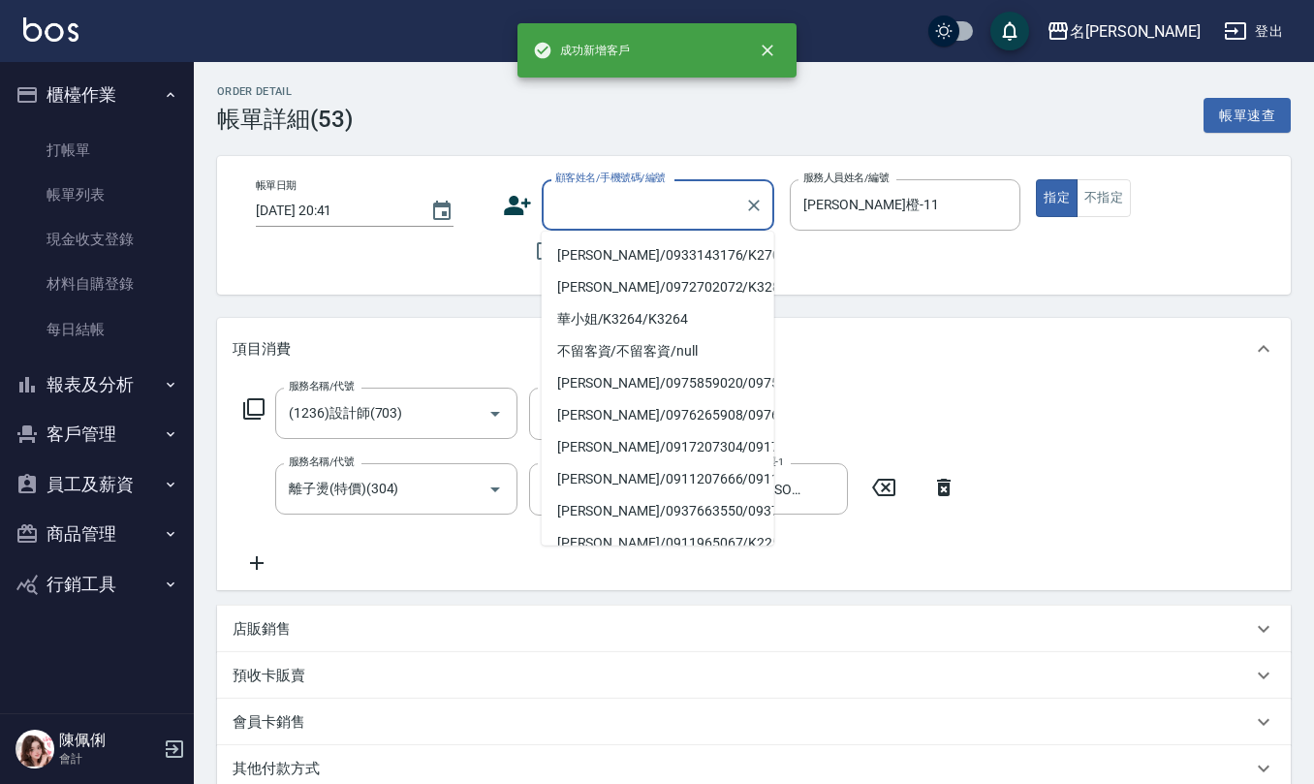
click at [598, 205] on input "顧客姓名/手機號碼/編號" at bounding box center [643, 205] width 186 height 34
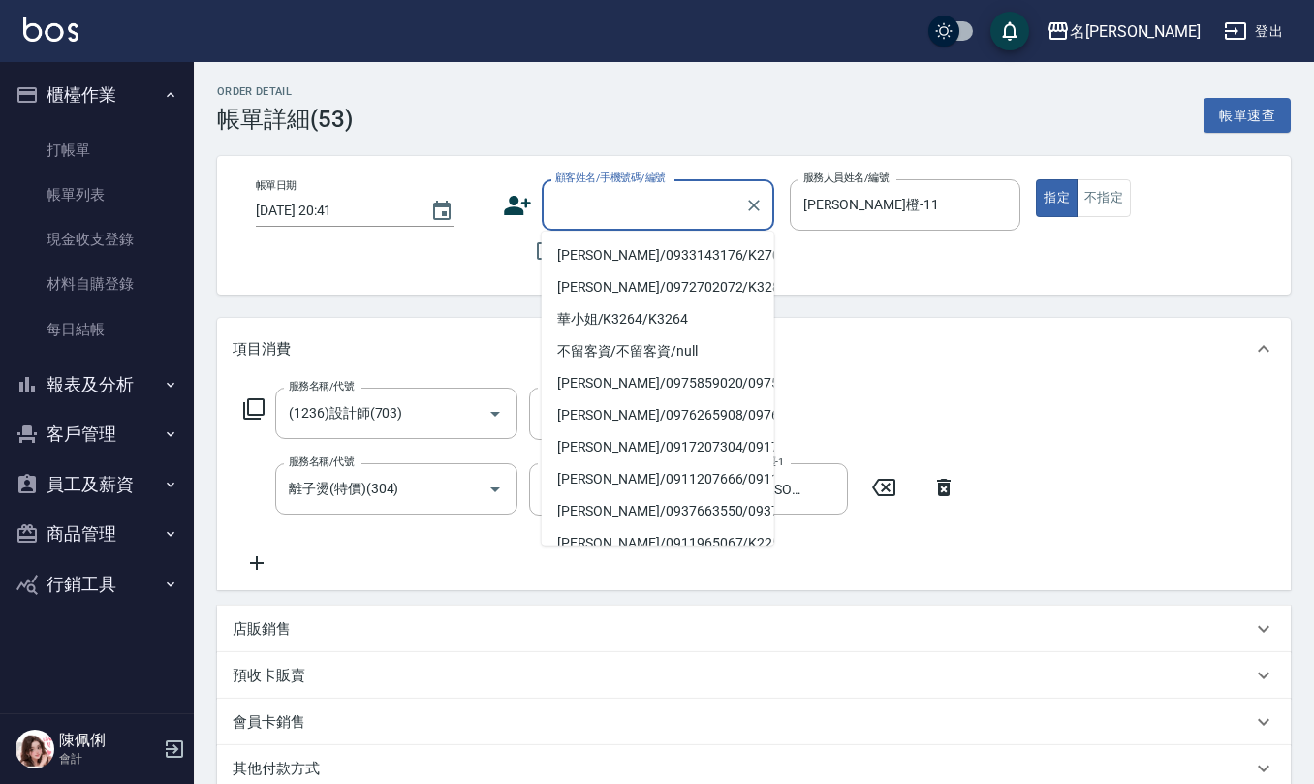
paste input "0900793837"
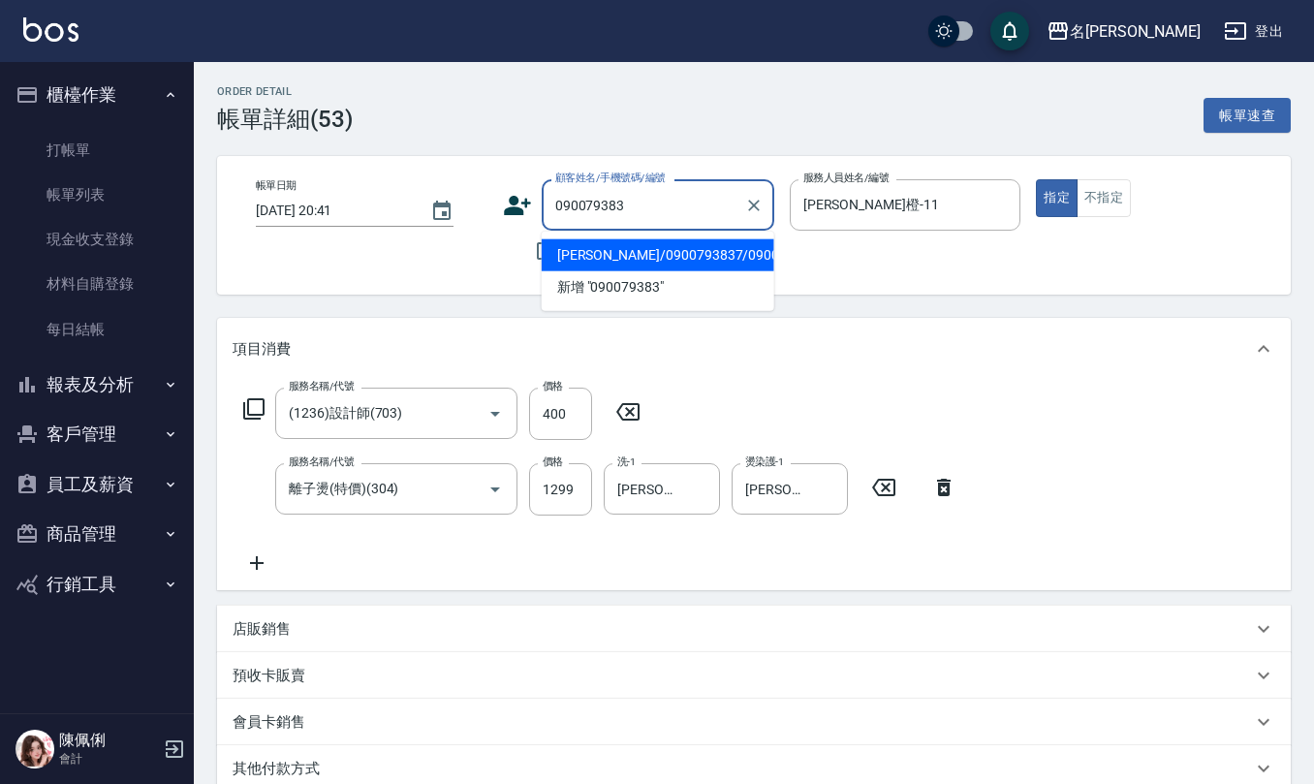
type input "吳佩芬/0900793837/0900793837"
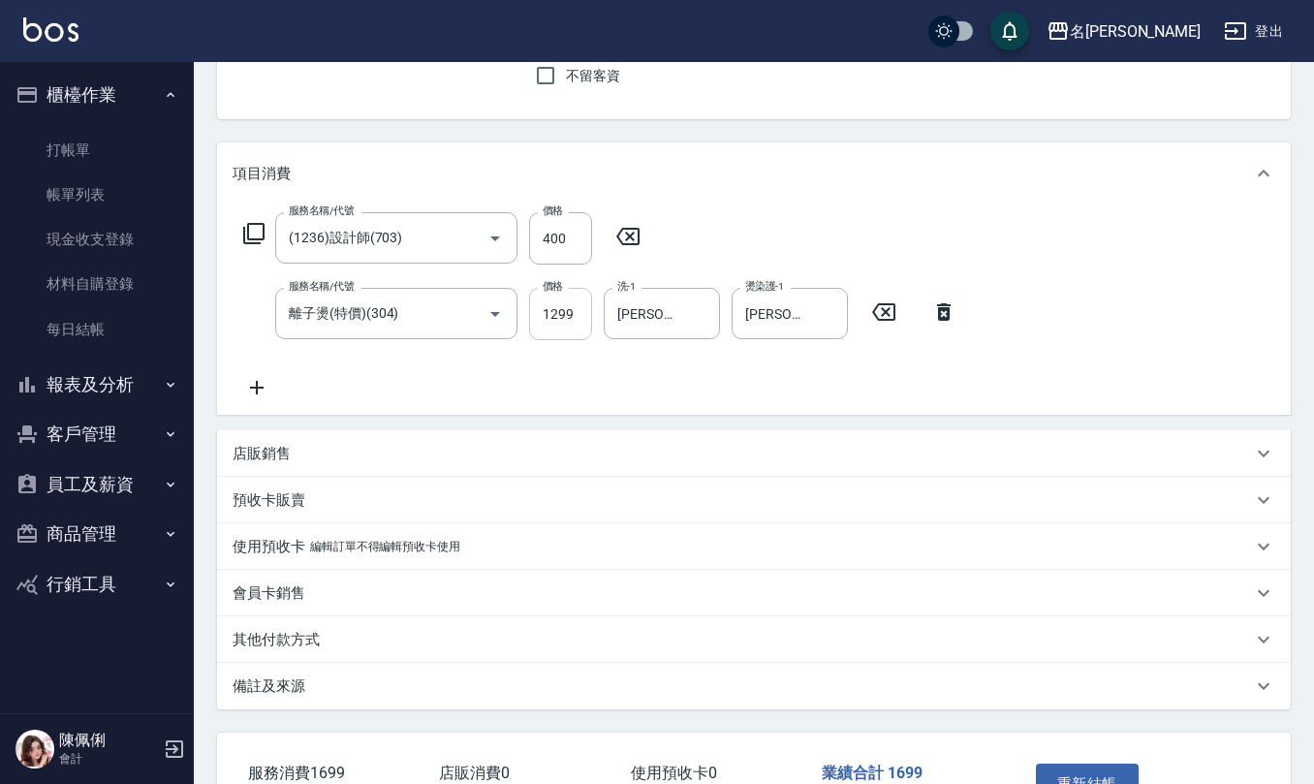
scroll to position [129, 0]
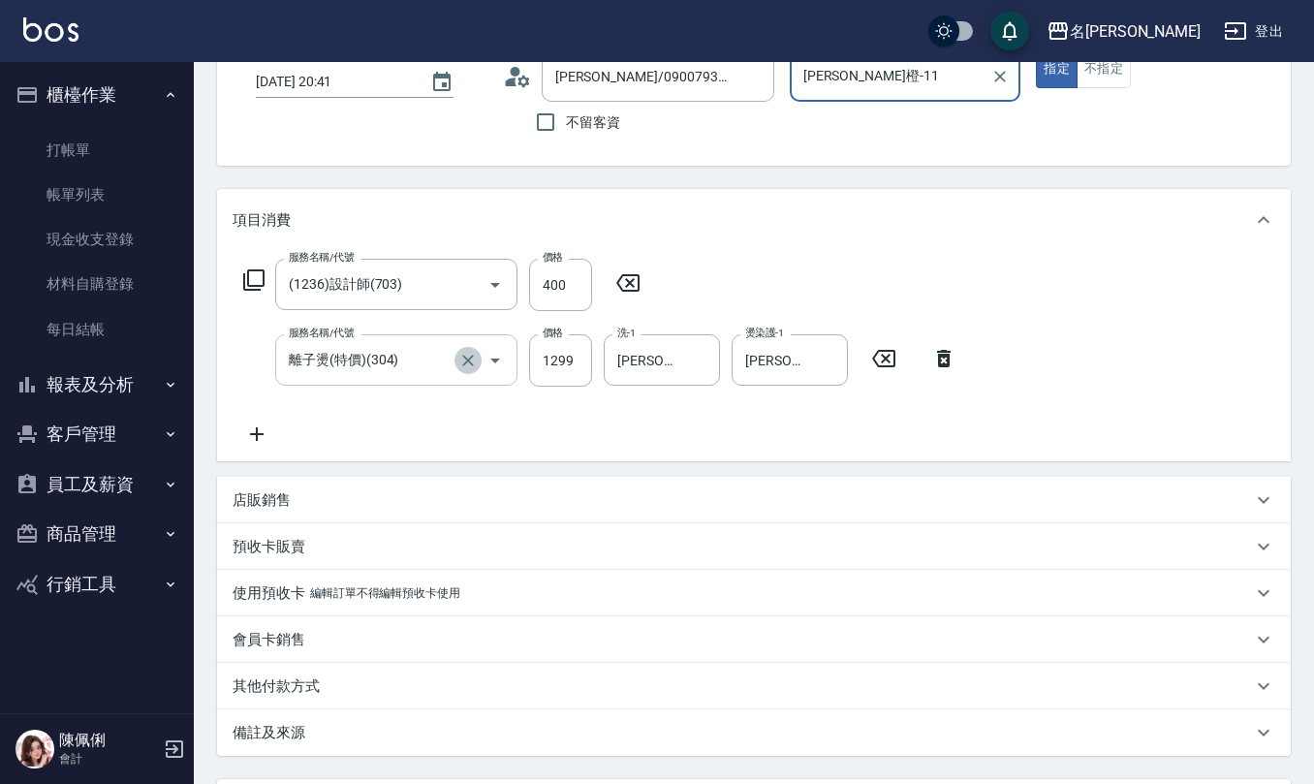
click at [465, 357] on icon "Clear" at bounding box center [468, 361] width 12 height 12
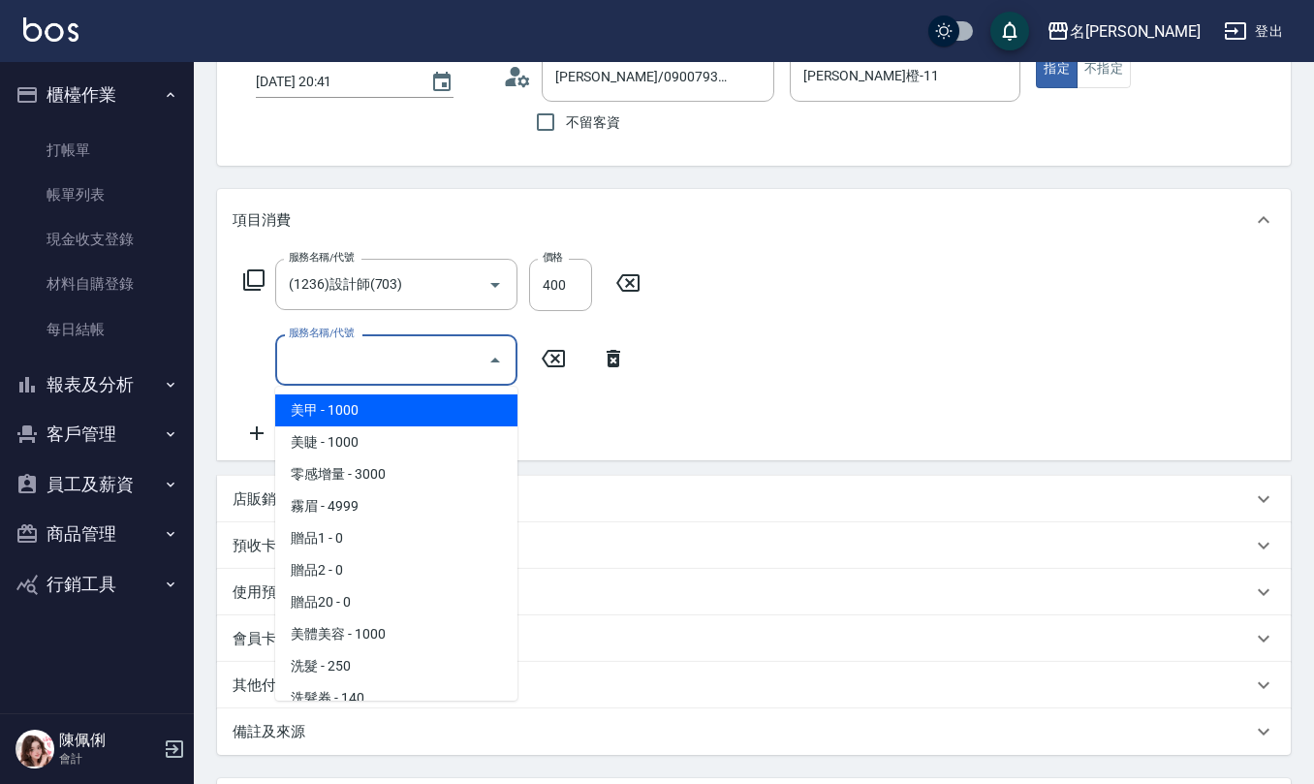
type input "0"
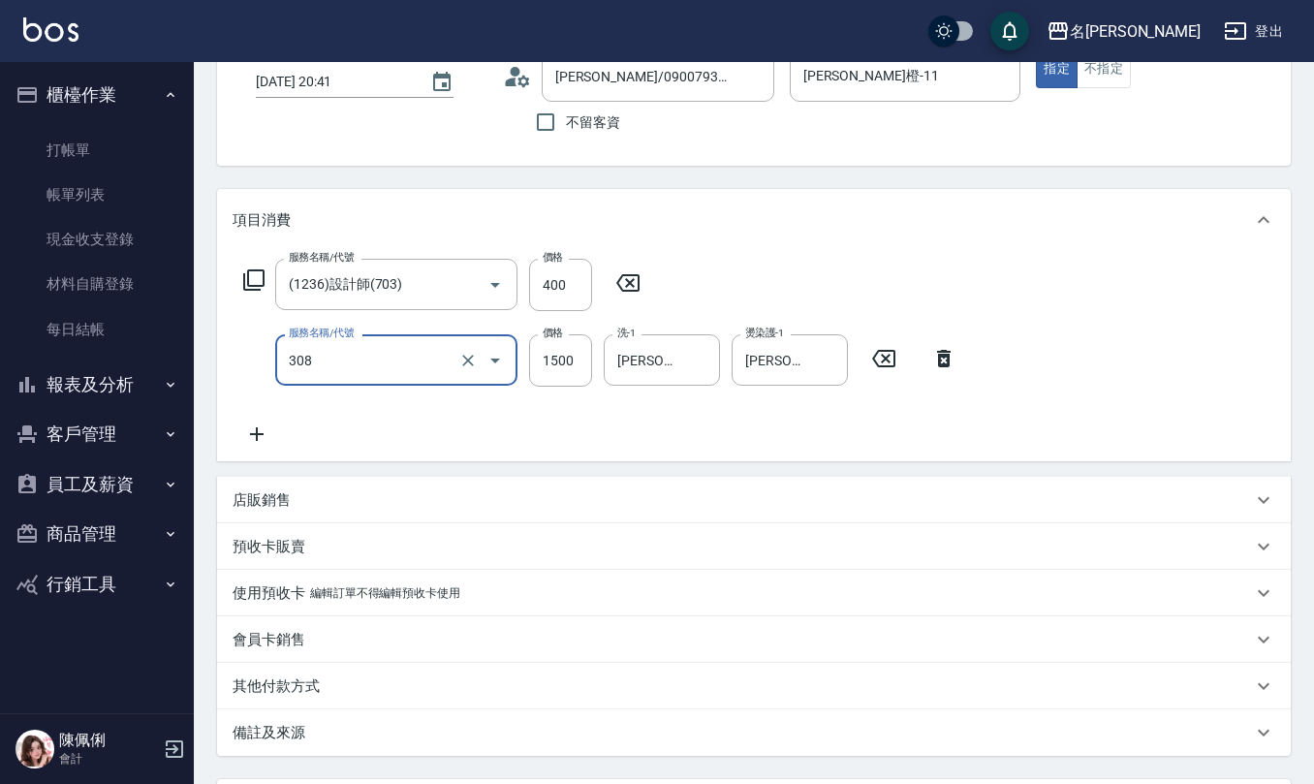
type input "效能離子燙1500(308)"
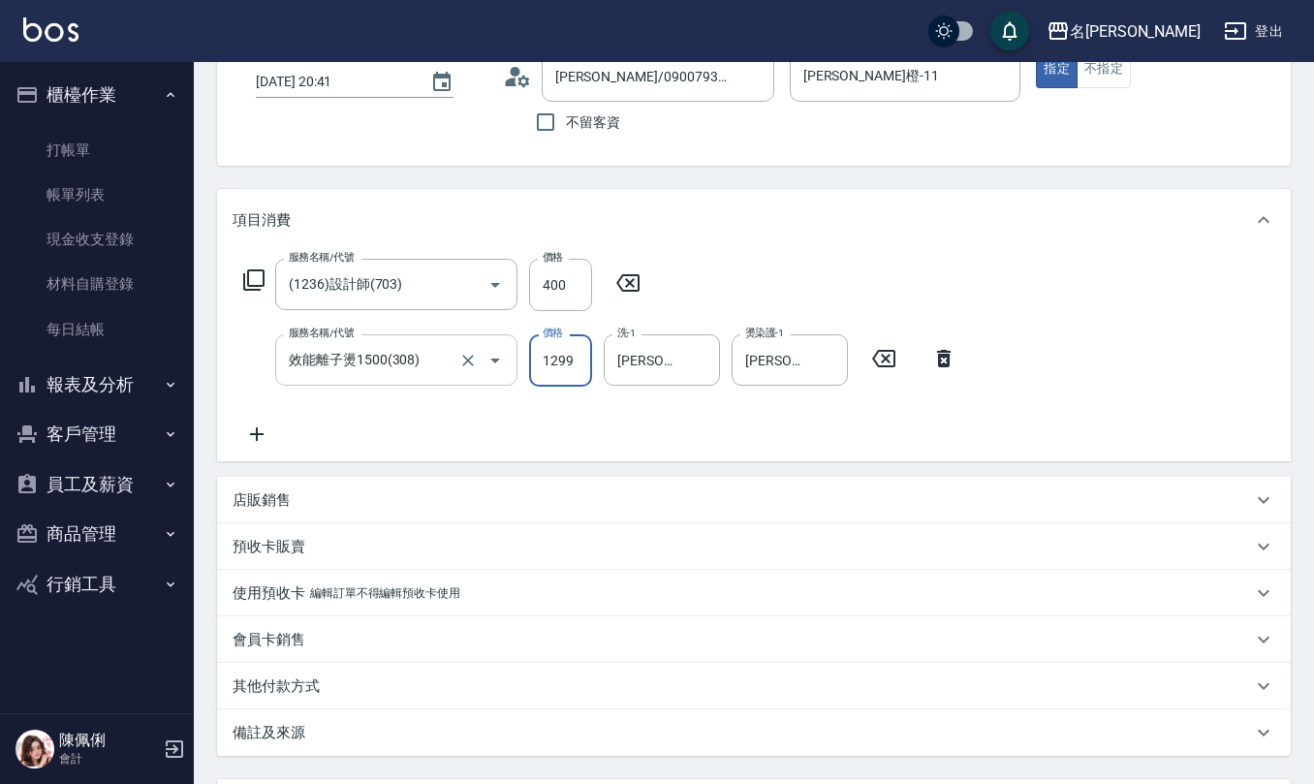
type input "1299"
click at [702, 369] on icon "Clear" at bounding box center [699, 360] width 19 height 19
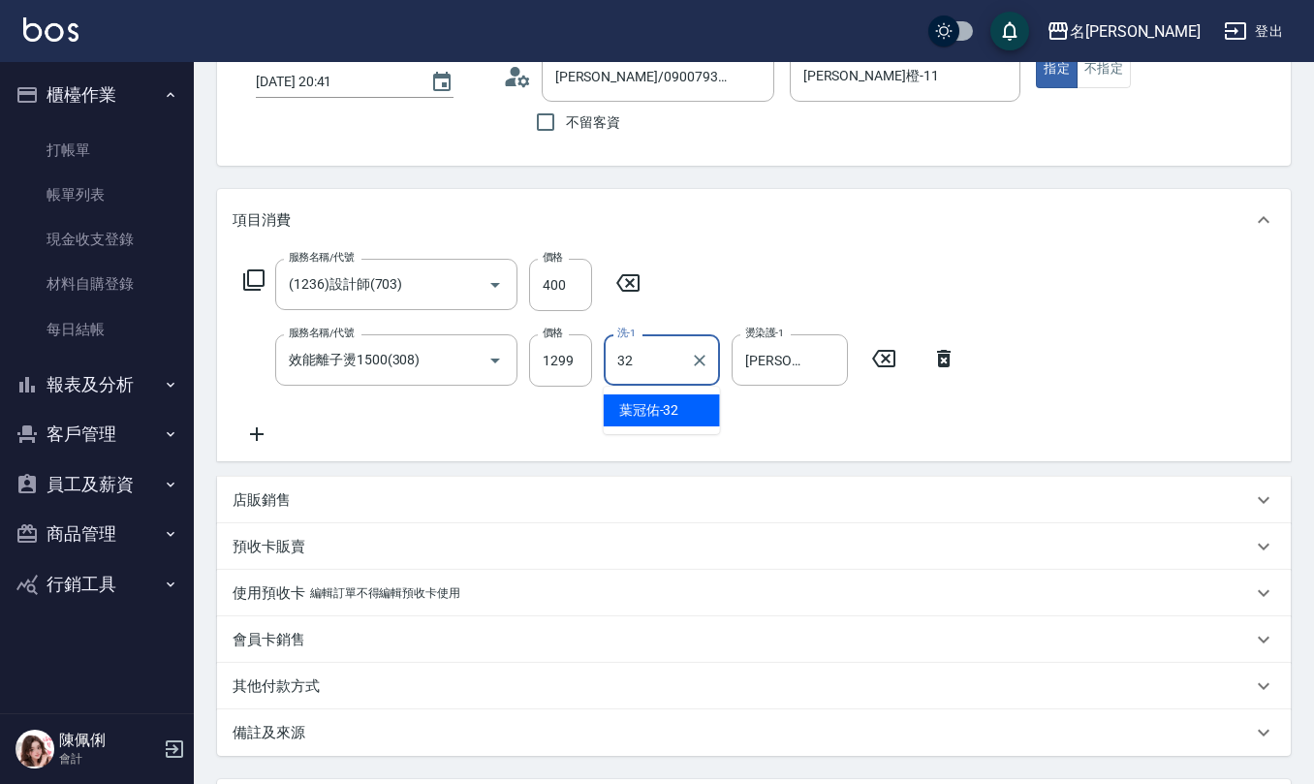
type input "葉冠佑-32"
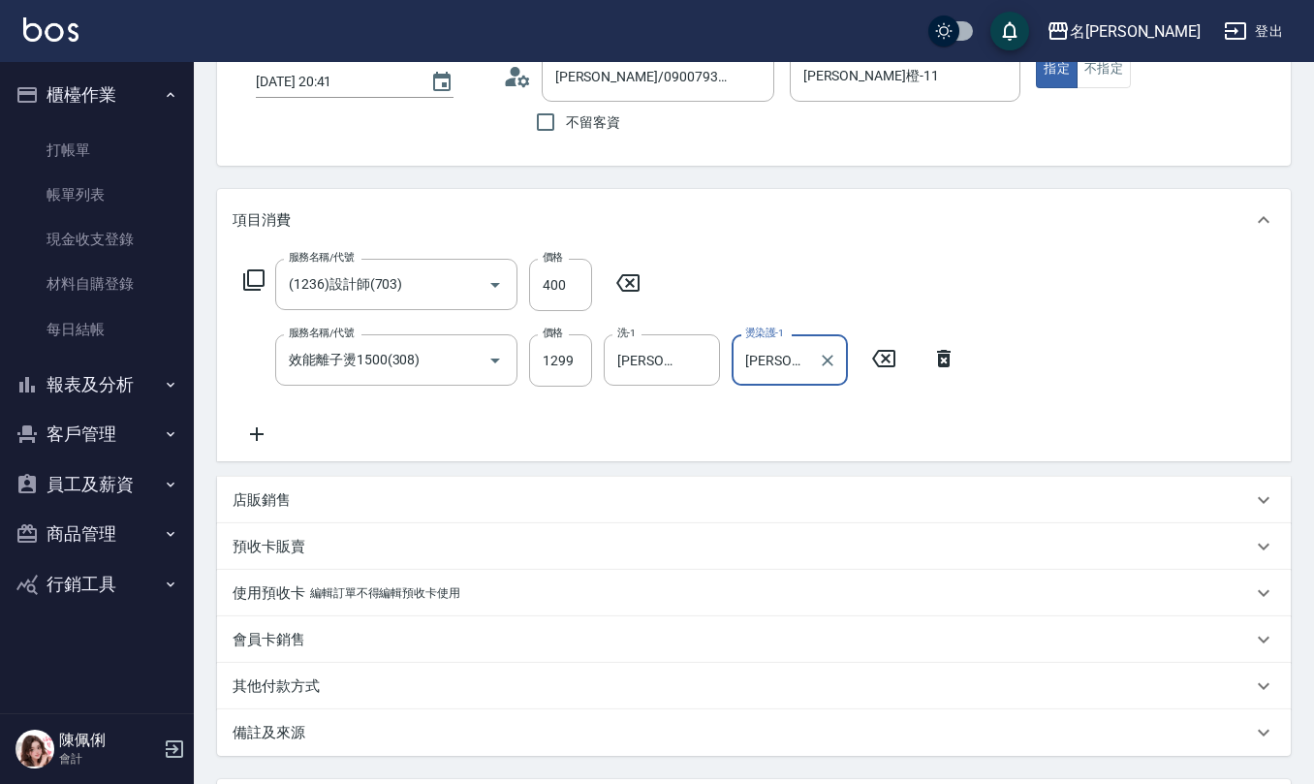
drag, startPoint x: 834, startPoint y: 364, endPoint x: 807, endPoint y: 374, distance: 28.8
click at [833, 361] on icon "Clear" at bounding box center [827, 360] width 19 height 19
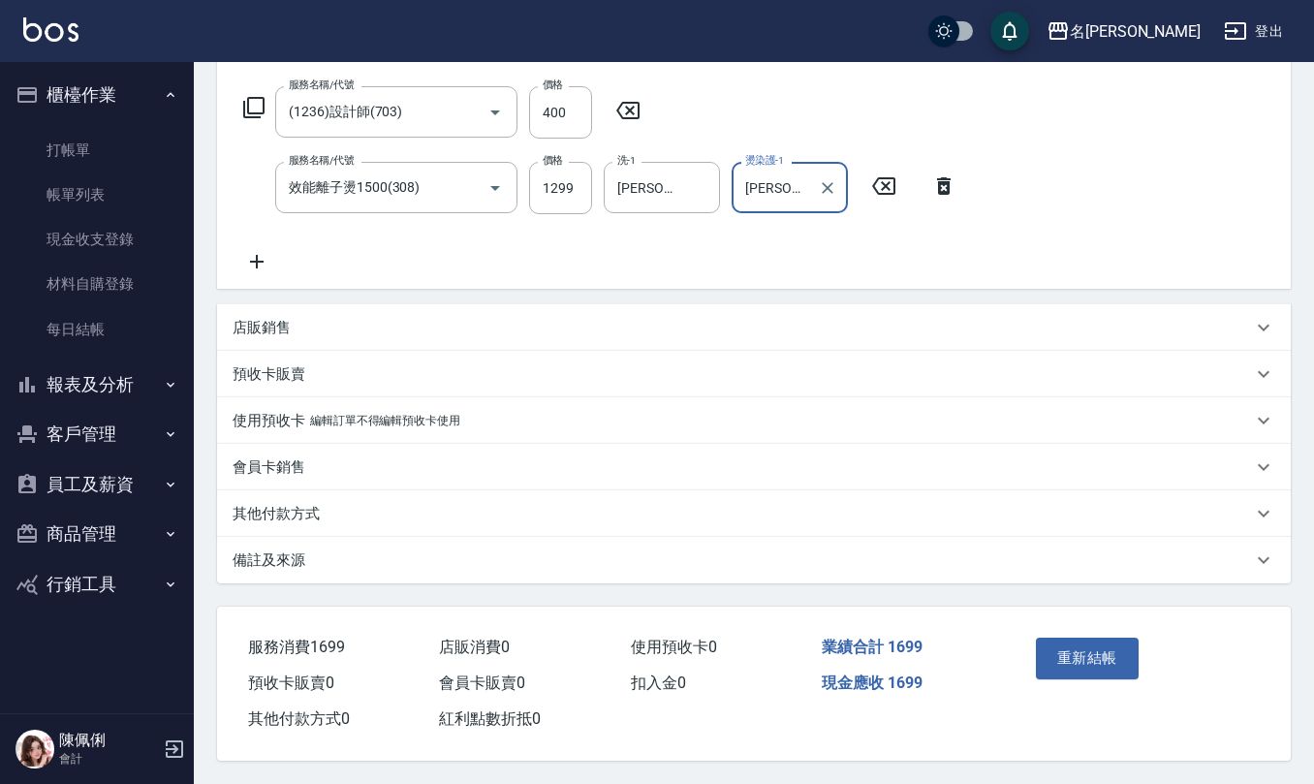
scroll to position [306, 0]
type input "葉冠佑-32"
click at [384, 556] on div "備註及來源" at bounding box center [742, 560] width 1019 height 20
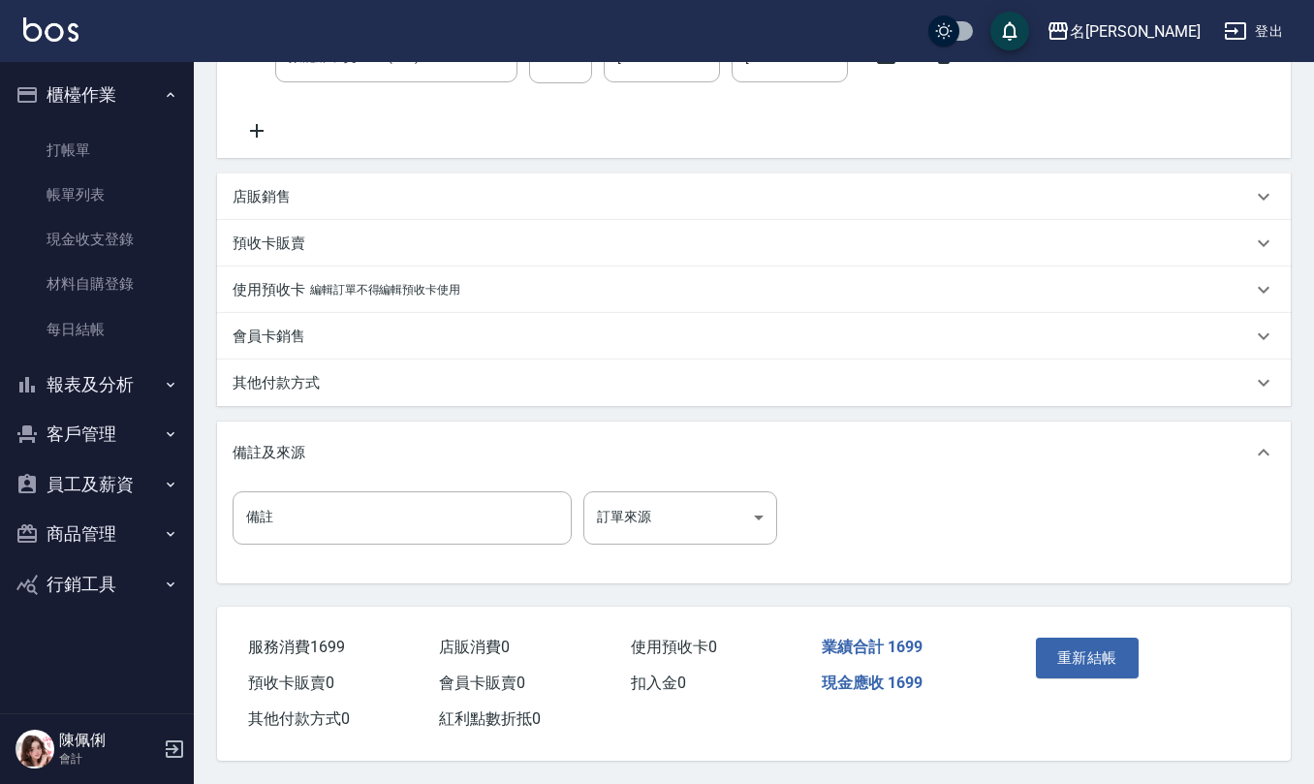
scroll to position [436, 0]
click at [355, 508] on input "備註" at bounding box center [402, 517] width 339 height 52
type input "水離子p"
click at [1068, 645] on button "重新結帳" at bounding box center [1087, 658] width 103 height 41
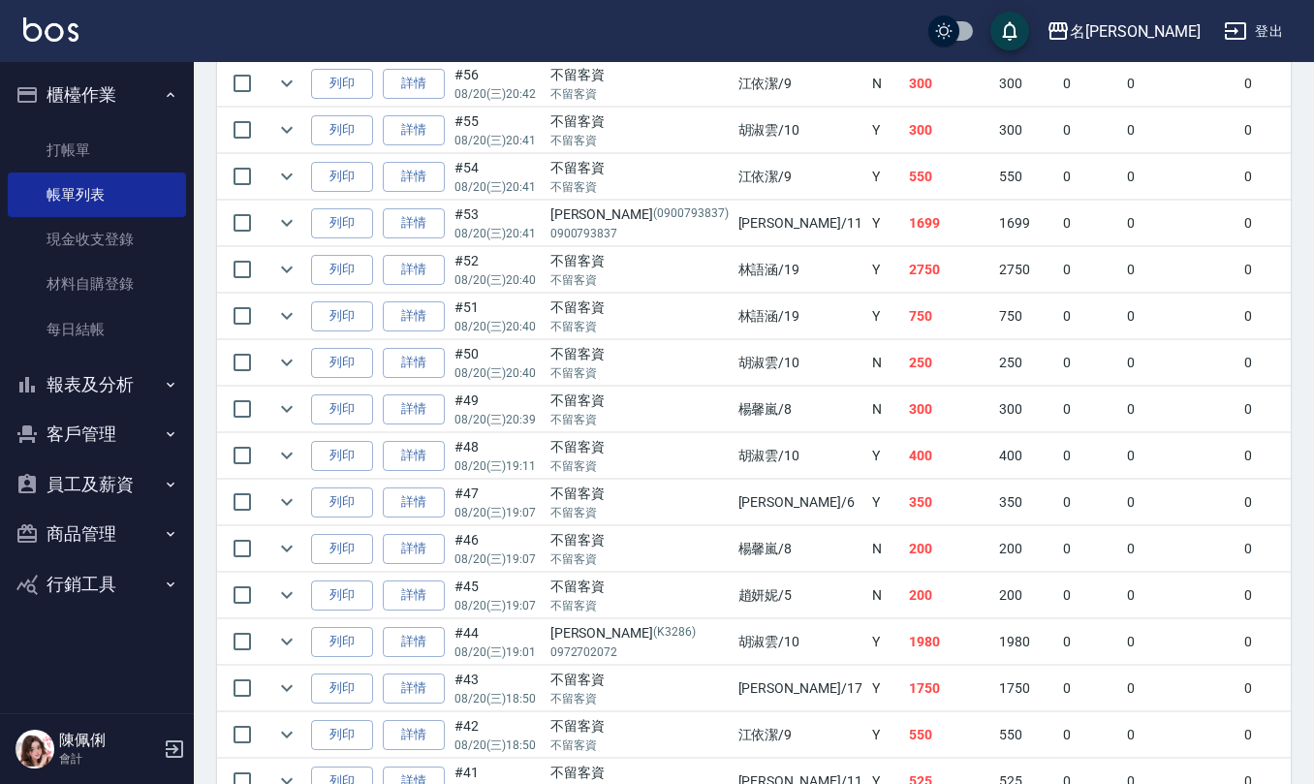
scroll to position [775, 0]
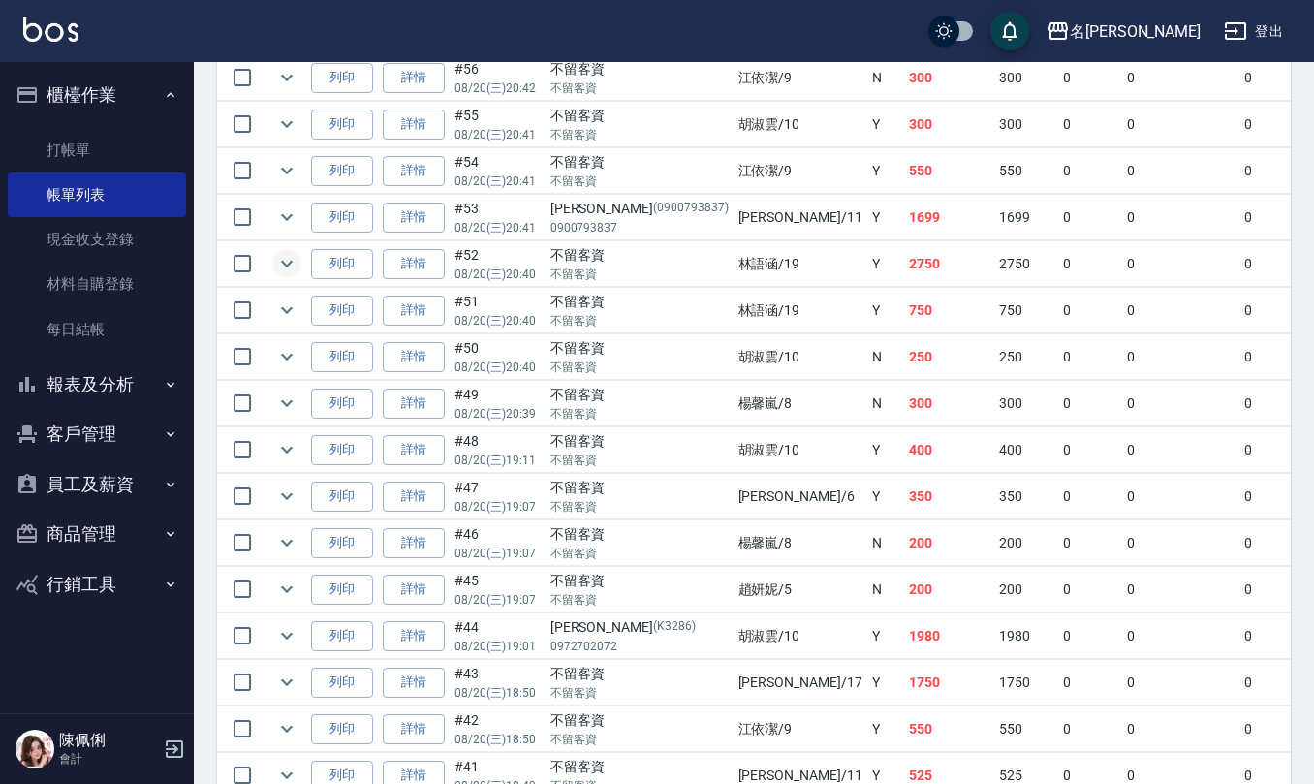
click at [284, 275] on icon "expand row" at bounding box center [286, 263] width 23 height 23
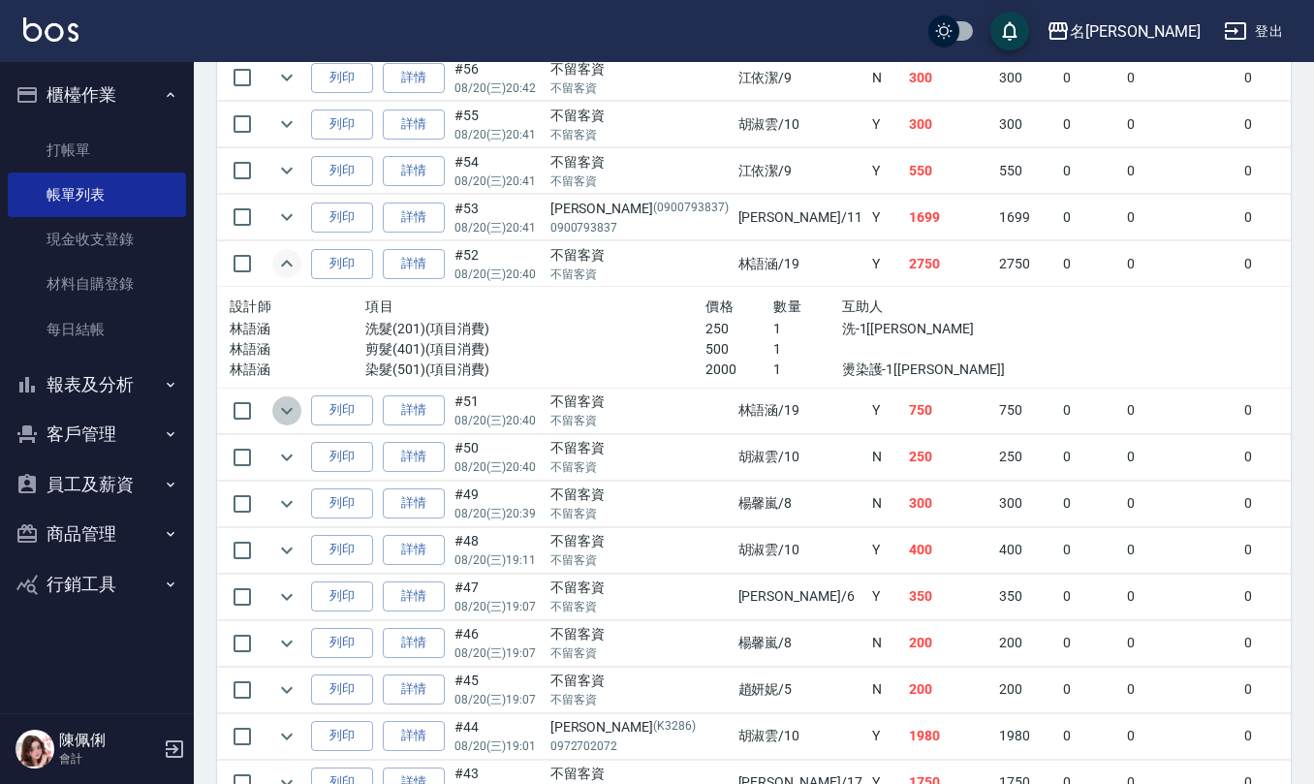
click at [293, 422] on icon "expand row" at bounding box center [286, 410] width 23 height 23
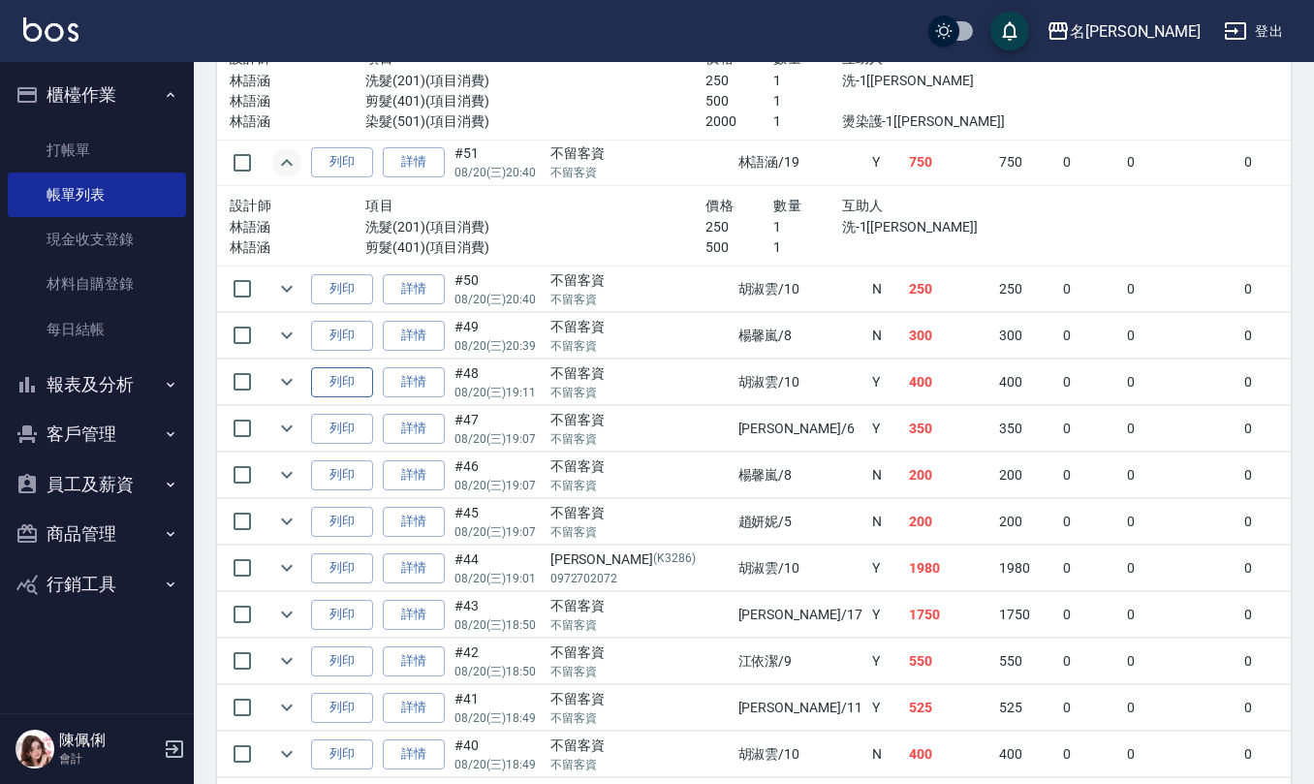
scroll to position [1033, 0]
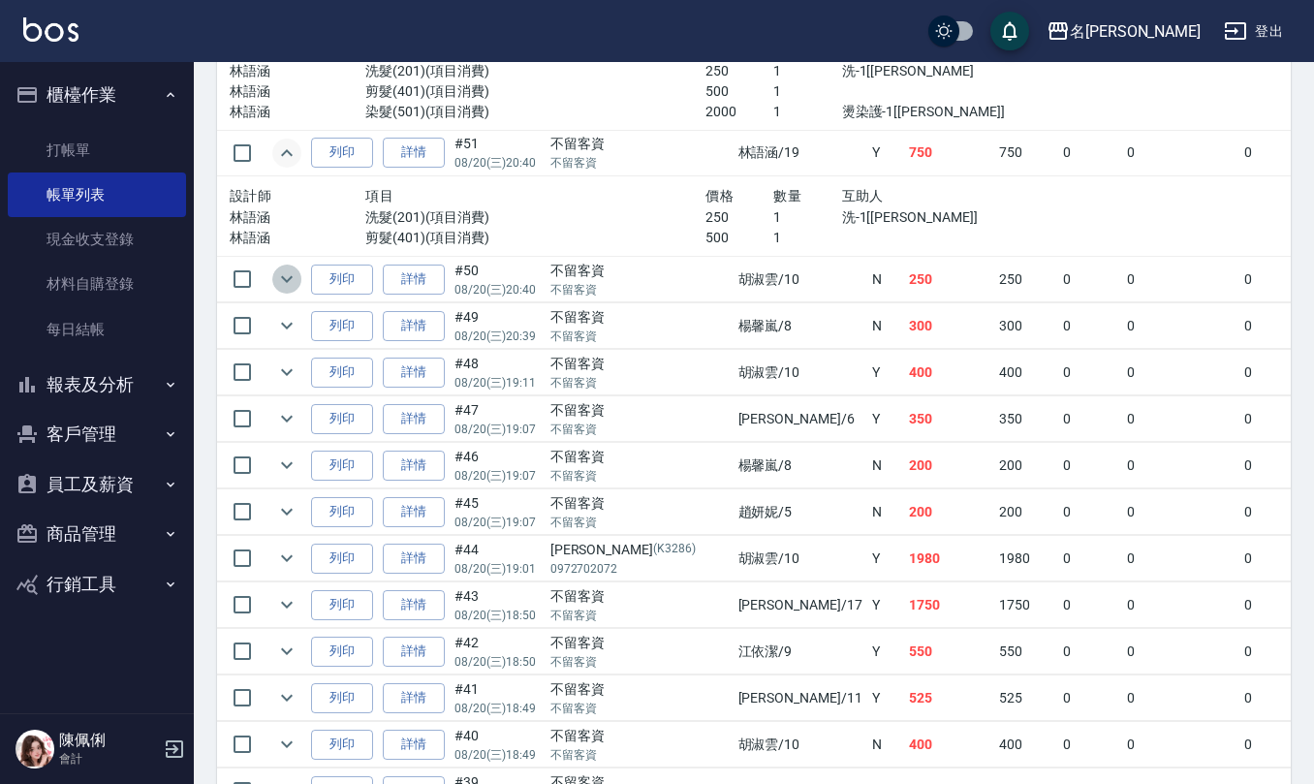
click at [275, 284] on icon "expand row" at bounding box center [286, 278] width 23 height 23
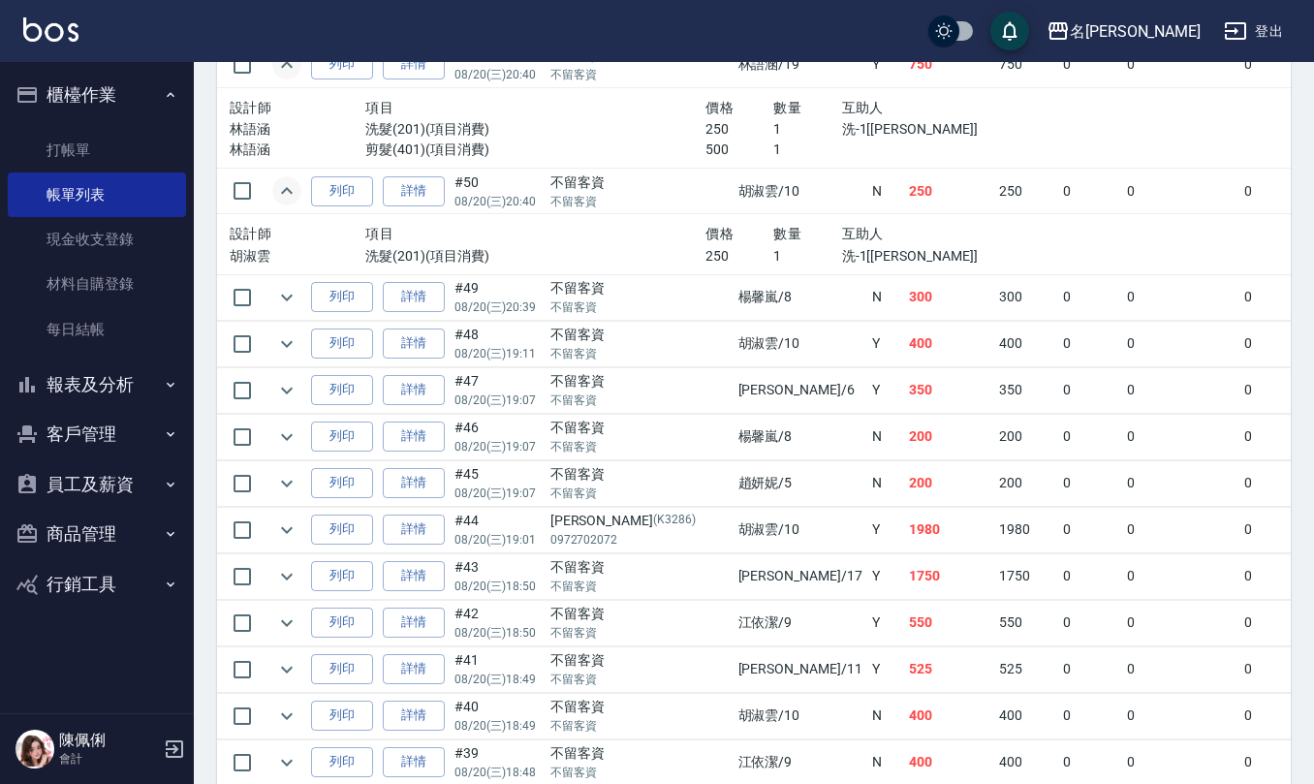
scroll to position [1163, 0]
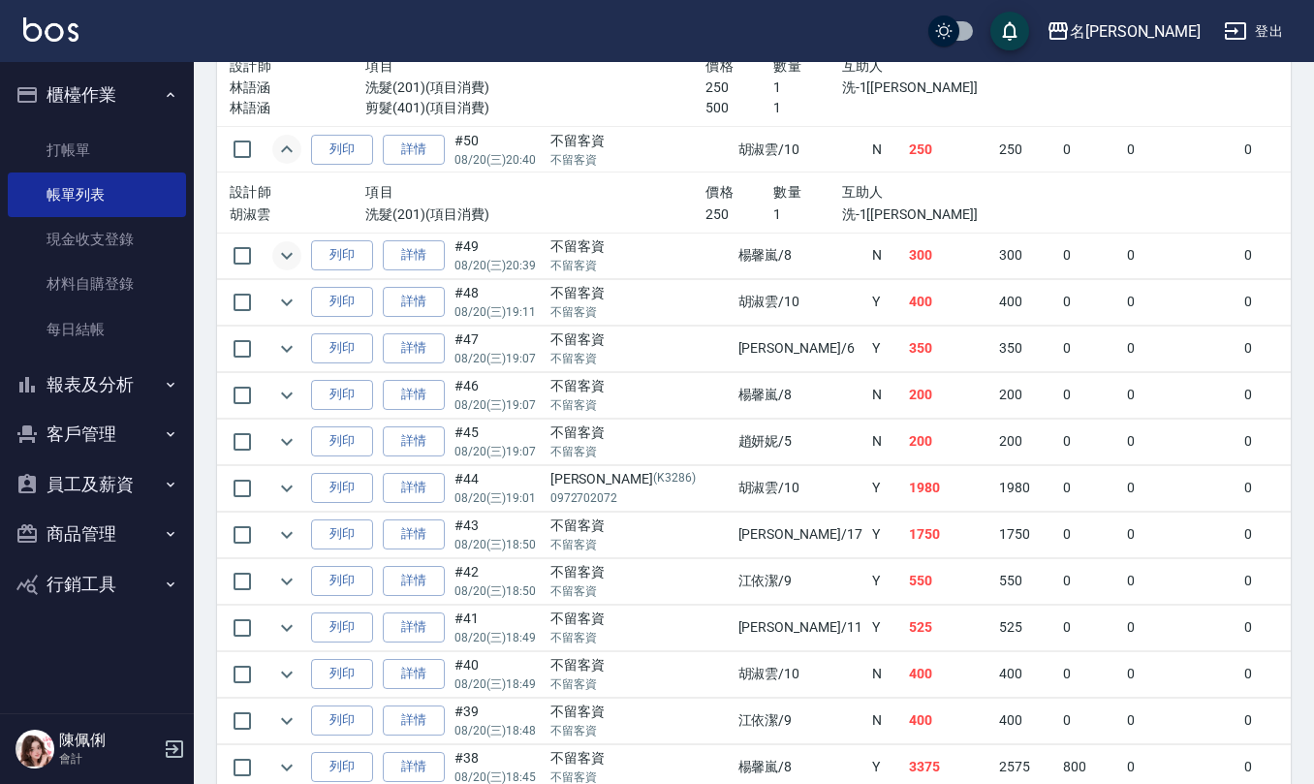
click at [287, 262] on icon "expand row" at bounding box center [286, 255] width 23 height 23
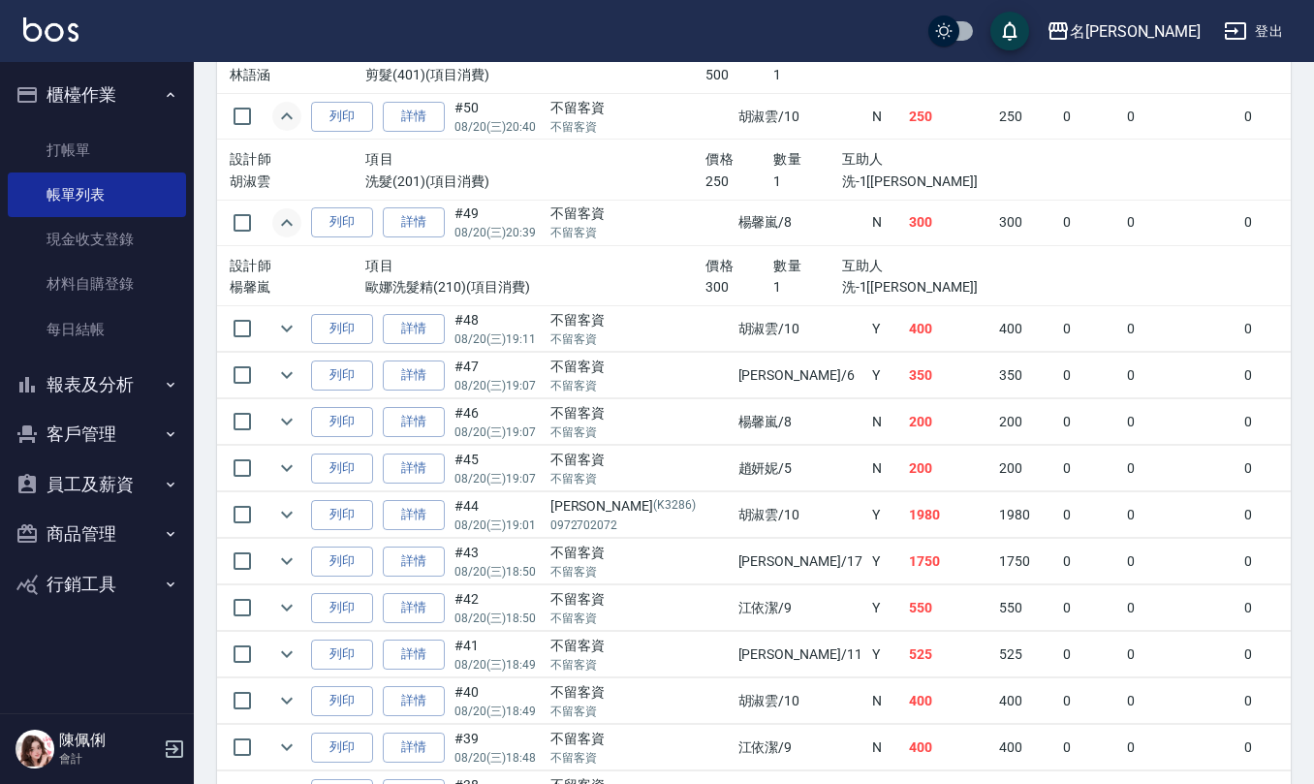
scroll to position [1292, 0]
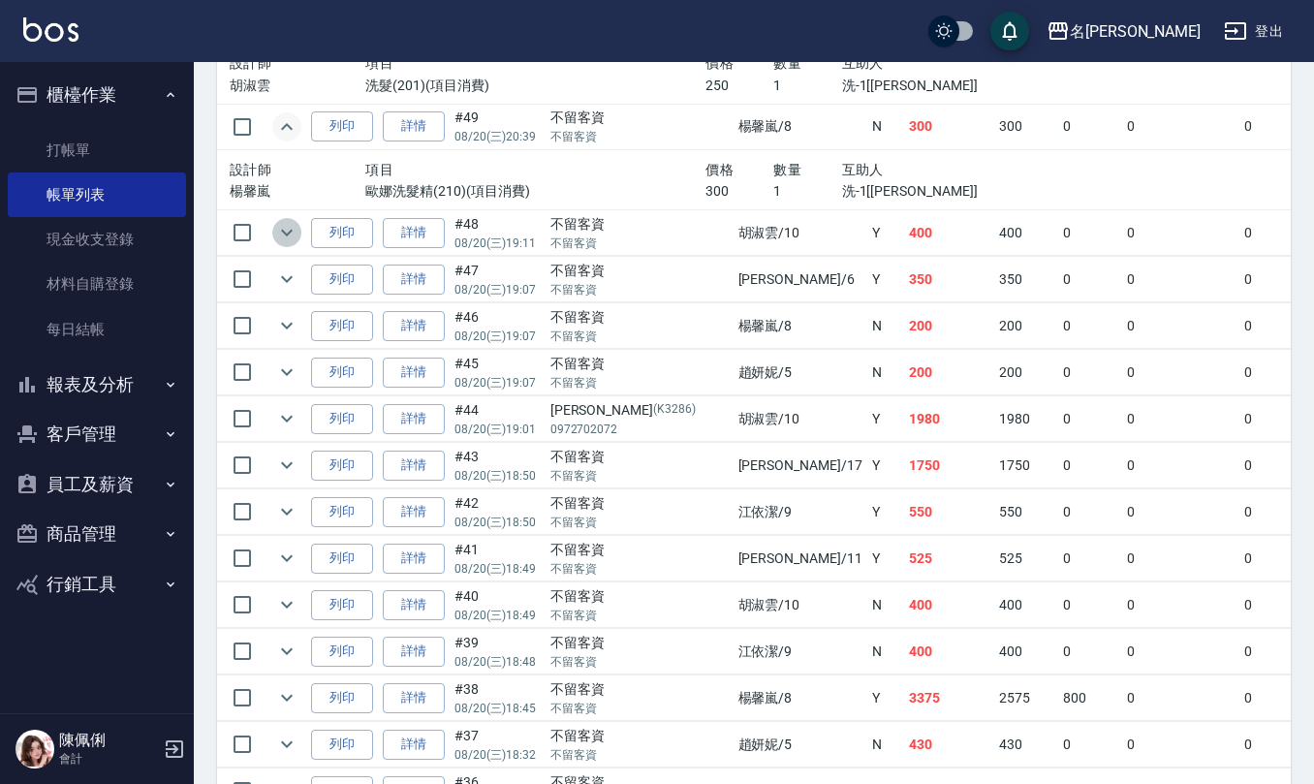
click at [287, 238] on icon "expand row" at bounding box center [286, 232] width 23 height 23
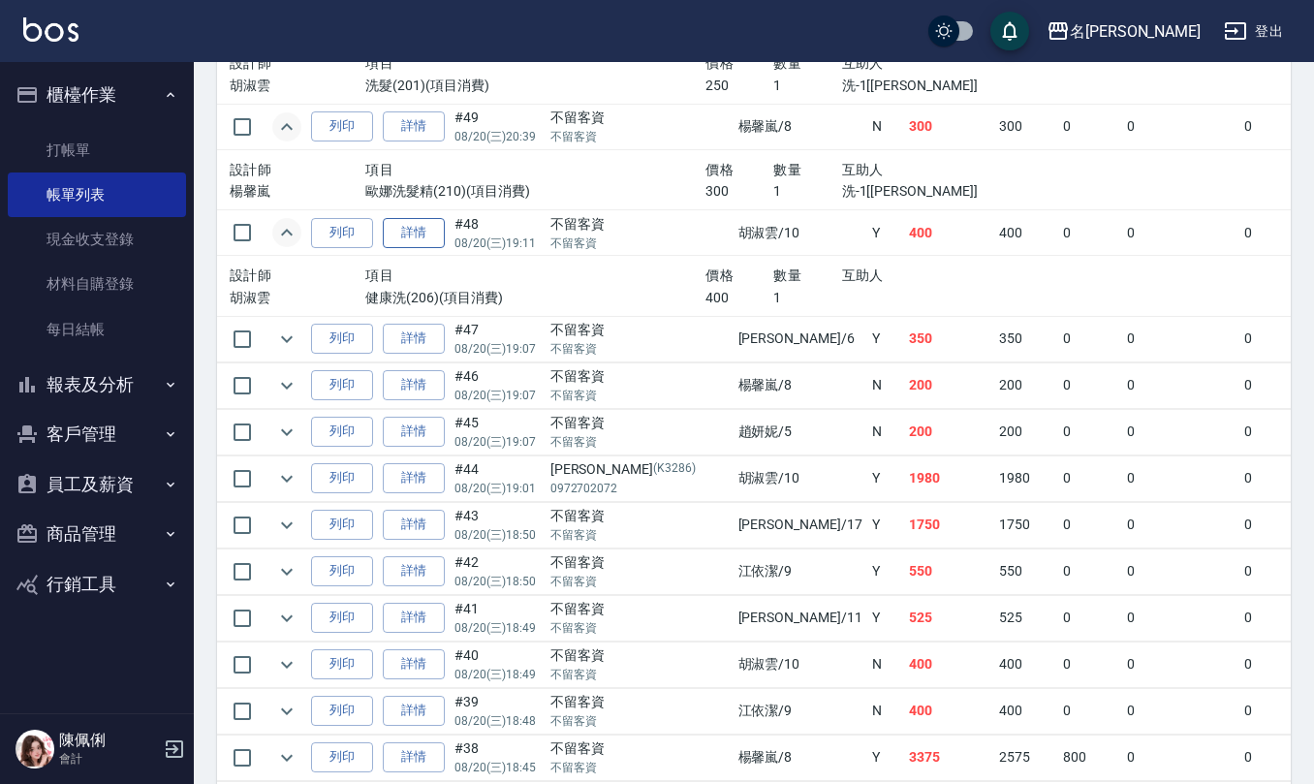
click at [411, 233] on link "詳情" at bounding box center [414, 233] width 62 height 30
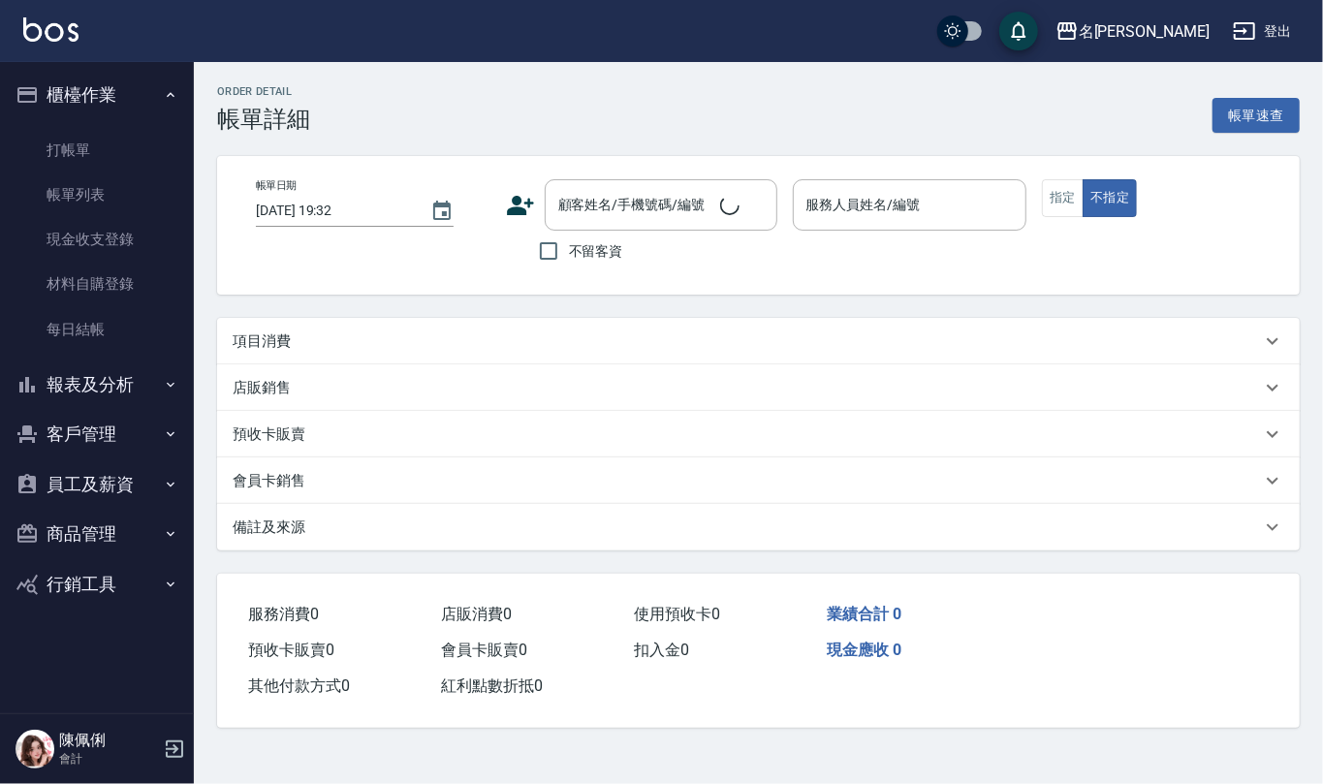
type input "2025/08/20 19:11"
checkbox input "true"
type input "胡淑雲-10"
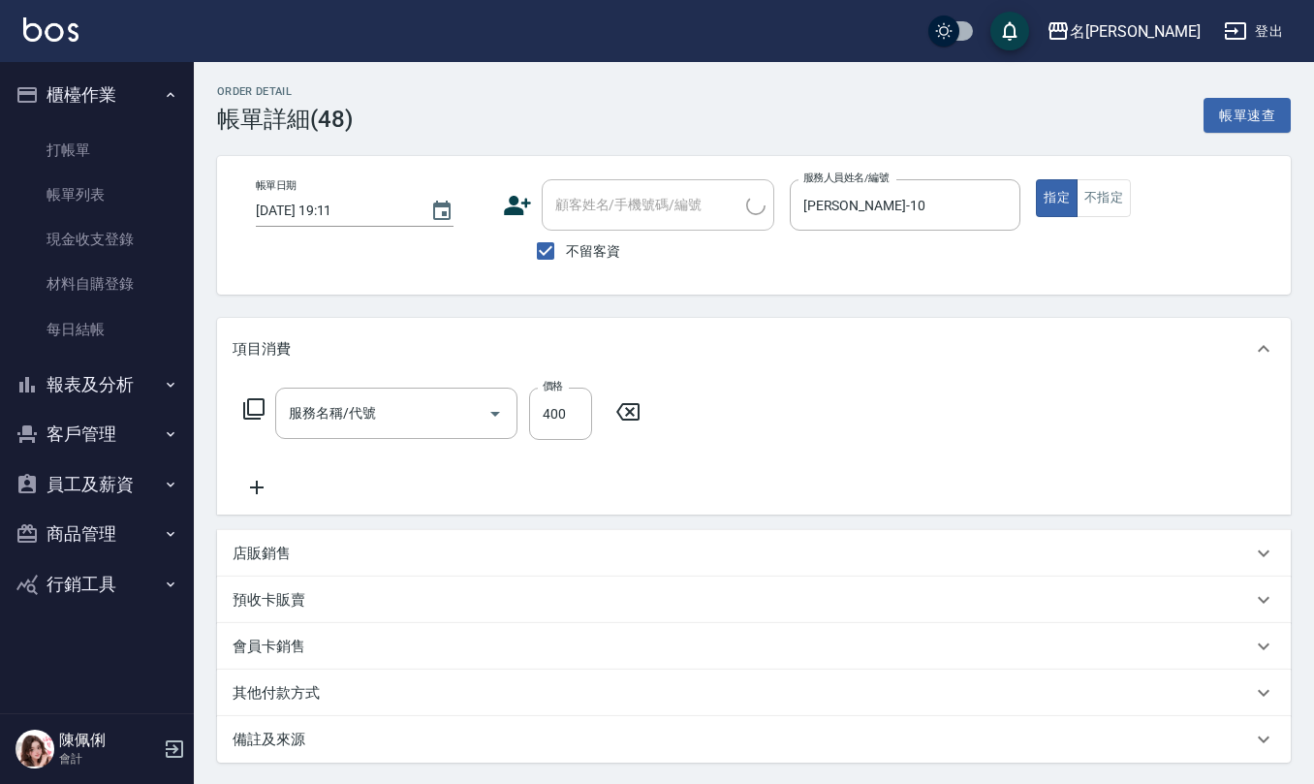
type input "健康洗(206)"
click at [664, 407] on input "洗-1" at bounding box center [661, 413] width 99 height 34
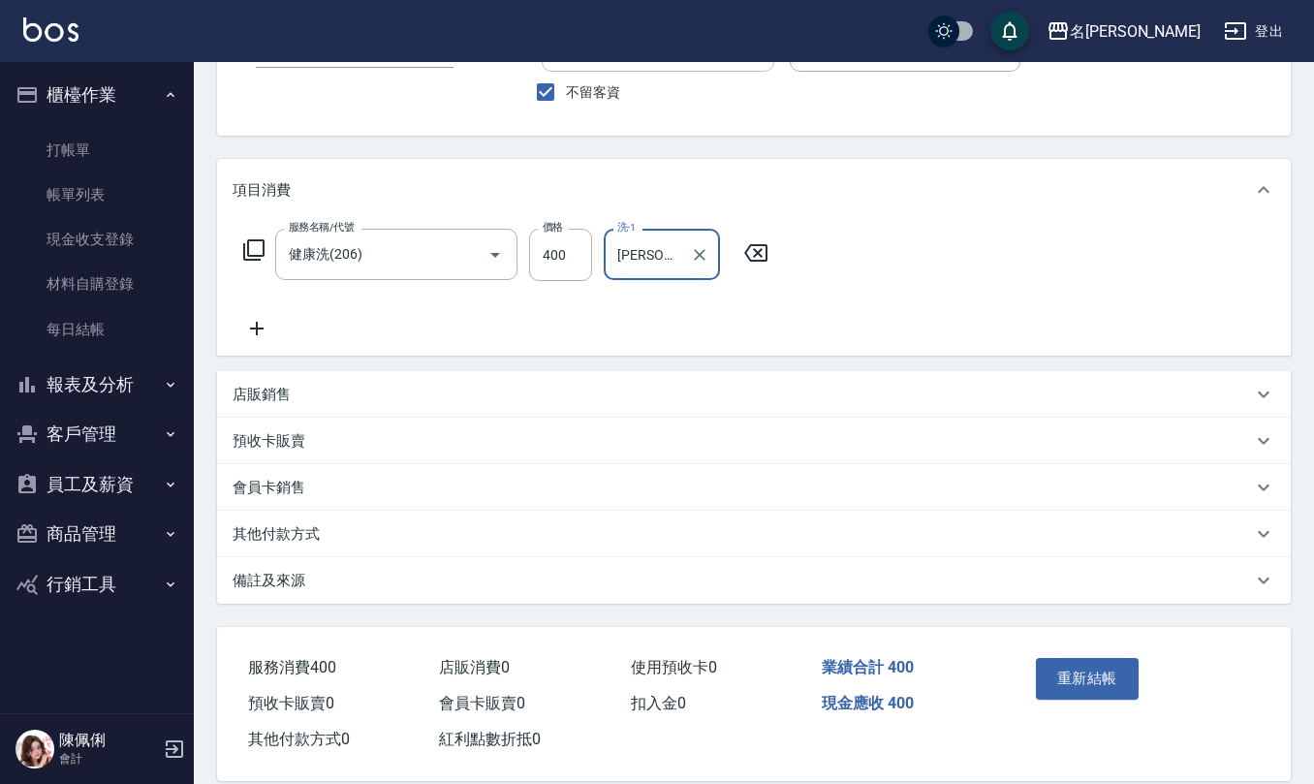
scroll to position [183, 0]
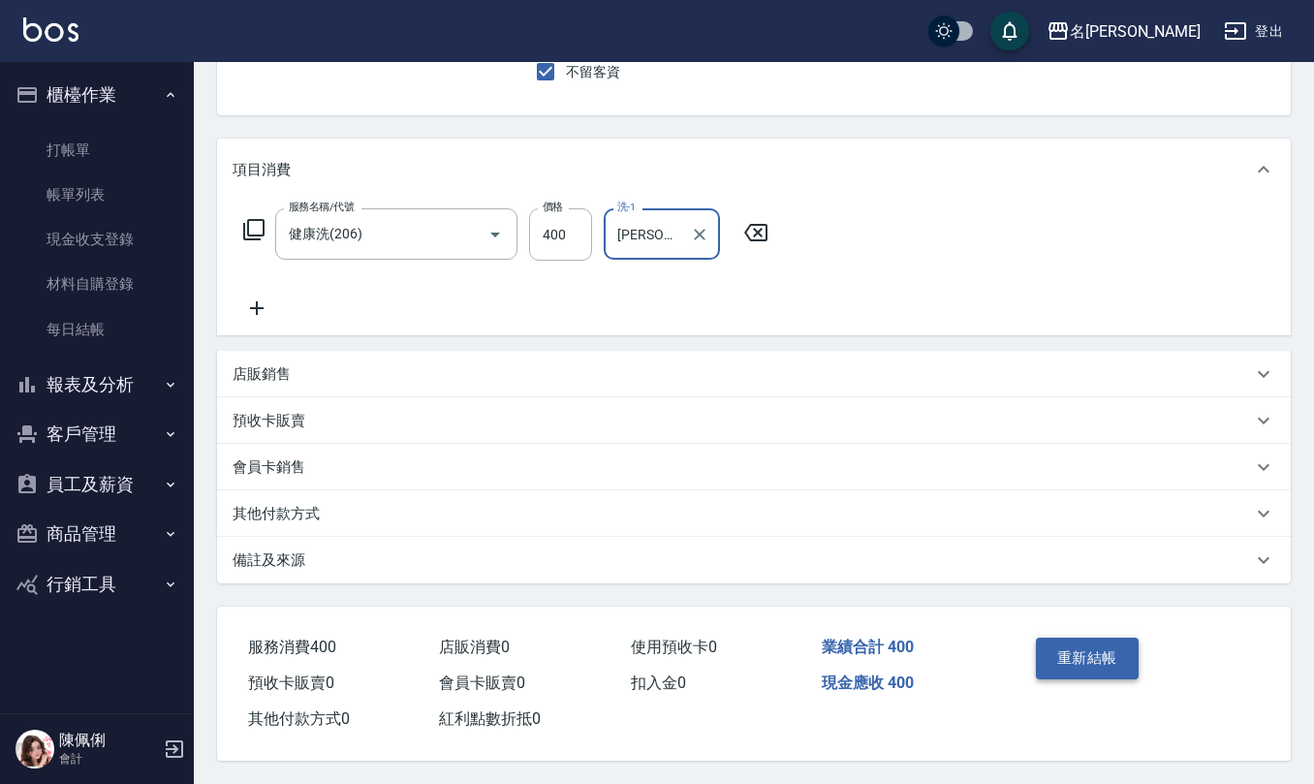
type input "林佩誼-25"
click at [1068, 643] on button "重新結帳" at bounding box center [1087, 658] width 103 height 41
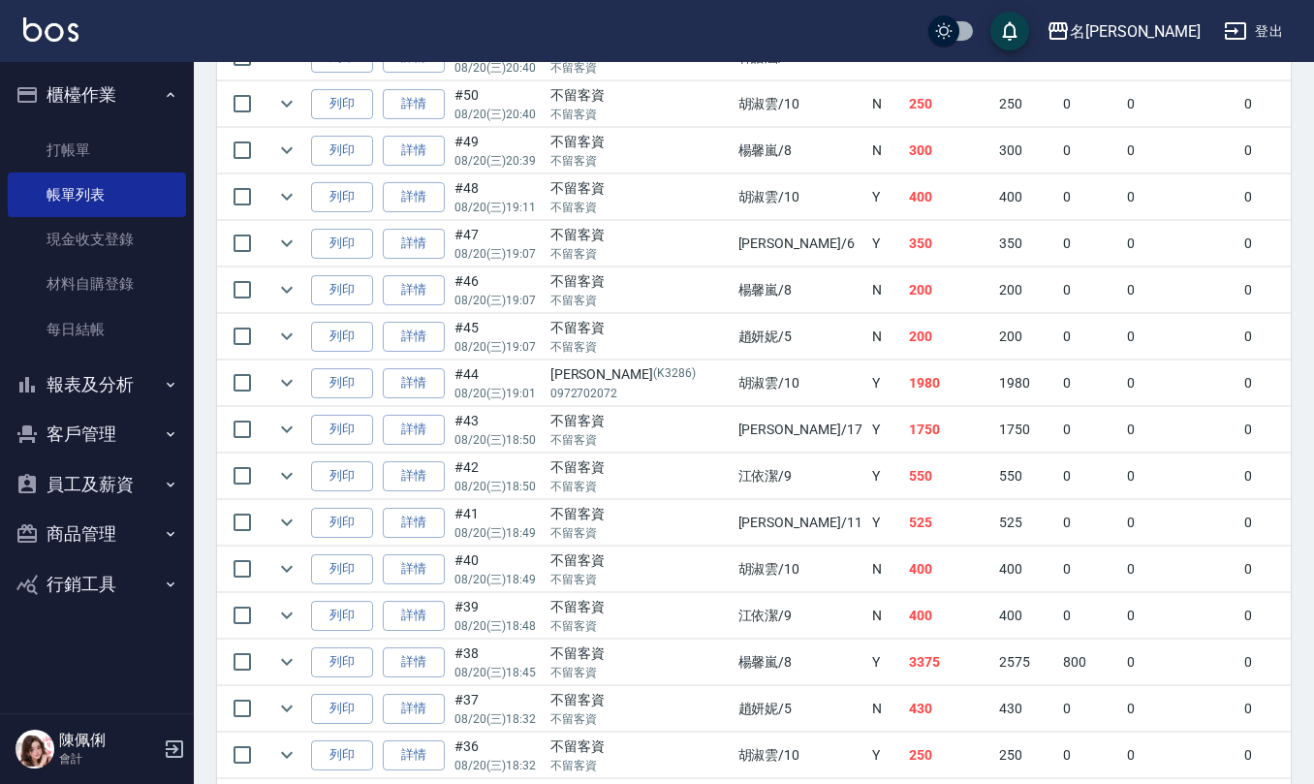
scroll to position [1033, 0]
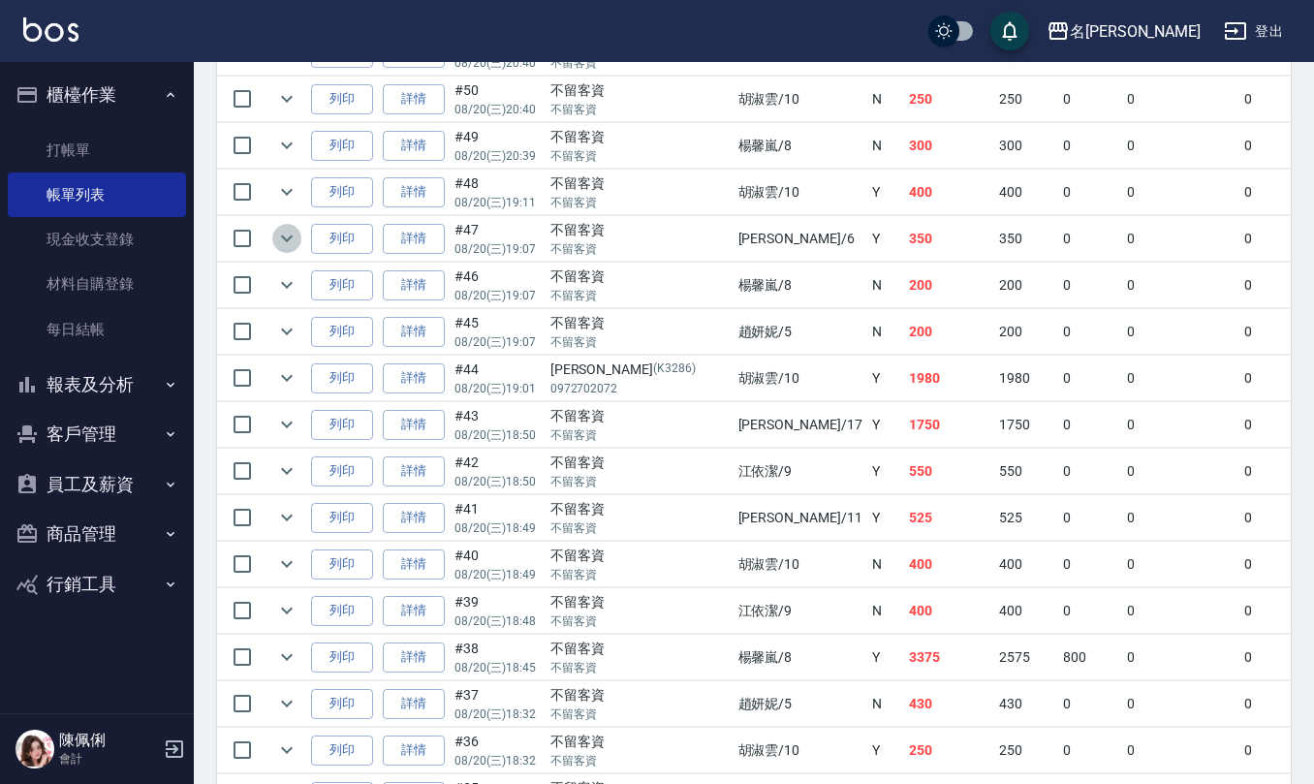
click at [285, 238] on icon "expand row" at bounding box center [286, 238] width 23 height 23
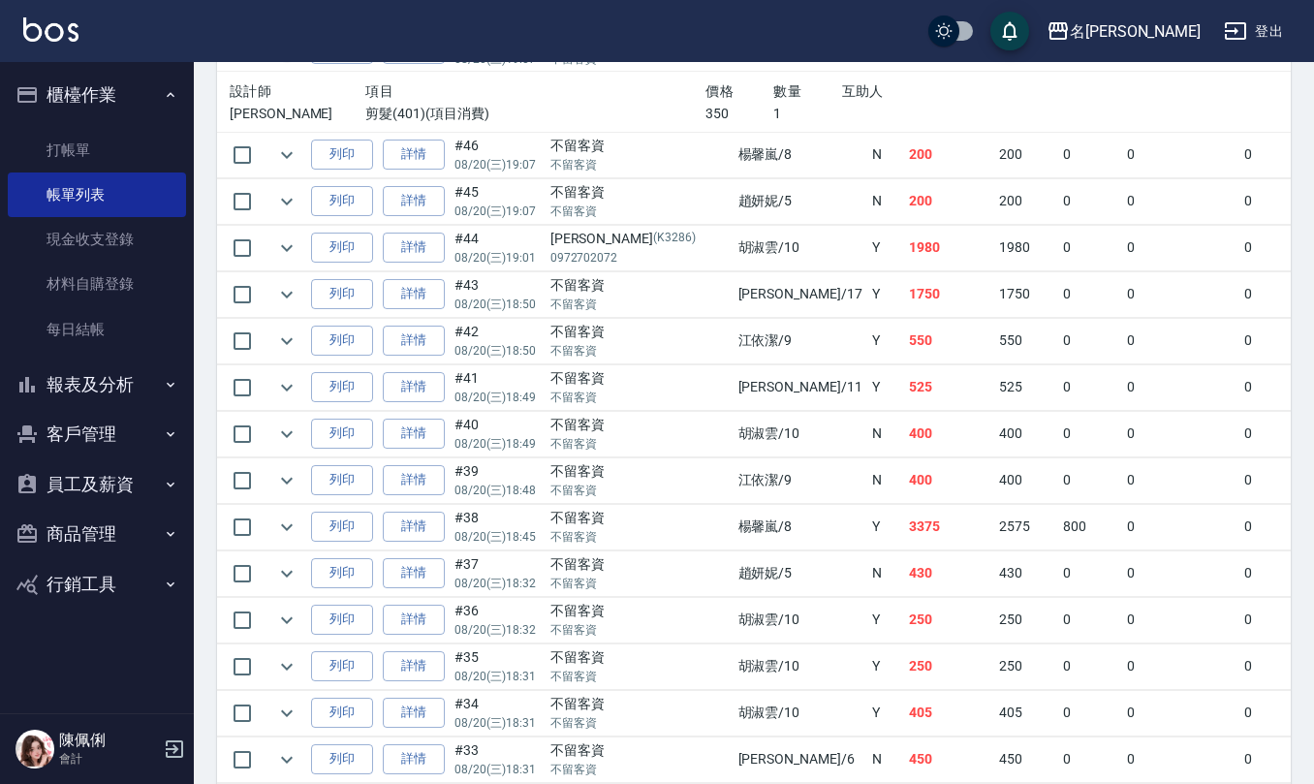
scroll to position [1163, 0]
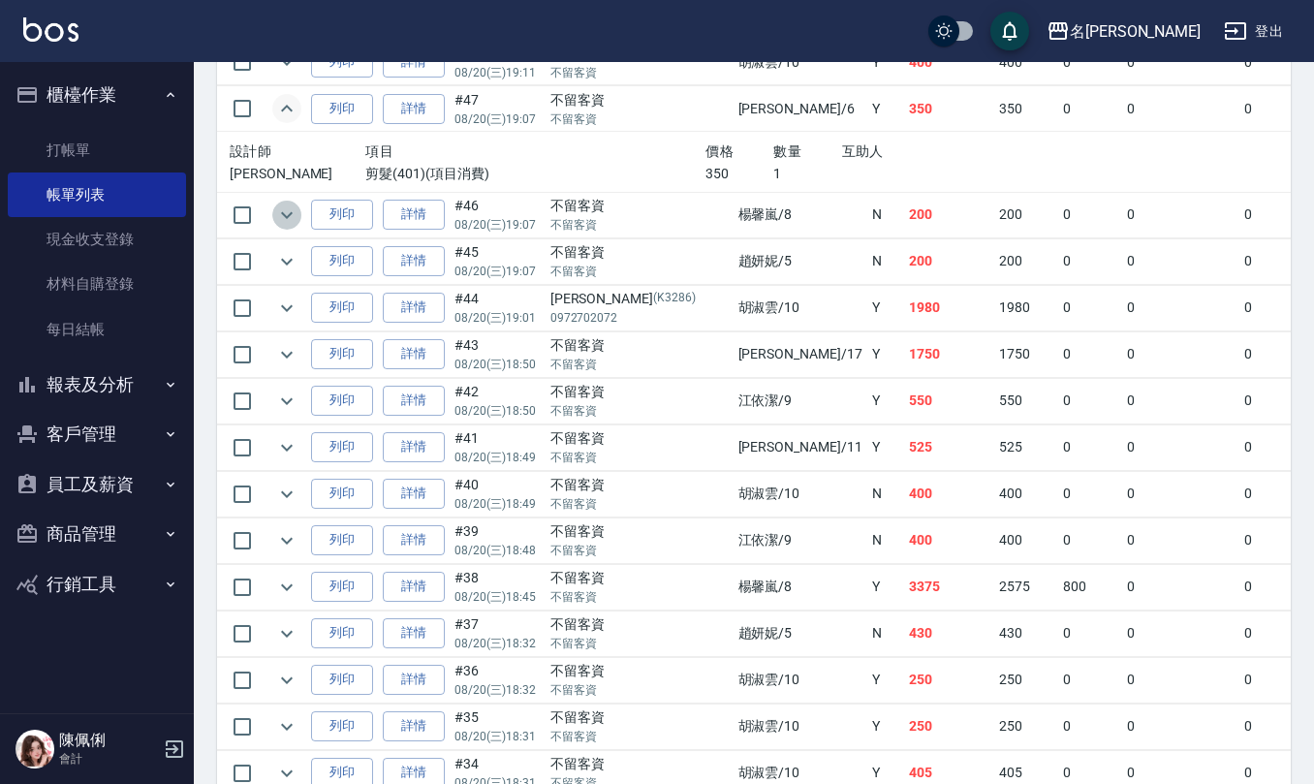
click at [283, 227] on icon "expand row" at bounding box center [286, 214] width 23 height 23
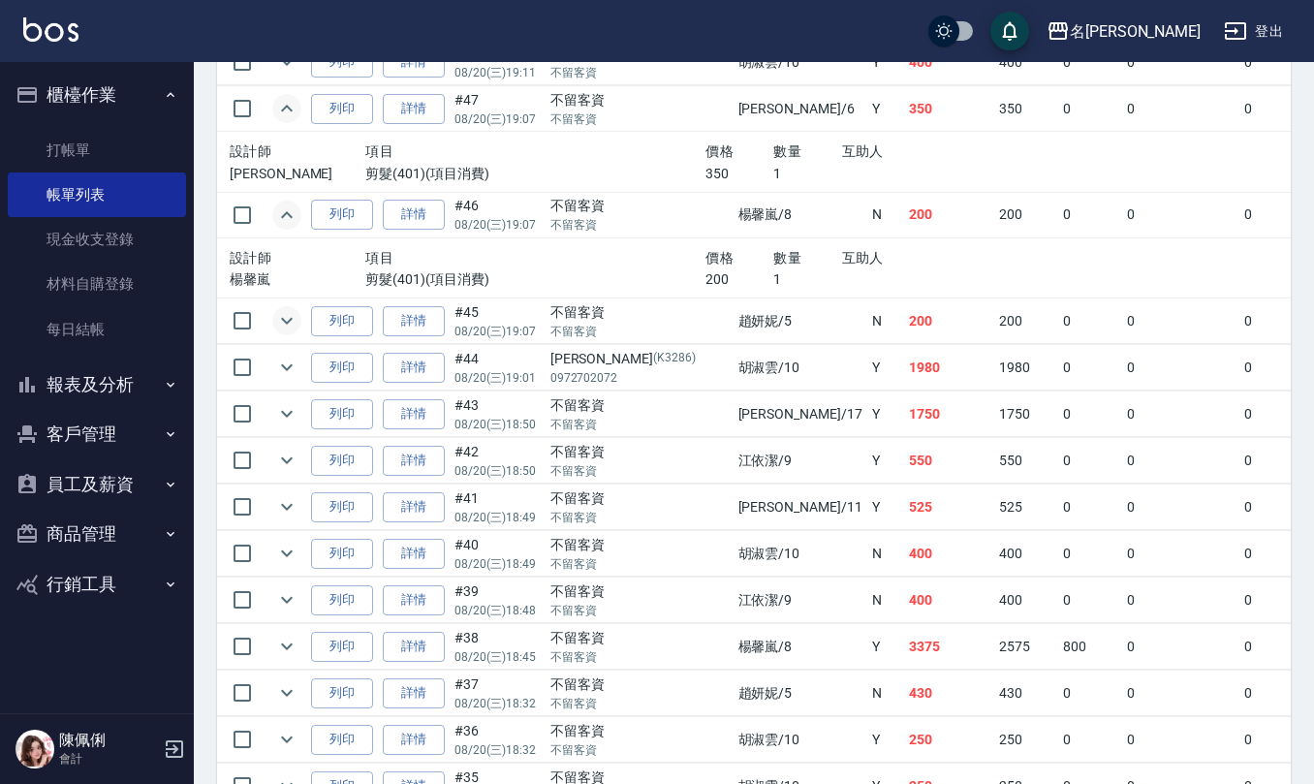
click at [289, 329] on icon "expand row" at bounding box center [286, 320] width 23 height 23
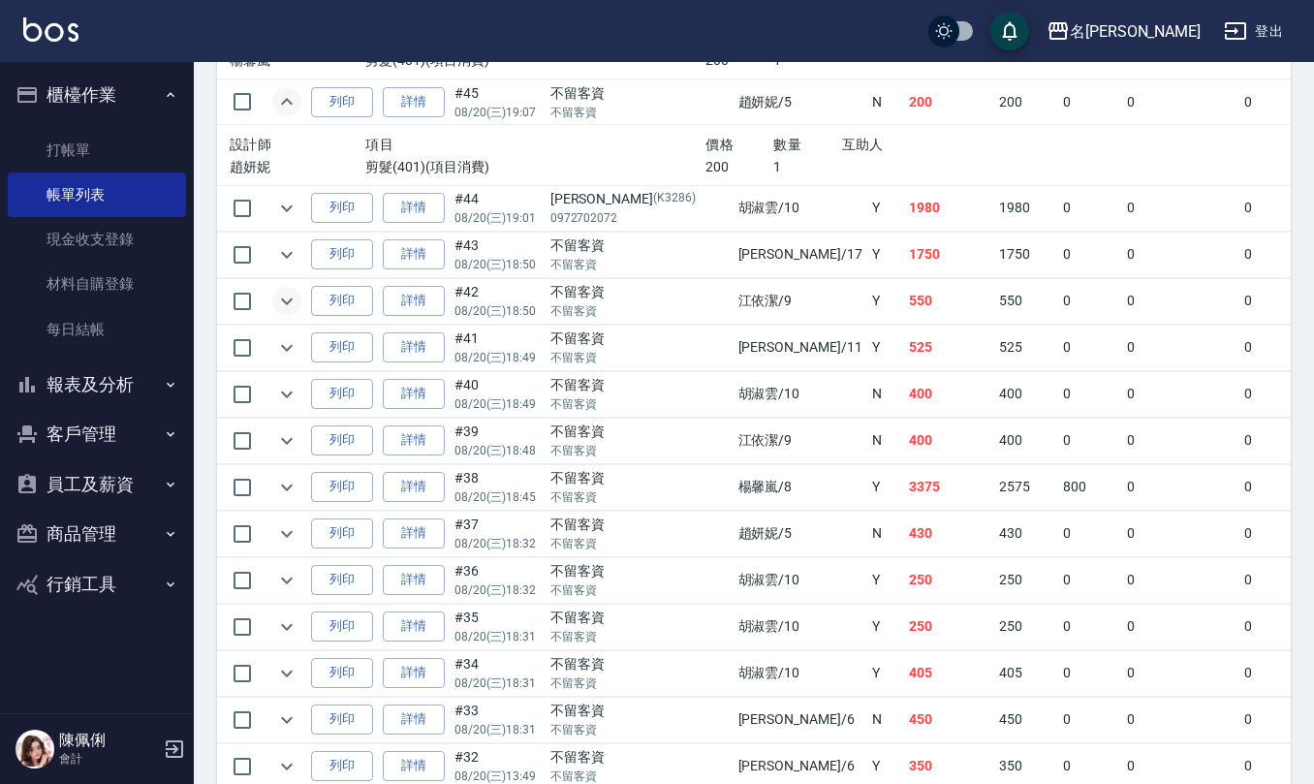
scroll to position [1420, 0]
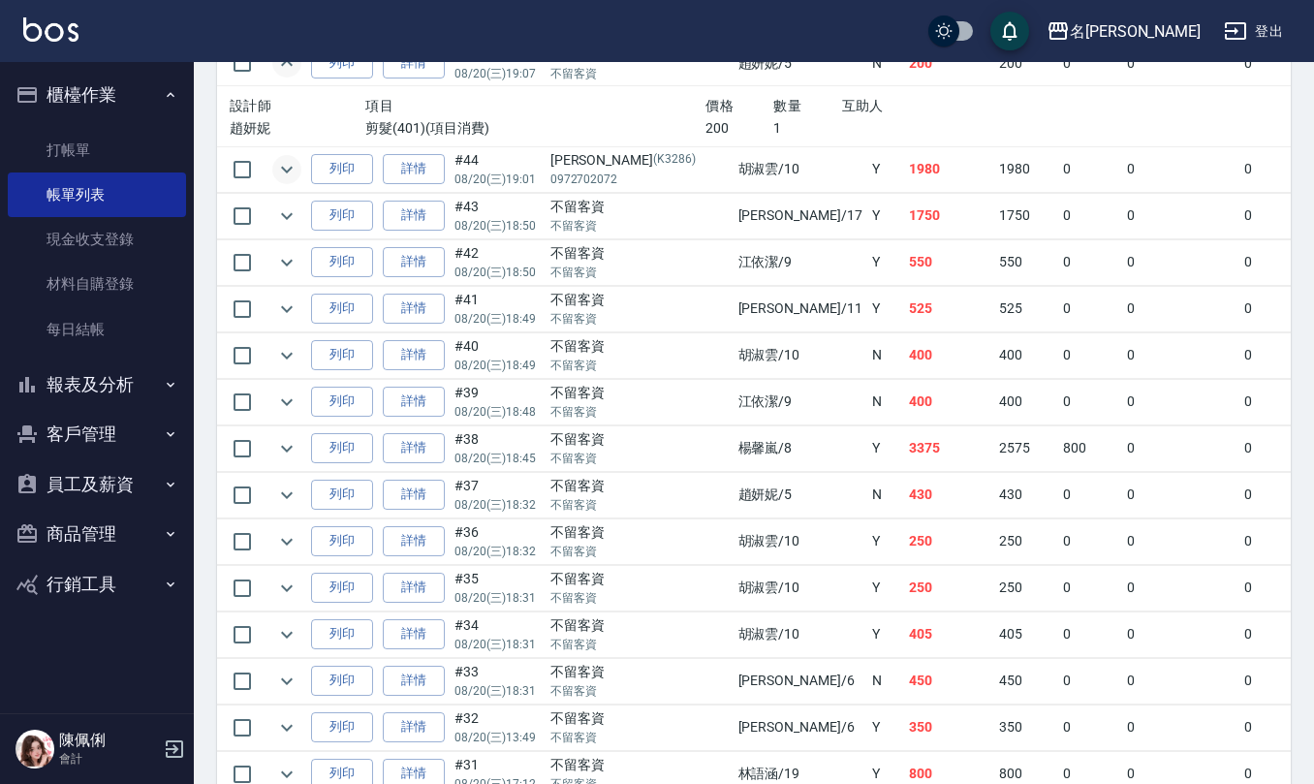
click at [283, 175] on icon "expand row" at bounding box center [286, 169] width 23 height 23
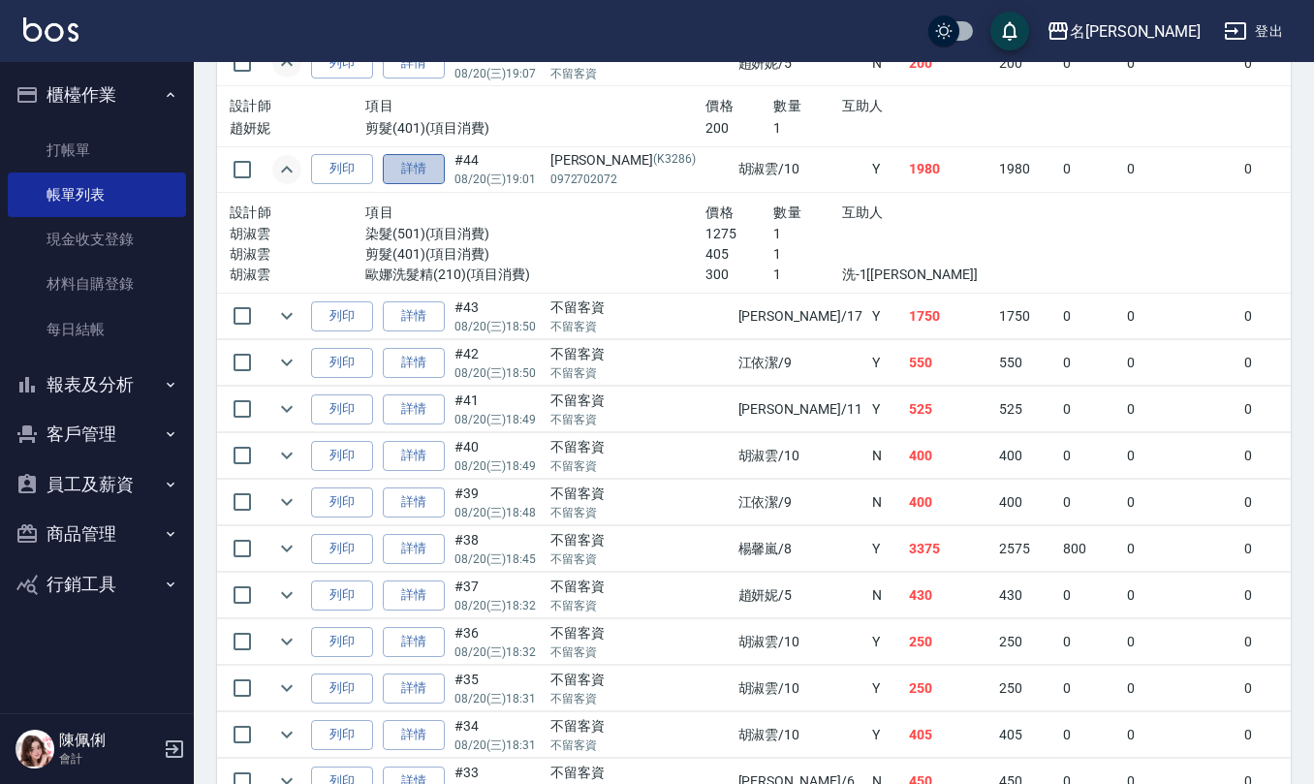
click at [419, 180] on link "詳情" at bounding box center [414, 169] width 62 height 30
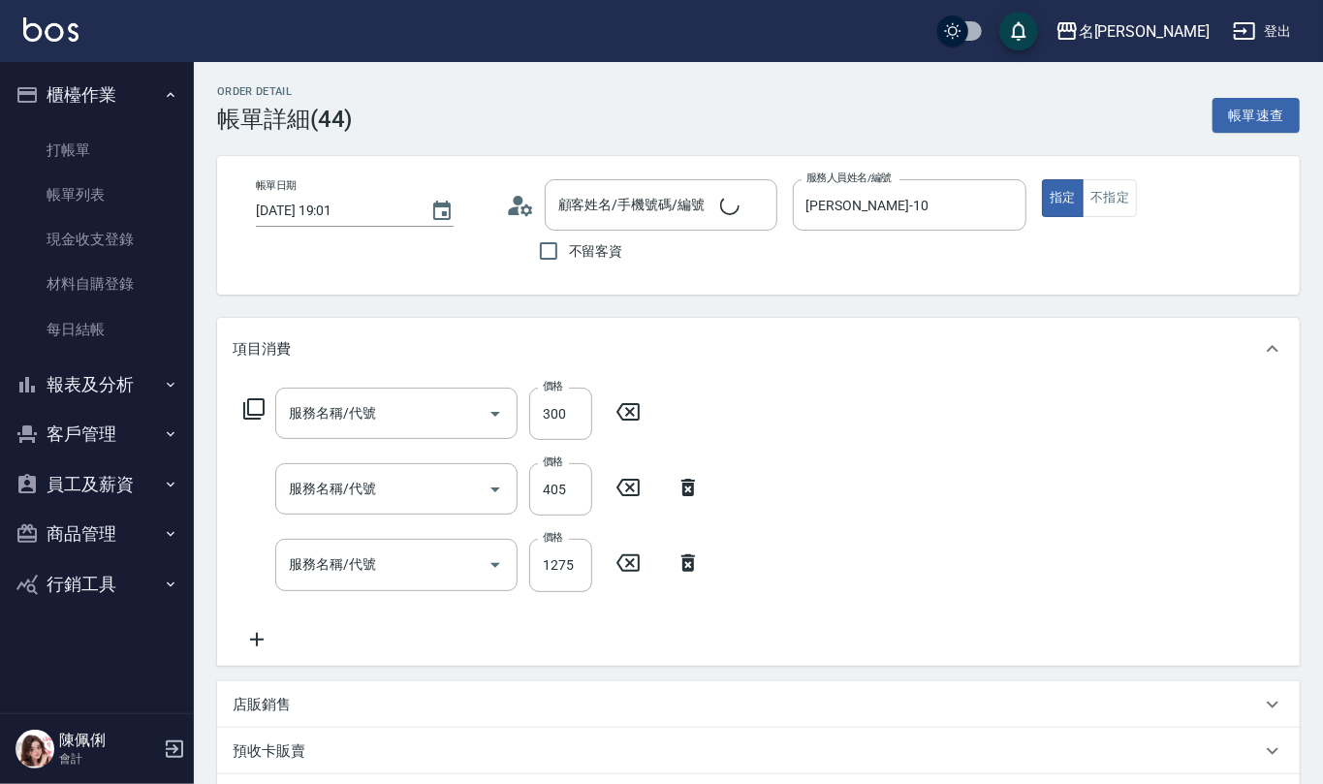
type input "2025/08/20 19:01"
type input "胡淑雲-10"
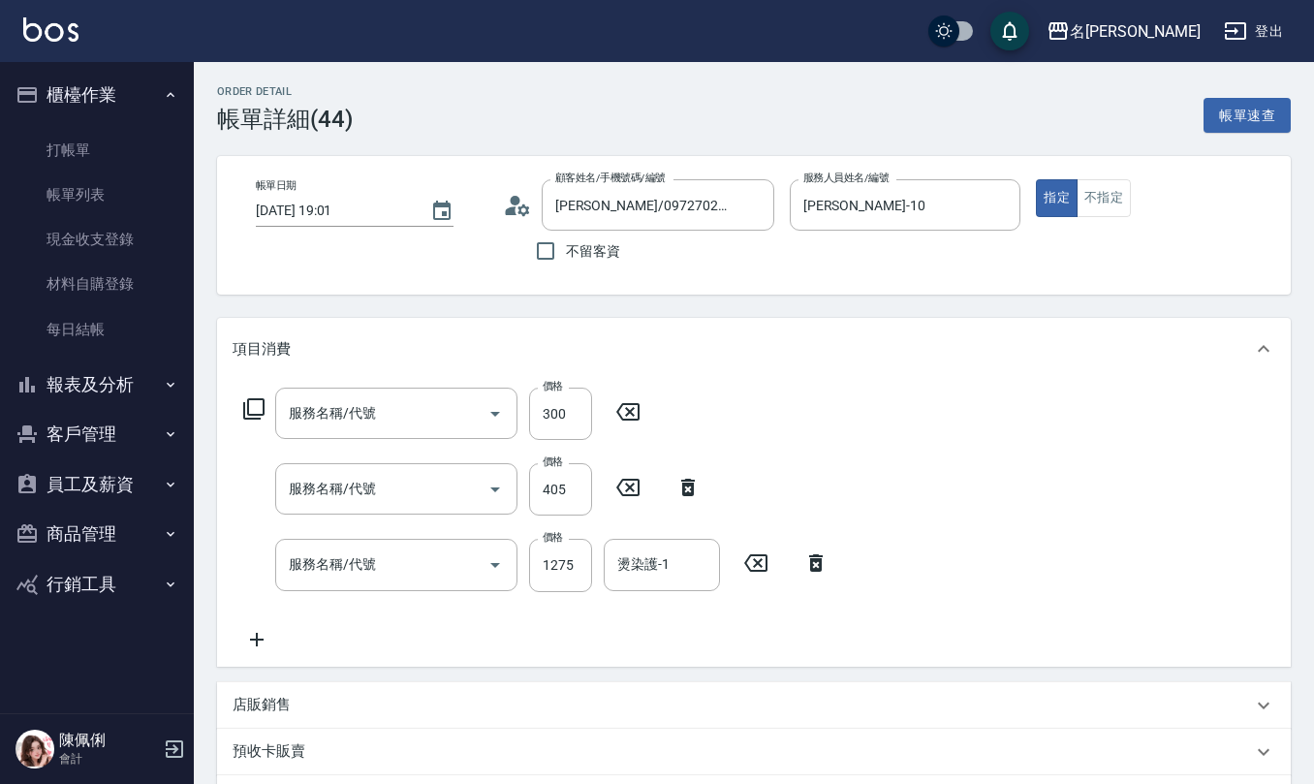
type input "陳子倫/0972702072/K3286"
type input "歐娜洗髮精(210)"
type input "剪髮(401)"
type input "染髮(501)"
click at [638, 563] on input "燙染護-1" at bounding box center [661, 564] width 99 height 34
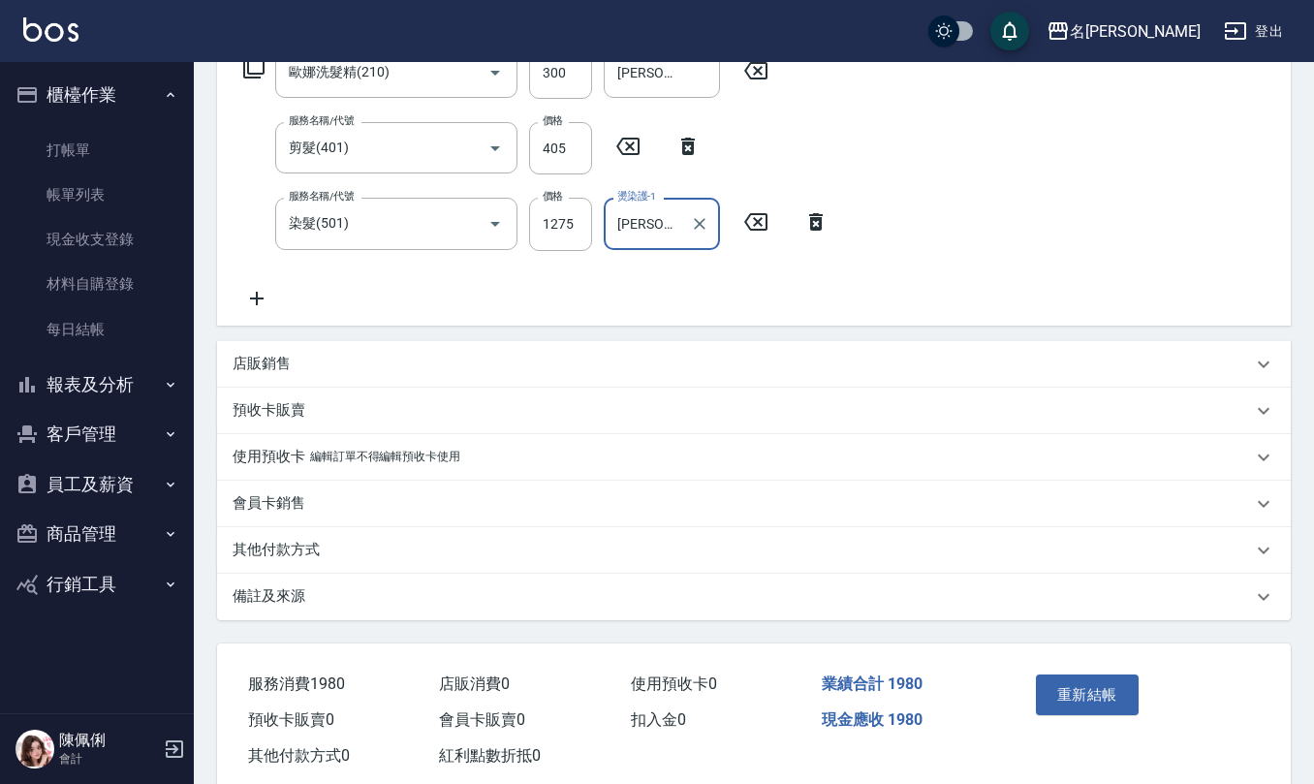
scroll to position [382, 0]
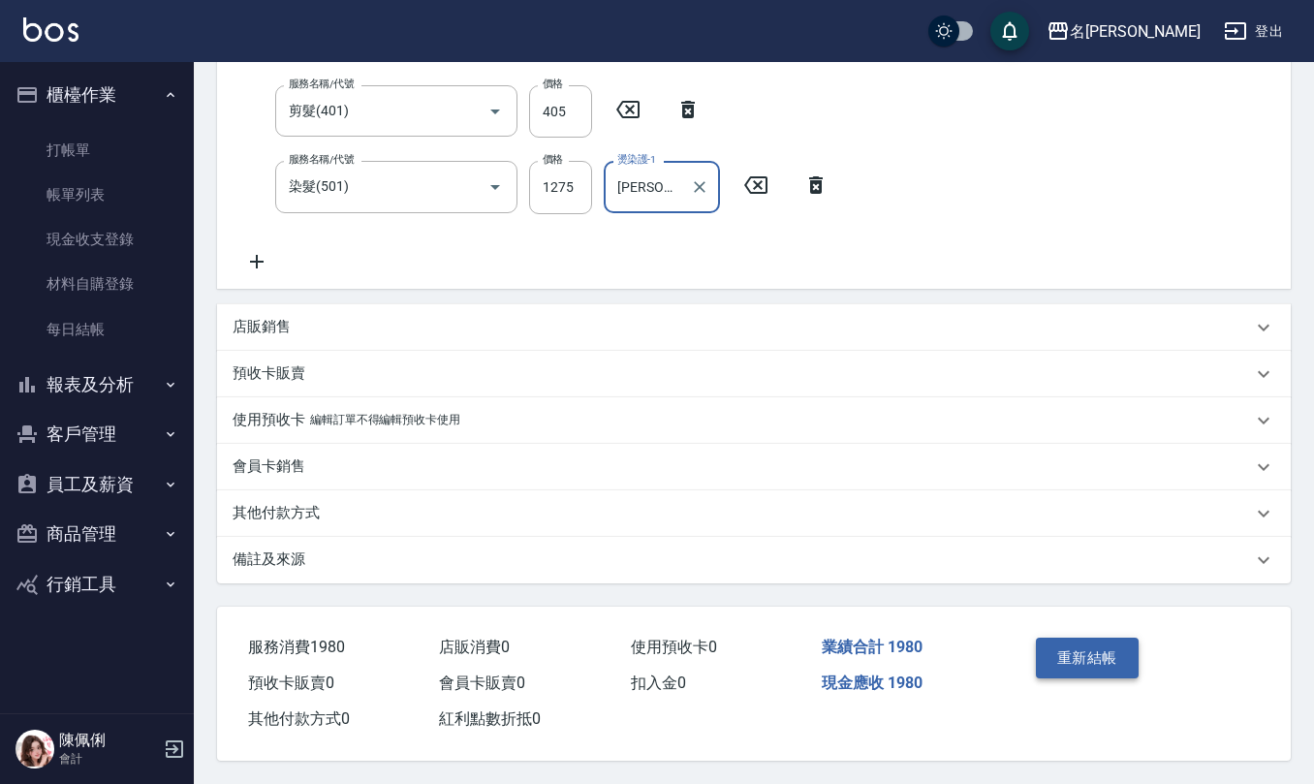
type input "杜芊彤-20"
click at [1091, 645] on button "重新結帳" at bounding box center [1087, 658] width 103 height 41
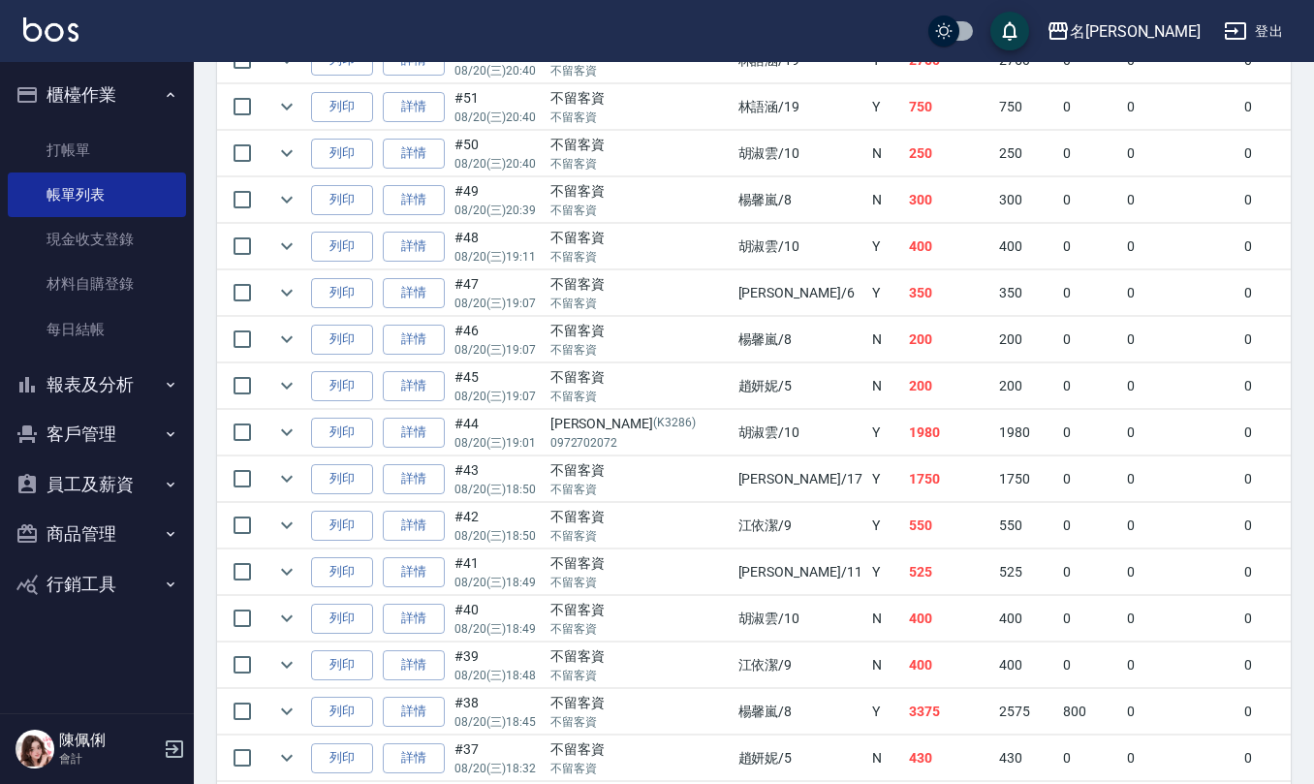
scroll to position [1033, 0]
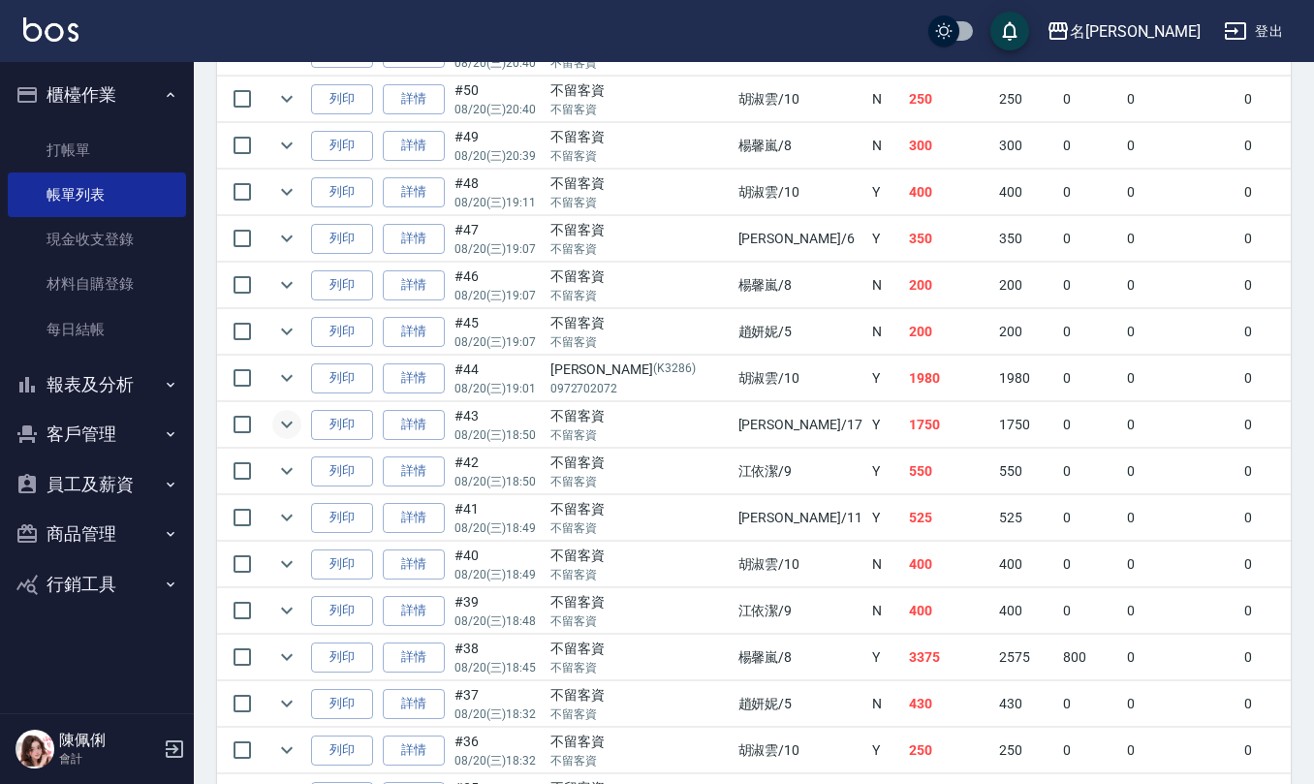
click at [287, 428] on icon "expand row" at bounding box center [287, 424] width 12 height 7
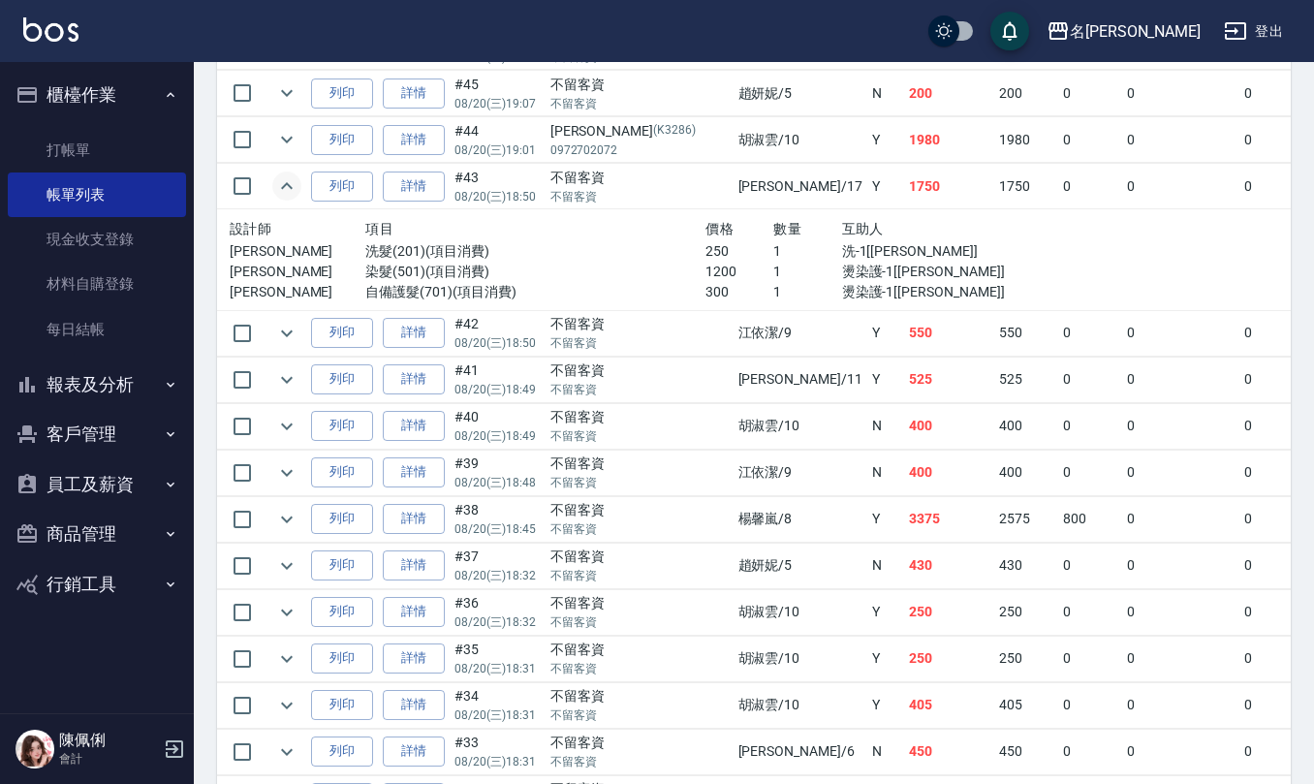
scroll to position [1292, 0]
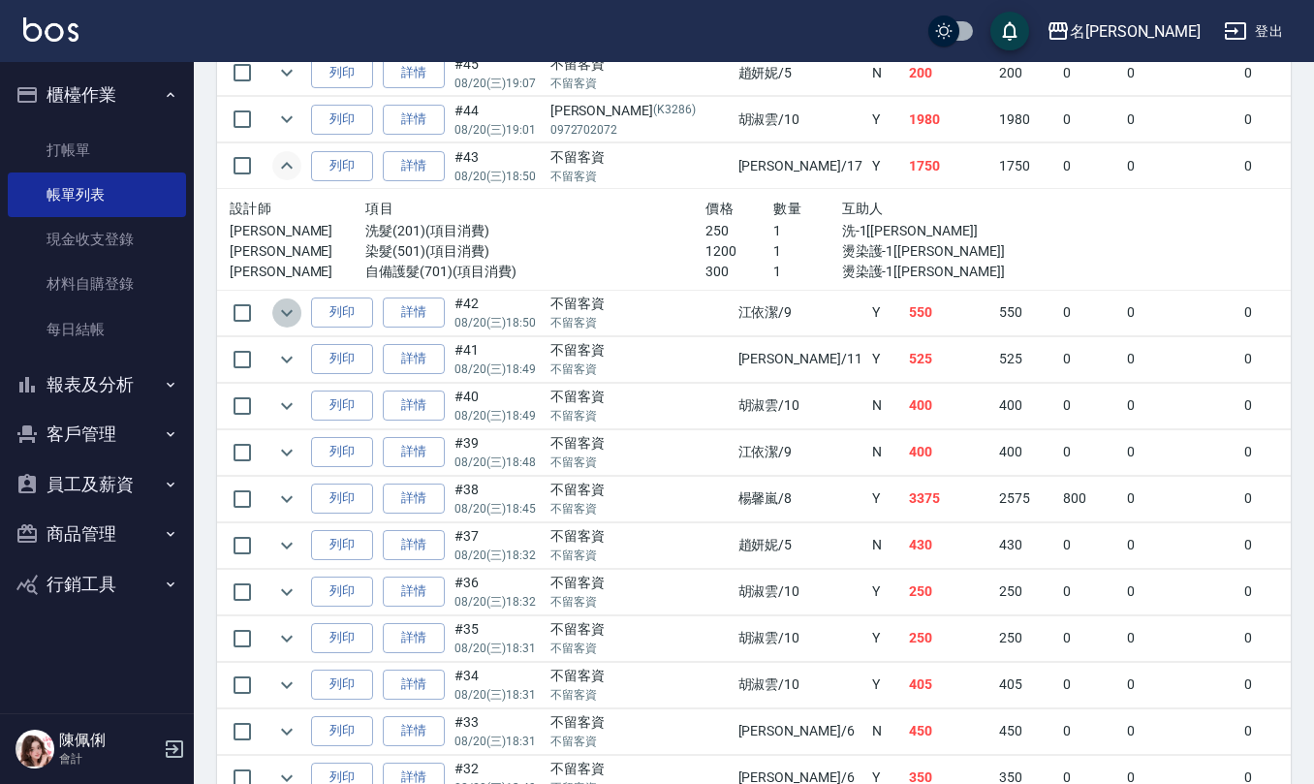
click at [289, 325] on icon "expand row" at bounding box center [286, 312] width 23 height 23
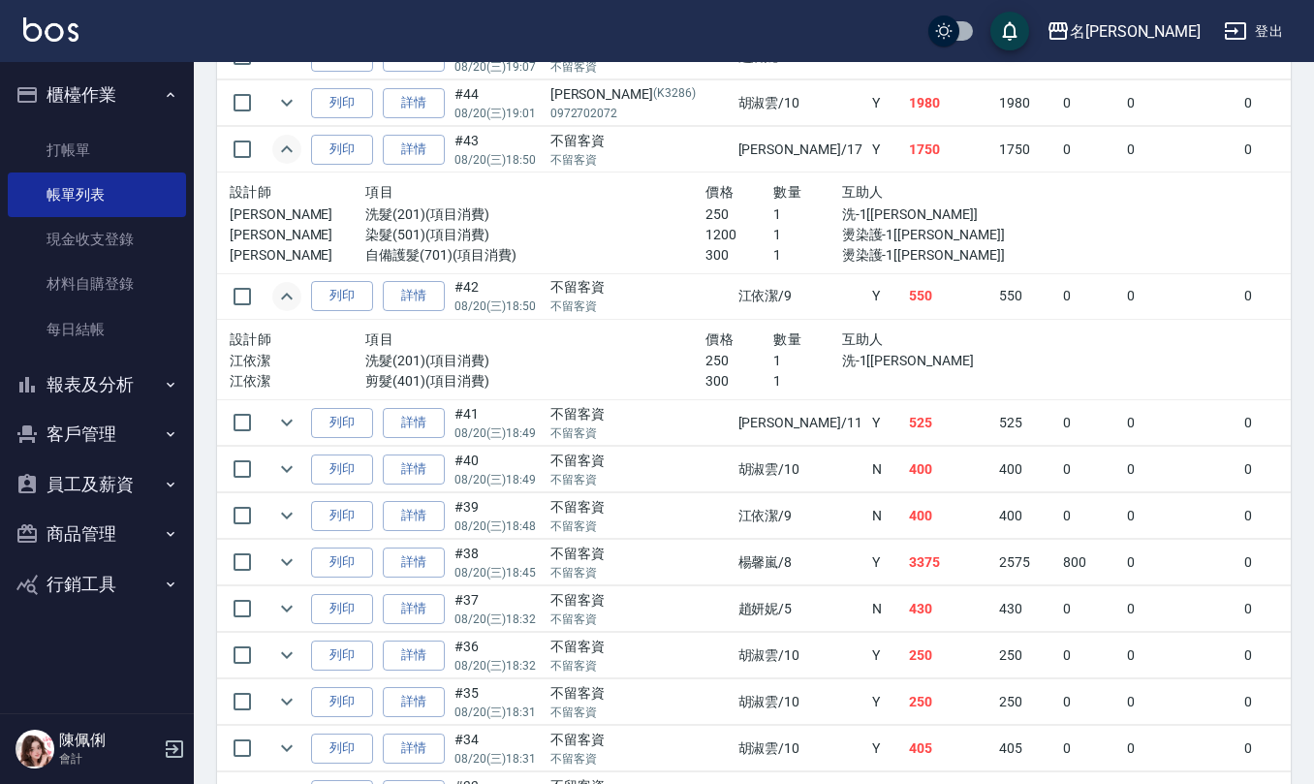
scroll to position [1420, 0]
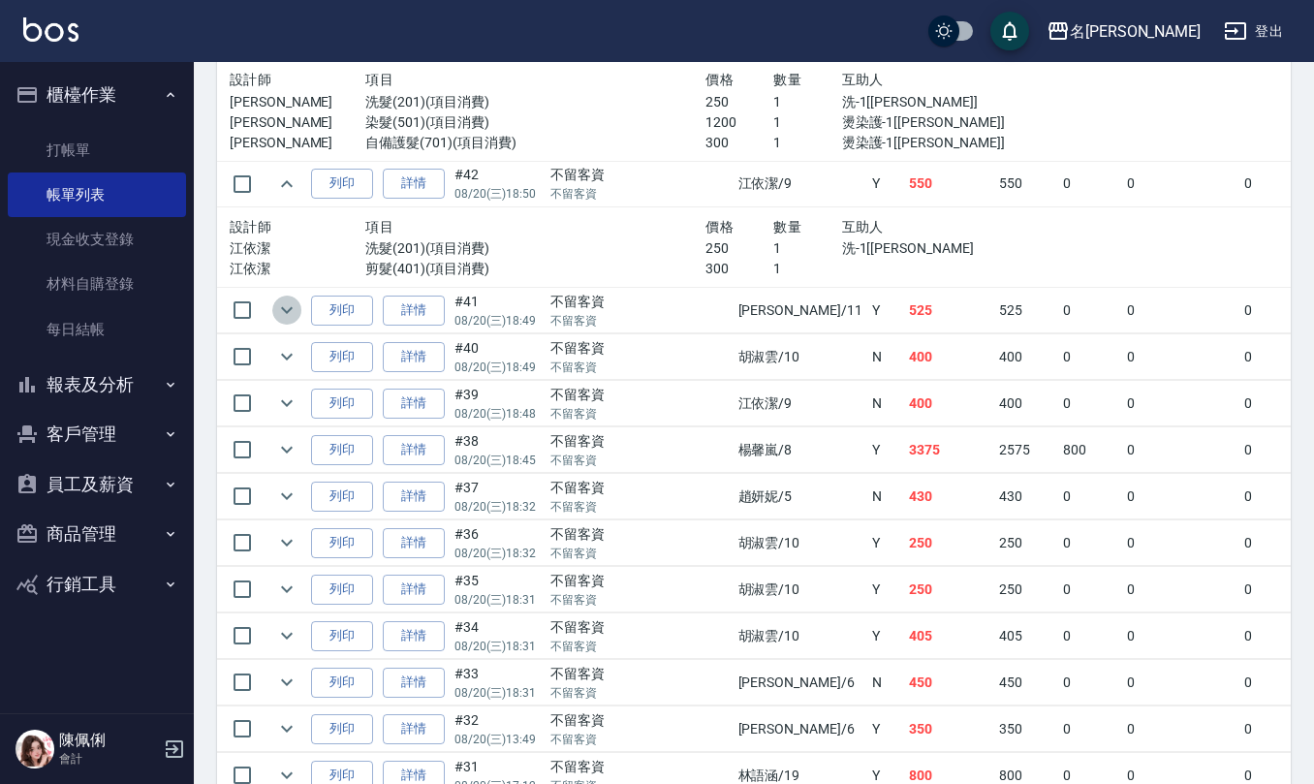
click at [284, 322] on icon "expand row" at bounding box center [286, 309] width 23 height 23
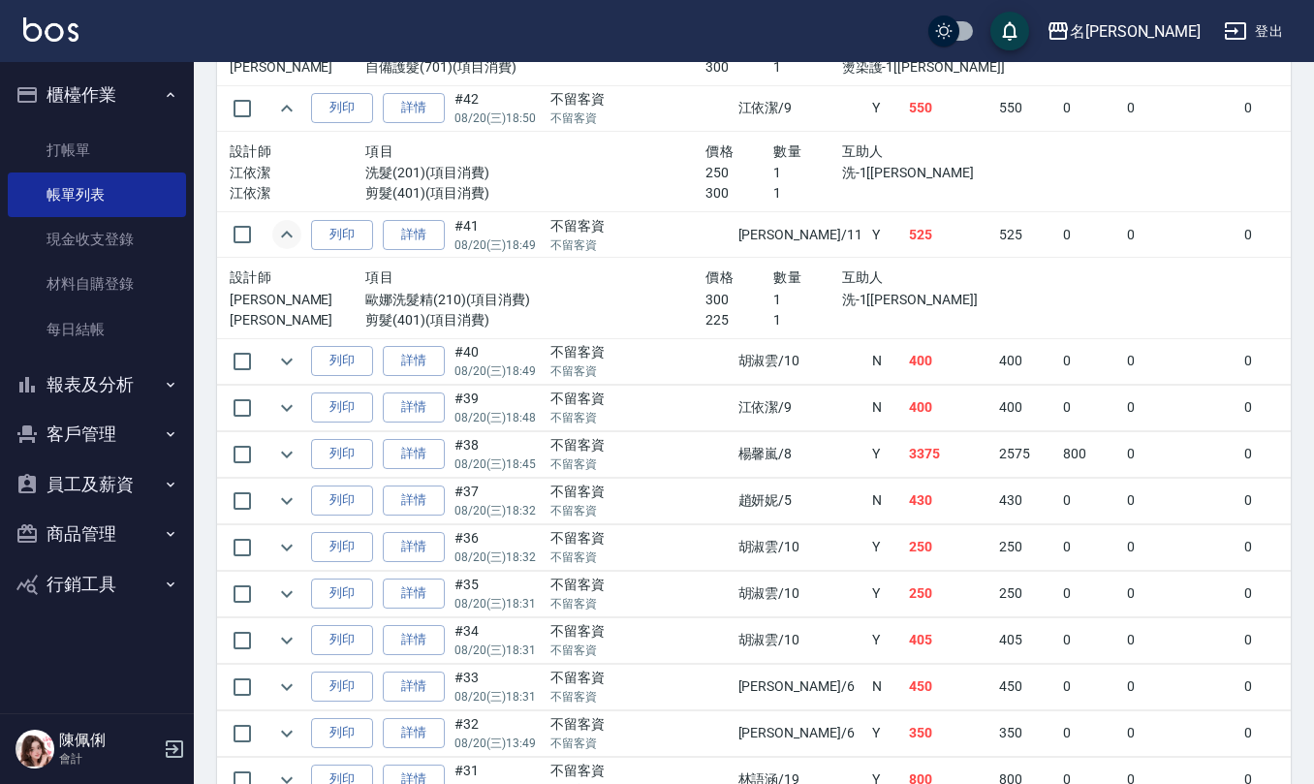
scroll to position [1550, 0]
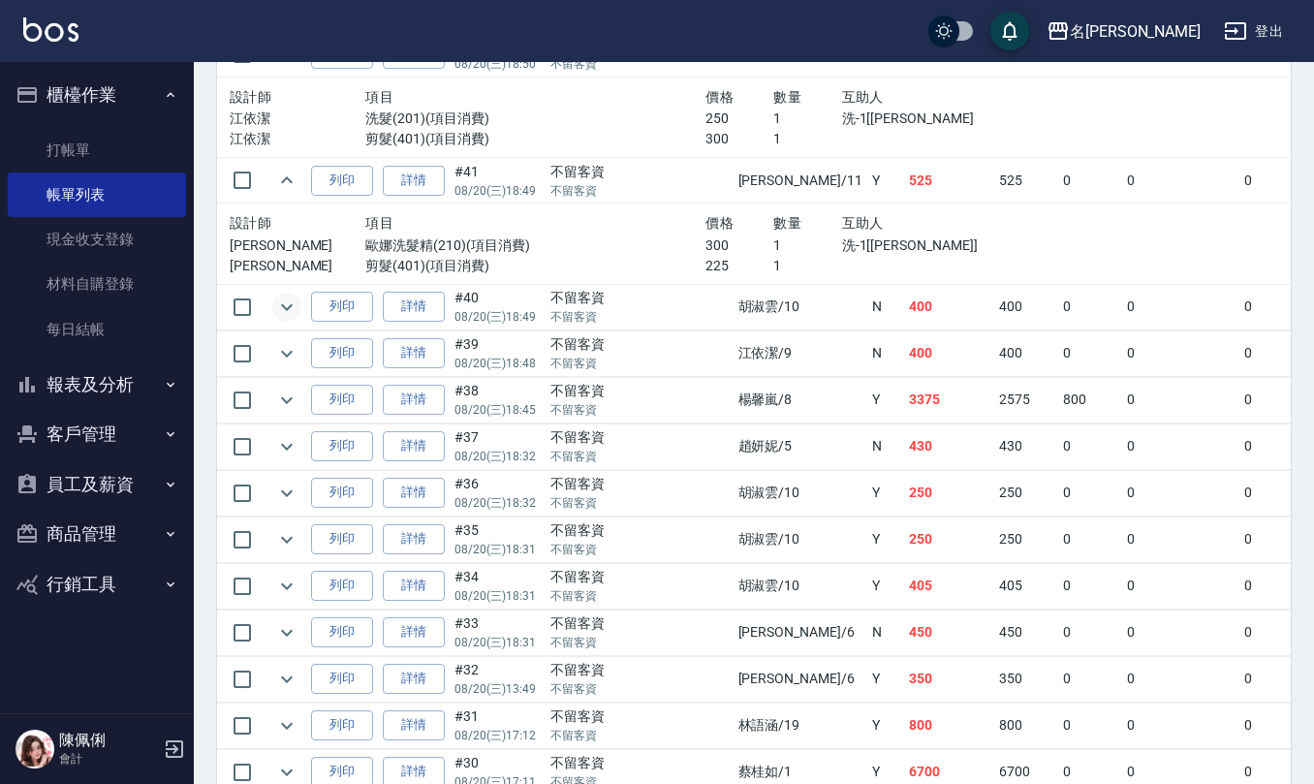
click at [293, 319] on icon "expand row" at bounding box center [286, 307] width 23 height 23
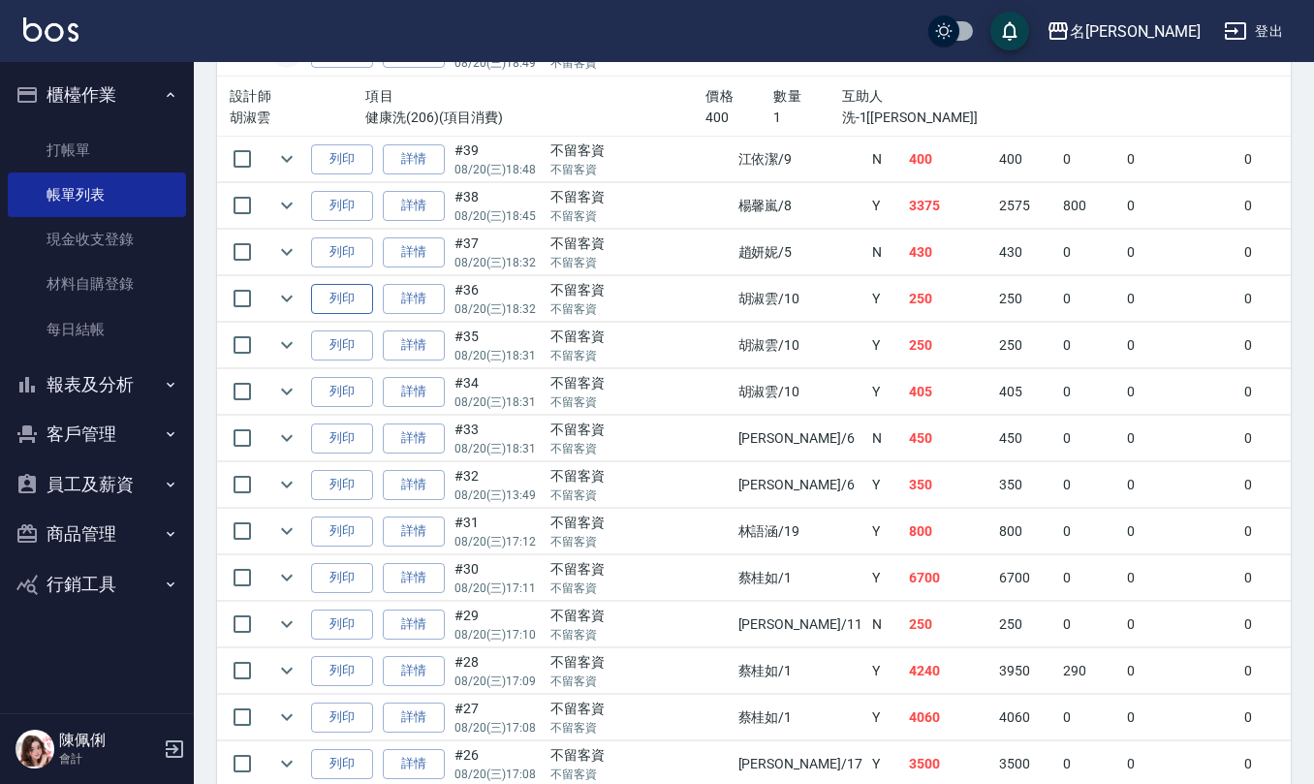
scroll to position [1808, 0]
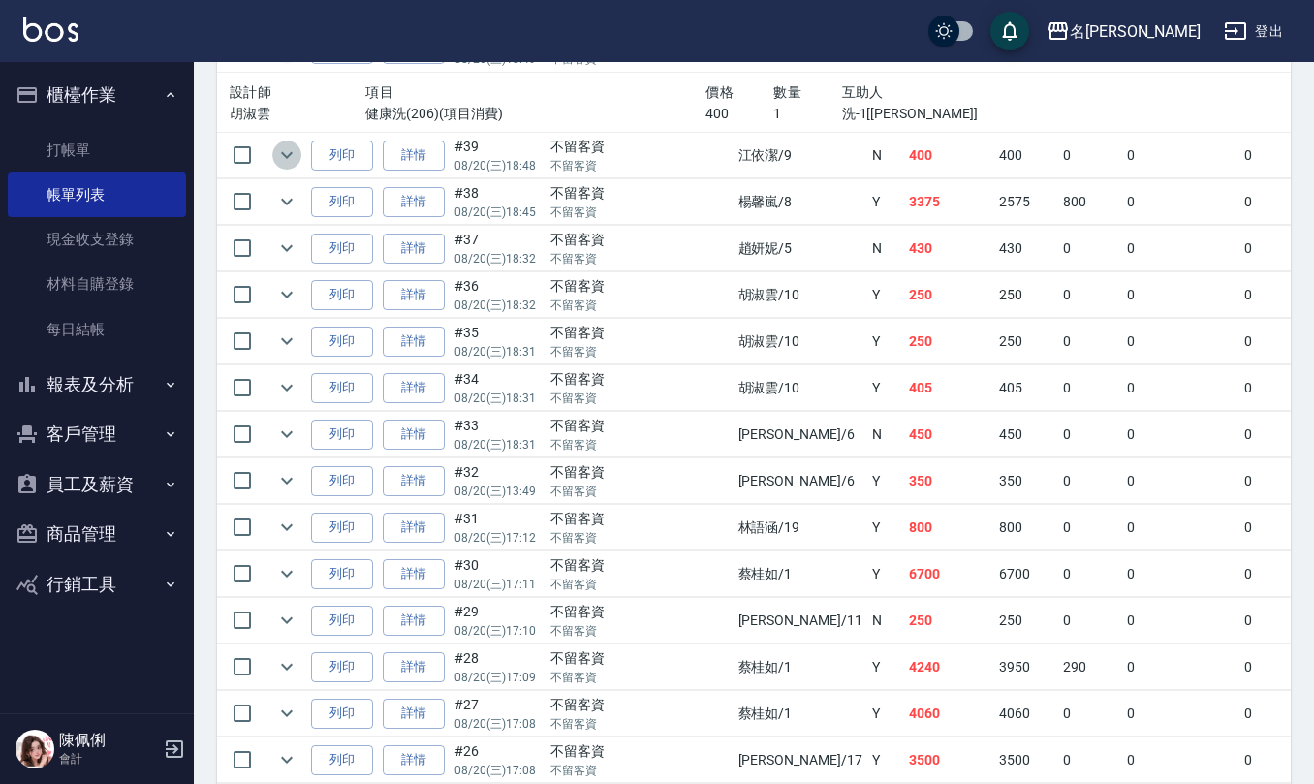
click at [292, 167] on icon "expand row" at bounding box center [286, 154] width 23 height 23
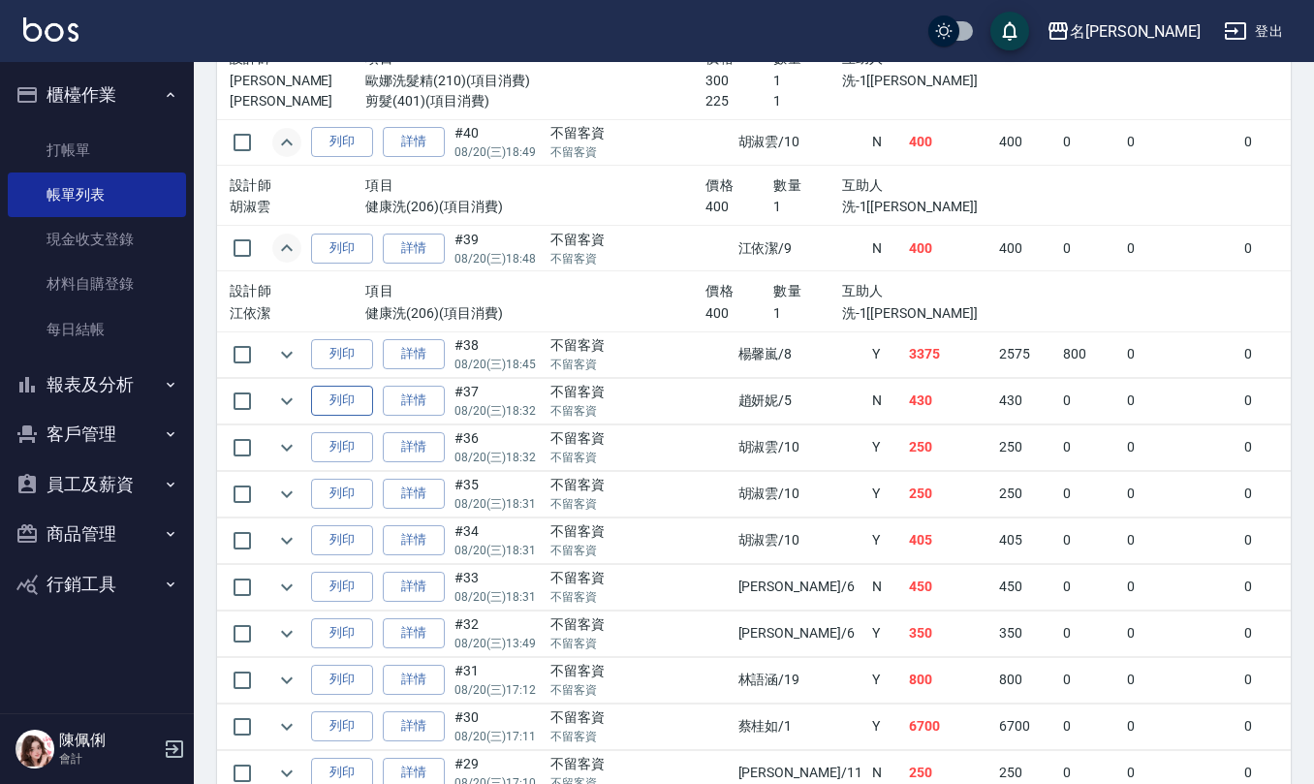
scroll to position [1679, 0]
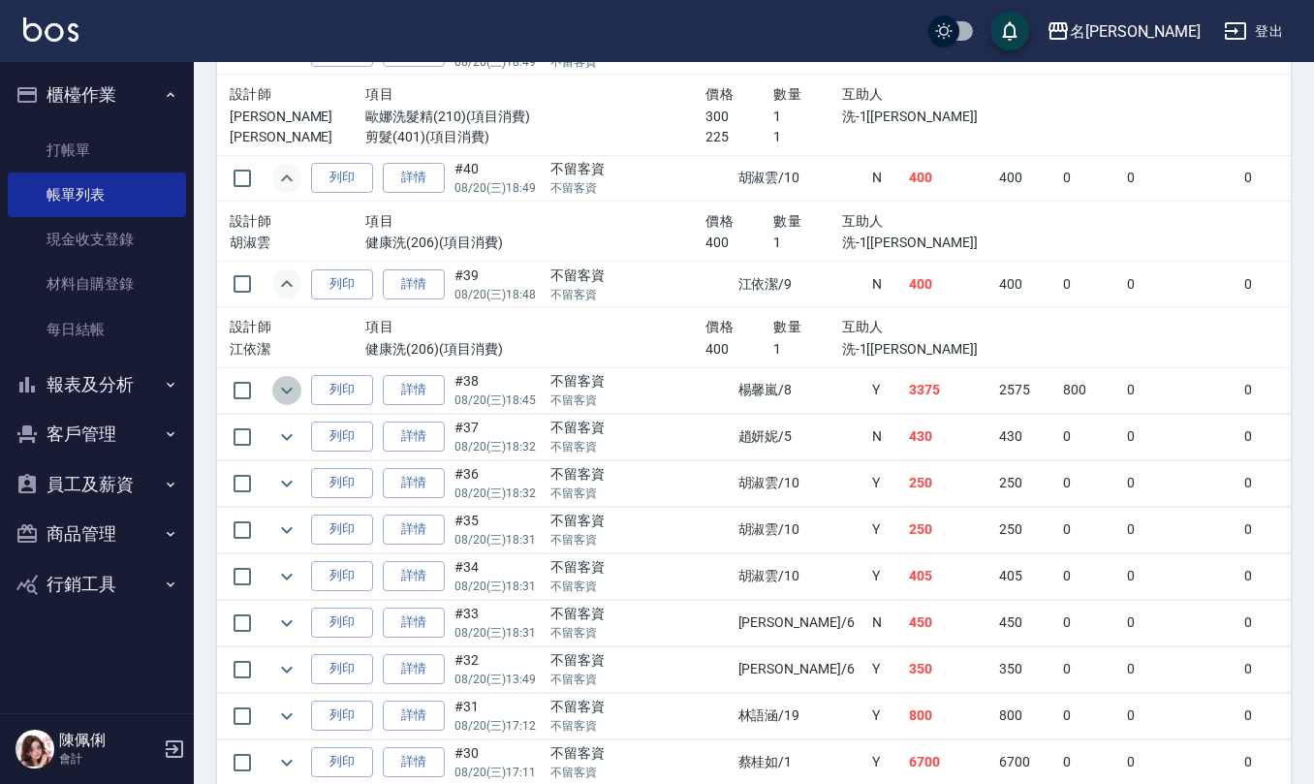
click at [285, 402] on icon "expand row" at bounding box center [286, 390] width 23 height 23
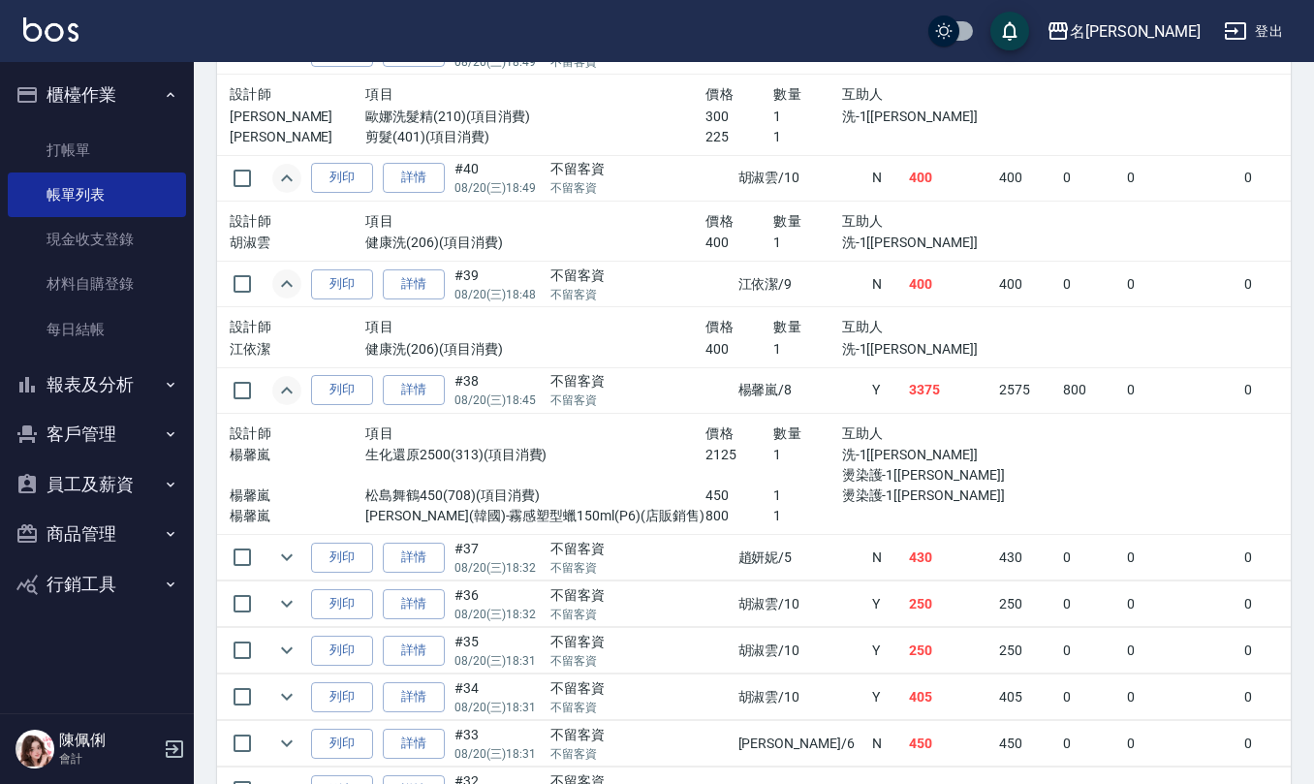
scroll to position [1808, 0]
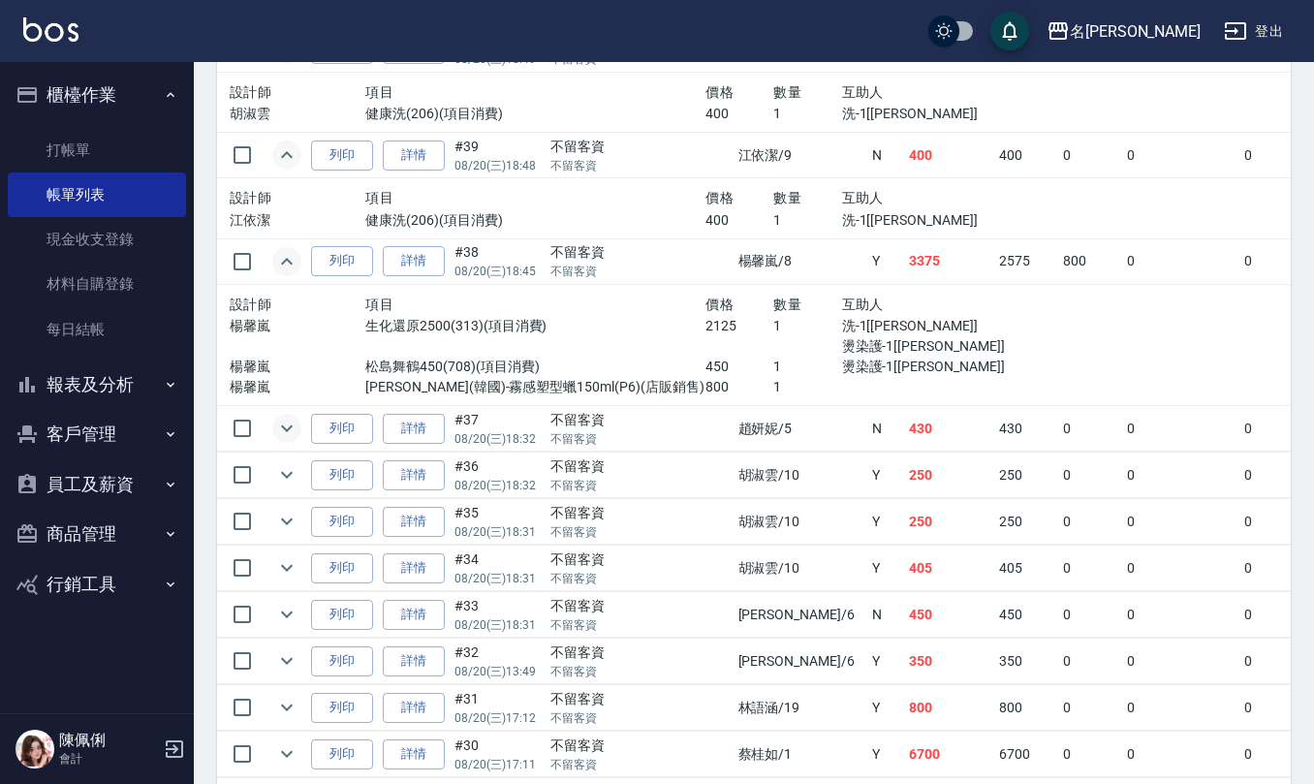
click at [280, 440] on icon "expand row" at bounding box center [286, 428] width 23 height 23
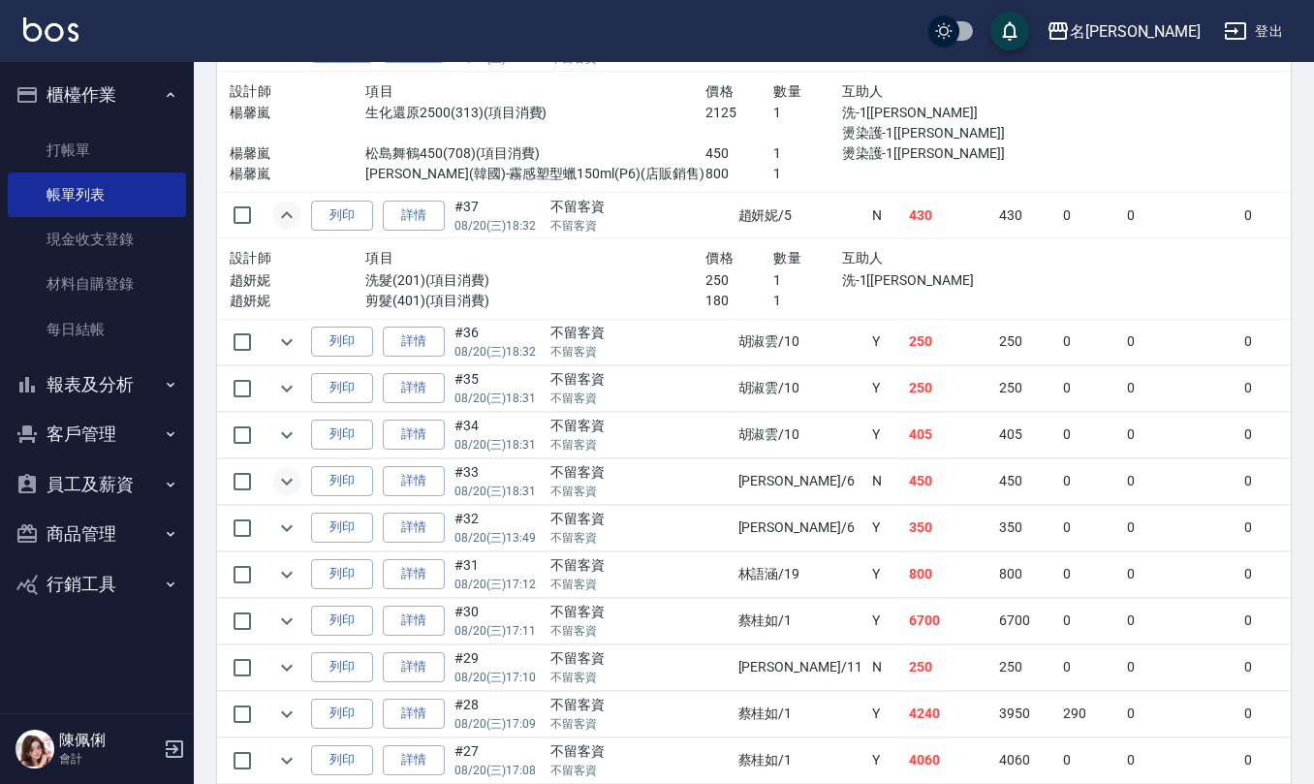
scroll to position [2067, 0]
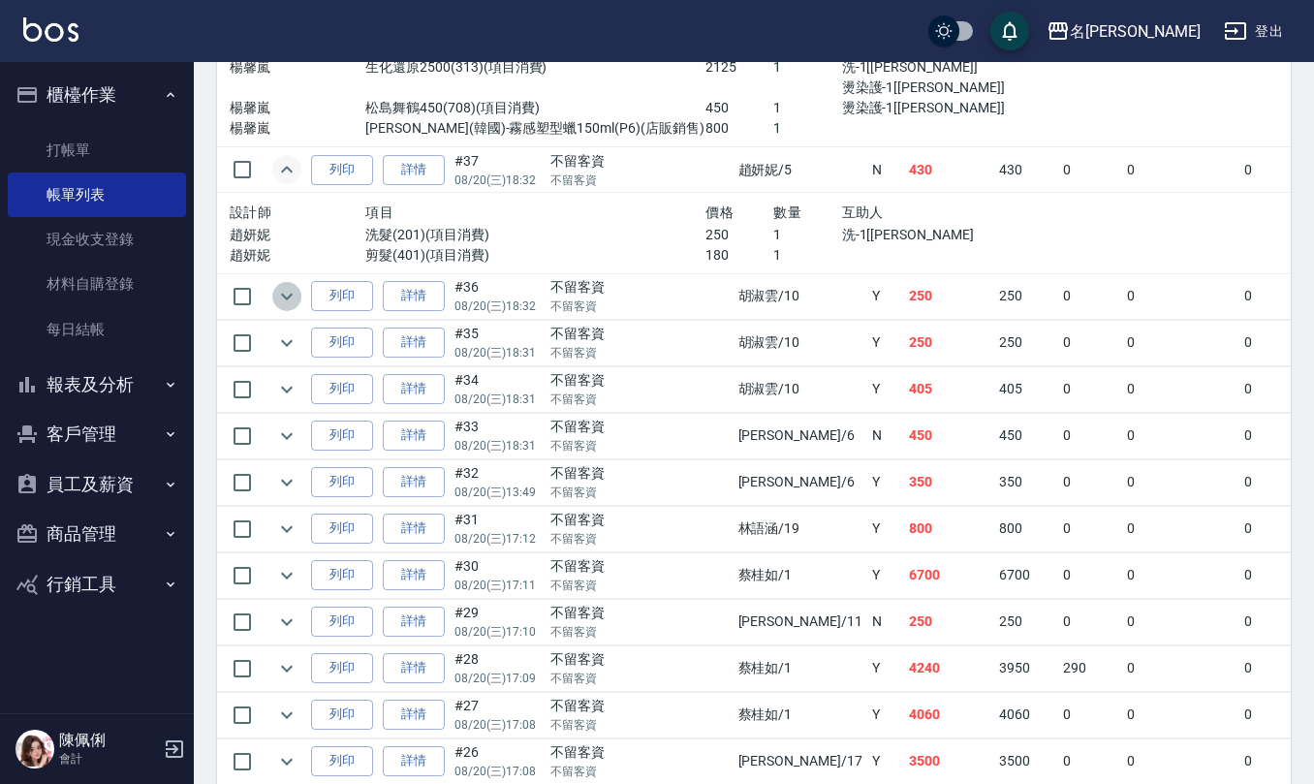
click at [285, 303] on icon "expand row" at bounding box center [286, 296] width 23 height 23
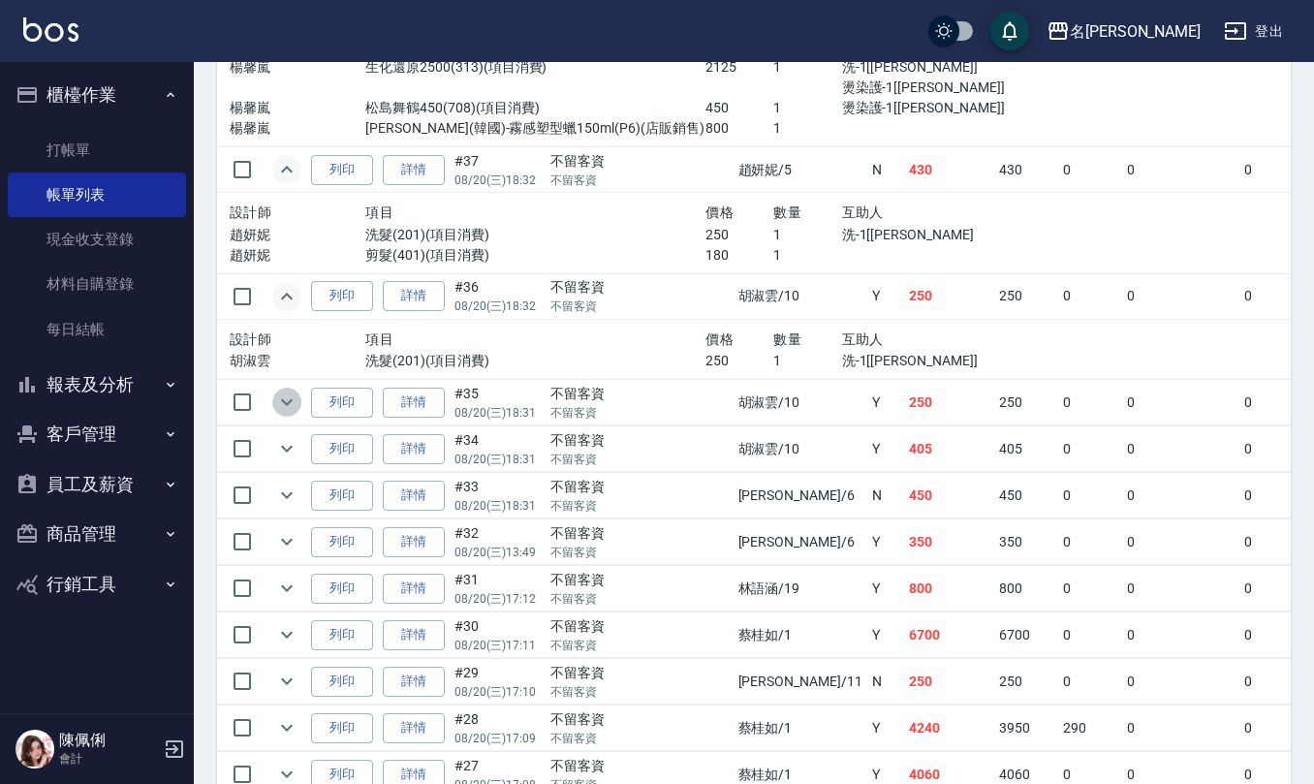
click at [283, 414] on icon "expand row" at bounding box center [286, 401] width 23 height 23
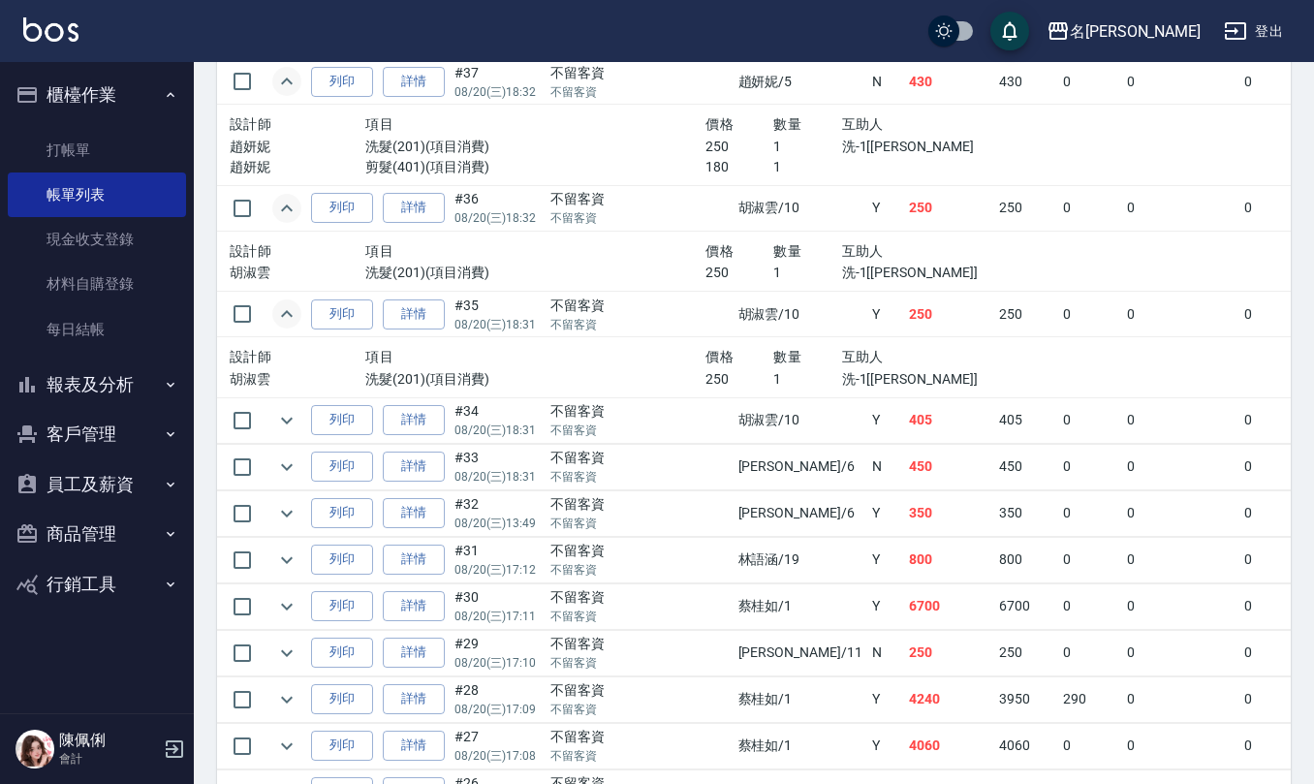
scroll to position [2195, 0]
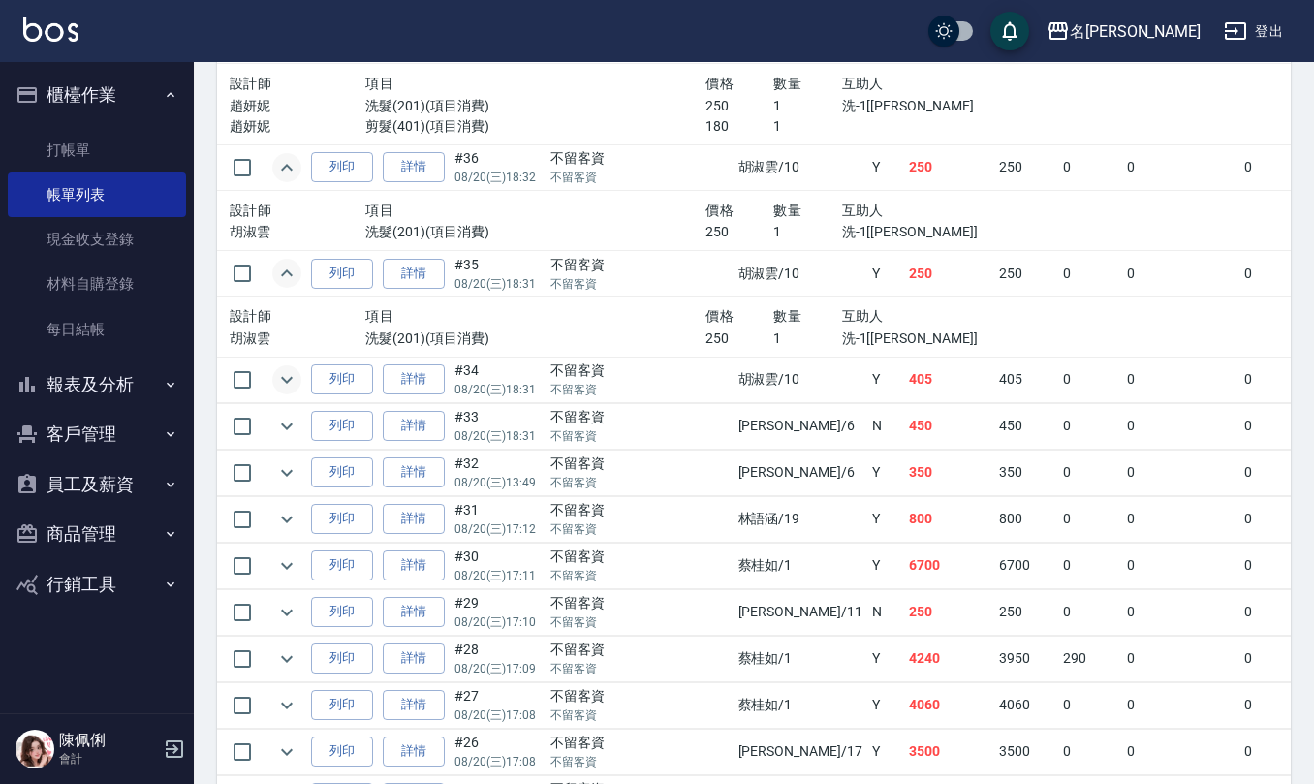
click at [291, 391] on icon "expand row" at bounding box center [286, 379] width 23 height 23
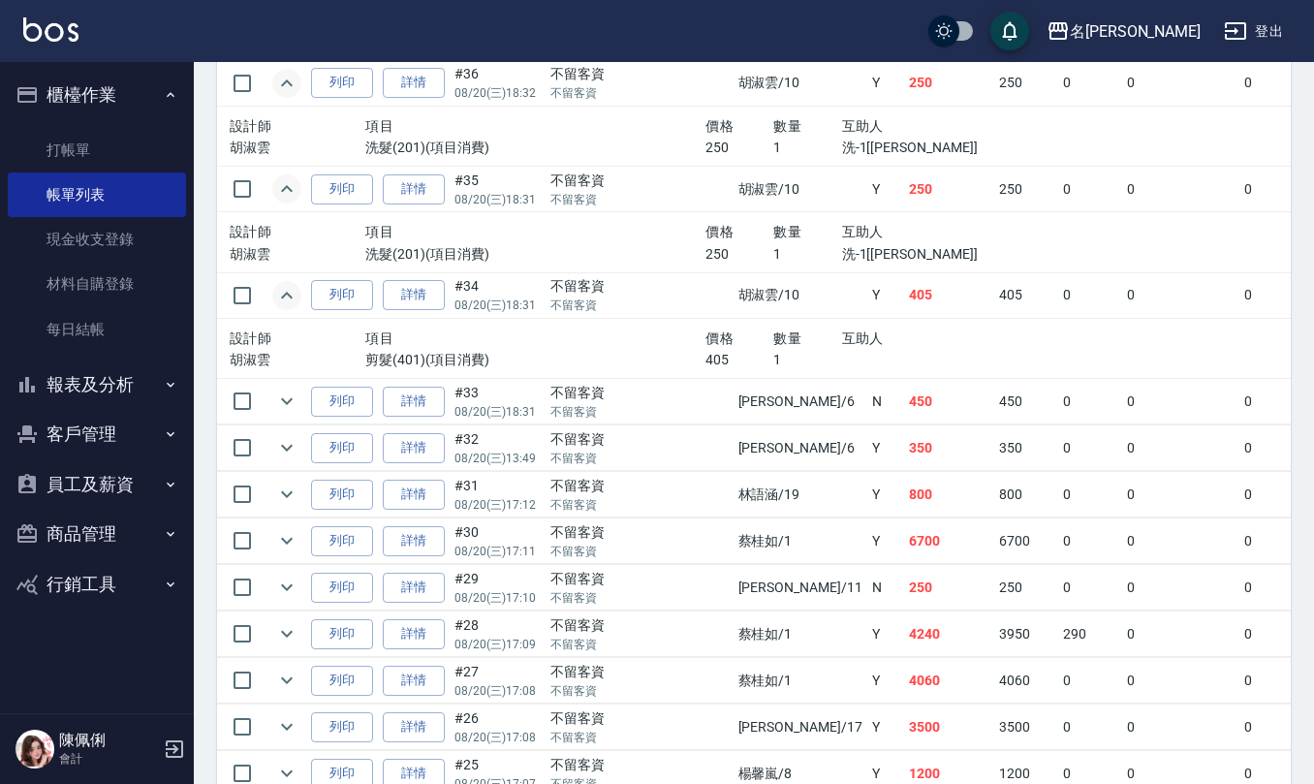
scroll to position [2325, 0]
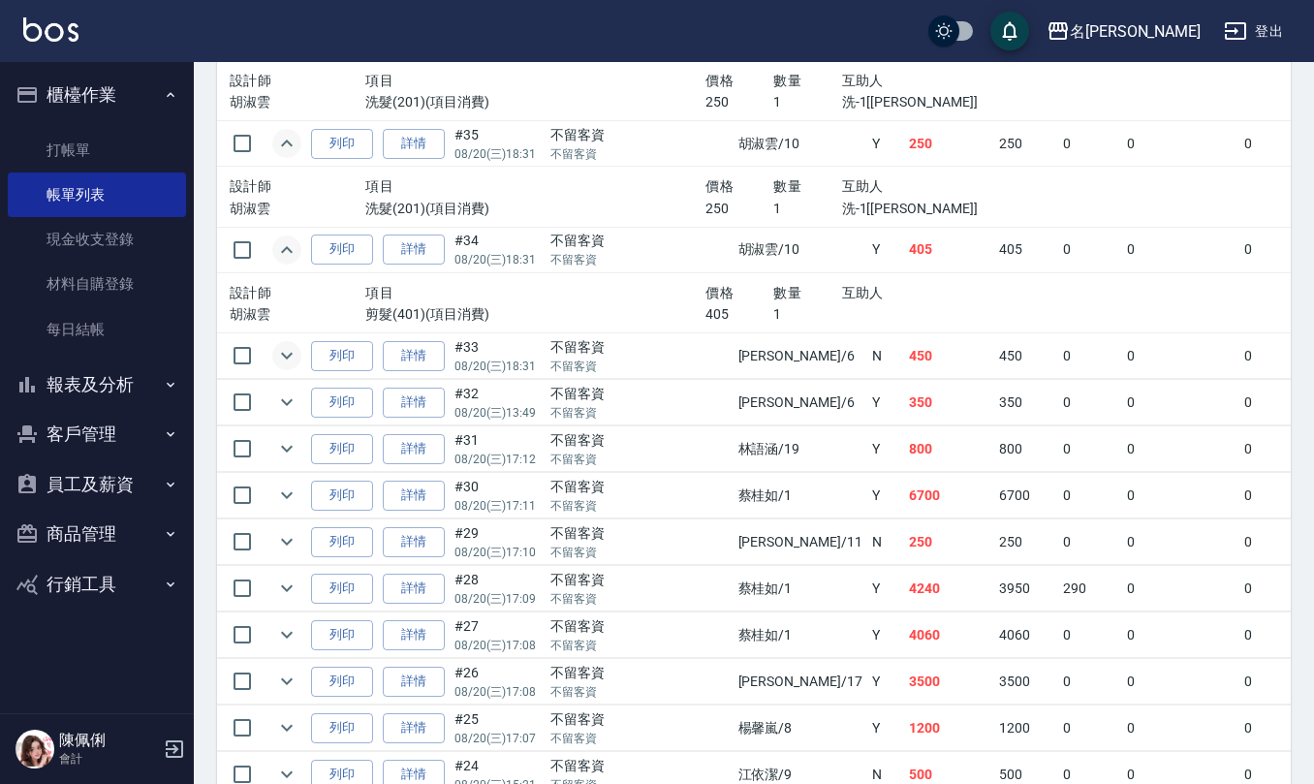
click at [283, 367] on icon "expand row" at bounding box center [286, 355] width 23 height 23
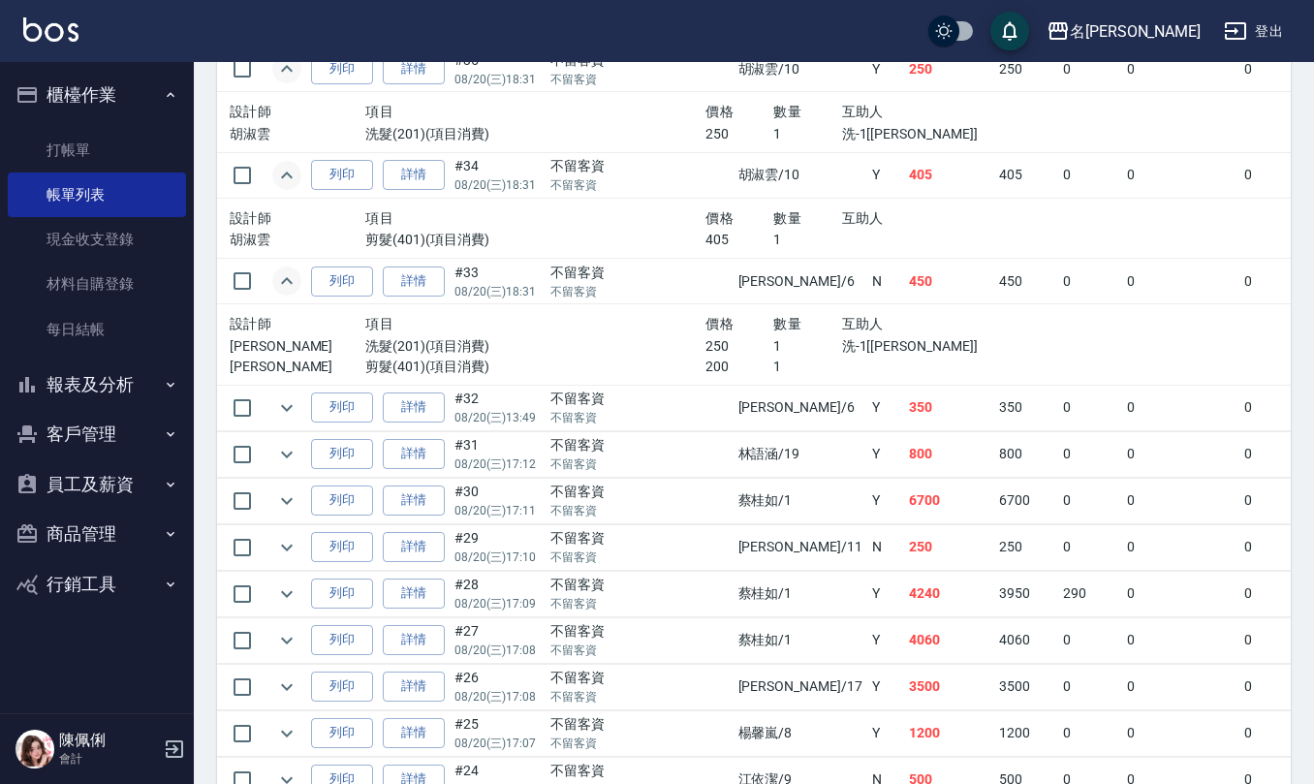
scroll to position [2454, 0]
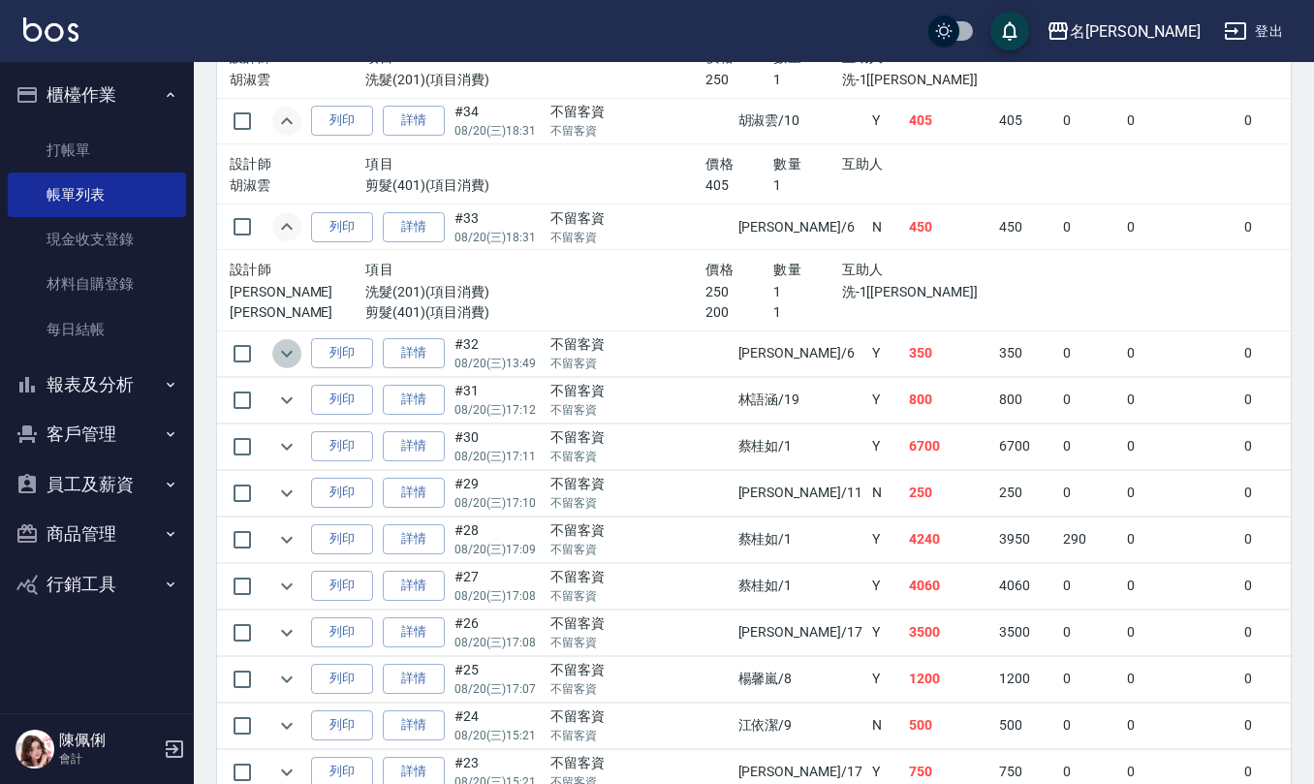
click at [283, 365] on icon "expand row" at bounding box center [286, 353] width 23 height 23
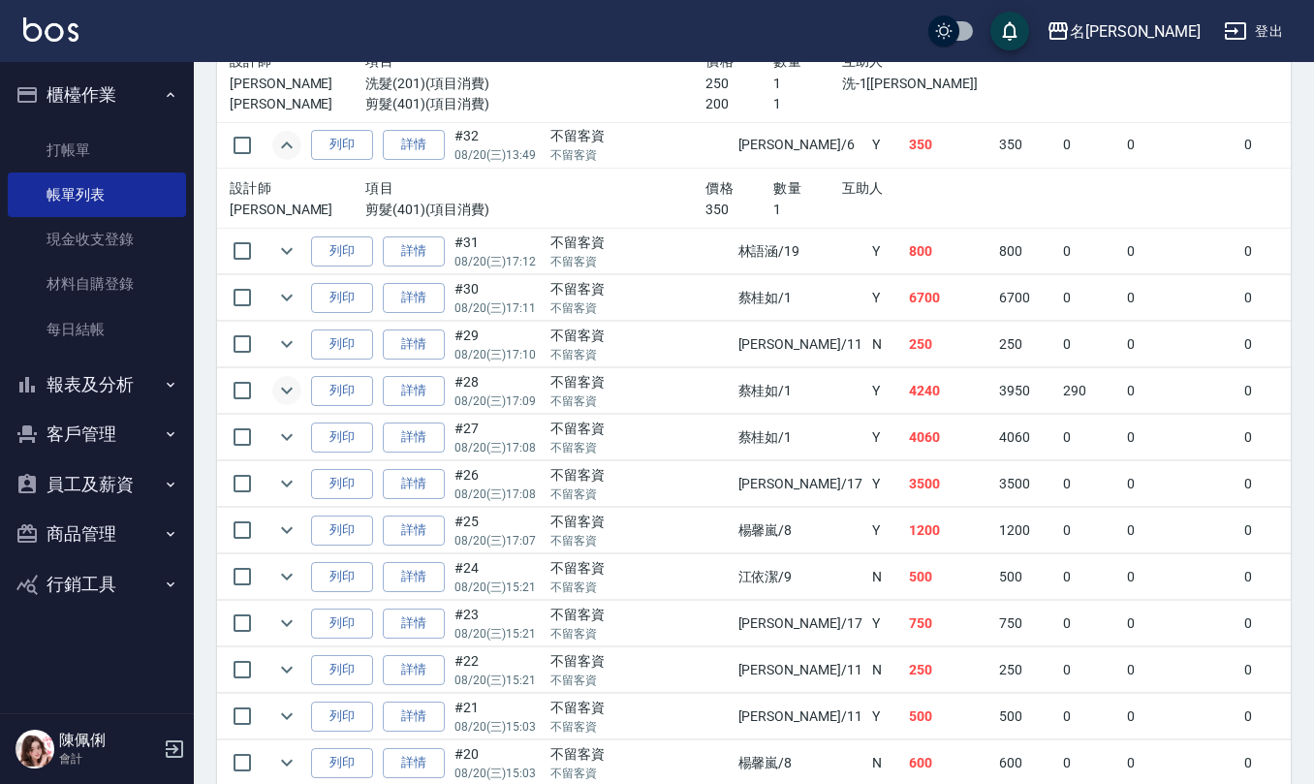
scroll to position [2713, 0]
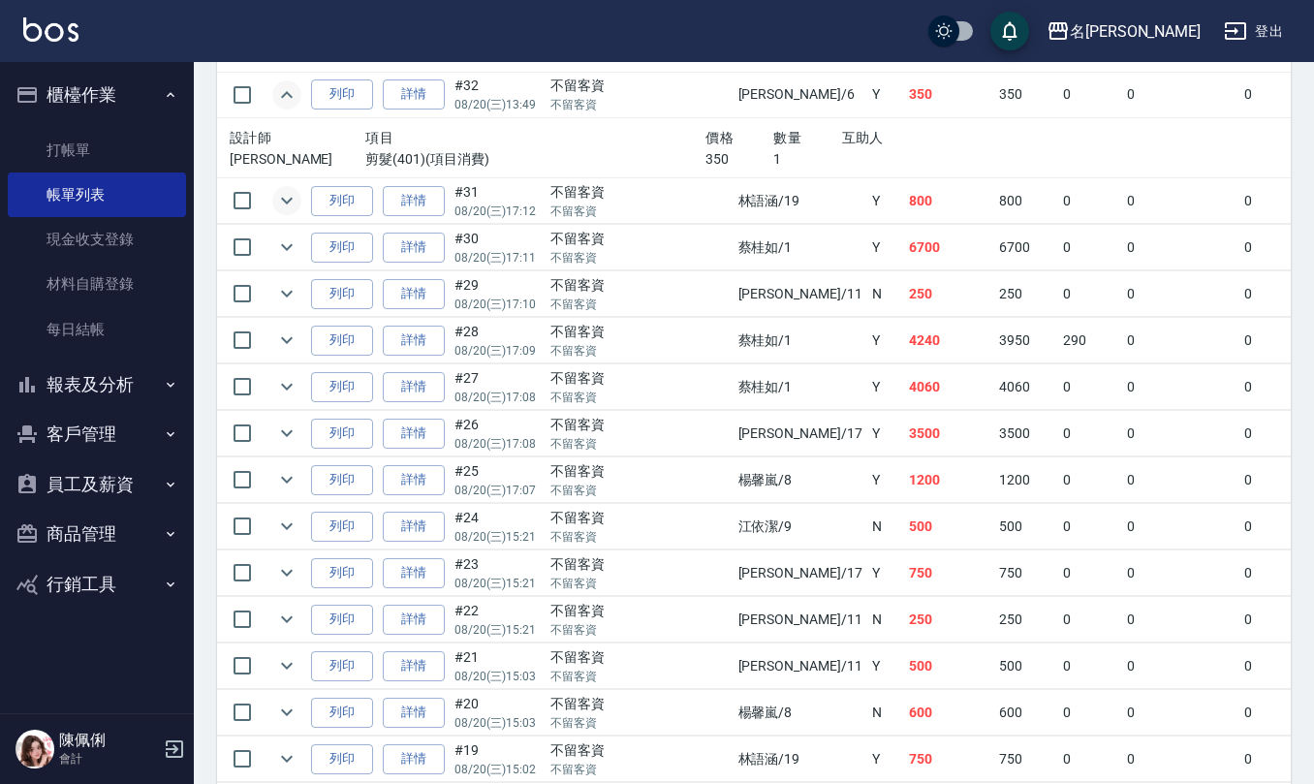
click at [281, 212] on icon "expand row" at bounding box center [286, 200] width 23 height 23
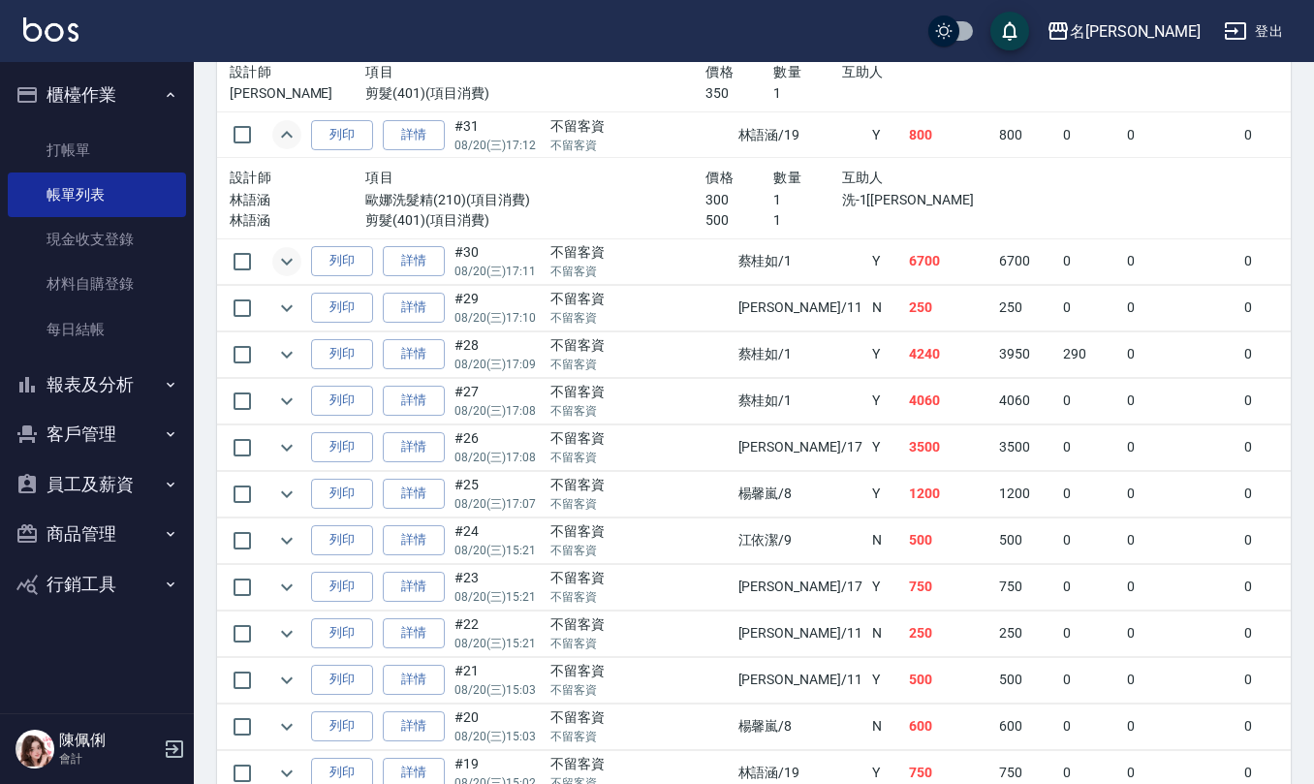
scroll to position [2842, 0]
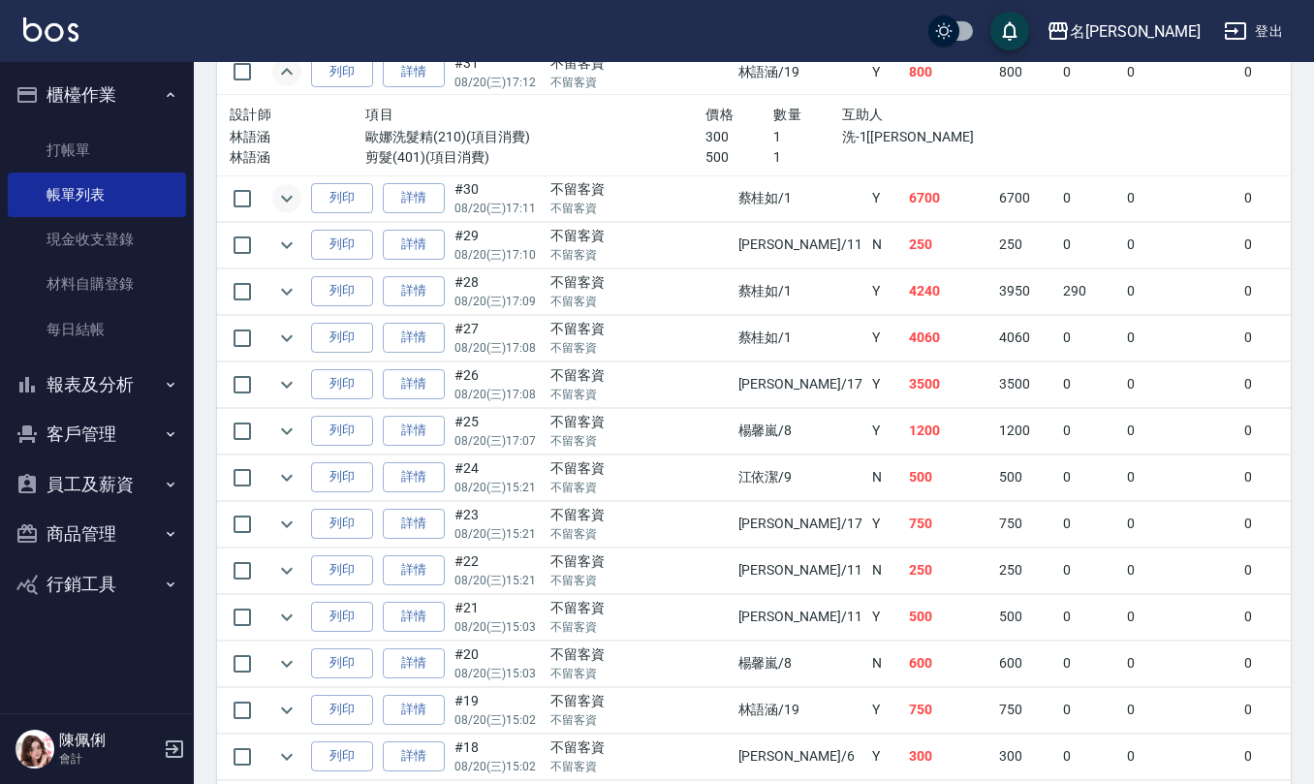
click at [293, 209] on icon "expand row" at bounding box center [286, 198] width 23 height 23
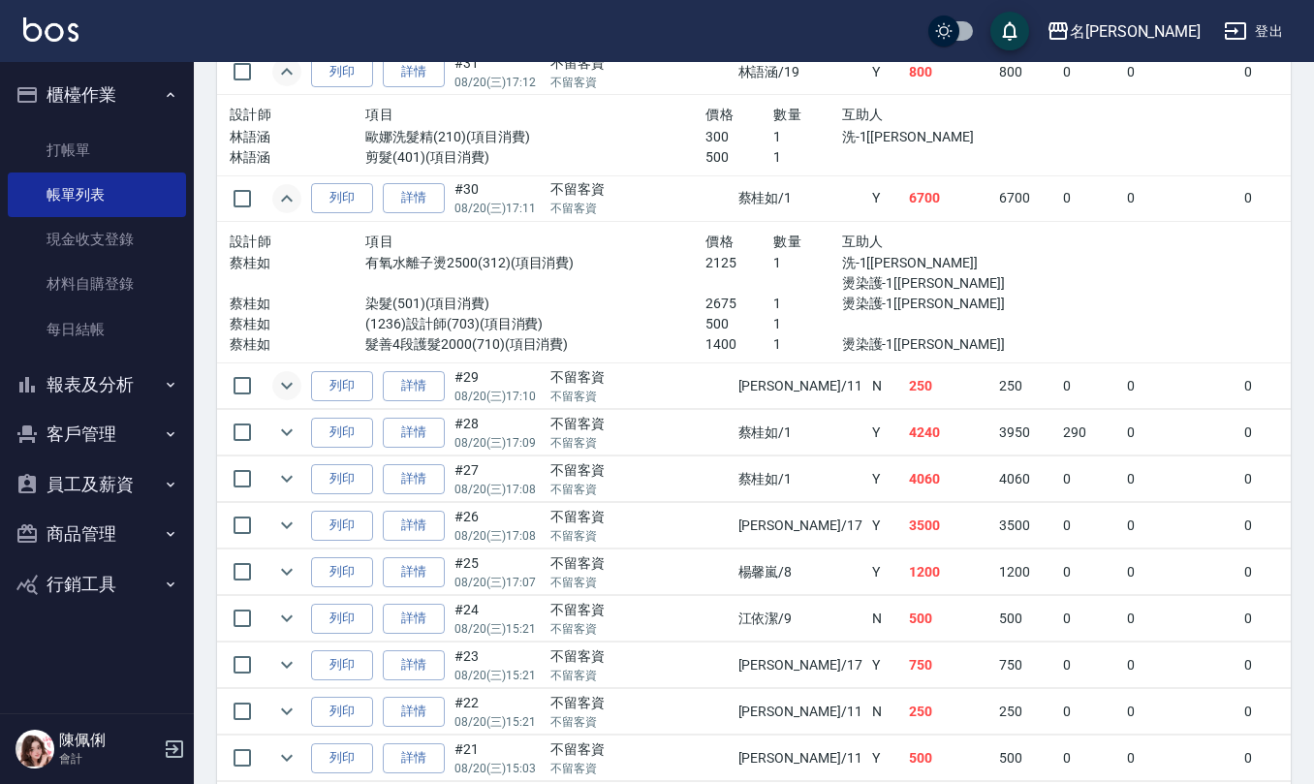
click at [279, 397] on icon "expand row" at bounding box center [286, 385] width 23 height 23
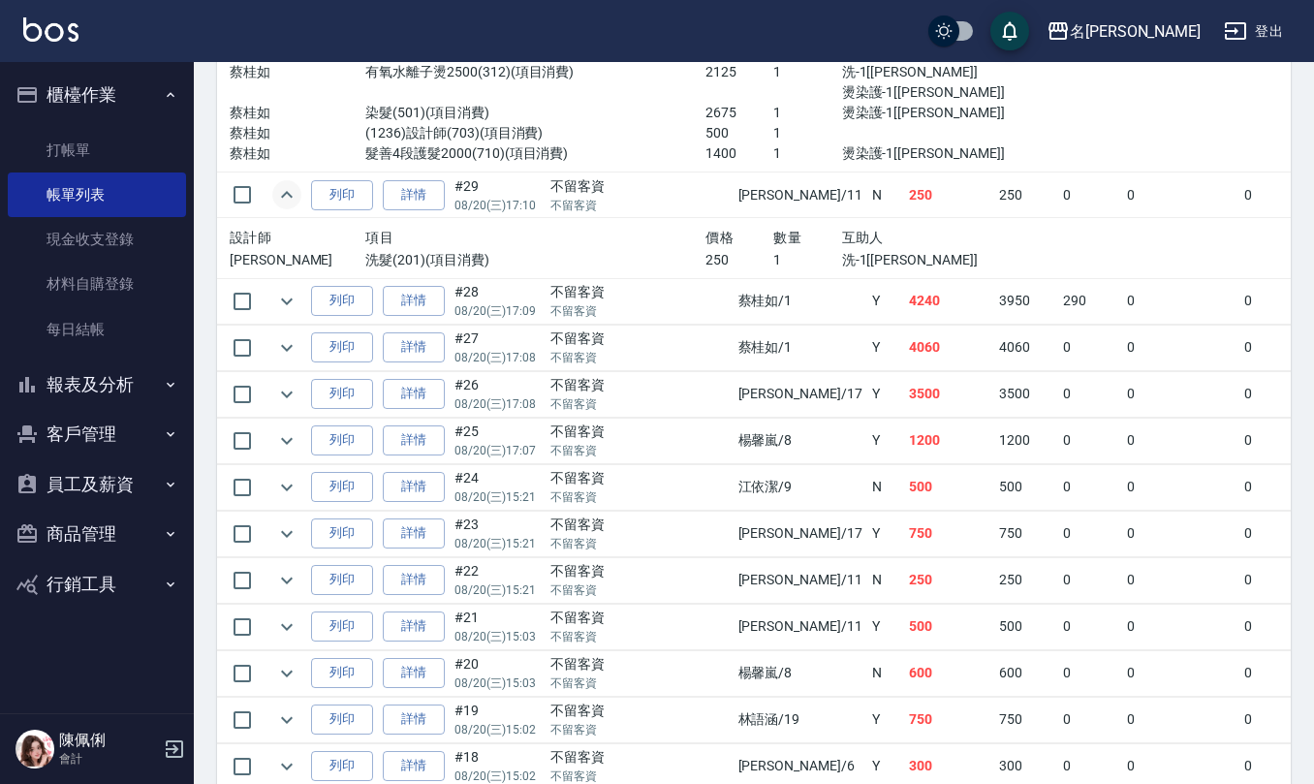
scroll to position [3100, 0]
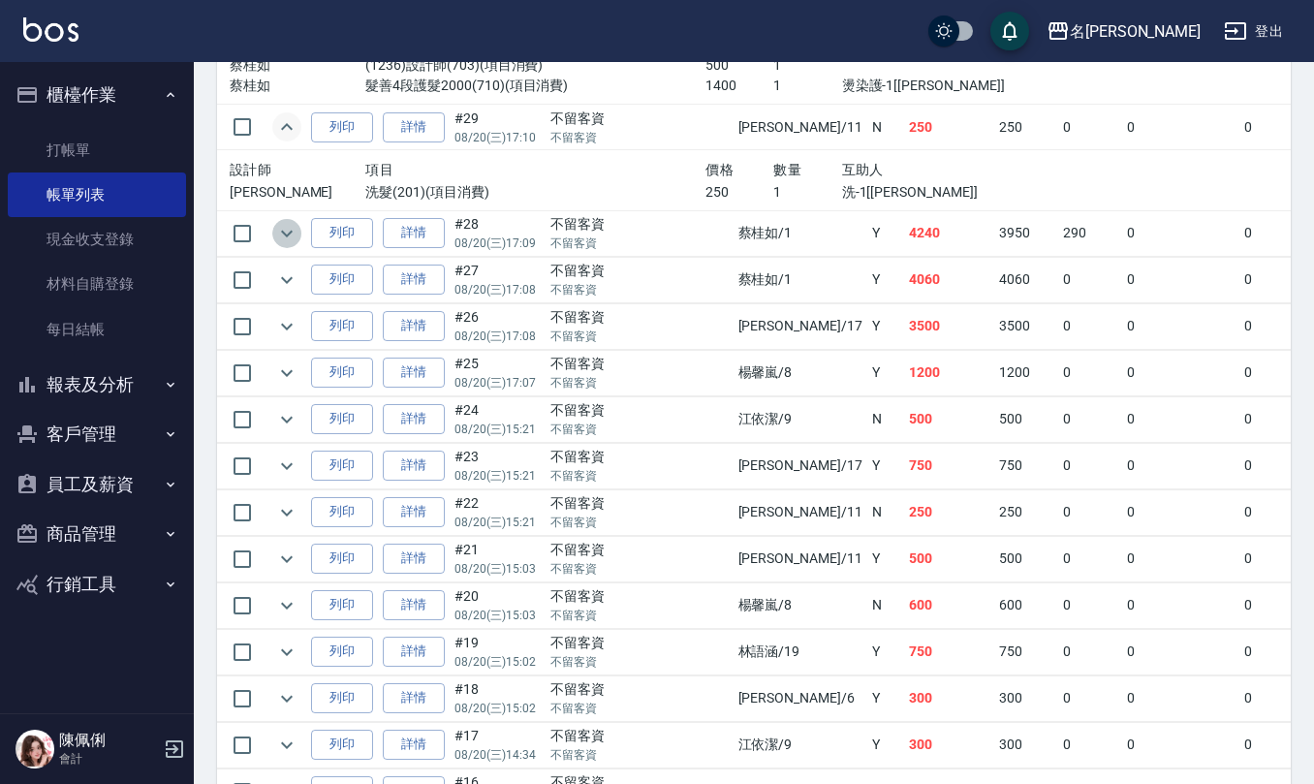
click at [284, 245] on icon "expand row" at bounding box center [286, 233] width 23 height 23
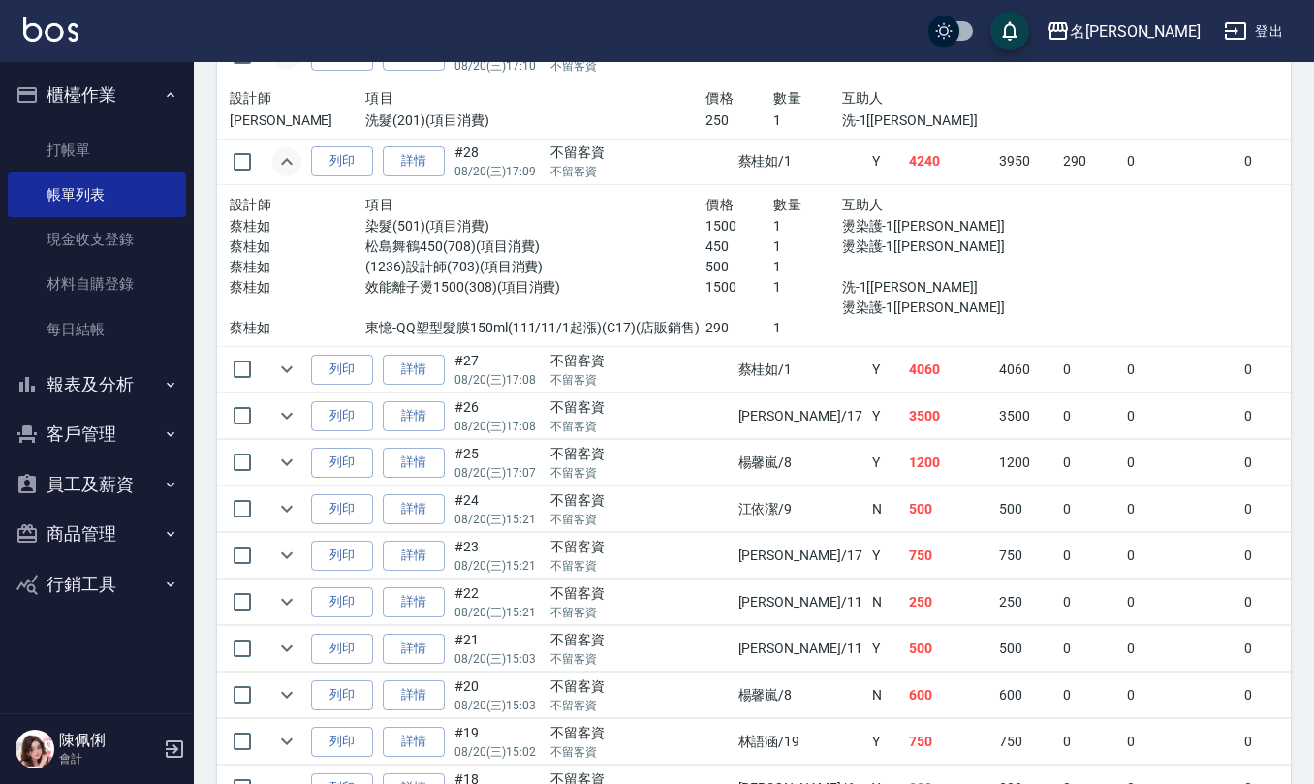
scroll to position [3229, 0]
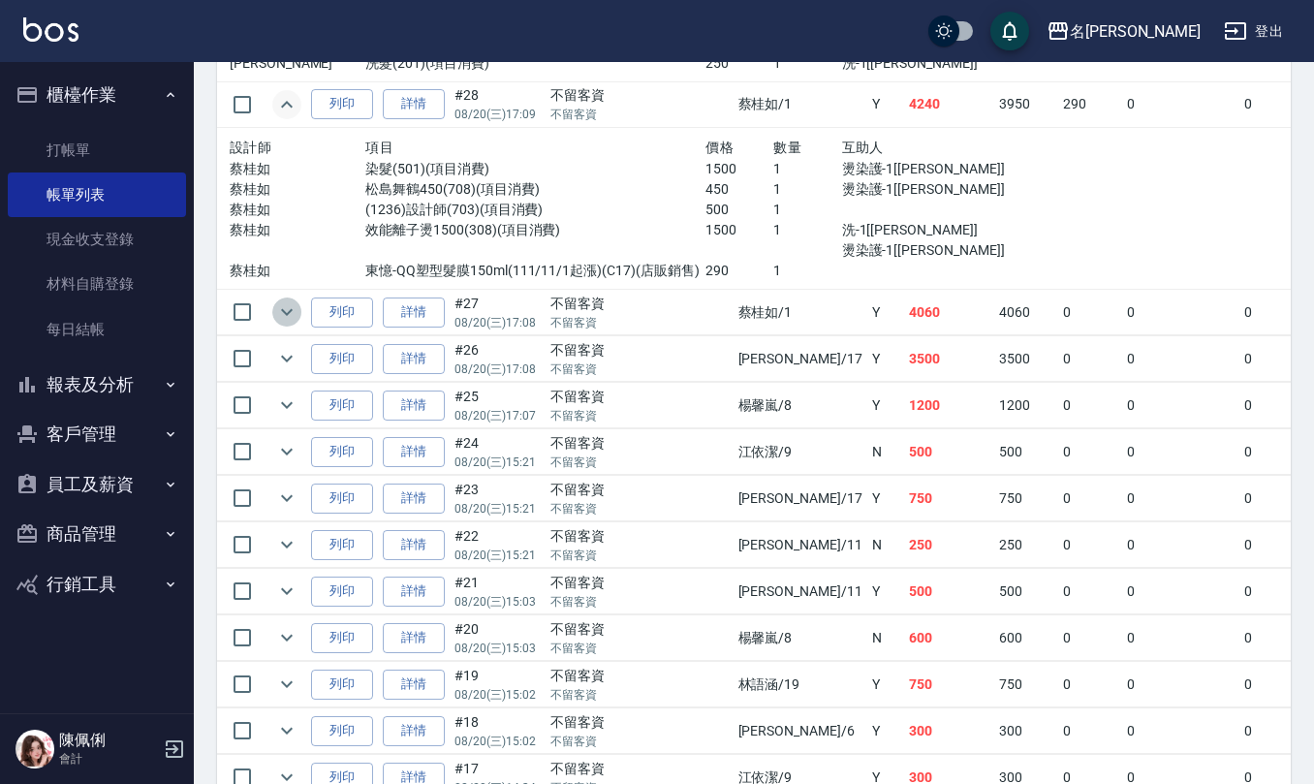
click at [287, 324] on icon "expand row" at bounding box center [286, 311] width 23 height 23
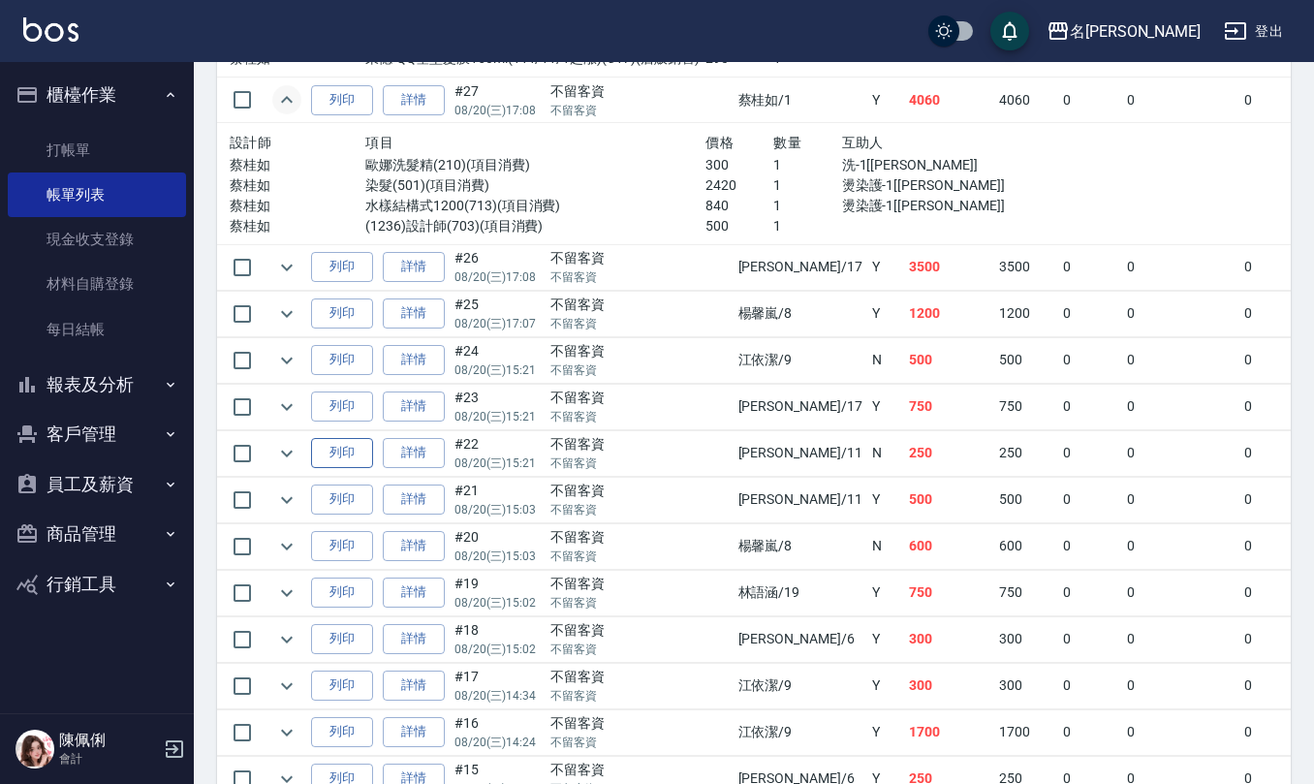
scroll to position [3488, 0]
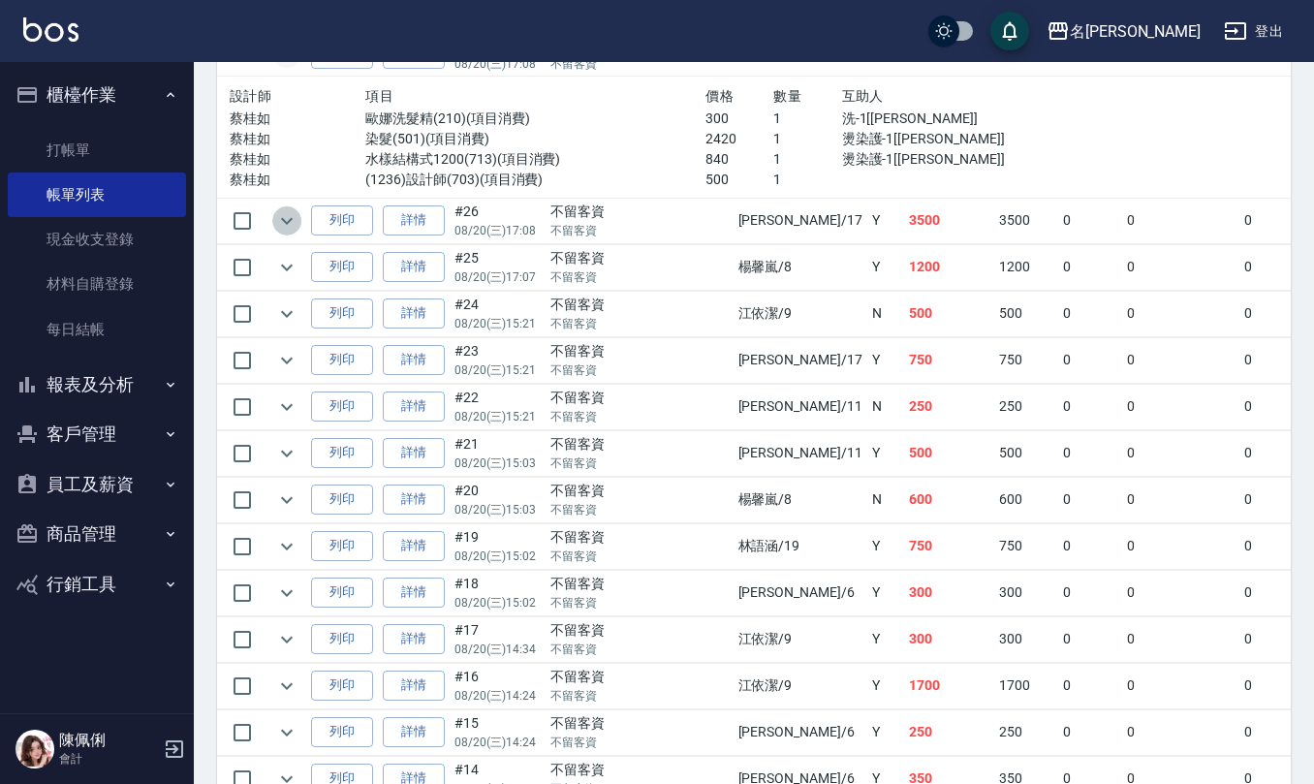
click at [287, 233] on icon "expand row" at bounding box center [286, 220] width 23 height 23
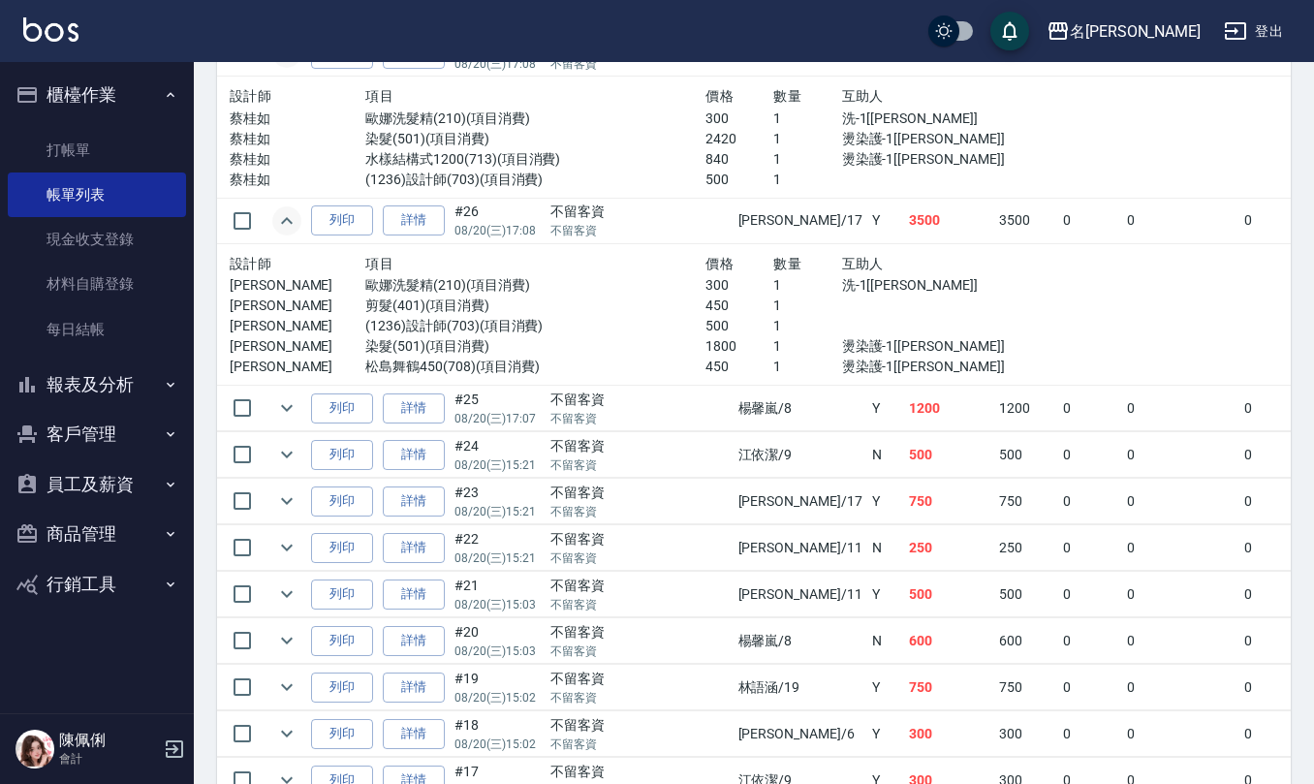
scroll to position [3617, 0]
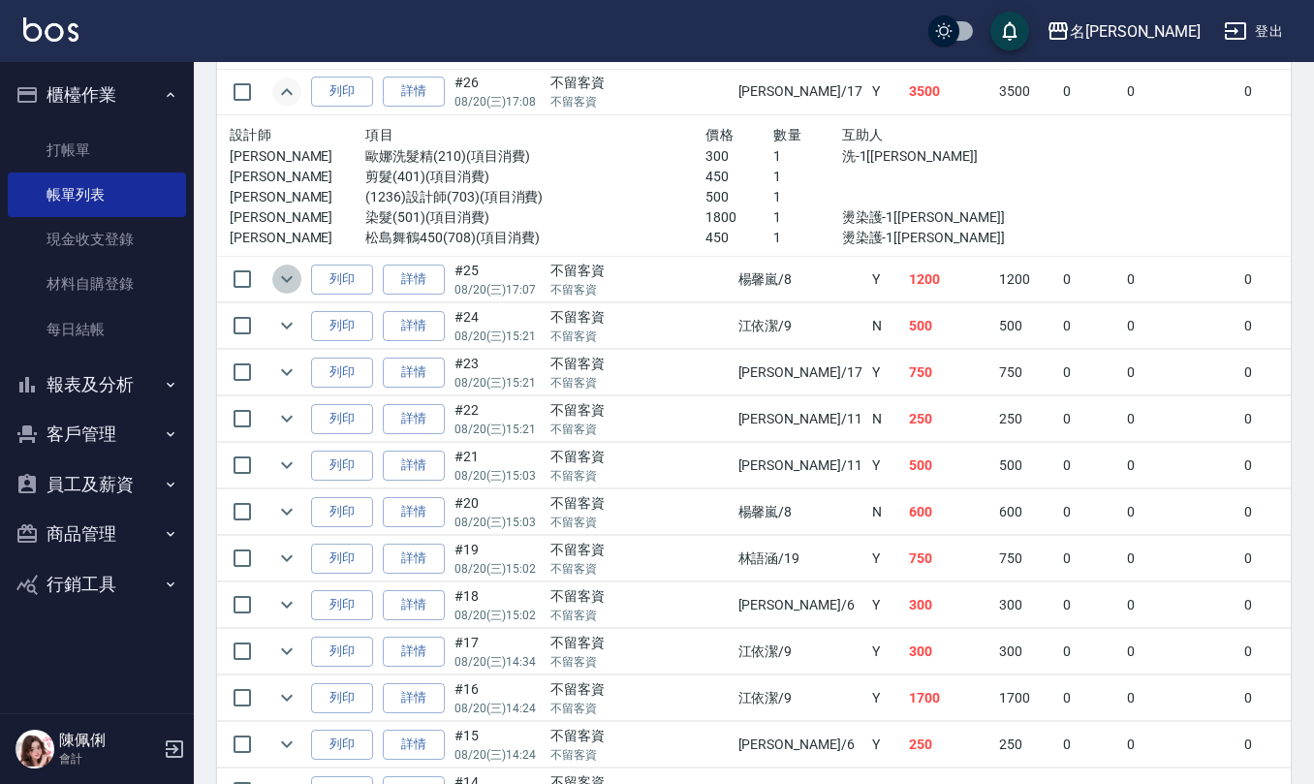
click at [276, 291] on icon "expand row" at bounding box center [286, 278] width 23 height 23
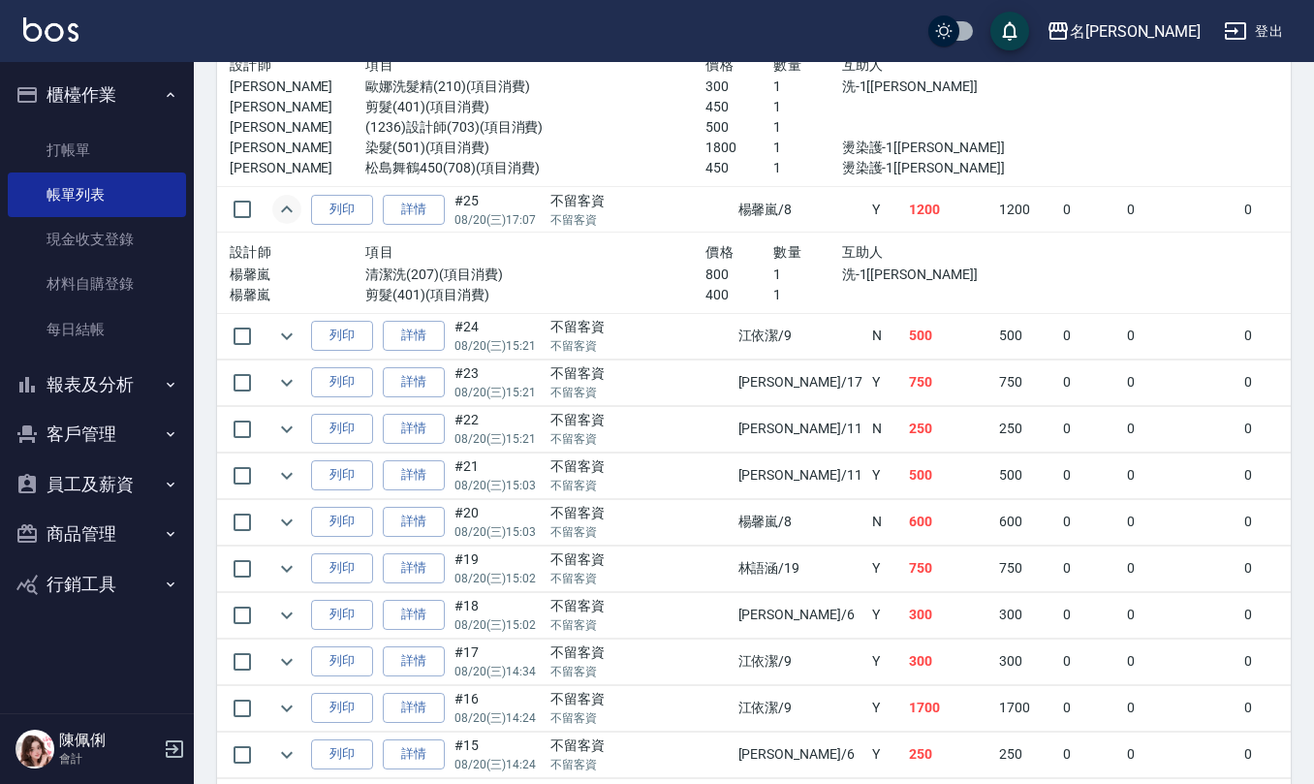
scroll to position [3746, 0]
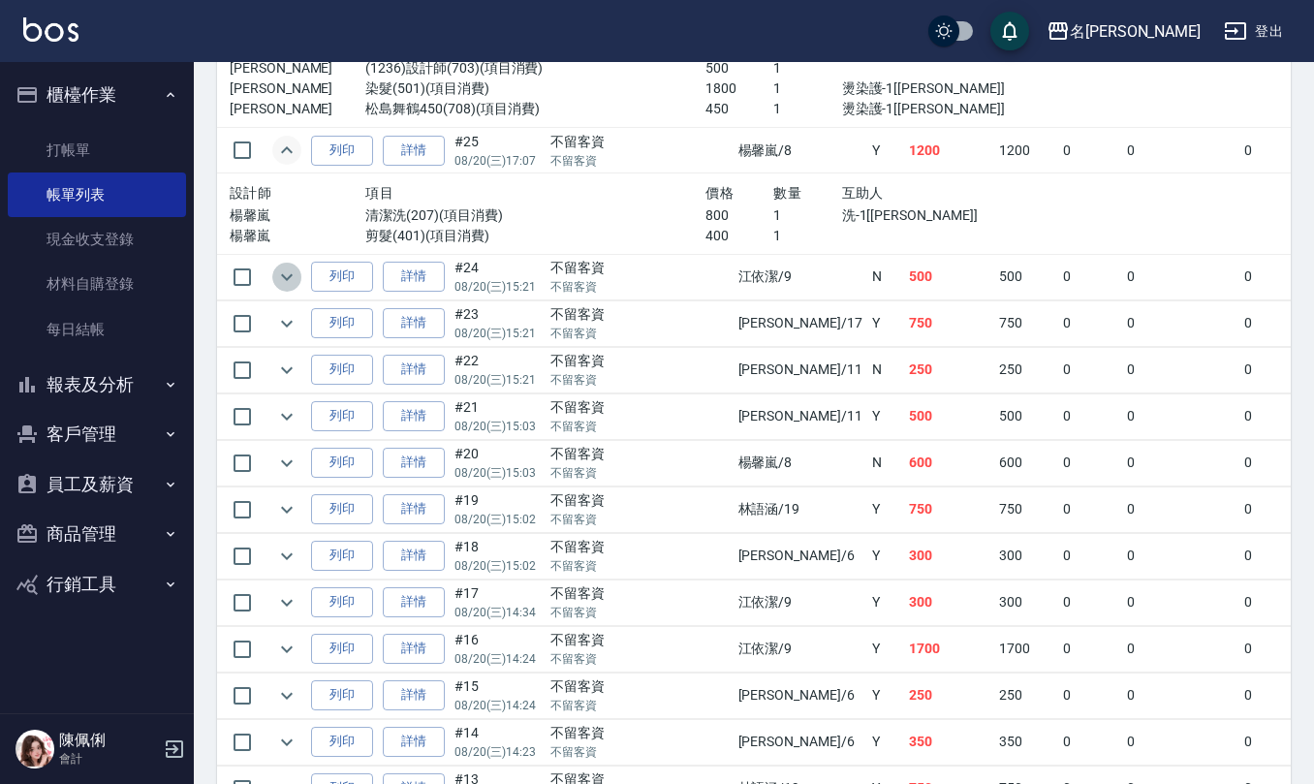
click at [288, 289] on icon "expand row" at bounding box center [286, 276] width 23 height 23
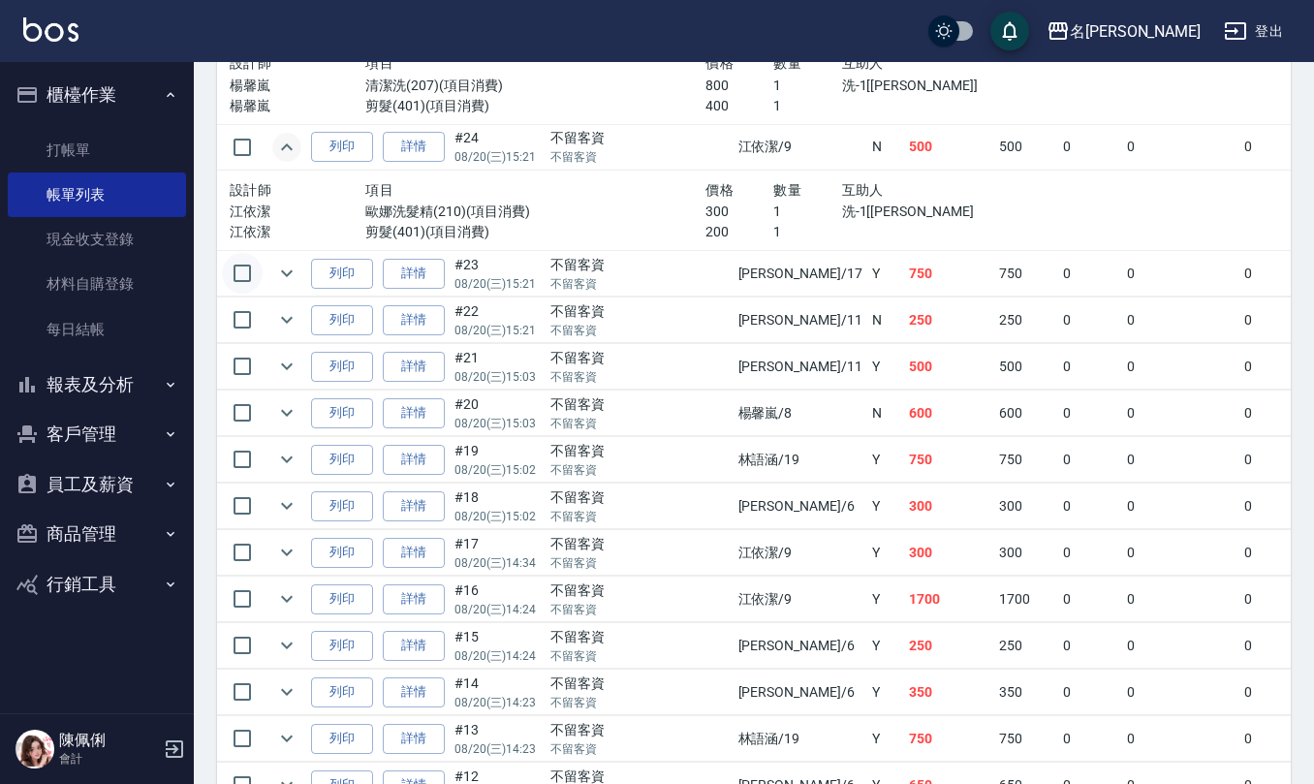
scroll to position [4004, 0]
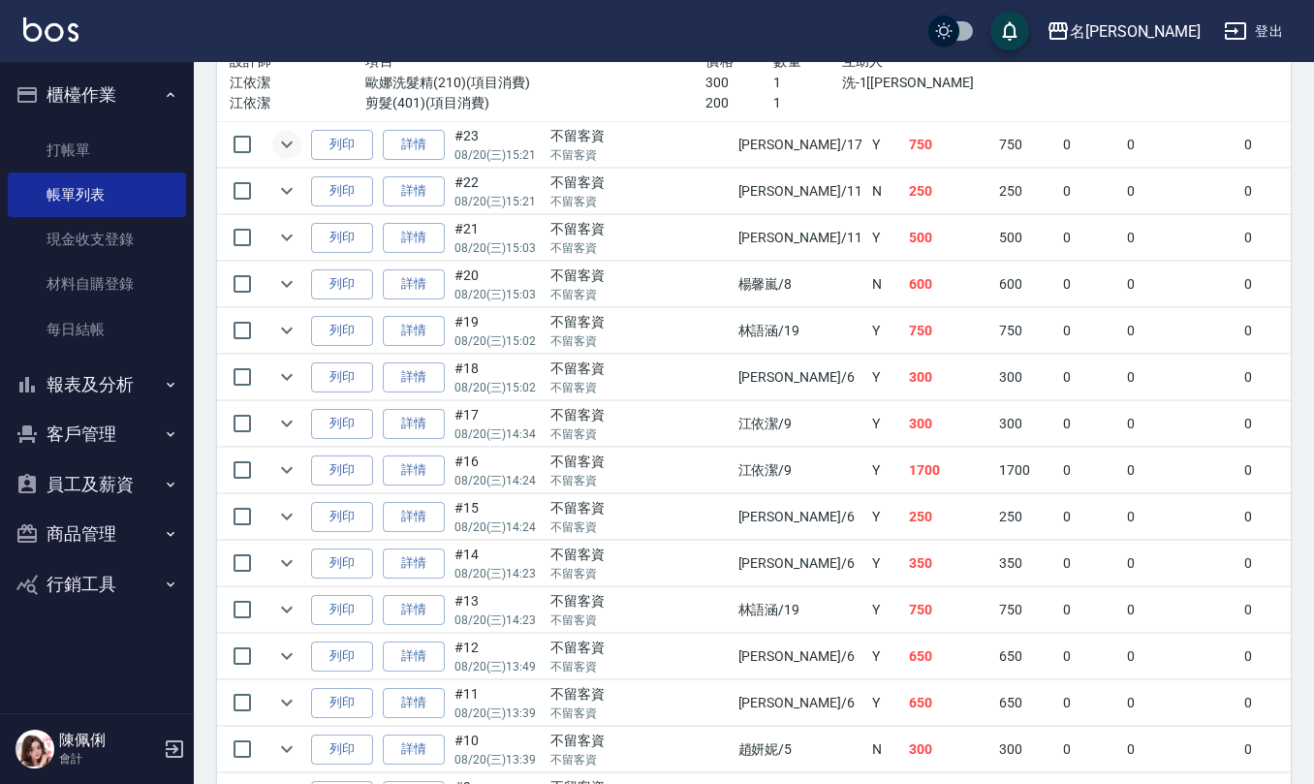
click at [283, 156] on icon "expand row" at bounding box center [286, 144] width 23 height 23
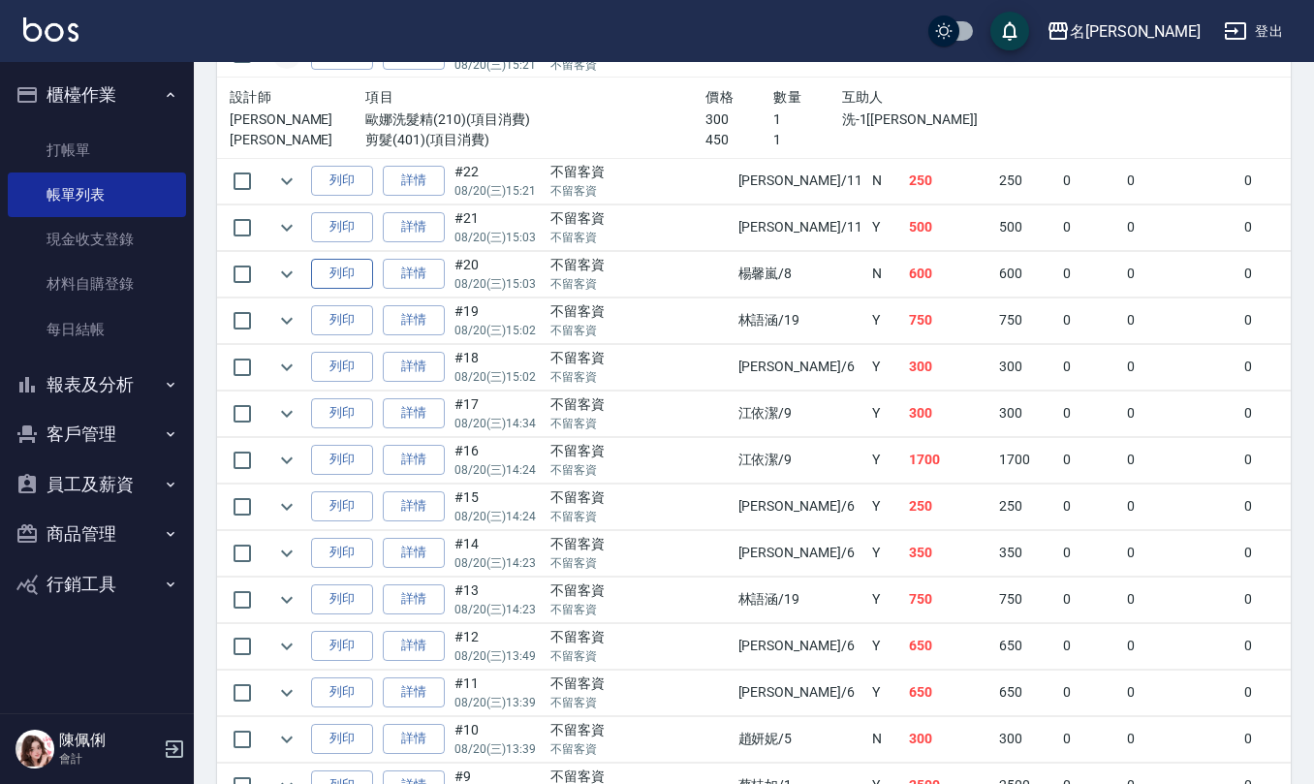
scroll to position [4133, 0]
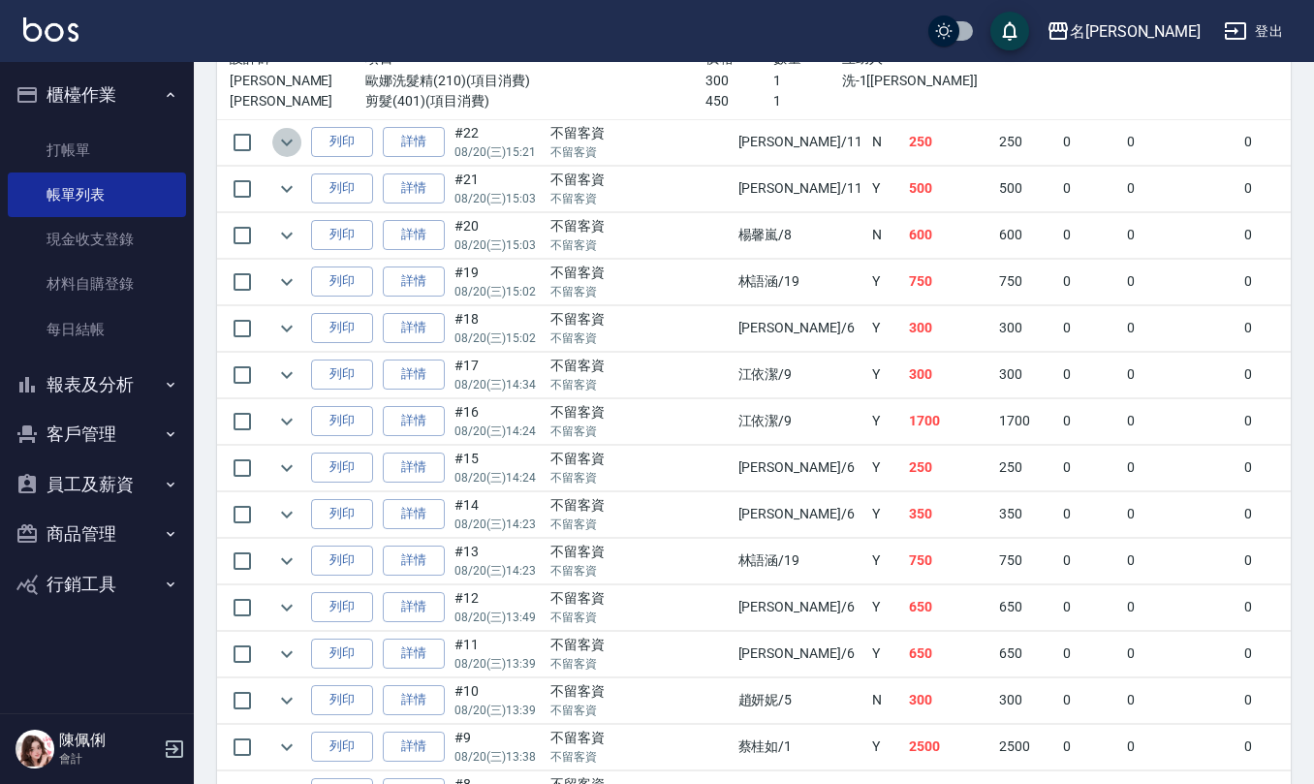
click at [284, 154] on icon "expand row" at bounding box center [286, 142] width 23 height 23
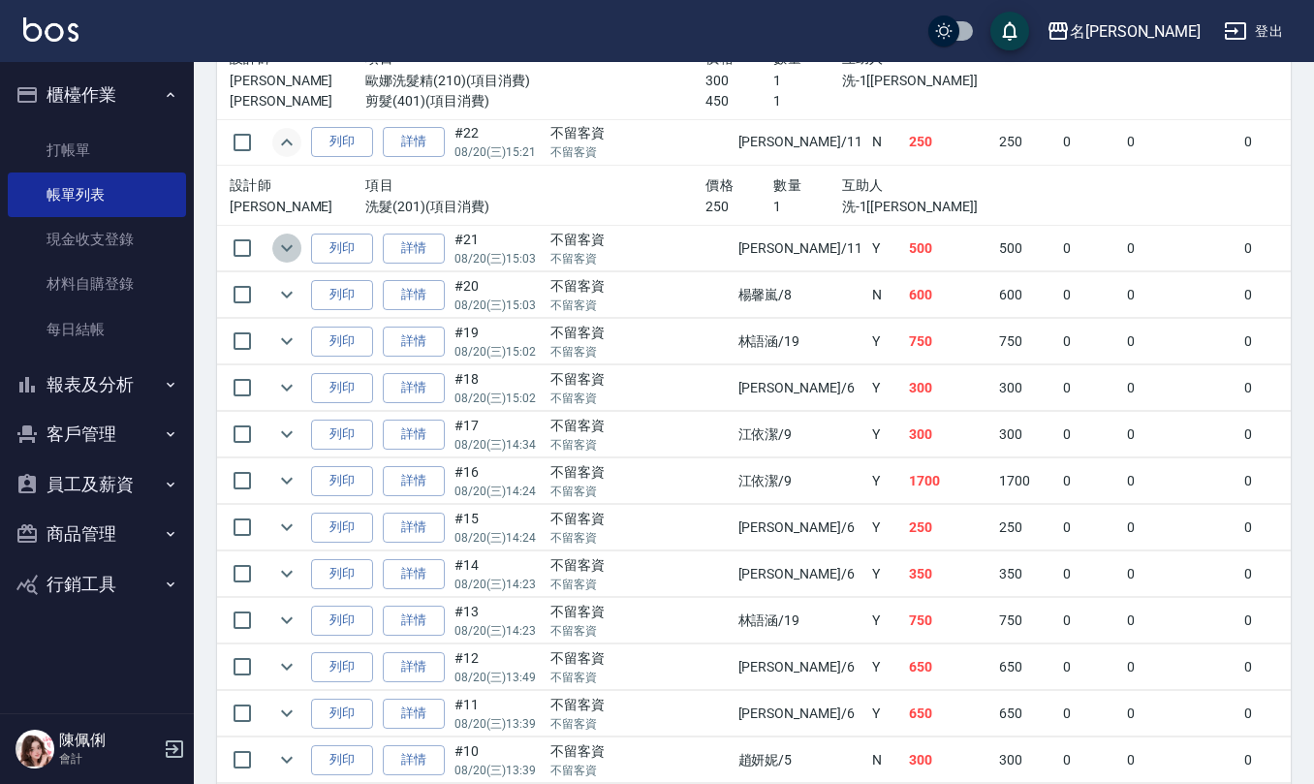
click at [287, 260] on icon "expand row" at bounding box center [286, 247] width 23 height 23
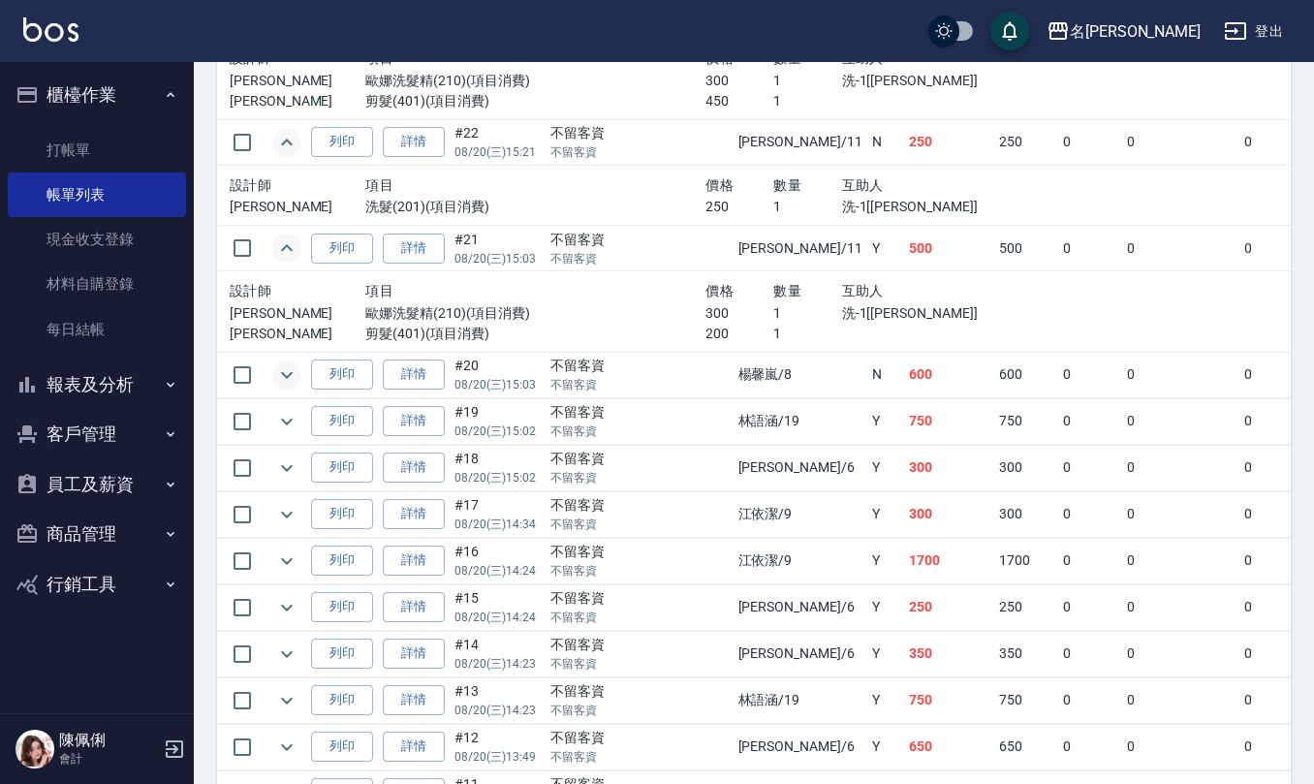
click at [287, 387] on icon "expand row" at bounding box center [286, 374] width 23 height 23
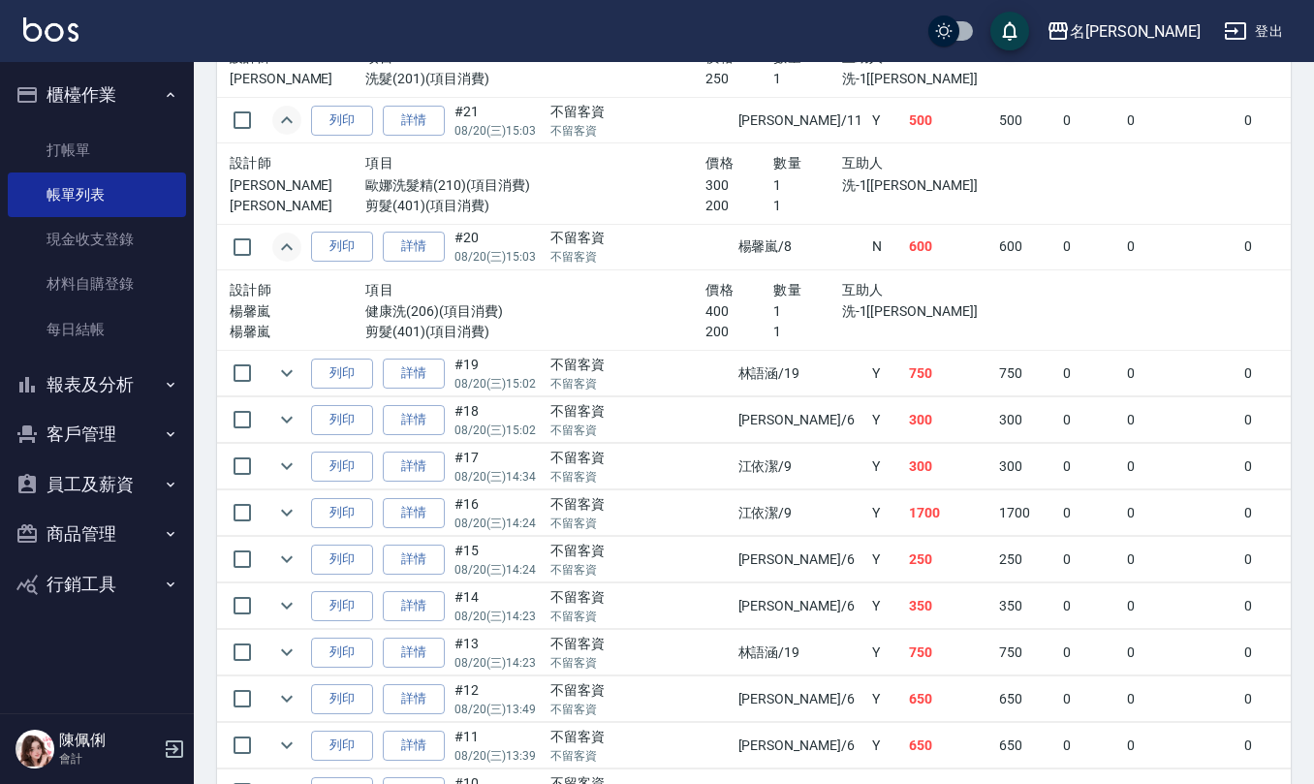
scroll to position [4263, 0]
click at [295, 383] on icon "expand row" at bounding box center [286, 370] width 23 height 23
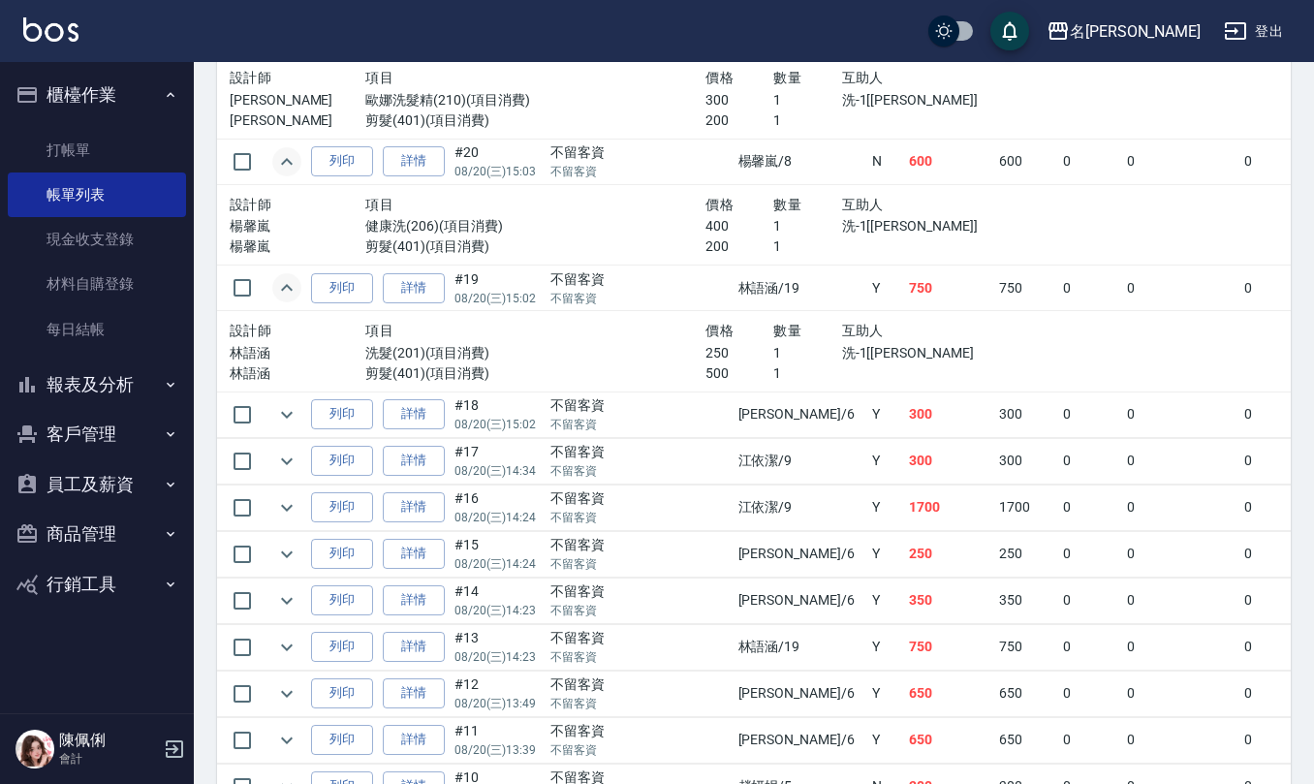
scroll to position [4392, 0]
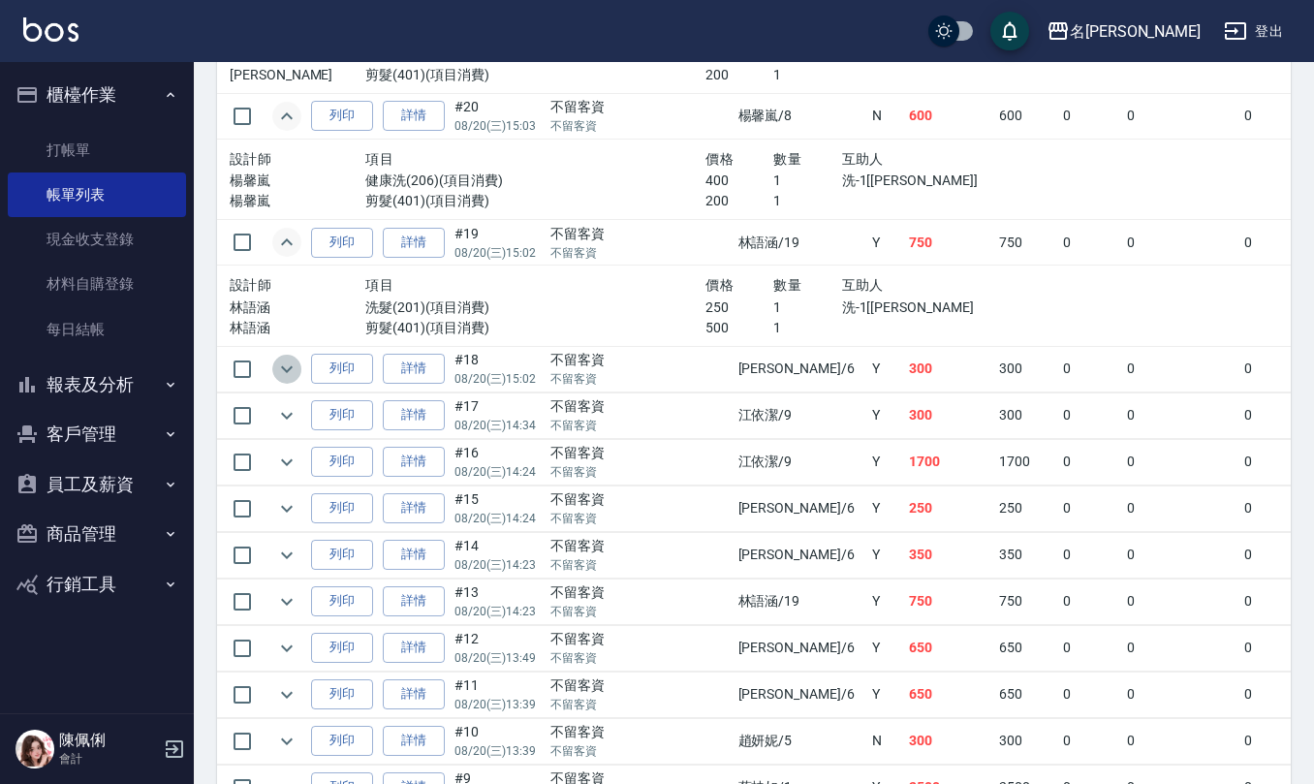
click at [291, 372] on icon "expand row" at bounding box center [287, 368] width 12 height 7
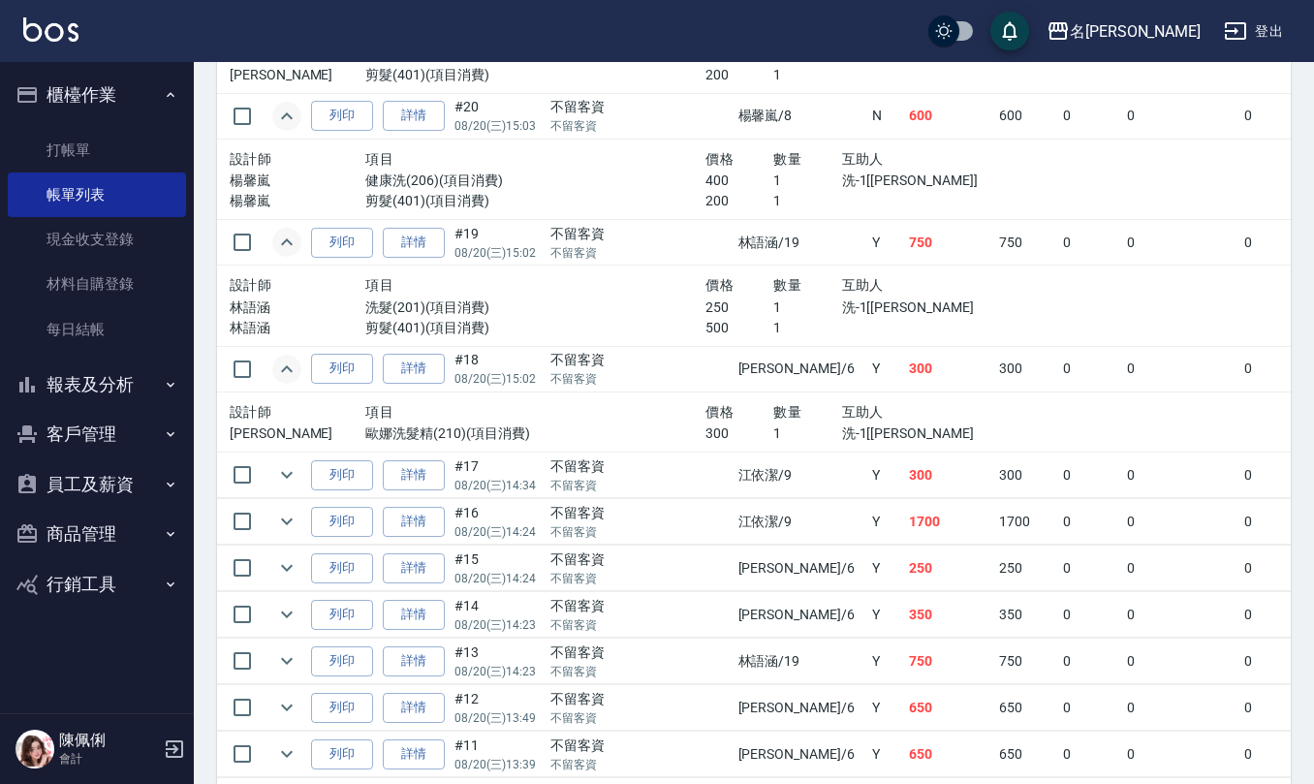
scroll to position [4521, 0]
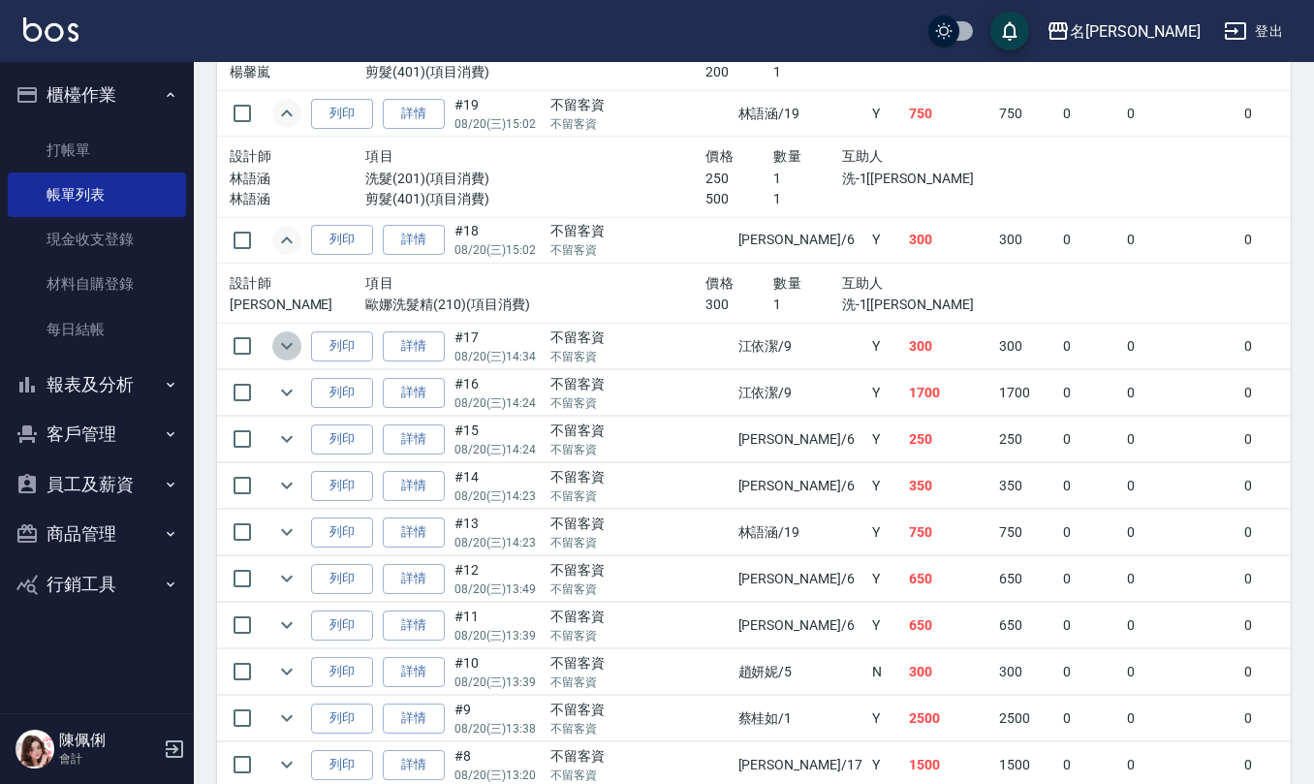
click at [292, 358] on icon "expand row" at bounding box center [286, 345] width 23 height 23
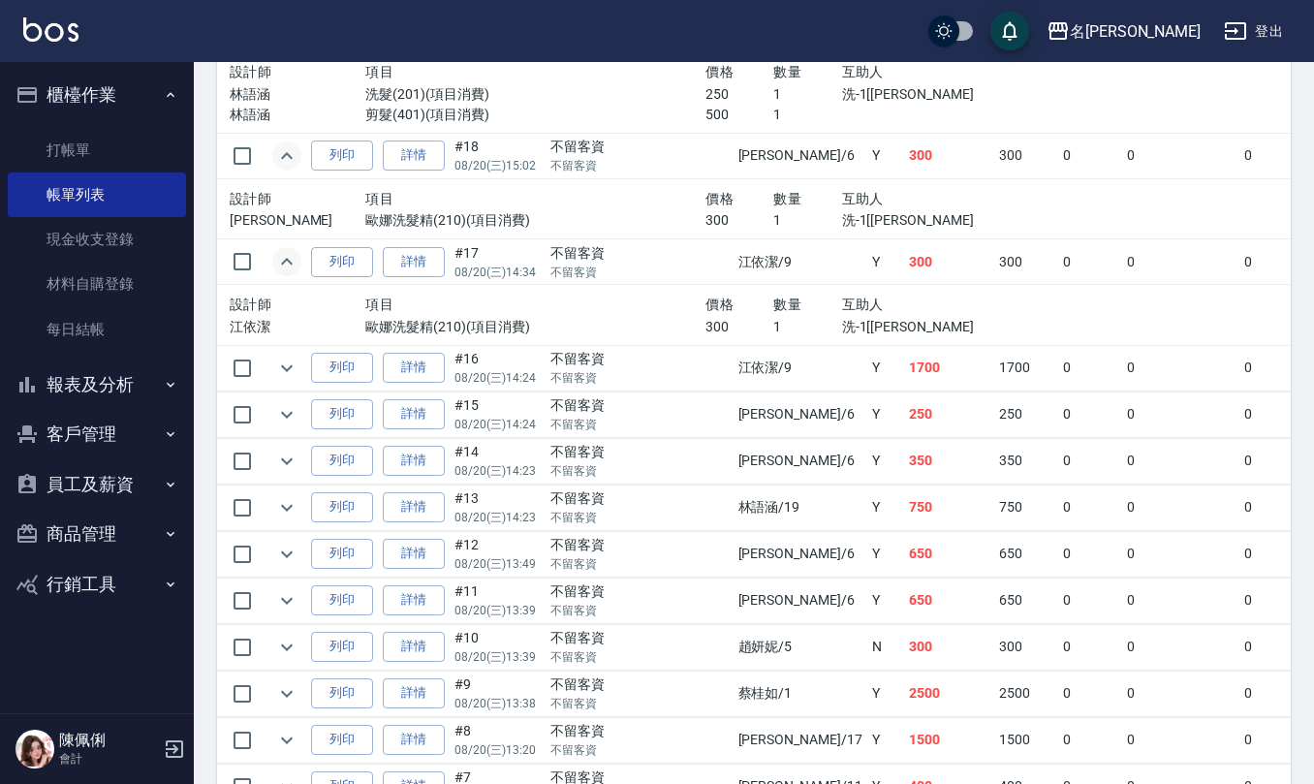
scroll to position [4651, 0]
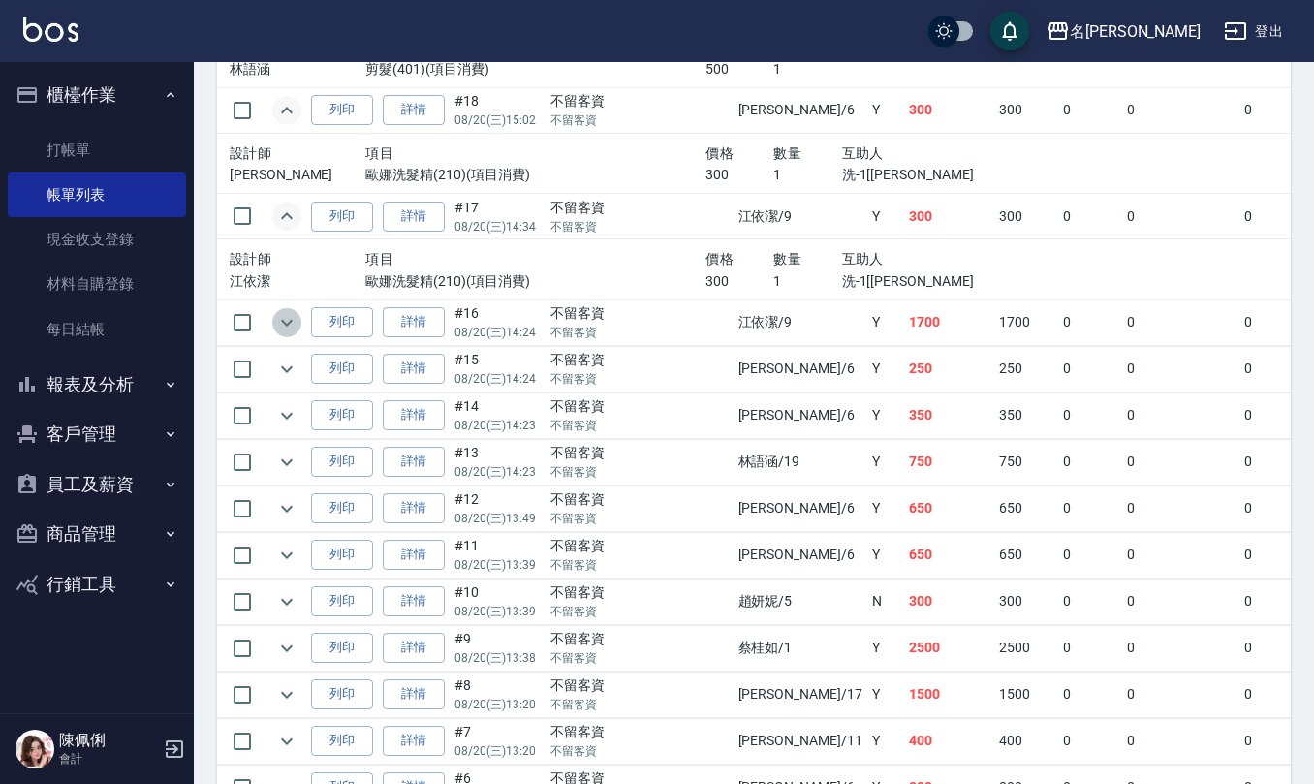
click at [295, 334] on icon "expand row" at bounding box center [286, 322] width 23 height 23
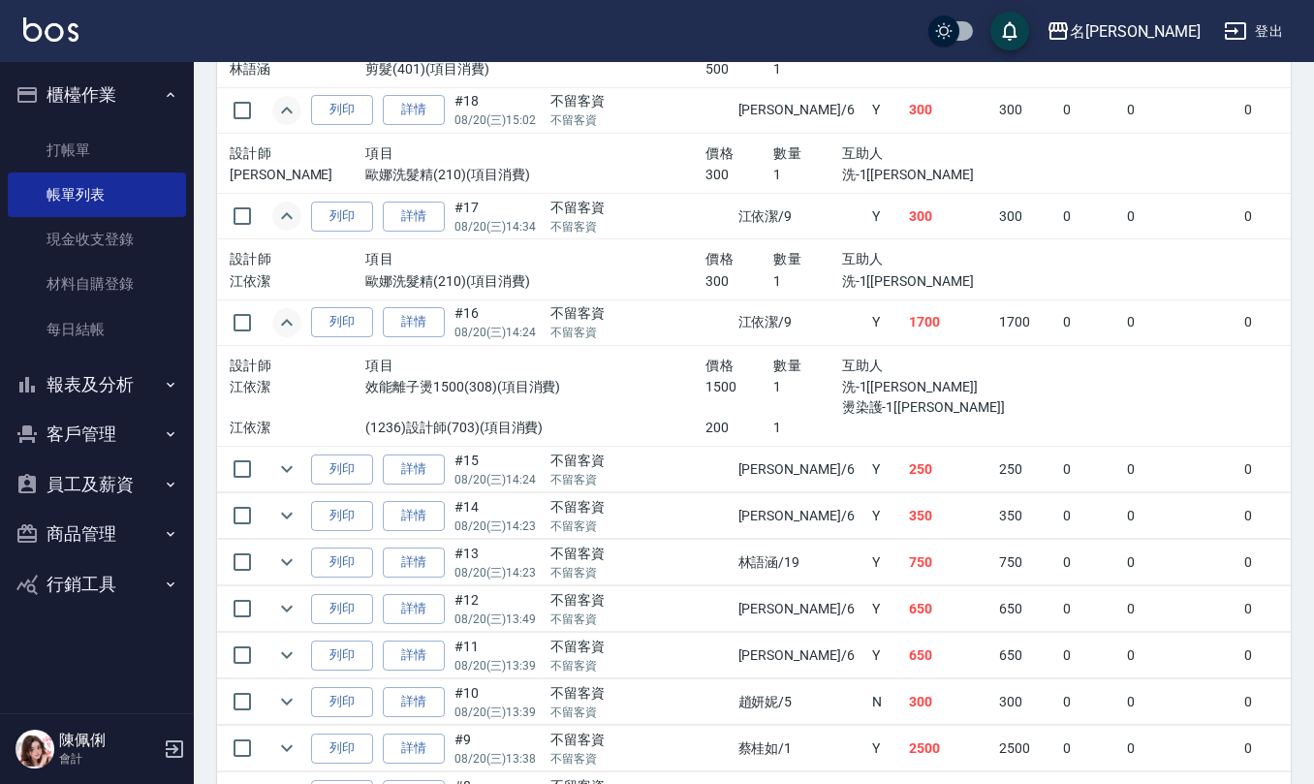
scroll to position [4779, 0]
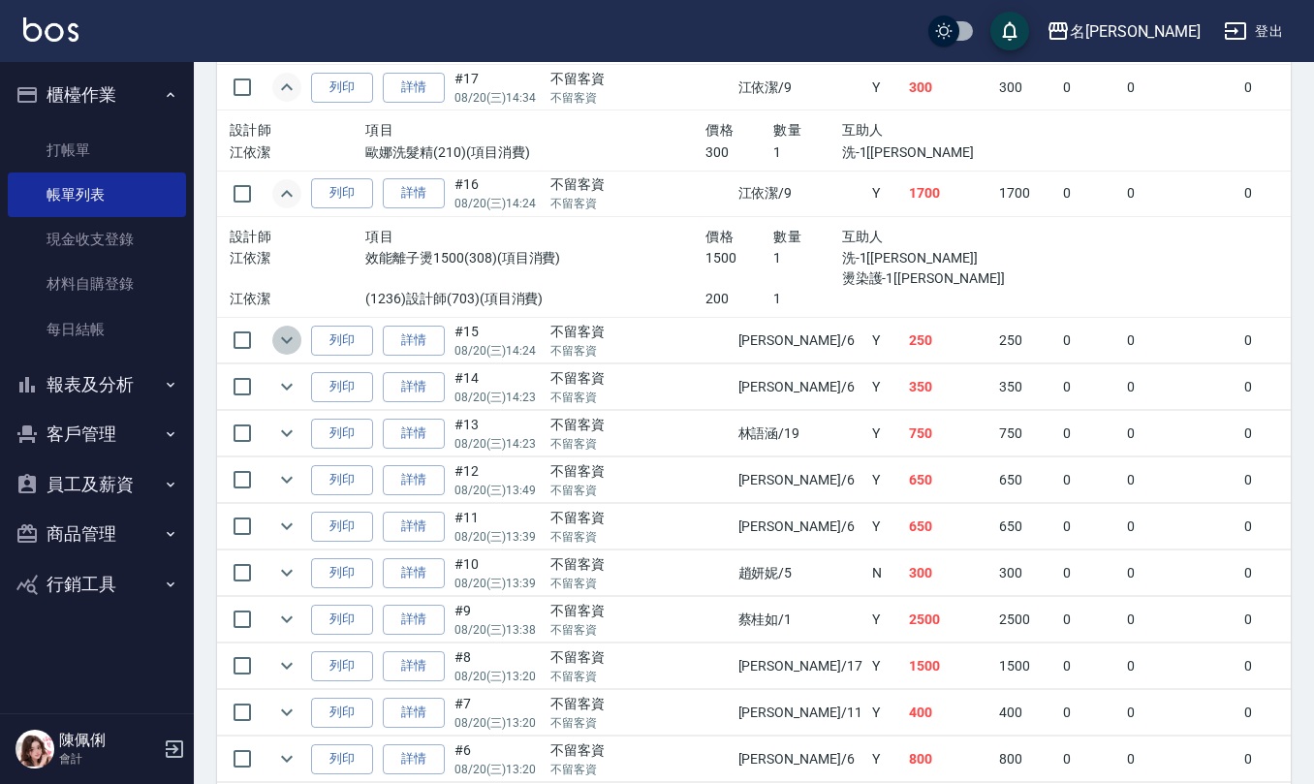
click at [292, 352] on icon "expand row" at bounding box center [286, 339] width 23 height 23
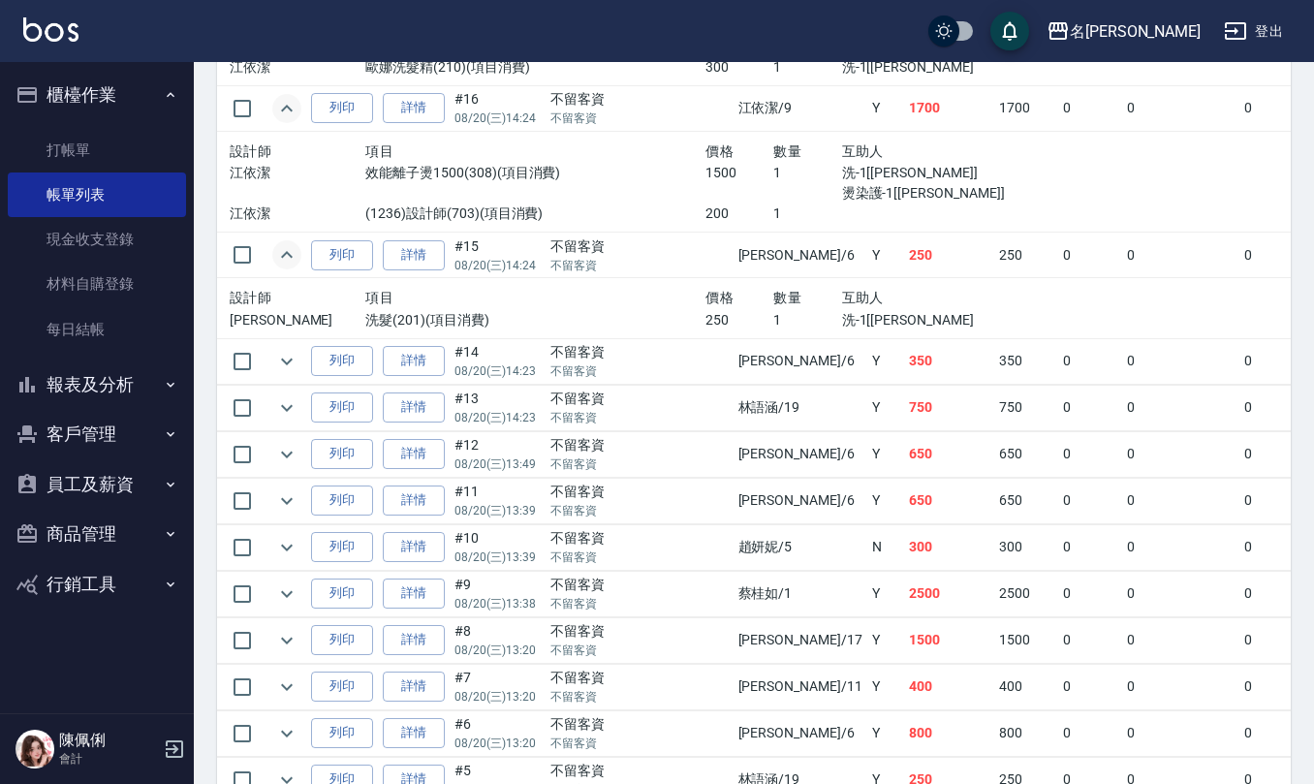
scroll to position [4908, 0]
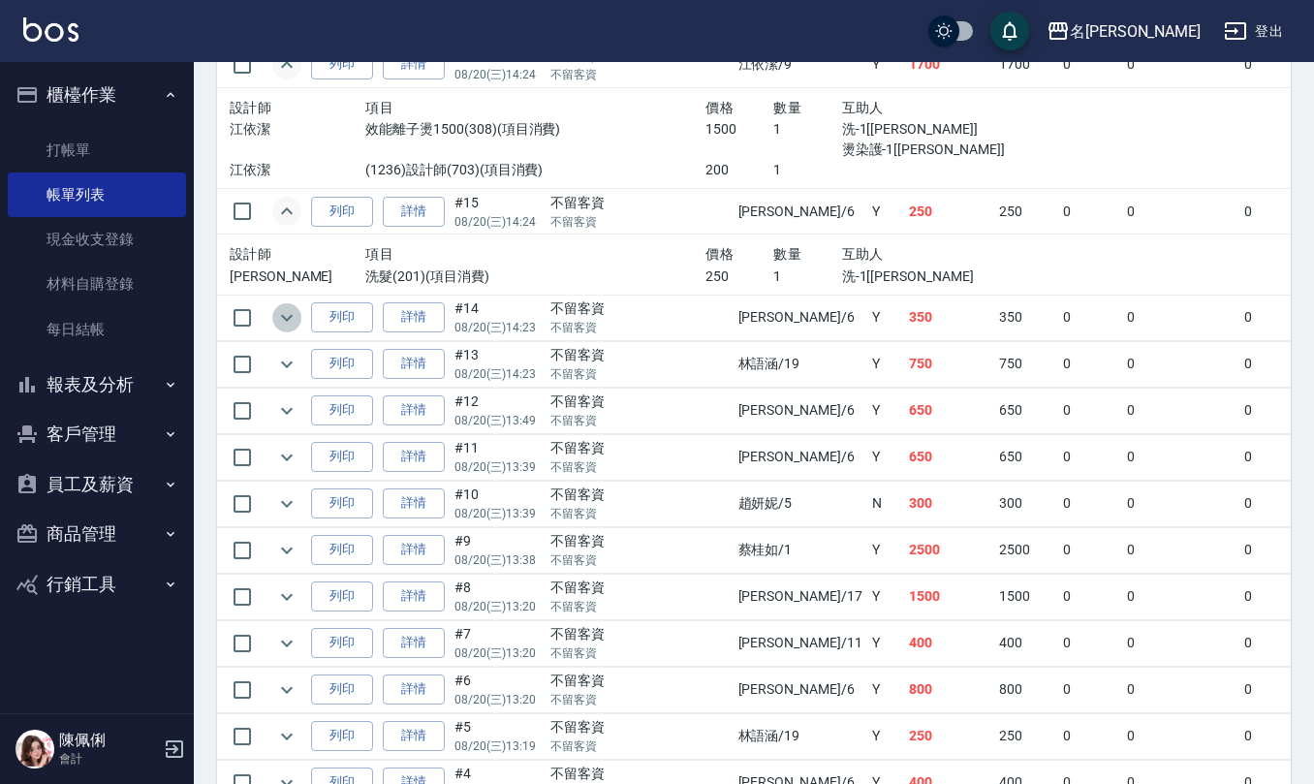
click at [285, 329] on icon "expand row" at bounding box center [286, 317] width 23 height 23
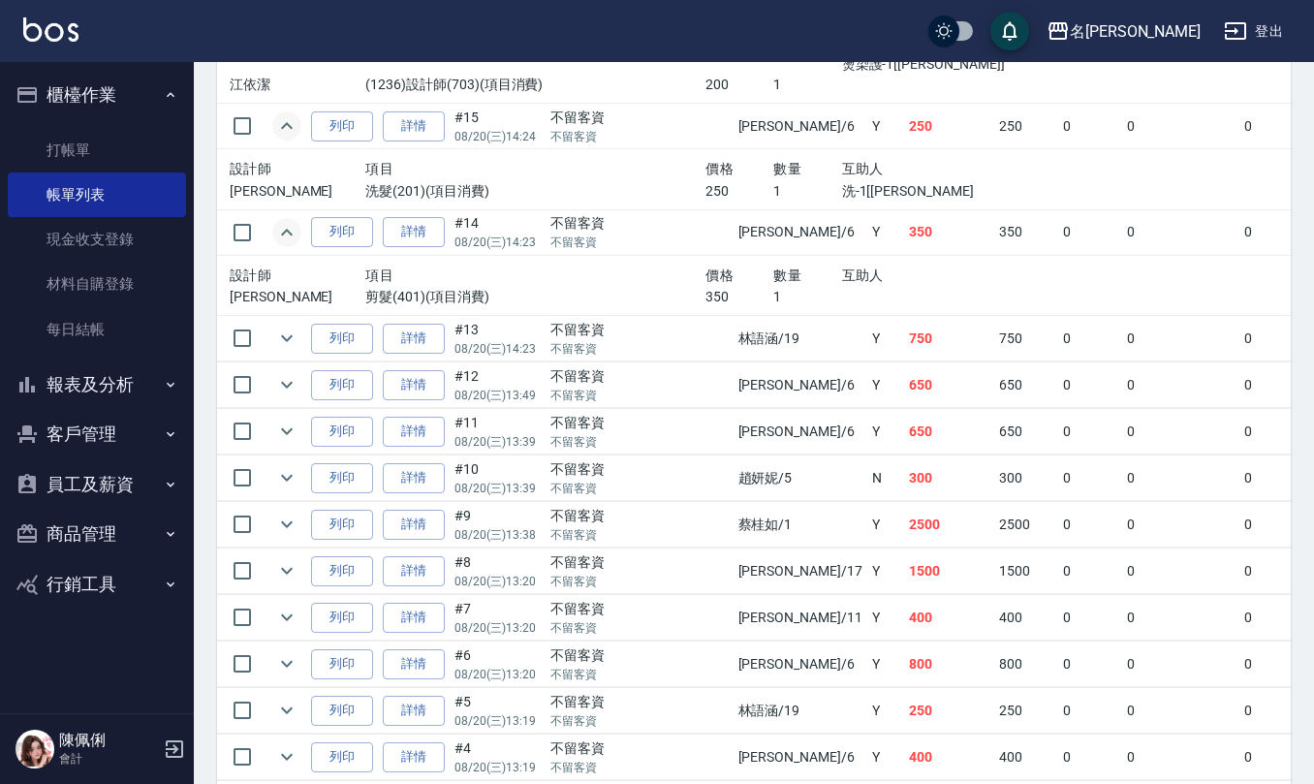
scroll to position [5038, 0]
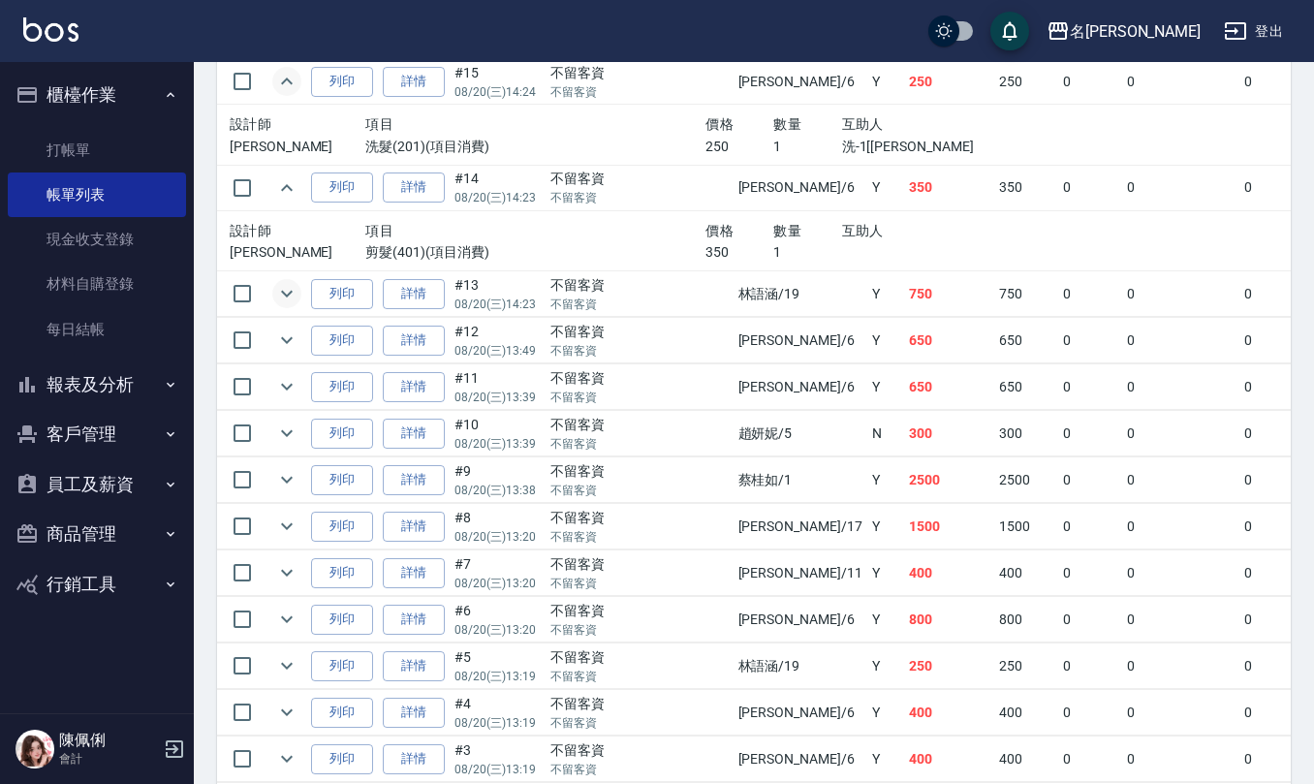
click at [288, 305] on icon "expand row" at bounding box center [286, 293] width 23 height 23
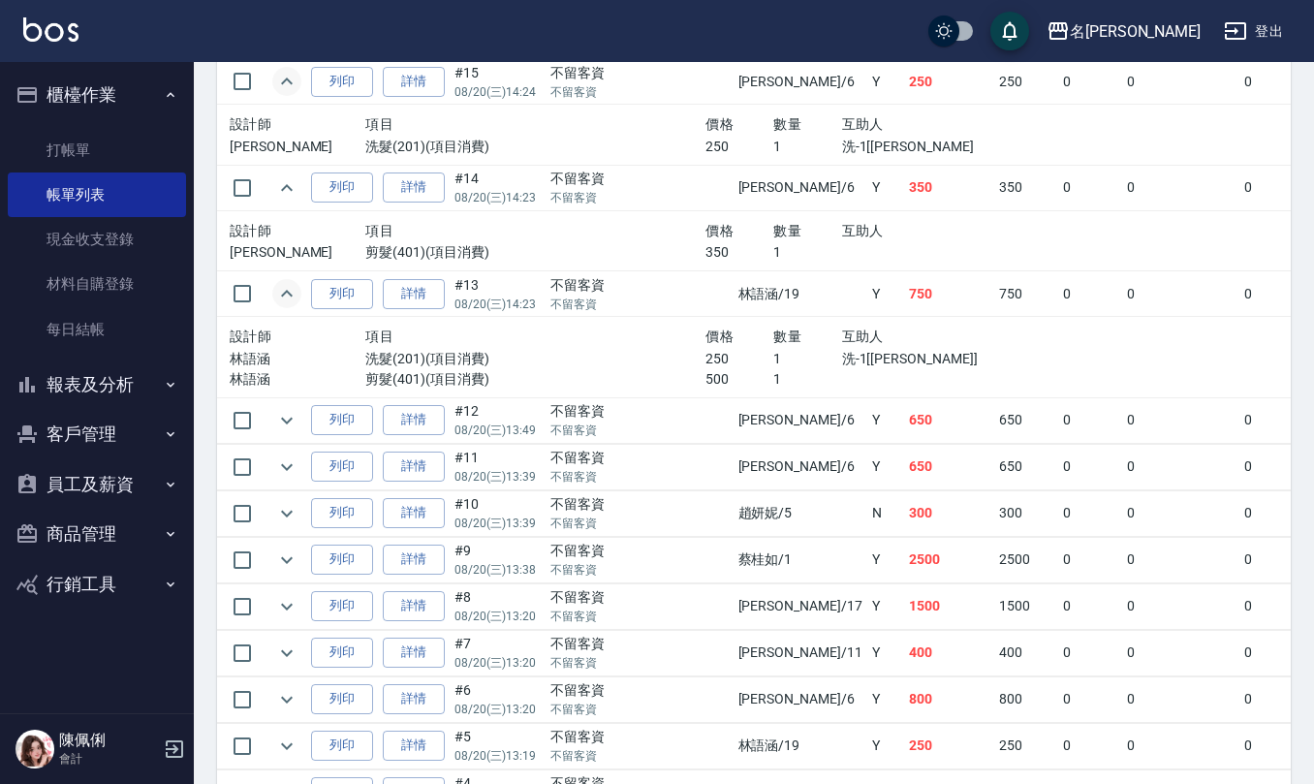
scroll to position [5167, 0]
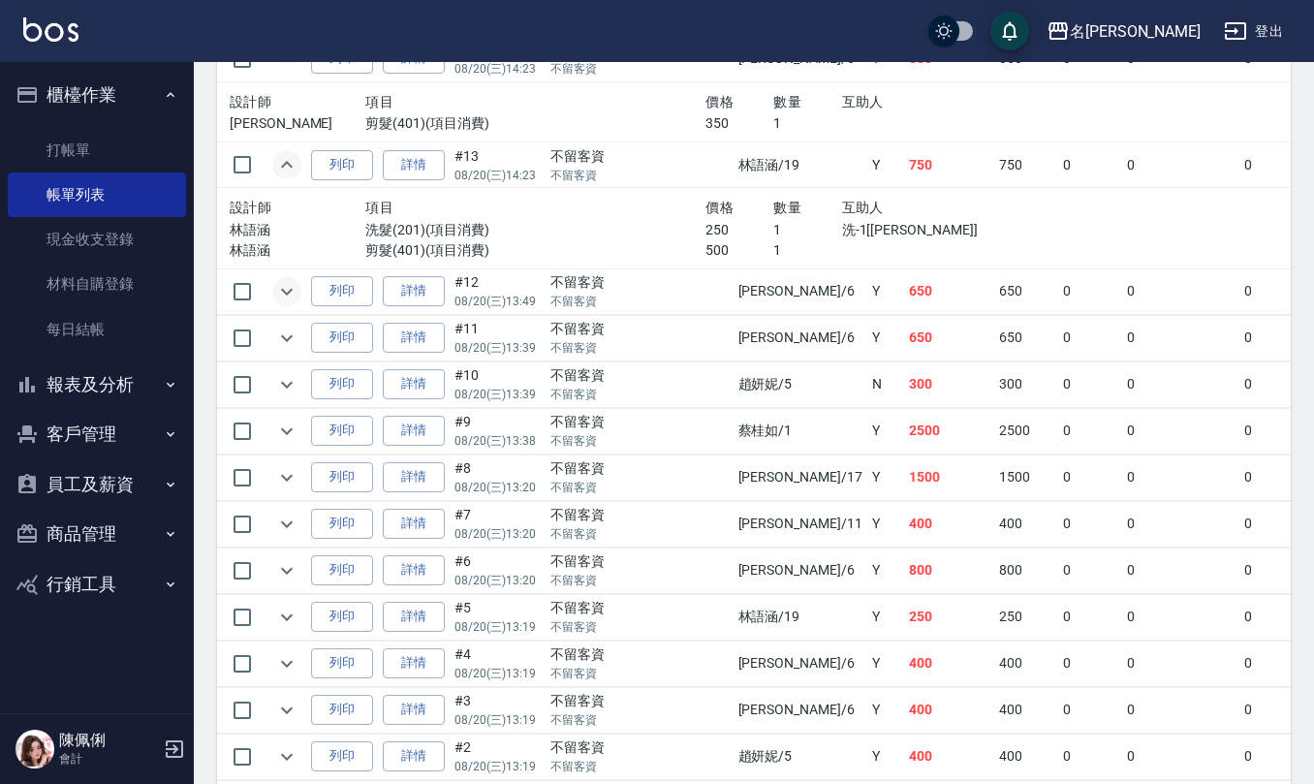
click at [291, 303] on icon "expand row" at bounding box center [286, 291] width 23 height 23
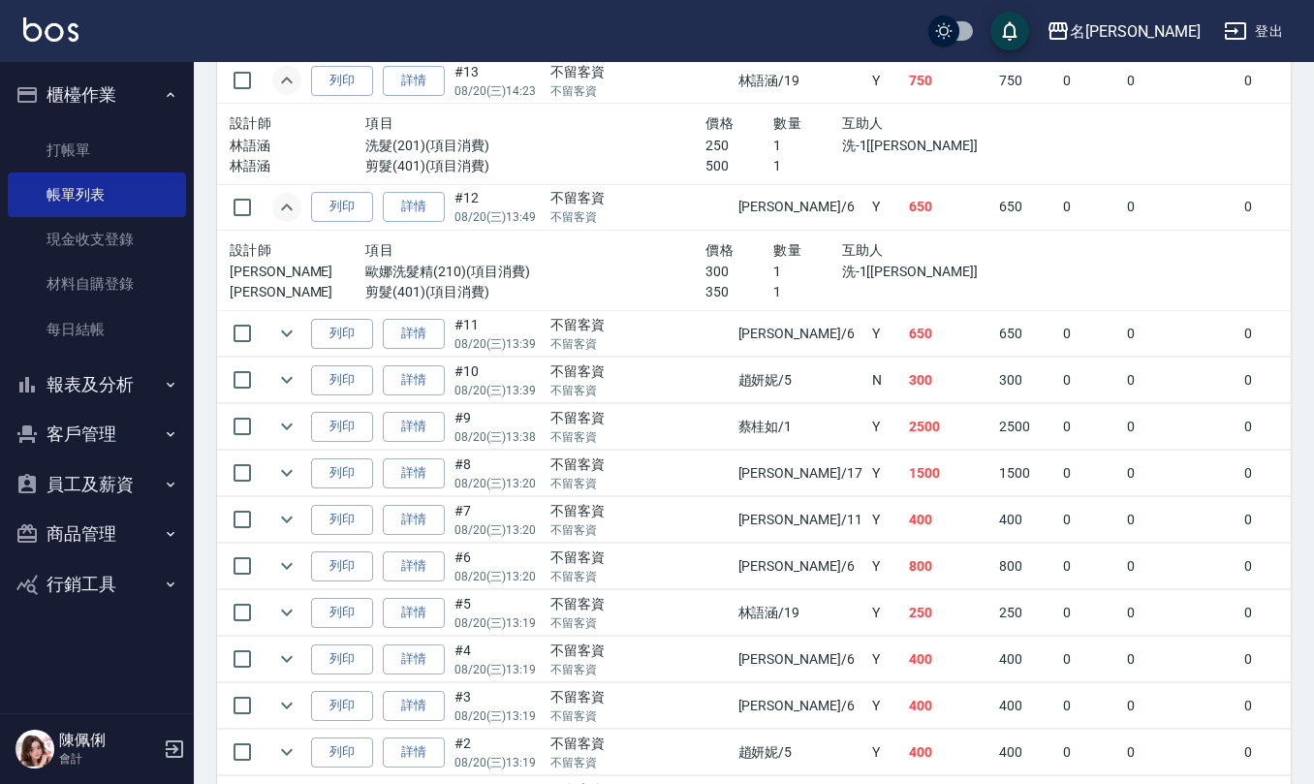
scroll to position [5296, 0]
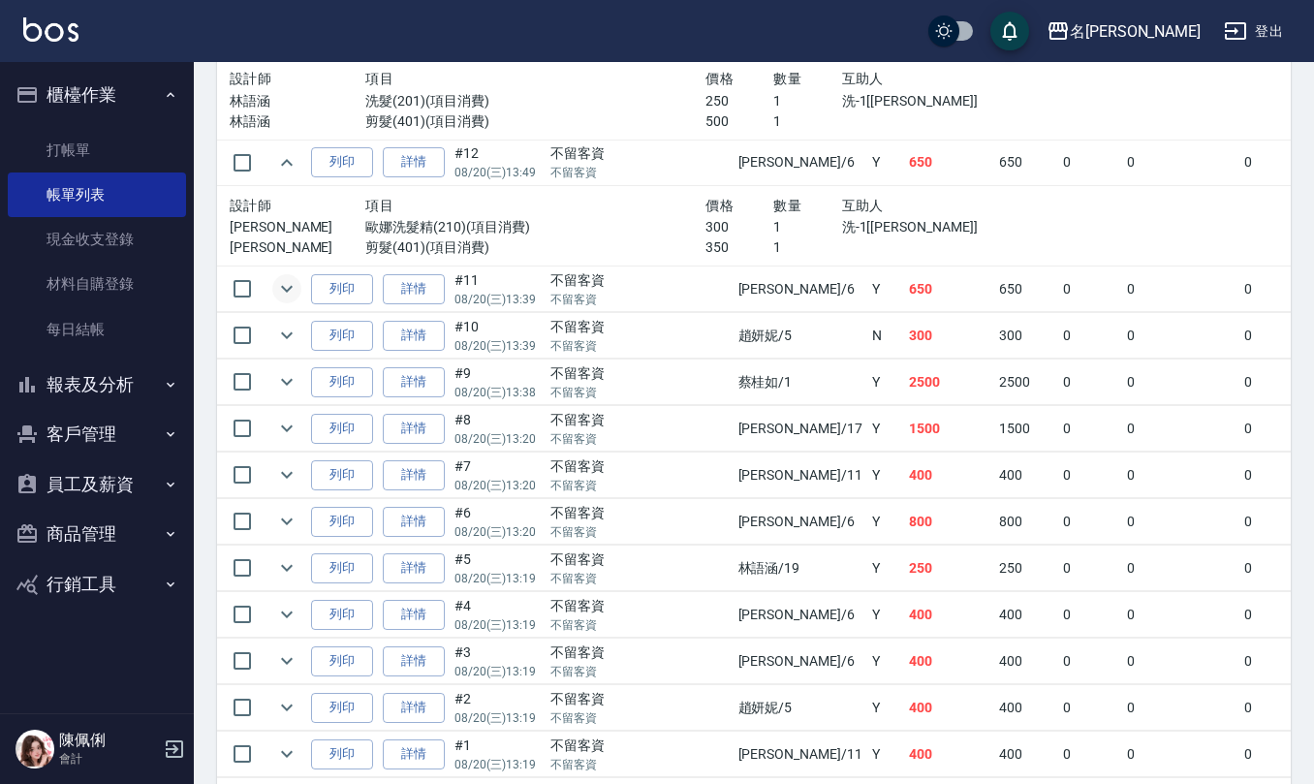
click at [283, 300] on icon "expand row" at bounding box center [286, 288] width 23 height 23
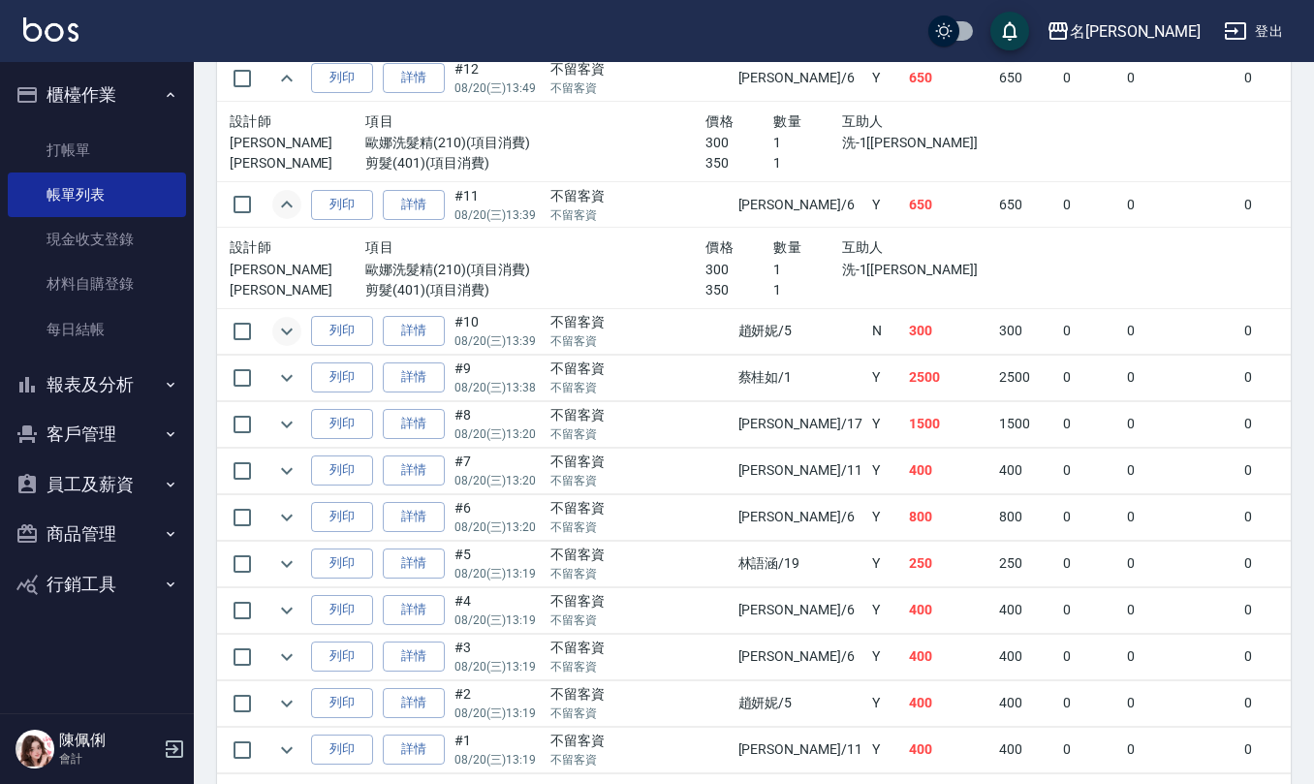
scroll to position [5426, 0]
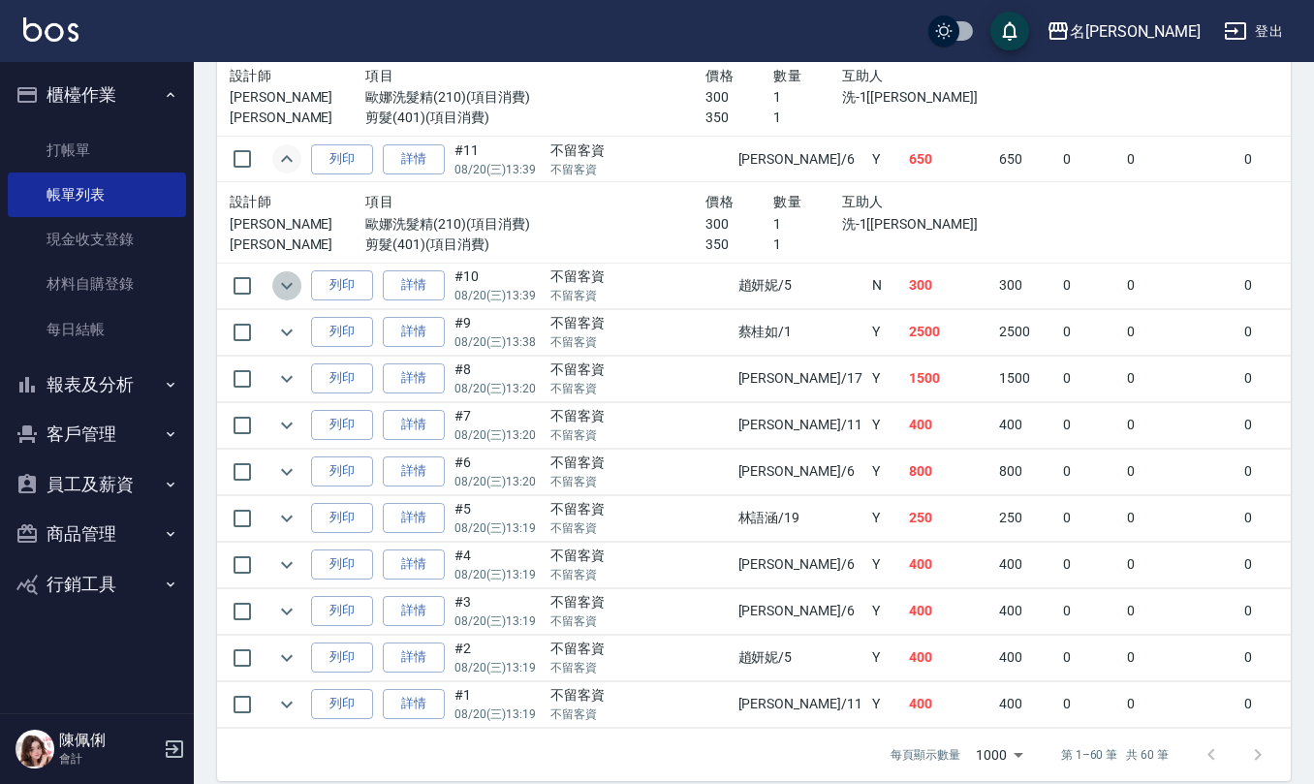
click at [281, 297] on icon "expand row" at bounding box center [286, 285] width 23 height 23
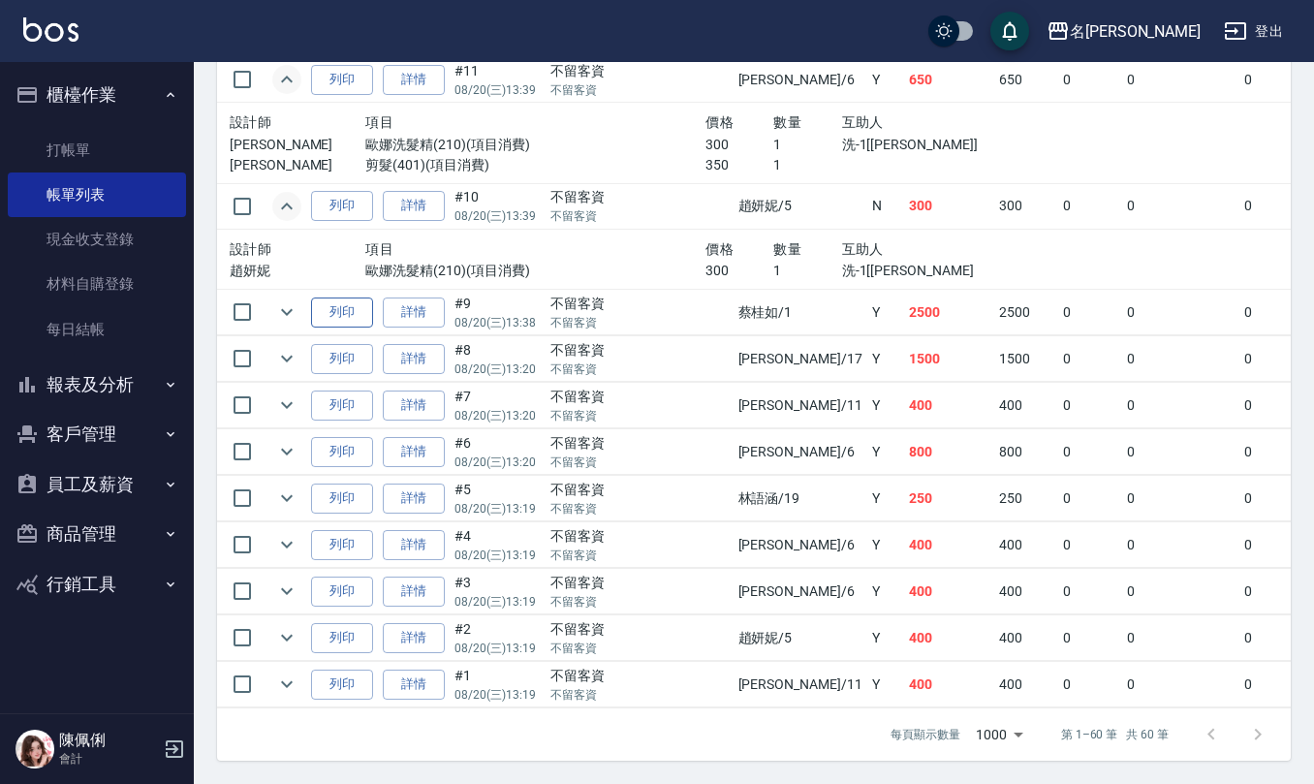
scroll to position [5555, 0]
click at [293, 300] on icon "expand row" at bounding box center [286, 311] width 23 height 23
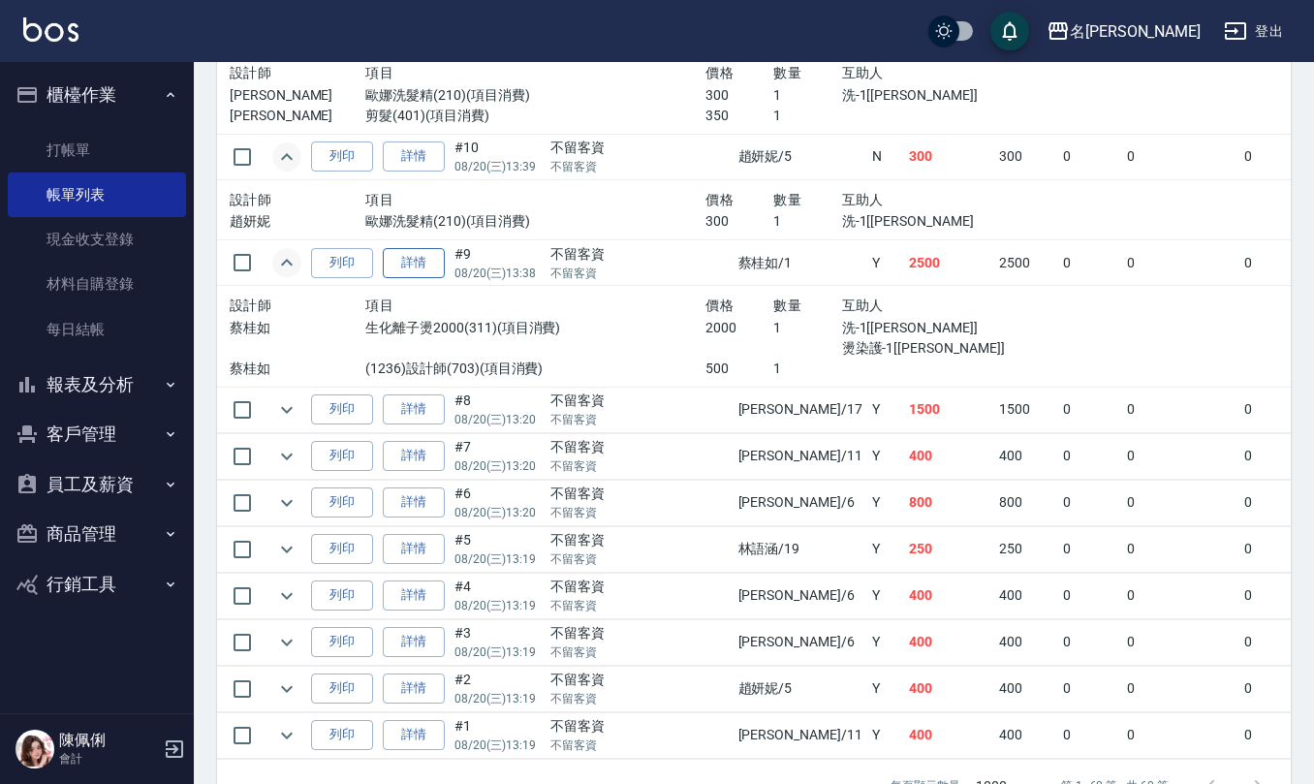
click at [411, 278] on link "詳情" at bounding box center [414, 263] width 62 height 30
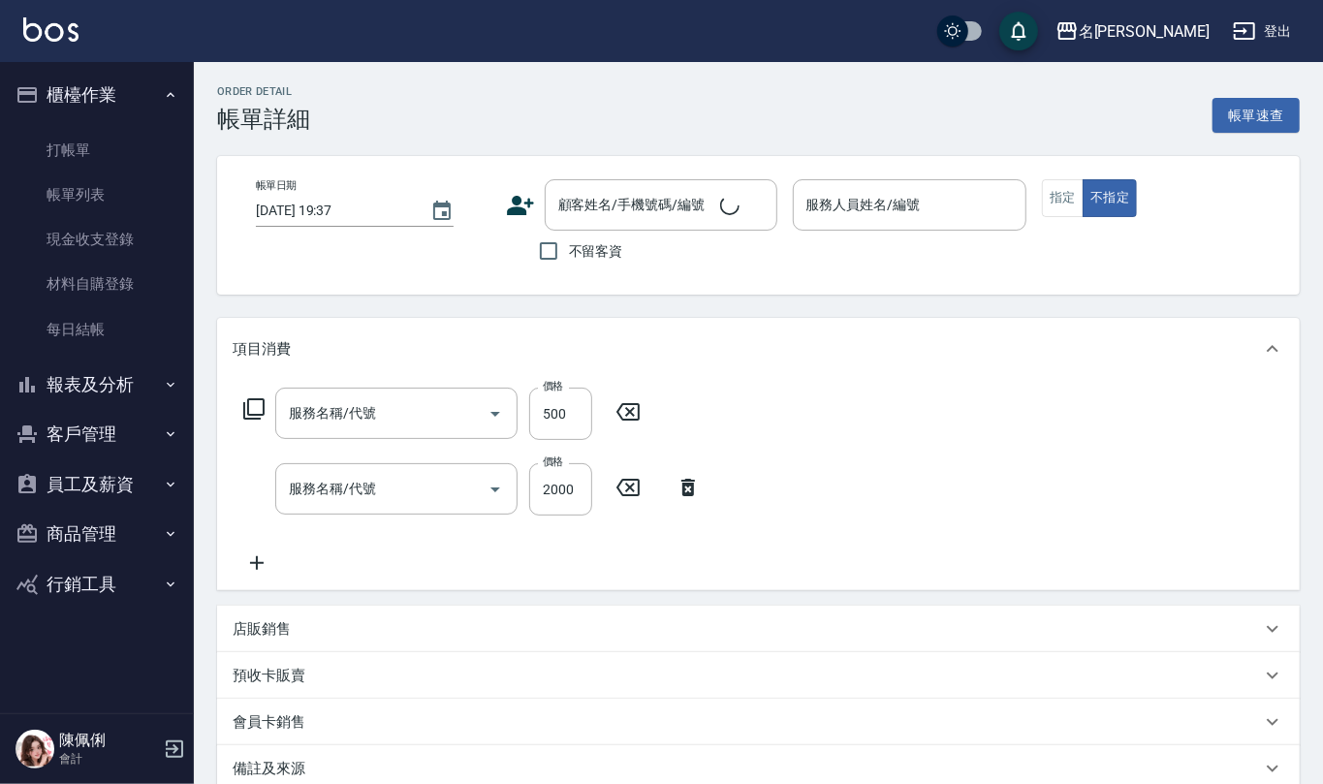
type input "2025/08/20 13:38"
checkbox input "true"
type input "蔡桂如-1"
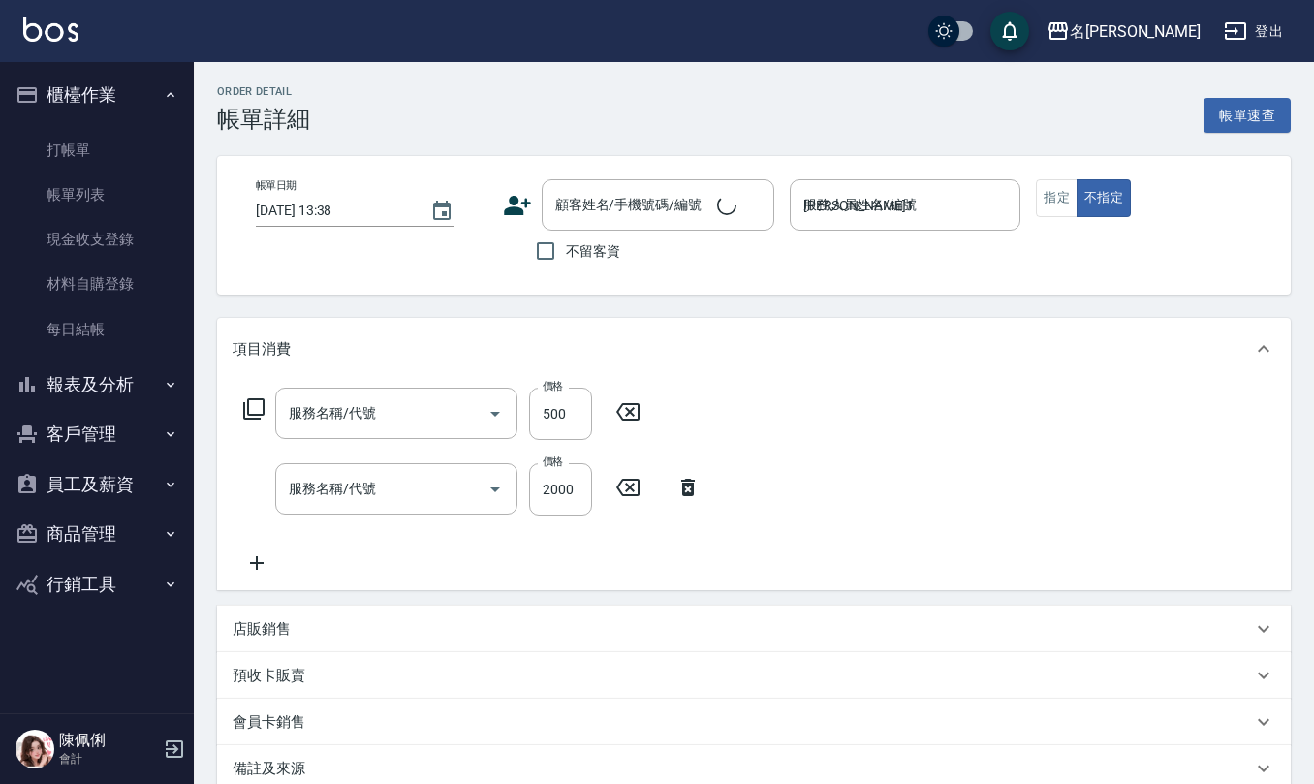
type input "(1236)設計師(703)"
type input "生化離子燙2000(311)"
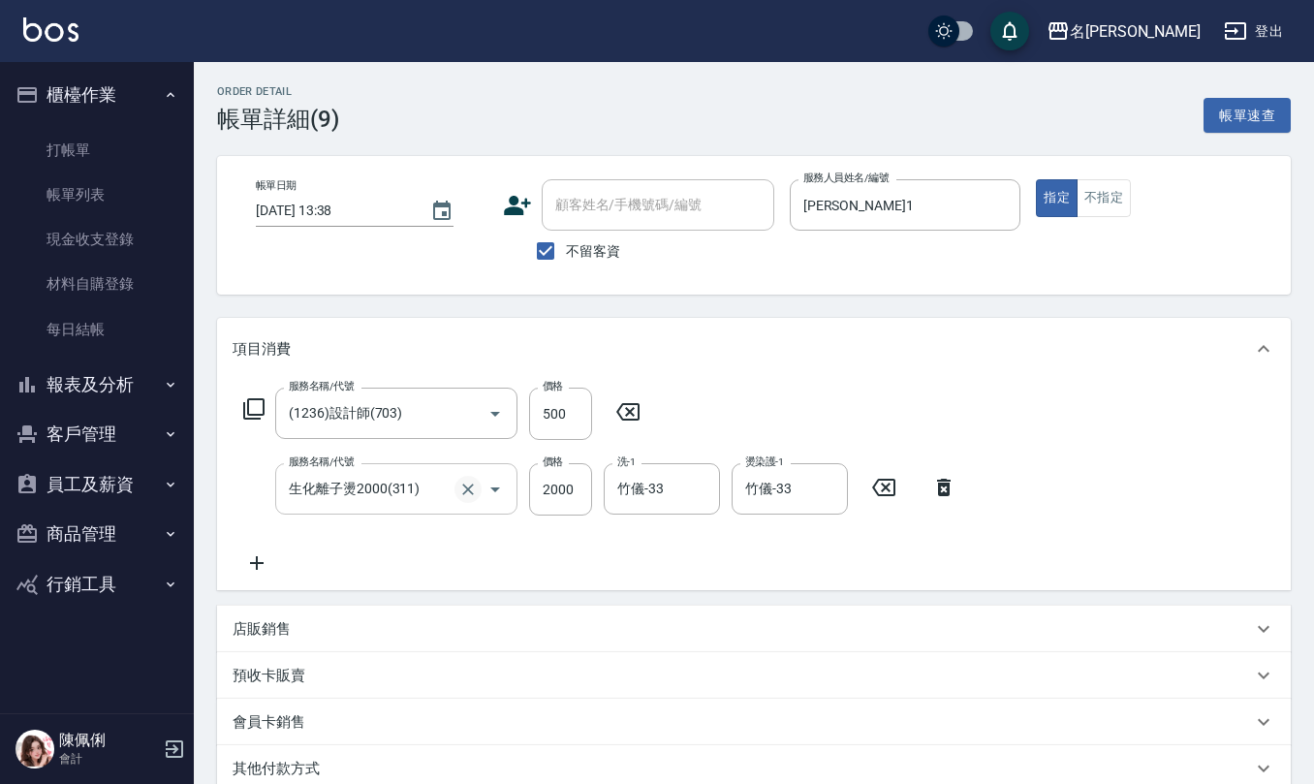
click at [466, 486] on icon "Clear" at bounding box center [468, 489] width 12 height 12
type input "效能離子燙1500(308)"
type input "2000"
click at [706, 494] on icon "Clear" at bounding box center [699, 489] width 19 height 19
type input "竹儀-33"
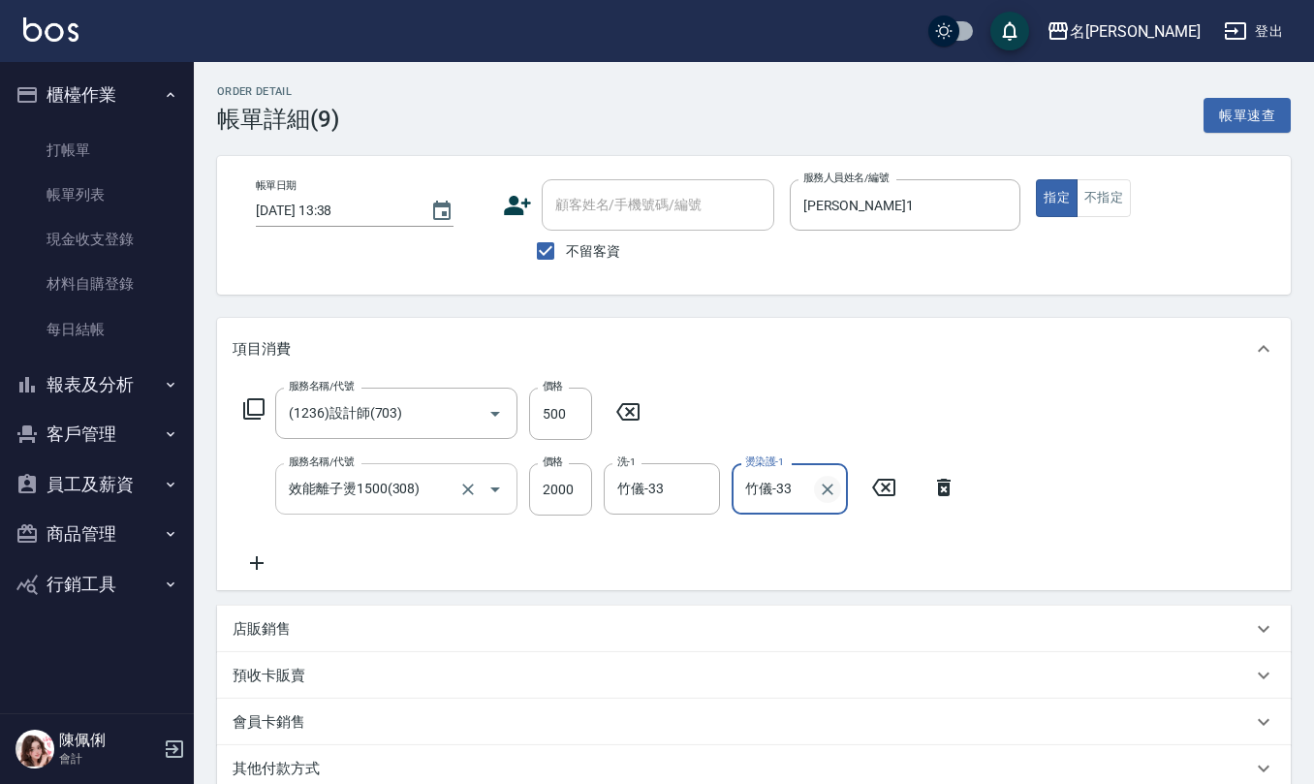
click at [835, 494] on icon "Clear" at bounding box center [827, 489] width 19 height 19
type input "竹儀-33"
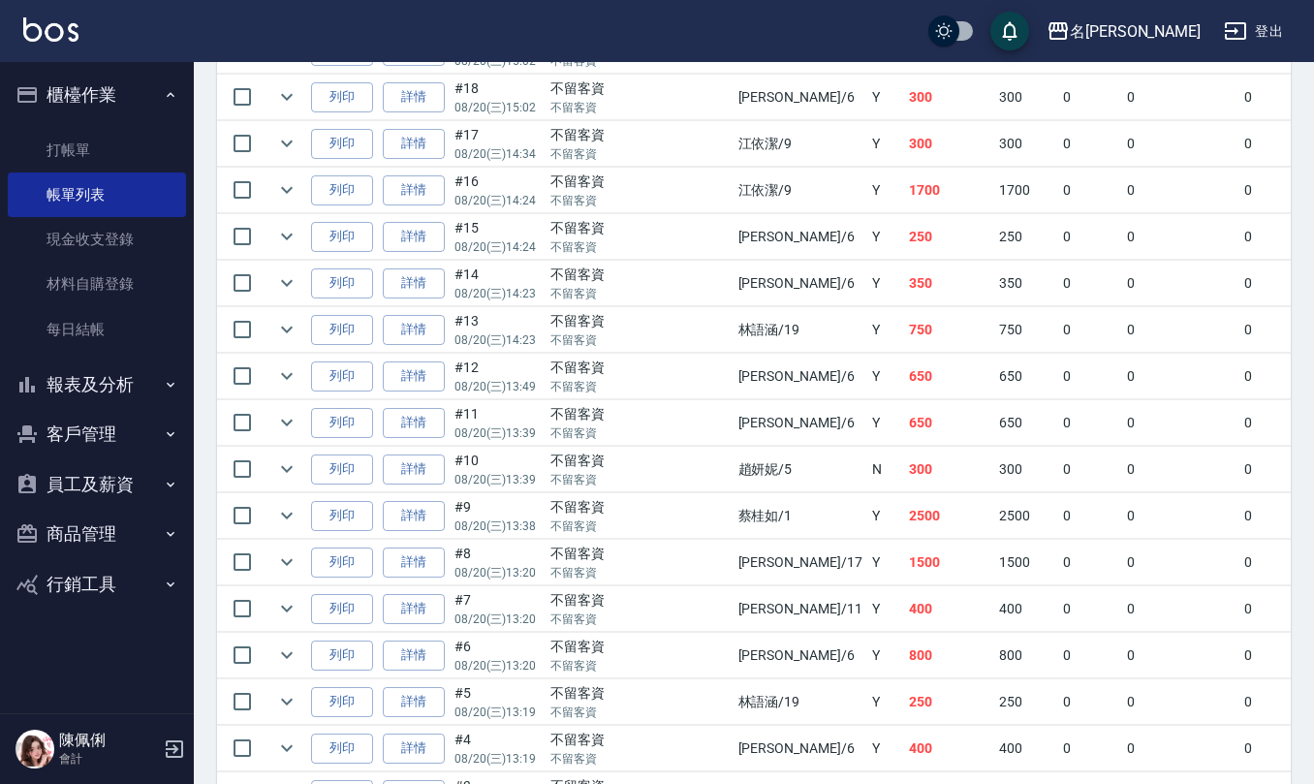
scroll to position [2583, 0]
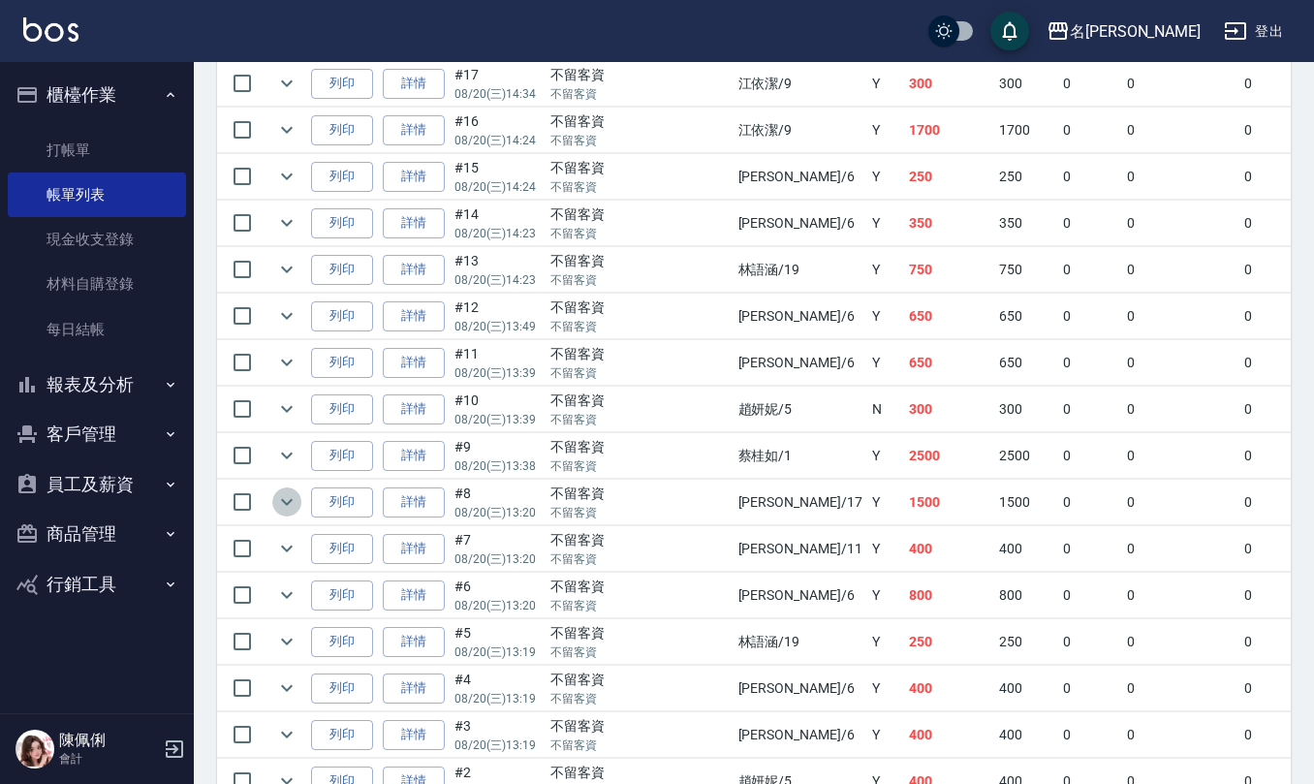
click at [289, 514] on icon "expand row" at bounding box center [286, 501] width 23 height 23
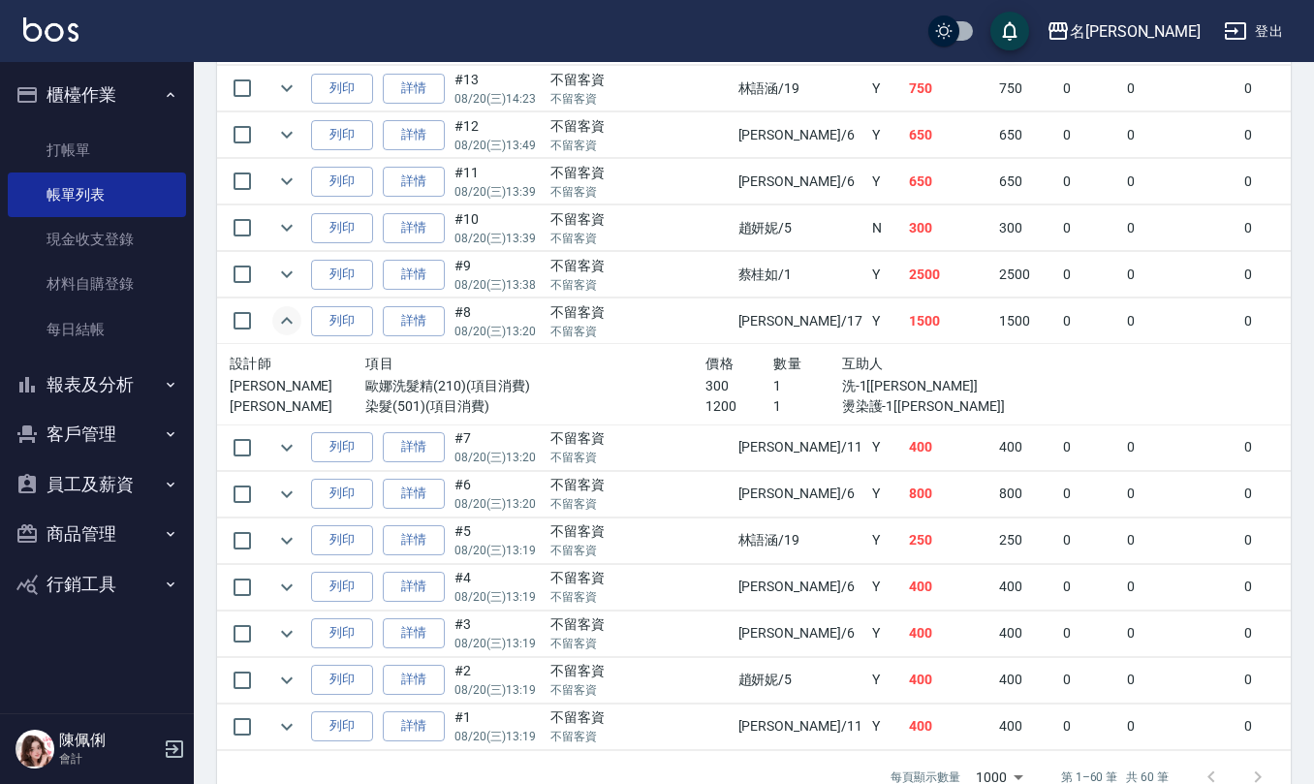
scroll to position [2842, 0]
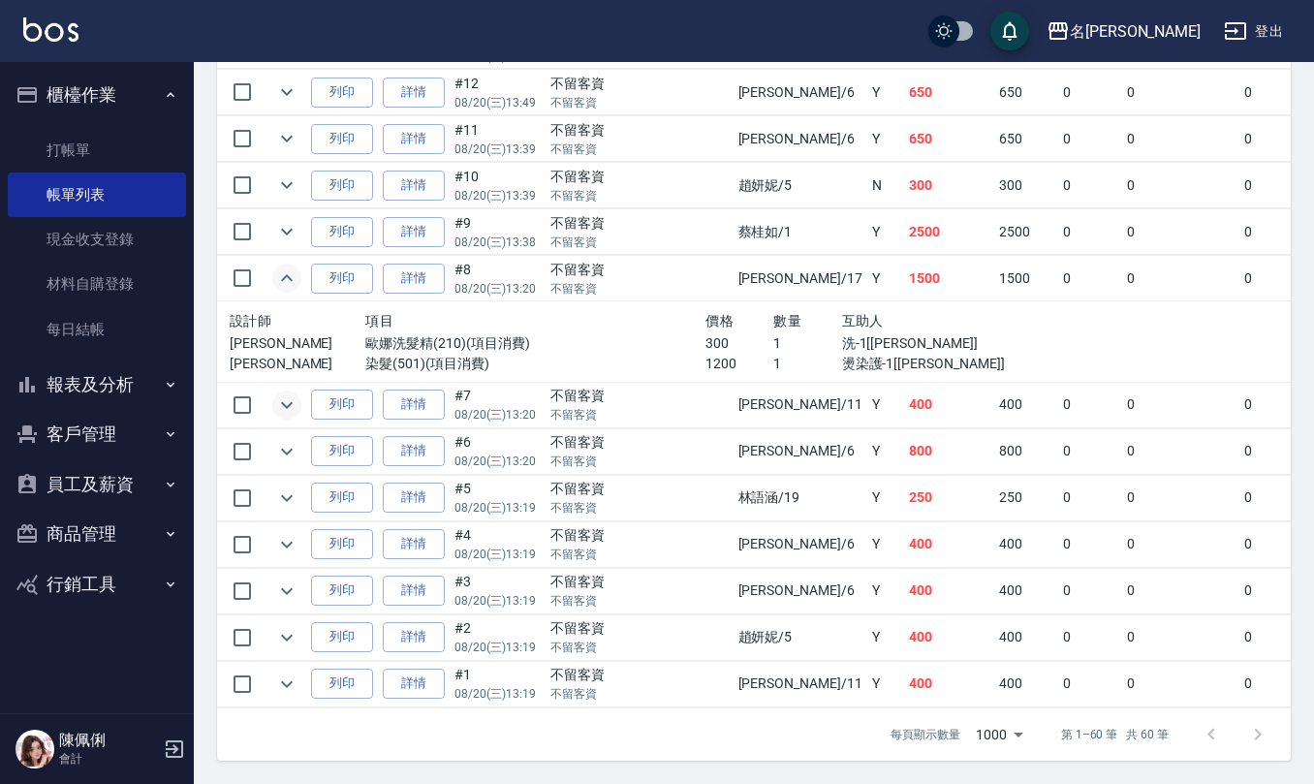
click at [292, 408] on icon "expand row" at bounding box center [286, 404] width 23 height 23
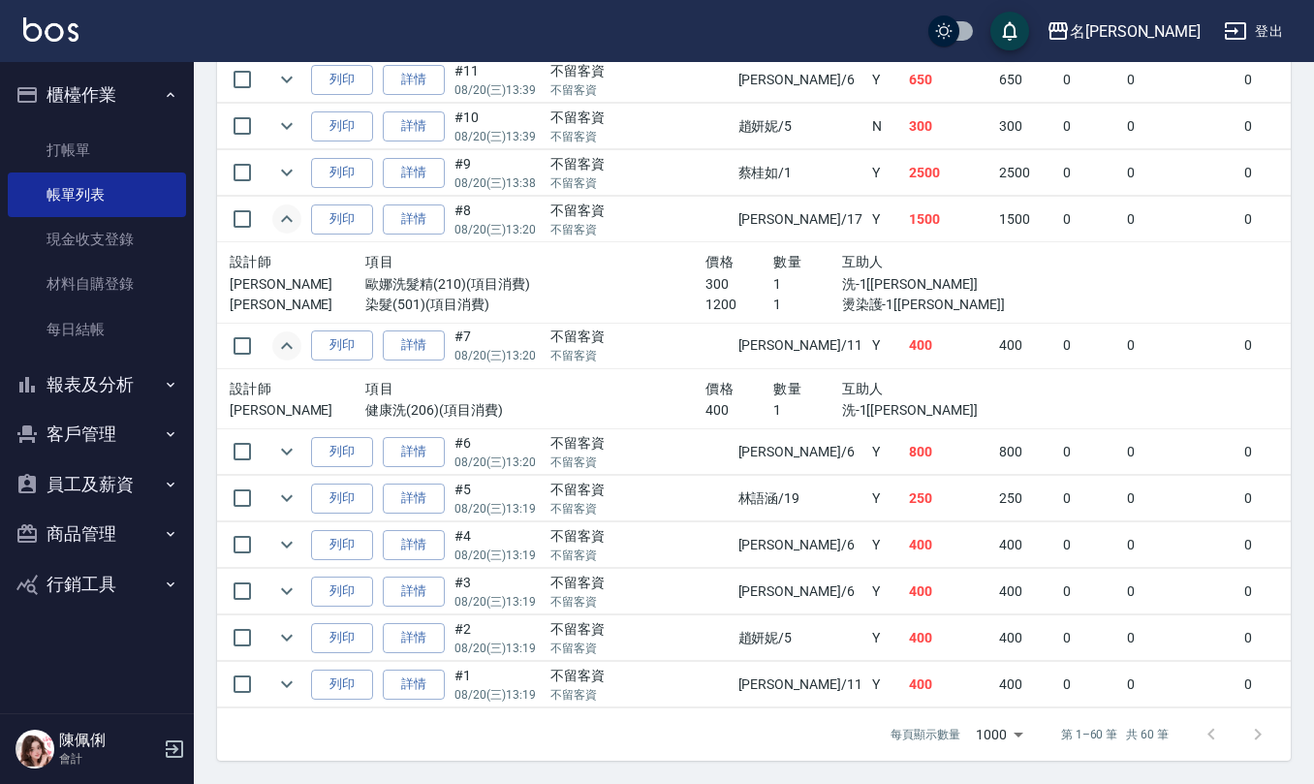
scroll to position [2924, 0]
click at [292, 440] on icon "expand row" at bounding box center [286, 451] width 23 height 23
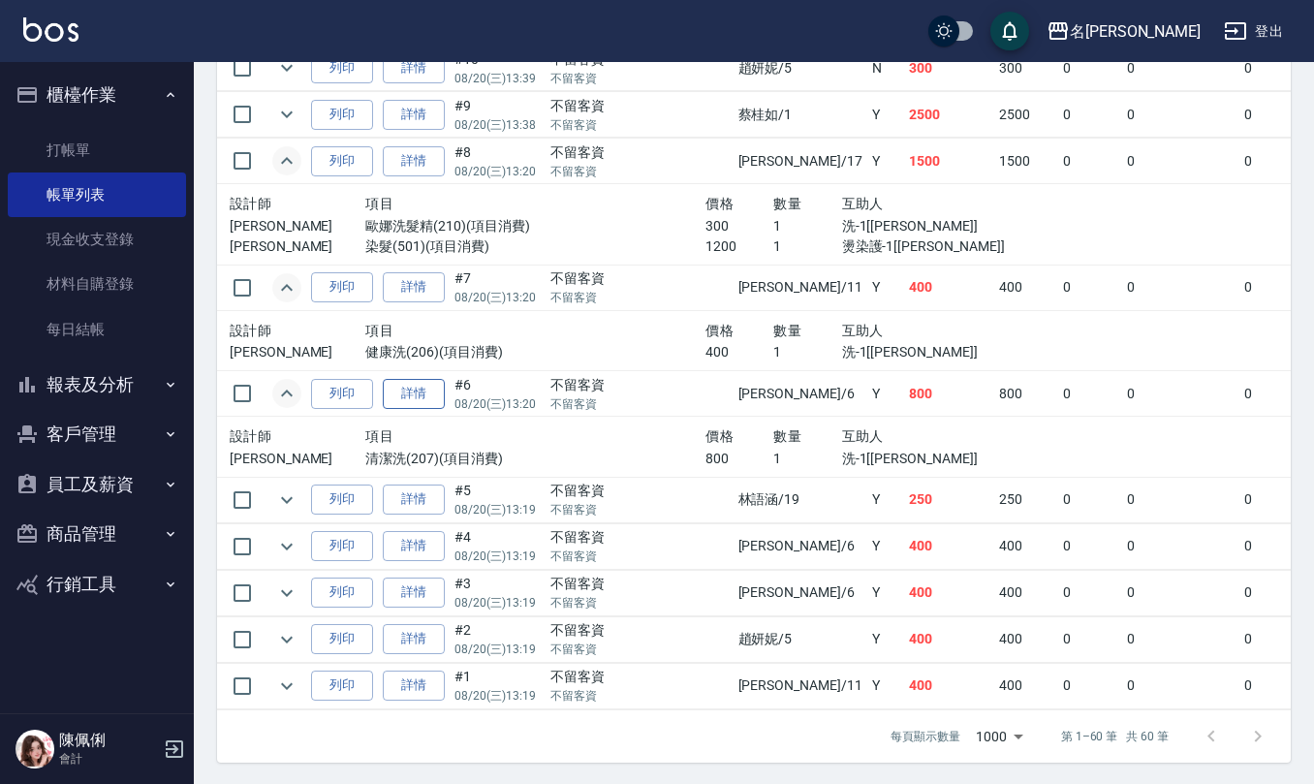
click at [432, 409] on link "詳情" at bounding box center [414, 394] width 62 height 30
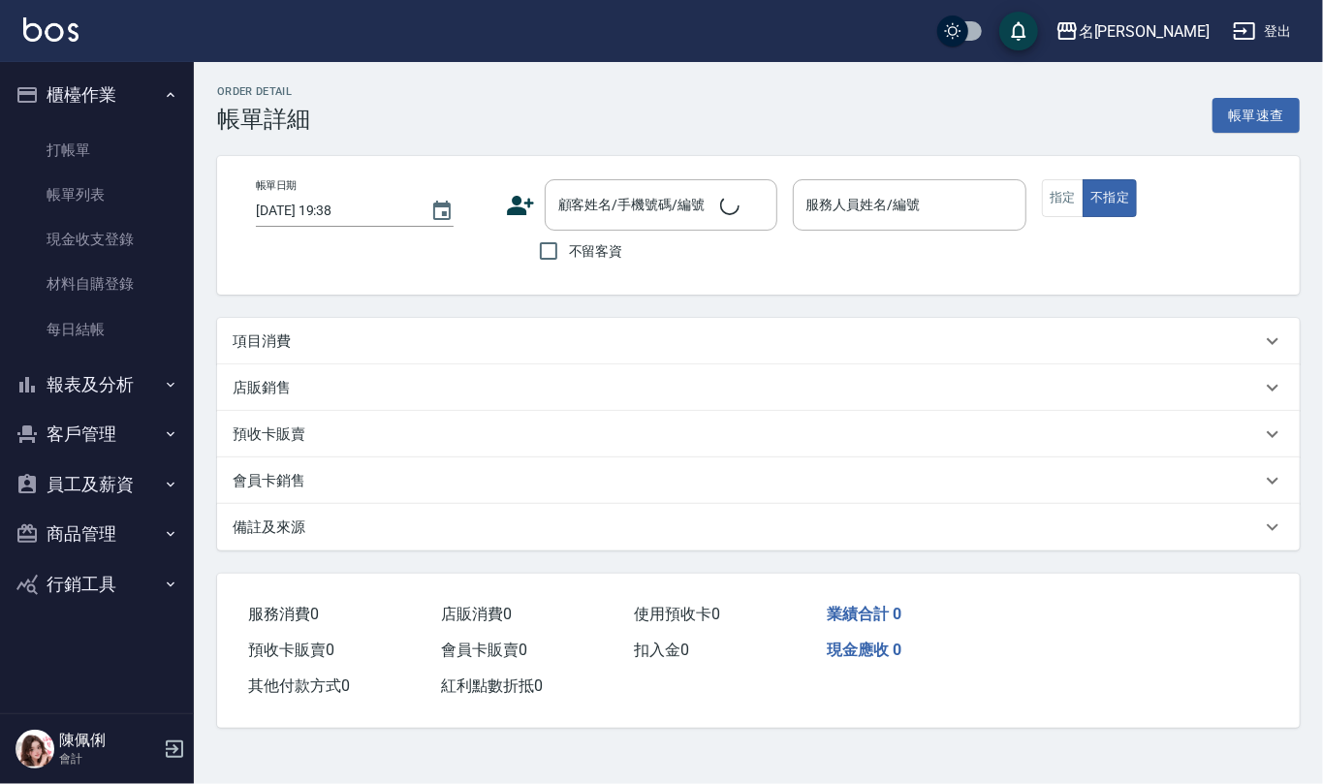
type input "2025/08/20 13:20"
checkbox input "true"
type input "吳淑文-6"
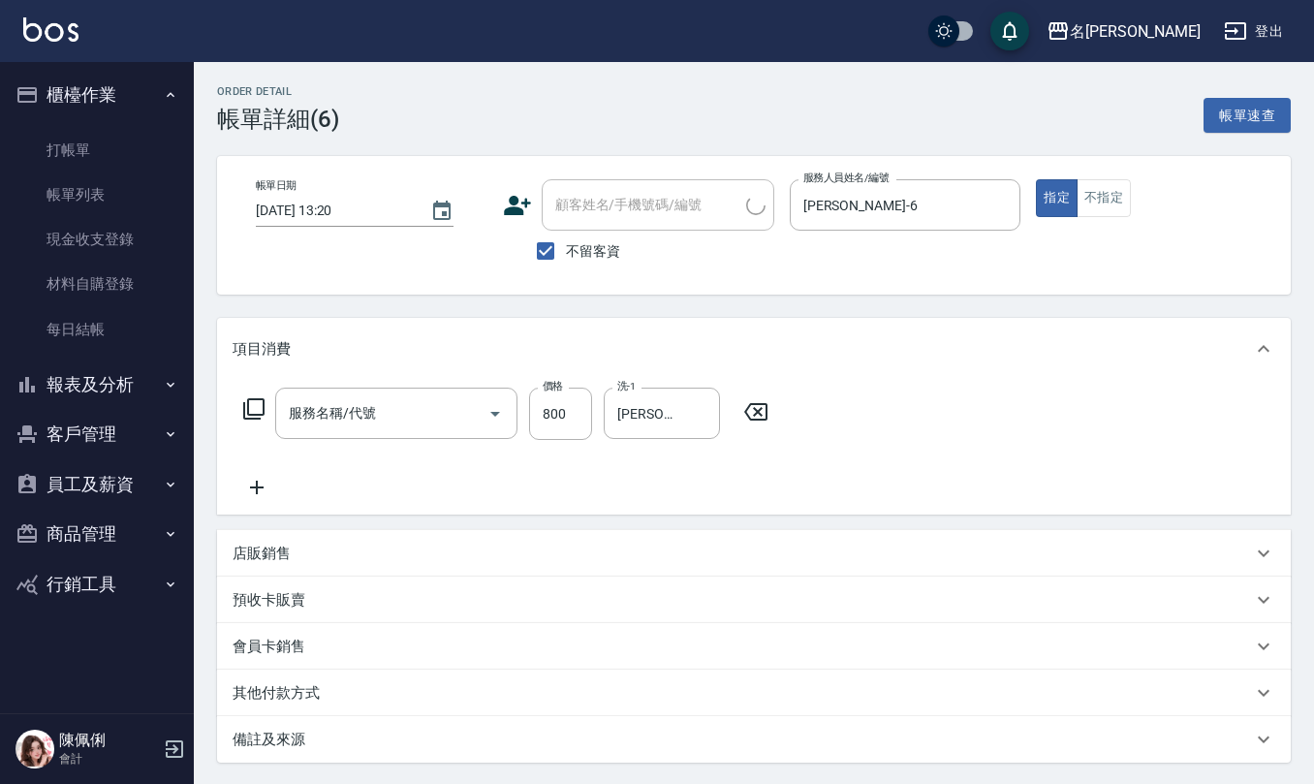
type input "清潔洗(207)"
click at [1114, 203] on button "不指定" at bounding box center [1103, 198] width 54 height 38
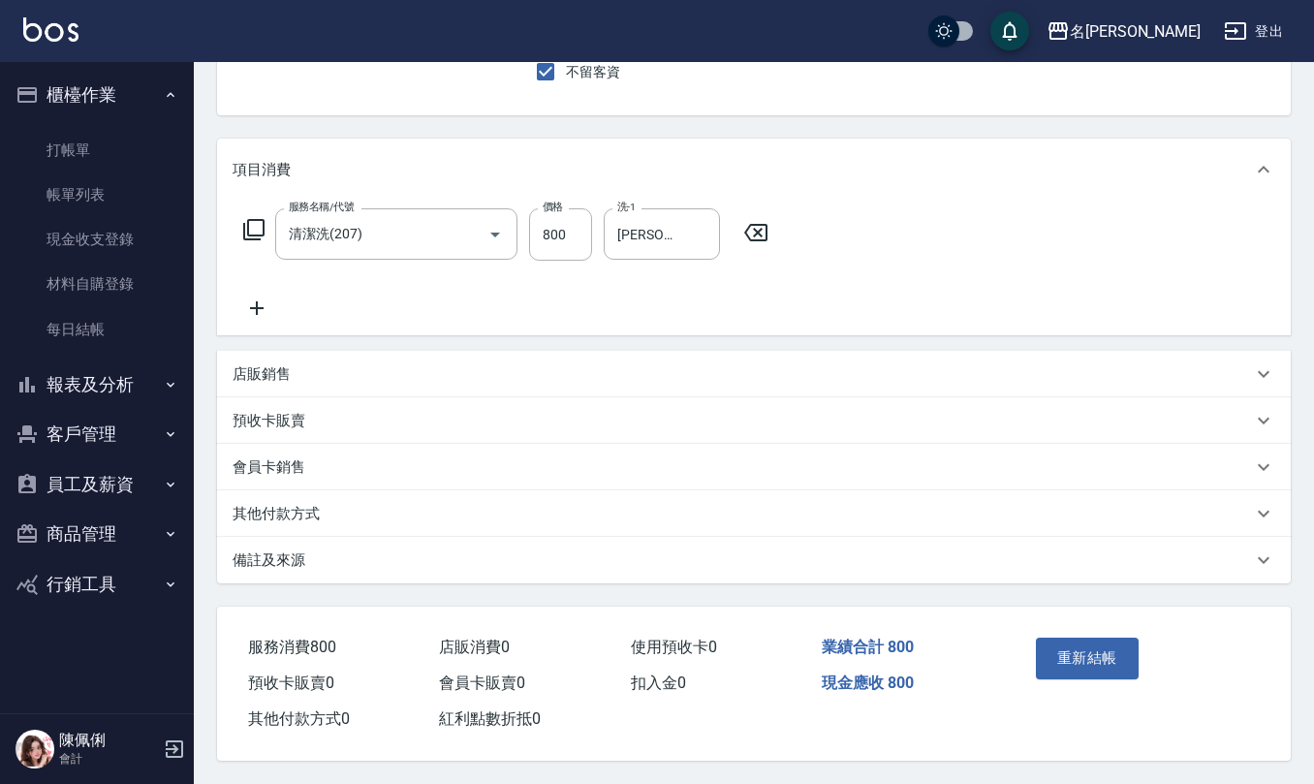
scroll to position [183, 0]
click at [1055, 640] on button "重新結帳" at bounding box center [1087, 658] width 103 height 41
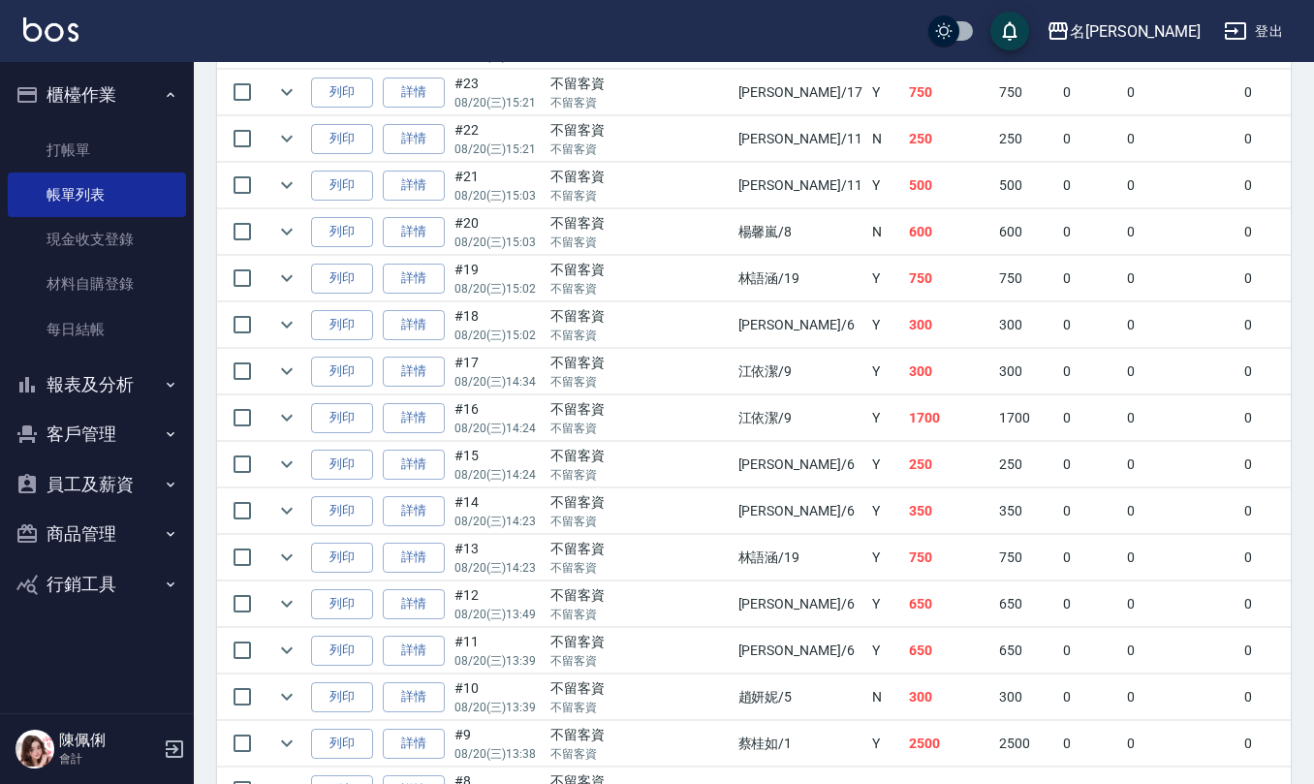
scroll to position [2713, 0]
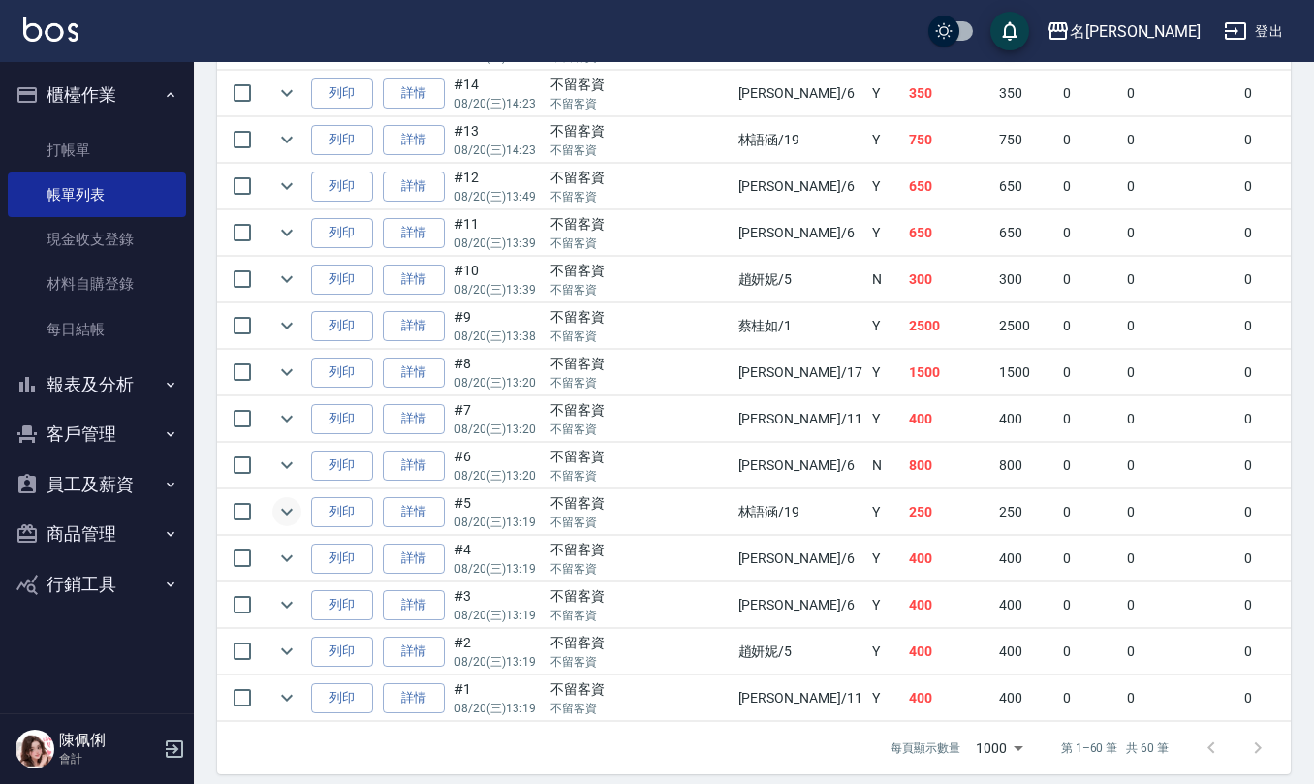
click at [292, 523] on icon "expand row" at bounding box center [286, 511] width 23 height 23
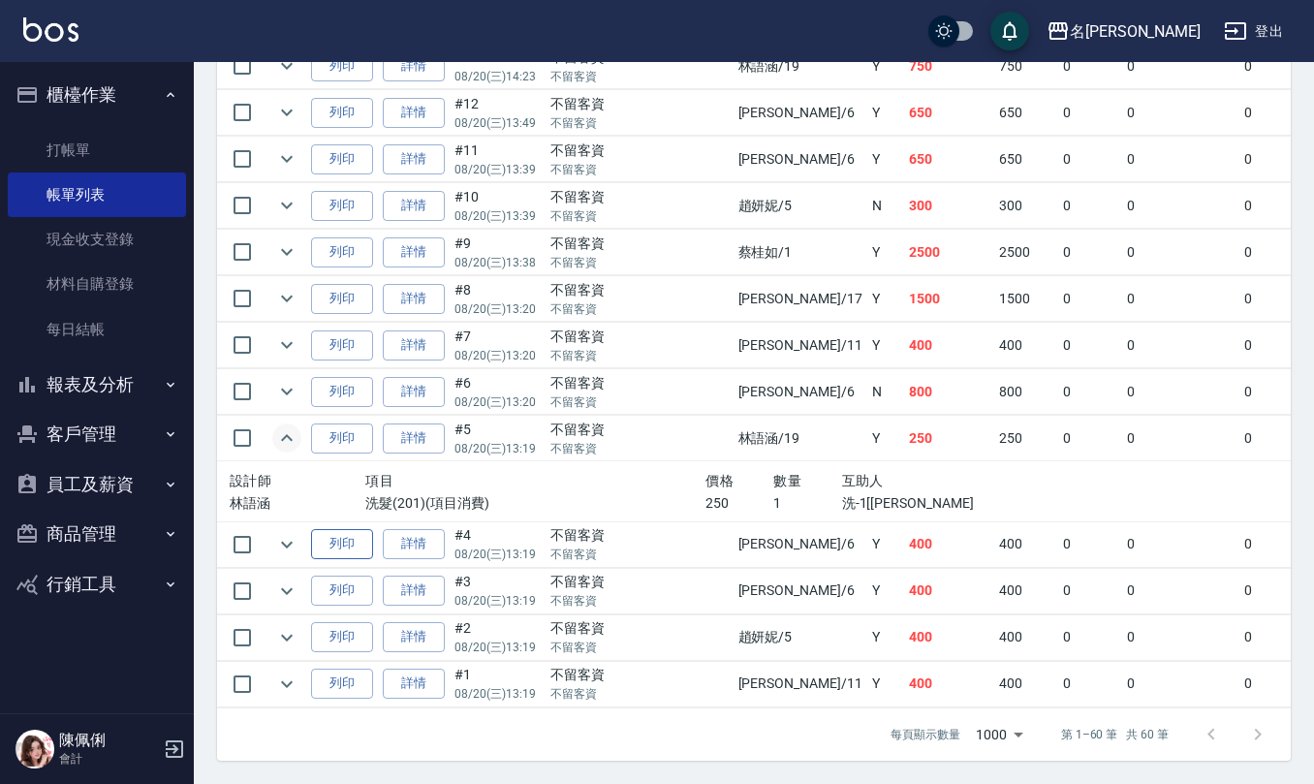
scroll to position [2842, 0]
click at [295, 530] on button "expand row" at bounding box center [286, 544] width 29 height 29
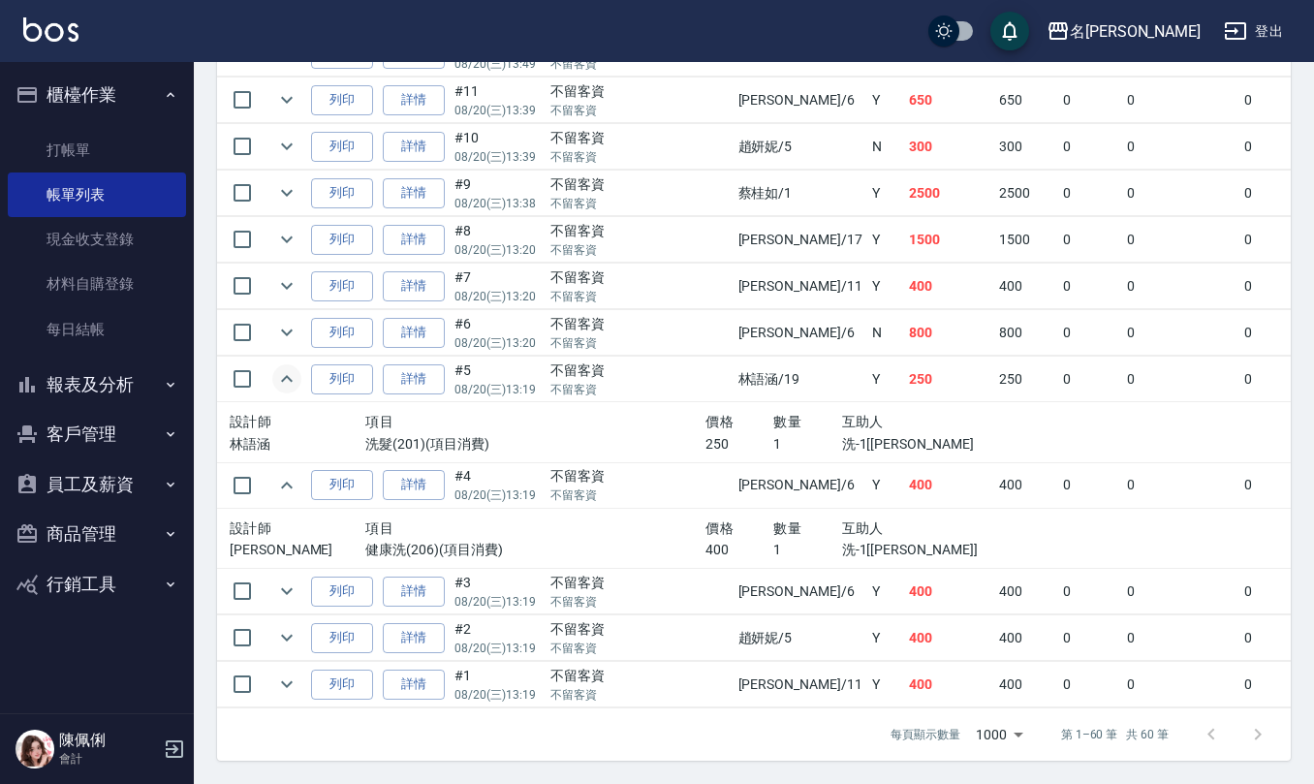
scroll to position [2904, 0]
click at [291, 579] on icon "expand row" at bounding box center [286, 590] width 23 height 23
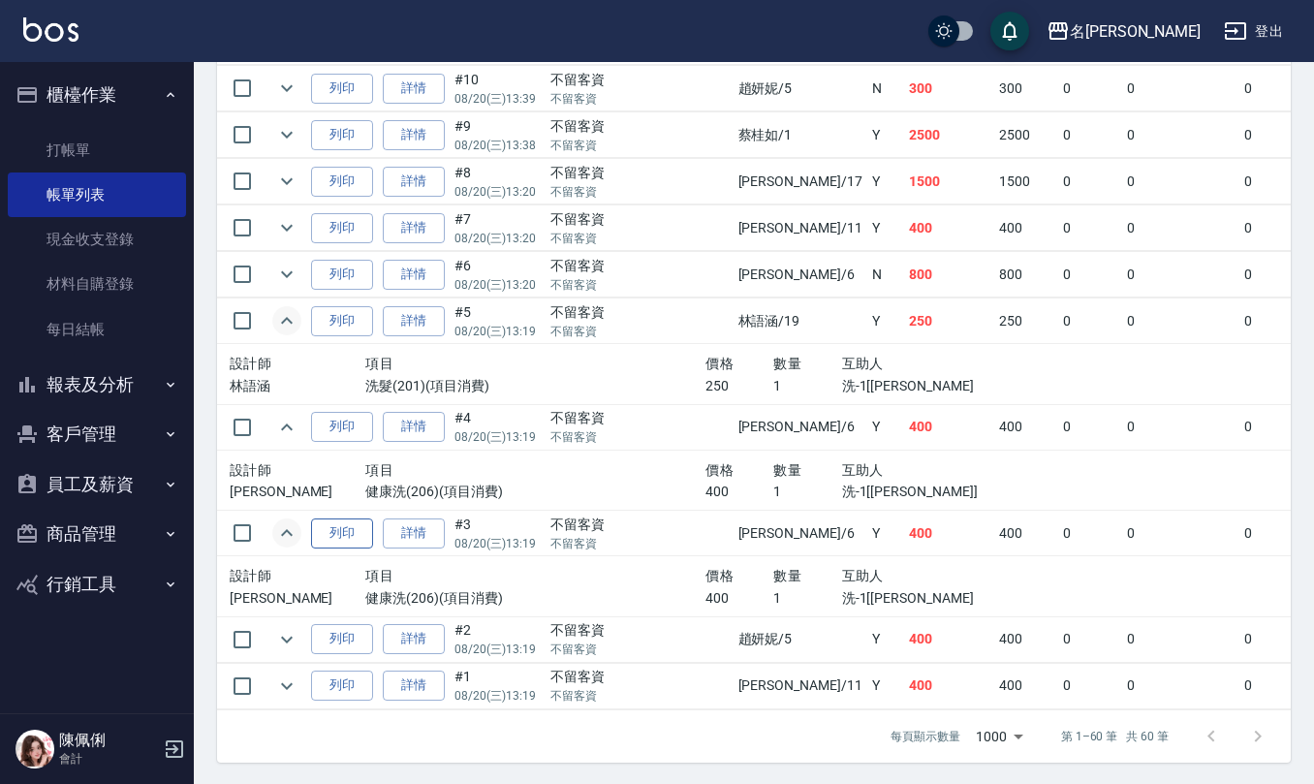
scroll to position [2963, 0]
click at [284, 626] on icon "expand row" at bounding box center [286, 637] width 23 height 23
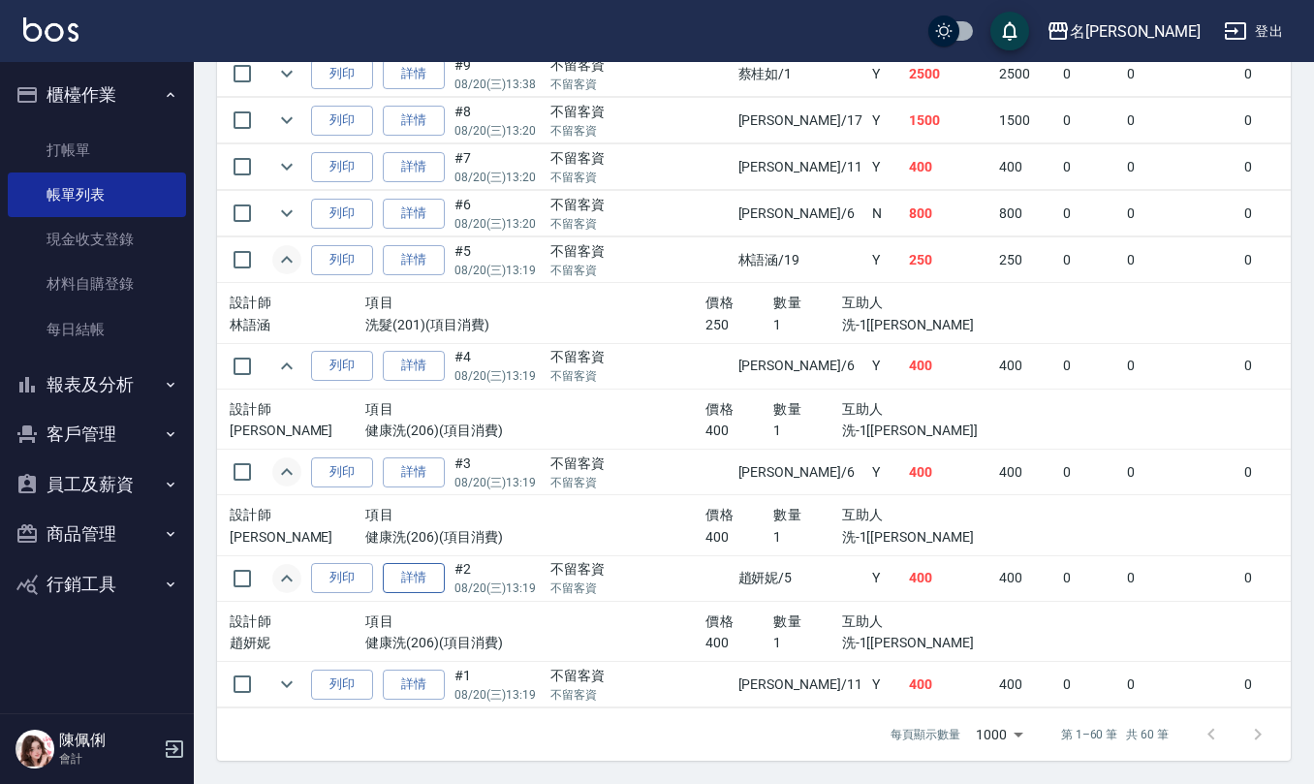
scroll to position [3023, 0]
click at [292, 672] on icon "expand row" at bounding box center [286, 683] width 23 height 23
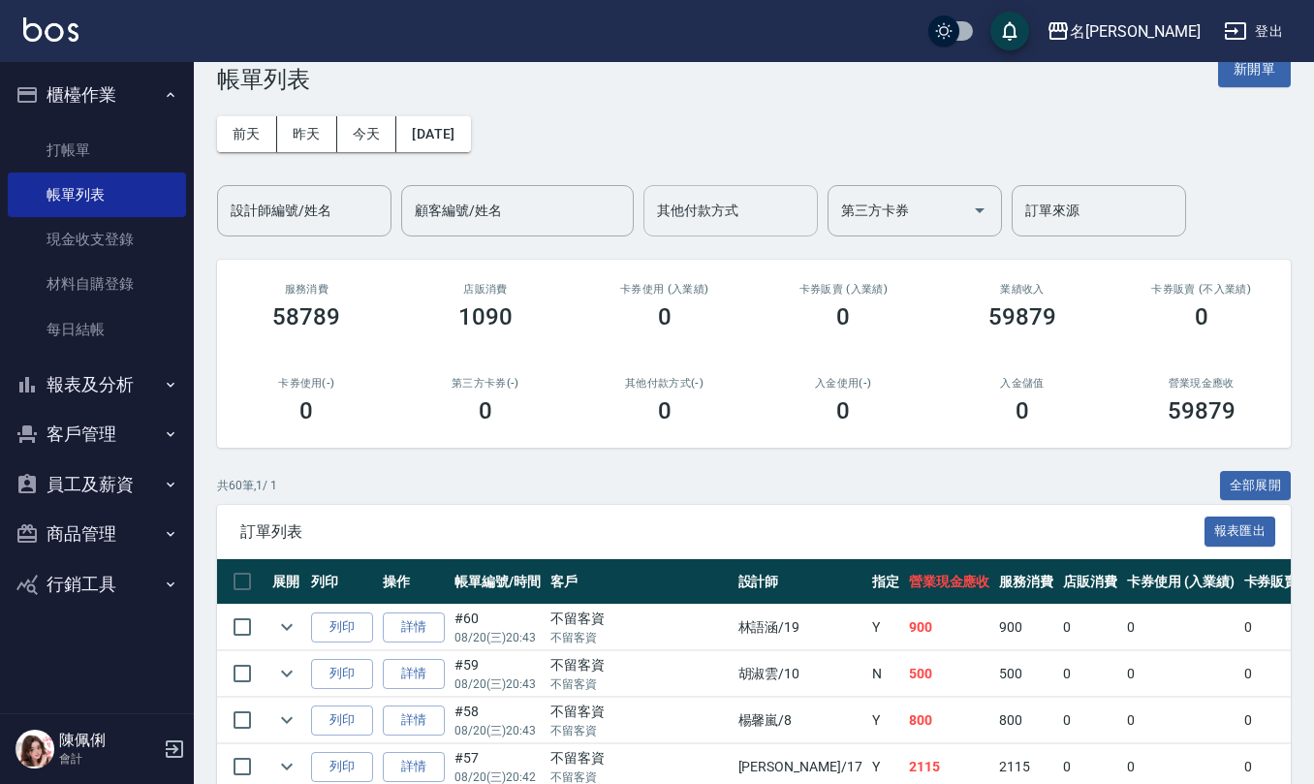
scroll to position [0, 0]
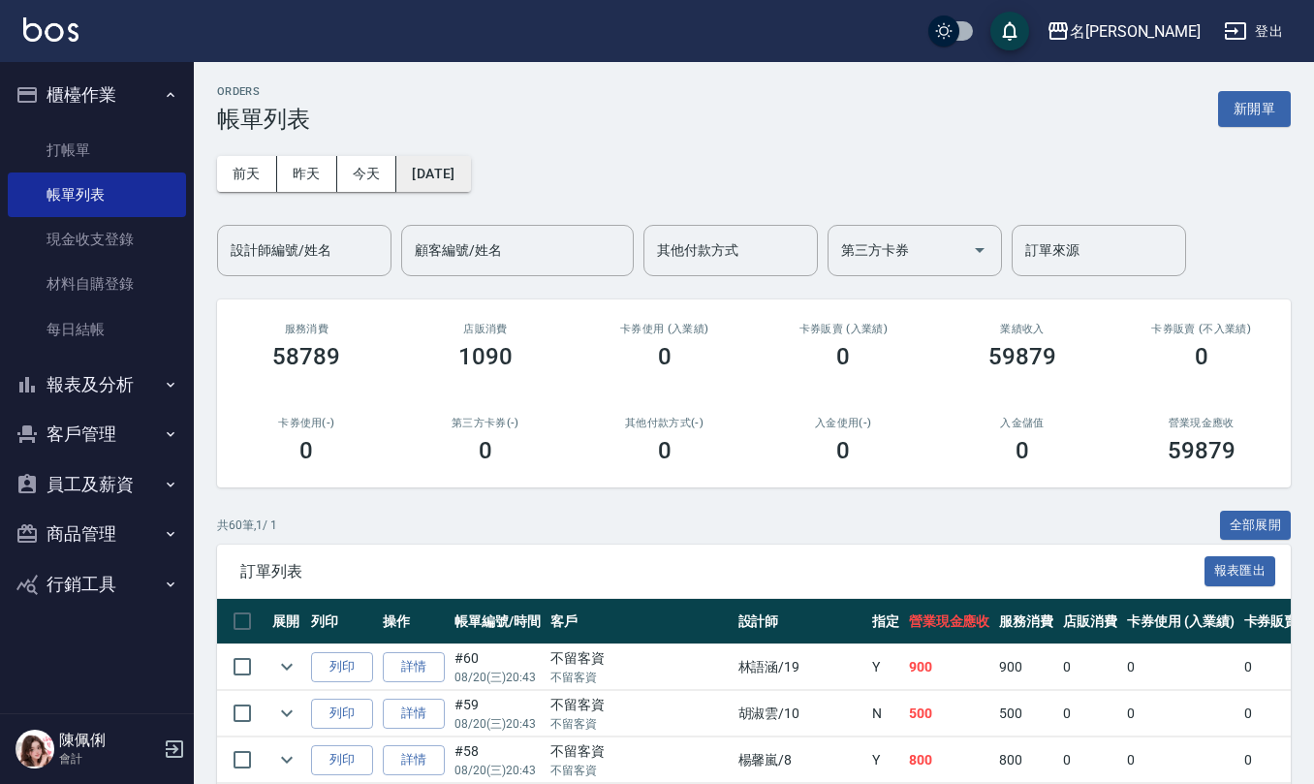
click at [469, 163] on button "[DATE]" at bounding box center [433, 174] width 74 height 36
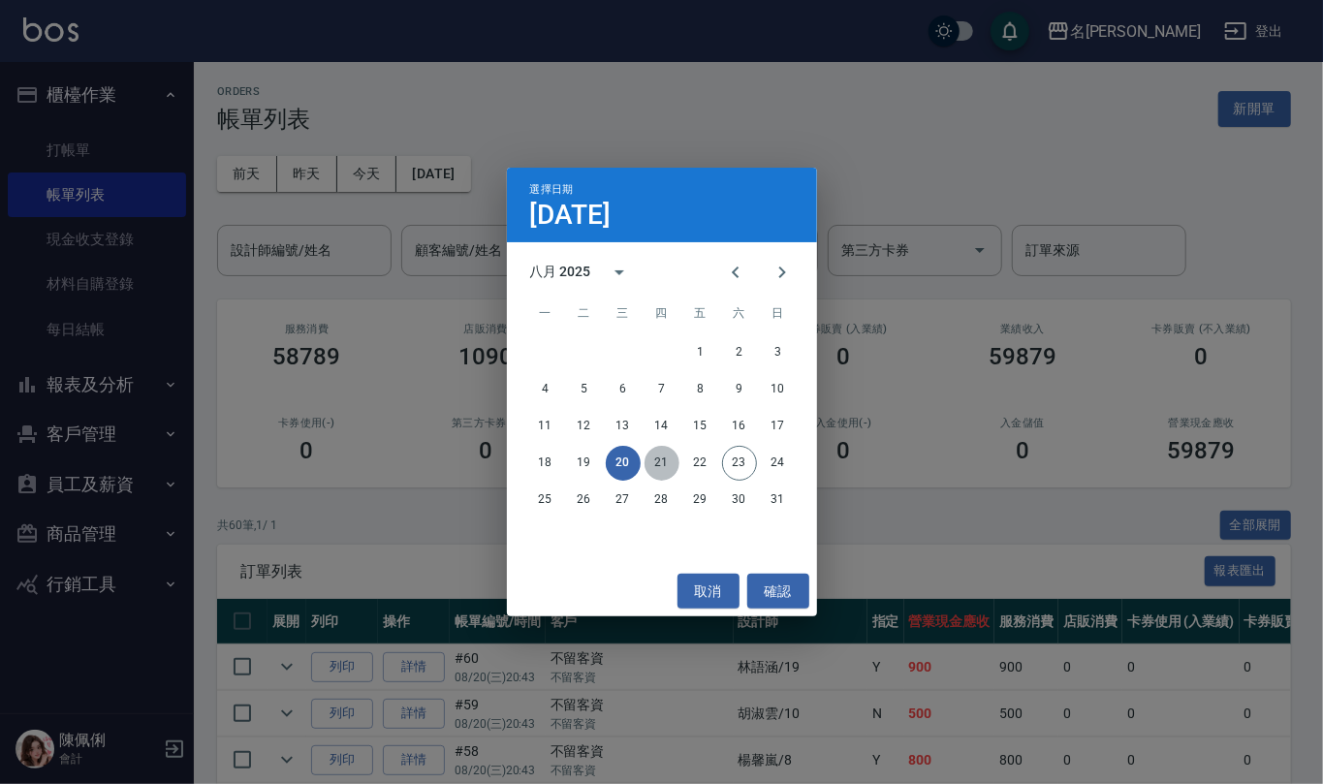
click at [664, 453] on button "21" at bounding box center [661, 463] width 35 height 35
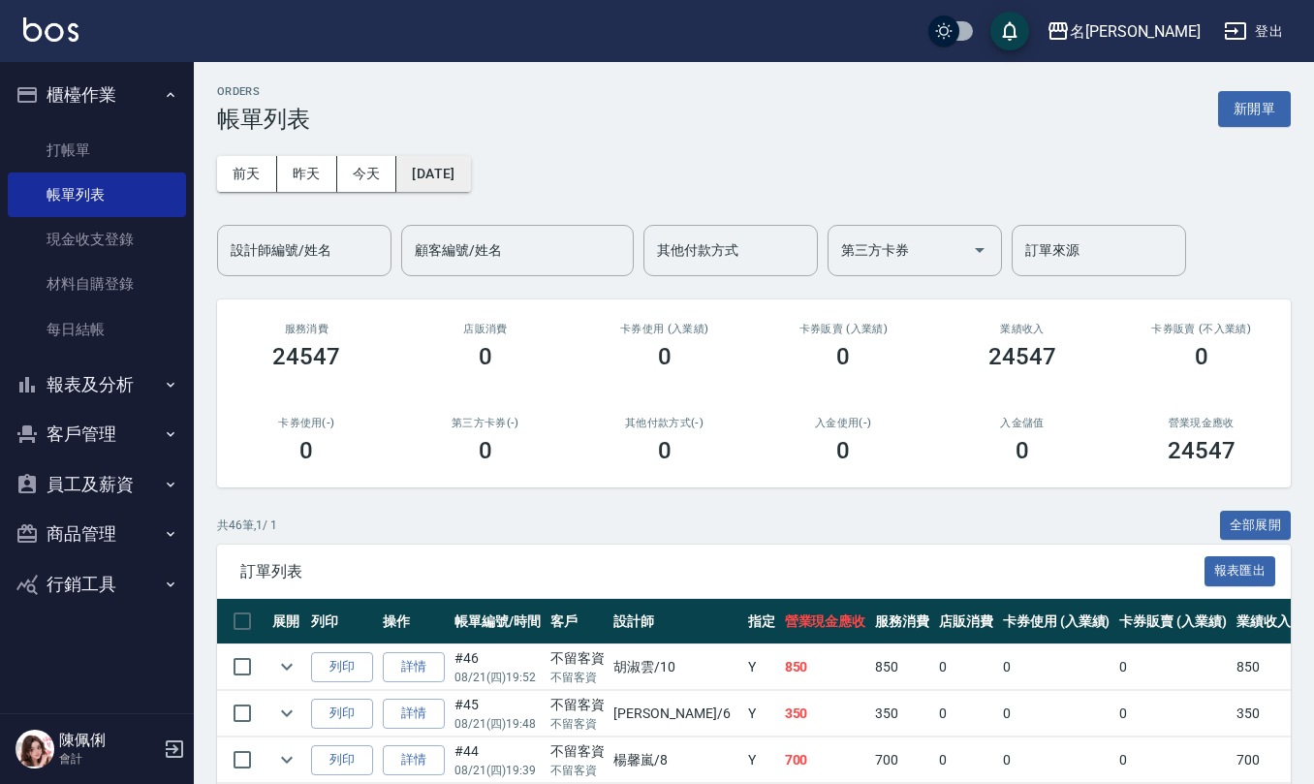
click at [470, 172] on button "[DATE]" at bounding box center [433, 174] width 74 height 36
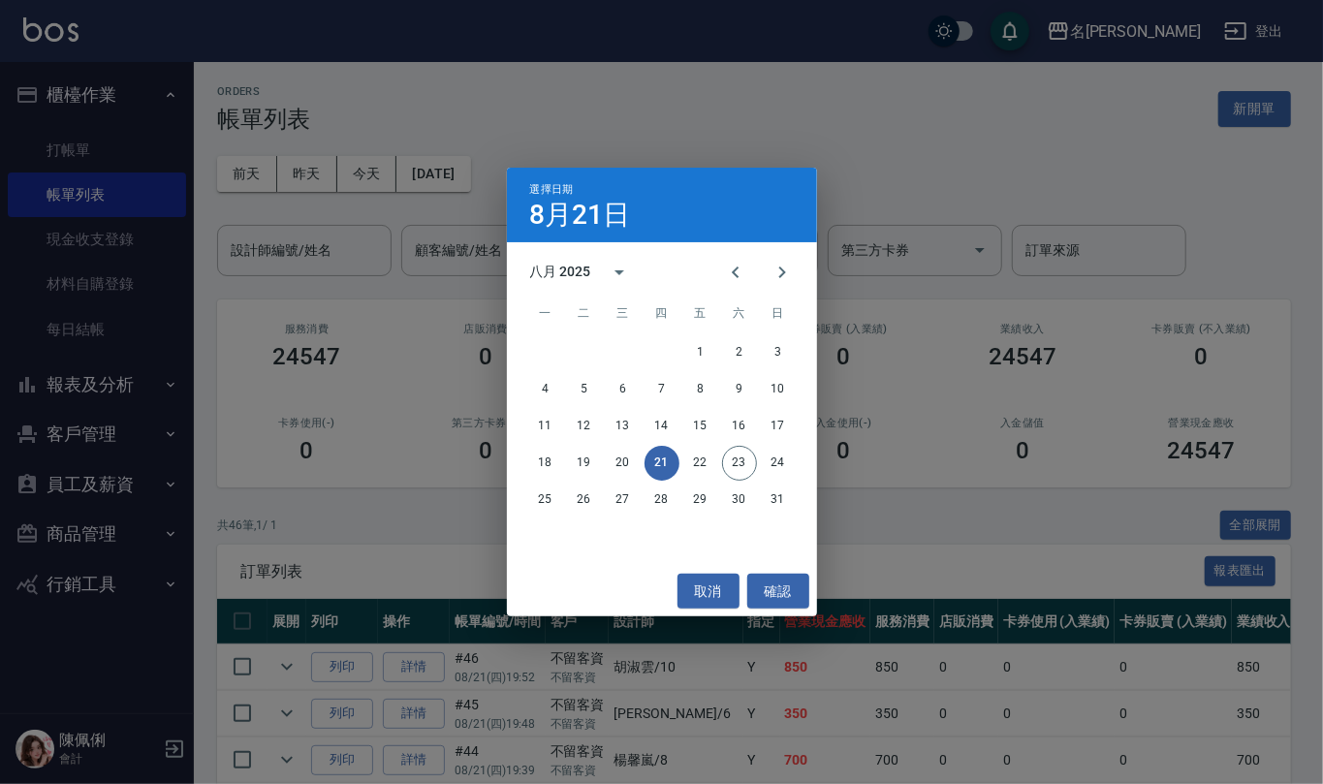
click at [791, 143] on div "選擇日期 8月21日 八月 2025 一 二 三 四 五 六 日 1 2 3 4 5 6 7 8 9 10 11 12 13 14 15 16 17 18 1…" at bounding box center [661, 392] width 1323 height 784
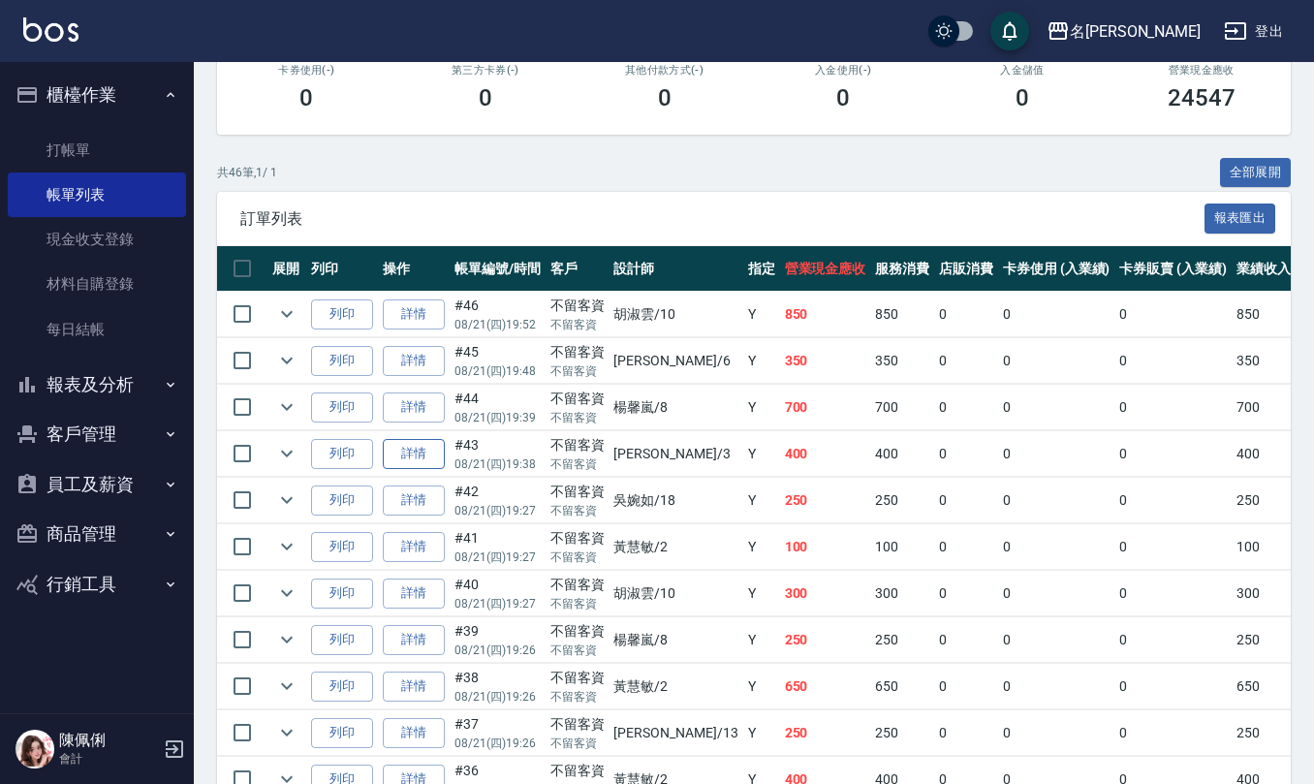
scroll to position [388, 0]
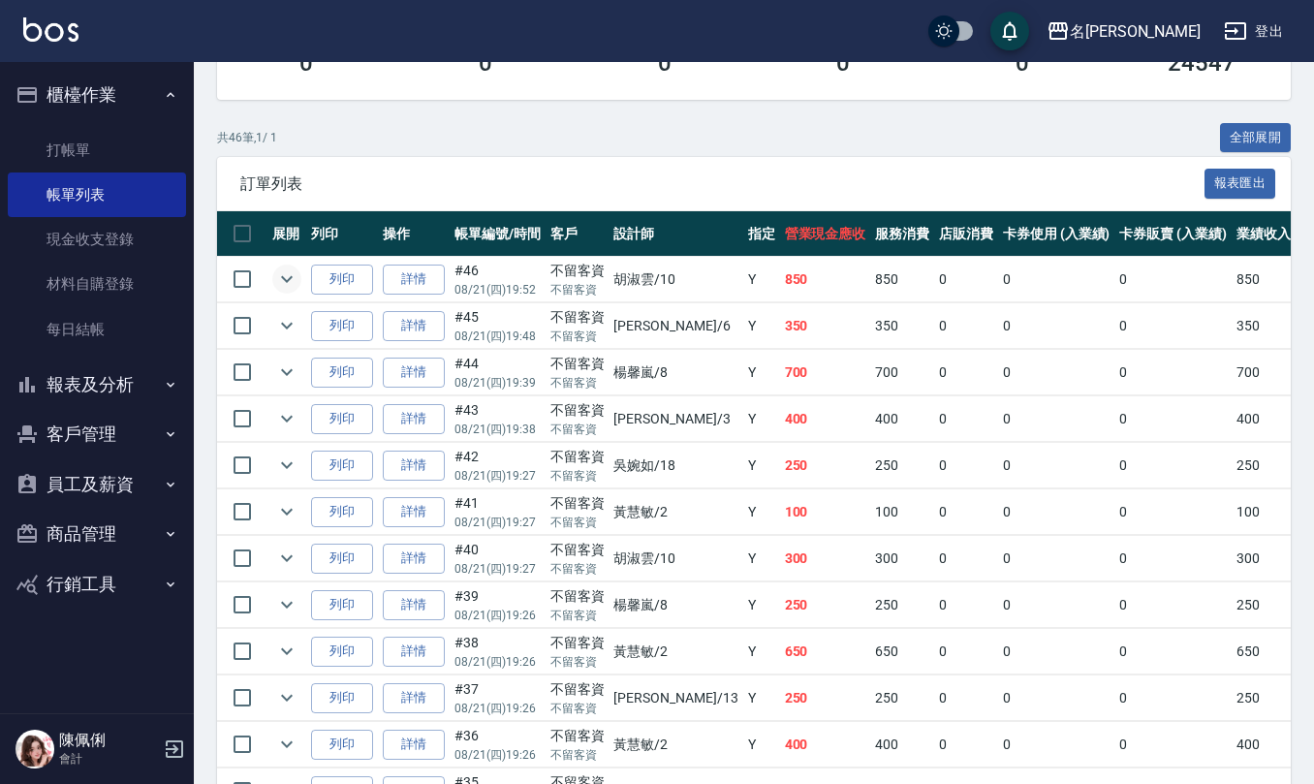
click at [293, 275] on icon "expand row" at bounding box center [286, 278] width 23 height 23
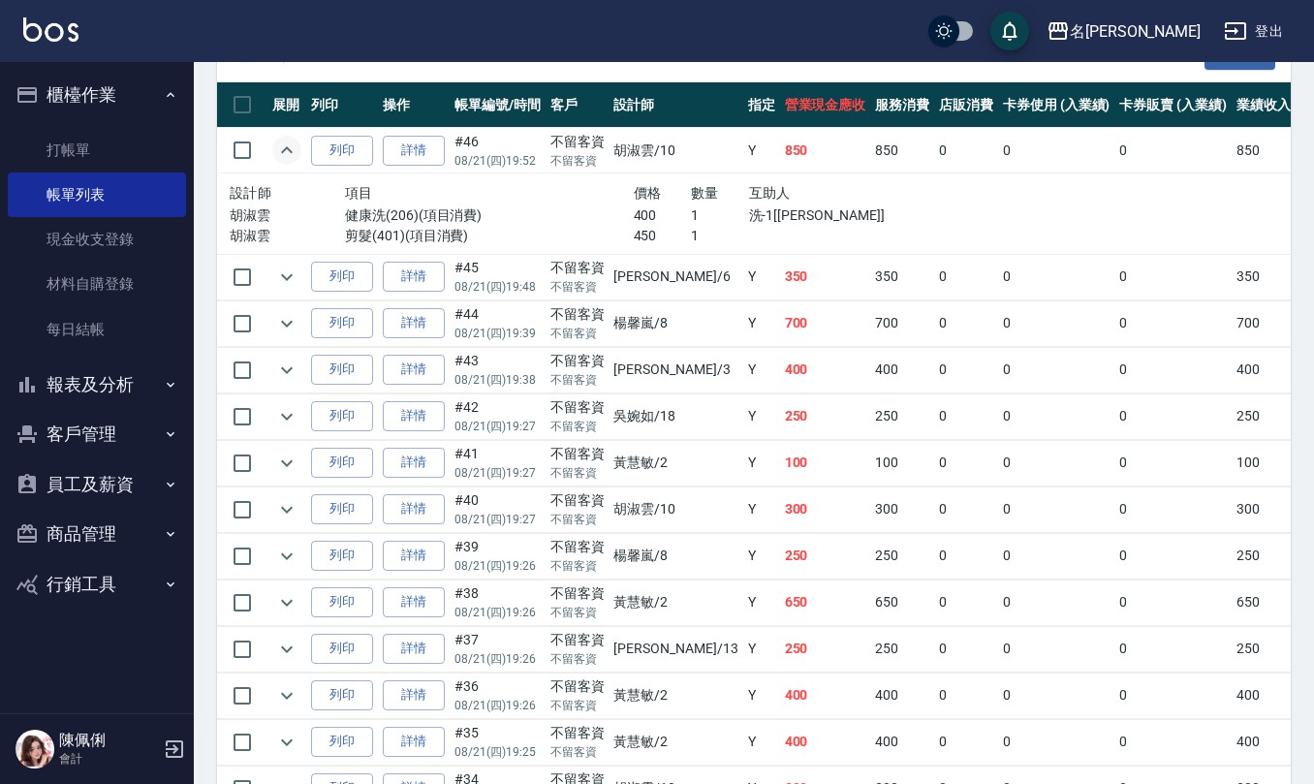
scroll to position [645, 0]
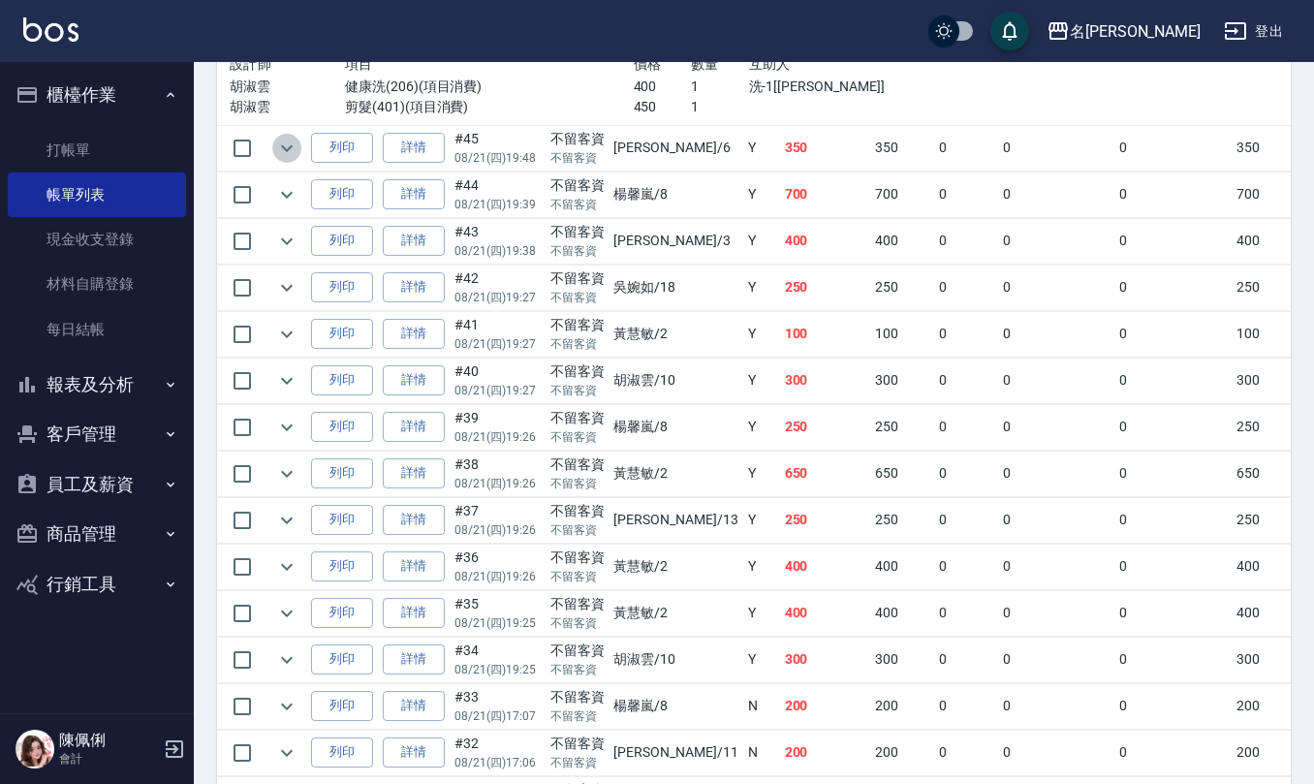
click at [288, 153] on icon "expand row" at bounding box center [286, 148] width 23 height 23
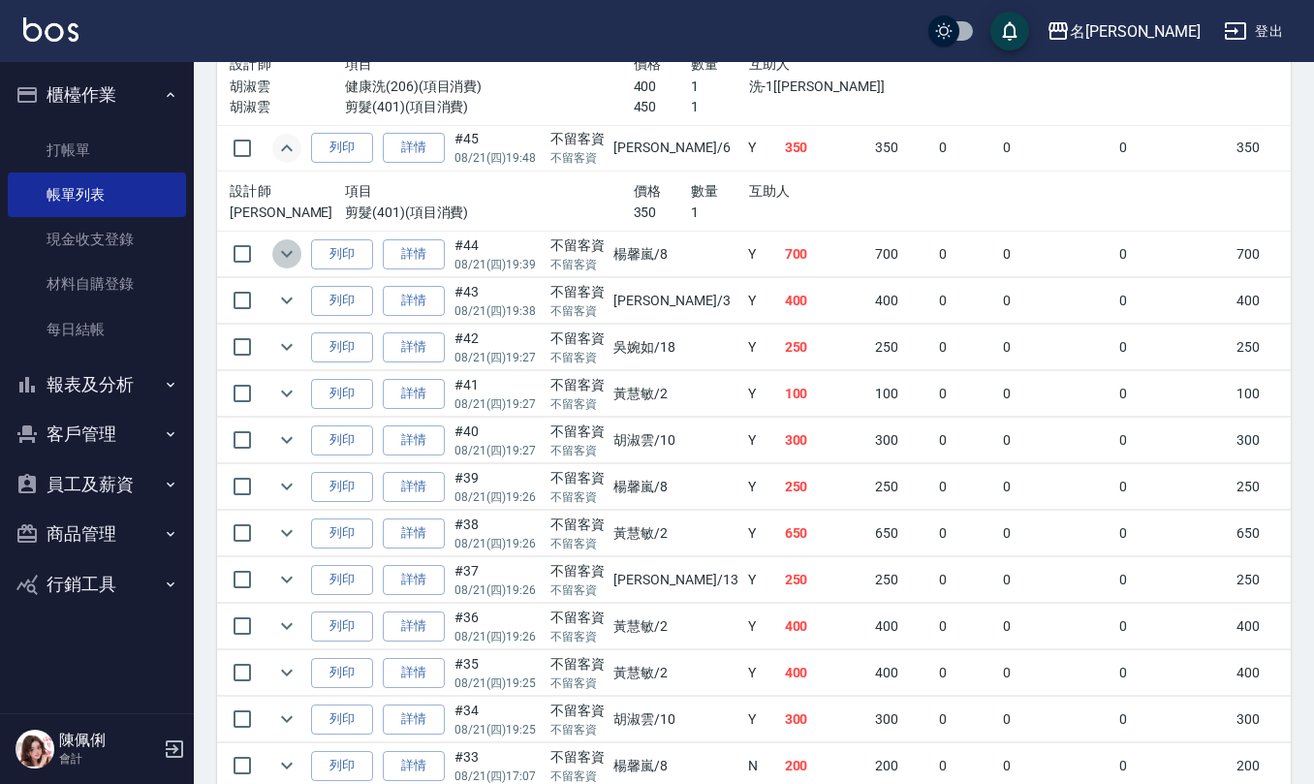
click at [285, 262] on icon "expand row" at bounding box center [286, 253] width 23 height 23
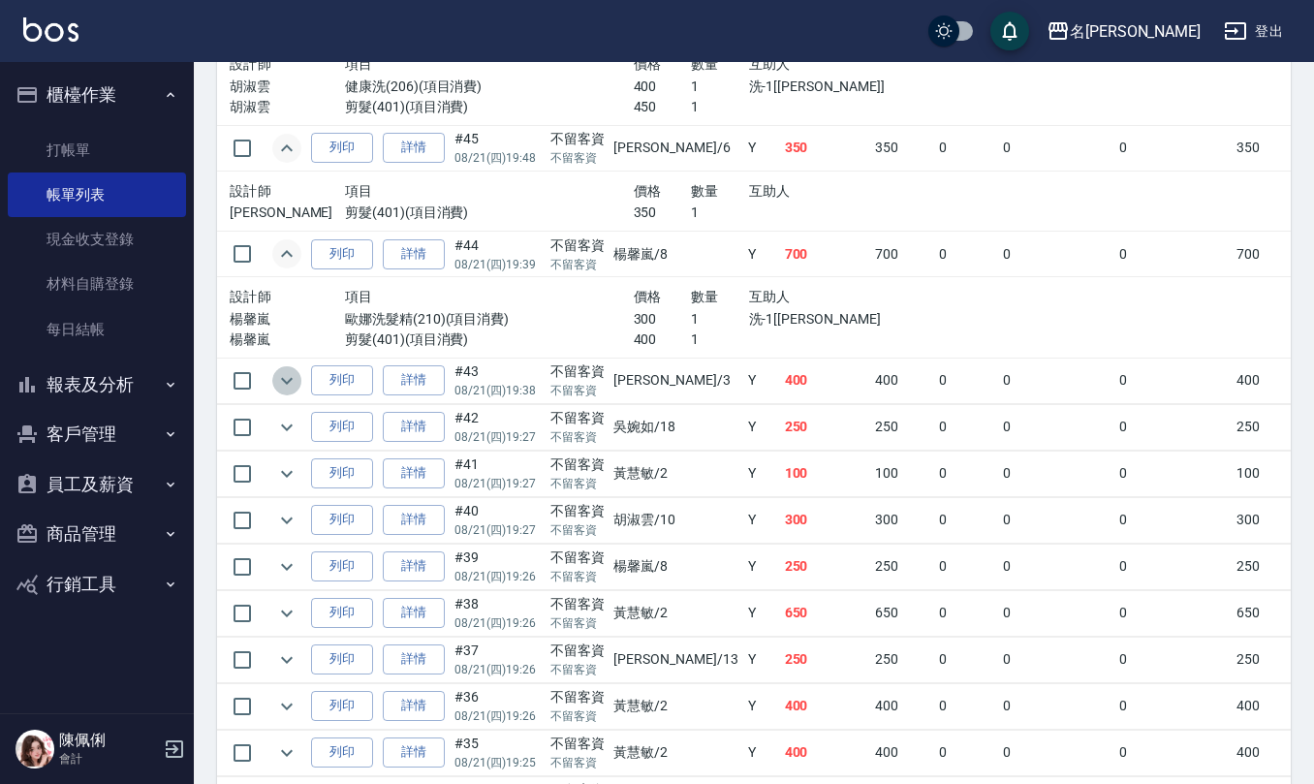
click at [289, 378] on icon "expand row" at bounding box center [286, 380] width 23 height 23
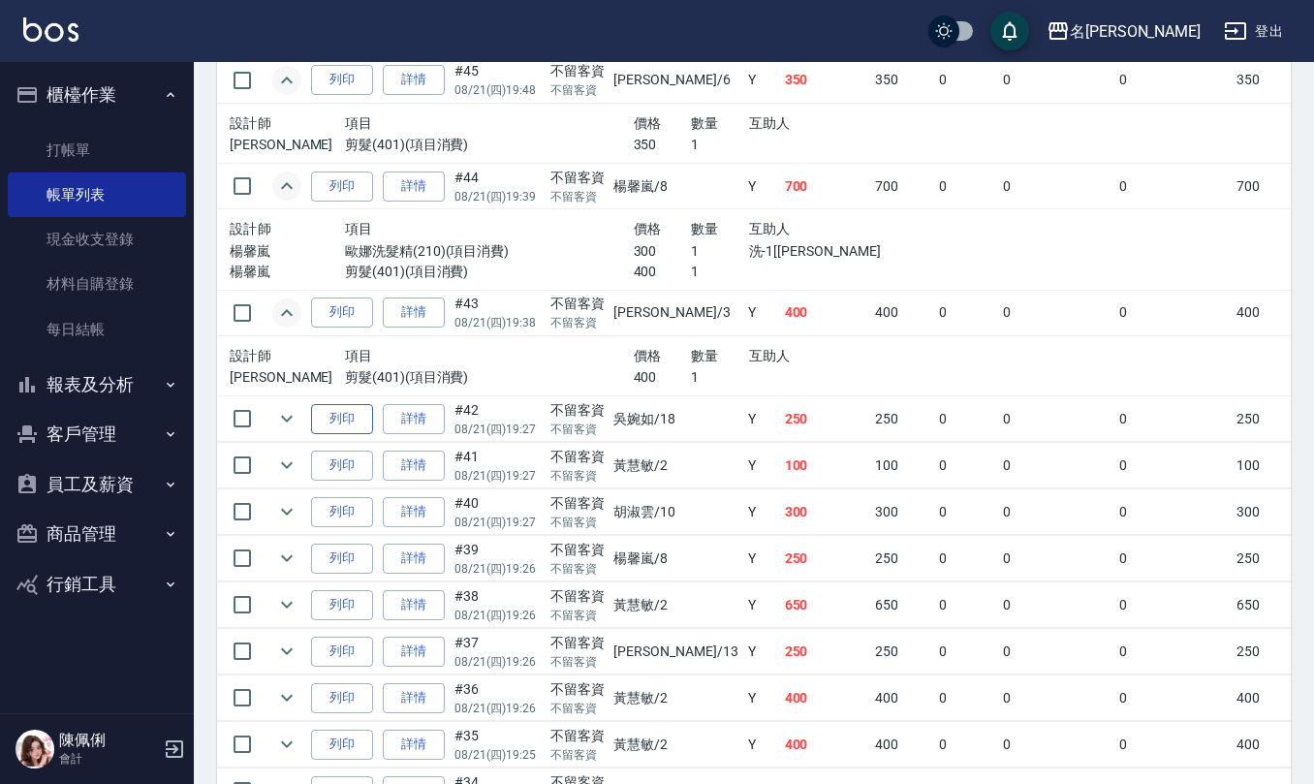
scroll to position [775, 0]
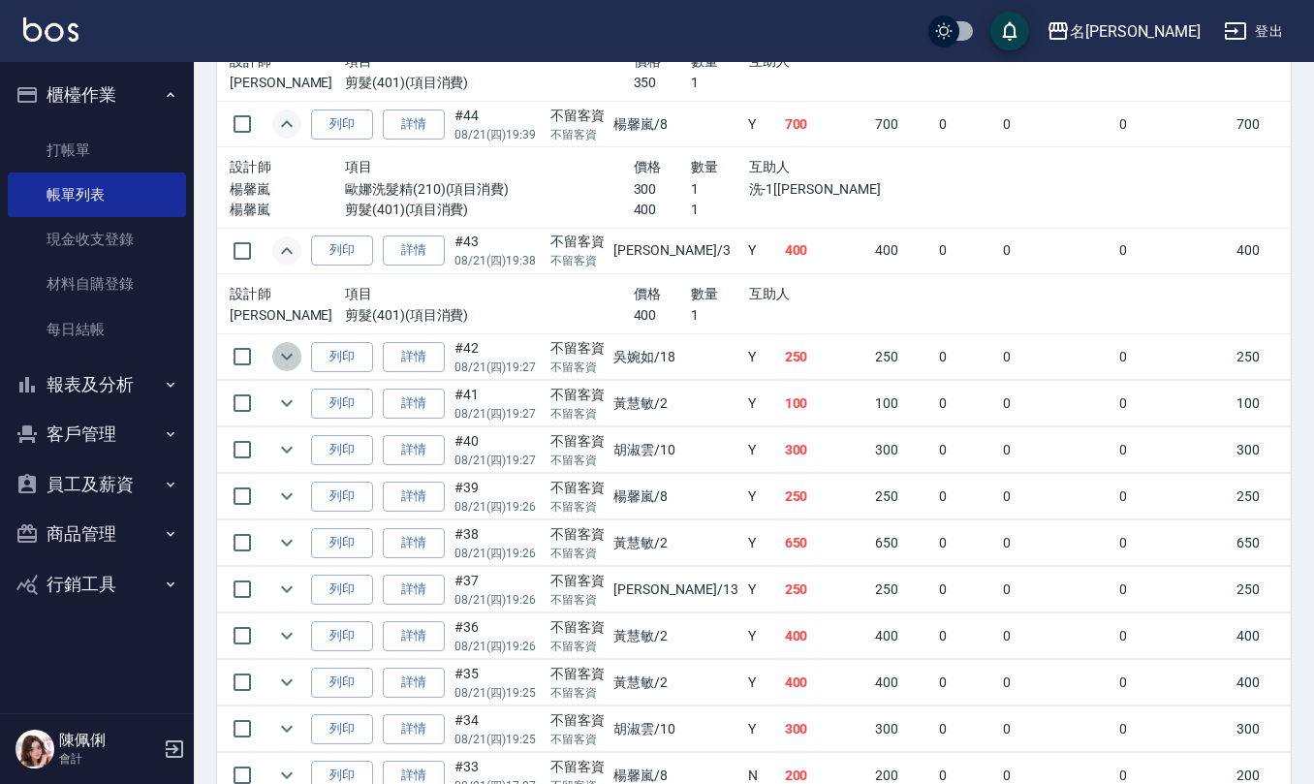
click at [285, 362] on icon "expand row" at bounding box center [286, 356] width 23 height 23
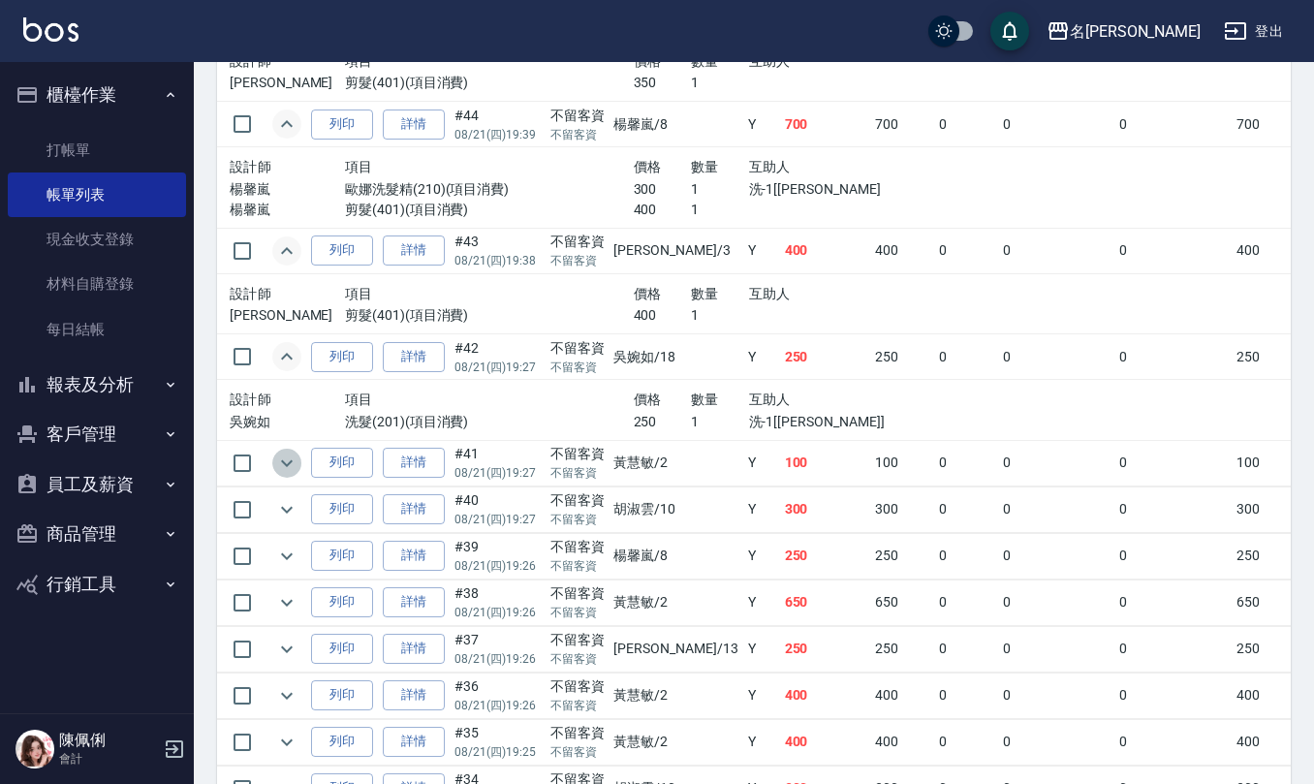
click at [292, 459] on icon "expand row" at bounding box center [286, 462] width 23 height 23
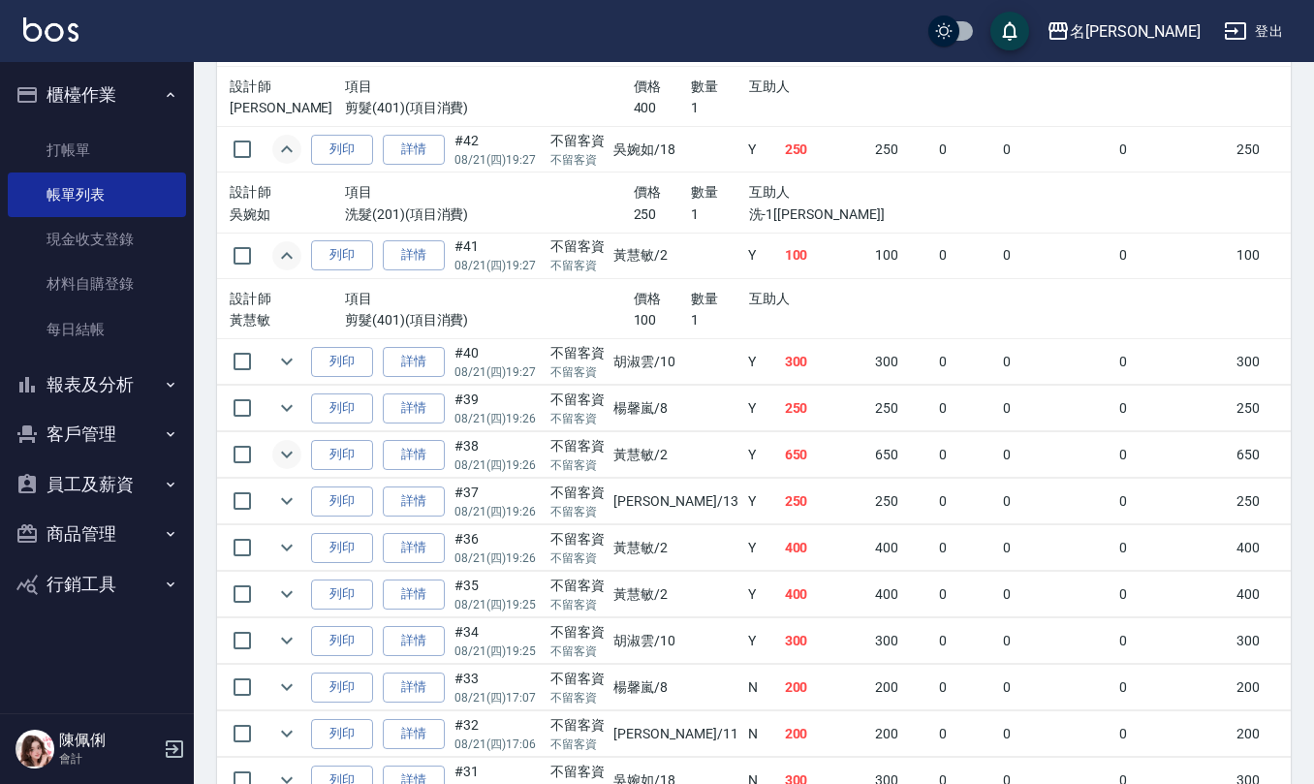
scroll to position [1033, 0]
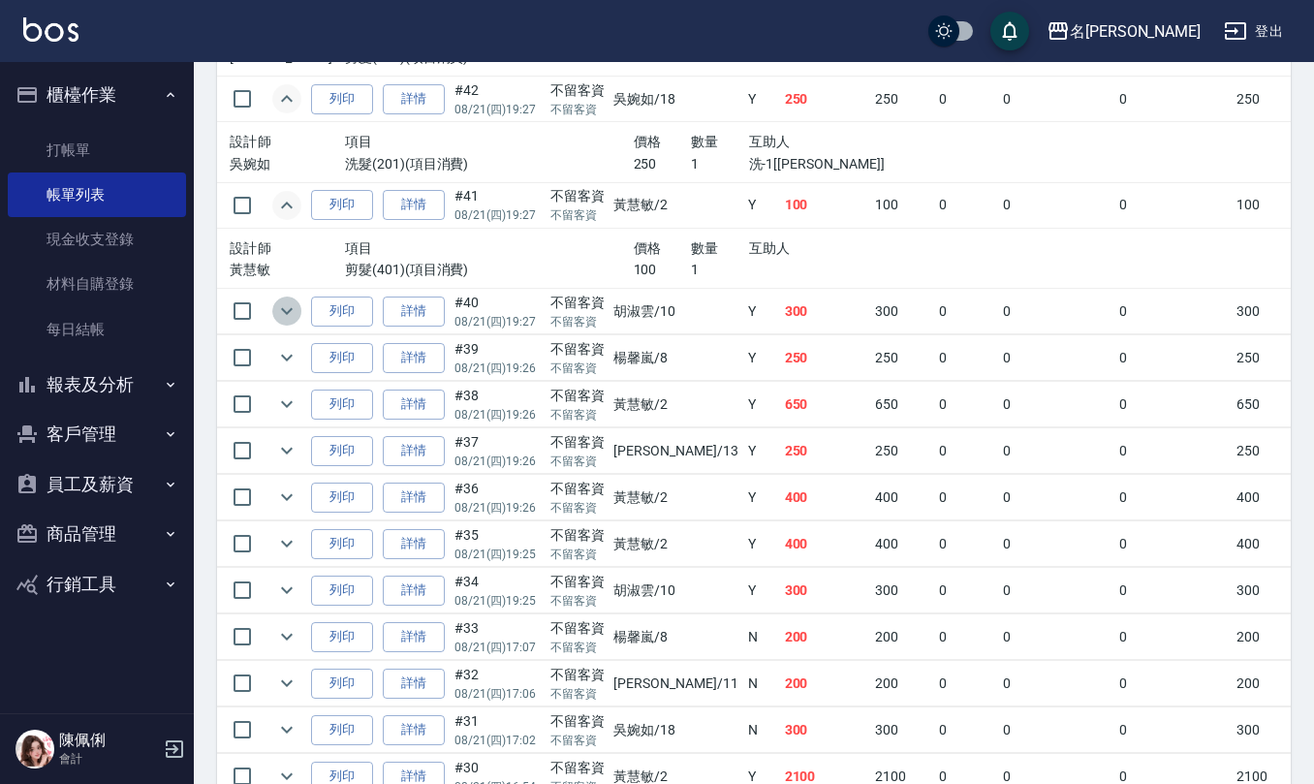
click at [283, 318] on icon "expand row" at bounding box center [286, 310] width 23 height 23
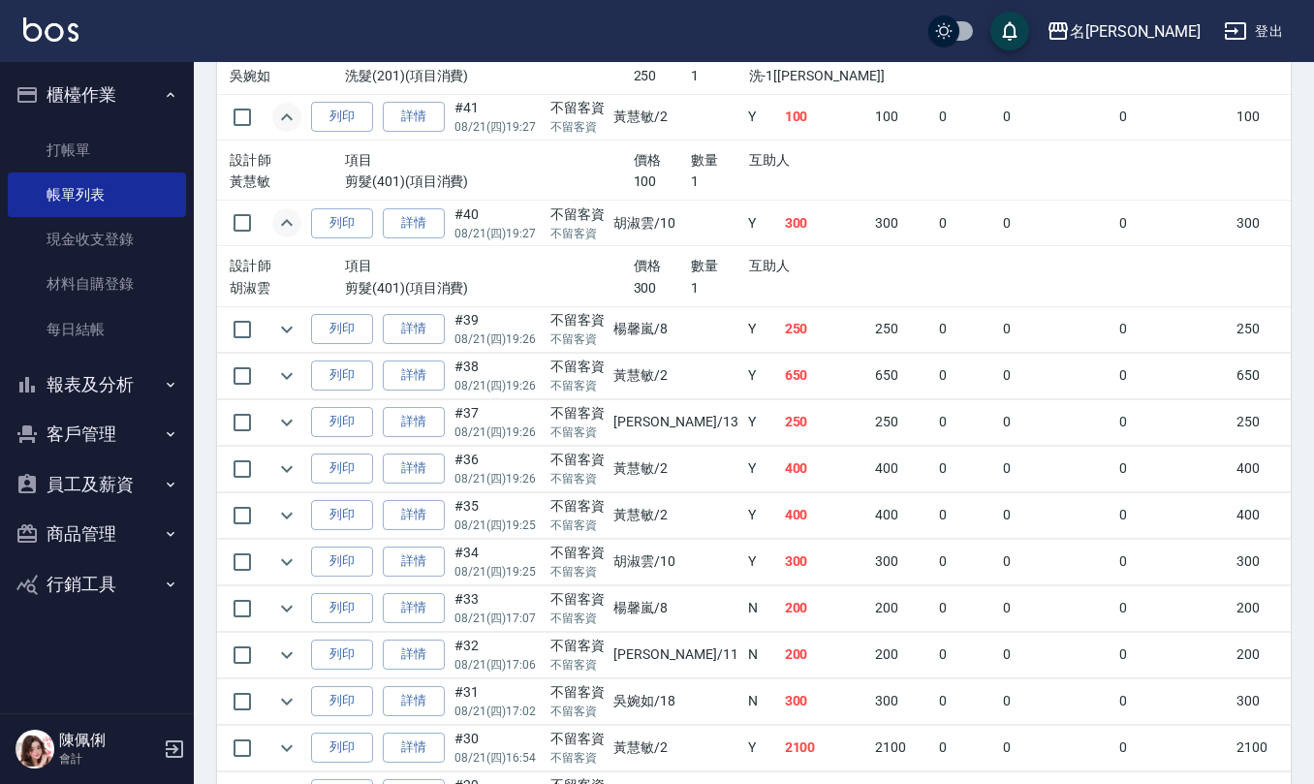
scroll to position [1163, 0]
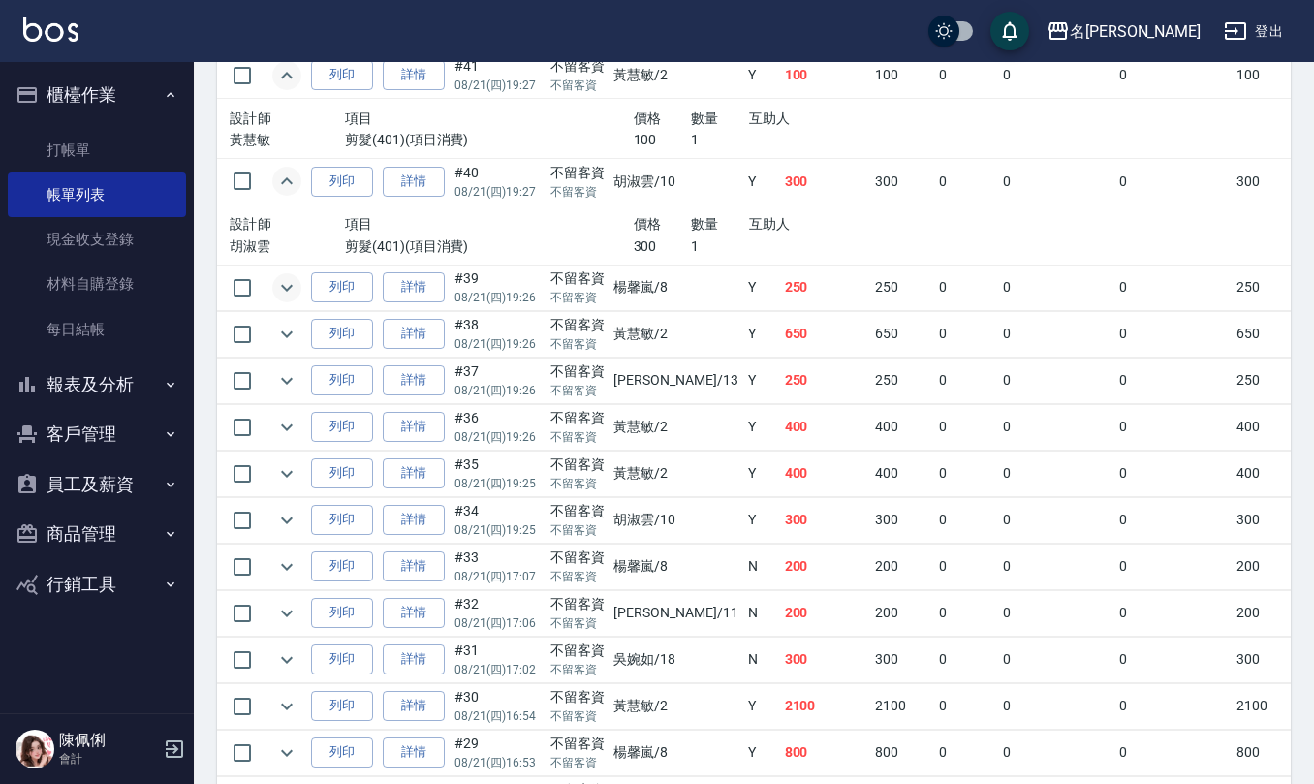
click at [291, 284] on icon "expand row" at bounding box center [286, 287] width 23 height 23
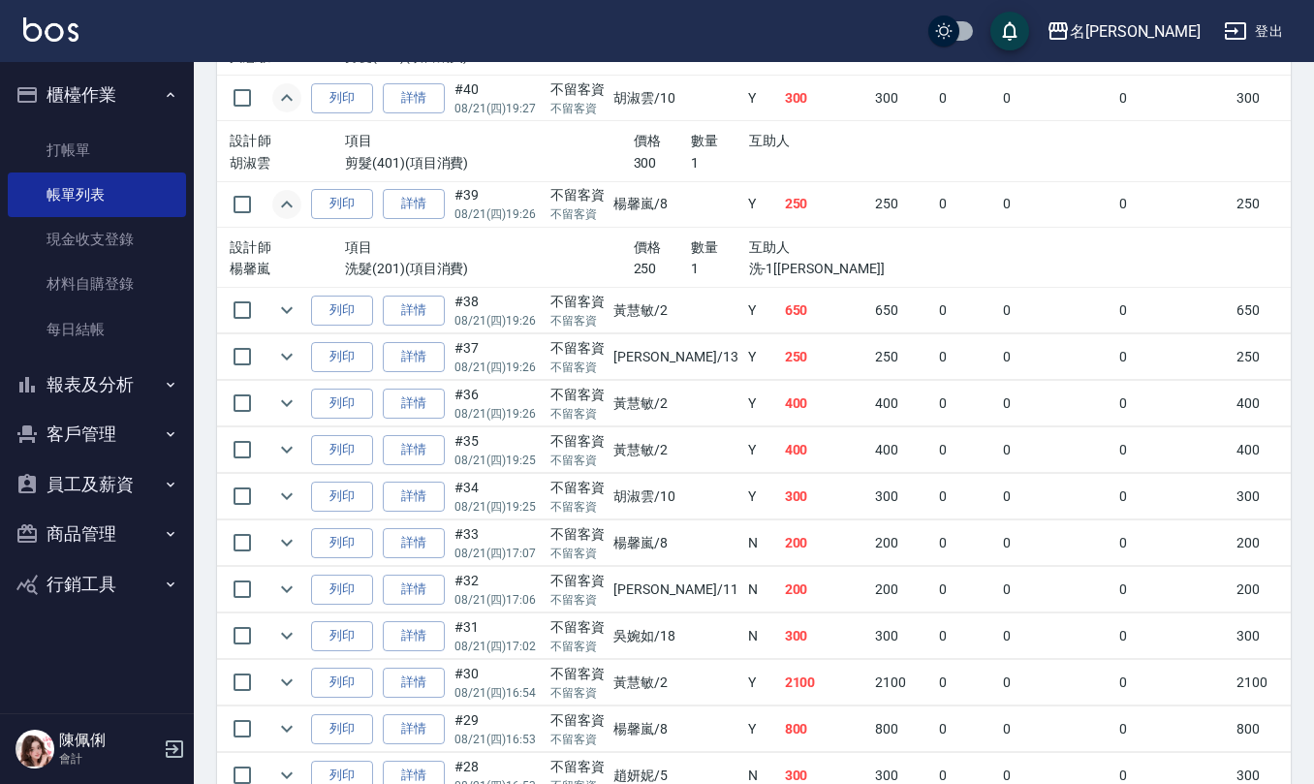
scroll to position [1292, 0]
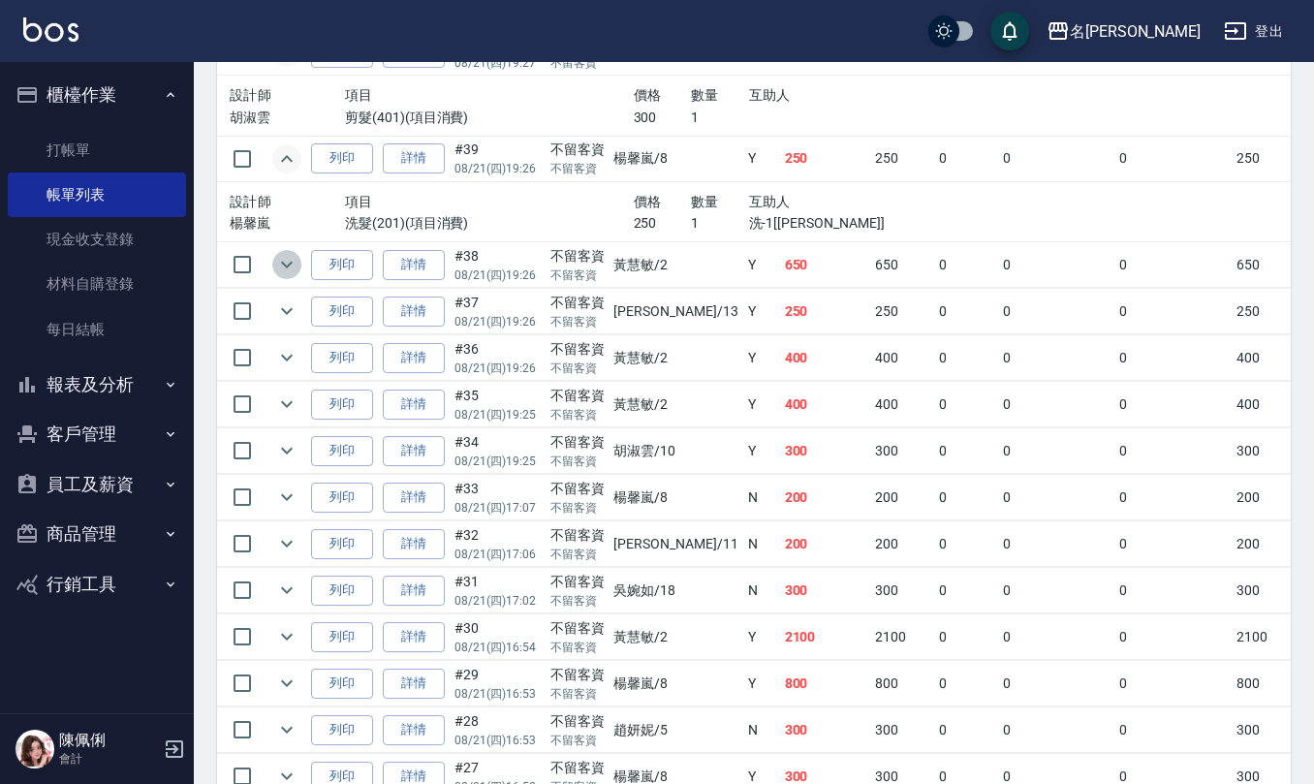
click at [287, 268] on icon "expand row" at bounding box center [286, 264] width 23 height 23
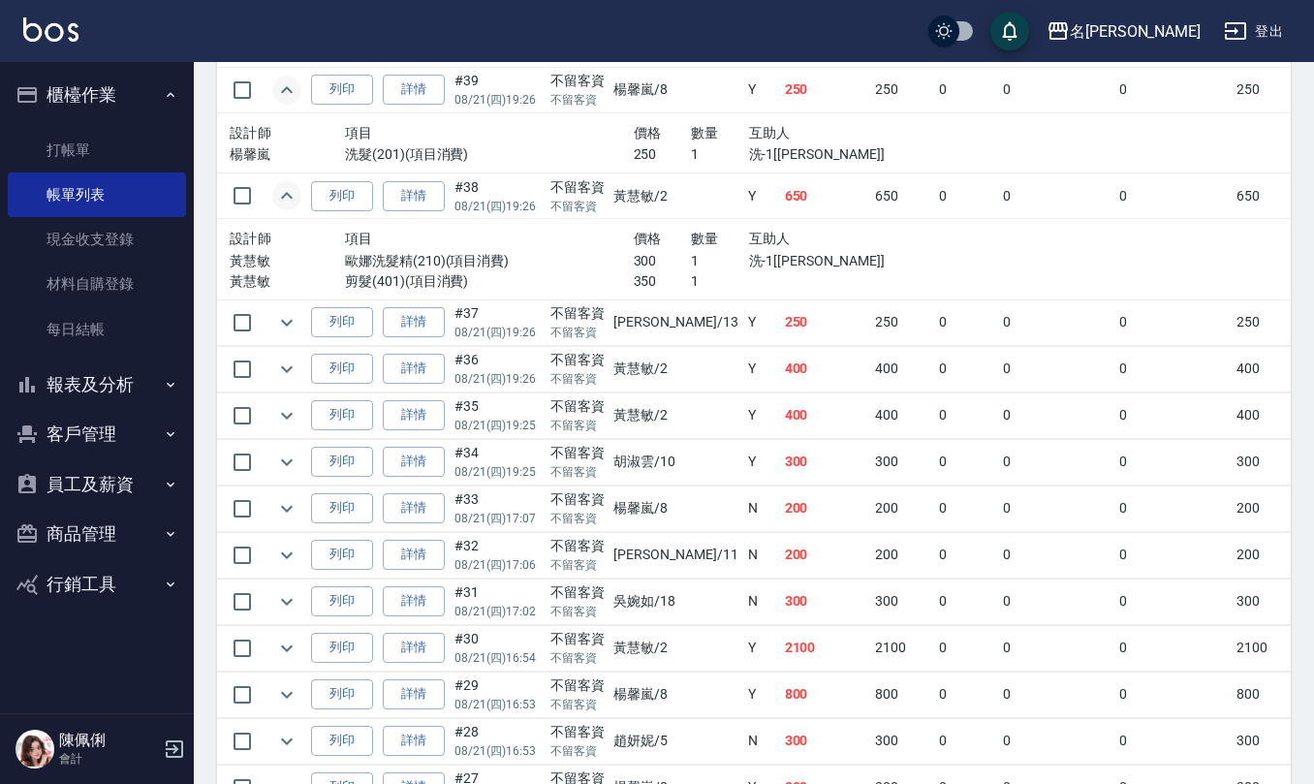
scroll to position [1420, 0]
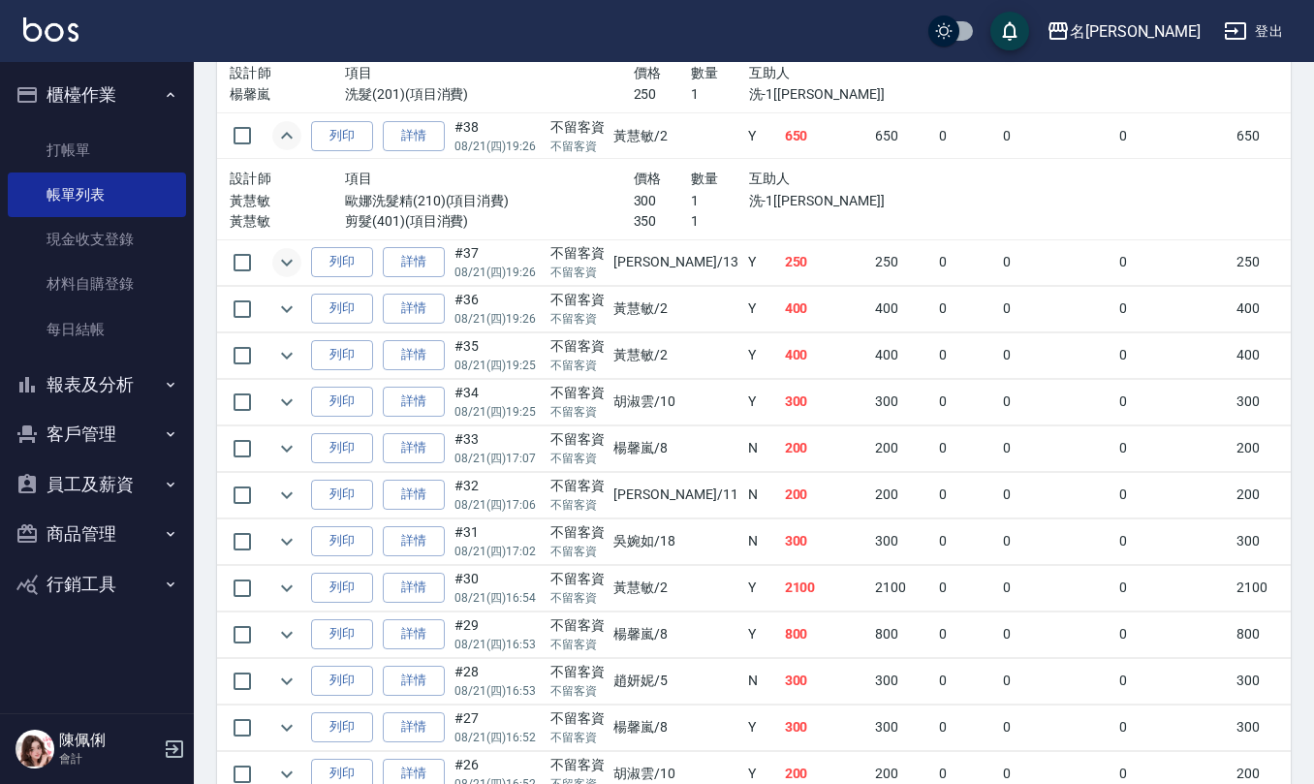
click at [292, 265] on icon "expand row" at bounding box center [287, 262] width 12 height 7
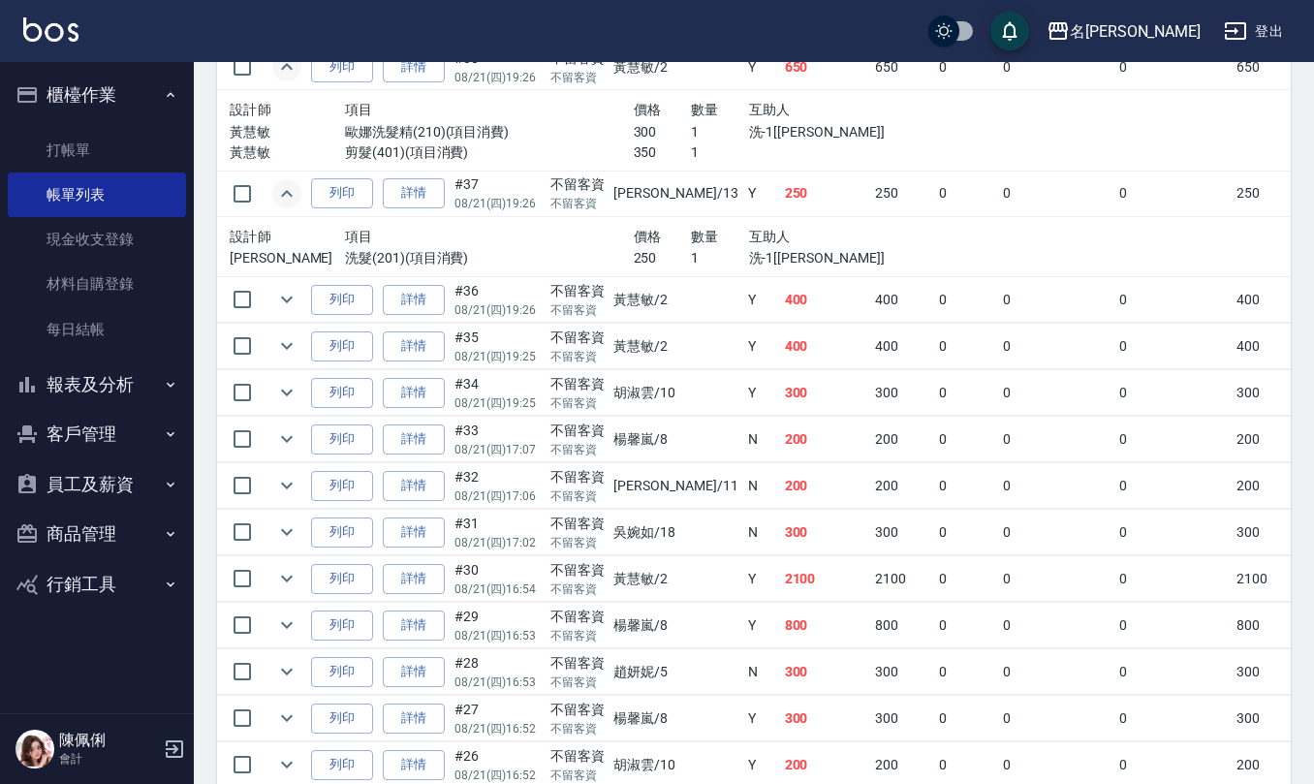
scroll to position [1550, 0]
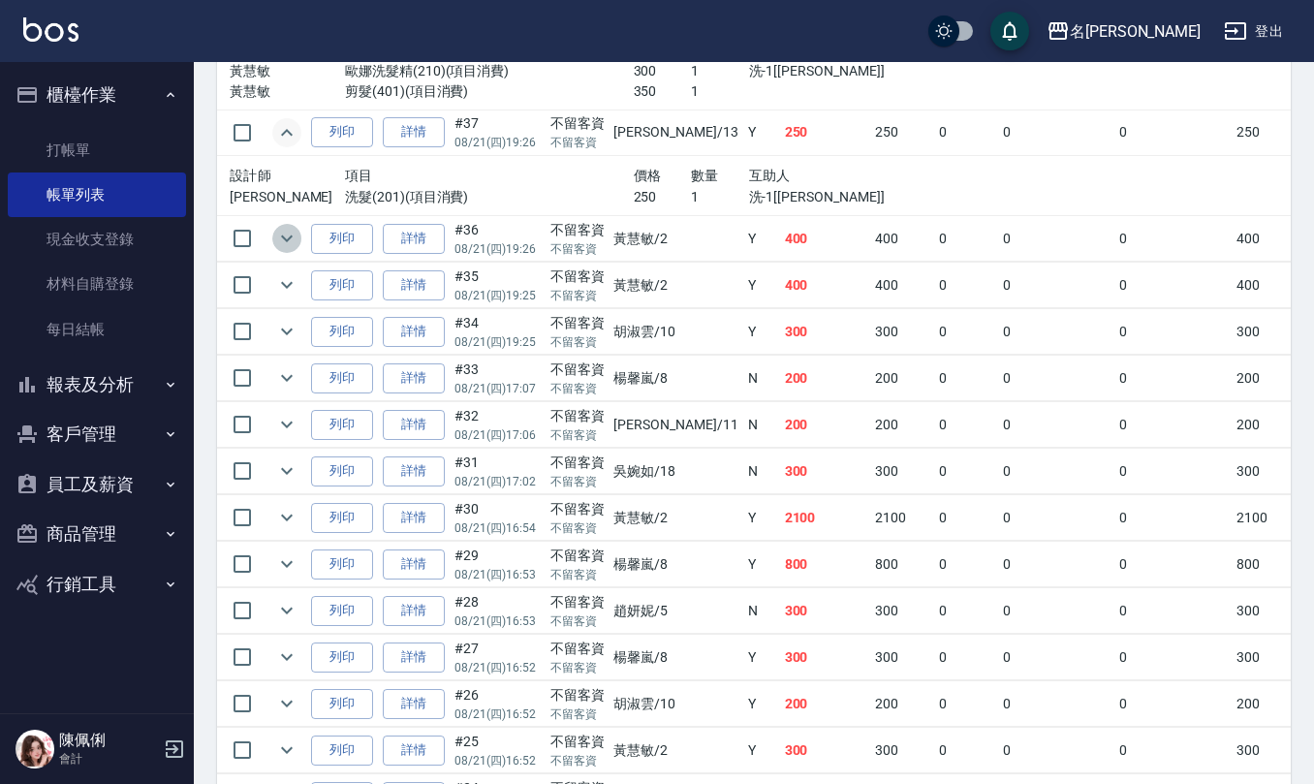
click at [288, 242] on icon "expand row" at bounding box center [287, 238] width 12 height 7
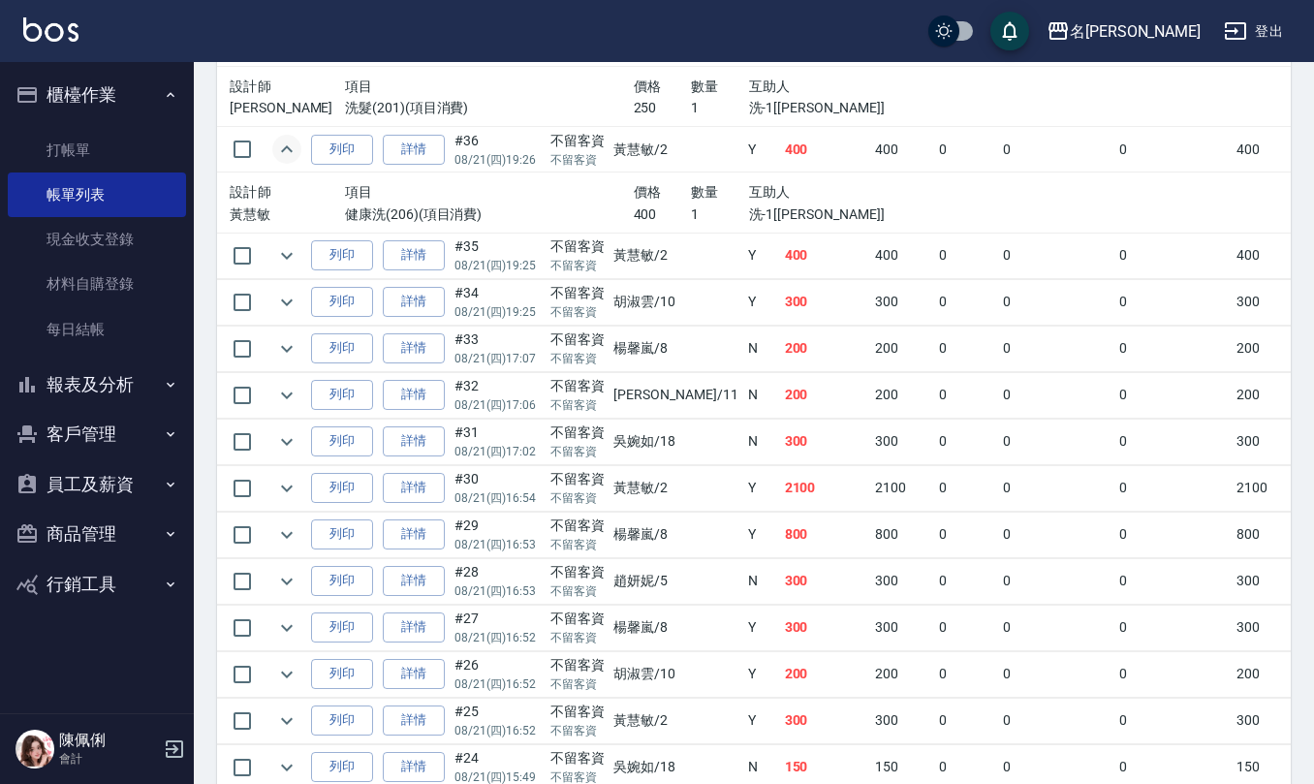
scroll to position [1679, 0]
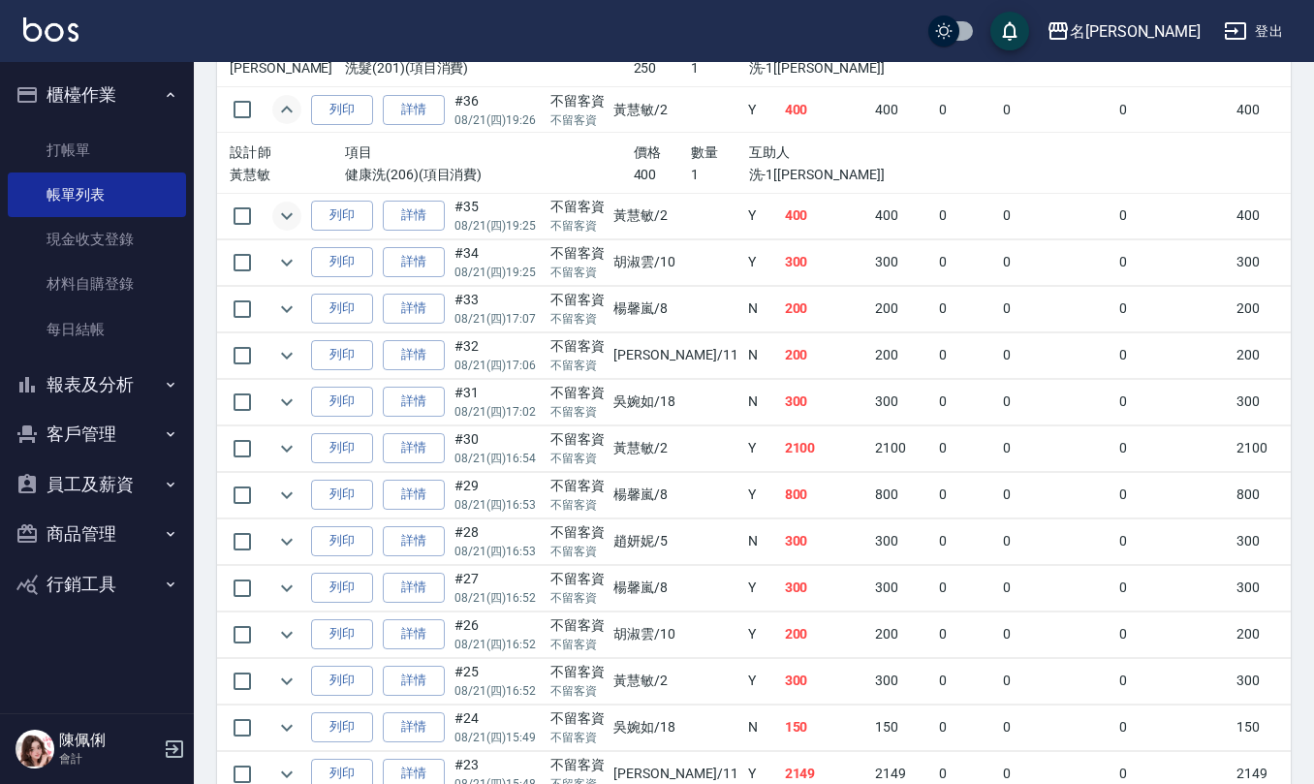
click at [287, 228] on icon "expand row" at bounding box center [286, 215] width 23 height 23
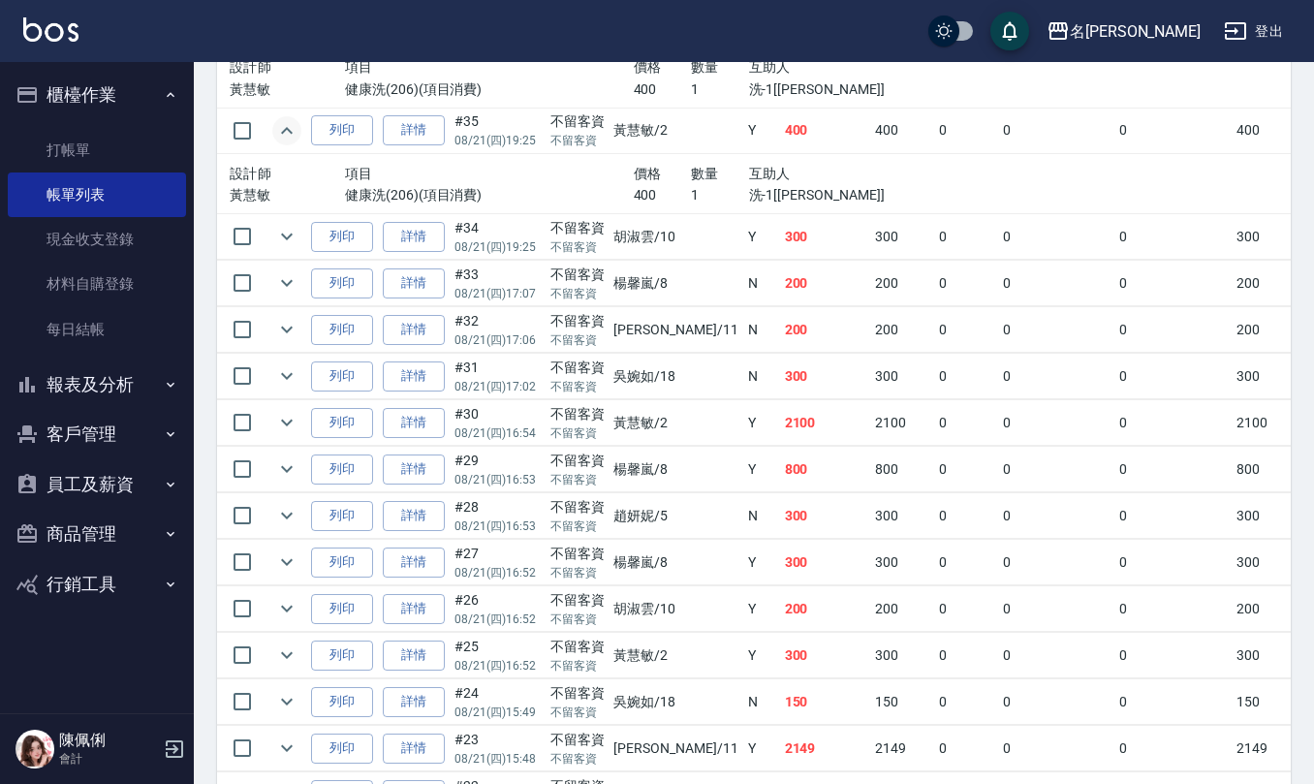
scroll to position [1808, 0]
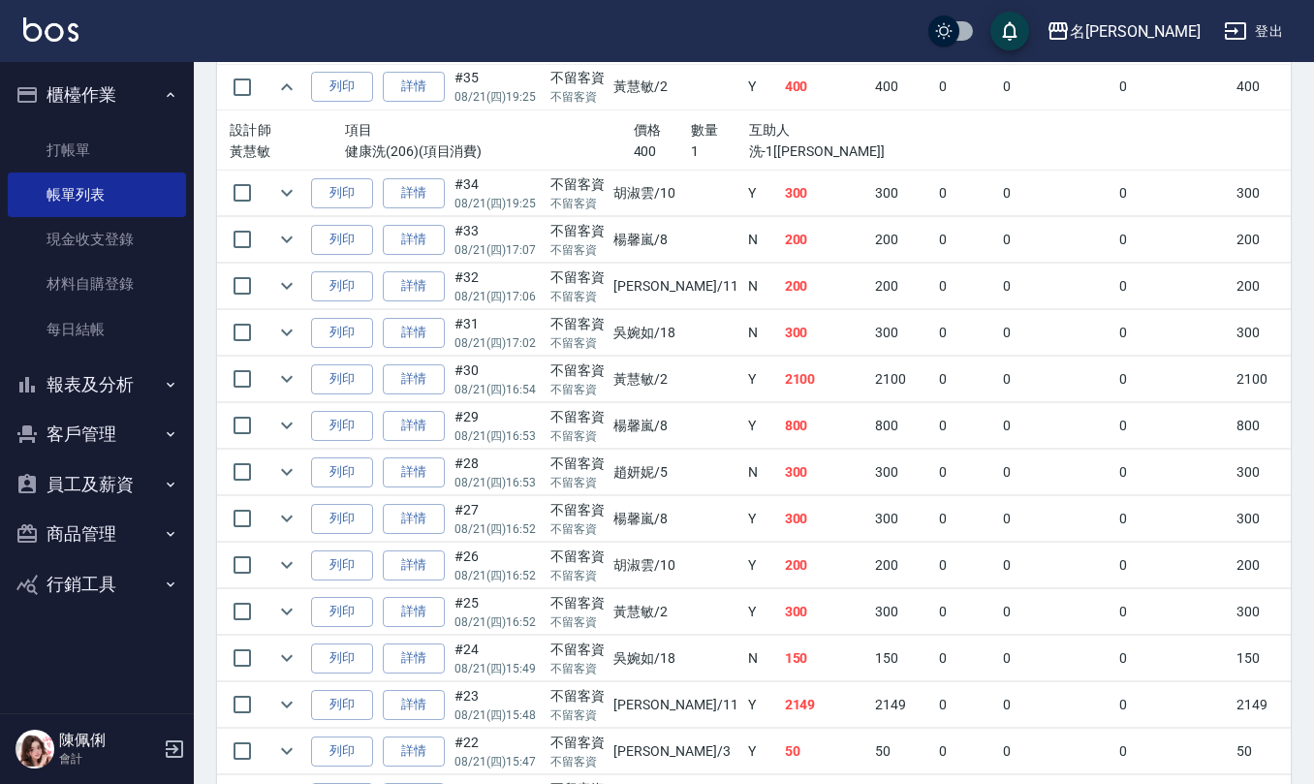
click at [285, 184] on td at bounding box center [286, 194] width 39 height 46
click at [285, 196] on icon "expand row" at bounding box center [286, 192] width 23 height 23
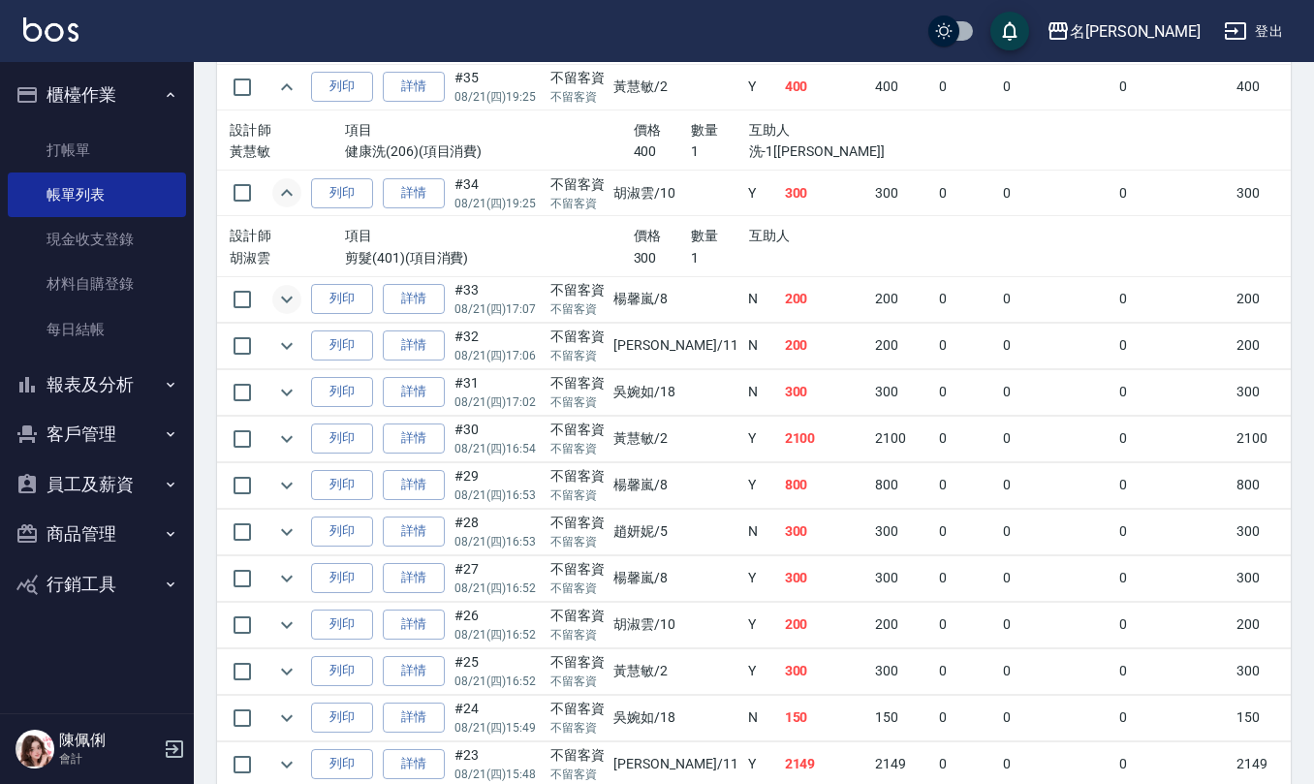
scroll to position [1938, 0]
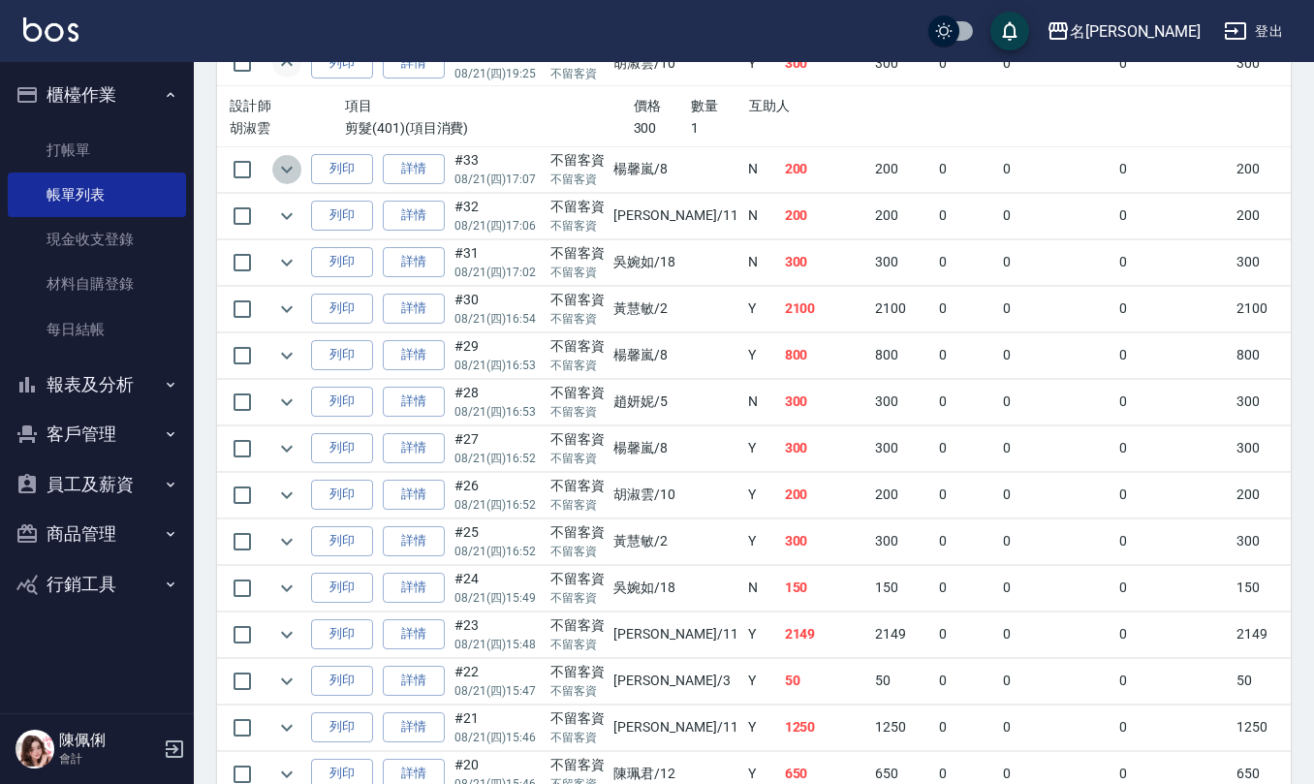
click at [281, 179] on icon "expand row" at bounding box center [286, 169] width 23 height 23
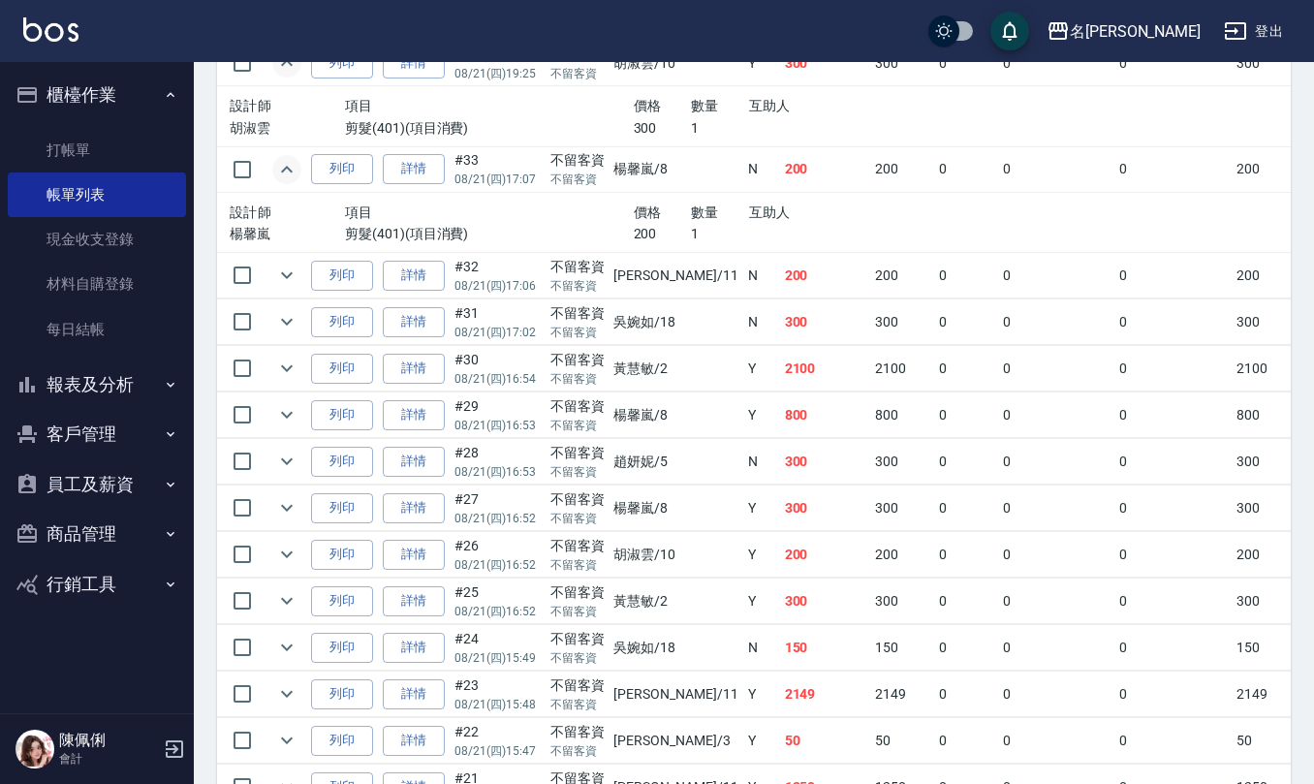
scroll to position [2067, 0]
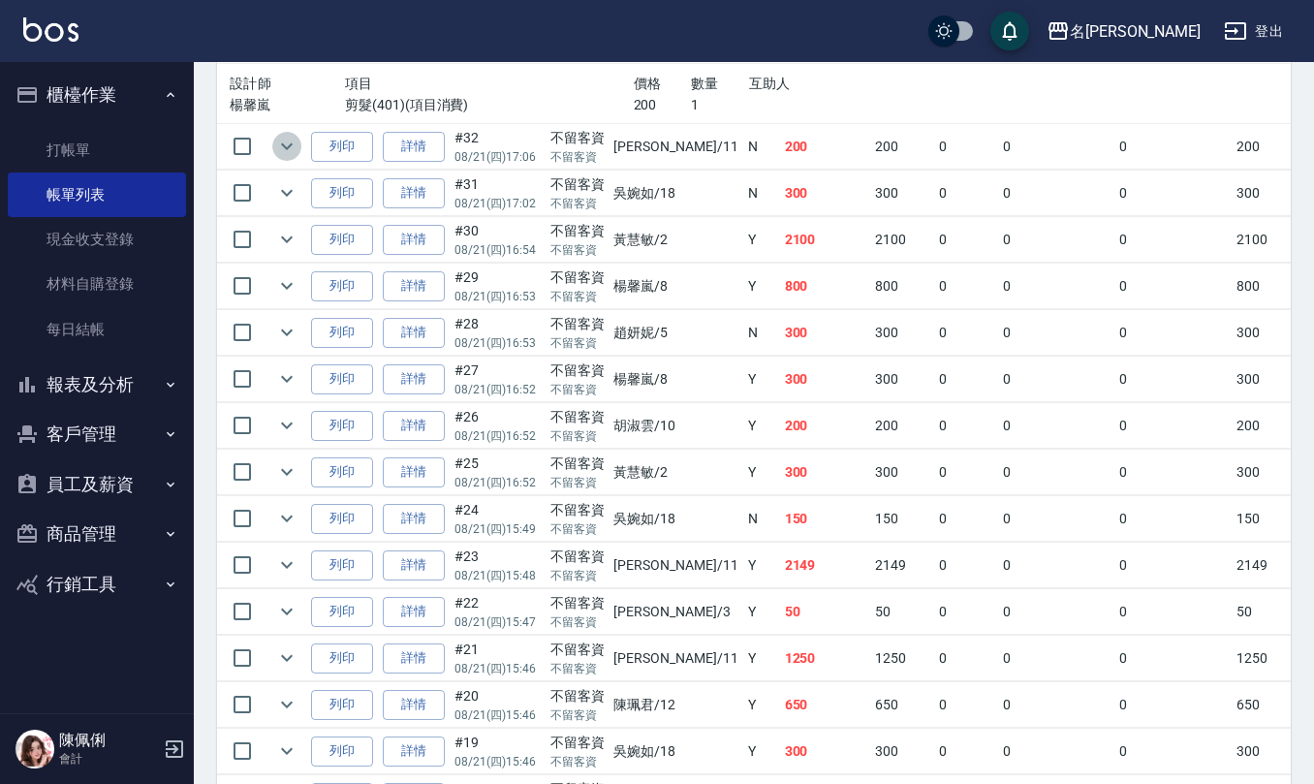
click at [276, 158] on icon "expand row" at bounding box center [286, 146] width 23 height 23
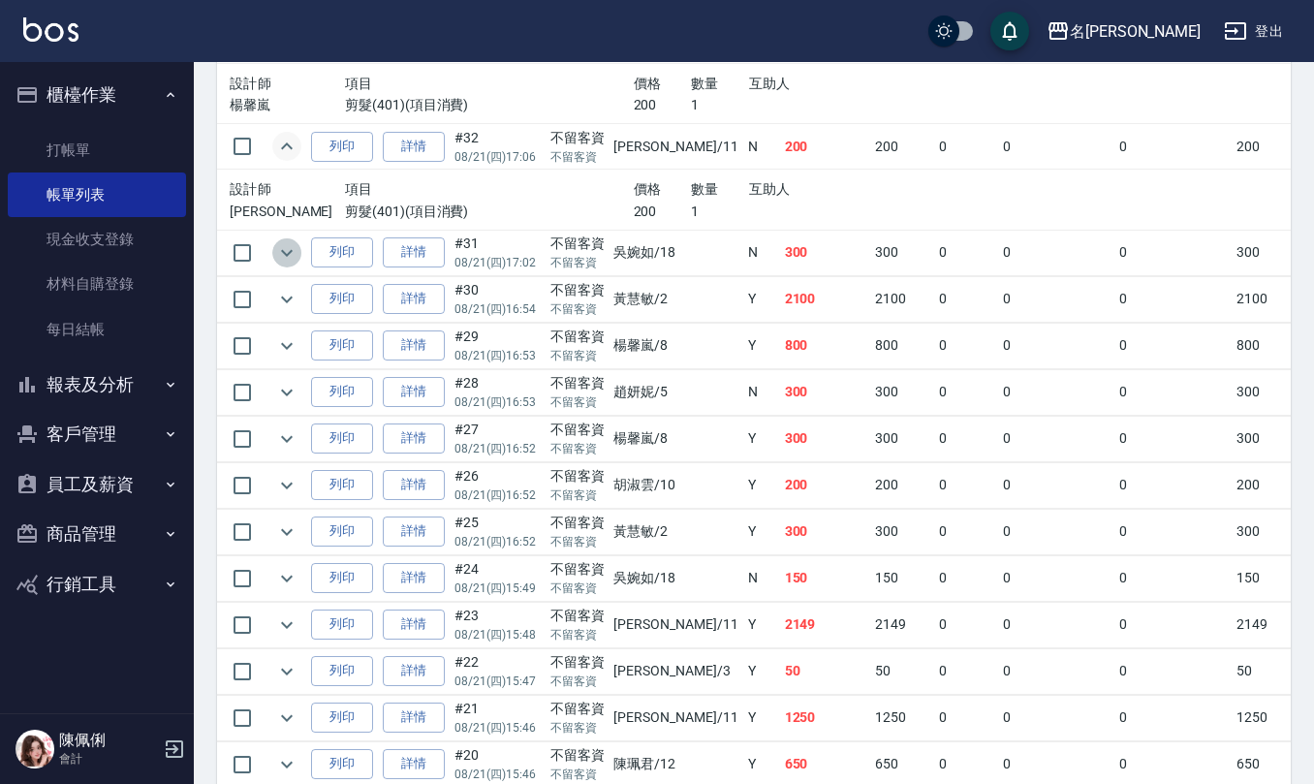
click at [291, 253] on icon "expand row" at bounding box center [286, 252] width 23 height 23
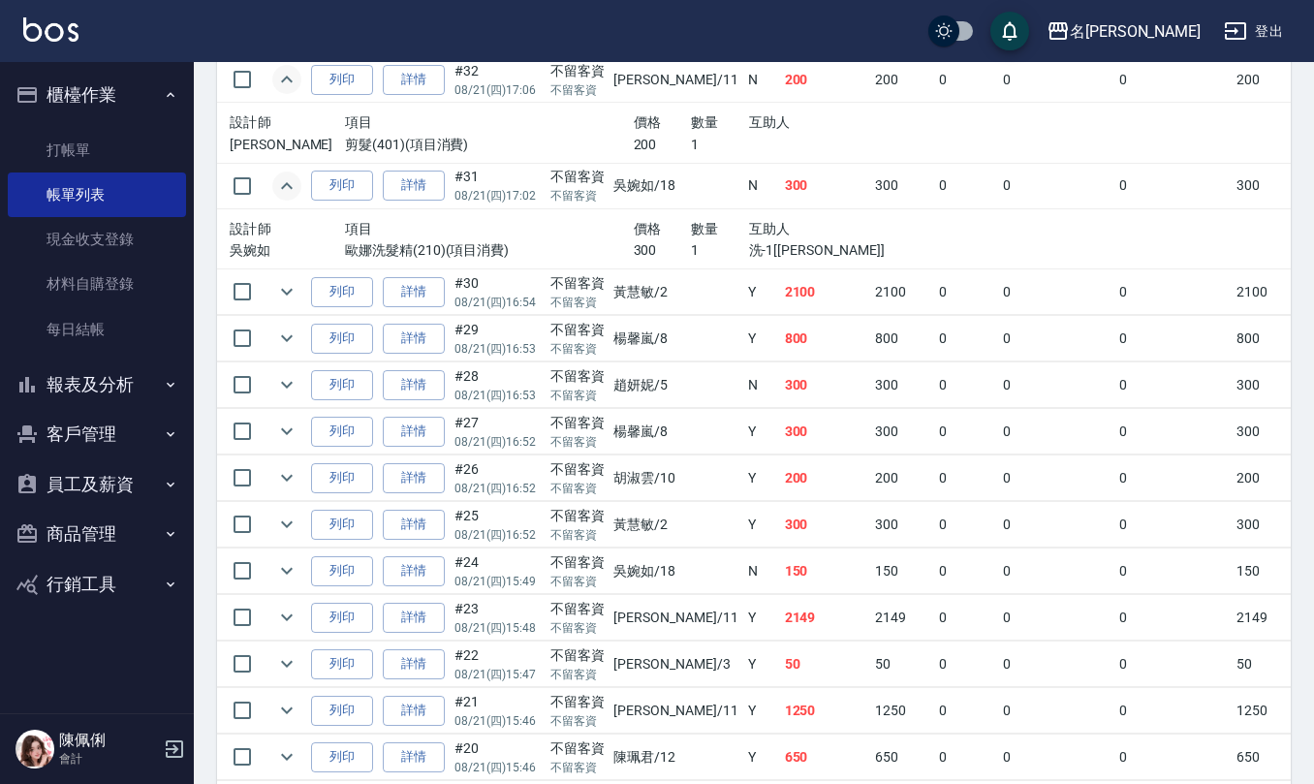
scroll to position [2195, 0]
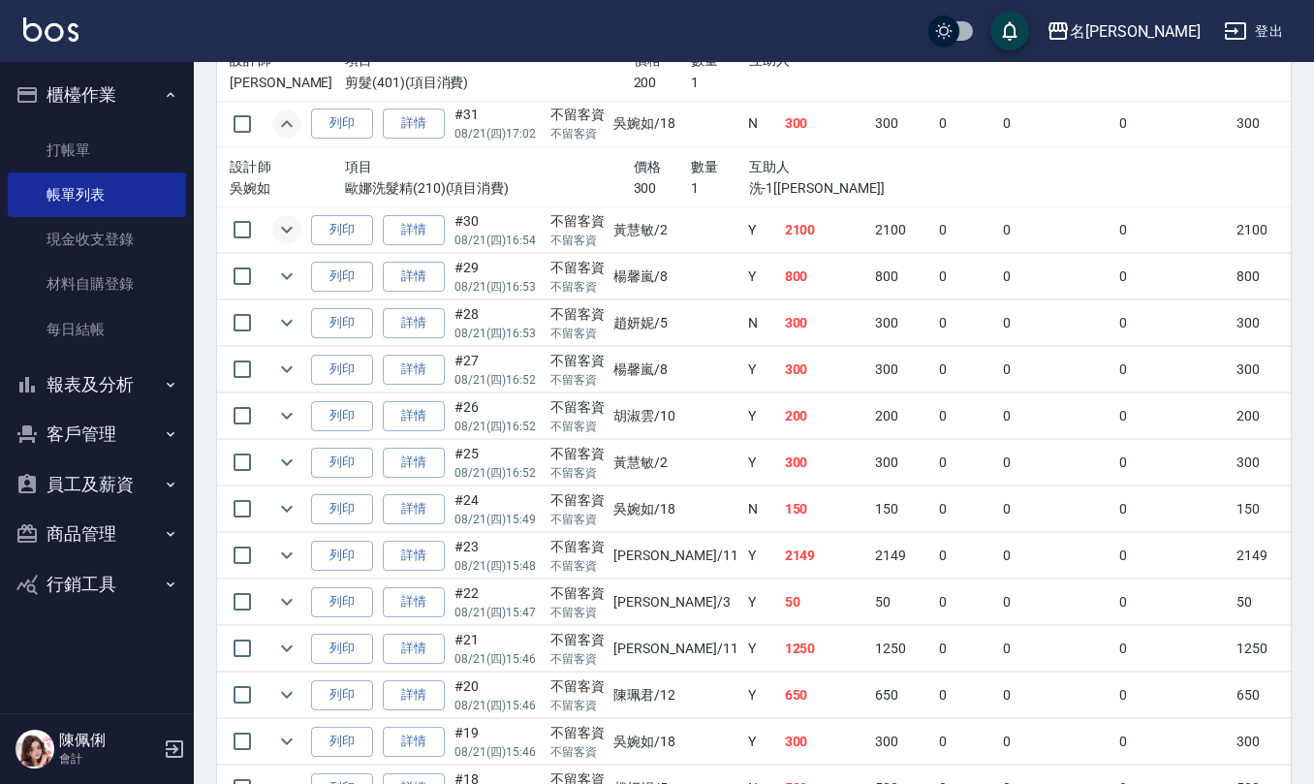
click at [283, 233] on icon "expand row" at bounding box center [286, 229] width 23 height 23
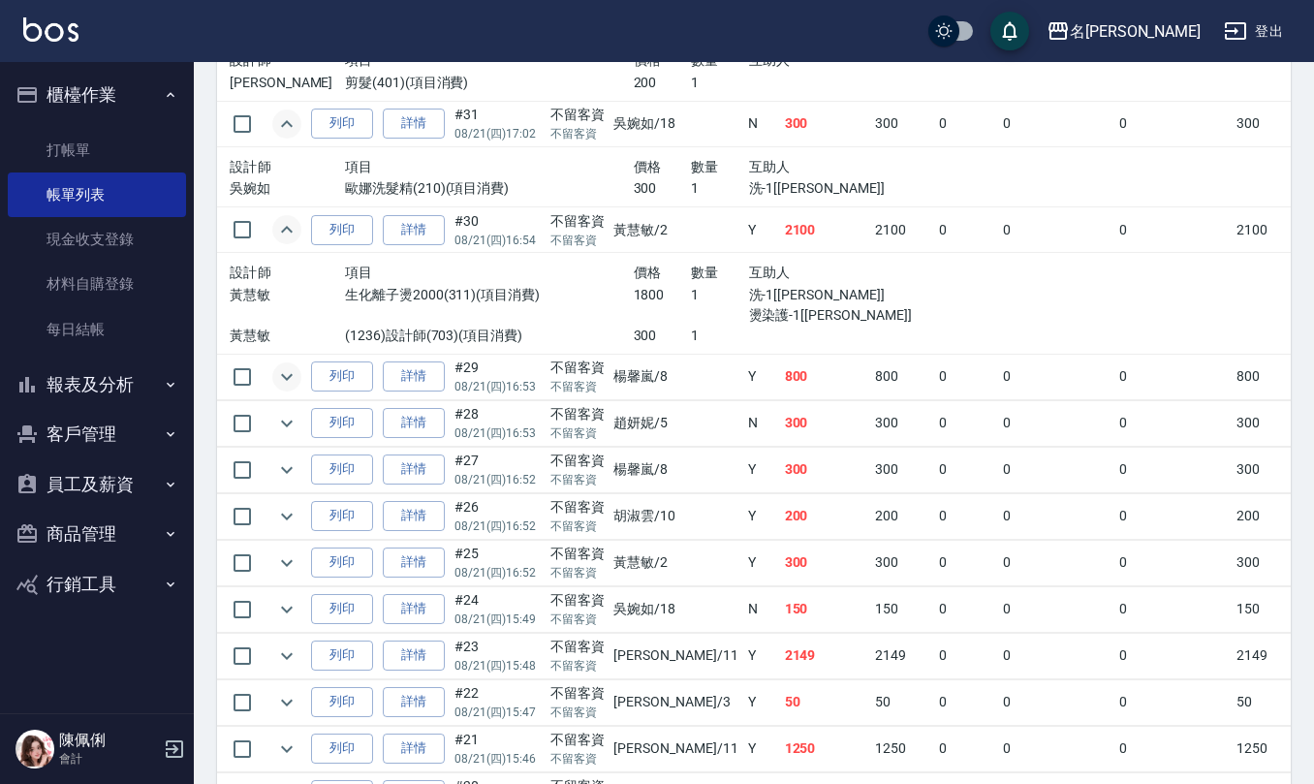
click at [289, 384] on icon "expand row" at bounding box center [286, 376] width 23 height 23
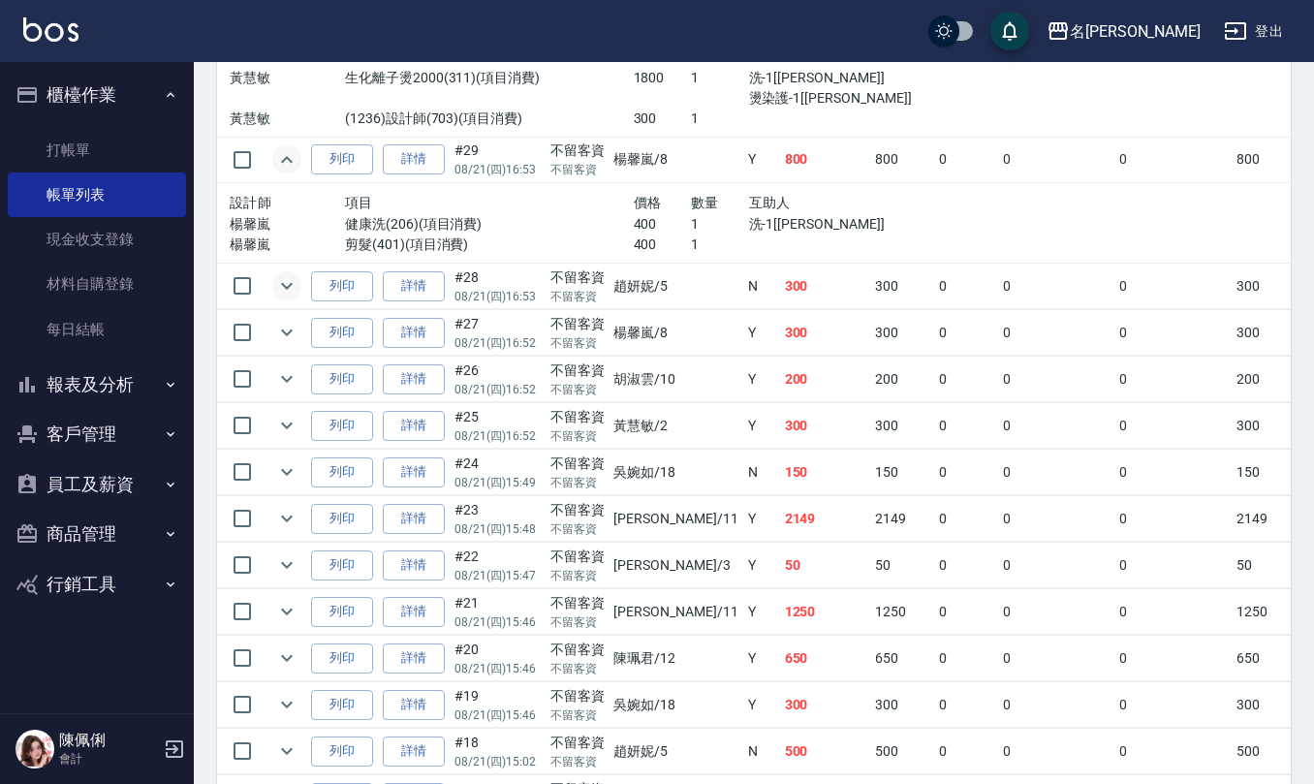
scroll to position [2454, 0]
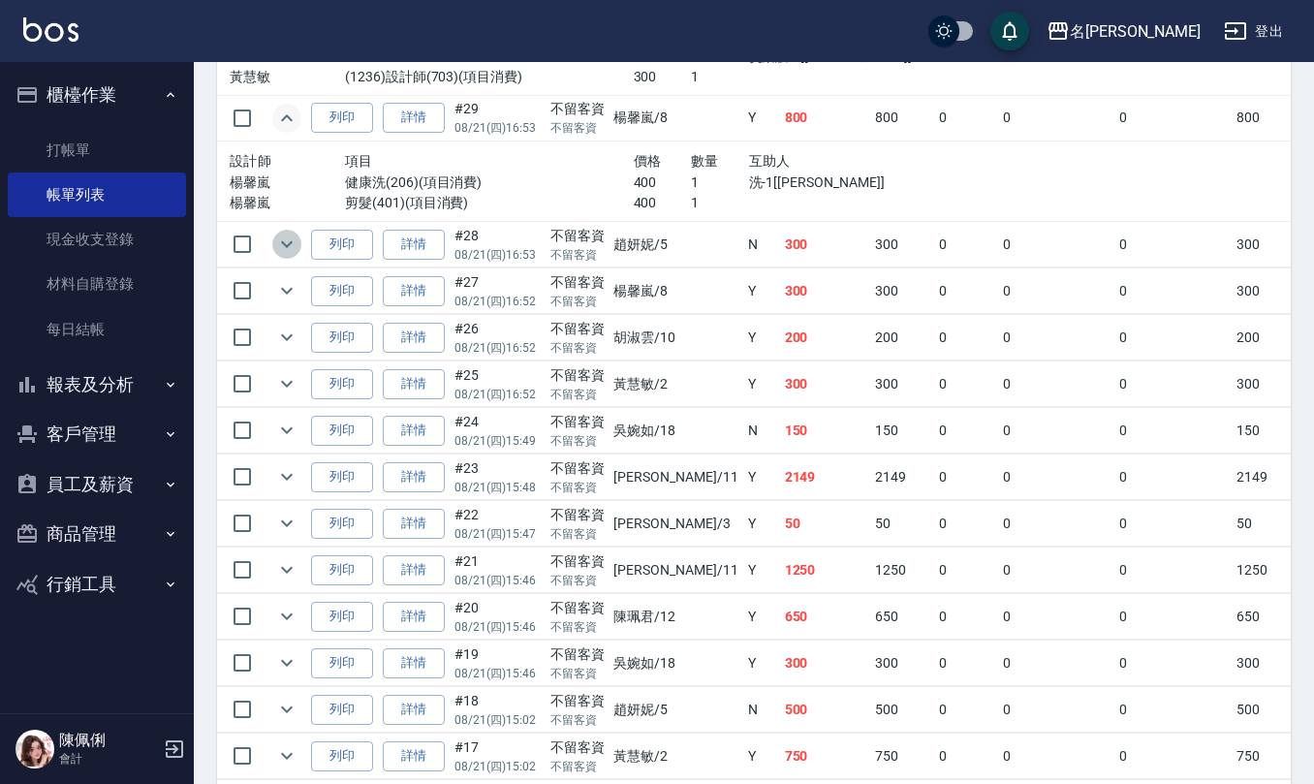
click at [279, 253] on icon "expand row" at bounding box center [286, 244] width 23 height 23
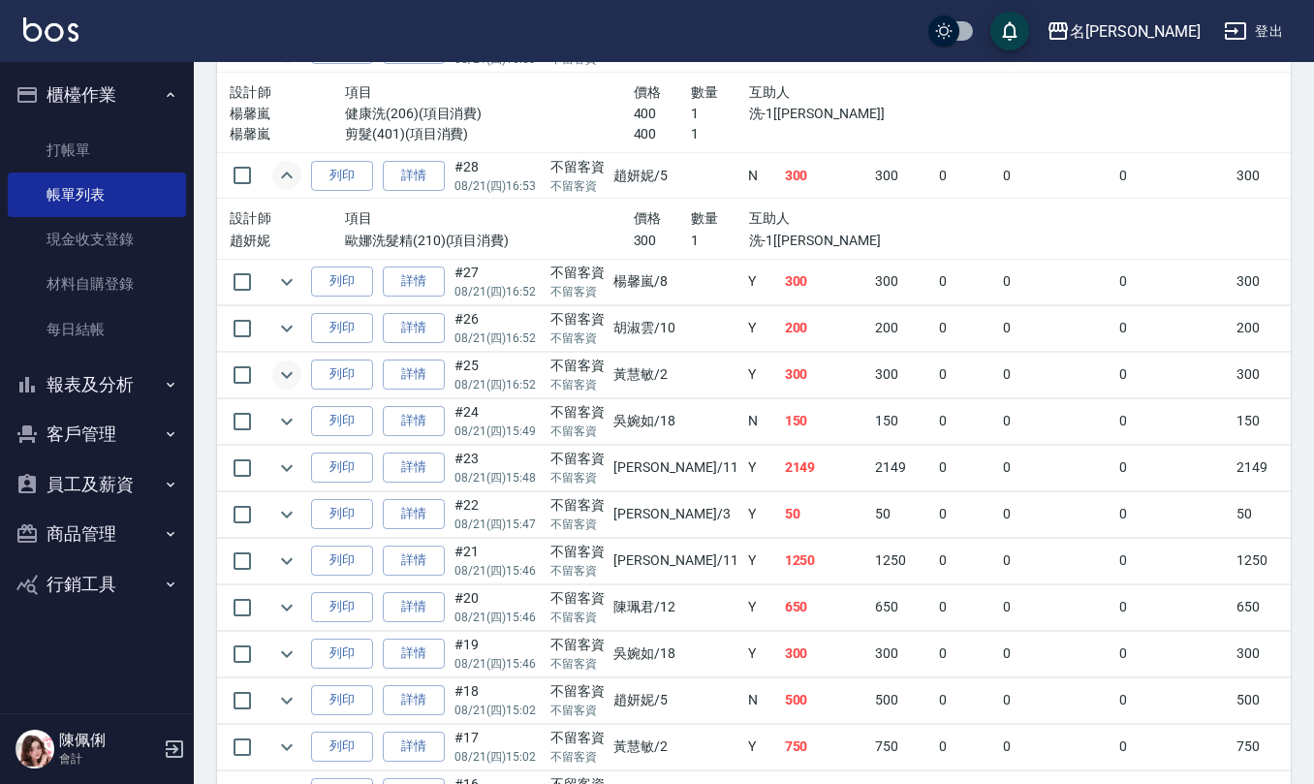
scroll to position [2583, 0]
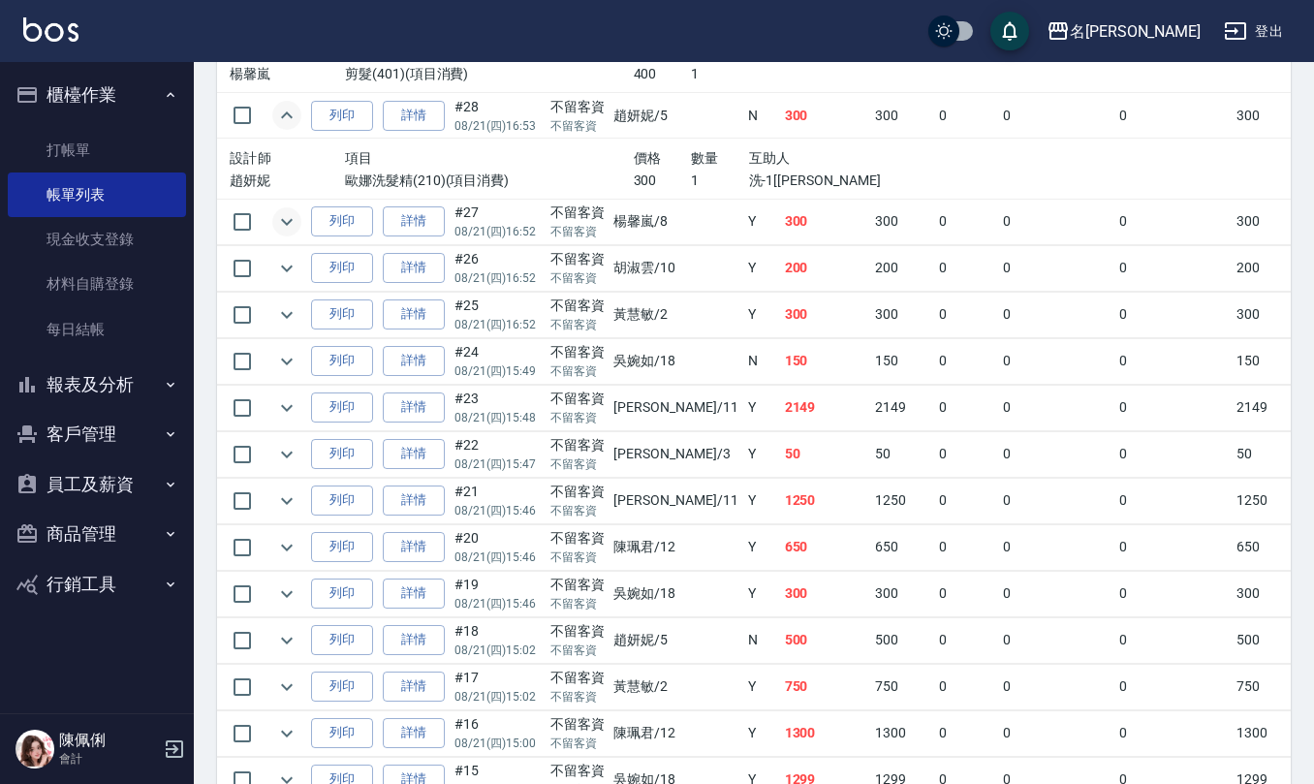
click at [288, 233] on icon "expand row" at bounding box center [286, 221] width 23 height 23
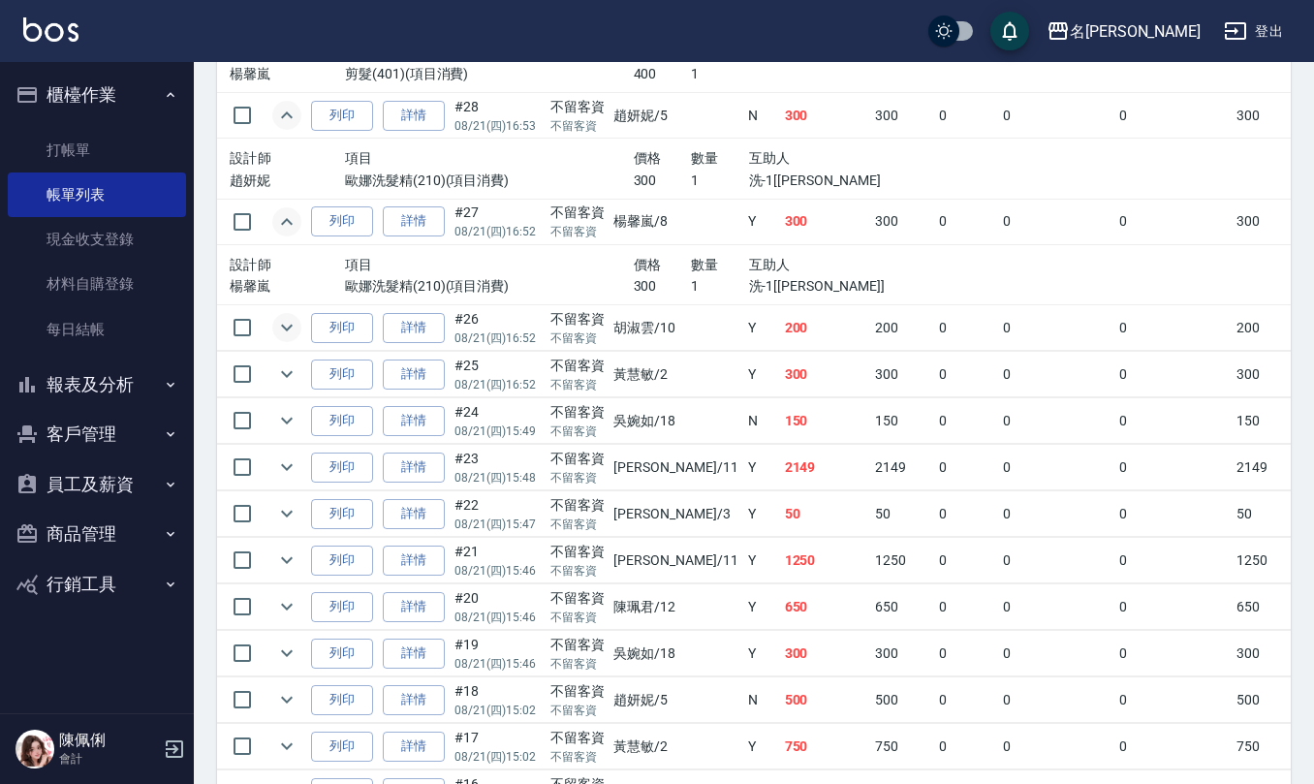
click at [289, 339] on icon "expand row" at bounding box center [286, 327] width 23 height 23
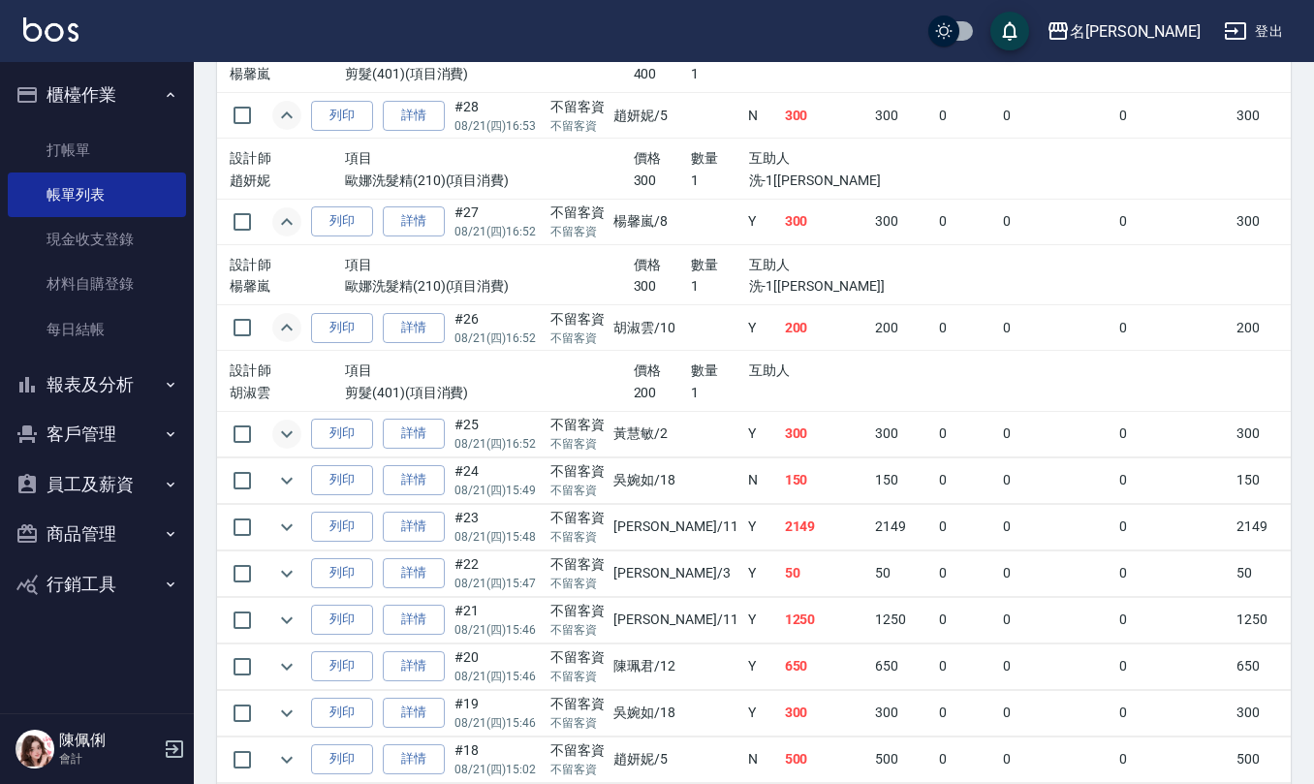
click at [289, 443] on icon "expand row" at bounding box center [286, 433] width 23 height 23
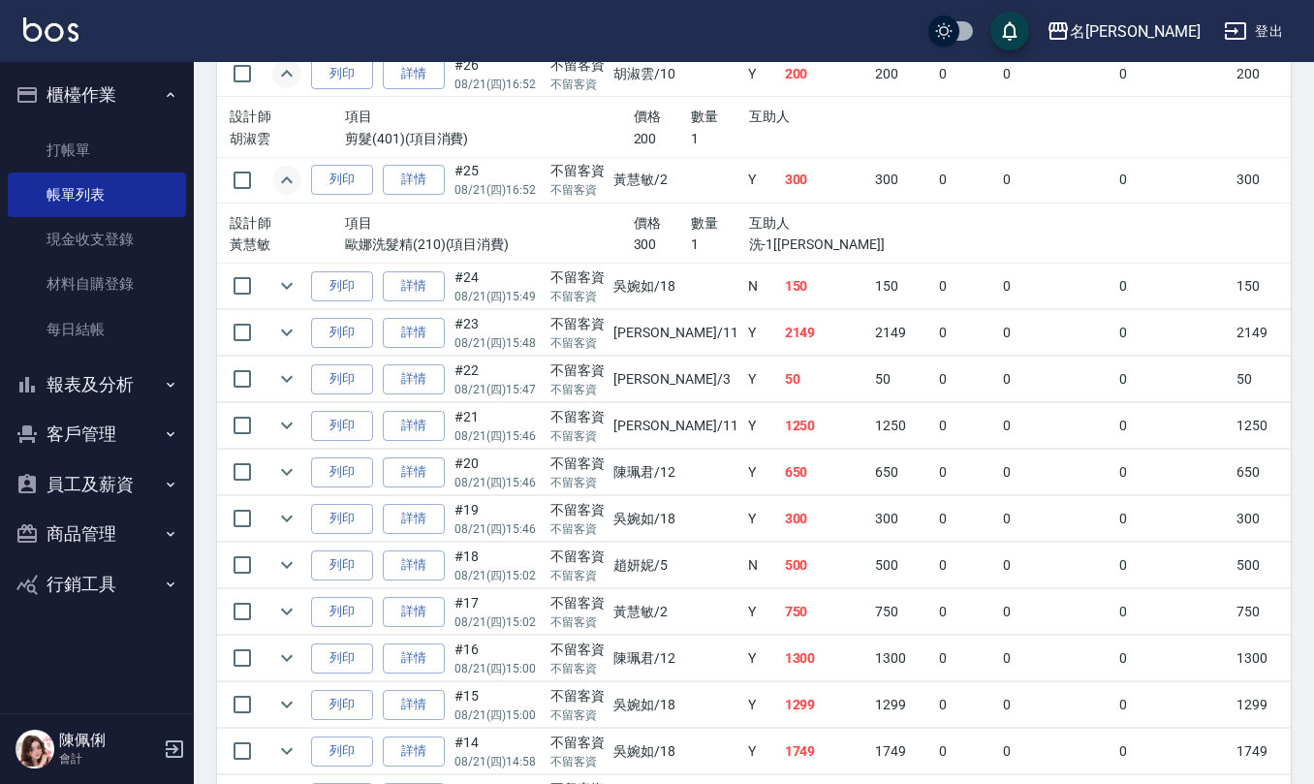
scroll to position [2842, 0]
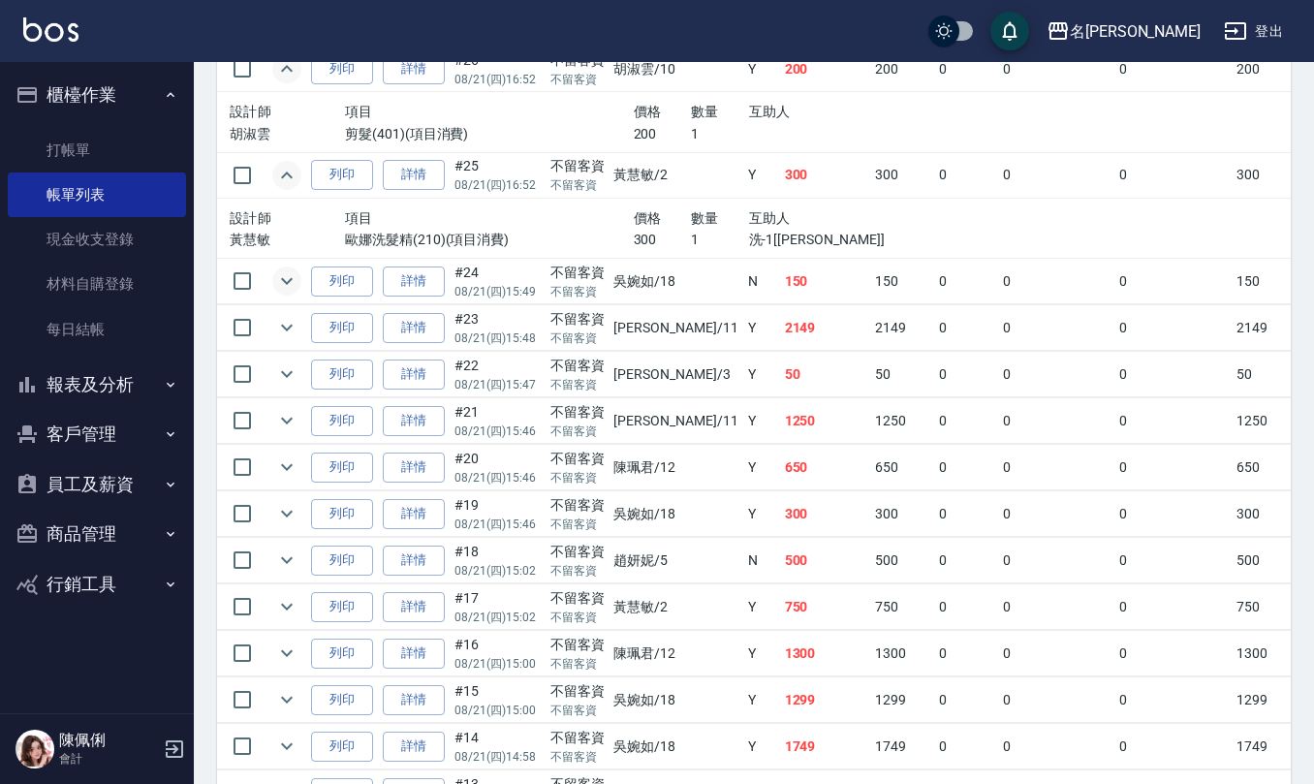
click at [280, 288] on icon "expand row" at bounding box center [286, 280] width 23 height 23
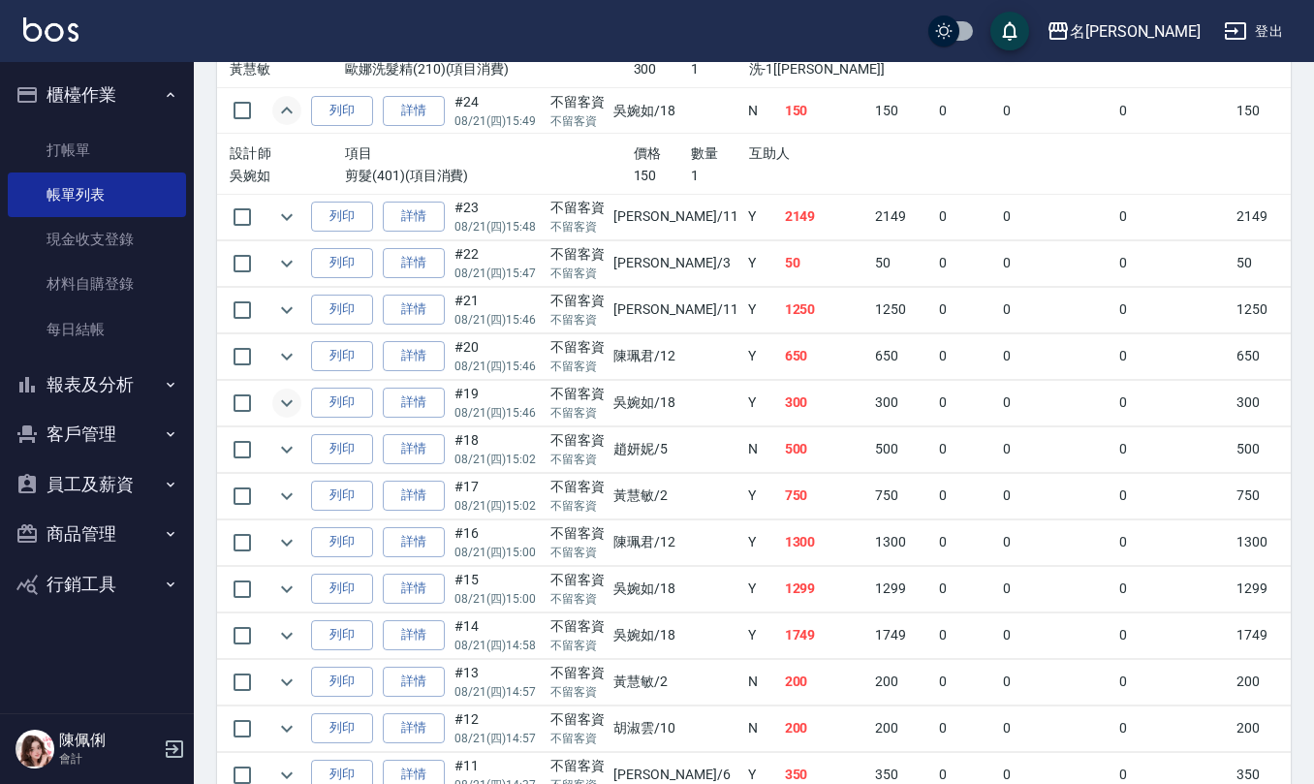
scroll to position [2971, 0]
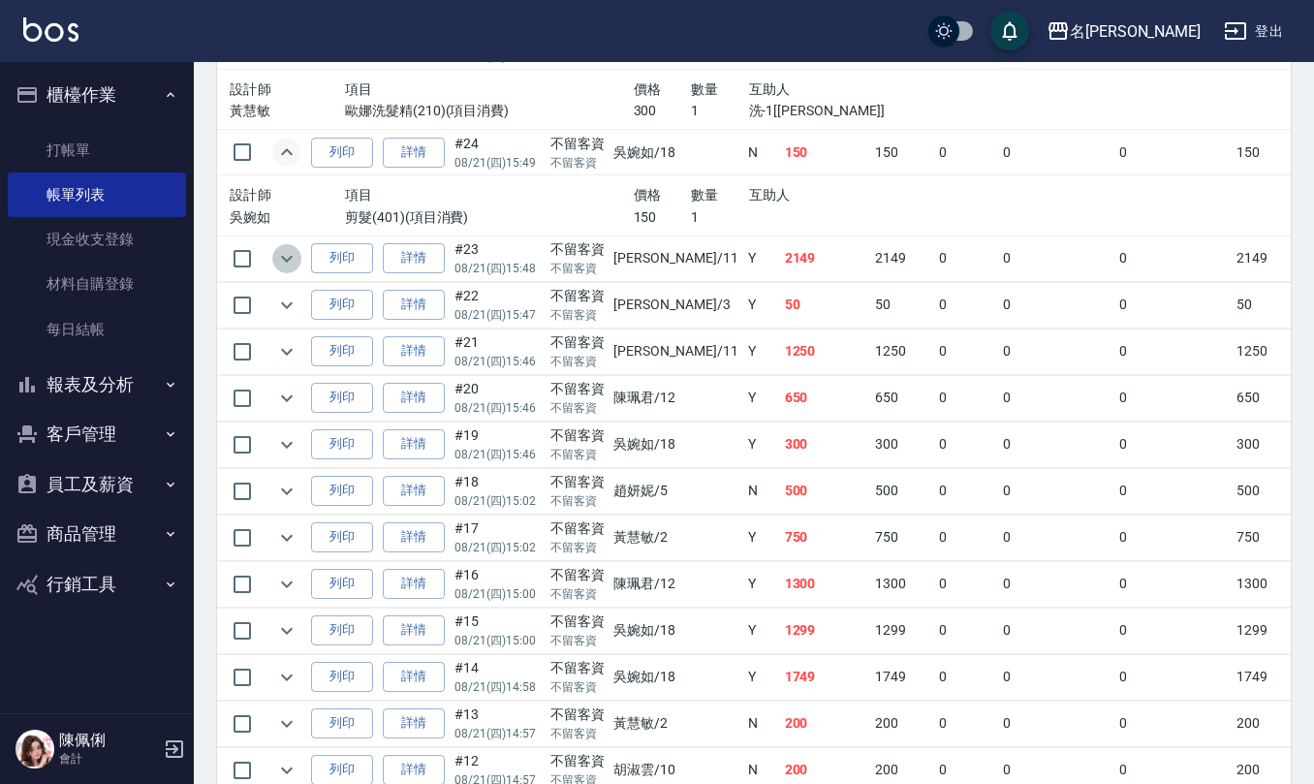
click at [287, 270] on icon "expand row" at bounding box center [286, 258] width 23 height 23
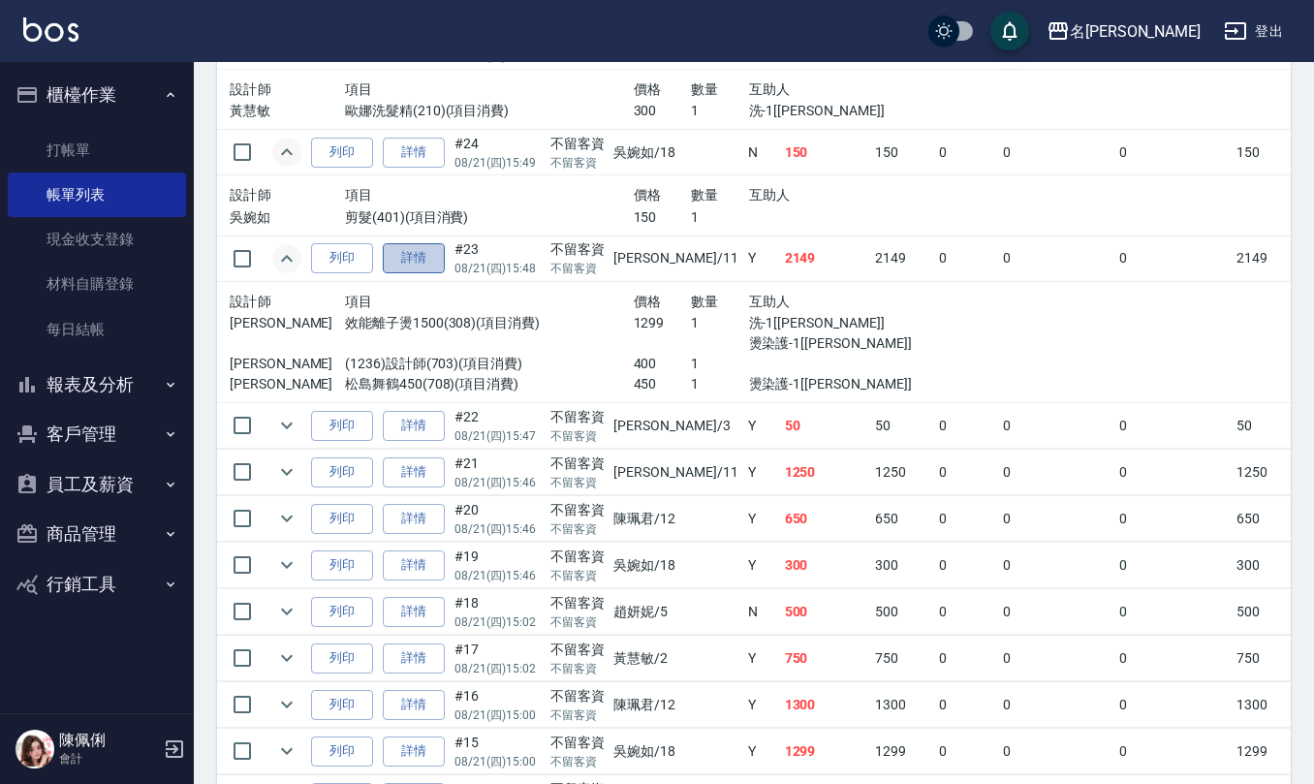
click at [423, 268] on link "詳情" at bounding box center [414, 258] width 62 height 30
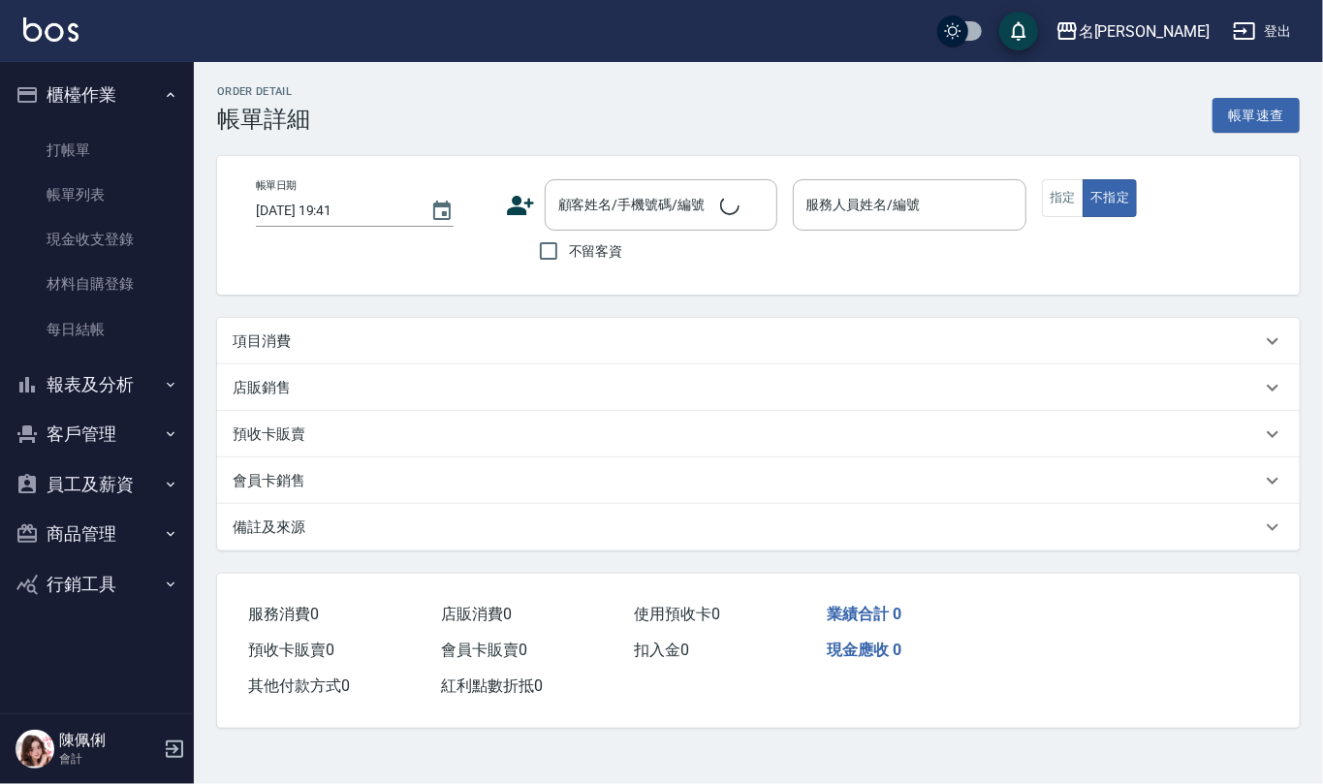
type input "2025/08/21 15:48"
checkbox input "true"
type input "詹沛橙-11"
type input "水離1299"
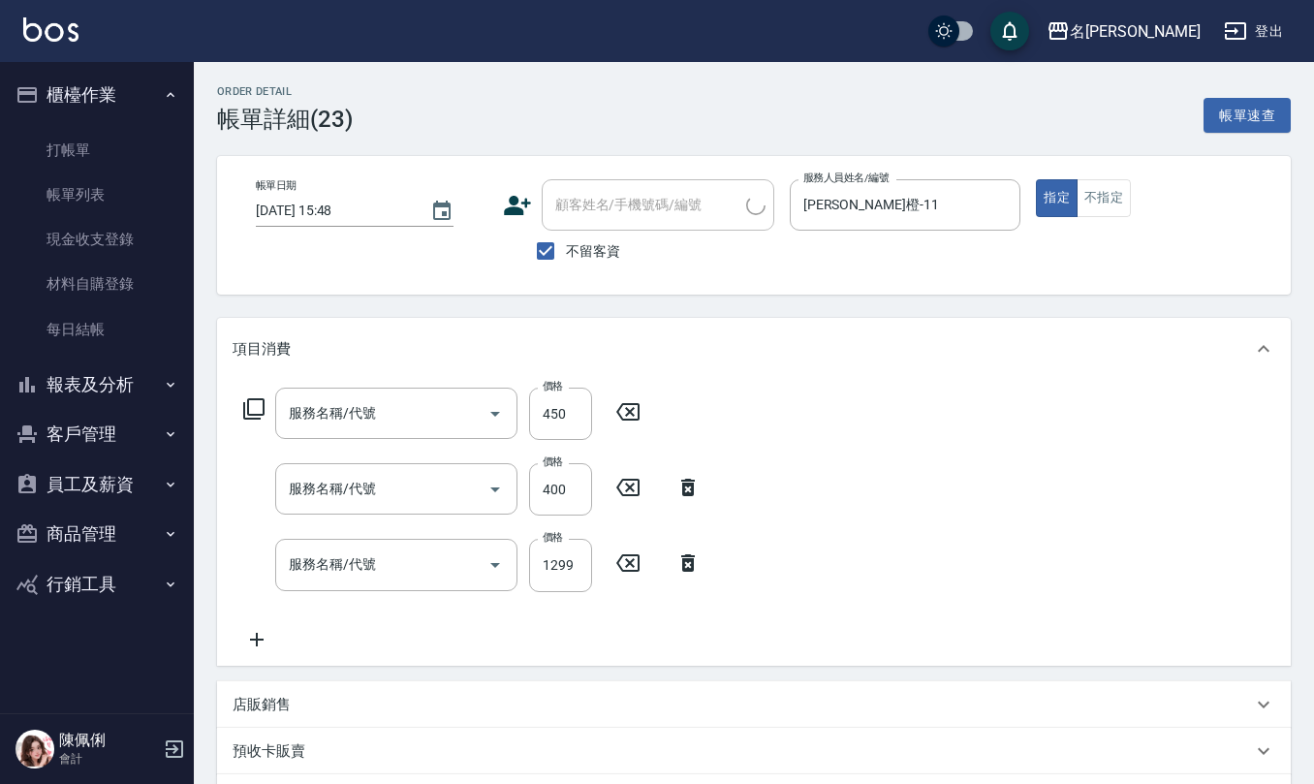
type input "松島舞鶴450(708)"
type input "(1236)設計師(703)"
type input "效能離子燙1500(308)"
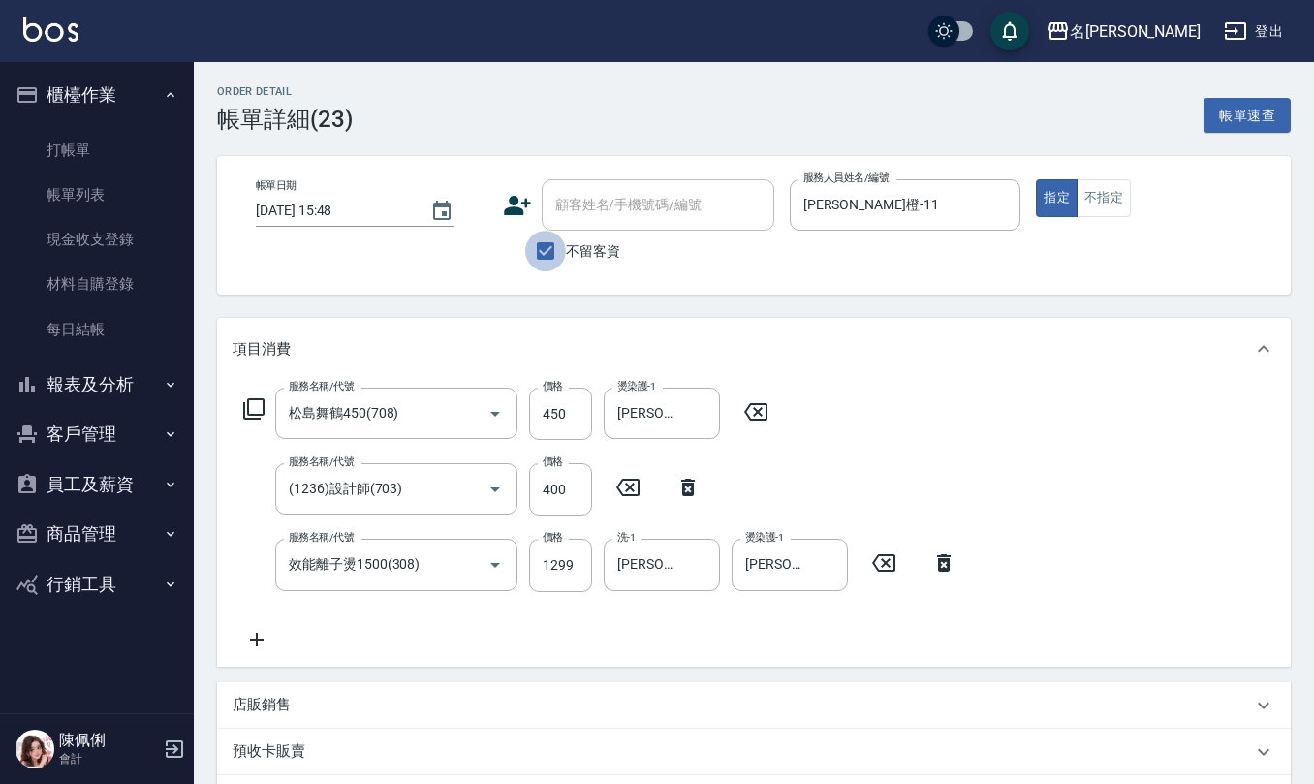
click at [546, 246] on input "不留客資" at bounding box center [545, 251] width 41 height 41
checkbox input "false"
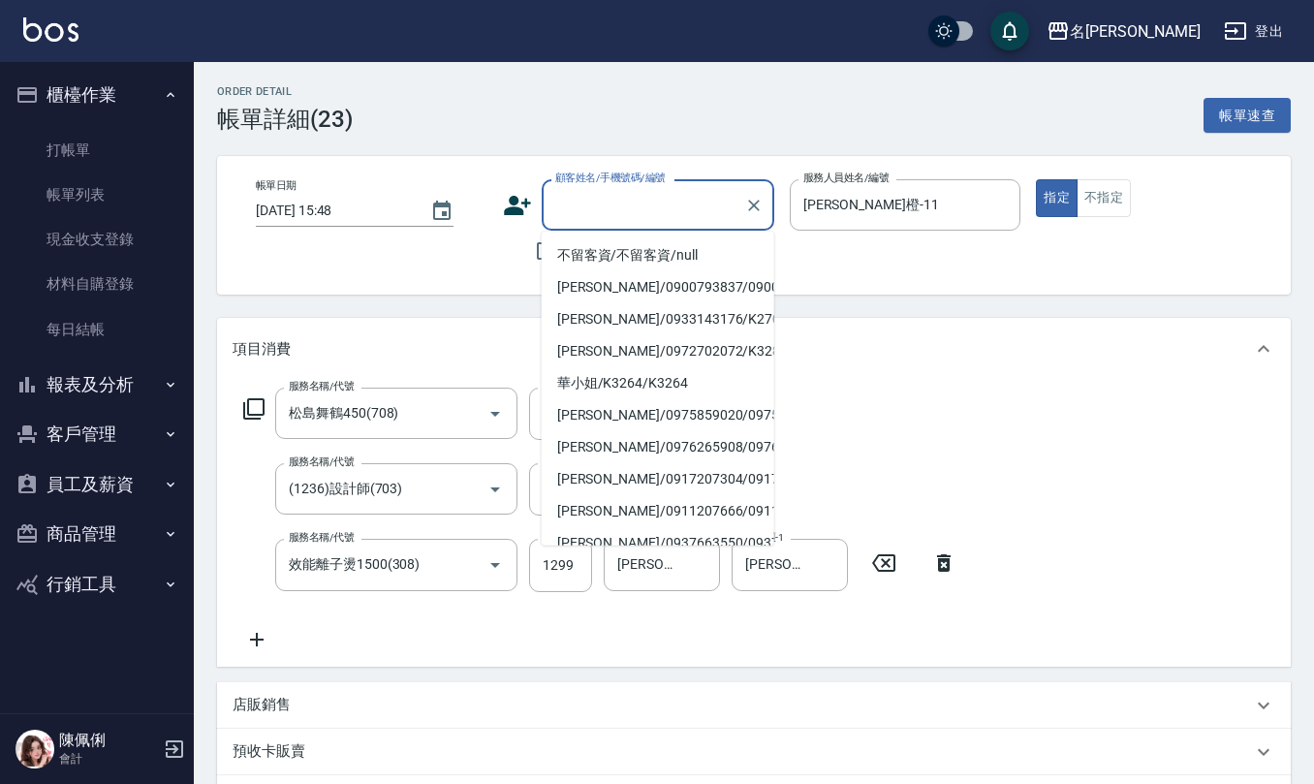
click at [607, 215] on input "顧客姓名/手機號碼/編號" at bounding box center [643, 205] width 186 height 34
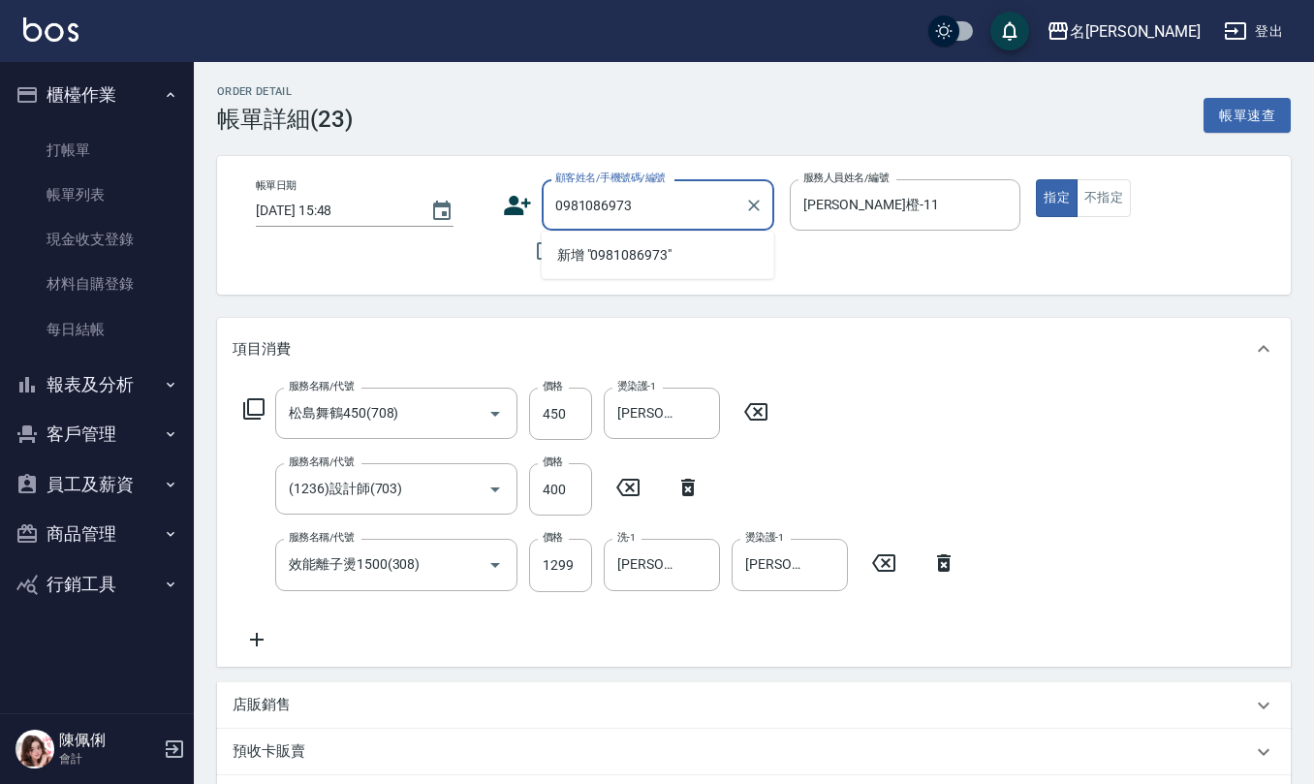
drag, startPoint x: 407, startPoint y: 199, endPoint x: 318, endPoint y: 199, distance: 89.1
click at [307, 195] on div "帳單日期 2025/08/21 15:48 顧客姓名/手機號碼/編號 0981086973 顧客姓名/手機號碼/編號 不留客資 服務人員姓名/編號 詹沛橙-1…" at bounding box center [753, 225] width 1027 height 92
type input "0981086973"
click at [509, 202] on icon at bounding box center [517, 205] width 29 height 29
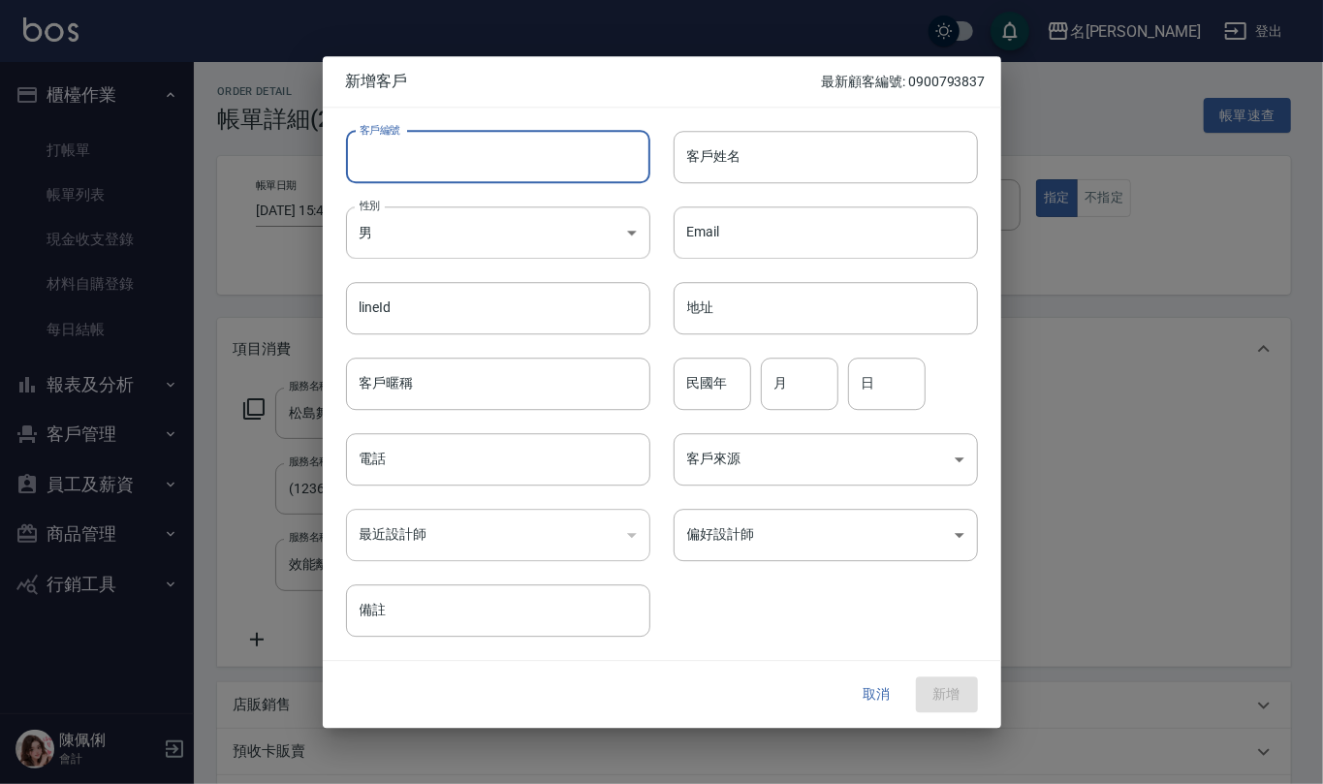
click at [527, 157] on input "客戶編號" at bounding box center [498, 157] width 304 height 52
paste input "0981086973"
type input "0981086973"
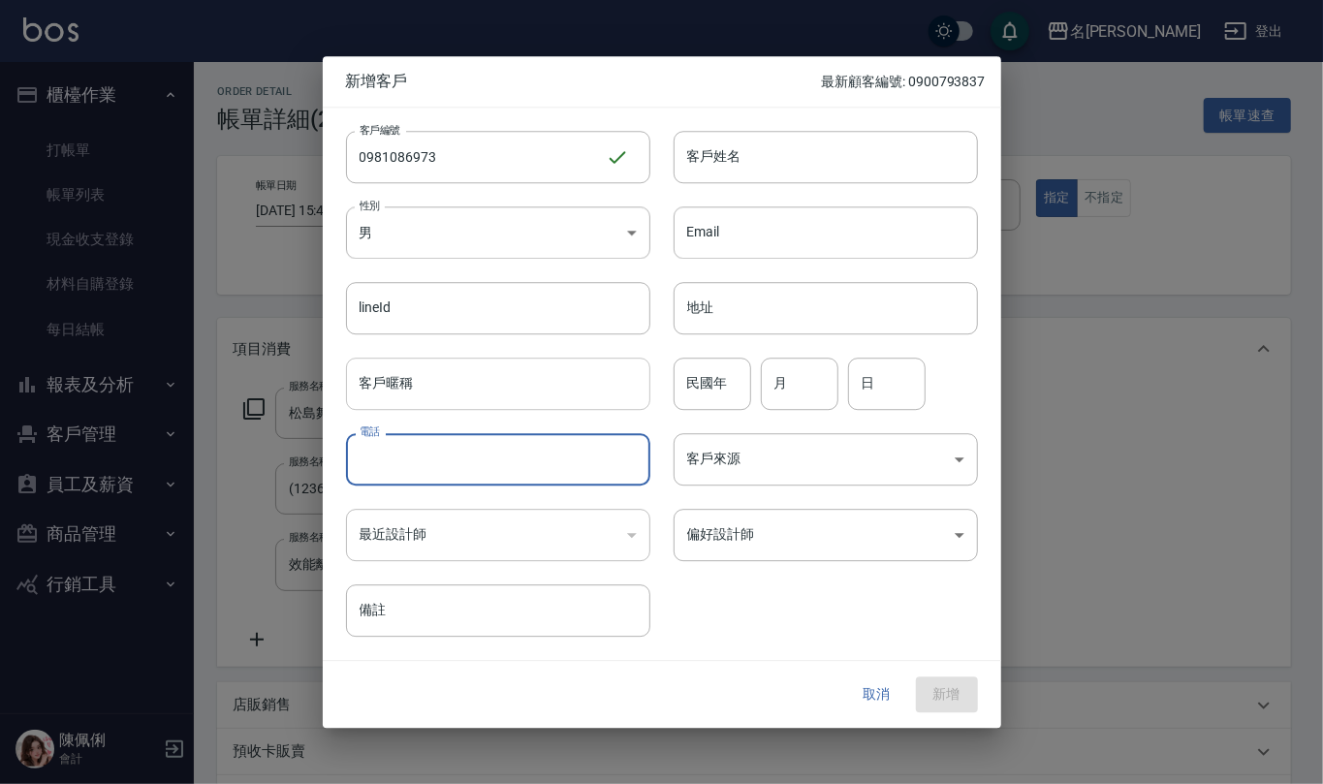
drag, startPoint x: 474, startPoint y: 453, endPoint x: 482, endPoint y: 362, distance: 91.4
click at [470, 453] on input "電話" at bounding box center [498, 459] width 304 height 52
paste input "0981086973"
type input "0981086973"
click at [528, 226] on body "名留仁二 登出 櫃檯作業 打帳單 帳單列表 現金收支登錄 材料自購登錄 每日結帳 報表及分析 報表目錄 店家區間累計表 店家日報表 互助日報表 互助月報表 互…" at bounding box center [661, 622] width 1323 height 1245
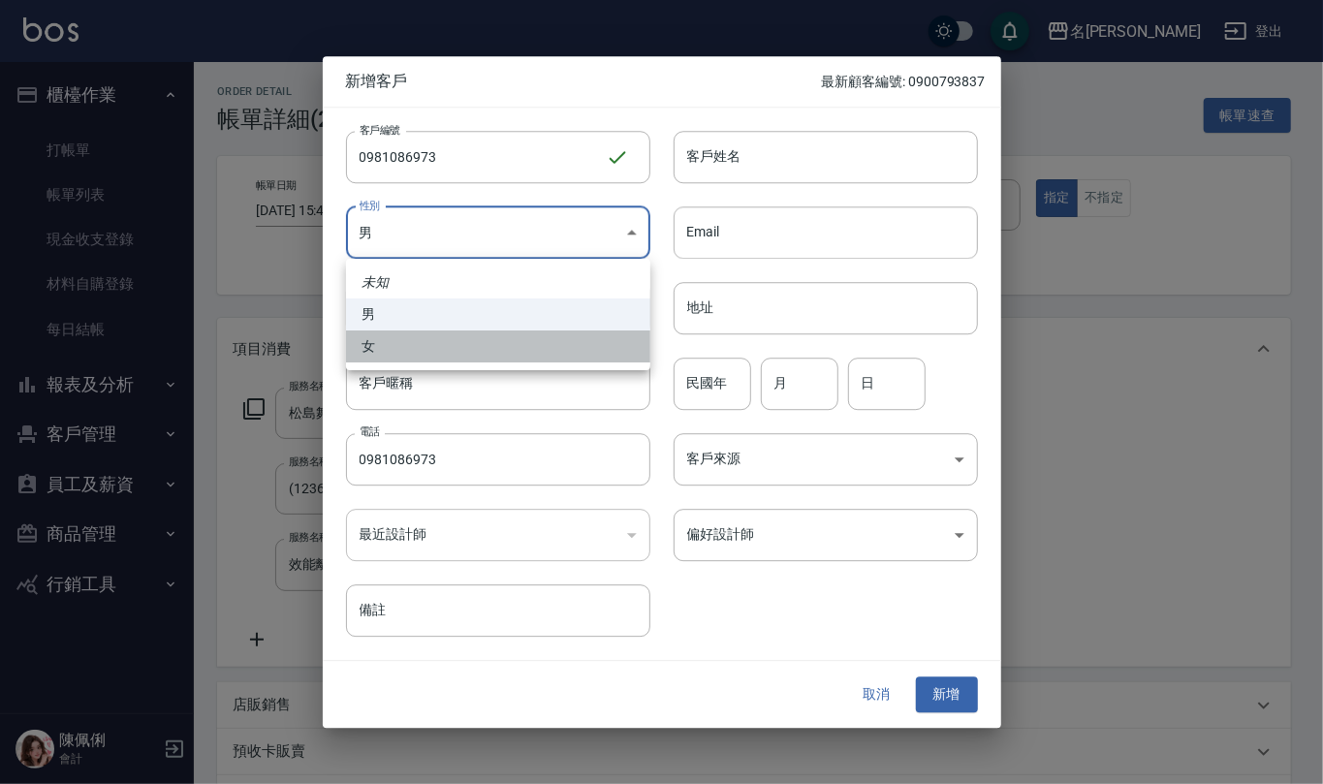
click at [512, 349] on li "女" at bounding box center [498, 346] width 304 height 32
type input "FEMALE"
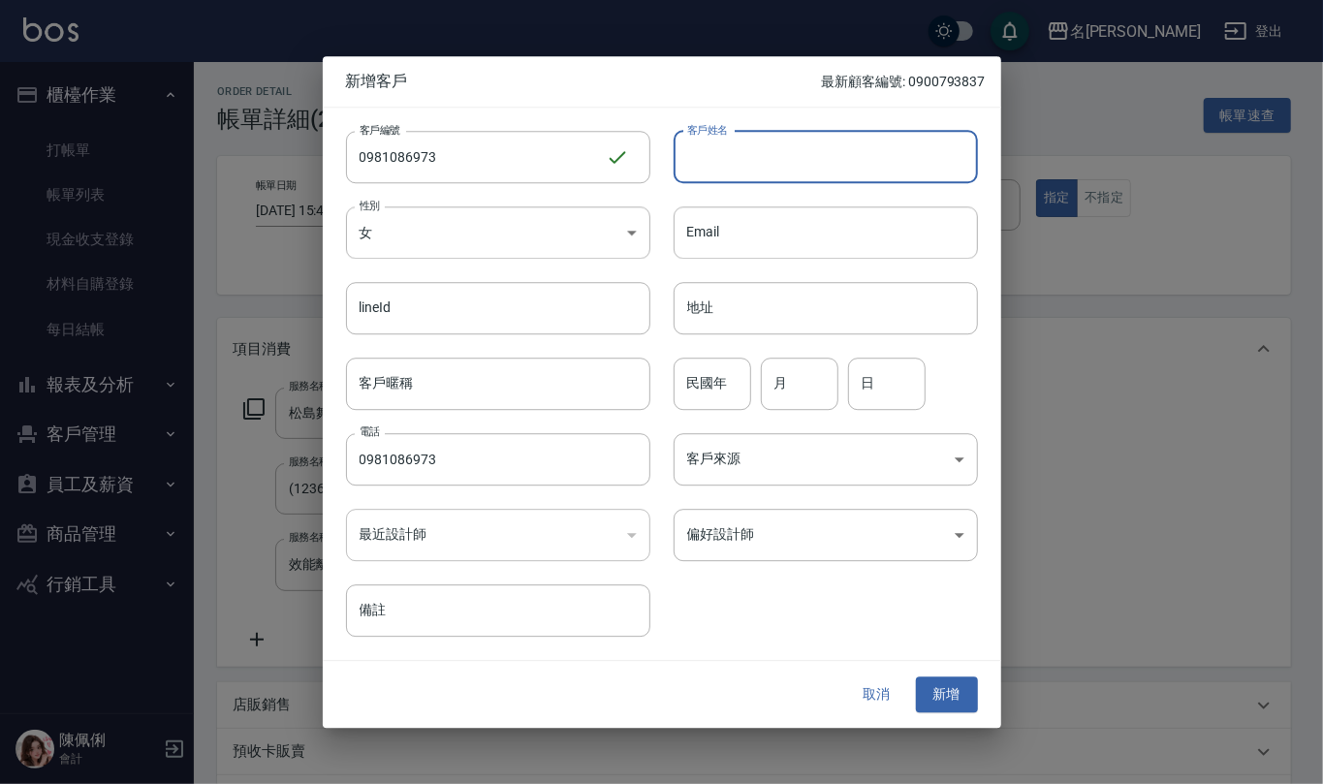
click at [732, 153] on input "客戶姓名" at bounding box center [825, 157] width 304 height 52
type input "卓巧筑"
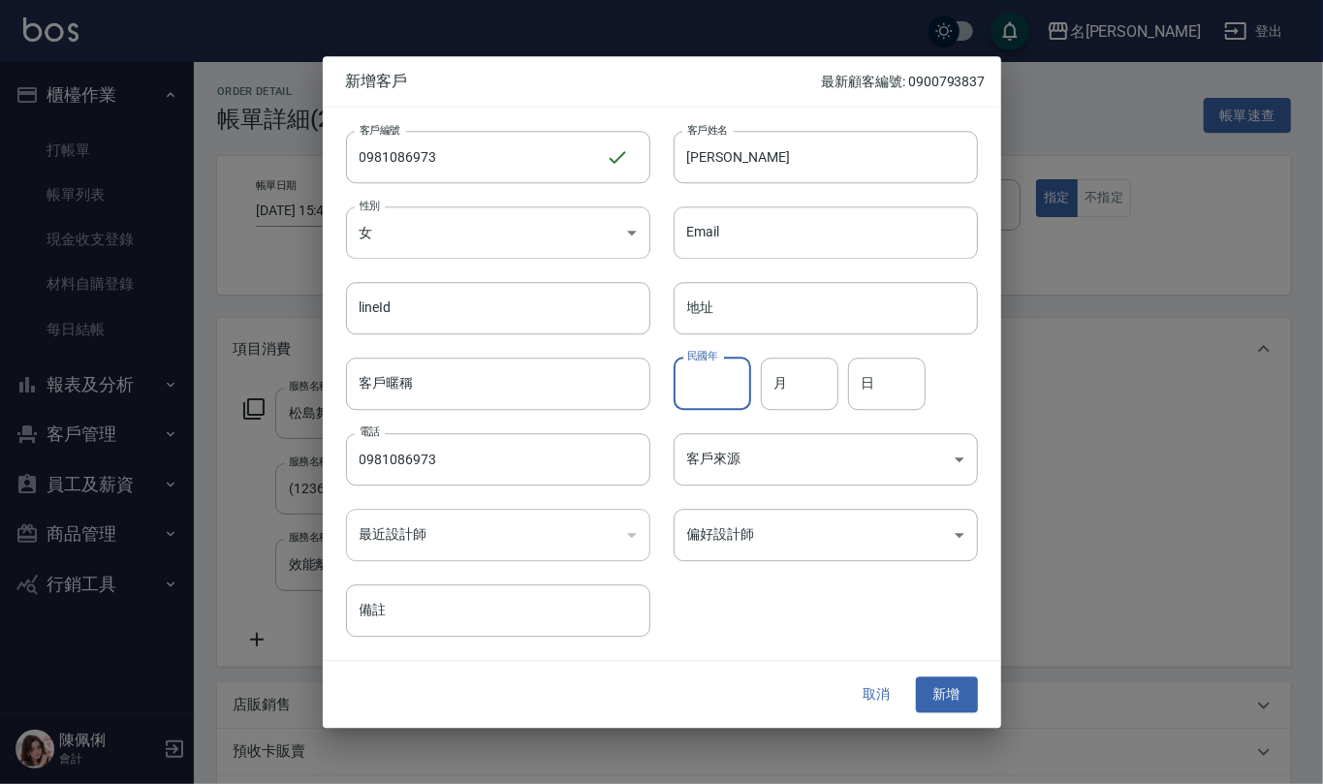
click at [718, 396] on input "民國年" at bounding box center [712, 384] width 78 height 52
type input "103"
type input "3"
type input "10"
click at [940, 688] on button "新增" at bounding box center [947, 695] width 62 height 36
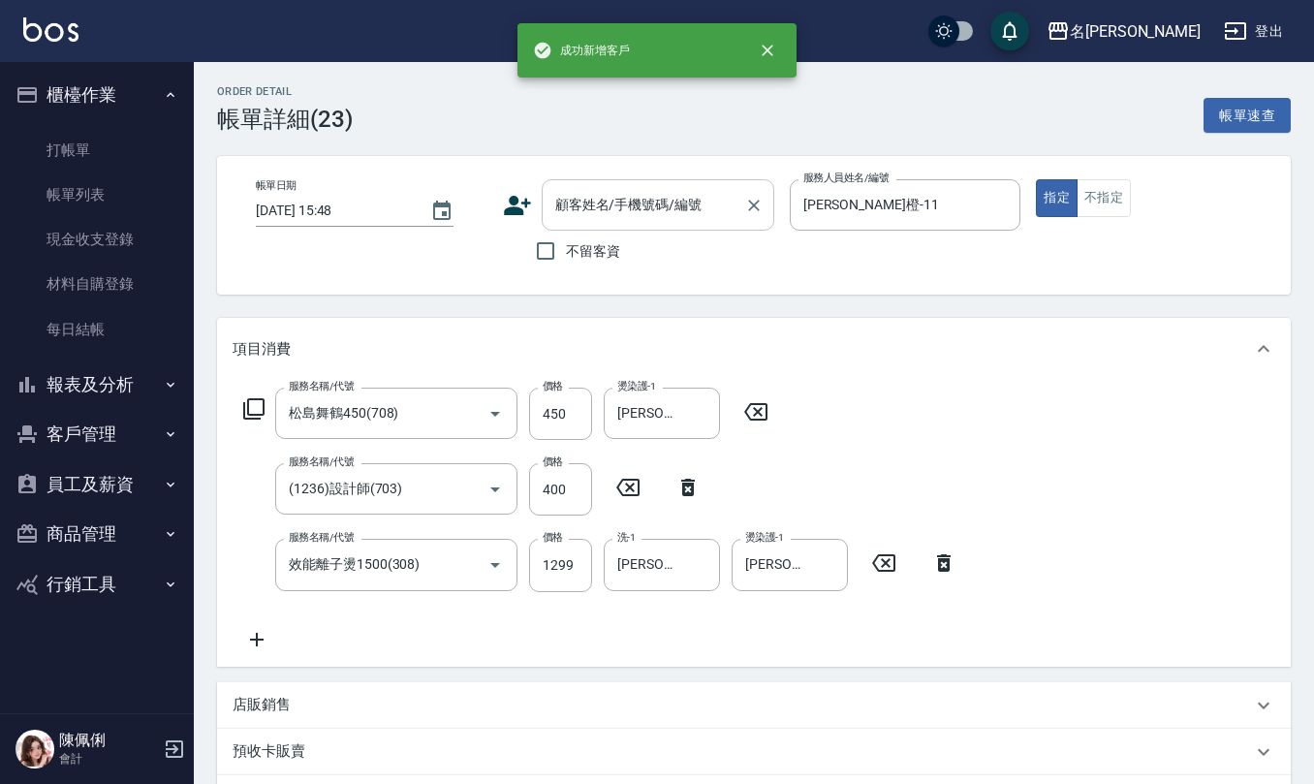
click at [622, 219] on input "顧客姓名/手機號碼/編號" at bounding box center [643, 205] width 186 height 34
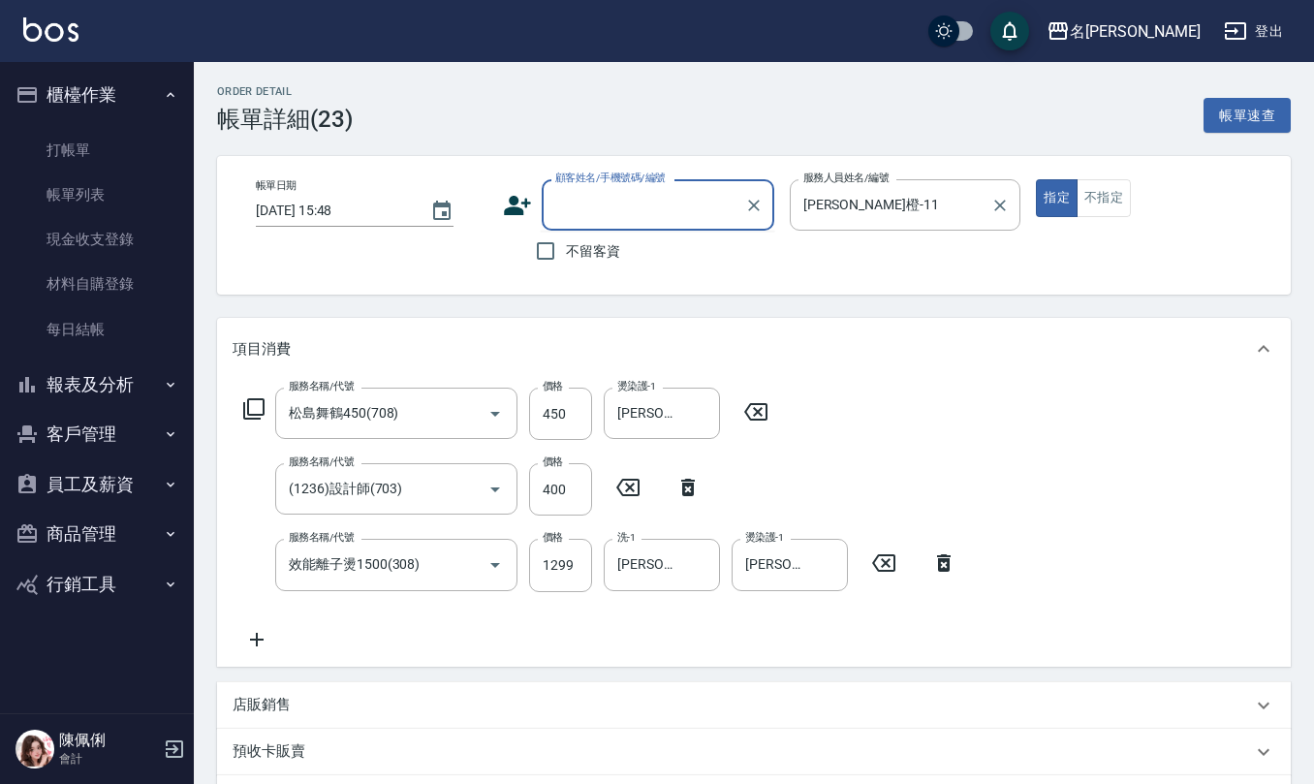
paste input "0981086973"
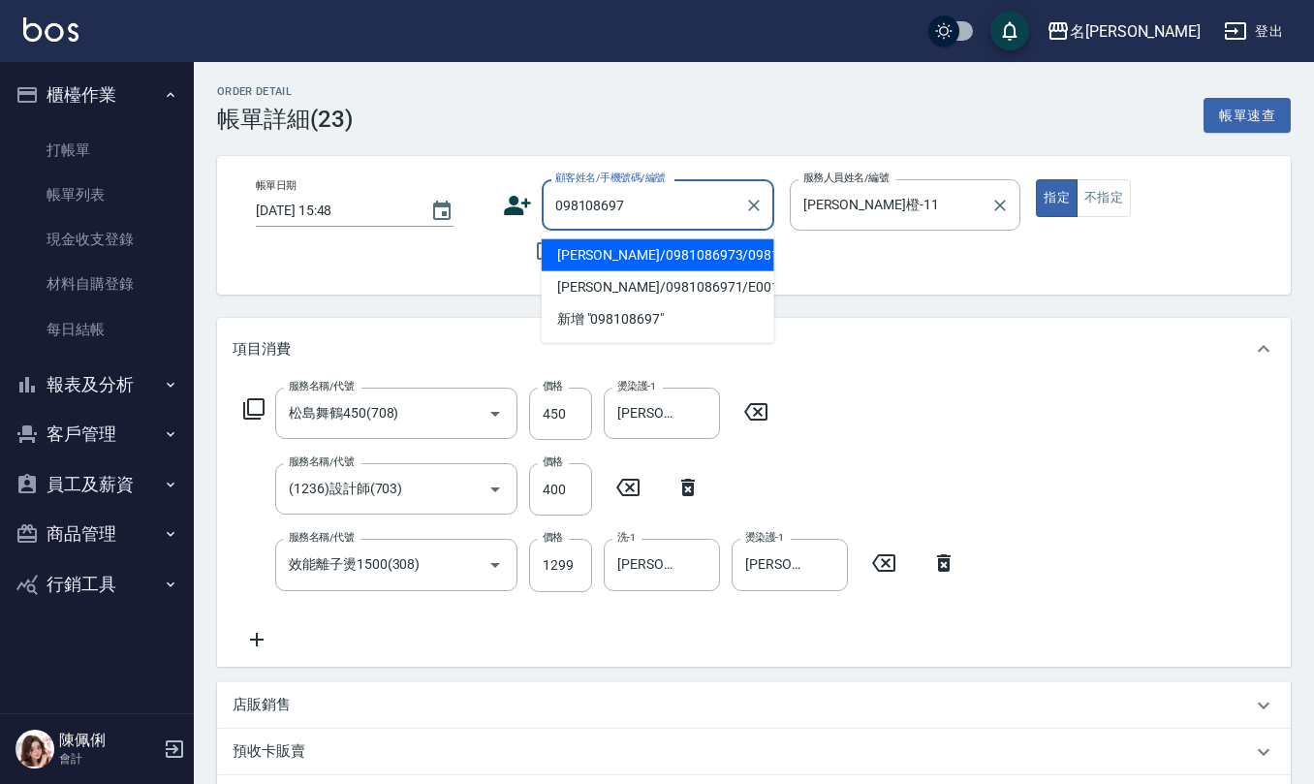
type input "卓巧筑/0981086973/0981086973"
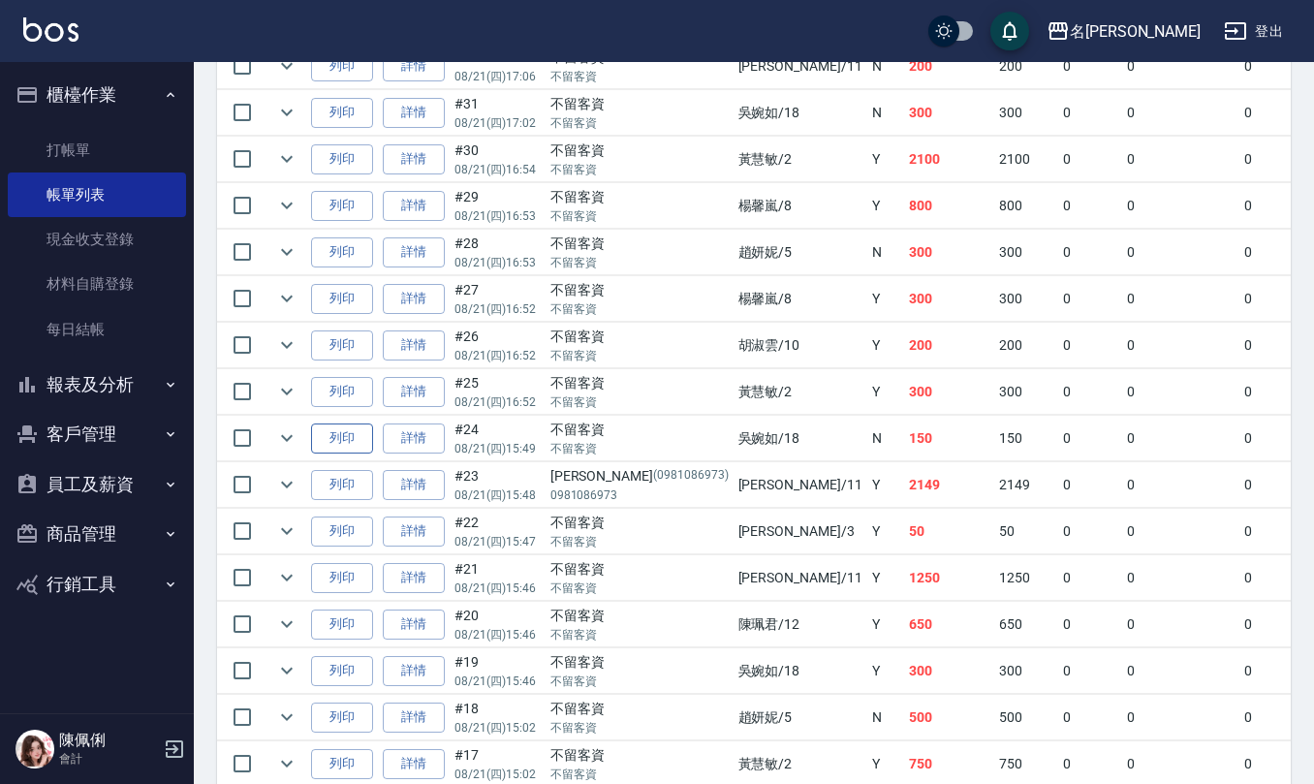
scroll to position [1292, 0]
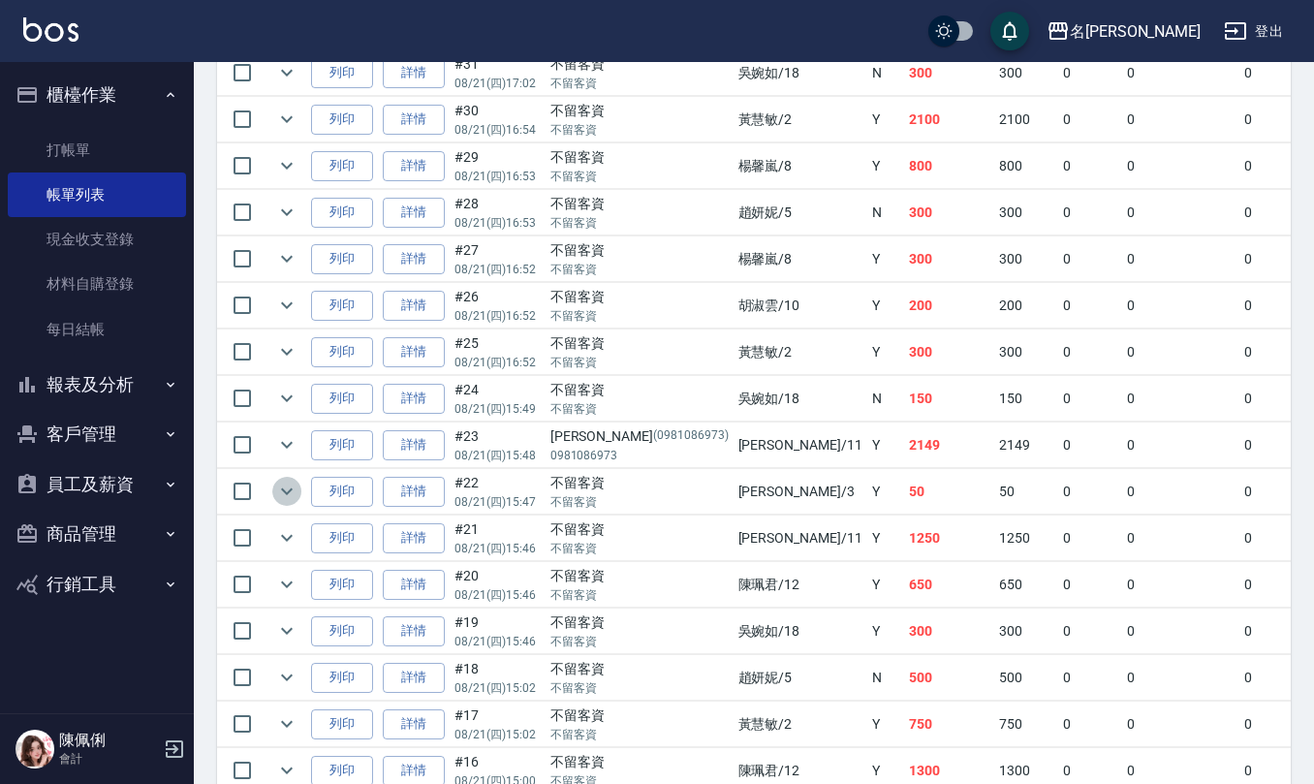
click at [280, 503] on icon "expand row" at bounding box center [286, 491] width 23 height 23
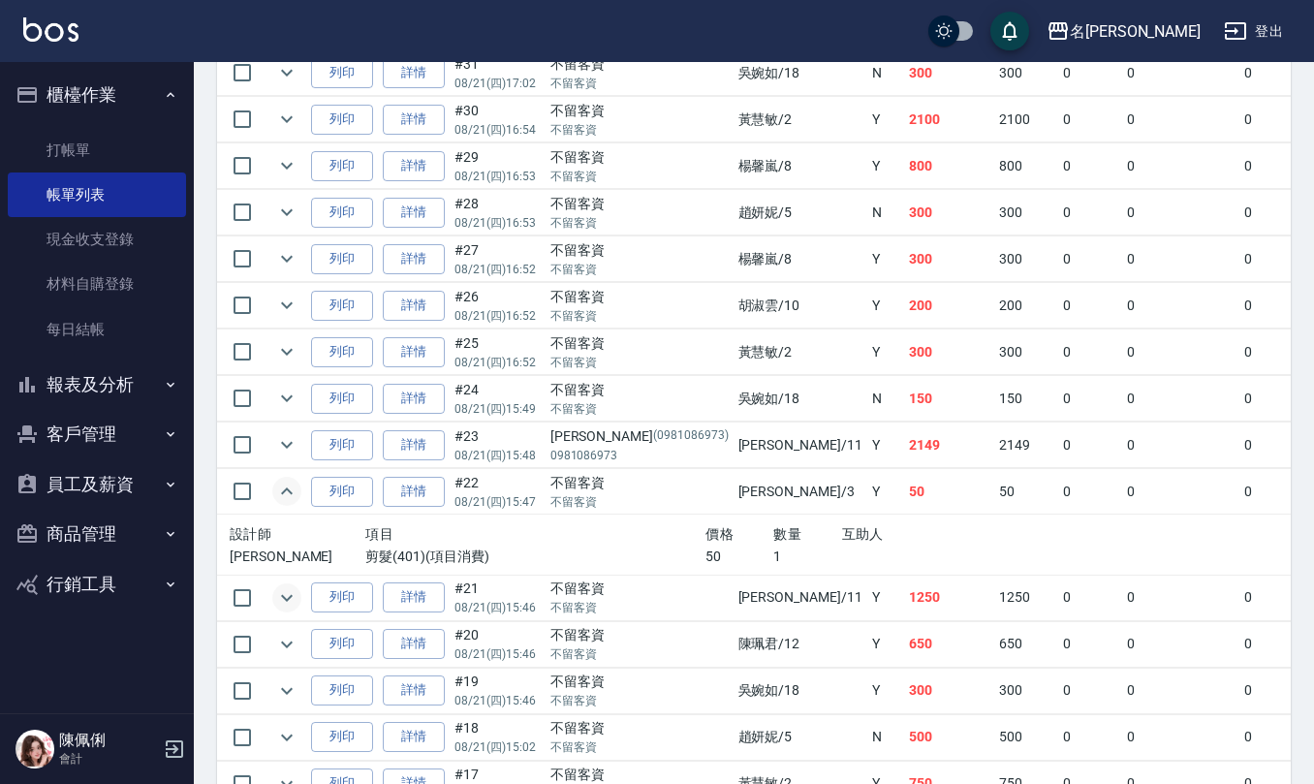
click at [289, 601] on icon "expand row" at bounding box center [287, 597] width 12 height 7
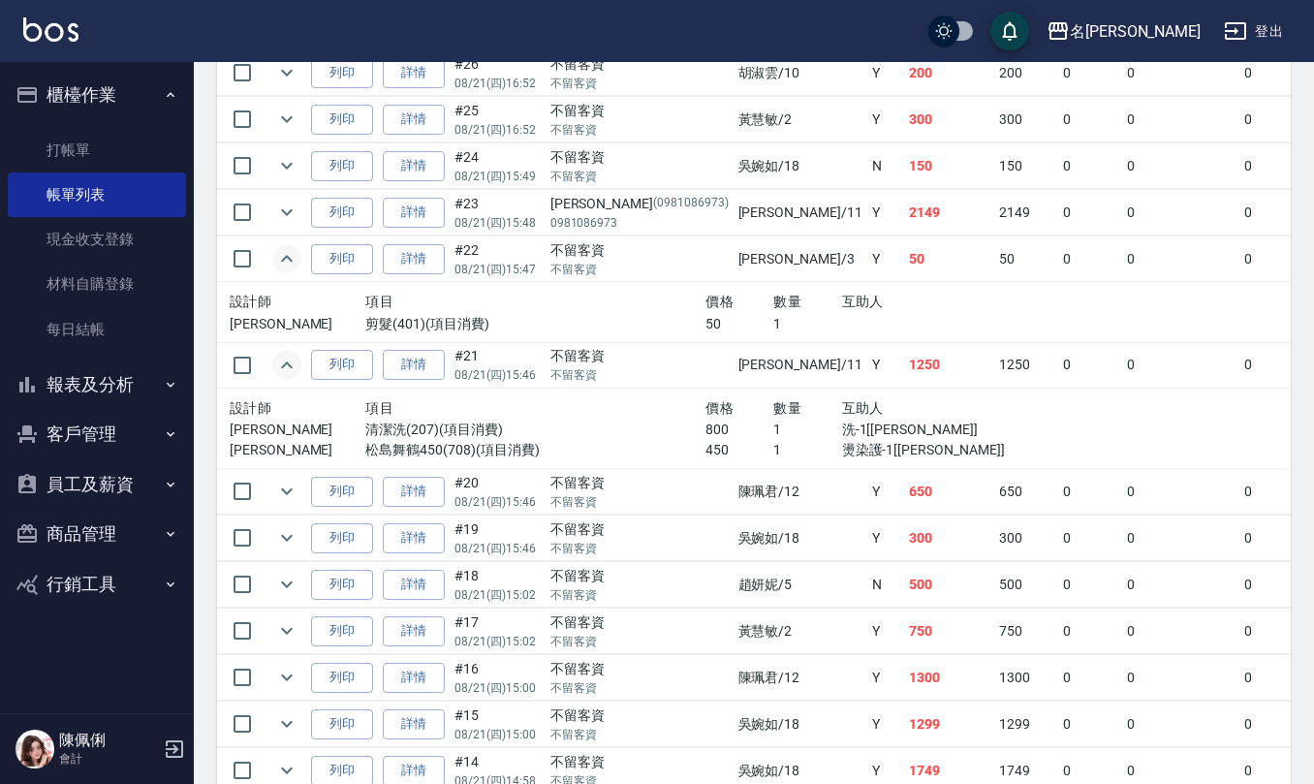
scroll to position [1808, 0]
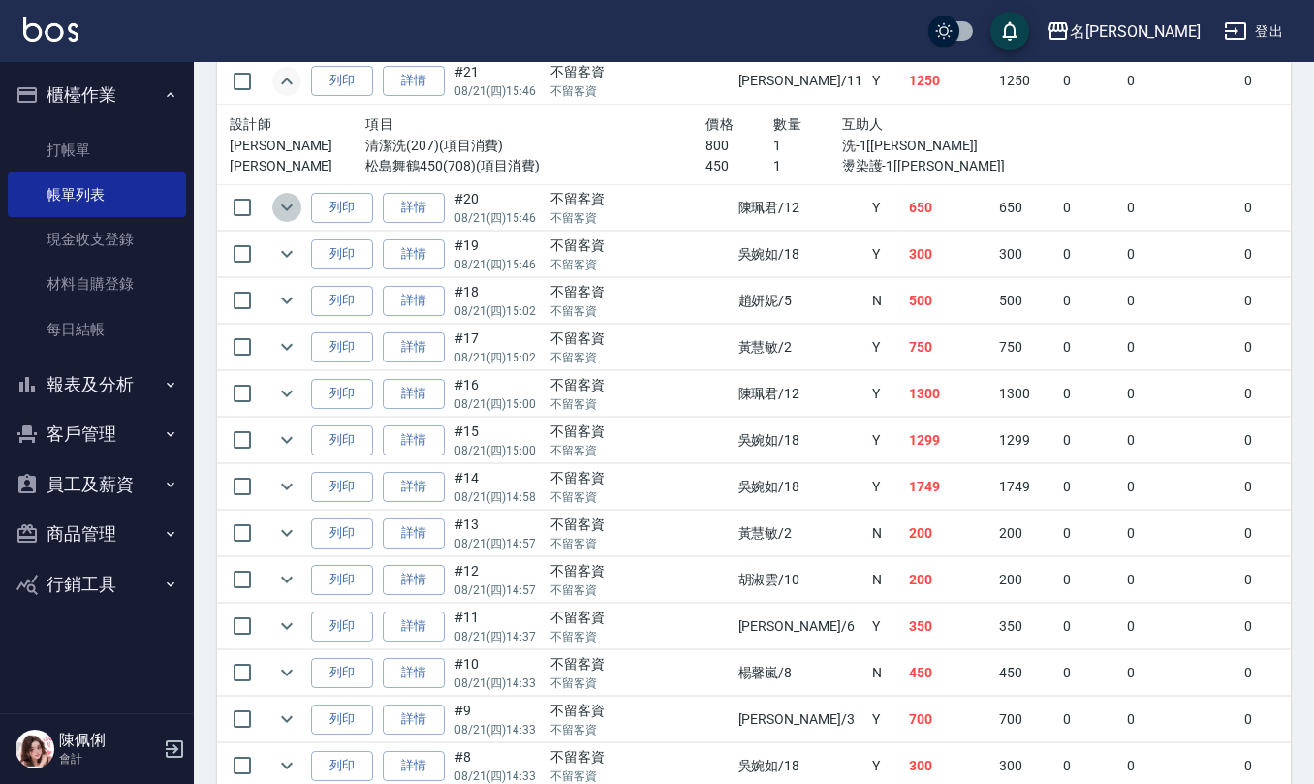
click at [277, 219] on icon "expand row" at bounding box center [286, 207] width 23 height 23
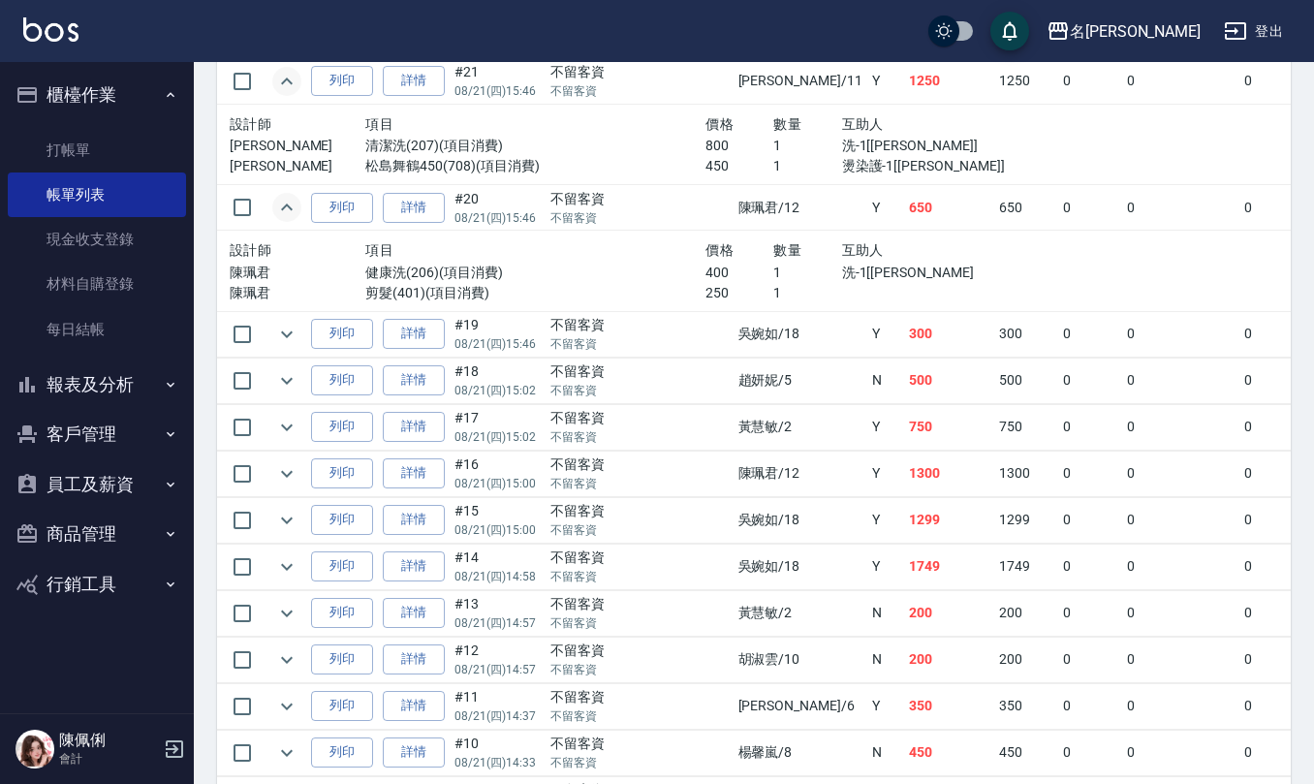
click at [295, 337] on td at bounding box center [286, 334] width 39 height 46
click at [292, 345] on icon "expand row" at bounding box center [286, 334] width 23 height 23
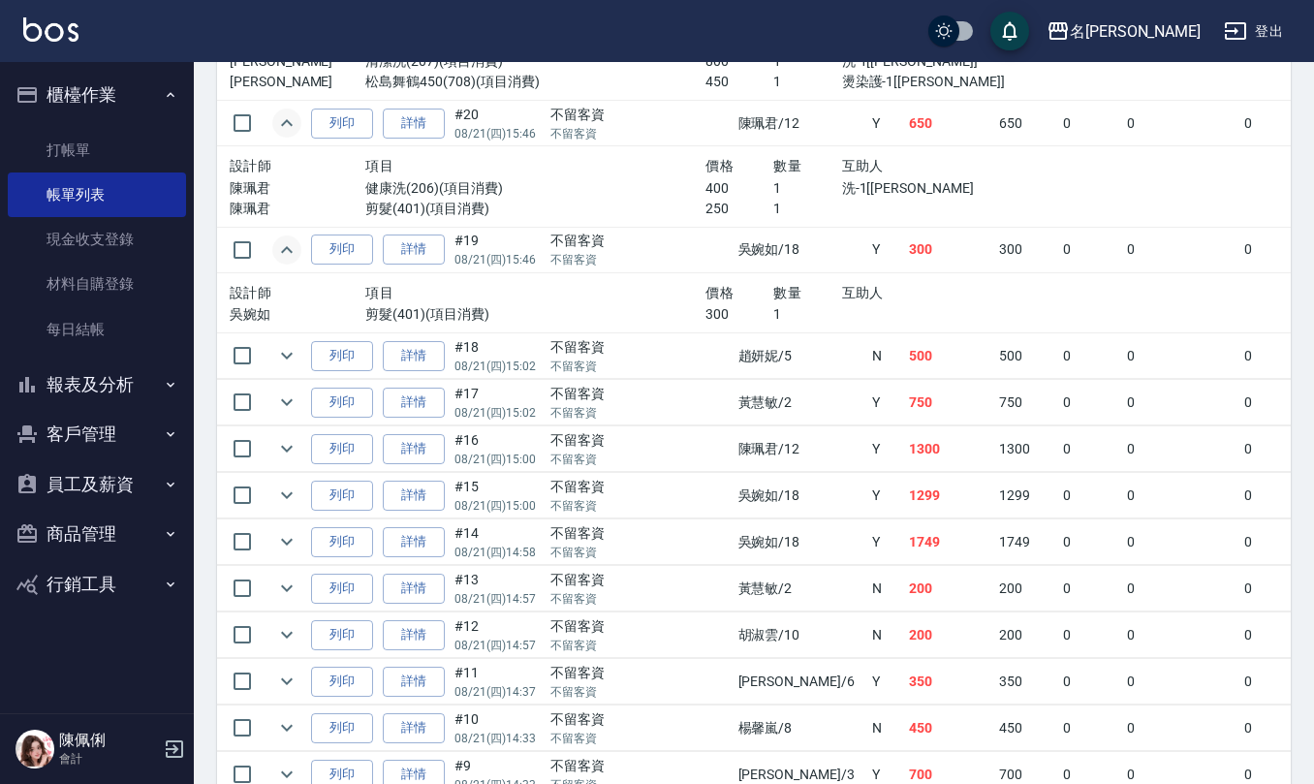
scroll to position [1938, 0]
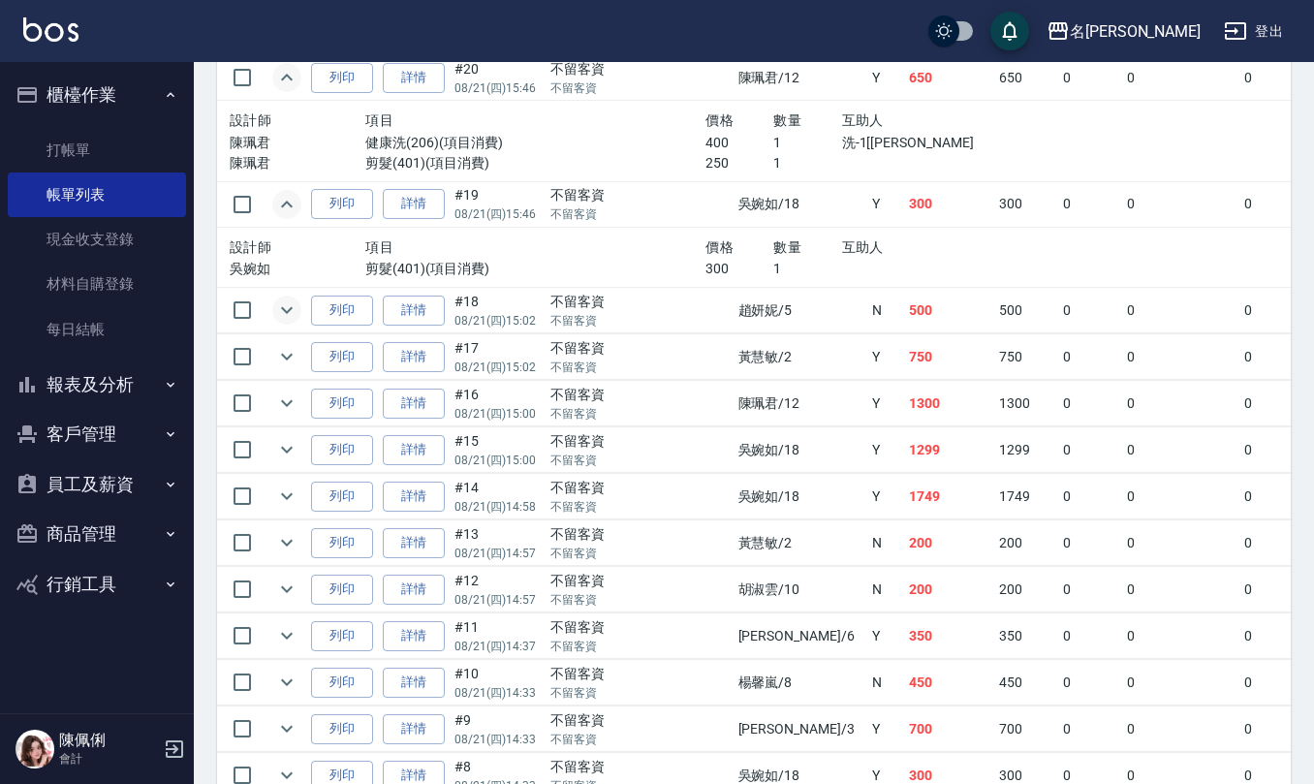
click at [295, 322] on icon "expand row" at bounding box center [286, 309] width 23 height 23
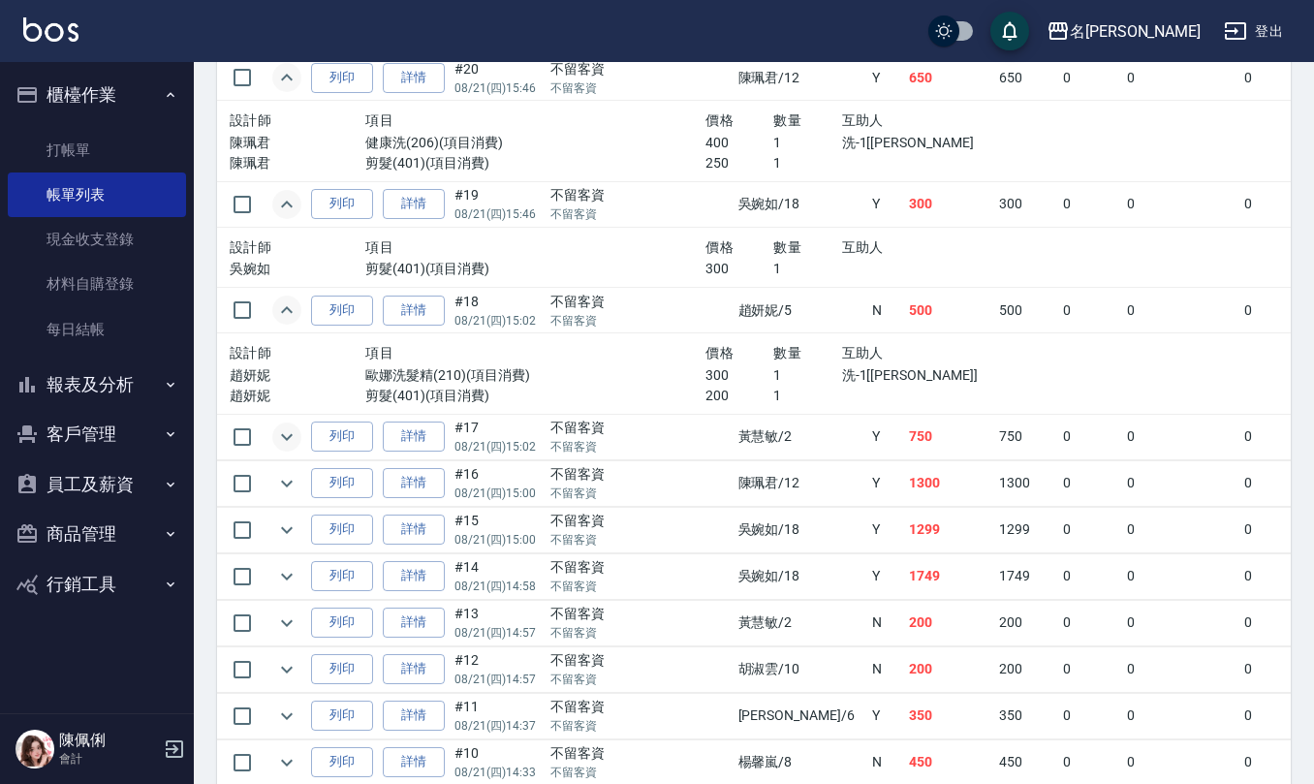
click at [291, 449] on icon "expand row" at bounding box center [286, 436] width 23 height 23
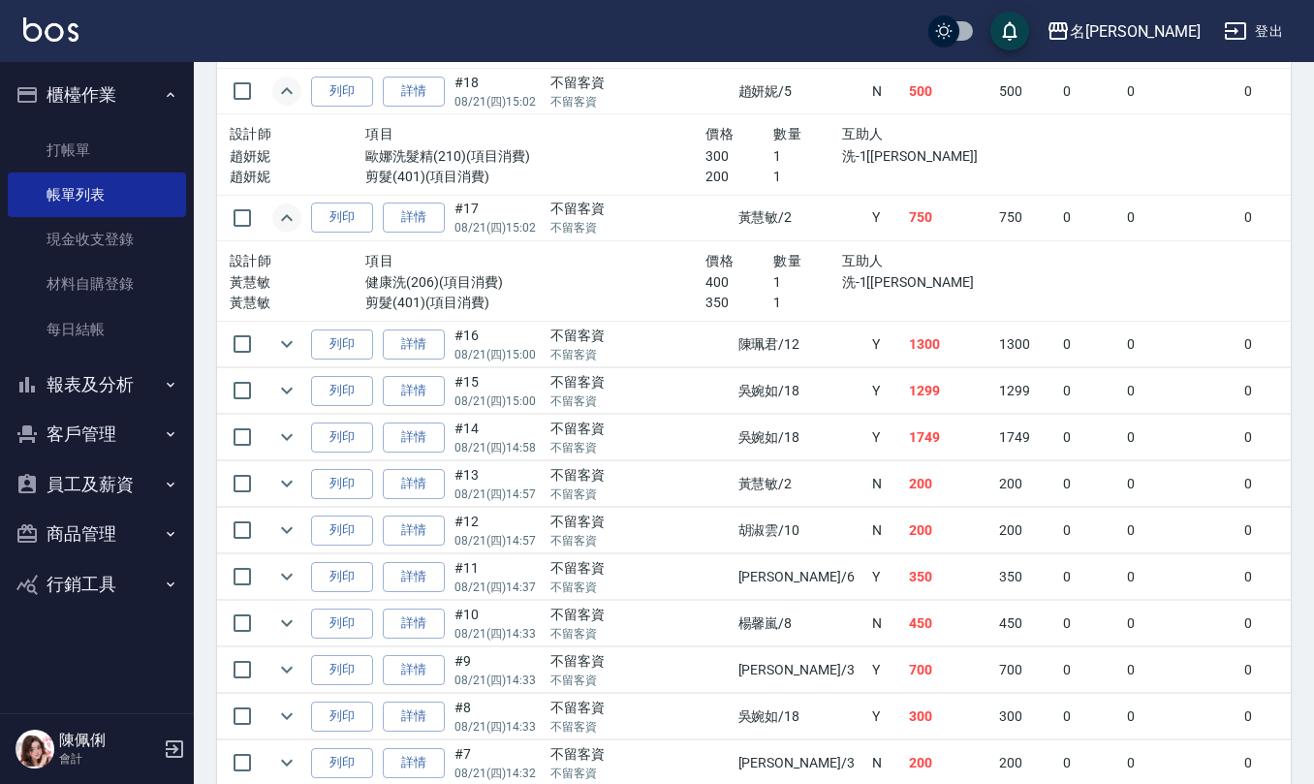
scroll to position [2195, 0]
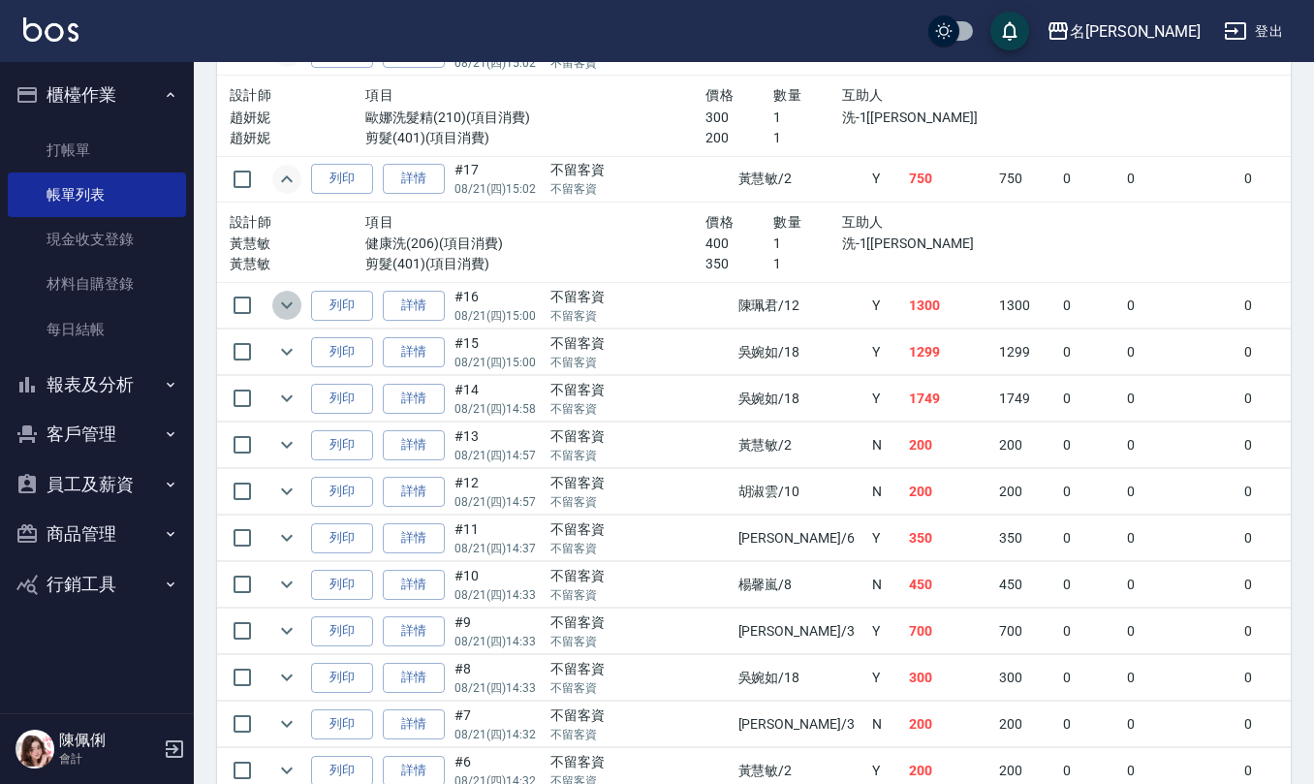
click at [287, 316] on icon "expand row" at bounding box center [286, 305] width 23 height 23
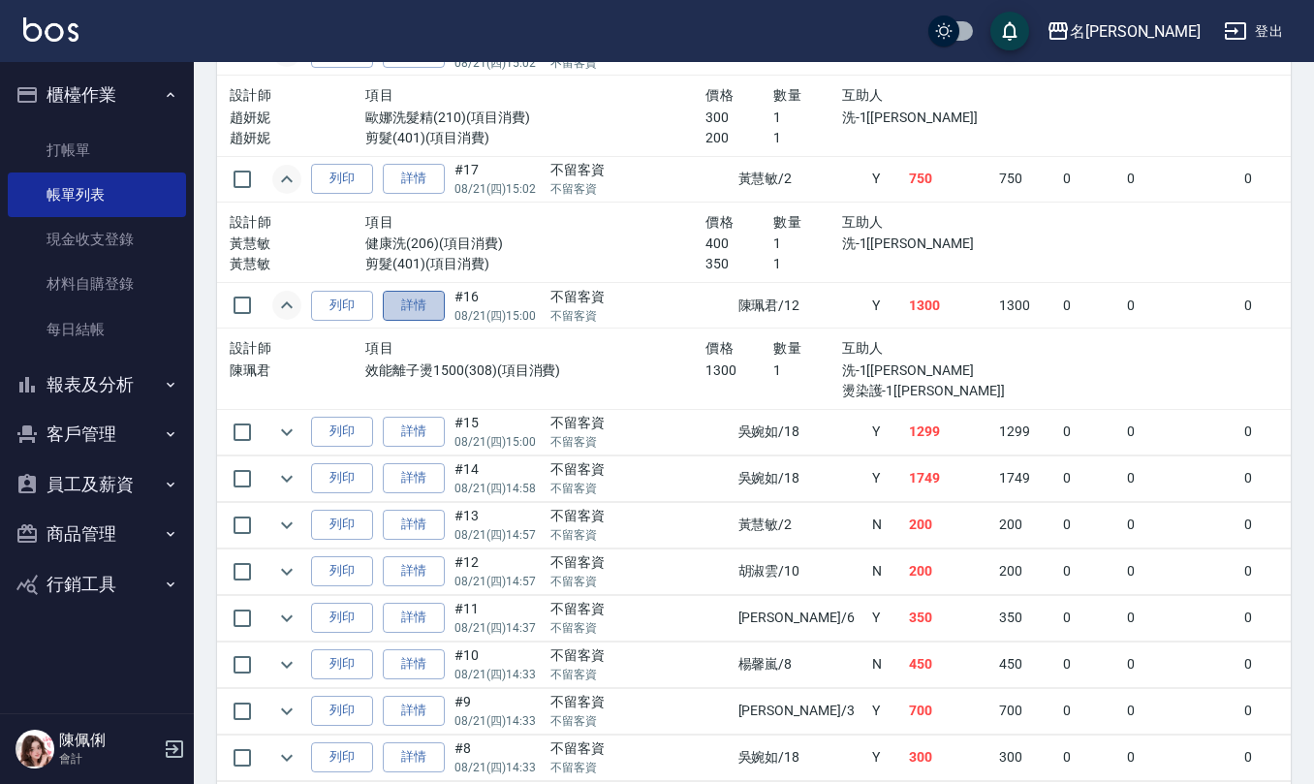
click at [432, 316] on link "詳情" at bounding box center [414, 306] width 62 height 30
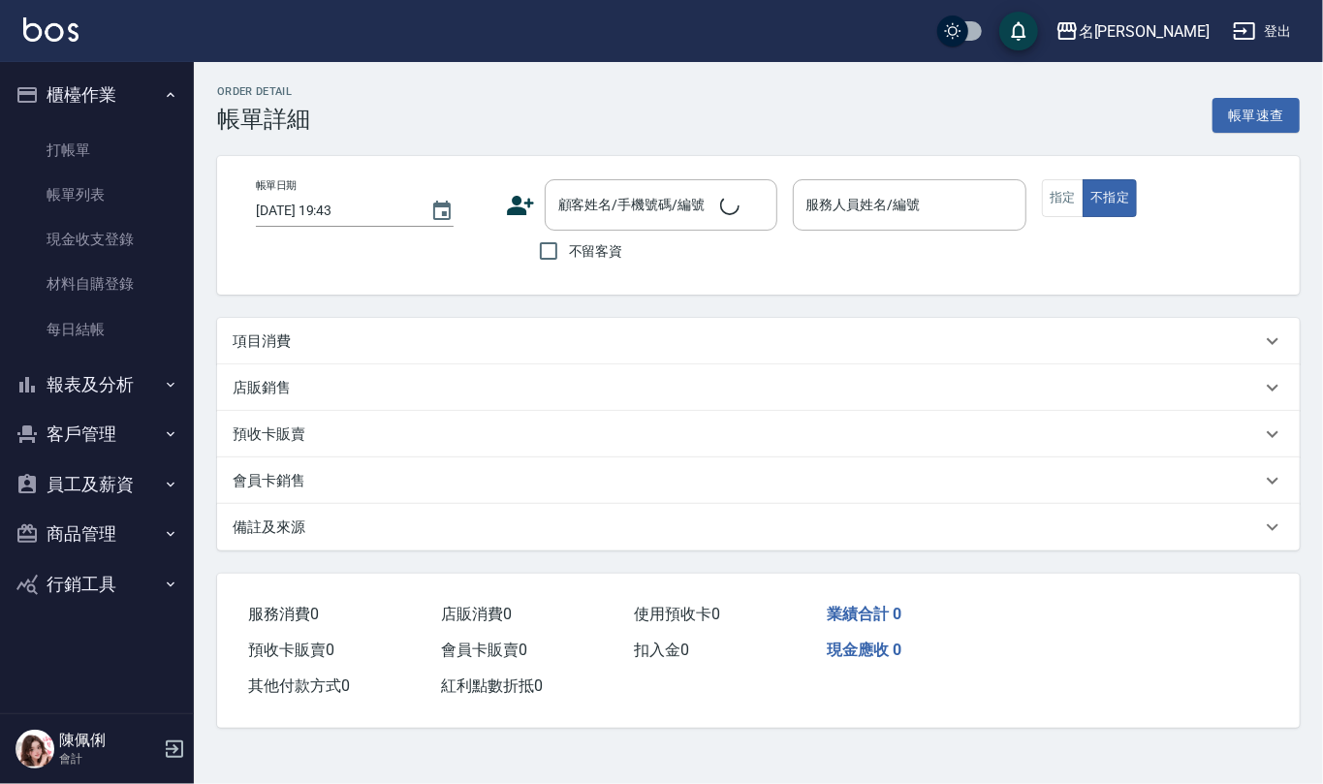
type input "2025/08/21 15:00"
checkbox input "true"
type input "陳珮君-12"
type input "調p1300"
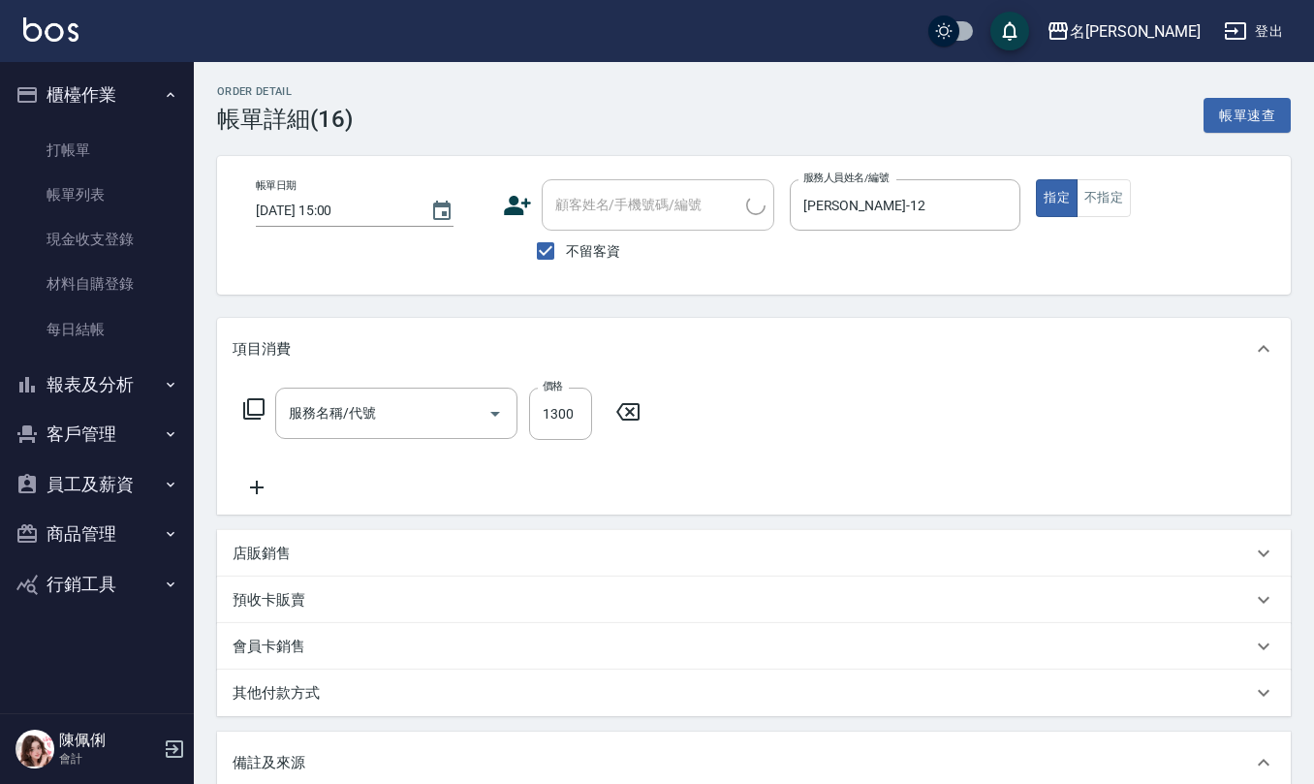
type input "效能離子燙1500(308)"
click at [539, 256] on input "不留客資" at bounding box center [545, 251] width 41 height 41
checkbox input "false"
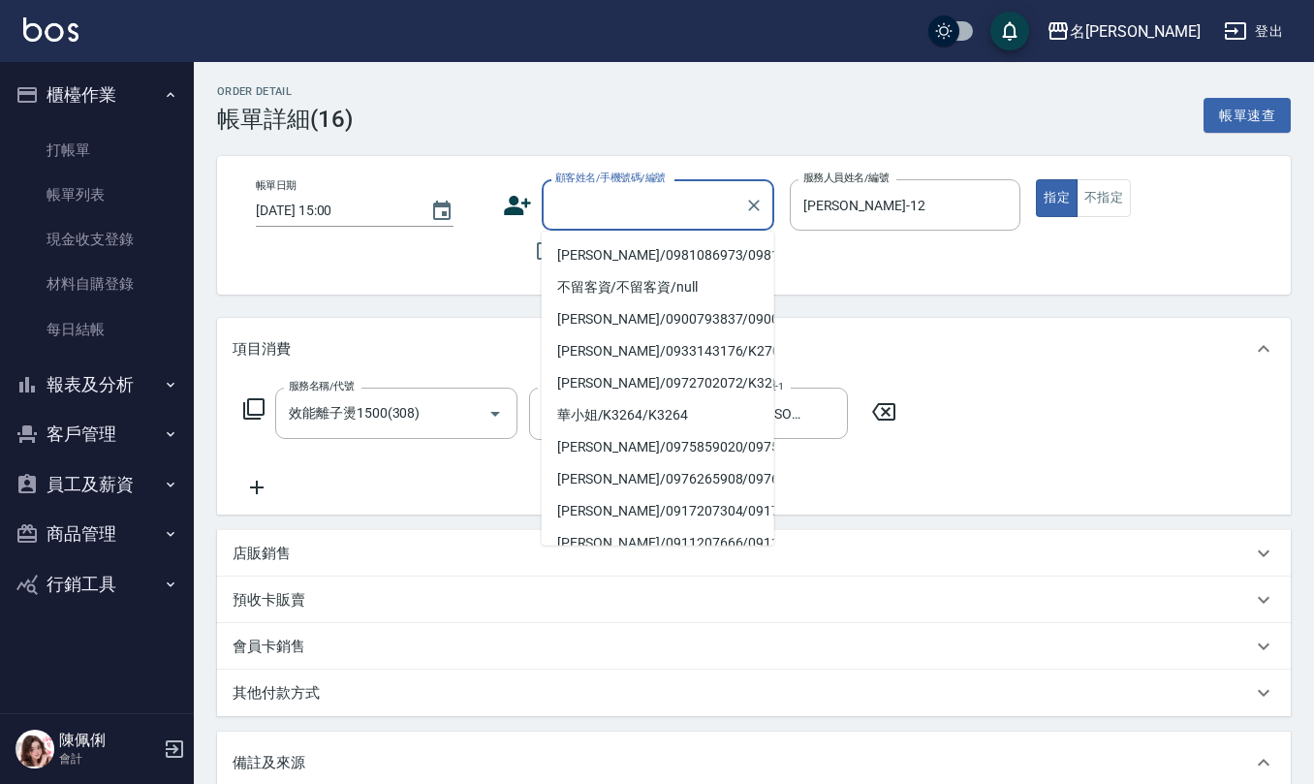
click at [607, 217] on input "顧客姓名/手機號碼/編號" at bounding box center [643, 205] width 186 height 34
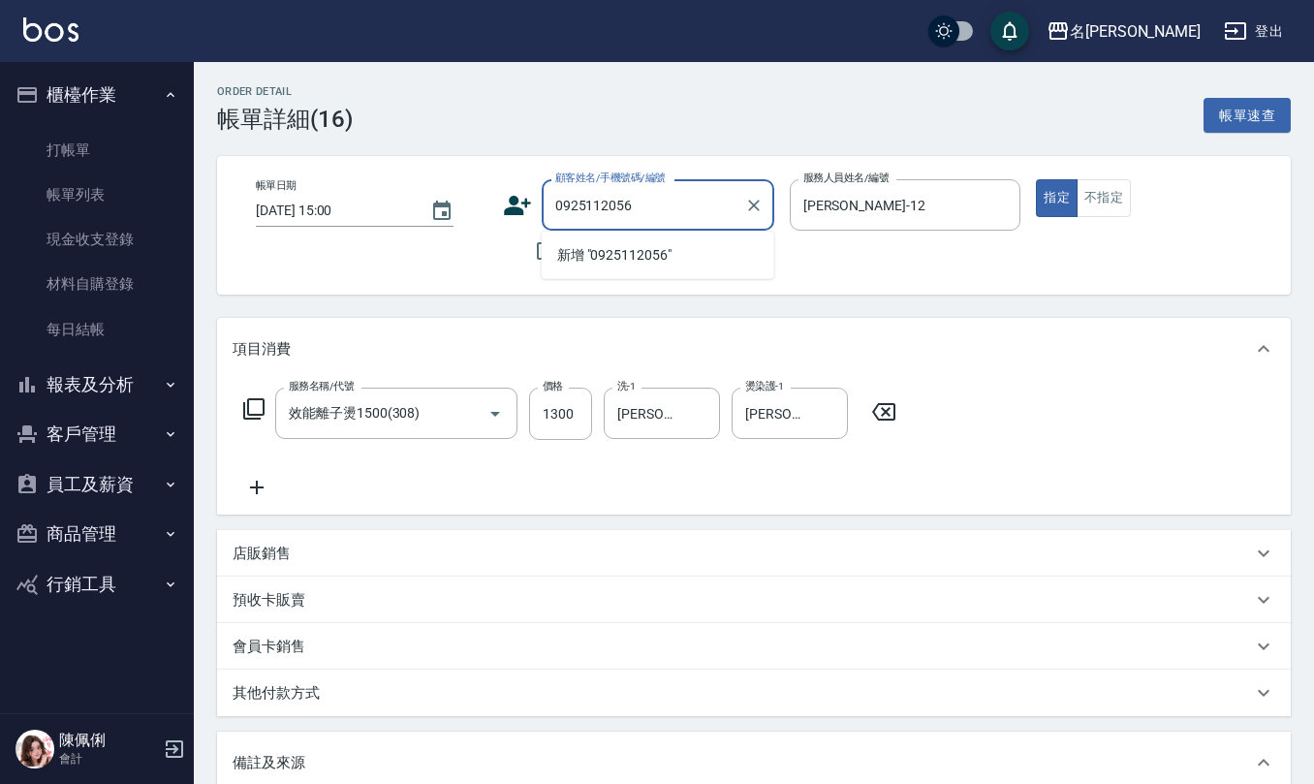
drag, startPoint x: 672, startPoint y: 199, endPoint x: 302, endPoint y: 206, distance: 370.2
click at [302, 206] on div "帳單日期 2025/08/21 15:00 顧客姓名/手機號碼/編號 0925112056 顧客姓名/手機號碼/編號 不留客資 服務人員姓名/編號 陳珮君-1…" at bounding box center [753, 225] width 1027 height 92
type input "0925112056"
click at [506, 196] on icon at bounding box center [517, 205] width 29 height 29
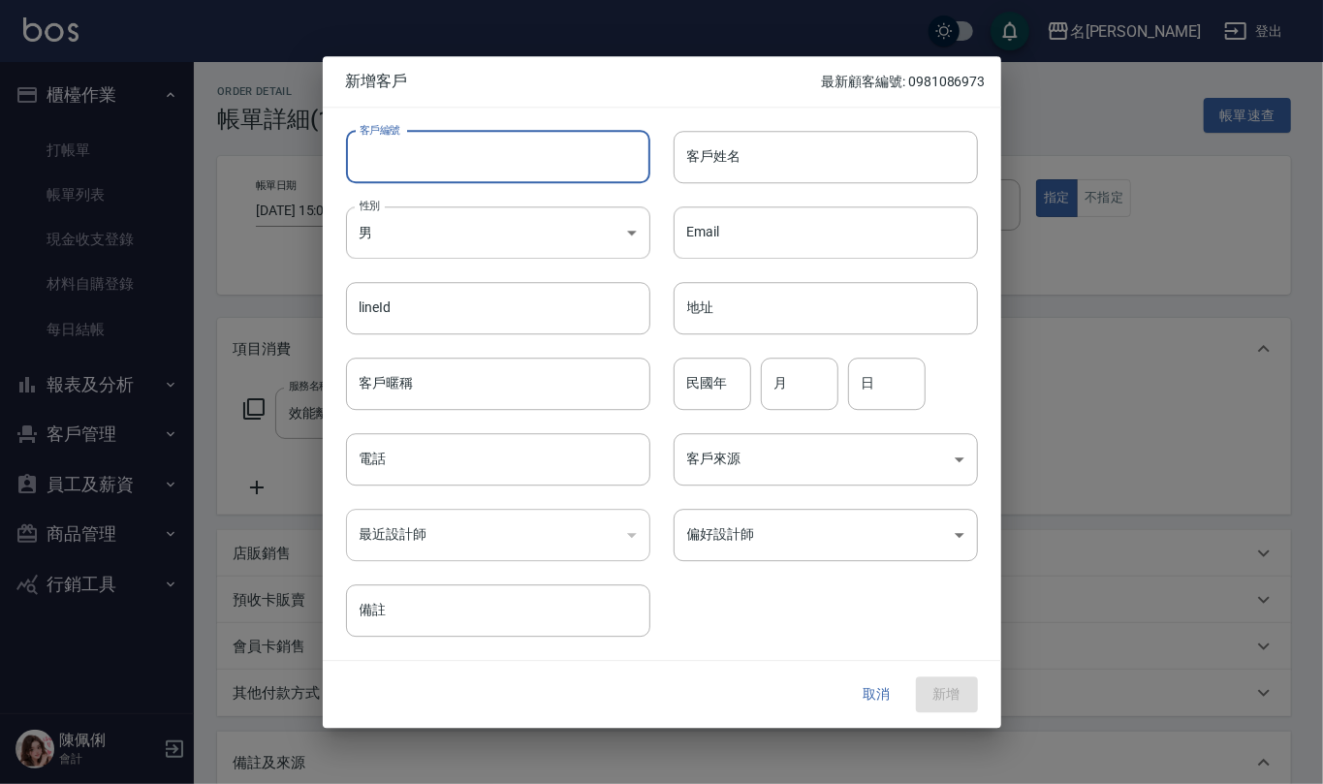
click at [512, 152] on input "客戶編號" at bounding box center [498, 157] width 304 height 52
paste input "0925112056"
type input "0925112056"
click at [477, 461] on input "電話" at bounding box center [498, 459] width 304 height 52
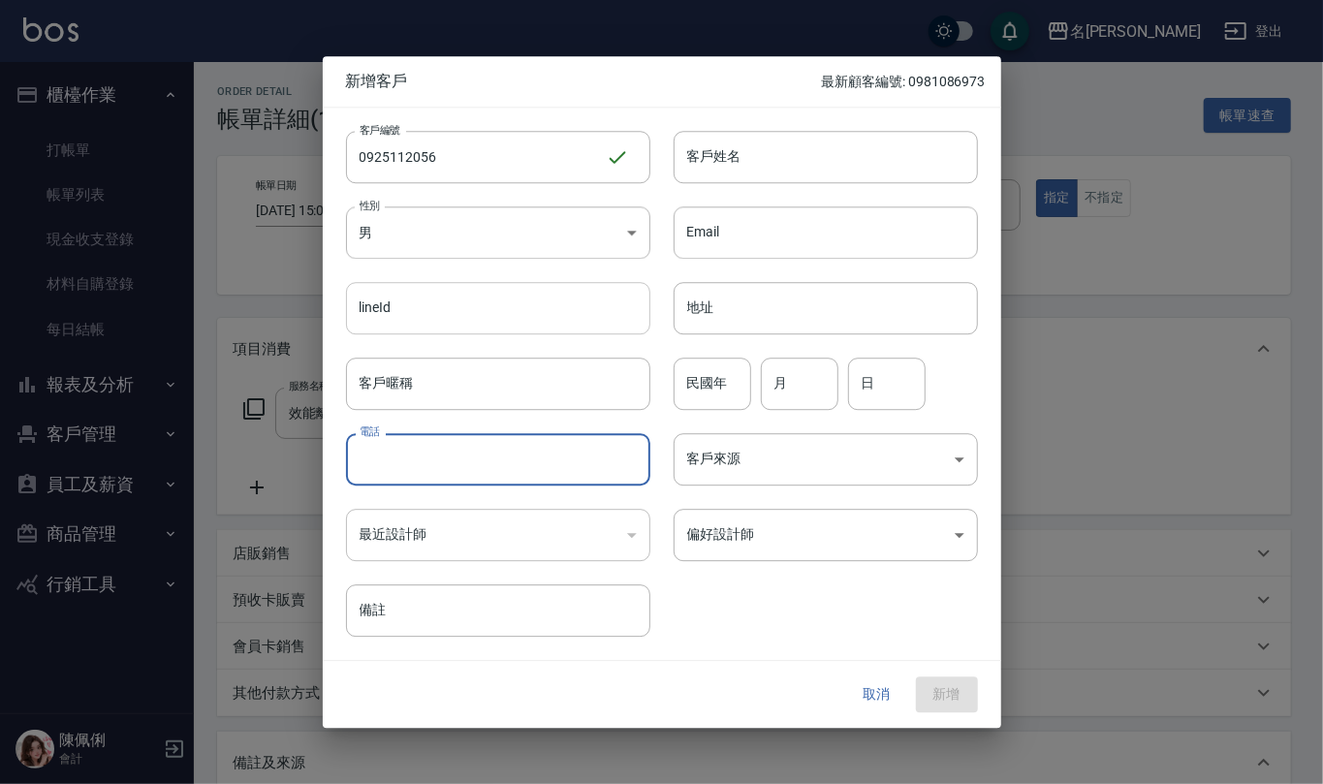
paste input "0925112056"
type input "0925112056"
click at [528, 231] on body "名留仁二 登出 櫃檯作業 打帳單 帳單列表 現金收支登錄 材料自購登錄 每日結帳 報表及分析 報表目錄 店家區間累計表 店家日報表 互助日報表 互助月報表 互…" at bounding box center [661, 546] width 1323 height 1093
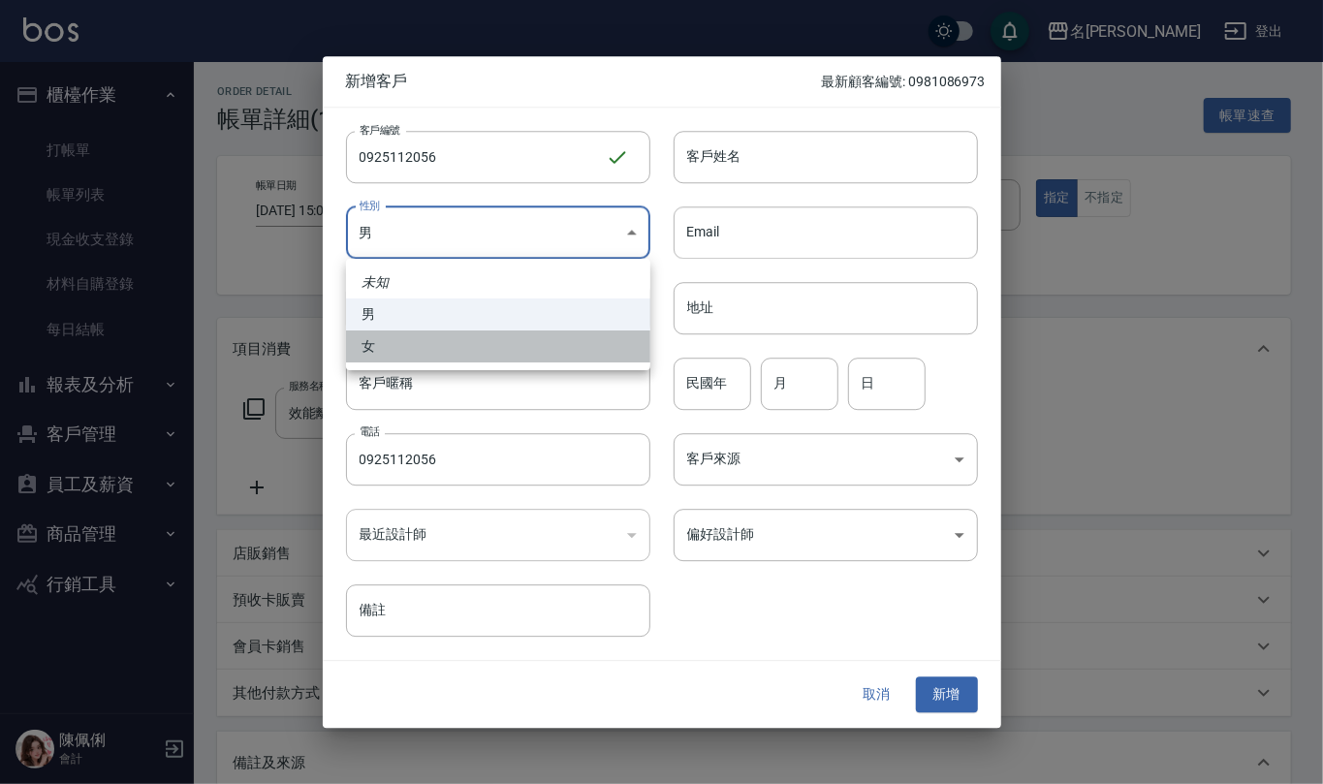
click at [501, 337] on li "女" at bounding box center [498, 346] width 304 height 32
type input "FEMALE"
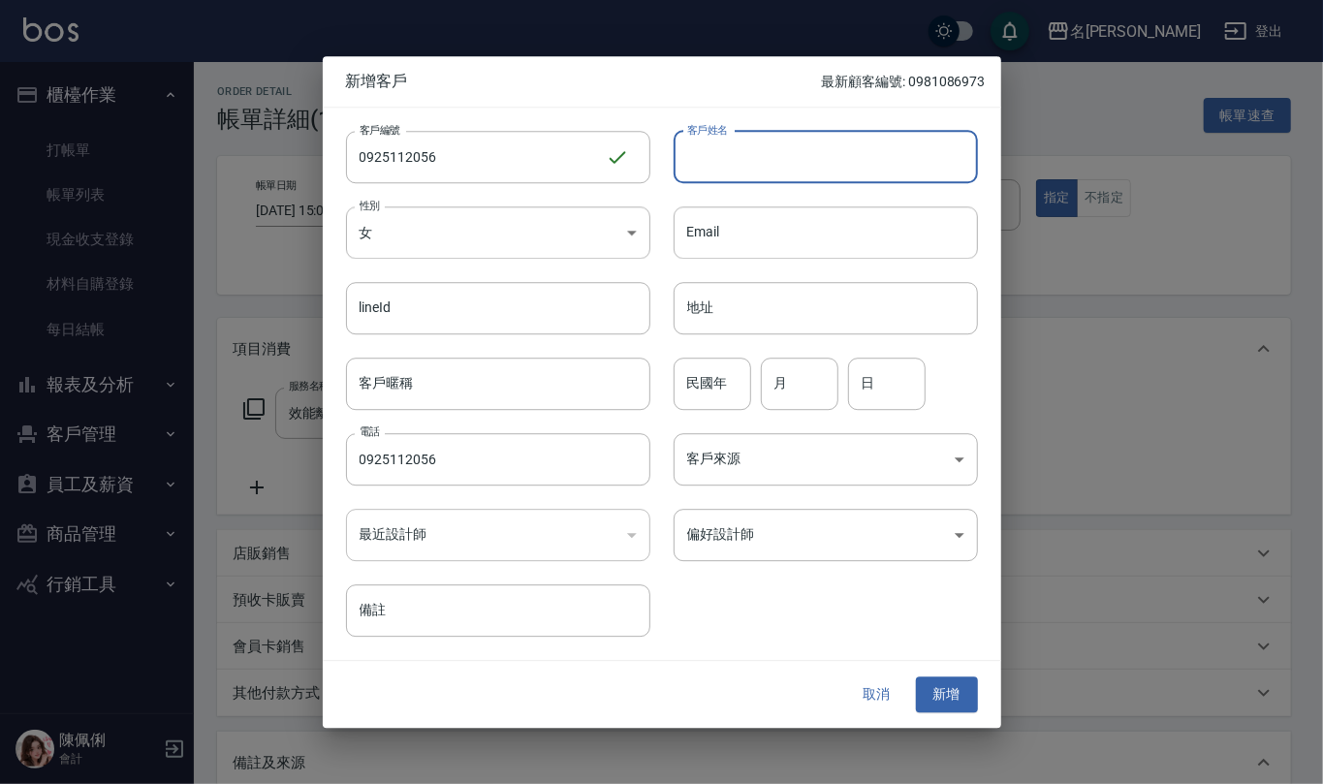
click at [758, 155] on input "客戶姓名" at bounding box center [825, 157] width 304 height 52
type input "n"
type input "詹淑娟"
click at [749, 374] on input "民國年" at bounding box center [712, 384] width 78 height 52
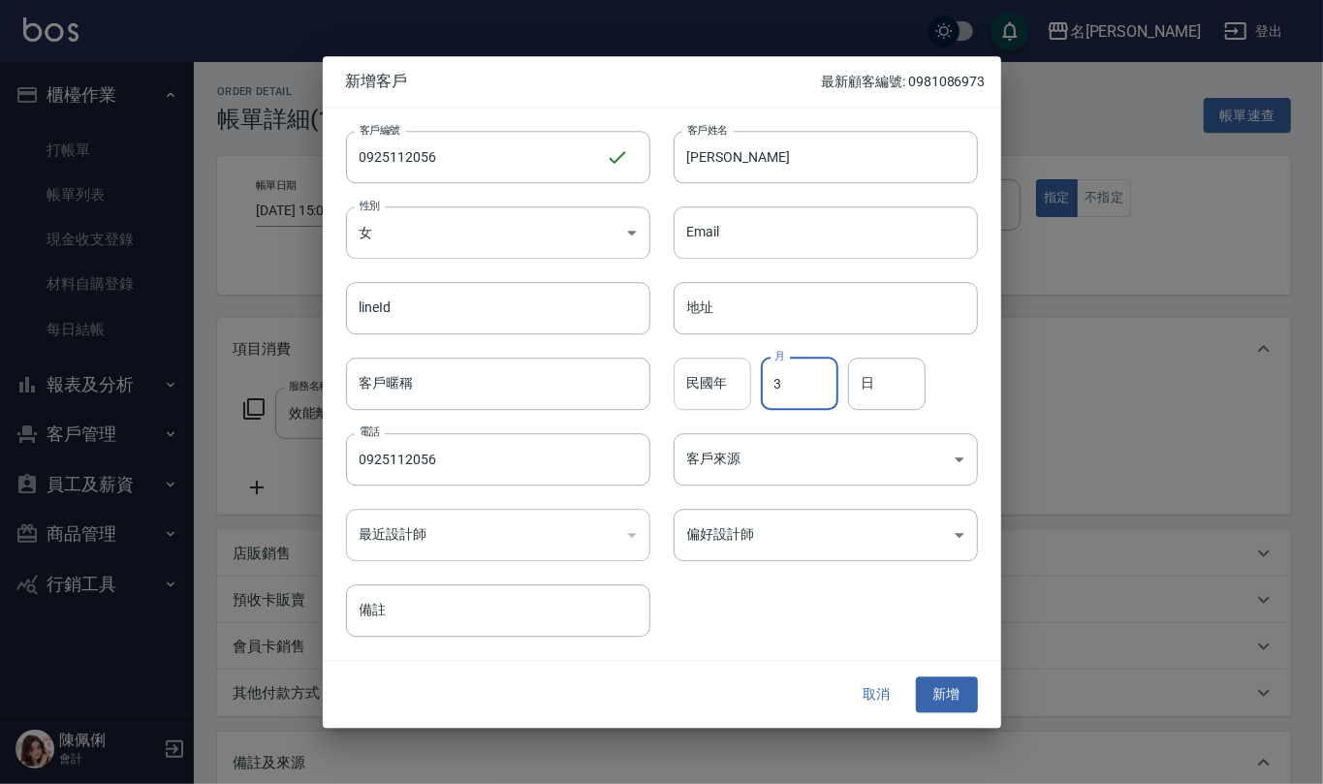
type input "3"
type input "4"
click at [948, 706] on button "新增" at bounding box center [947, 695] width 62 height 36
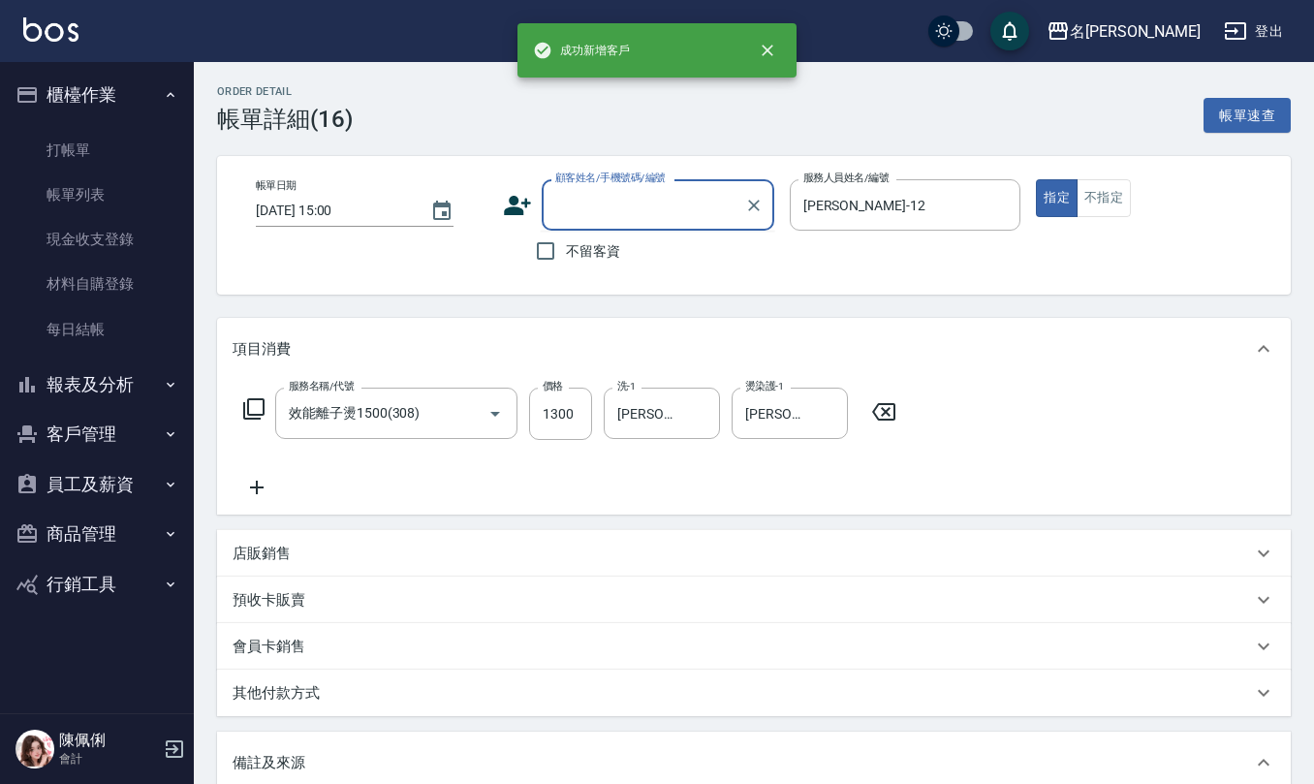
click at [633, 199] on input "顧客姓名/手機號碼/編號" at bounding box center [643, 205] width 186 height 34
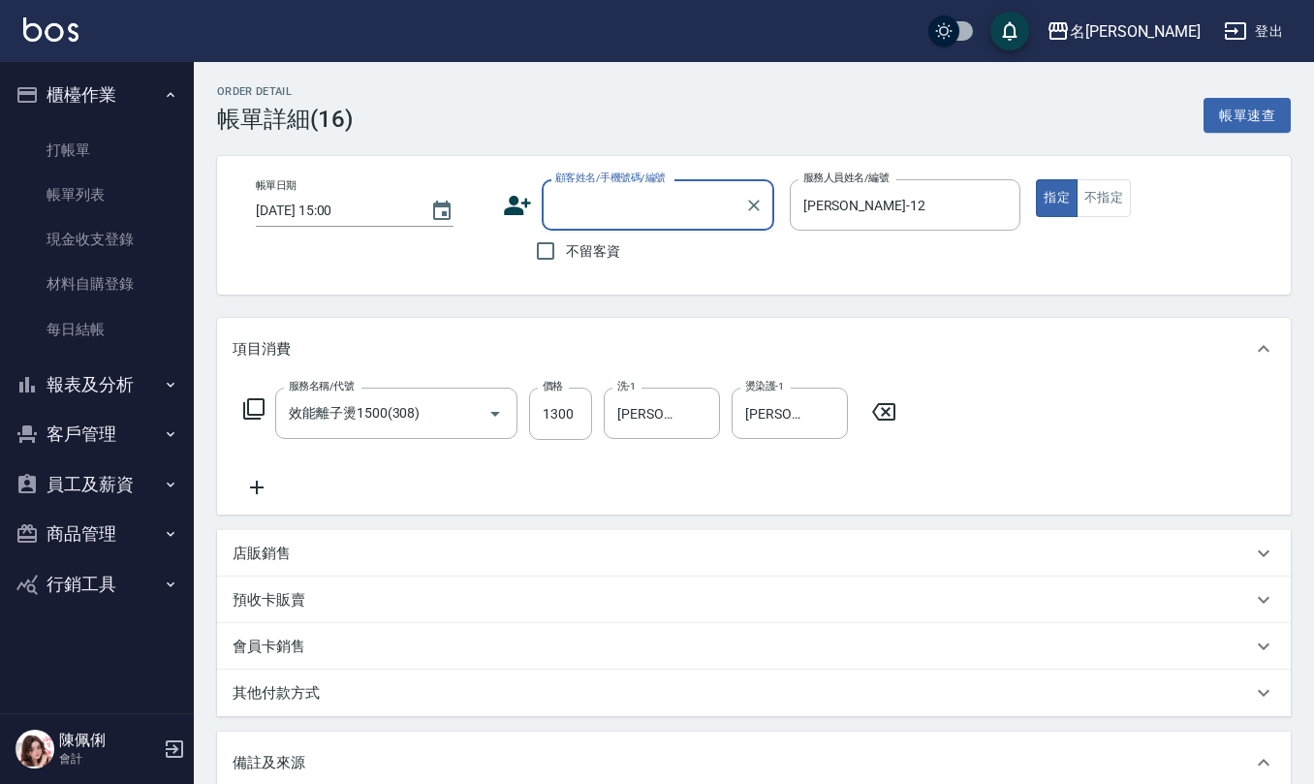
paste input "0925112056"
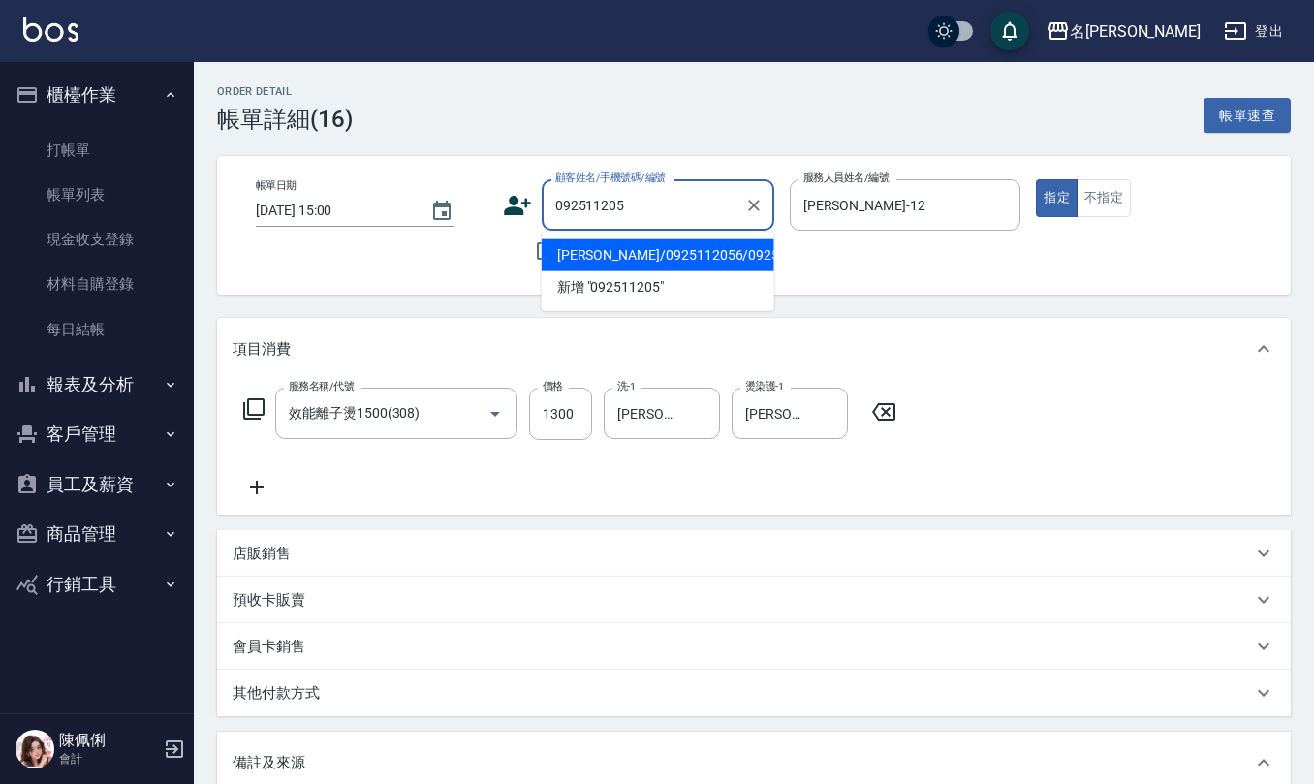
type input "詹淑娟/0925112056/0925112056"
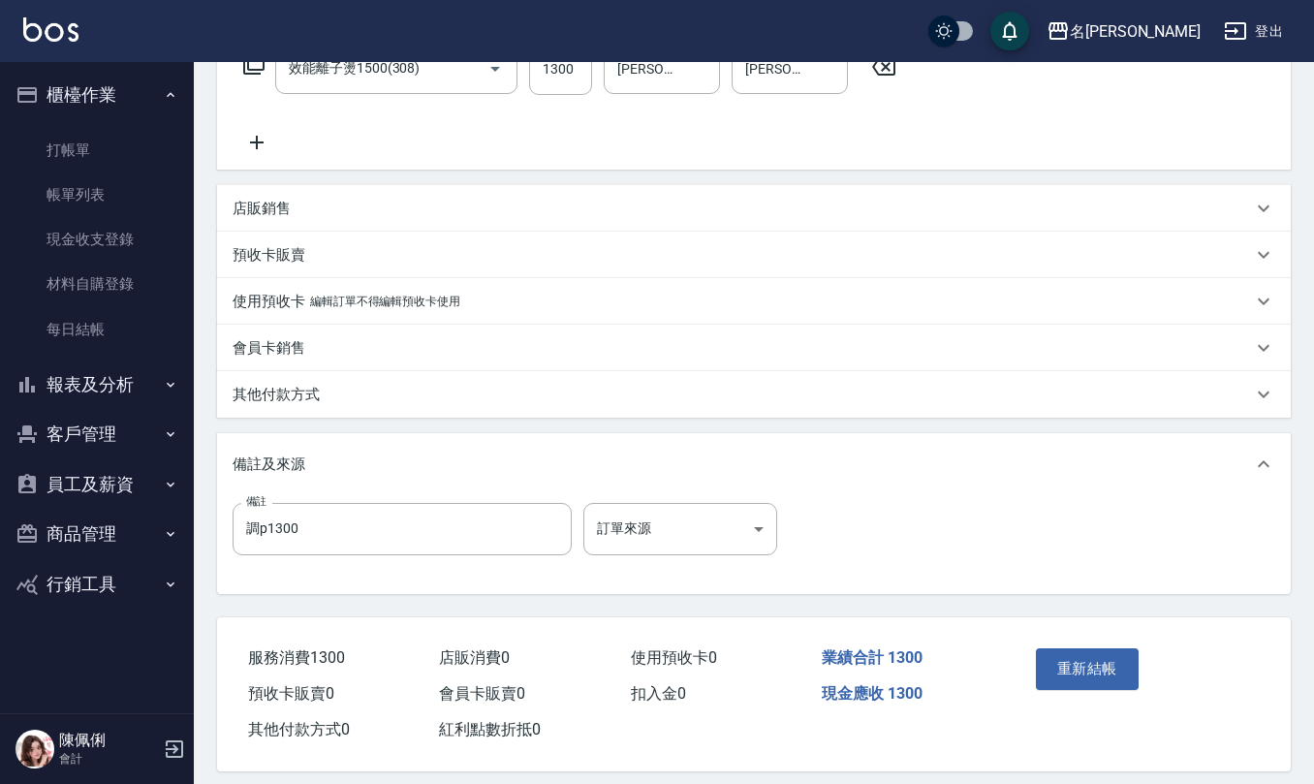
scroll to position [360, 0]
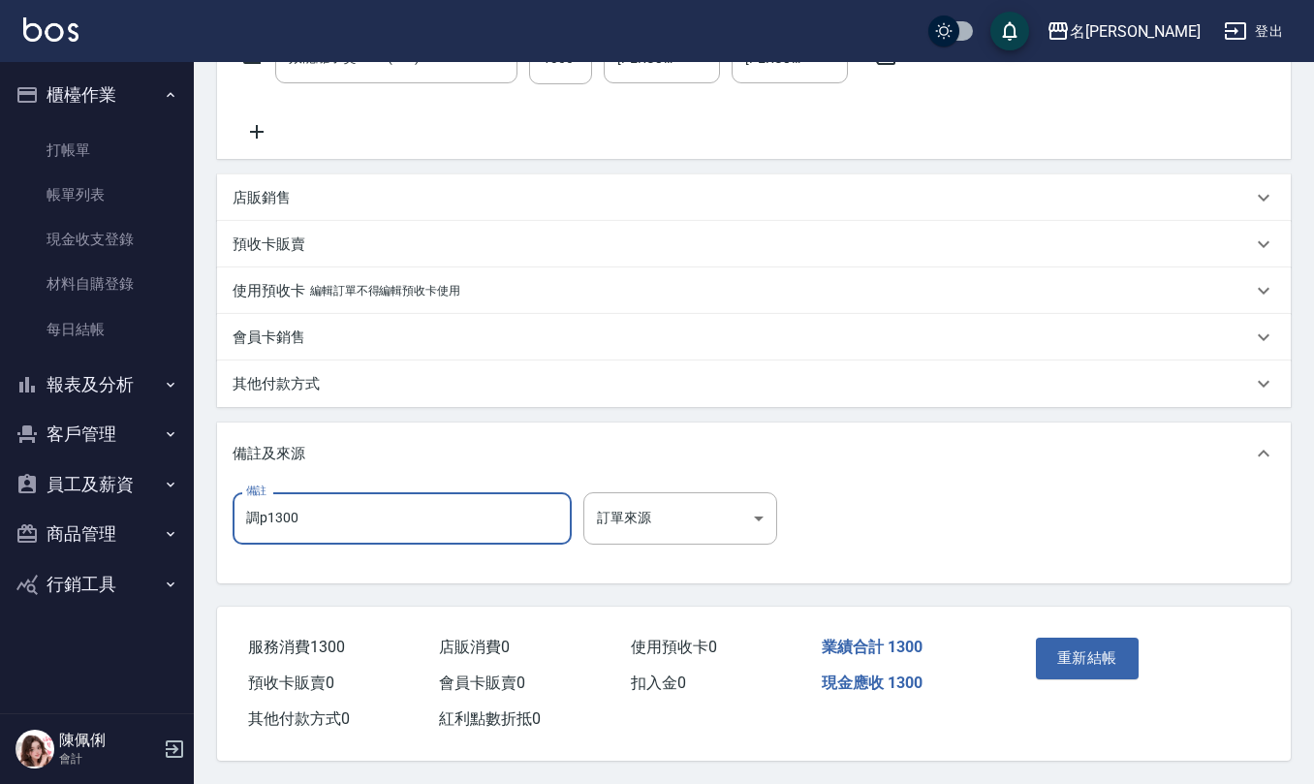
click at [256, 521] on input "調p1300" at bounding box center [402, 518] width 339 height 52
type input "調配p1300"
click at [1087, 664] on button "重新結帳" at bounding box center [1087, 658] width 103 height 41
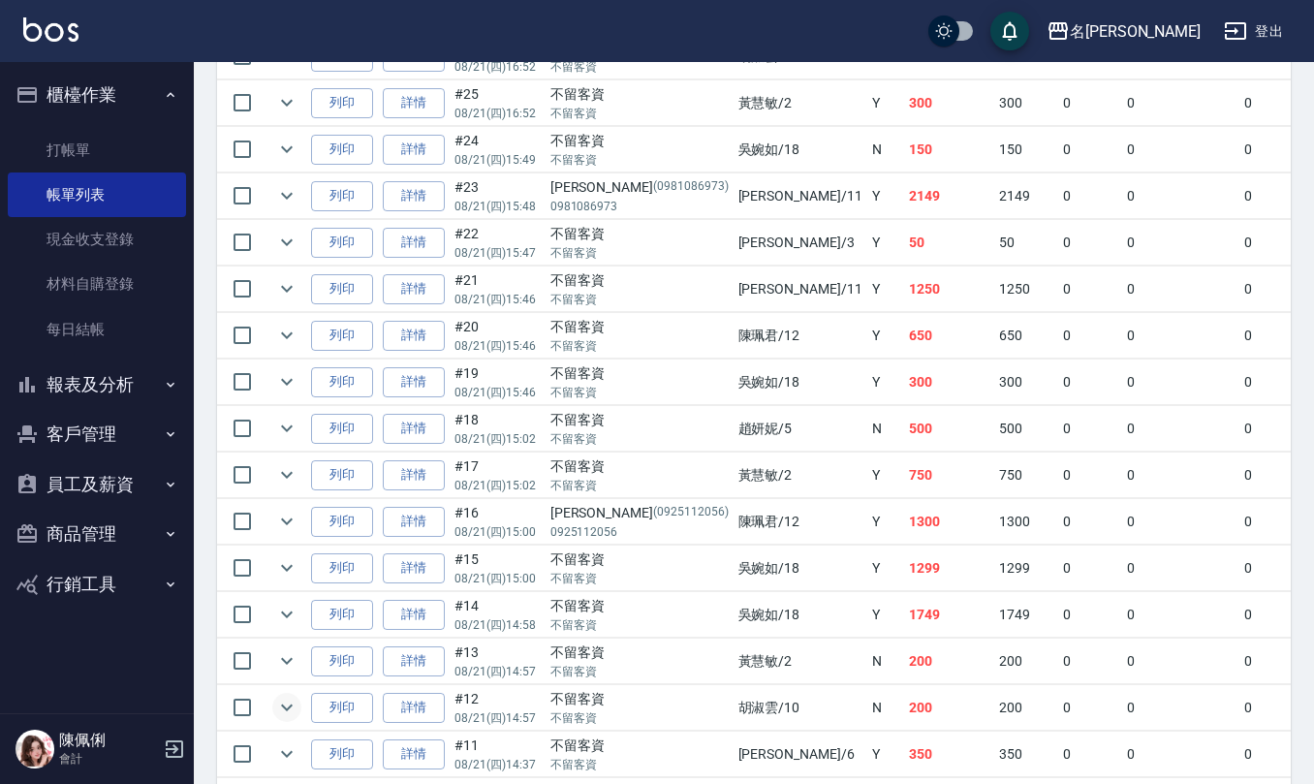
scroll to position [1679, 0]
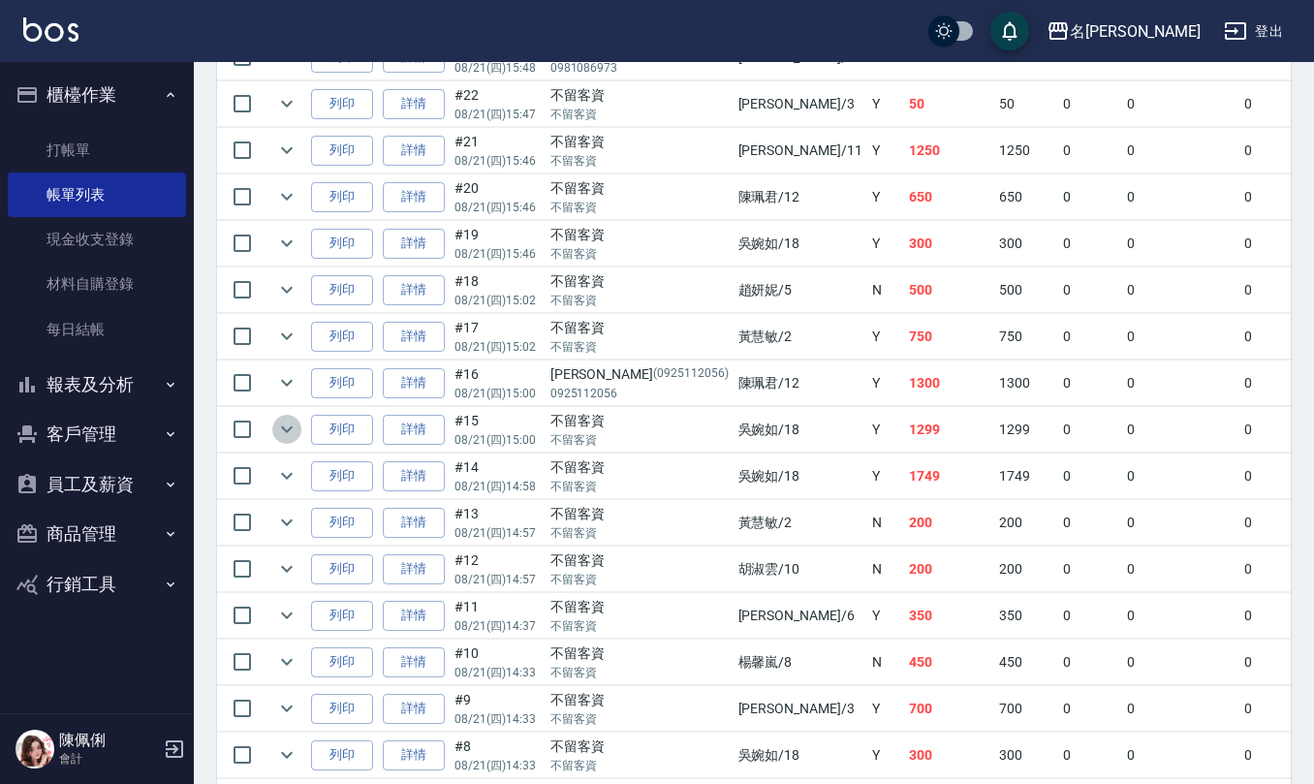
click at [285, 441] on icon "expand row" at bounding box center [286, 429] width 23 height 23
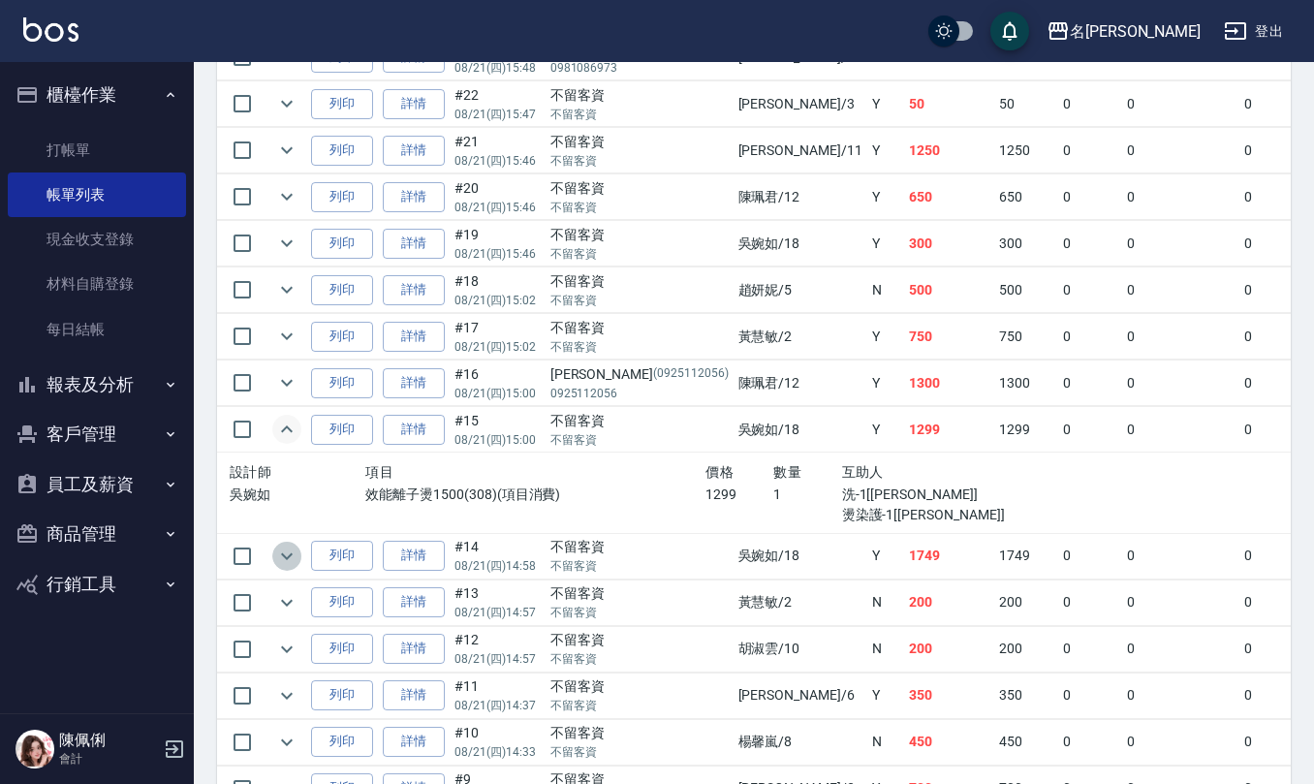
click at [291, 567] on icon "expand row" at bounding box center [286, 556] width 23 height 23
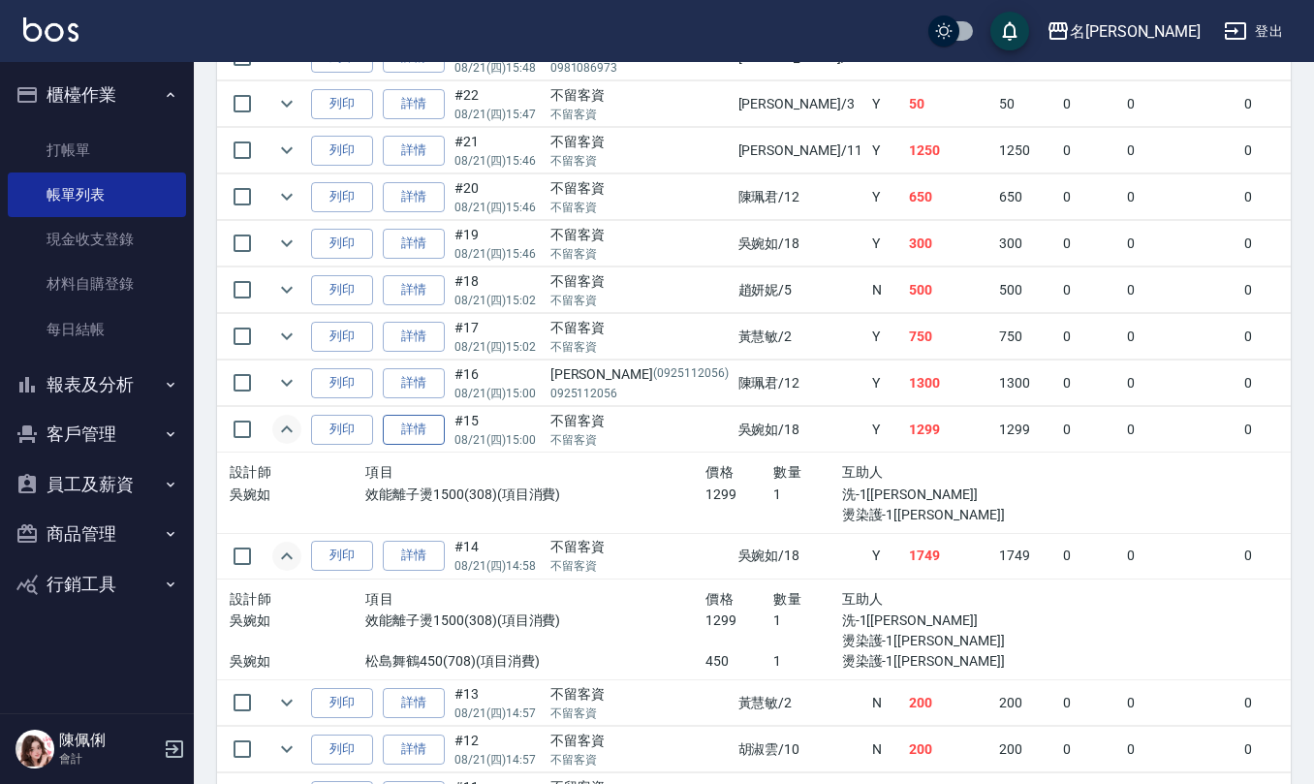
click at [404, 445] on link "詳情" at bounding box center [414, 430] width 62 height 30
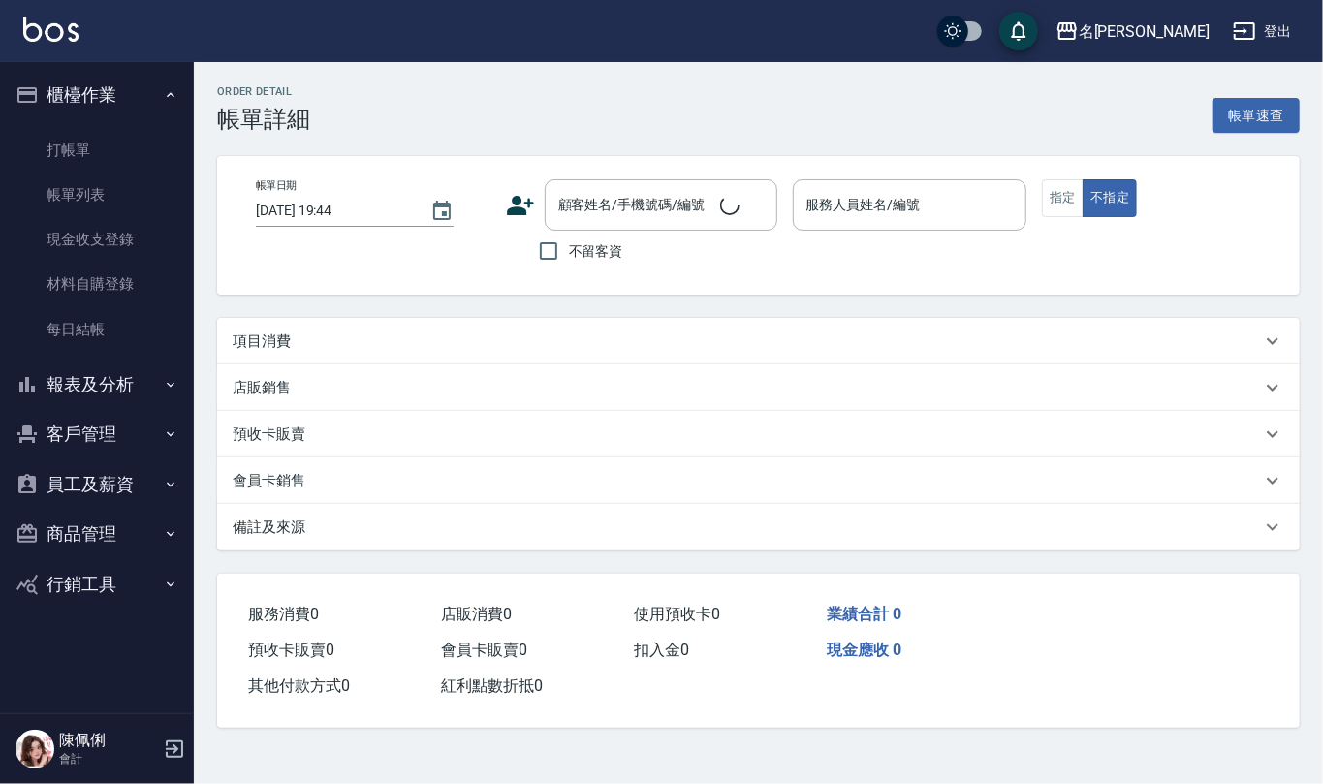
type input "2025/08/21 15:00"
checkbox input "true"
type input "吳婉如-18"
type input "小黑1299"
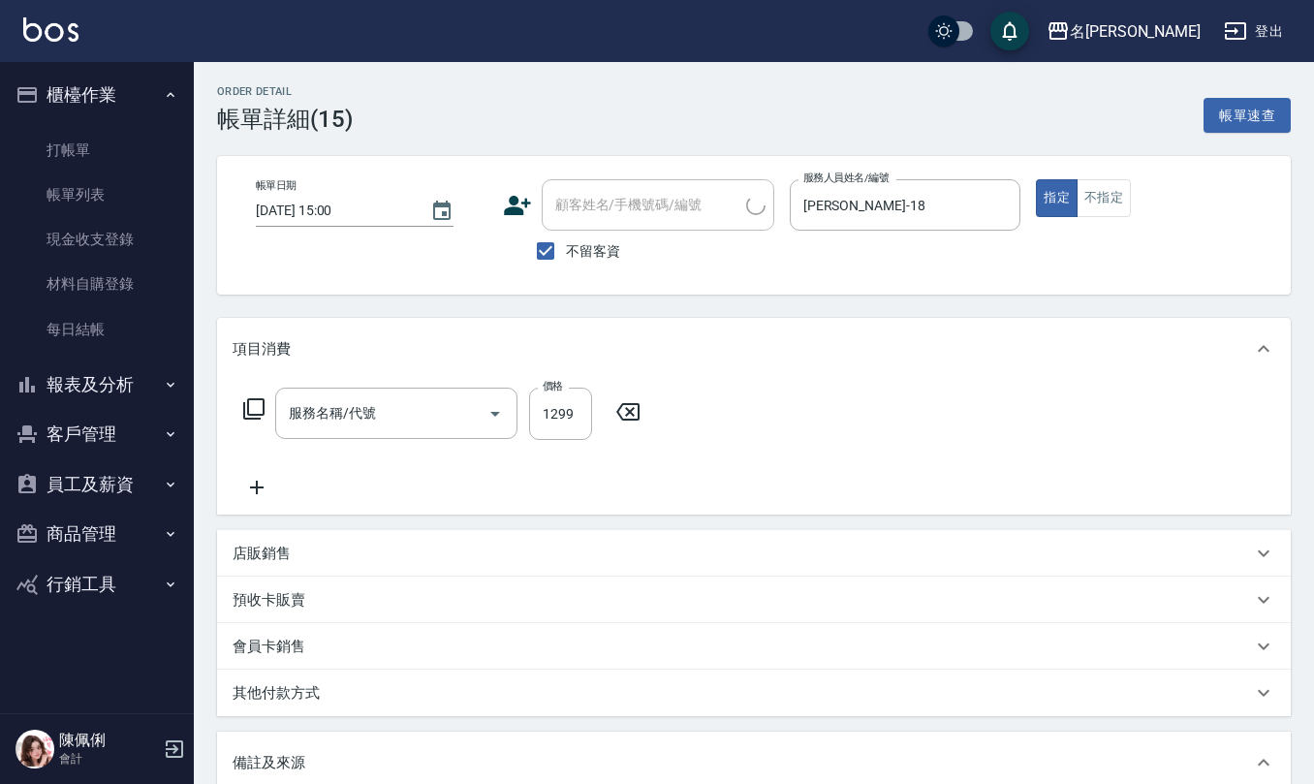
type input "效能離子燙1500(308)"
click at [482, 408] on button "Open" at bounding box center [495, 413] width 31 height 31
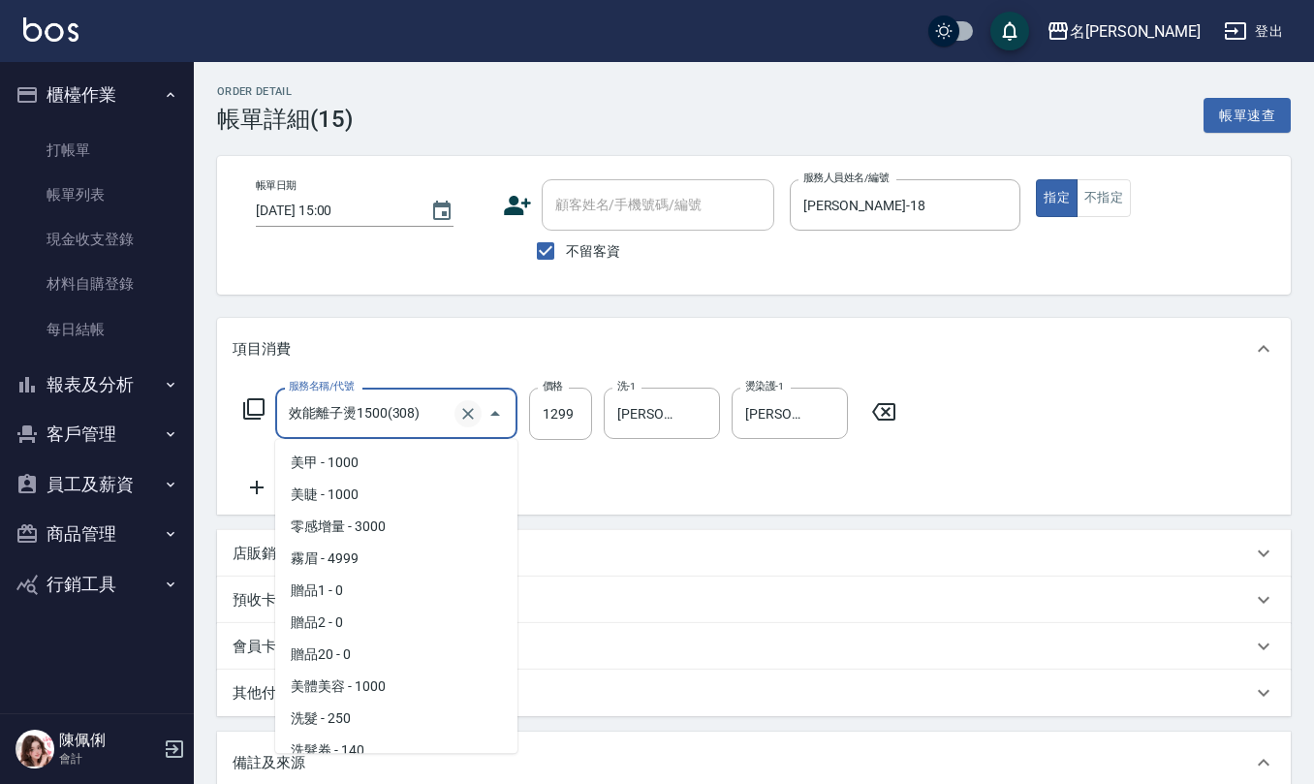
scroll to position [397, 0]
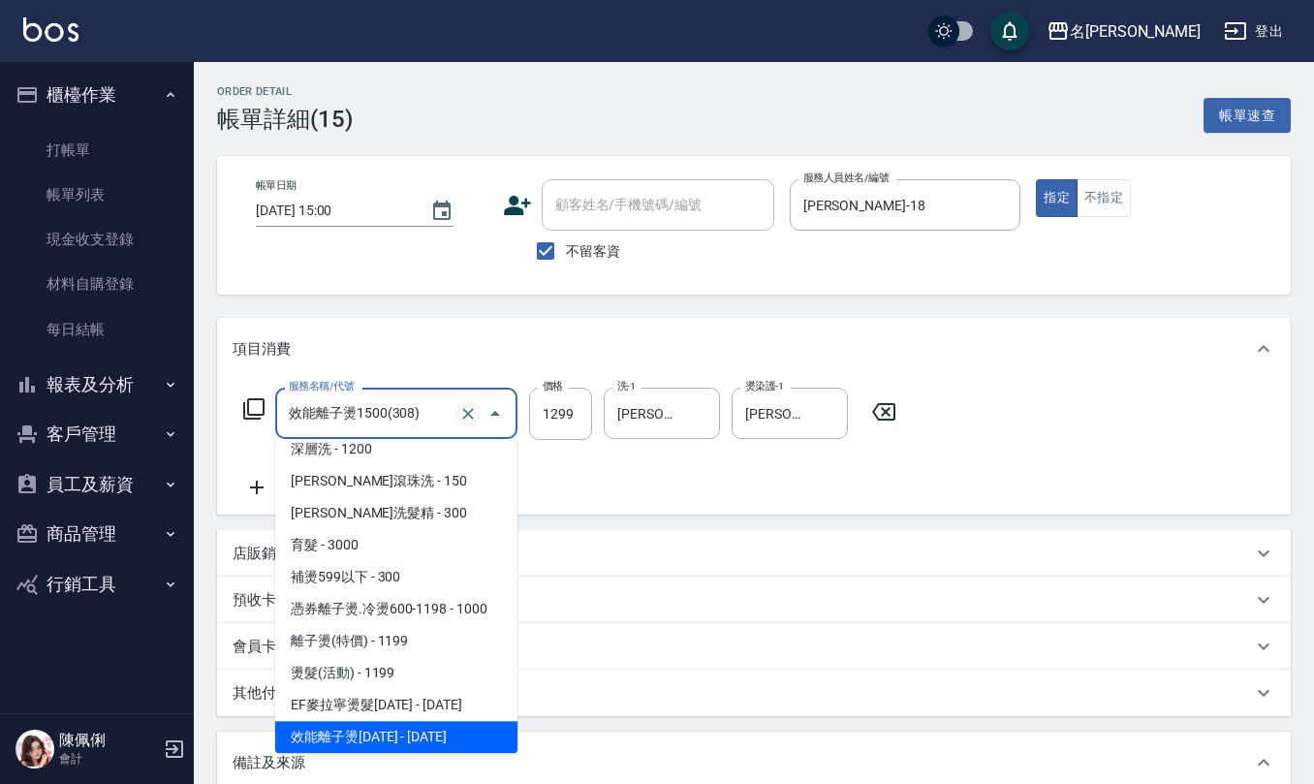
click at [461, 416] on icon "Clear" at bounding box center [467, 413] width 19 height 19
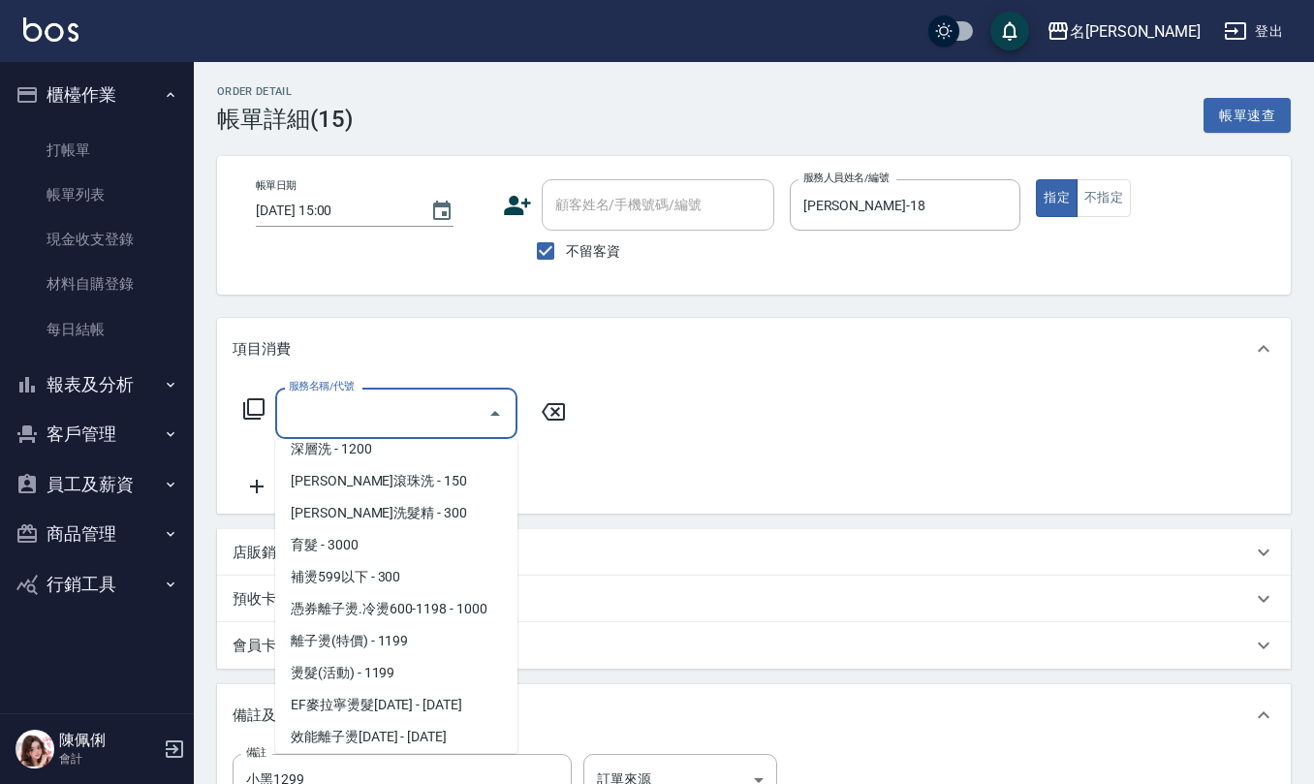
scroll to position [0, 0]
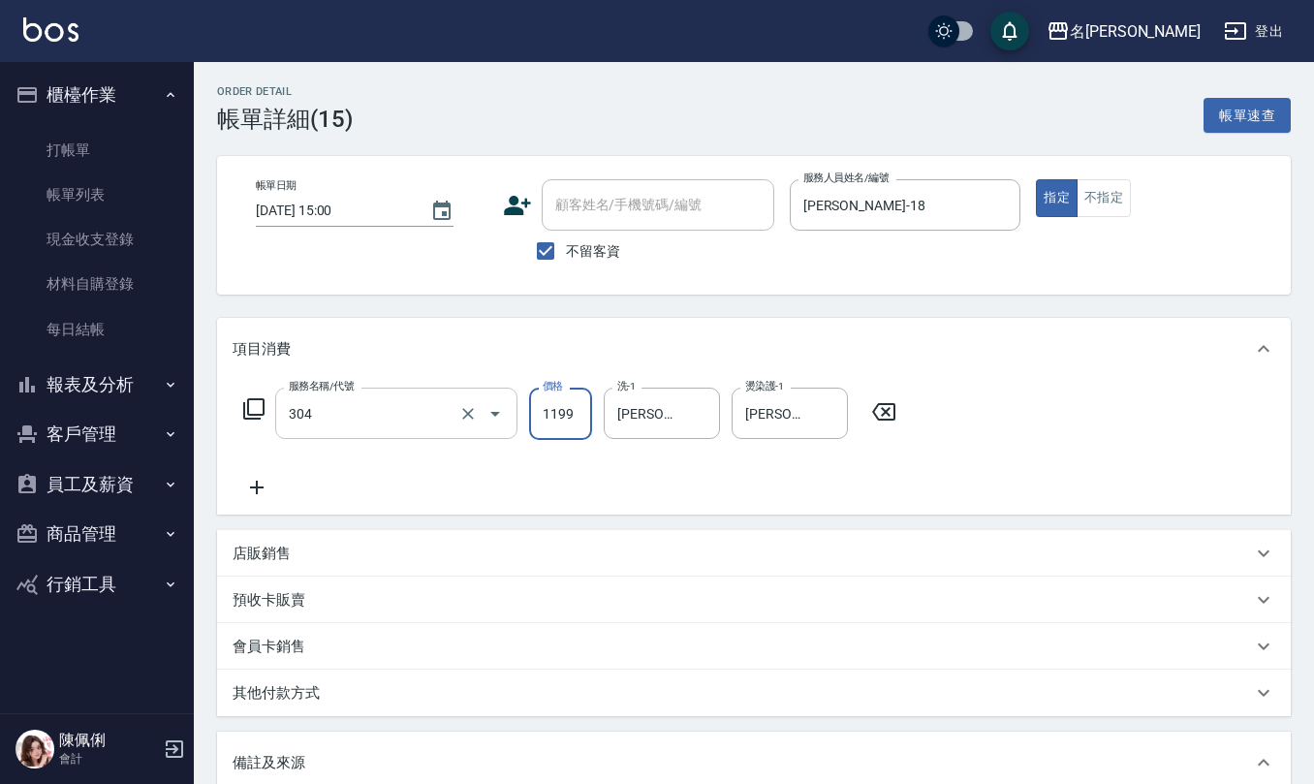
type input "離子燙(特價)(304)"
type input "1299"
click at [698, 423] on button "Clear" at bounding box center [699, 413] width 27 height 27
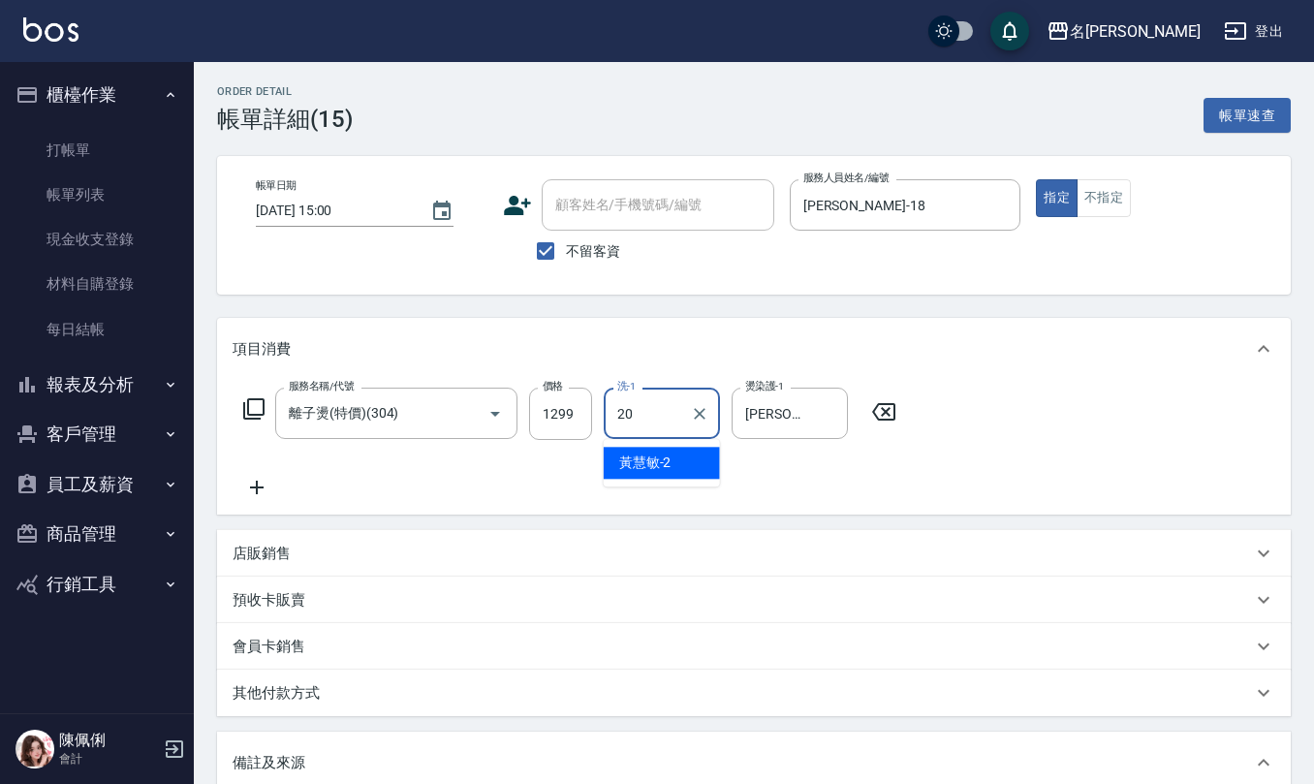
type input "杜芊彤-20"
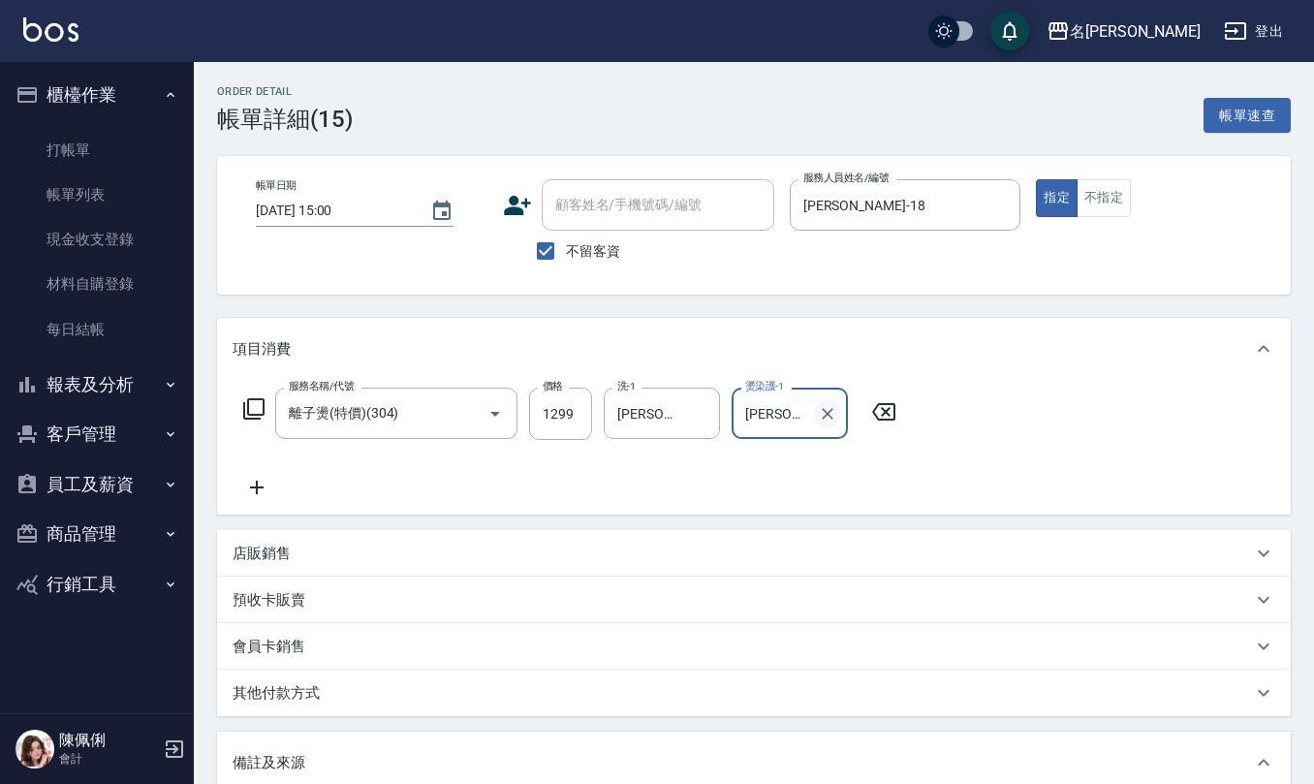
click at [829, 415] on icon "Clear" at bounding box center [828, 414] width 12 height 12
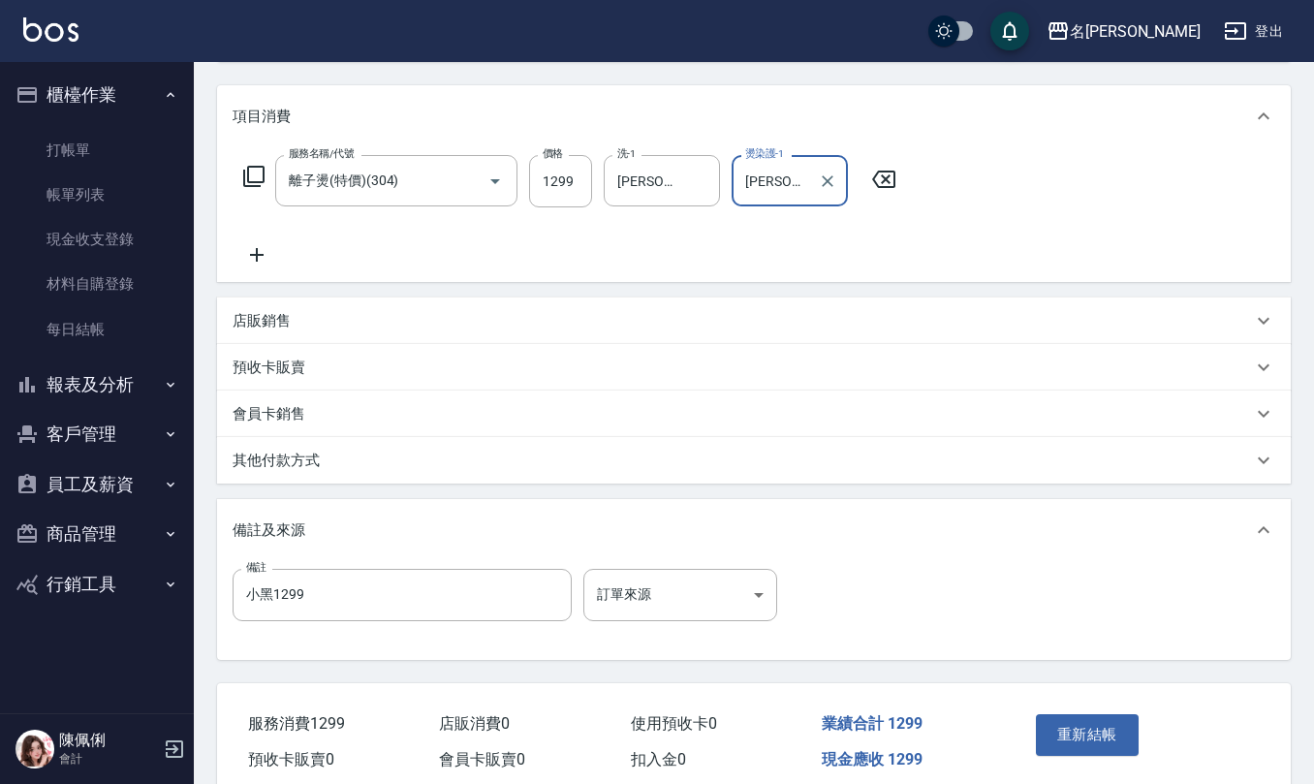
scroll to position [314, 0]
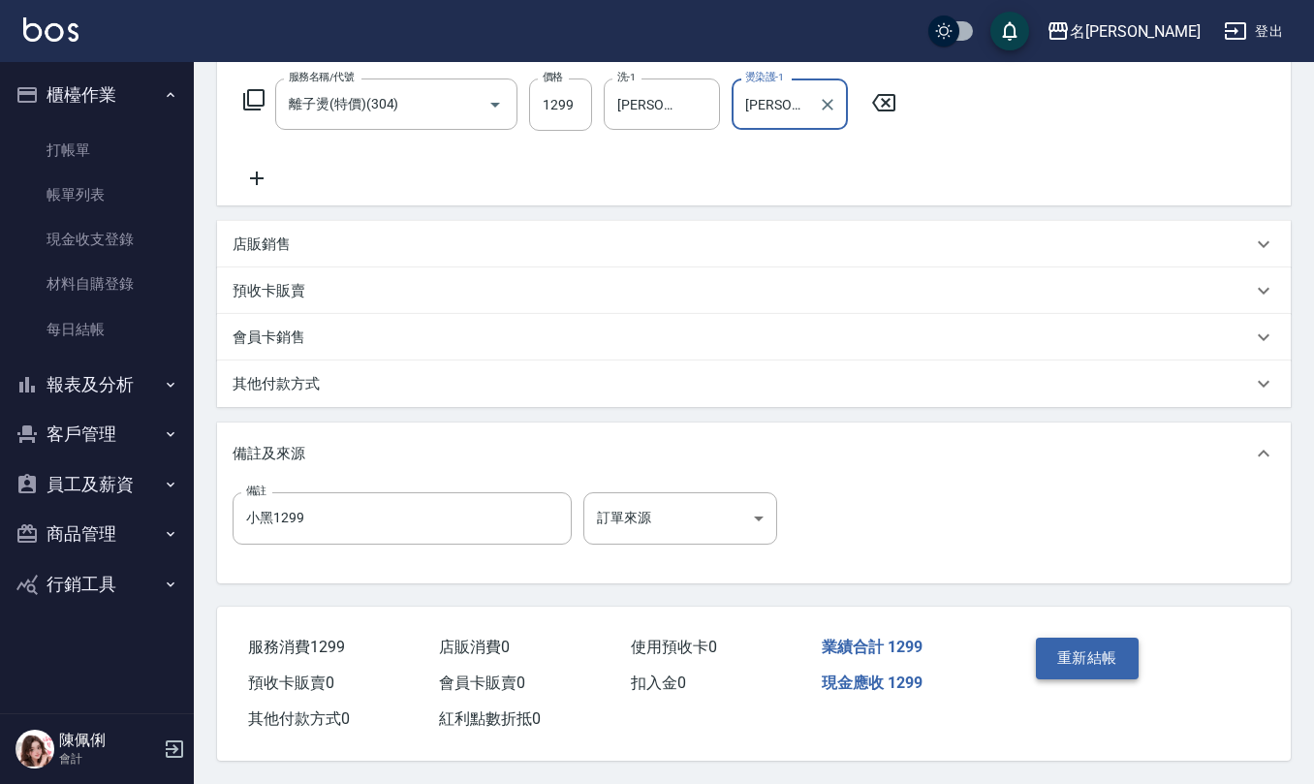
type input "杜芊彤-20"
click at [1082, 645] on button "重新結帳" at bounding box center [1087, 658] width 103 height 41
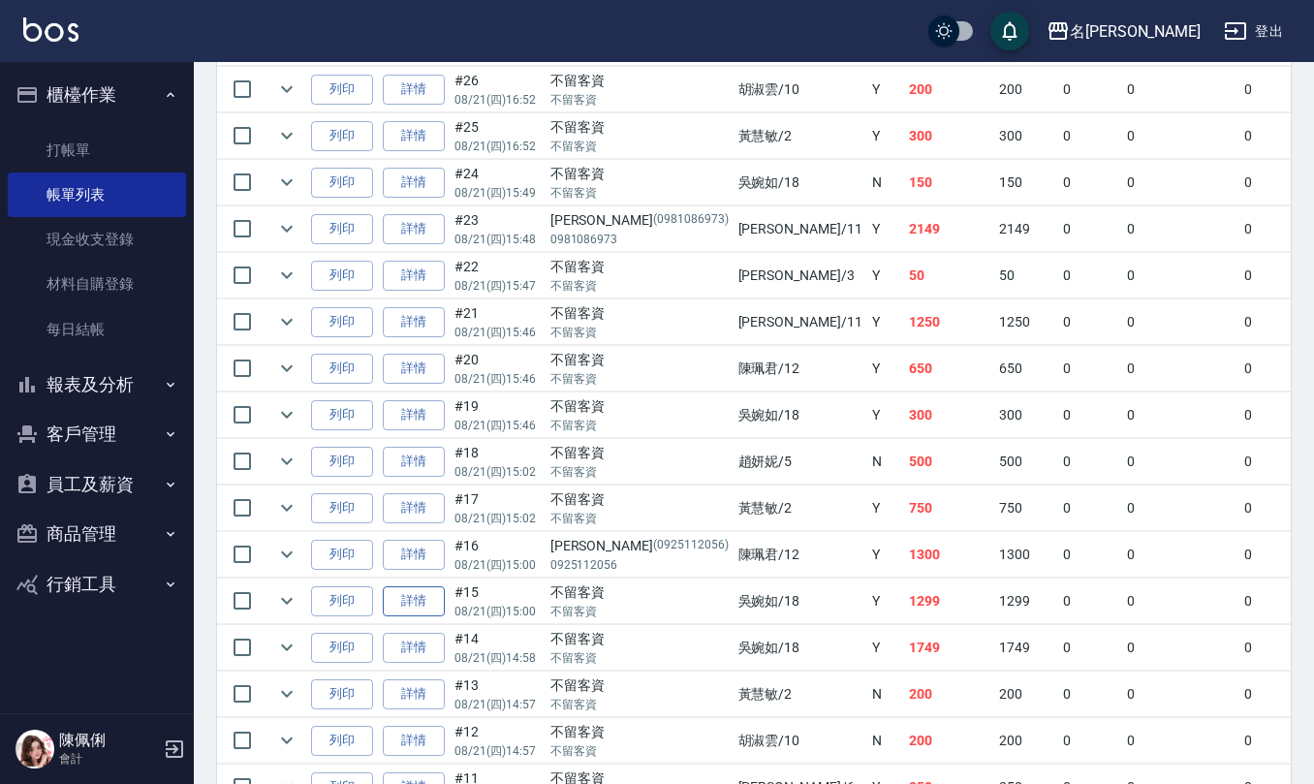
scroll to position [1550, 0]
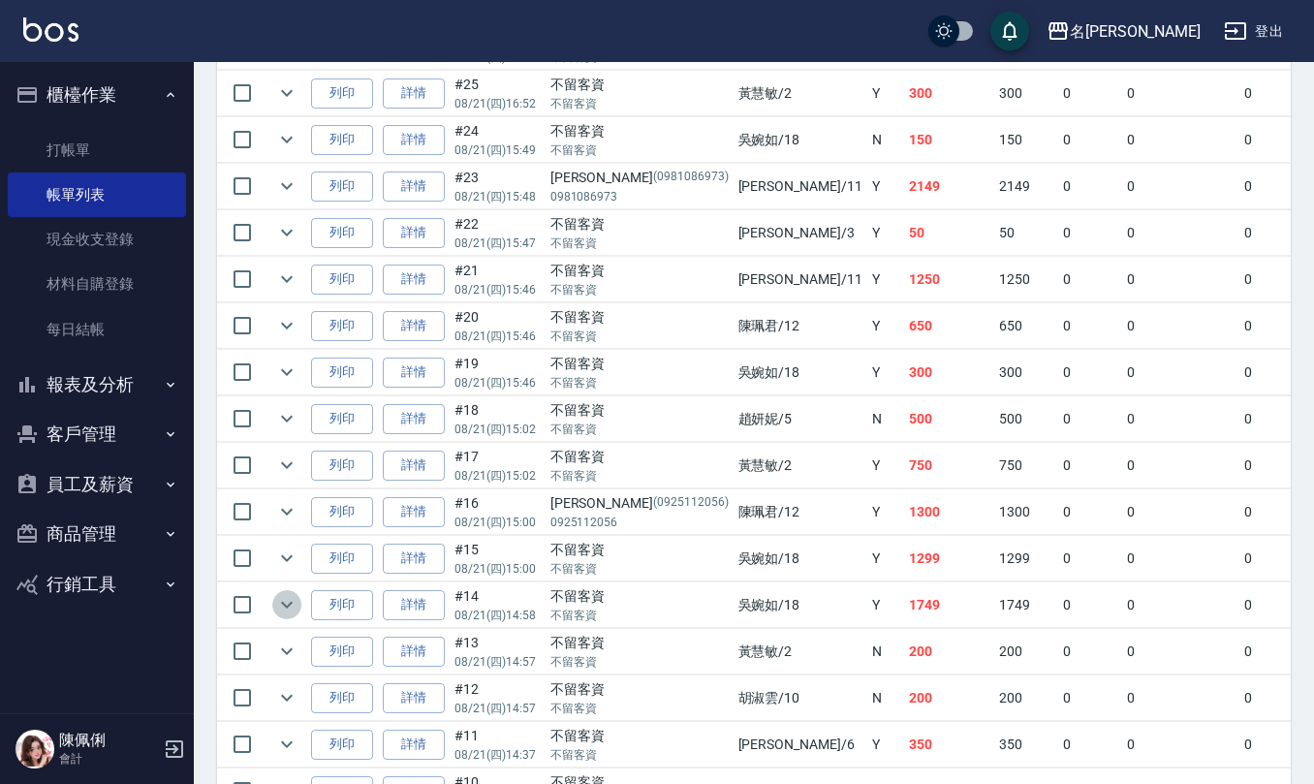
click at [298, 619] on button "expand row" at bounding box center [286, 604] width 29 height 29
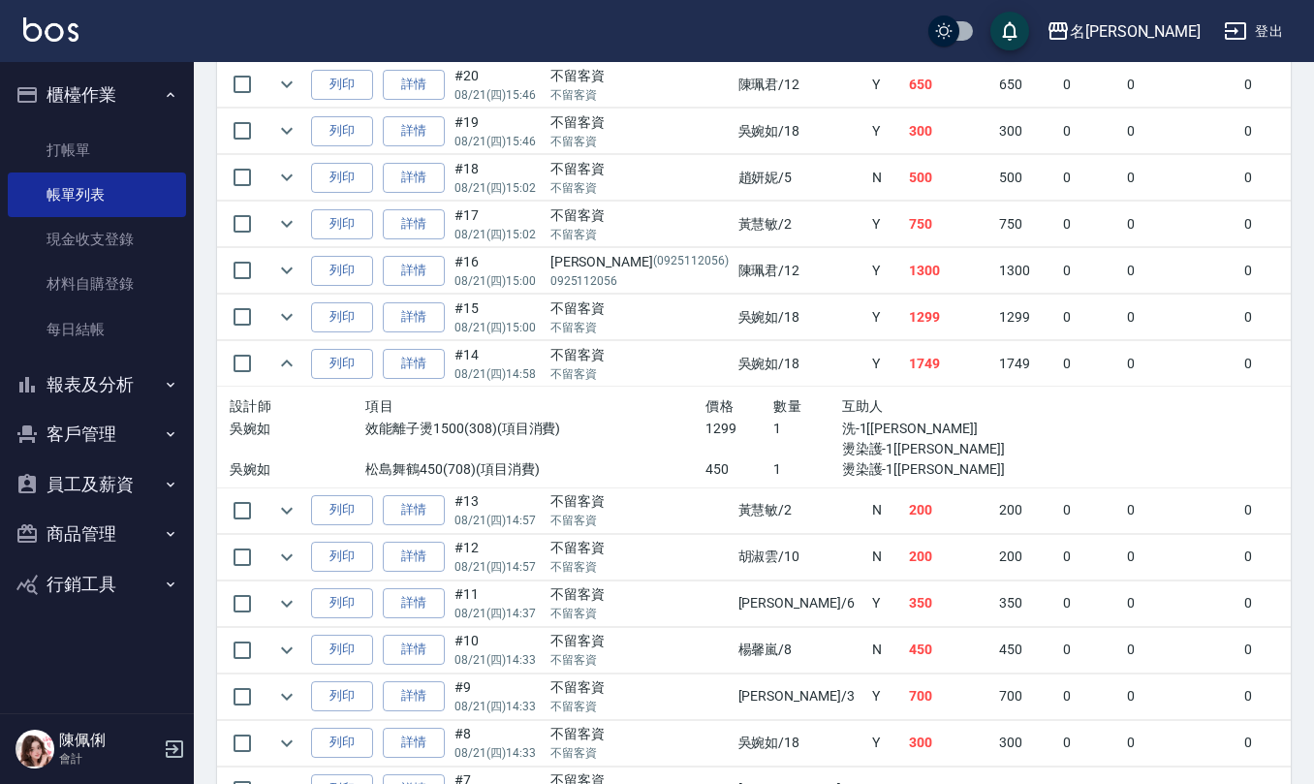
scroll to position [1808, 0]
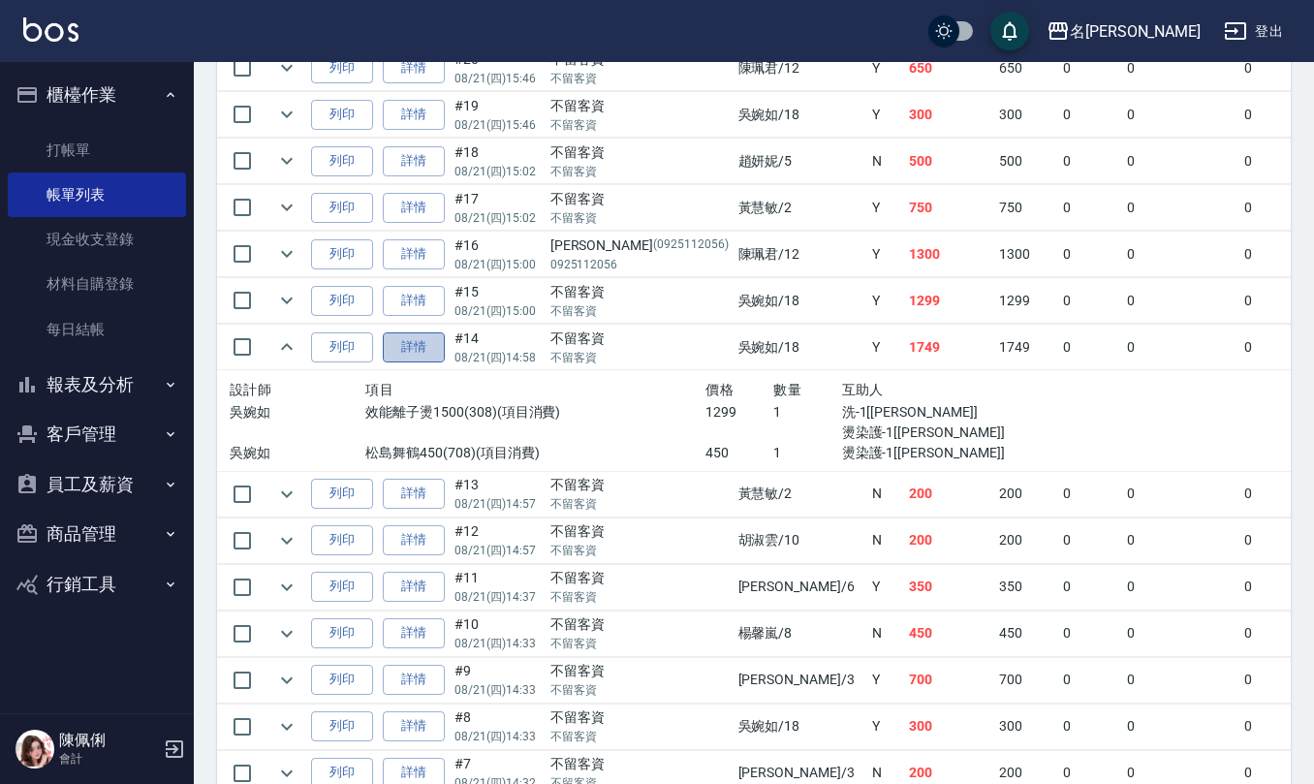
click at [420, 362] on link "詳情" at bounding box center [414, 347] width 62 height 30
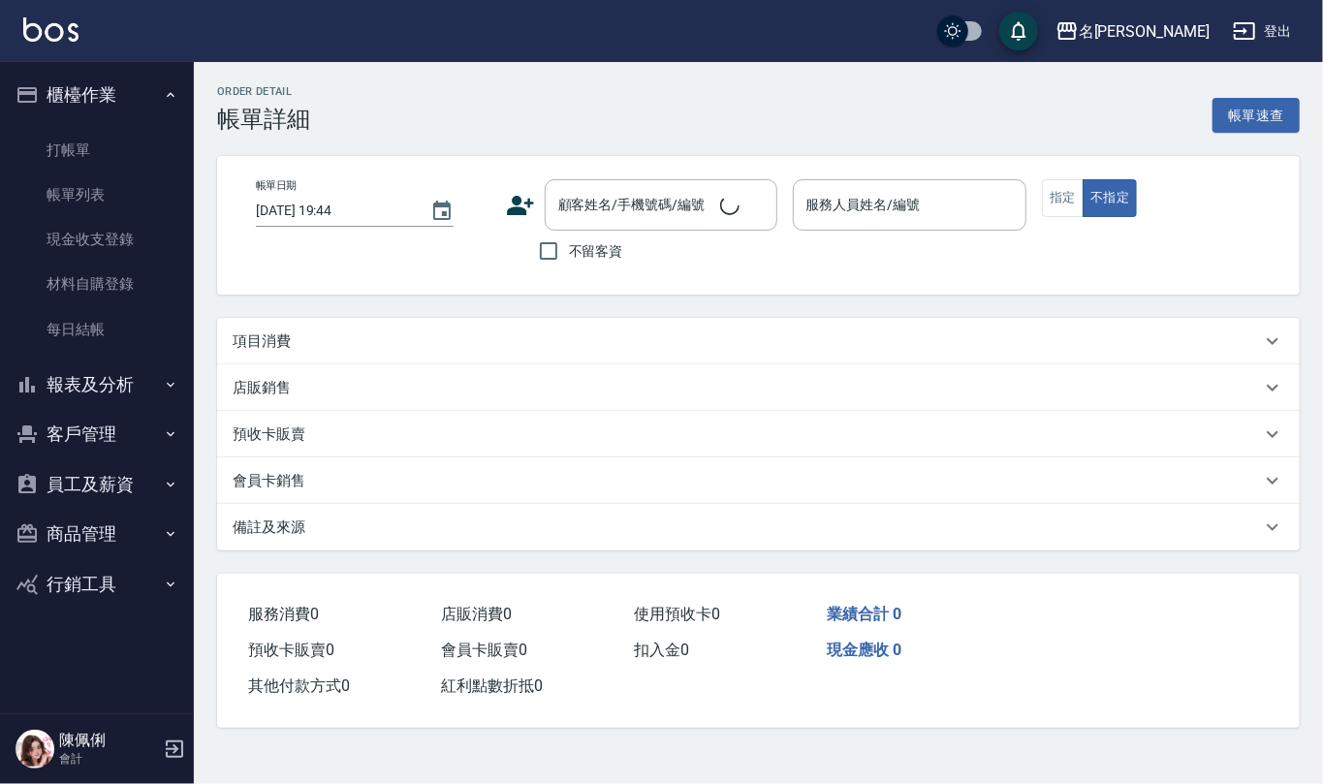
type input "2025/08/21 14:58"
checkbox input "true"
type input "吳婉如-18"
type input "小黑1299"
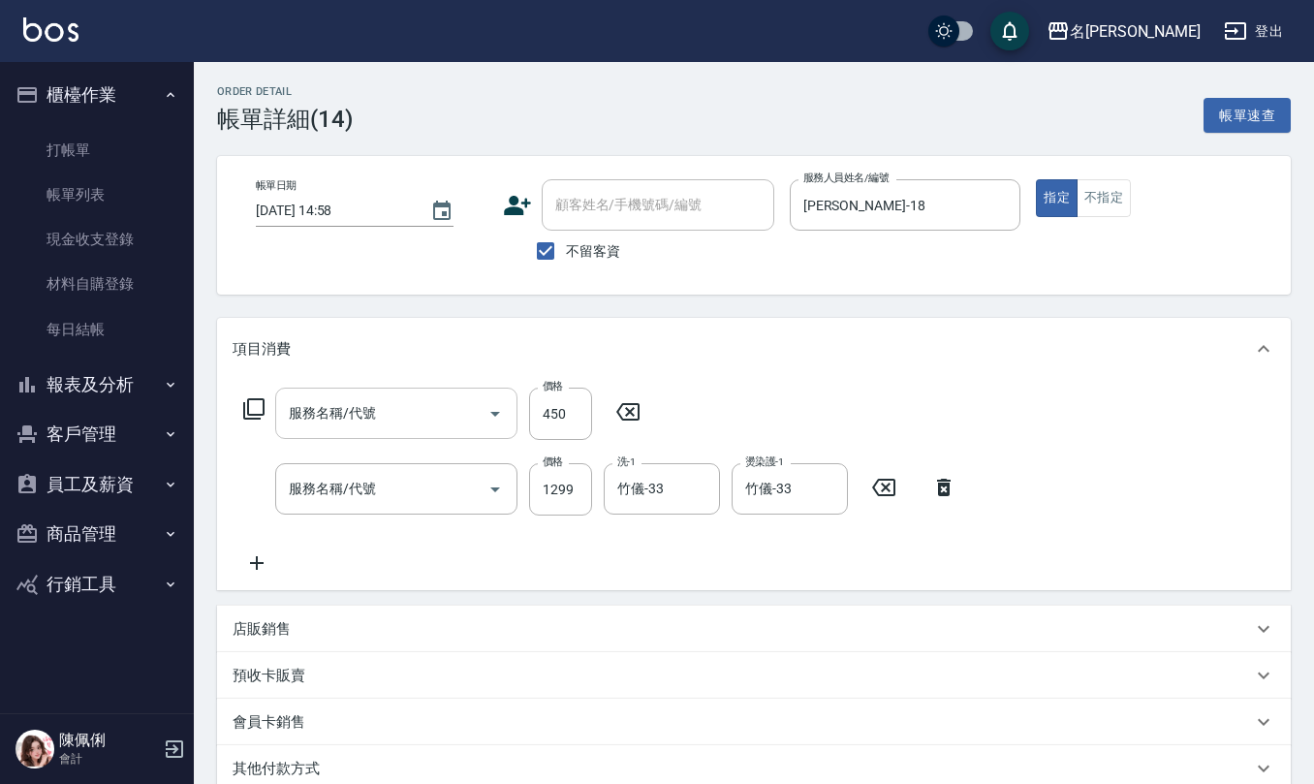
type input "松島舞鶴450(708)"
type input "效能離子燙1500(308)"
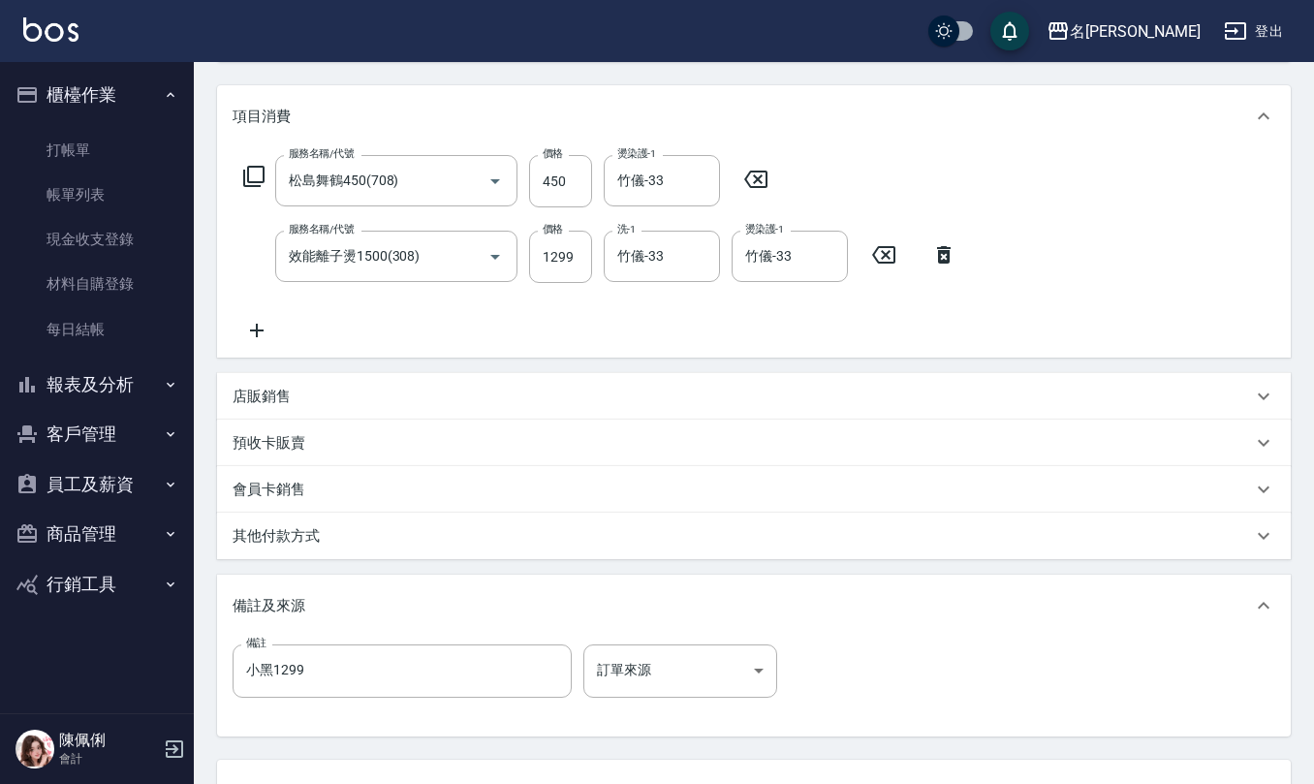
scroll to position [258, 0]
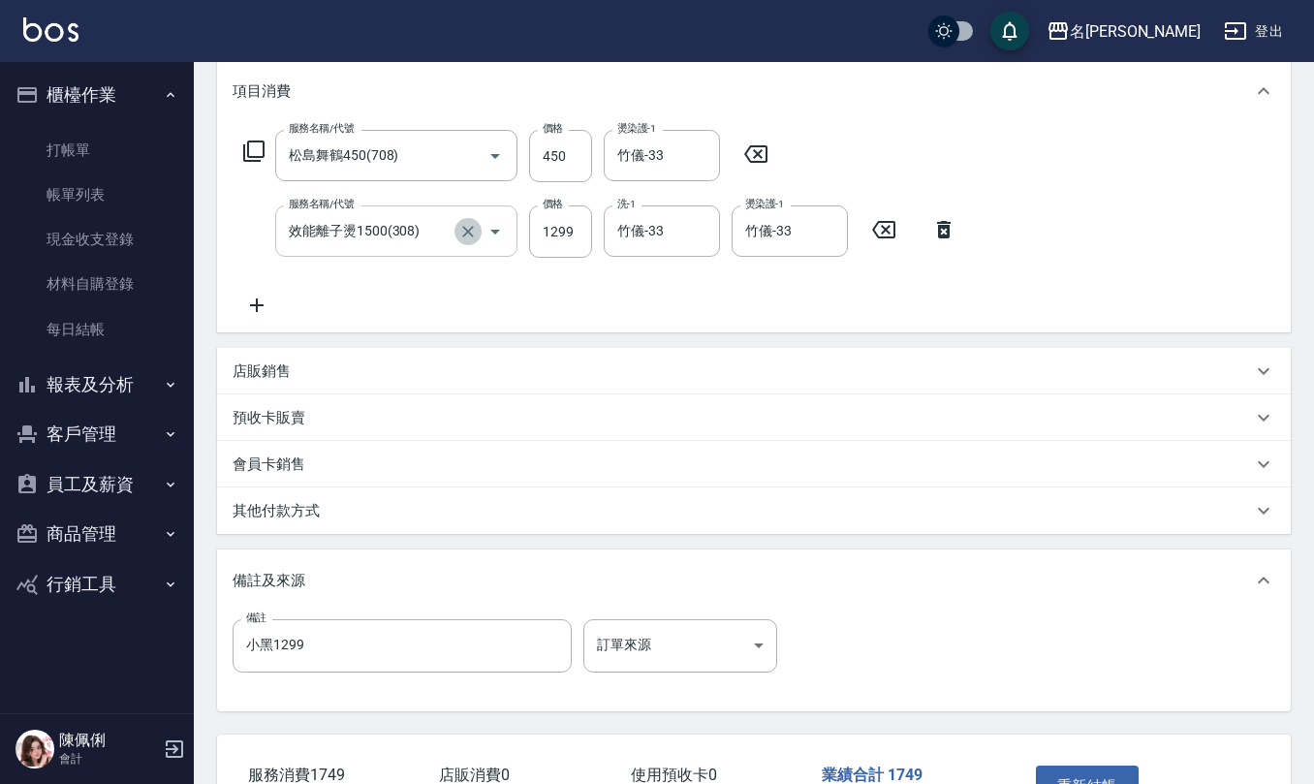
click at [471, 230] on icon "Clear" at bounding box center [467, 231] width 19 height 19
type input "離子燙(特價)(304)"
type input "1299"
click at [703, 234] on icon "Clear" at bounding box center [700, 232] width 12 height 12
type input "竹儀-33"
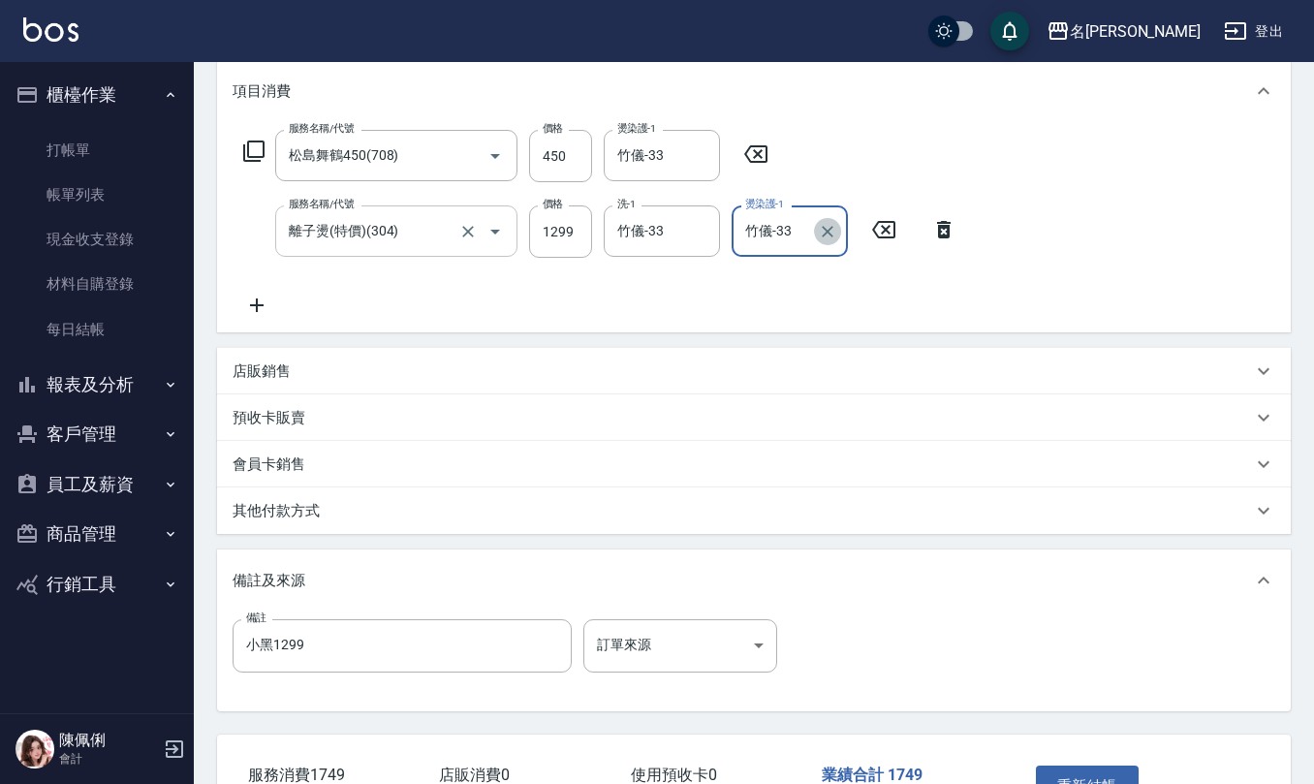
click at [838, 234] on button "Clear" at bounding box center [827, 231] width 27 height 27
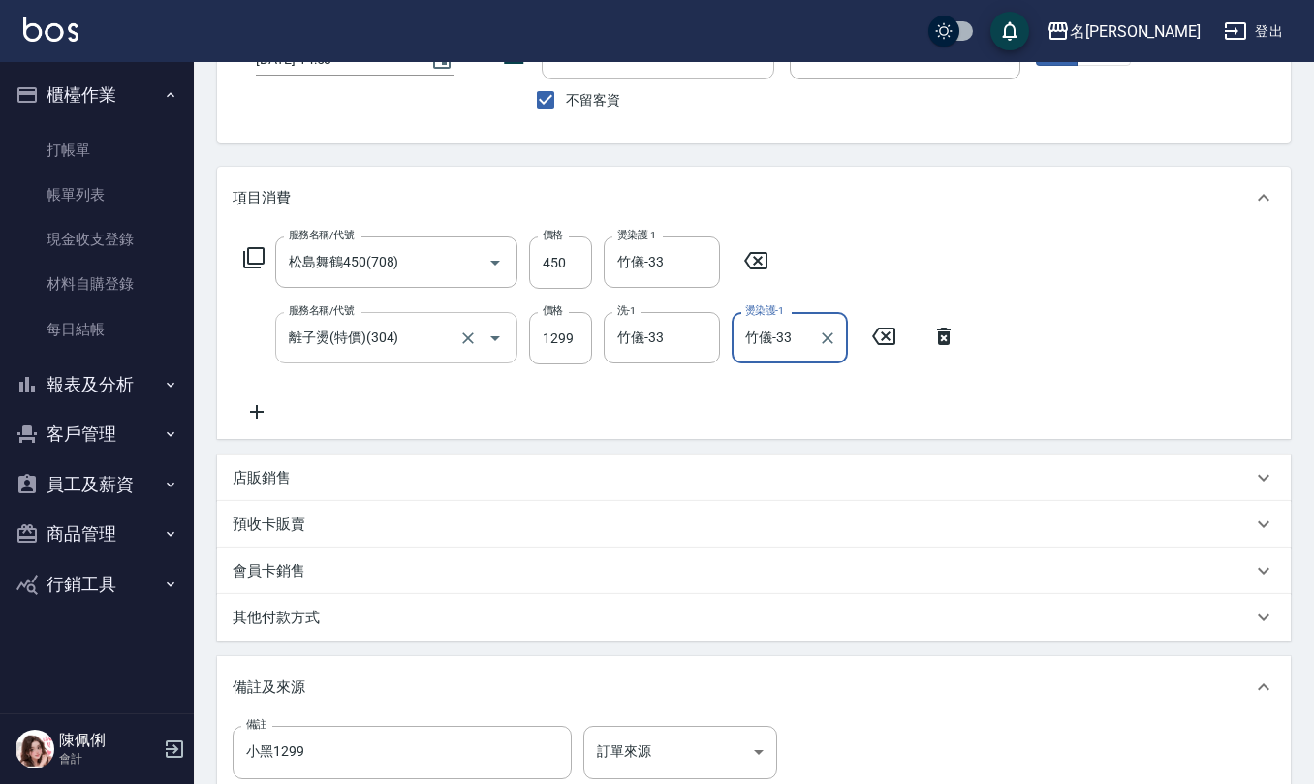
scroll to position [389, 0]
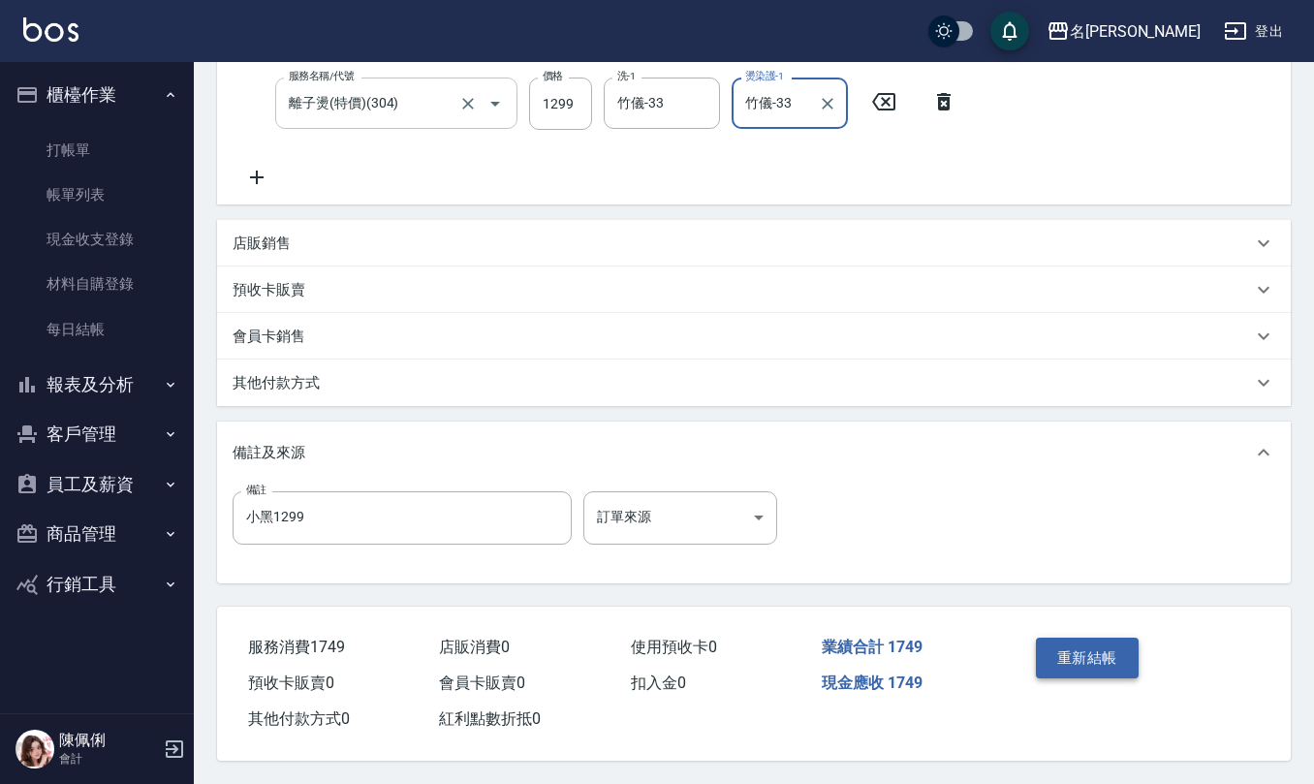
type input "竹儀-33"
click at [1083, 652] on button "重新結帳" at bounding box center [1087, 658] width 103 height 41
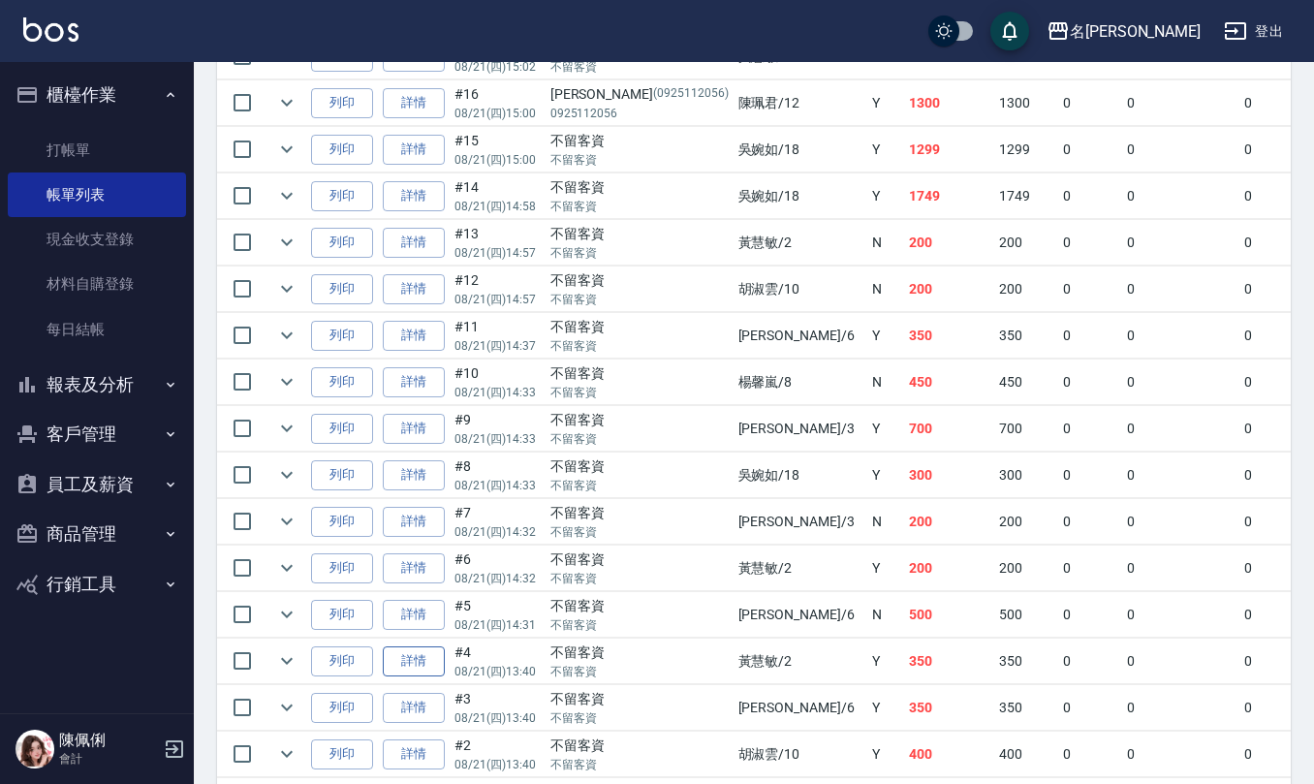
scroll to position [2067, 0]
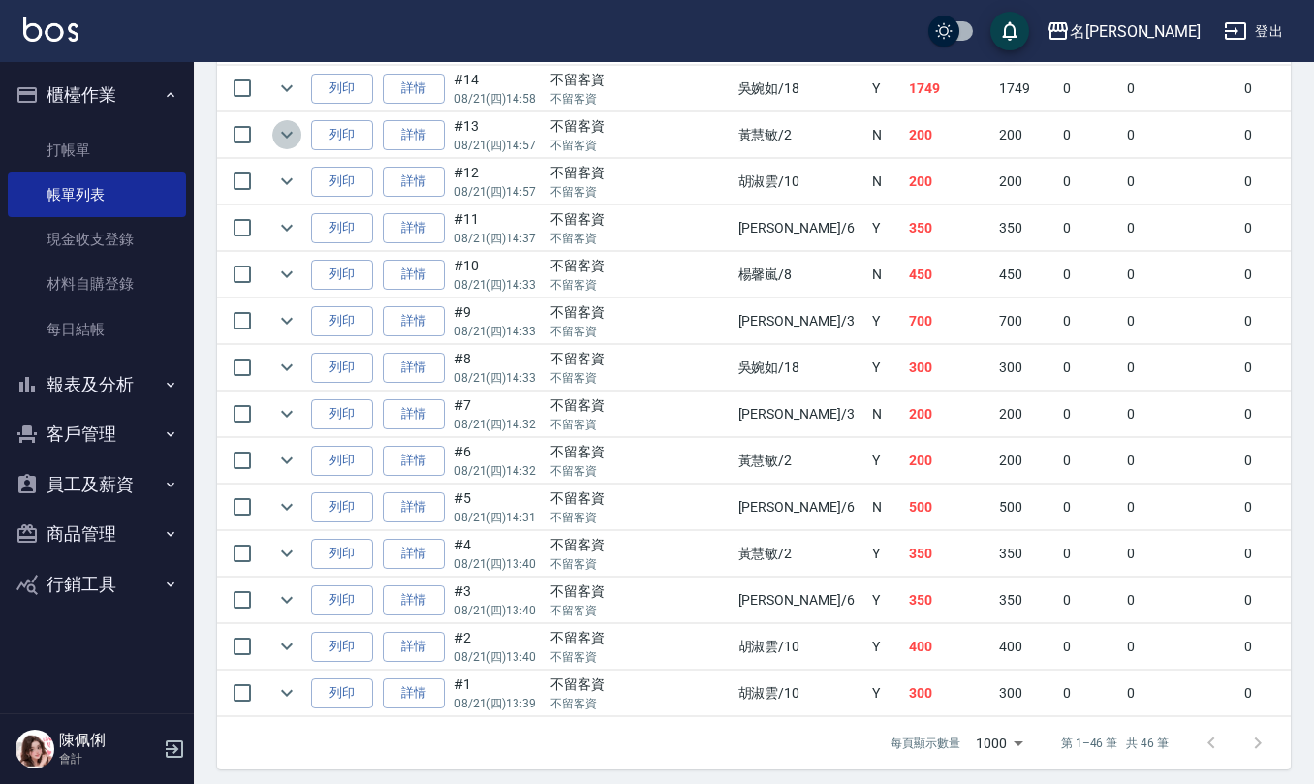
click at [292, 146] on icon "expand row" at bounding box center [286, 134] width 23 height 23
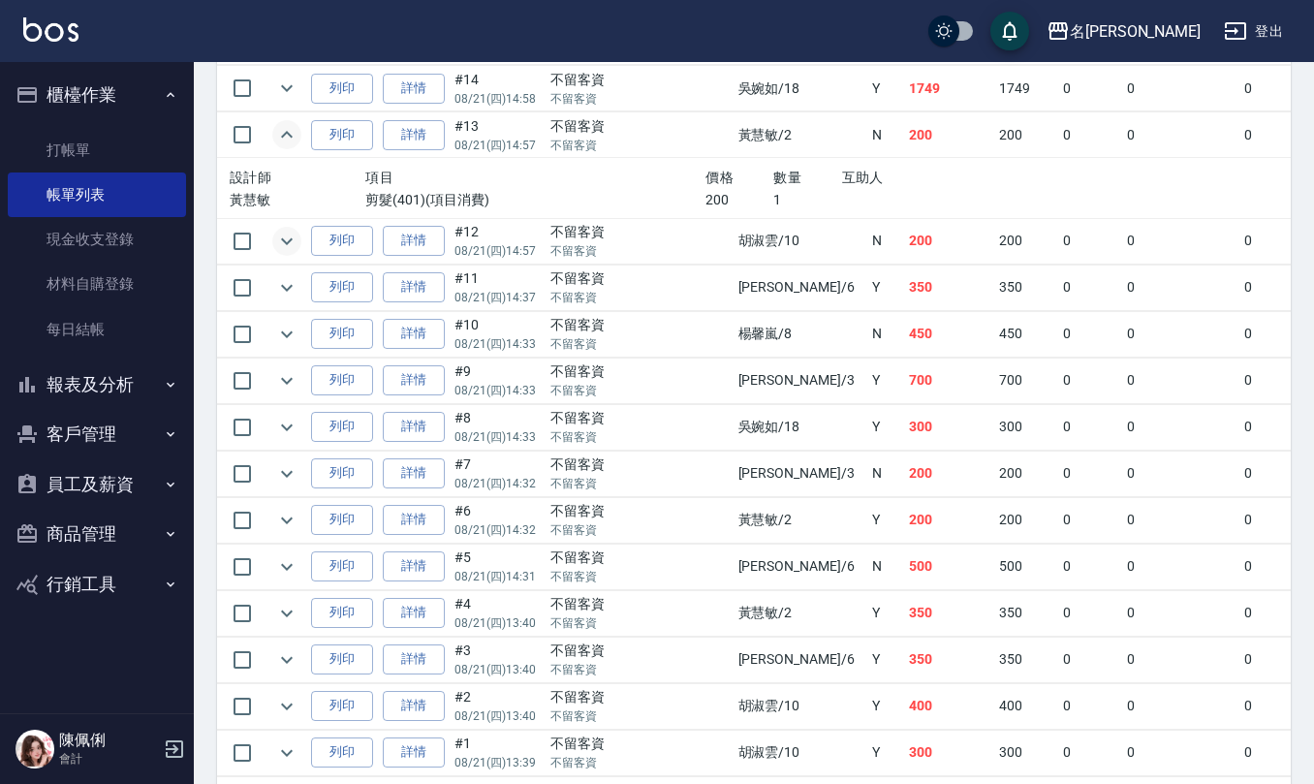
click at [296, 253] on icon "expand row" at bounding box center [286, 241] width 23 height 23
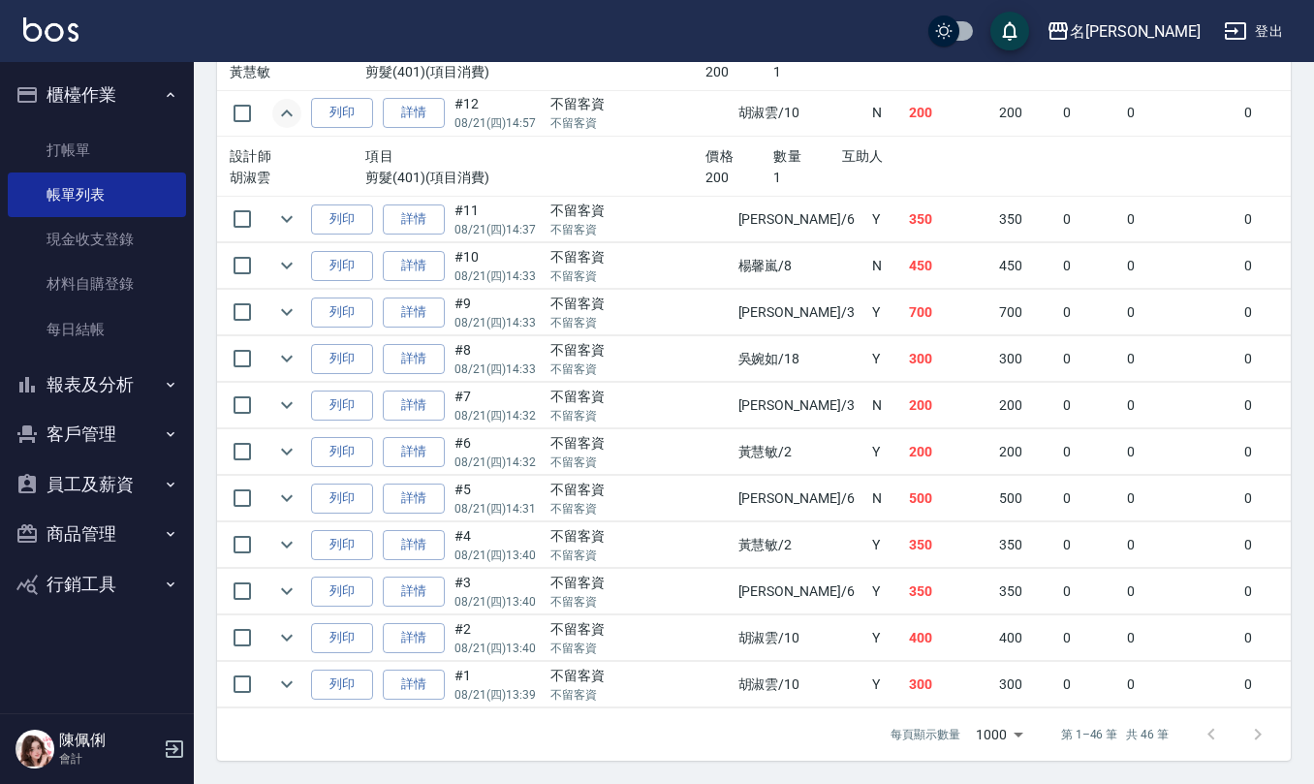
scroll to position [2244, 0]
click at [287, 207] on icon "expand row" at bounding box center [286, 218] width 23 height 23
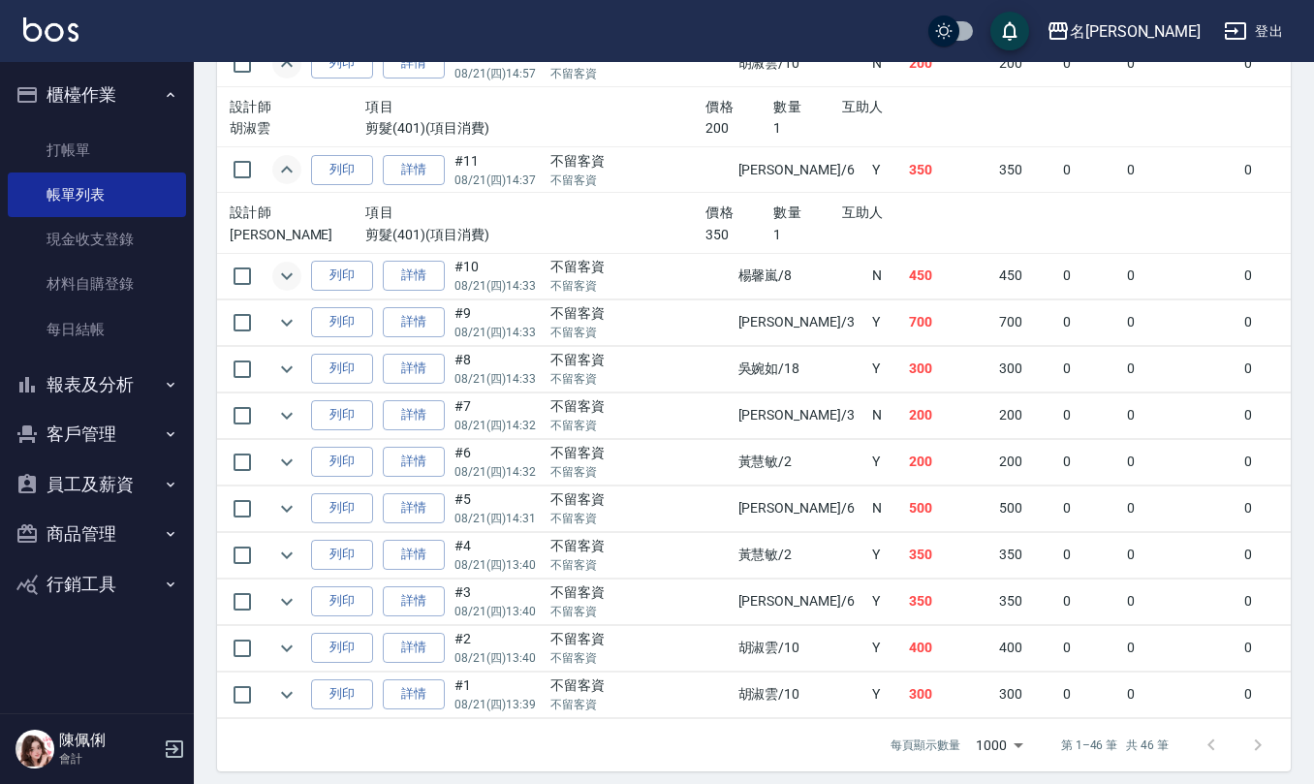
click at [291, 288] on icon "expand row" at bounding box center [286, 276] width 23 height 23
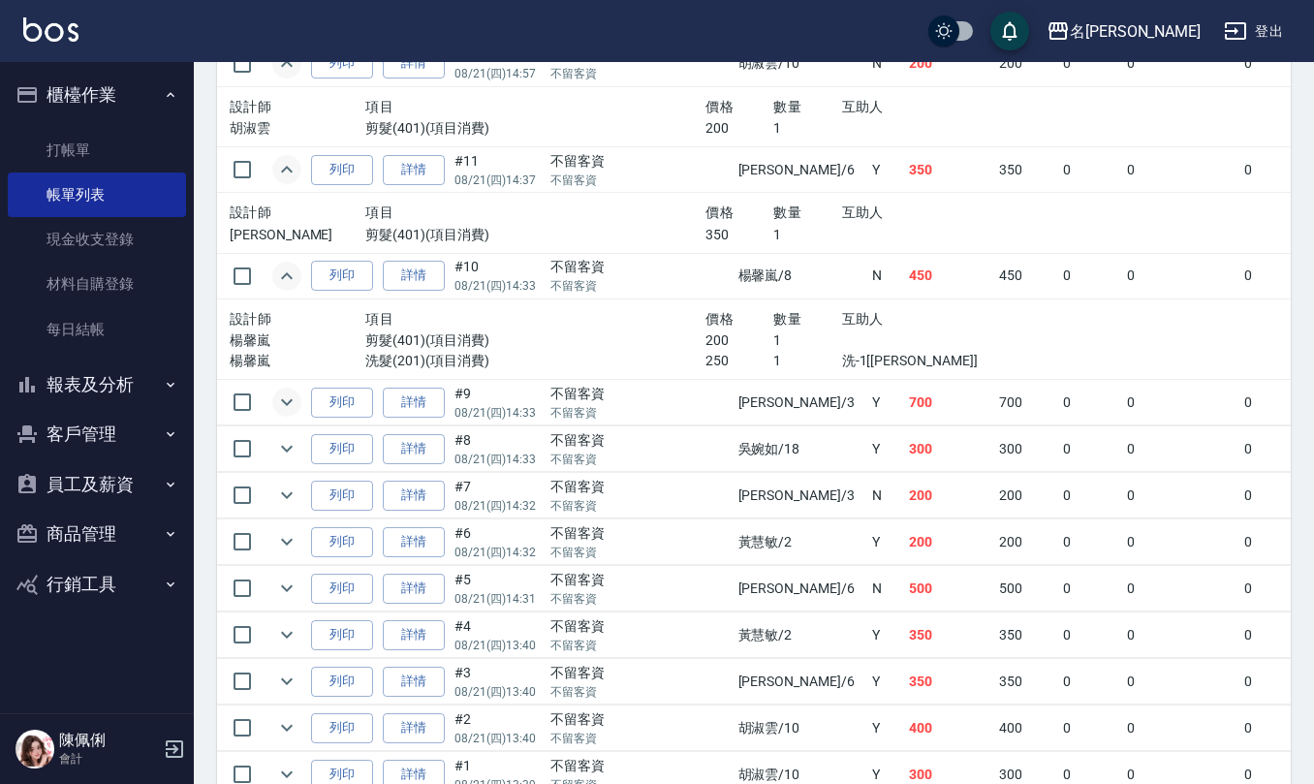
click at [289, 414] on icon "expand row" at bounding box center [286, 401] width 23 height 23
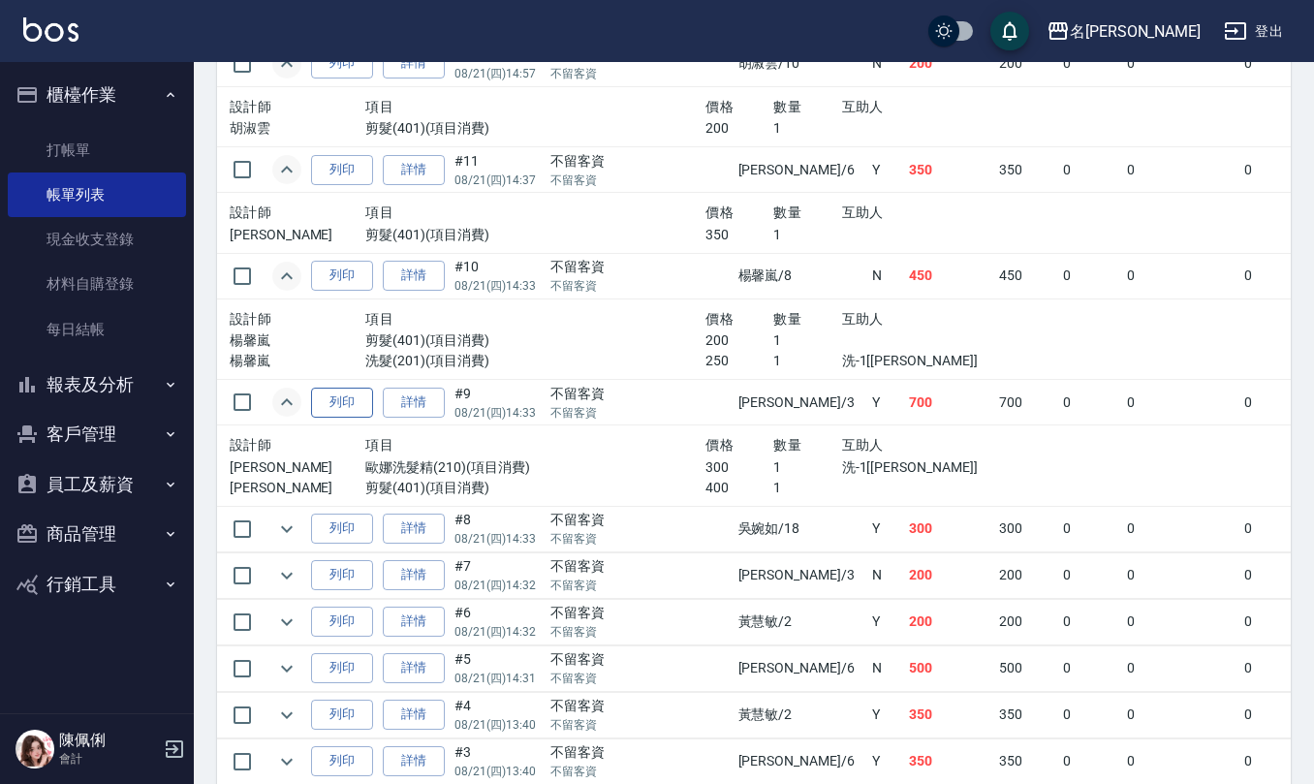
scroll to position [2373, 0]
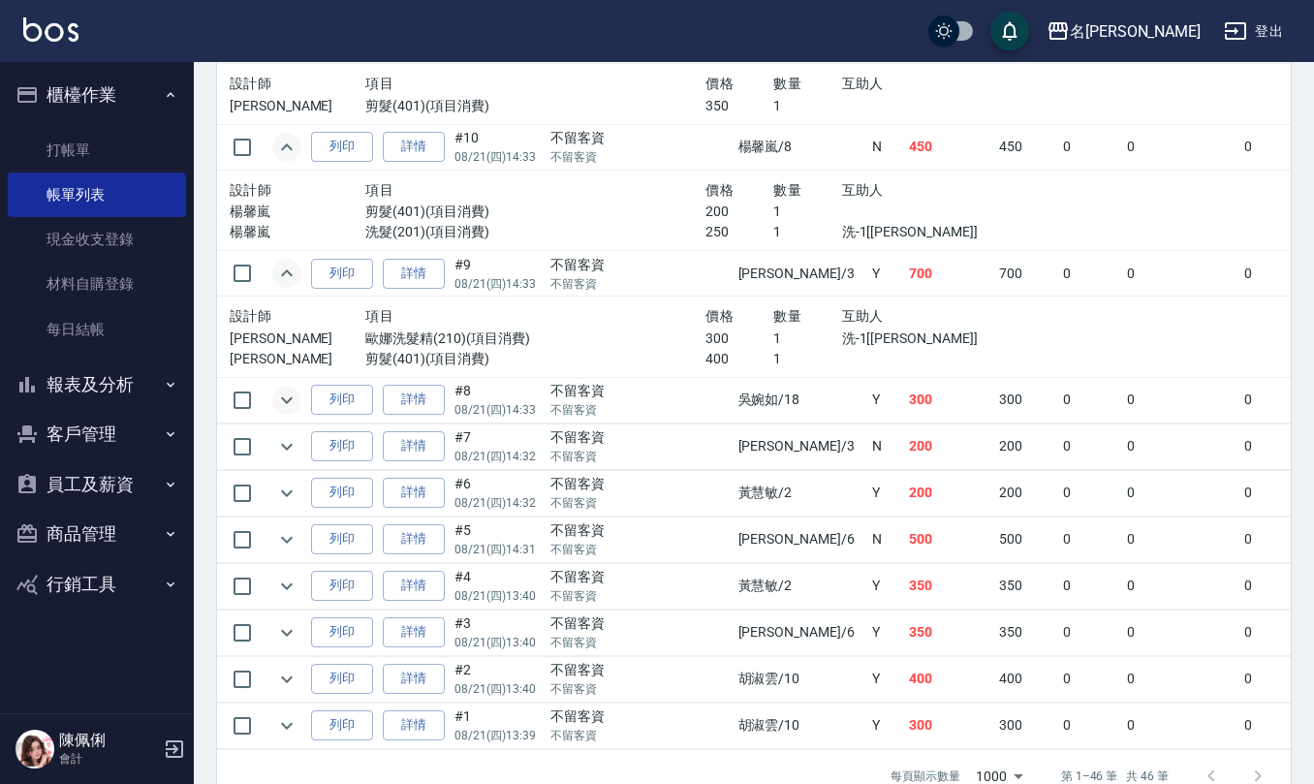
click at [287, 412] on icon "expand row" at bounding box center [286, 400] width 23 height 23
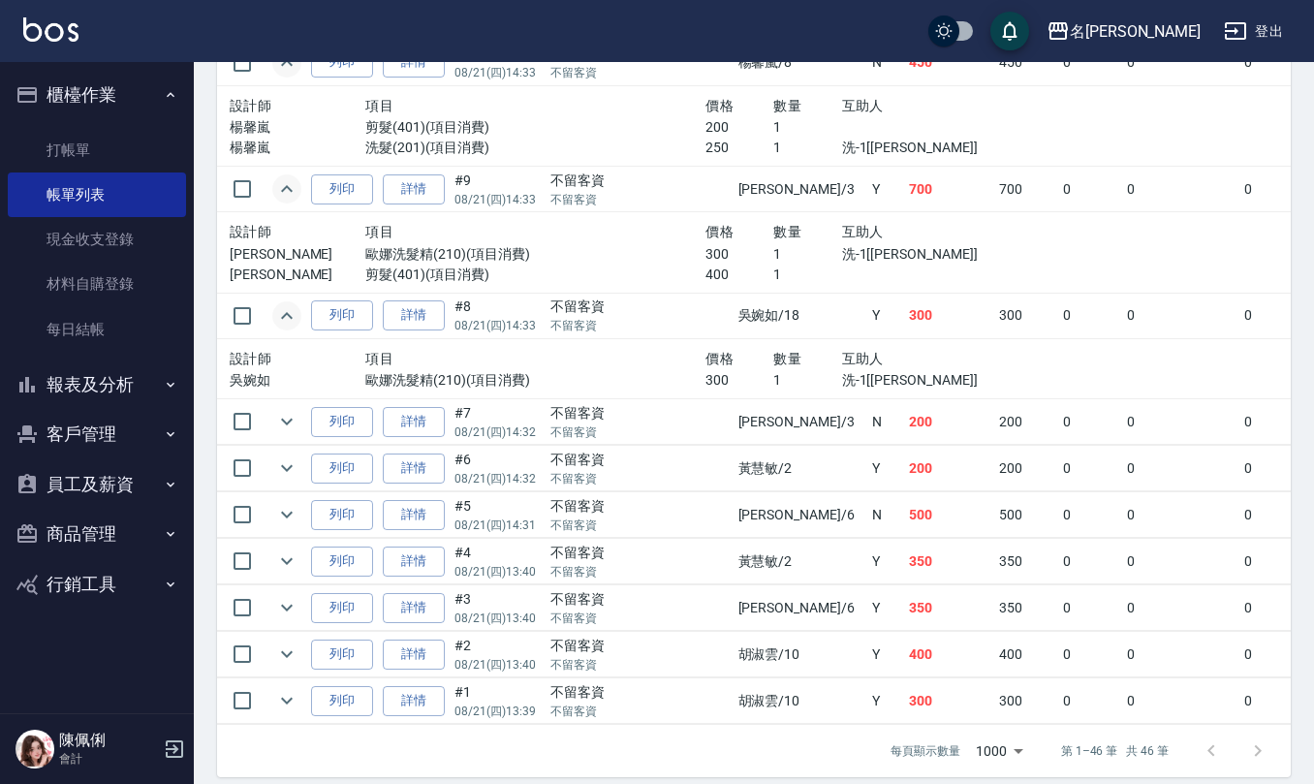
scroll to position [2502, 0]
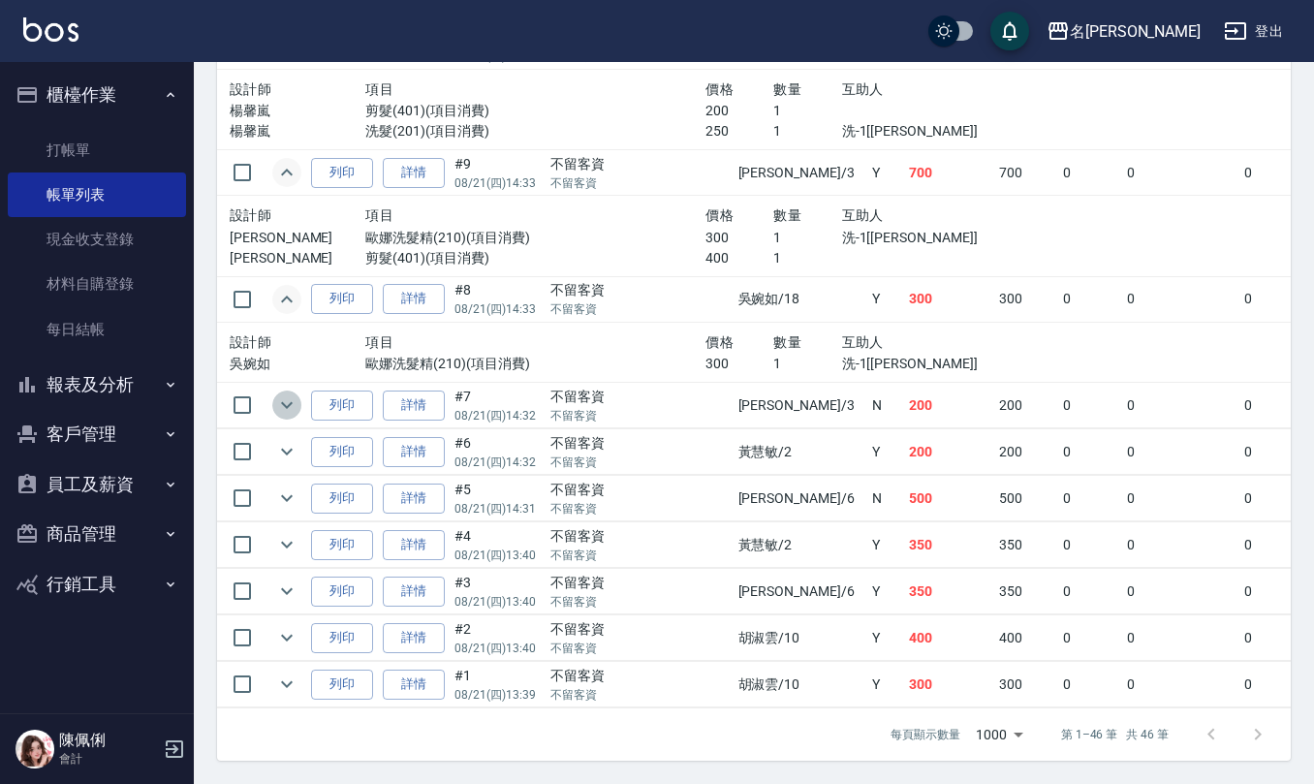
click at [288, 390] on button "expand row" at bounding box center [286, 404] width 29 height 29
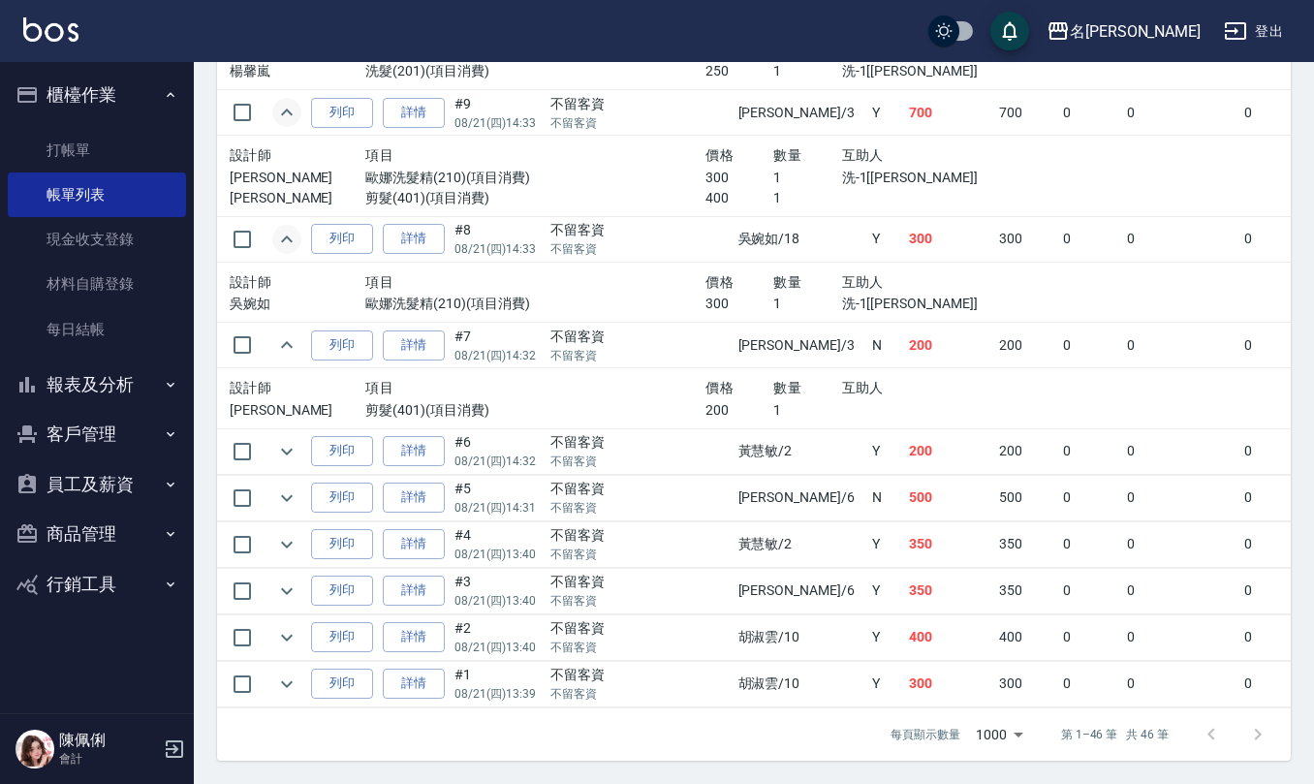
scroll to position [2582, 0]
click at [292, 440] on icon "expand row" at bounding box center [286, 451] width 23 height 23
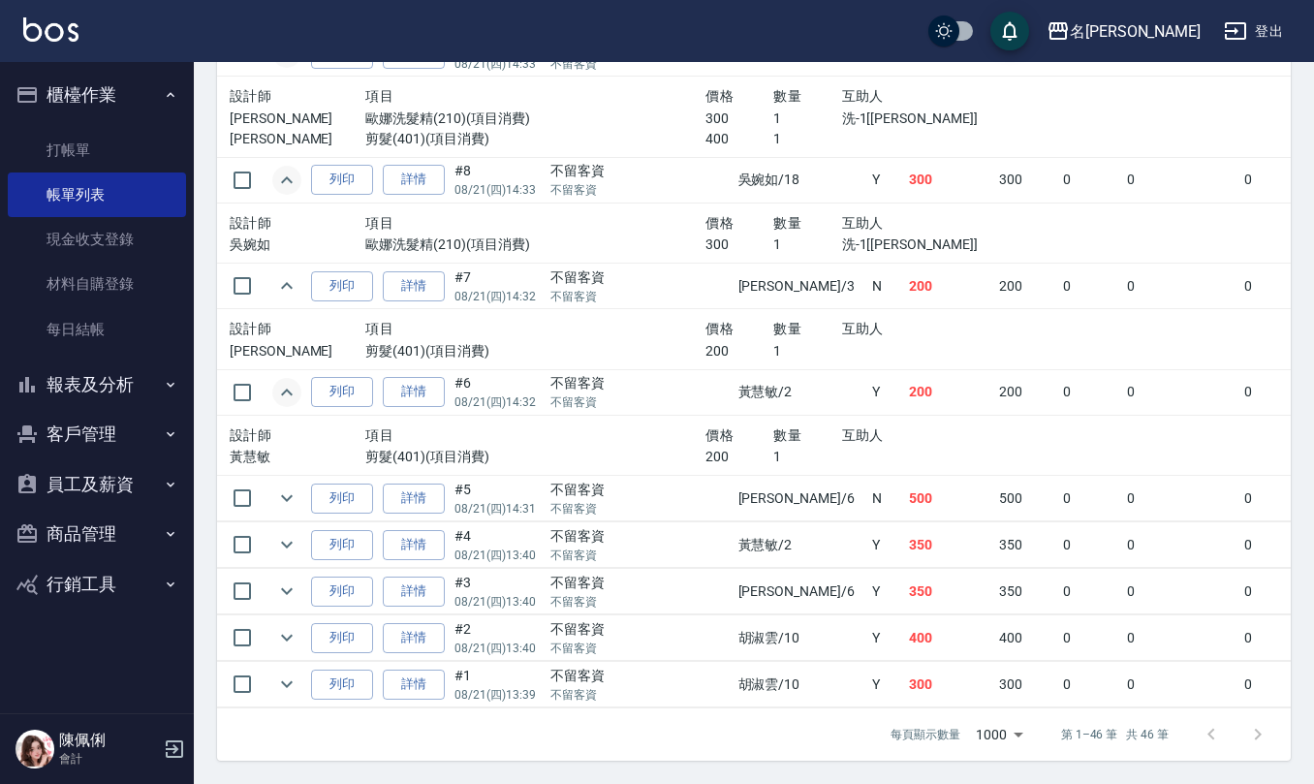
scroll to position [2641, 0]
click at [295, 486] on icon "expand row" at bounding box center [286, 497] width 23 height 23
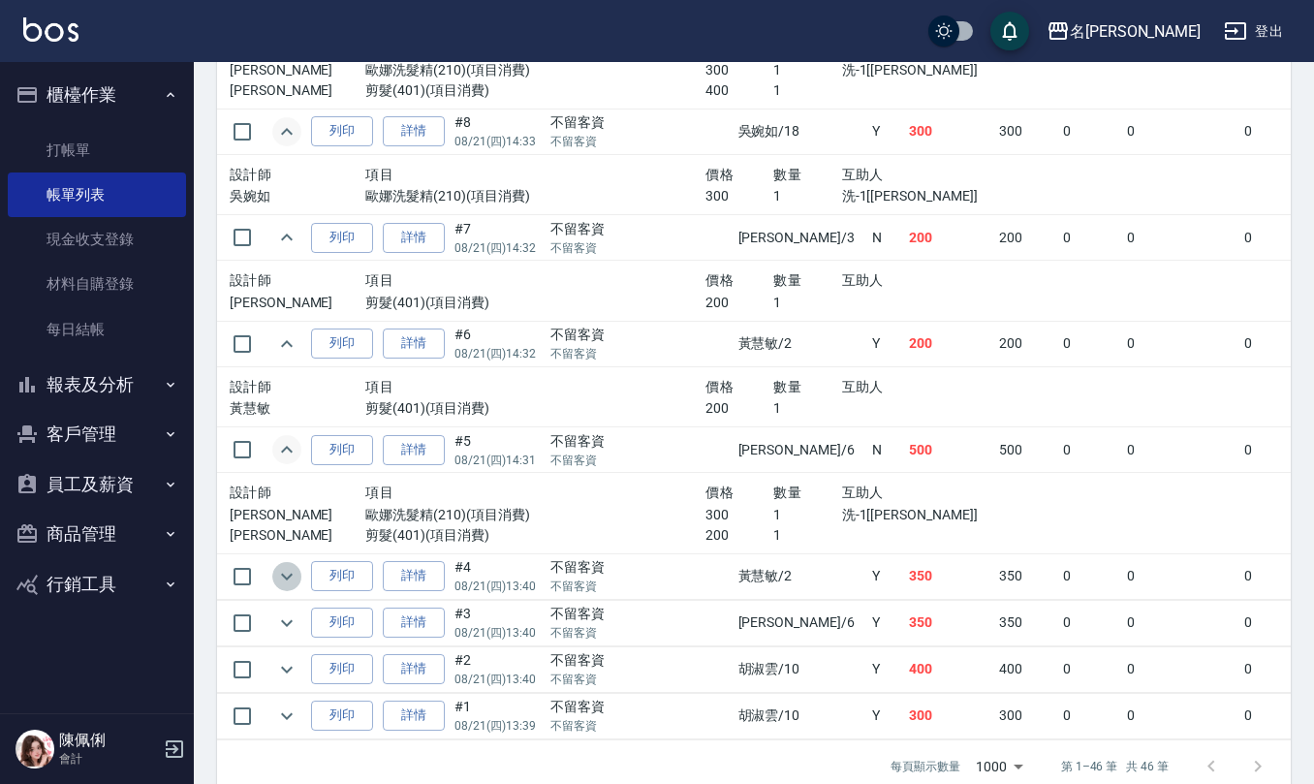
click at [285, 588] on icon "expand row" at bounding box center [286, 576] width 23 height 23
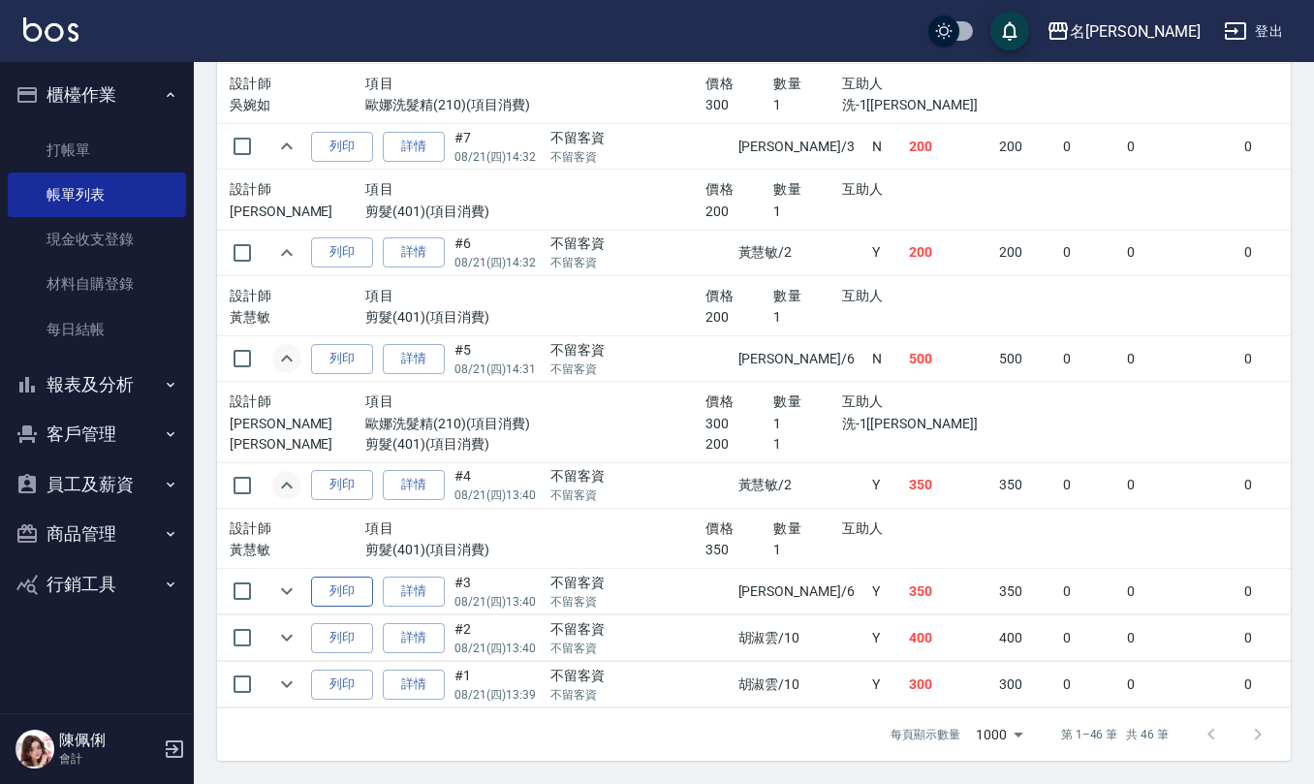
scroll to position [2781, 0]
click at [276, 579] on icon "expand row" at bounding box center [286, 590] width 23 height 23
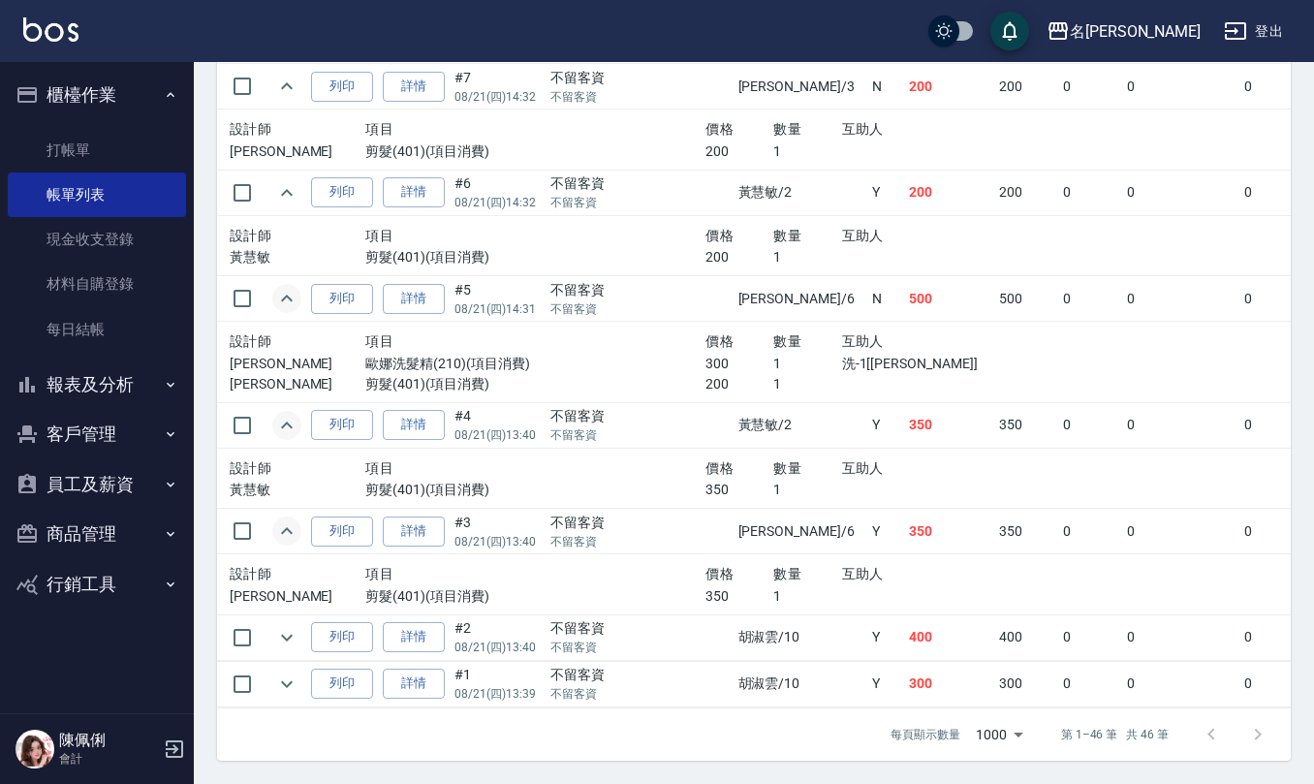
scroll to position [2842, 0]
click at [300, 614] on td at bounding box center [286, 637] width 39 height 46
click at [287, 626] on icon "expand row" at bounding box center [286, 637] width 23 height 23
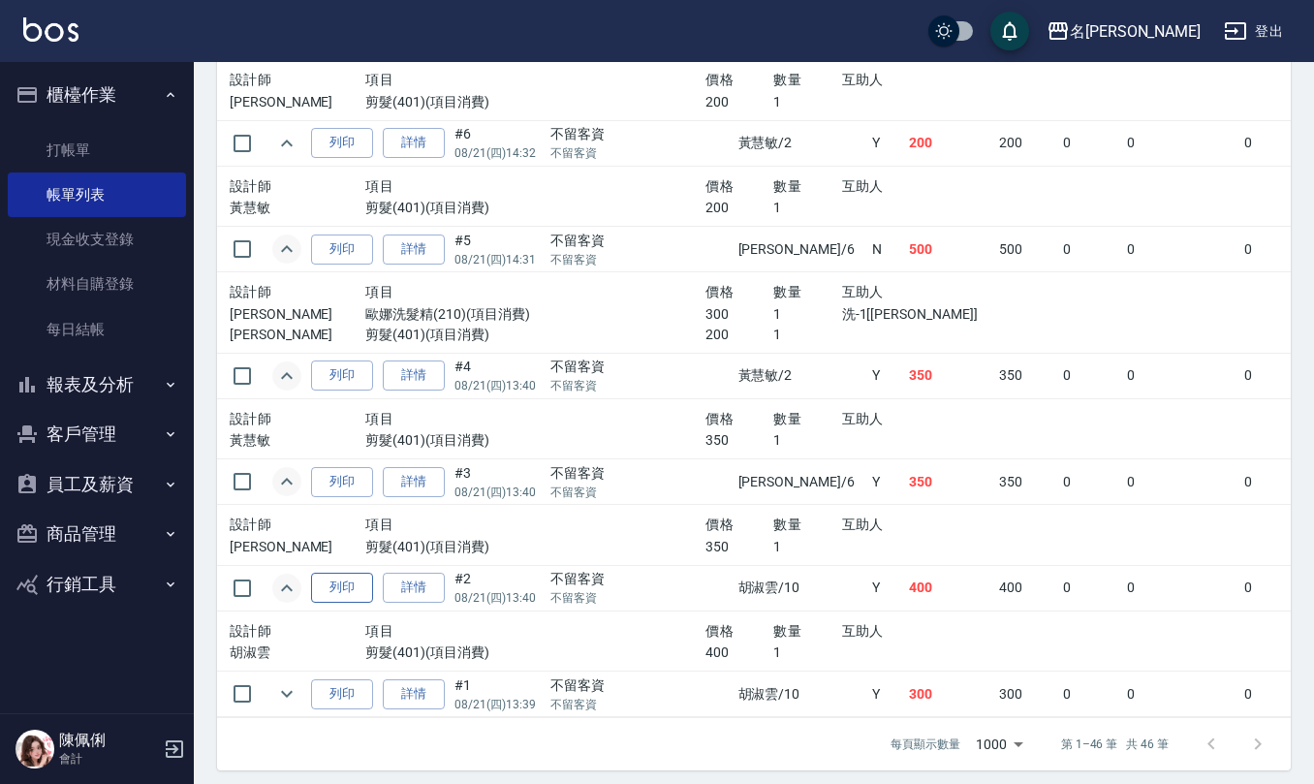
scroll to position [2901, 0]
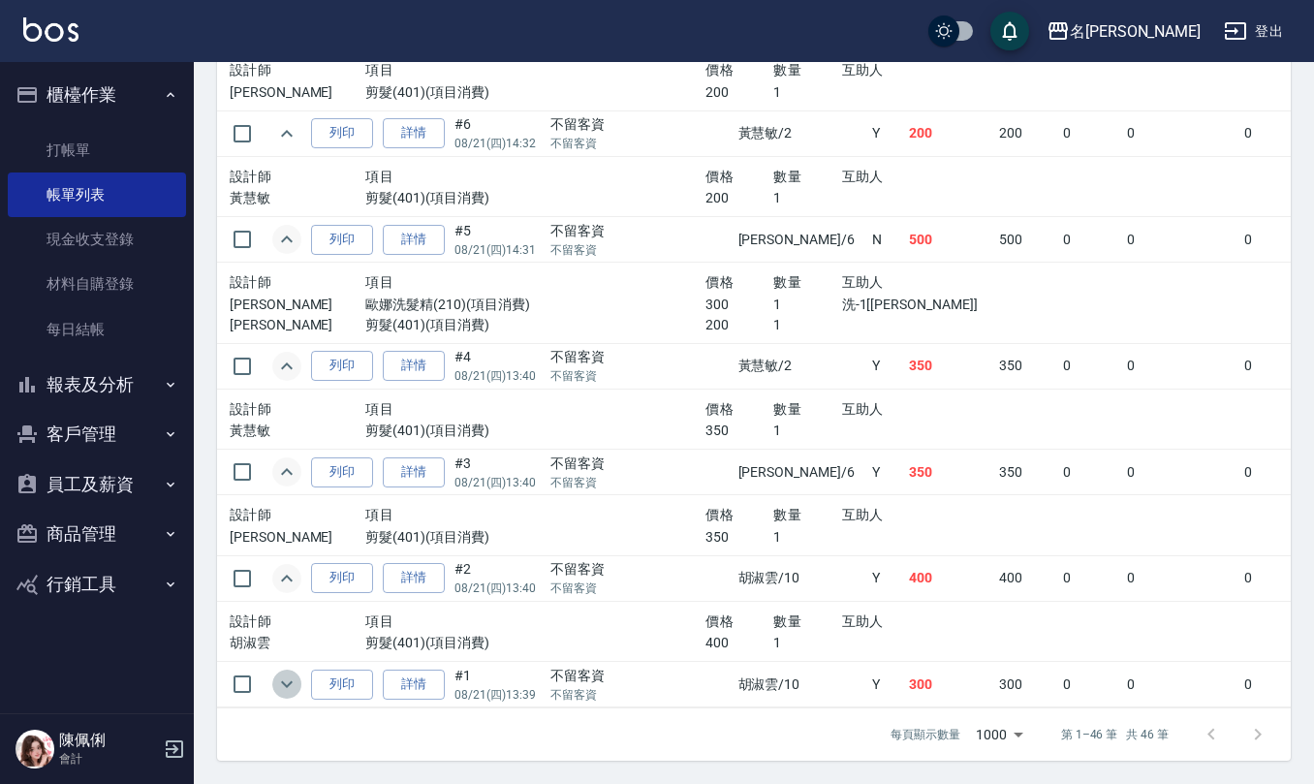
click at [288, 672] on icon "expand row" at bounding box center [286, 683] width 23 height 23
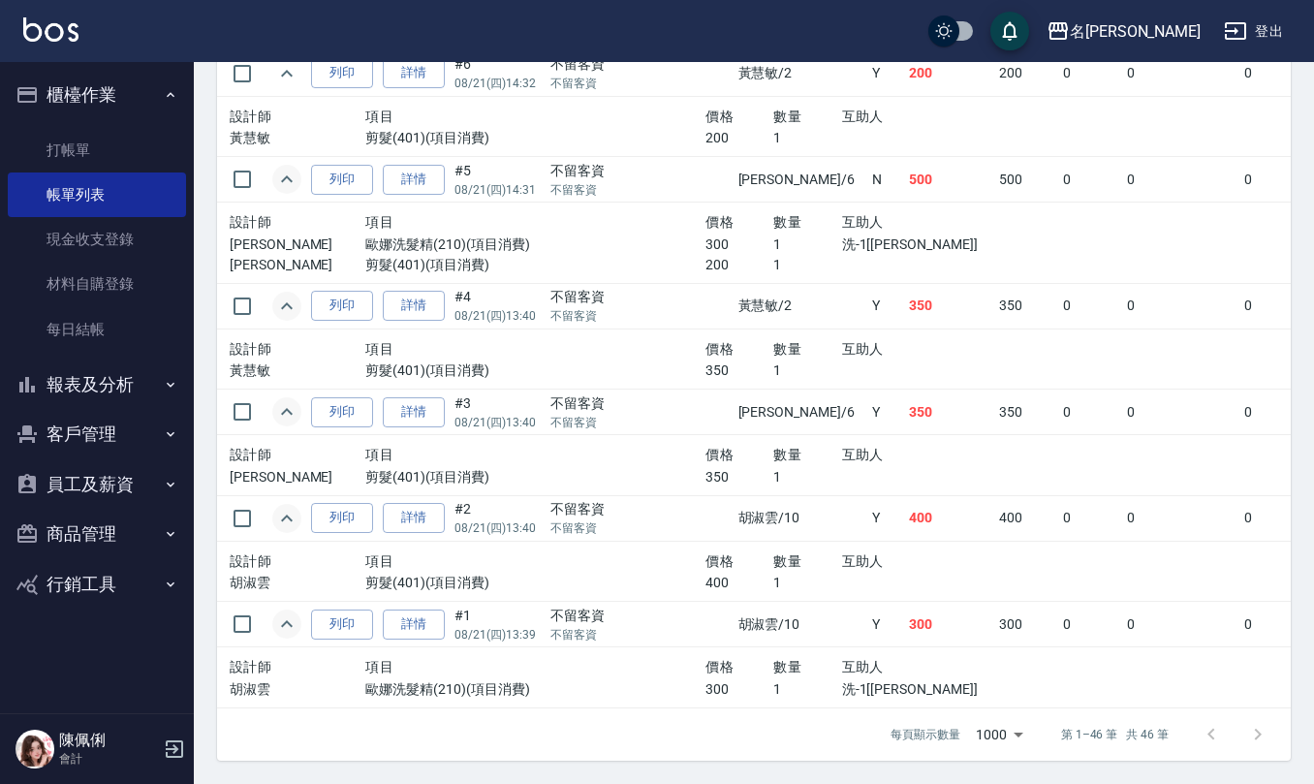
scroll to position [2961, 0]
click at [76, 132] on link "打帳單" at bounding box center [97, 150] width 178 height 45
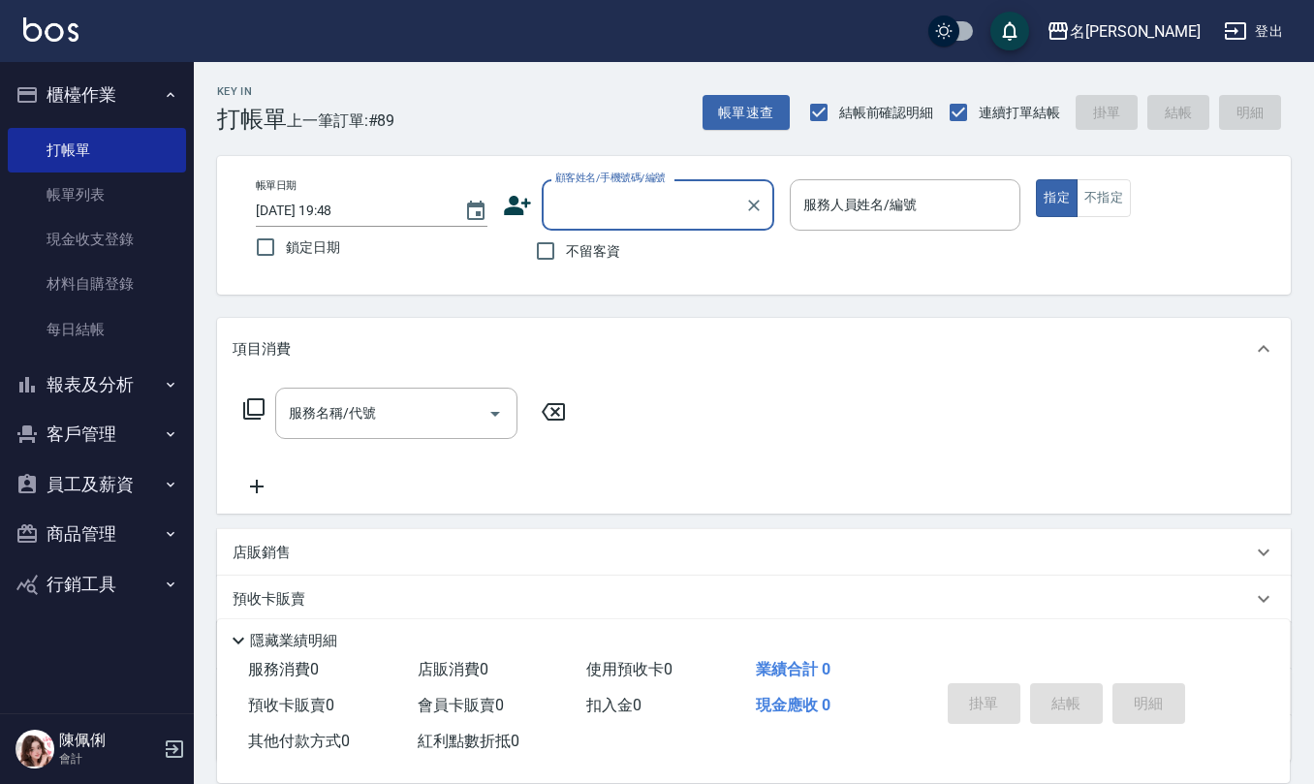
click at [566, 254] on span "不留客資" at bounding box center [593, 251] width 54 height 20
click at [566, 254] on input "不留客資" at bounding box center [545, 251] width 41 height 41
checkbox input "true"
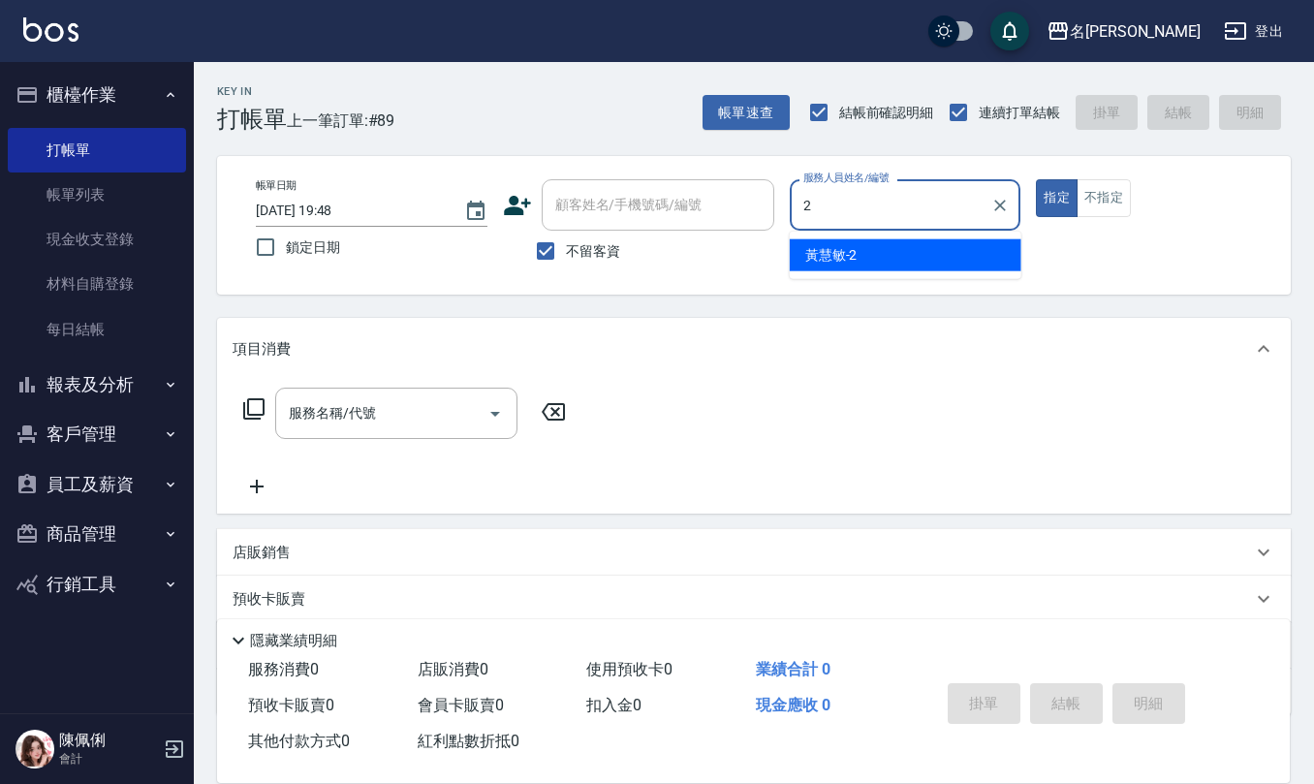
type input "黃慧敏-2"
type button "true"
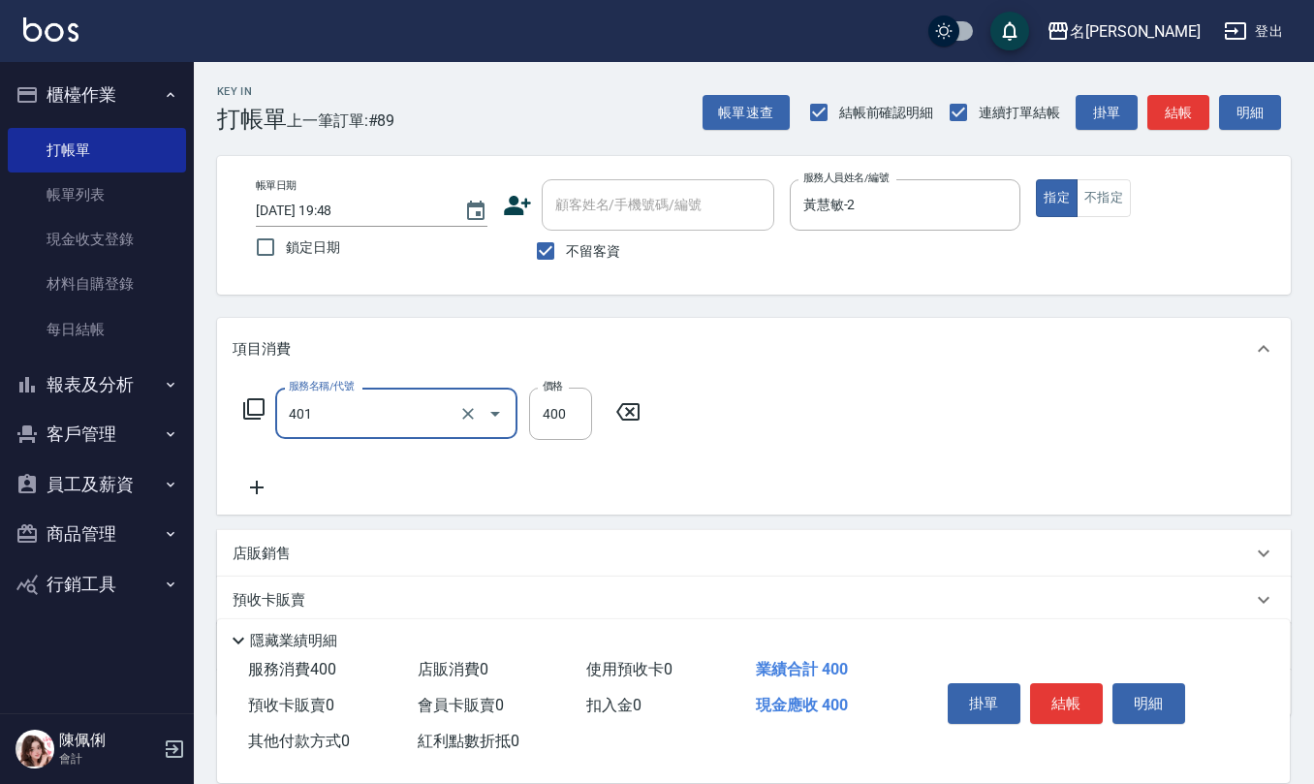
type input "剪髮(401)"
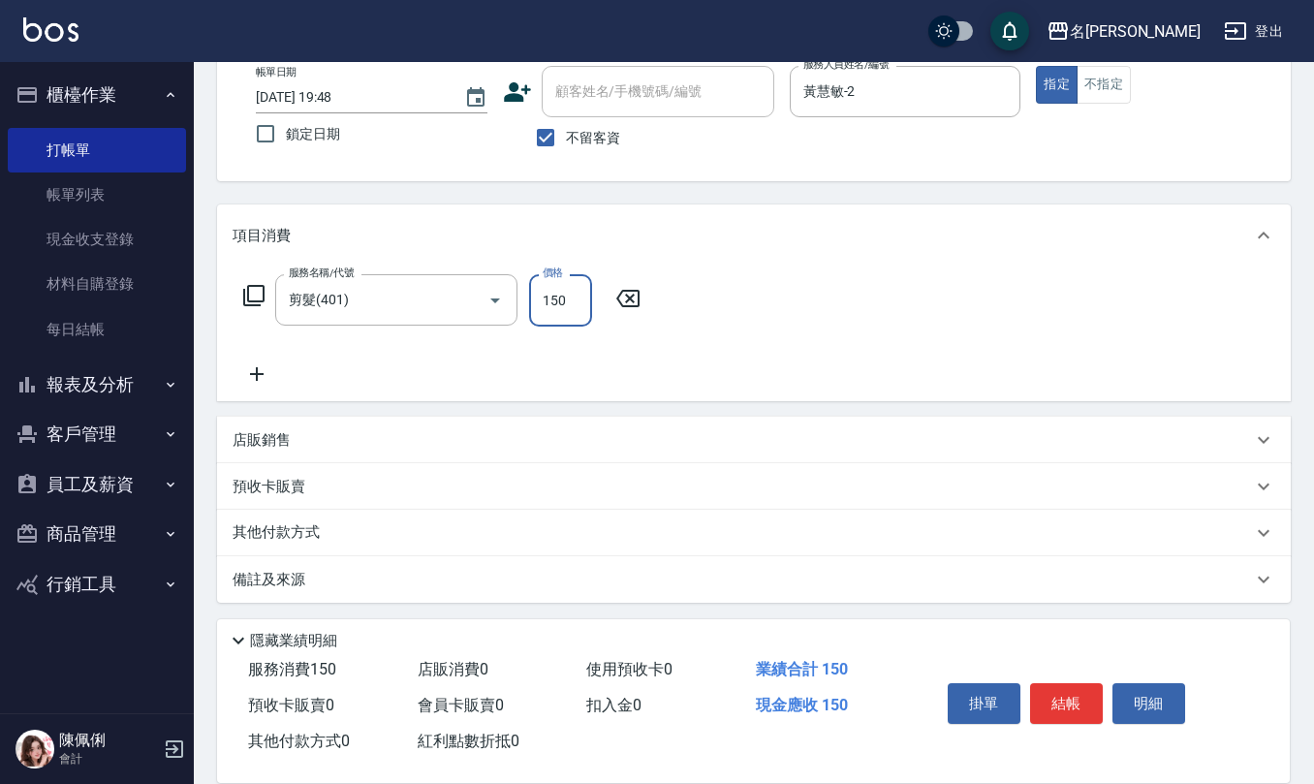
type input "150"
click at [331, 589] on div "備註及來源" at bounding box center [742, 580] width 1019 height 20
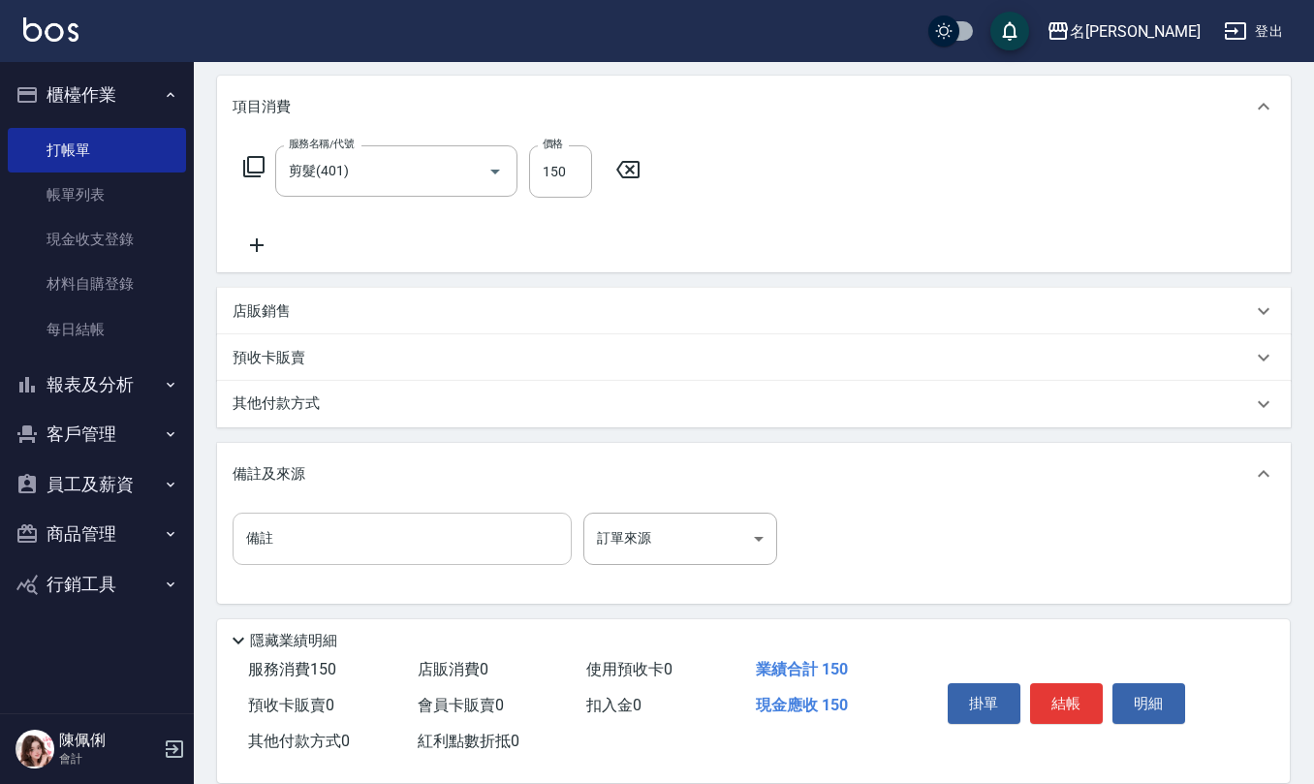
scroll to position [244, 0]
drag, startPoint x: 323, startPoint y: 545, endPoint x: 323, endPoint y: 517, distance: 27.1
click at [323, 543] on input "備註" at bounding box center [402, 537] width 339 height 52
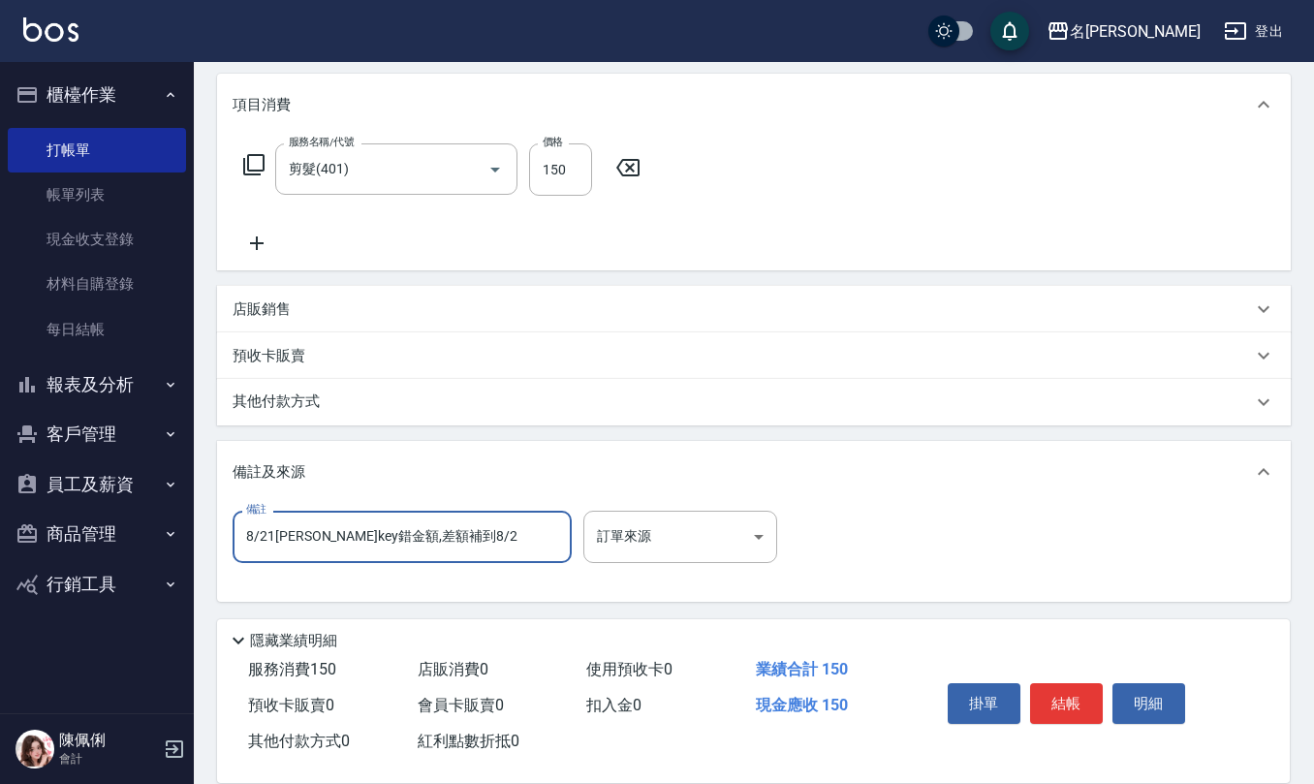
type input "8/21單敏key錯金額,差額補到8/23"
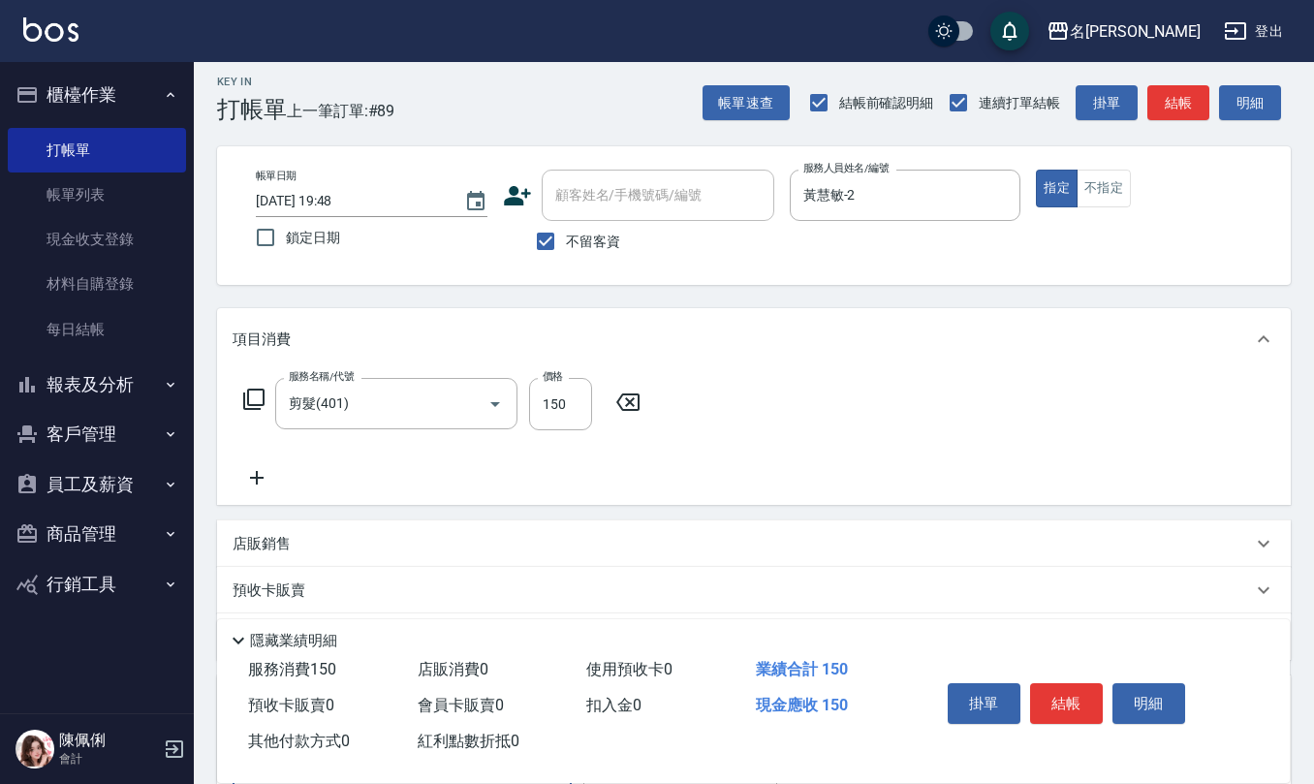
scroll to position [0, 0]
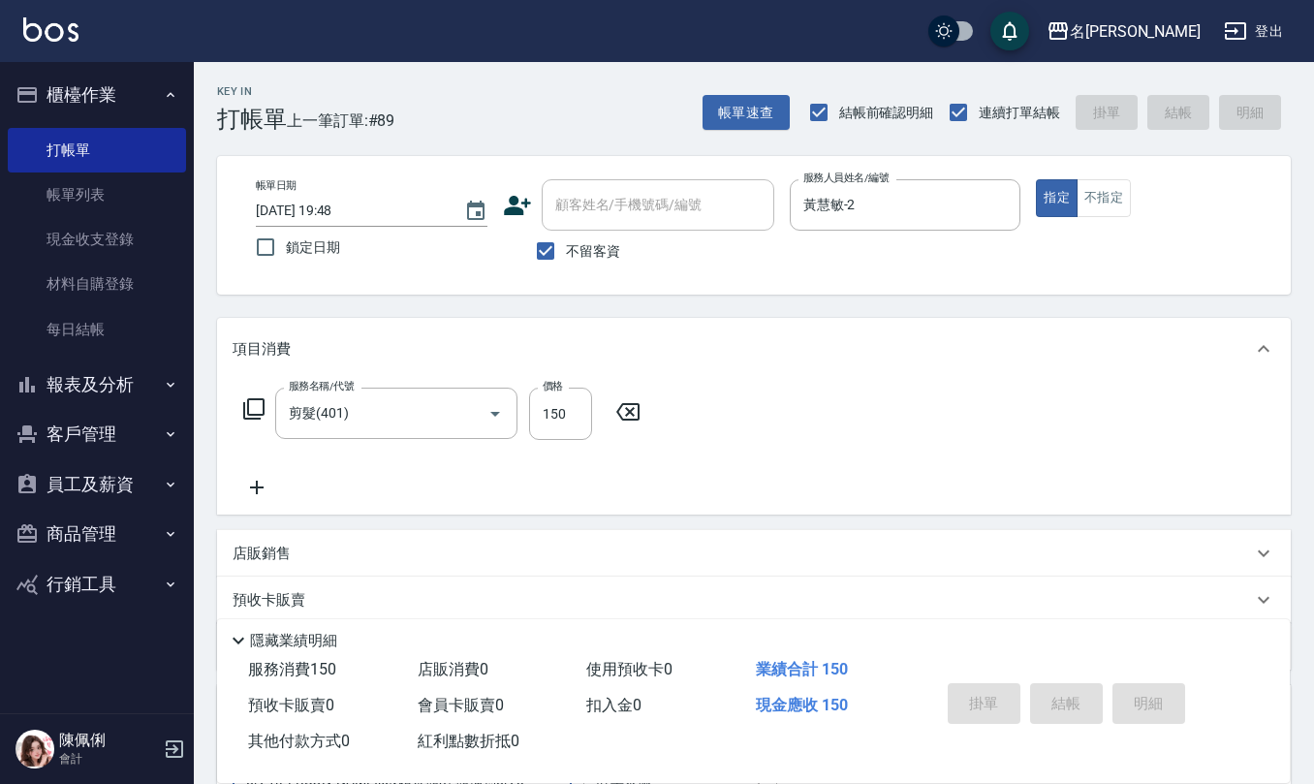
type input "2025/08/23 19:49"
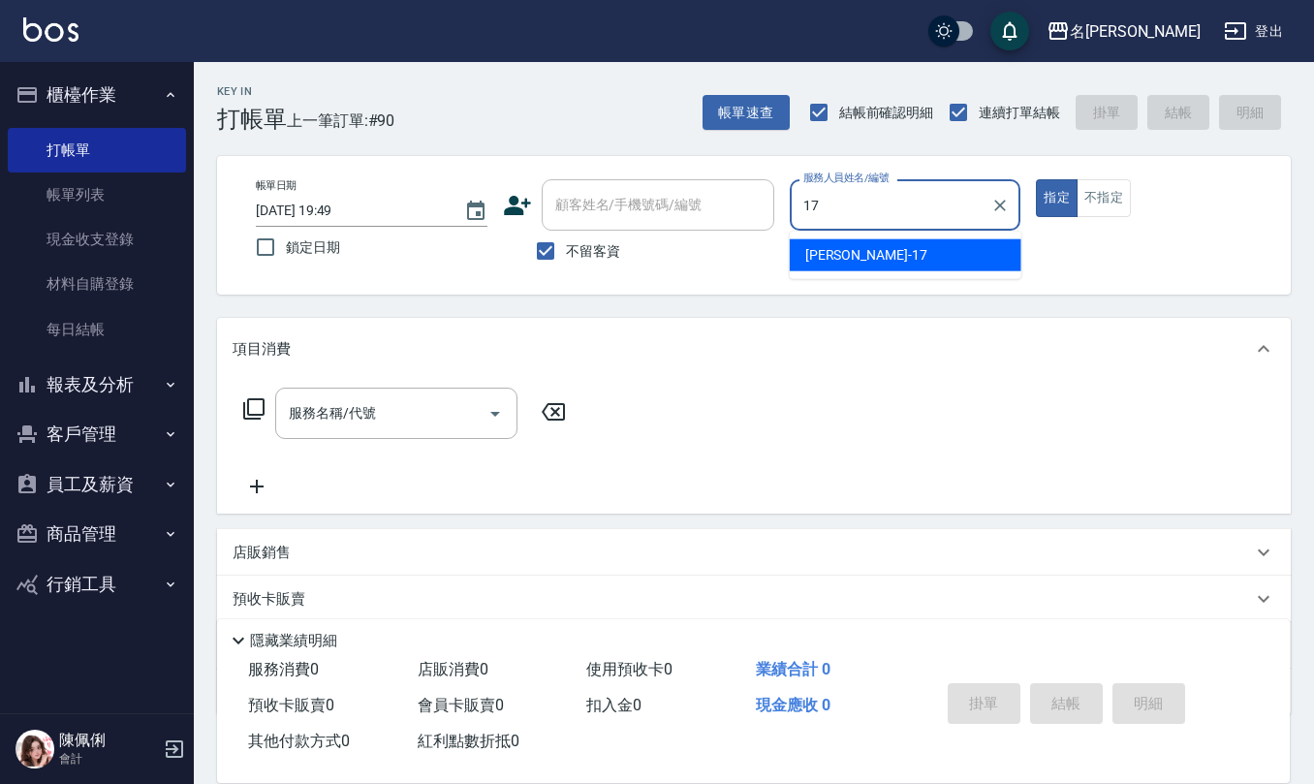
type input "李俞玫-17"
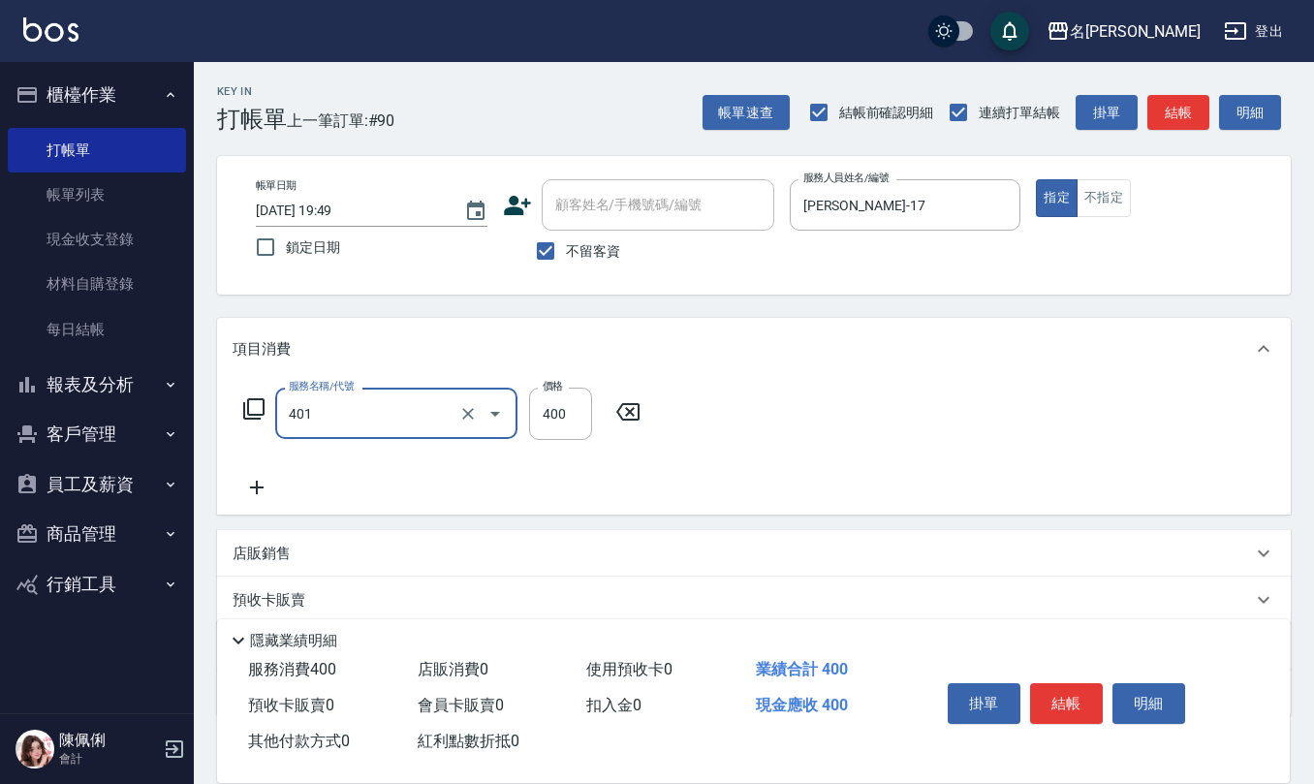
type input "剪髮(401)"
type input "50"
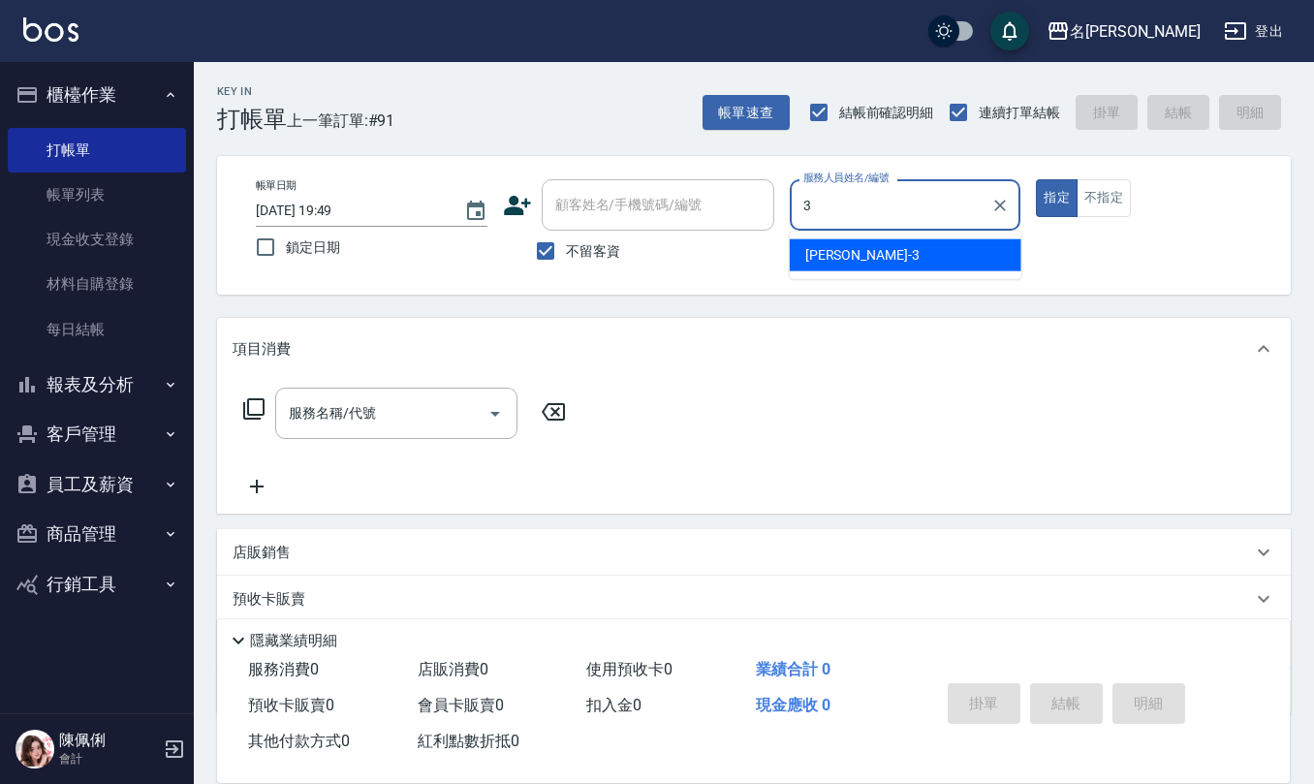
type input "陳旅玨-3"
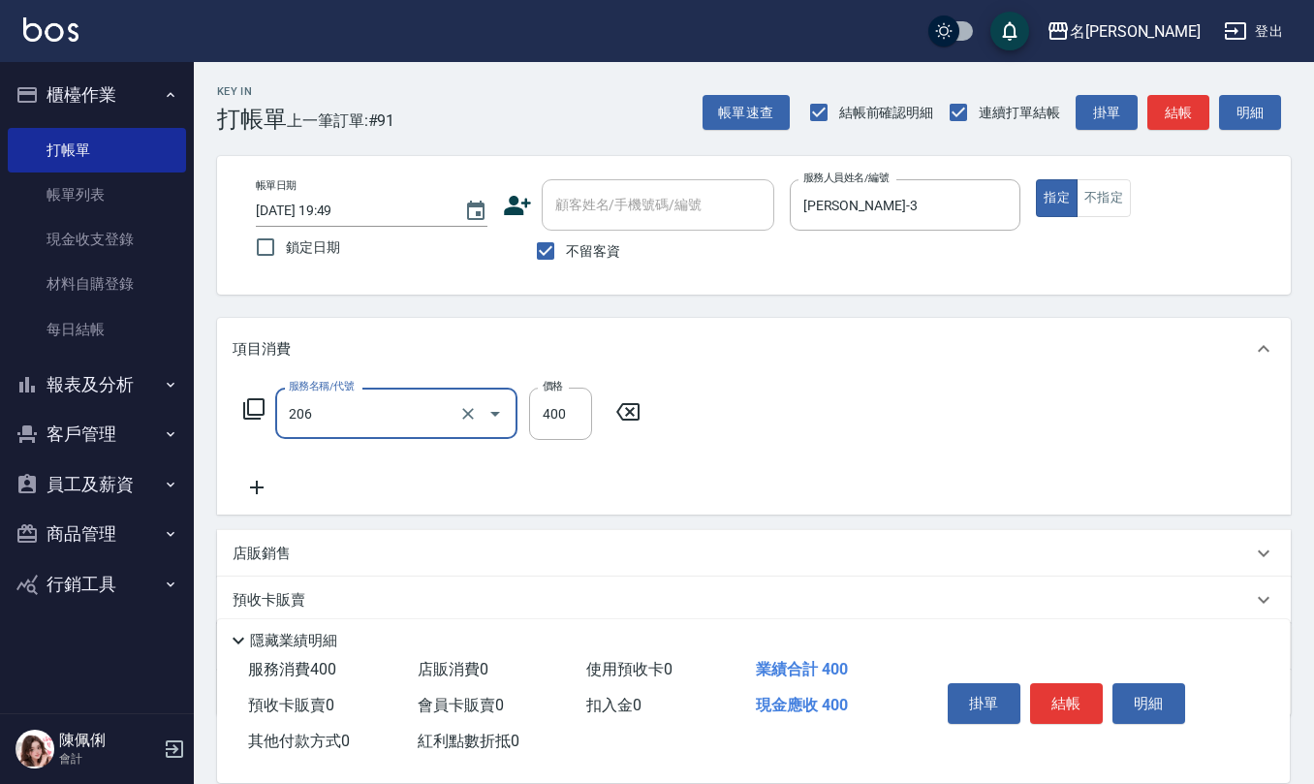
type input "健康洗(206)"
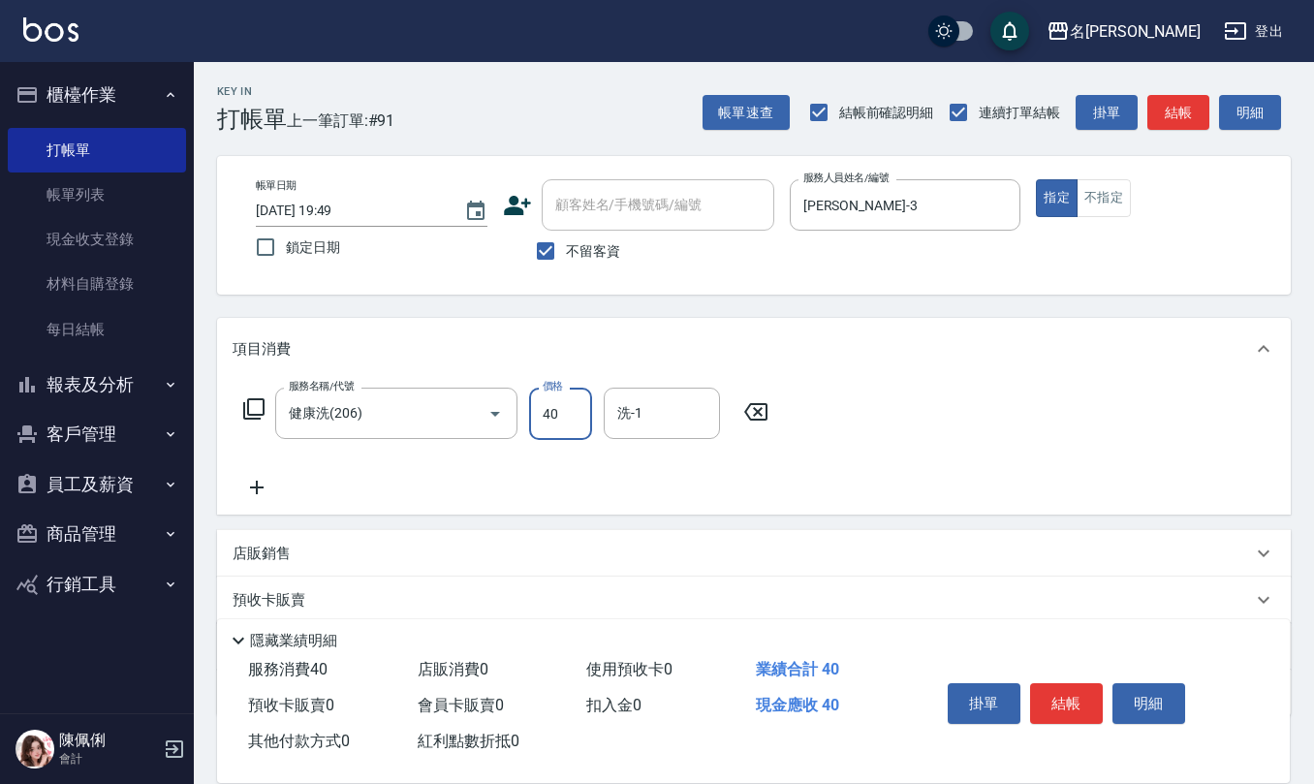
type input "400"
type input "葉冠佑-32"
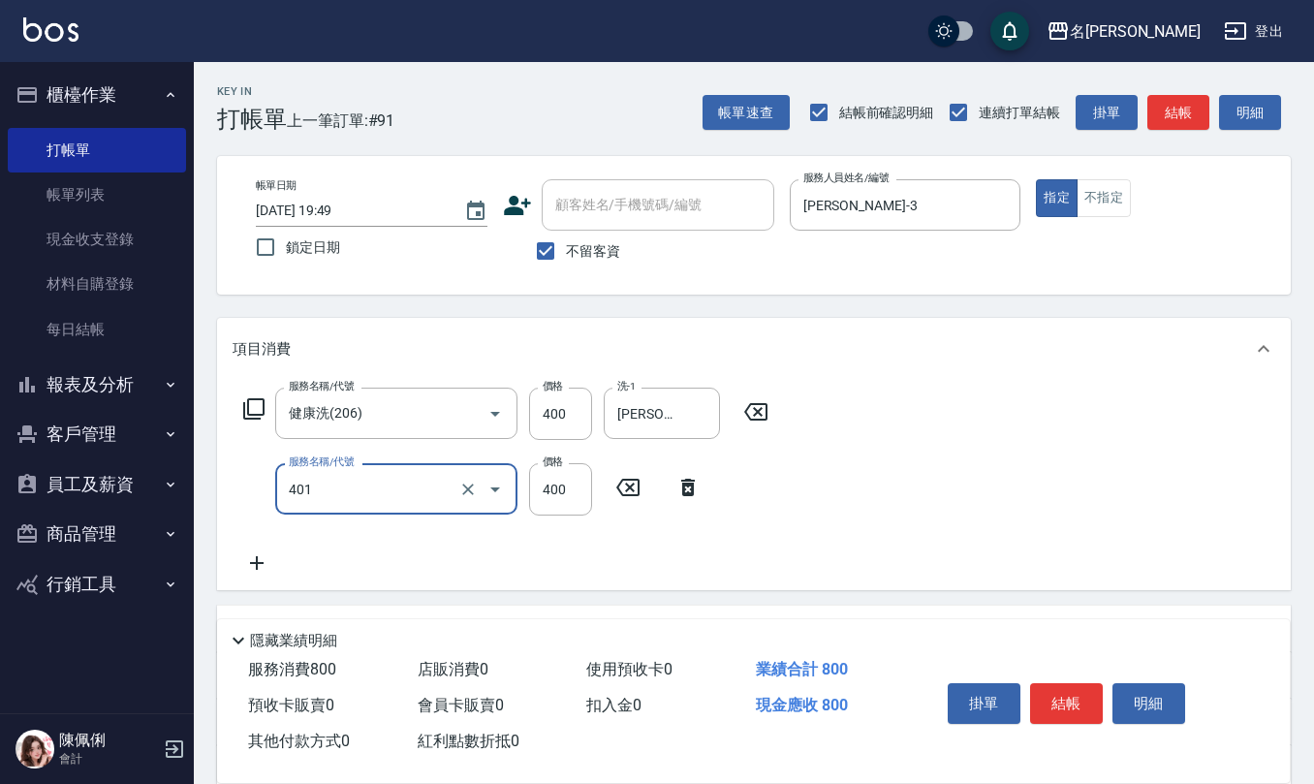
type input "剪髮(401)"
type input "400"
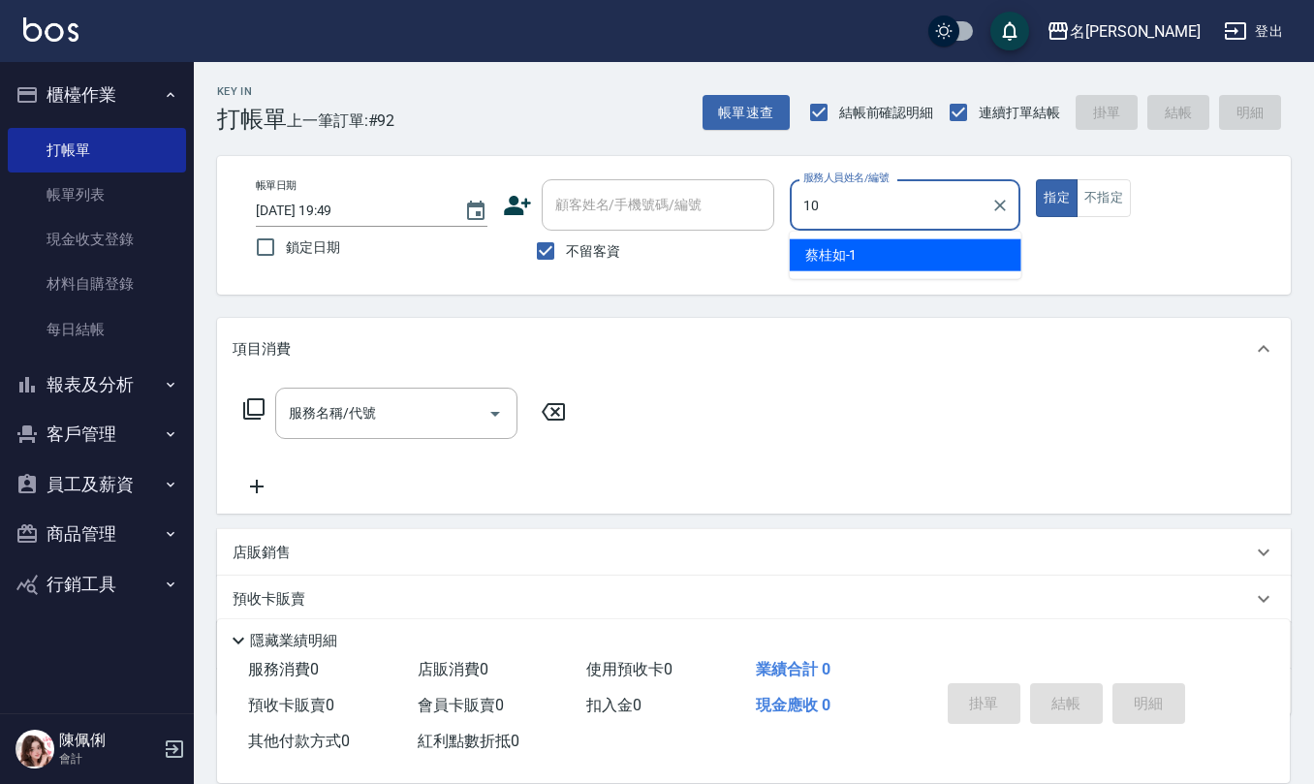
type input "胡淑雲-10"
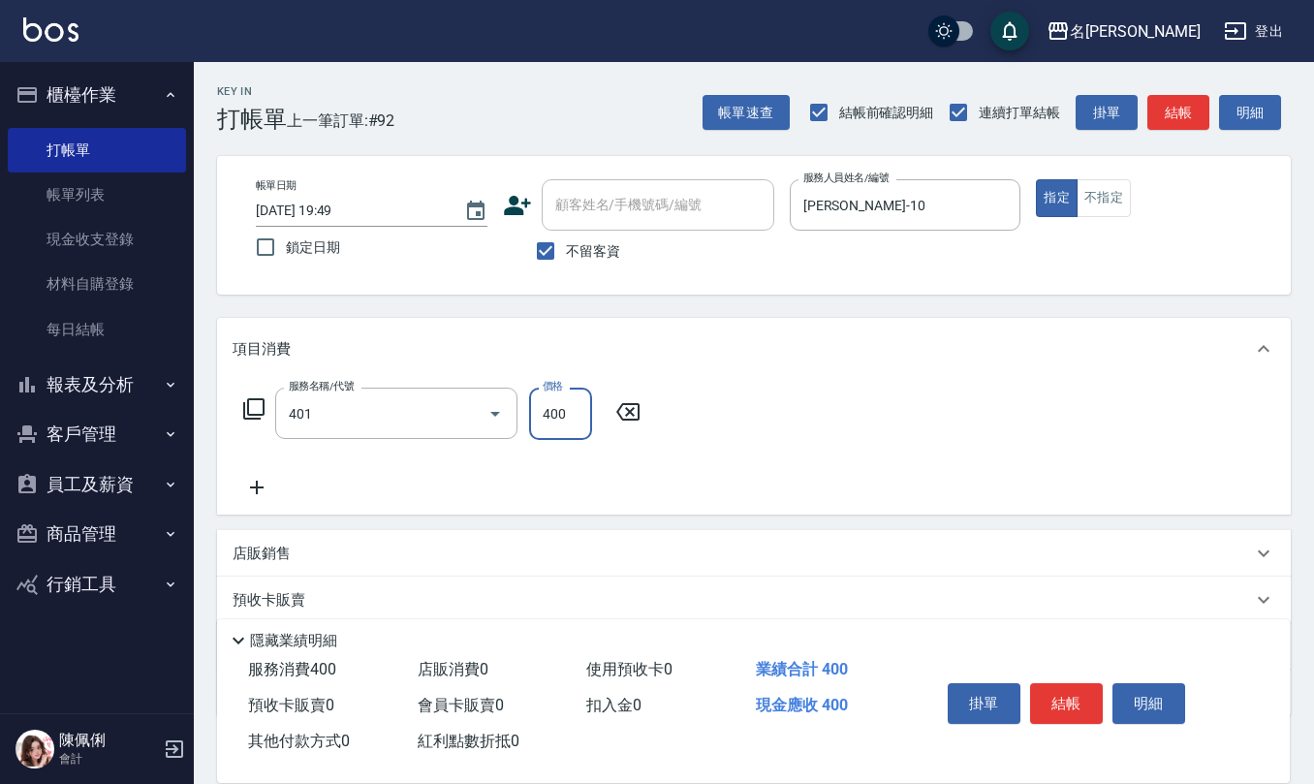
type input "剪髮(401)"
type input "405"
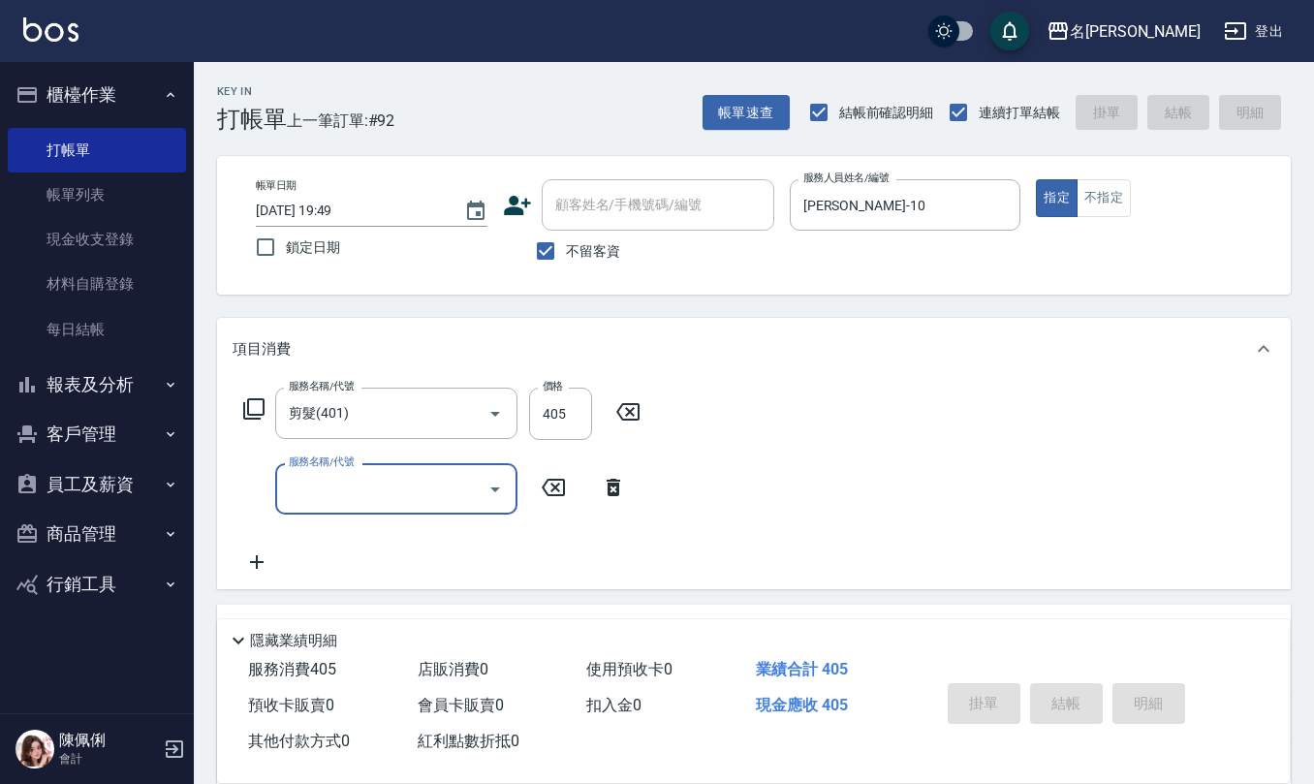
type input "2025/08/23 19:50"
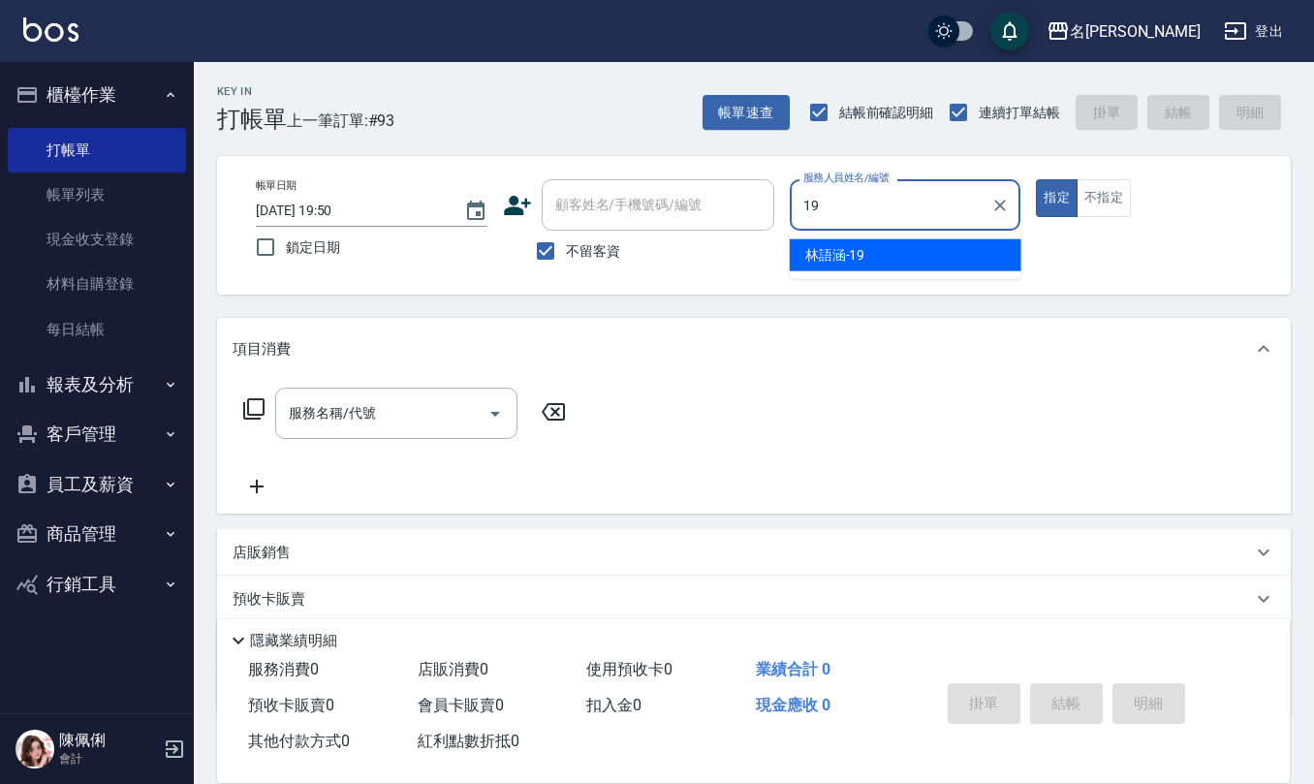
type input "林語涵-19"
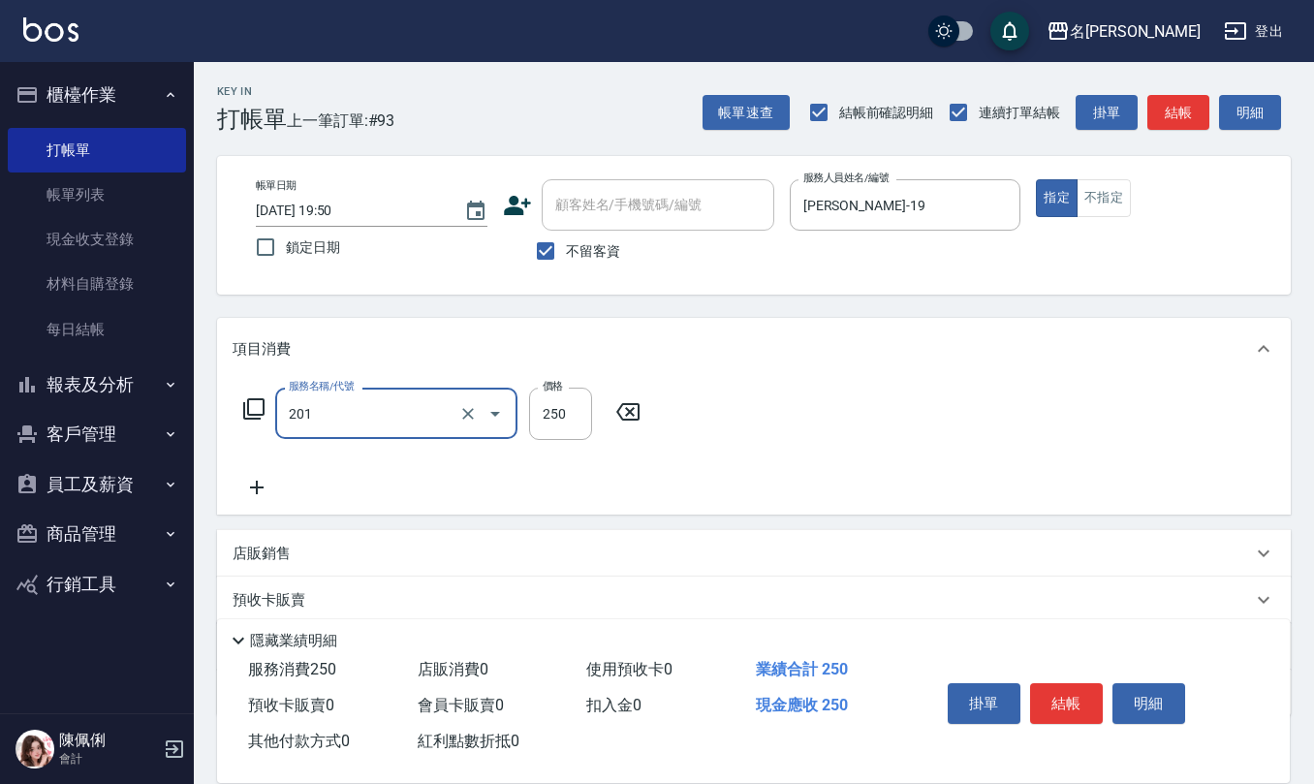
type input "洗髮(201)"
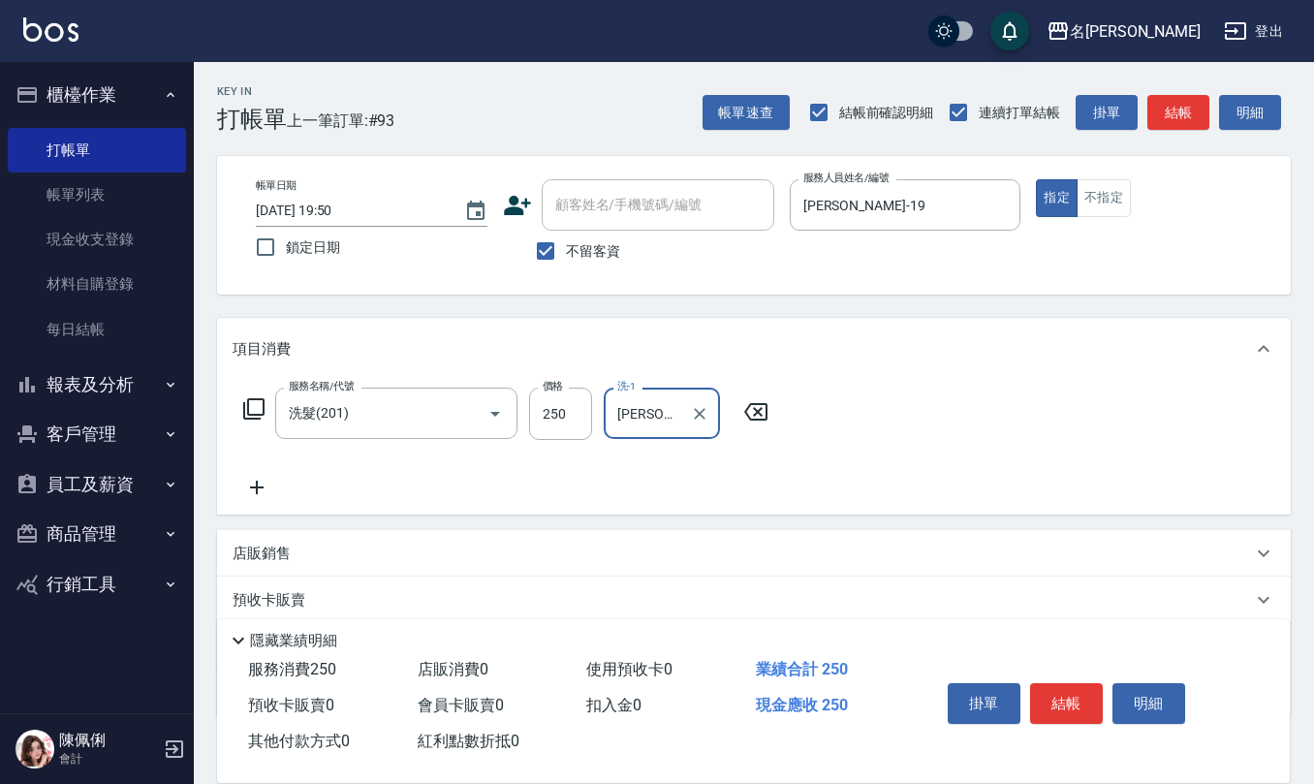
type input "林佩誼-25"
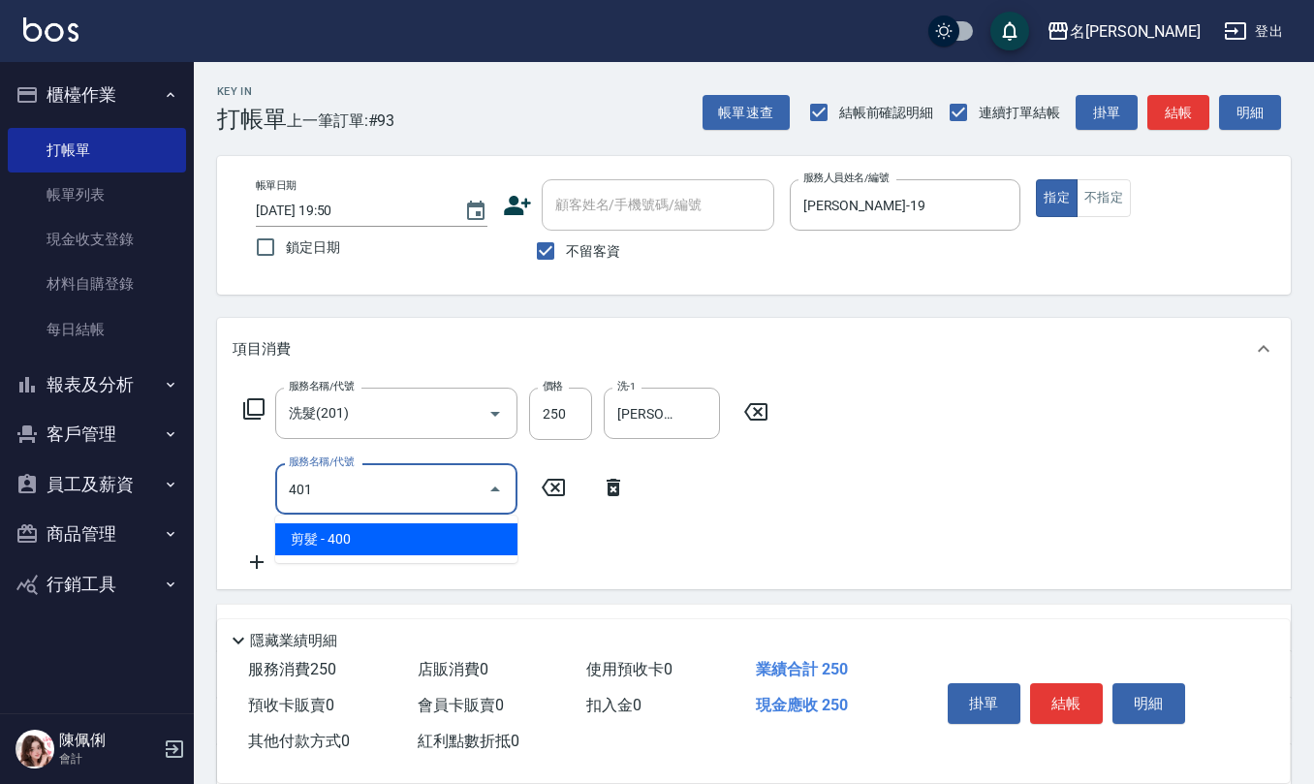
type input "剪髮(401)"
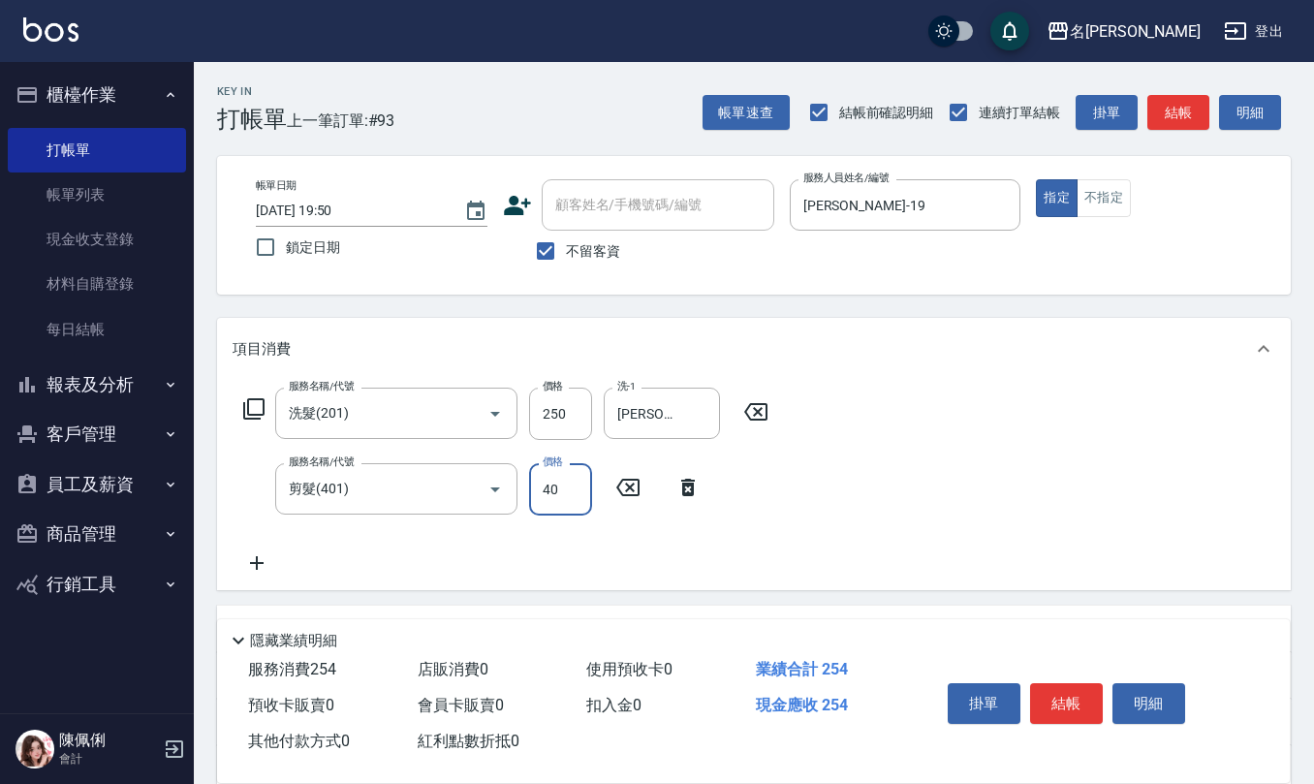
type input "400"
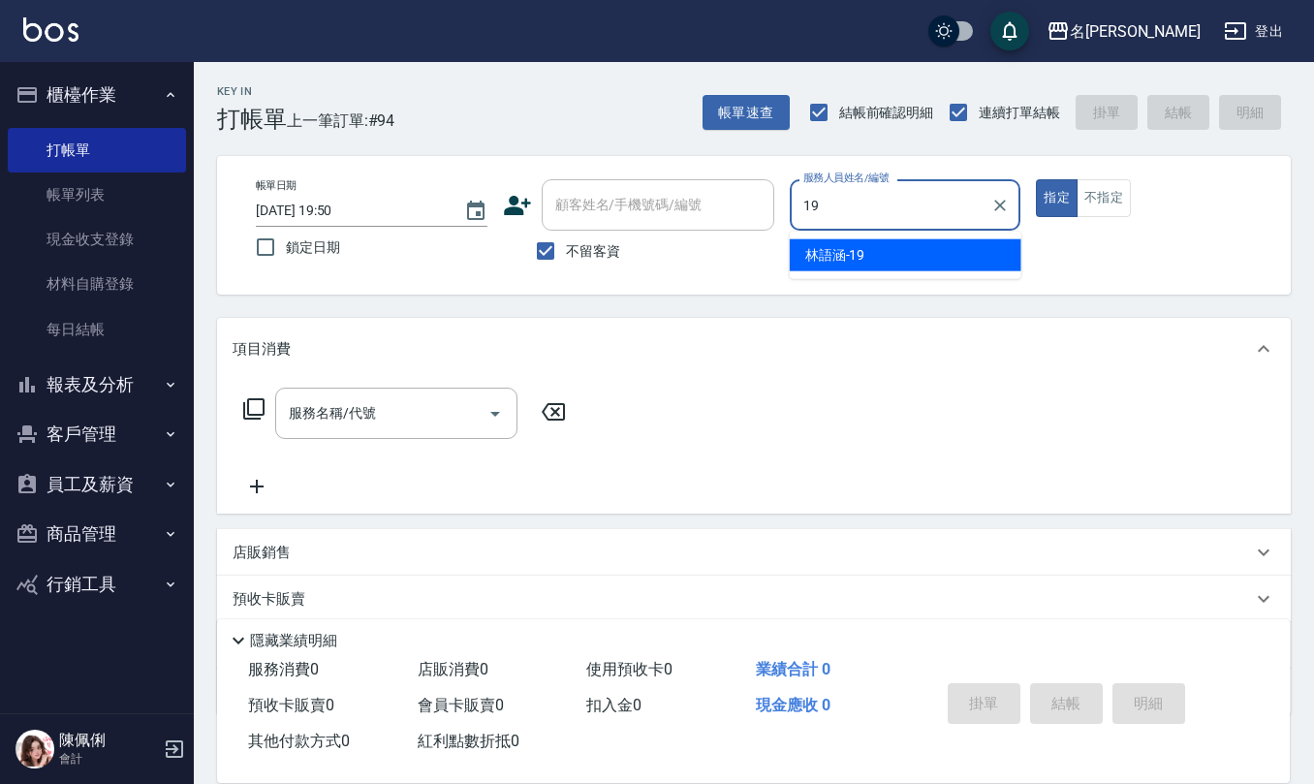
type input "林語涵-19"
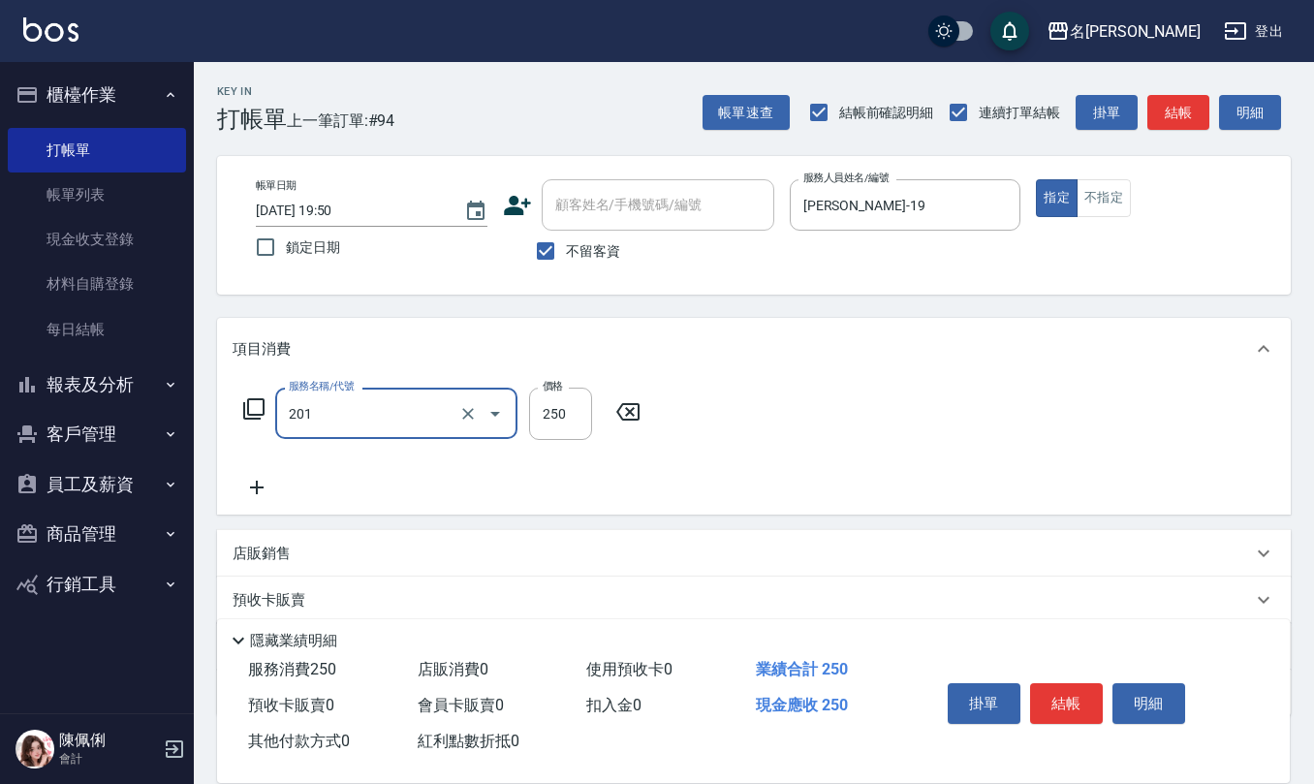
type input "洗髮(201)"
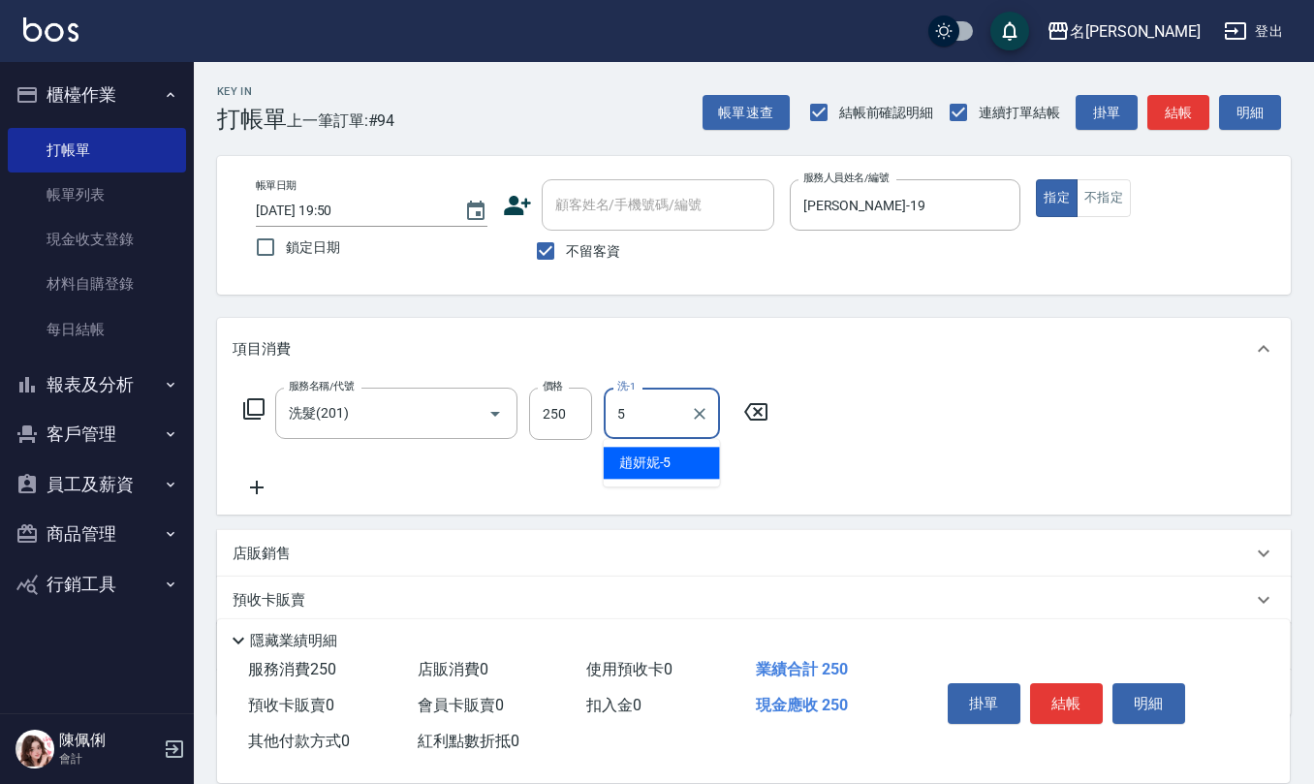
type input "趙妍妮-5"
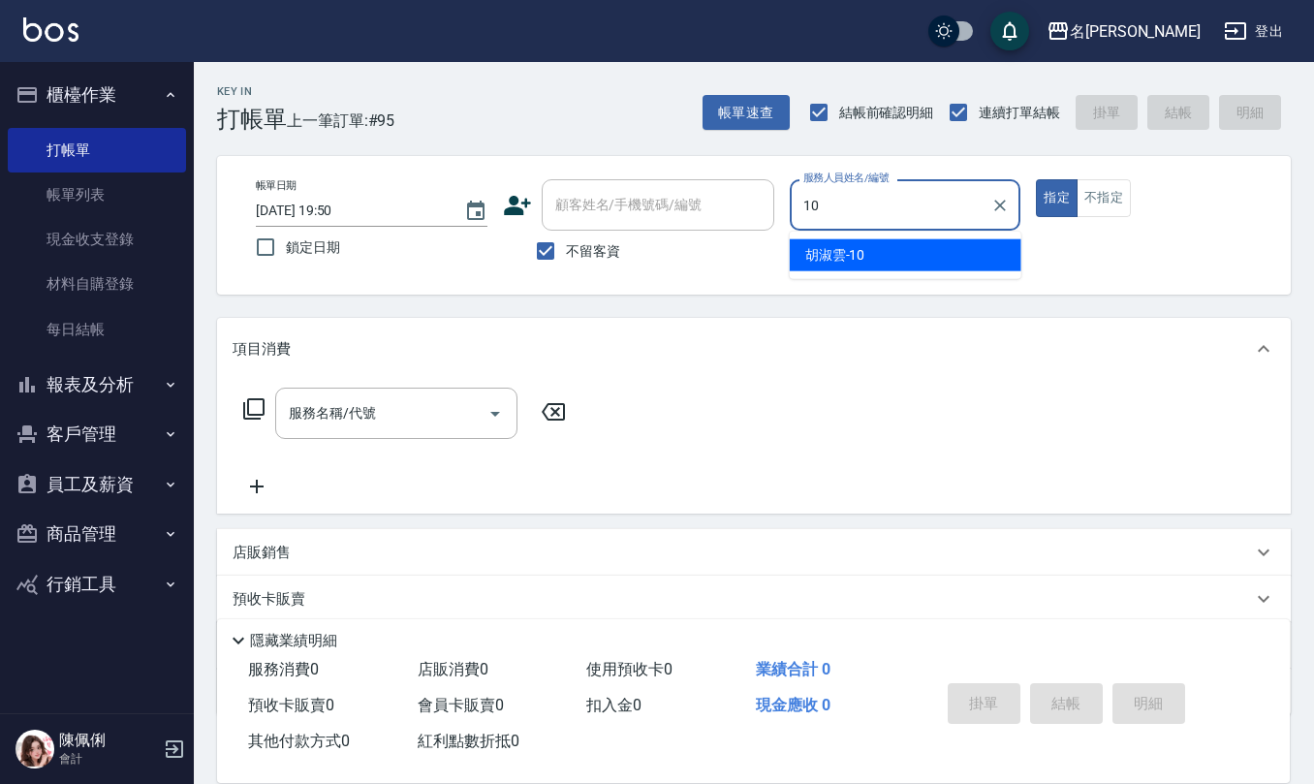
type input "胡淑雲-10"
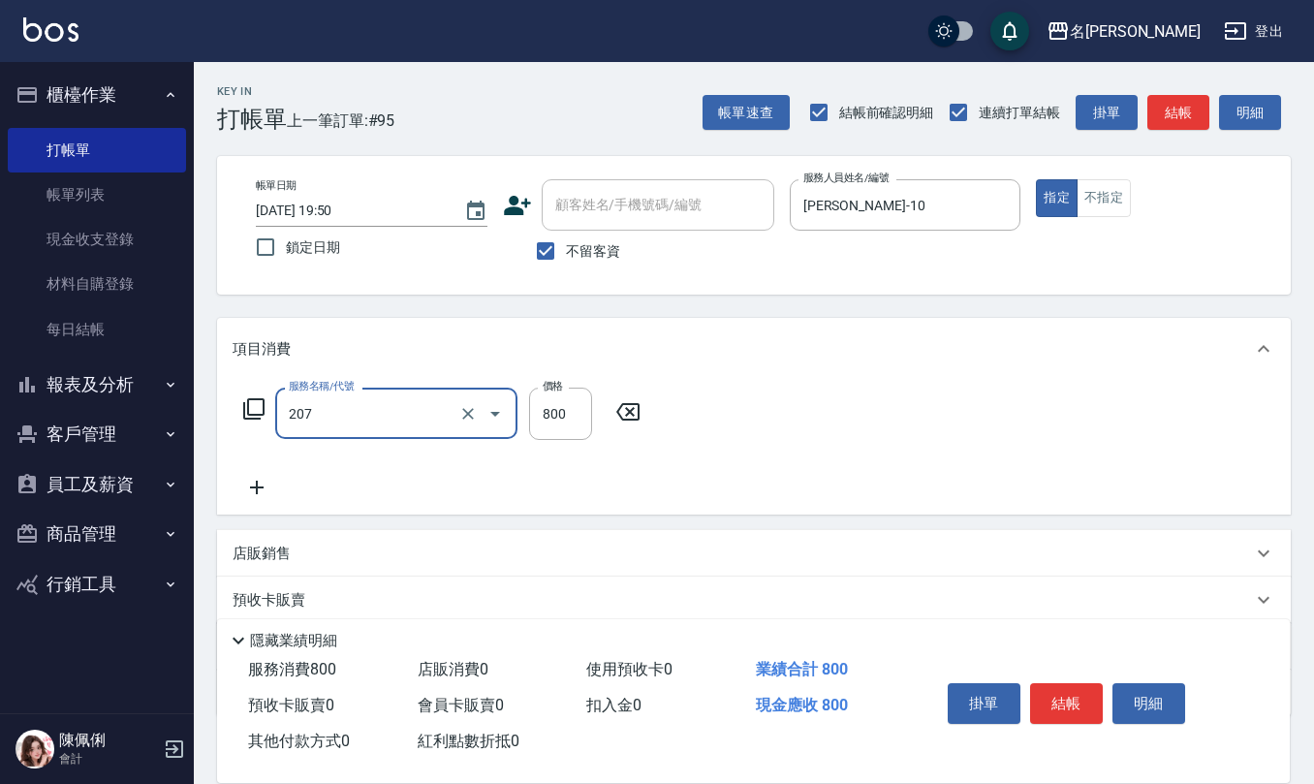
type input "清潔洗(207)"
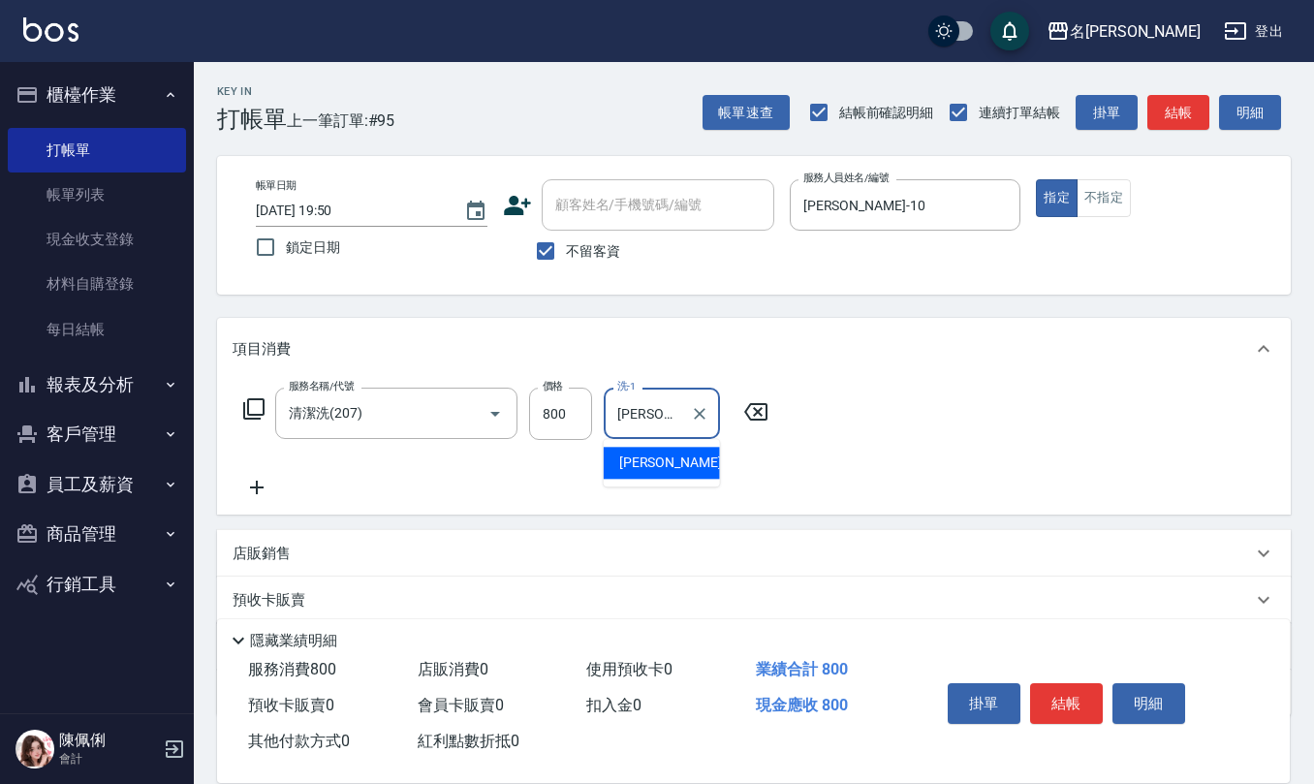
type input "蘇亭云-24"
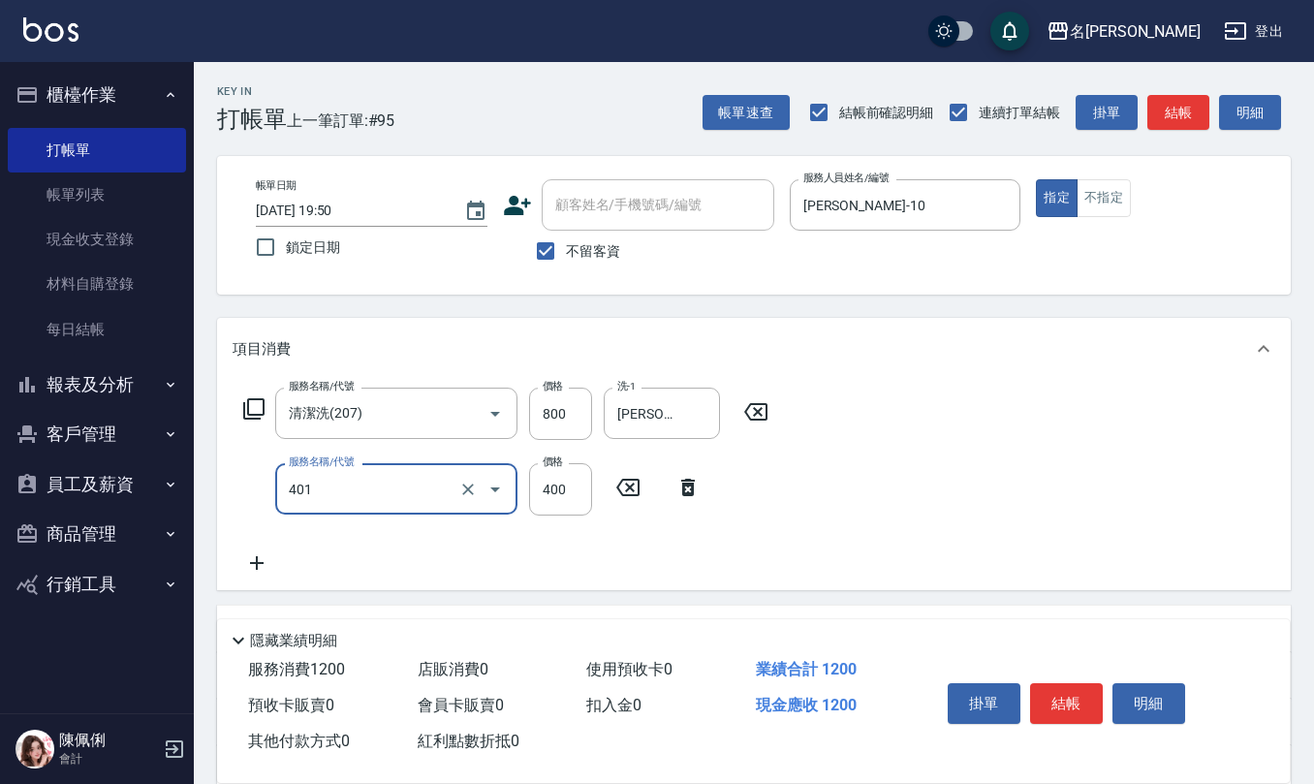
type input "剪髮(401)"
type input "405"
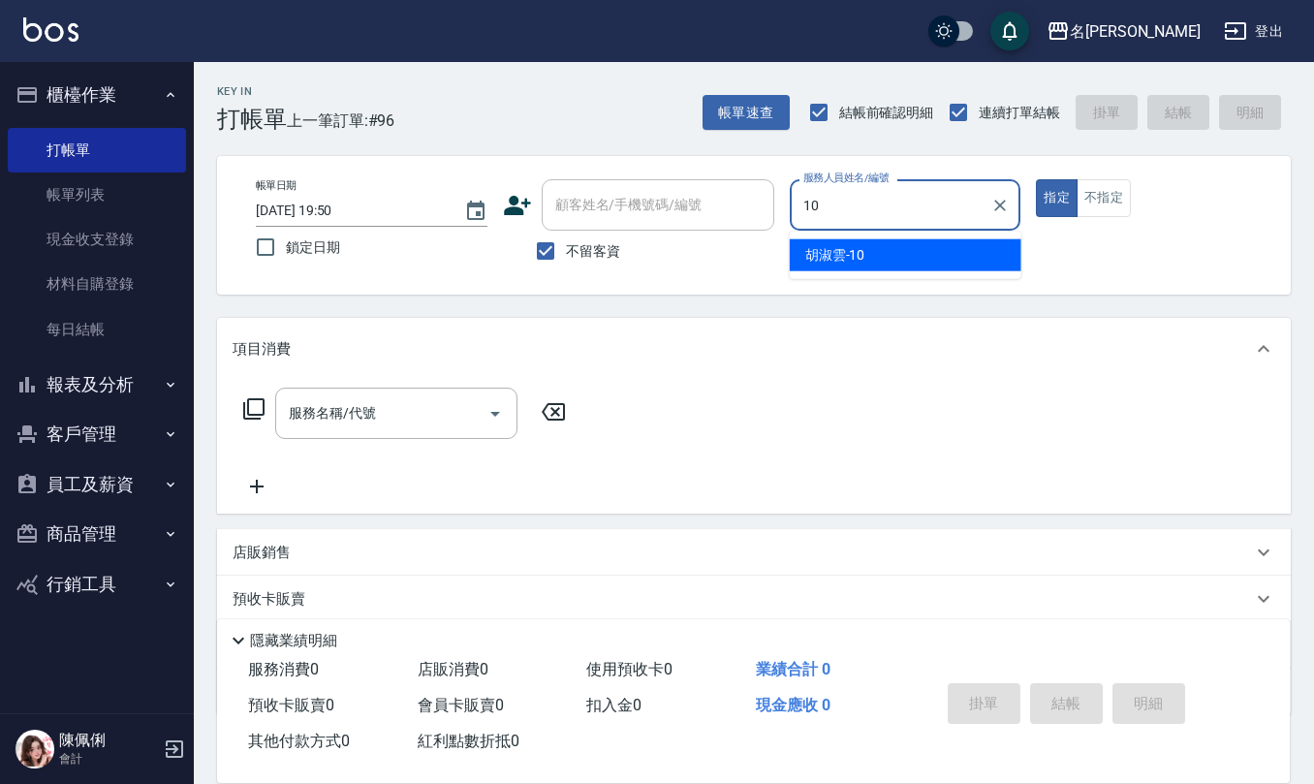
type input "胡淑雲-10"
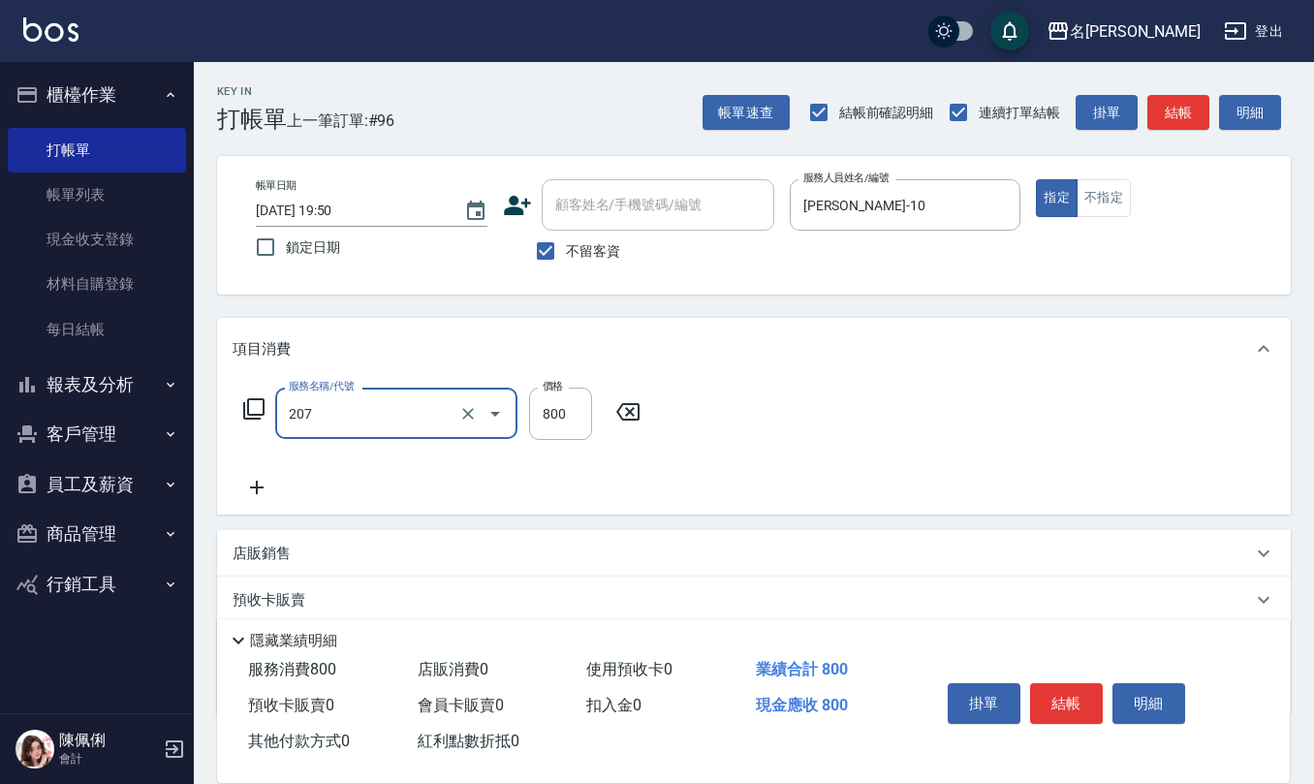
type input "清潔洗(207)"
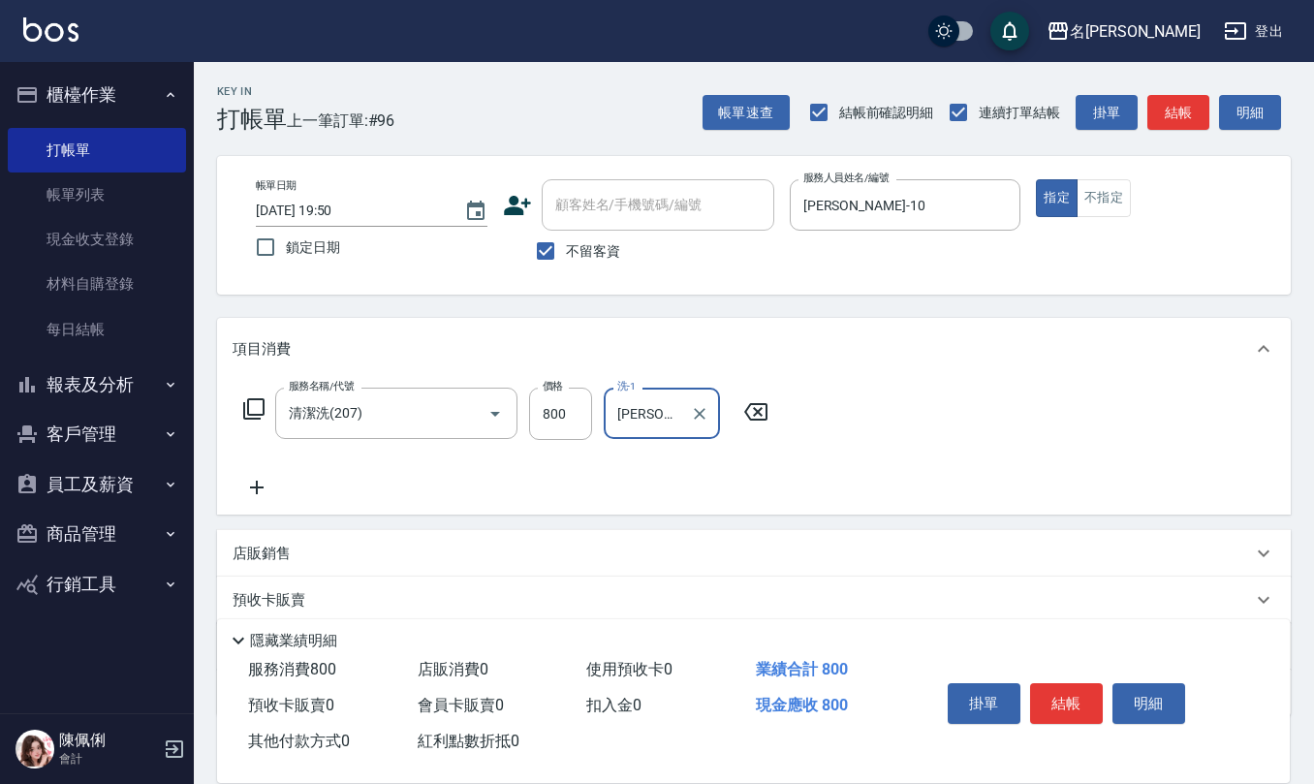
type input "陳欣妤-26"
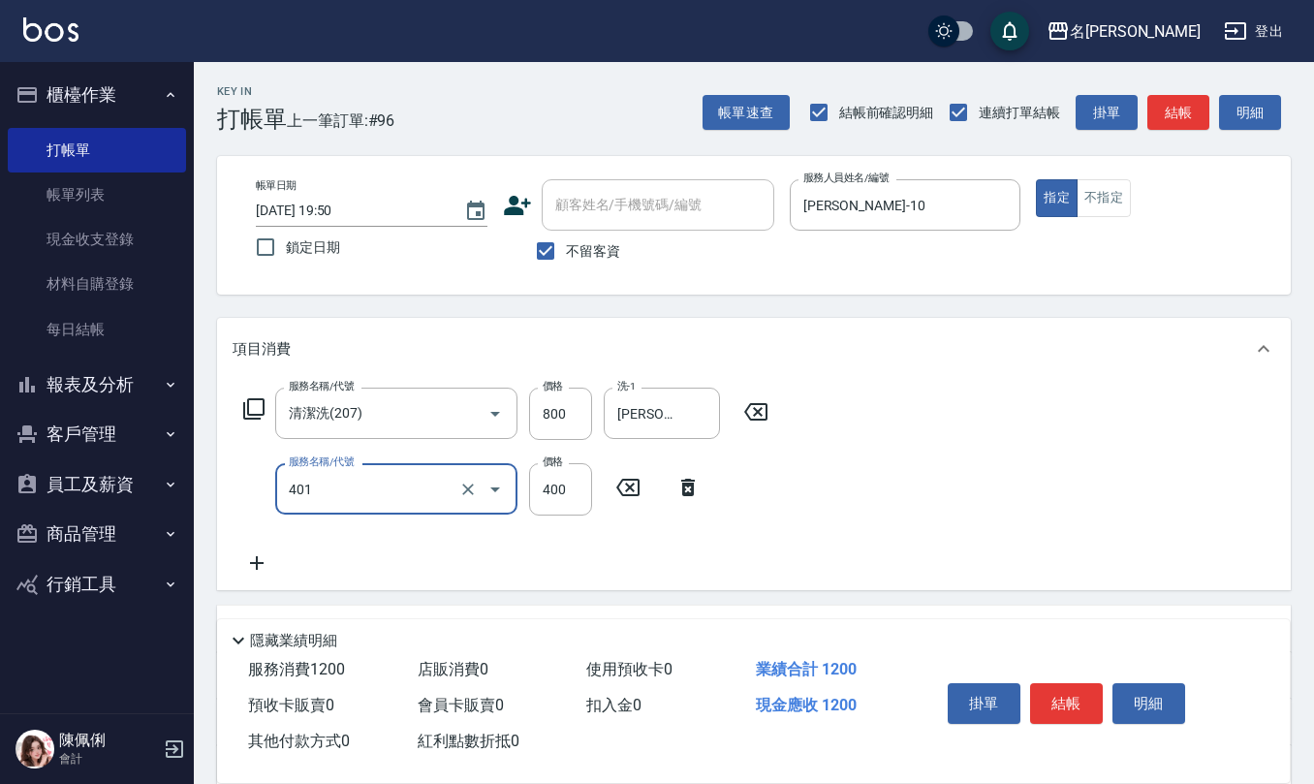
type input "剪髮(401)"
type input "405"
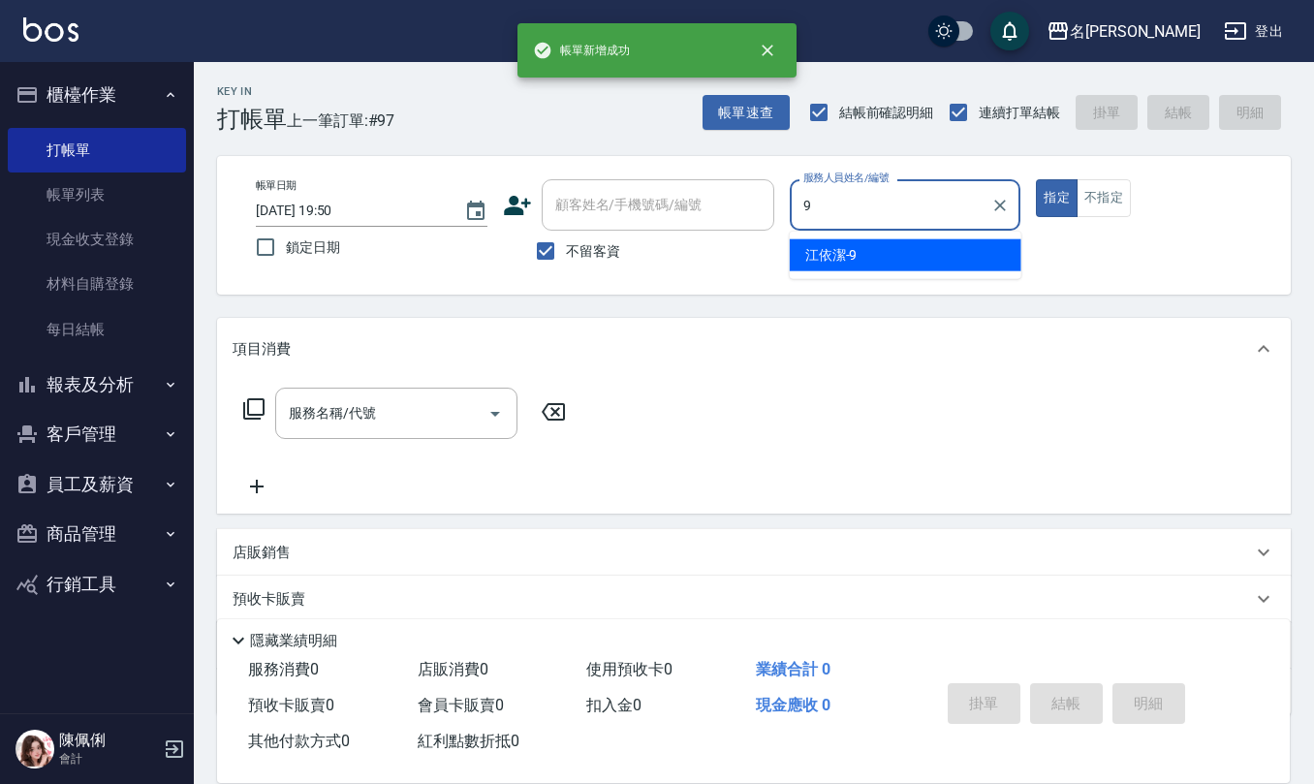
type input "江依潔-9"
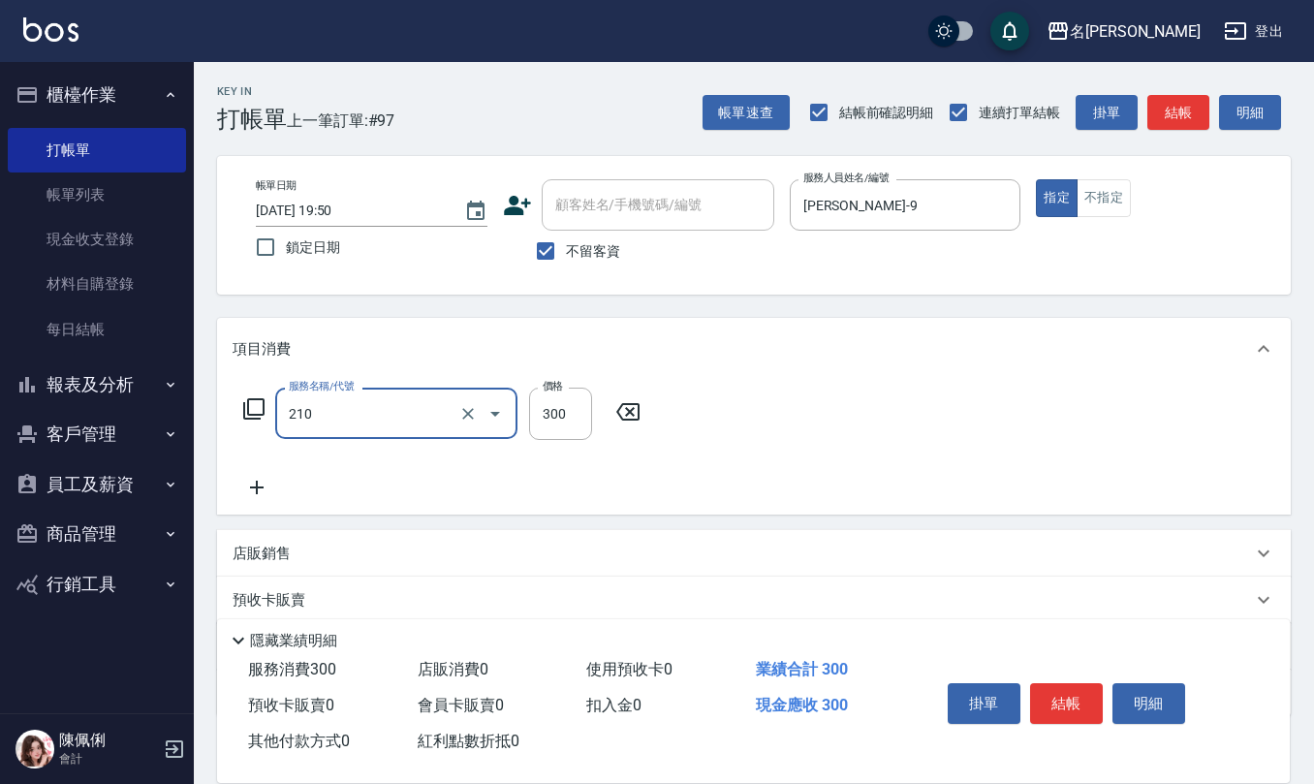
type input "歐娜洗髮精(210)"
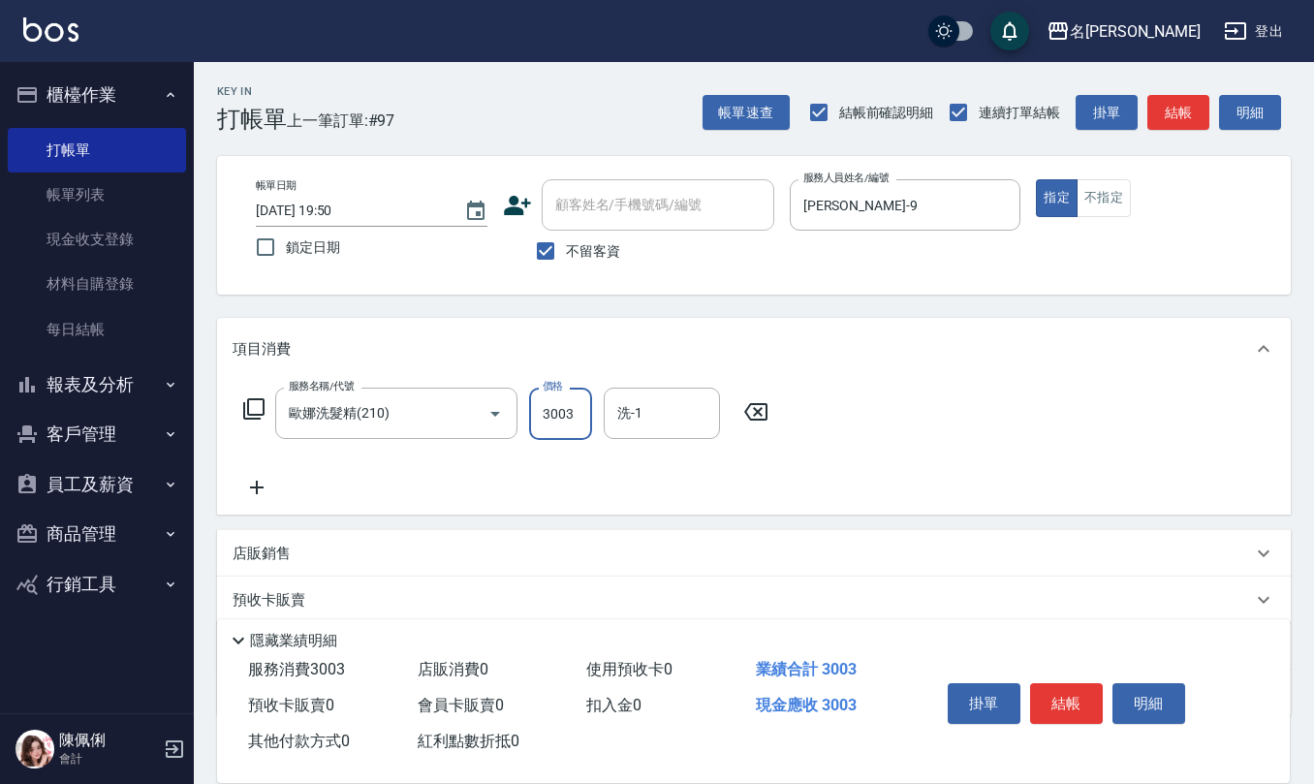
type input "300"
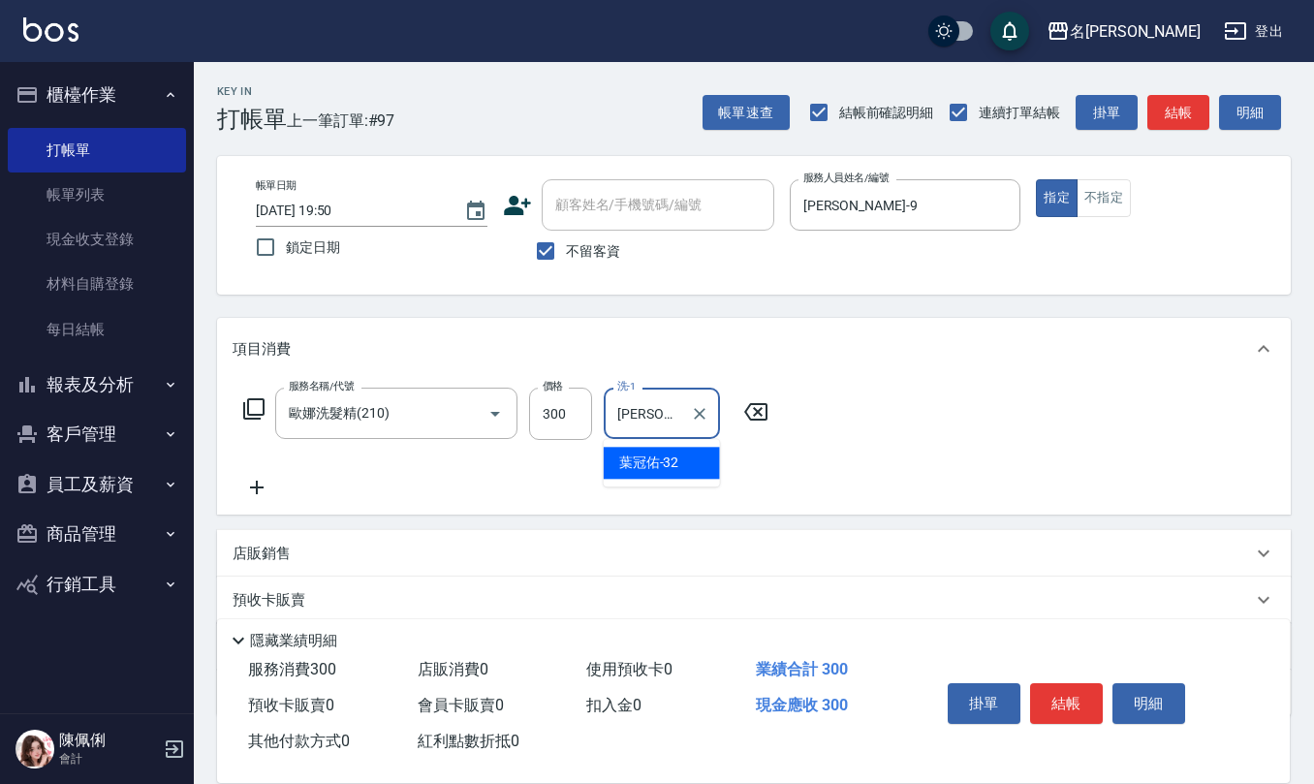
type input "葉冠佑-32"
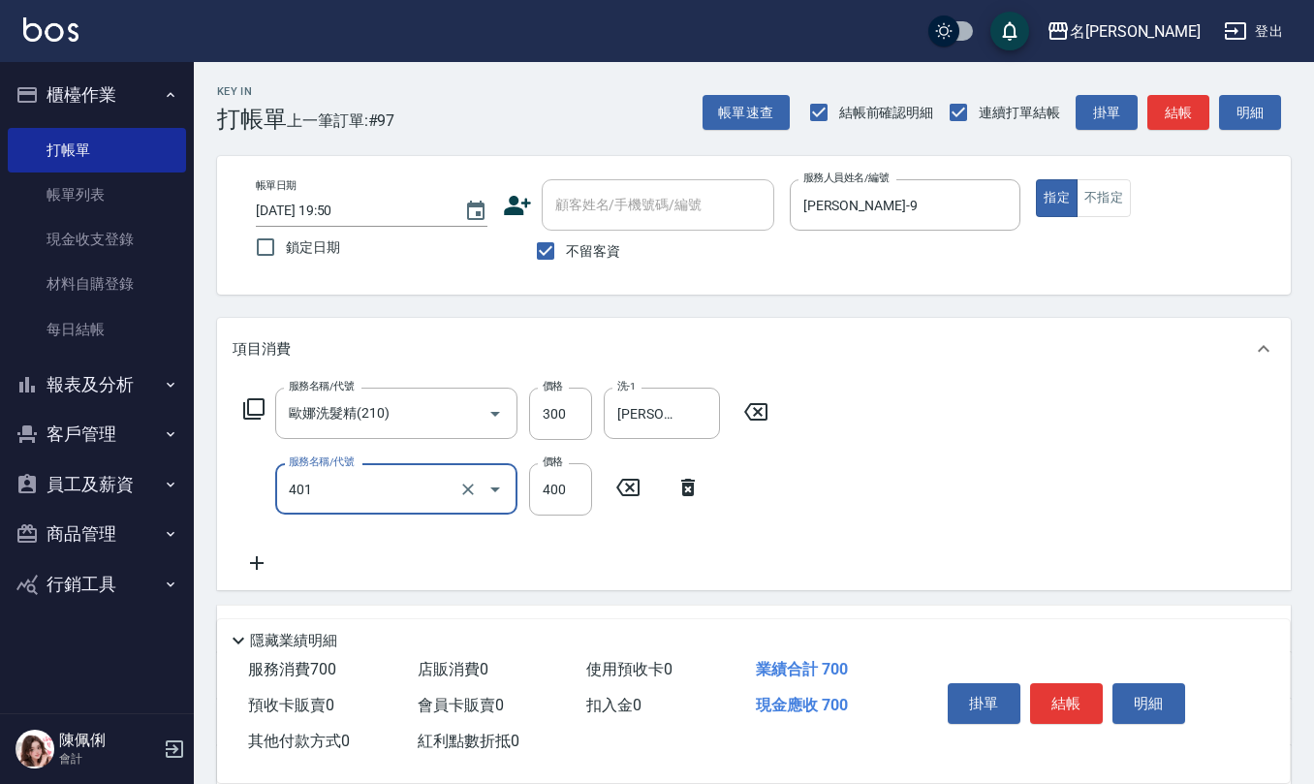
type input "剪髮(401)"
type input "300"
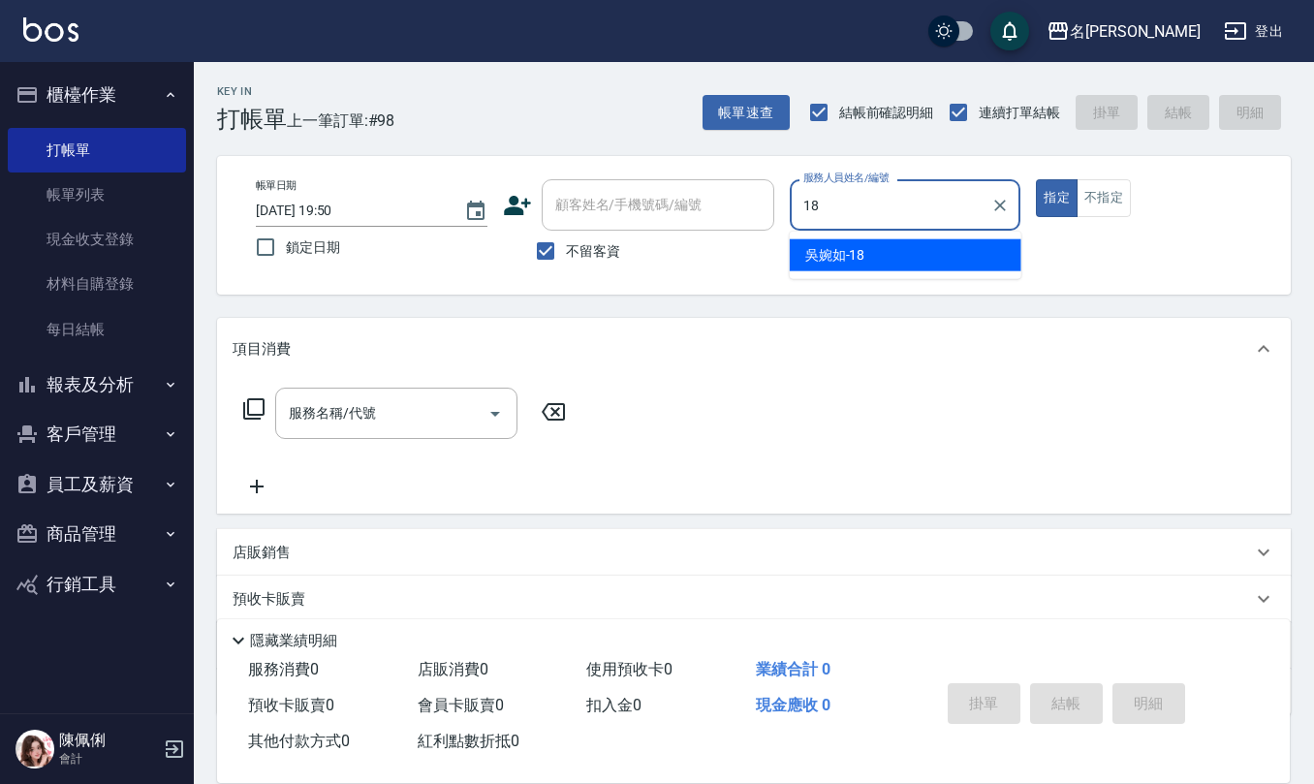
type input "吳婉如-18"
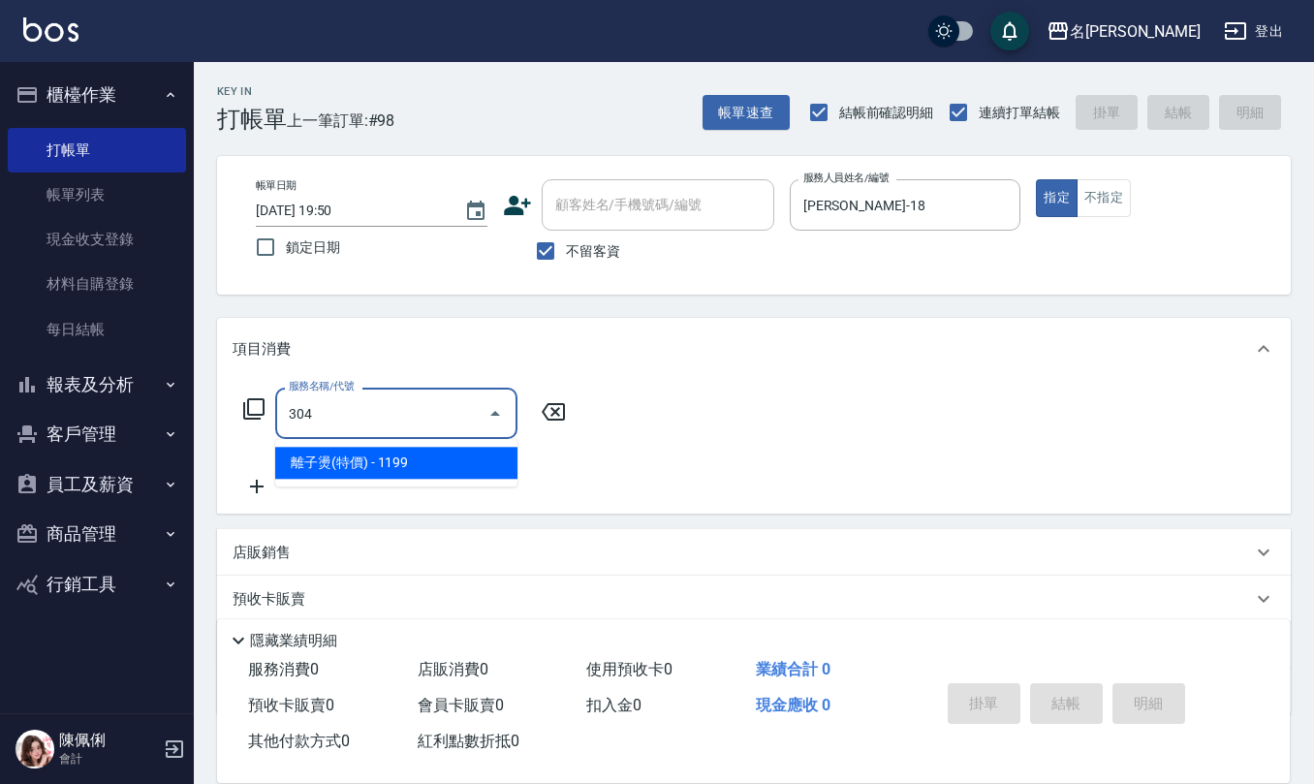
type input "離子燙(特價)(304)"
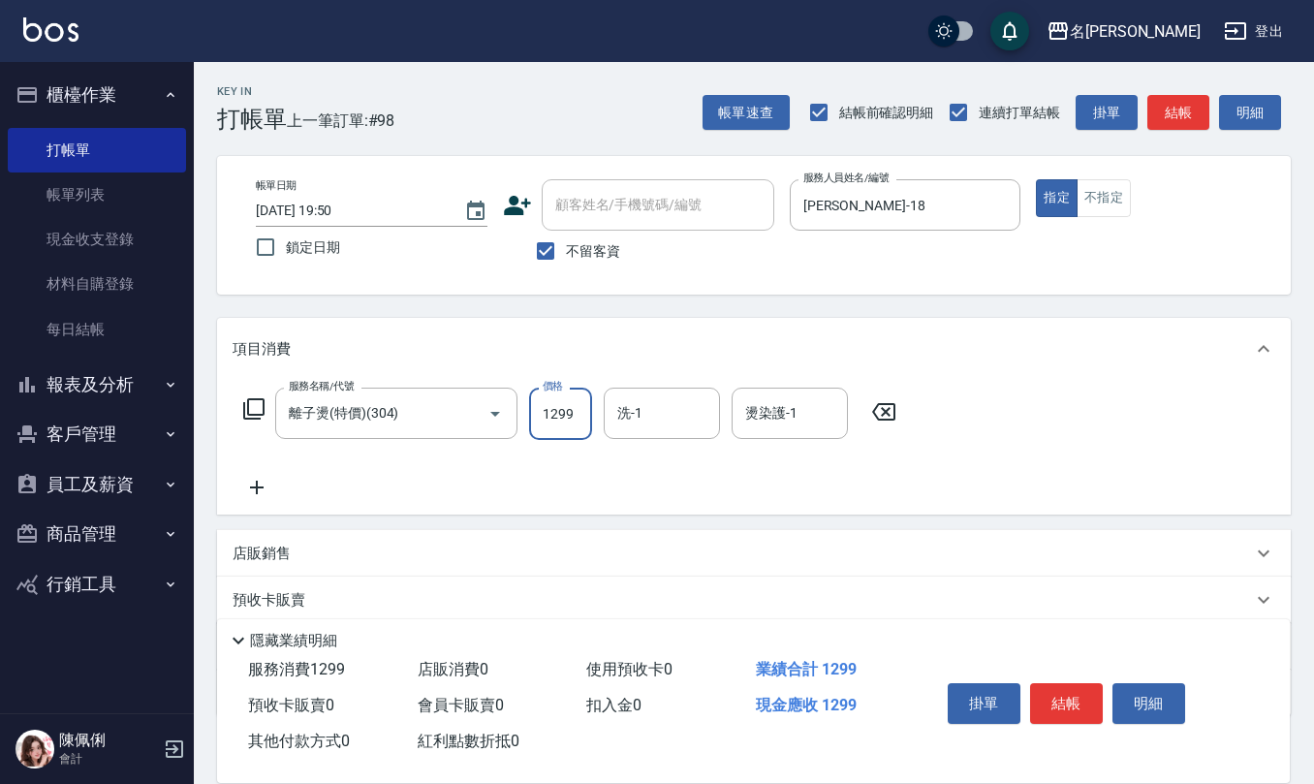
type input "1299"
type input "竹儀-33"
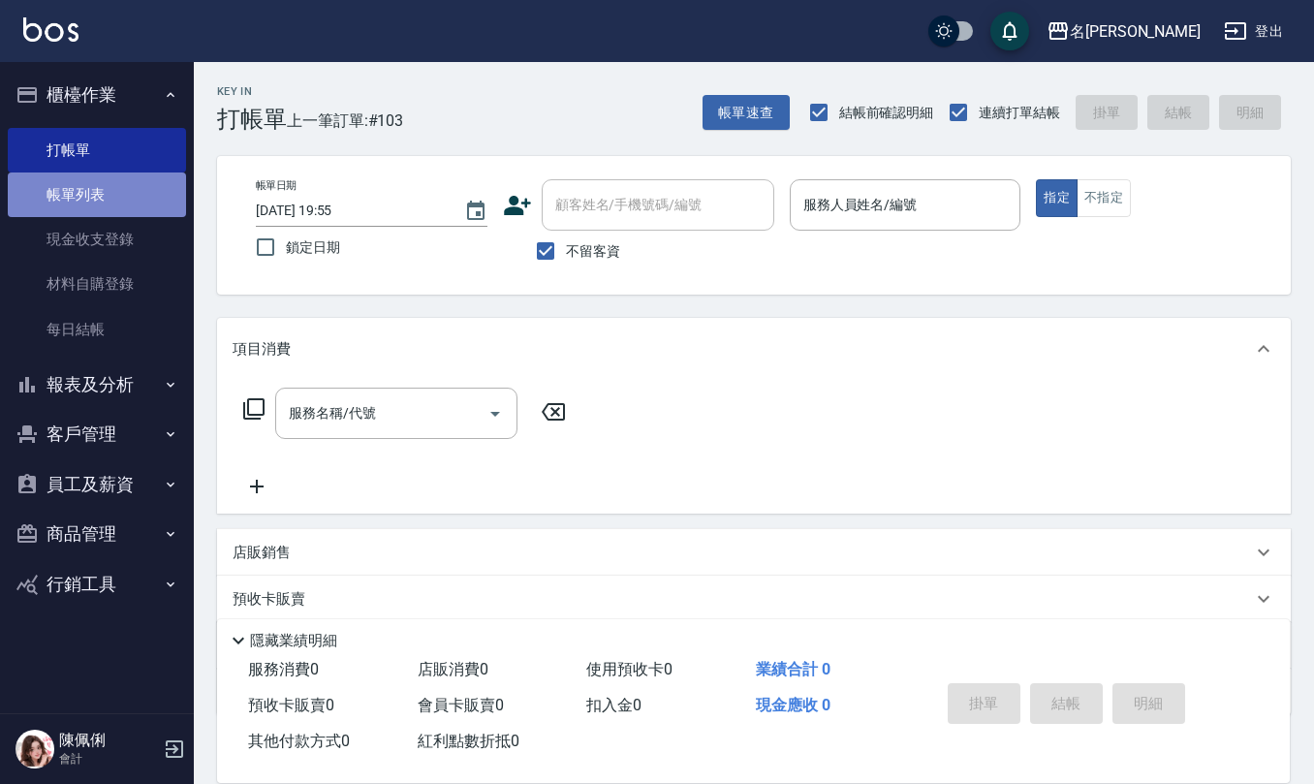
click at [140, 199] on link "帳單列表" at bounding box center [97, 194] width 178 height 45
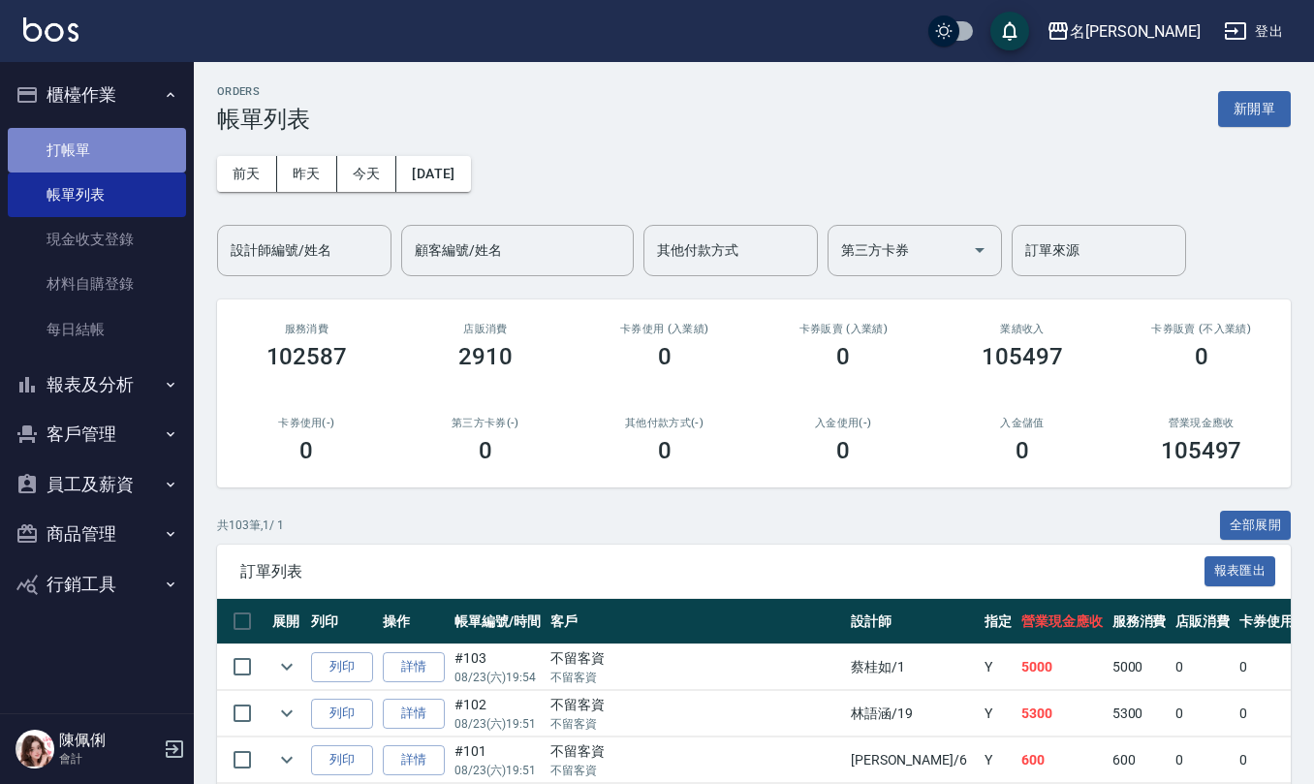
click at [112, 155] on link "打帳單" at bounding box center [97, 150] width 178 height 45
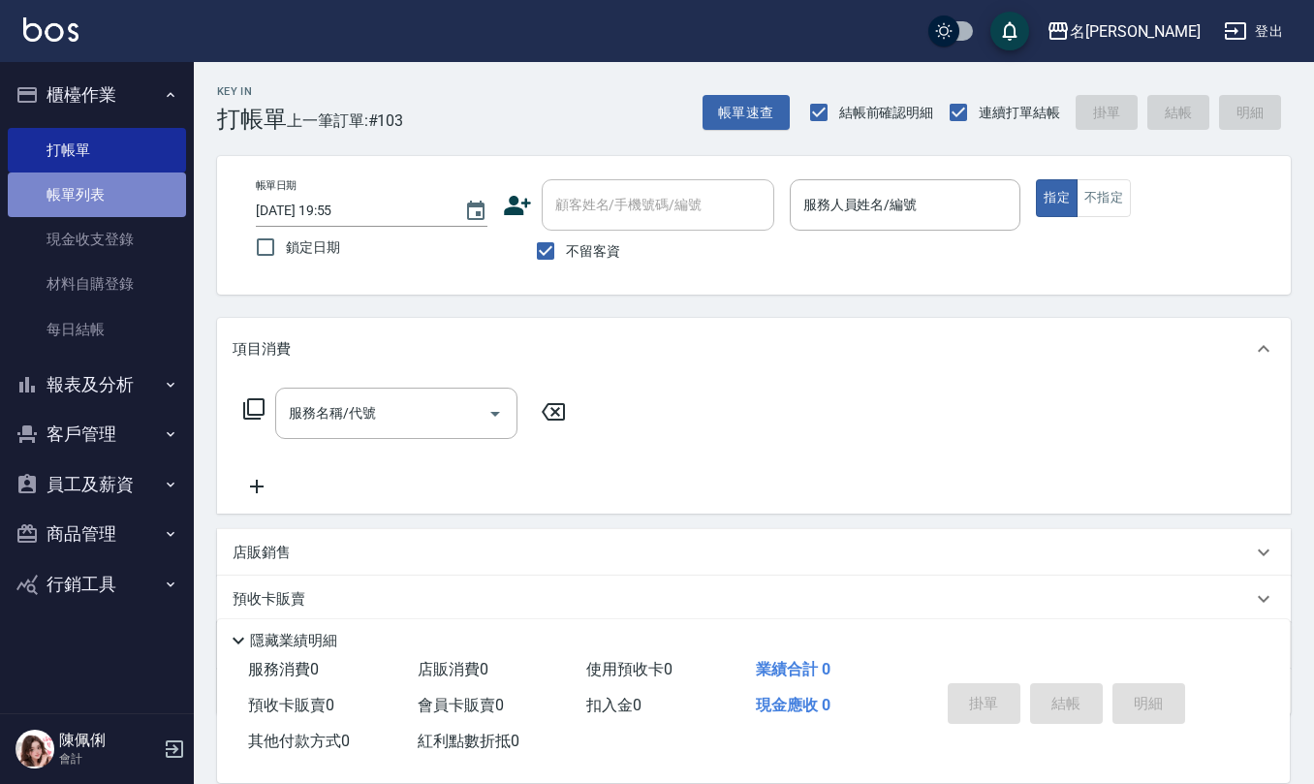
click at [103, 184] on link "帳單列表" at bounding box center [97, 194] width 178 height 45
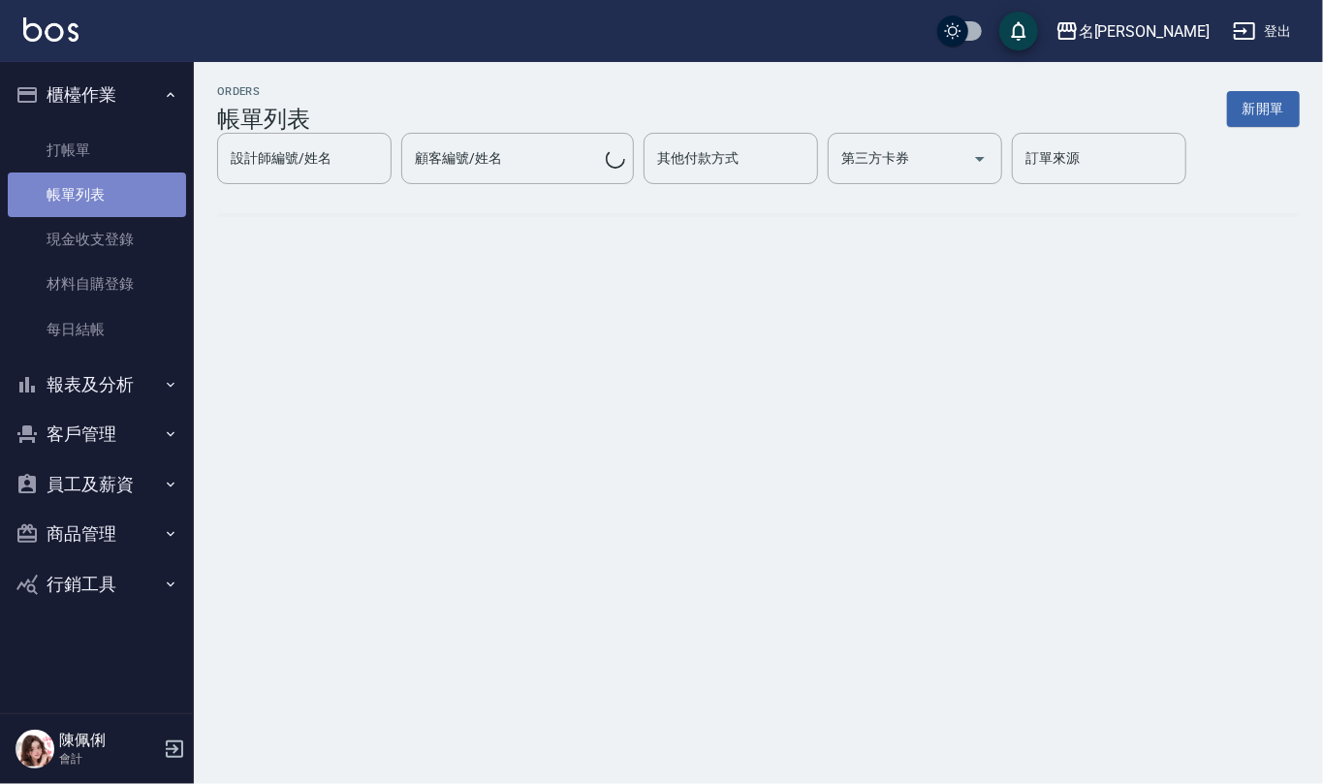
click at [133, 194] on link "帳單列表" at bounding box center [97, 194] width 178 height 45
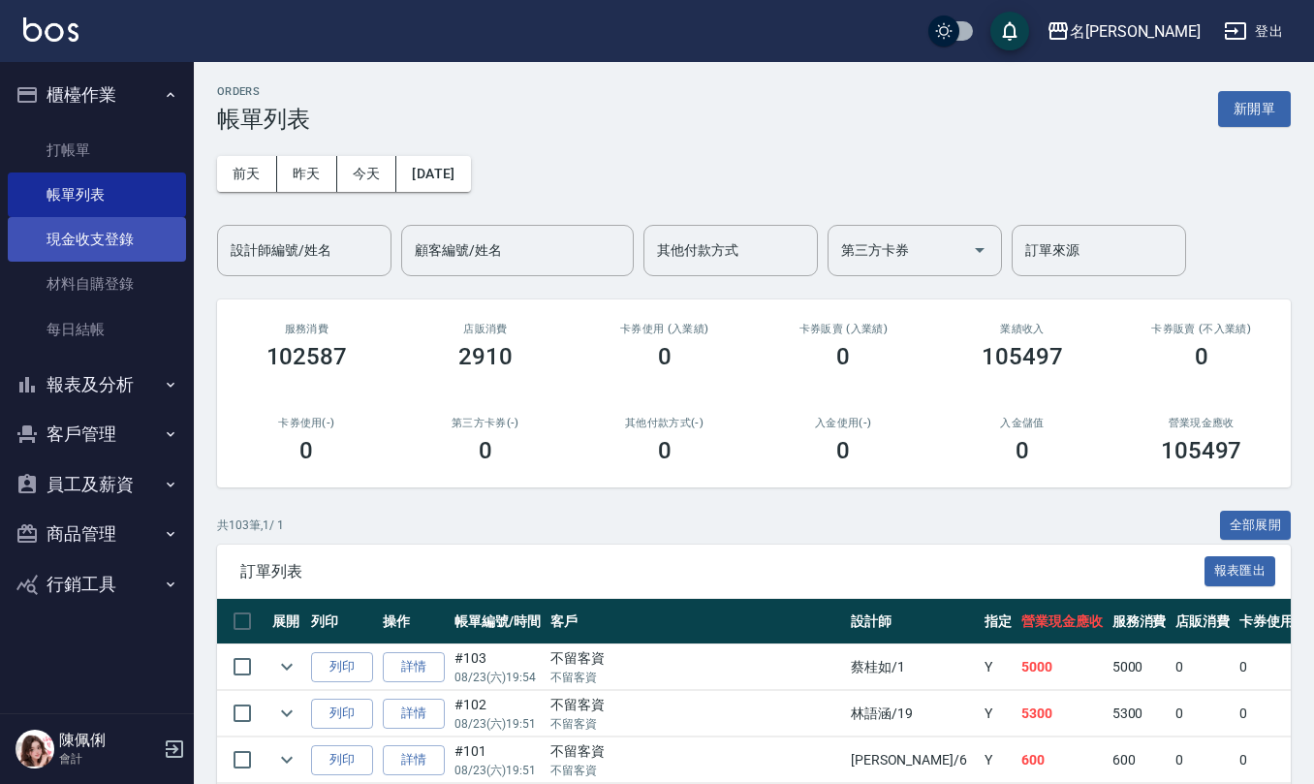
click at [95, 233] on link "現金收支登錄" at bounding box center [97, 239] width 178 height 45
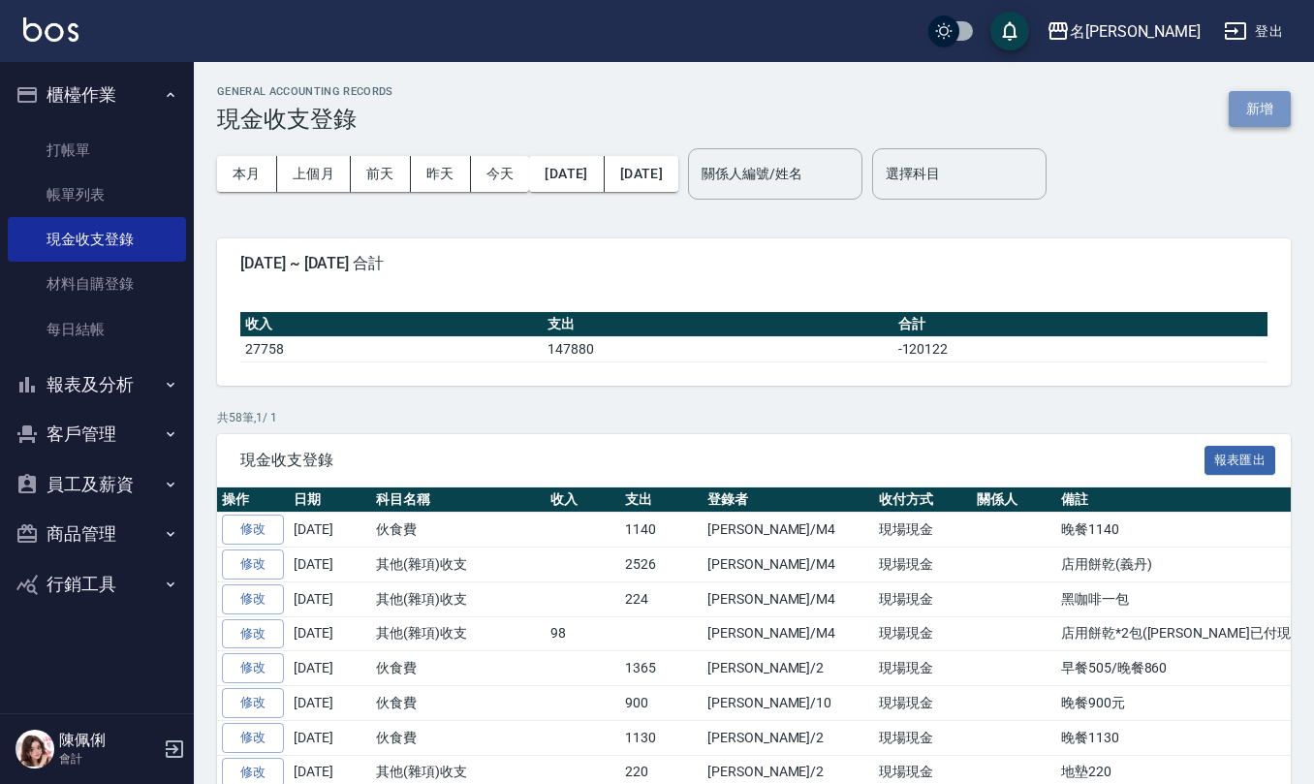
click at [1257, 109] on button "新增" at bounding box center [1260, 109] width 62 height 36
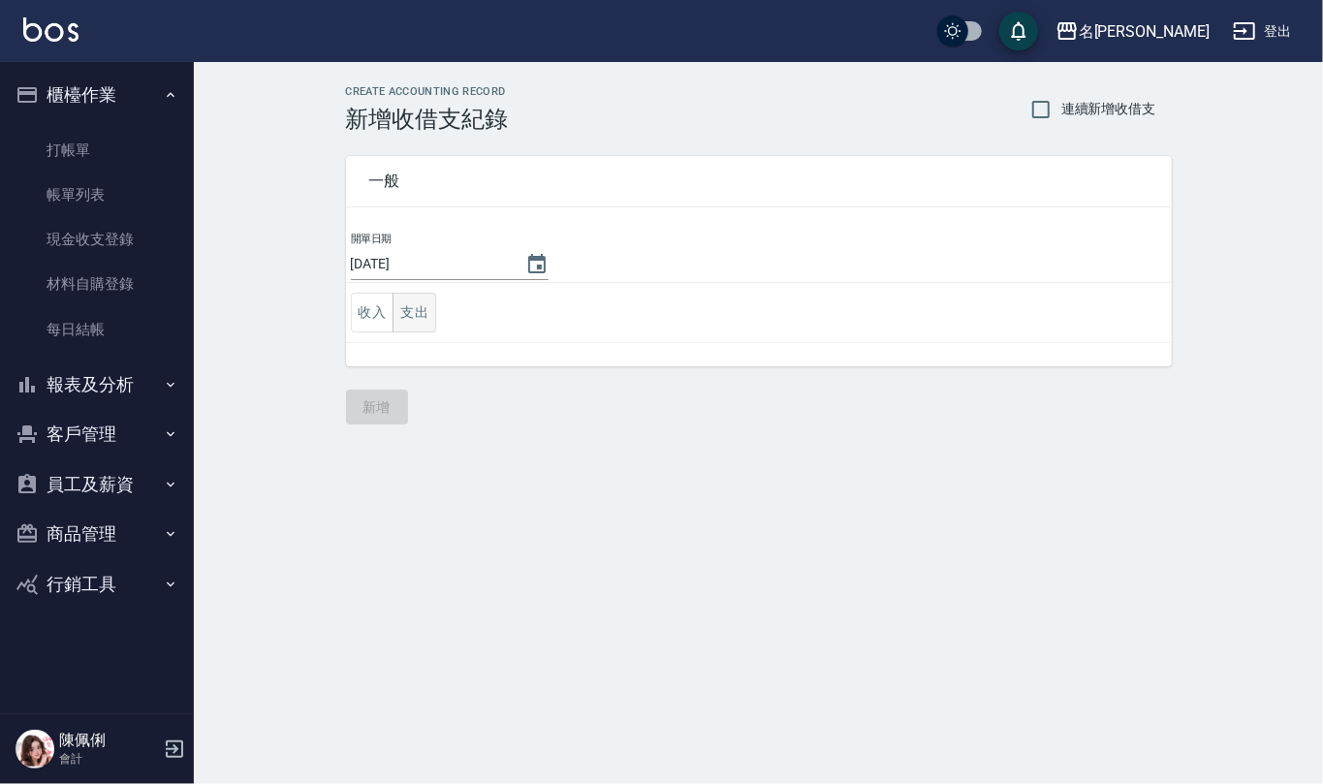
click at [430, 300] on button "支出" at bounding box center [414, 313] width 44 height 40
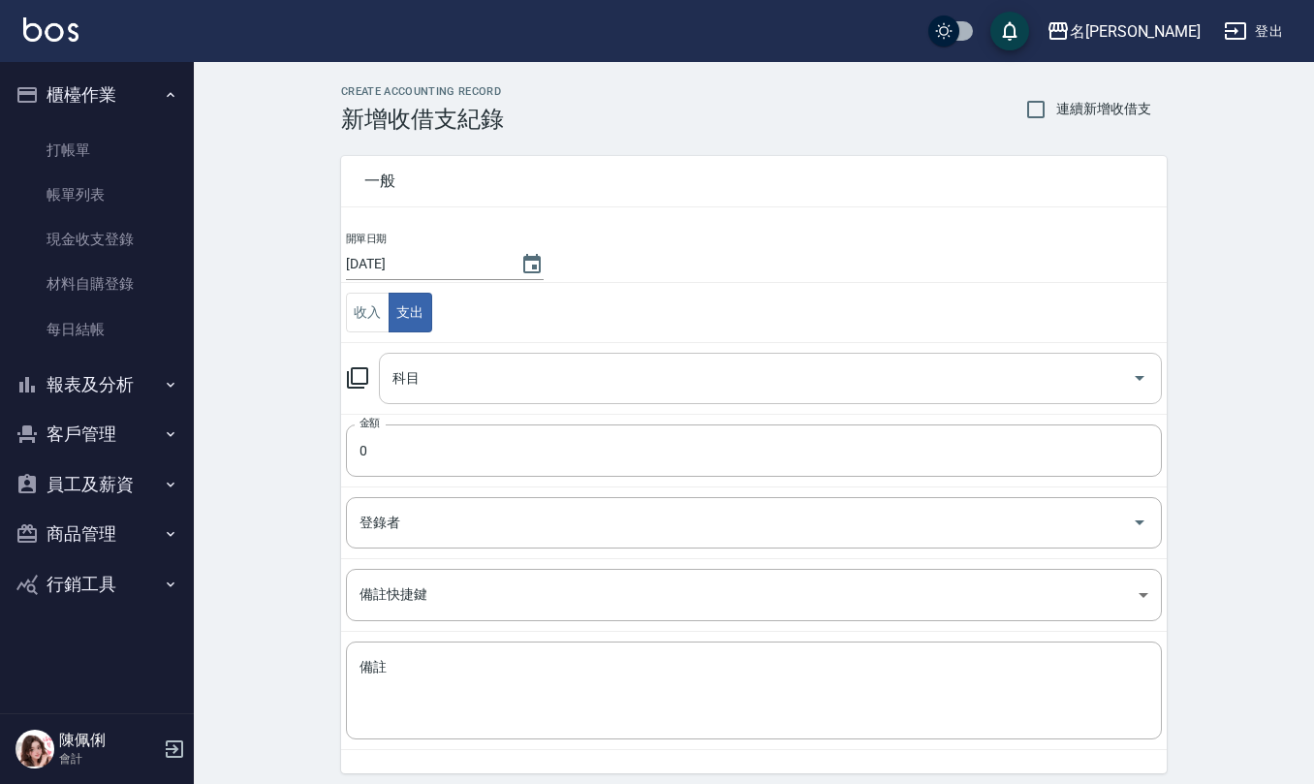
click at [454, 369] on input "科目" at bounding box center [756, 378] width 736 height 34
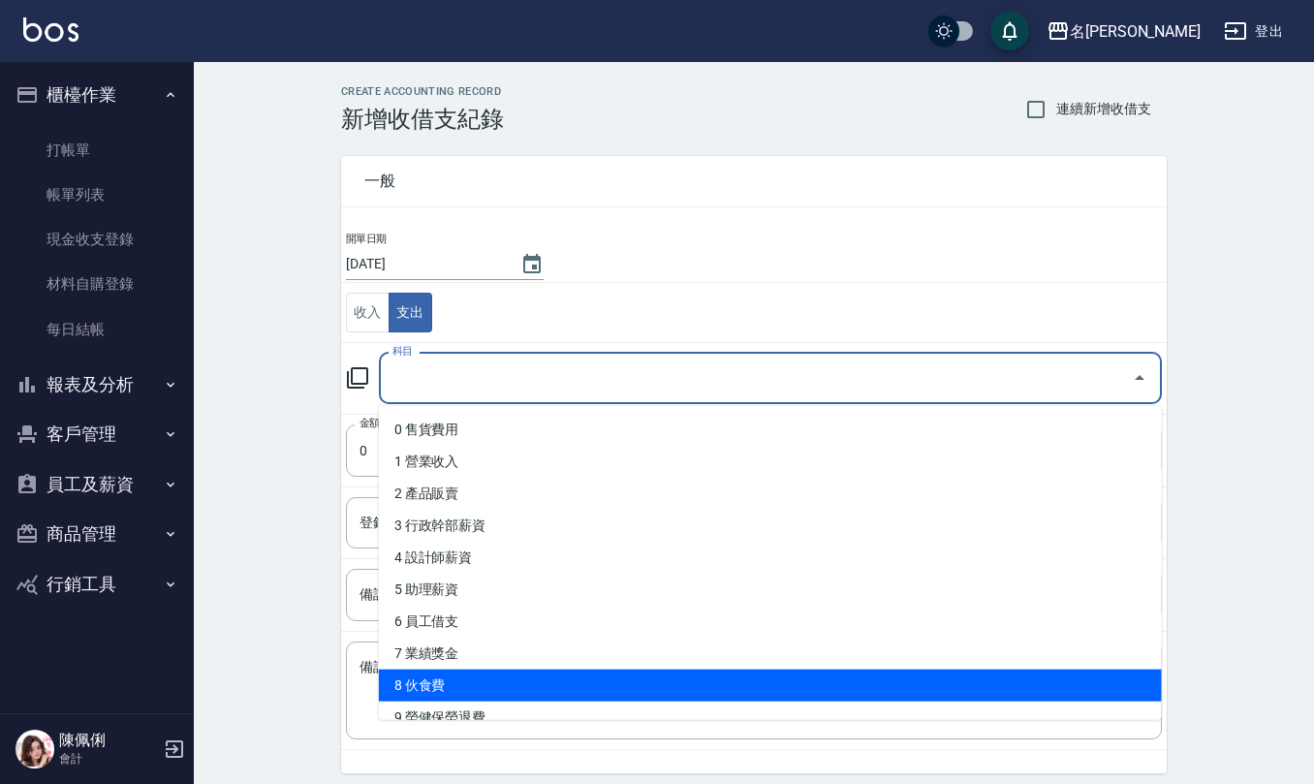
click at [439, 676] on li "8 伙食費" at bounding box center [770, 685] width 783 height 32
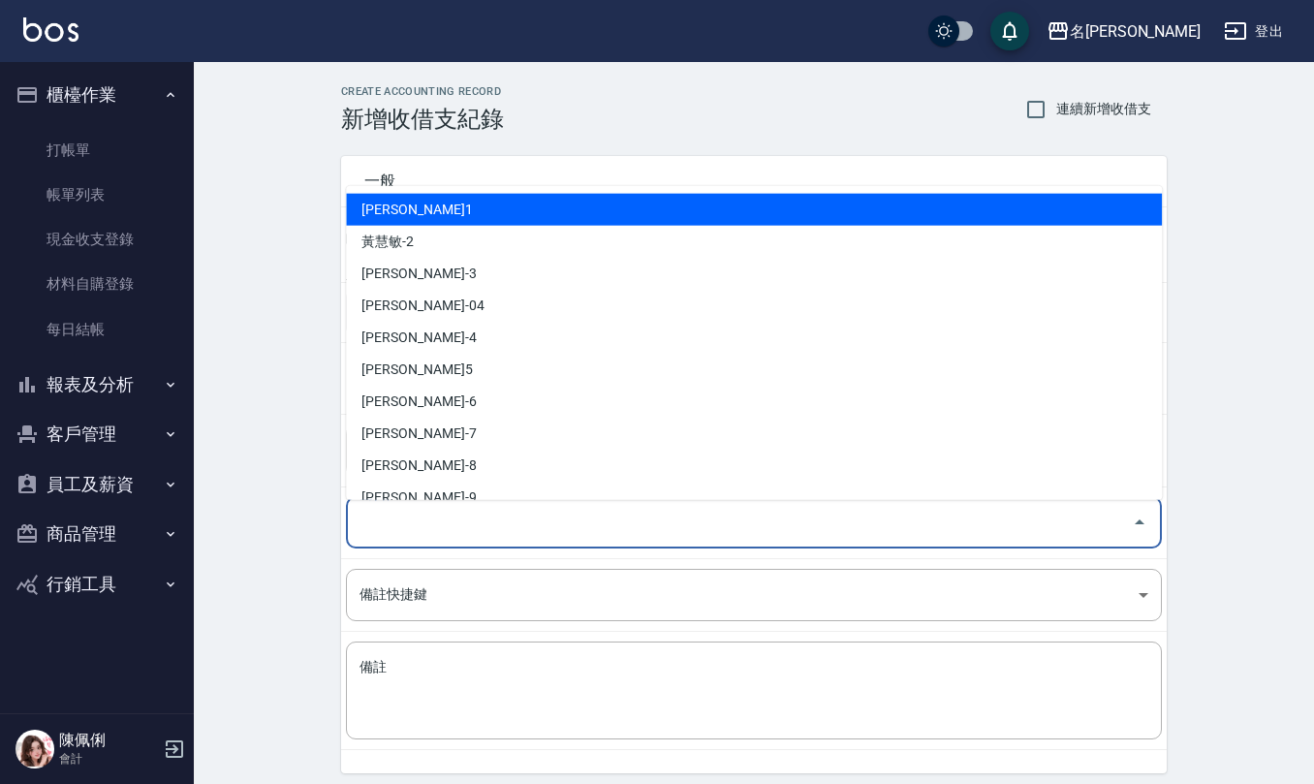
drag, startPoint x: 446, startPoint y: 514, endPoint x: 532, endPoint y: 462, distance: 100.4
click at [443, 514] on input "登錄者" at bounding box center [739, 523] width 769 height 34
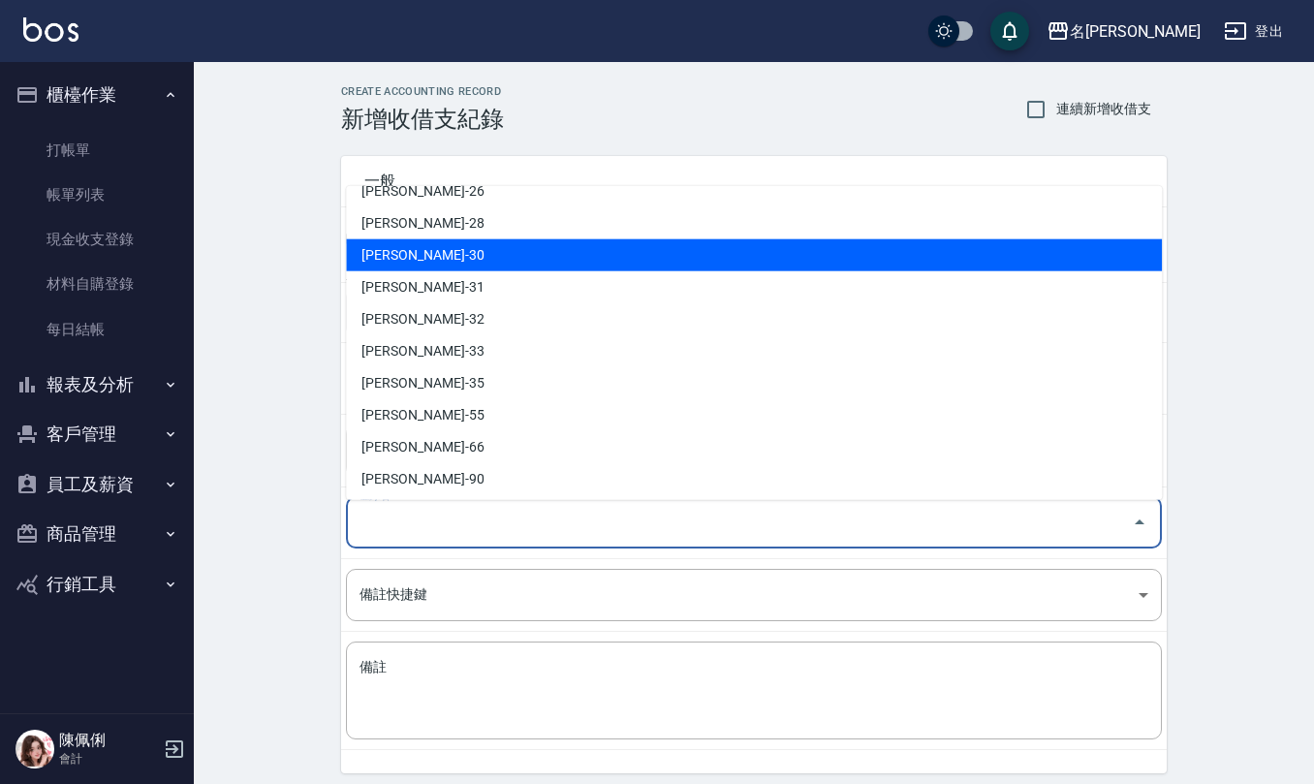
scroll to position [853, 0]
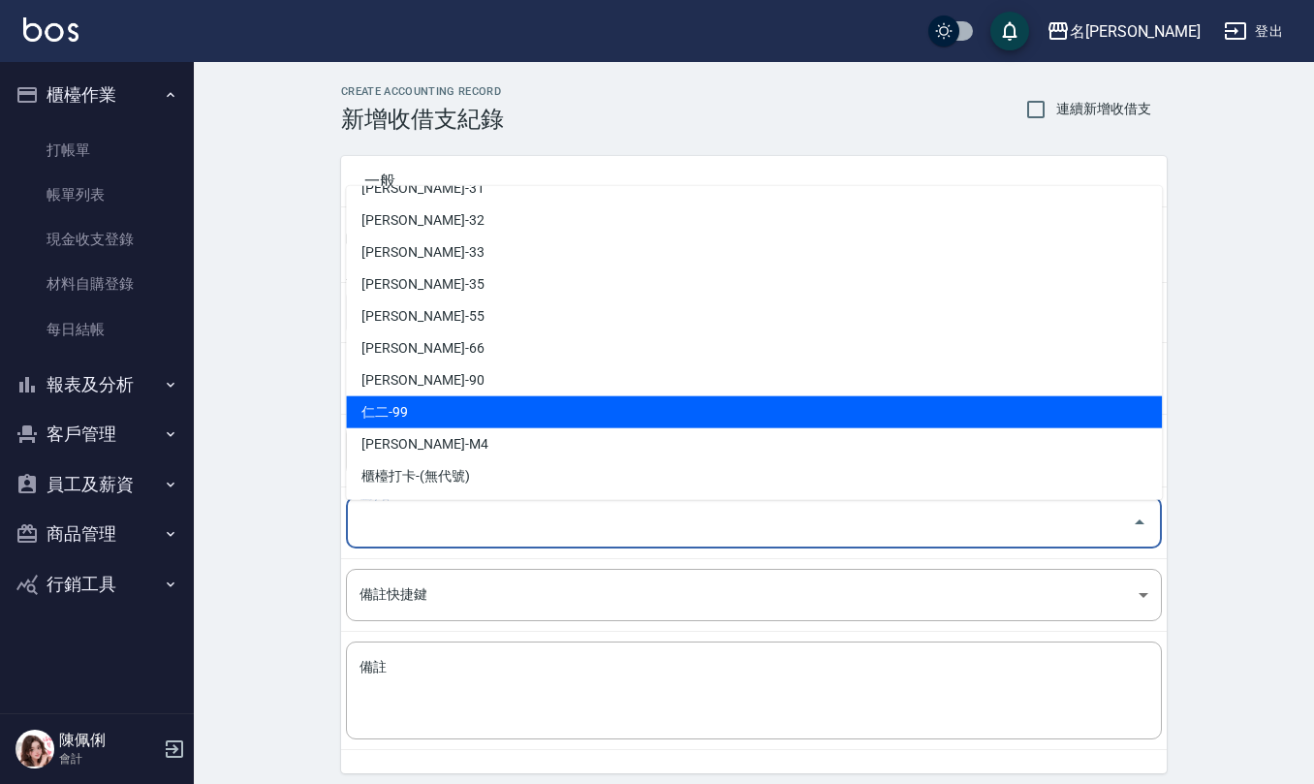
click at [486, 428] on ul "蔡桂如-1 黃慧敏-2 陳旅玨-3 陳章義-04 陳章義-4 趙妍妮-5 吳淑文-6 洪子喬-7 楊馨嵐-8 江依潔-9 胡淑雲-10 詹沛橙-11 陳珮君-…" at bounding box center [754, 343] width 816 height 314
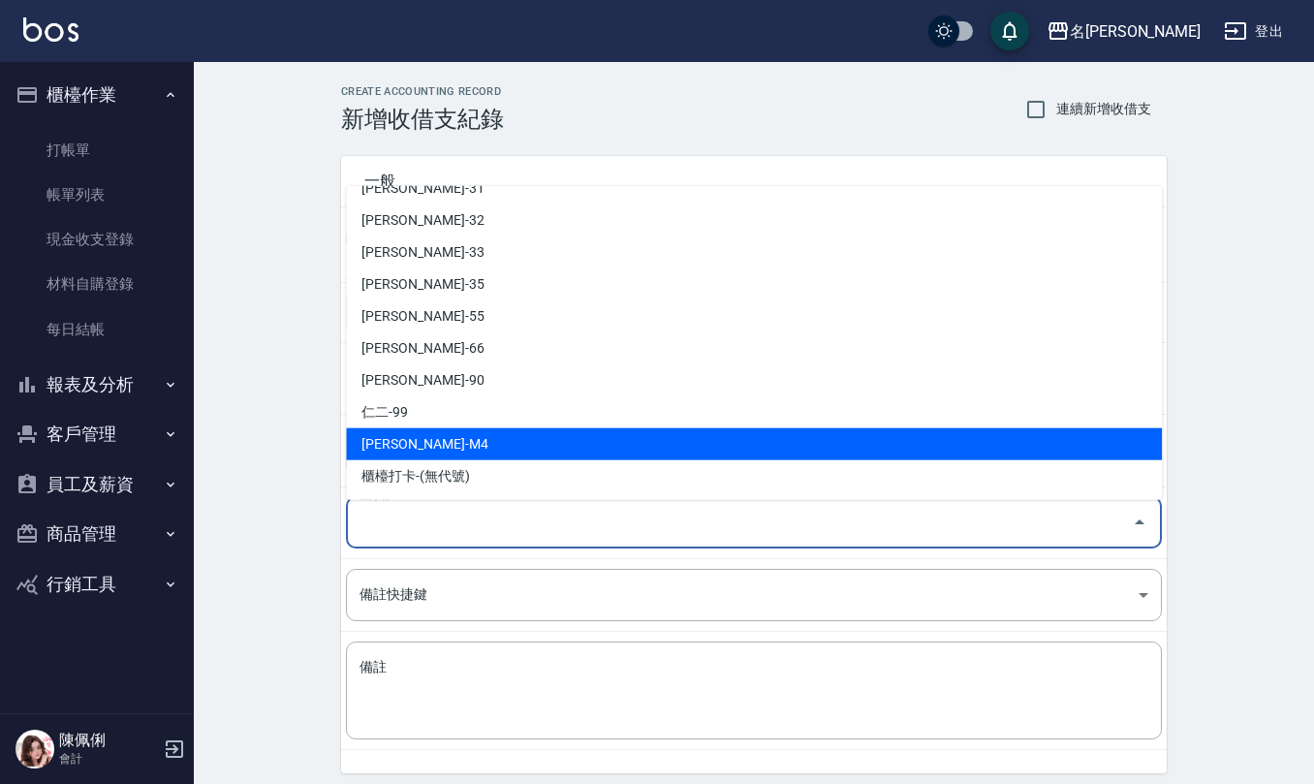
click at [467, 440] on li "陳佩俐-M4" at bounding box center [754, 444] width 816 height 32
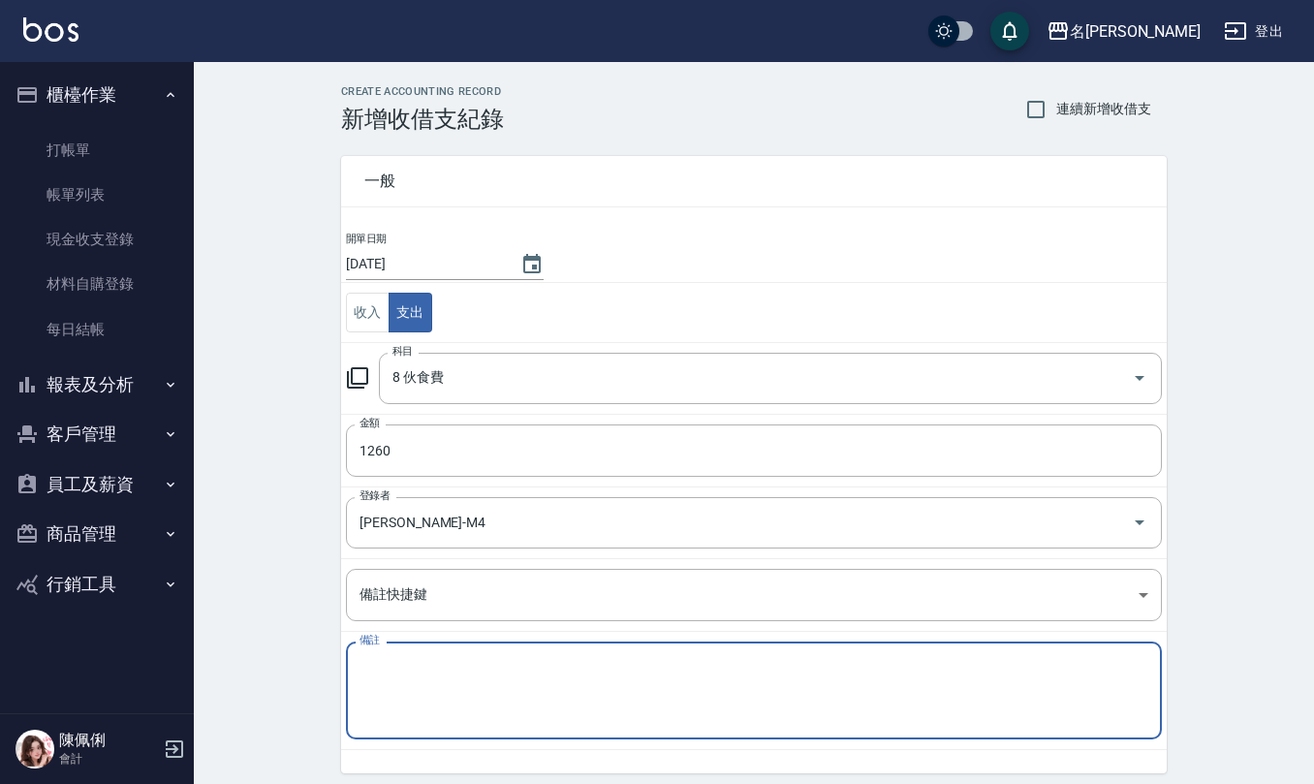
drag, startPoint x: 434, startPoint y: 698, endPoint x: 426, endPoint y: 674, distance: 24.5
click at [435, 695] on textarea "備註" at bounding box center [753, 691] width 789 height 66
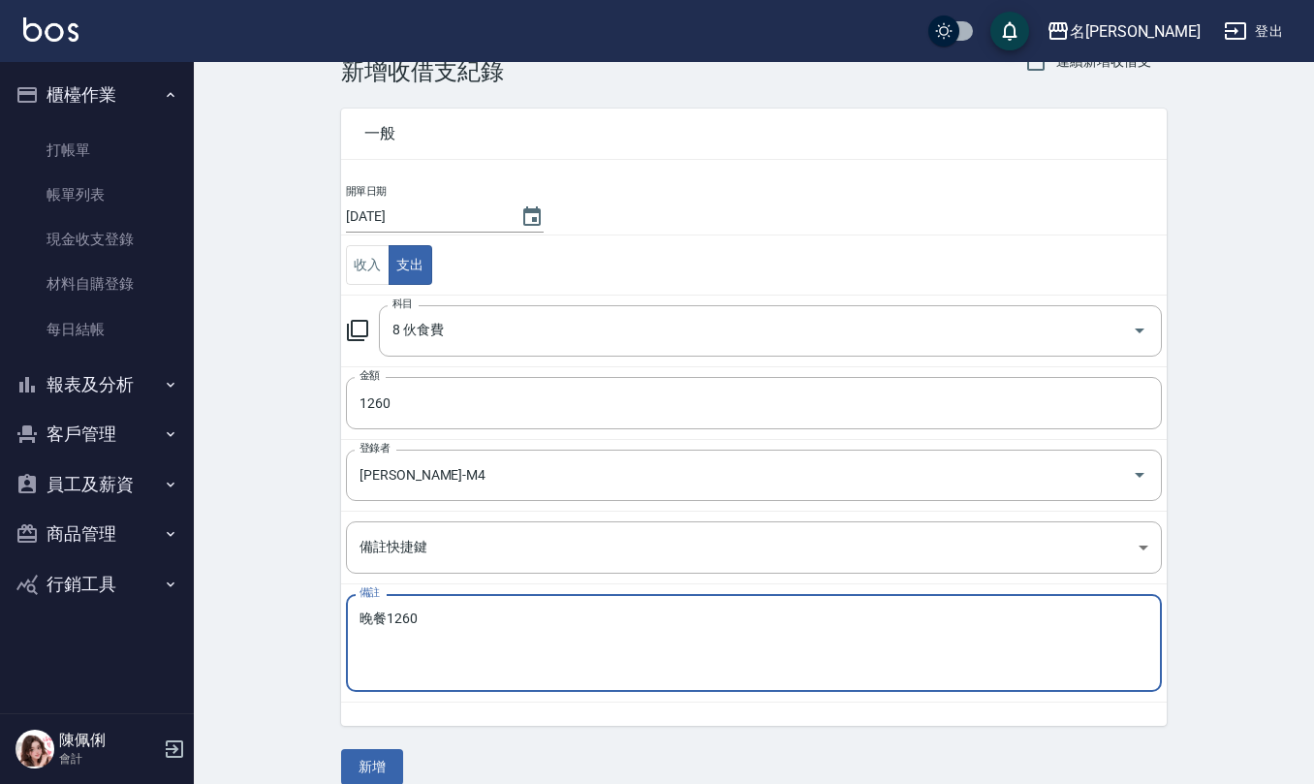
scroll to position [74, 0]
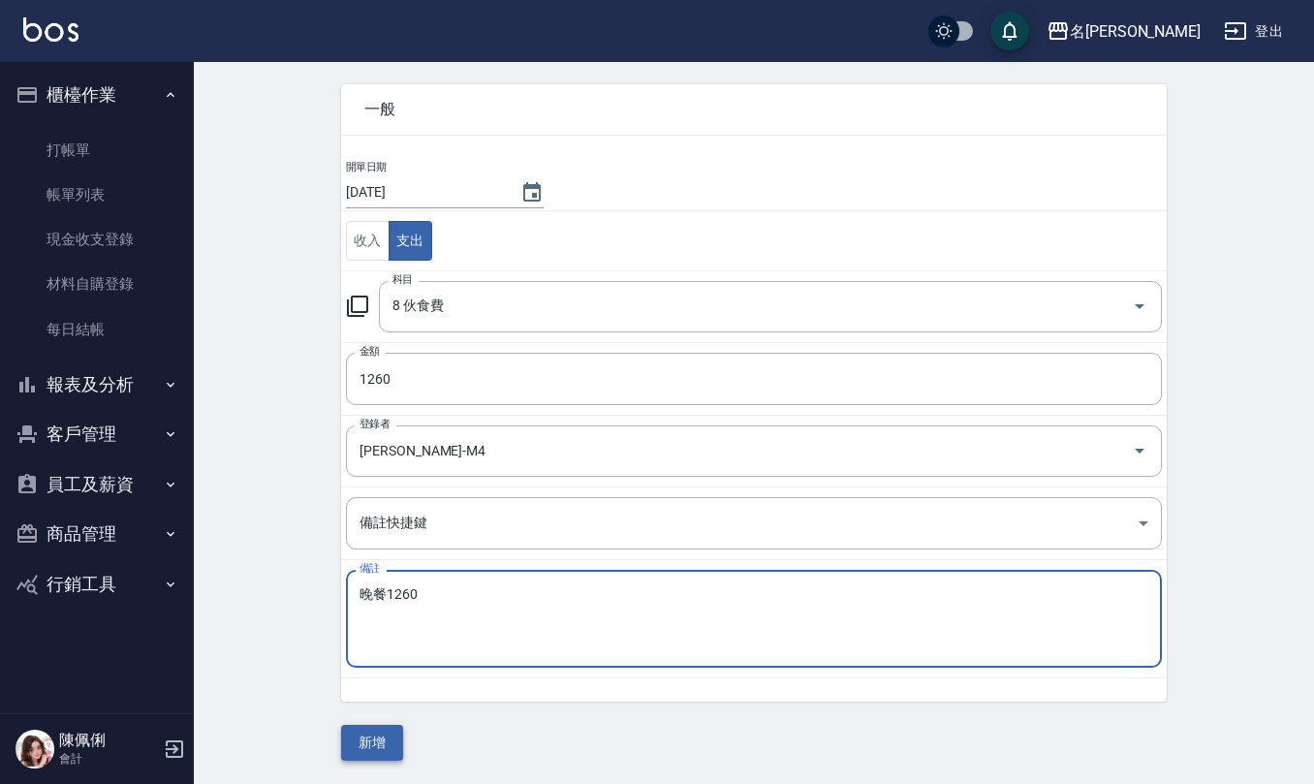
click at [393, 738] on button "新增" at bounding box center [372, 743] width 62 height 36
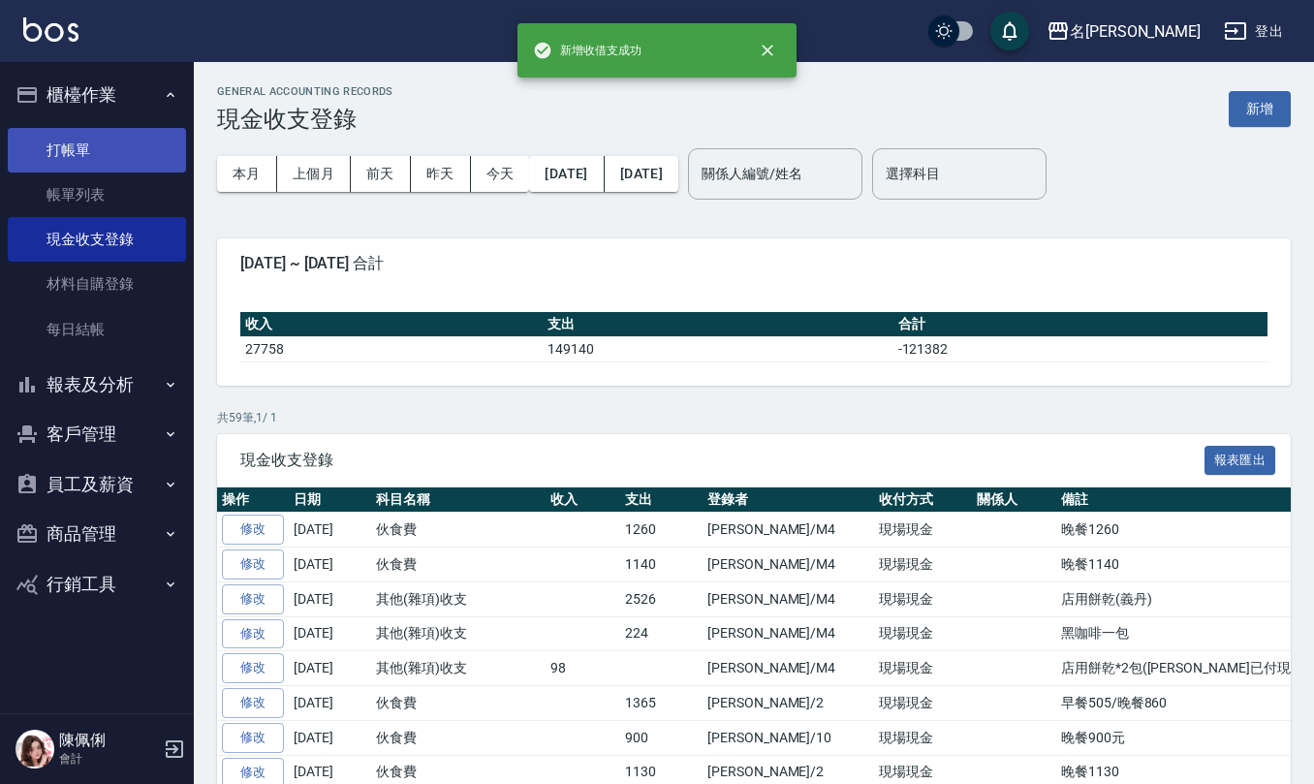
click at [110, 144] on link "打帳單" at bounding box center [97, 150] width 178 height 45
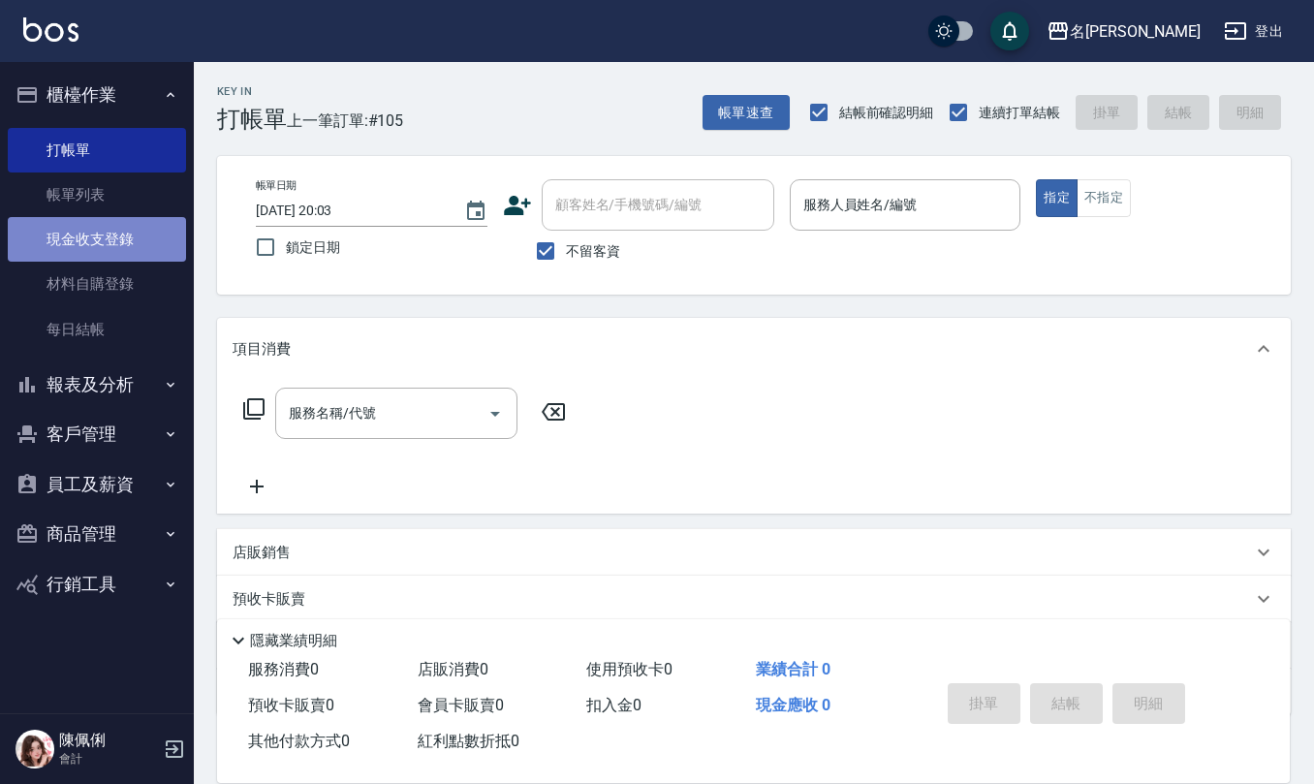
click at [89, 242] on link "現金收支登錄" at bounding box center [97, 239] width 178 height 45
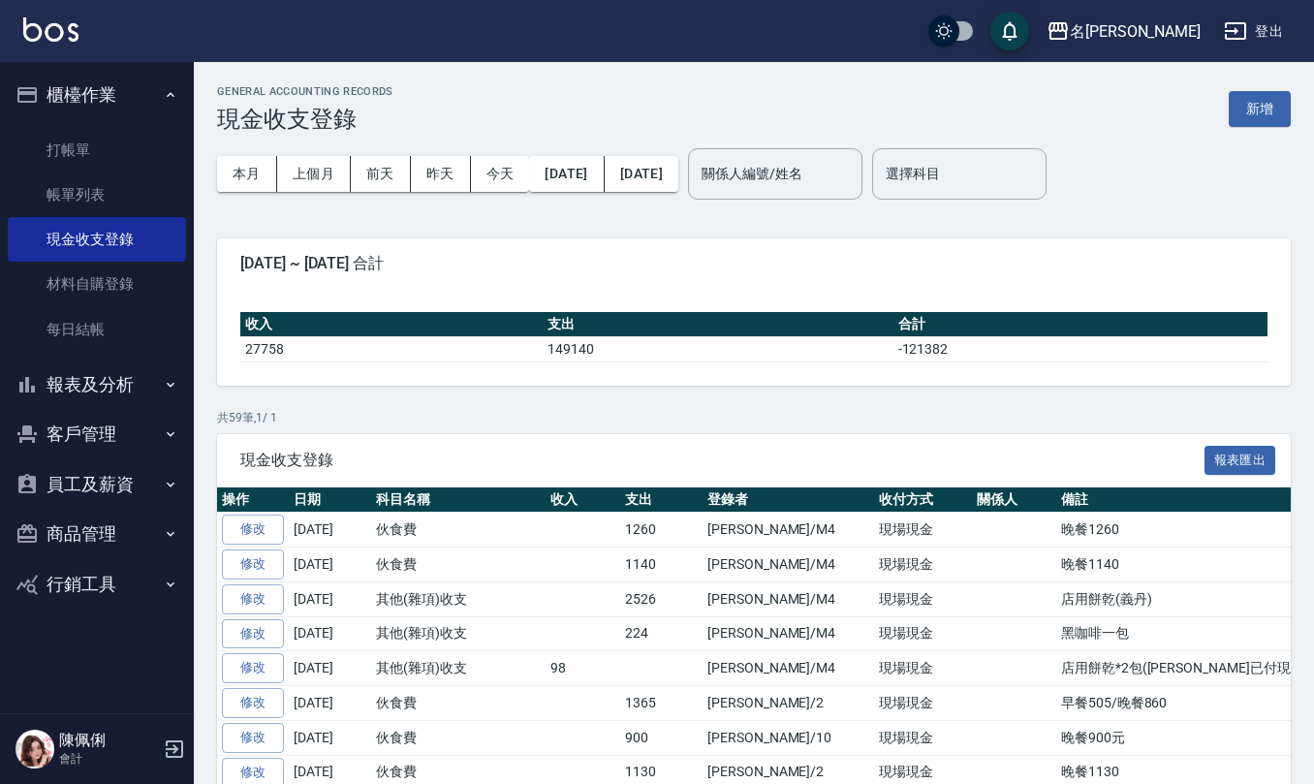
click at [112, 389] on button "報表及分析" at bounding box center [97, 384] width 178 height 50
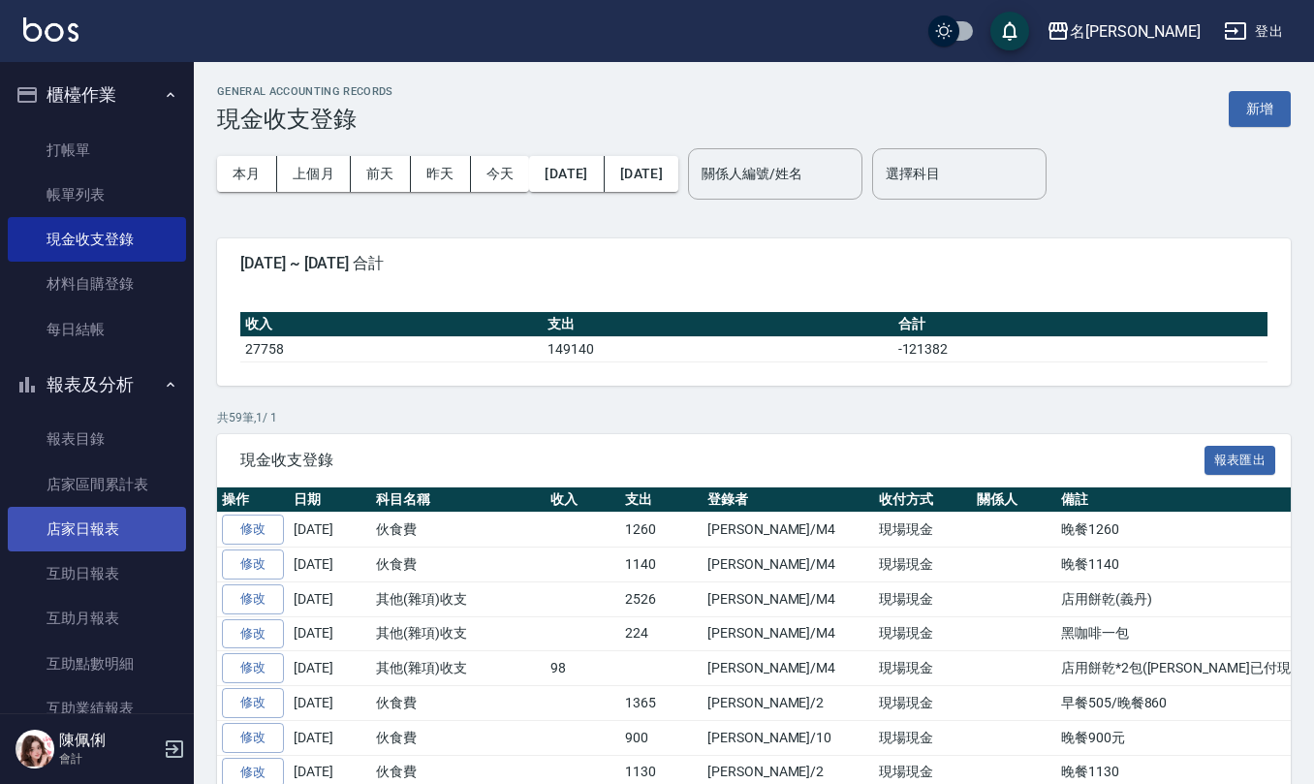
click at [113, 529] on link "店家日報表" at bounding box center [97, 529] width 178 height 45
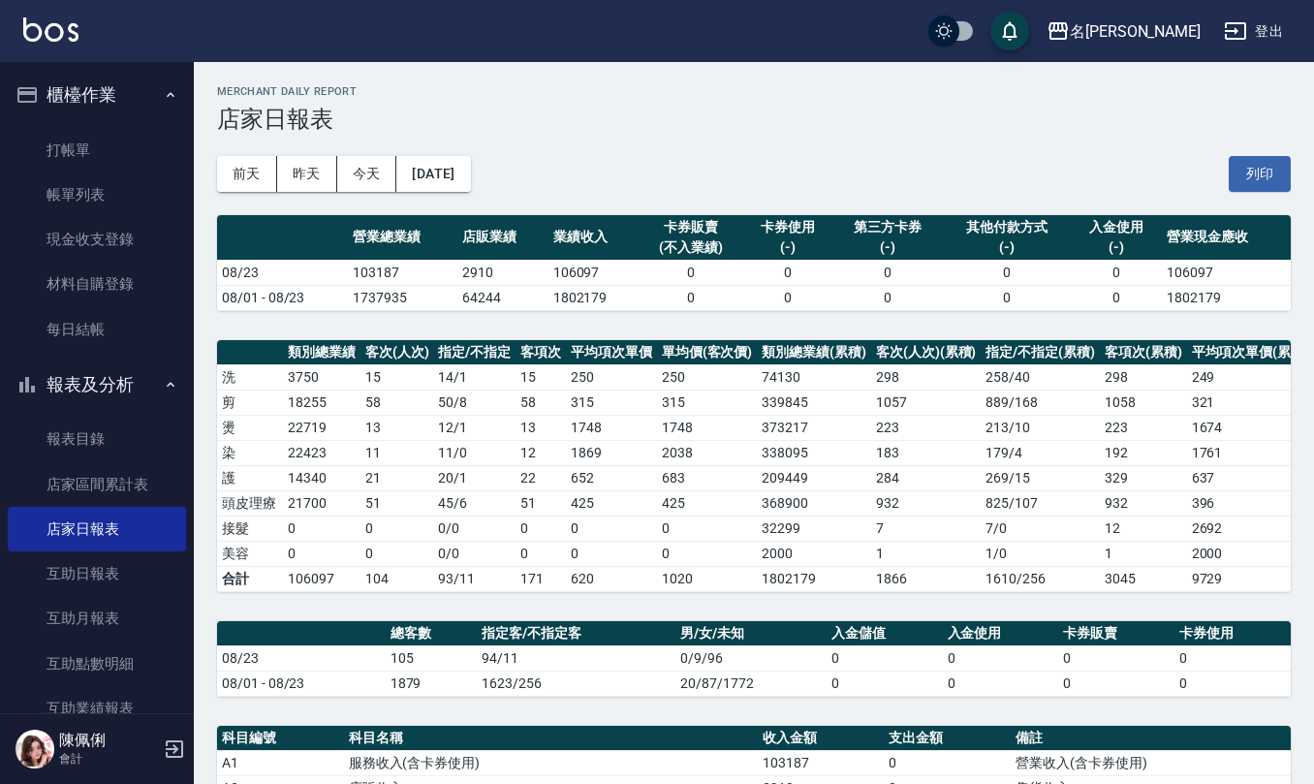
click at [1241, 161] on button "列印" at bounding box center [1260, 174] width 62 height 36
click at [121, 564] on link "互助日報表" at bounding box center [97, 573] width 178 height 45
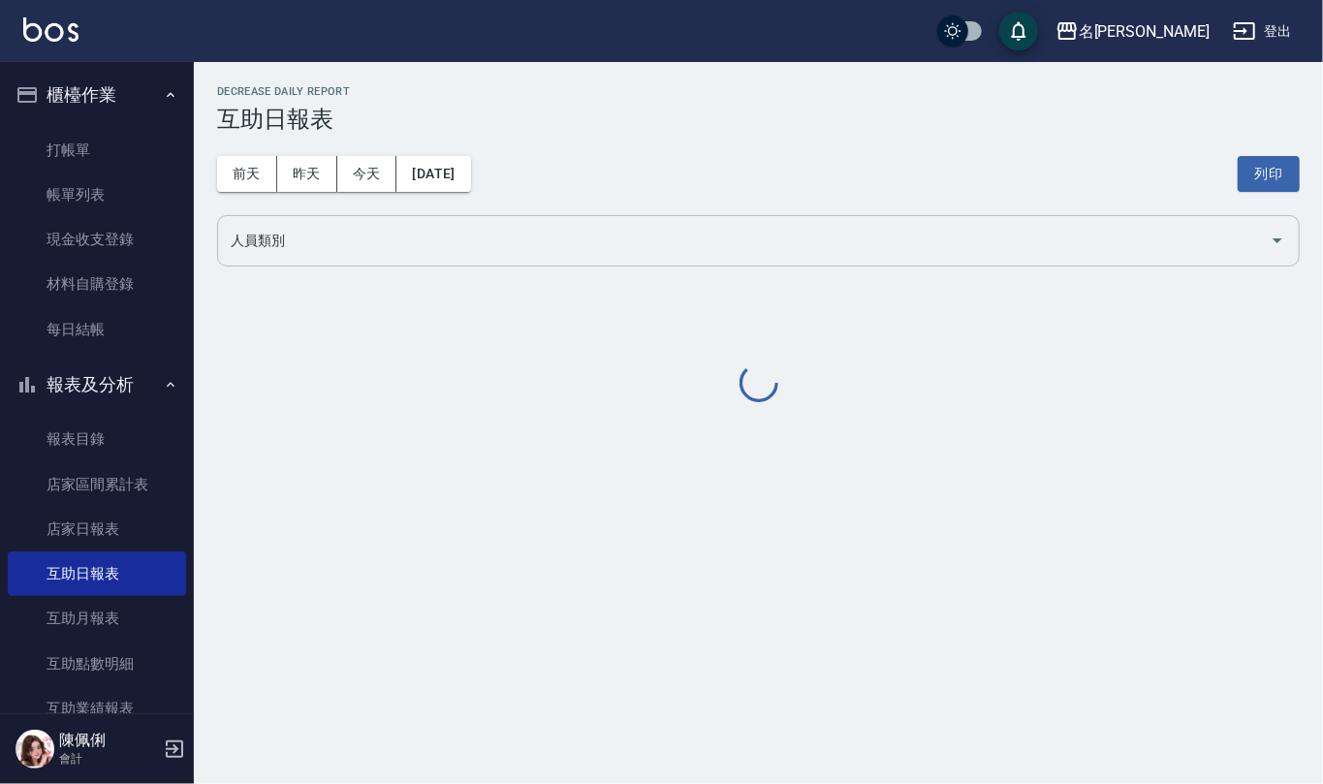
click at [428, 249] on input "人員類別" at bounding box center [744, 241] width 1036 height 34
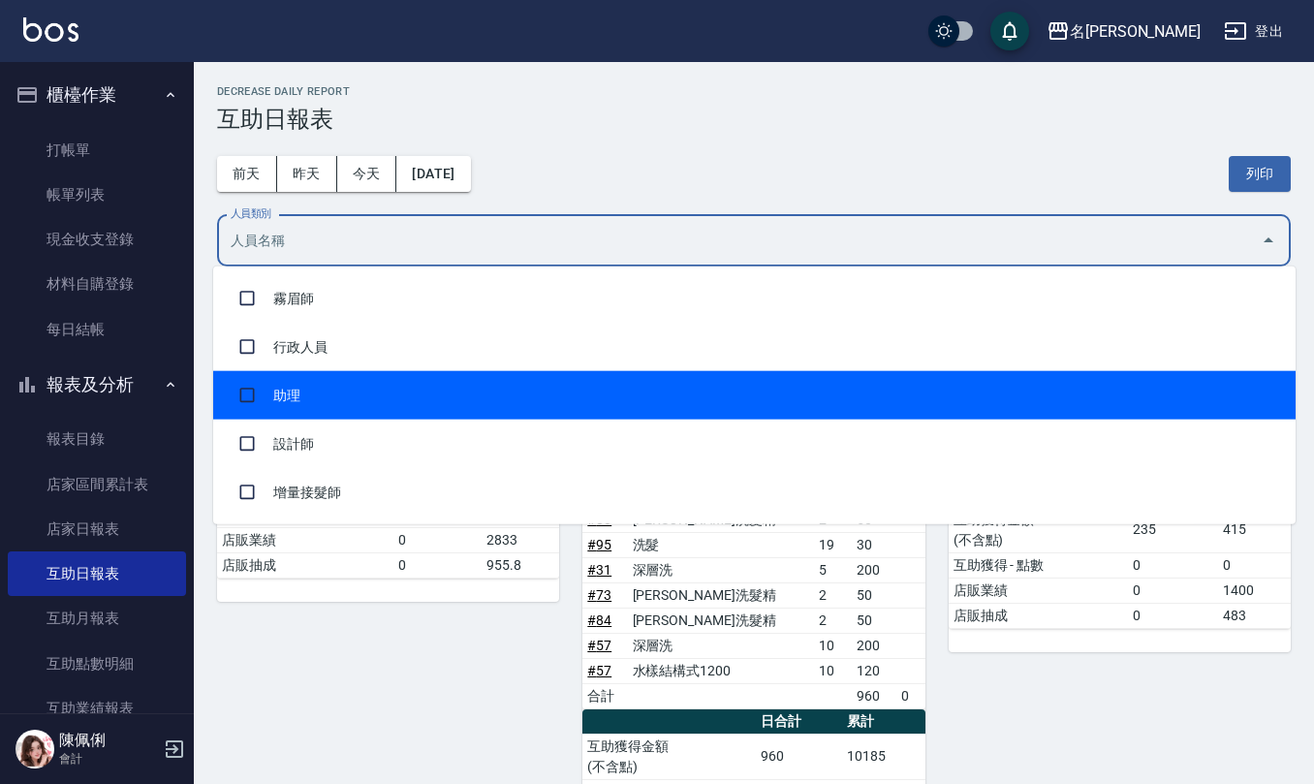
click at [395, 377] on li "助理" at bounding box center [754, 395] width 1082 height 48
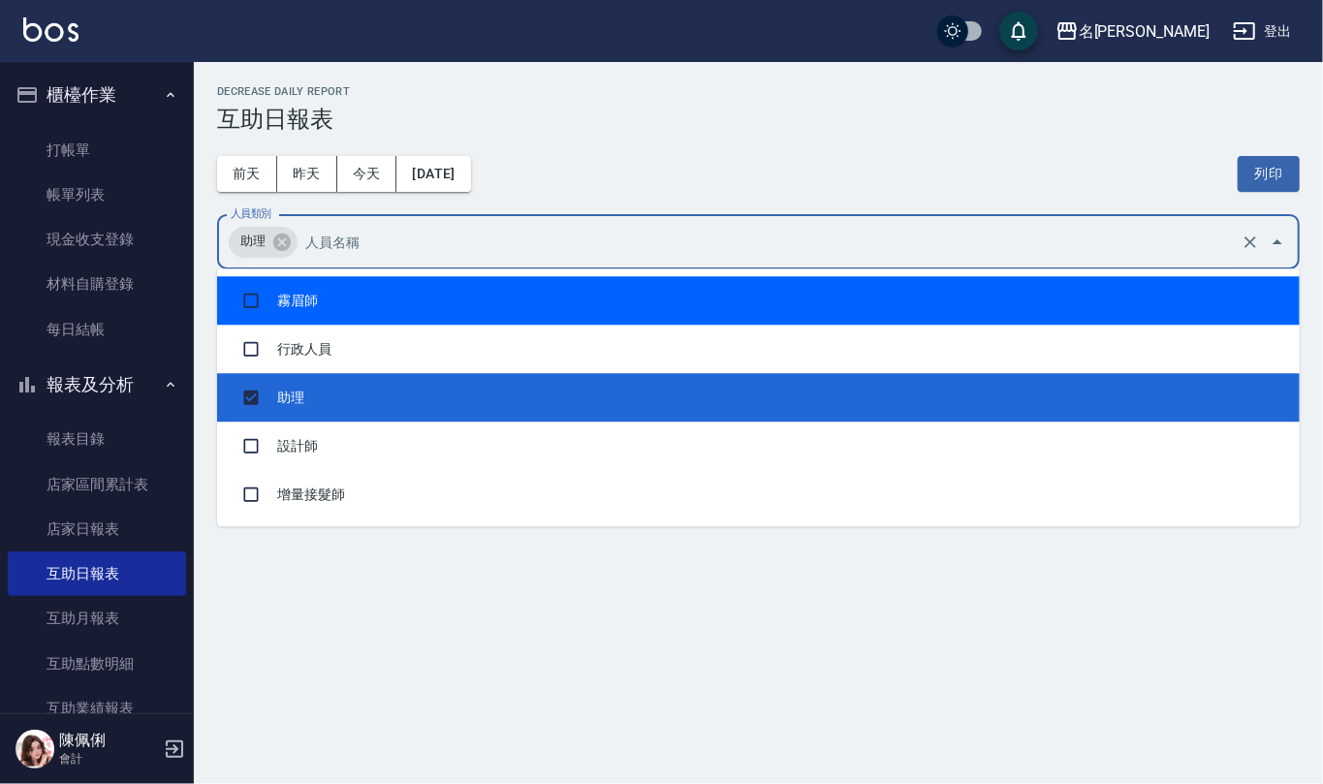
click at [644, 190] on div "前天 昨天 今天 2025/08/23 列印" at bounding box center [758, 174] width 1082 height 82
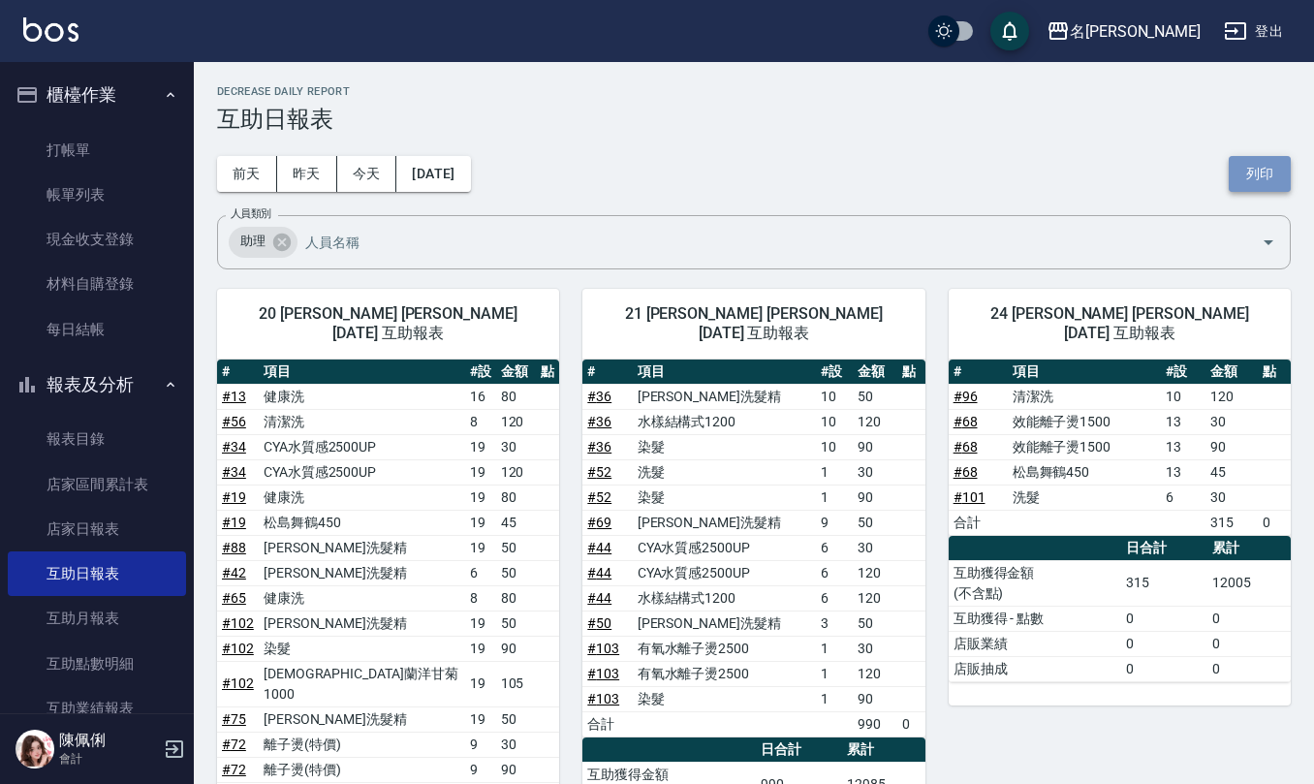
click at [1277, 182] on button "列印" at bounding box center [1260, 174] width 62 height 36
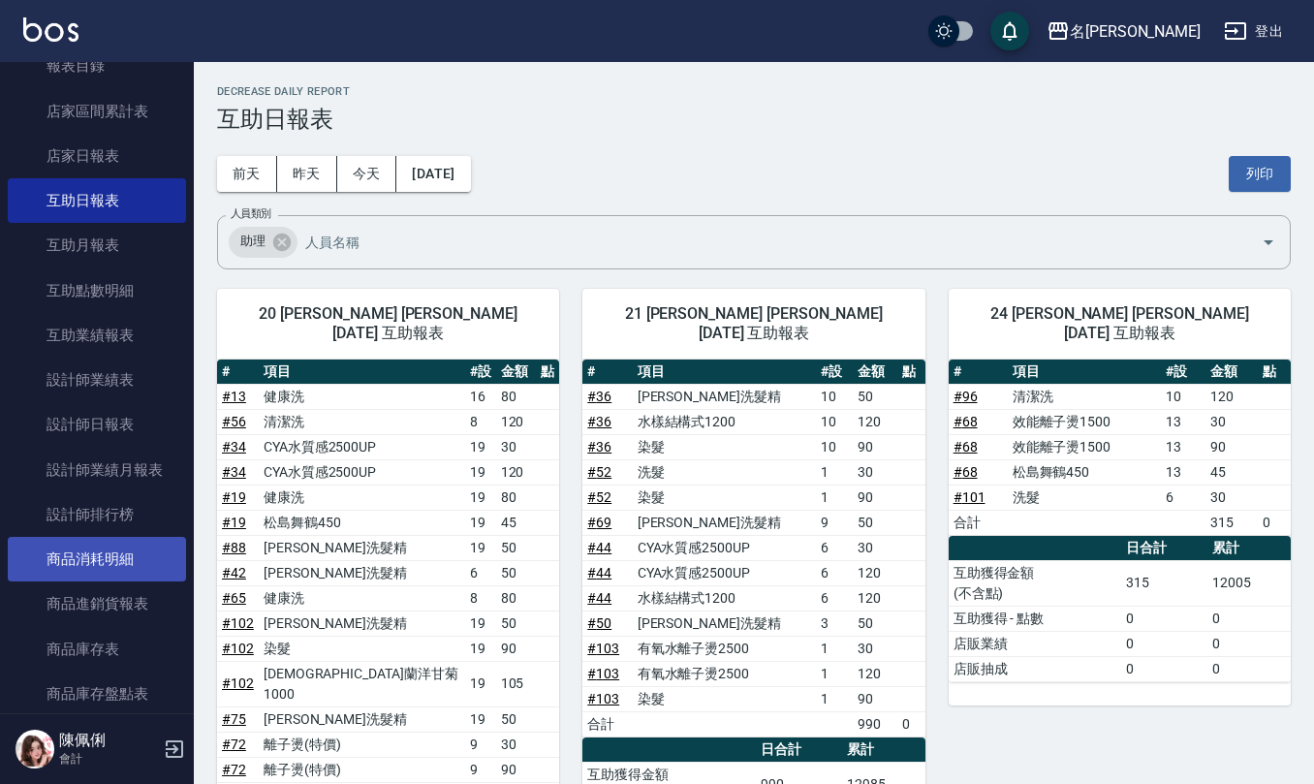
scroll to position [388, 0]
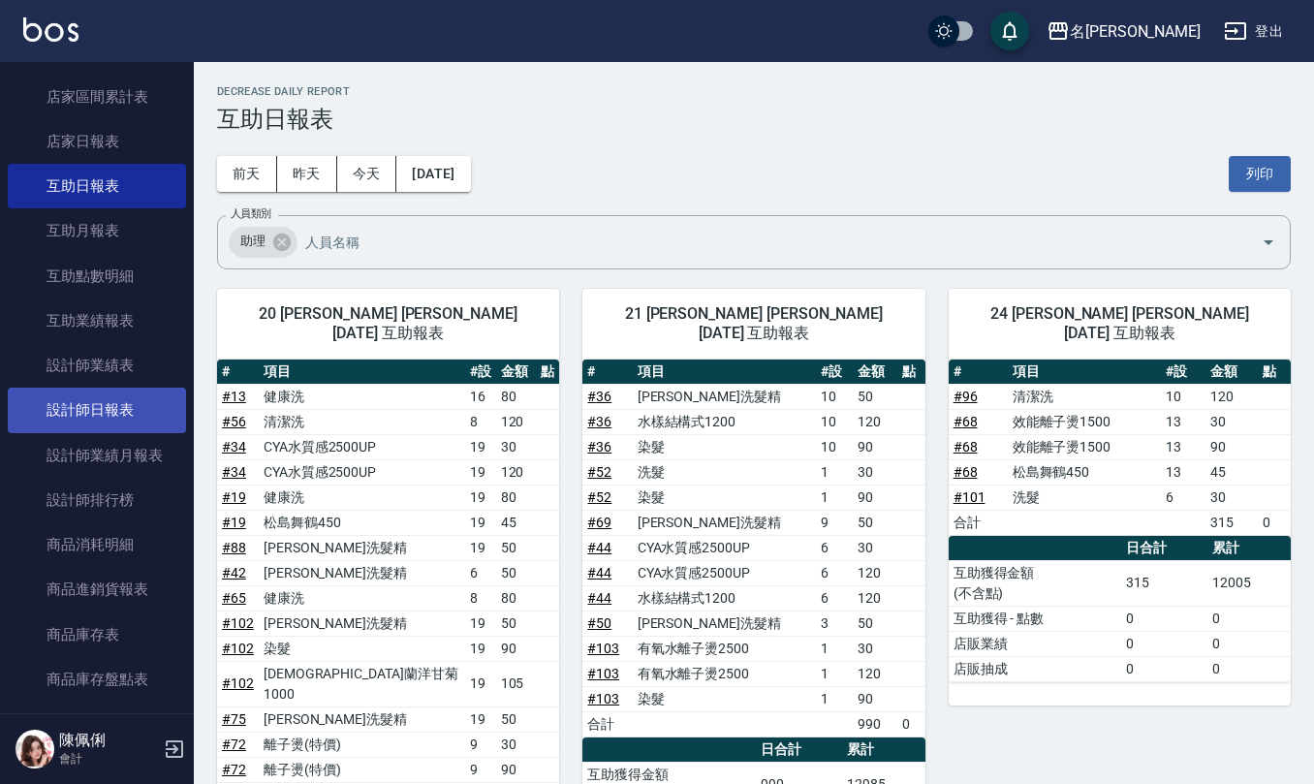
click at [101, 407] on link "設計師日報表" at bounding box center [97, 410] width 178 height 45
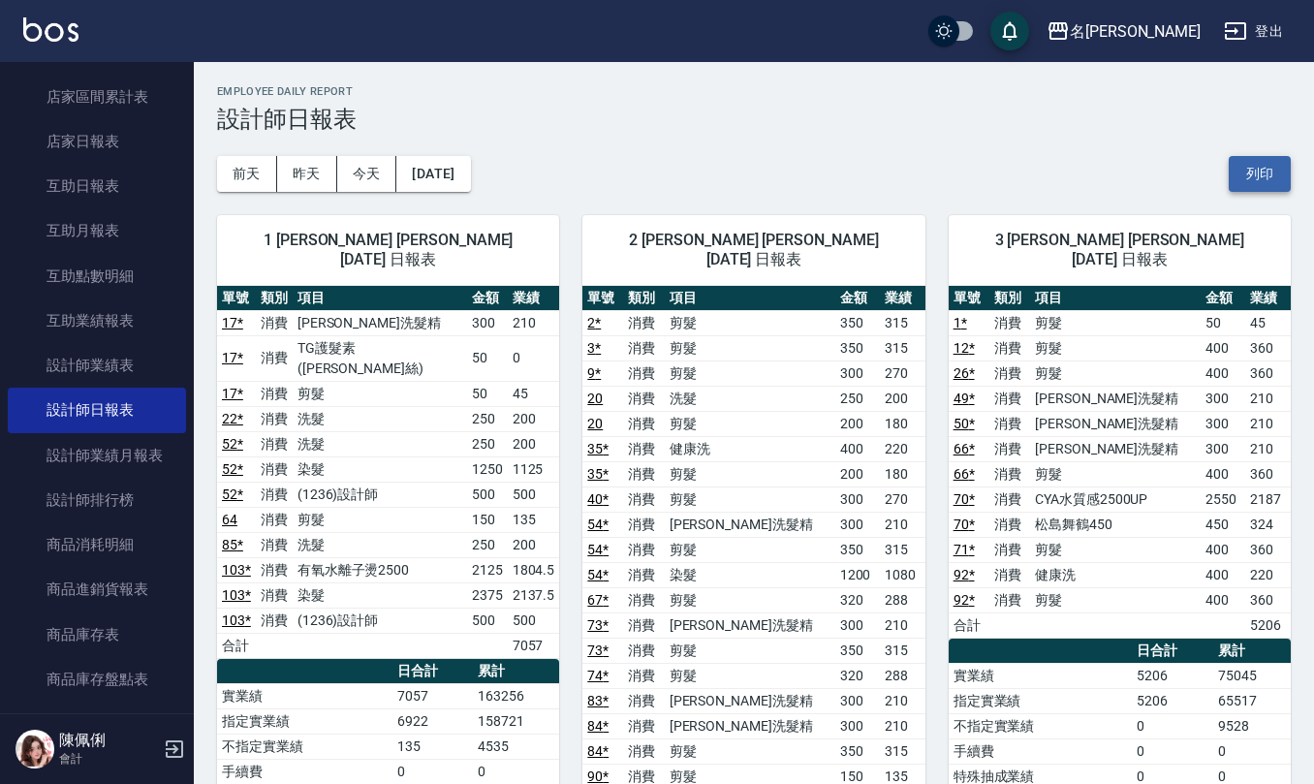
click at [1265, 174] on button "列印" at bounding box center [1260, 174] width 62 height 36
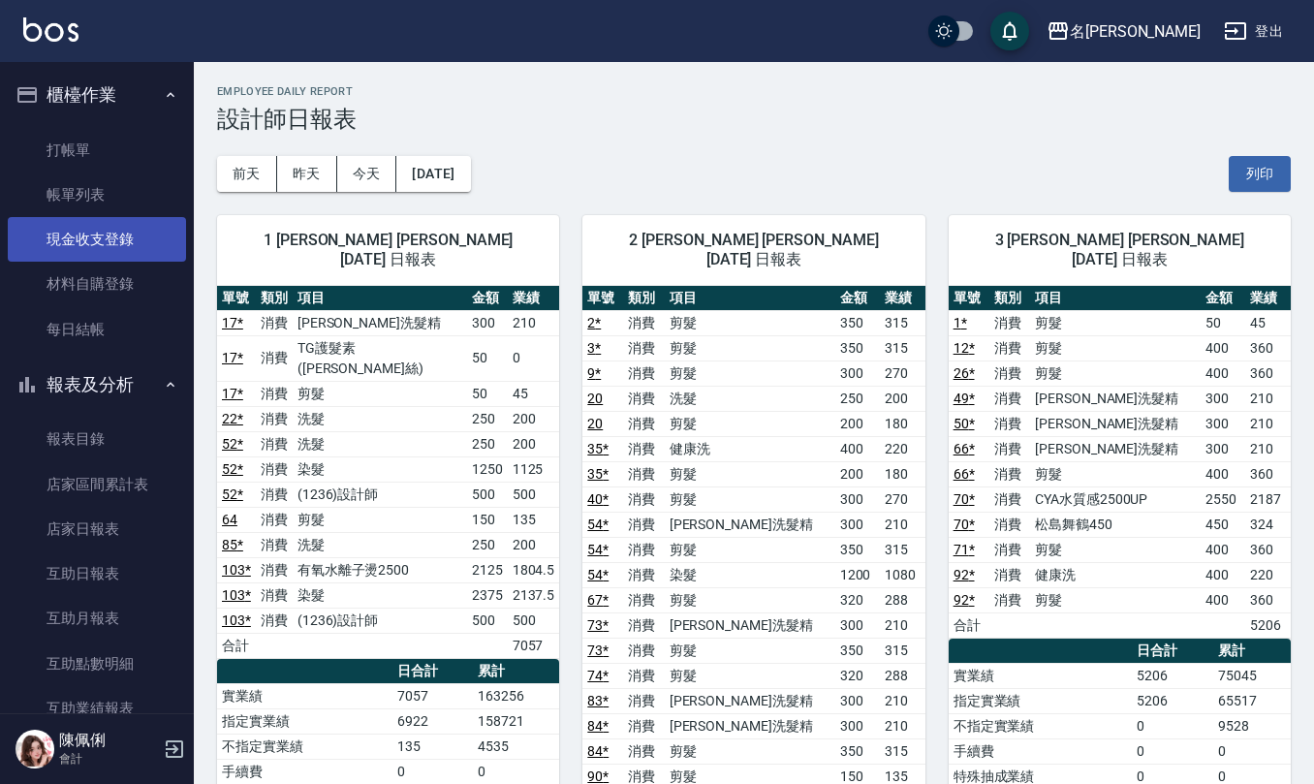
click at [62, 245] on link "現金收支登錄" at bounding box center [97, 239] width 178 height 45
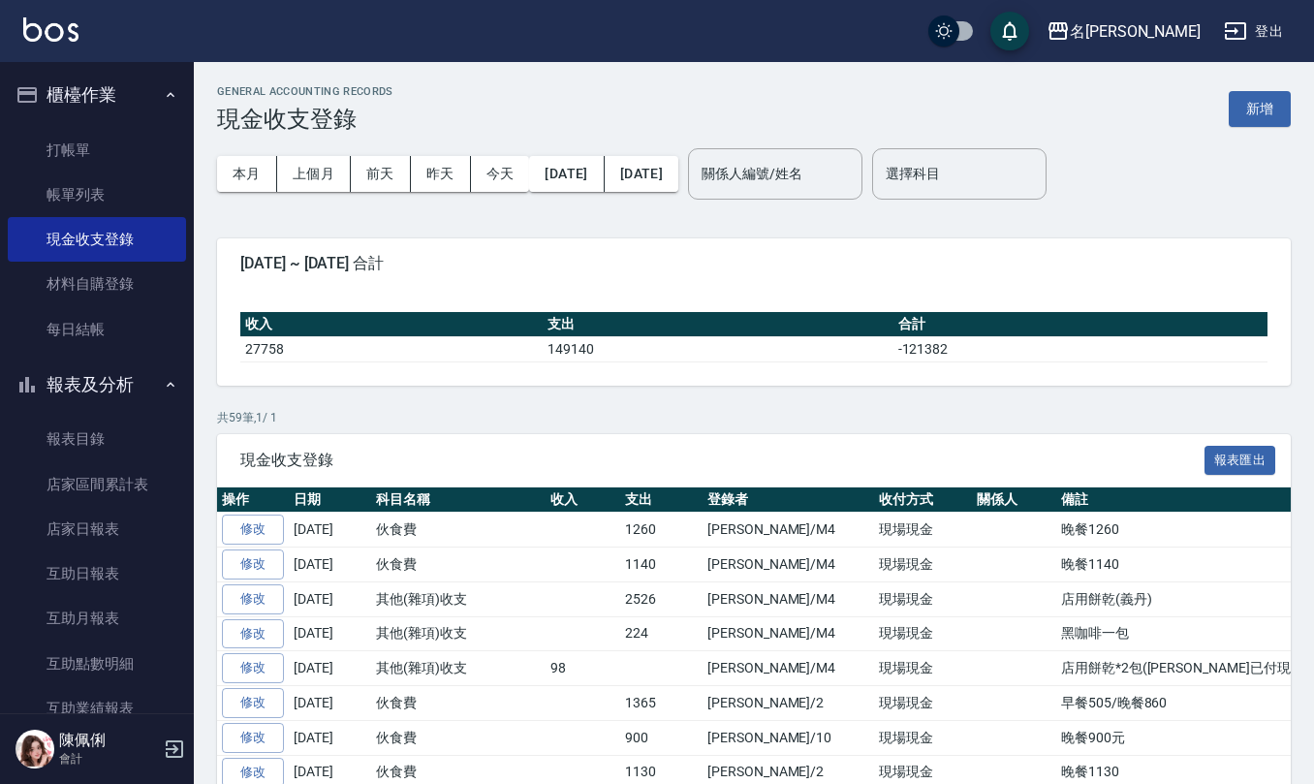
click at [1221, 103] on div "GENERAL ACCOUNTING RECORDS 現金收支登錄 新增" at bounding box center [754, 108] width 1074 height 47
click at [1258, 105] on button "新增" at bounding box center [1260, 109] width 62 height 36
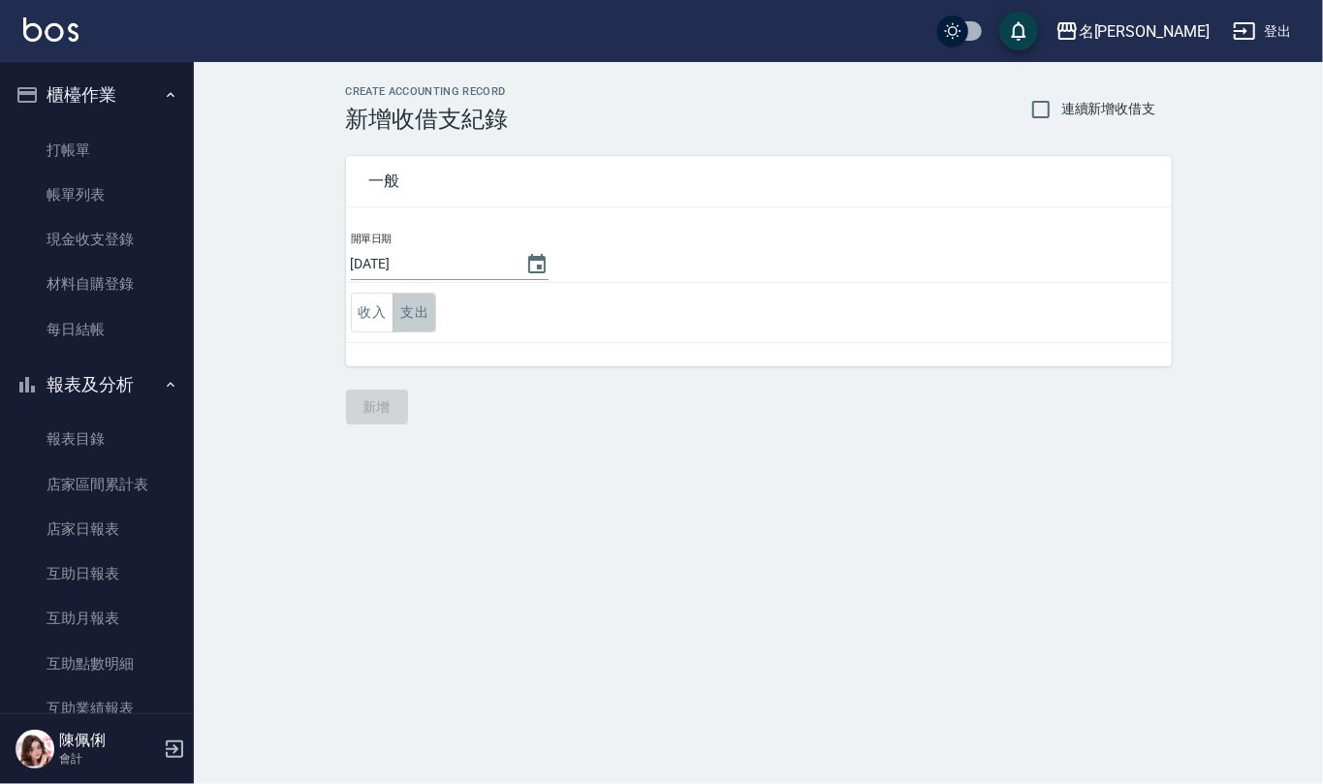
click at [407, 307] on button "支出" at bounding box center [414, 313] width 44 height 40
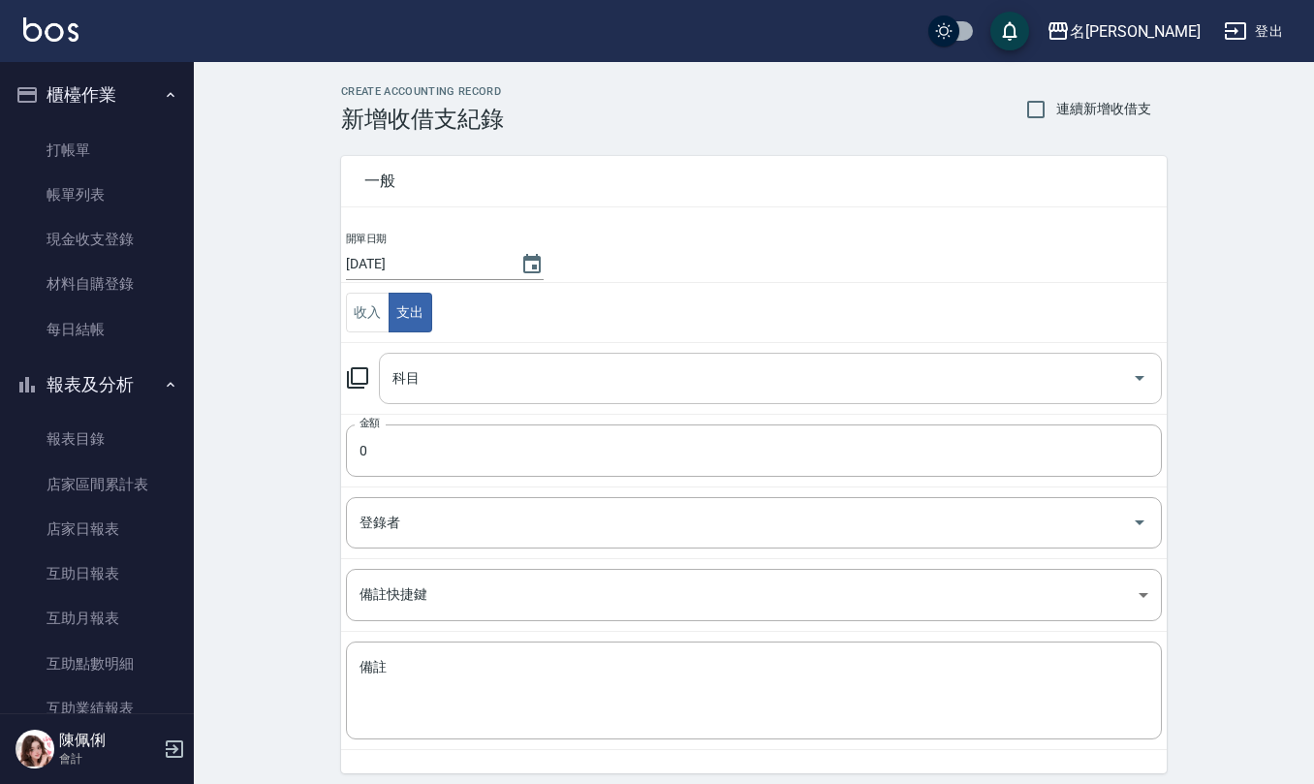
click at [413, 386] on input "科目" at bounding box center [756, 378] width 736 height 34
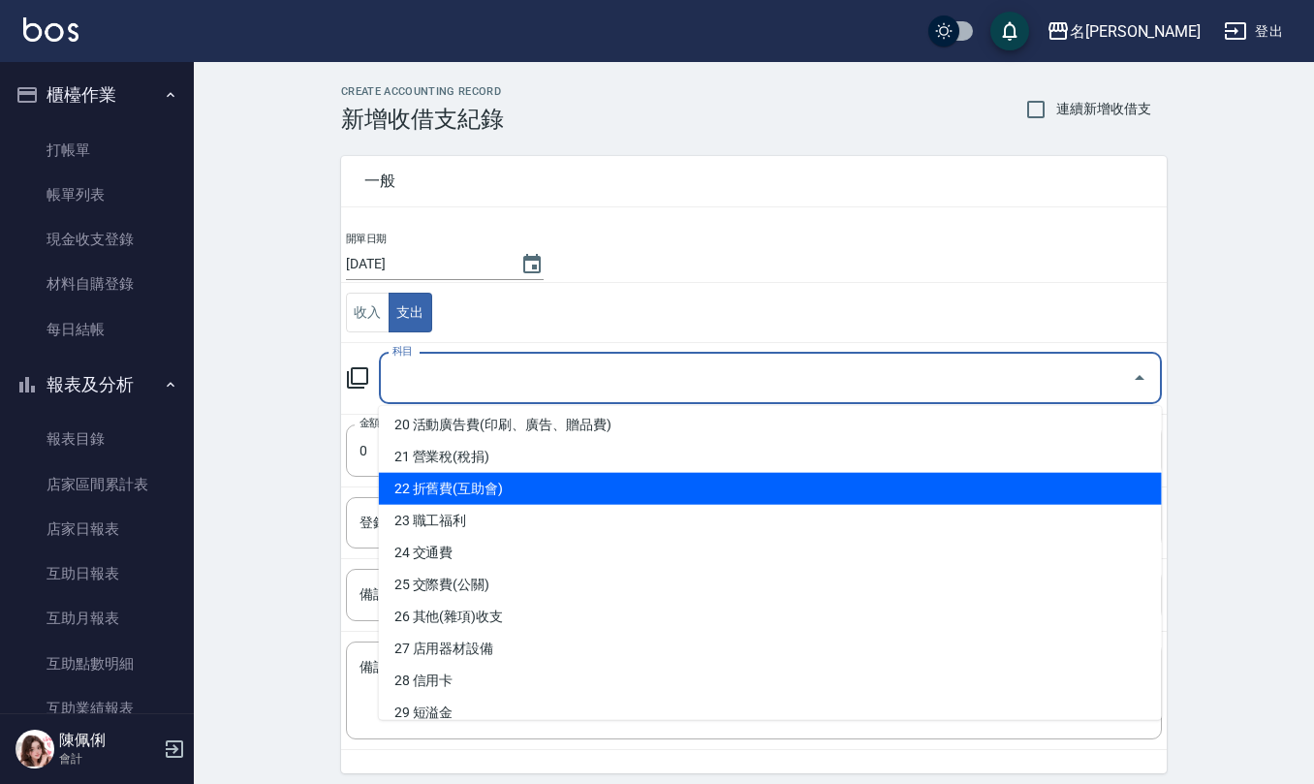
scroll to position [645, 0]
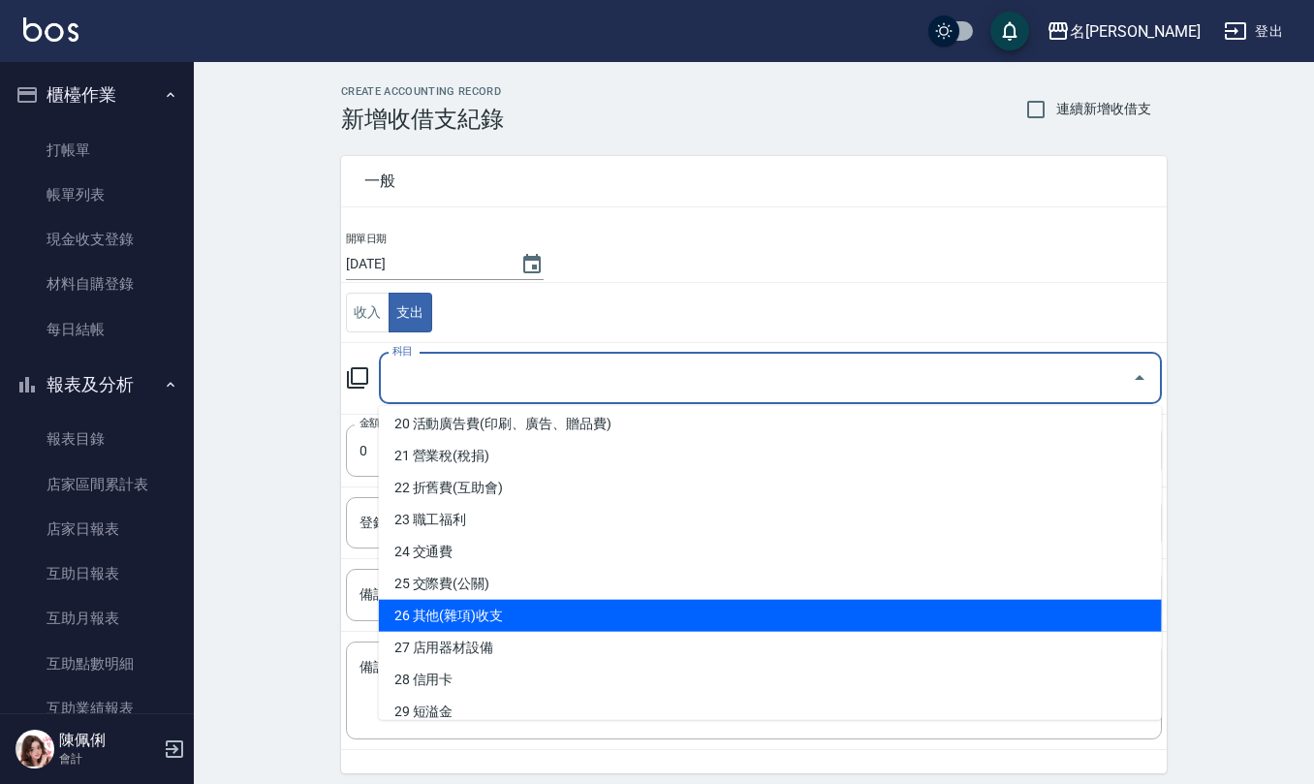
click at [486, 607] on li "26 其他(雜項)收支" at bounding box center [770, 616] width 783 height 32
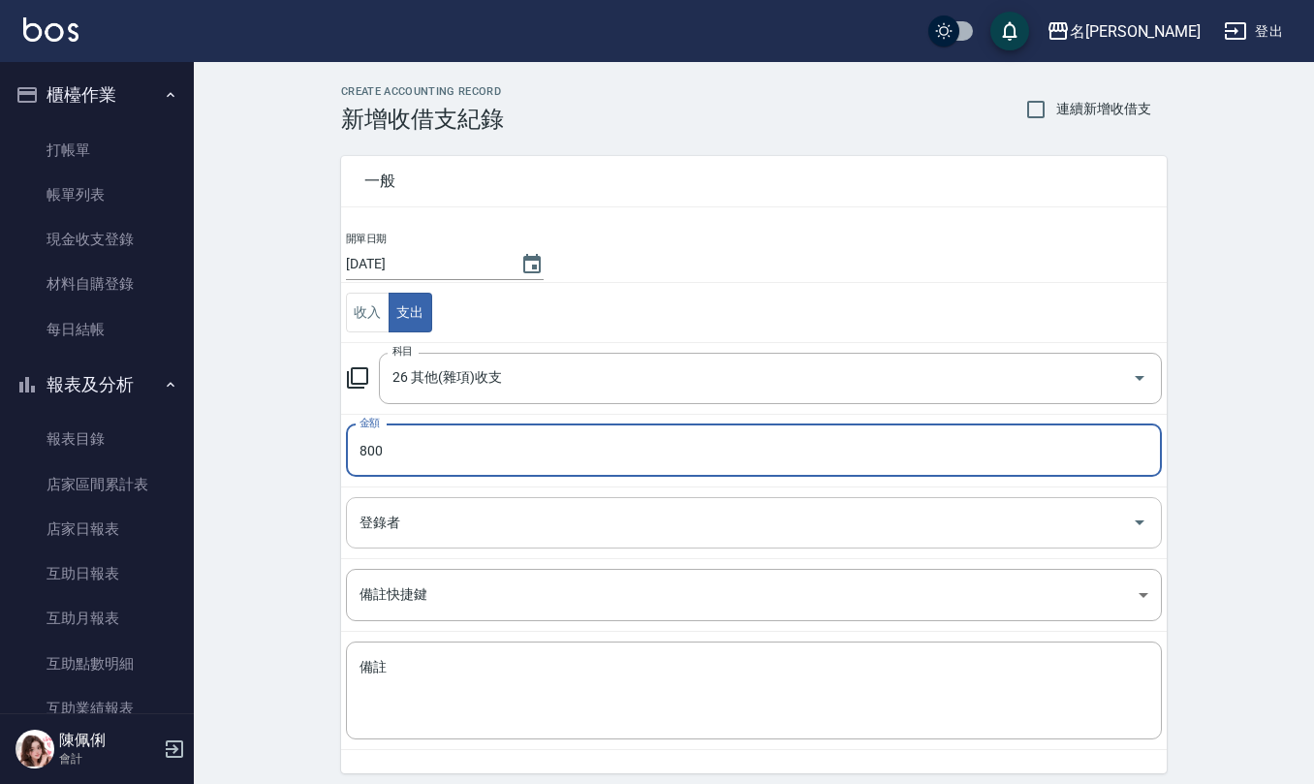
click at [403, 519] on input "登錄者" at bounding box center [739, 523] width 769 height 34
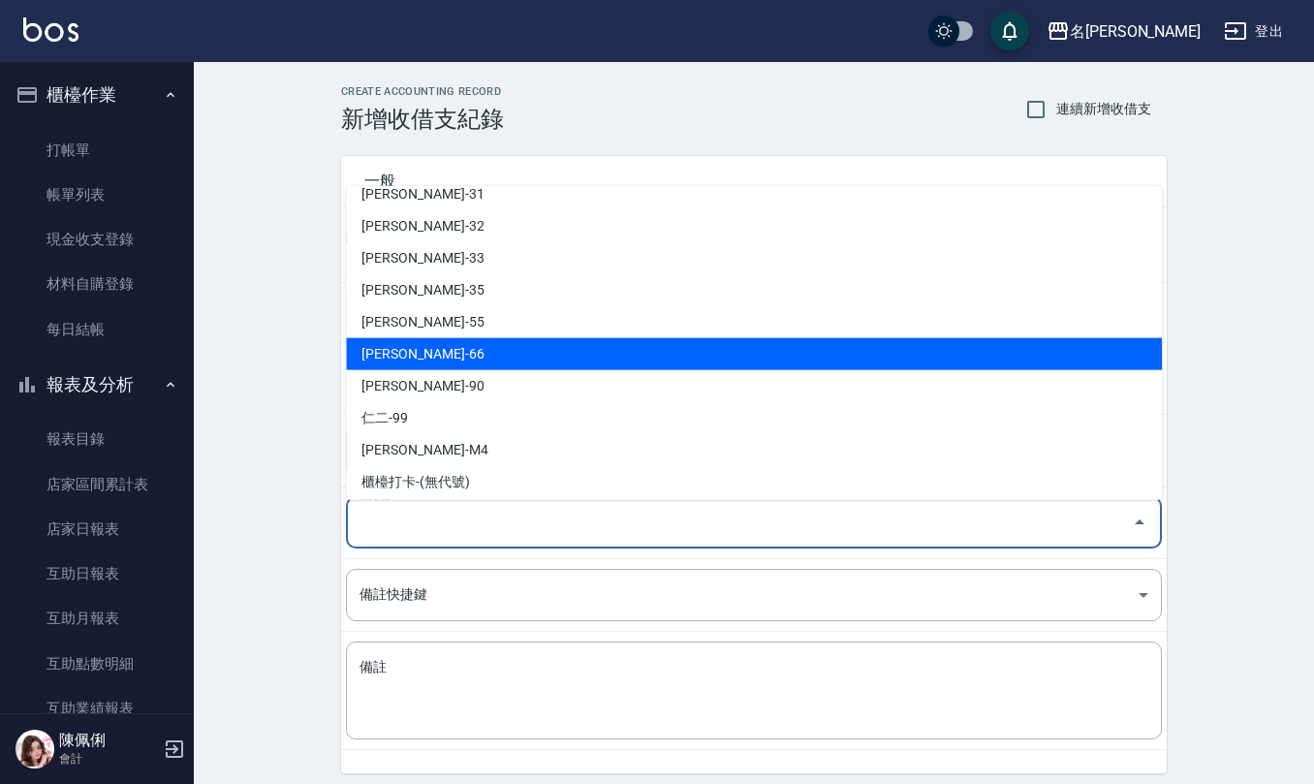
scroll to position [853, 0]
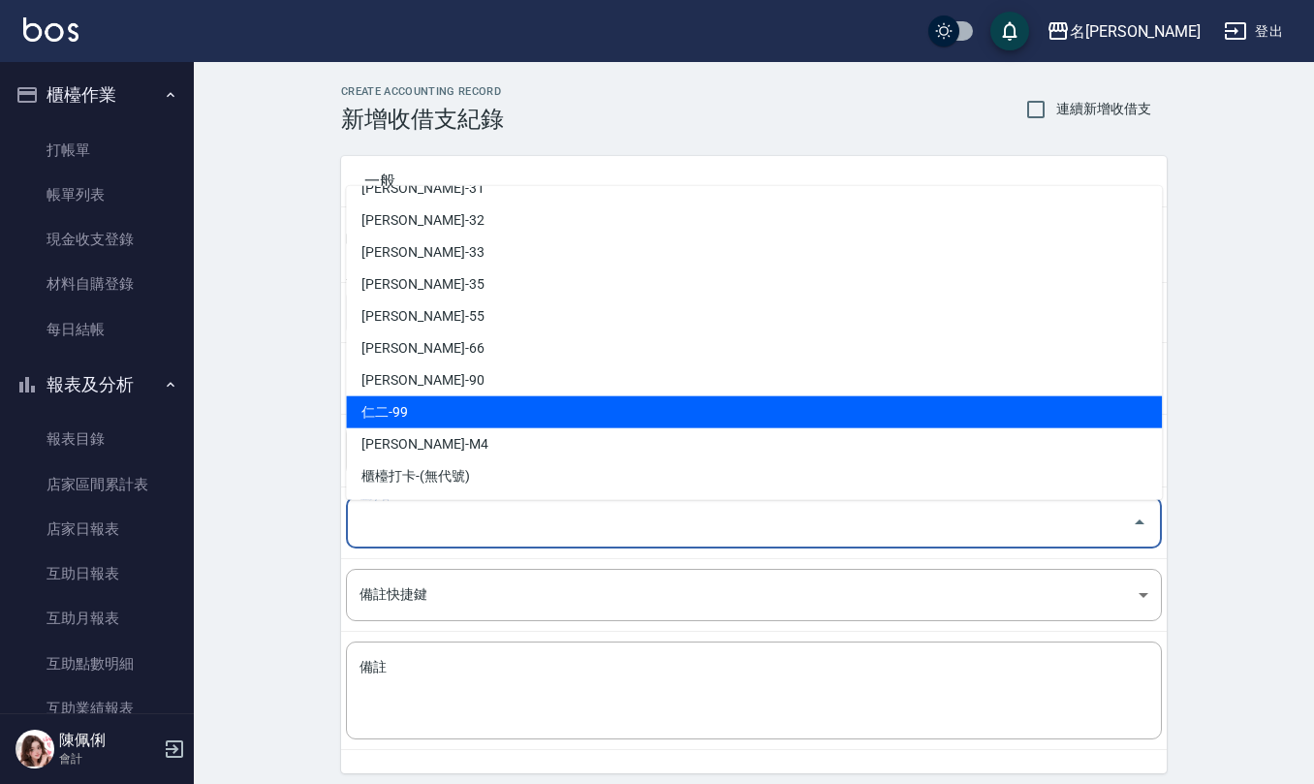
click at [475, 426] on li "仁二-99" at bounding box center [754, 412] width 816 height 32
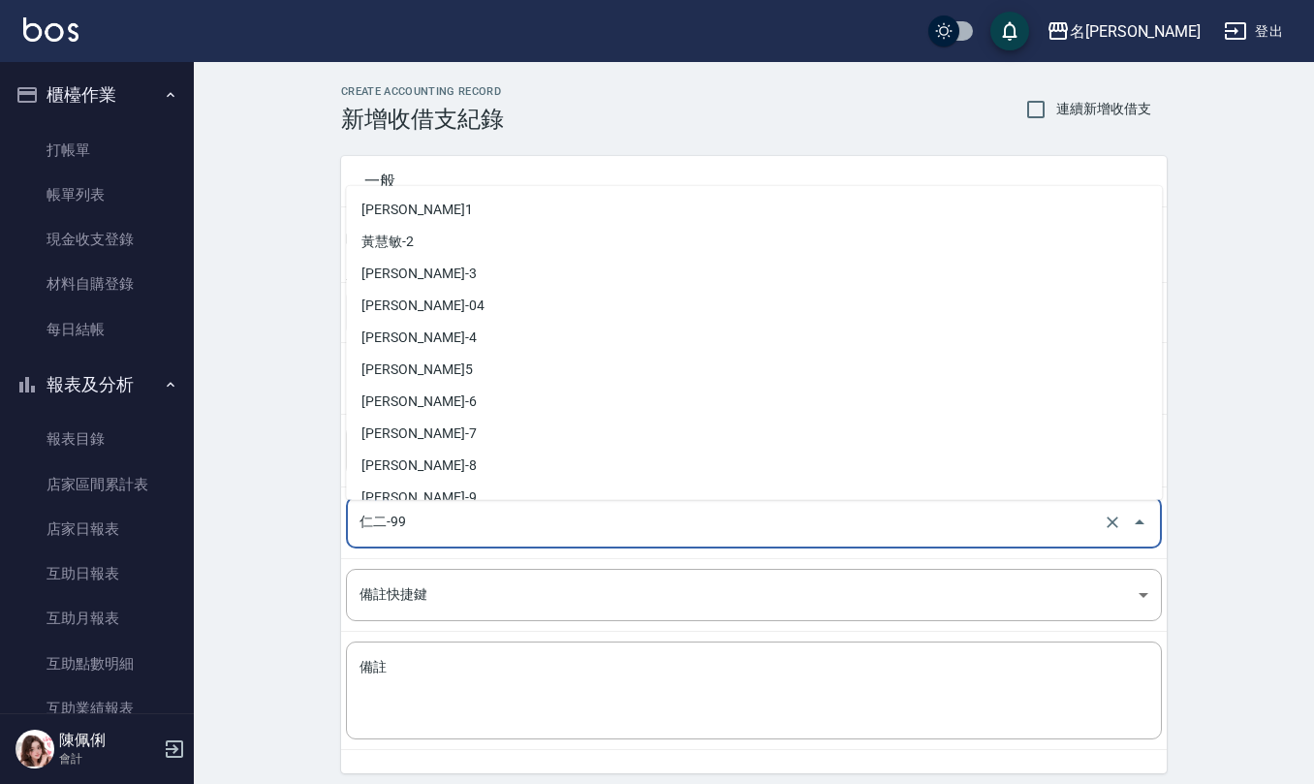
click at [448, 528] on input "仁二-99" at bounding box center [727, 523] width 744 height 34
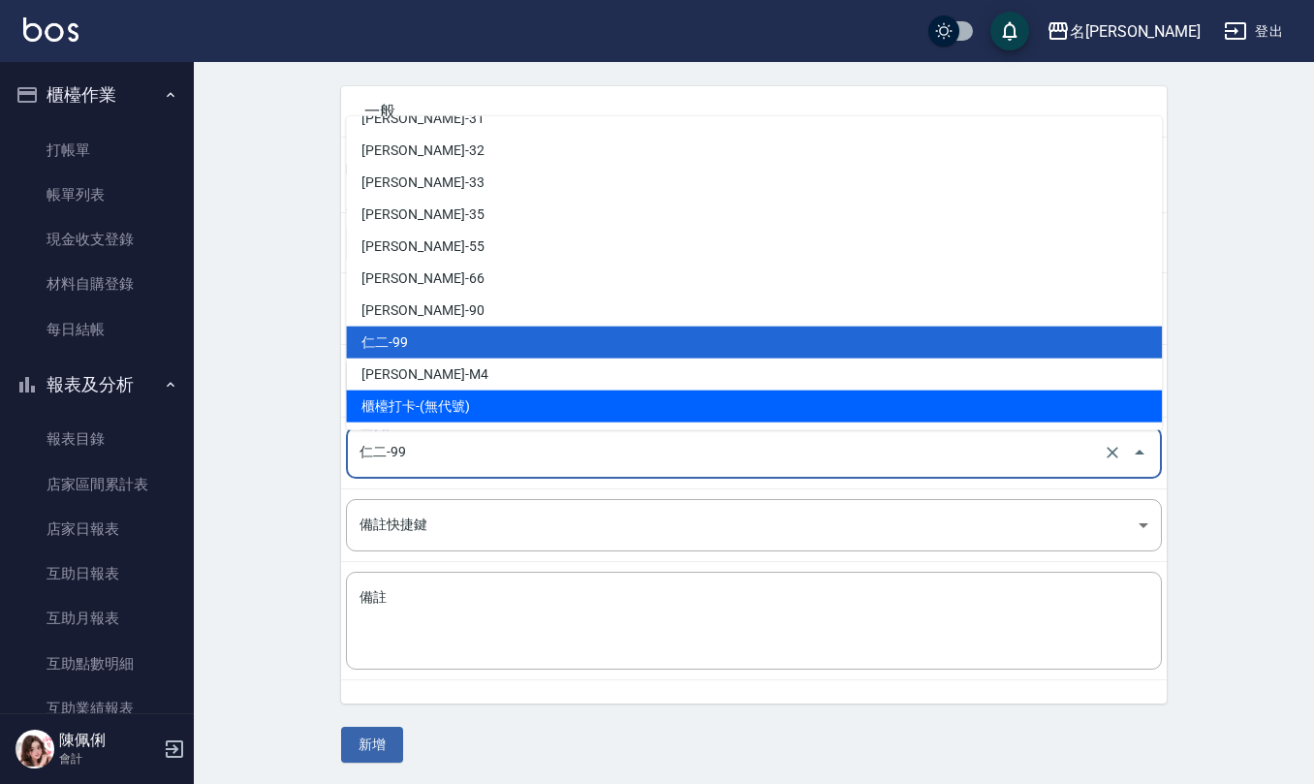
scroll to position [74, 0]
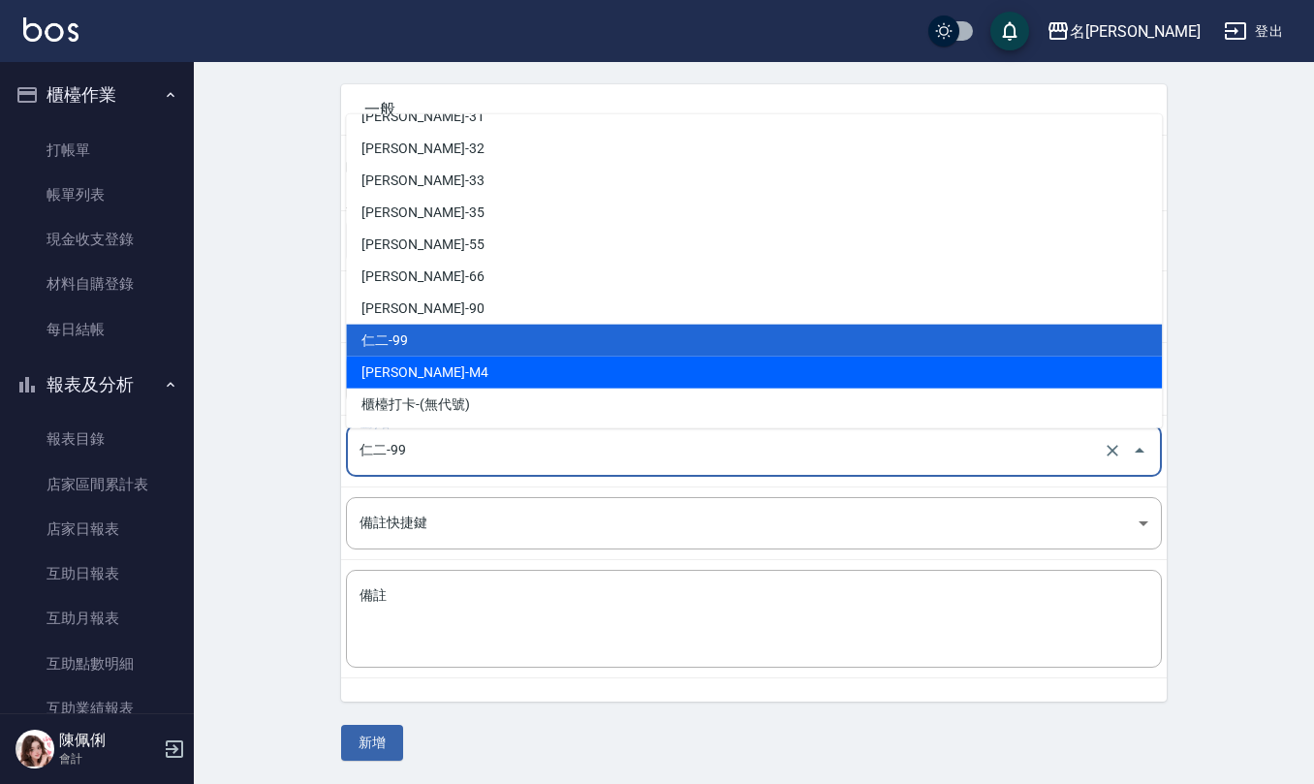
click at [458, 365] on li "陳佩俐-M4" at bounding box center [754, 373] width 816 height 32
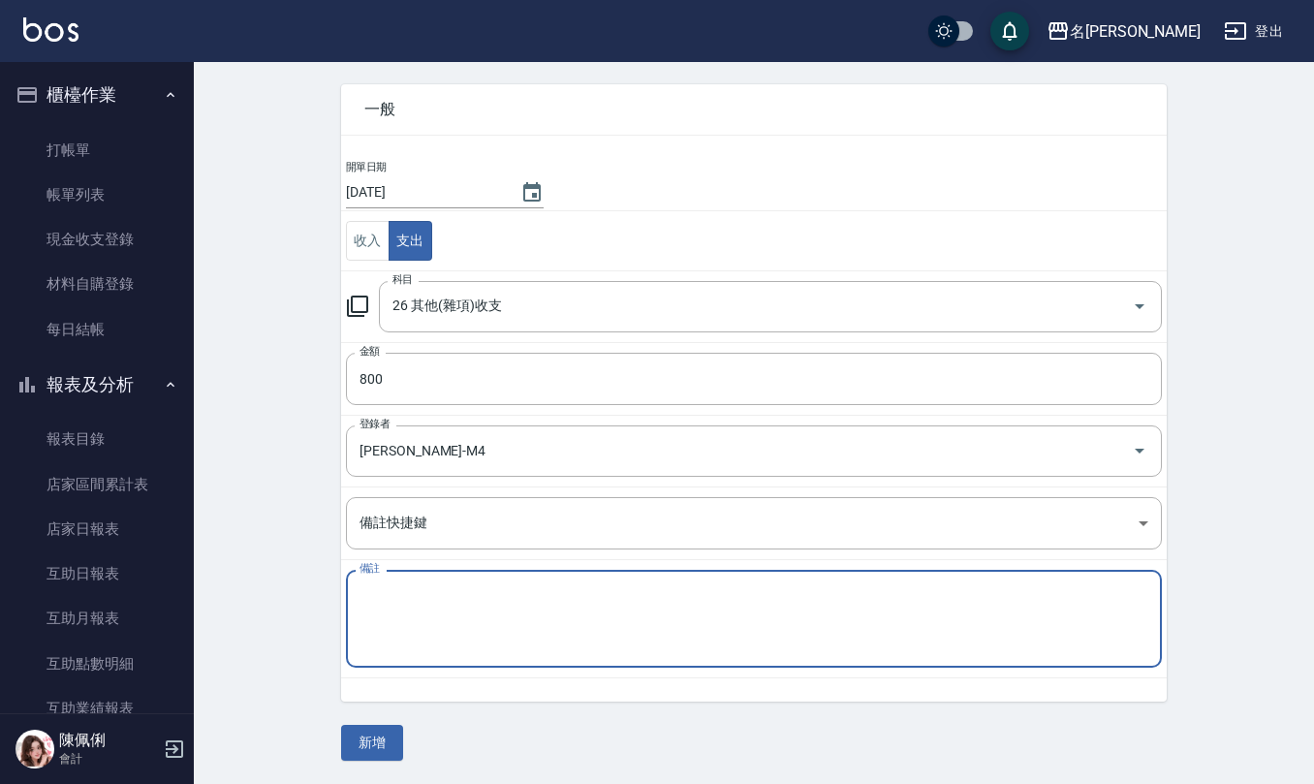
click at [544, 614] on textarea "備註" at bounding box center [753, 619] width 789 height 66
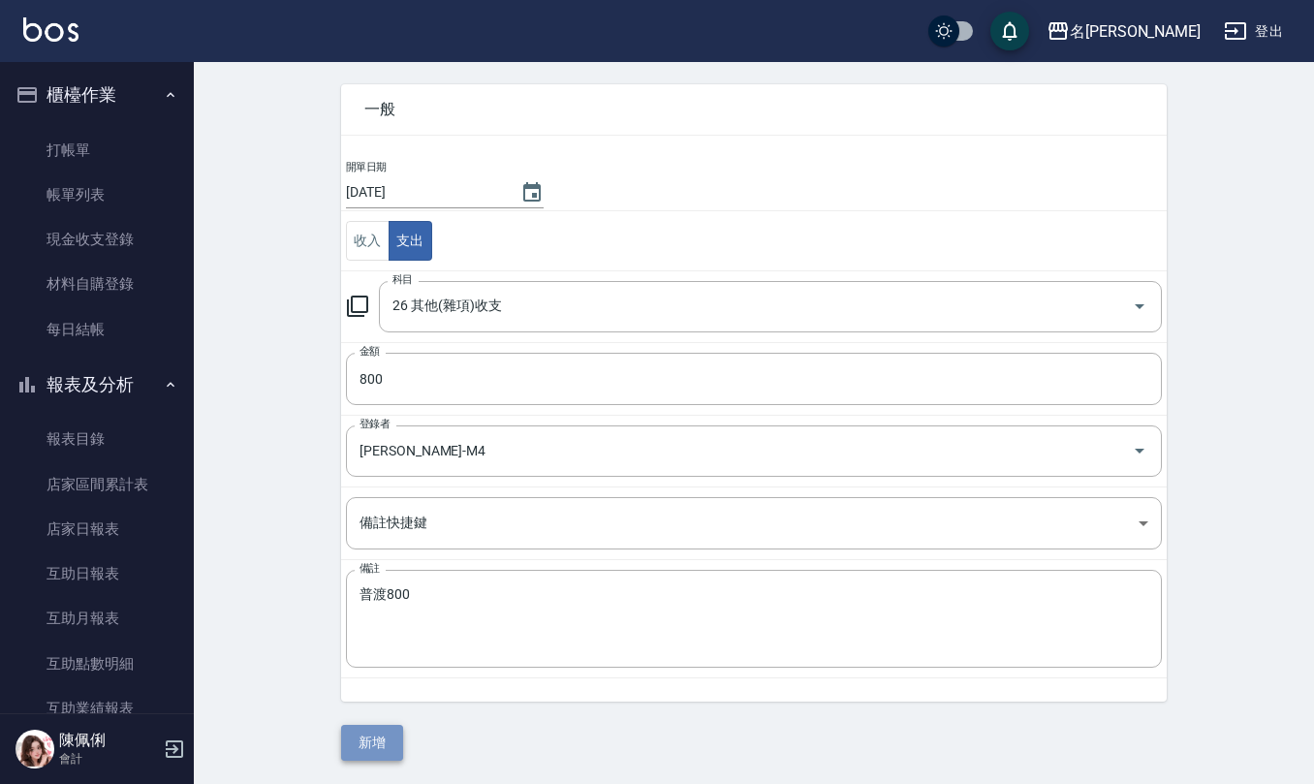
click at [360, 745] on button "新增" at bounding box center [372, 743] width 62 height 36
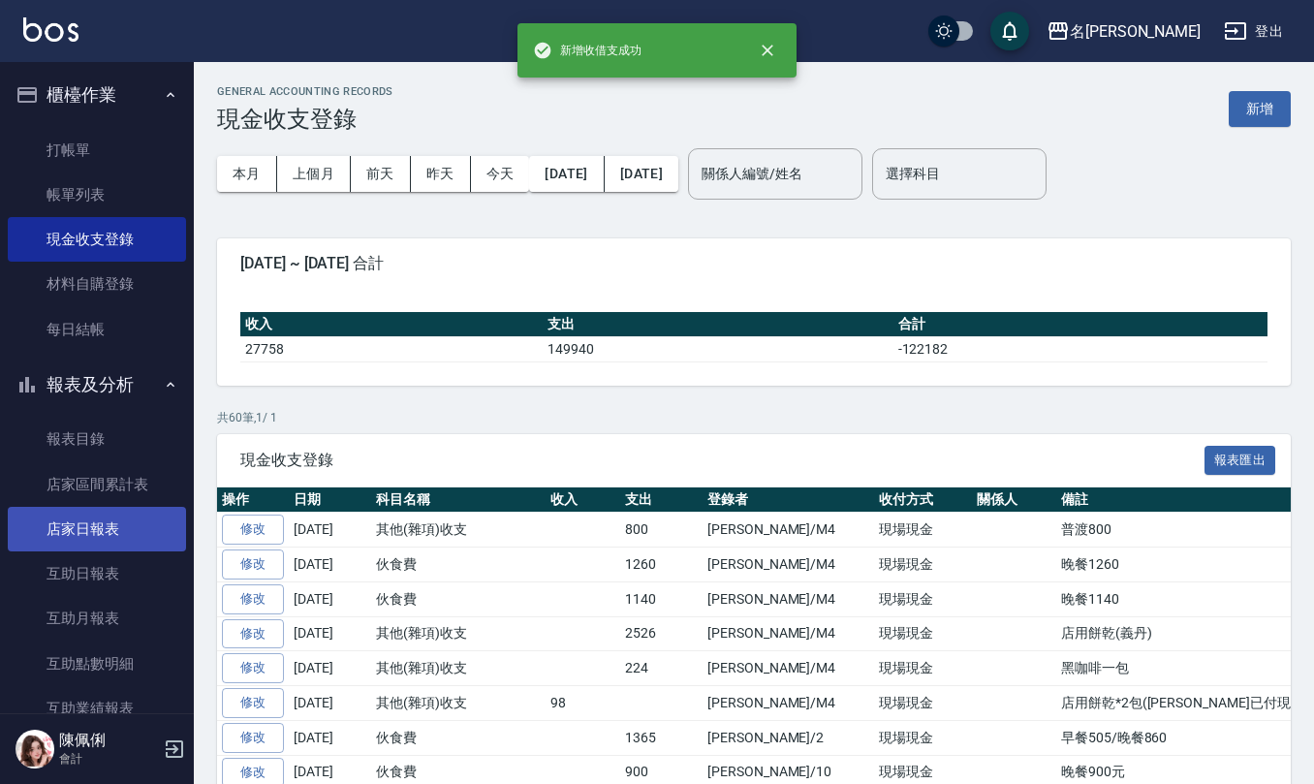
click at [94, 539] on link "店家日報表" at bounding box center [97, 529] width 178 height 45
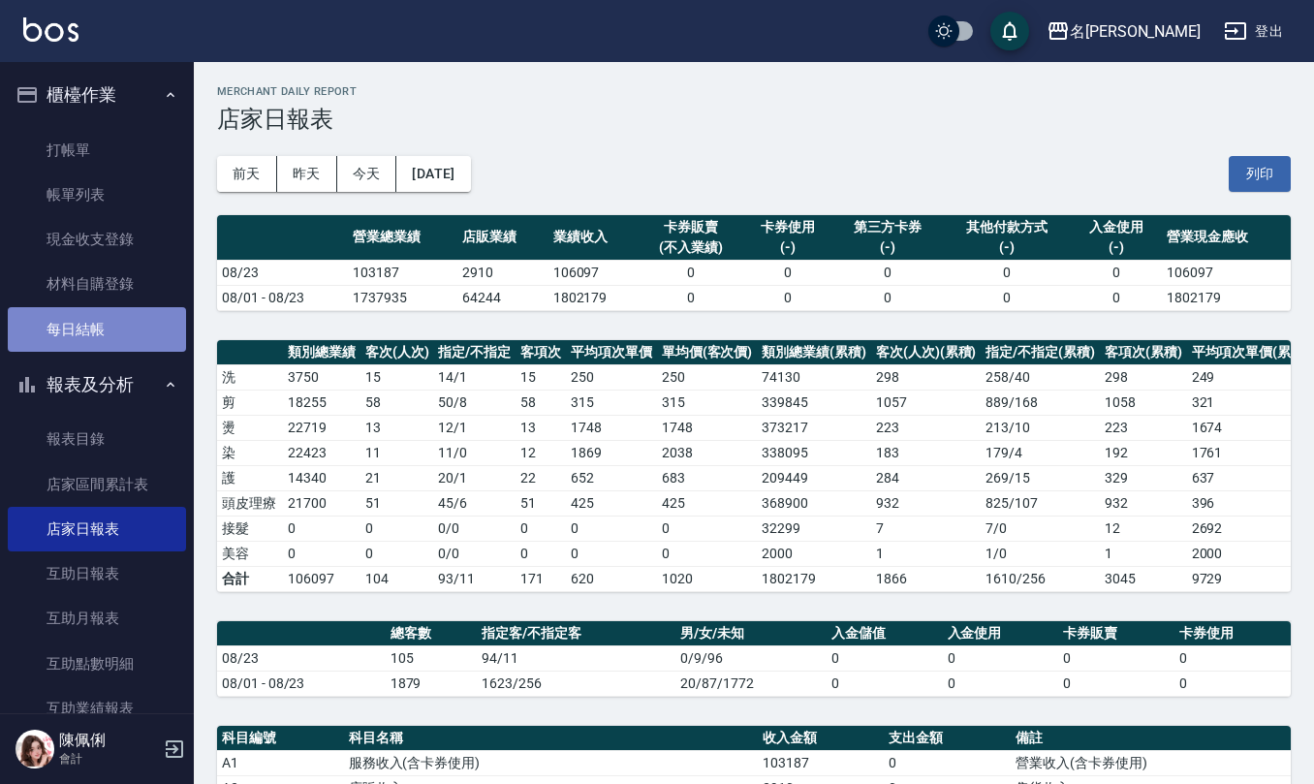
click at [121, 314] on link "每日結帳" at bounding box center [97, 329] width 178 height 45
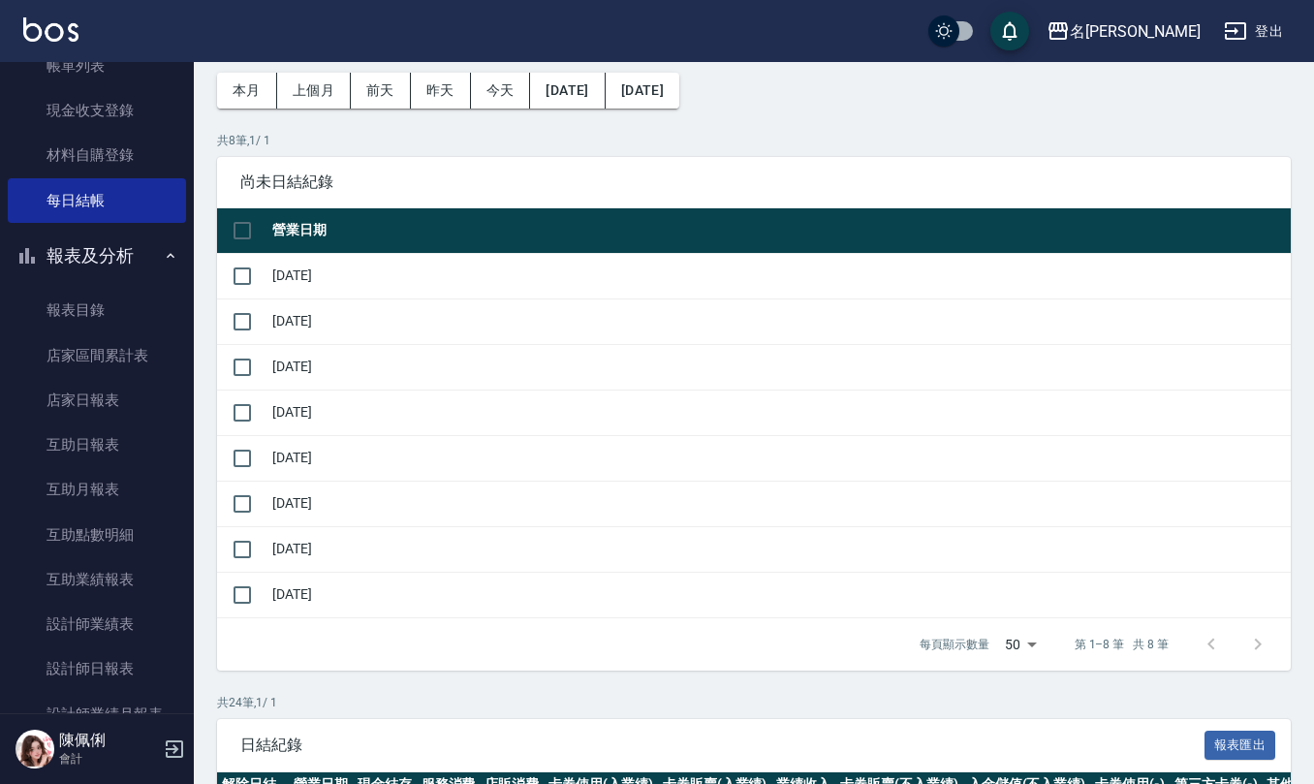
scroll to position [129, 0]
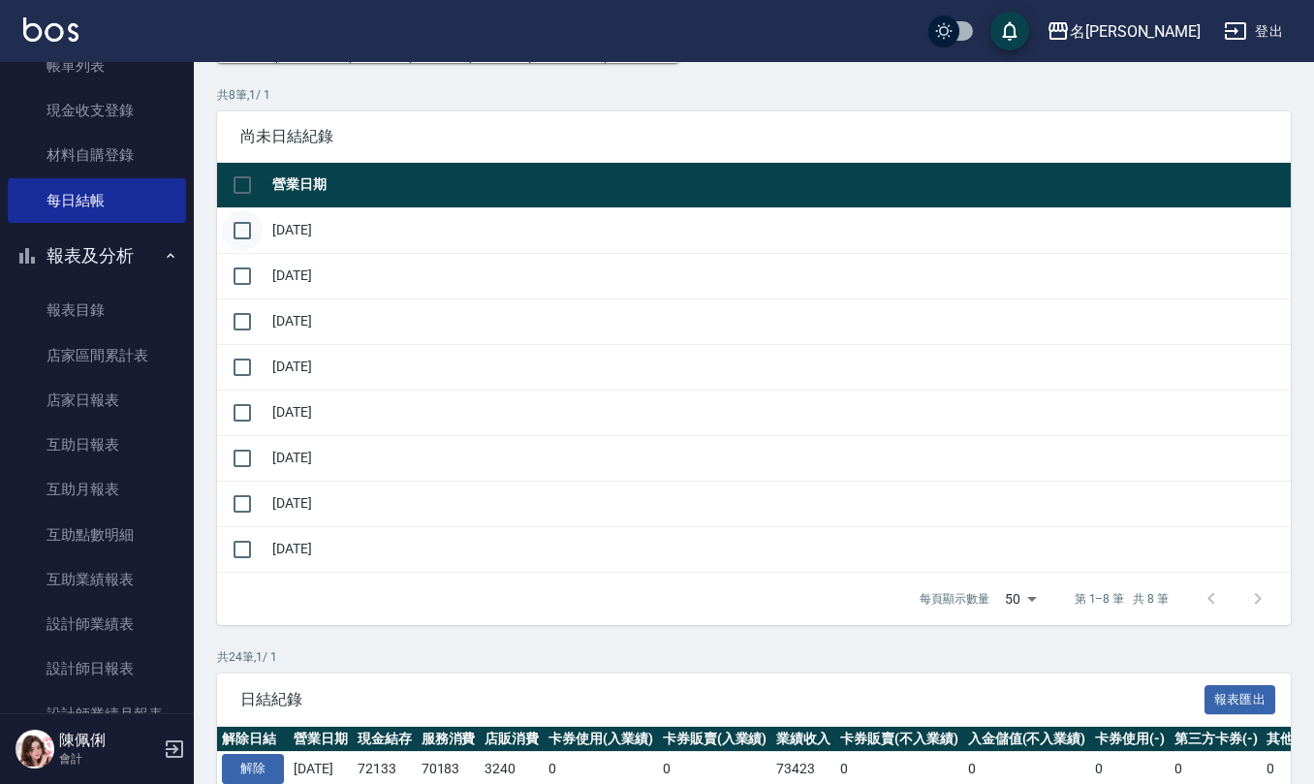
click at [245, 227] on input "checkbox" at bounding box center [242, 230] width 41 height 41
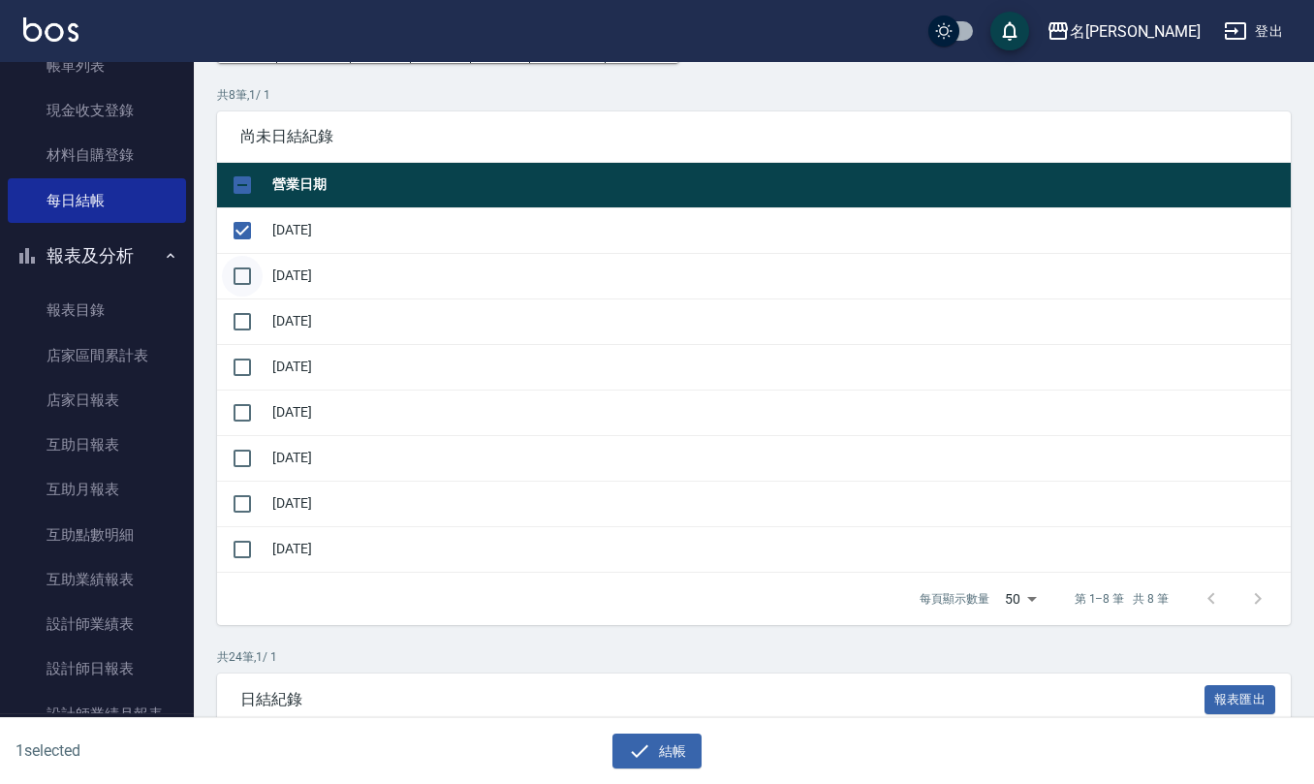
drag, startPoint x: 245, startPoint y: 277, endPoint x: 245, endPoint y: 292, distance: 14.5
click at [245, 277] on input "checkbox" at bounding box center [242, 276] width 41 height 41
click at [240, 319] on input "checkbox" at bounding box center [242, 321] width 41 height 41
click at [244, 349] on input "checkbox" at bounding box center [242, 367] width 41 height 41
click at [245, 413] on input "checkbox" at bounding box center [242, 412] width 41 height 41
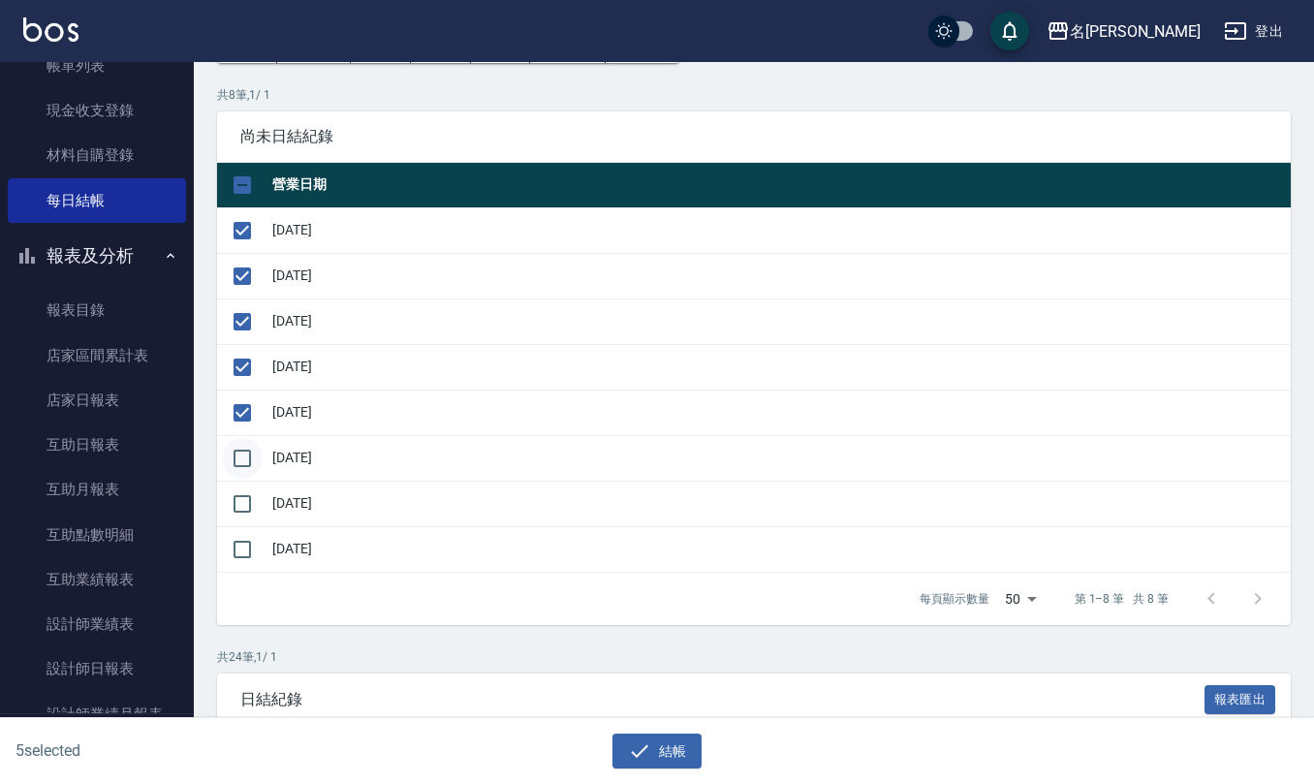
click at [246, 458] on input "checkbox" at bounding box center [242, 458] width 41 height 41
click at [236, 505] on input "checkbox" at bounding box center [242, 503] width 41 height 41
drag, startPoint x: 234, startPoint y: 551, endPoint x: 296, endPoint y: 571, distance: 64.0
click at [237, 551] on input "checkbox" at bounding box center [242, 549] width 41 height 41
click at [632, 745] on icon "button" at bounding box center [639, 750] width 23 height 23
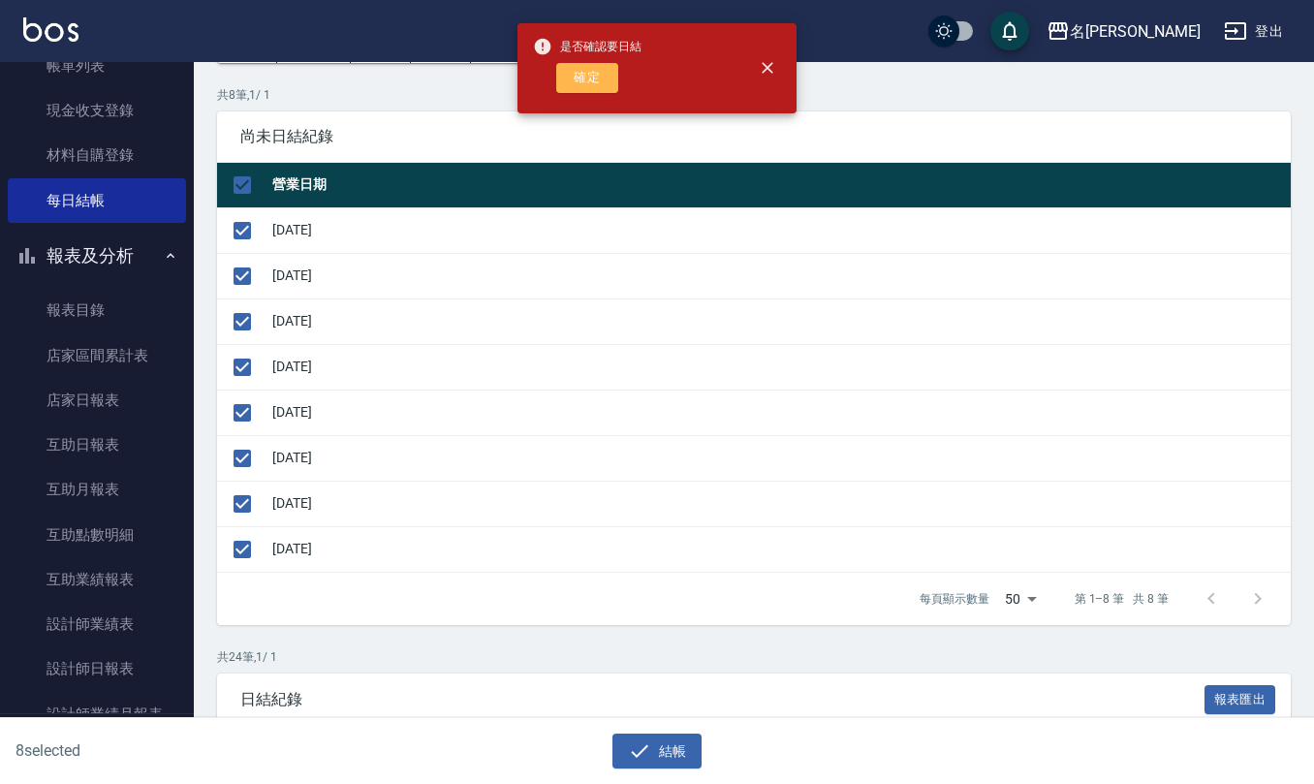
click at [583, 78] on button "確定" at bounding box center [587, 78] width 62 height 30
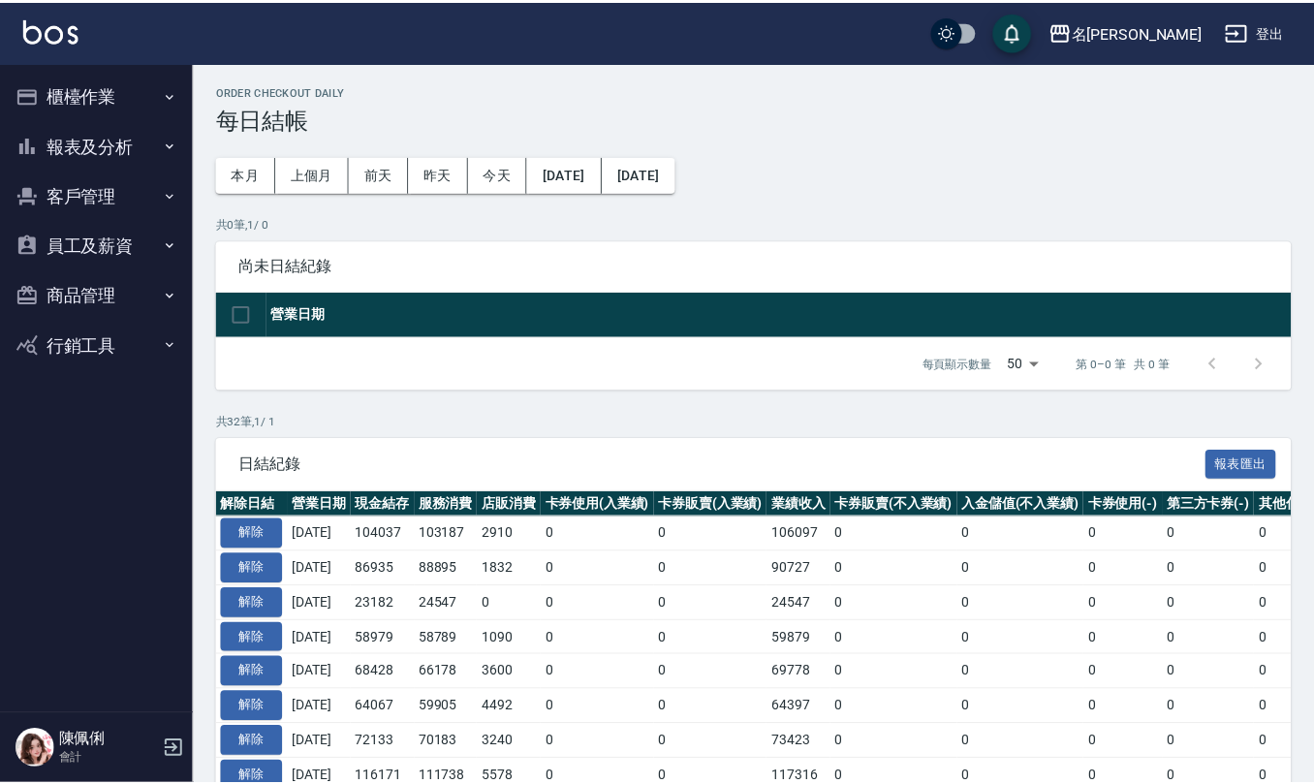
scroll to position [130, 0]
